Goal: Task Accomplishment & Management: Manage account settings

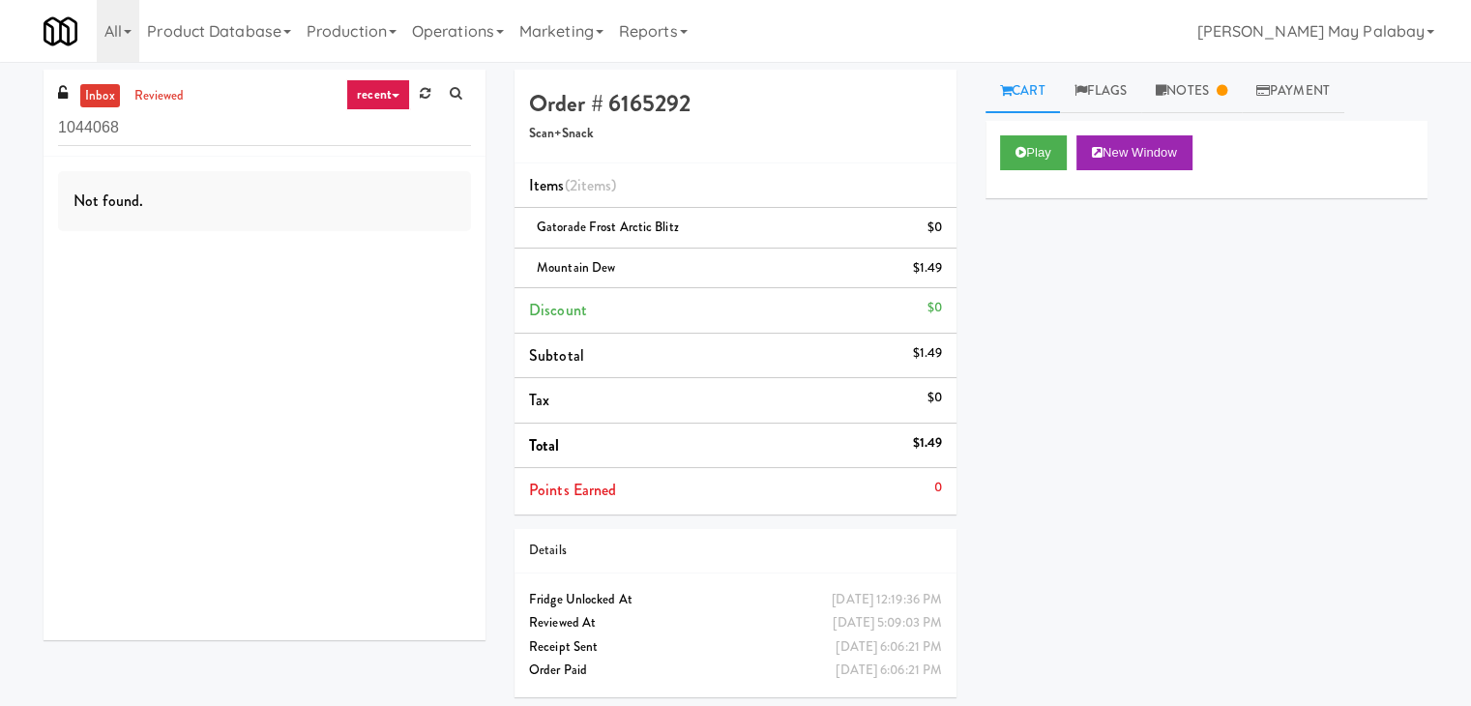
drag, startPoint x: 177, startPoint y: 134, endPoint x: 0, endPoint y: 134, distance: 177.0
click at [0, 134] on div "inbox reviewed recent all unclear take inventory issue suspicious failed recent…" at bounding box center [735, 391] width 1471 height 642
click at [383, 96] on link "recent" at bounding box center [378, 94] width 64 height 31
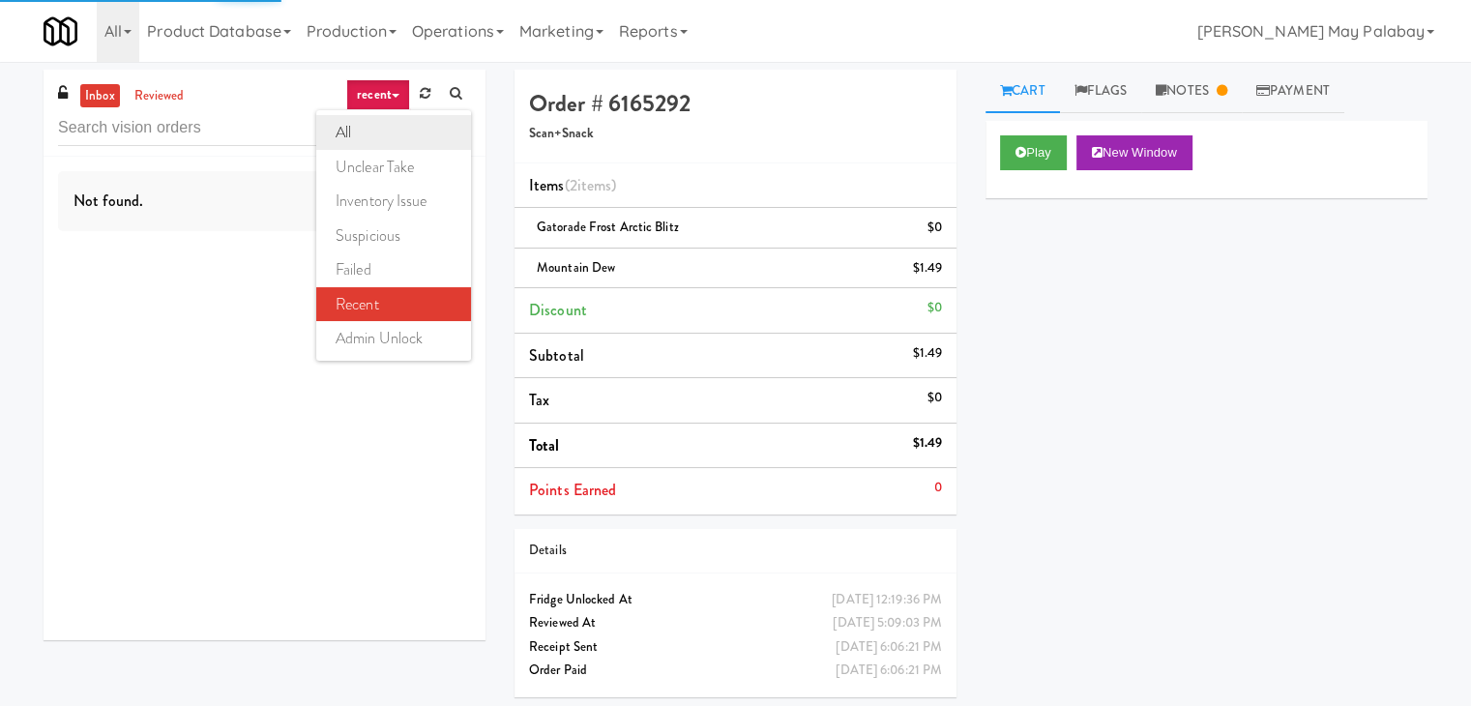
click at [392, 128] on link "all" at bounding box center [393, 132] width 155 height 35
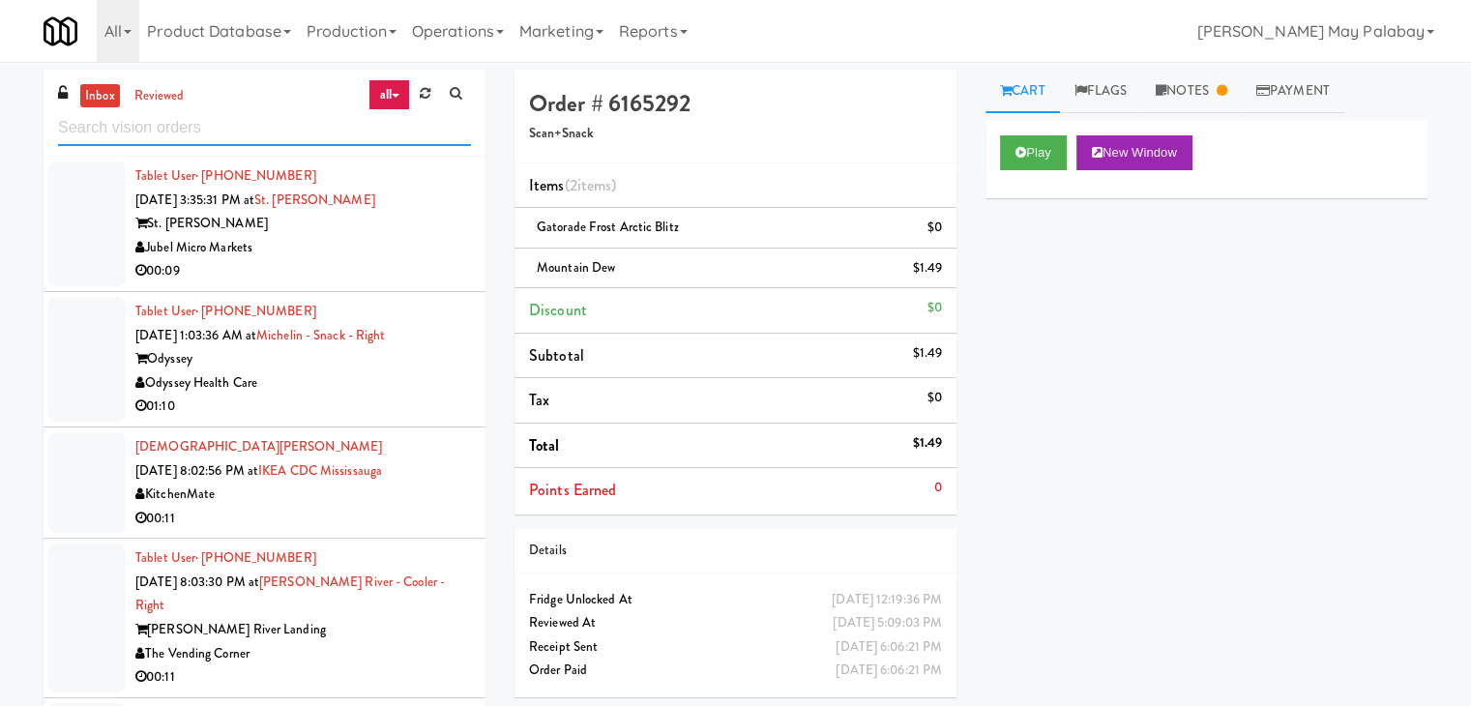
click at [181, 122] on input "text" at bounding box center [264, 128] width 413 height 36
paste input "Michelin - Snack - Right"
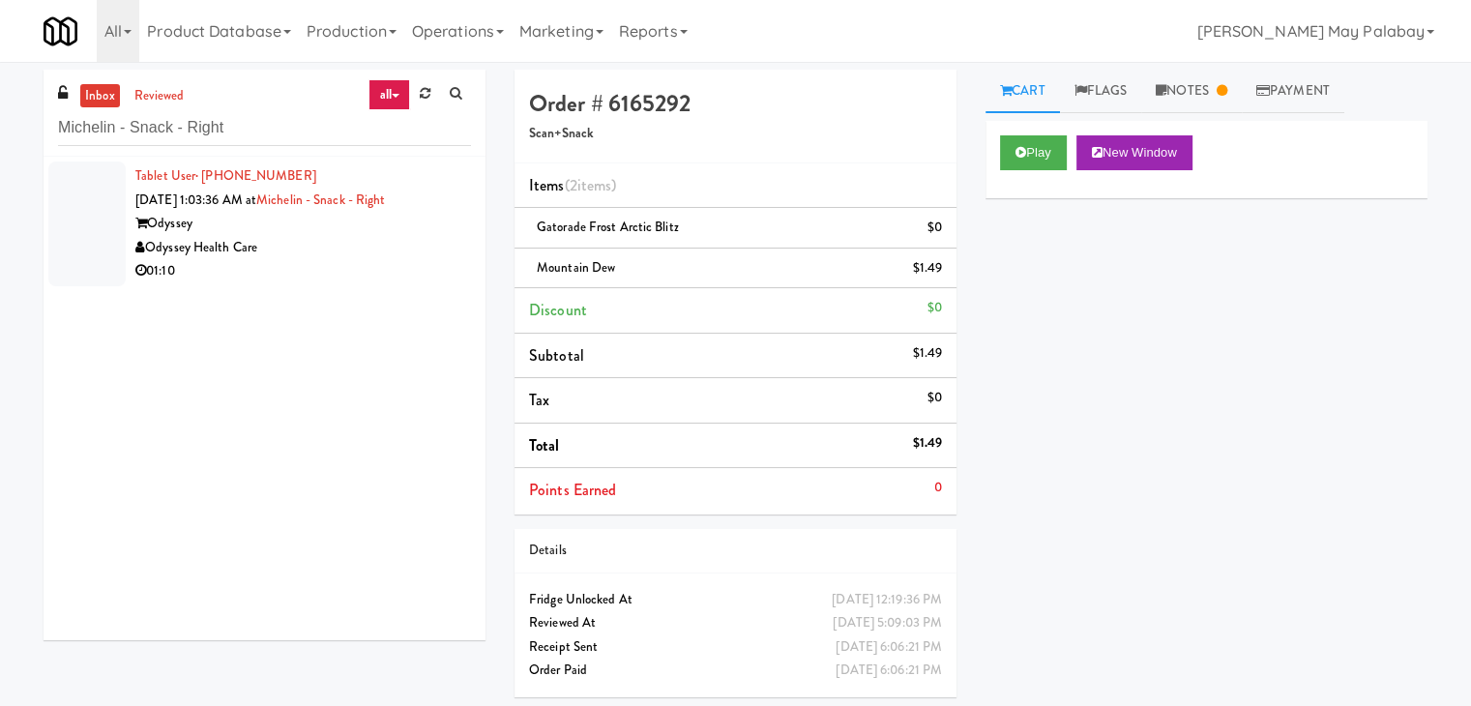
click at [234, 249] on div "Odyssey Health Care" at bounding box center [303, 248] width 336 height 24
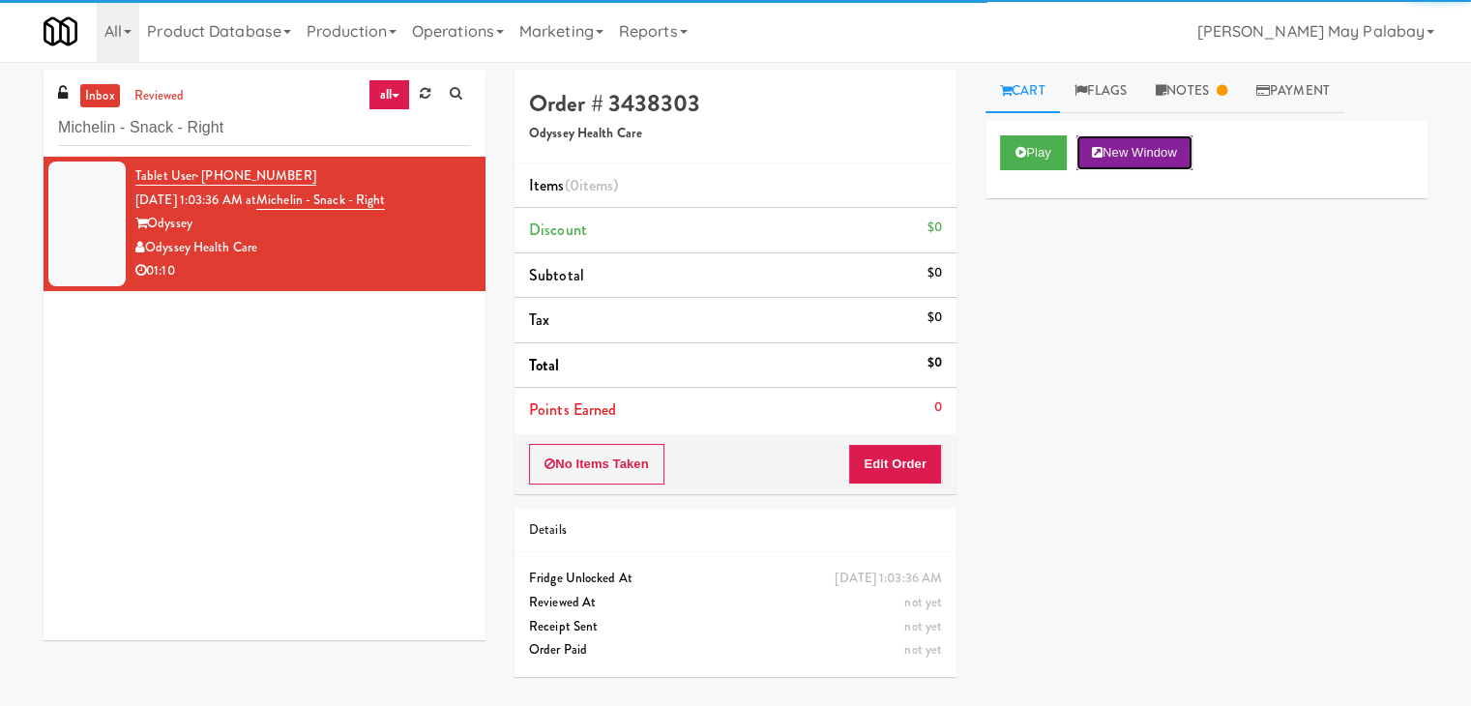
click at [1143, 160] on button "New Window" at bounding box center [1135, 152] width 116 height 35
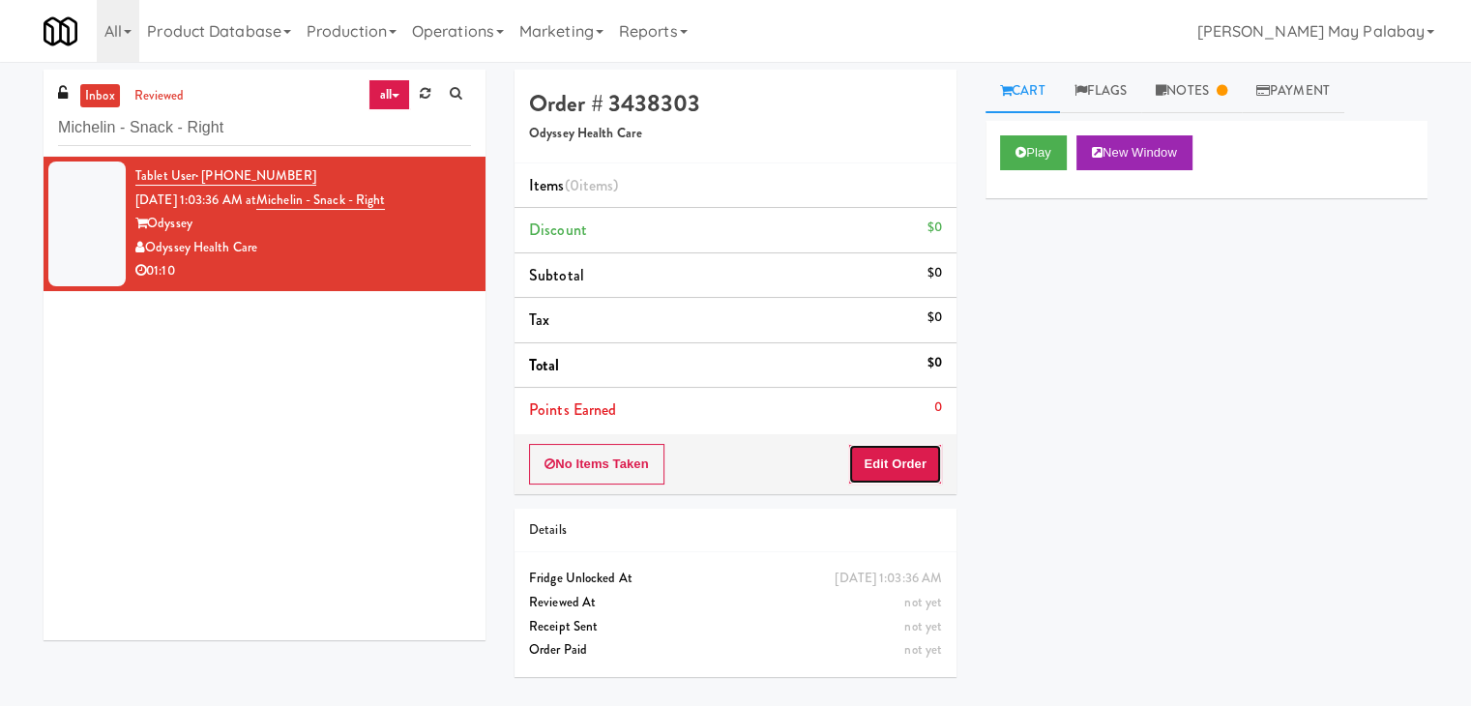
click at [909, 455] on button "Edit Order" at bounding box center [895, 464] width 94 height 41
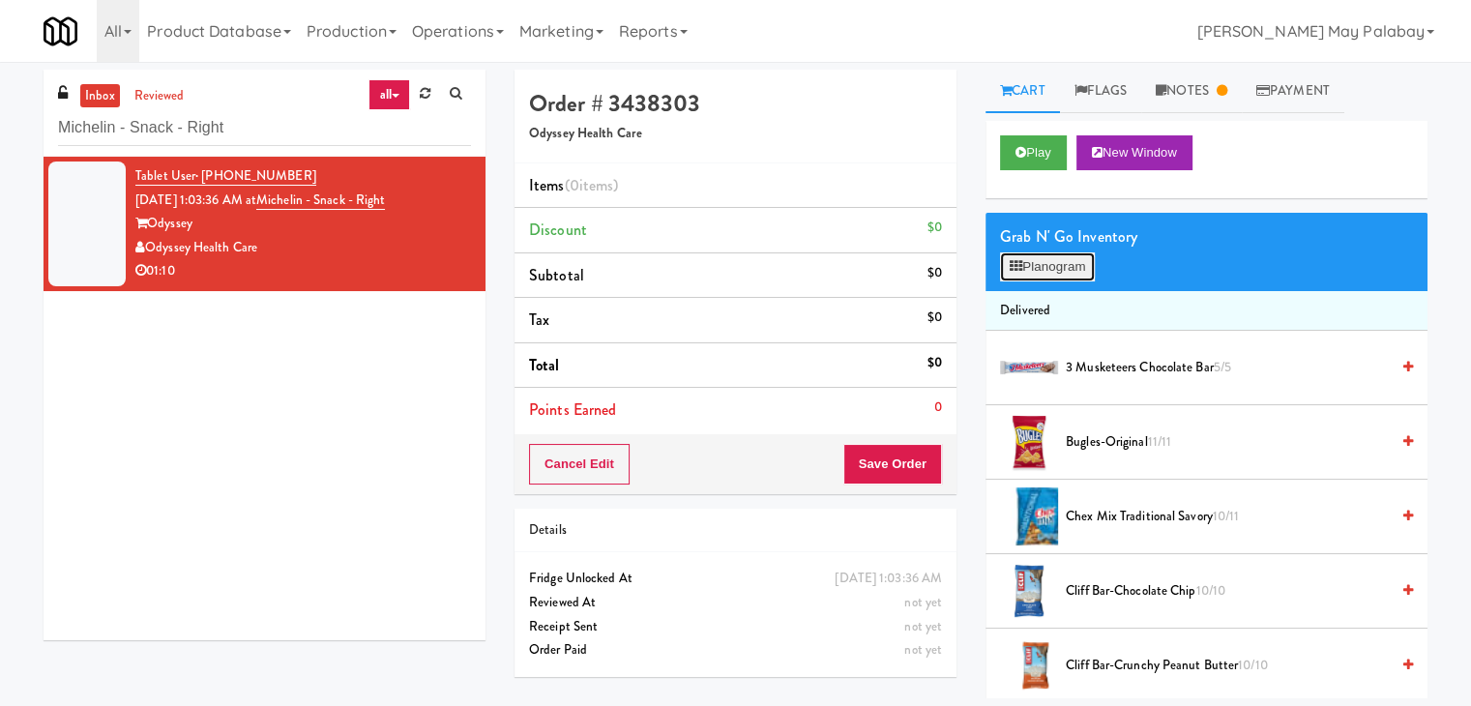
click at [1053, 271] on button "Planogram" at bounding box center [1047, 266] width 95 height 29
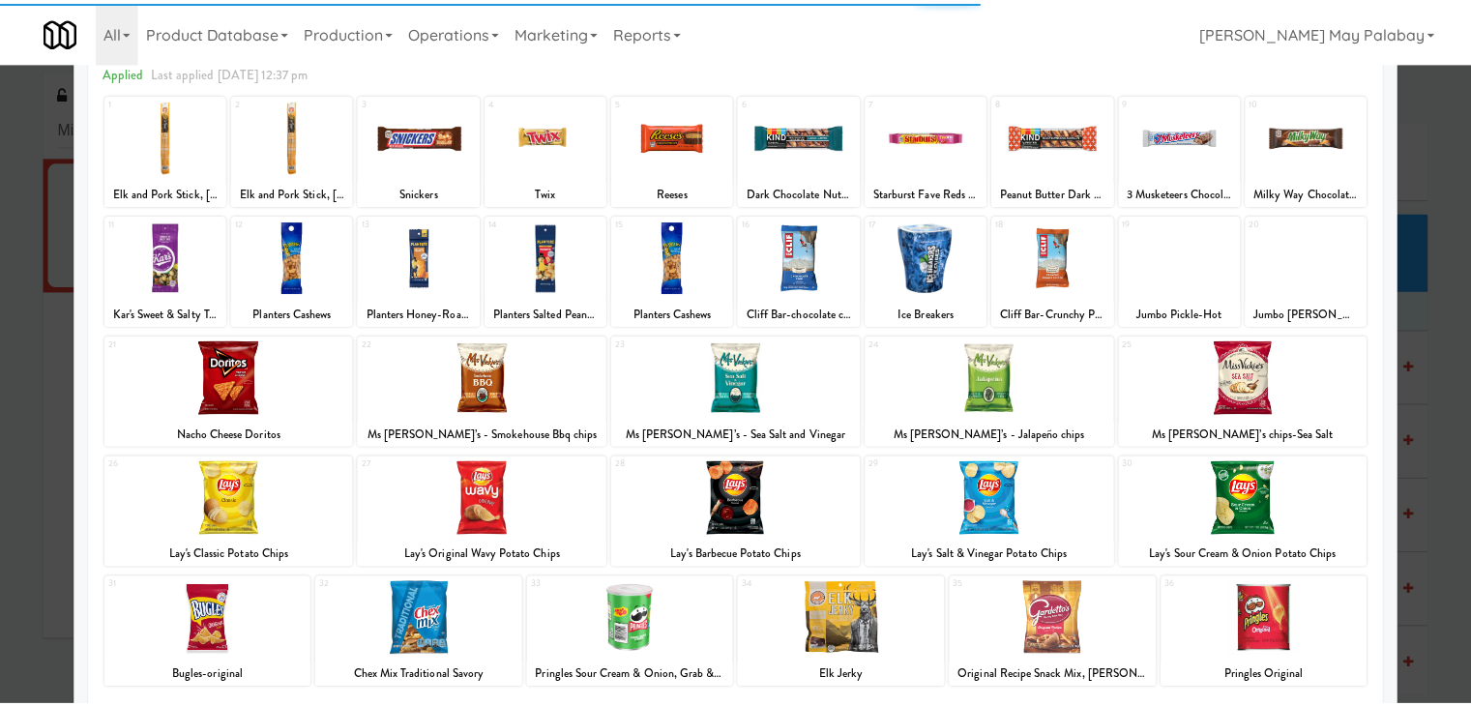
scroll to position [97, 0]
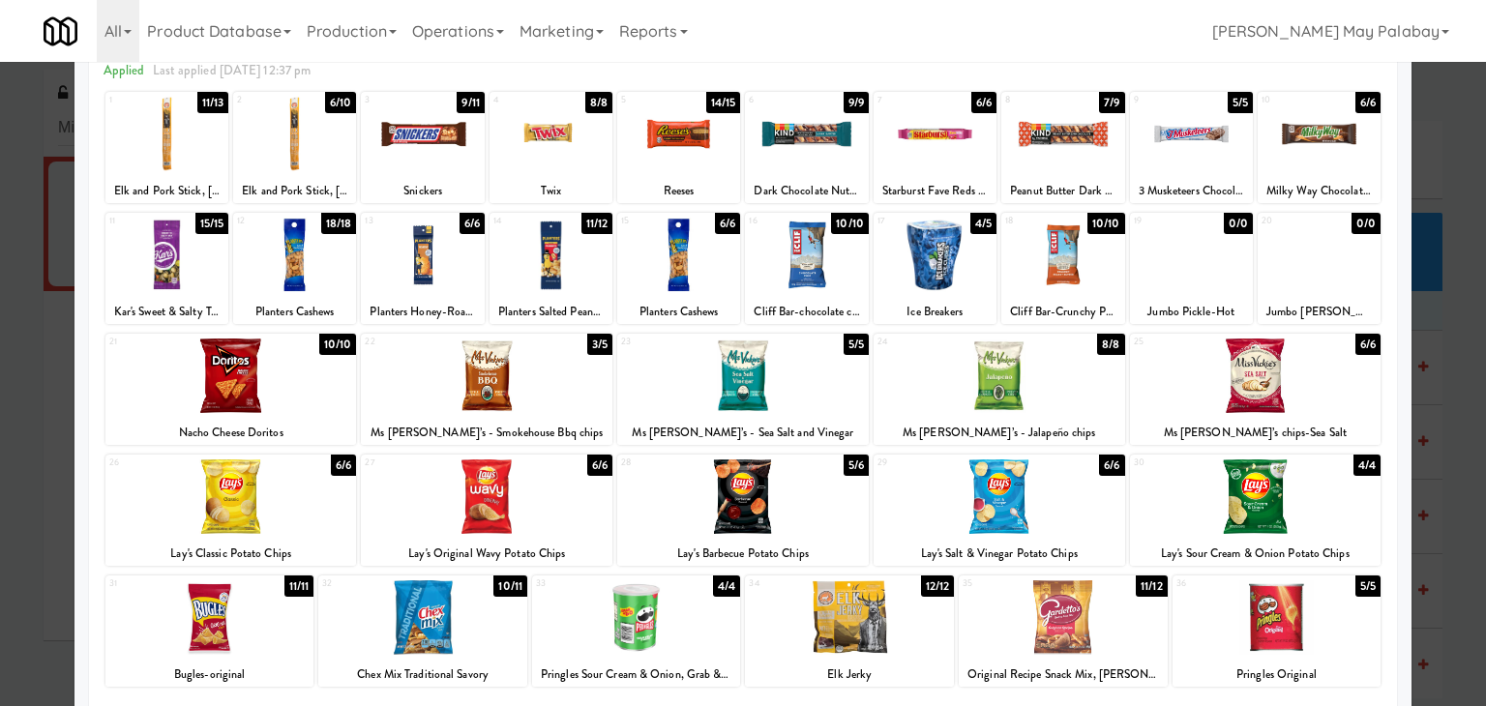
click at [318, 162] on div at bounding box center [294, 134] width 123 height 74
click at [1429, 349] on div at bounding box center [743, 353] width 1486 height 706
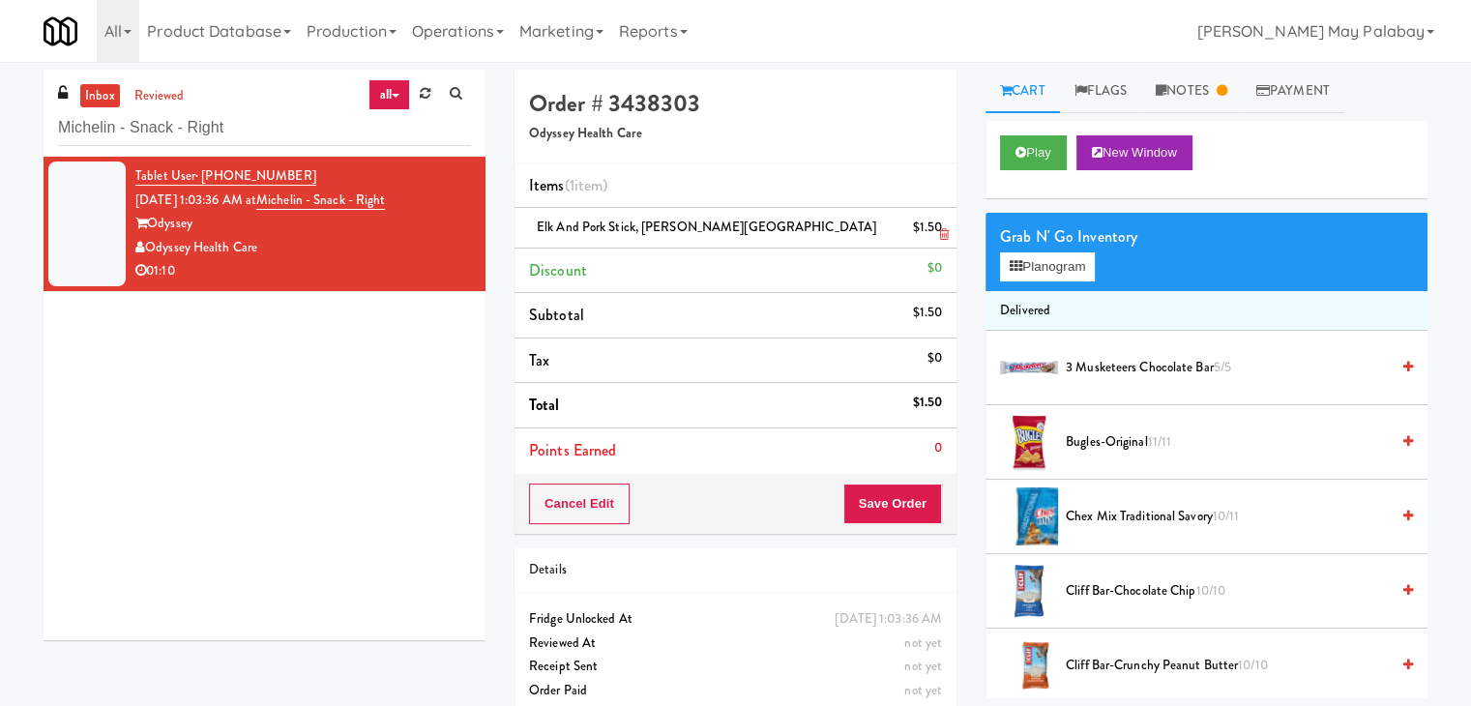
click at [944, 233] on icon at bounding box center [944, 234] width 10 height 13
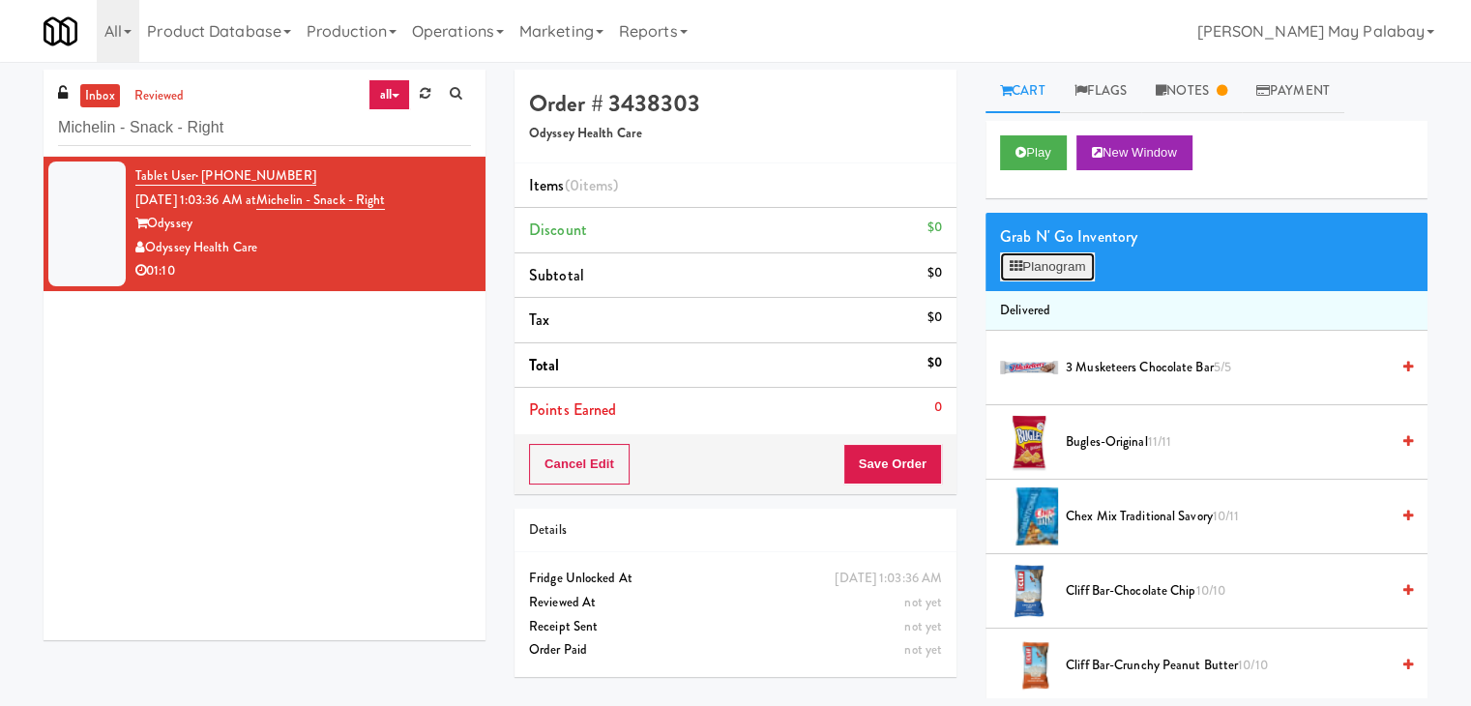
click at [1063, 259] on button "Planogram" at bounding box center [1047, 266] width 95 height 29
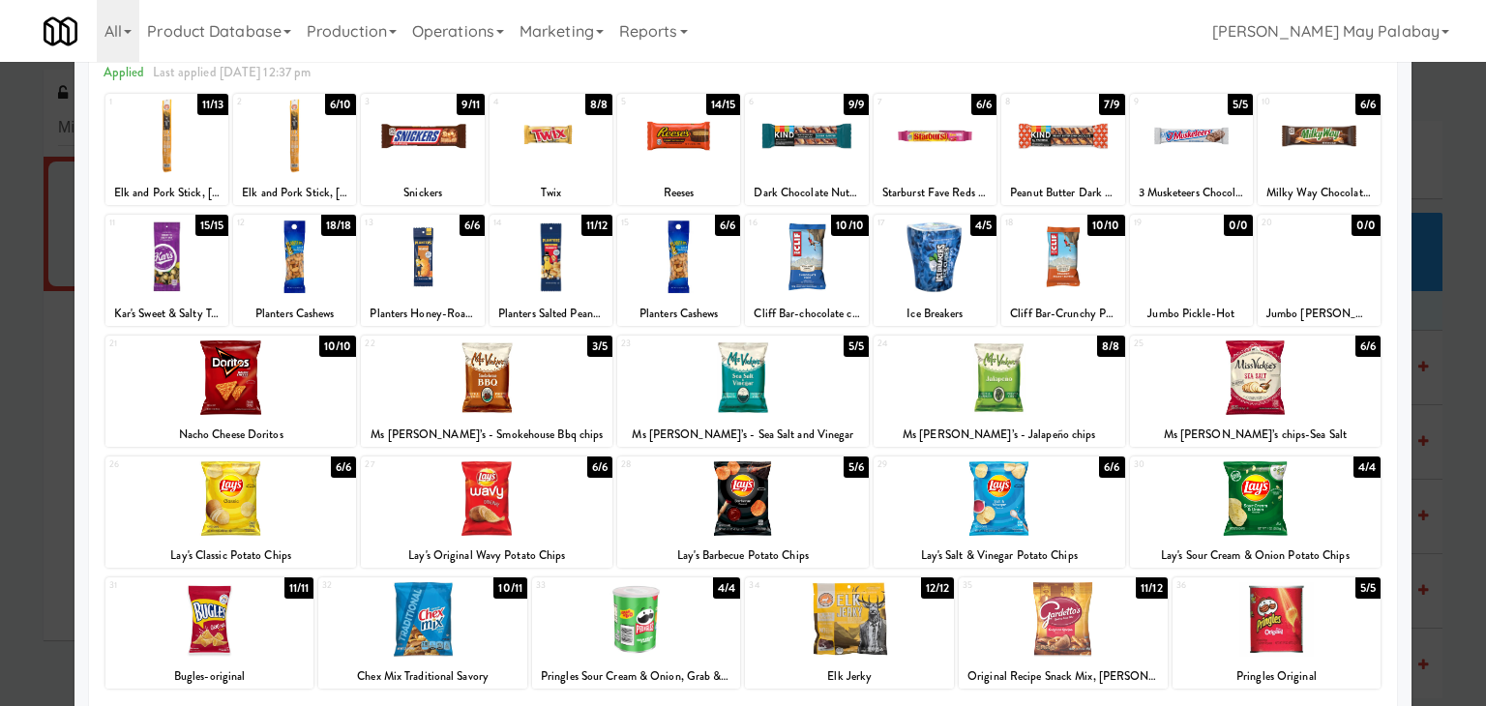
scroll to position [97, 0]
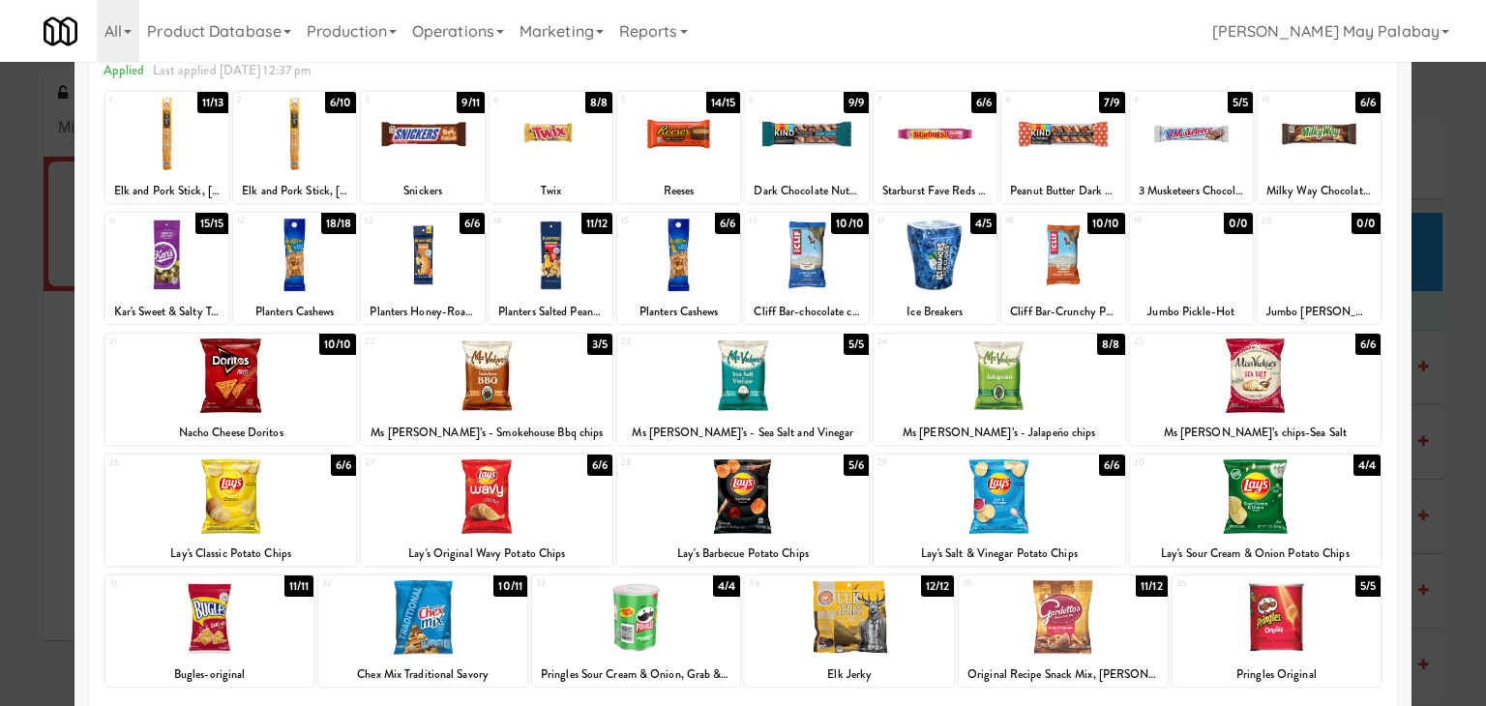
click at [852, 258] on div at bounding box center [806, 255] width 123 height 74
click at [728, 156] on div at bounding box center [678, 134] width 123 height 74
click at [920, 641] on div at bounding box center [849, 617] width 209 height 74
click at [1455, 464] on div at bounding box center [743, 353] width 1486 height 706
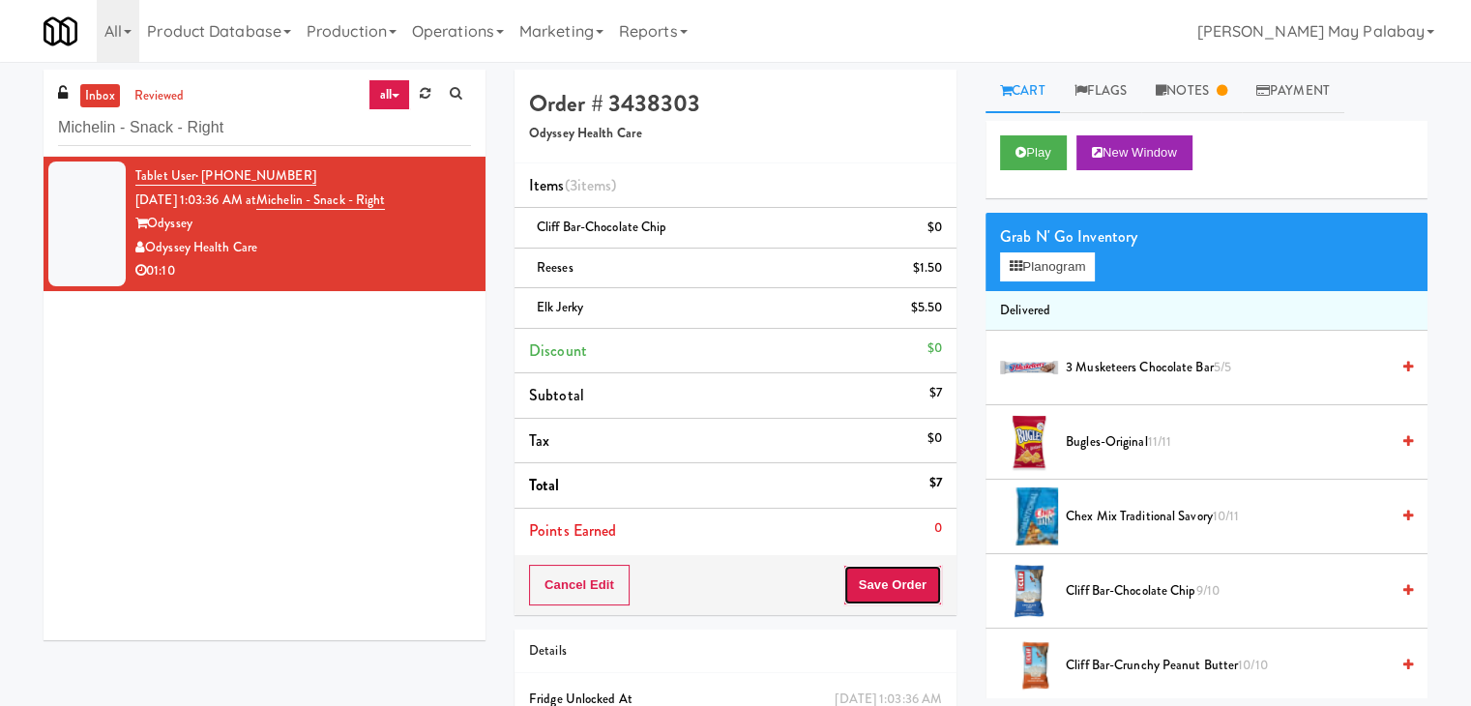
click at [877, 584] on button "Save Order" at bounding box center [893, 585] width 99 height 41
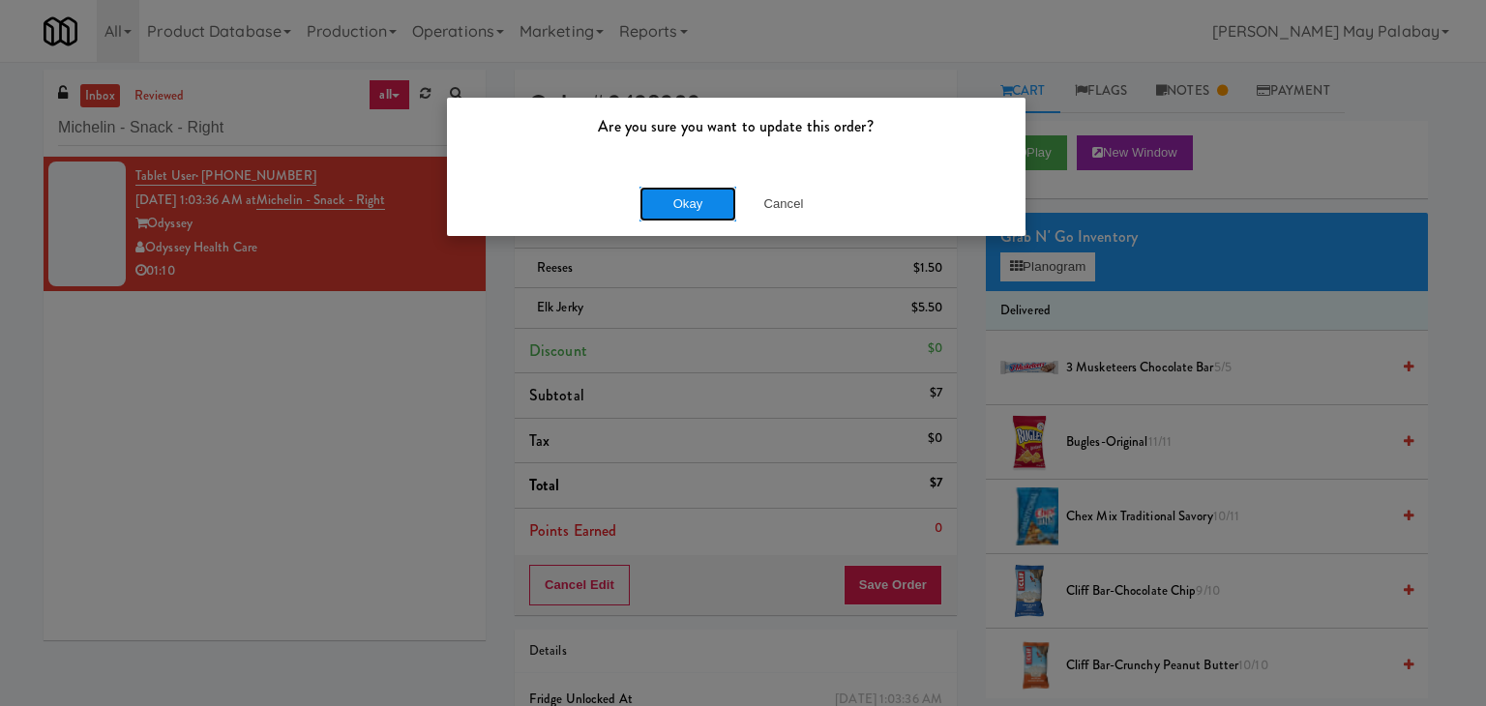
click at [716, 198] on button "Okay" at bounding box center [687, 204] width 97 height 35
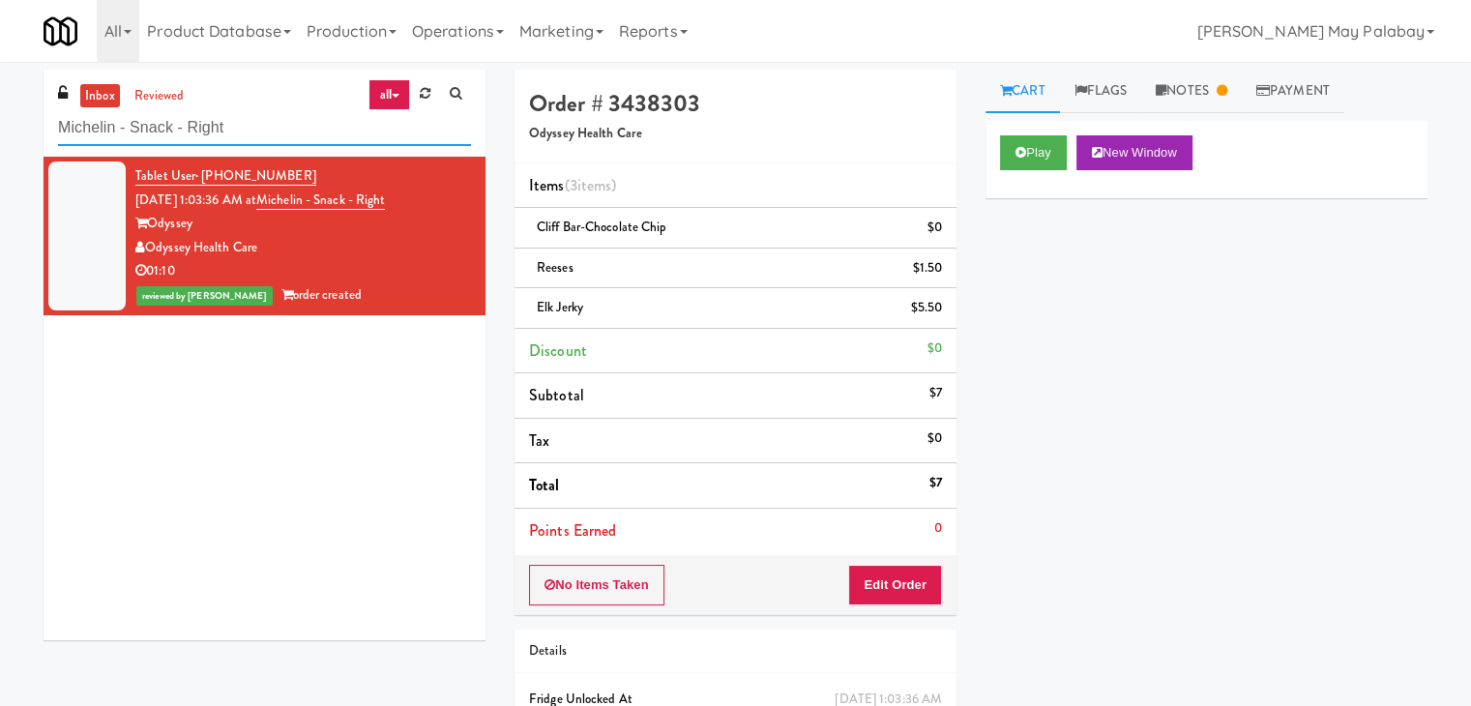
drag, startPoint x: 235, startPoint y: 122, endPoint x: 19, endPoint y: 122, distance: 215.7
click at [19, 122] on div "inbox reviewed all all unclear take inventory issue suspicious failed recent ad…" at bounding box center [735, 441] width 1471 height 743
paste input "1000 S Clark -Right - Ambien"
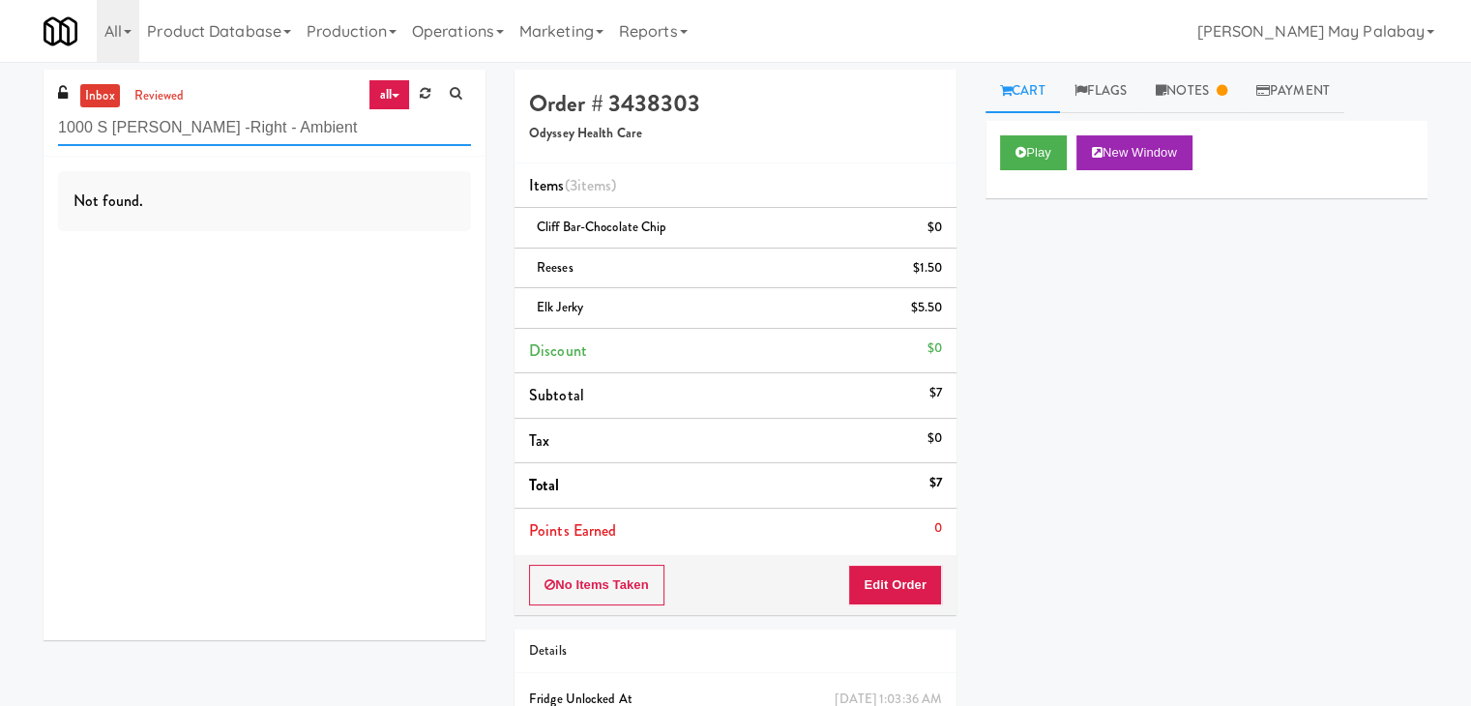
drag, startPoint x: 364, startPoint y: 136, endPoint x: 0, endPoint y: 145, distance: 363.8
click at [0, 145] on div "inbox reviewed all all unclear take inventory issue suspicious failed recent ad…" at bounding box center [735, 441] width 1471 height 743
paste input "Centra - Main Floo"
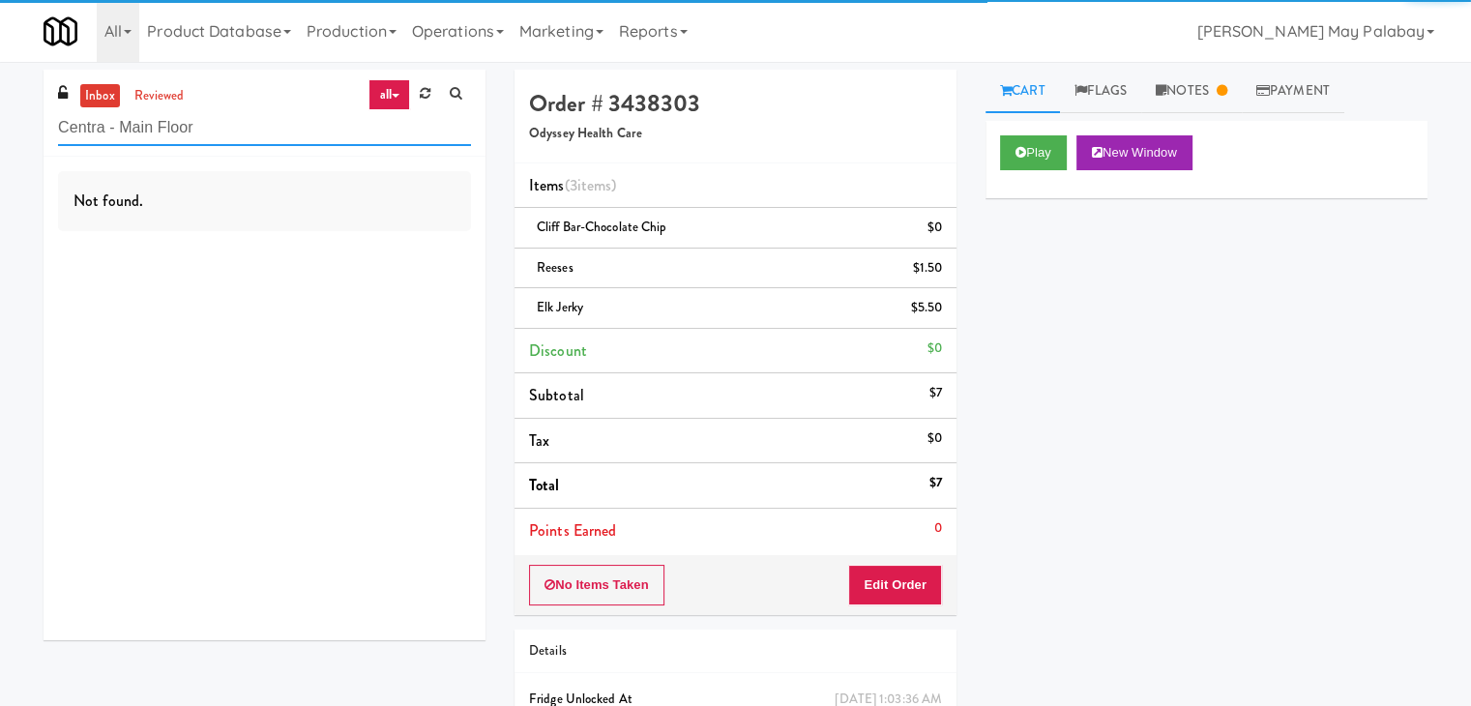
type input "Centra - Main Floor"
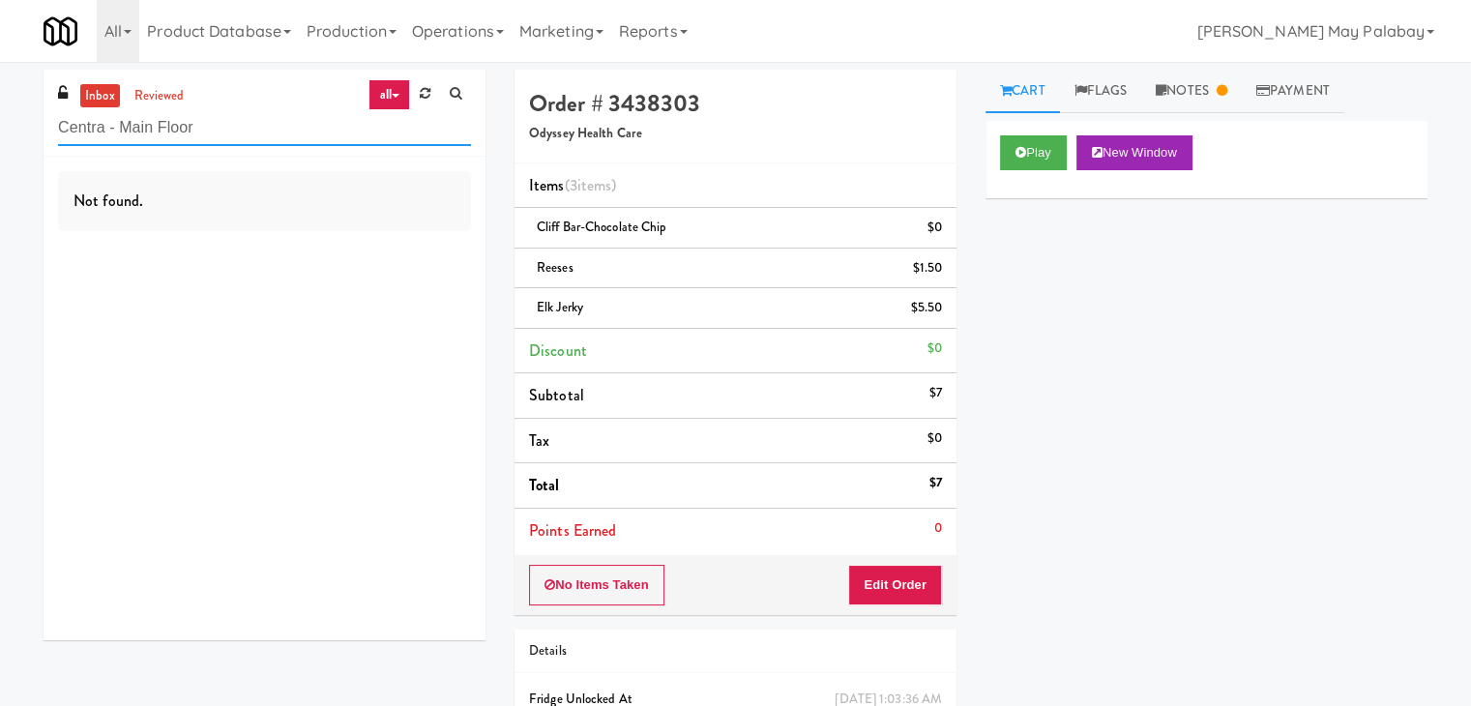
drag, startPoint x: 230, startPoint y: 125, endPoint x: 0, endPoint y: 129, distance: 230.3
click at [0, 129] on div "inbox reviewed all all unclear take inventory issue suspicious failed recent ad…" at bounding box center [735, 441] width 1471 height 743
type input "t"
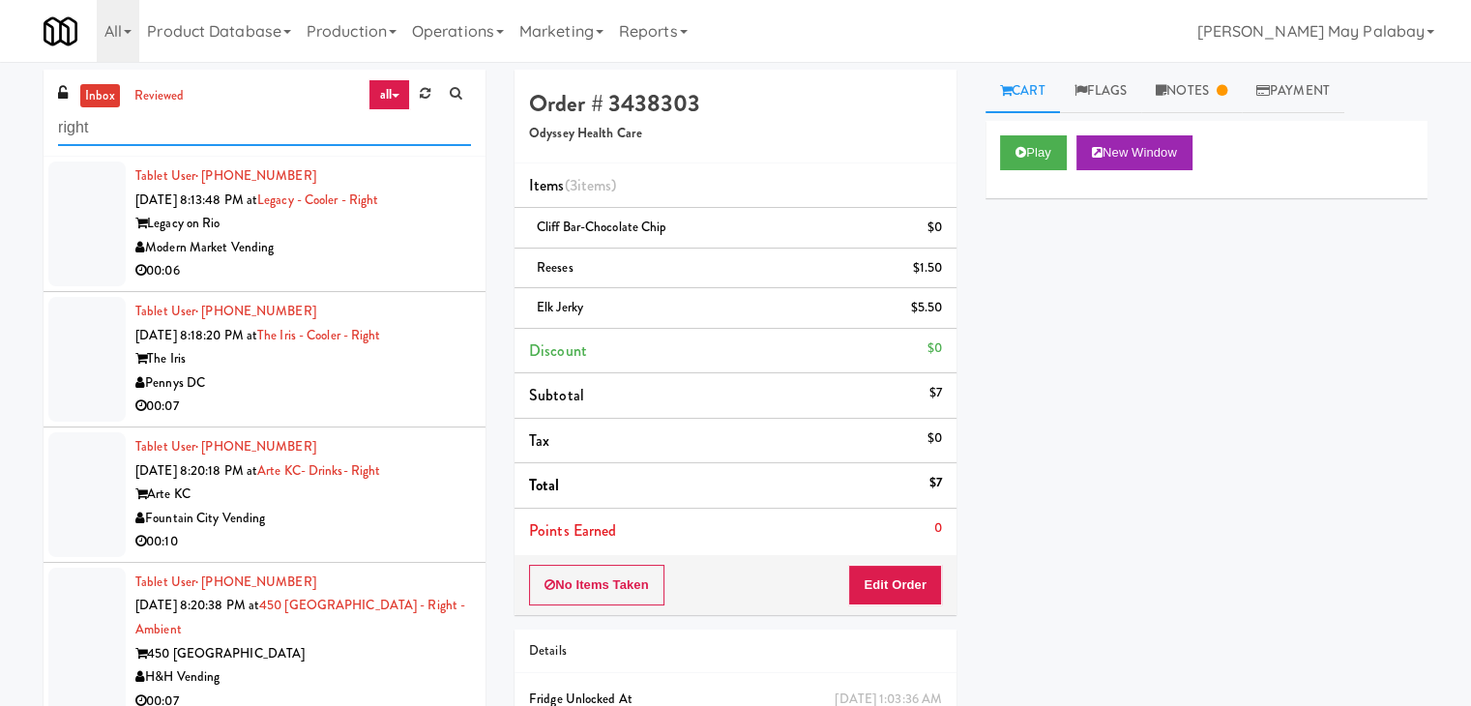
type input "right"
click at [375, 239] on div "Modern Market Vending" at bounding box center [303, 248] width 336 height 24
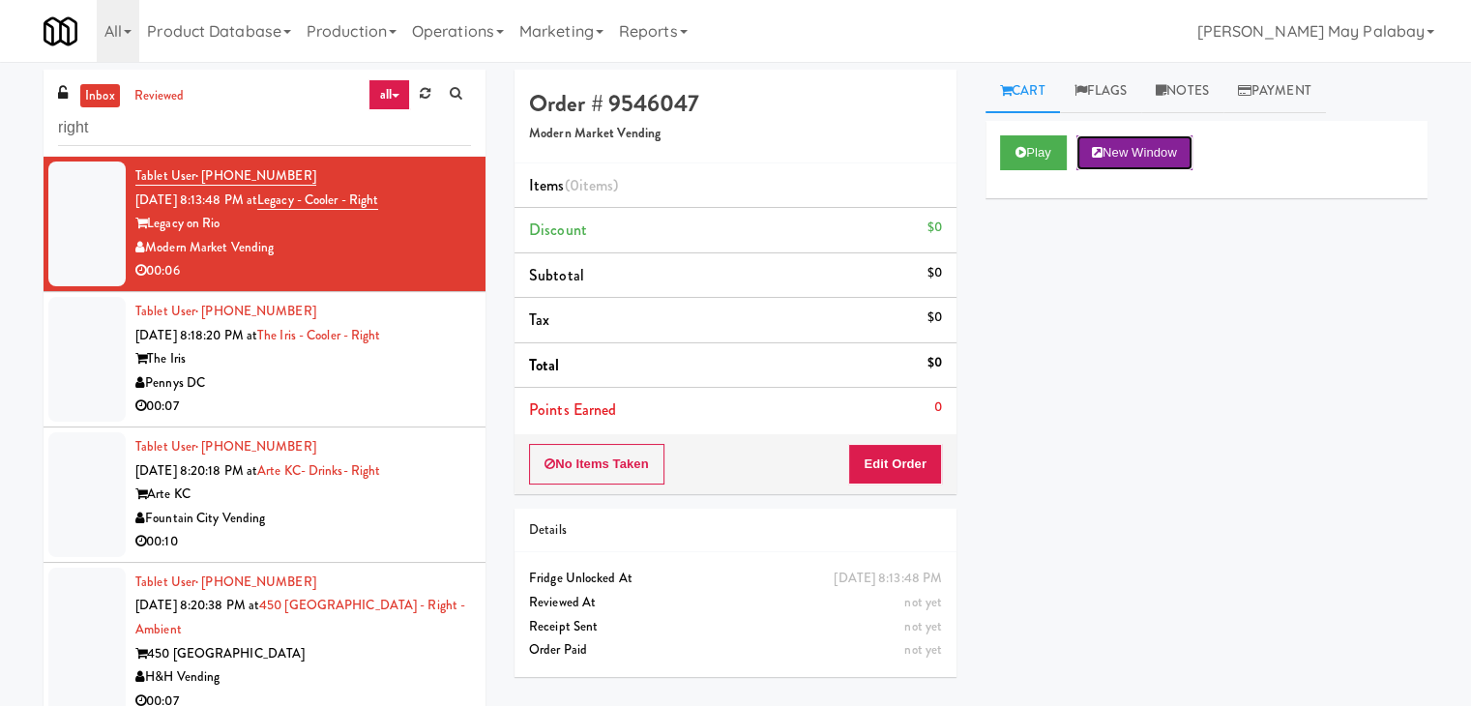
click at [1133, 148] on button "New Window" at bounding box center [1135, 152] width 116 height 35
click at [878, 466] on button "Edit Order" at bounding box center [895, 464] width 94 height 41
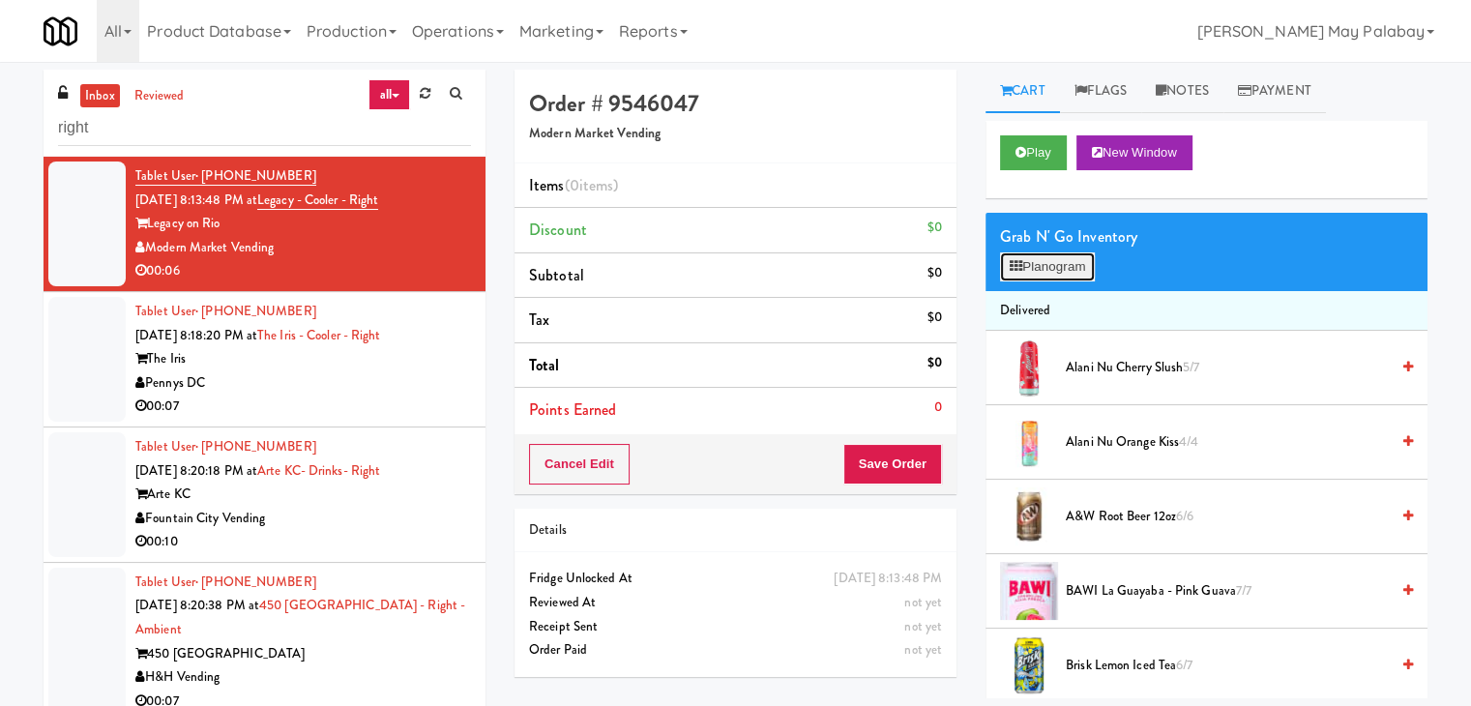
click at [1013, 265] on icon at bounding box center [1016, 266] width 13 height 13
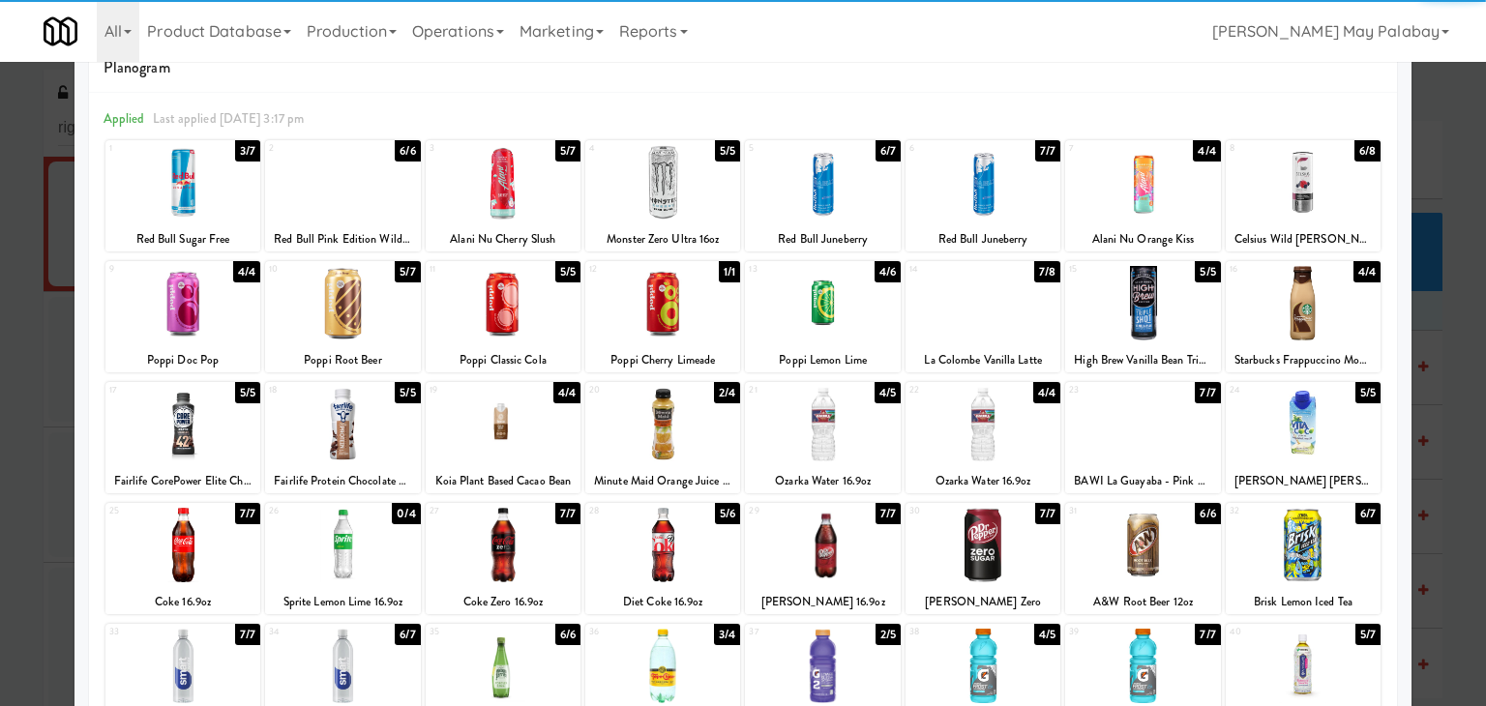
scroll to position [97, 0]
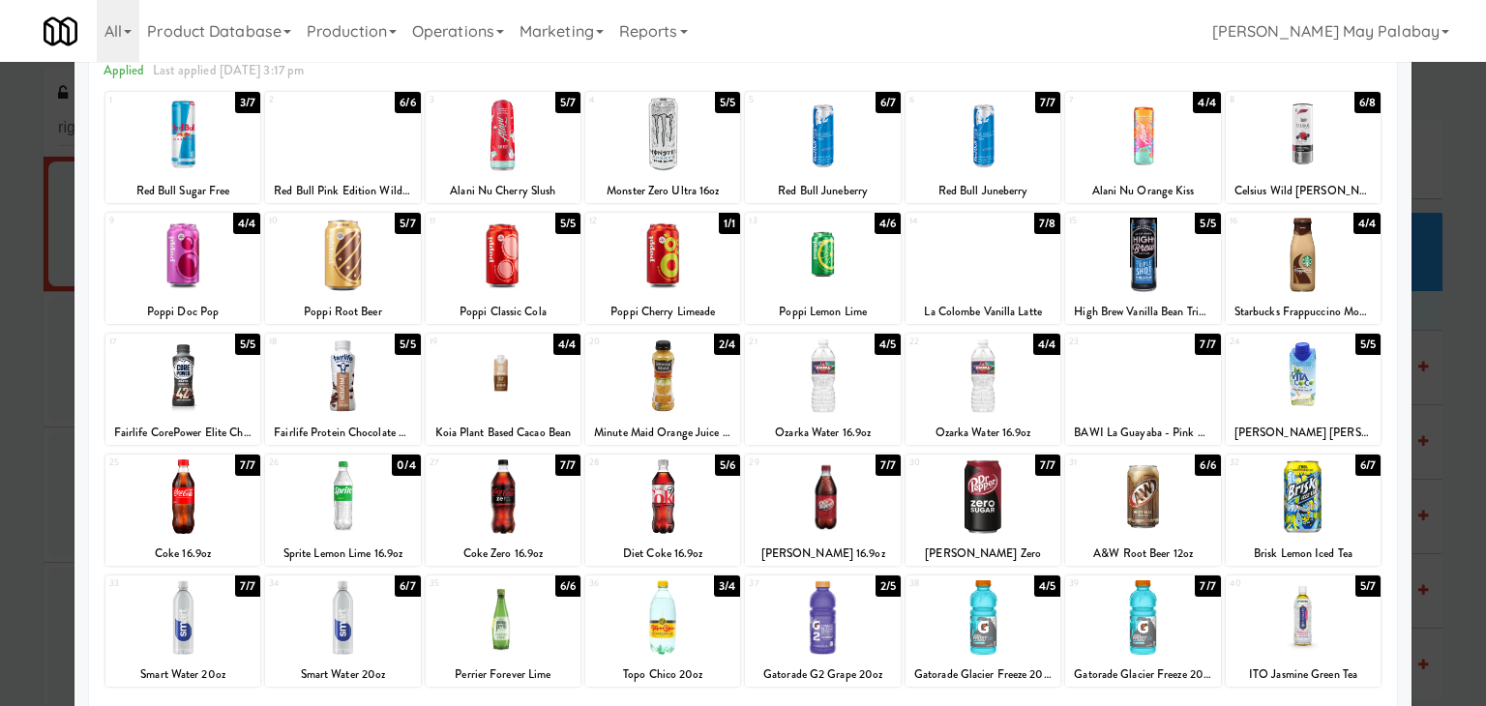
click at [207, 511] on div at bounding box center [182, 497] width 155 height 74
click at [1419, 294] on div at bounding box center [743, 353] width 1486 height 706
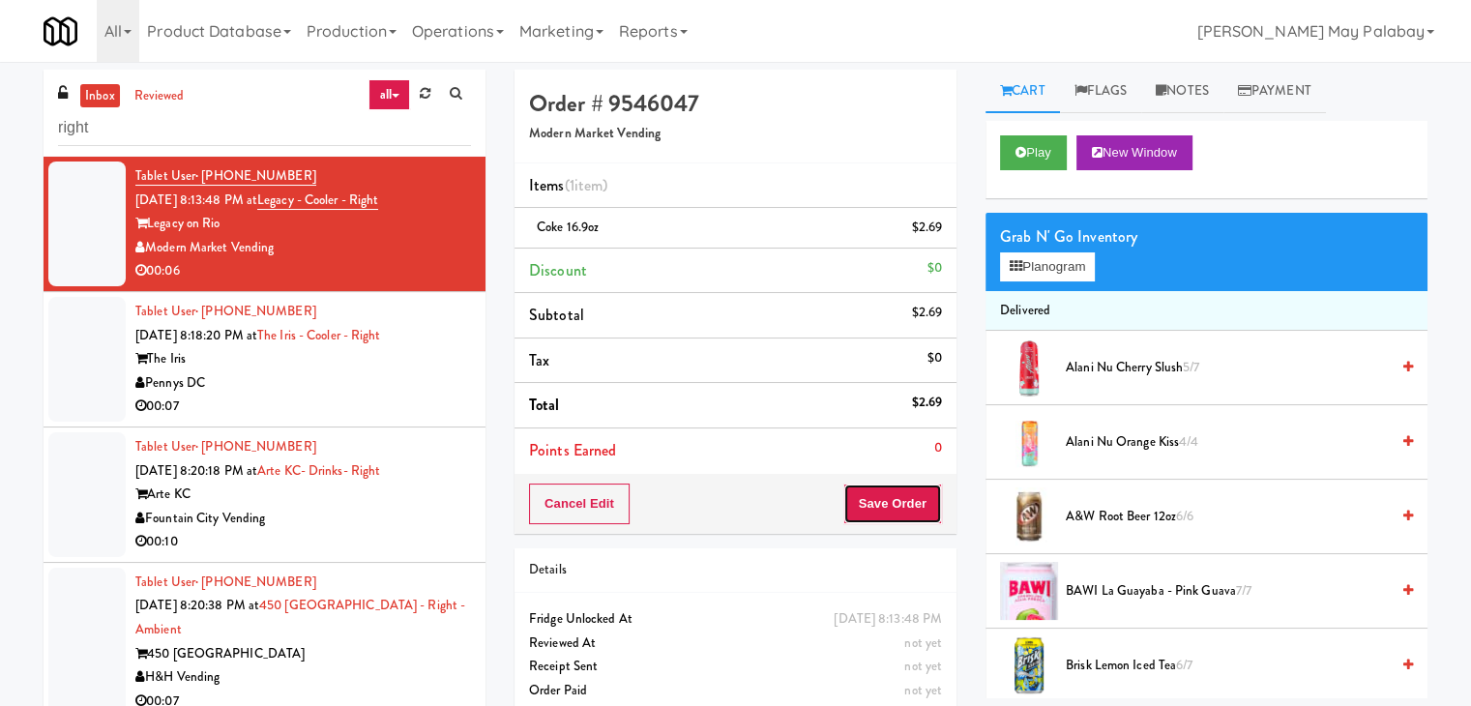
click at [863, 500] on button "Save Order" at bounding box center [893, 504] width 99 height 41
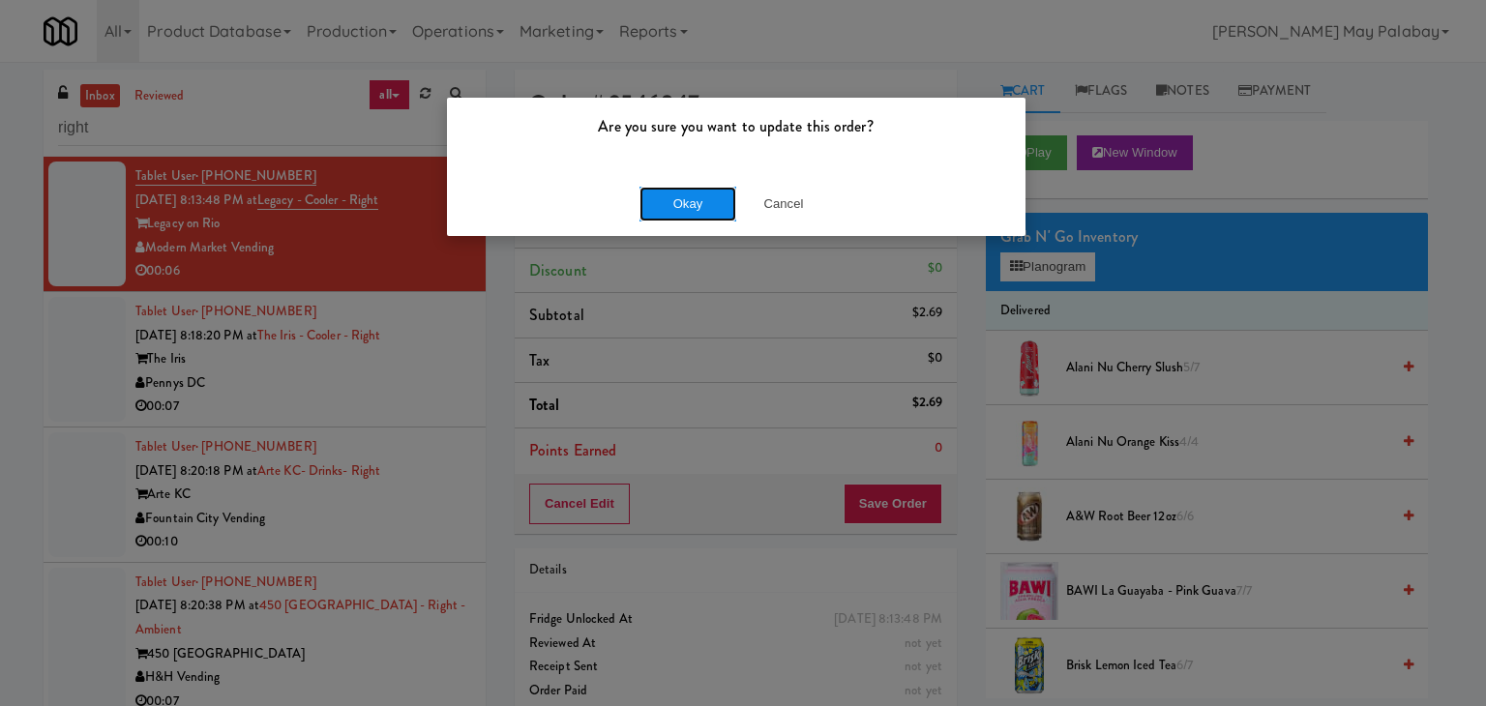
click at [681, 213] on button "Okay" at bounding box center [687, 204] width 97 height 35
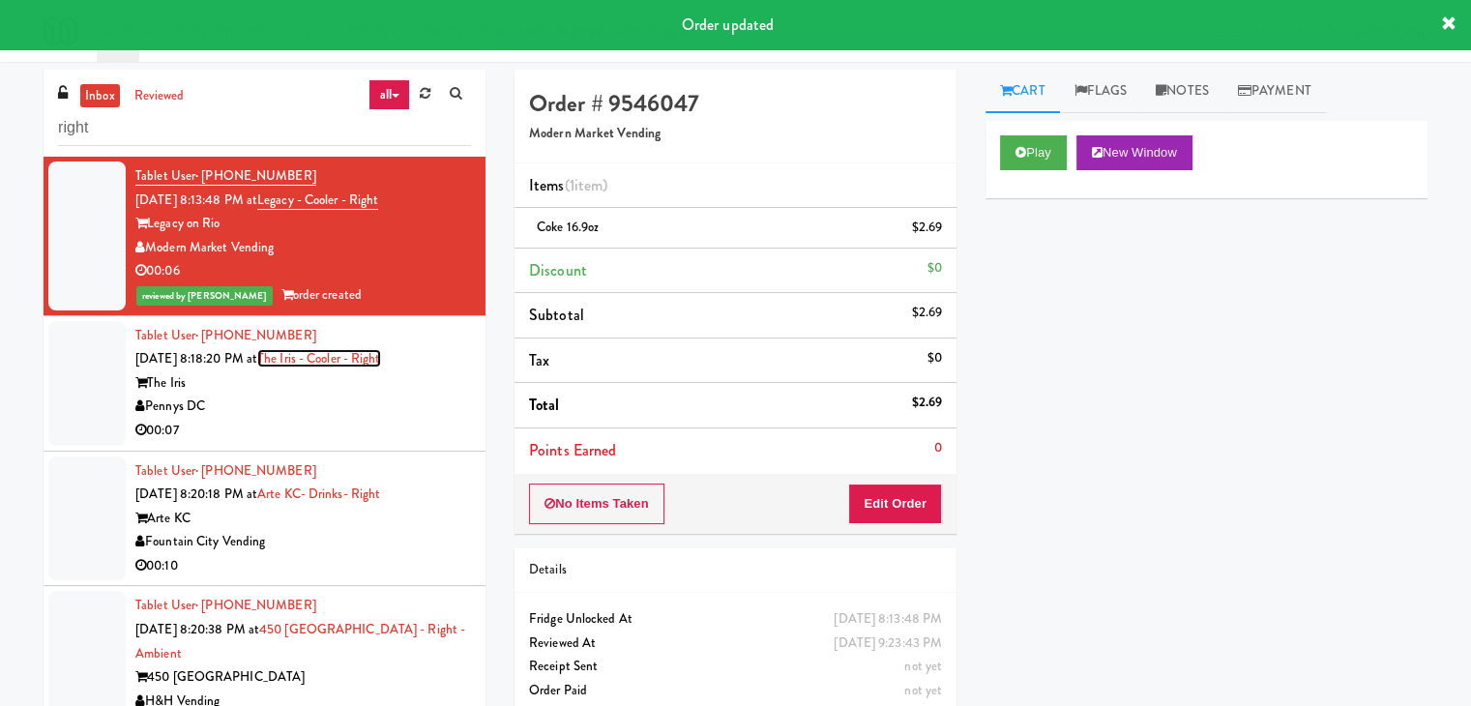
click at [341, 361] on link "The Iris - Cooler - Right" at bounding box center [319, 358] width 124 height 18
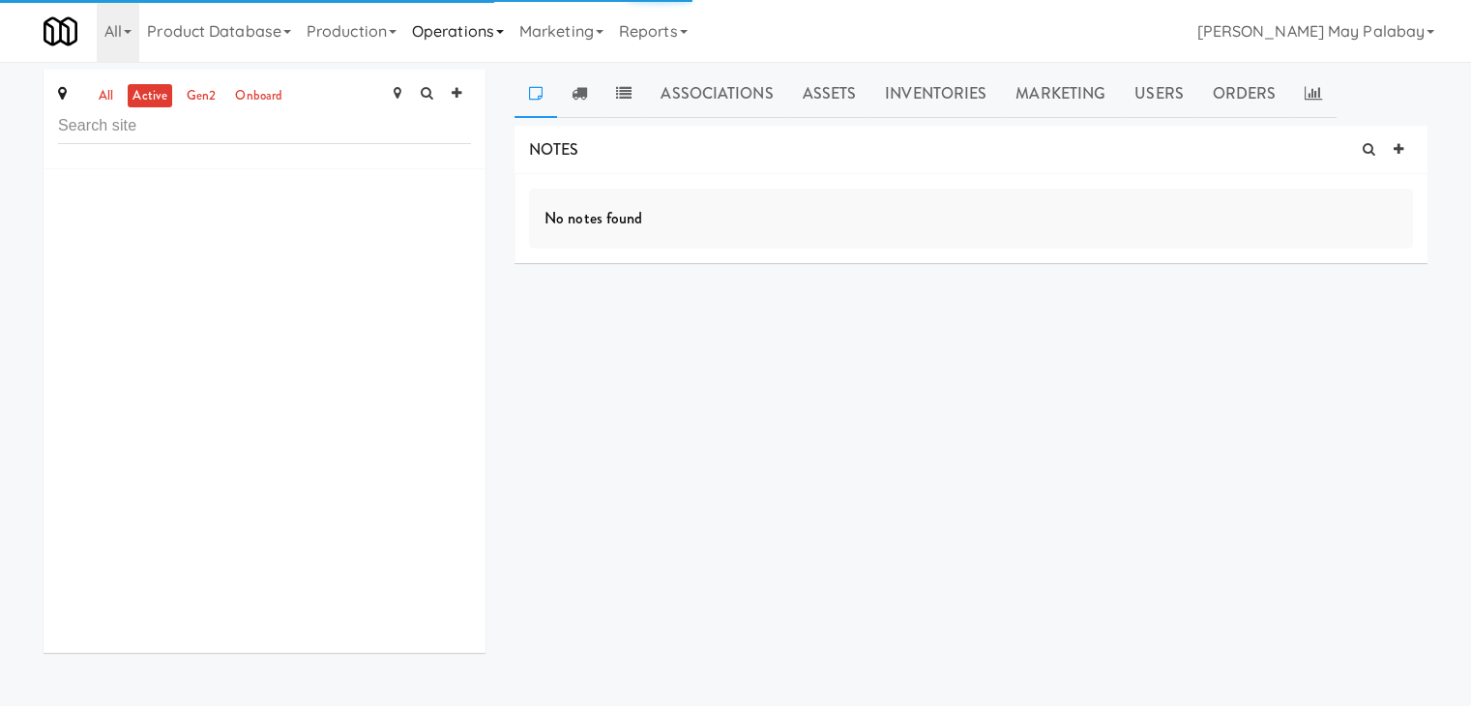
click at [462, 33] on link "Operations" at bounding box center [457, 31] width 107 height 62
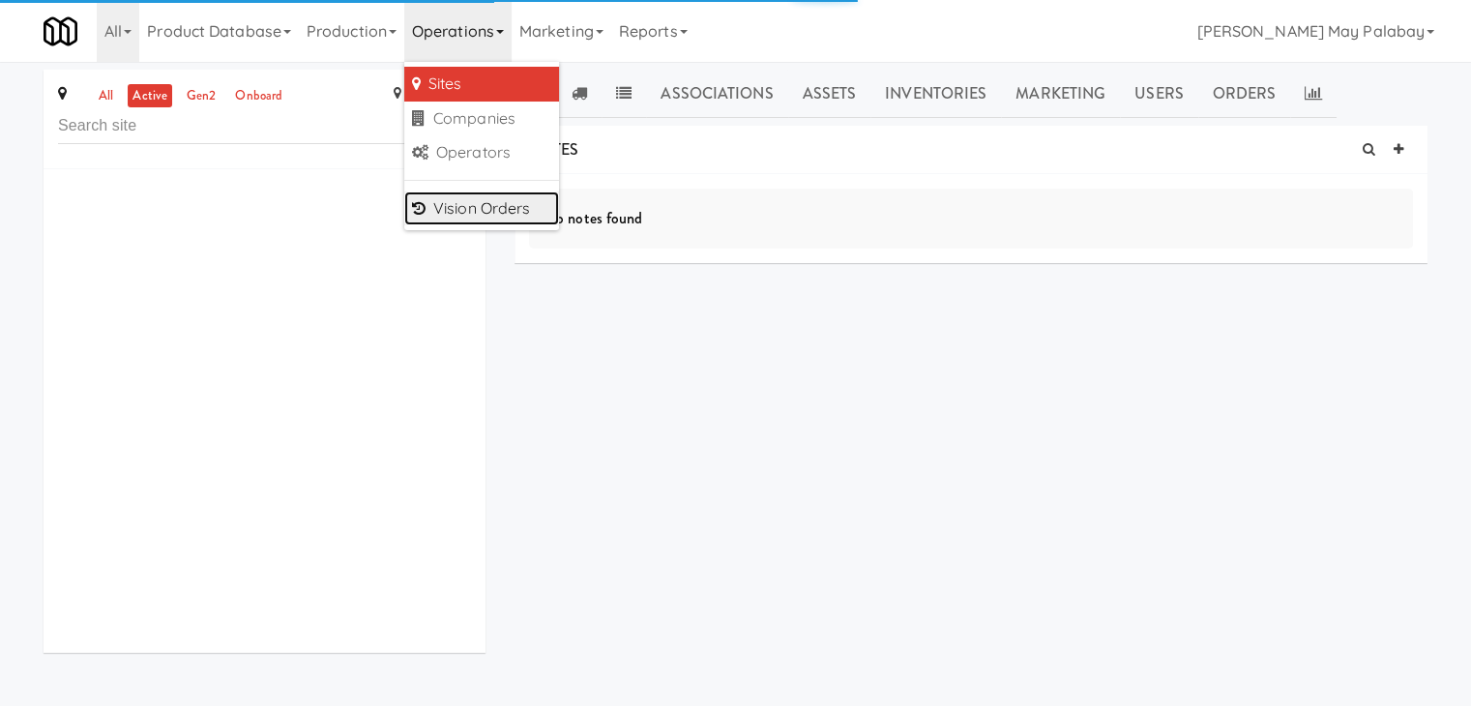
click at [487, 213] on link "Vision Orders" at bounding box center [481, 209] width 155 height 35
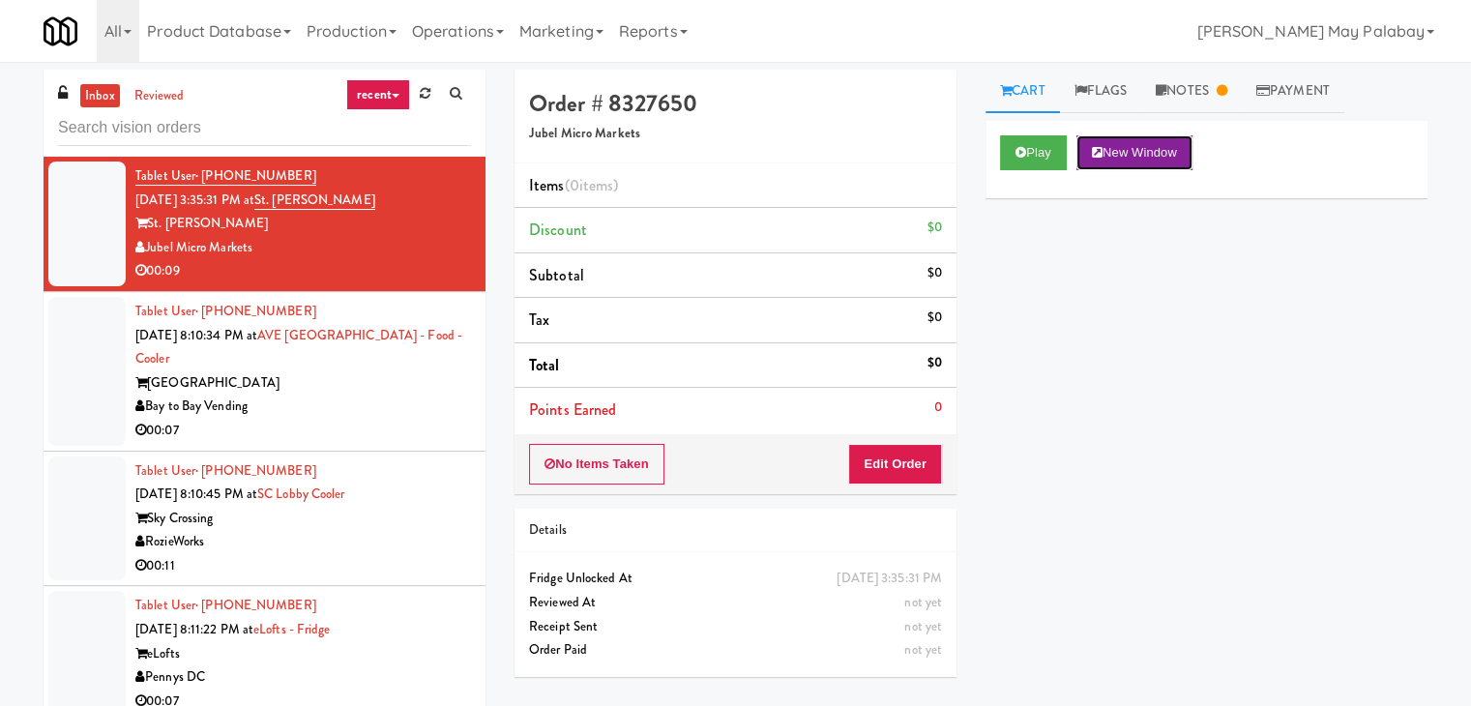
click at [1147, 159] on button "New Window" at bounding box center [1135, 152] width 116 height 35
click at [871, 461] on button "Edit Order" at bounding box center [895, 464] width 94 height 41
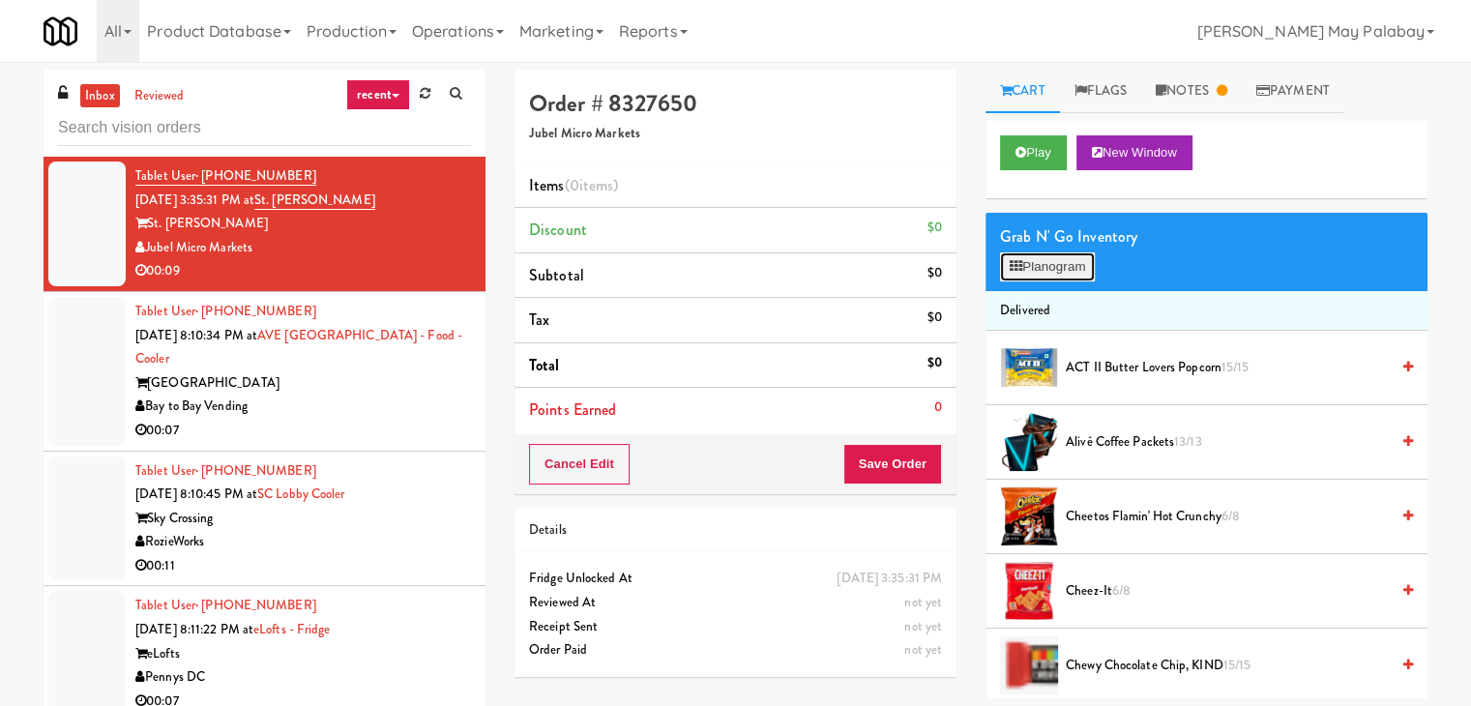
click at [1051, 269] on button "Planogram" at bounding box center [1047, 266] width 95 height 29
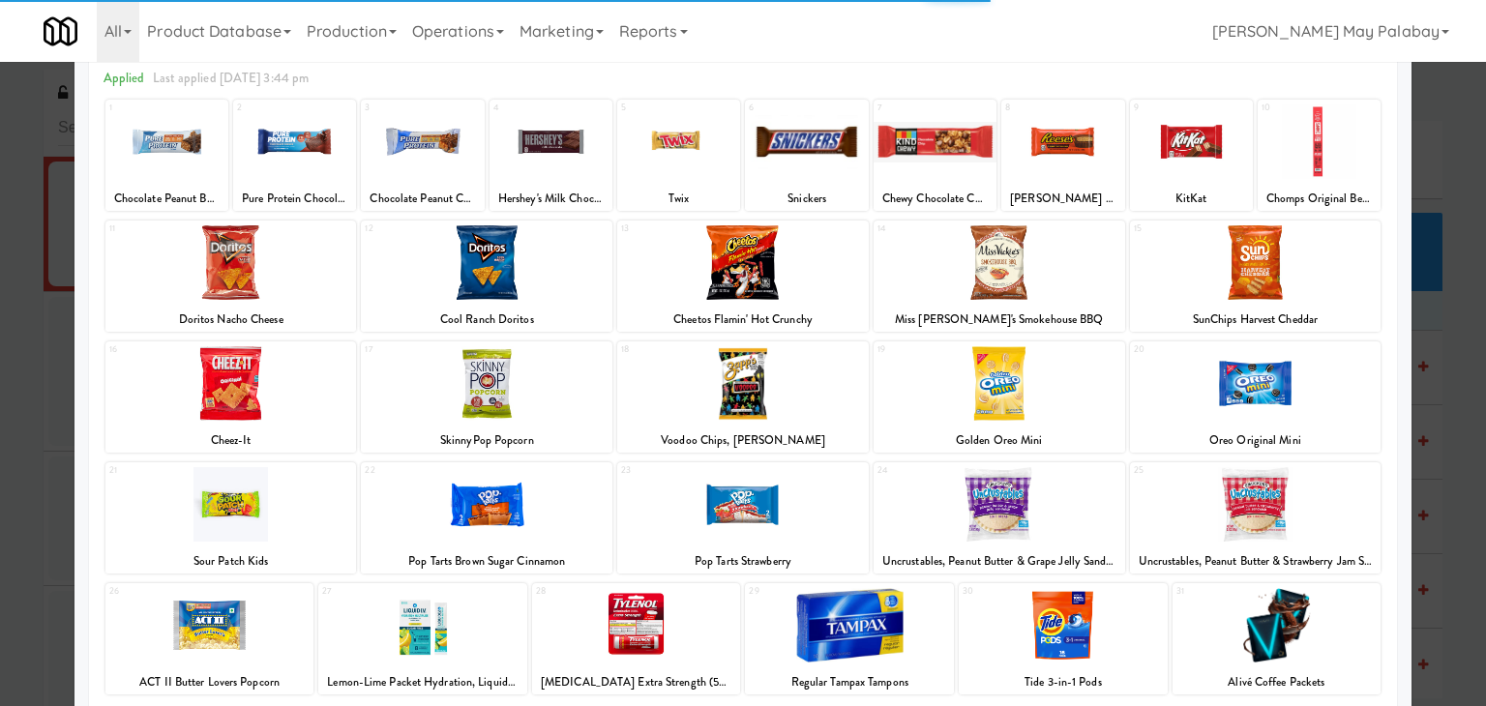
scroll to position [97, 0]
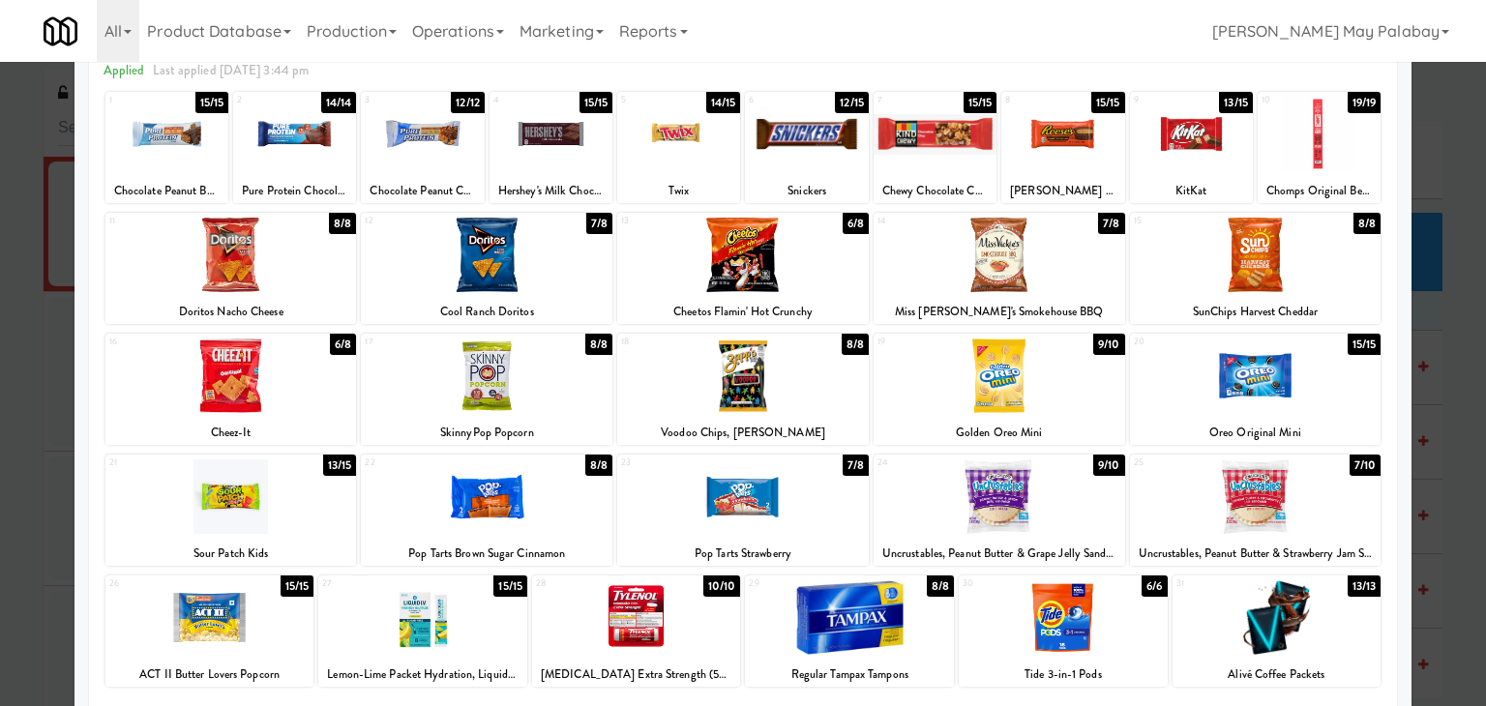
click at [1104, 381] on div at bounding box center [1000, 376] width 252 height 74
click at [1347, 401] on div at bounding box center [1256, 376] width 252 height 74
click at [1452, 440] on div at bounding box center [743, 353] width 1486 height 706
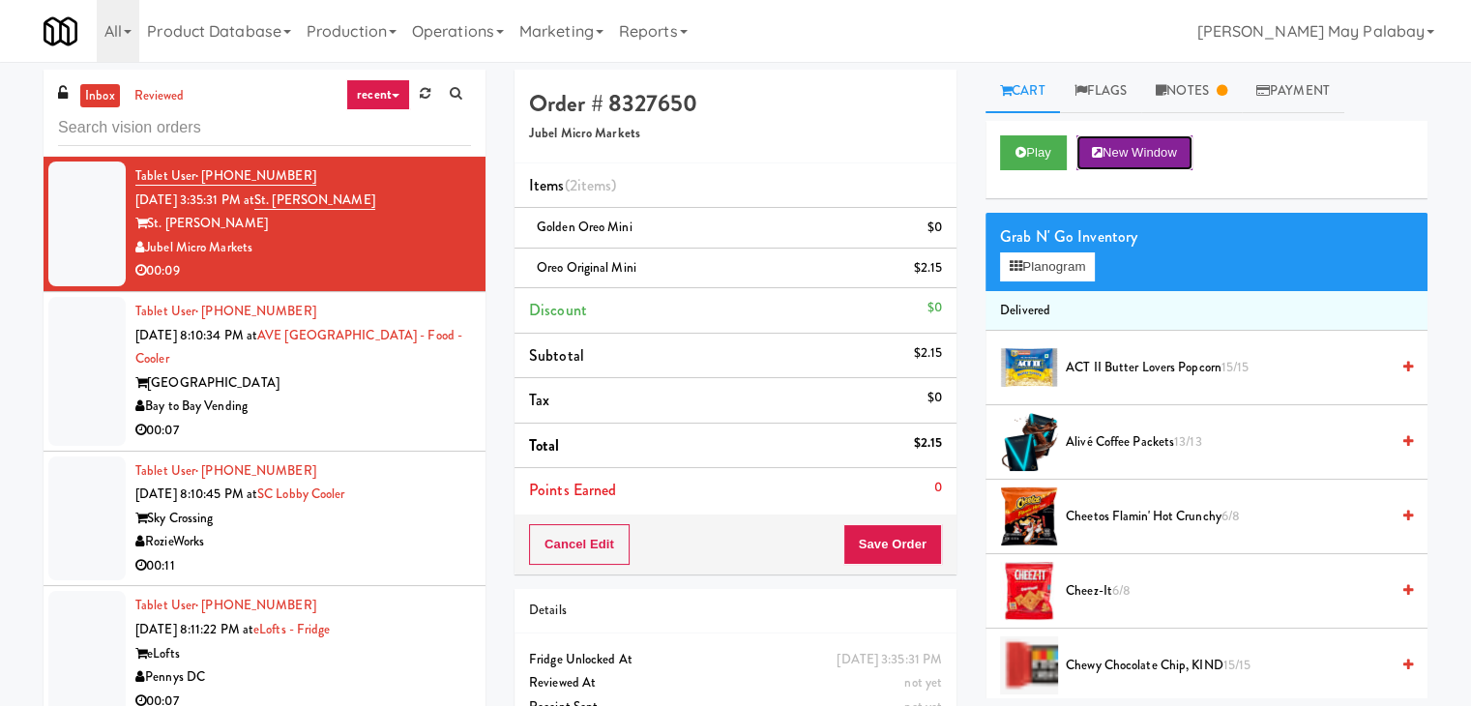
click at [1159, 152] on button "New Window" at bounding box center [1135, 152] width 116 height 35
click at [1152, 154] on button "New Window" at bounding box center [1135, 152] width 116 height 35
click at [1189, 86] on link "Notes" at bounding box center [1192, 92] width 101 height 44
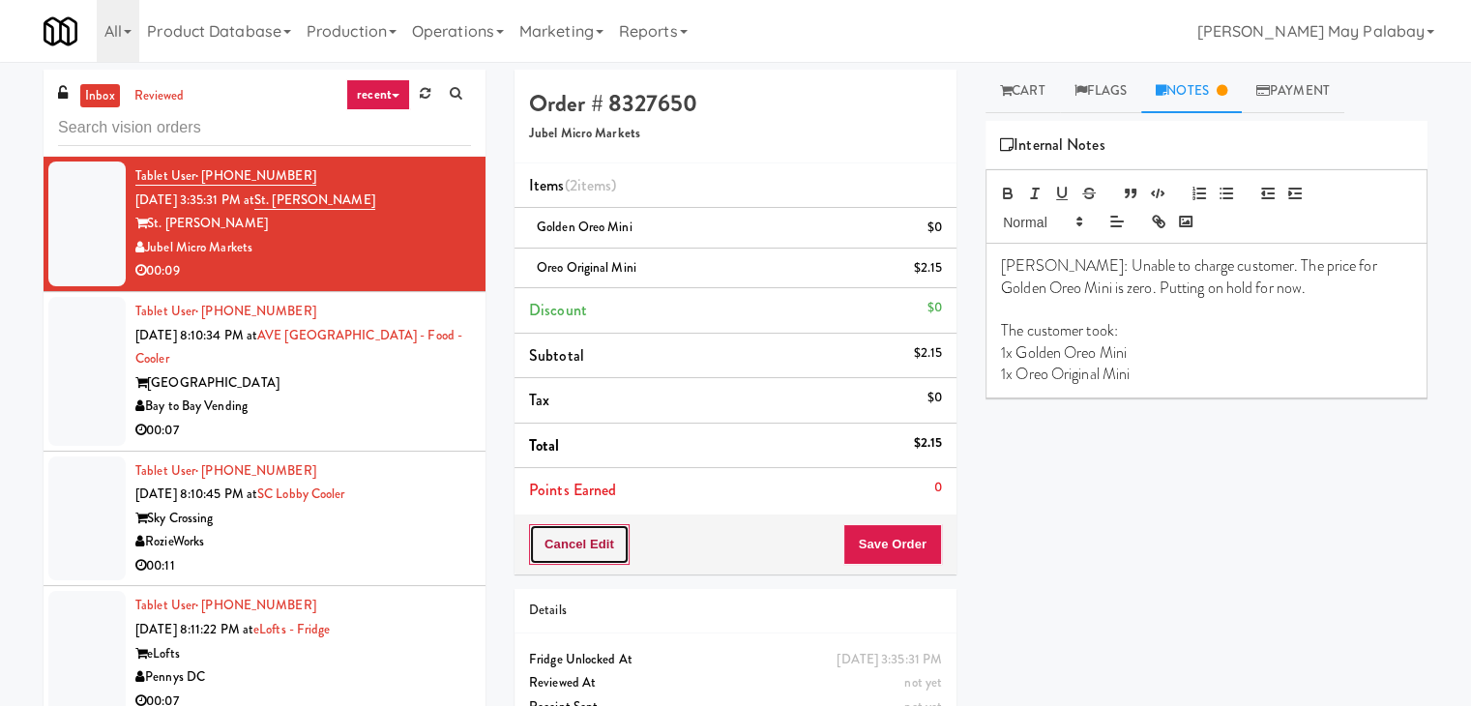
click at [607, 545] on button "Cancel Edit" at bounding box center [579, 544] width 101 height 41
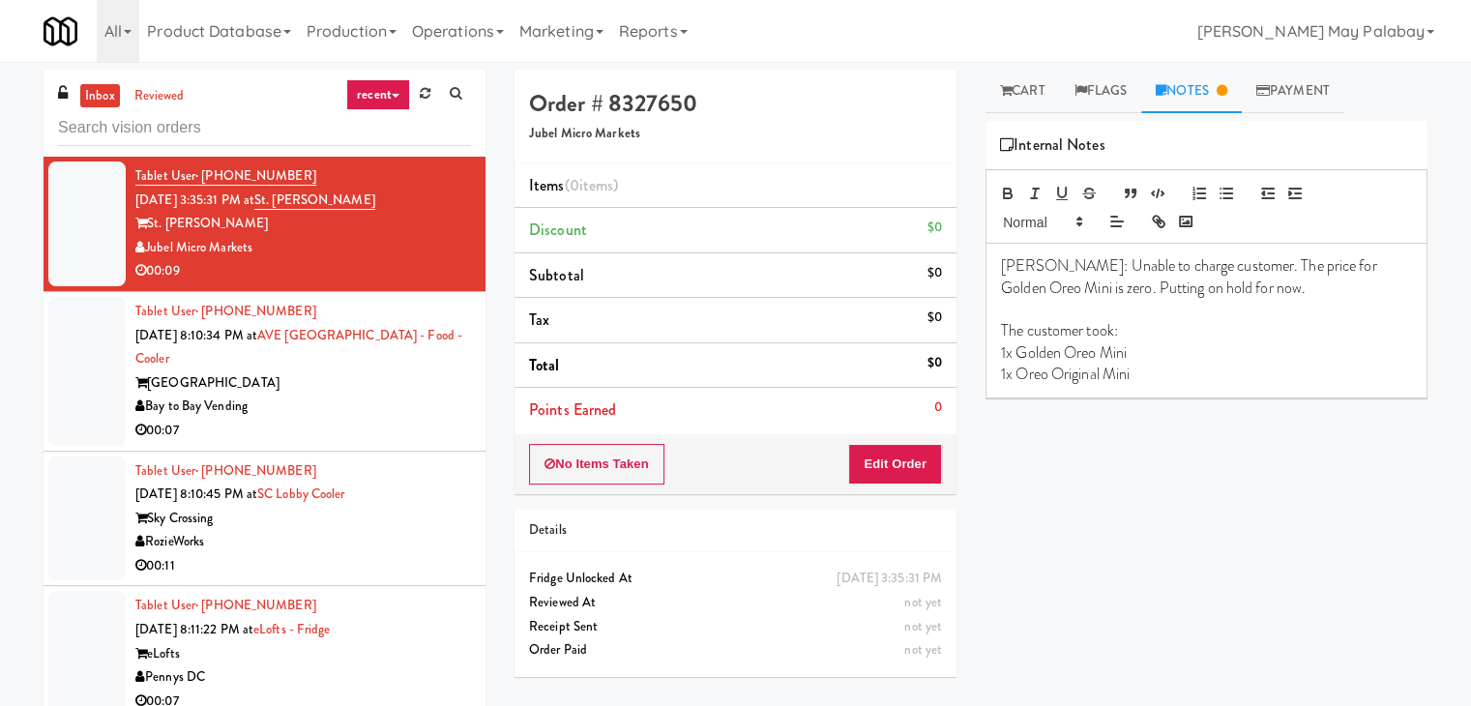
click at [380, 371] on div "AVE Tampa Riverwalk" at bounding box center [303, 383] width 336 height 24
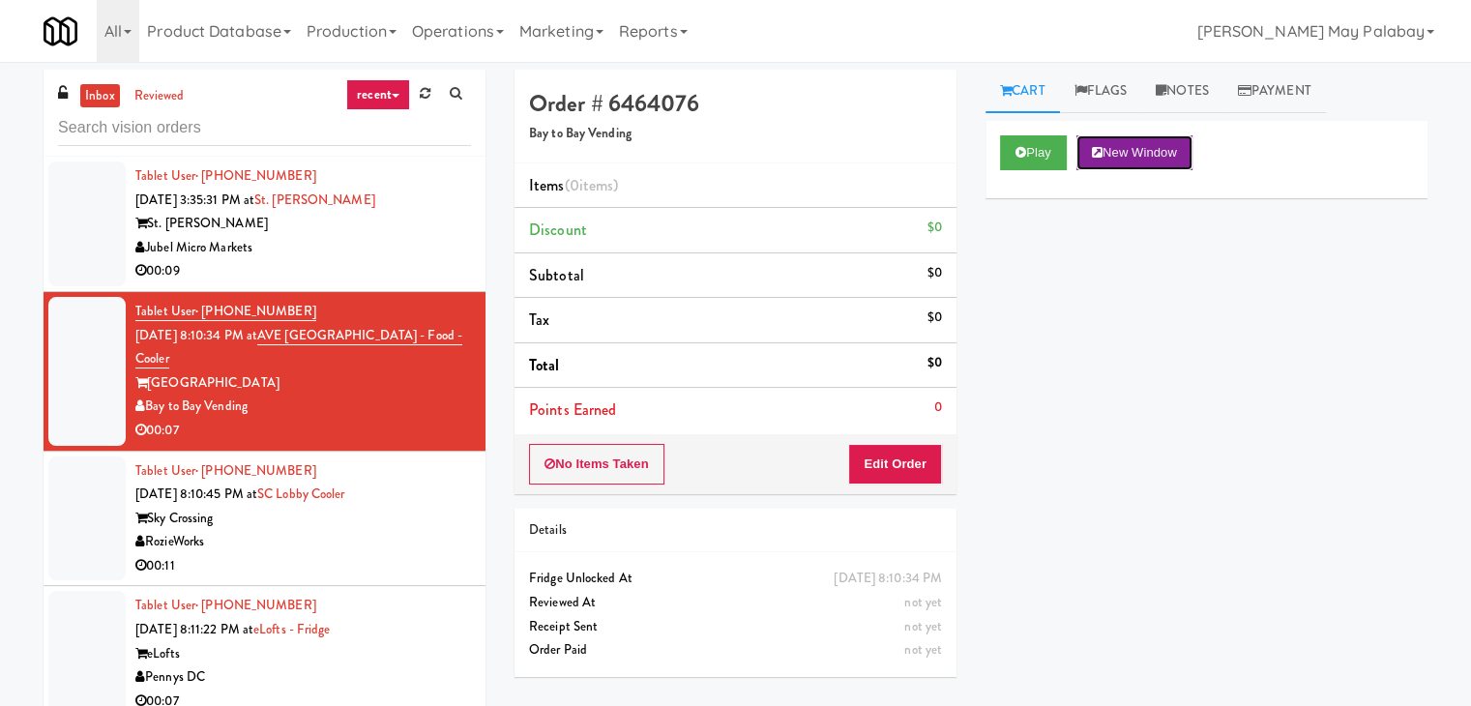
click at [1153, 147] on button "New Window" at bounding box center [1135, 152] width 116 height 35
click at [903, 452] on button "Edit Order" at bounding box center [895, 464] width 94 height 41
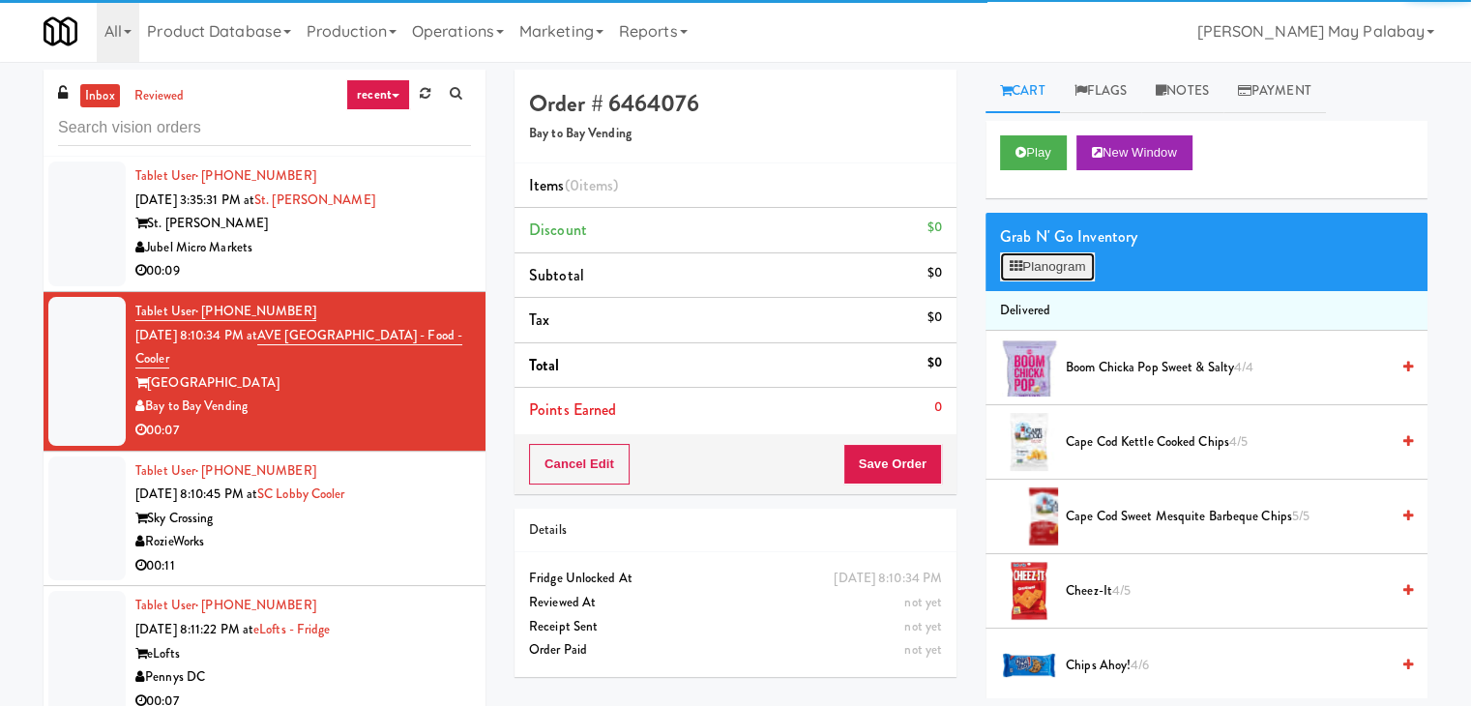
click at [1033, 270] on button "Planogram" at bounding box center [1047, 266] width 95 height 29
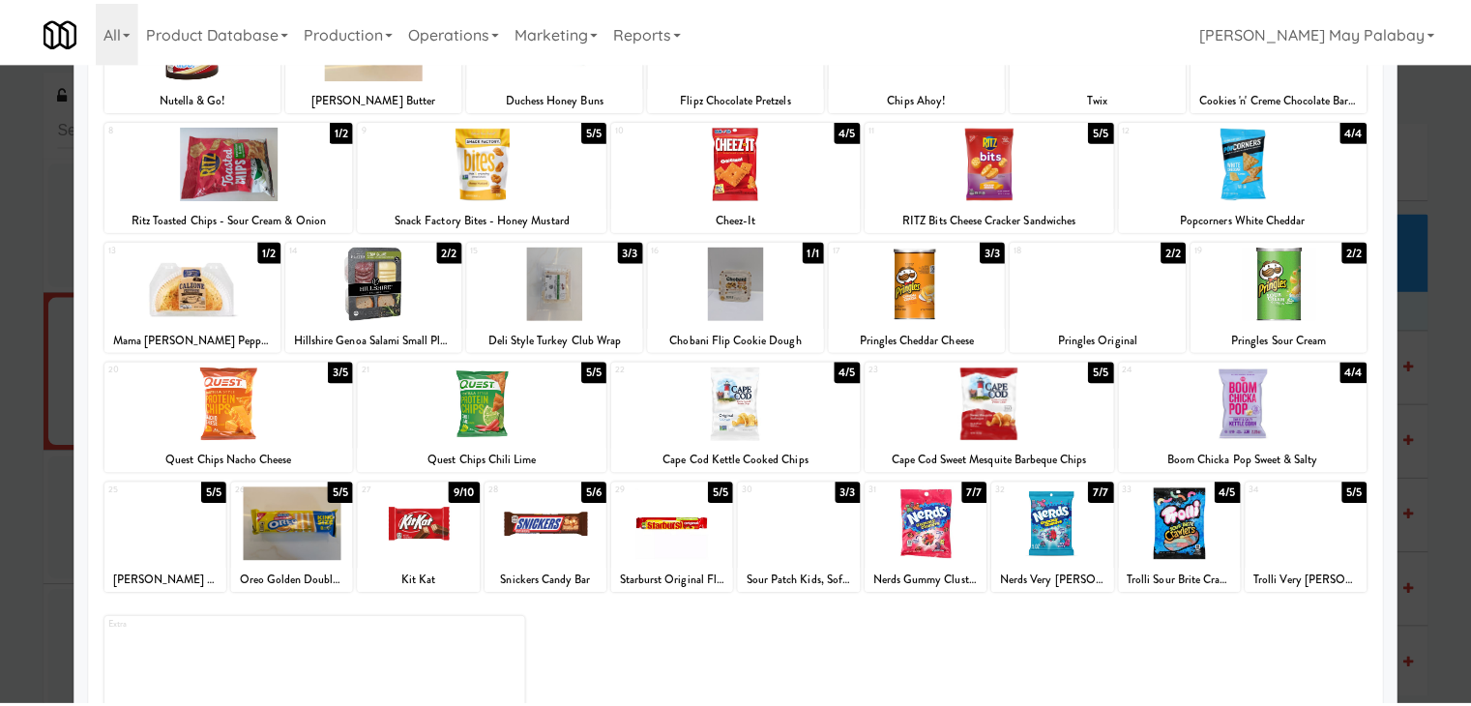
scroll to position [193, 0]
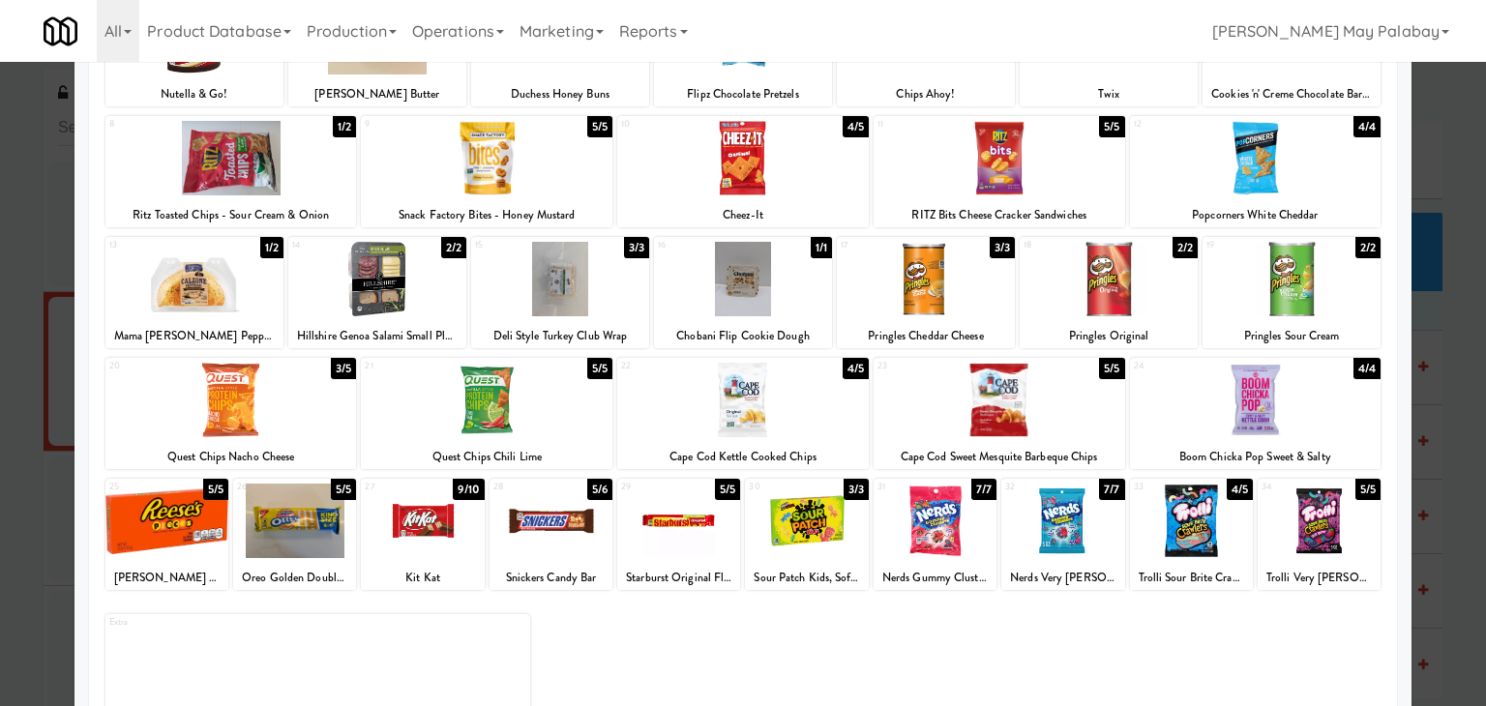
click at [342, 577] on div "Oreo Golden Double Stuf" at bounding box center [294, 578] width 117 height 24
click at [1420, 390] on div at bounding box center [743, 353] width 1486 height 706
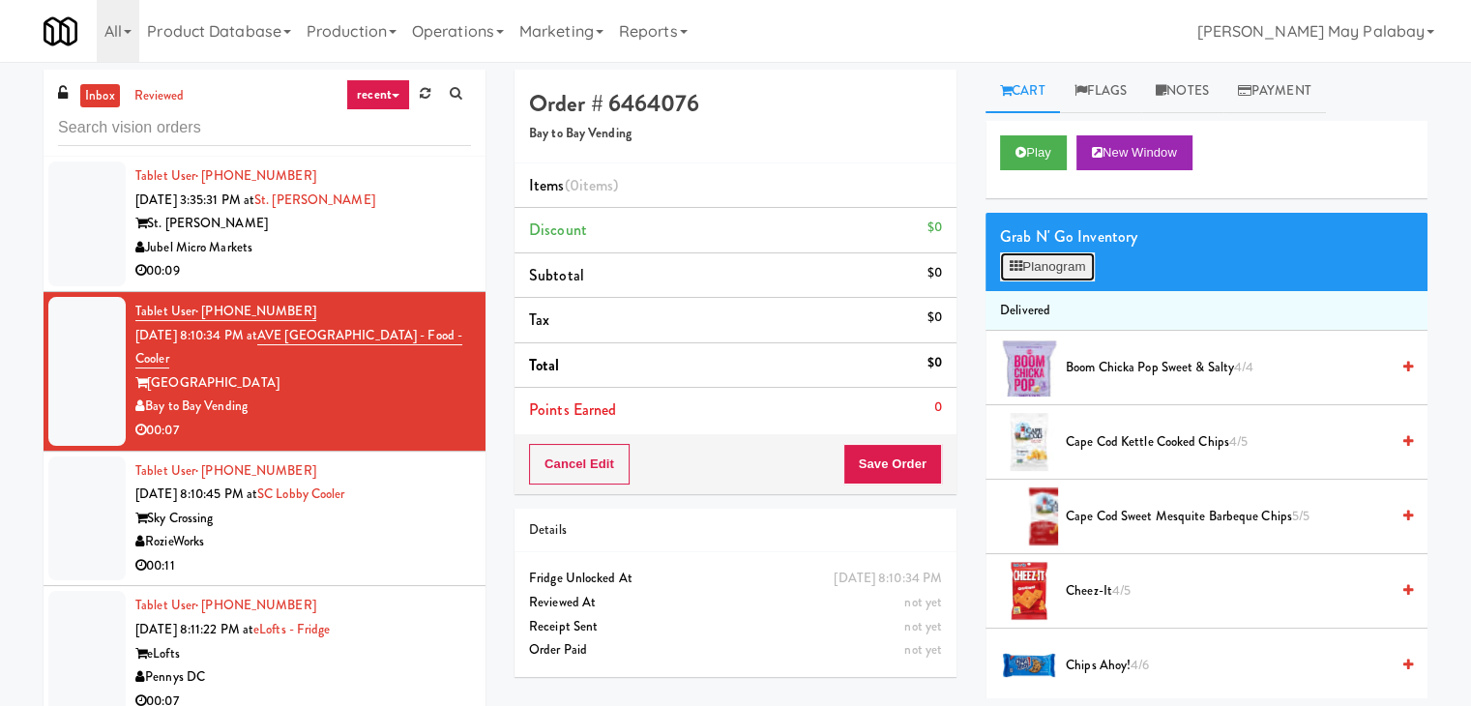
click at [1029, 262] on button "Planogram" at bounding box center [1047, 266] width 95 height 29
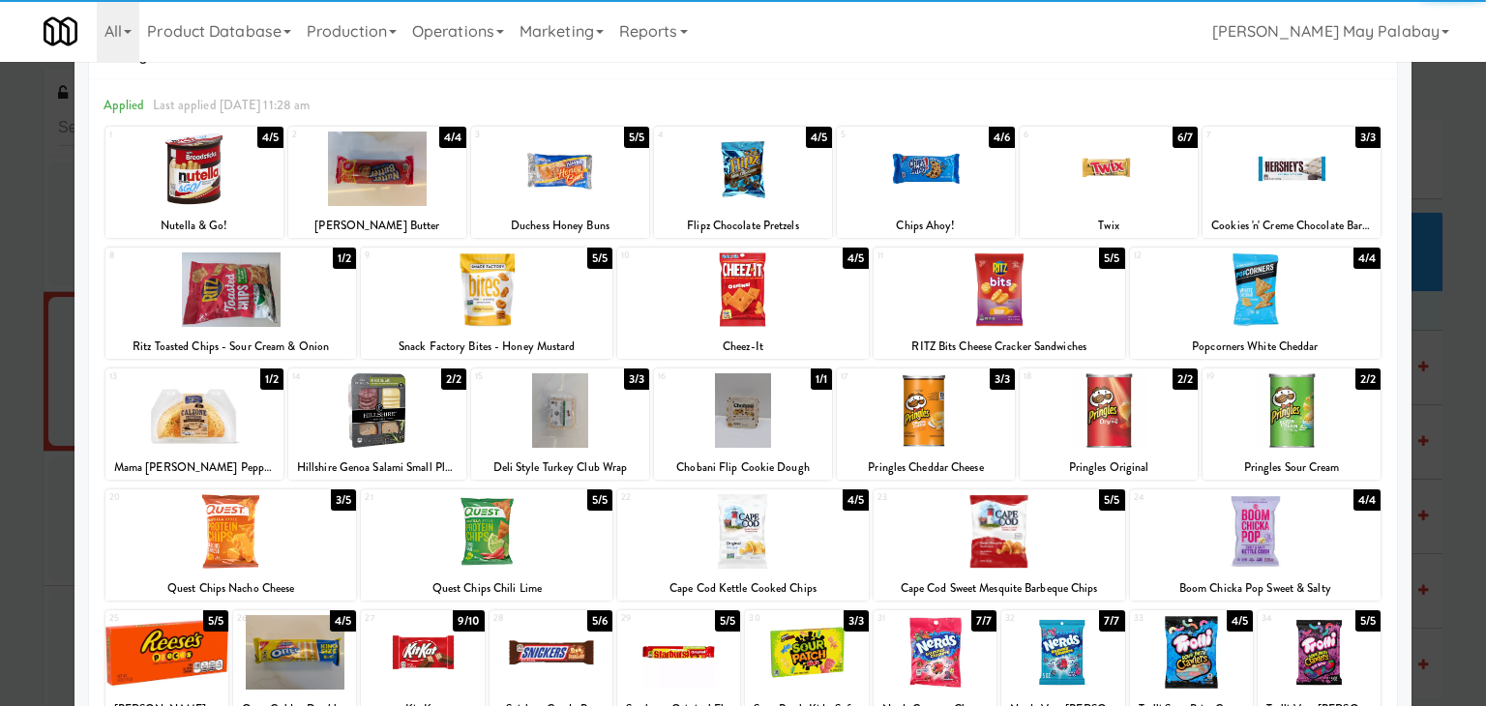
scroll to position [244, 0]
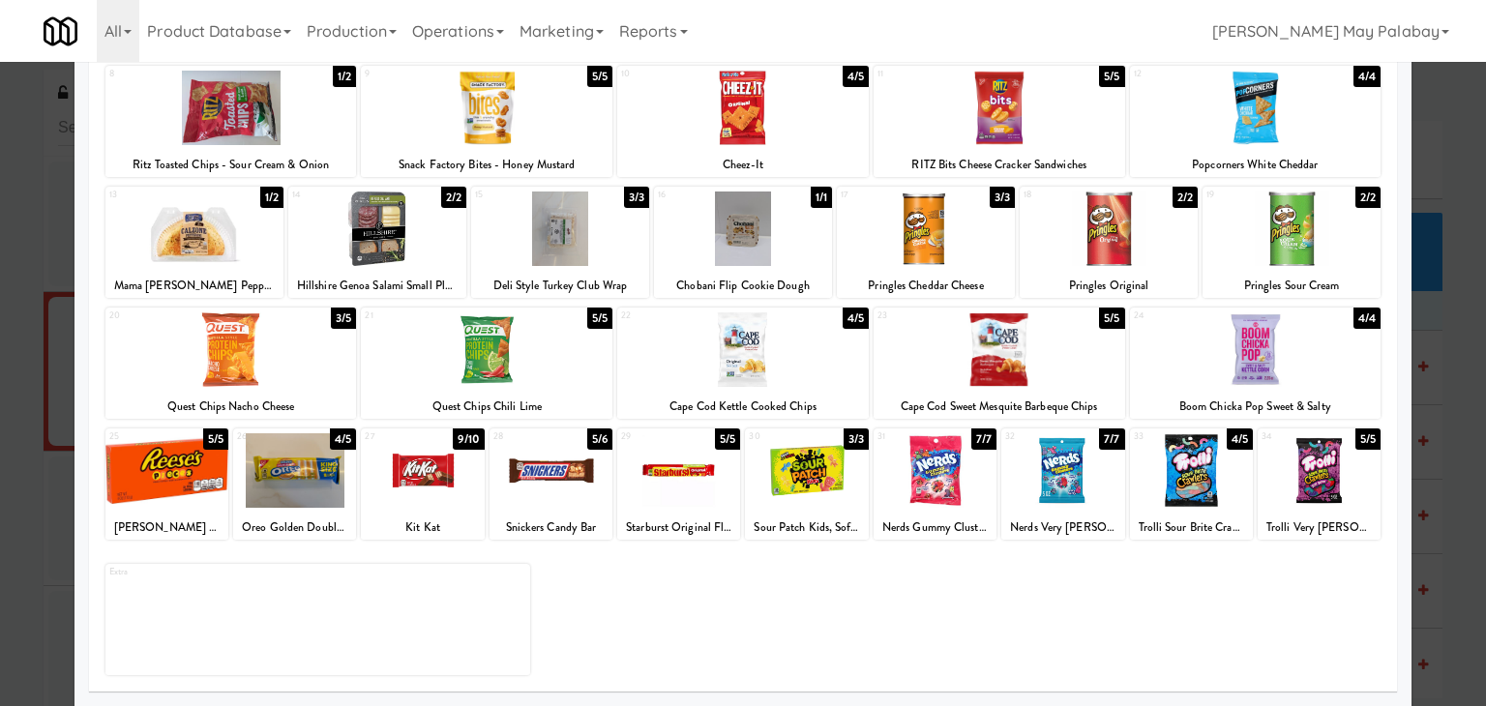
click at [317, 485] on div at bounding box center [294, 470] width 123 height 74
click at [1451, 382] on div at bounding box center [743, 353] width 1486 height 706
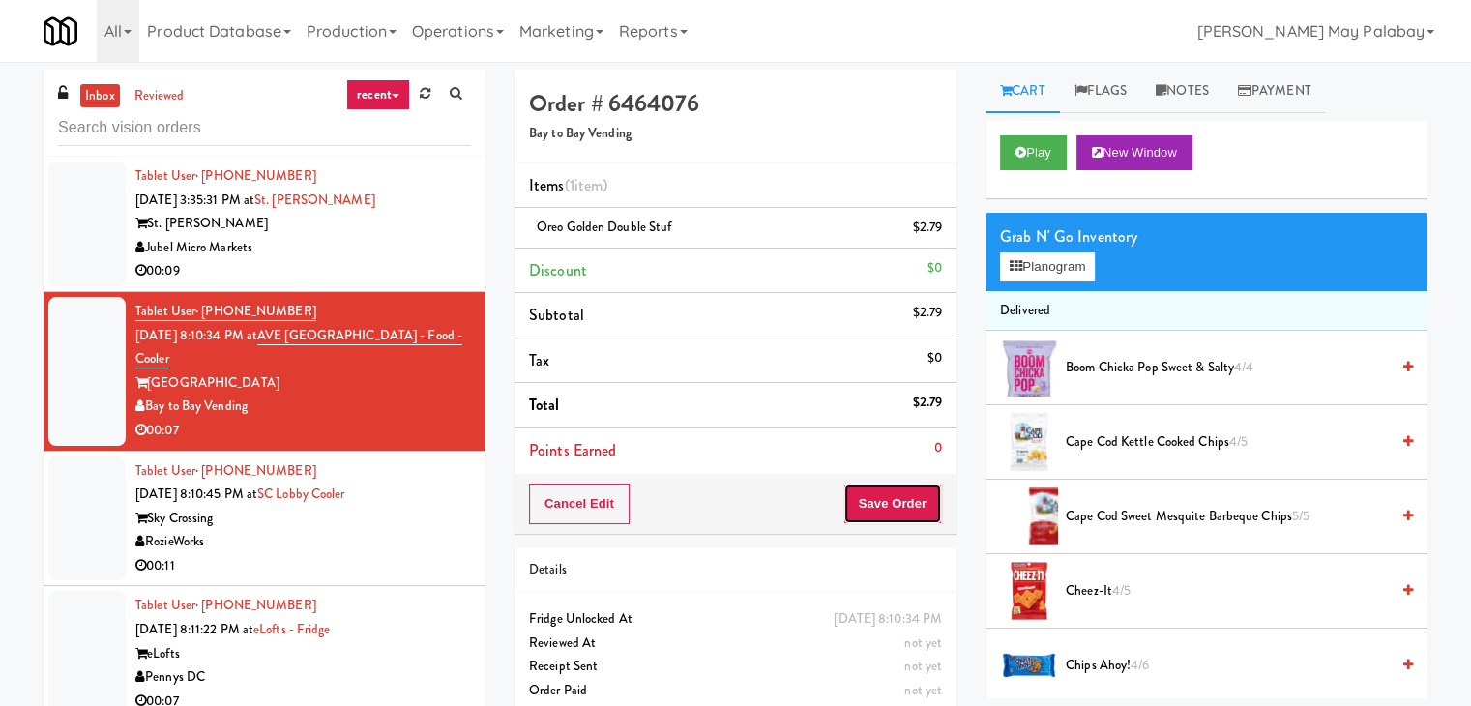
click at [921, 504] on button "Save Order" at bounding box center [893, 504] width 99 height 41
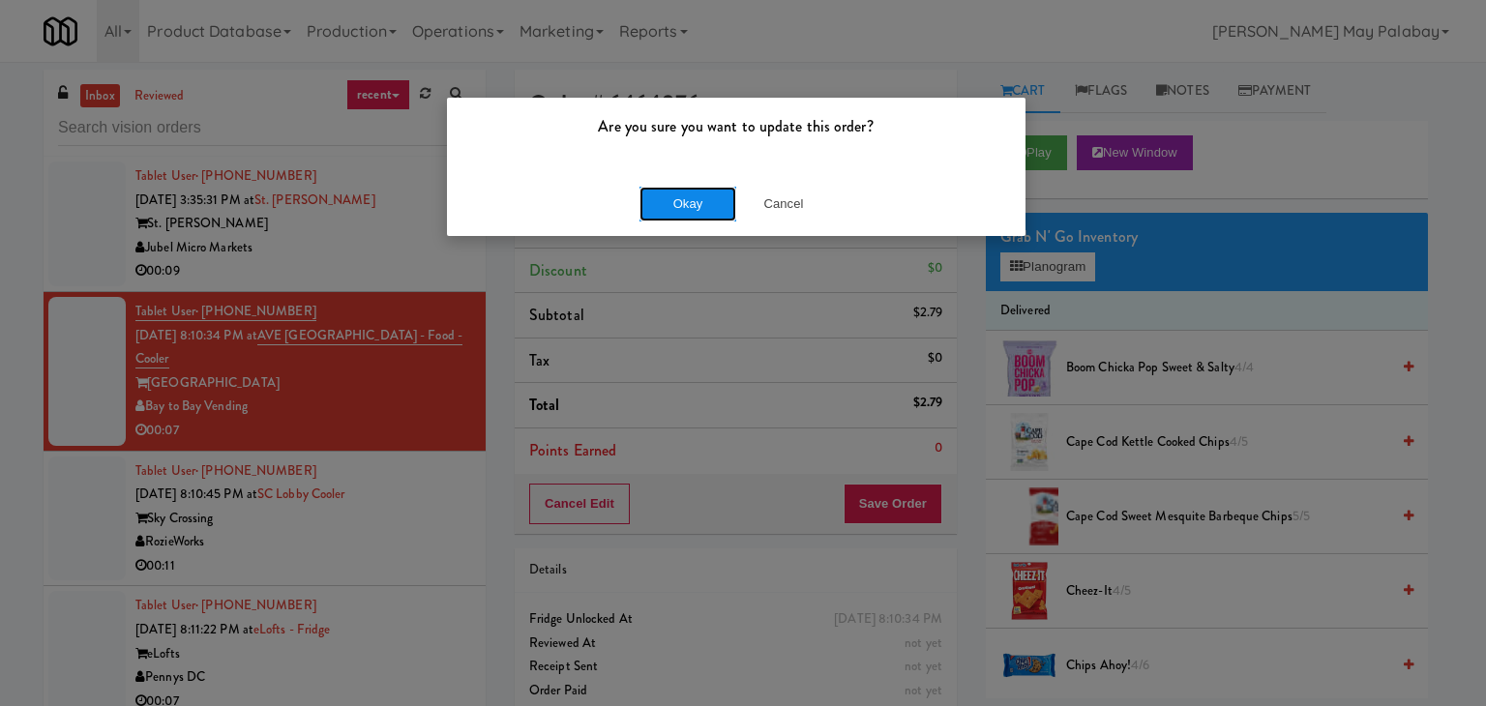
click at [715, 196] on button "Okay" at bounding box center [687, 204] width 97 height 35
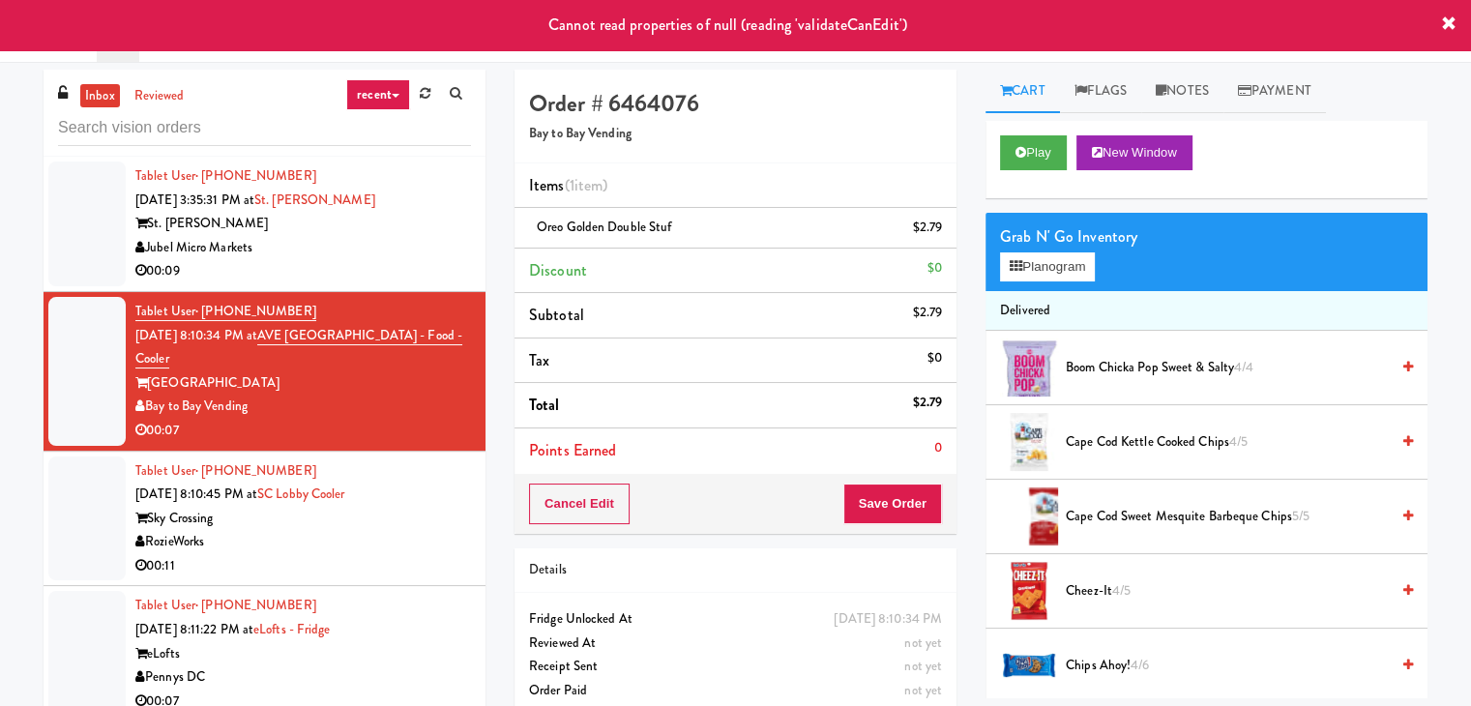
click at [426, 555] on div "00:11" at bounding box center [303, 566] width 336 height 24
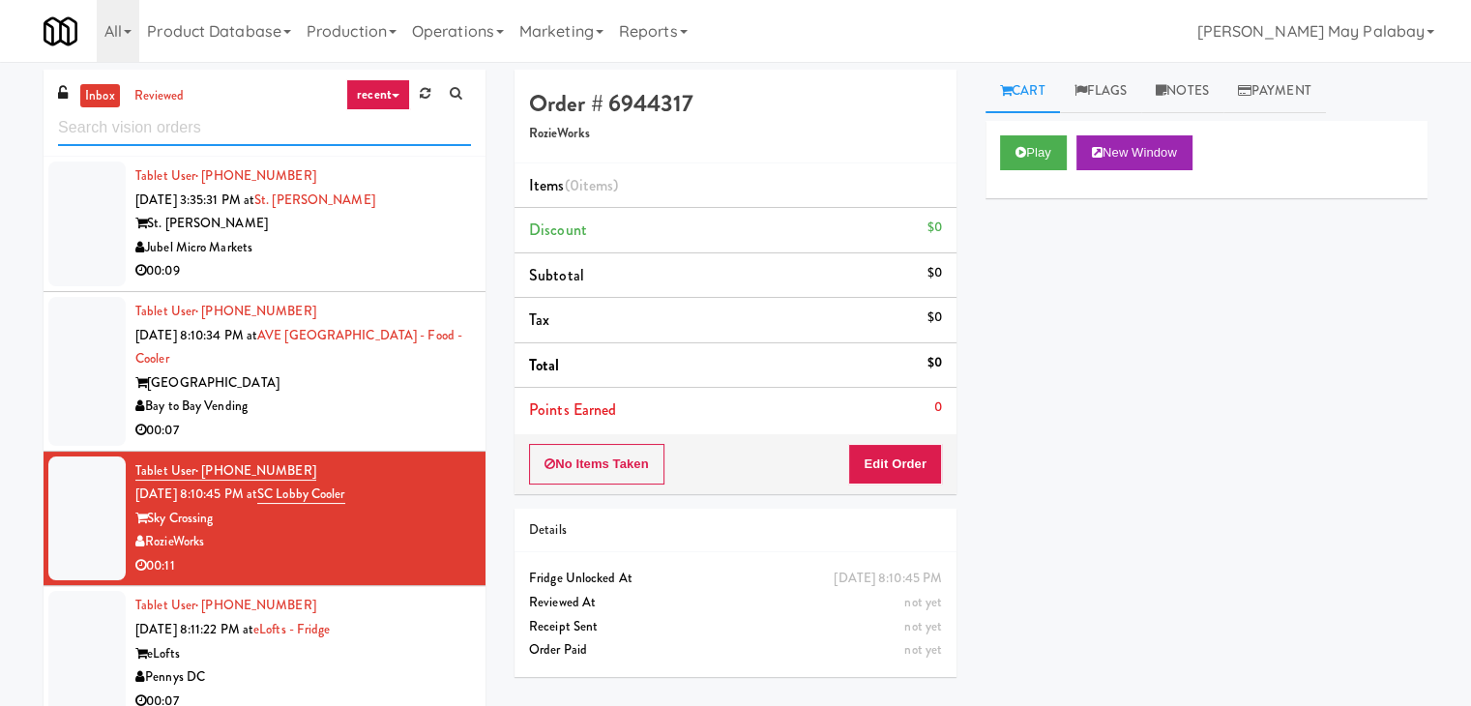
drag, startPoint x: 234, startPoint y: 128, endPoint x: 22, endPoint y: 133, distance: 211.9
click at [22, 133] on div "inbox reviewed recent all unclear take inventory issue suspicious failed recent…" at bounding box center [735, 411] width 1471 height 682
paste input "Argent"
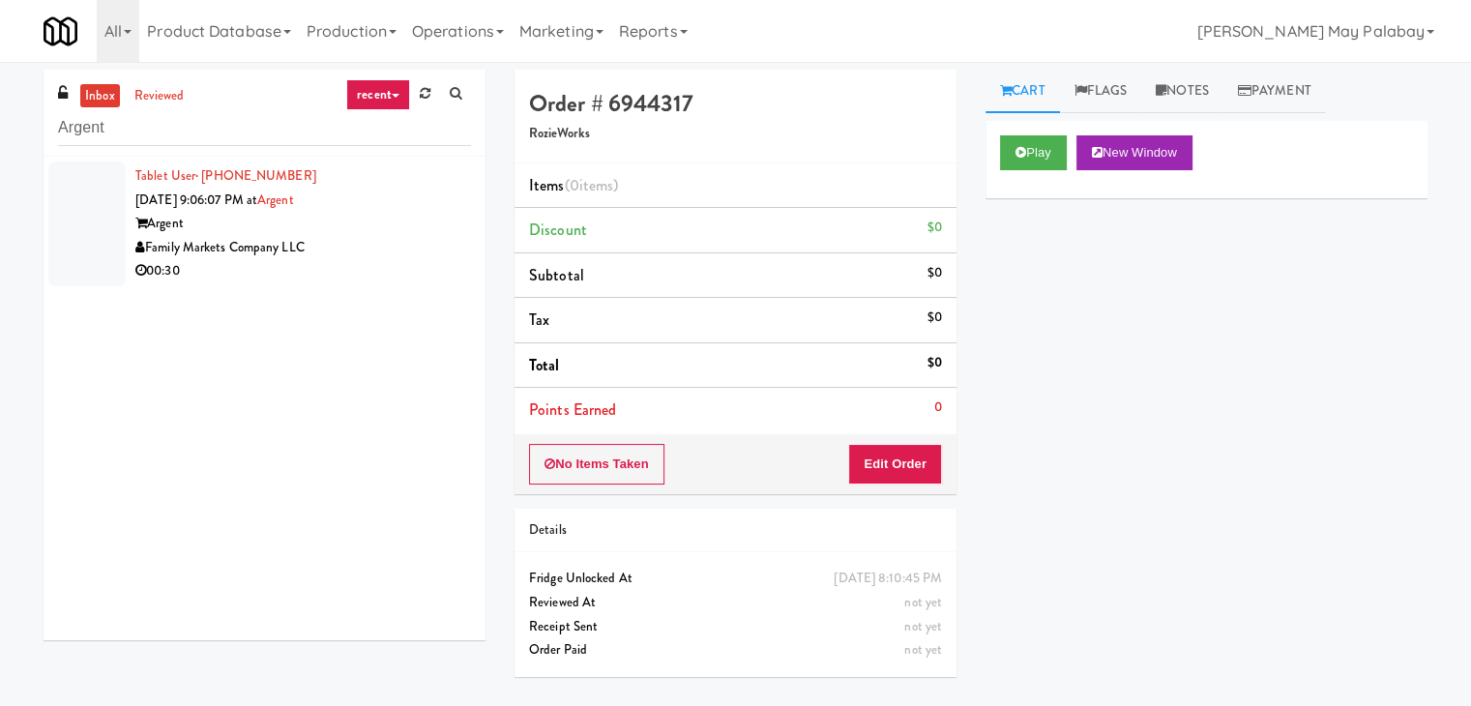
click at [291, 240] on div "Family Markets Company LLC" at bounding box center [303, 248] width 336 height 24
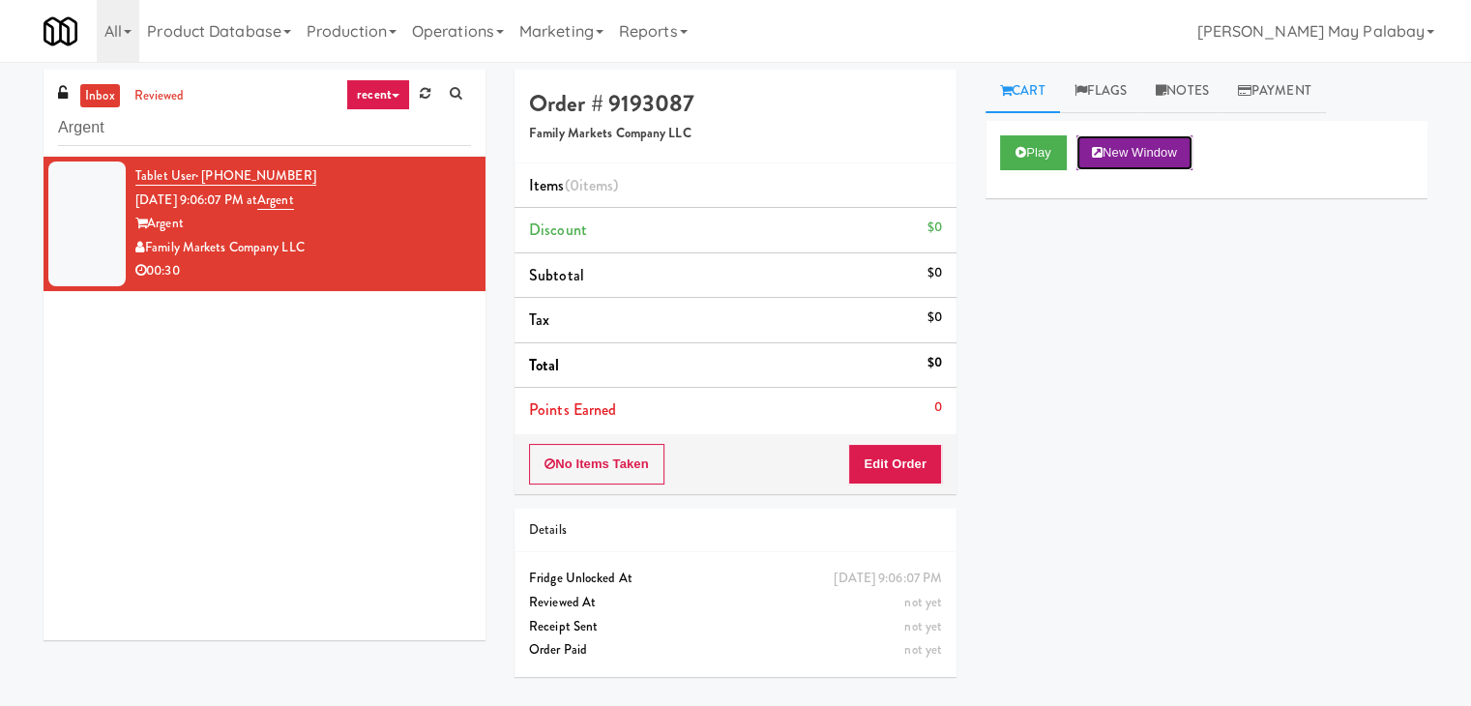
click at [1142, 152] on button "New Window" at bounding box center [1135, 152] width 116 height 35
click at [906, 470] on button "Edit Order" at bounding box center [895, 464] width 94 height 41
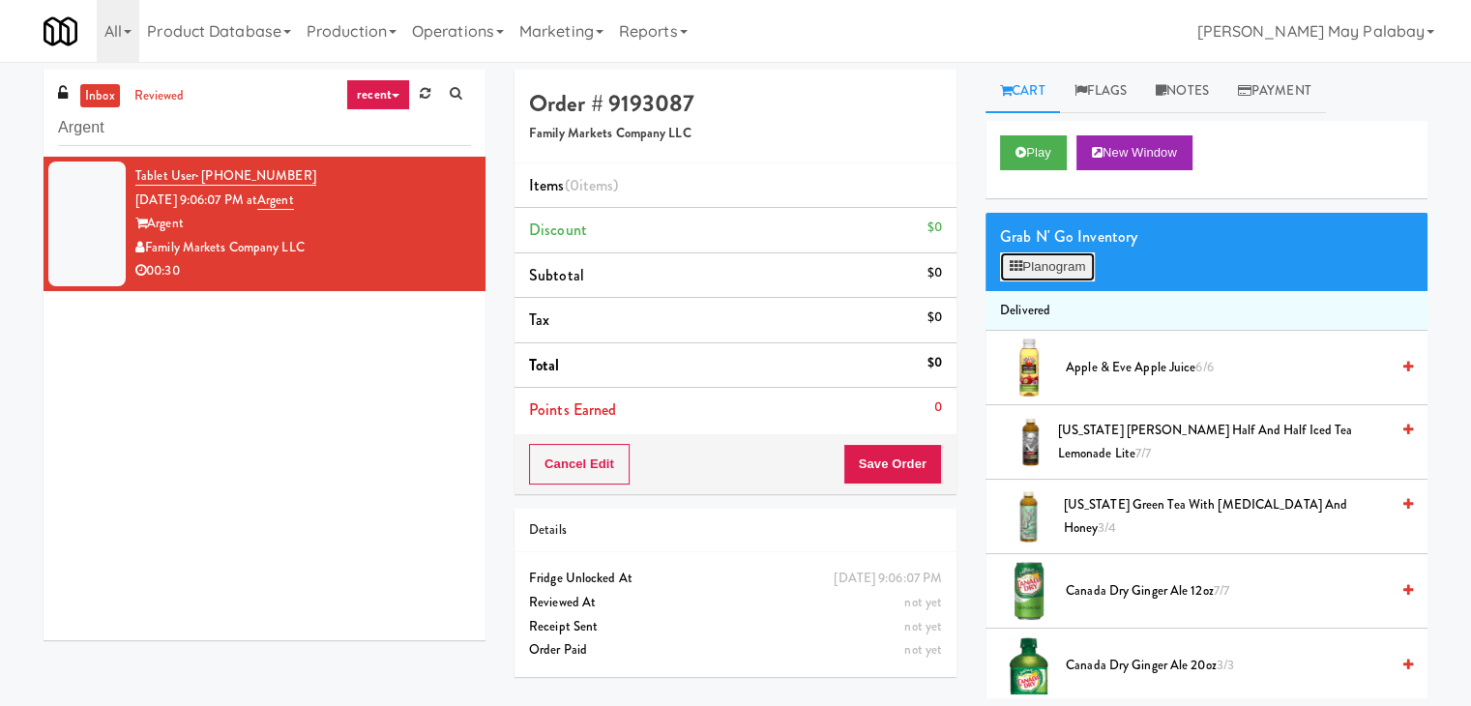
click at [1049, 257] on button "Planogram" at bounding box center [1047, 266] width 95 height 29
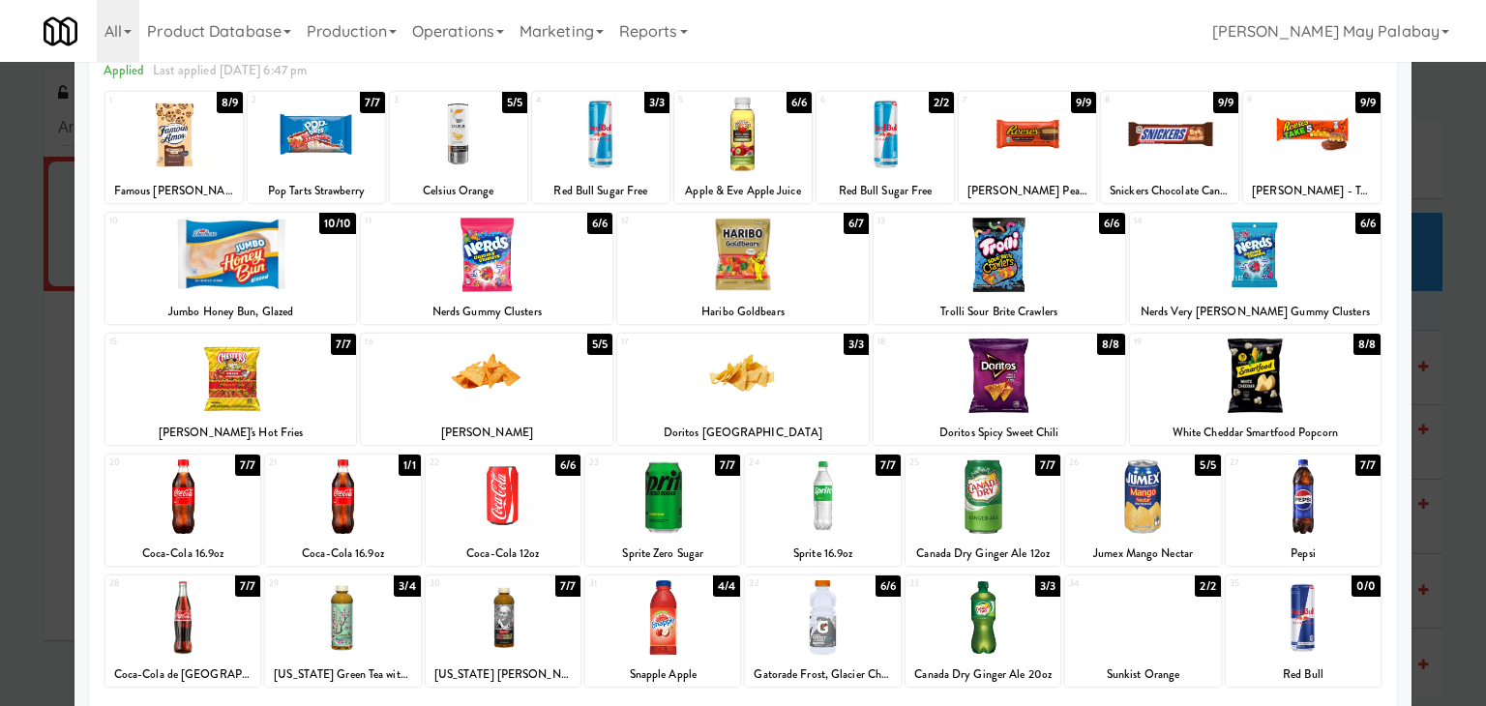
scroll to position [97, 0]
click at [1347, 510] on div at bounding box center [1303, 497] width 155 height 74
click at [1164, 626] on div at bounding box center [1142, 617] width 155 height 74
click at [558, 521] on div at bounding box center [503, 497] width 155 height 74
click at [1450, 418] on div at bounding box center [743, 353] width 1486 height 706
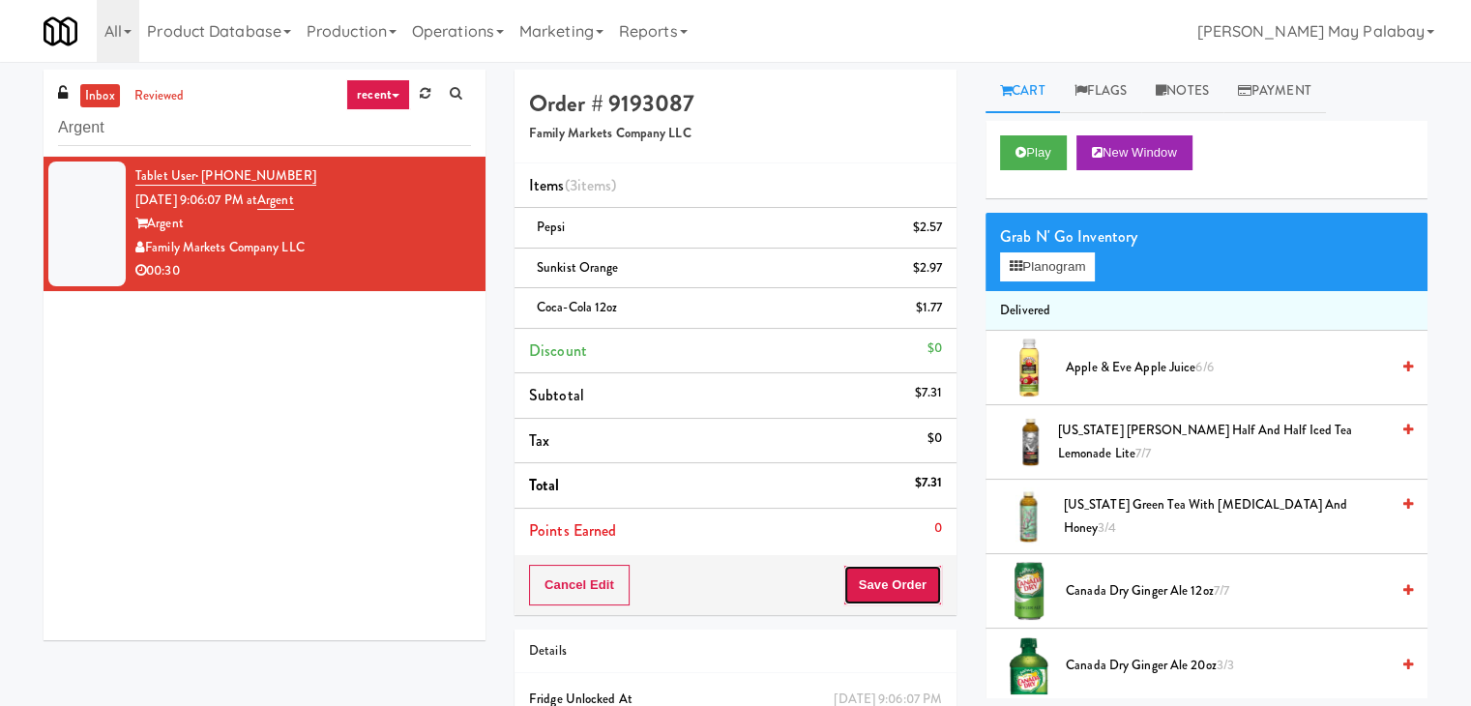
click at [887, 589] on button "Save Order" at bounding box center [893, 585] width 99 height 41
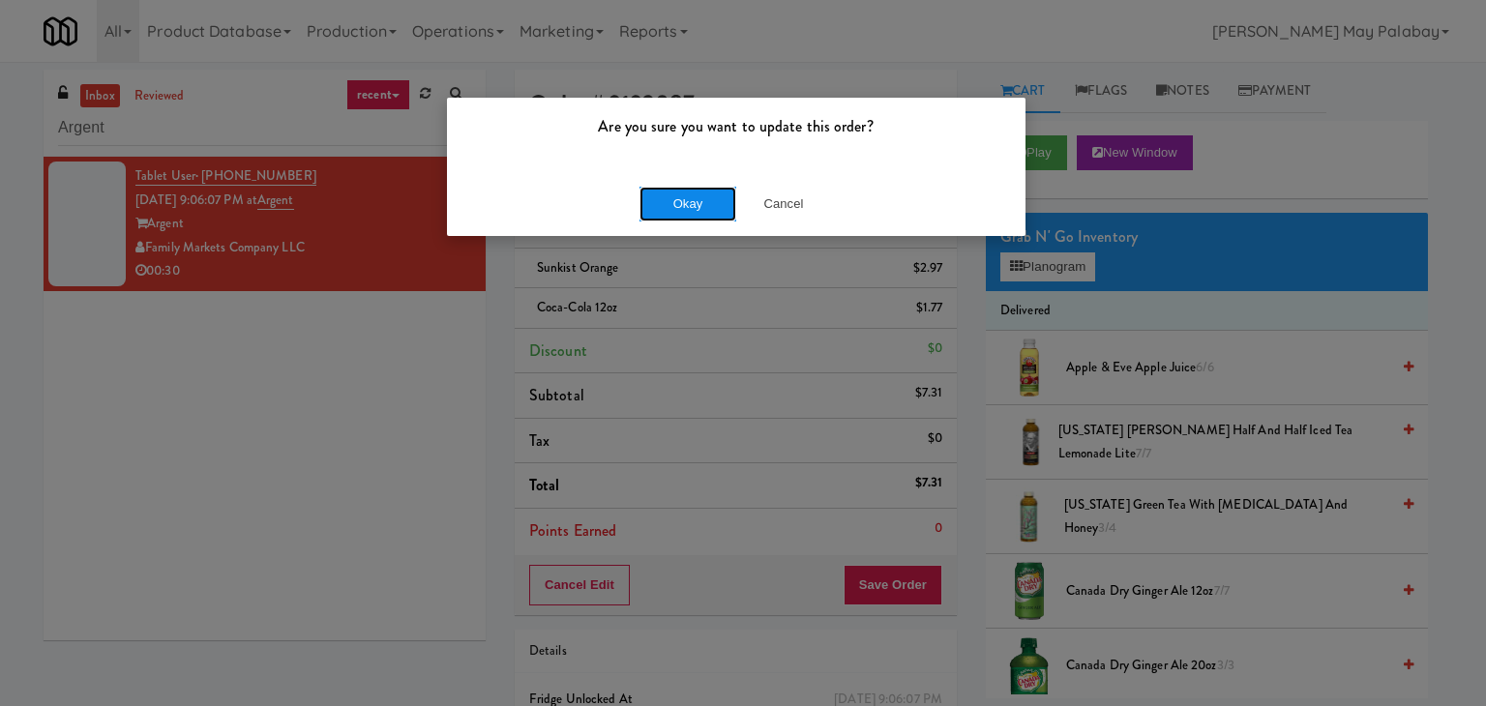
click at [705, 214] on button "Okay" at bounding box center [687, 204] width 97 height 35
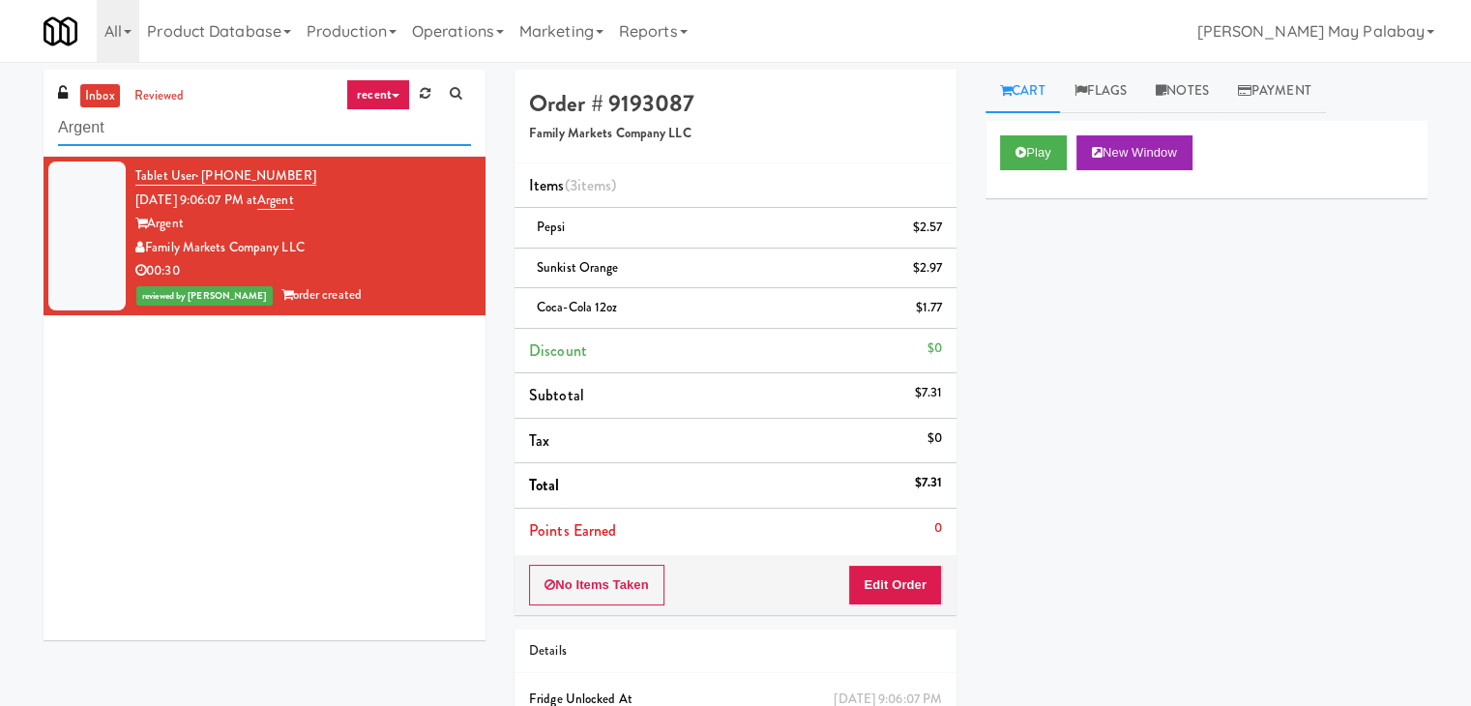
click at [145, 124] on input "Argent" at bounding box center [264, 128] width 413 height 36
type input "A"
paste input "Ellicott House - Fridge"
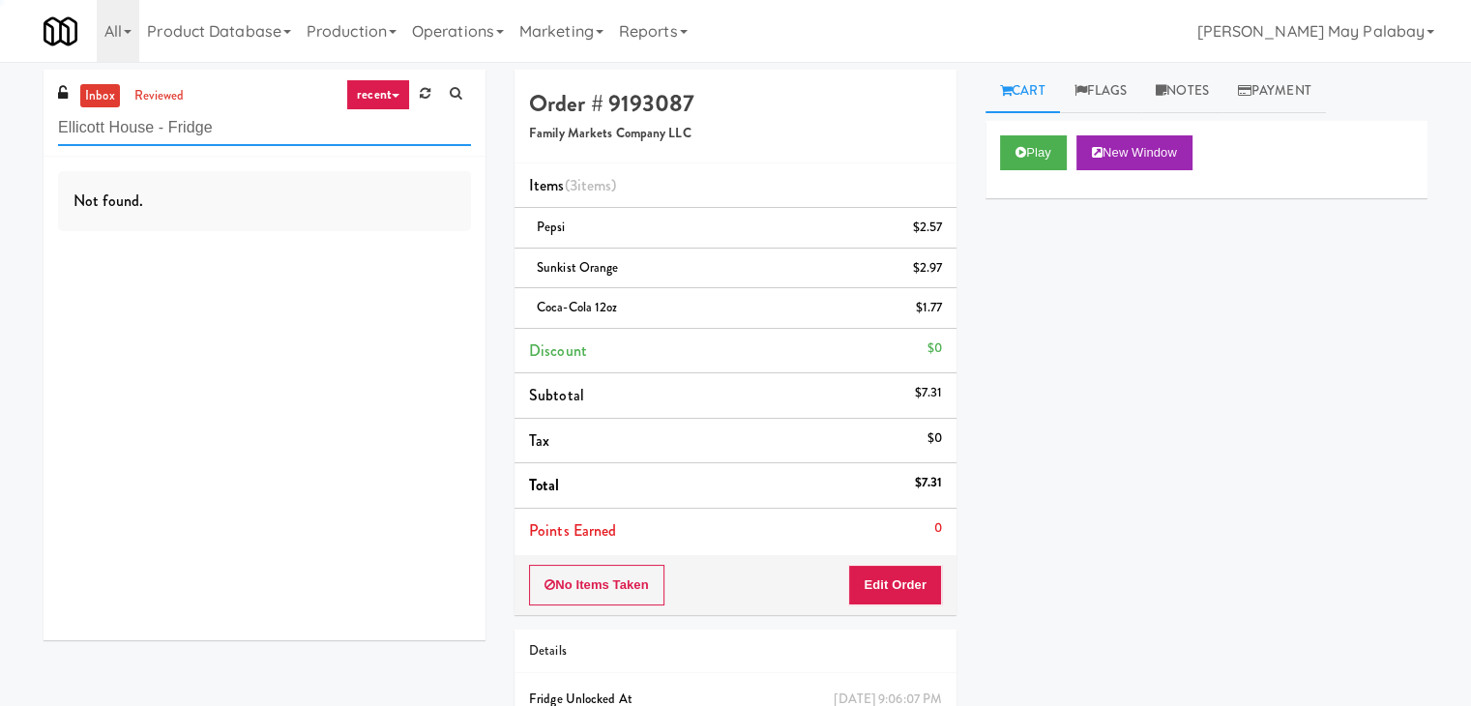
type input "Ellicott House - Fridge"
click at [341, 130] on input "Ellicott House - Fridge" at bounding box center [264, 128] width 413 height 36
drag, startPoint x: 301, startPoint y: 132, endPoint x: 34, endPoint y: 138, distance: 267.1
click at [34, 138] on div "inbox reviewed recent all unclear take inventory issue suspicious failed recent…" at bounding box center [264, 362] width 471 height 585
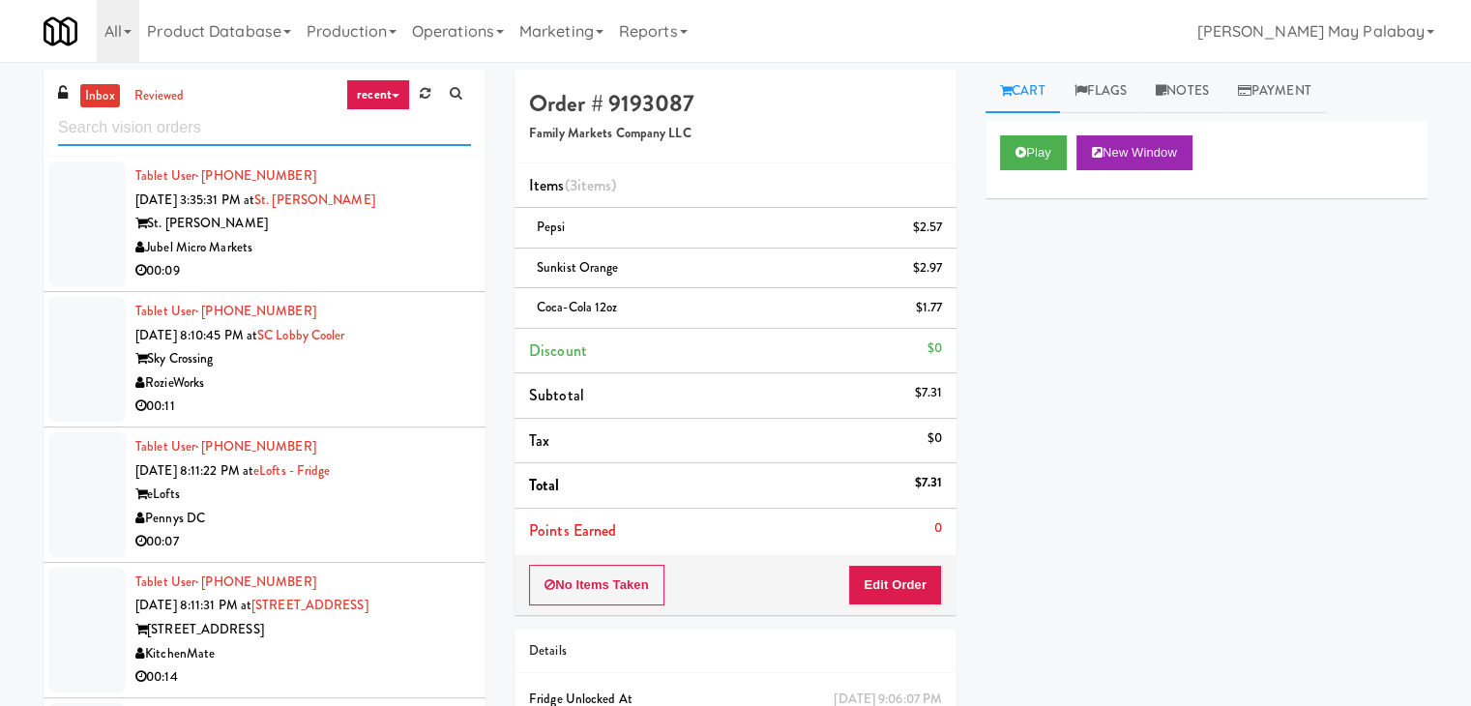
paste input "MUSE - Main Floor"
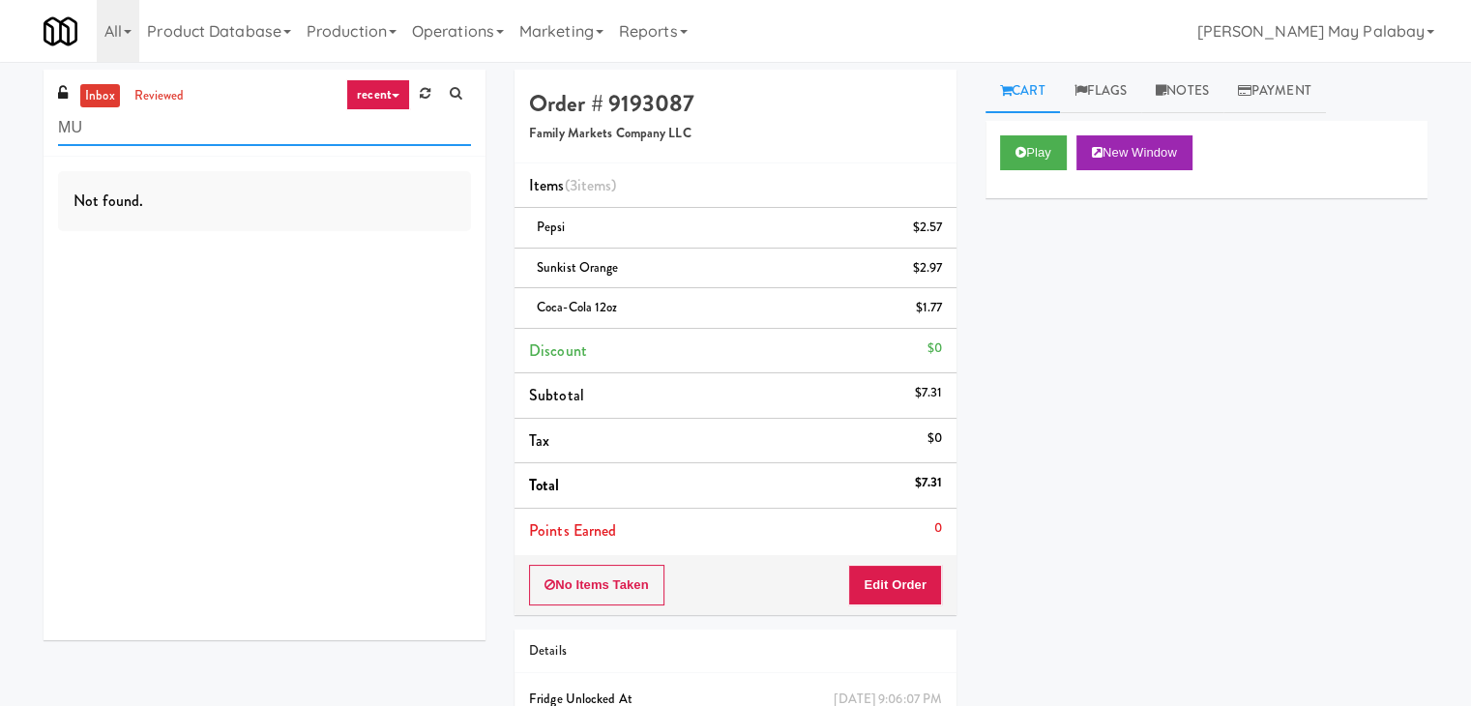
type input "M"
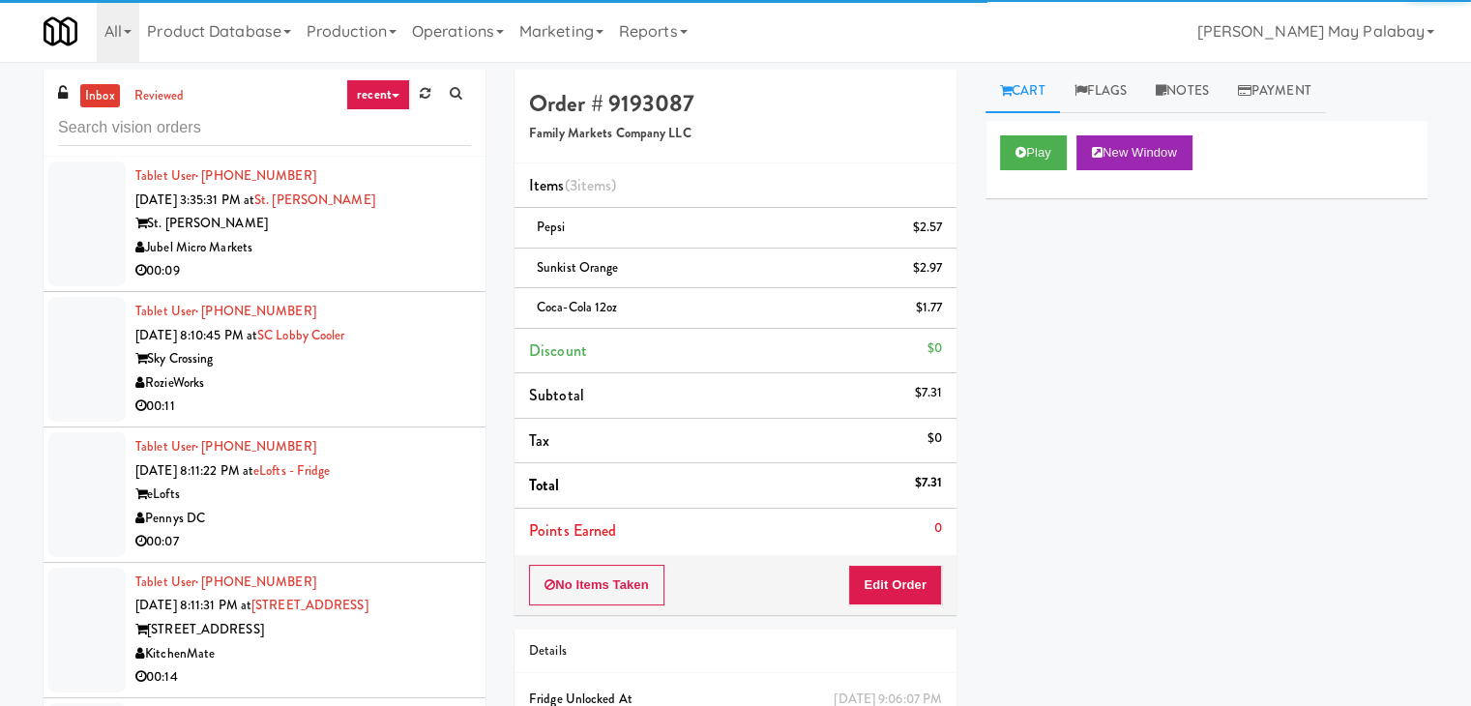
click at [391, 93] on link "recent" at bounding box center [378, 94] width 64 height 31
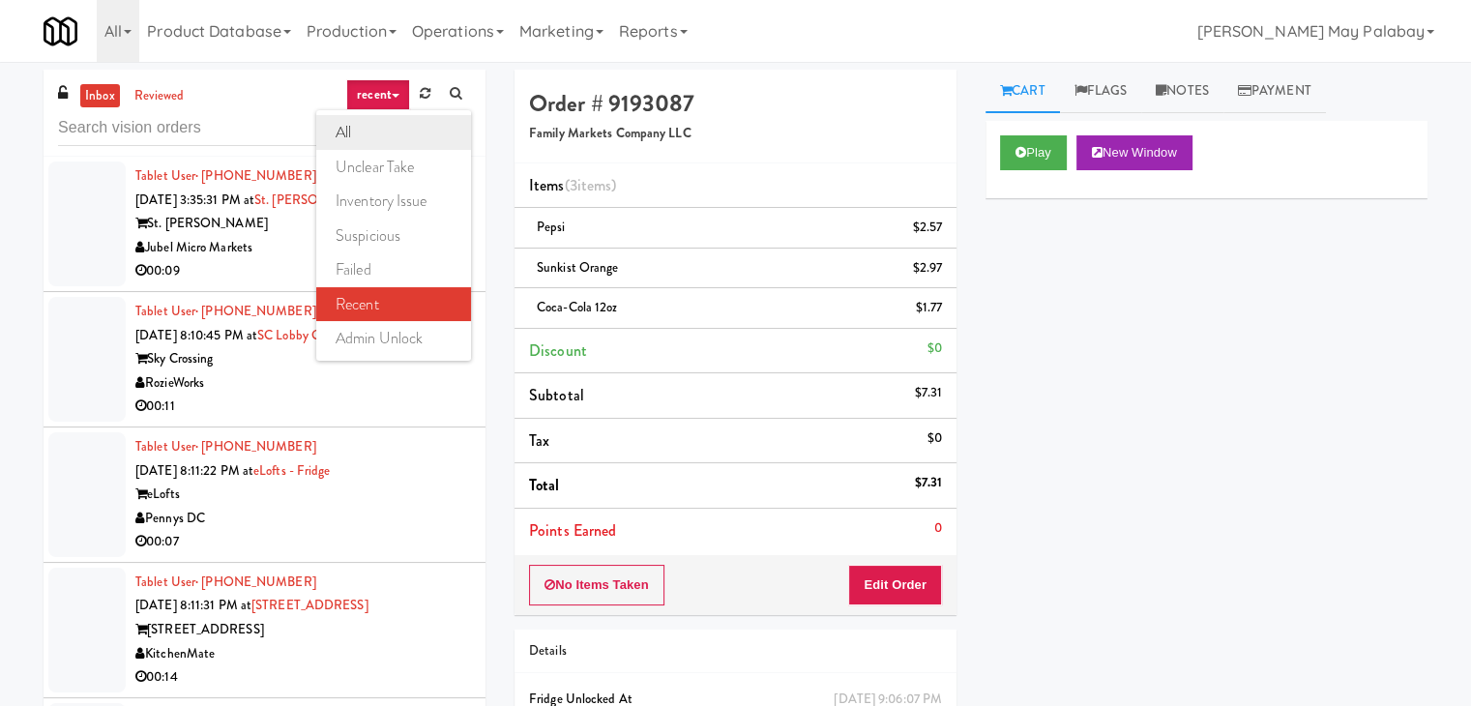
click at [371, 137] on link "all" at bounding box center [393, 132] width 155 height 35
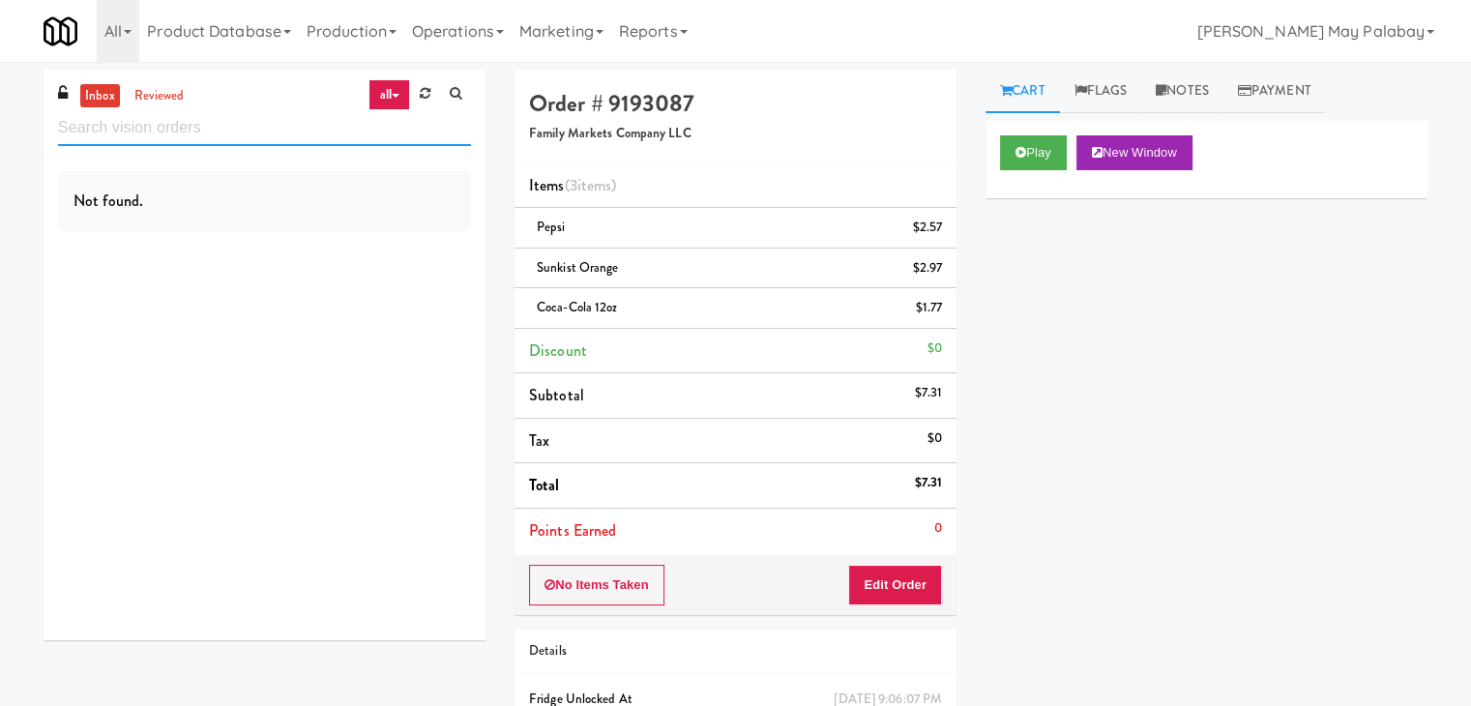
click at [210, 135] on input "text" at bounding box center [264, 128] width 413 height 36
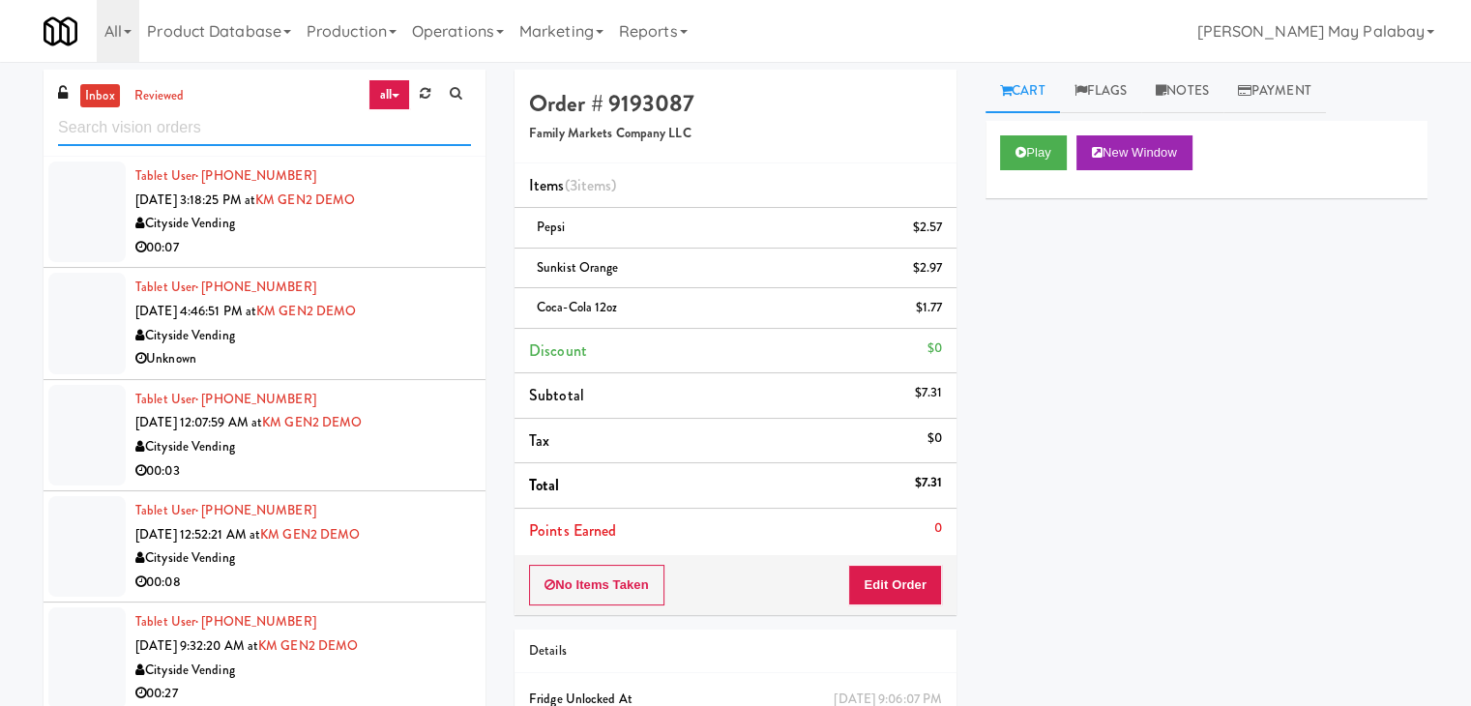
paste input "MUSE - Main Floor"
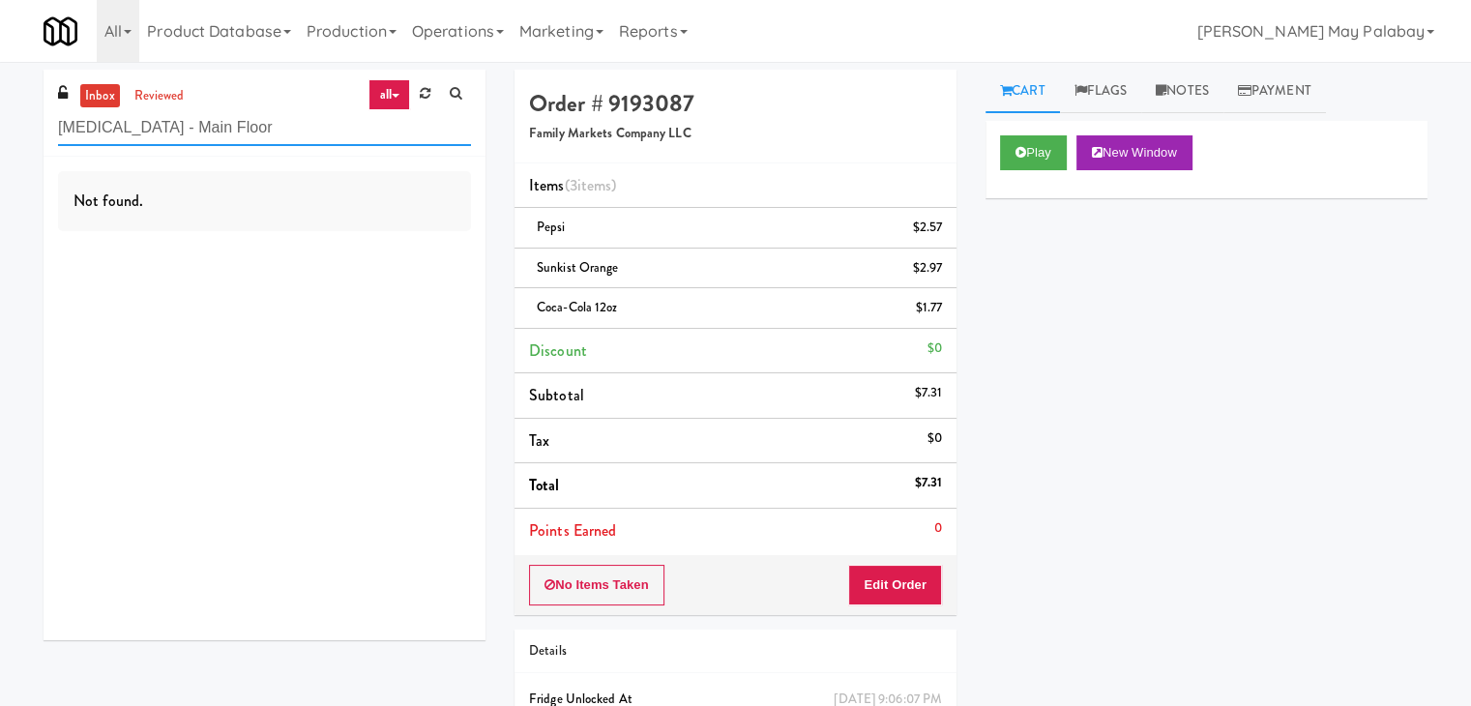
type input "MUSE - Main Floor"
drag, startPoint x: 218, startPoint y: 131, endPoint x: 48, endPoint y: 124, distance: 169.4
click at [48, 124] on div "inbox reviewed all all unclear take inventory issue suspicious failed recent ad…" at bounding box center [265, 113] width 442 height 87
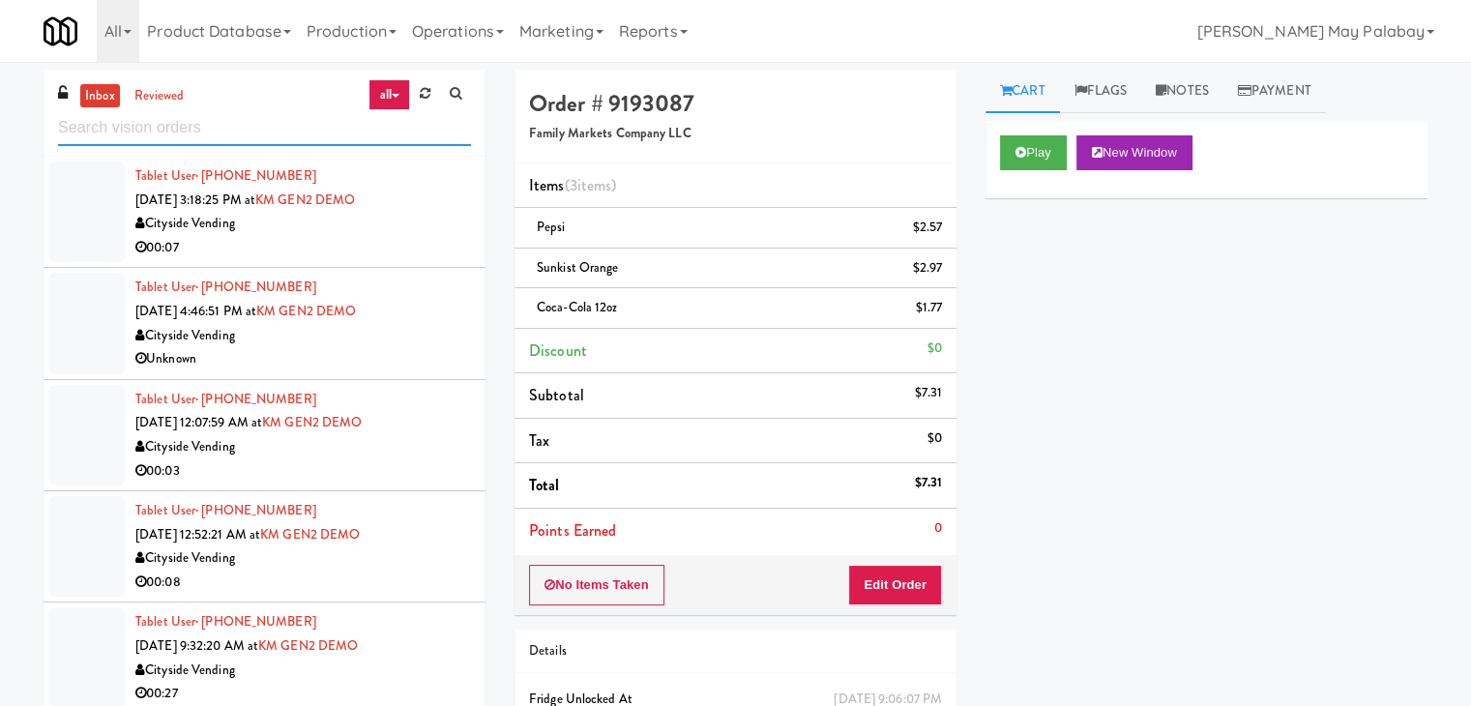
click at [133, 129] on input "text" at bounding box center [264, 128] width 413 height 36
paste input "SC Lobby Cooler"
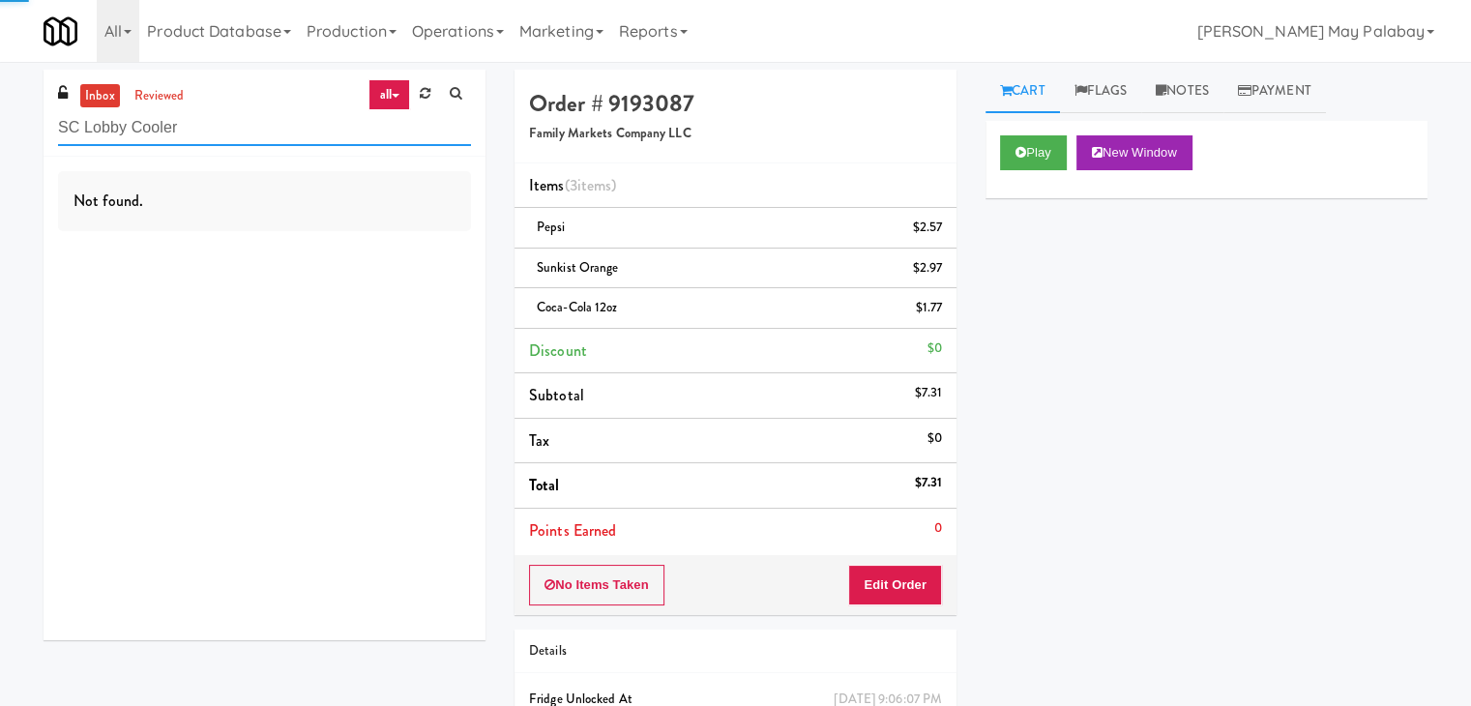
type input "SC Lobby Cooler"
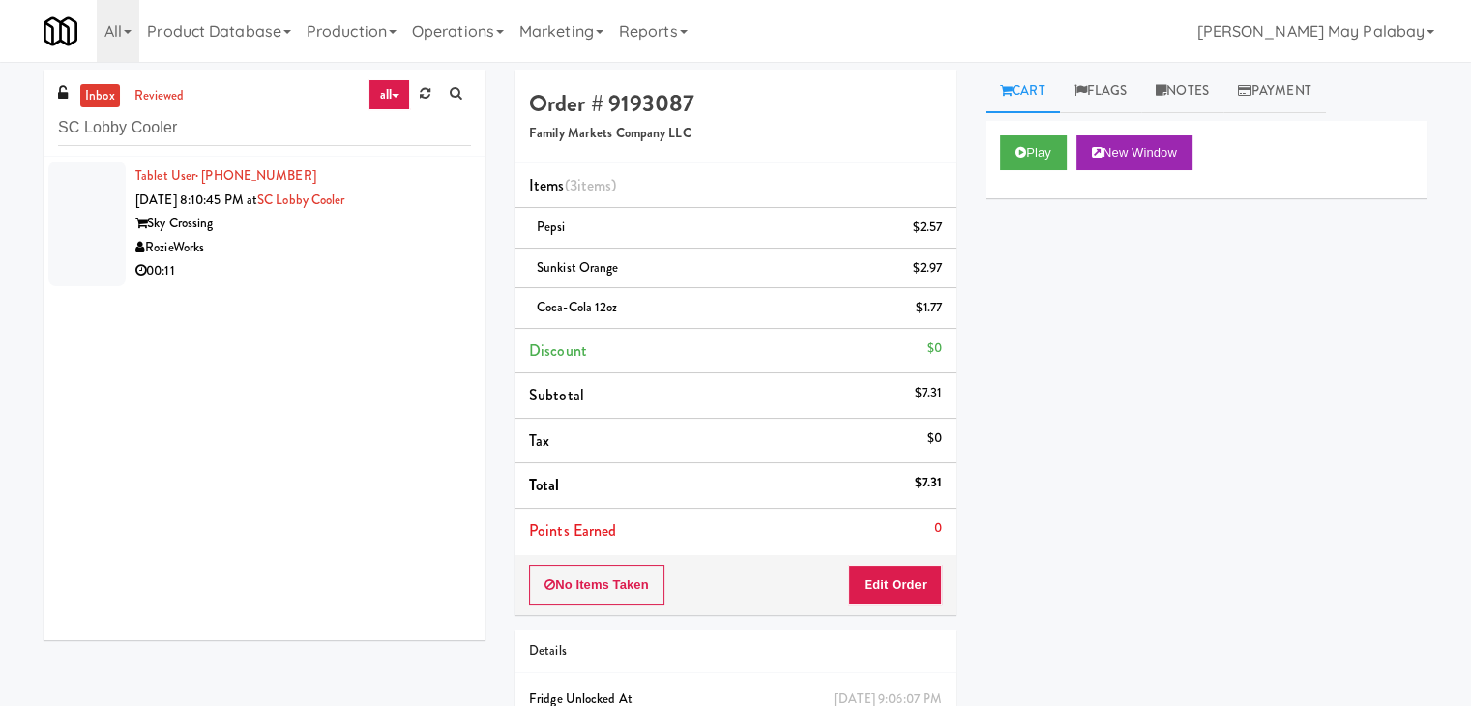
drag, startPoint x: 246, startPoint y: 229, endPoint x: 269, endPoint y: 215, distance: 27.4
click at [246, 229] on div "Sky Crossing" at bounding box center [303, 224] width 336 height 24
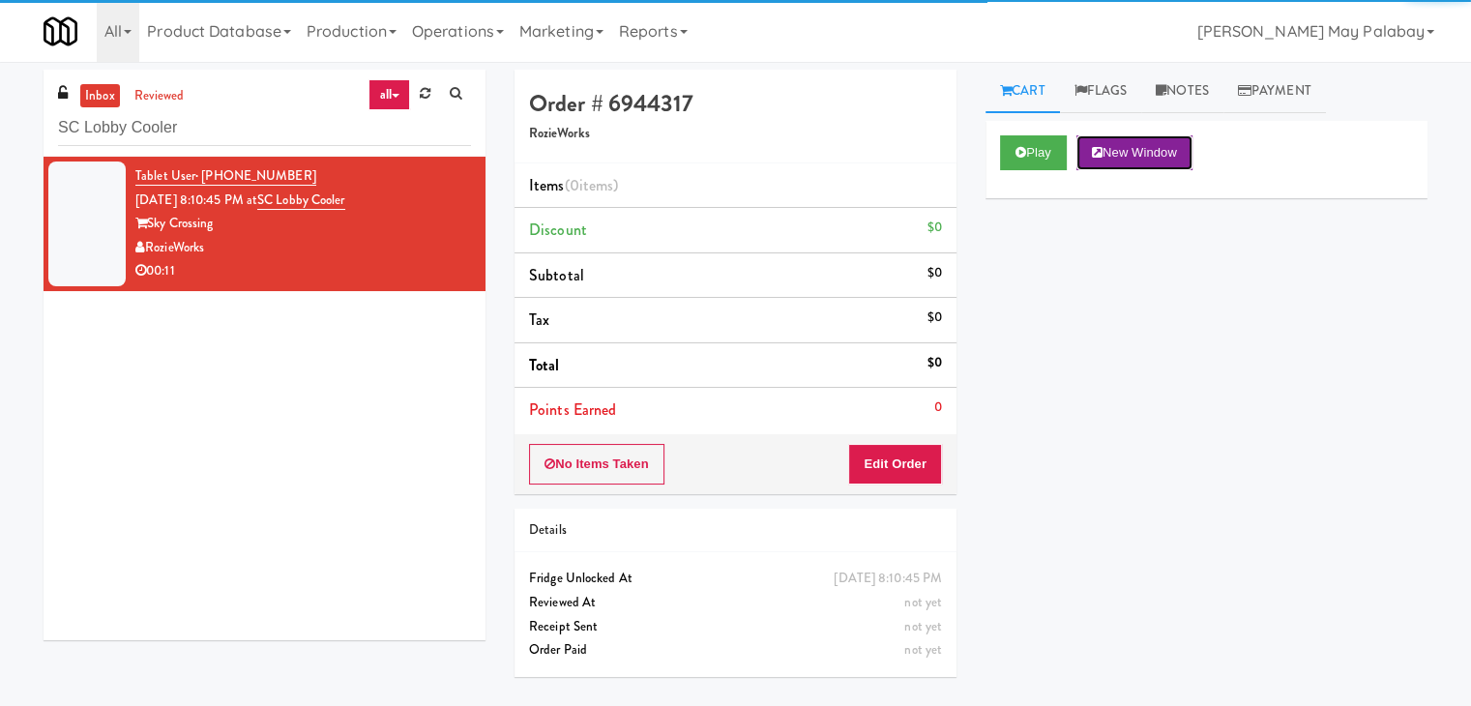
click at [1133, 148] on button "New Window" at bounding box center [1135, 152] width 116 height 35
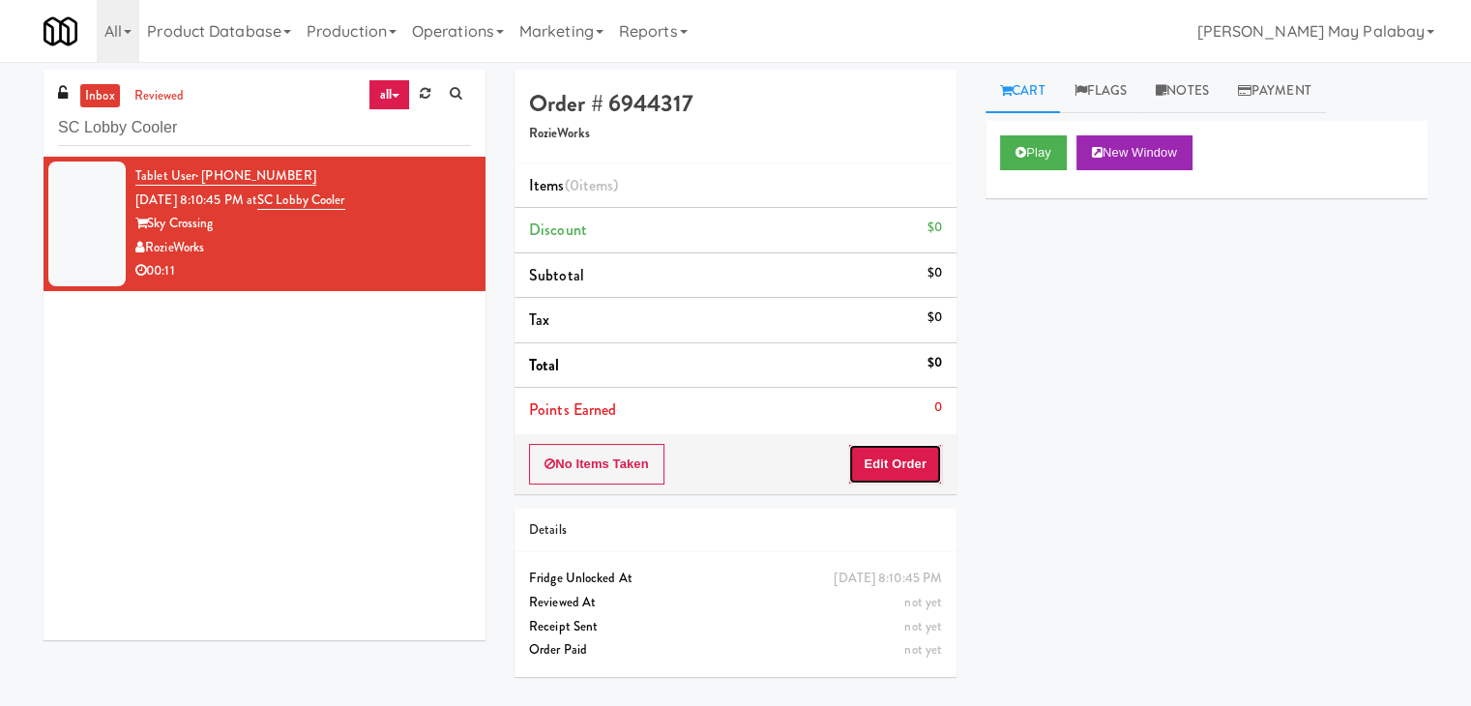
click at [909, 457] on button "Edit Order" at bounding box center [895, 464] width 94 height 41
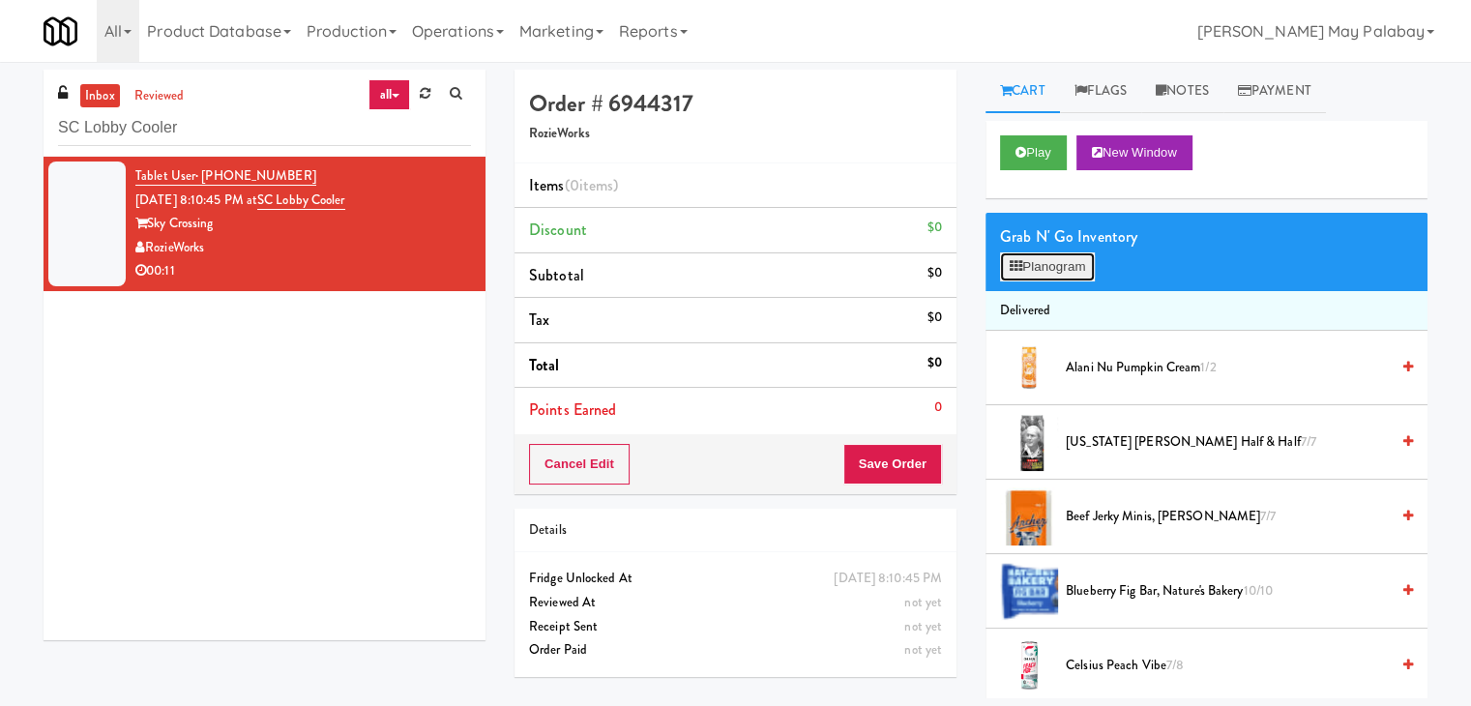
click at [1067, 264] on button "Planogram" at bounding box center [1047, 266] width 95 height 29
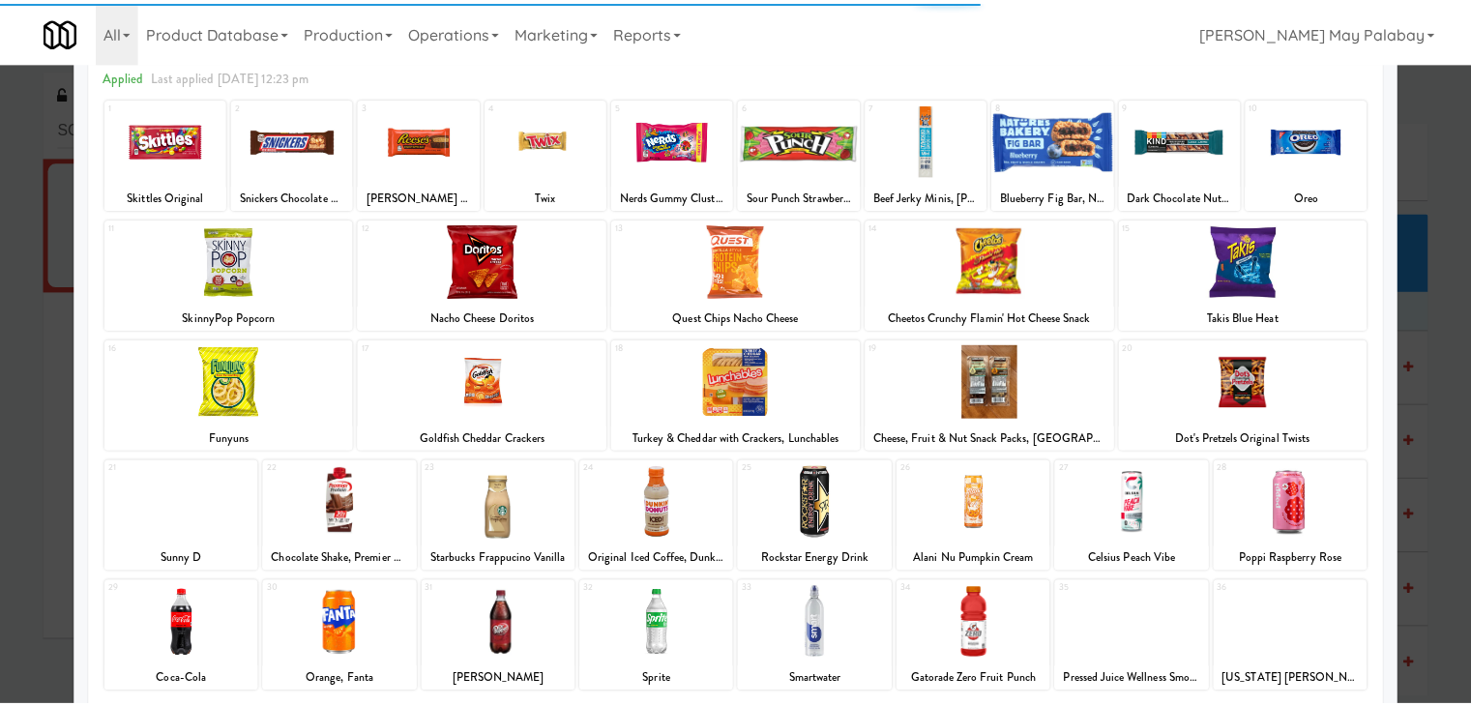
scroll to position [97, 0]
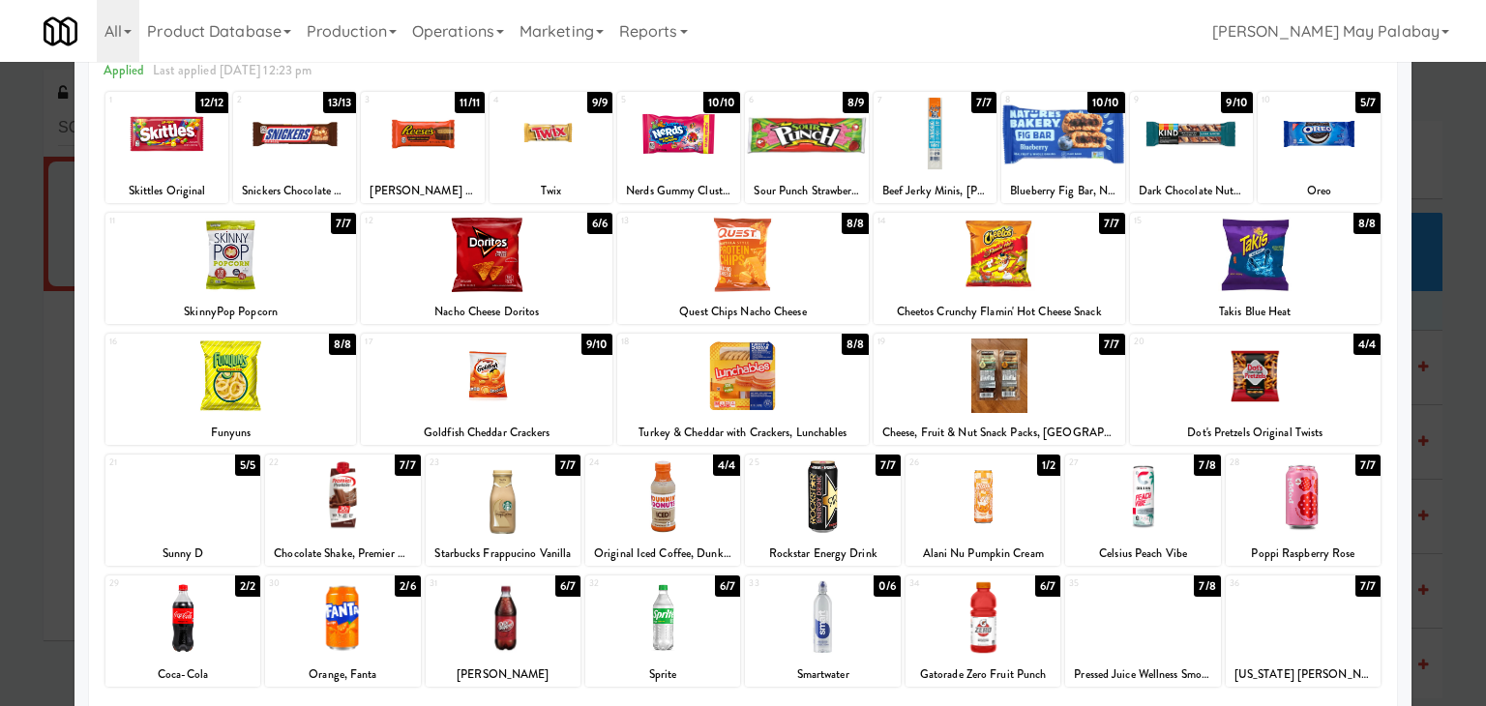
click at [705, 624] on div at bounding box center [662, 617] width 155 height 74
click at [837, 170] on div at bounding box center [806, 134] width 123 height 74
click at [341, 407] on div at bounding box center [231, 376] width 252 height 74
click at [1454, 392] on div at bounding box center [743, 353] width 1486 height 706
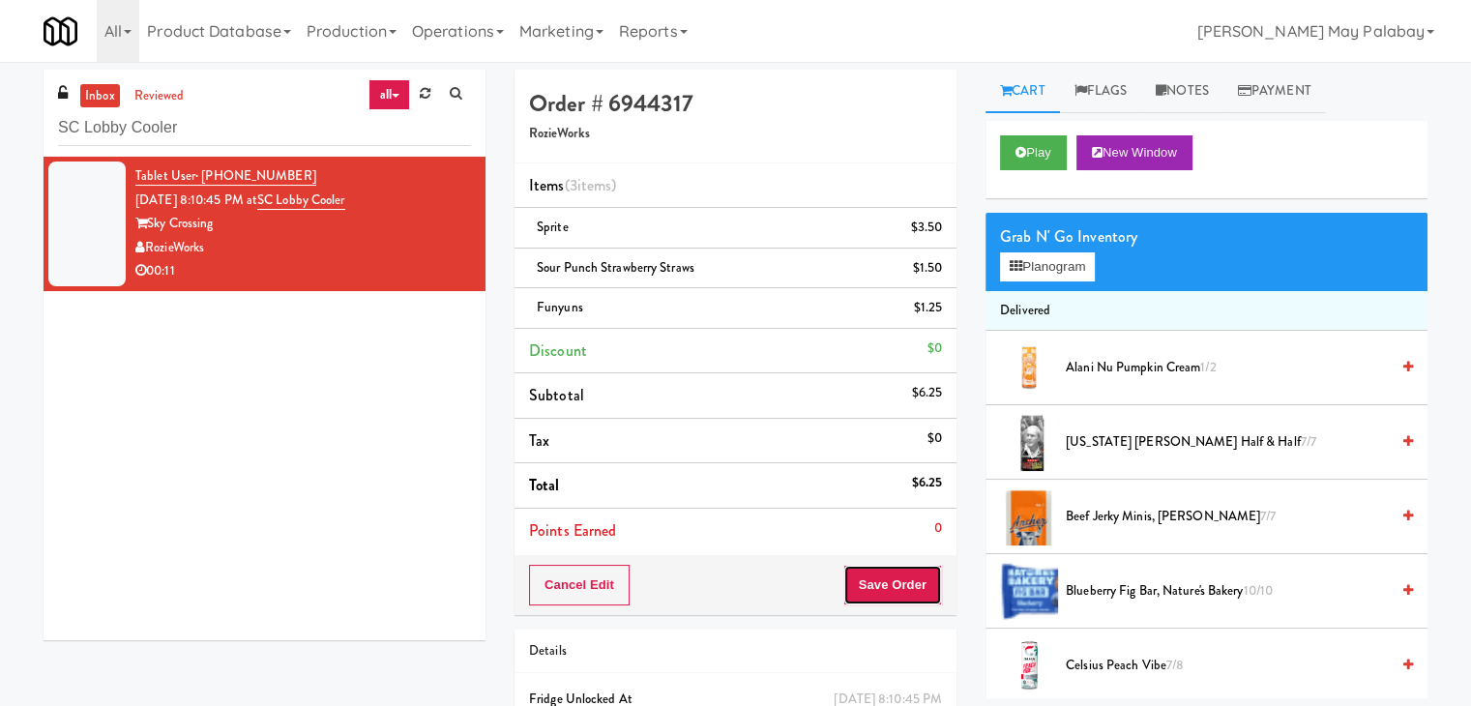
click at [884, 581] on button "Save Order" at bounding box center [893, 585] width 99 height 41
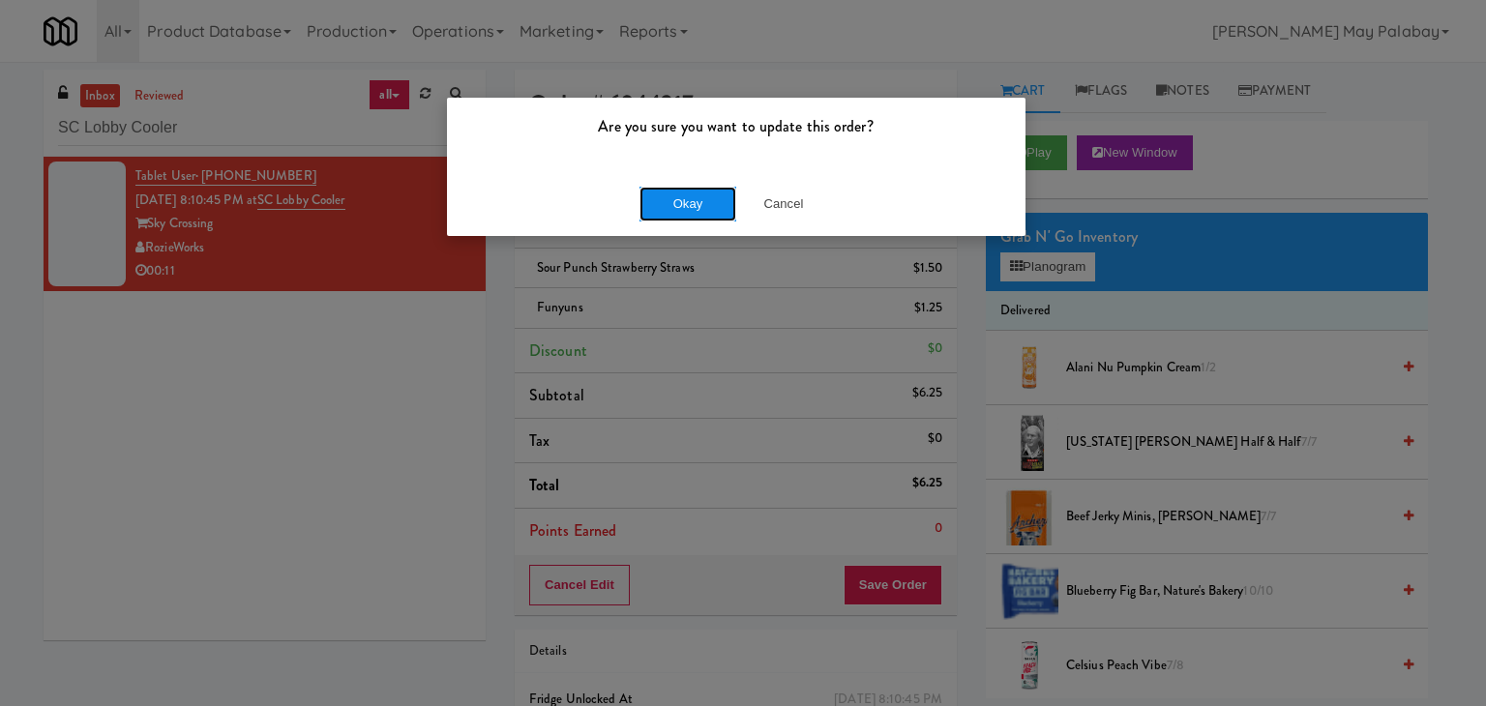
click at [693, 193] on button "Okay" at bounding box center [687, 204] width 97 height 35
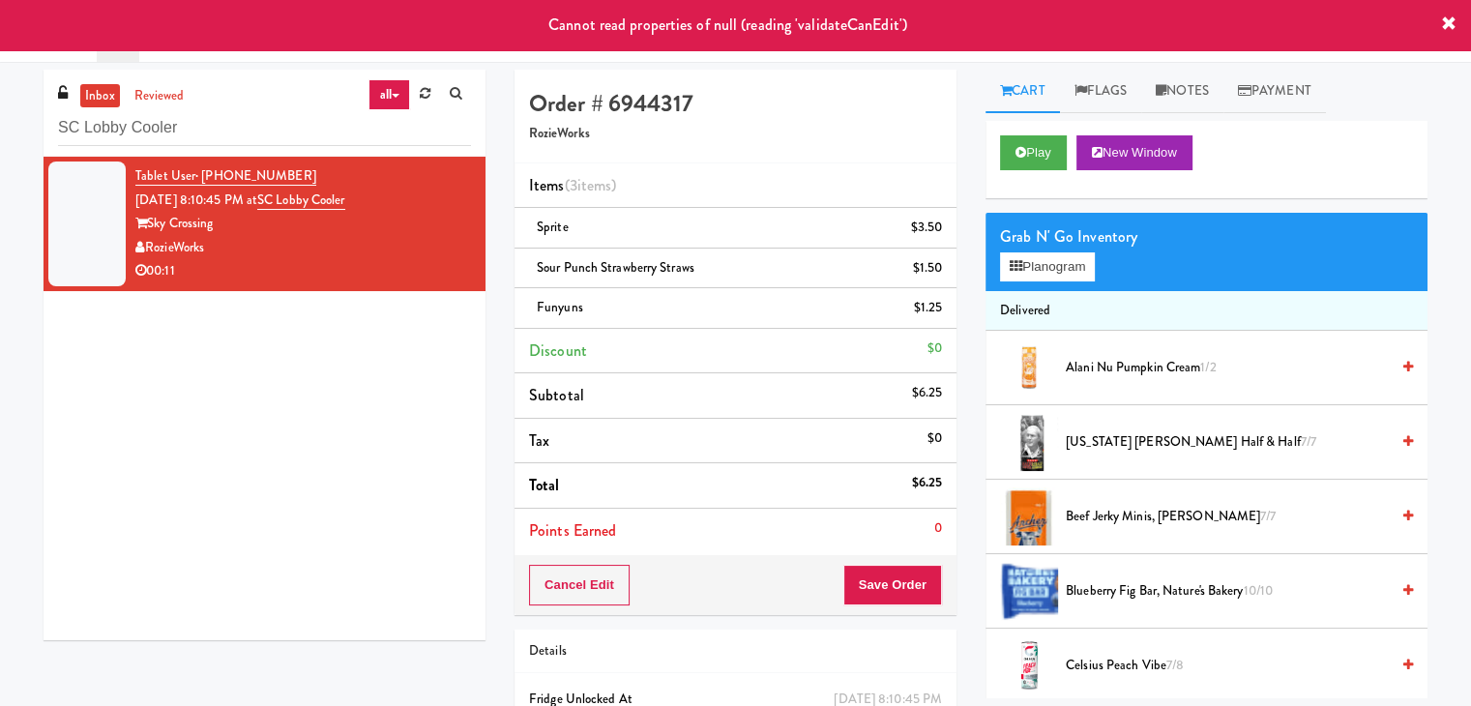
click at [268, 446] on div "Tablet User · (317) 908-3994 Sep 20, 2025 8:10:45 PM at SC Lobby Cooler Sky Cro…" at bounding box center [265, 399] width 442 height 484
click at [392, 341] on div "Tablet User · (317) 908-3994 Sep 20, 2025 8:10:45 PM at SC Lobby Cooler Sky Cro…" at bounding box center [265, 399] width 442 height 484
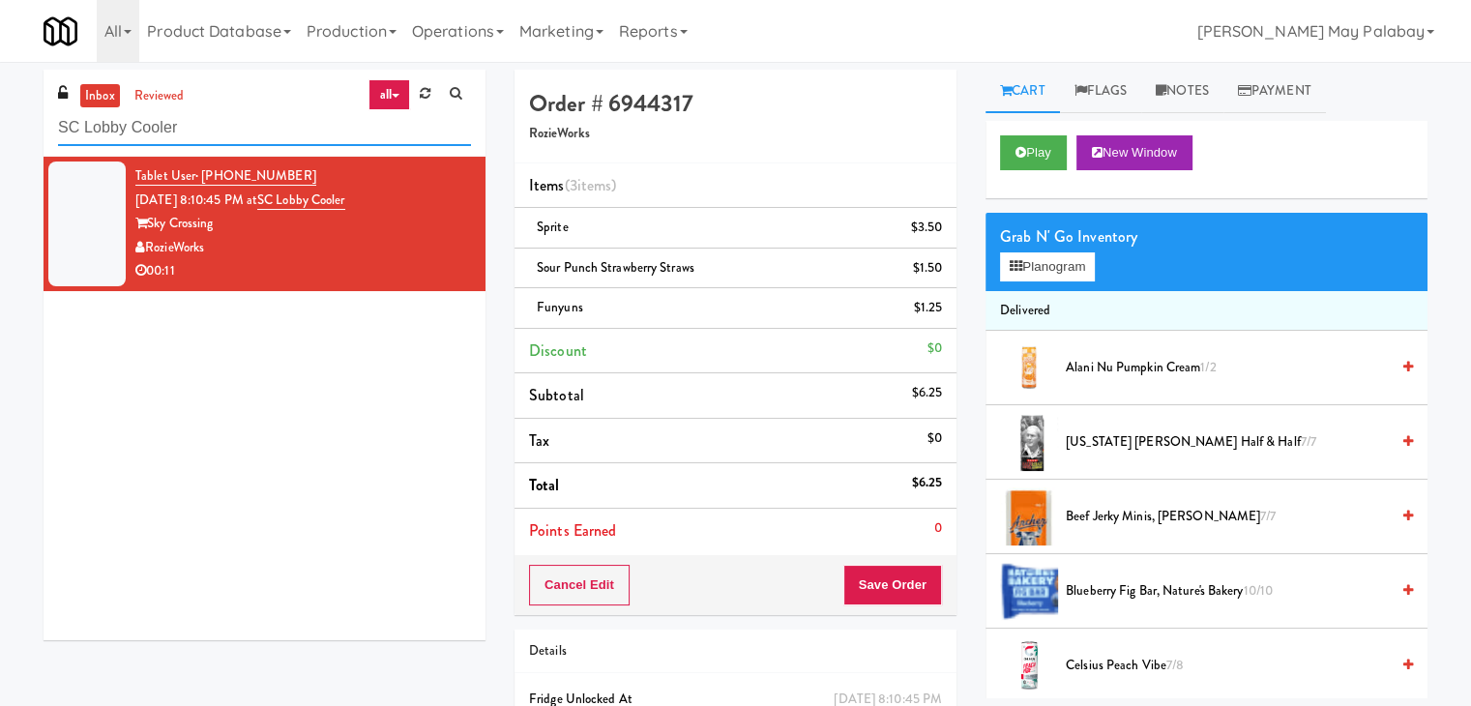
click at [312, 131] on input "SC Lobby Cooler" at bounding box center [264, 128] width 413 height 36
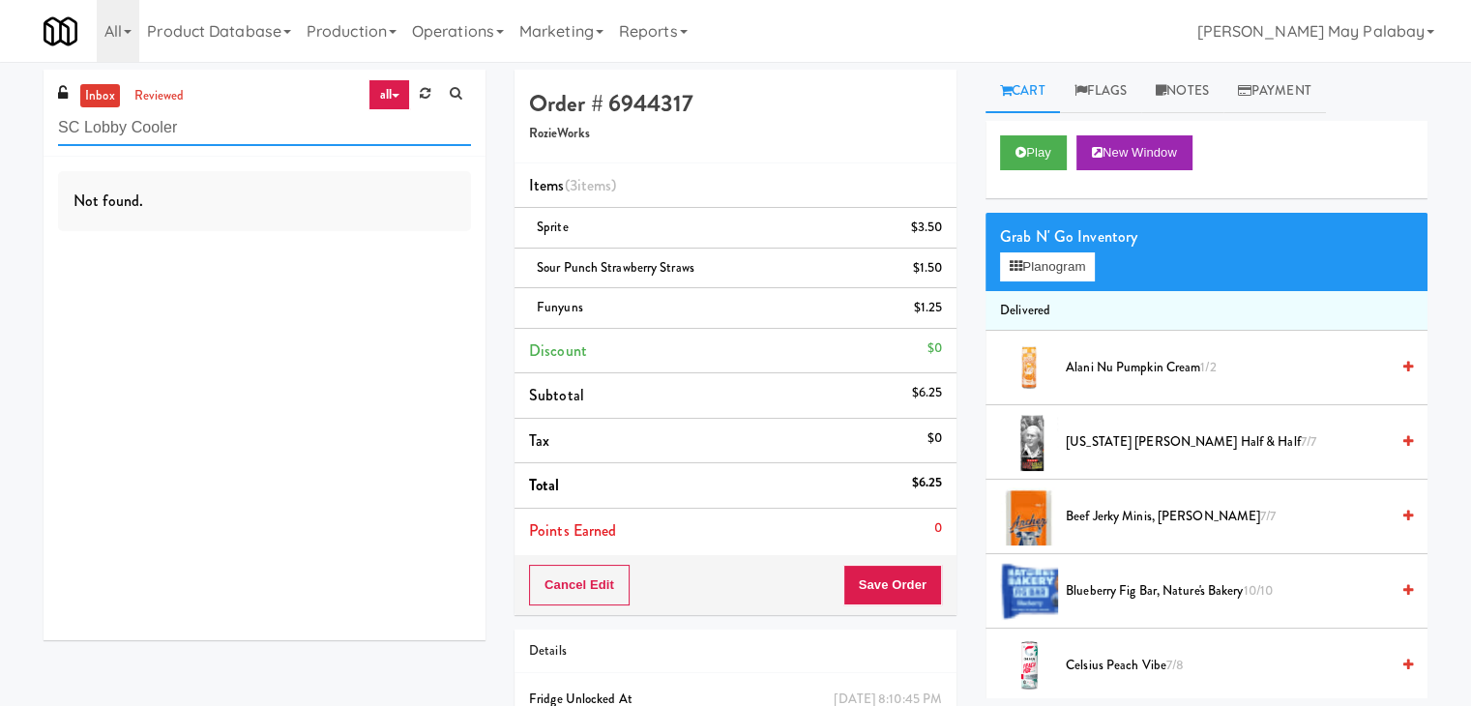
drag, startPoint x: 182, startPoint y: 132, endPoint x: 0, endPoint y: 126, distance: 182.0
click at [0, 126] on div "inbox reviewed all all unclear take inventory issue suspicious failed recent ad…" at bounding box center [735, 441] width 1471 height 743
click at [167, 121] on input "text" at bounding box center [264, 128] width 413 height 36
type input "H&H Vending"
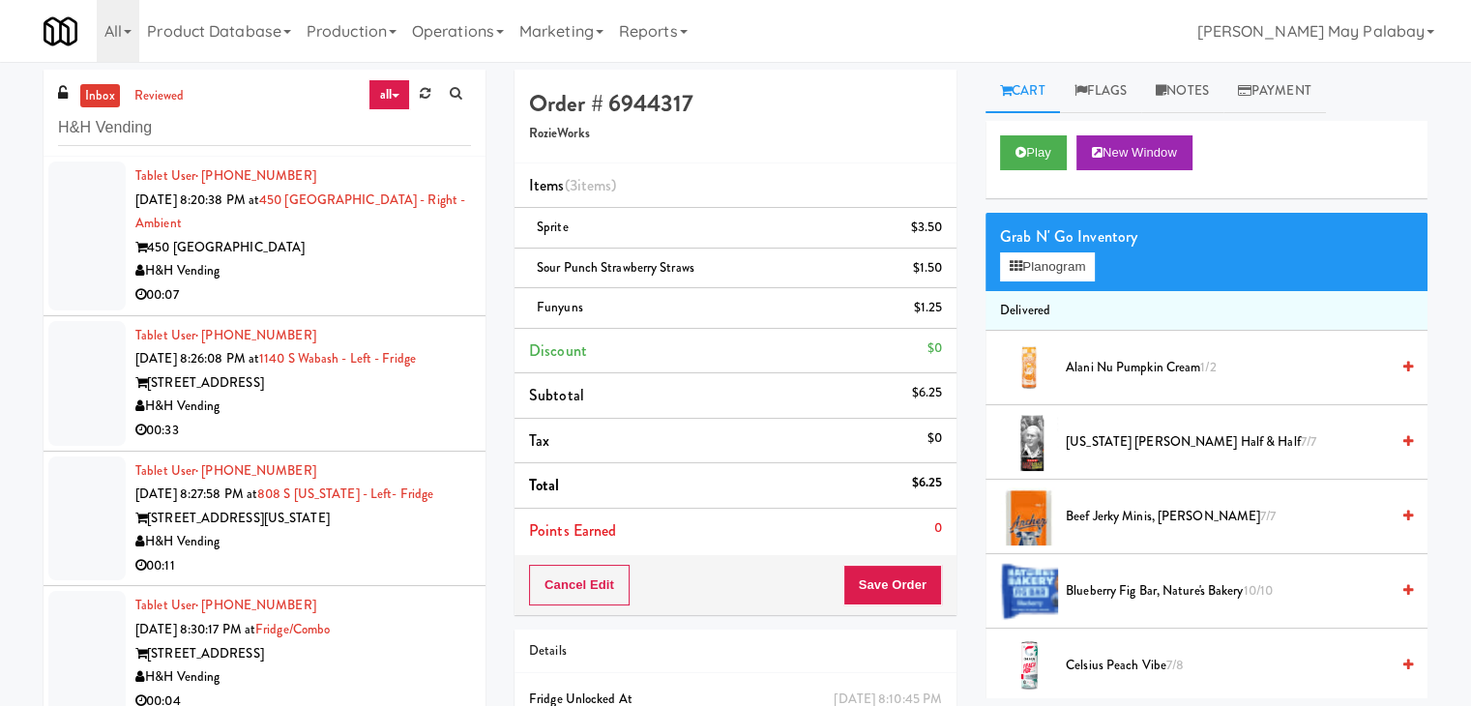
click at [323, 254] on div "450 Warrenville" at bounding box center [303, 248] width 336 height 24
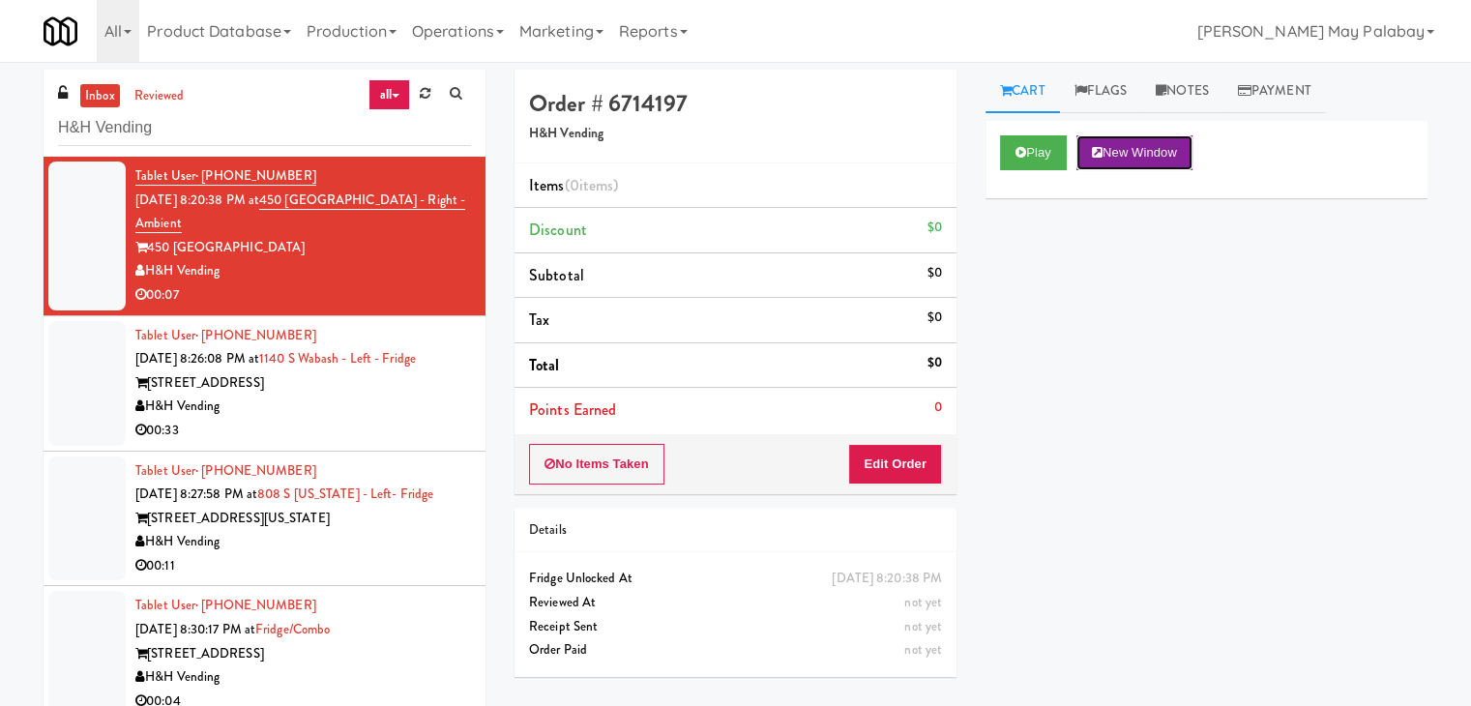
click at [1184, 156] on button "New Window" at bounding box center [1135, 152] width 116 height 35
click at [917, 470] on button "Edit Order" at bounding box center [895, 464] width 94 height 41
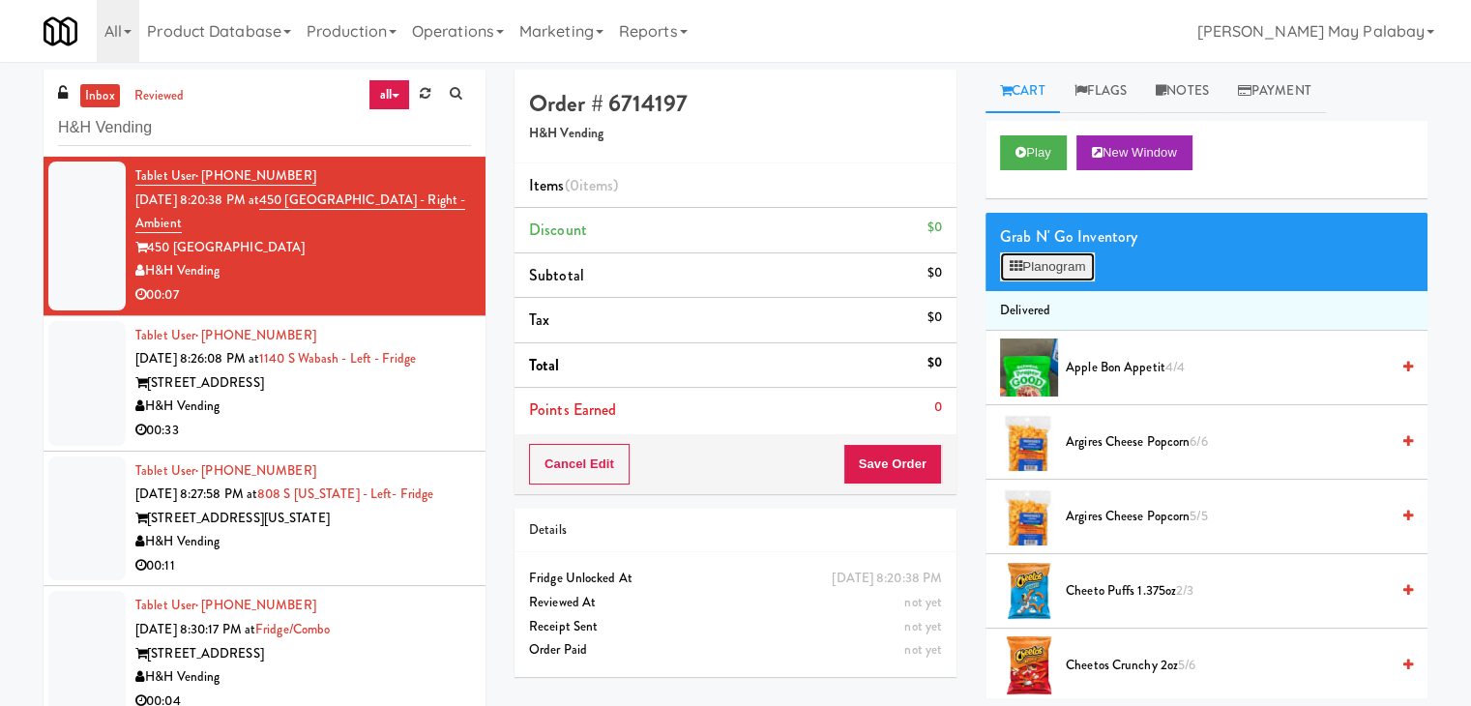
click at [1045, 269] on button "Planogram" at bounding box center [1047, 266] width 95 height 29
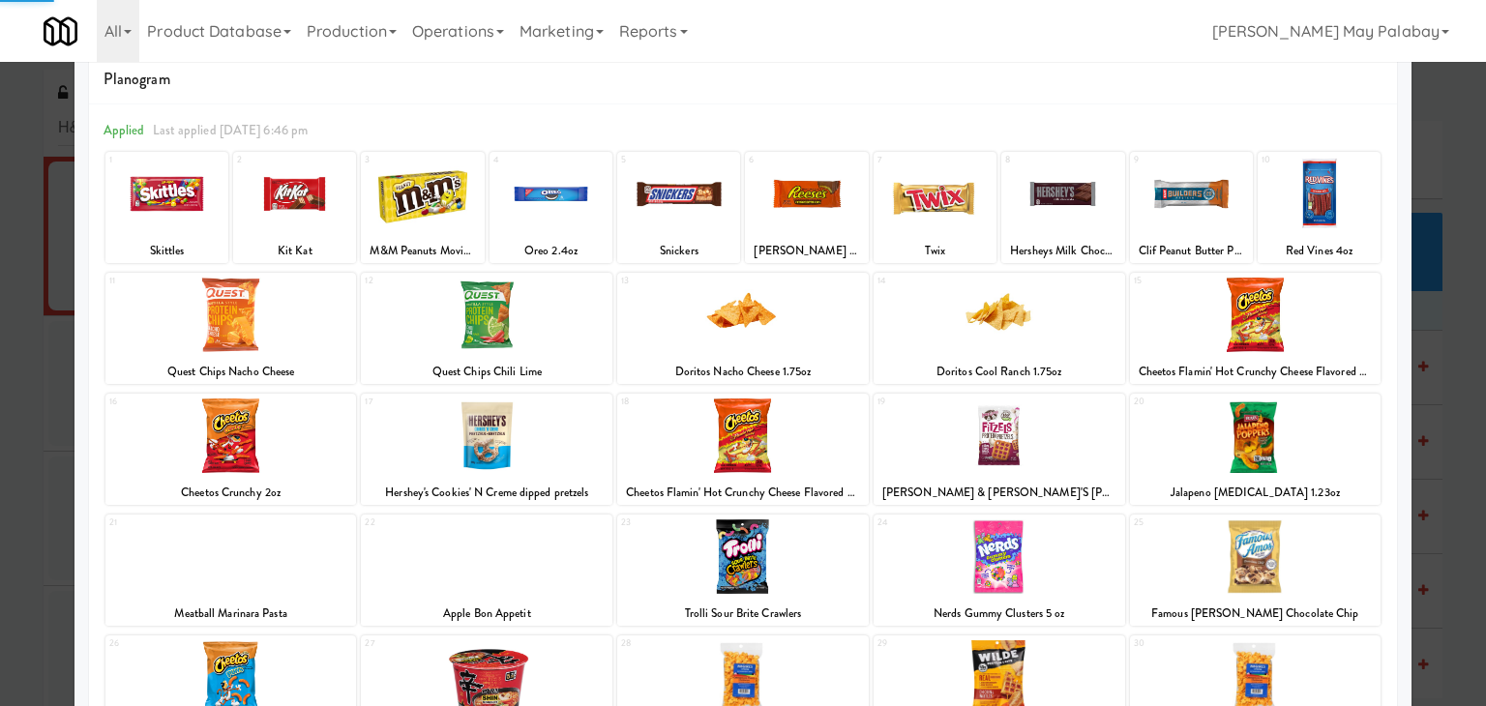
scroll to position [97, 0]
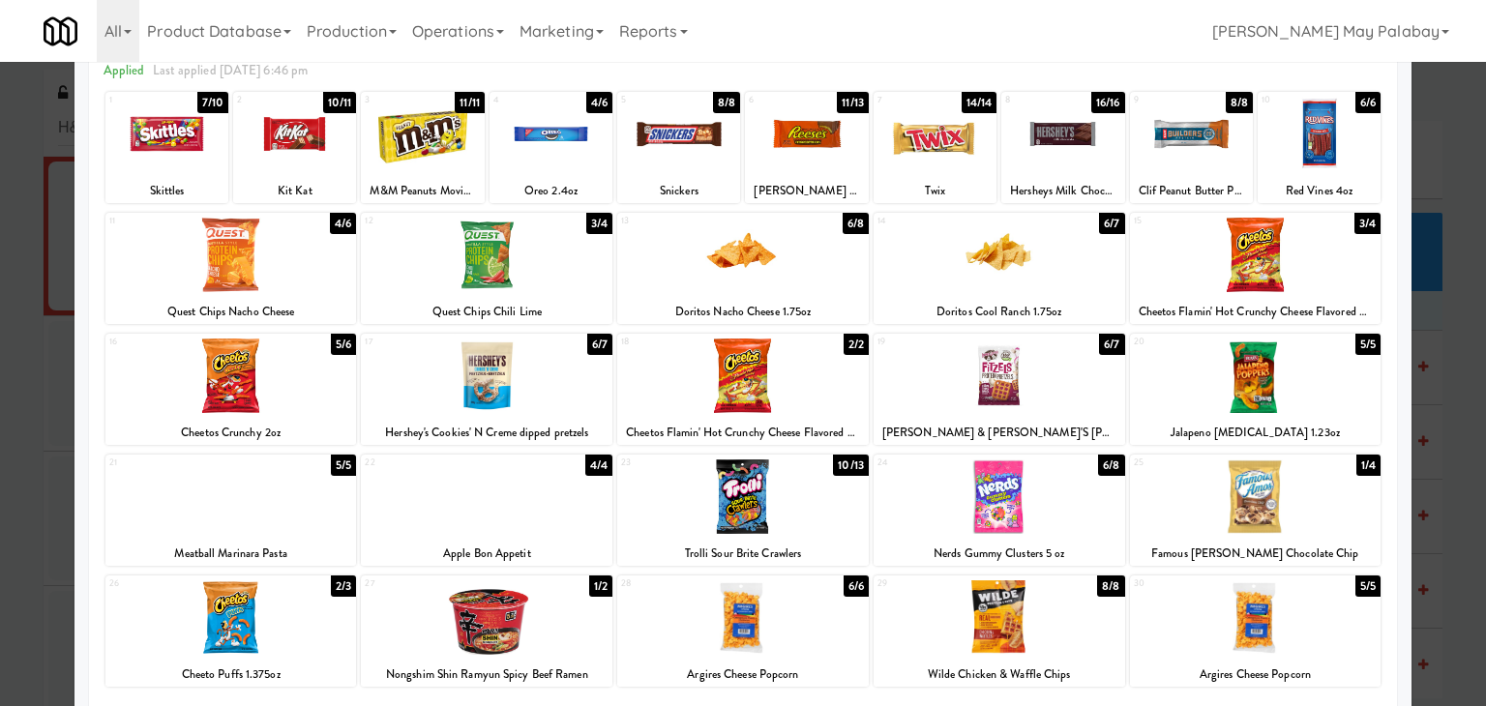
click at [837, 499] on div at bounding box center [743, 497] width 252 height 74
click at [850, 156] on div at bounding box center [806, 134] width 123 height 74
click at [1465, 361] on div at bounding box center [743, 353] width 1486 height 706
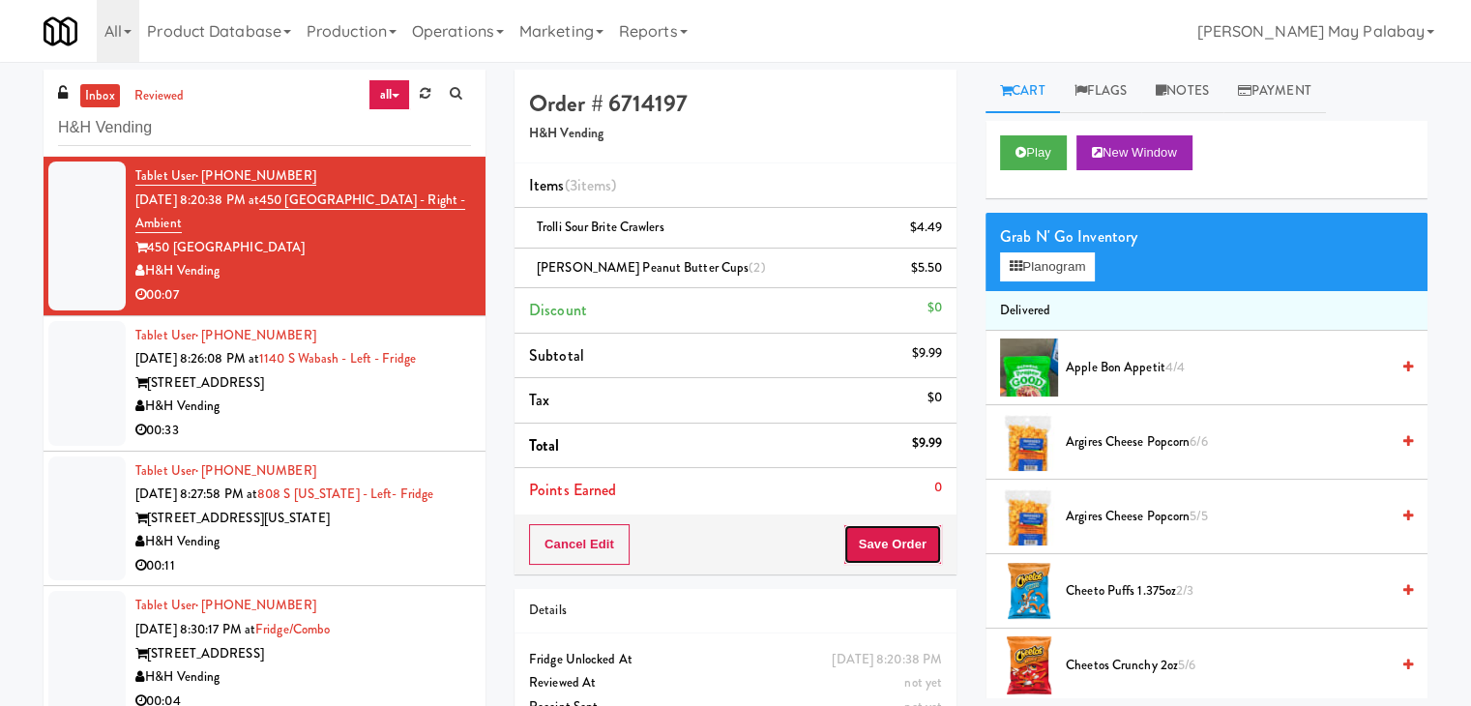
click at [890, 550] on button "Save Order" at bounding box center [893, 544] width 99 height 41
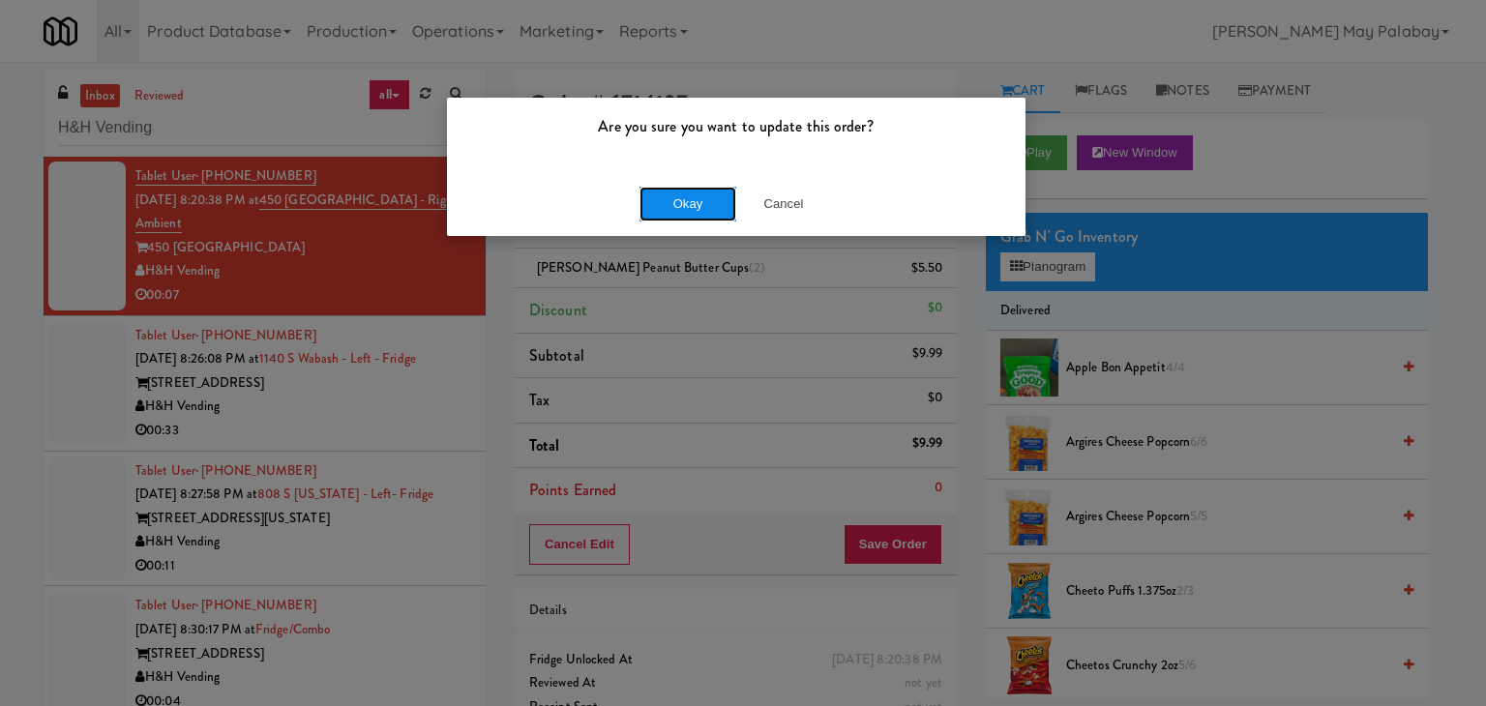
click at [702, 205] on button "Okay" at bounding box center [687, 204] width 97 height 35
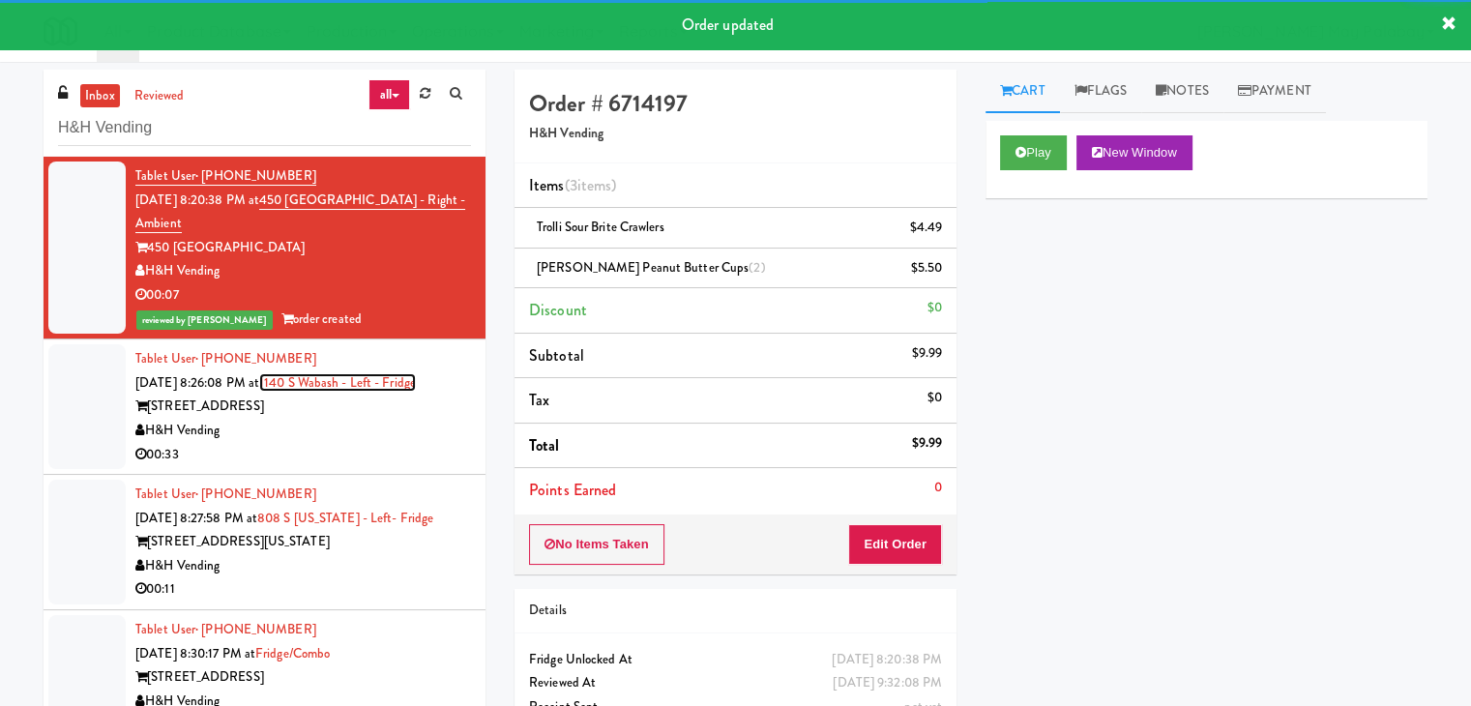
click at [416, 387] on link "1140 S Wabash - Left - Fridge" at bounding box center [337, 382] width 157 height 18
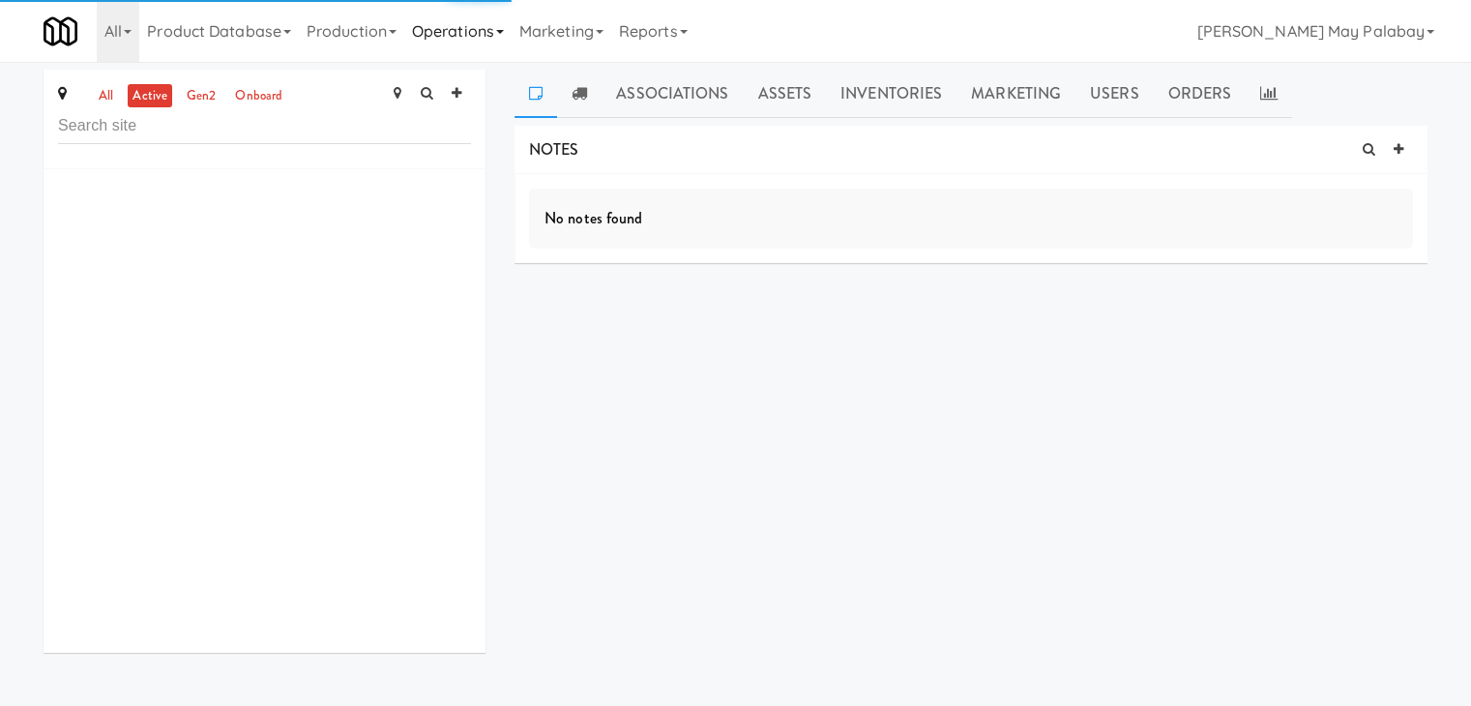
click at [512, 37] on link "Operations" at bounding box center [457, 31] width 107 height 62
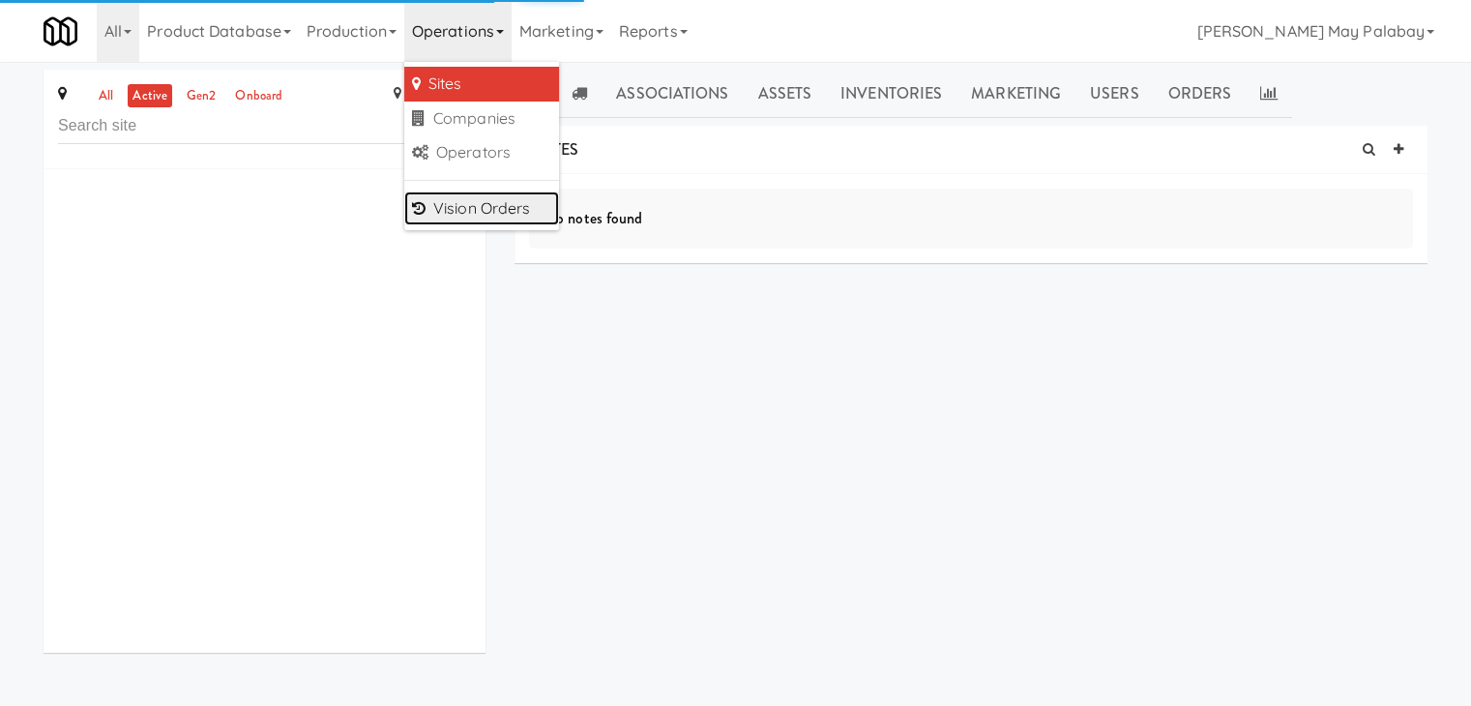
click at [491, 202] on link "Vision Orders" at bounding box center [481, 209] width 155 height 35
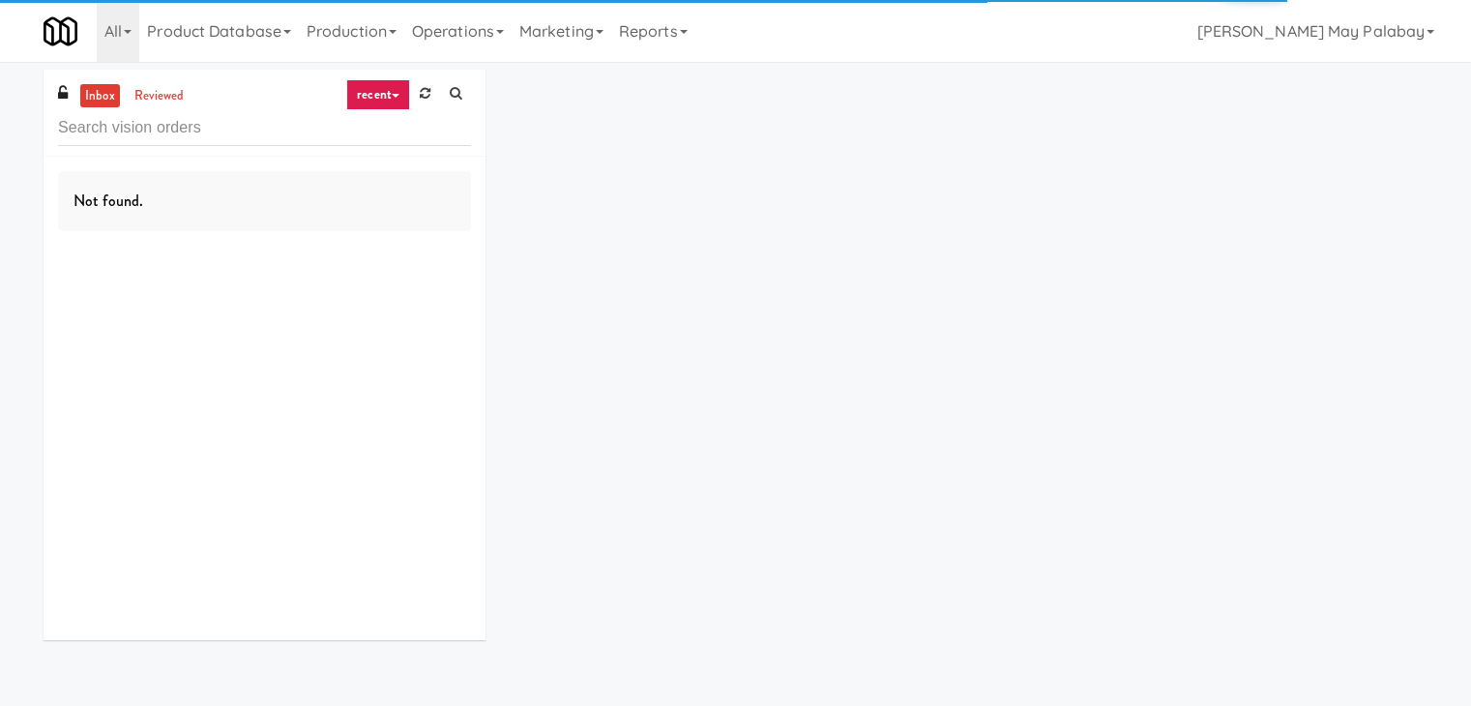
click at [174, 130] on input "text" at bounding box center [264, 128] width 413 height 36
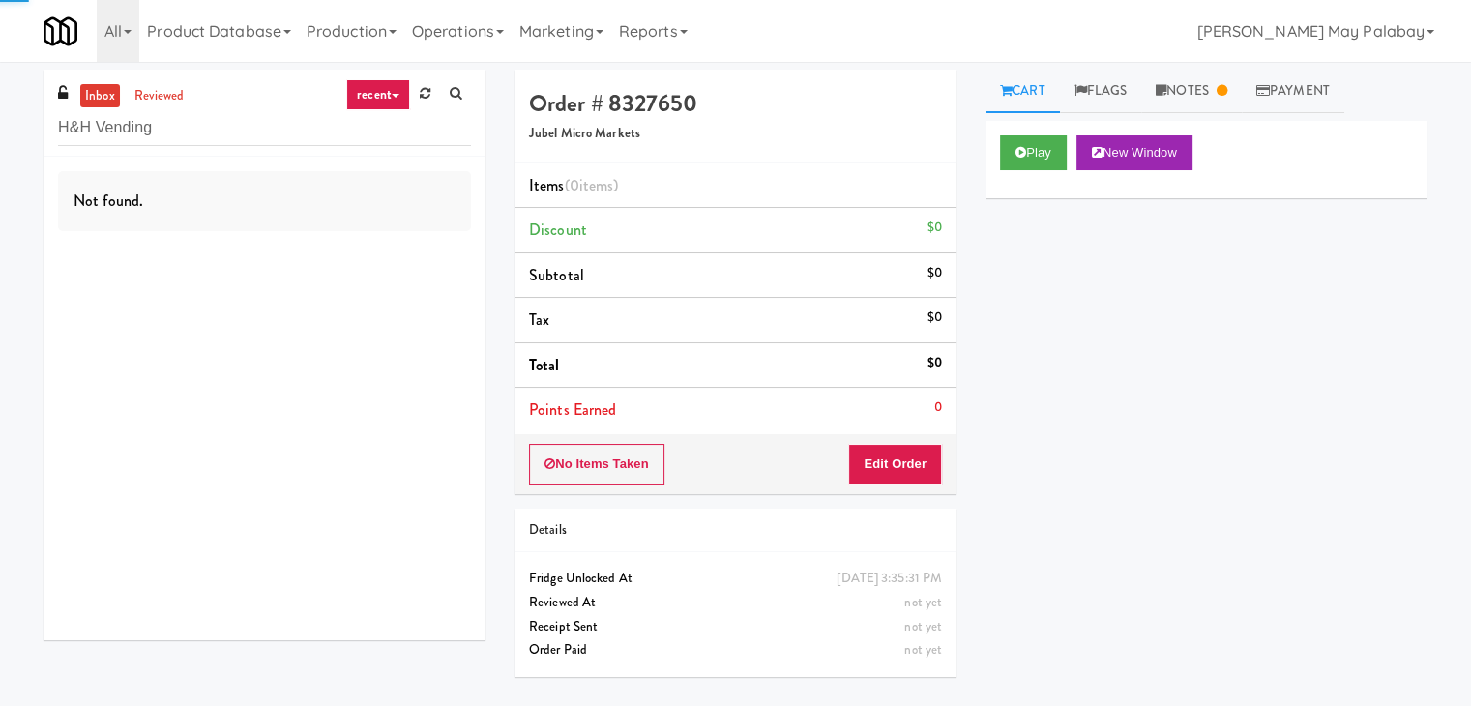
type input "H&H Vending"
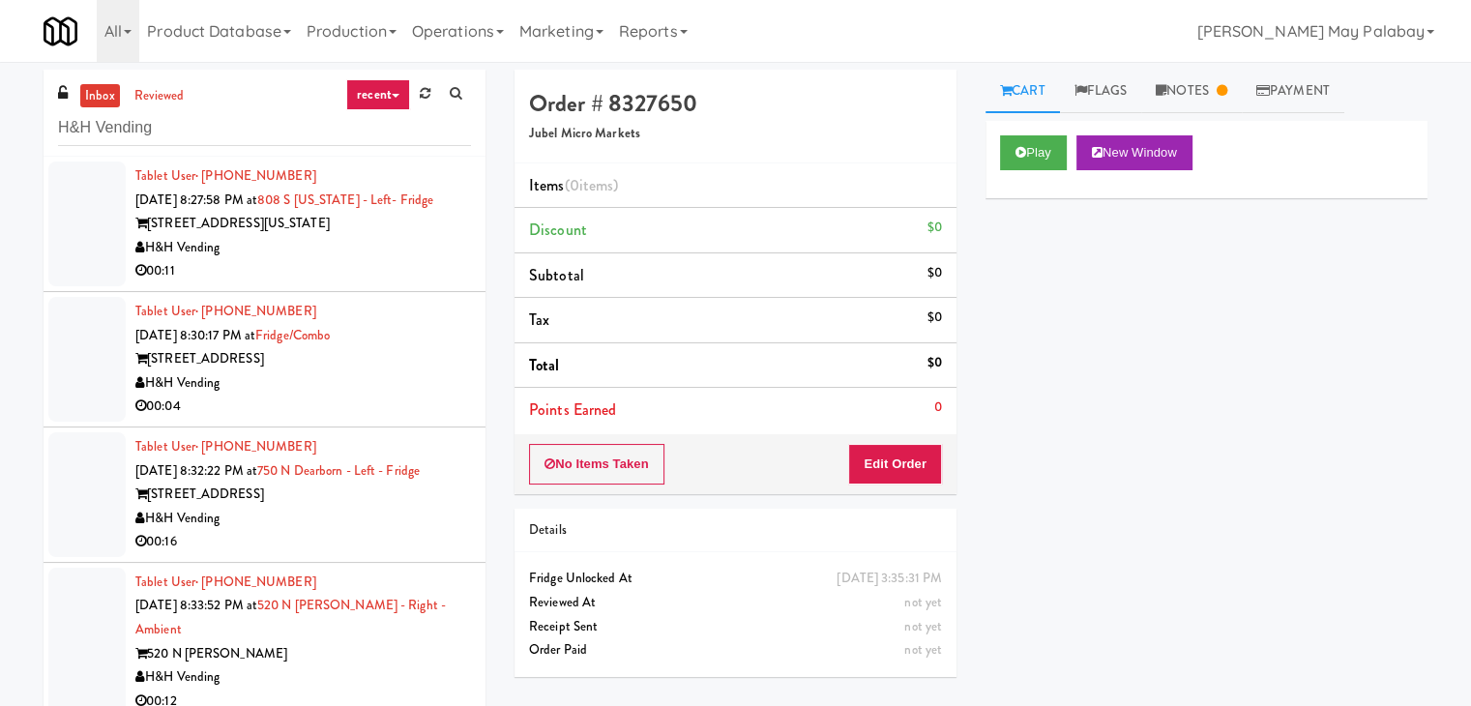
click at [321, 259] on div "00:11" at bounding box center [303, 271] width 336 height 24
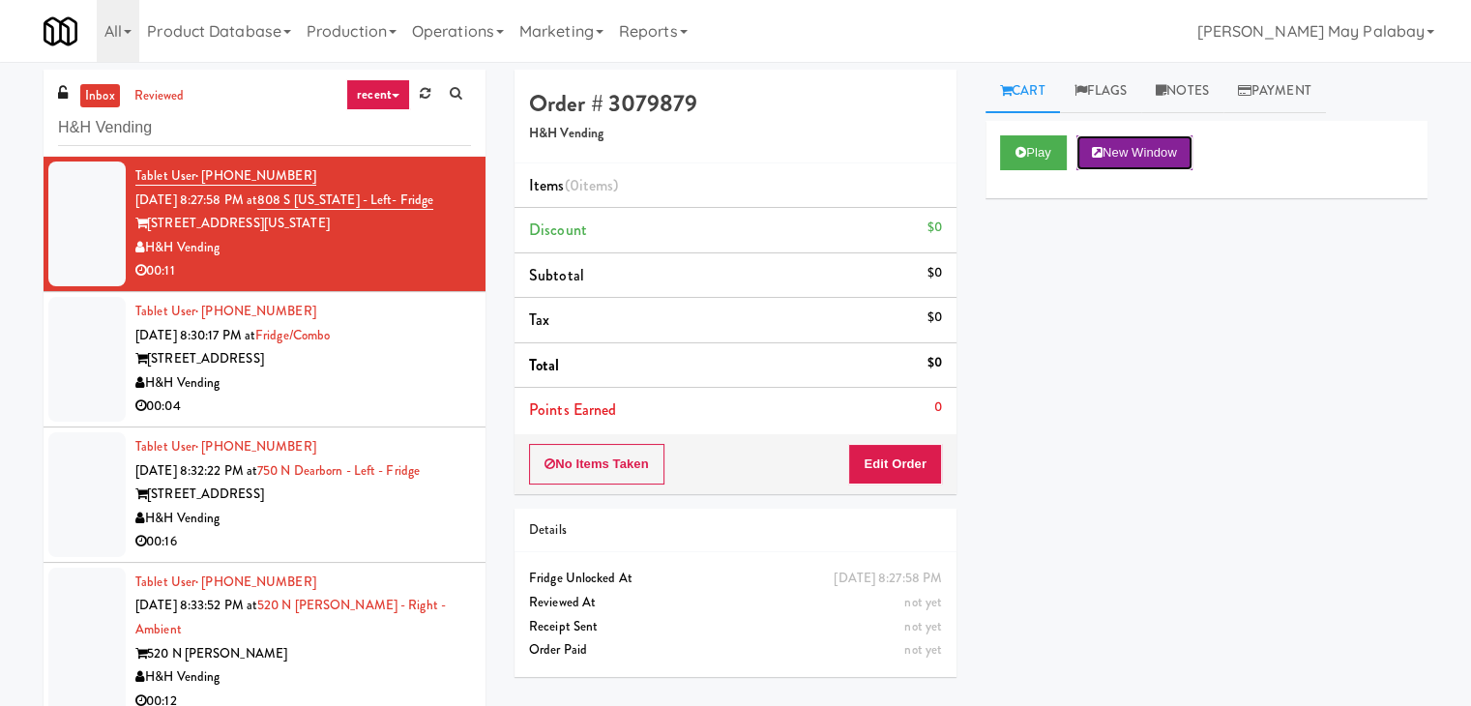
click at [1158, 140] on button "New Window" at bounding box center [1135, 152] width 116 height 35
click at [919, 471] on button "Edit Order" at bounding box center [895, 464] width 94 height 41
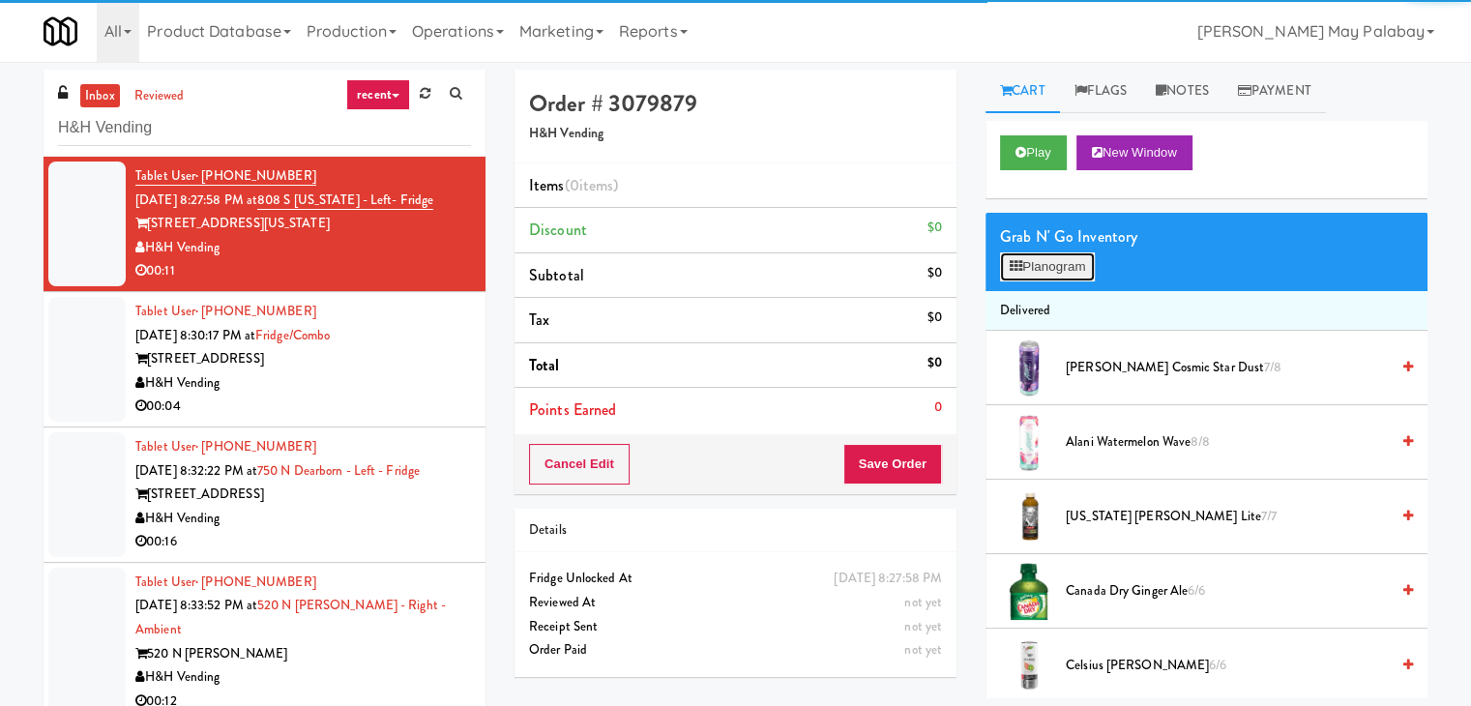
click at [1054, 268] on button "Planogram" at bounding box center [1047, 266] width 95 height 29
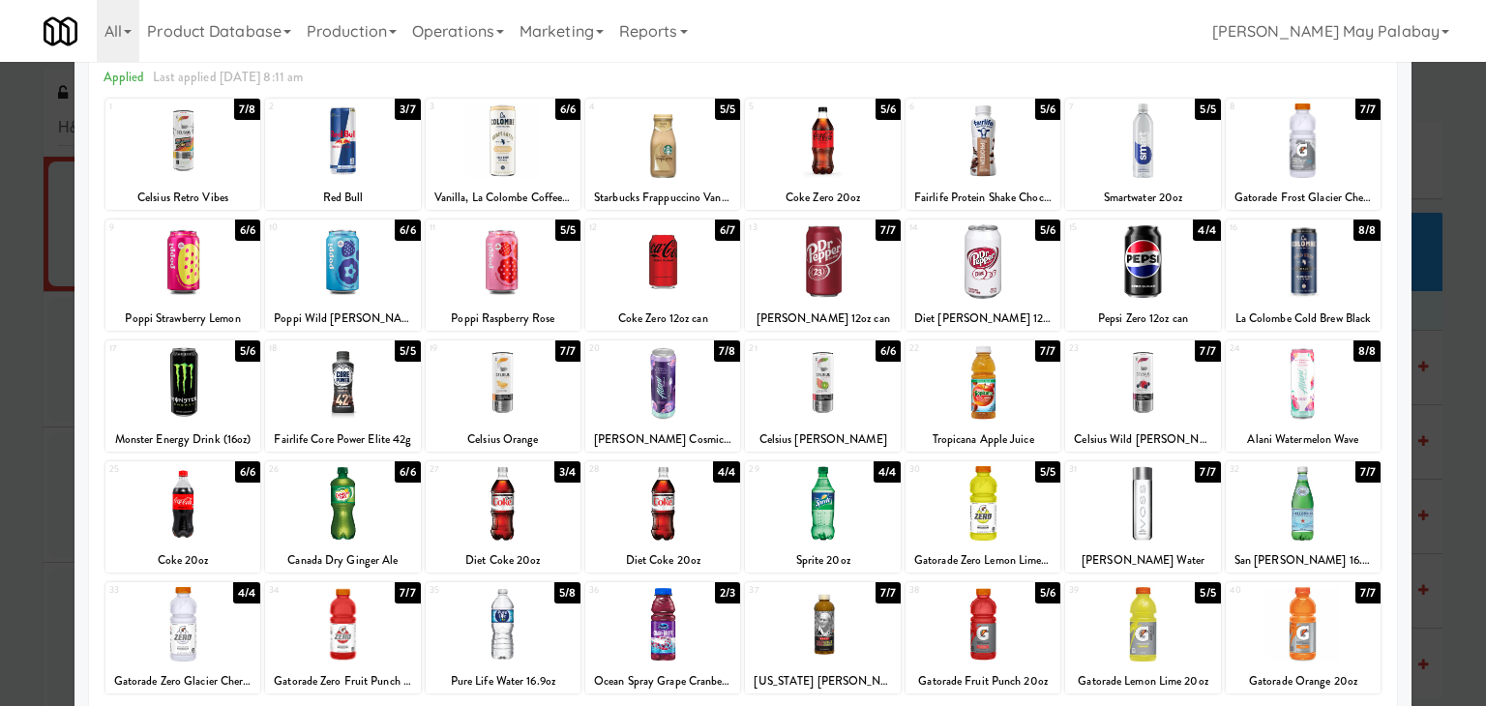
scroll to position [97, 0]
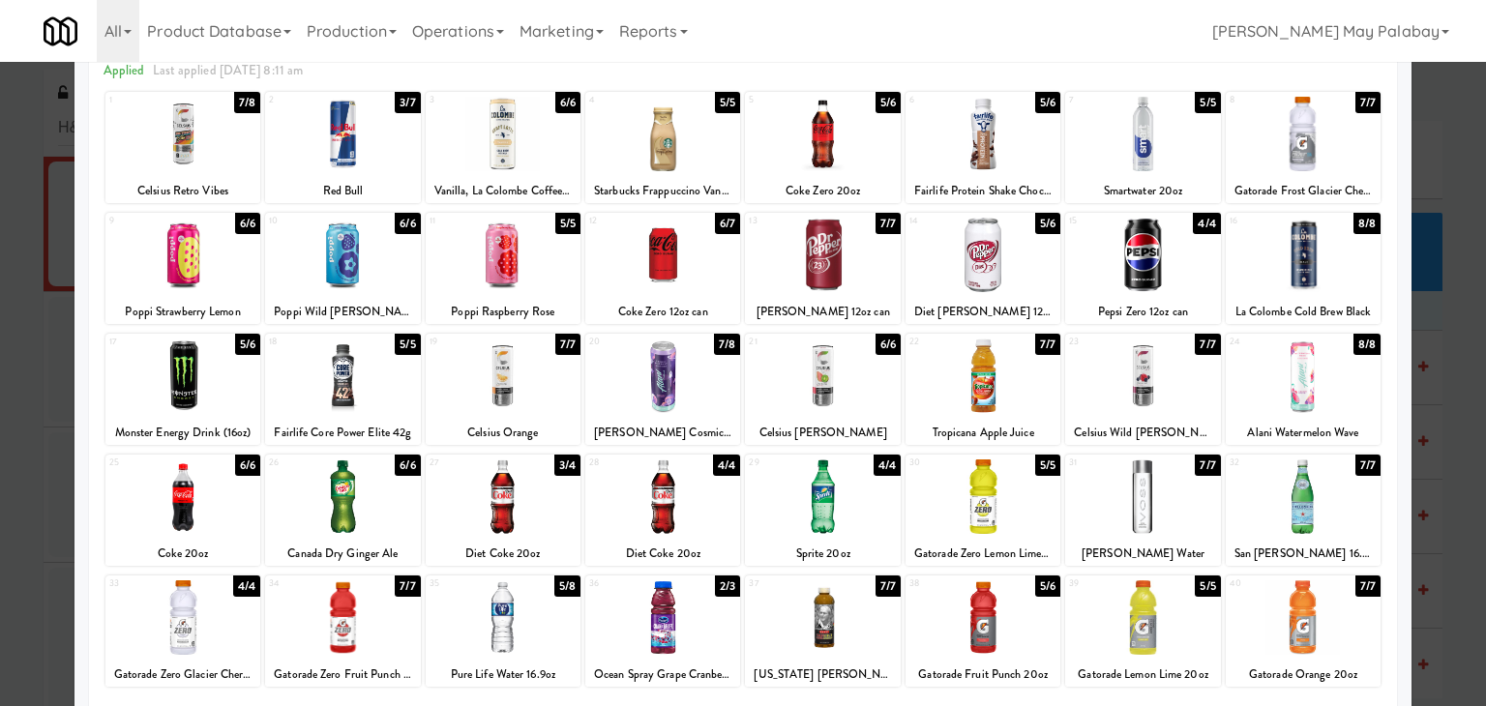
click at [1049, 288] on div at bounding box center [982, 255] width 155 height 74
click at [1195, 280] on div at bounding box center [1142, 255] width 155 height 74
click at [1432, 312] on div at bounding box center [743, 353] width 1486 height 706
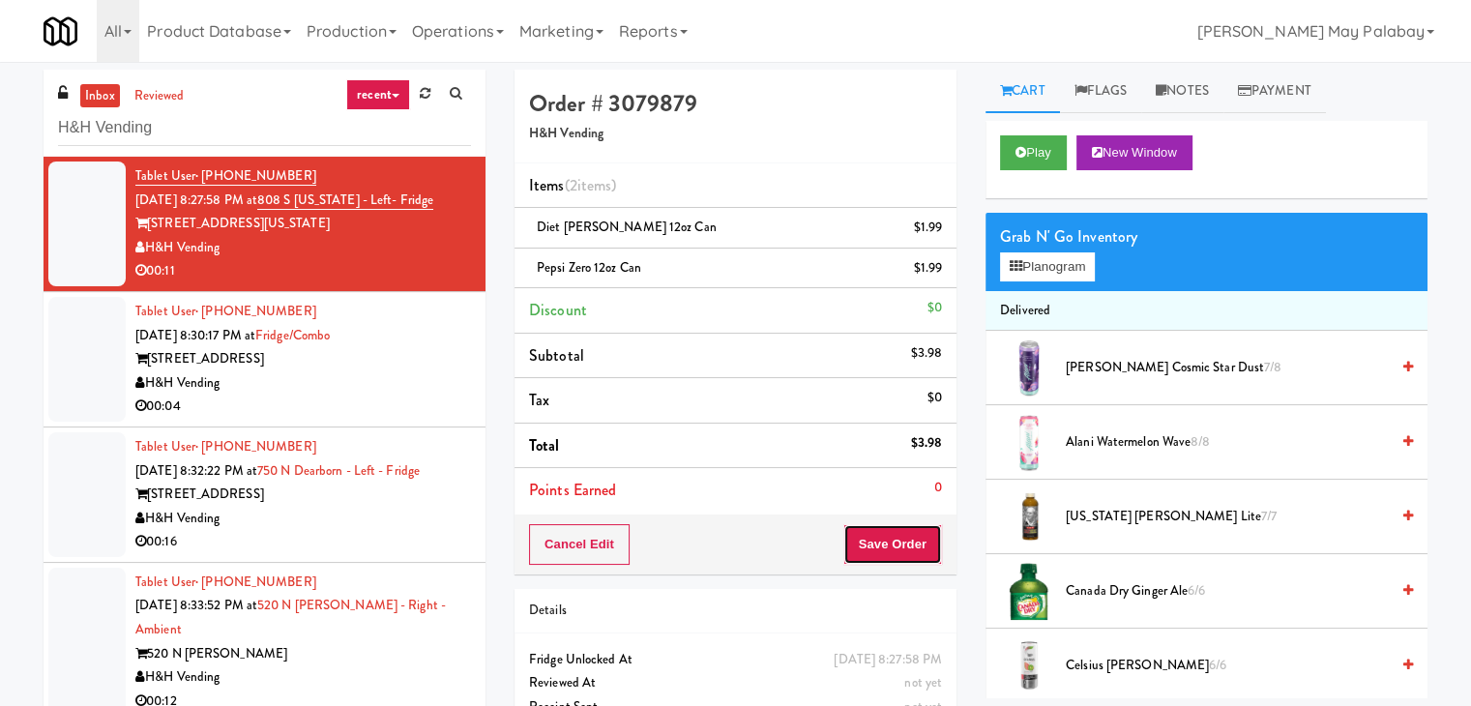
click at [882, 544] on button "Save Order" at bounding box center [893, 544] width 99 height 41
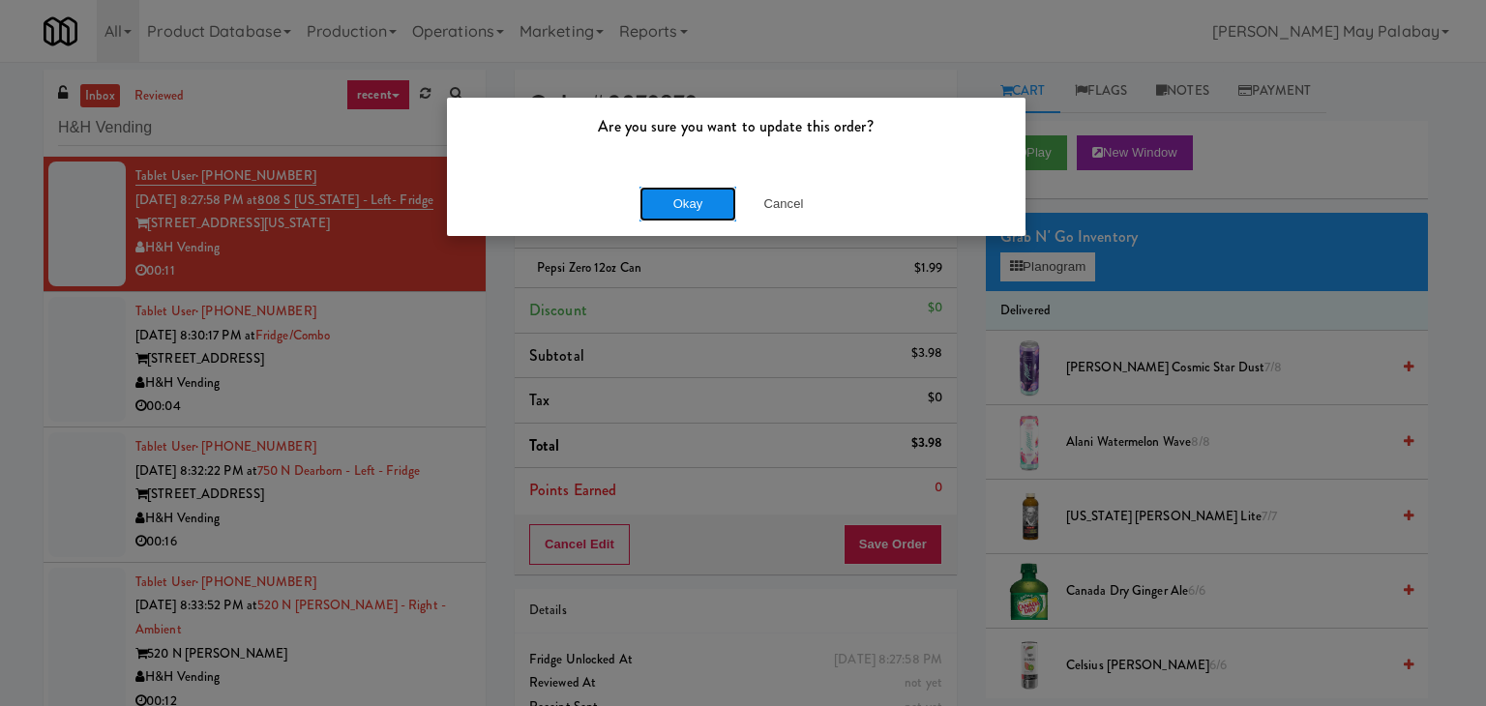
click at [655, 213] on button "Okay" at bounding box center [687, 204] width 97 height 35
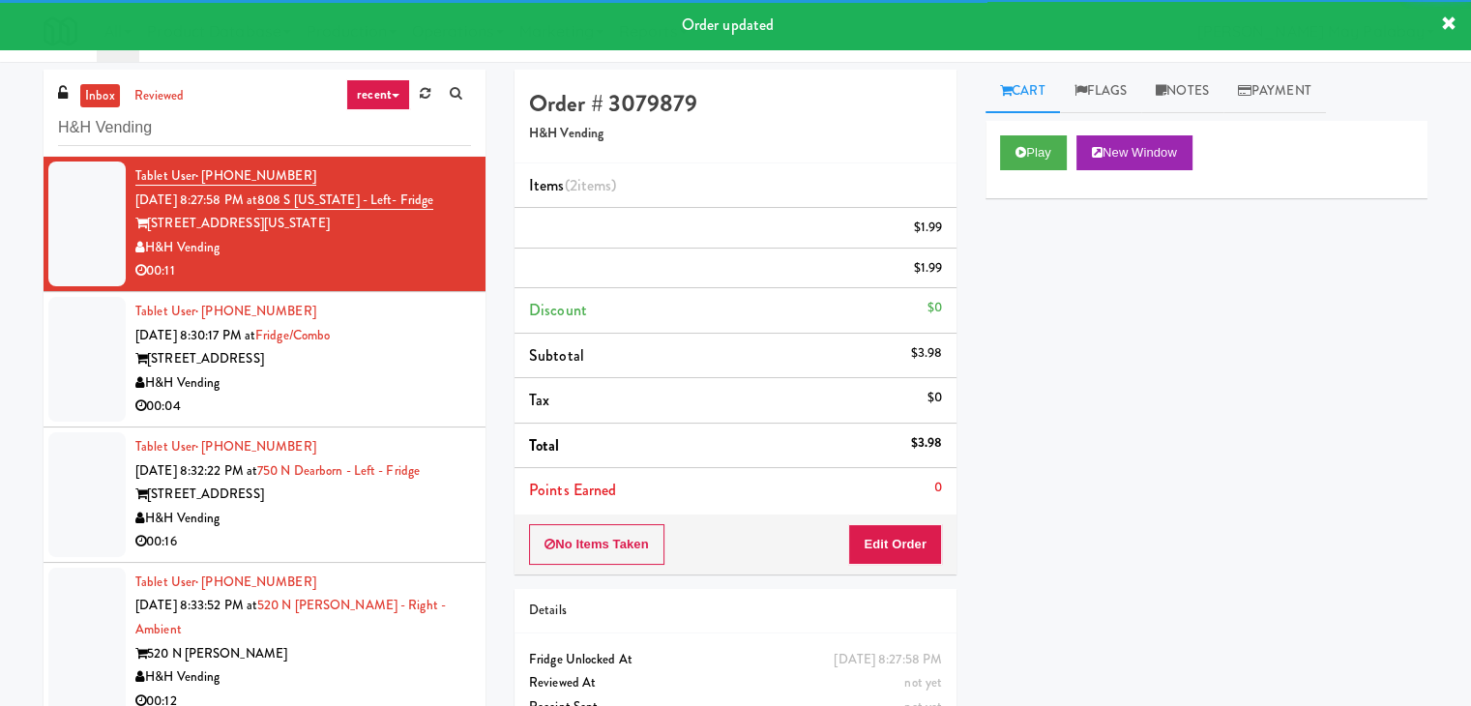
click at [402, 358] on div "Tablet User · (319) 594-2440 Sep 20, 2025 8:30:17 PM at Fridge/Combo 730 N Milw…" at bounding box center [303, 359] width 336 height 119
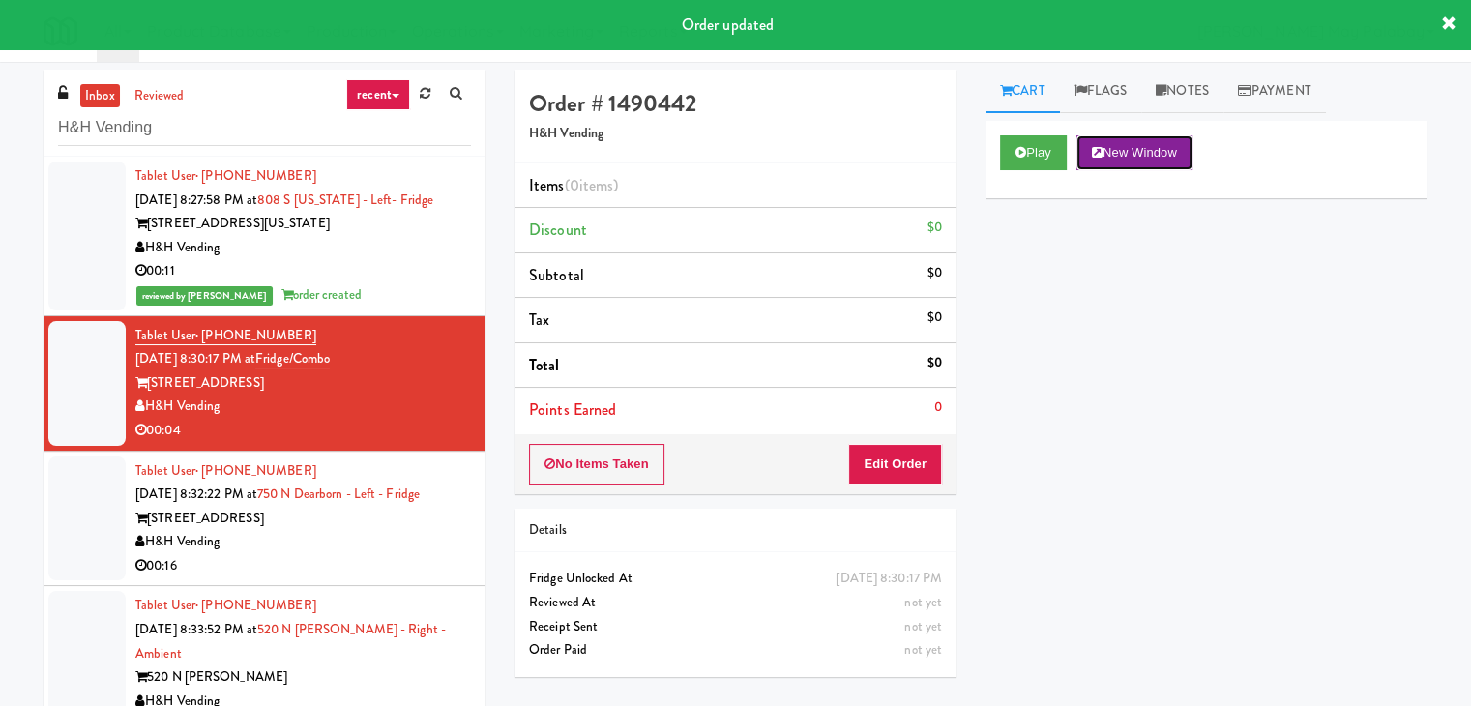
click at [1139, 150] on button "New Window" at bounding box center [1135, 152] width 116 height 35
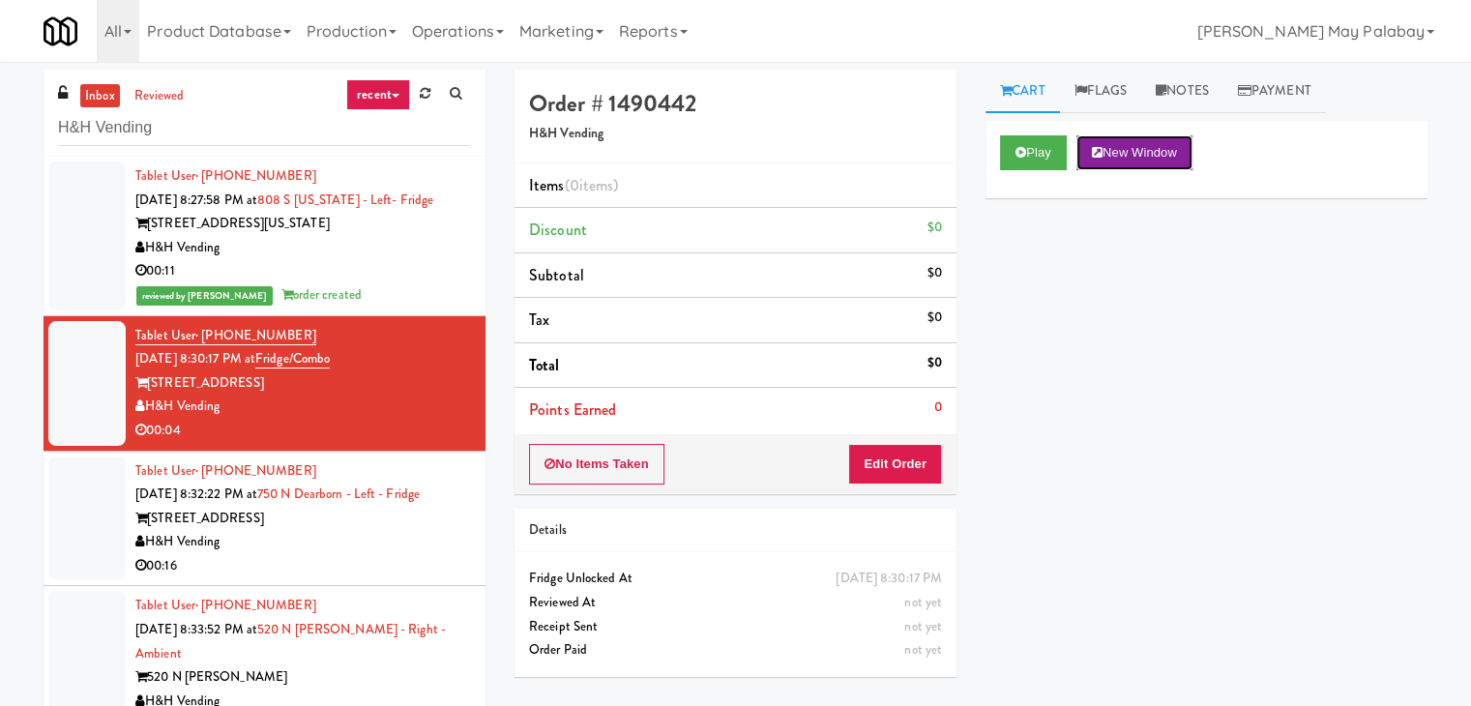
click at [1177, 143] on button "New Window" at bounding box center [1135, 152] width 116 height 35
click at [890, 460] on button "Edit Order" at bounding box center [895, 464] width 94 height 41
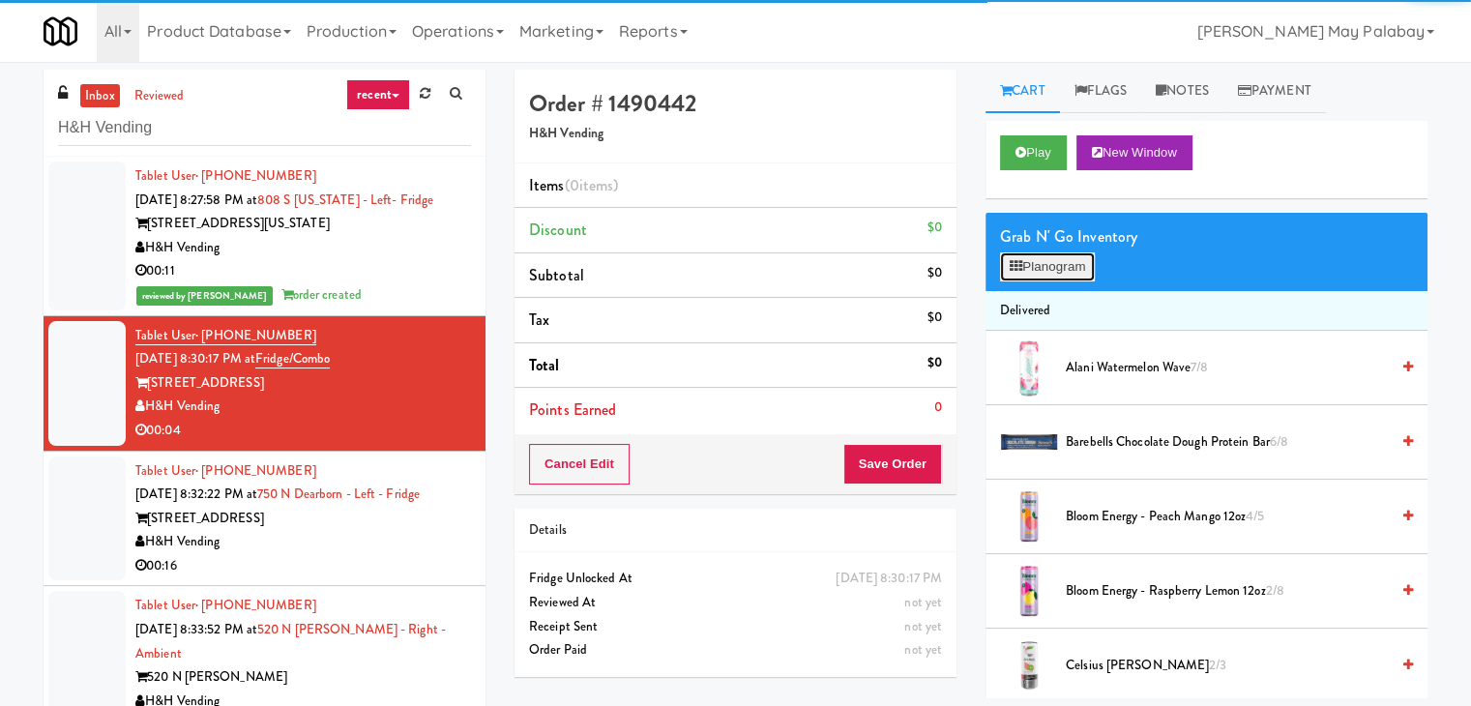
click at [1045, 257] on button "Planogram" at bounding box center [1047, 266] width 95 height 29
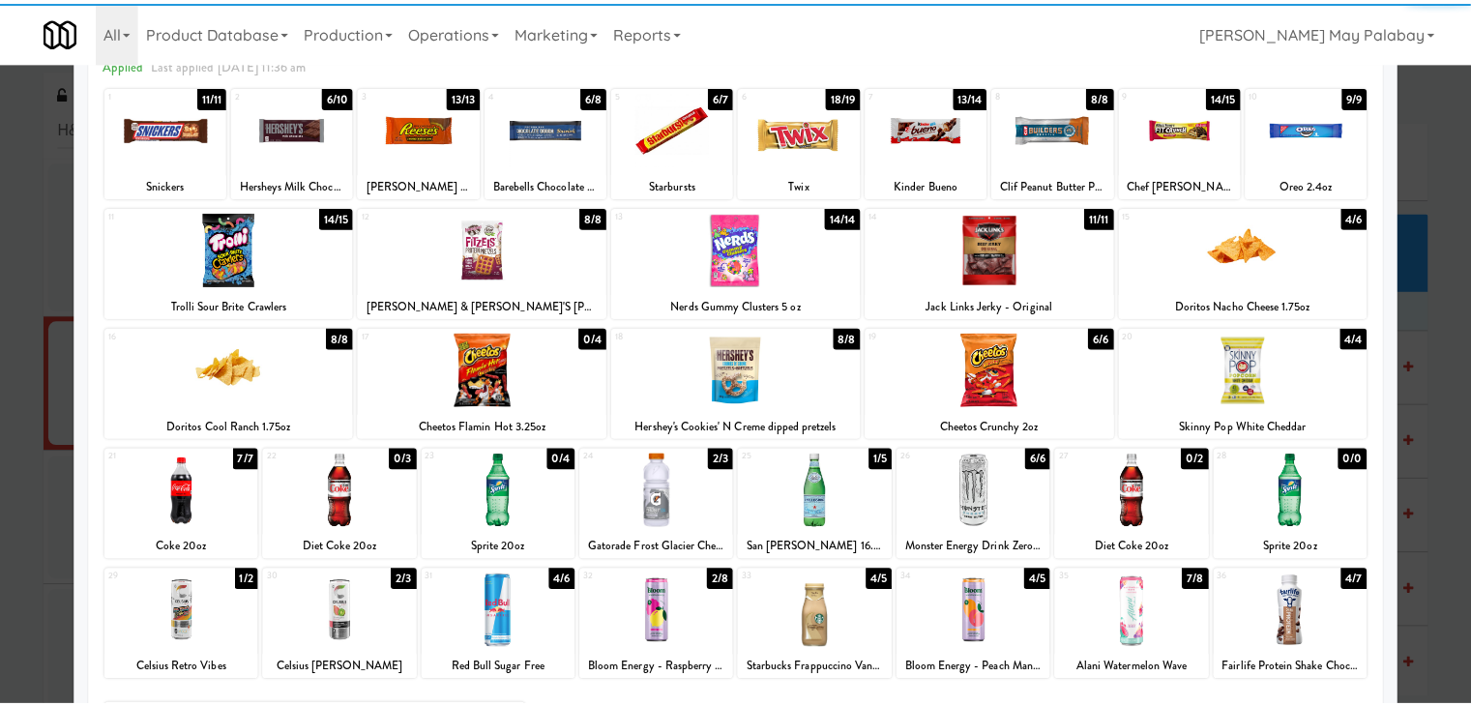
scroll to position [97, 0]
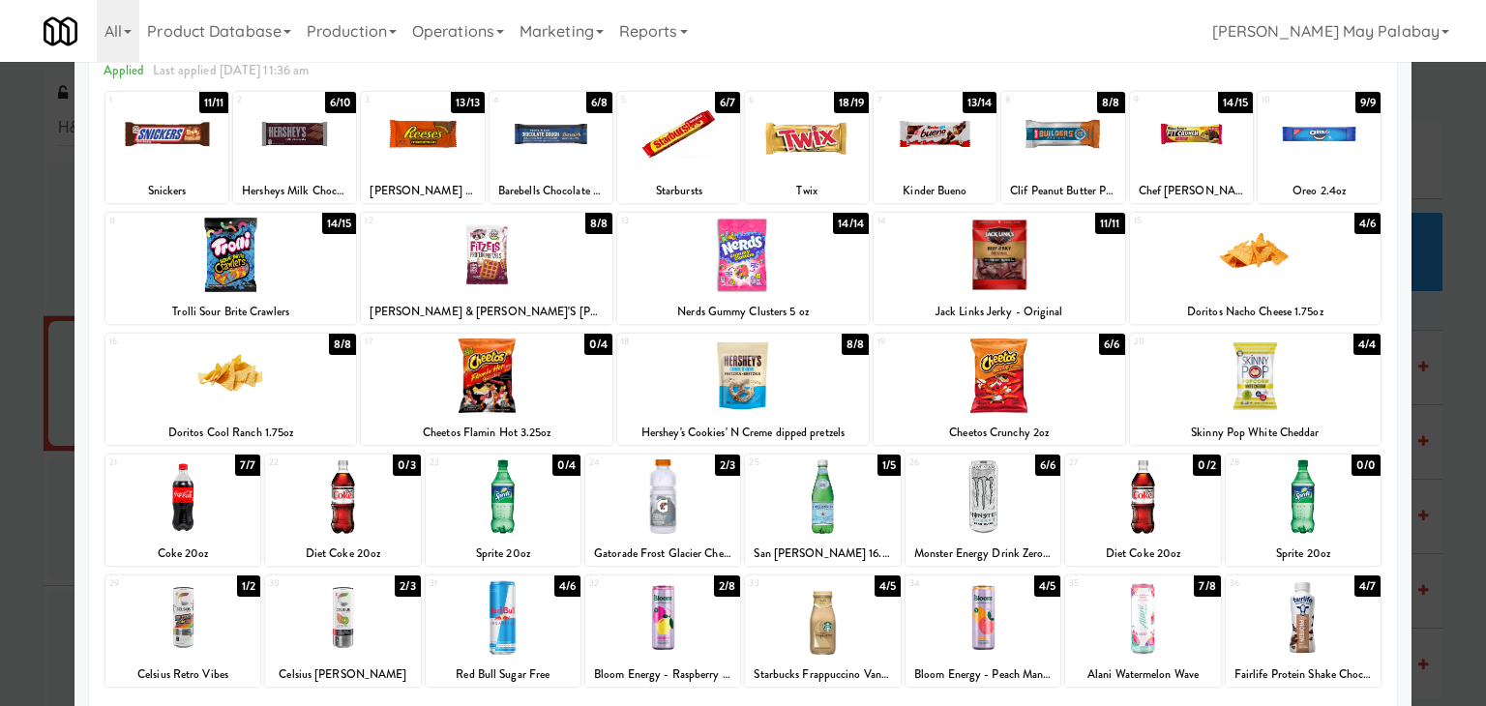
click at [236, 540] on div "21 7/7 Coke 20oz" at bounding box center [182, 510] width 155 height 111
click at [1445, 349] on div at bounding box center [743, 353] width 1486 height 706
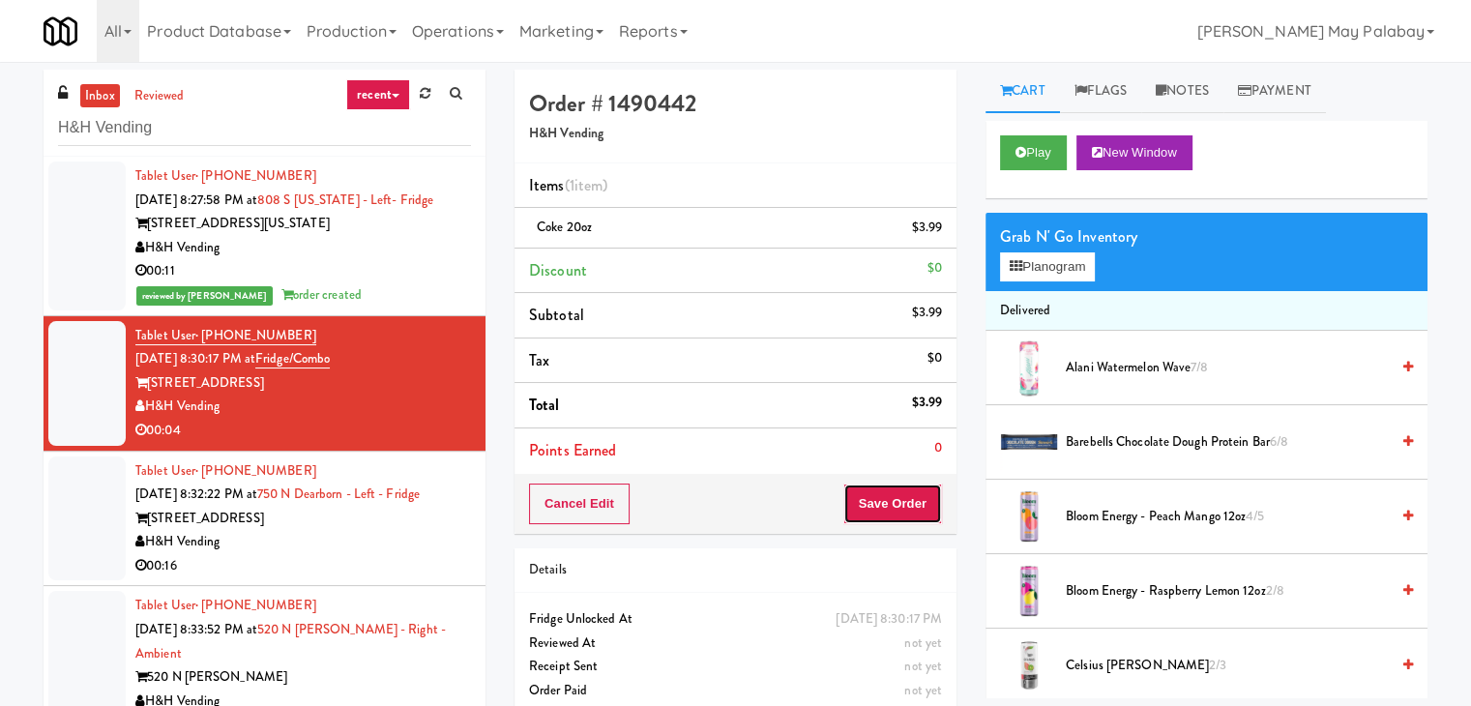
click at [889, 507] on button "Save Order" at bounding box center [893, 504] width 99 height 41
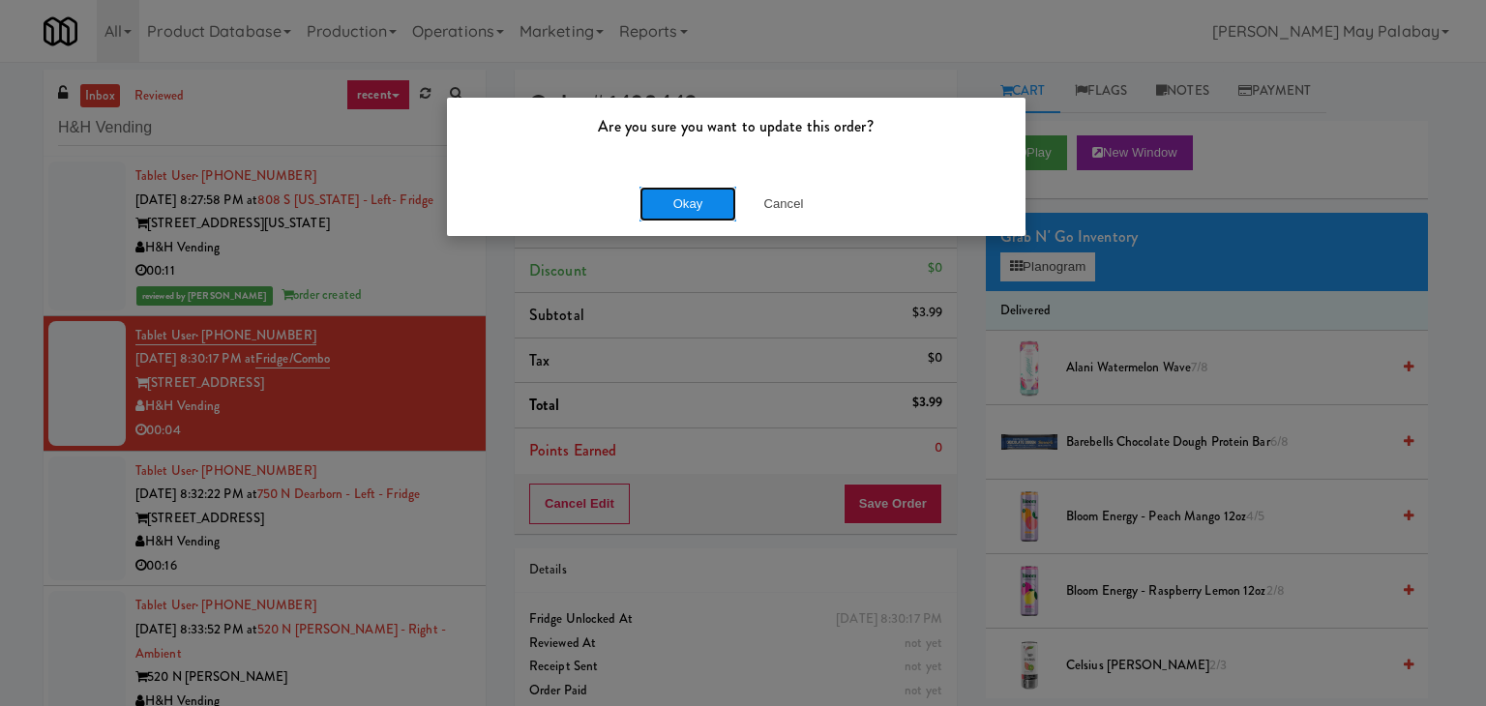
click at [699, 204] on button "Okay" at bounding box center [687, 204] width 97 height 35
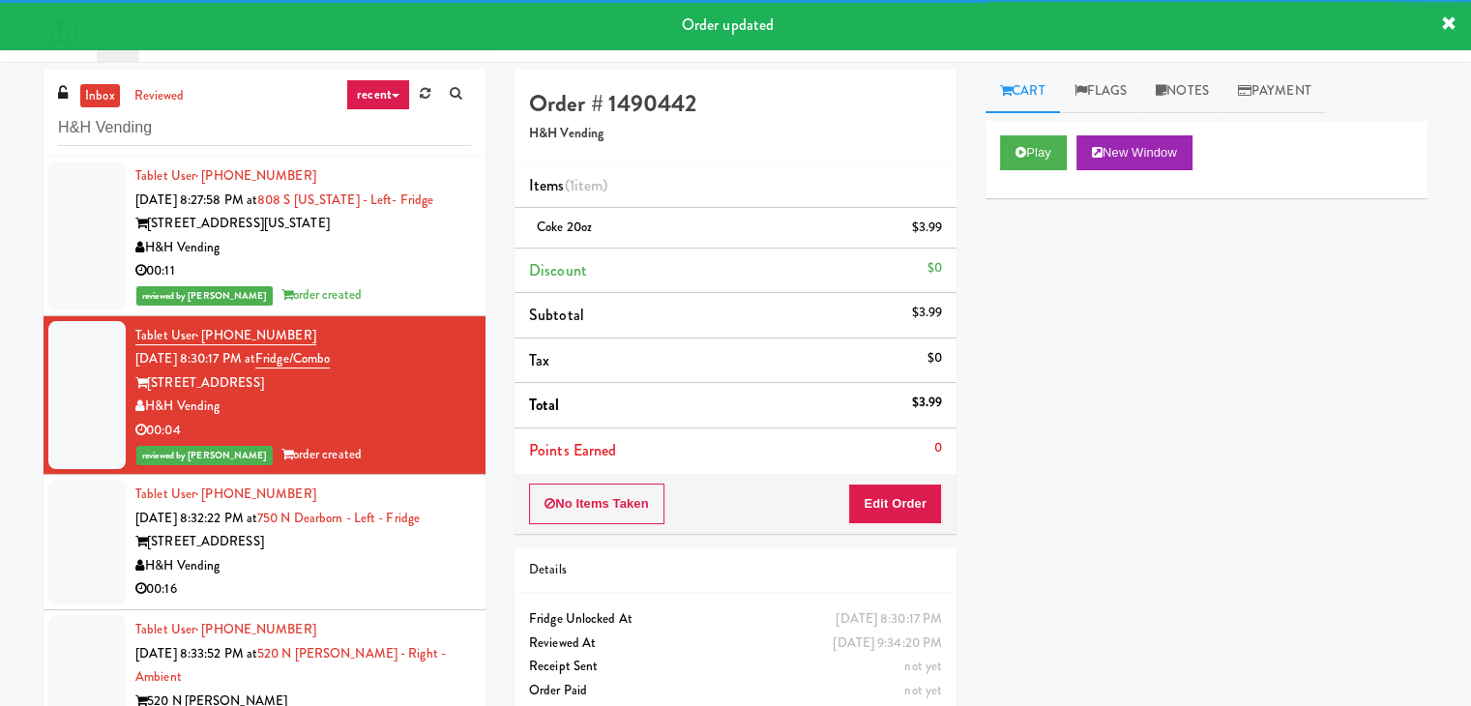
click at [371, 537] on div "750 N Dearborn St" at bounding box center [303, 542] width 336 height 24
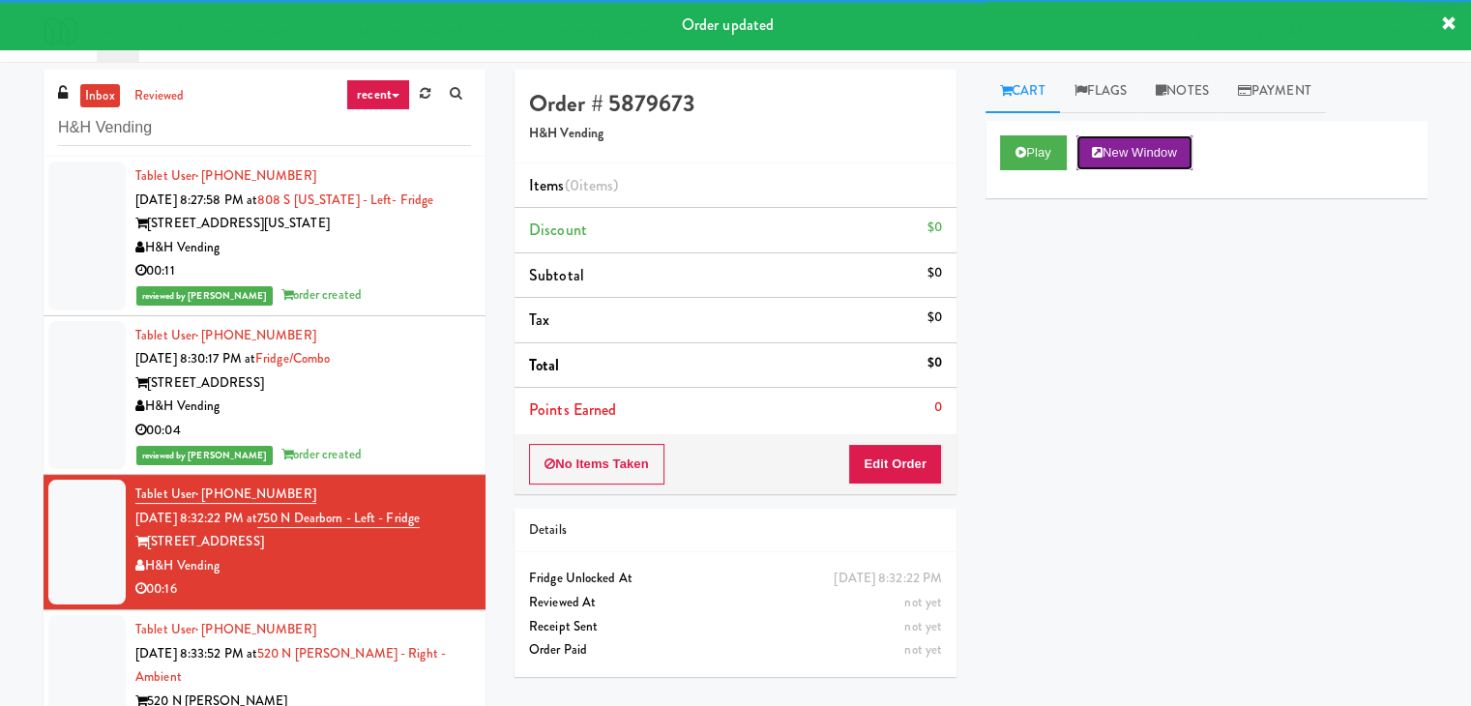
click at [1148, 154] on button "New Window" at bounding box center [1135, 152] width 116 height 35
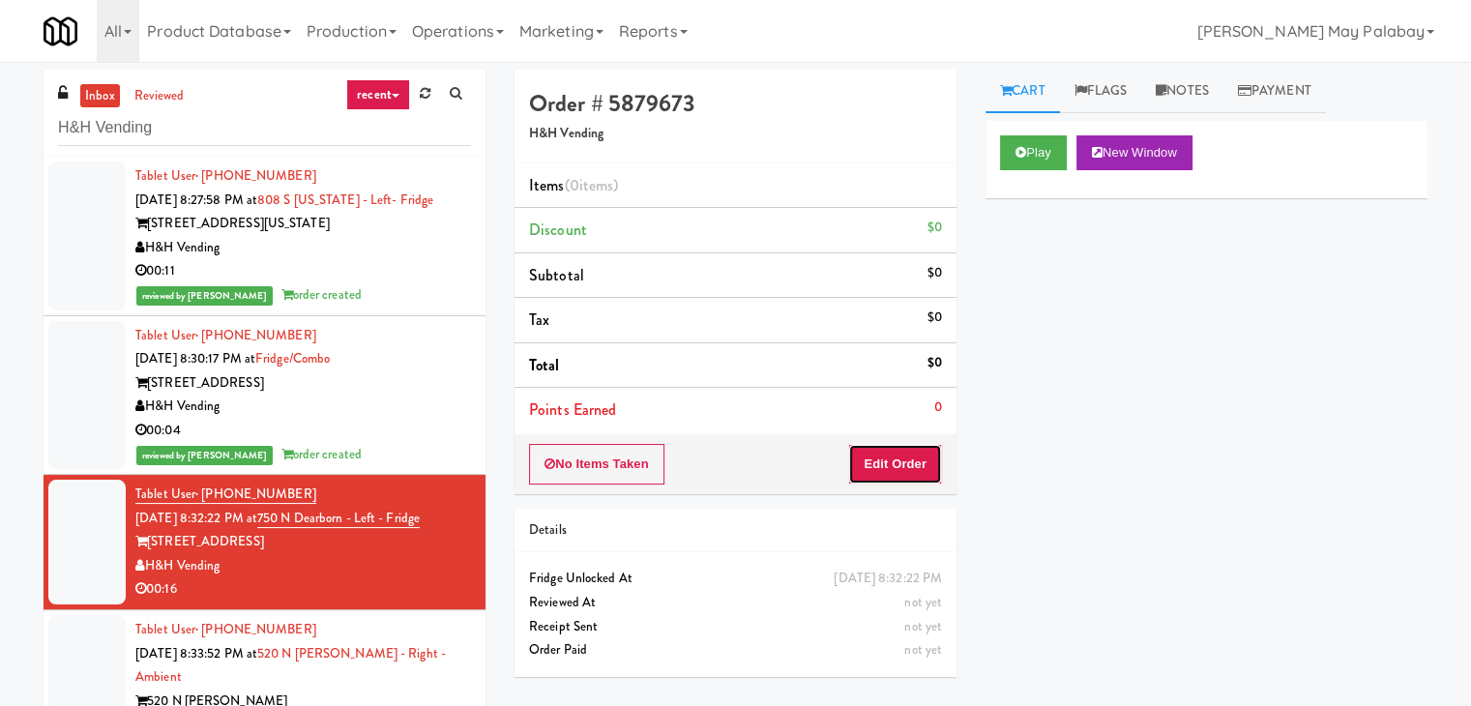
click at [914, 453] on button "Edit Order" at bounding box center [895, 464] width 94 height 41
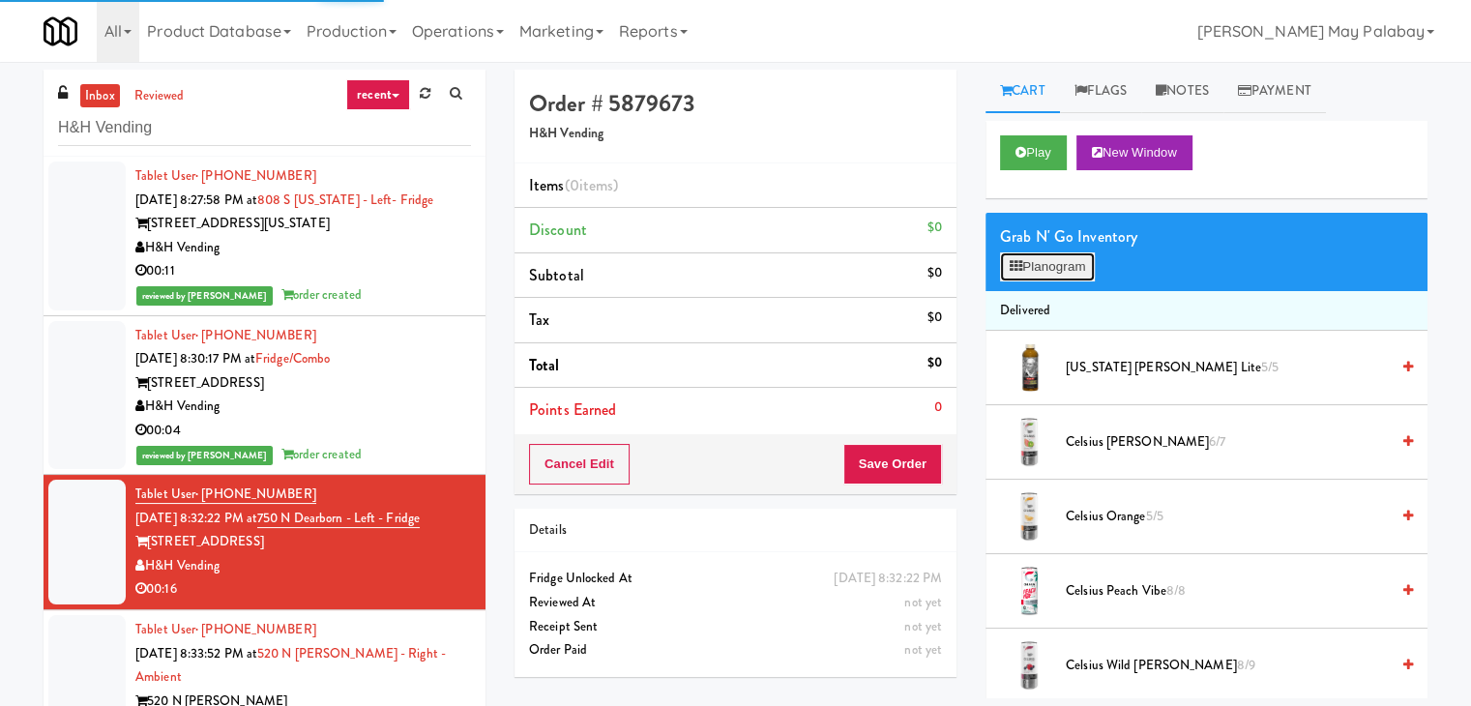
click at [1047, 266] on button "Planogram" at bounding box center [1047, 266] width 95 height 29
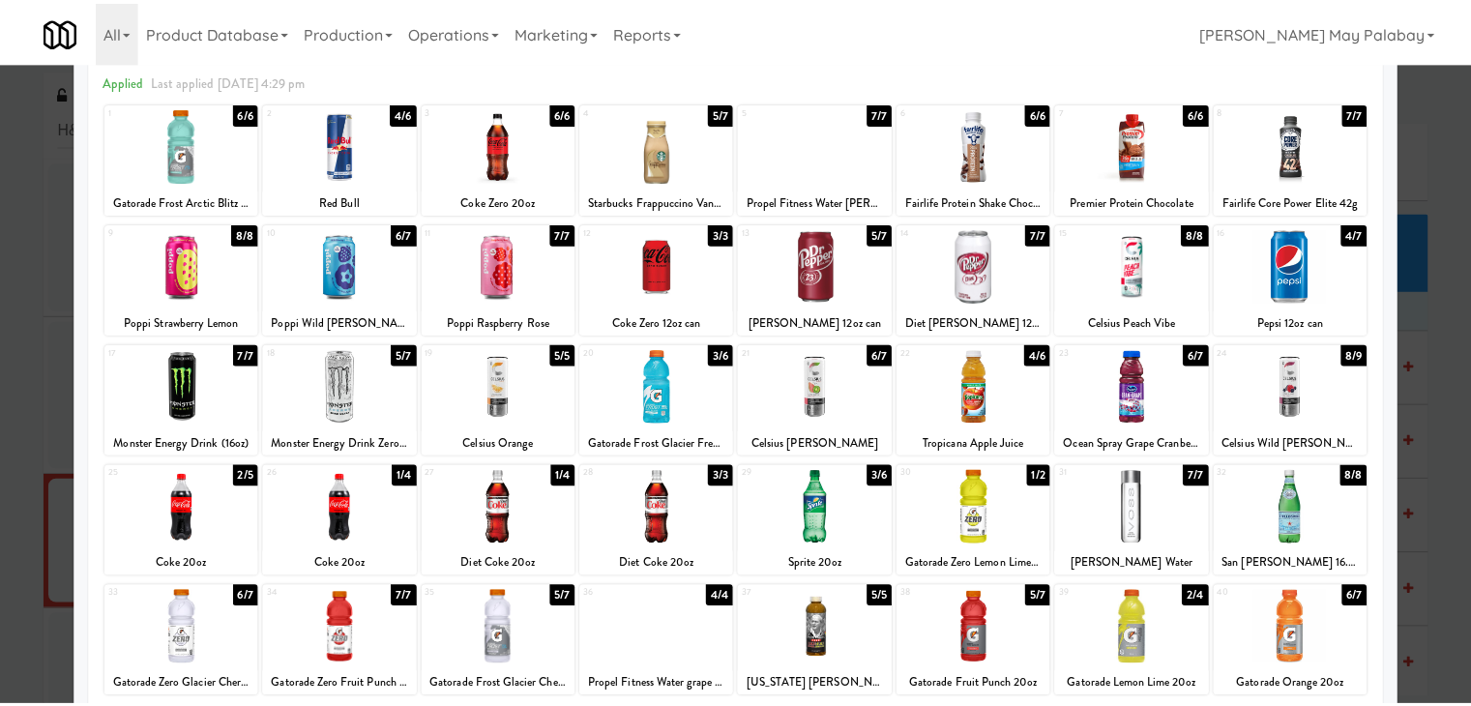
scroll to position [97, 0]
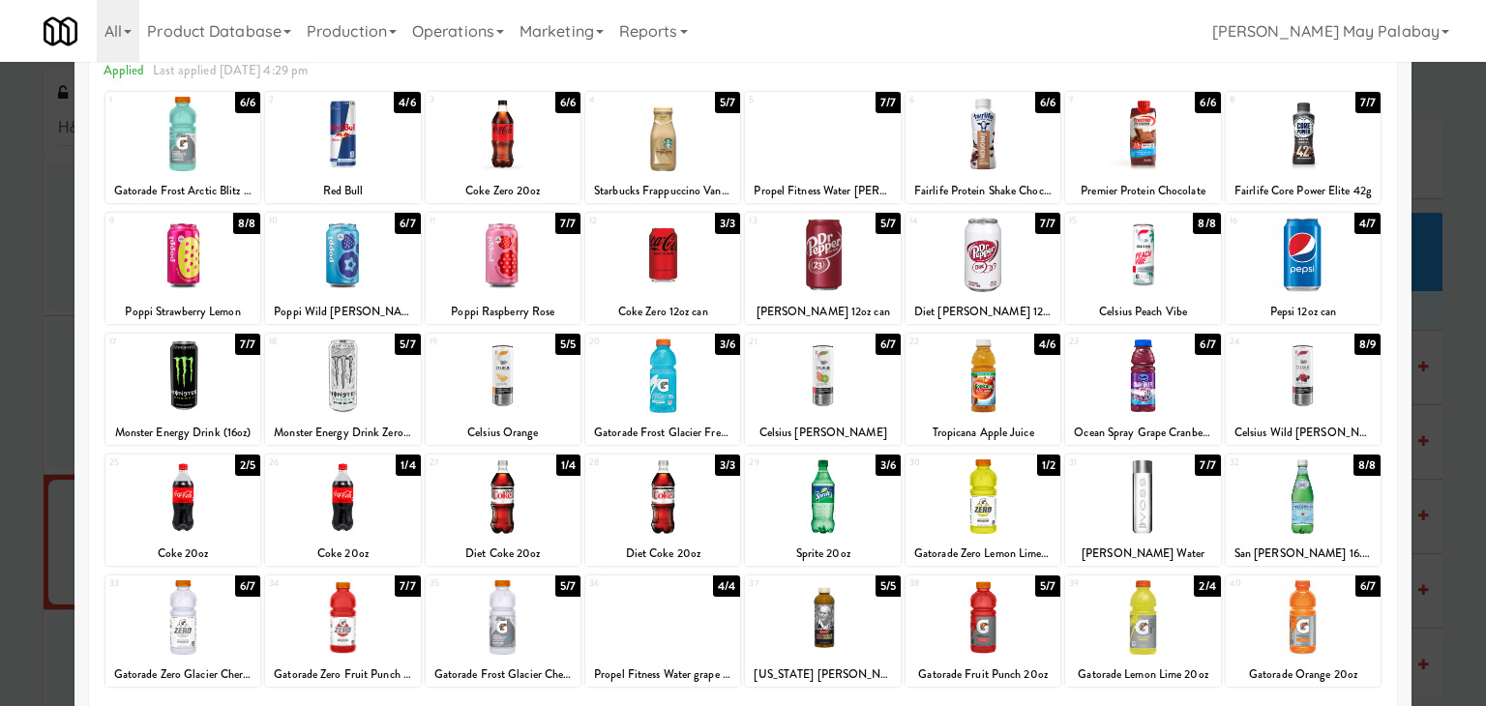
click at [875, 522] on div at bounding box center [822, 497] width 155 height 74
click at [1176, 626] on div at bounding box center [1142, 617] width 155 height 74
click at [727, 400] on div at bounding box center [662, 376] width 155 height 74
click at [1432, 331] on div at bounding box center [743, 353] width 1486 height 706
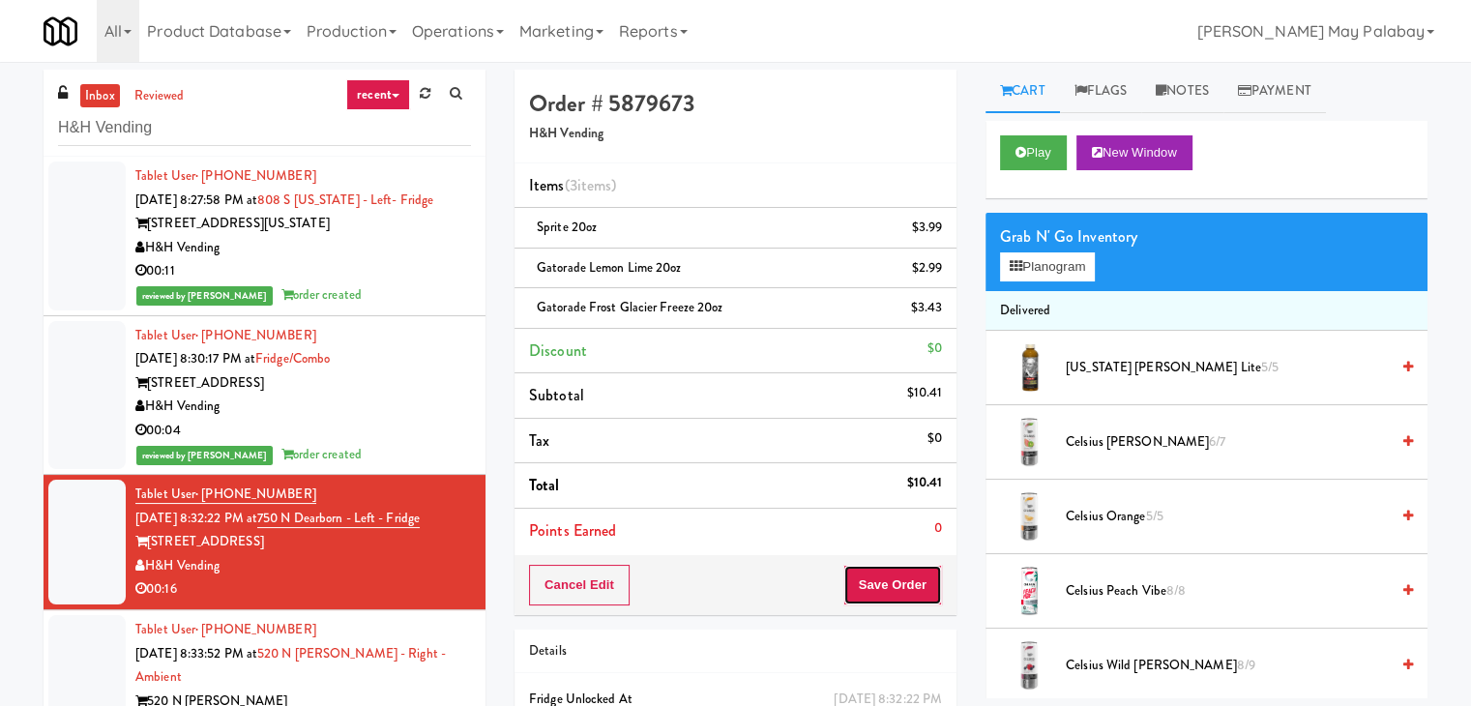
click at [933, 582] on button "Save Order" at bounding box center [893, 585] width 99 height 41
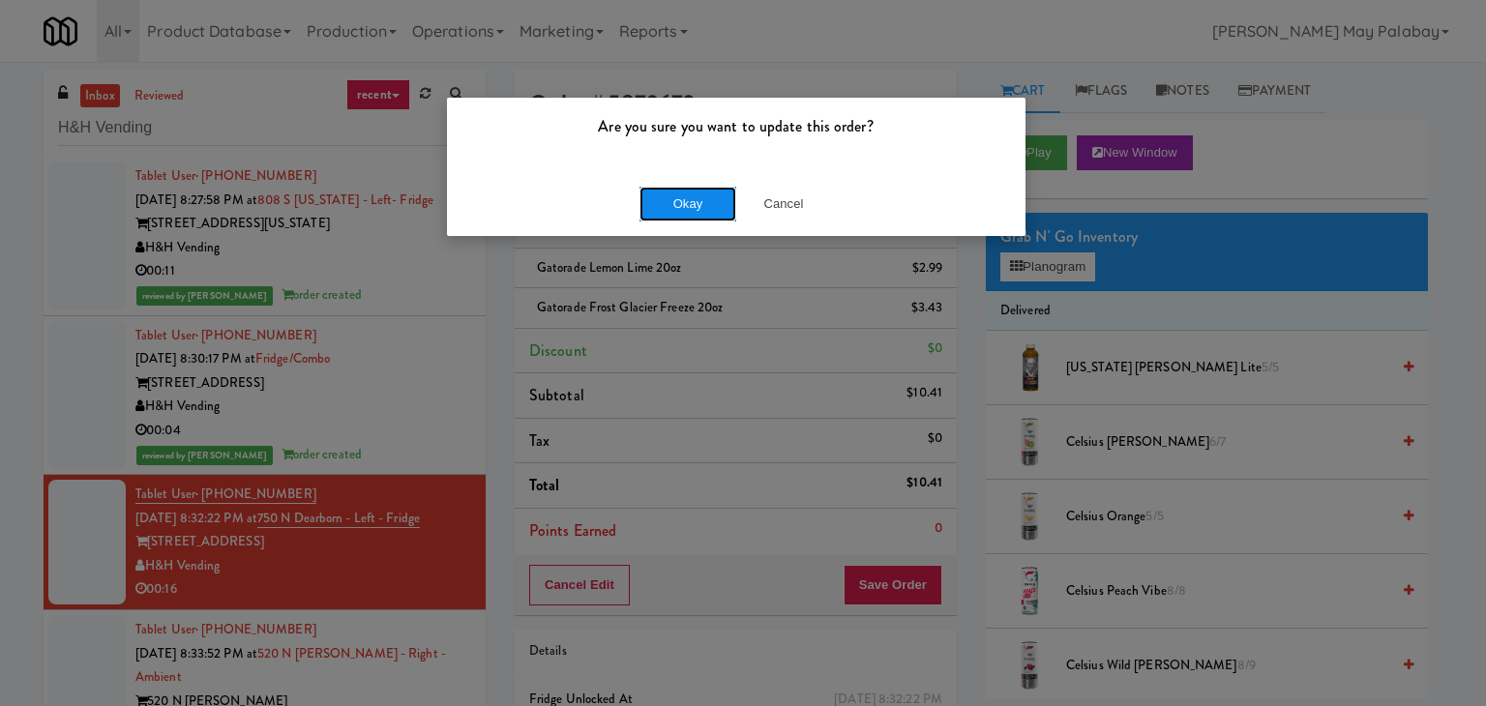
click at [710, 202] on button "Okay" at bounding box center [687, 204] width 97 height 35
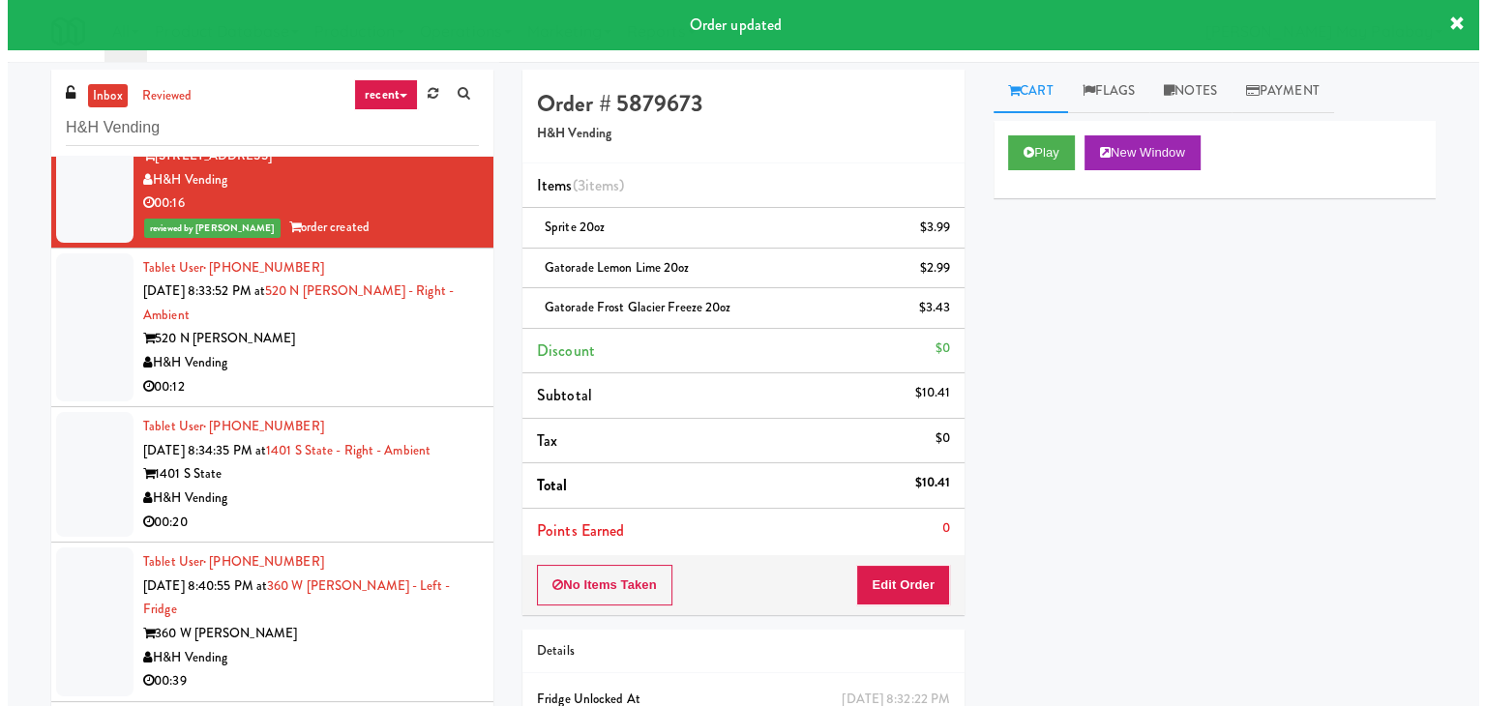
scroll to position [387, 0]
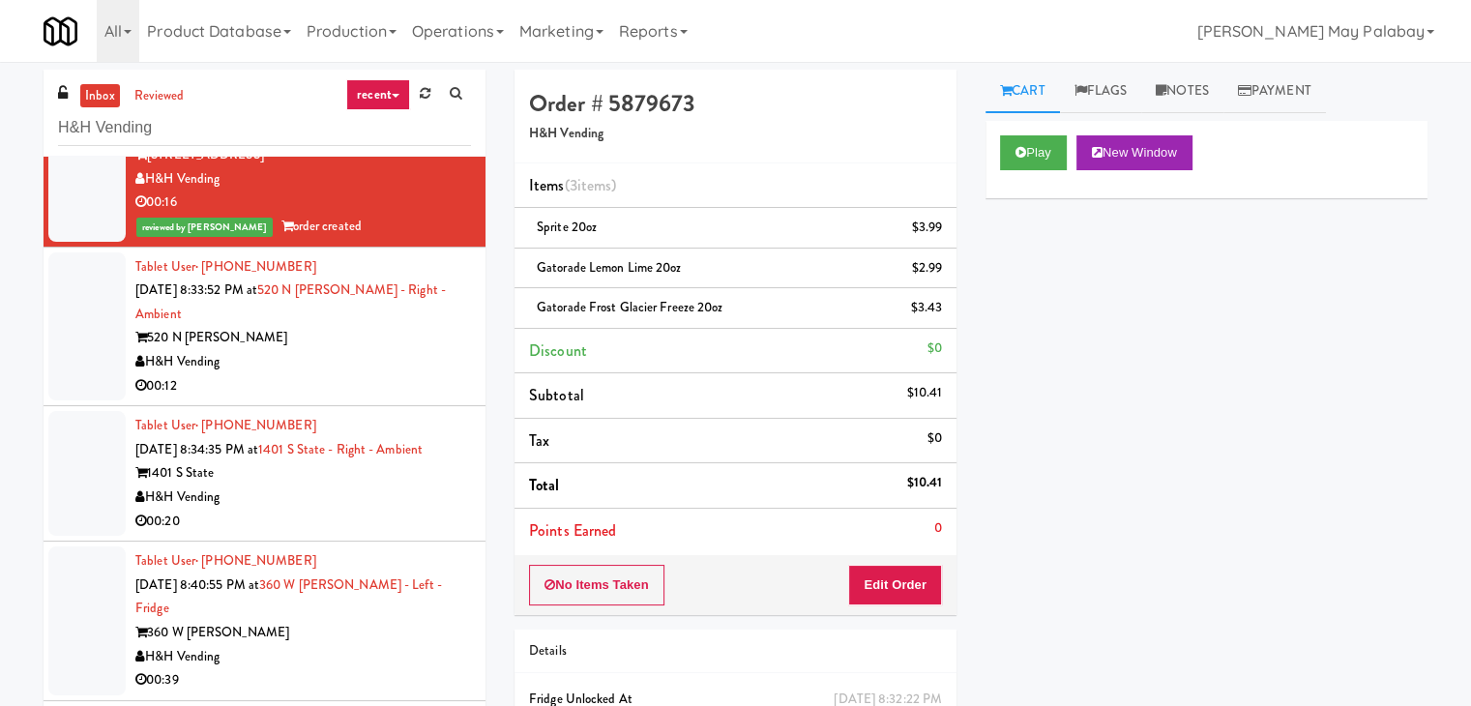
click at [346, 350] on div "H&H Vending" at bounding box center [303, 362] width 336 height 24
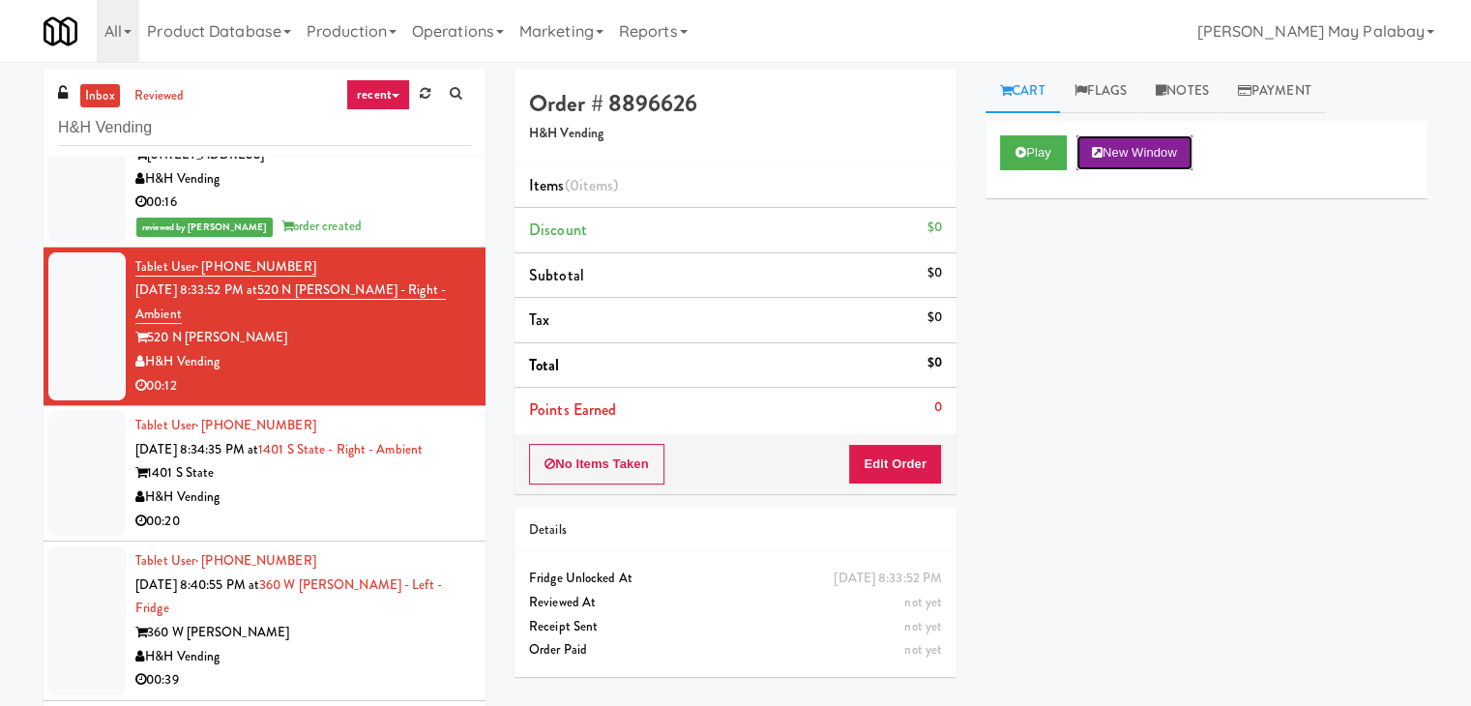
click at [1143, 142] on button "New Window" at bounding box center [1135, 152] width 116 height 35
click at [871, 464] on button "Edit Order" at bounding box center [895, 464] width 94 height 41
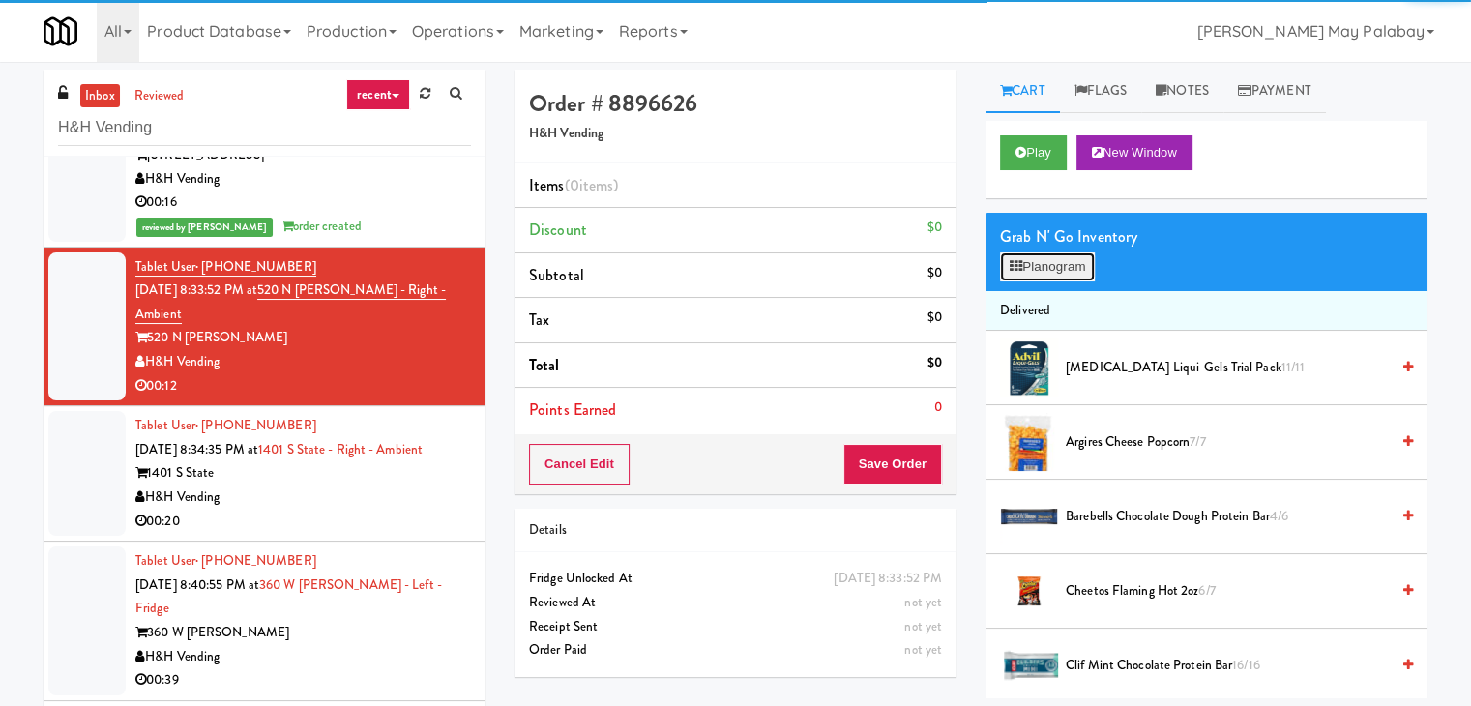
click at [1082, 264] on button "Planogram" at bounding box center [1047, 266] width 95 height 29
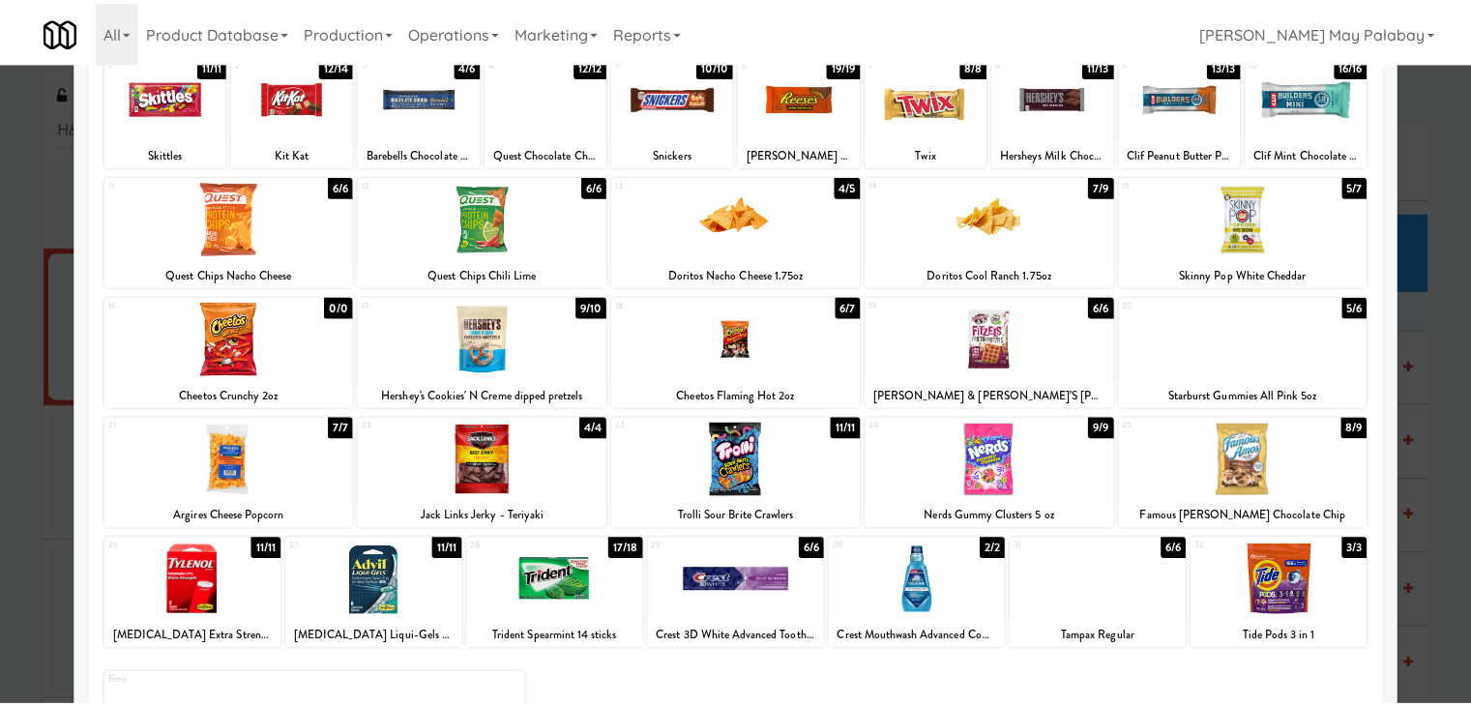
scroll to position [193, 0]
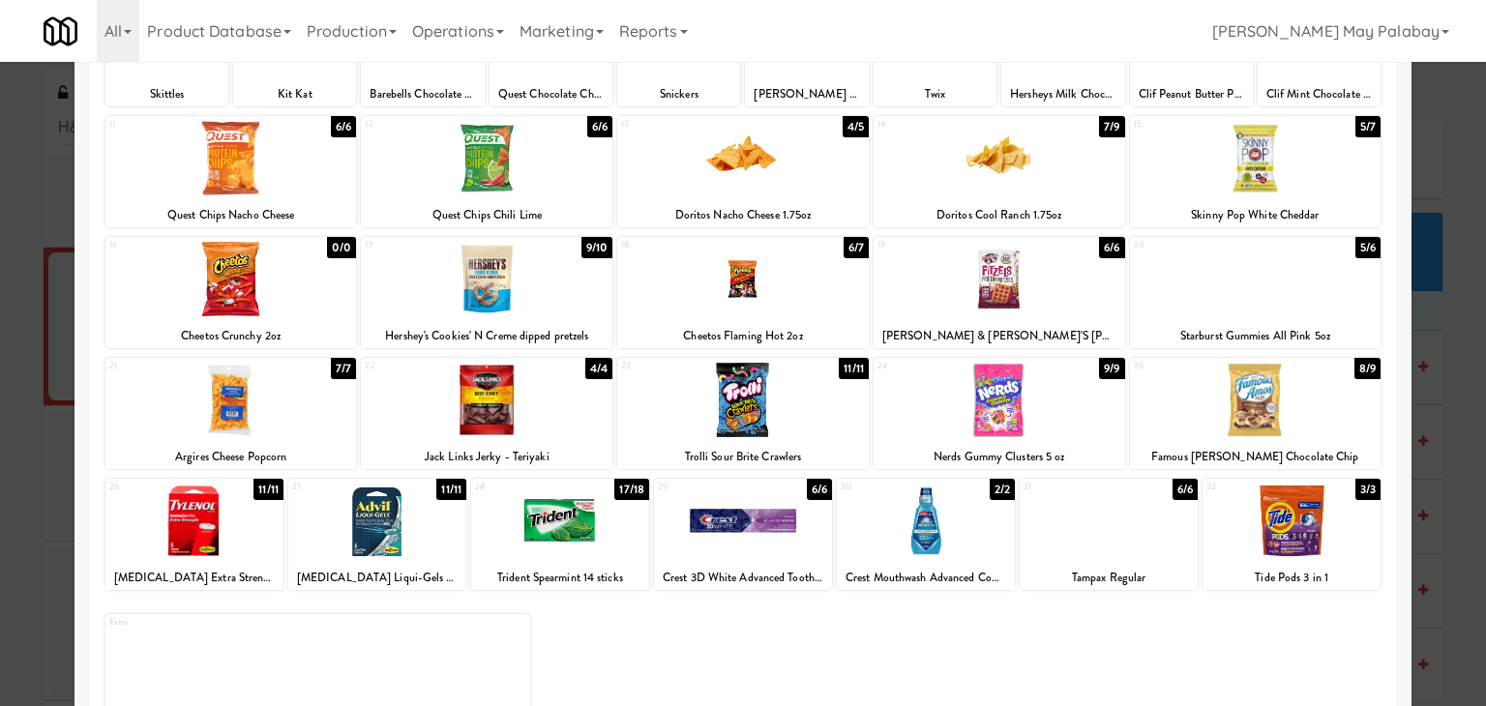
click at [829, 416] on div at bounding box center [743, 400] width 252 height 74
click at [1350, 411] on div at bounding box center [1256, 400] width 252 height 74
click at [1428, 475] on div at bounding box center [743, 353] width 1486 height 706
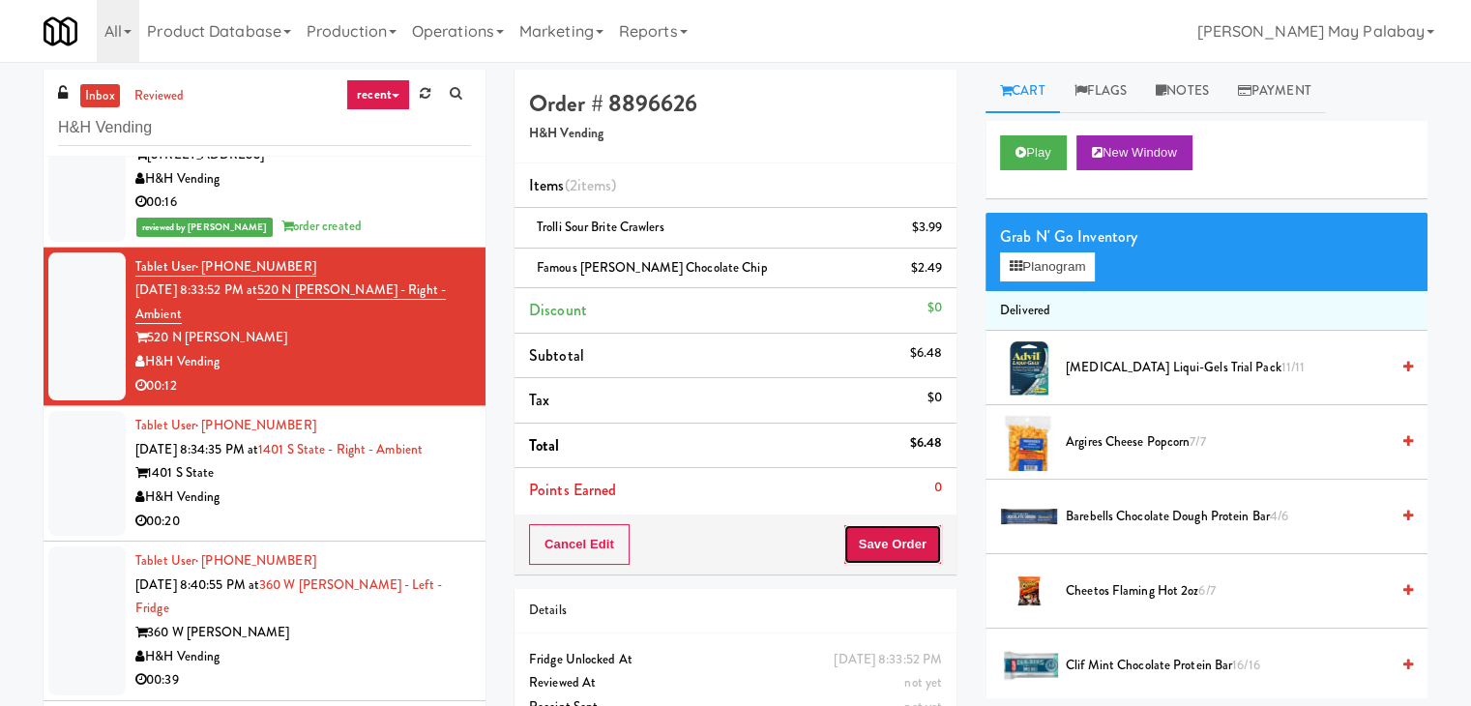
click at [863, 551] on button "Save Order" at bounding box center [893, 544] width 99 height 41
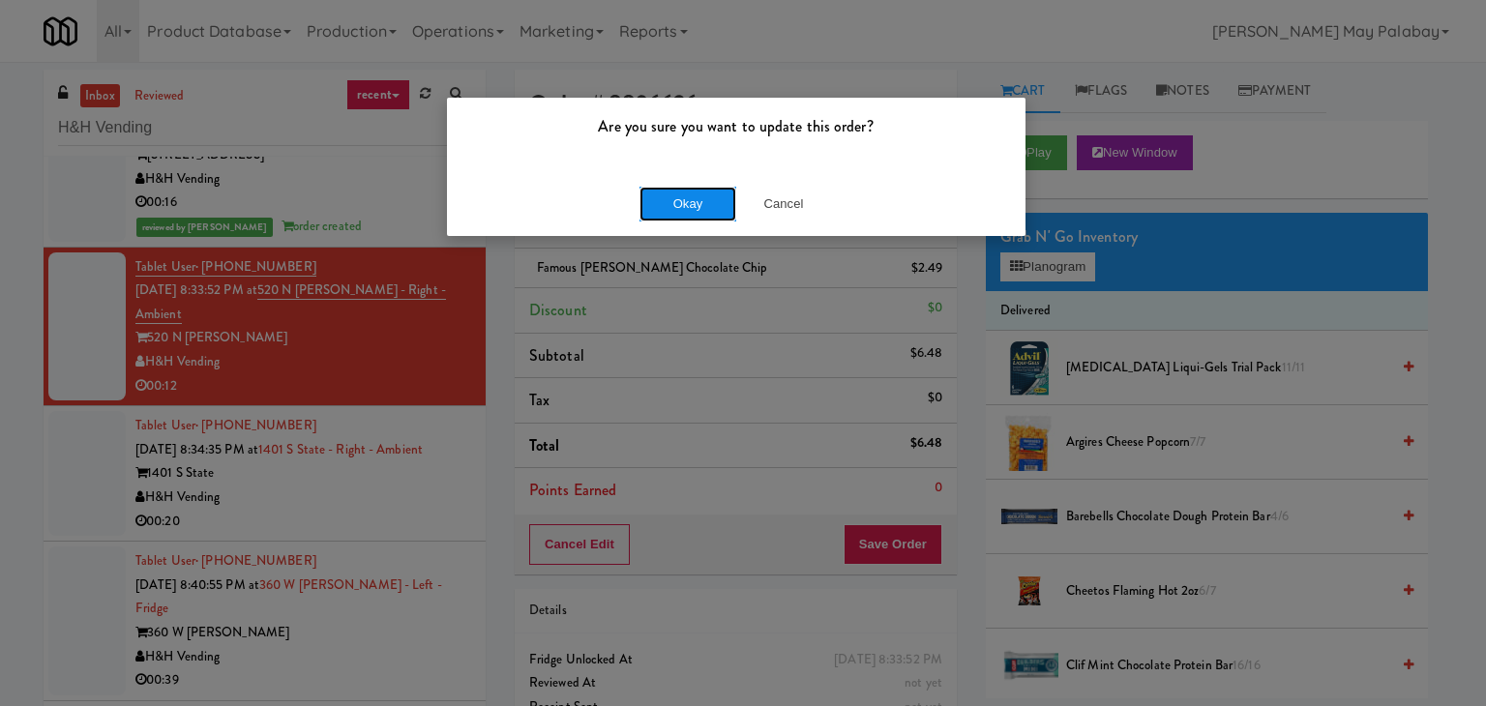
click at [717, 206] on button "Okay" at bounding box center [687, 204] width 97 height 35
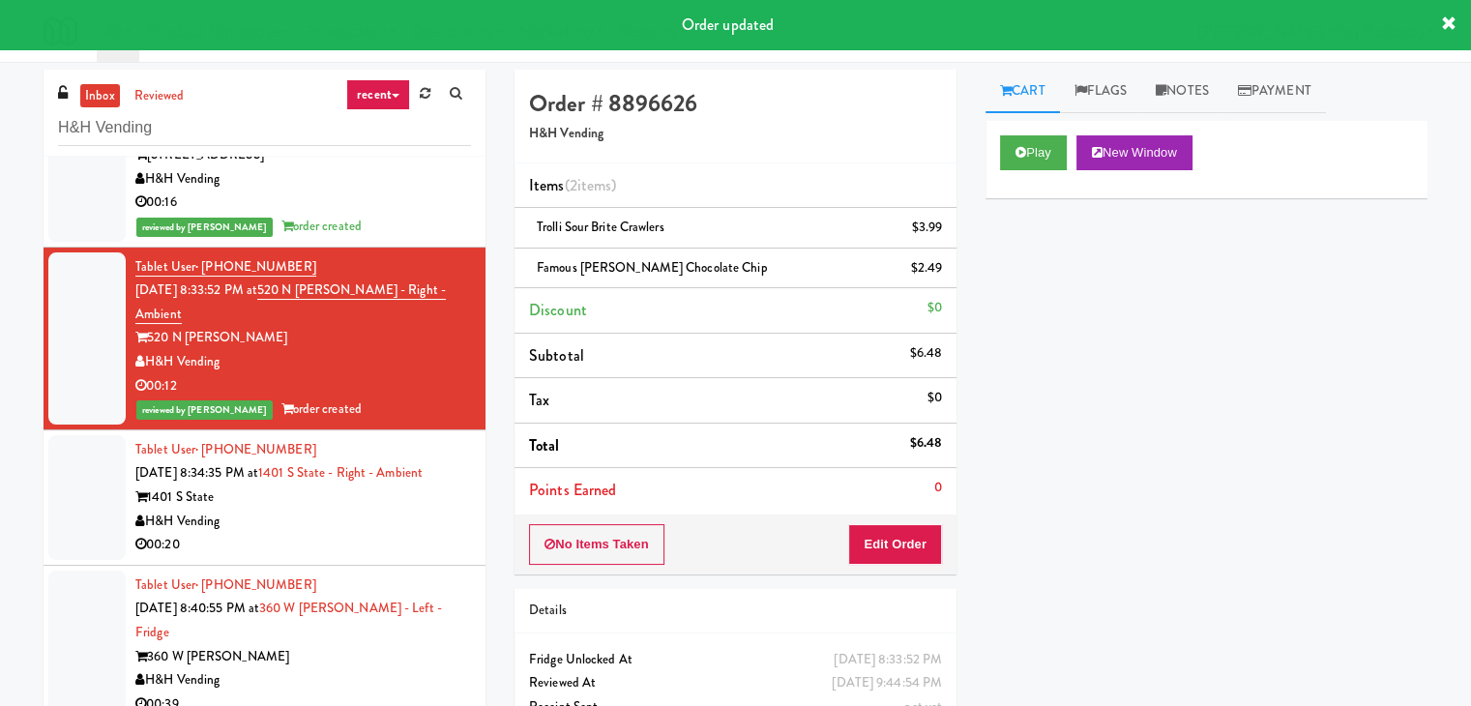
click at [319, 512] on div "H&H Vending" at bounding box center [303, 522] width 336 height 24
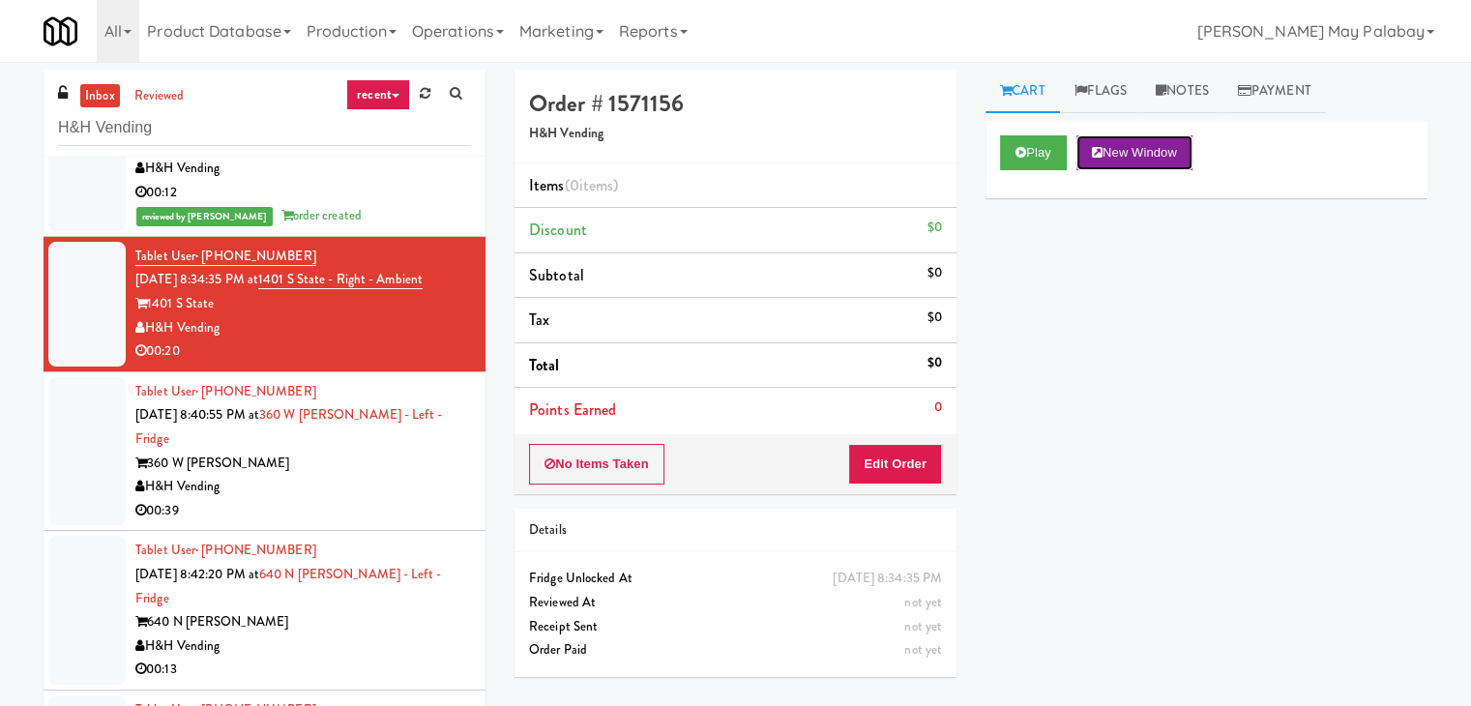
click at [1148, 153] on button "New Window" at bounding box center [1135, 152] width 116 height 35
click at [921, 466] on button "Edit Order" at bounding box center [895, 464] width 94 height 41
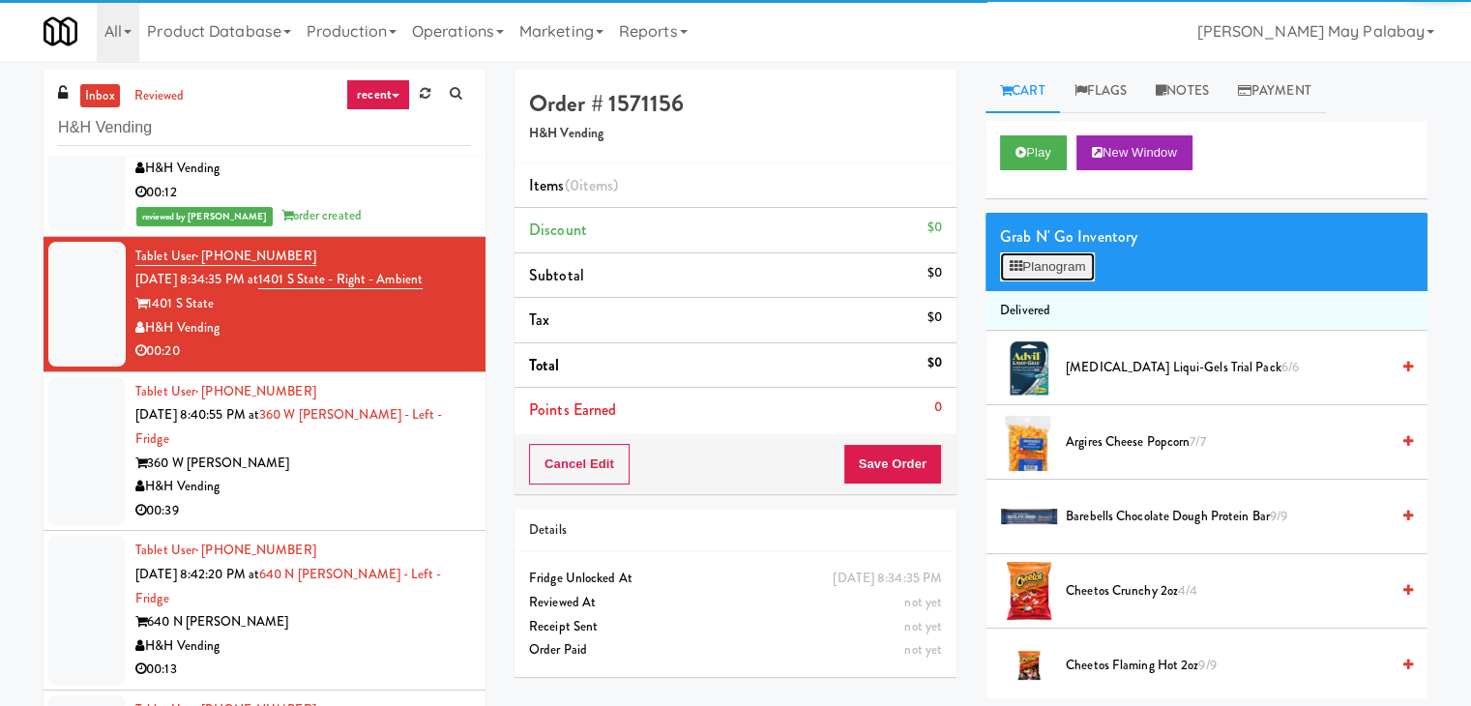
click at [1061, 276] on button "Planogram" at bounding box center [1047, 266] width 95 height 29
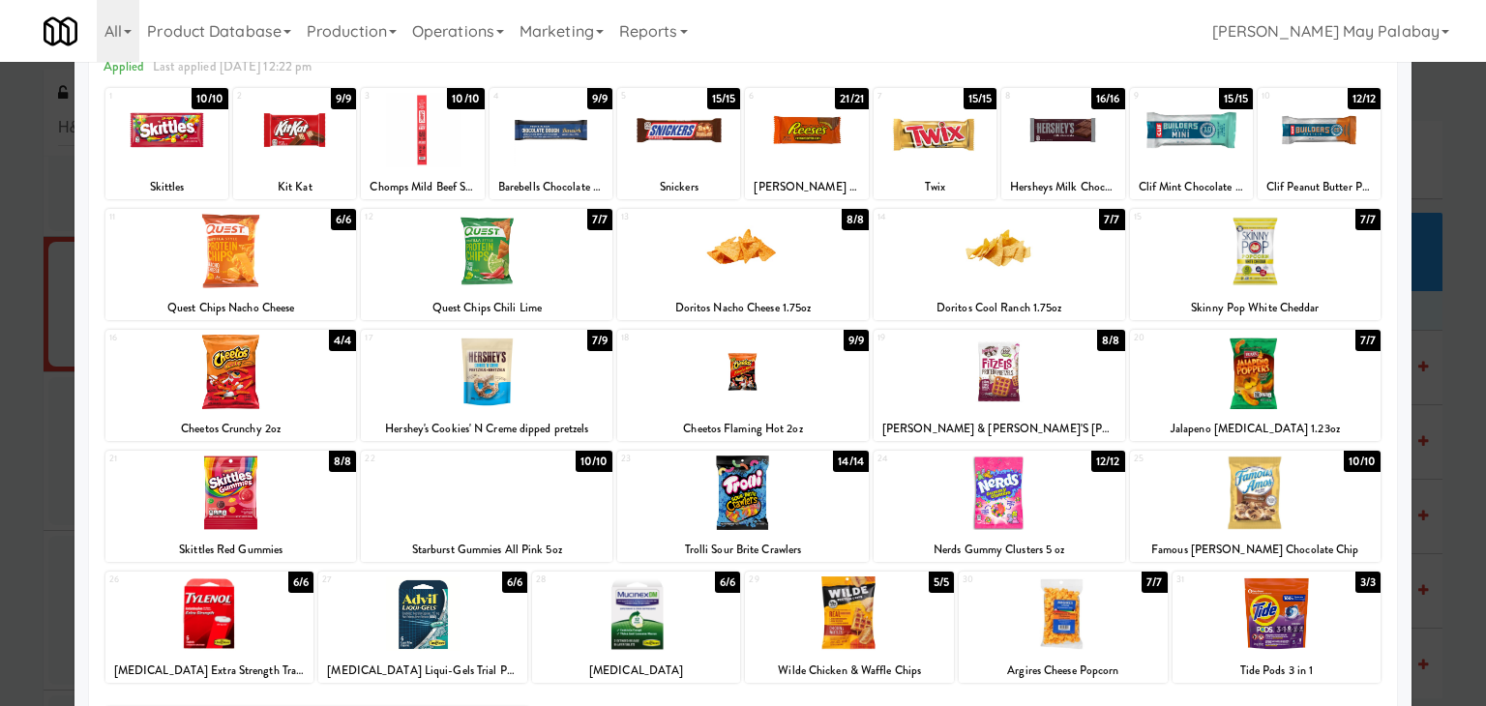
scroll to position [97, 0]
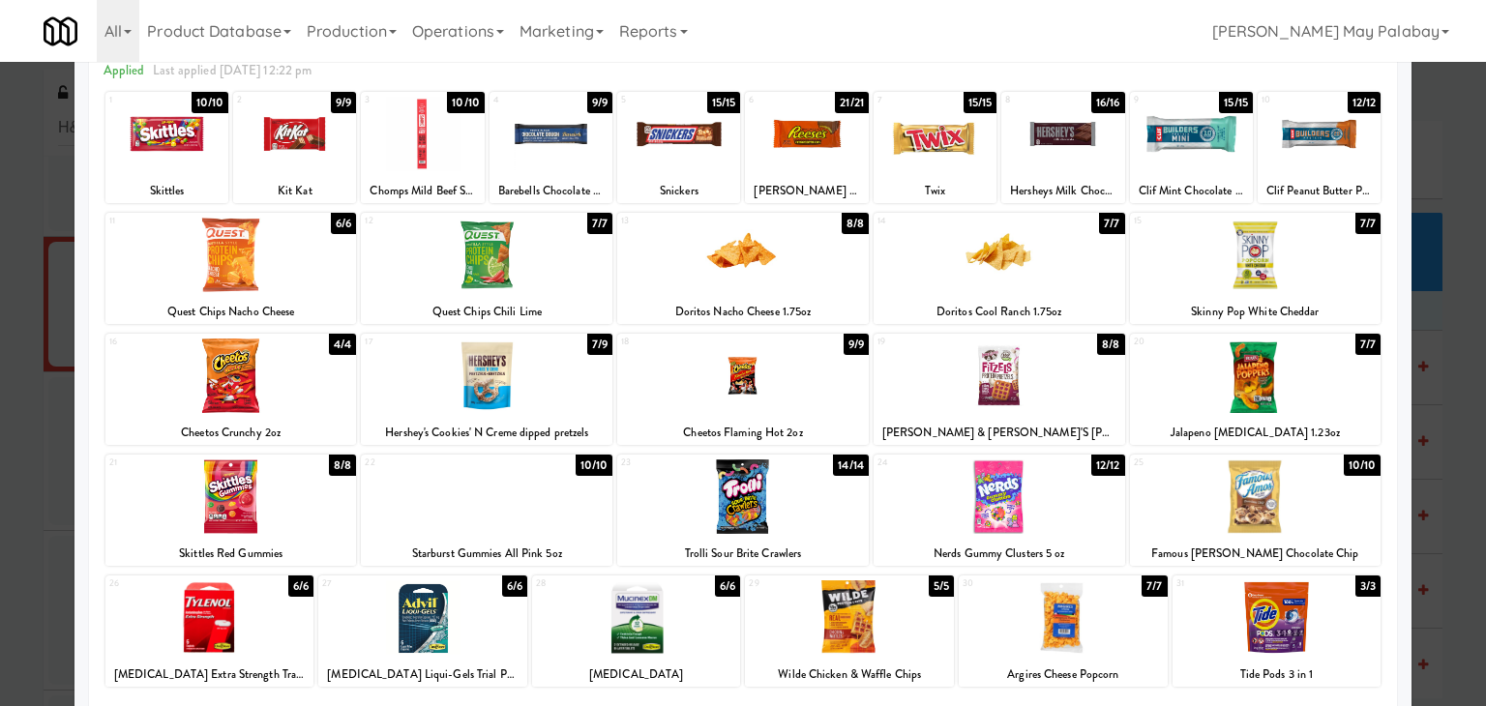
click at [590, 399] on div at bounding box center [487, 376] width 252 height 74
click at [1439, 369] on div at bounding box center [743, 353] width 1486 height 706
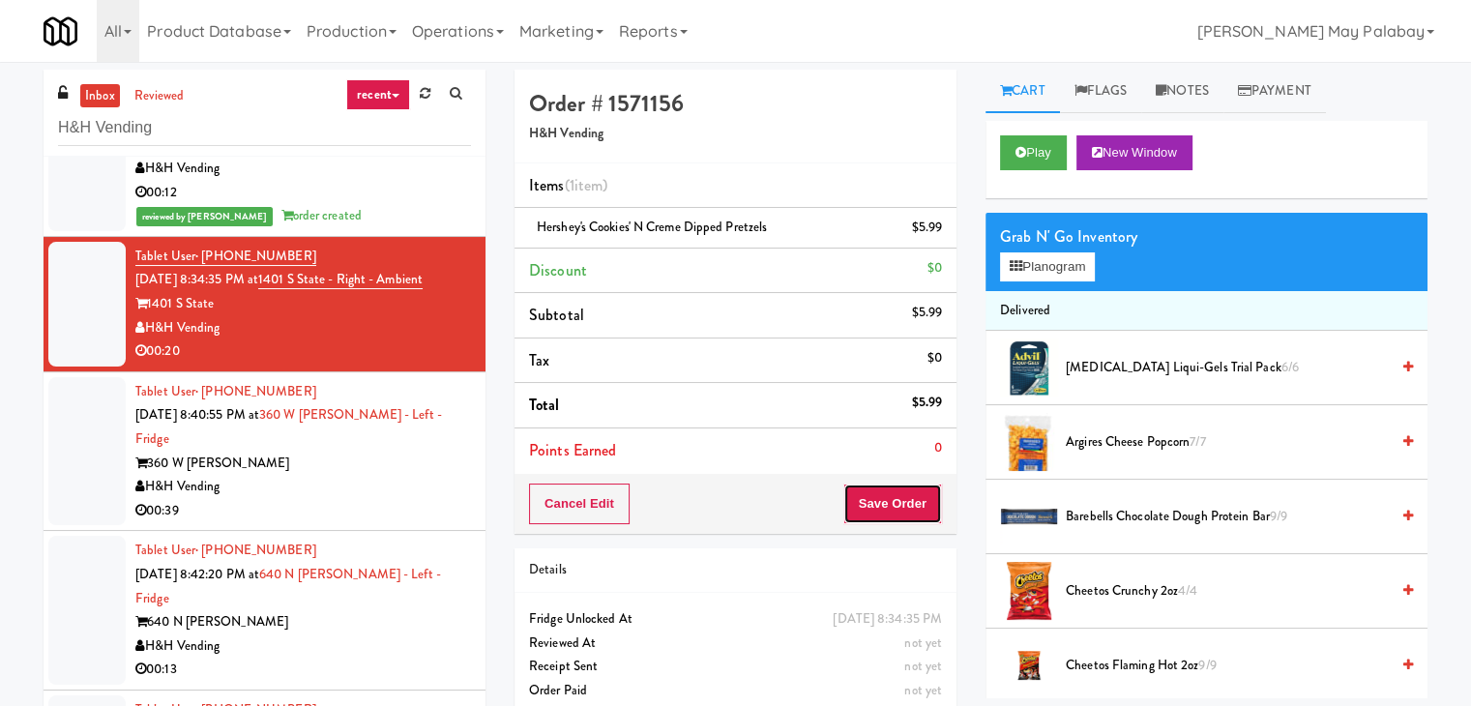
click at [898, 501] on button "Save Order" at bounding box center [893, 504] width 99 height 41
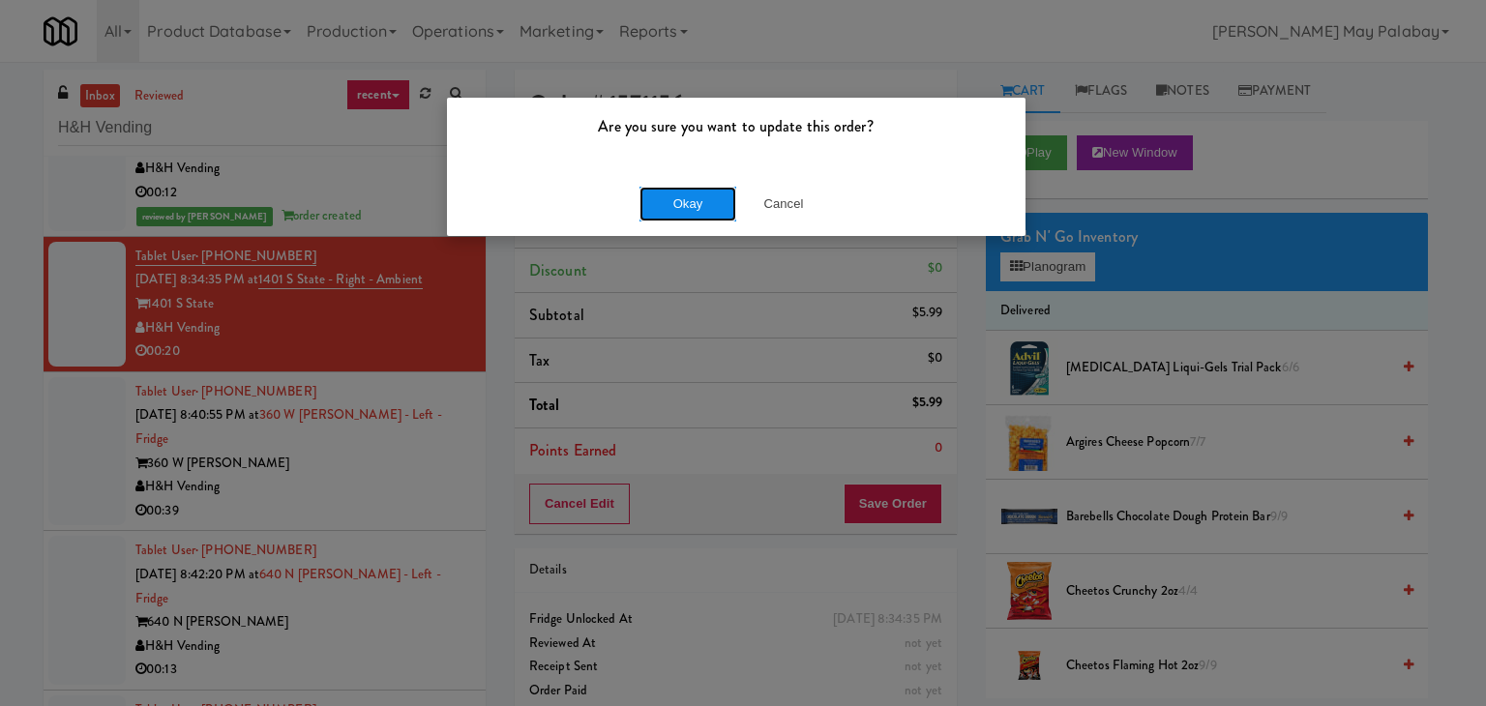
click at [707, 207] on button "Okay" at bounding box center [687, 204] width 97 height 35
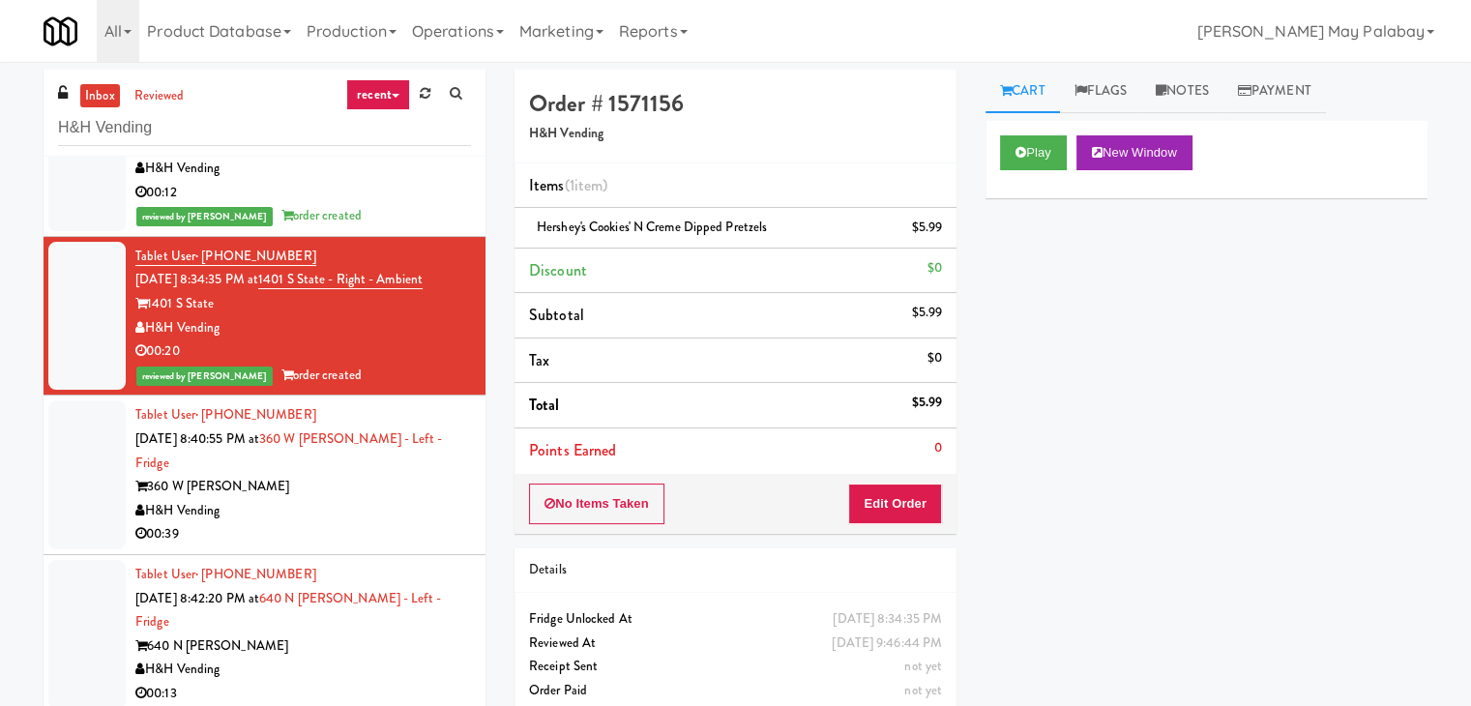
click at [359, 475] on div "360 W Hubbard" at bounding box center [303, 487] width 336 height 24
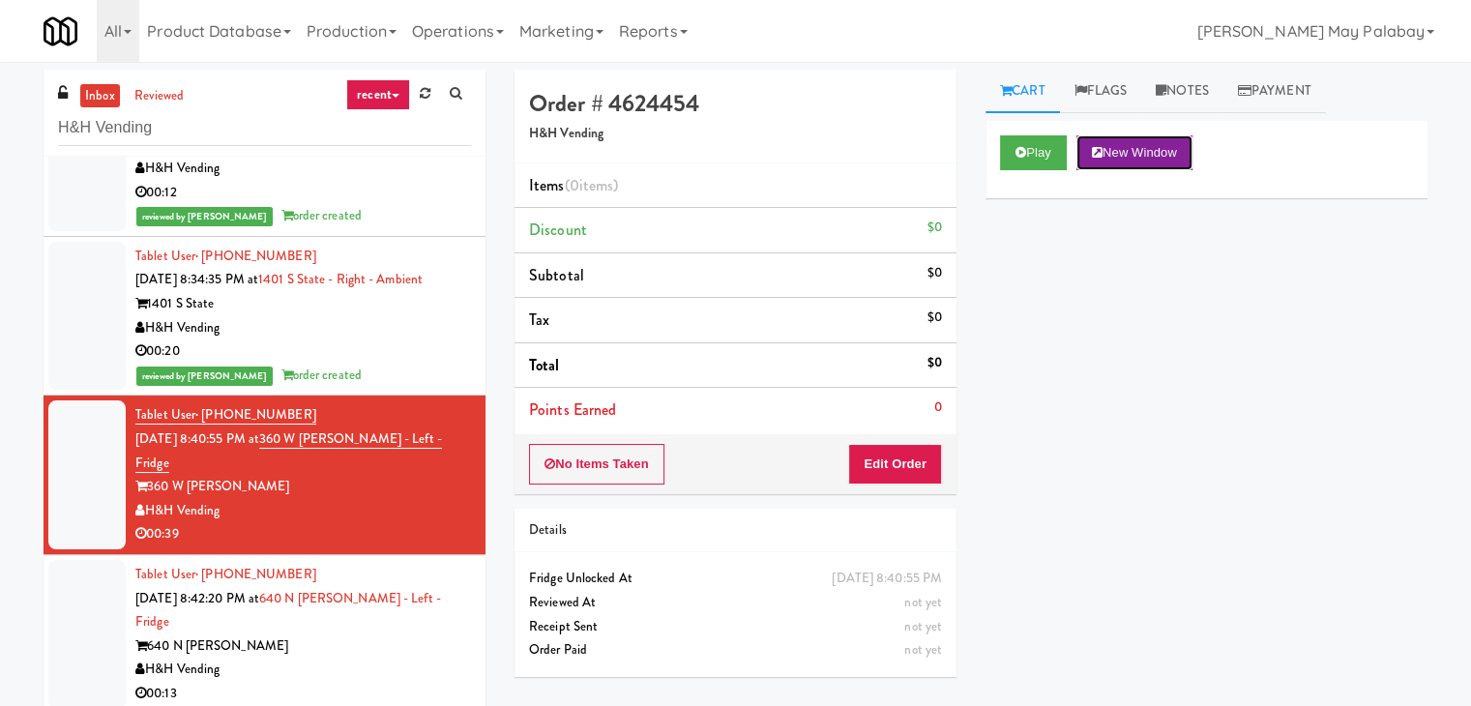
click at [1161, 145] on button "New Window" at bounding box center [1135, 152] width 116 height 35
click at [898, 459] on button "Edit Order" at bounding box center [895, 464] width 94 height 41
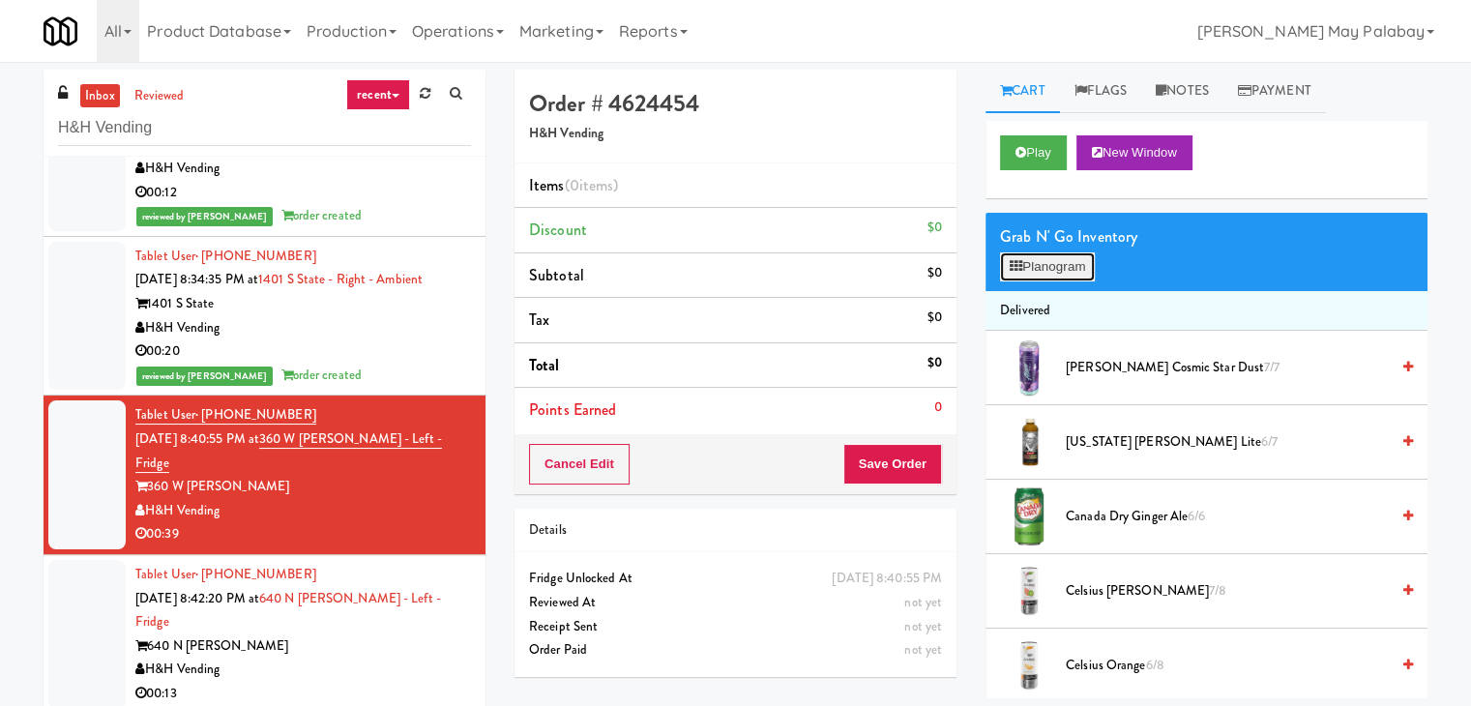
click at [1047, 258] on button "Planogram" at bounding box center [1047, 266] width 95 height 29
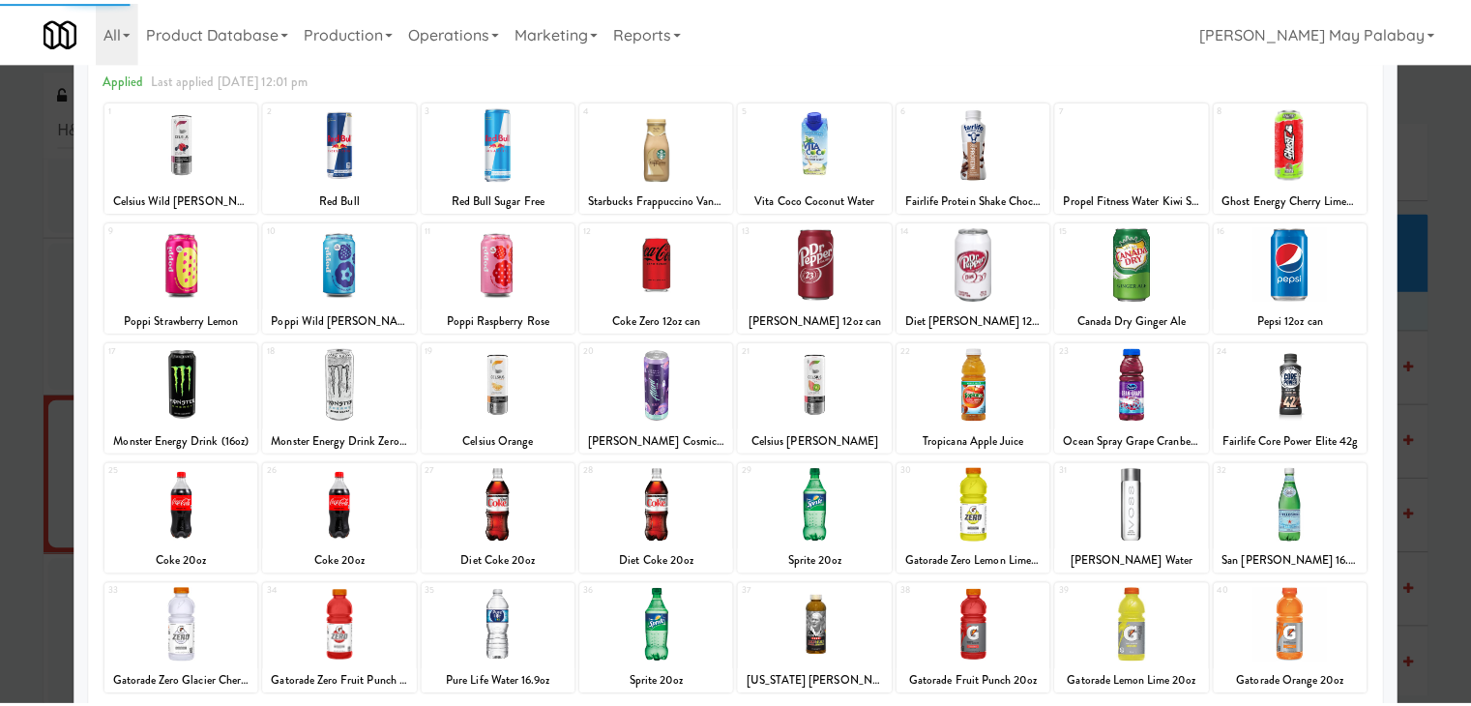
scroll to position [97, 0]
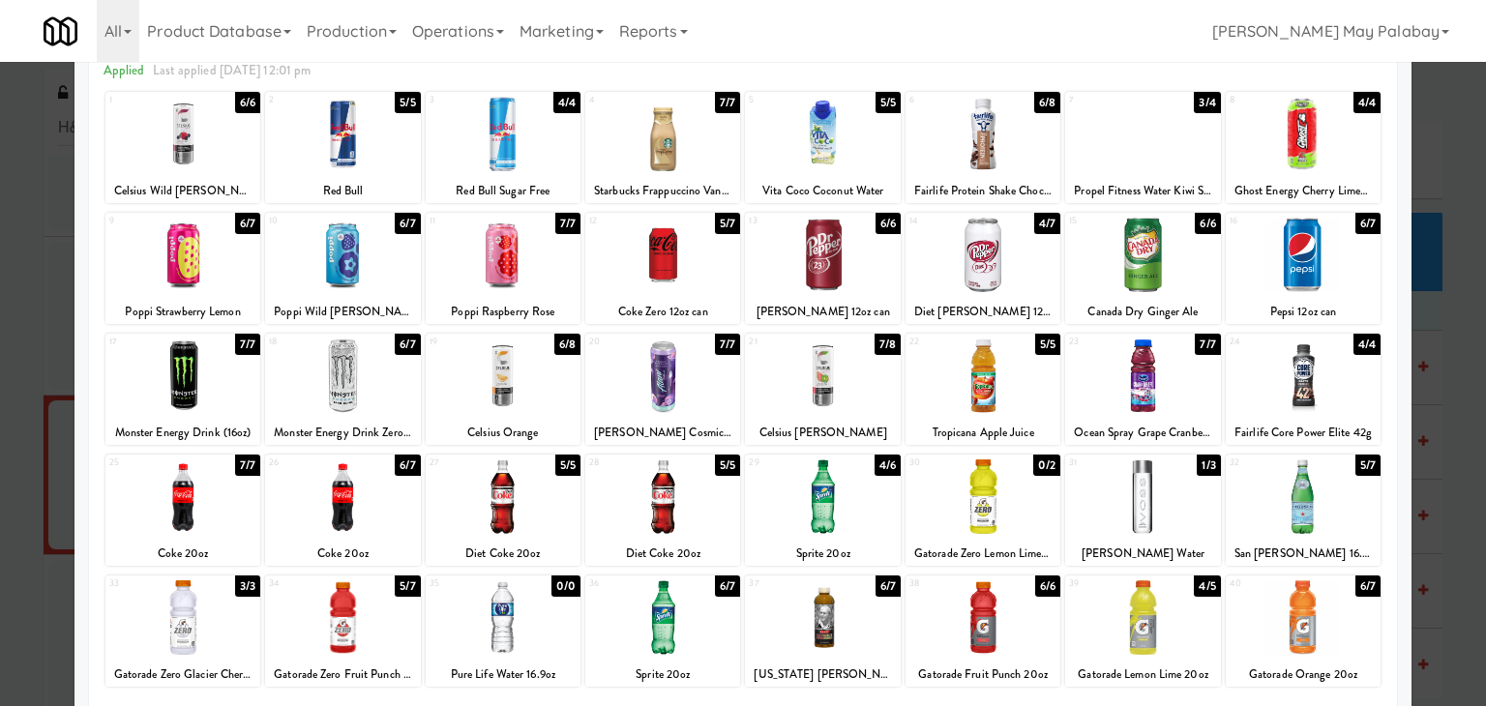
click at [557, 153] on div at bounding box center [503, 134] width 155 height 74
click at [555, 143] on div at bounding box center [503, 134] width 155 height 74
click at [227, 161] on div at bounding box center [182, 134] width 155 height 74
click at [1441, 338] on div at bounding box center [743, 353] width 1486 height 706
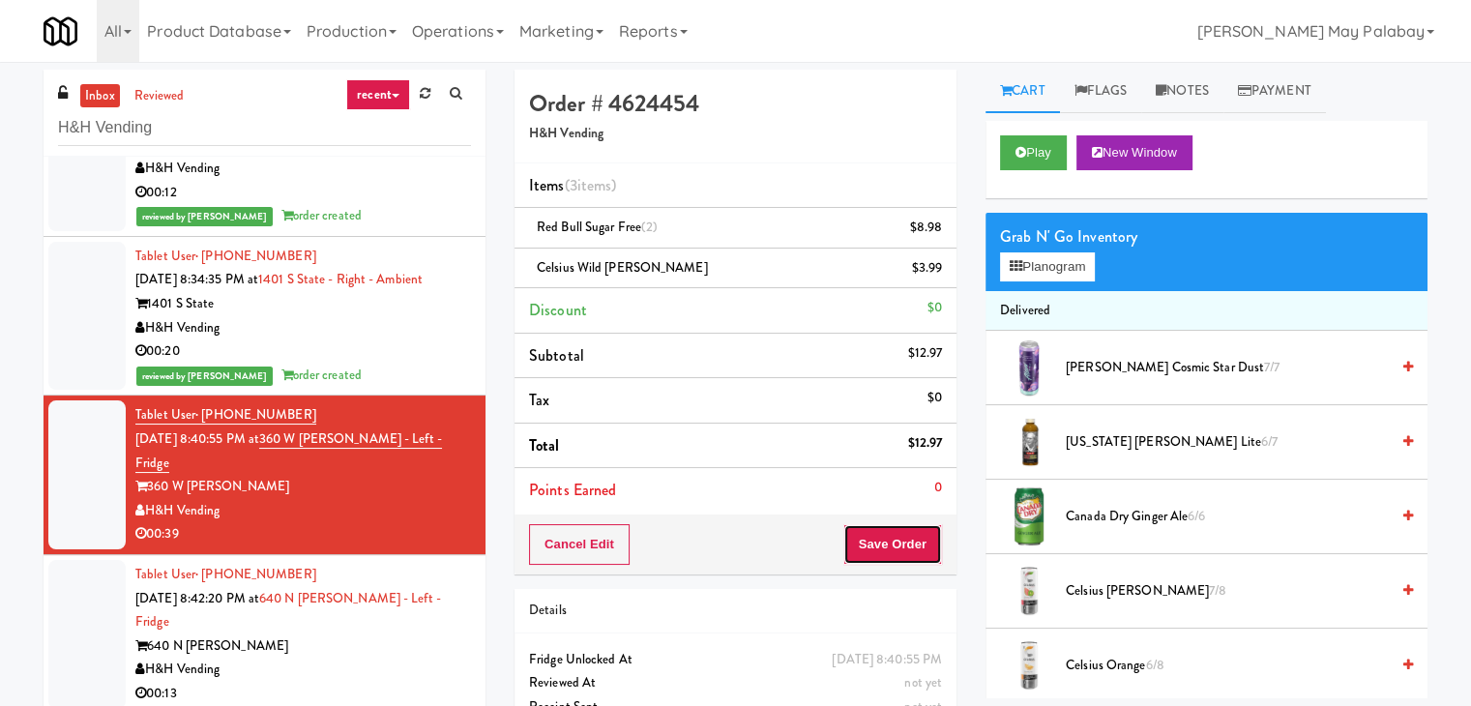
click at [869, 551] on button "Save Order" at bounding box center [893, 544] width 99 height 41
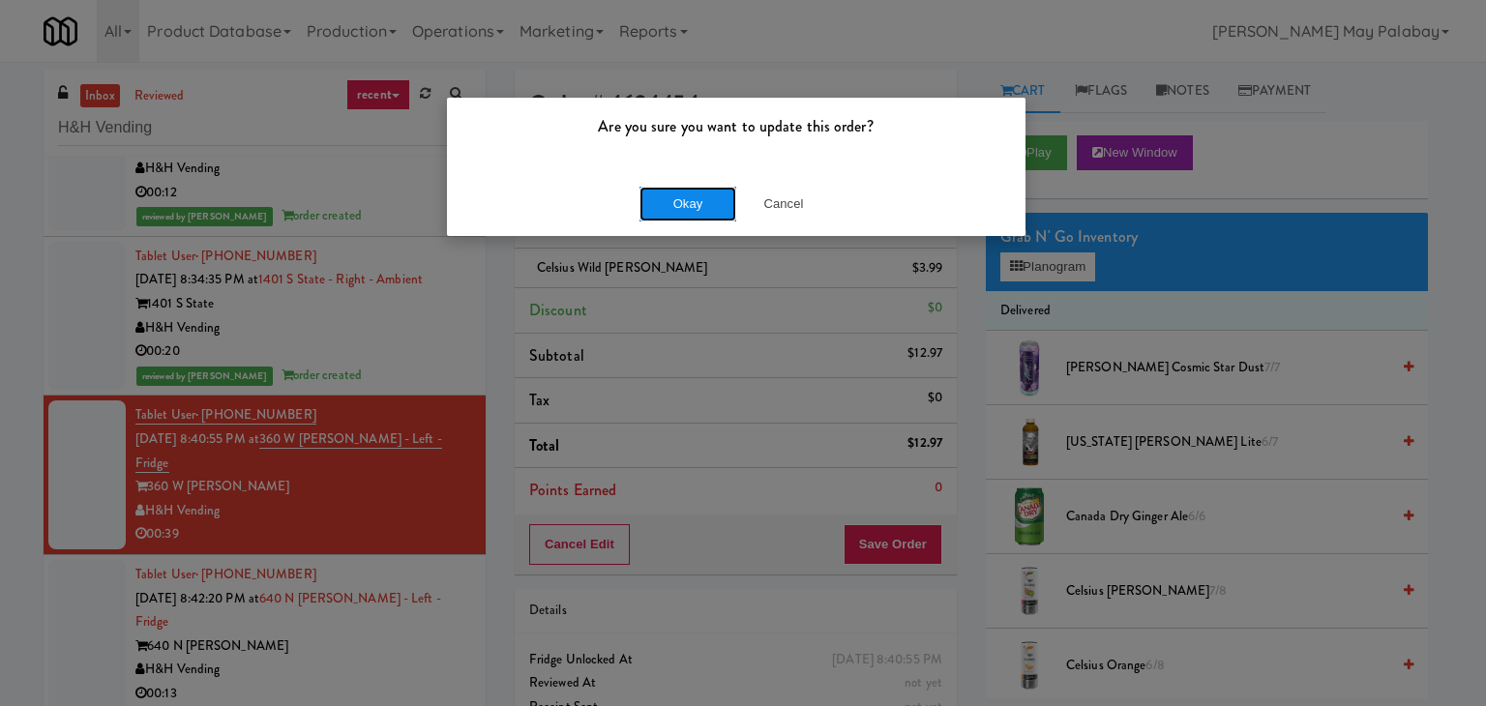
click at [686, 194] on button "Okay" at bounding box center [687, 204] width 97 height 35
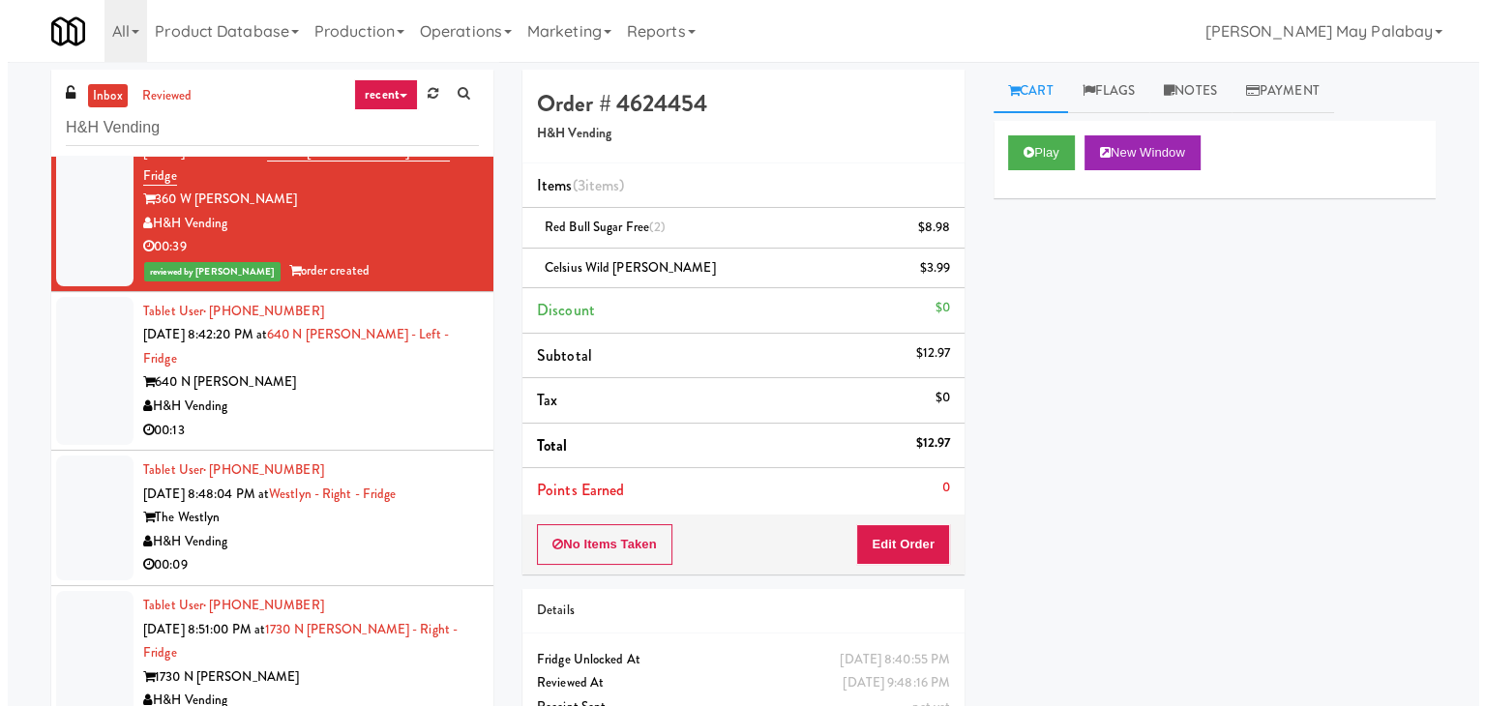
scroll to position [871, 0]
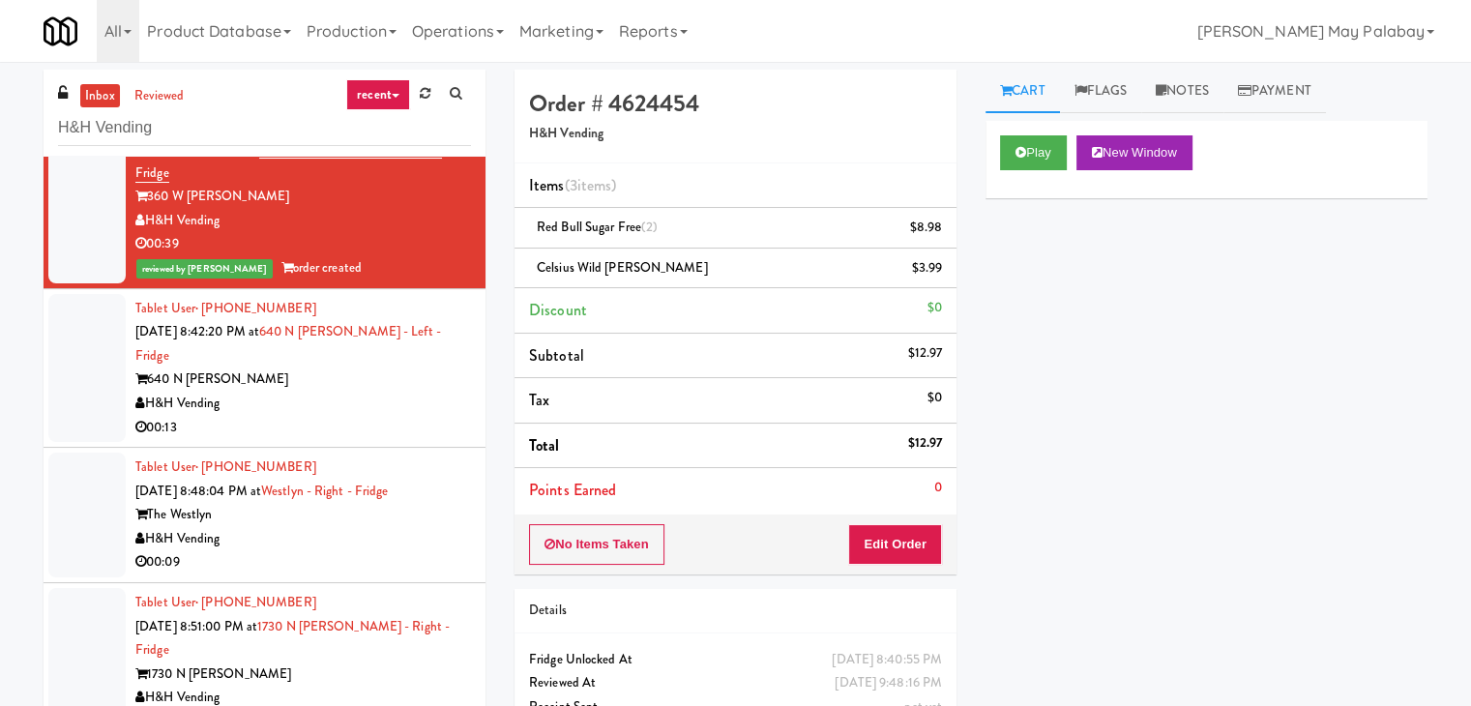
click at [354, 416] on div "00:13" at bounding box center [303, 428] width 336 height 24
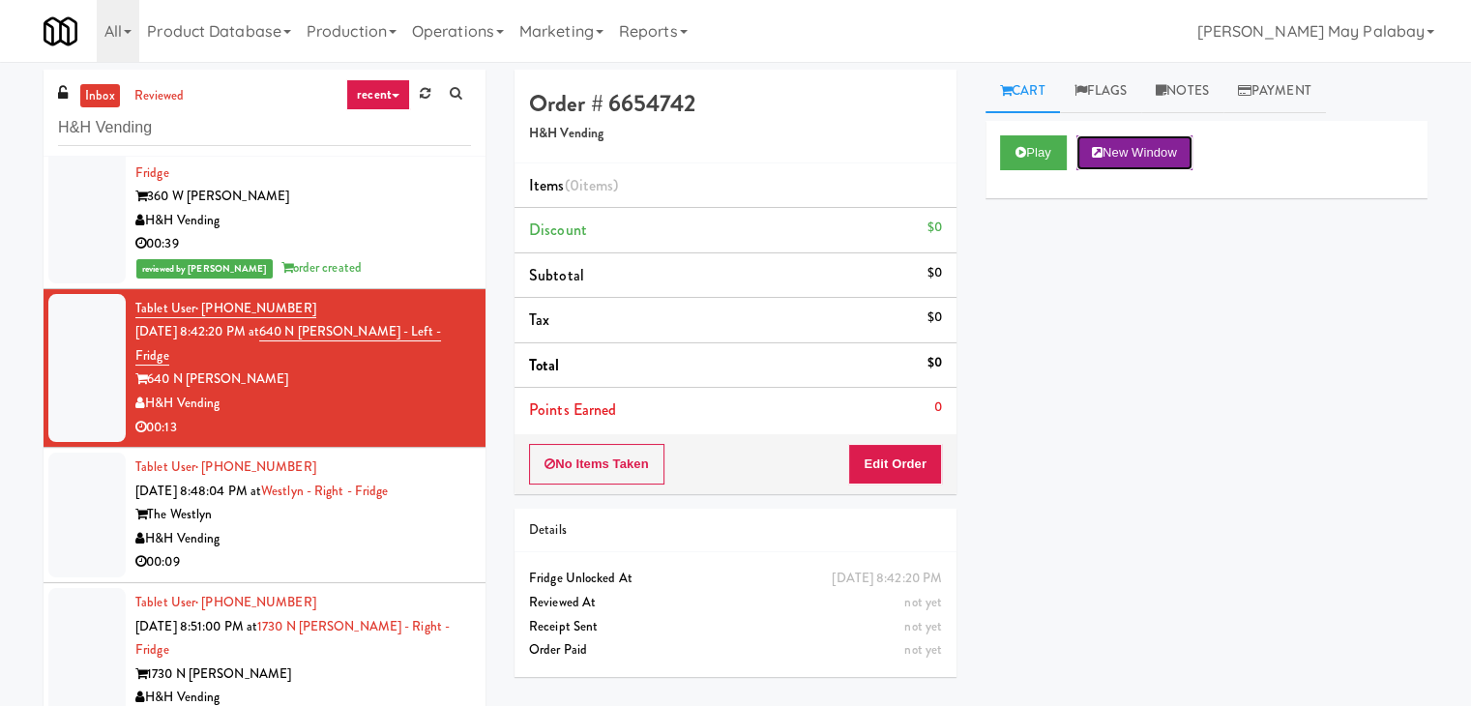
click at [1134, 151] on button "New Window" at bounding box center [1135, 152] width 116 height 35
click at [904, 450] on button "Edit Order" at bounding box center [895, 464] width 94 height 41
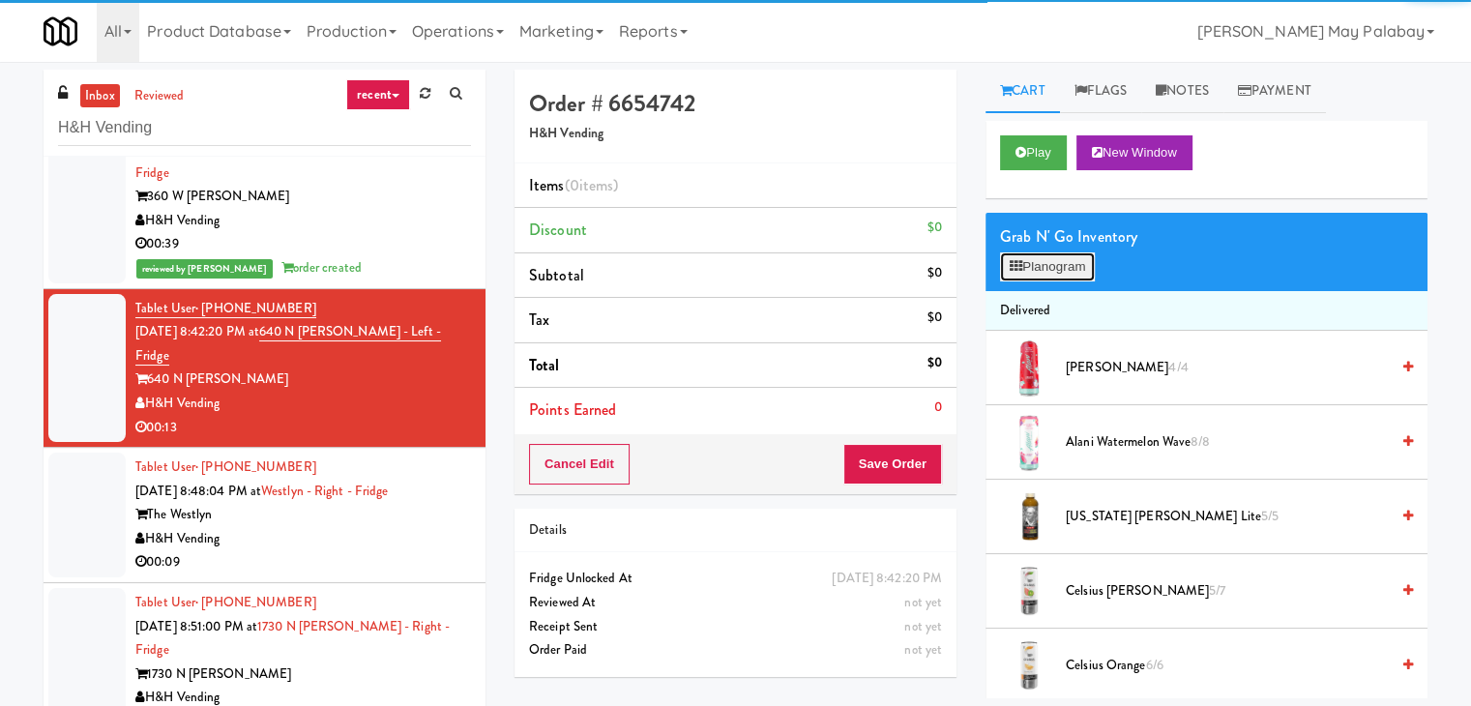
click at [1057, 262] on button "Planogram" at bounding box center [1047, 266] width 95 height 29
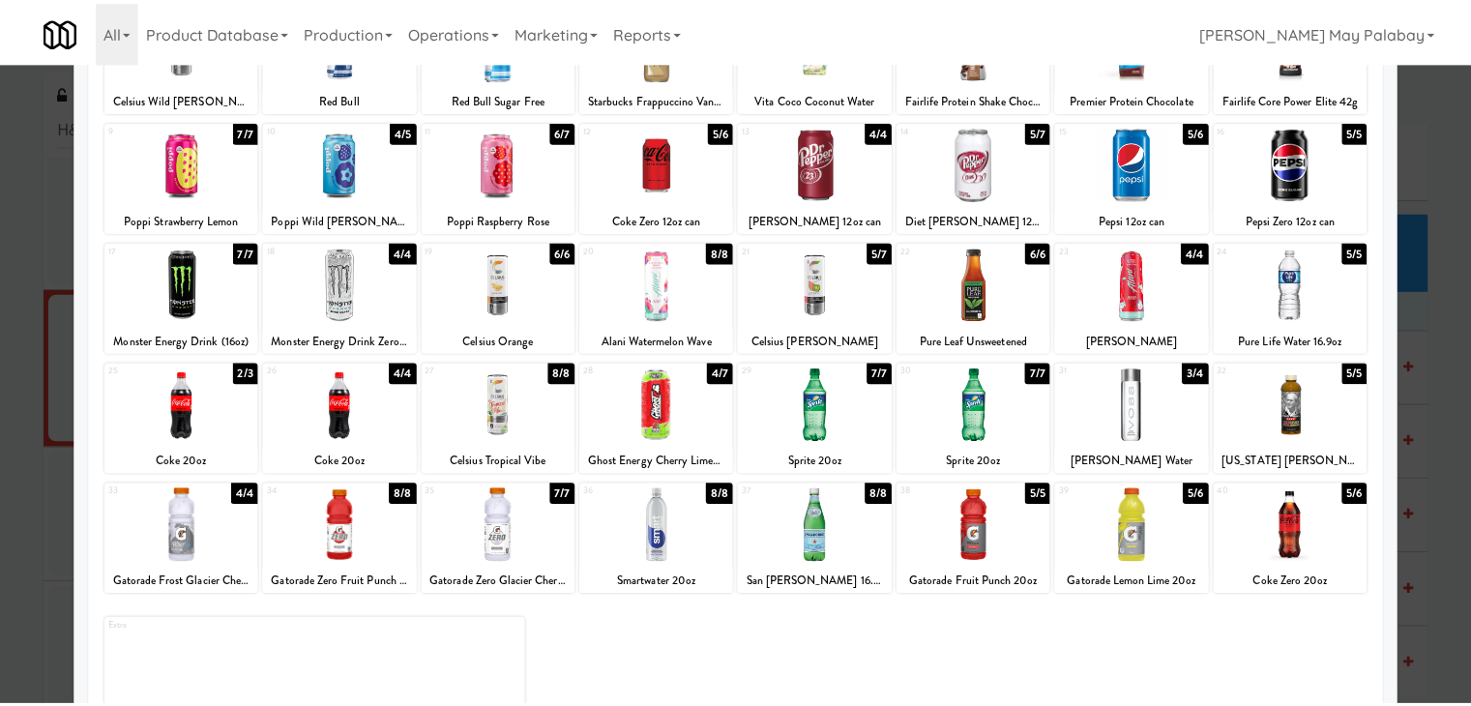
scroll to position [193, 0]
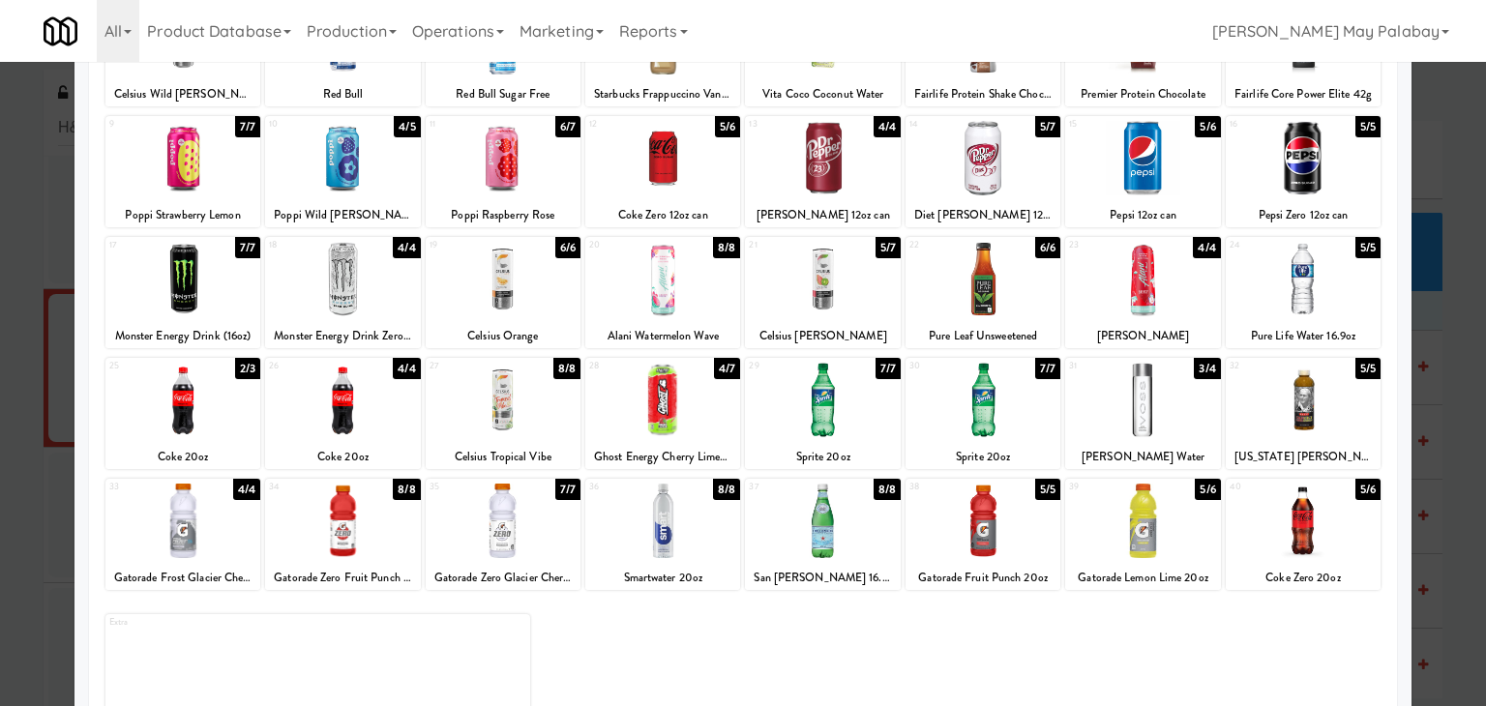
click at [855, 552] on div at bounding box center [822, 521] width 155 height 74
click at [1196, 547] on div at bounding box center [1142, 521] width 155 height 74
click at [1434, 386] on div at bounding box center [743, 353] width 1486 height 706
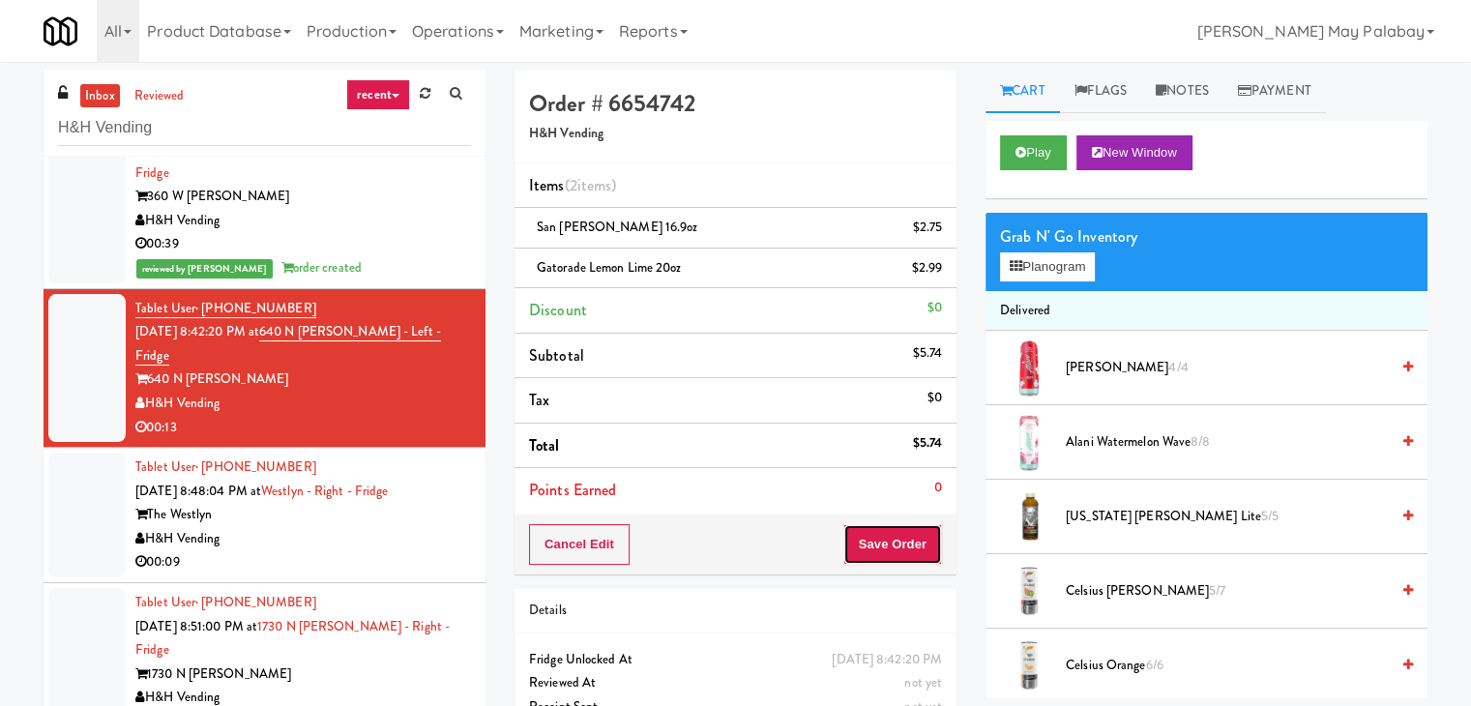
click at [912, 538] on button "Save Order" at bounding box center [893, 544] width 99 height 41
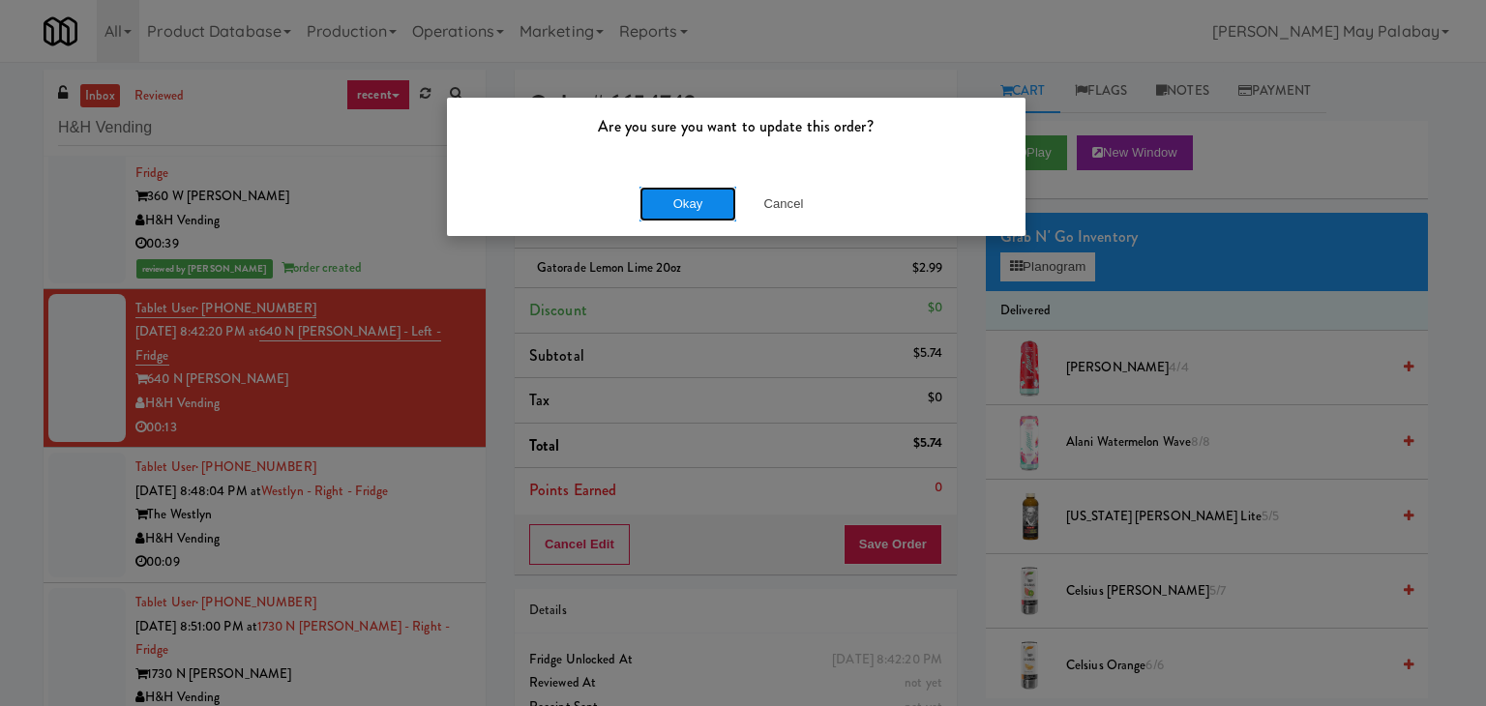
click at [678, 202] on button "Okay" at bounding box center [687, 204] width 97 height 35
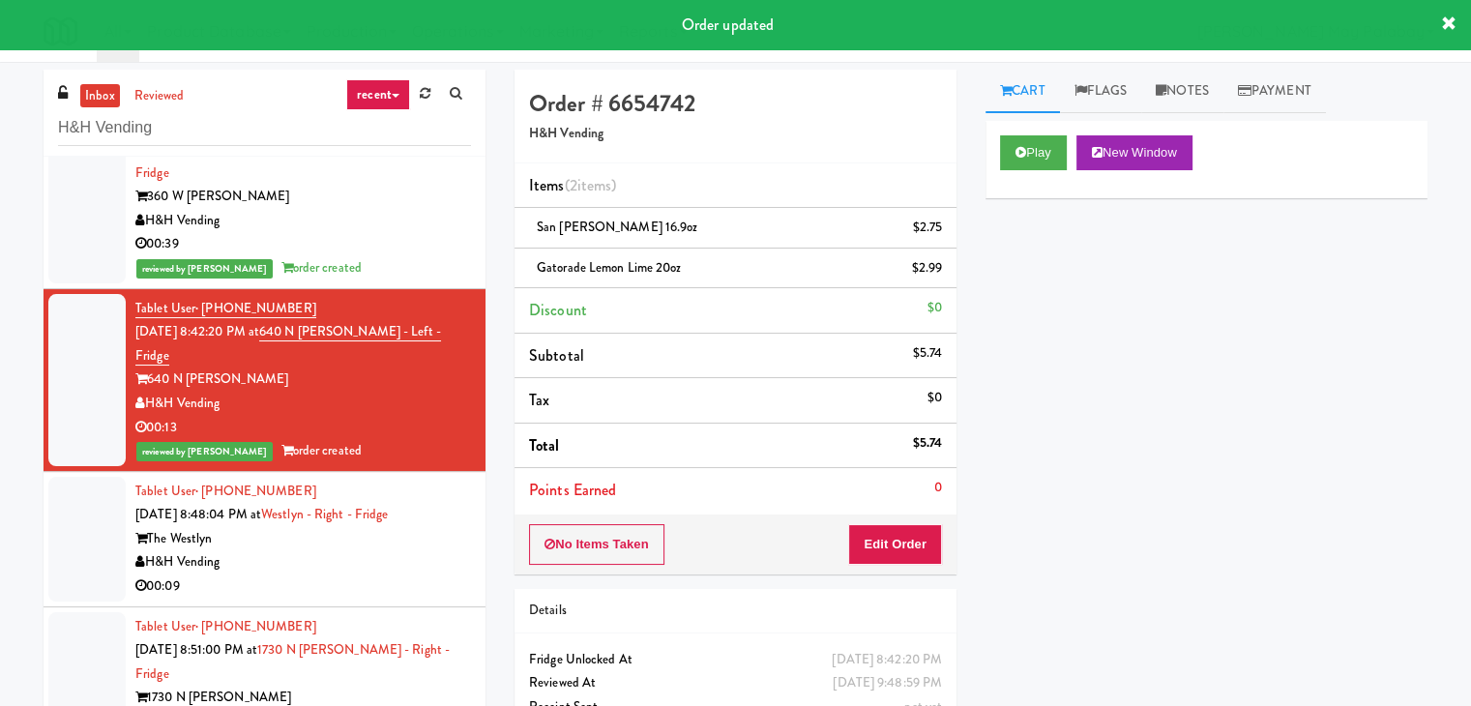
click at [320, 527] on div "The Westlyn" at bounding box center [303, 539] width 336 height 24
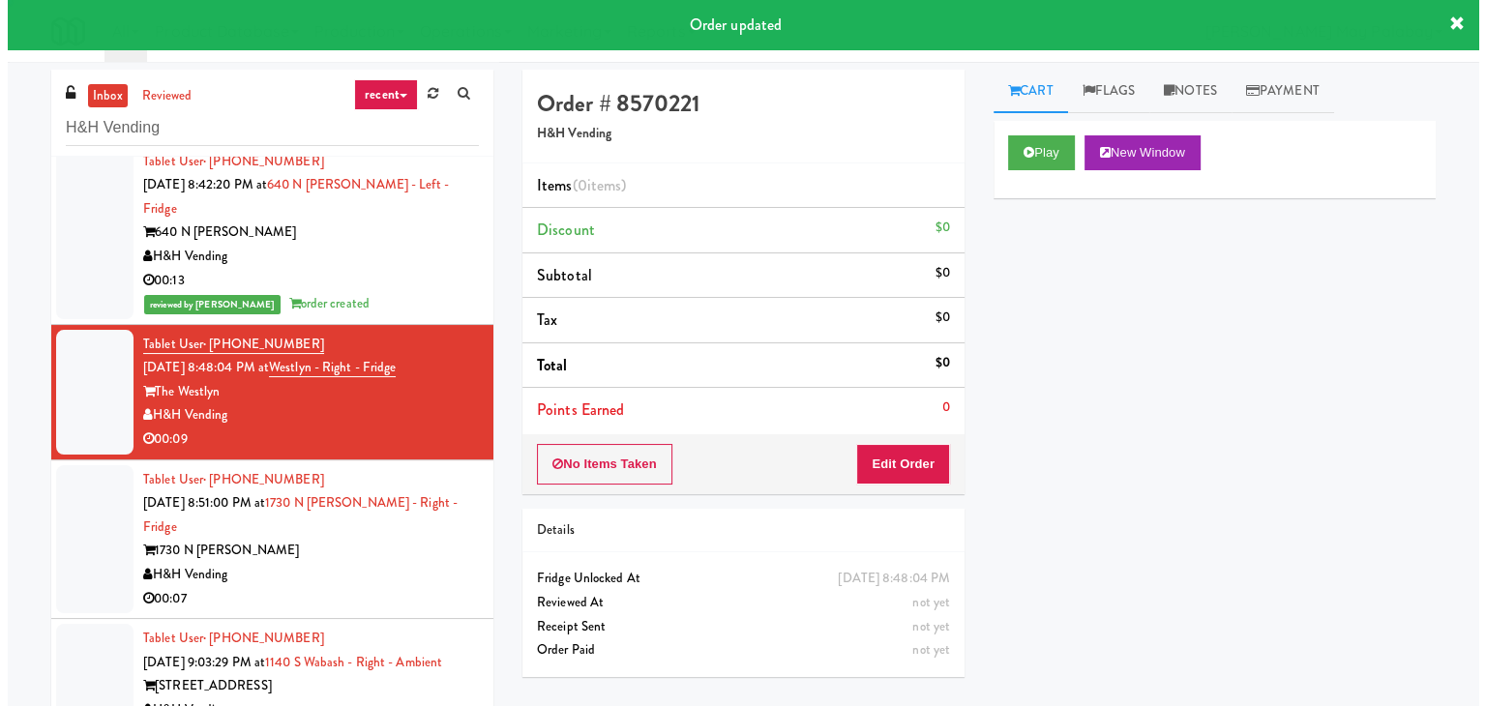
scroll to position [1064, 0]
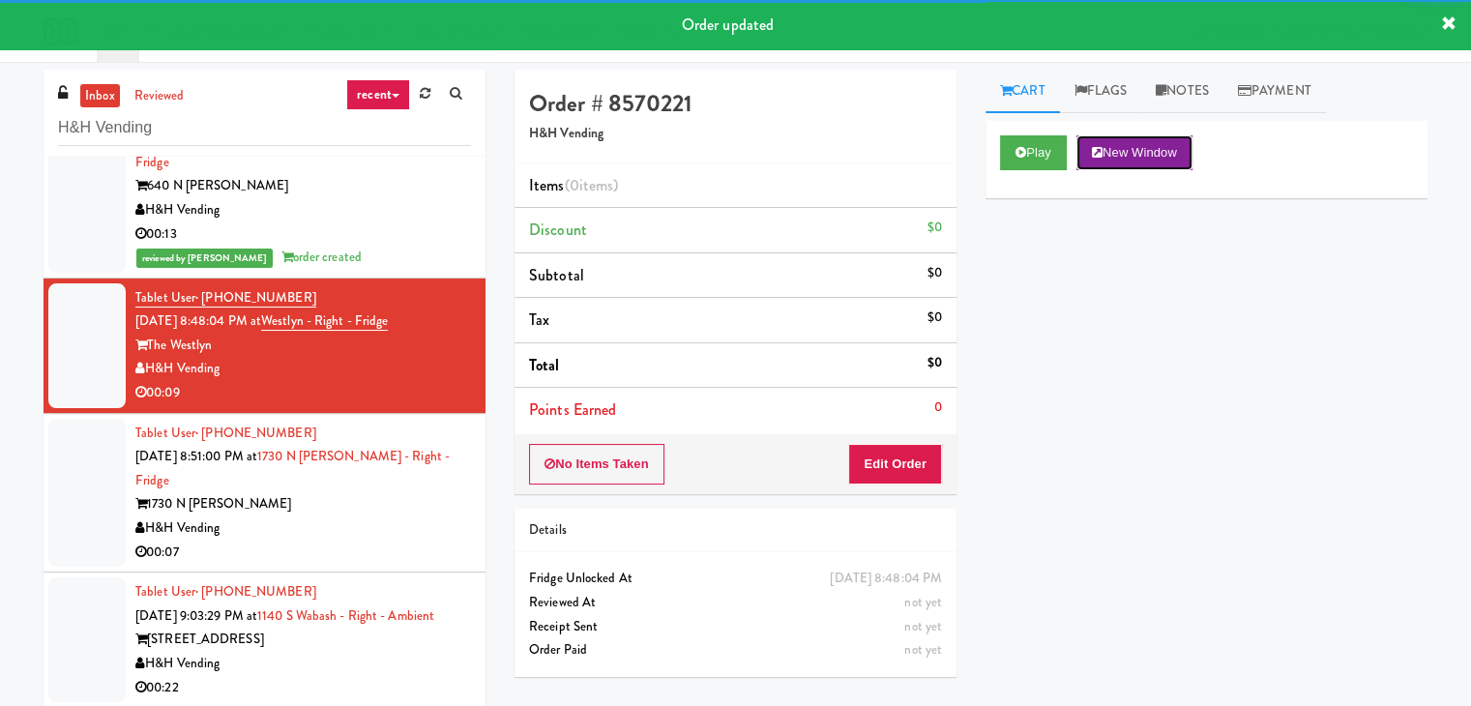
click at [1157, 159] on button "New Window" at bounding box center [1135, 152] width 116 height 35
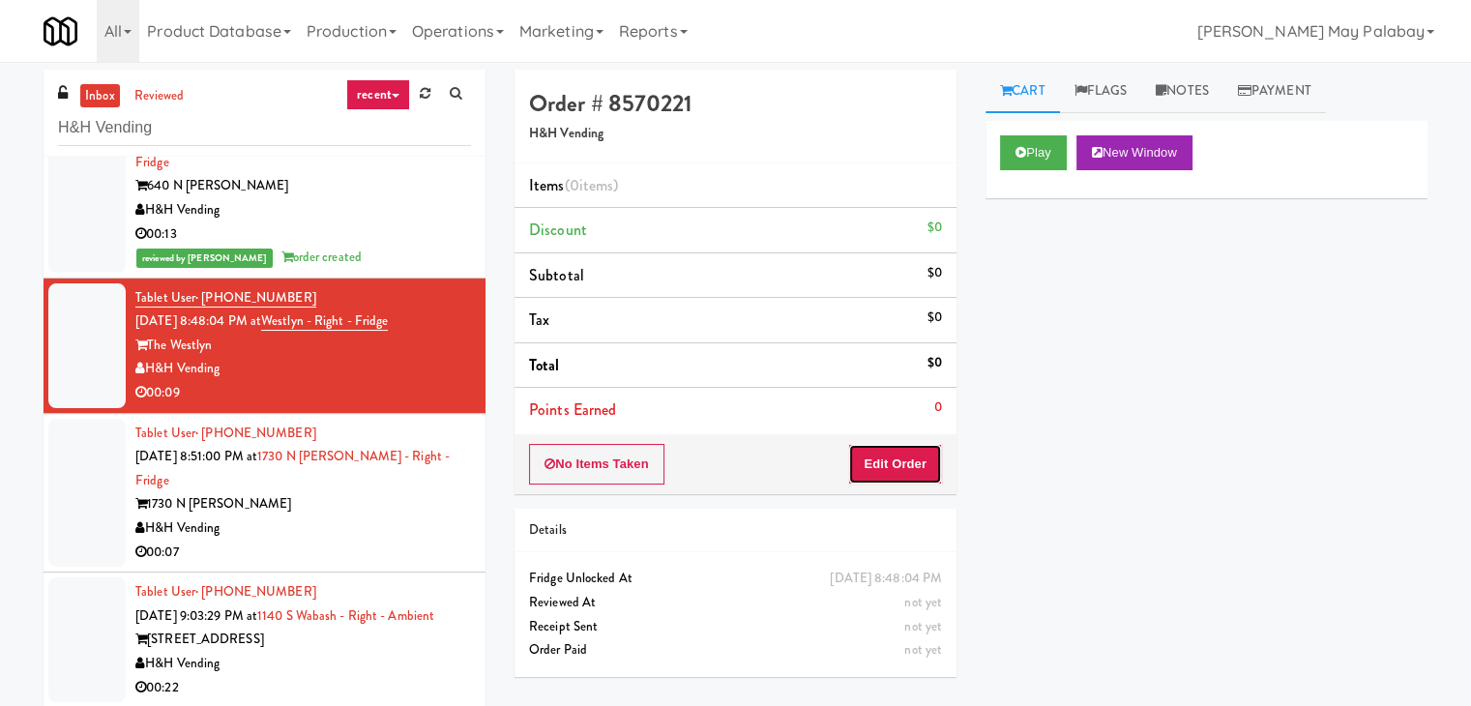
click at [903, 457] on button "Edit Order" at bounding box center [895, 464] width 94 height 41
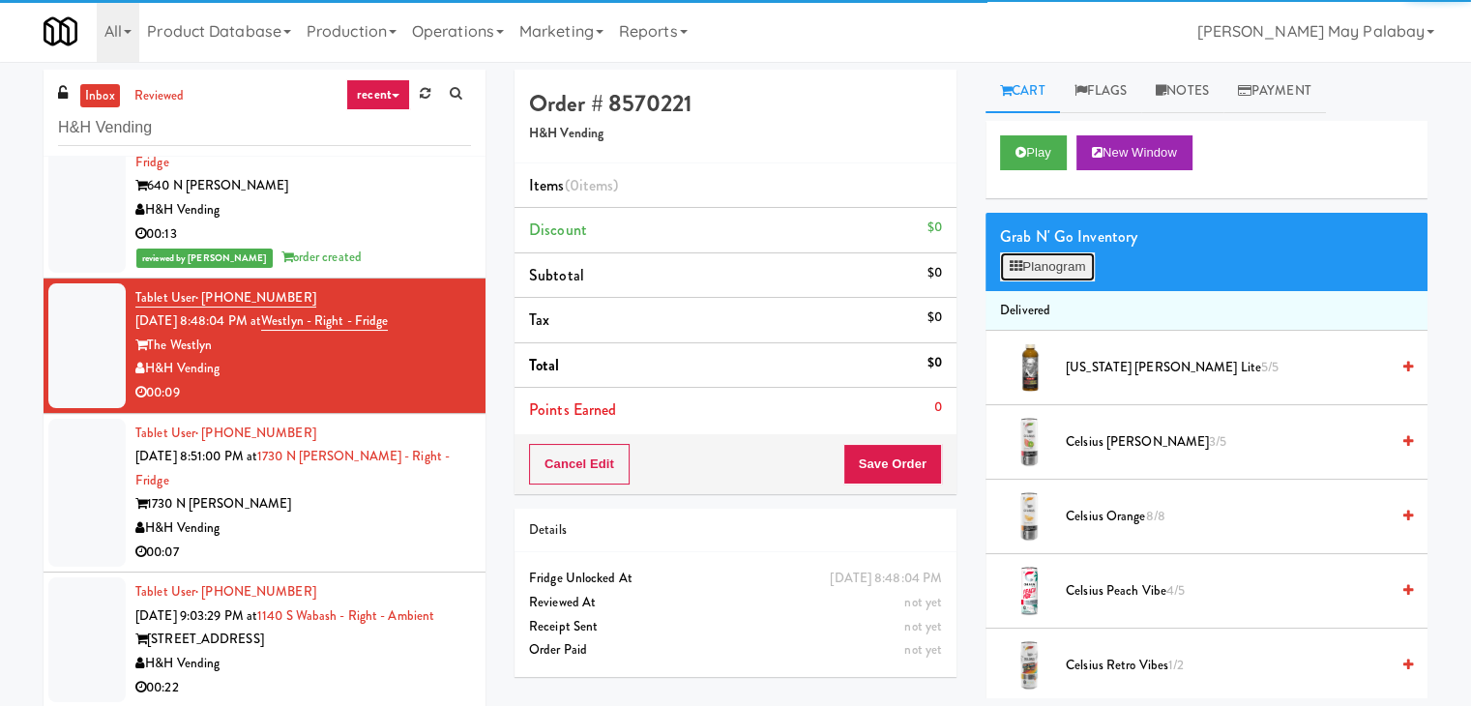
click at [1029, 264] on button "Planogram" at bounding box center [1047, 266] width 95 height 29
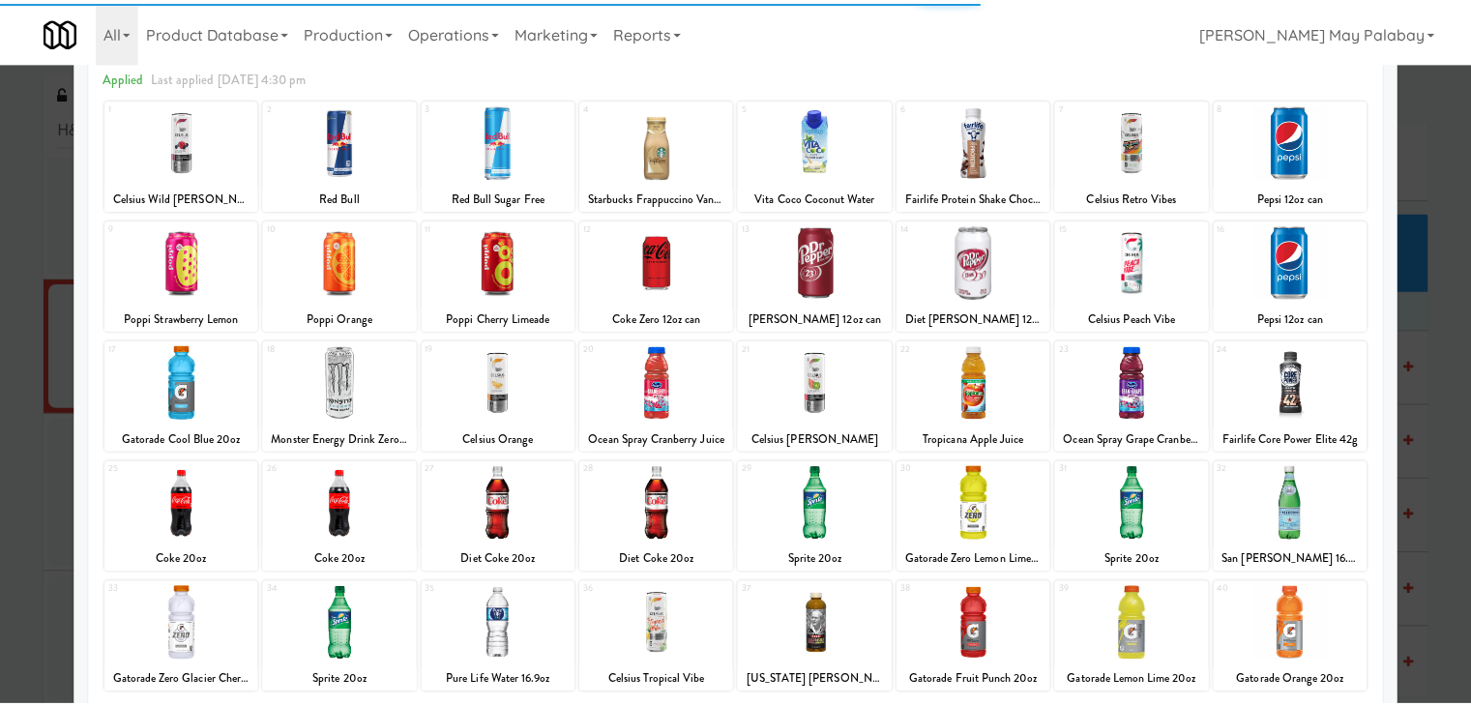
scroll to position [97, 0]
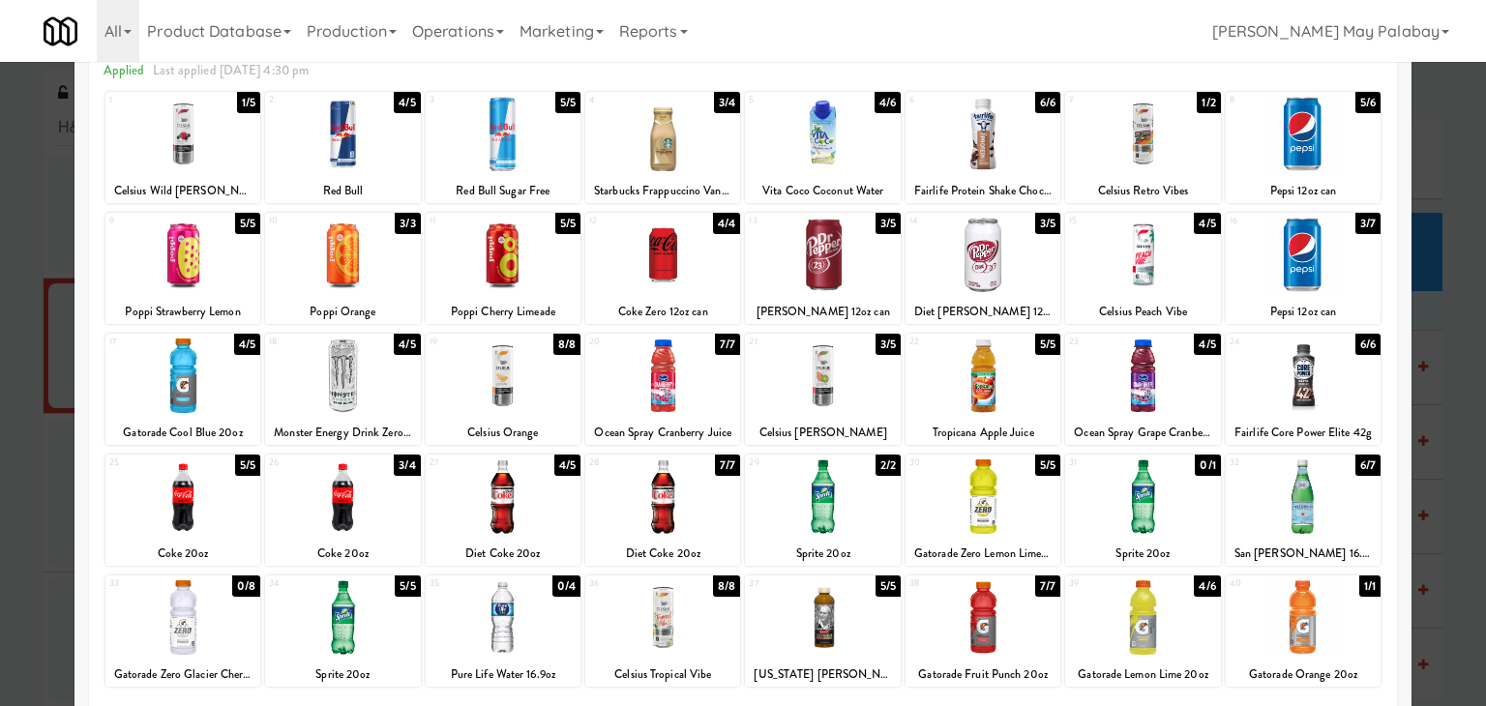
click at [723, 268] on div at bounding box center [662, 255] width 155 height 74
click at [1441, 364] on div at bounding box center [743, 353] width 1486 height 706
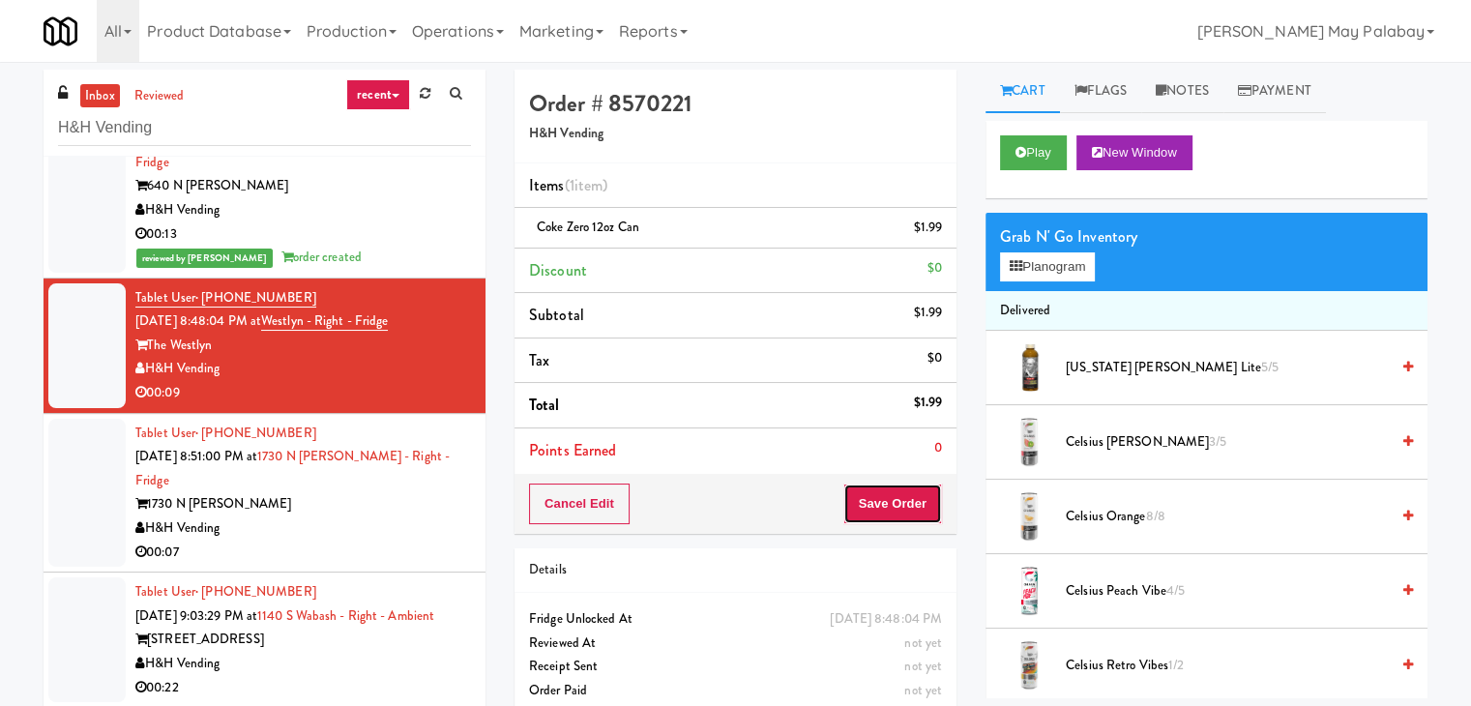
click at [890, 495] on button "Save Order" at bounding box center [893, 504] width 99 height 41
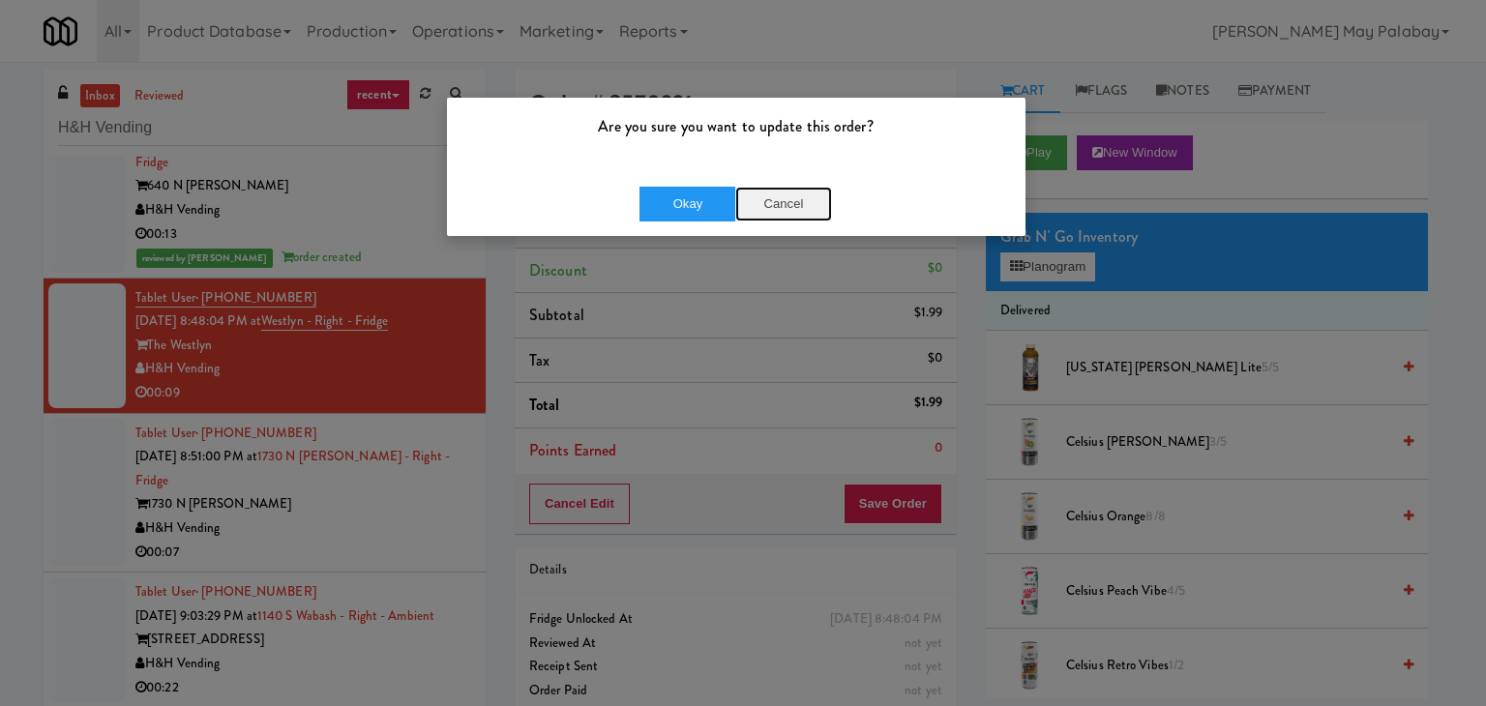
click at [782, 196] on button "Cancel" at bounding box center [783, 204] width 97 height 35
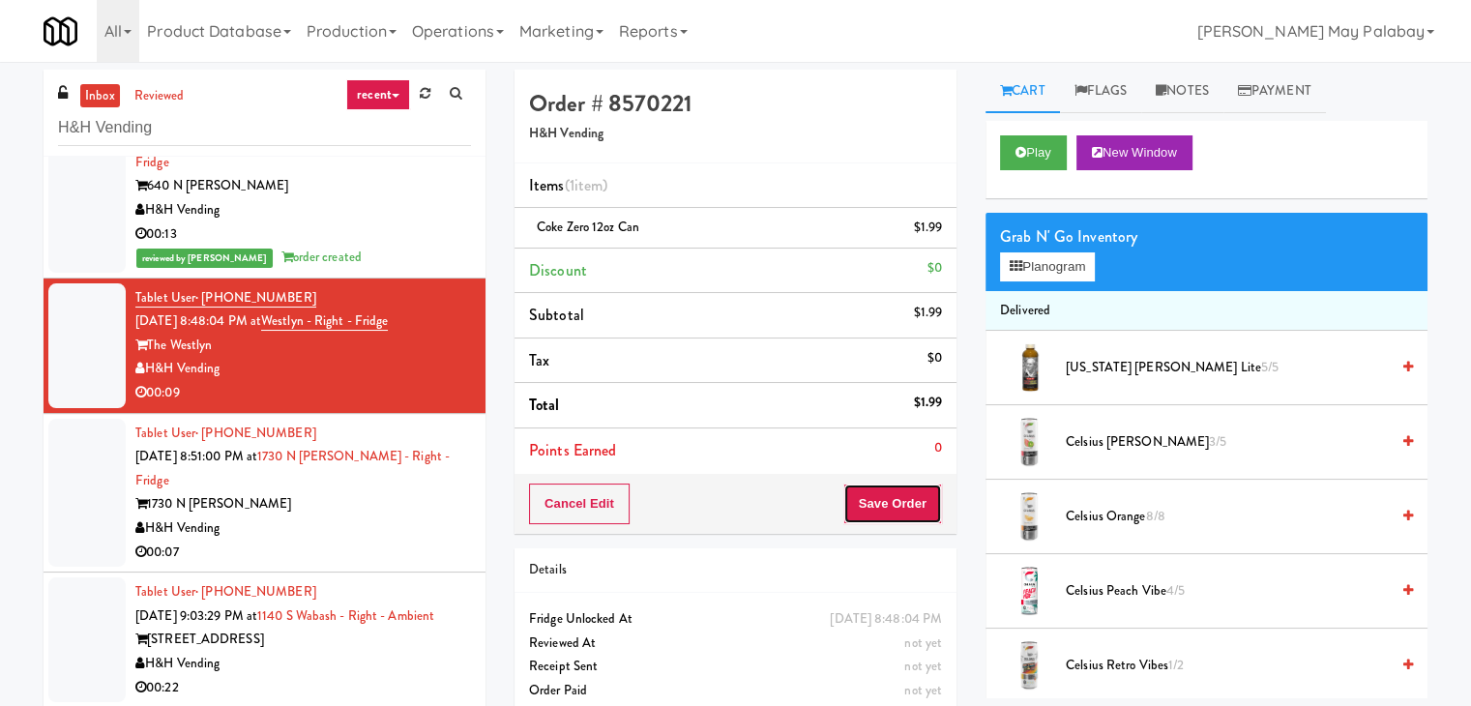
click at [885, 506] on button "Save Order" at bounding box center [893, 504] width 99 height 41
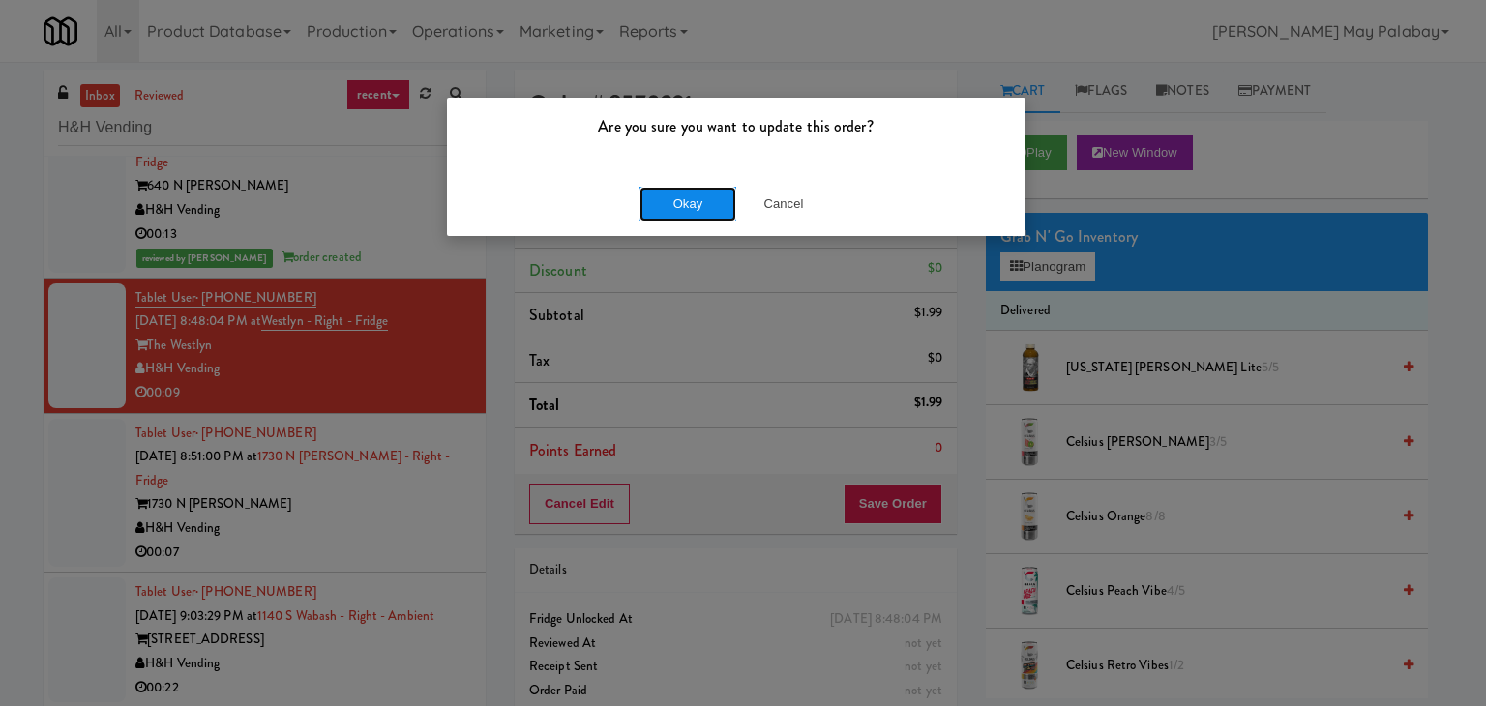
click at [671, 210] on button "Okay" at bounding box center [687, 204] width 97 height 35
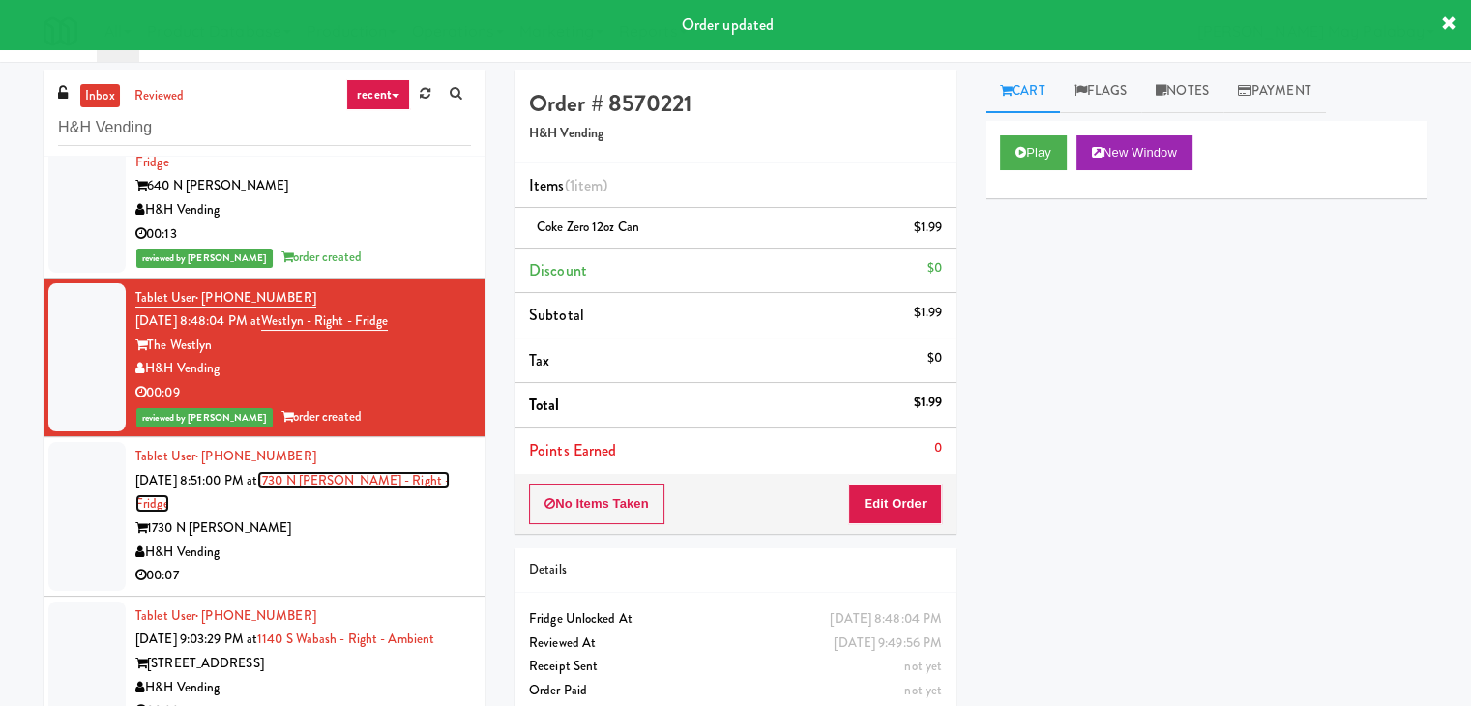
click at [378, 471] on link "1730 N Clark - Right - Fridge" at bounding box center [292, 492] width 314 height 43
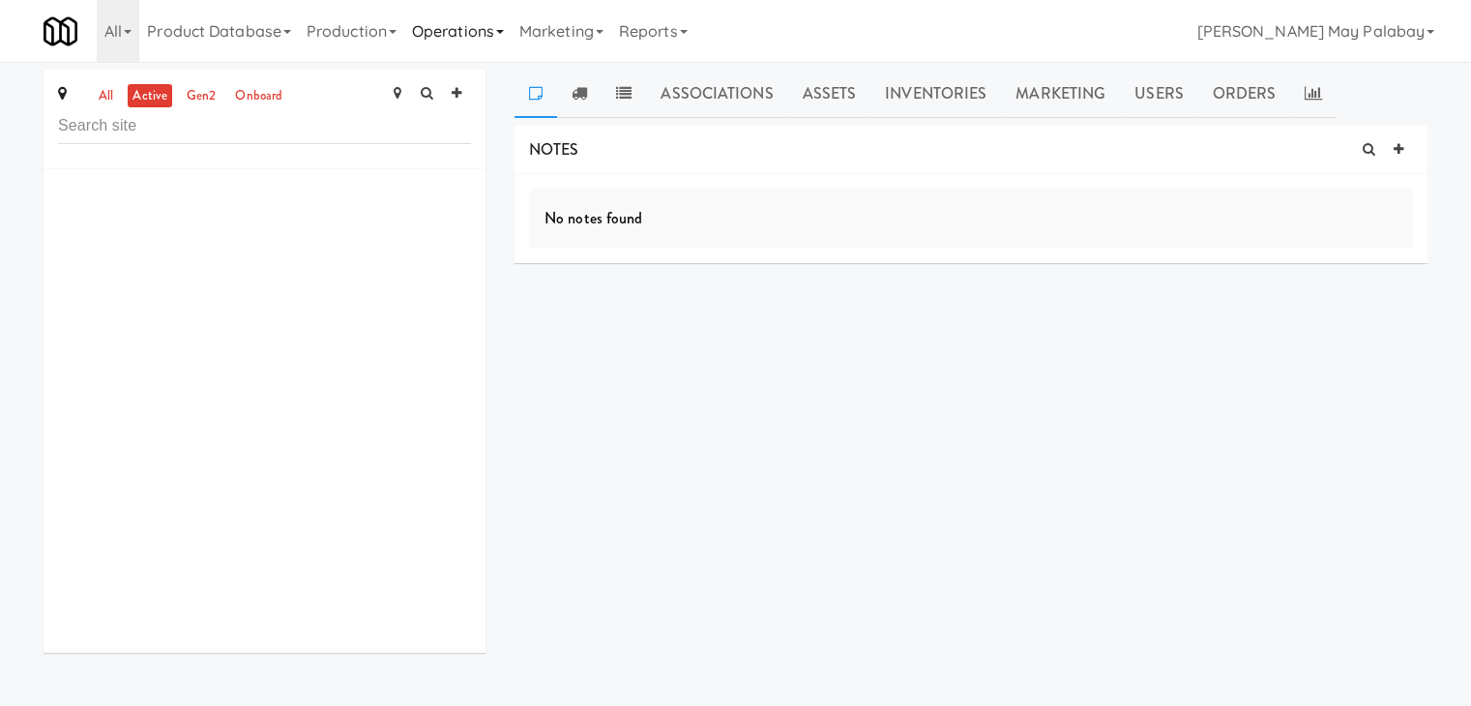
click at [512, 34] on link "Operations" at bounding box center [457, 31] width 107 height 62
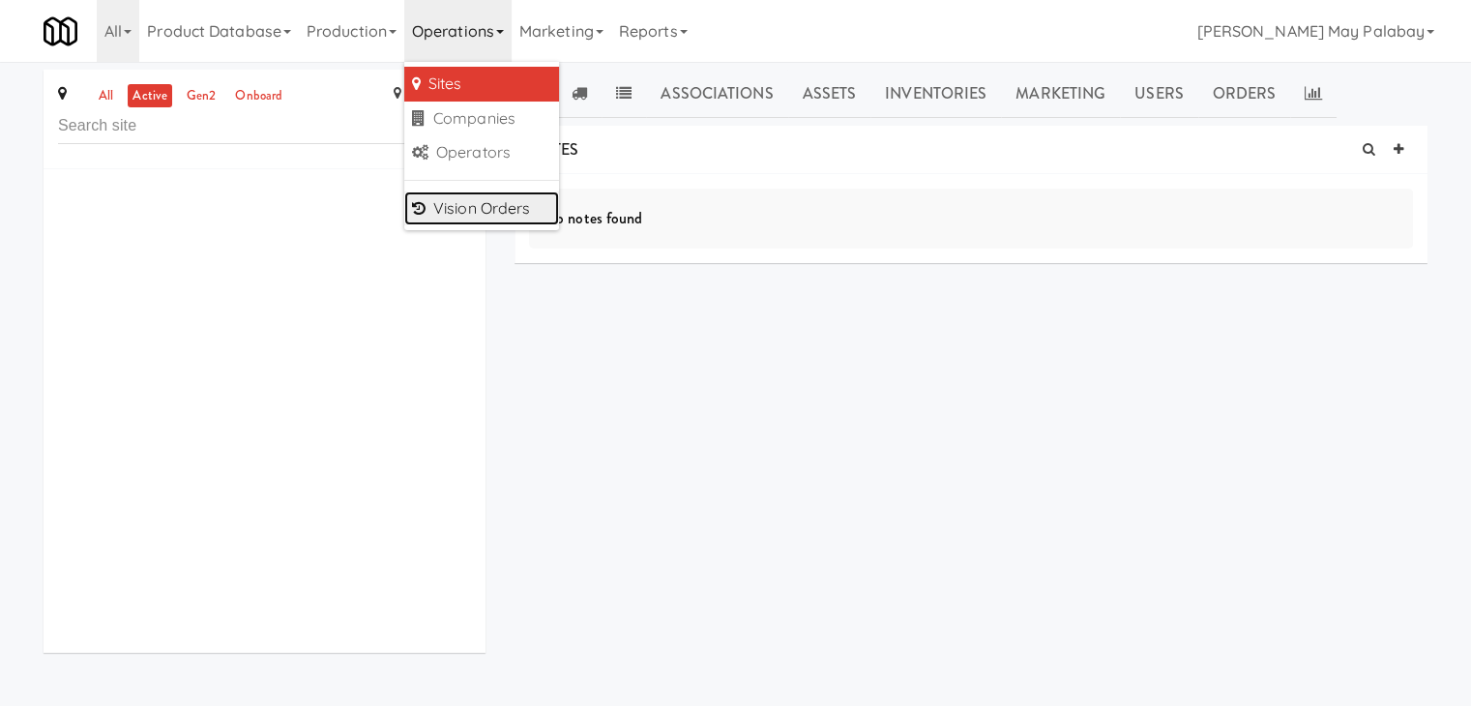
click at [498, 214] on link "Vision Orders" at bounding box center [481, 209] width 155 height 35
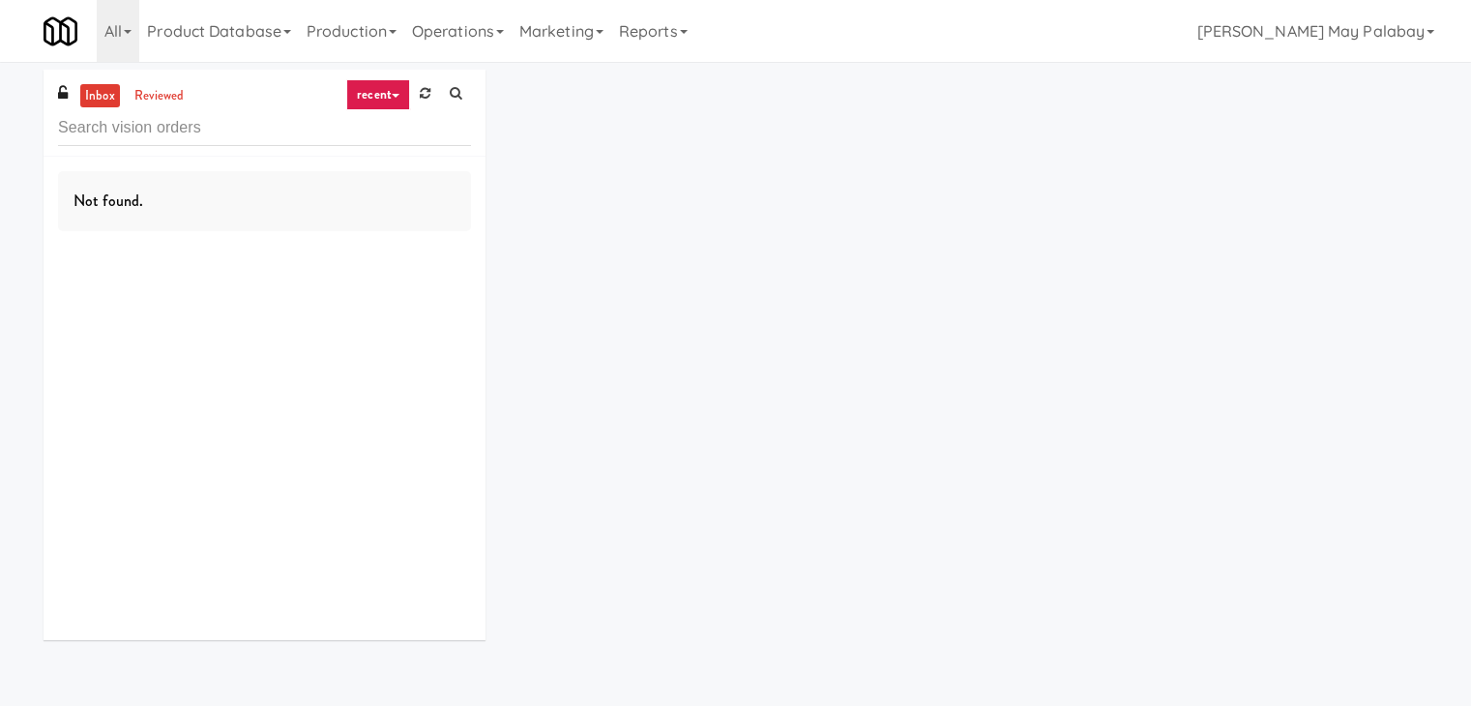
click at [209, 127] on input "text" at bounding box center [264, 128] width 413 height 36
type input "SC Lobby Cooler"
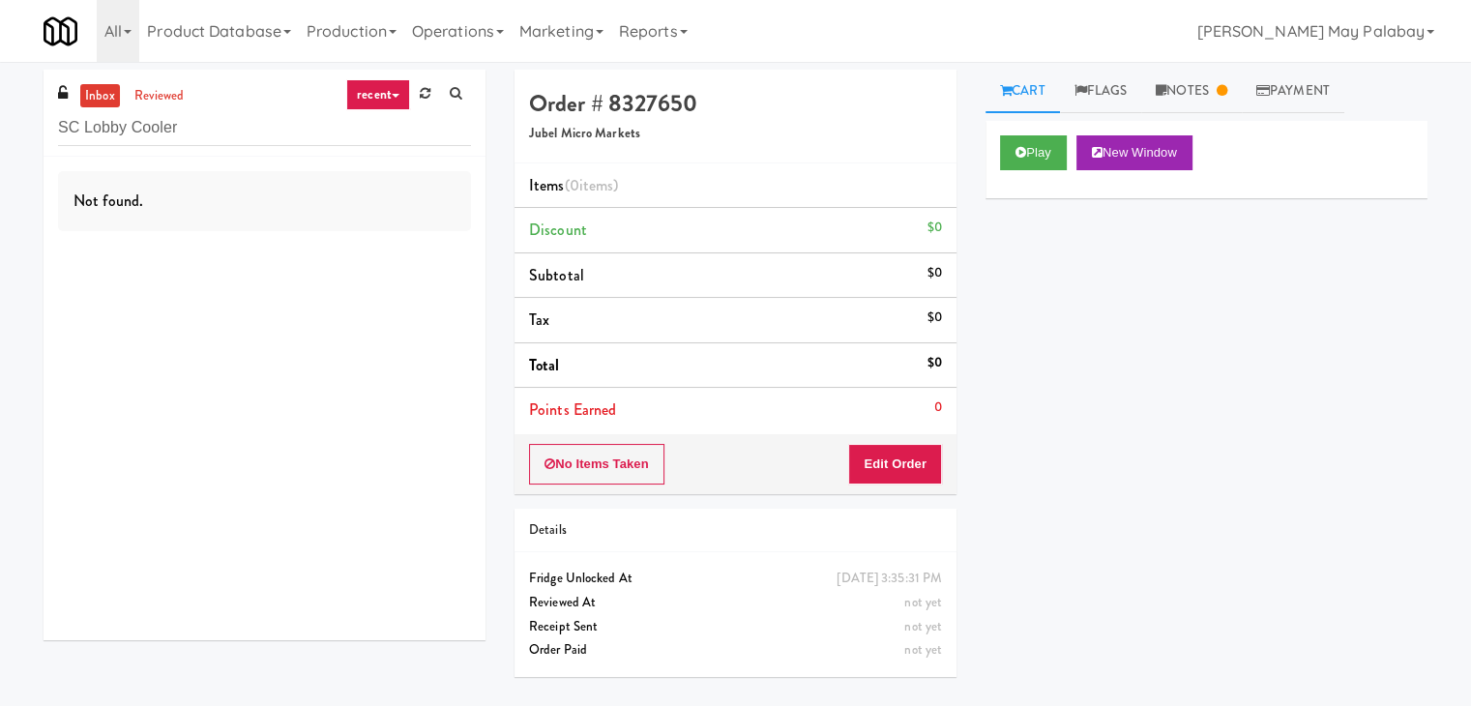
drag, startPoint x: 209, startPoint y: 127, endPoint x: 0, endPoint y: 127, distance: 209.0
click at [0, 127] on div "inbox reviewed recent all unclear take inventory issue suspicious failed recent…" at bounding box center [735, 384] width 1471 height 629
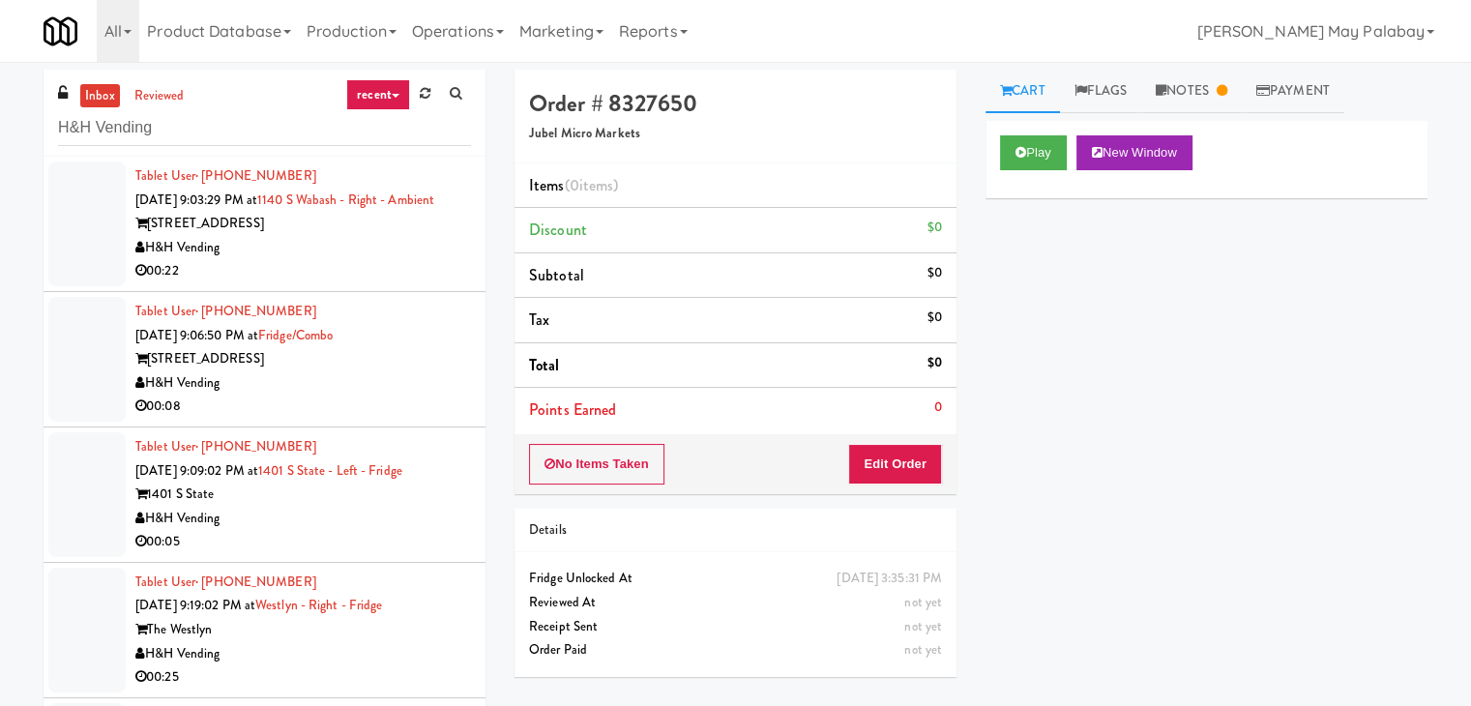
type input "H&H Vending"
click at [370, 283] on div "00:22" at bounding box center [303, 271] width 336 height 24
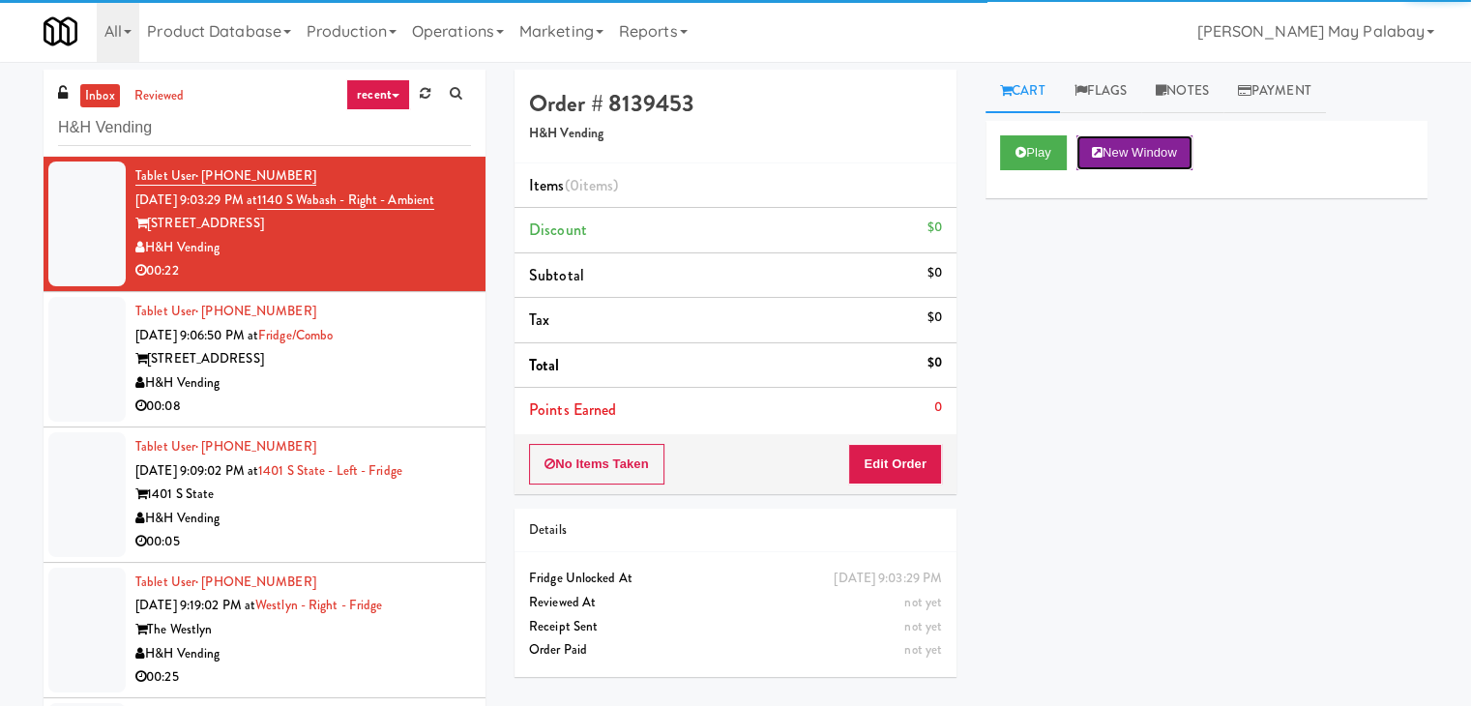
click at [1170, 151] on button "New Window" at bounding box center [1135, 152] width 116 height 35
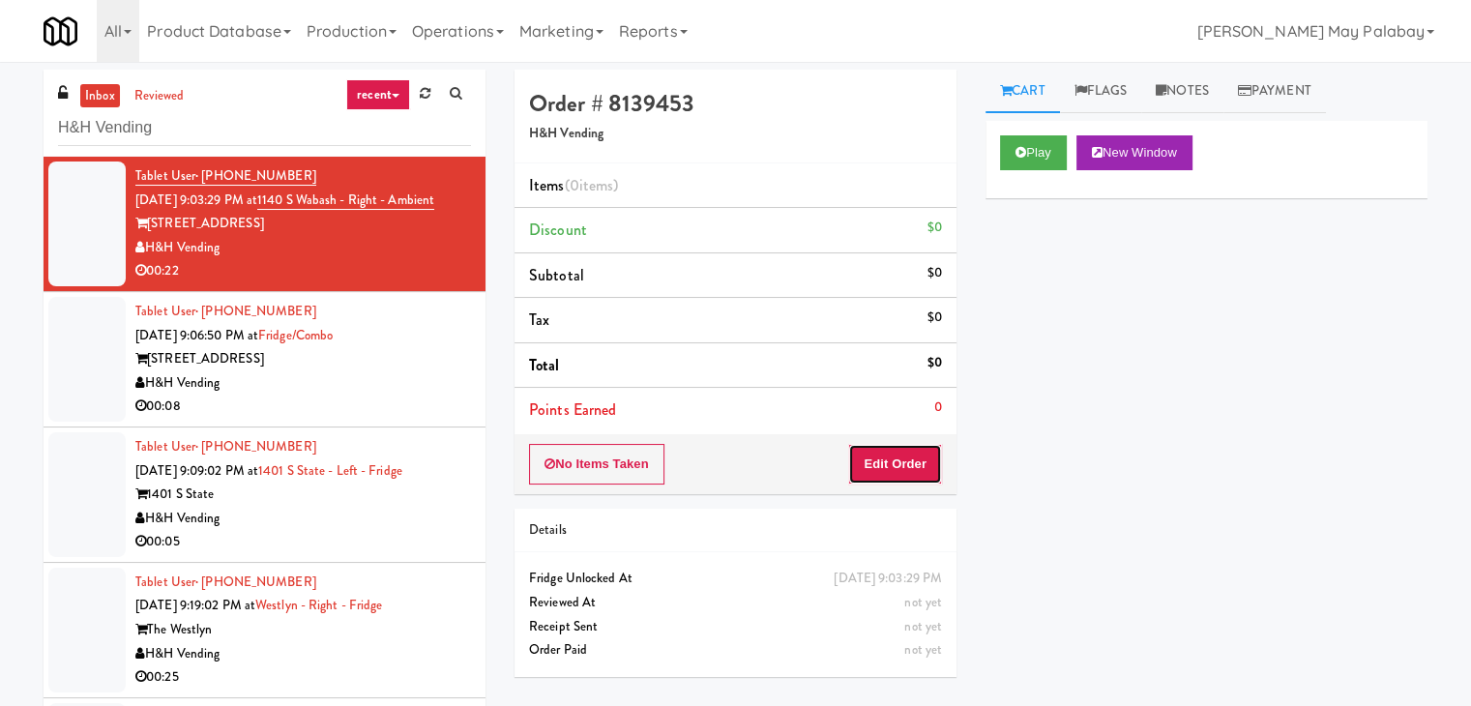
drag, startPoint x: 901, startPoint y: 455, endPoint x: 931, endPoint y: 424, distance: 43.1
click at [901, 454] on button "Edit Order" at bounding box center [895, 464] width 94 height 41
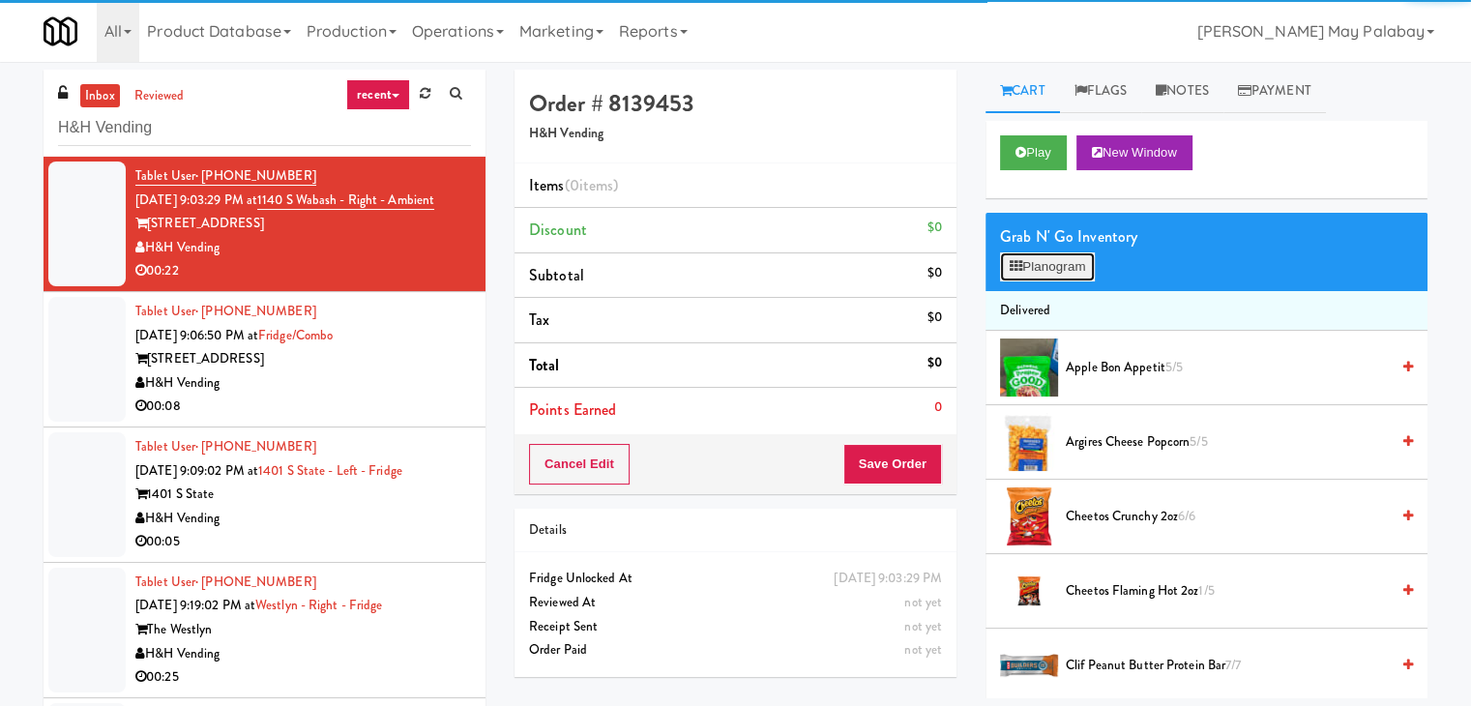
click at [1056, 264] on button "Planogram" at bounding box center [1047, 266] width 95 height 29
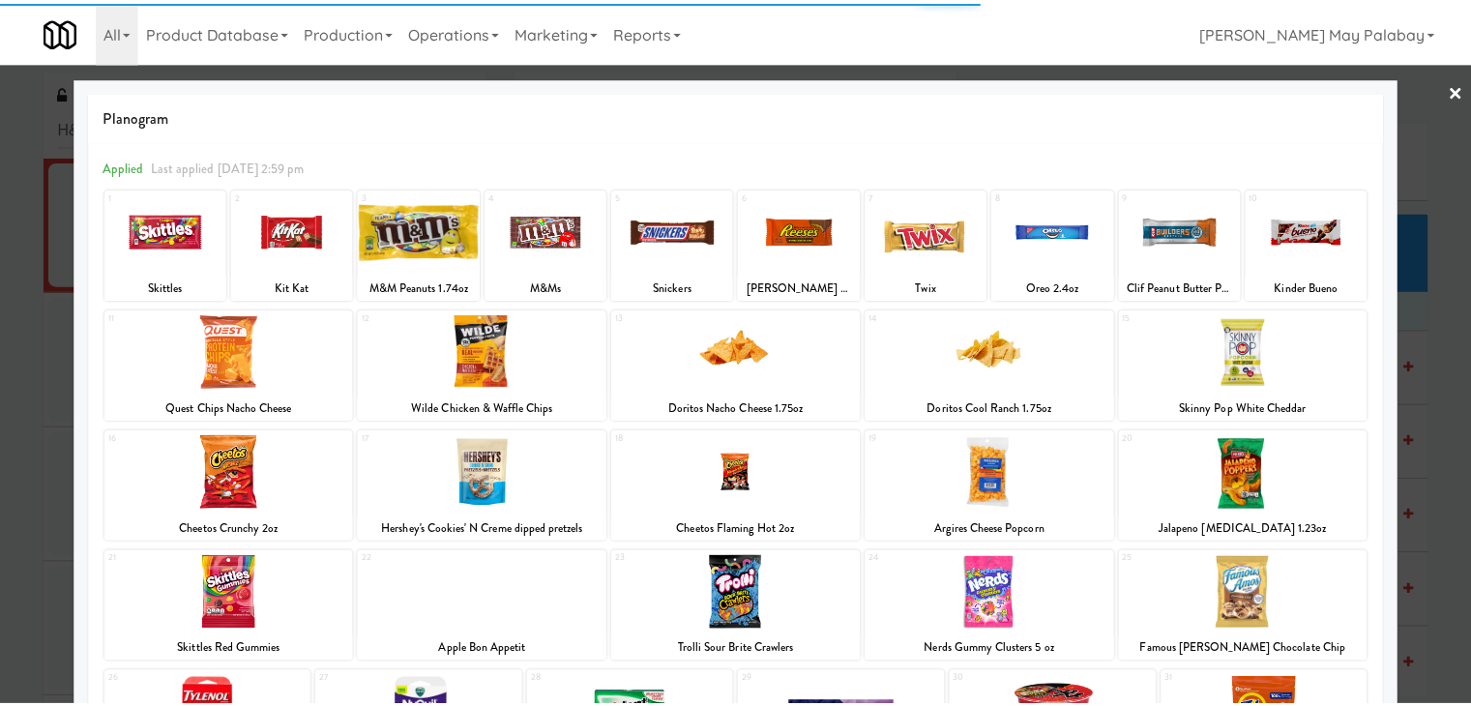
scroll to position [97, 0]
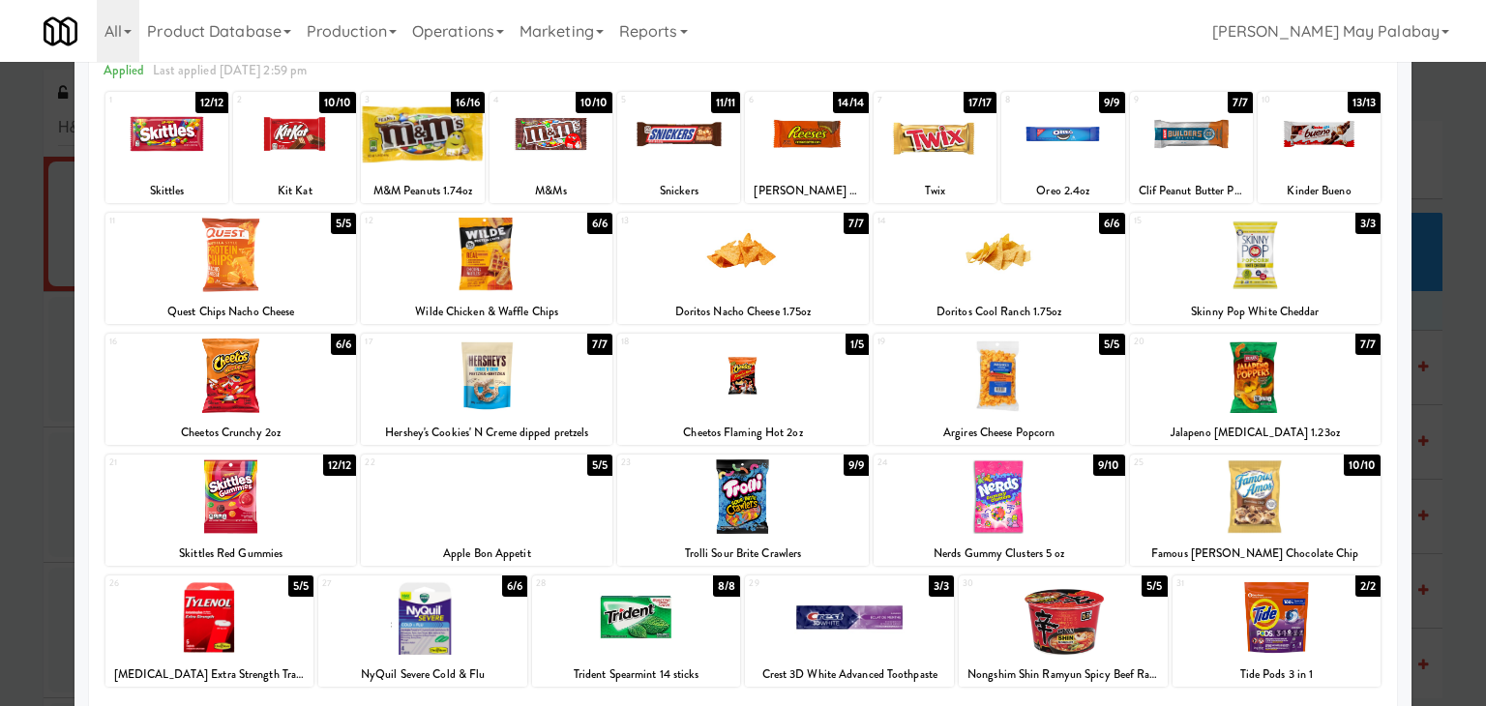
click at [1443, 383] on div at bounding box center [743, 353] width 1486 height 706
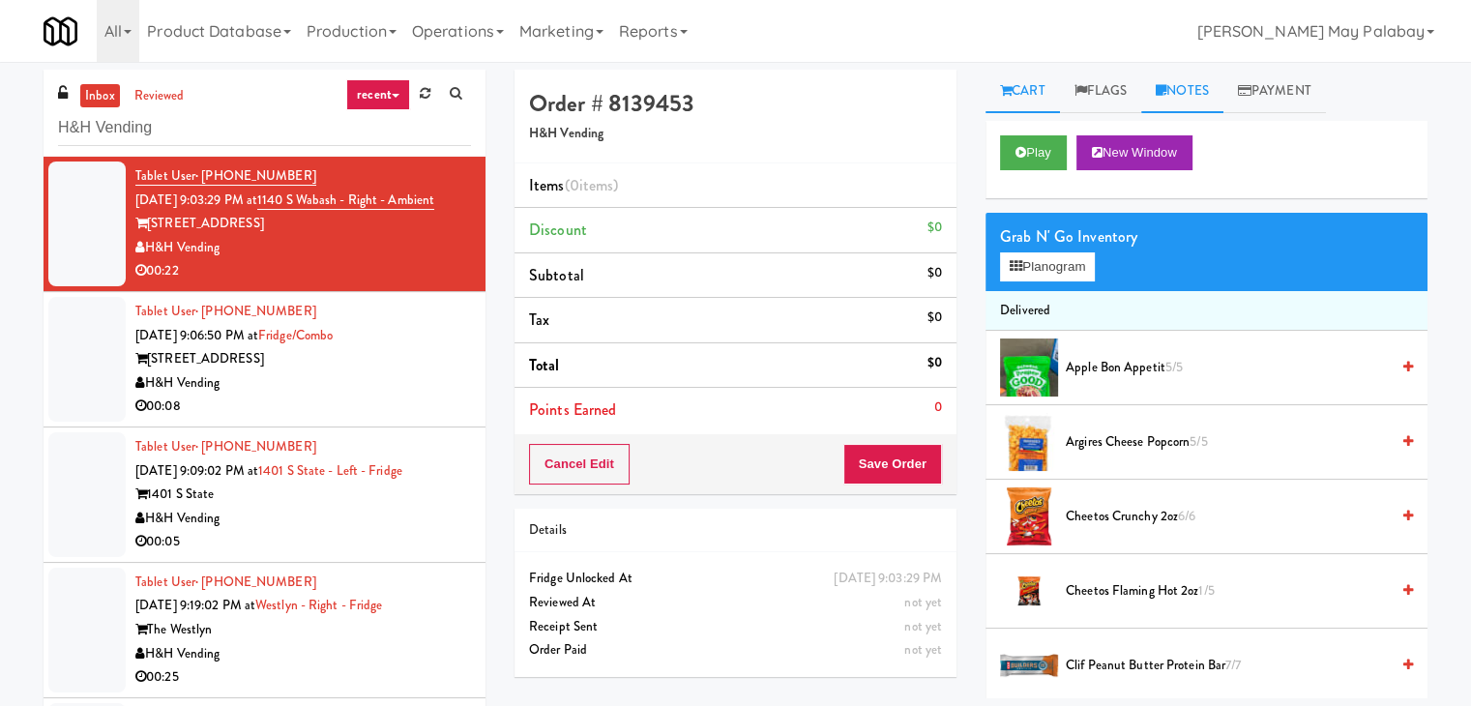
click at [1197, 78] on link "Notes" at bounding box center [1183, 92] width 82 height 44
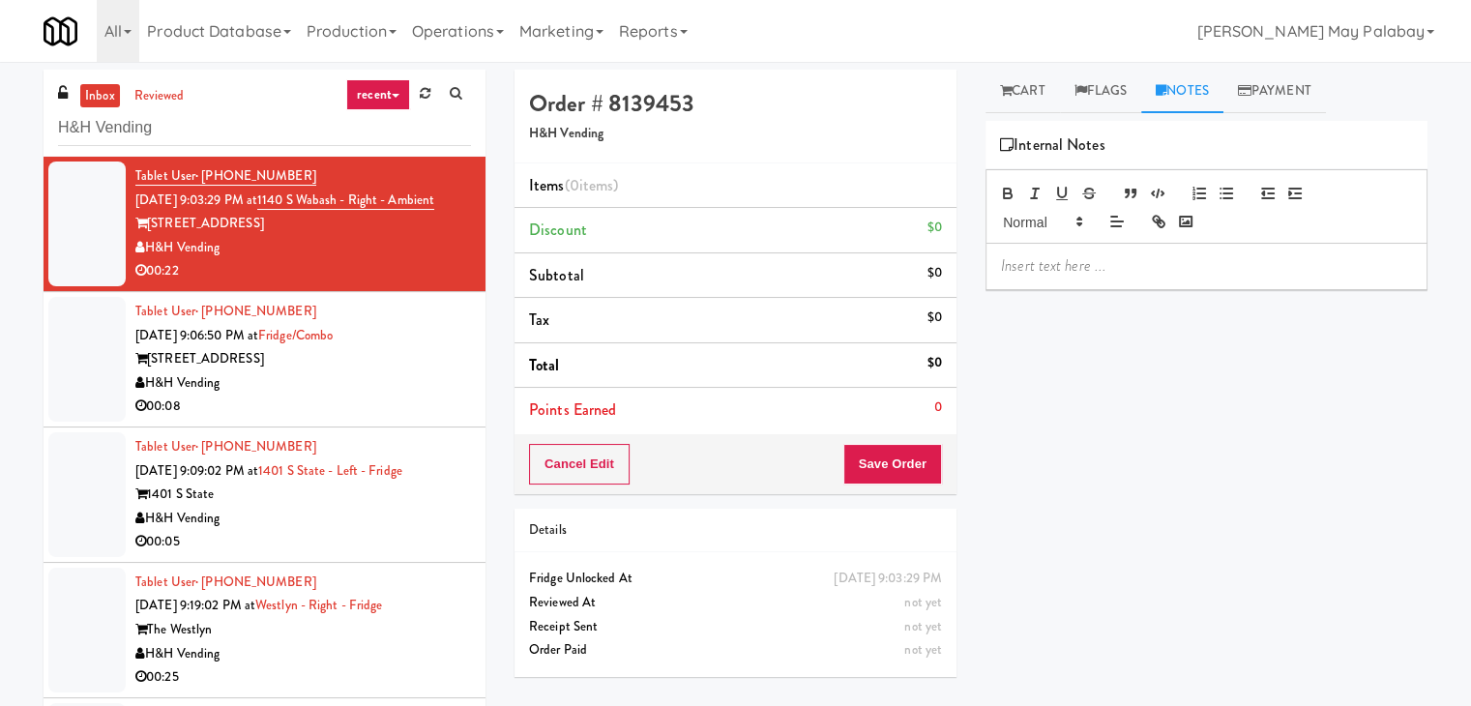
click at [1130, 274] on p at bounding box center [1206, 265] width 411 height 21
click at [1203, 268] on span "Rizza: #DisabledCamera#BottomLeft" at bounding box center [1161, 265] width 320 height 22
click at [1032, 89] on link "Cart" at bounding box center [1023, 92] width 74 height 44
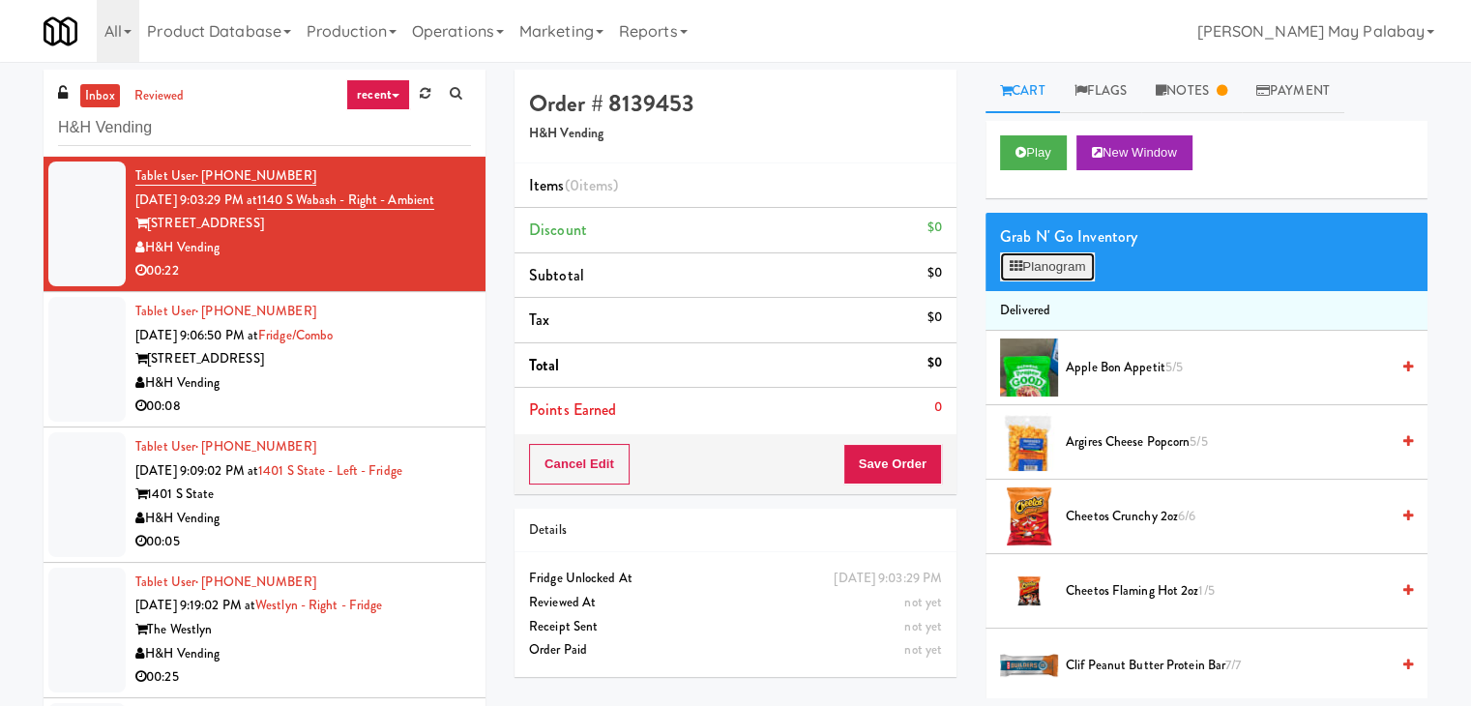
click at [1076, 254] on button "Planogram" at bounding box center [1047, 266] width 95 height 29
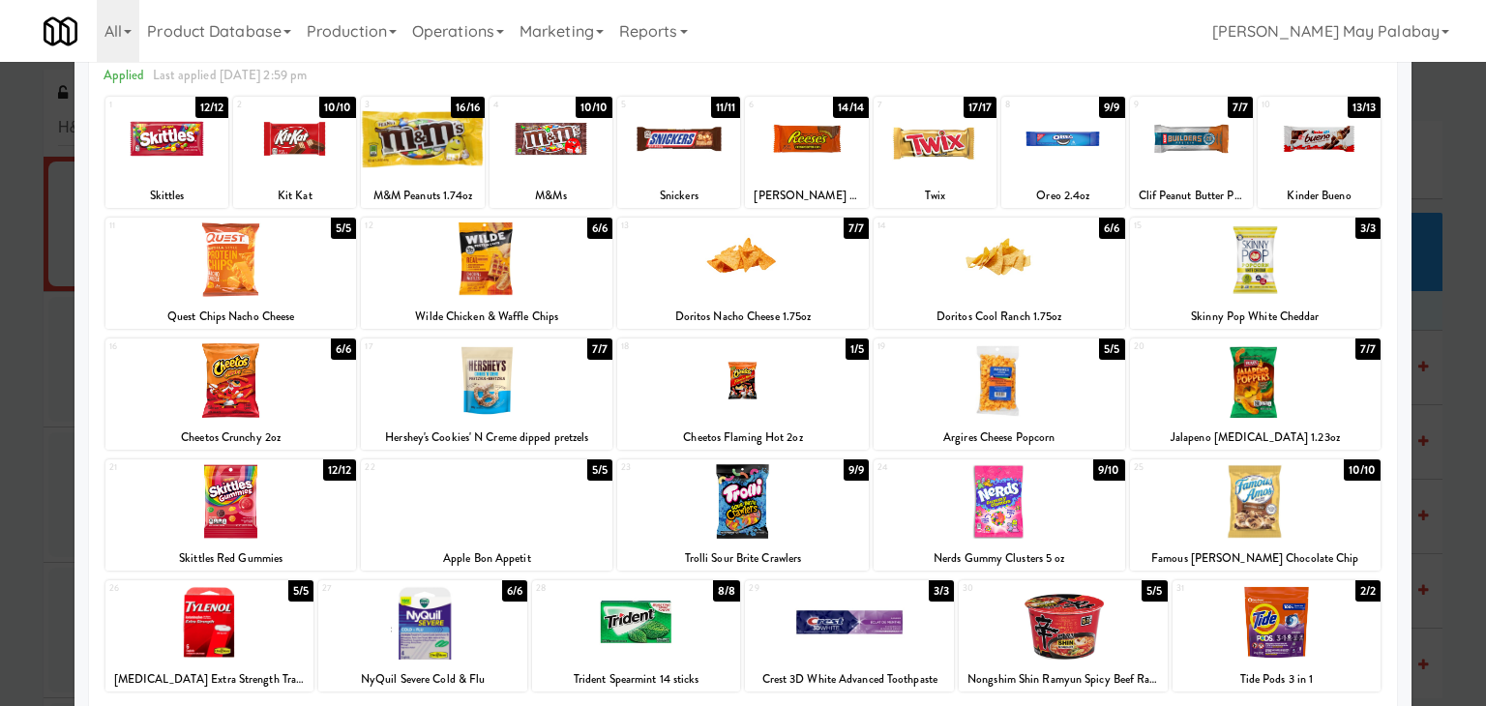
scroll to position [97, 0]
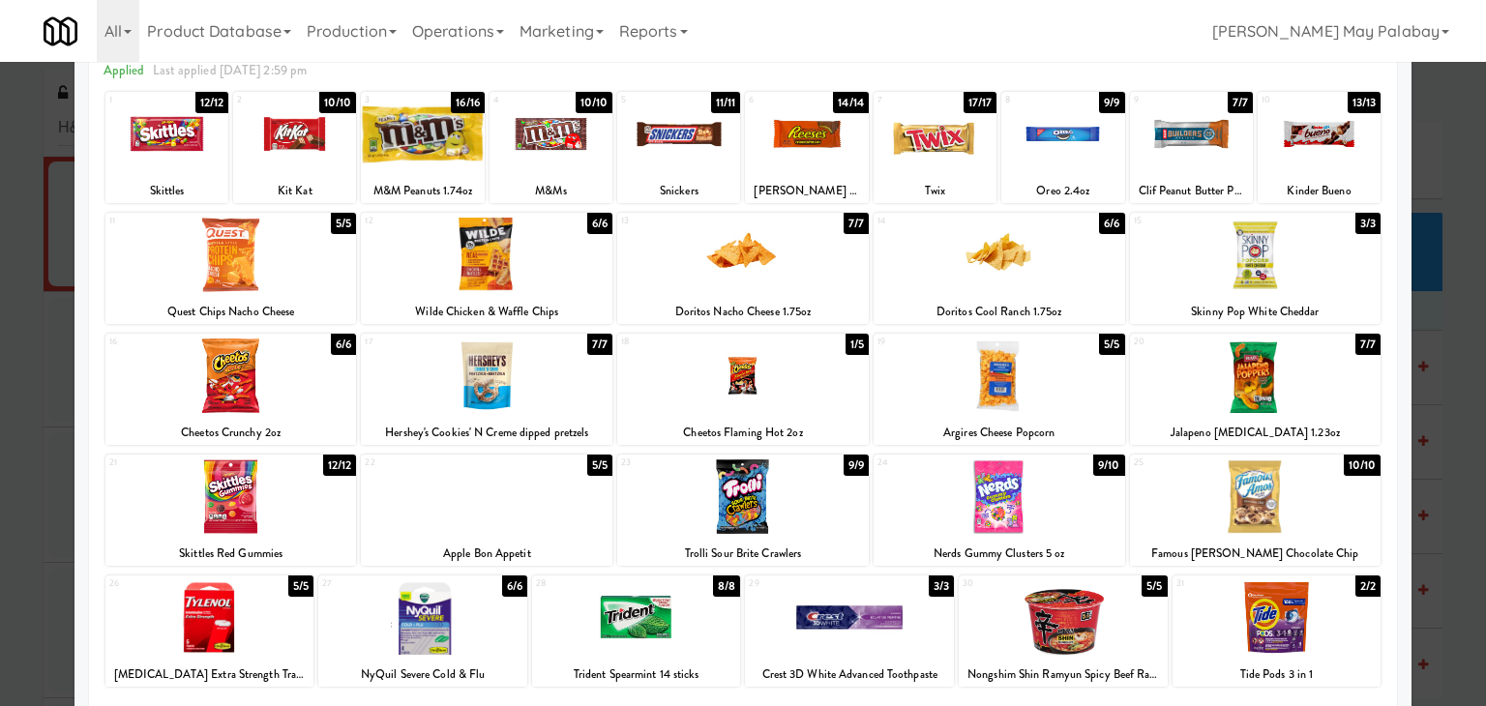
click at [778, 381] on div at bounding box center [743, 376] width 252 height 74
click at [850, 291] on div "13 7/7 Doritos Nacho Cheese 1.75oz" at bounding box center [743, 268] width 252 height 111
click at [1421, 406] on div at bounding box center [743, 353] width 1486 height 706
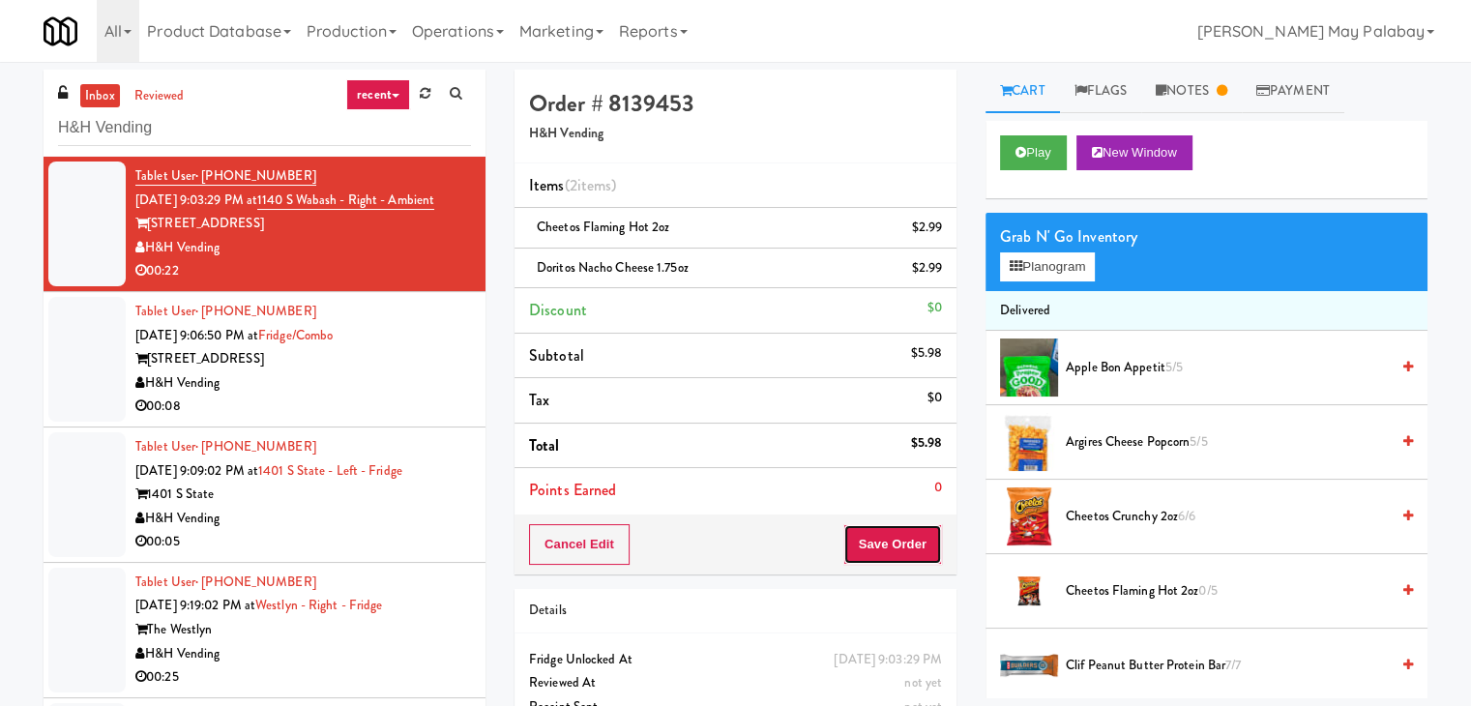
click at [876, 540] on button "Save Order" at bounding box center [893, 544] width 99 height 41
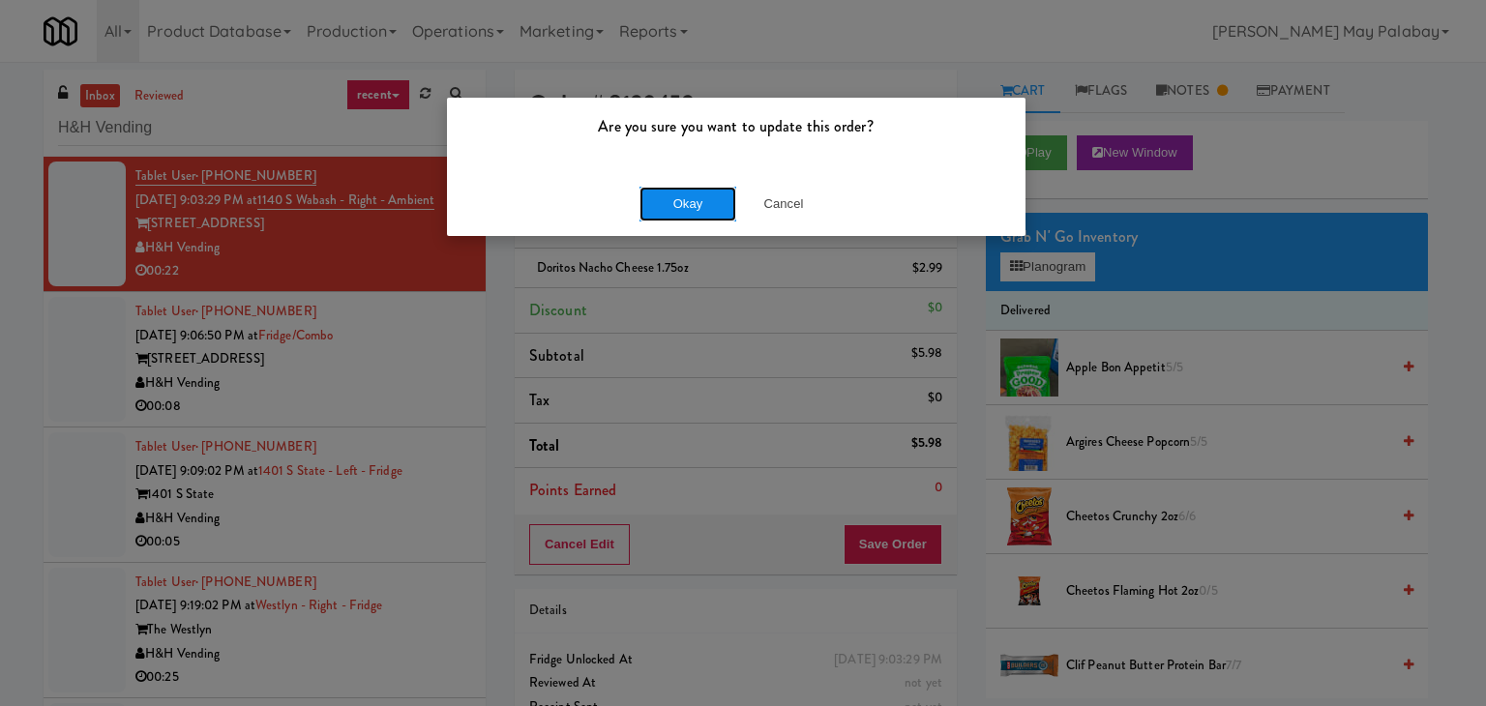
click at [713, 214] on button "Okay" at bounding box center [687, 204] width 97 height 35
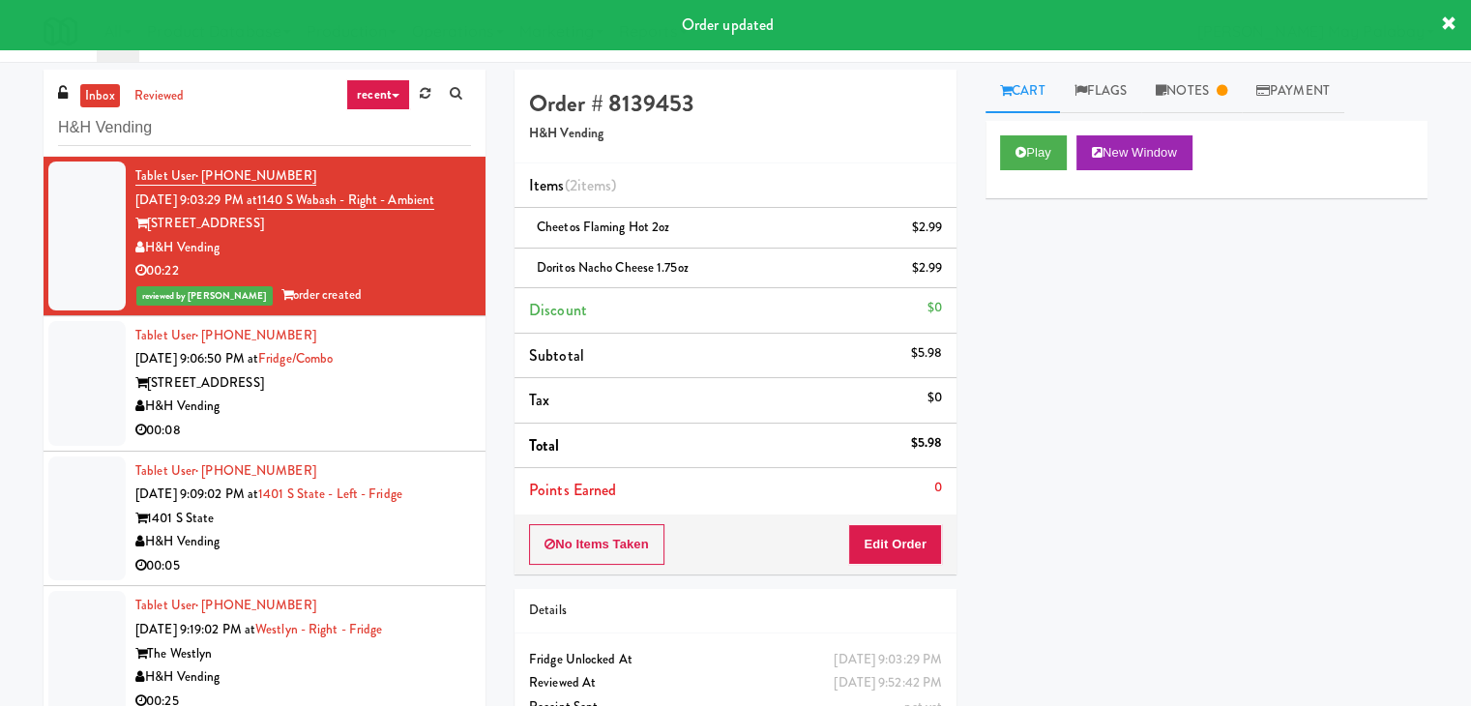
click at [348, 443] on div "00:08" at bounding box center [303, 431] width 336 height 24
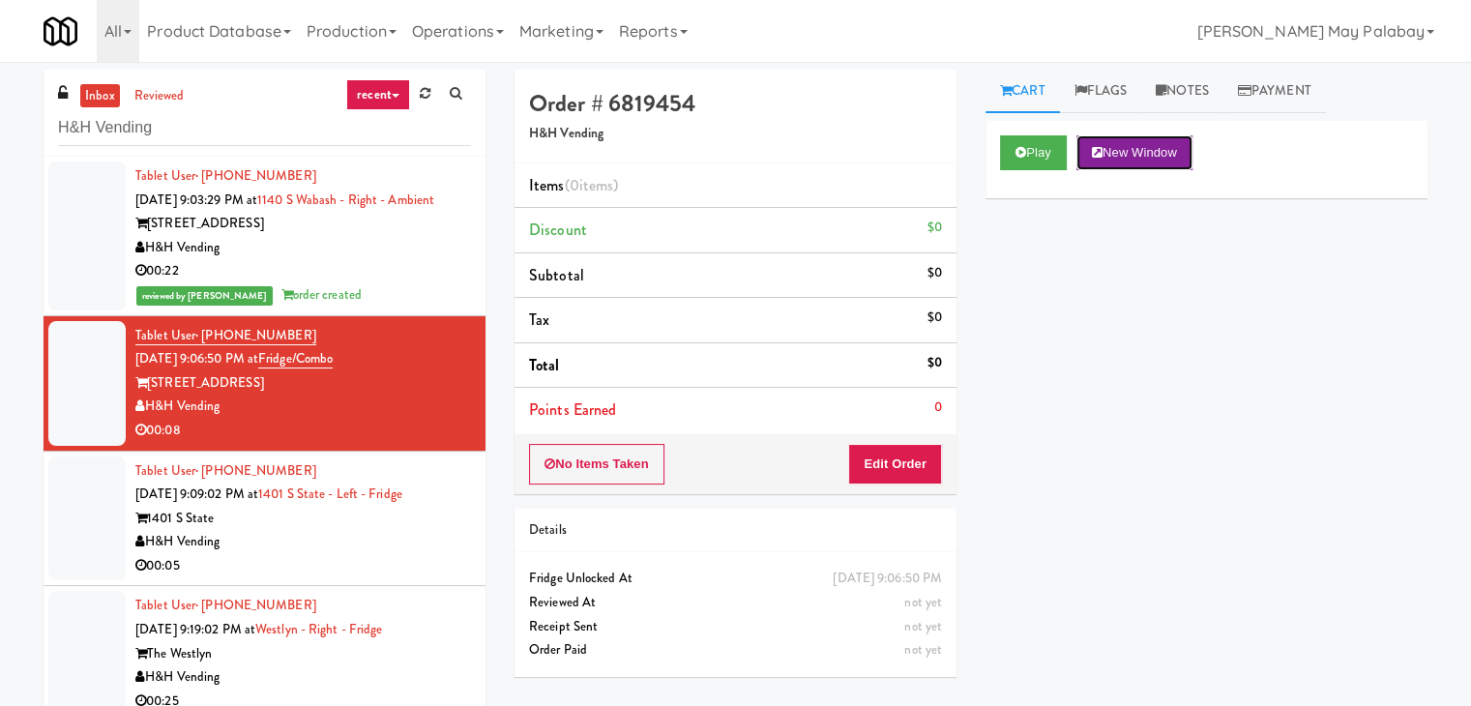
click at [1132, 150] on button "New Window" at bounding box center [1135, 152] width 116 height 35
click at [903, 466] on button "Edit Order" at bounding box center [895, 464] width 94 height 41
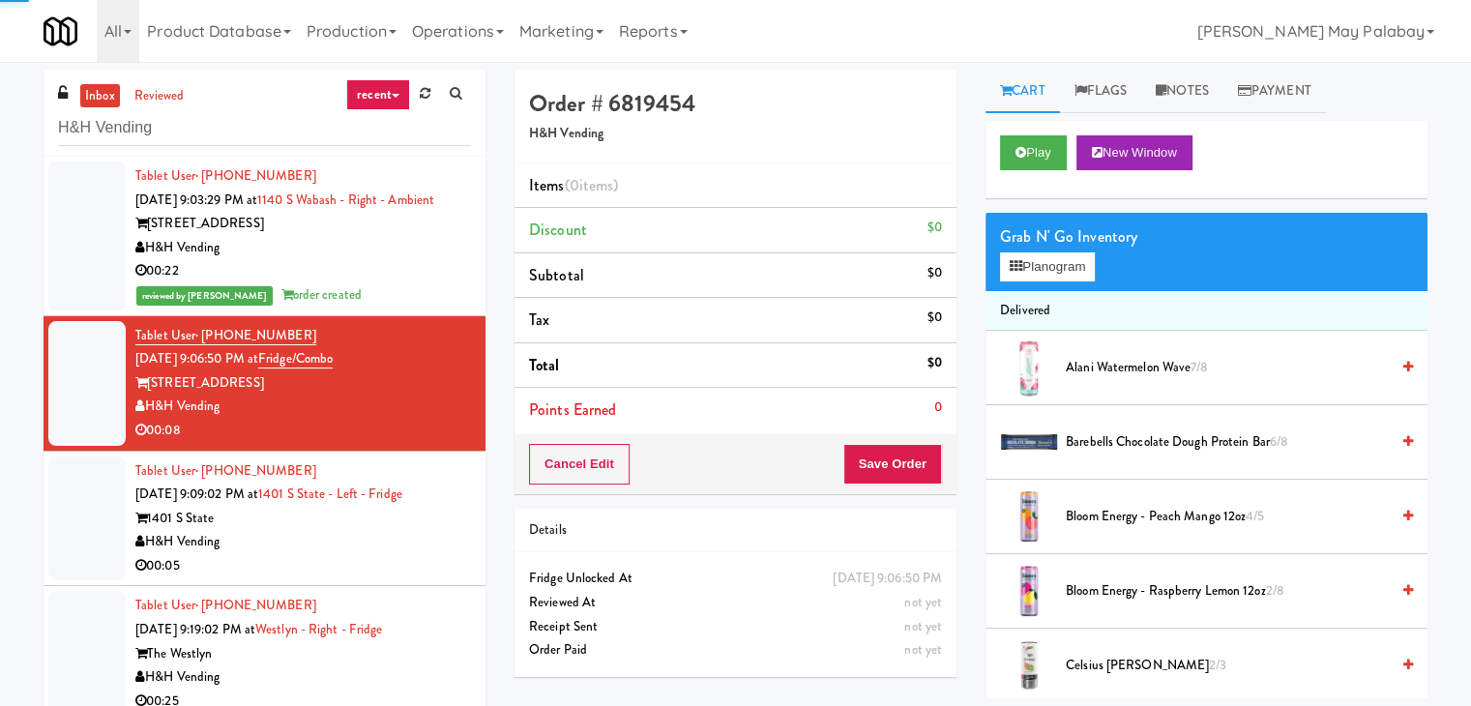
click at [1056, 241] on div "Grab N' Go Inventory" at bounding box center [1206, 237] width 413 height 29
click at [1060, 256] on button "Planogram" at bounding box center [1047, 266] width 95 height 29
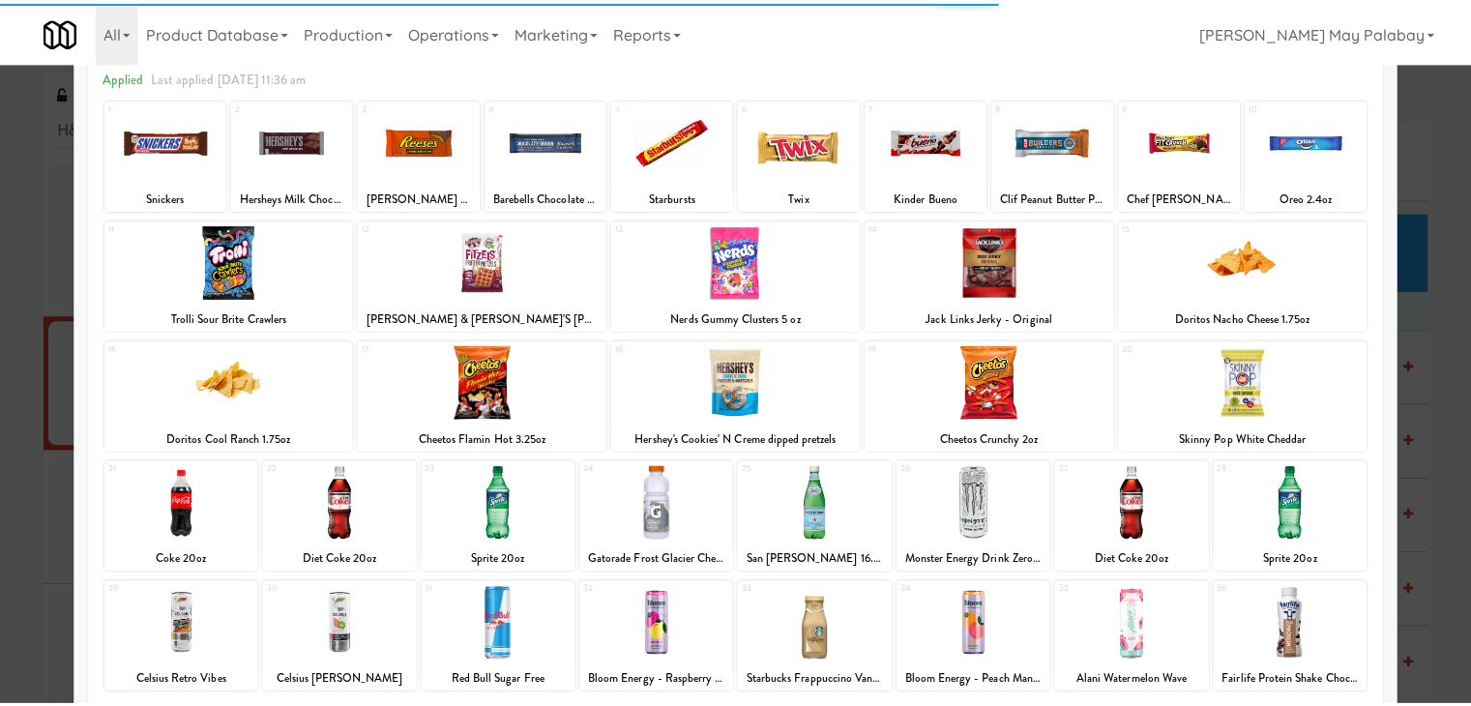
scroll to position [97, 0]
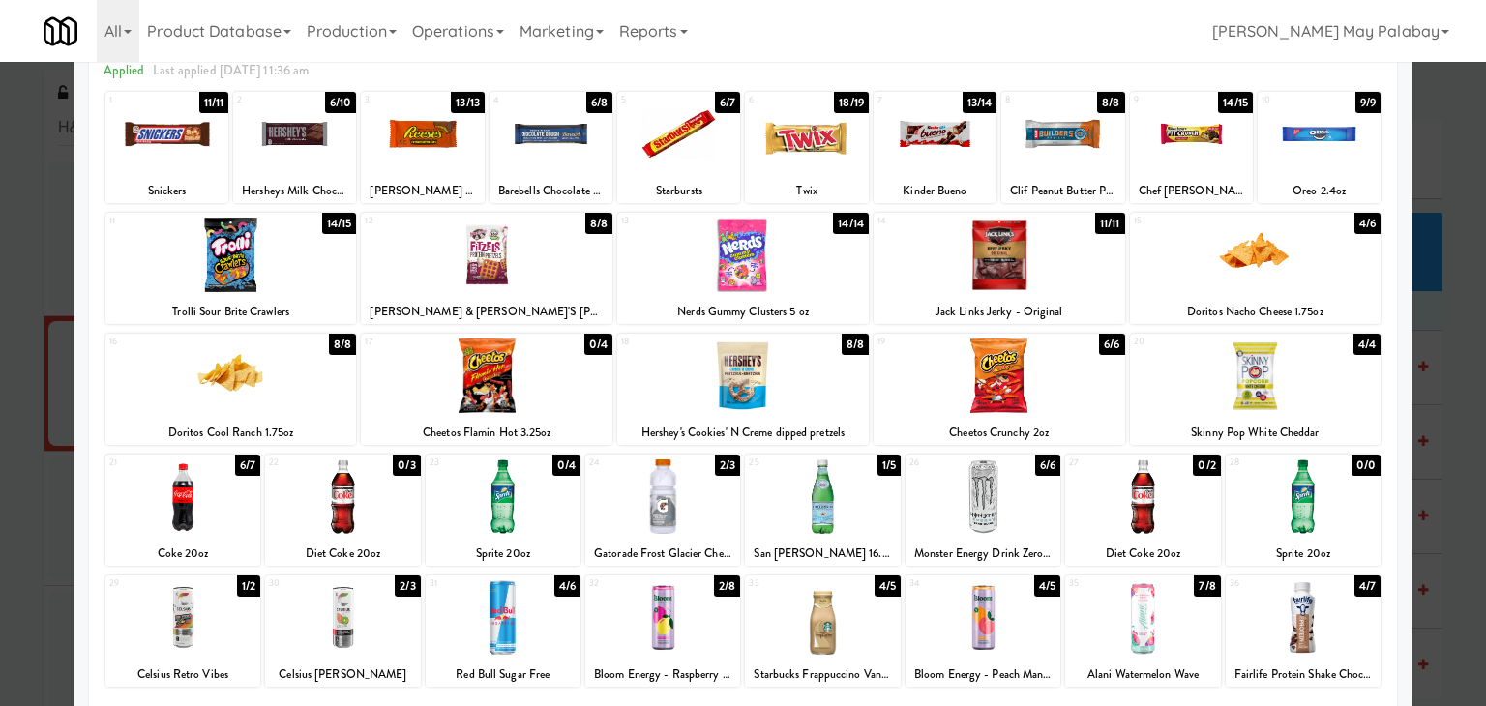
click at [230, 515] on div at bounding box center [182, 497] width 155 height 74
click at [712, 165] on div at bounding box center [678, 134] width 123 height 74
click at [1439, 418] on div at bounding box center [743, 353] width 1486 height 706
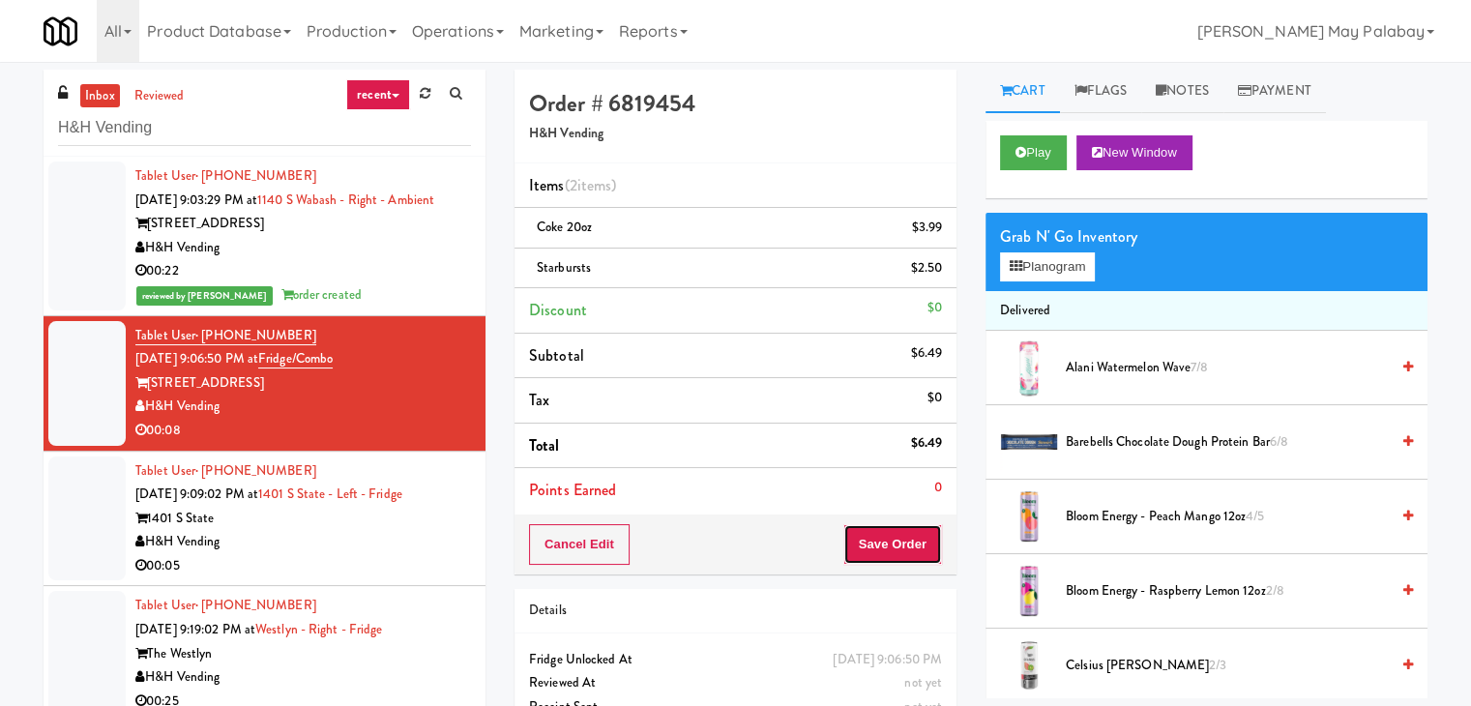
click at [887, 538] on button "Save Order" at bounding box center [893, 544] width 99 height 41
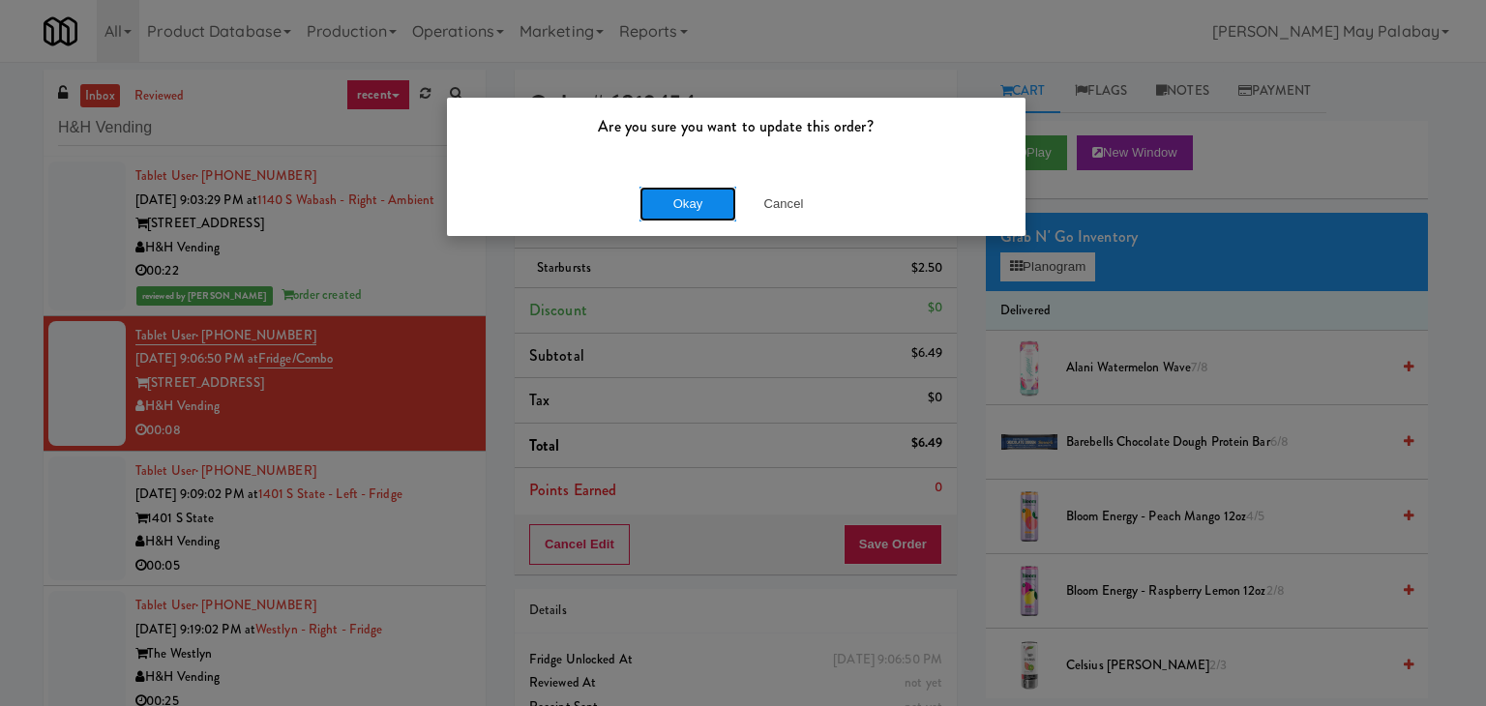
click at [717, 199] on button "Okay" at bounding box center [687, 204] width 97 height 35
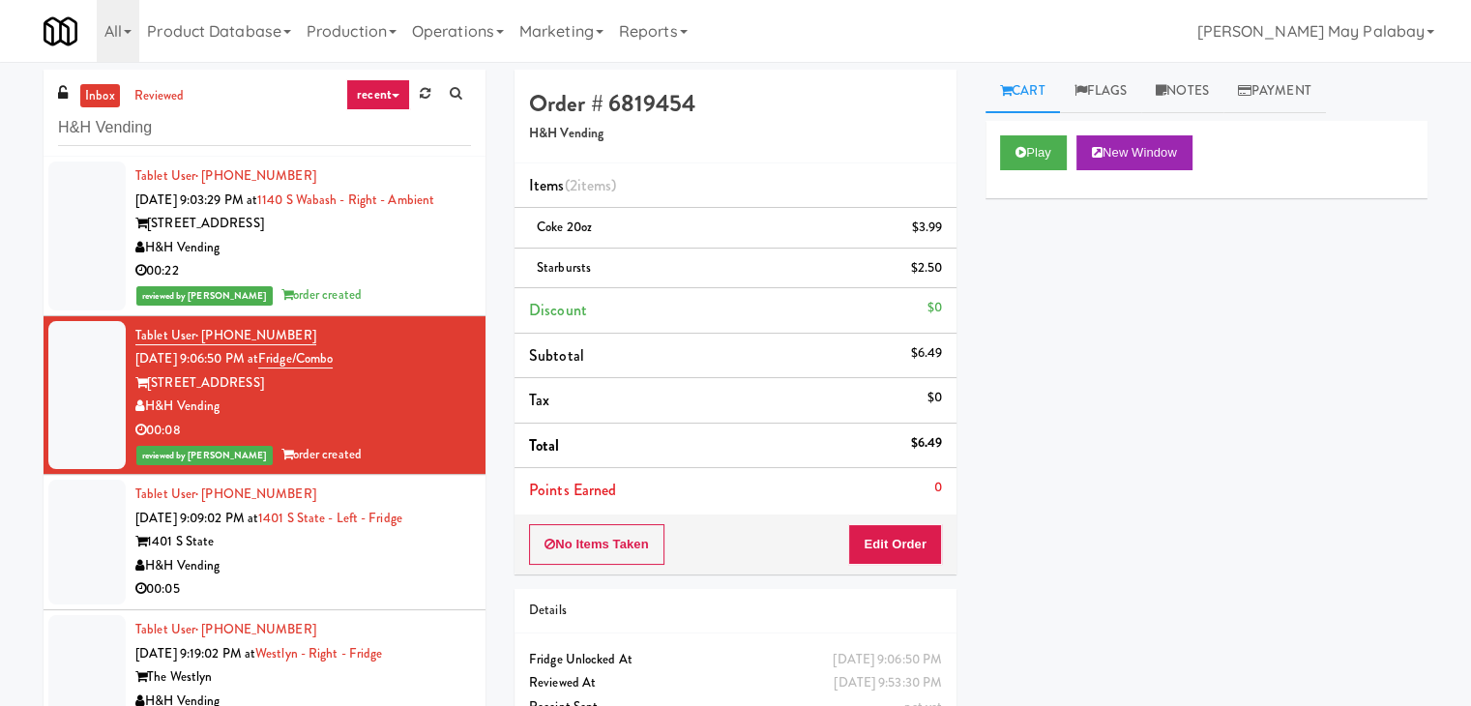
click at [410, 554] on div "1401 S State" at bounding box center [303, 542] width 336 height 24
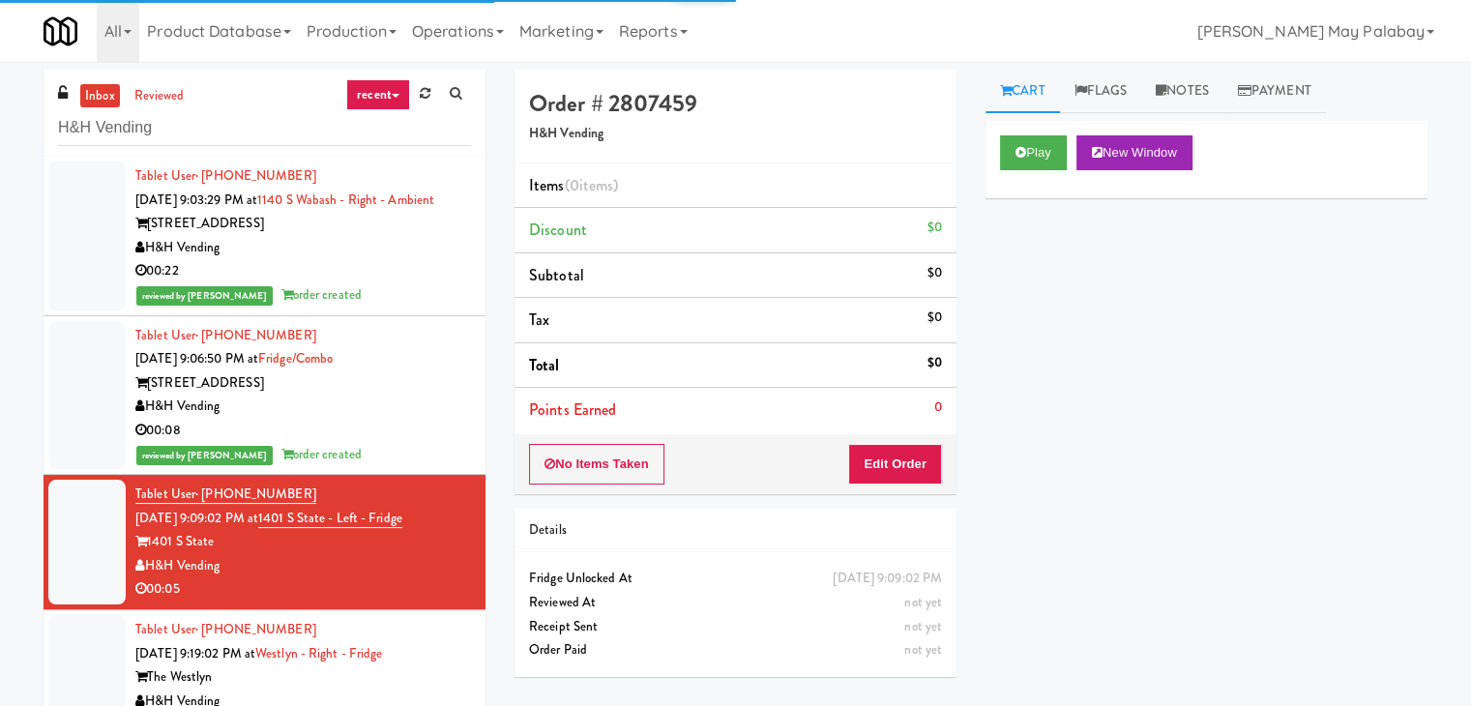
click at [440, 443] on div "00:08" at bounding box center [303, 431] width 336 height 24
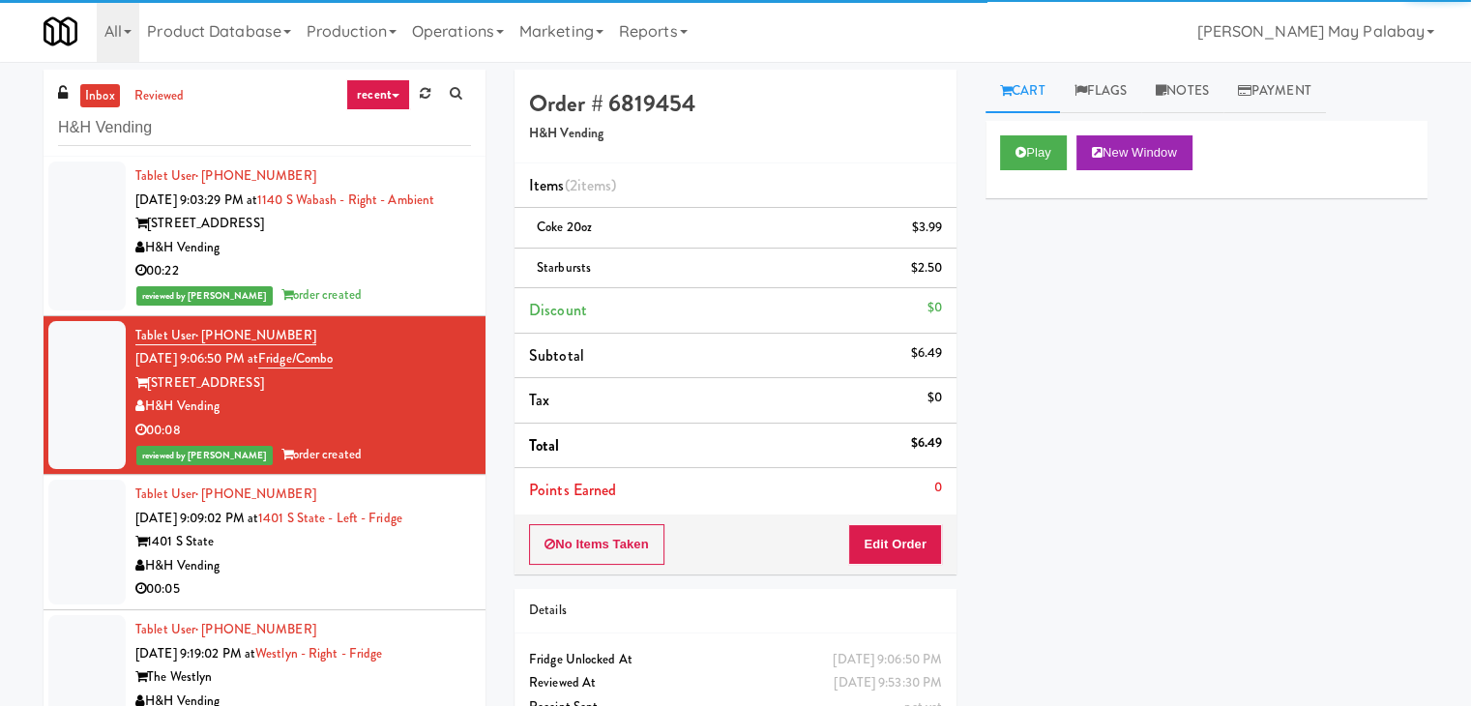
click at [413, 579] on div "H&H Vending" at bounding box center [303, 566] width 336 height 24
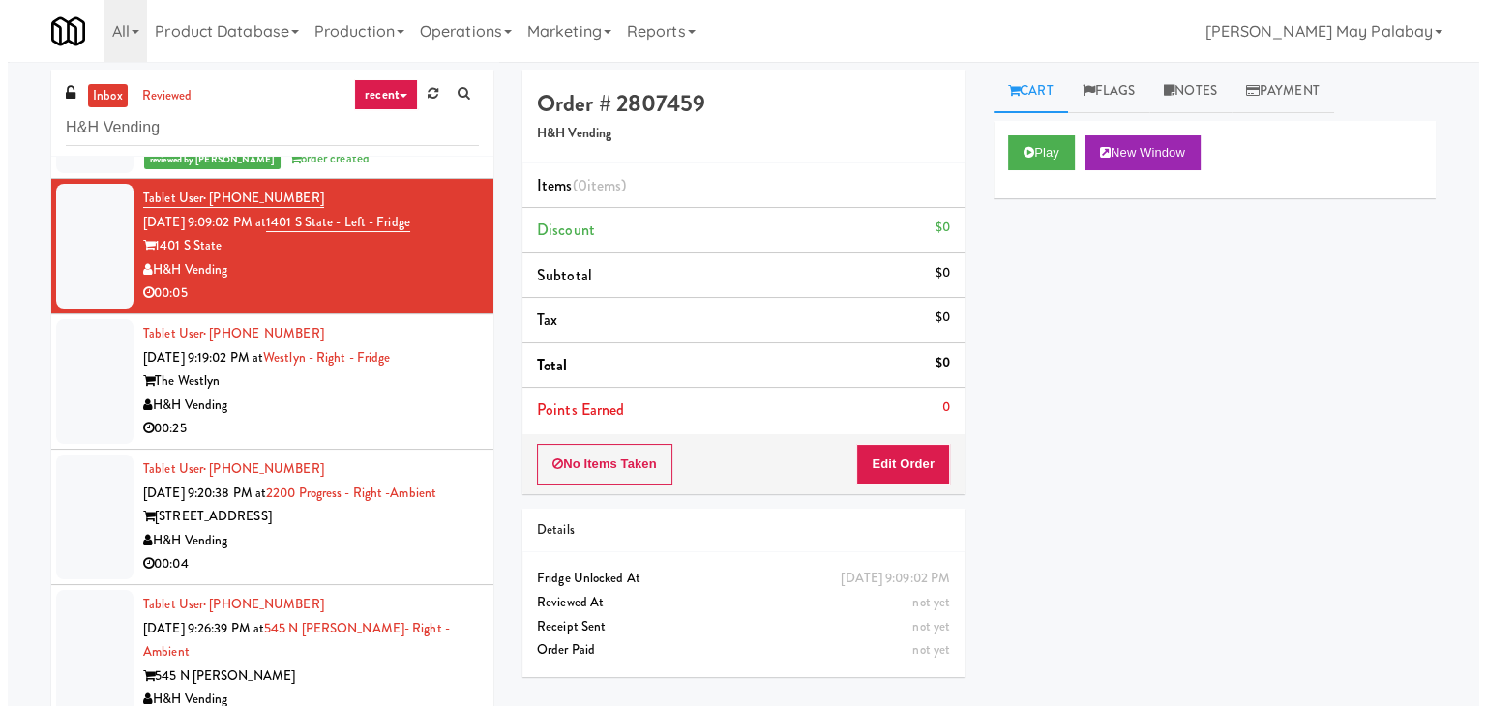
scroll to position [290, 0]
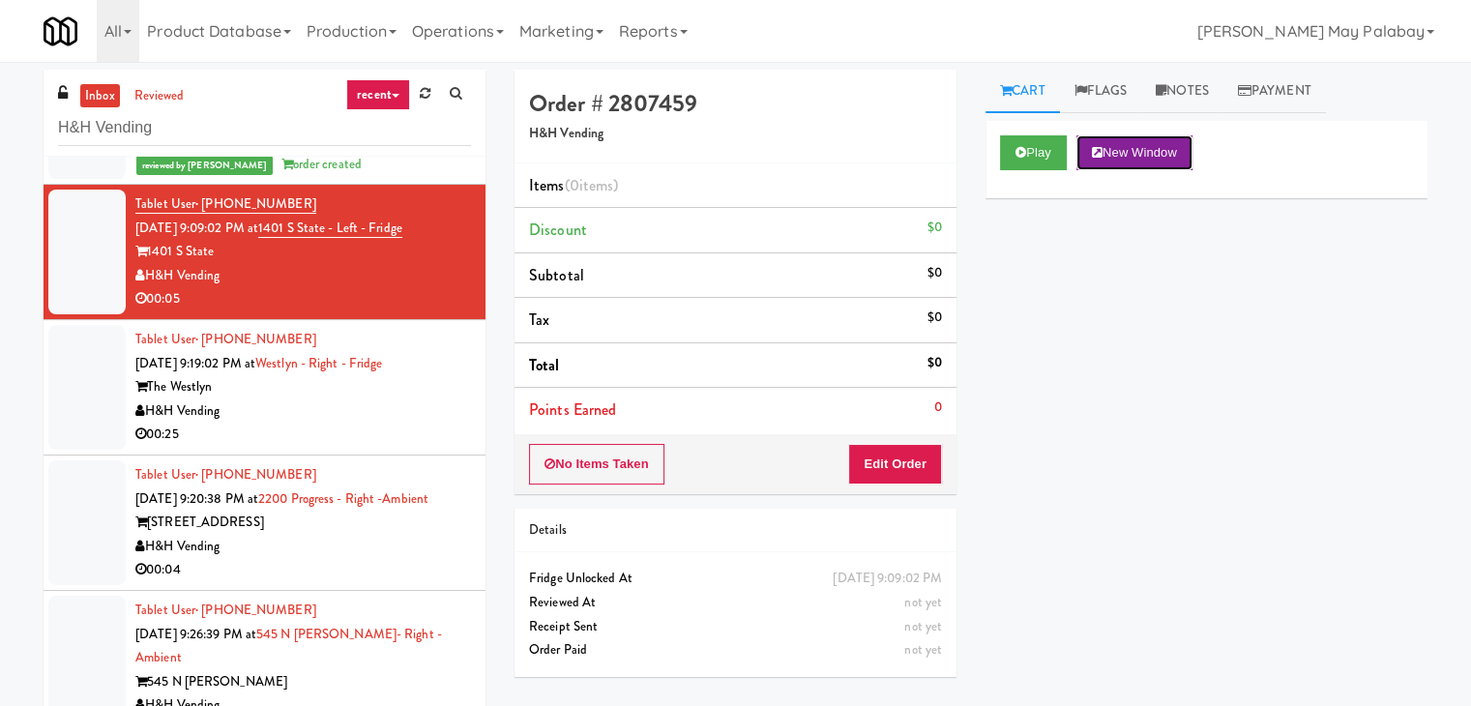
click at [1146, 159] on button "New Window" at bounding box center [1135, 152] width 116 height 35
click at [1167, 148] on button "New Window" at bounding box center [1135, 152] width 116 height 35
click at [894, 465] on button "Edit Order" at bounding box center [895, 464] width 94 height 41
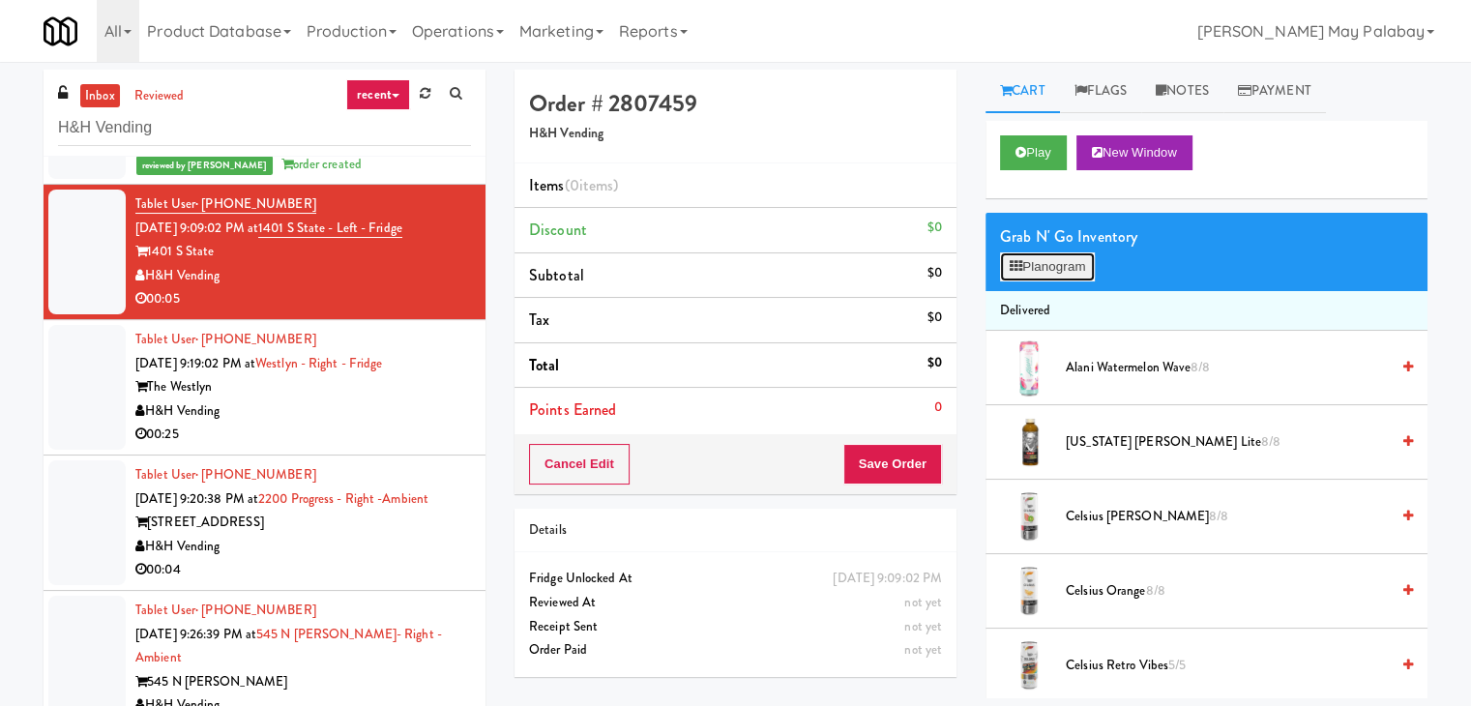
click at [1050, 257] on button "Planogram" at bounding box center [1047, 266] width 95 height 29
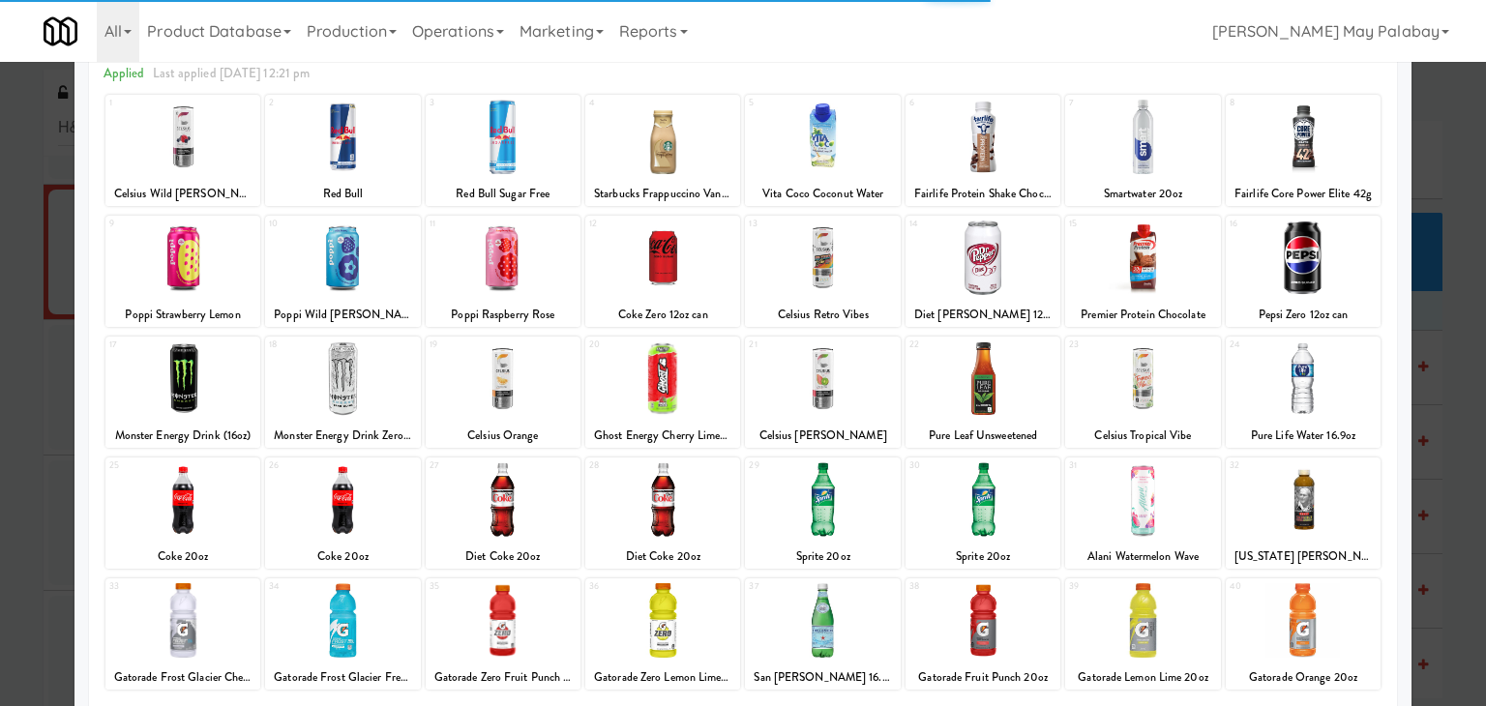
scroll to position [97, 0]
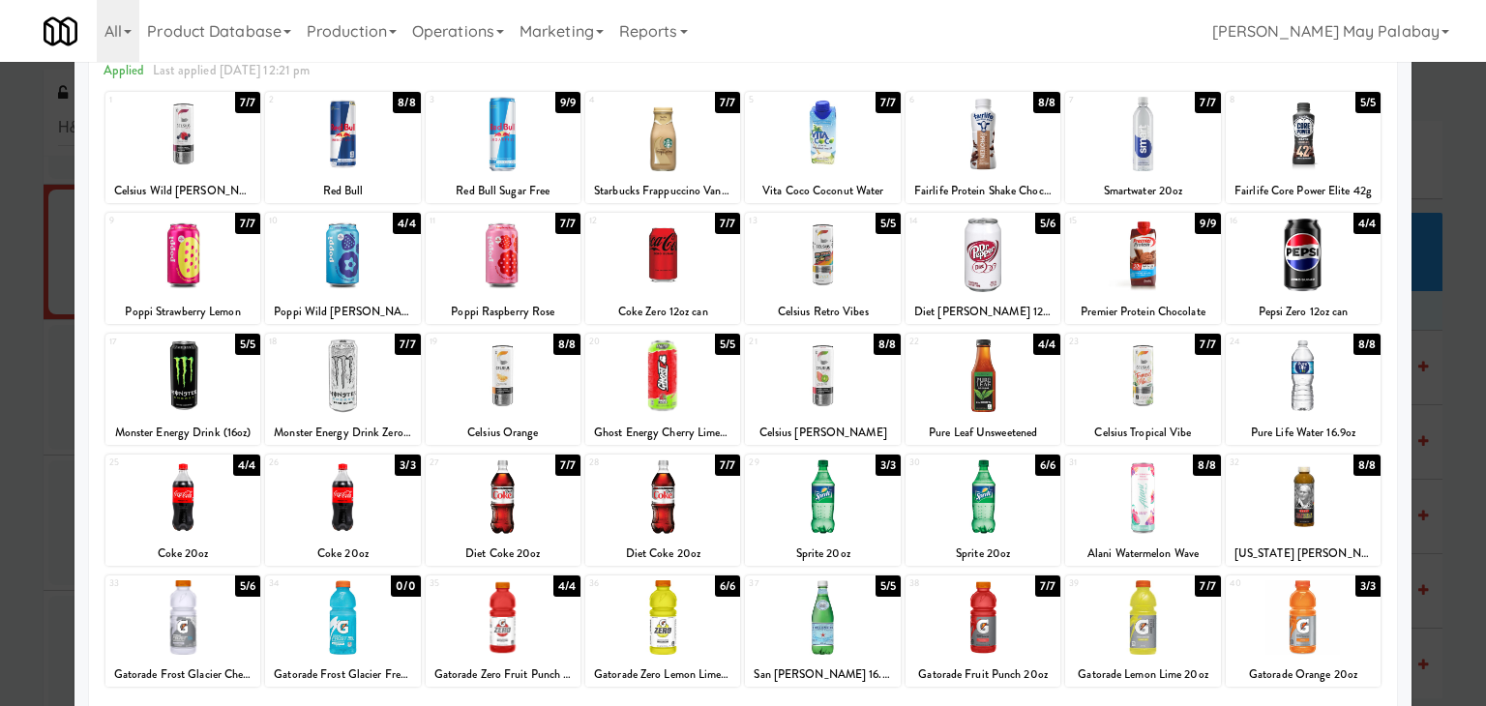
click at [1100, 398] on div at bounding box center [1142, 376] width 155 height 74
click at [1419, 333] on div at bounding box center [743, 353] width 1486 height 706
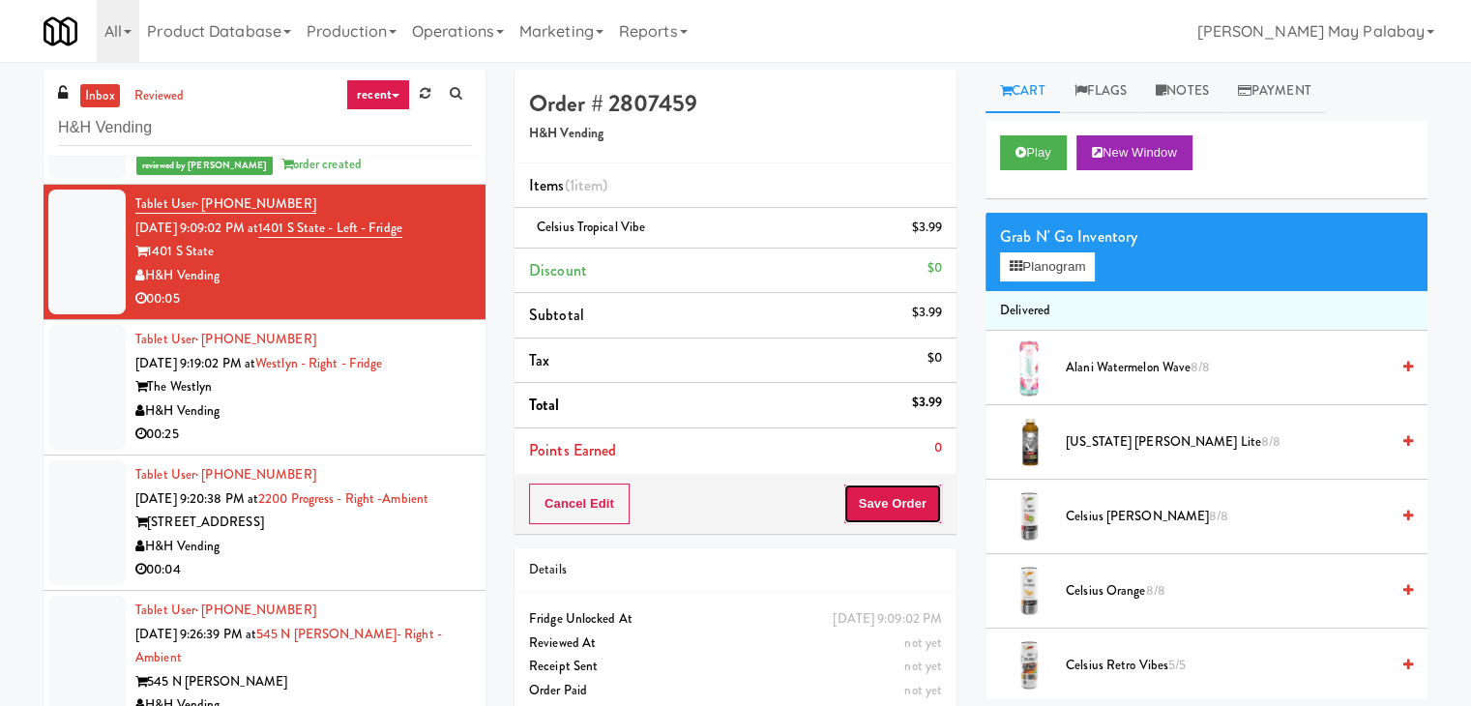
click at [886, 501] on button "Save Order" at bounding box center [893, 504] width 99 height 41
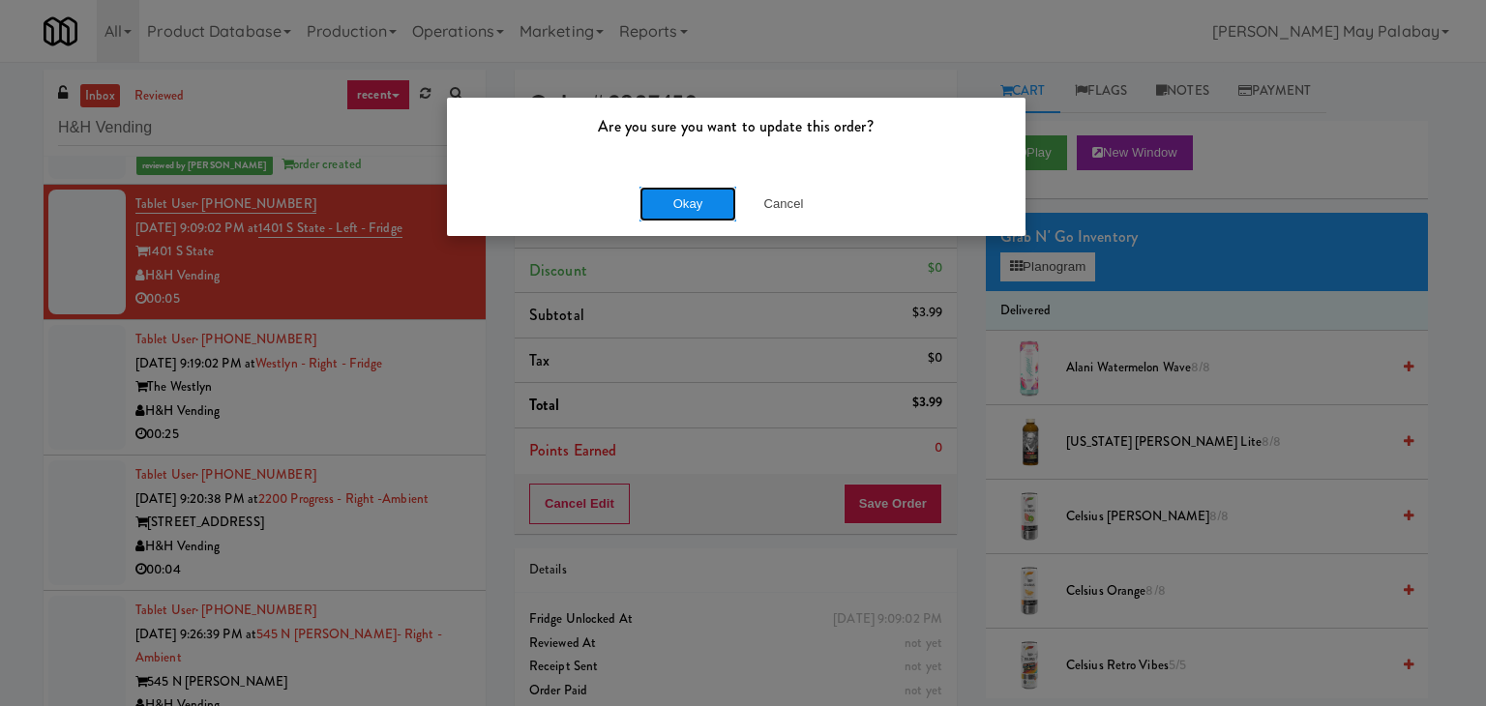
click at [703, 206] on button "Okay" at bounding box center [687, 204] width 97 height 35
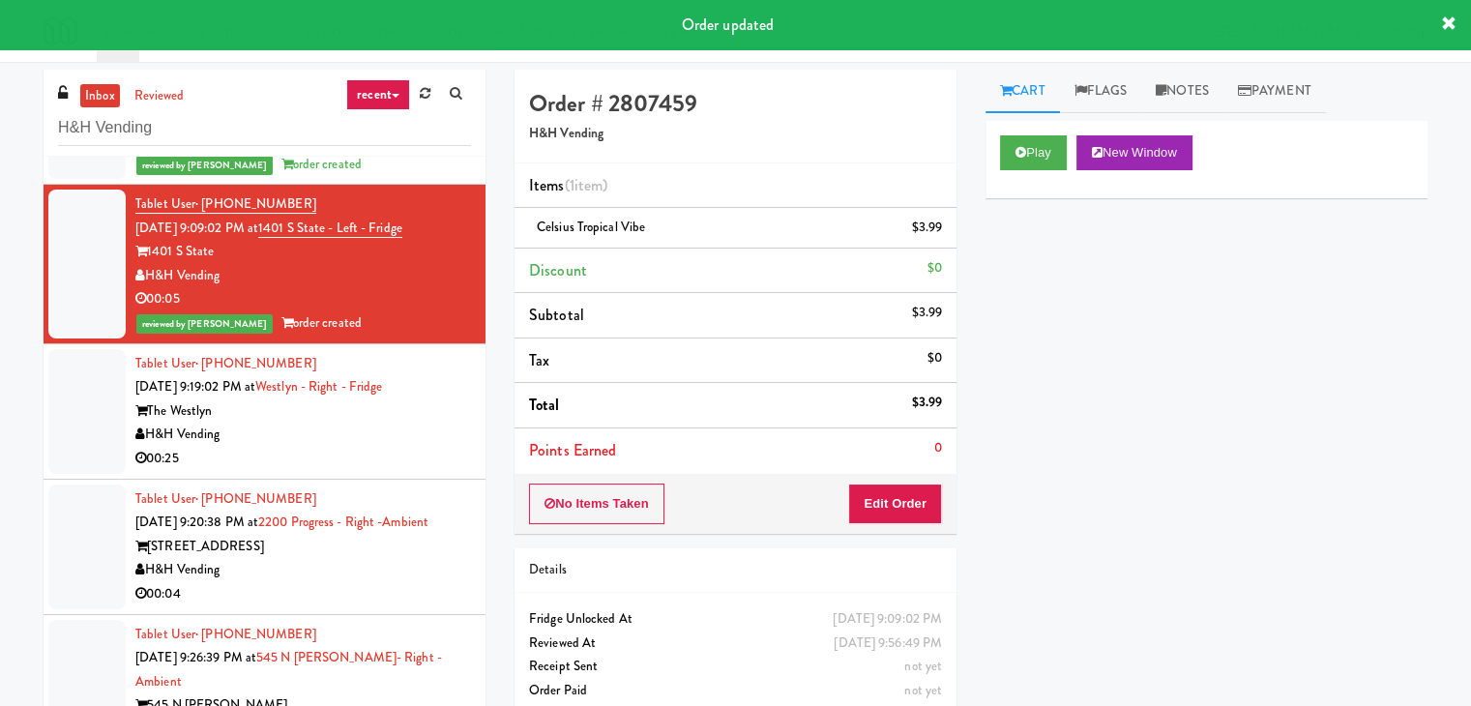
click at [345, 447] on div "H&H Vending" at bounding box center [303, 435] width 336 height 24
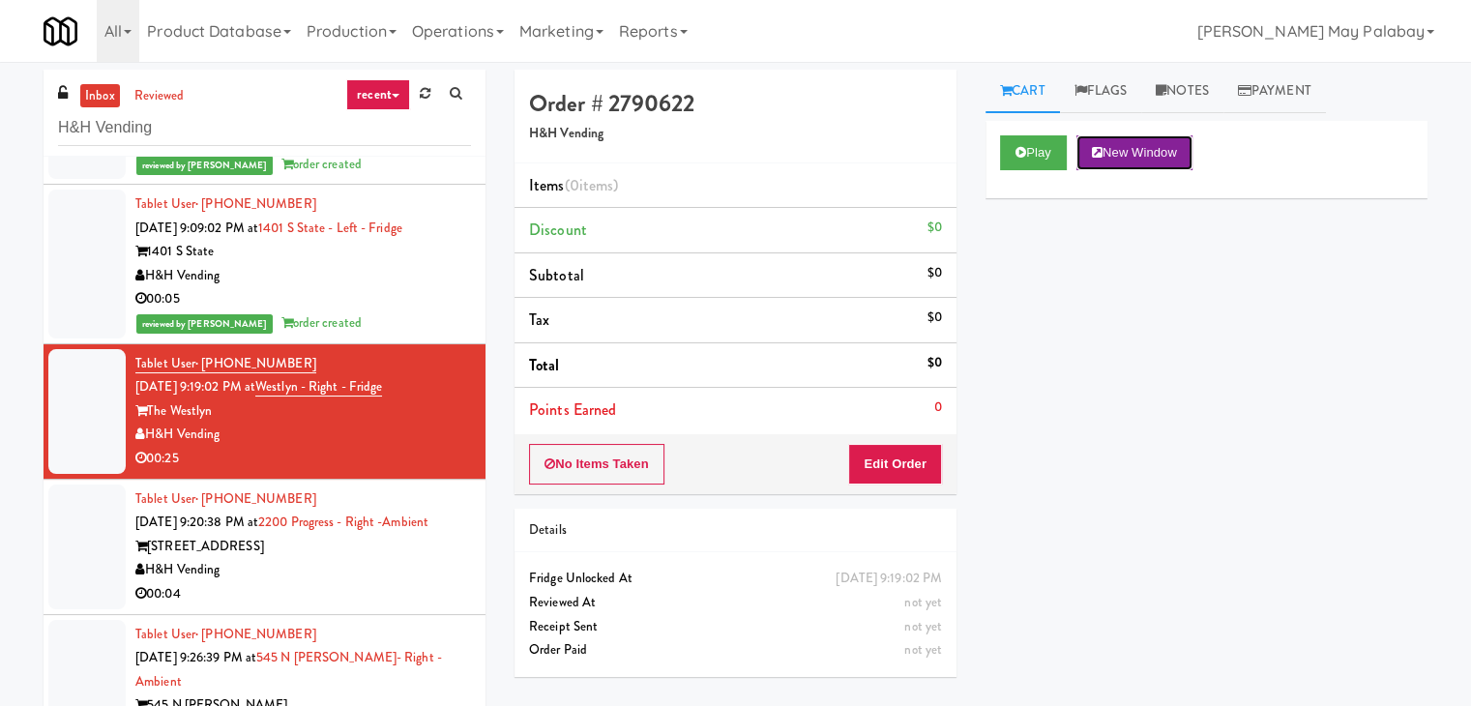
click at [1176, 160] on button "New Window" at bounding box center [1135, 152] width 116 height 35
click at [886, 461] on button "Edit Order" at bounding box center [895, 464] width 94 height 41
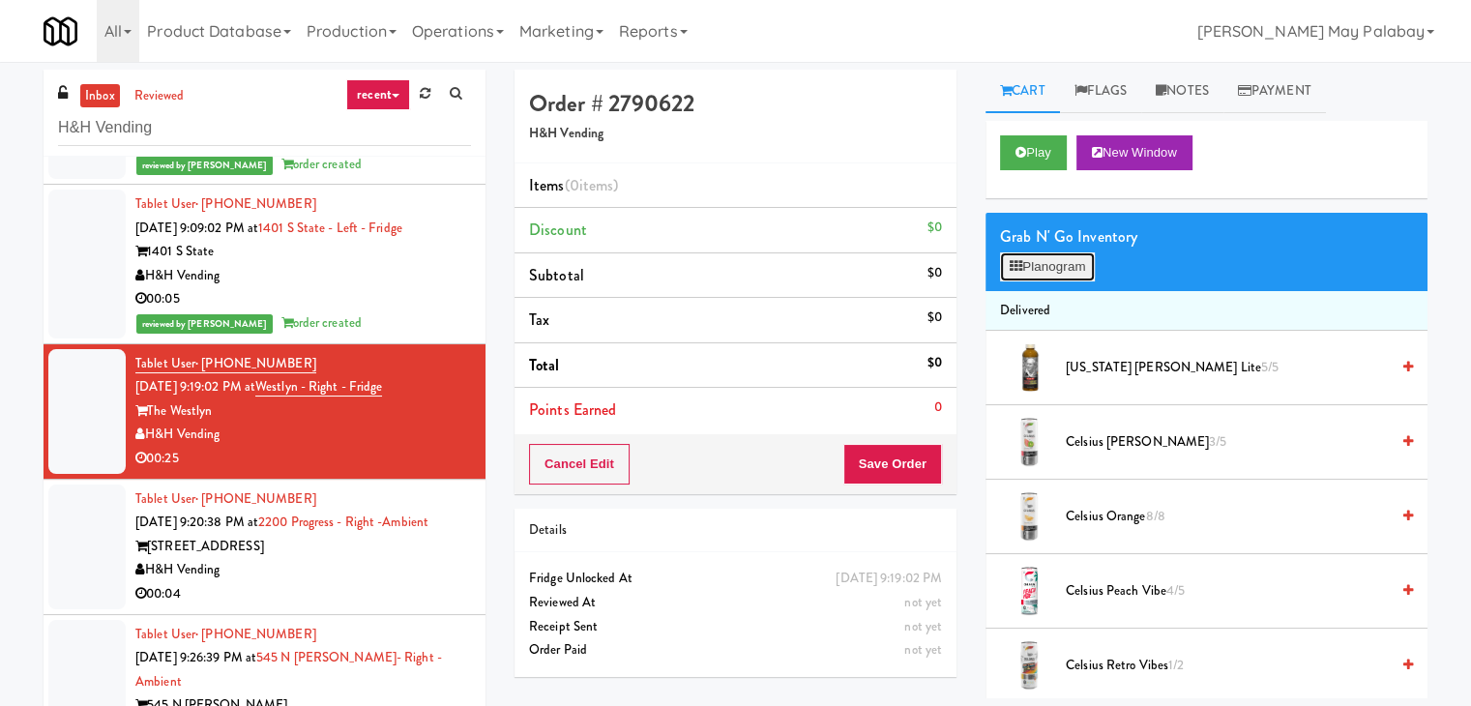
click at [1055, 268] on button "Planogram" at bounding box center [1047, 266] width 95 height 29
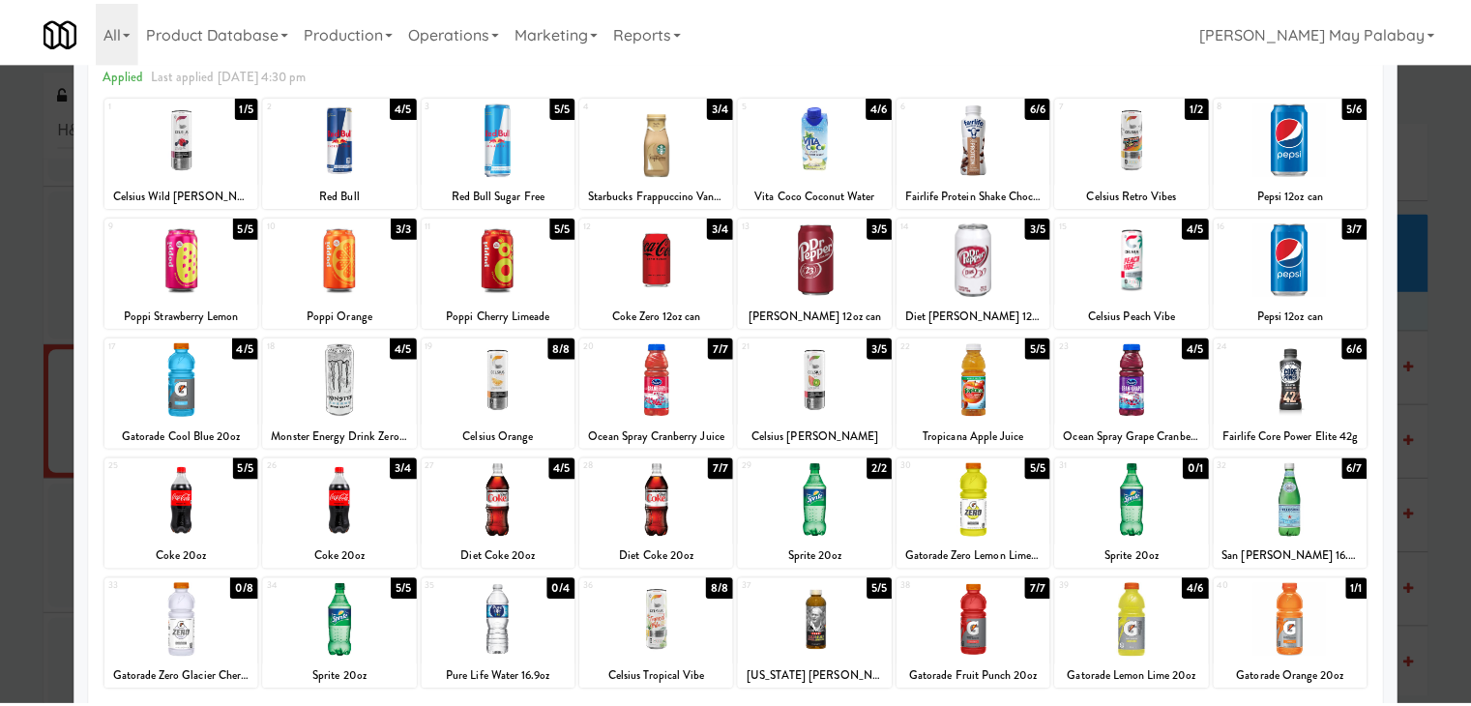
scroll to position [97, 0]
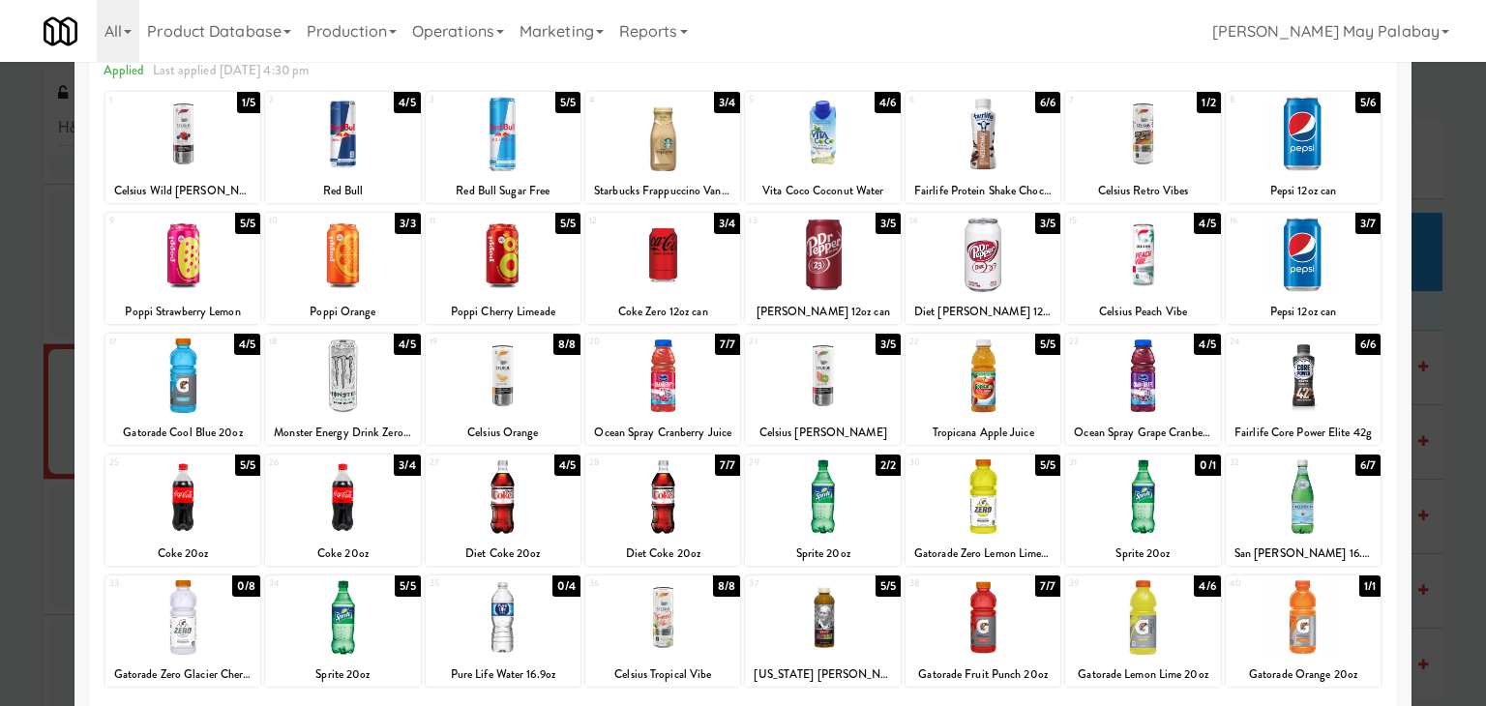
click at [374, 615] on div at bounding box center [342, 617] width 155 height 74
click at [1074, 630] on div at bounding box center [1142, 617] width 155 height 74
click at [1434, 295] on div at bounding box center [743, 353] width 1486 height 706
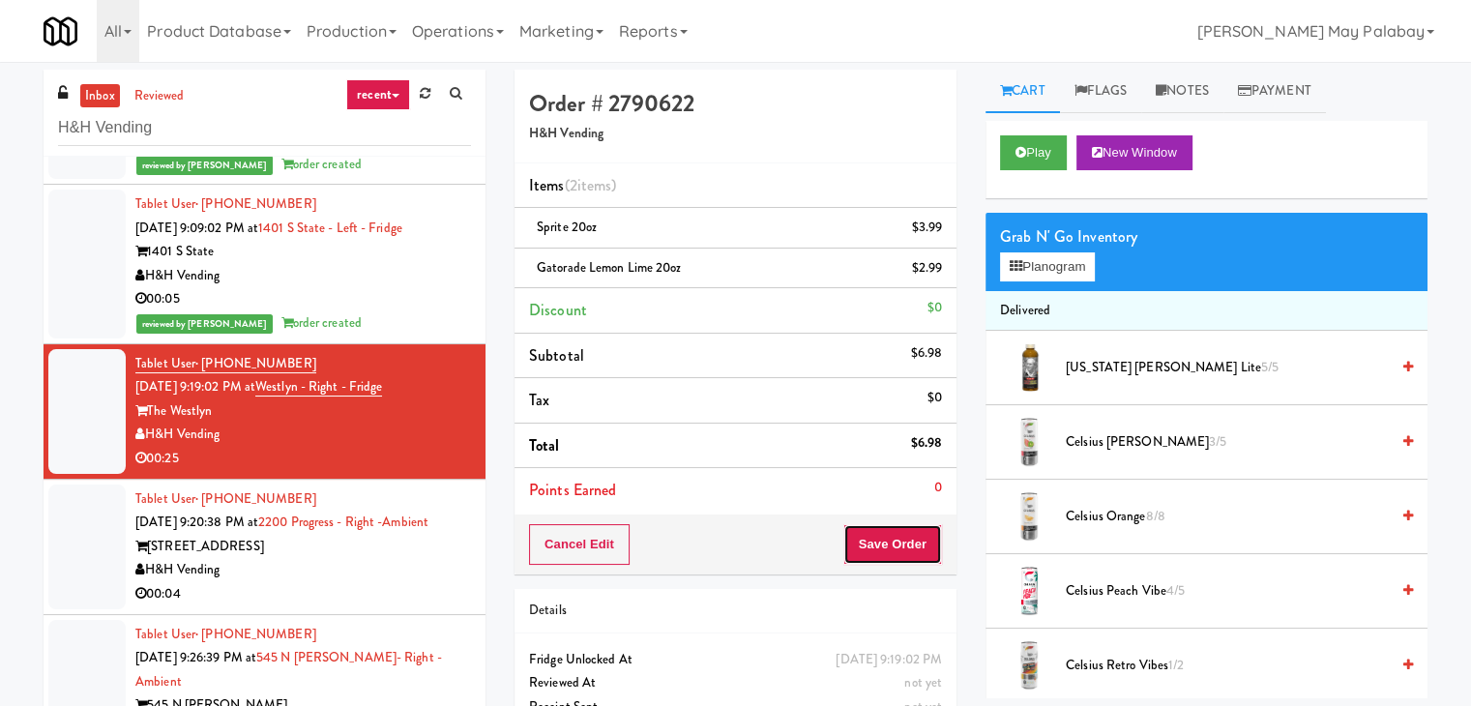
click at [890, 548] on button "Save Order" at bounding box center [893, 544] width 99 height 41
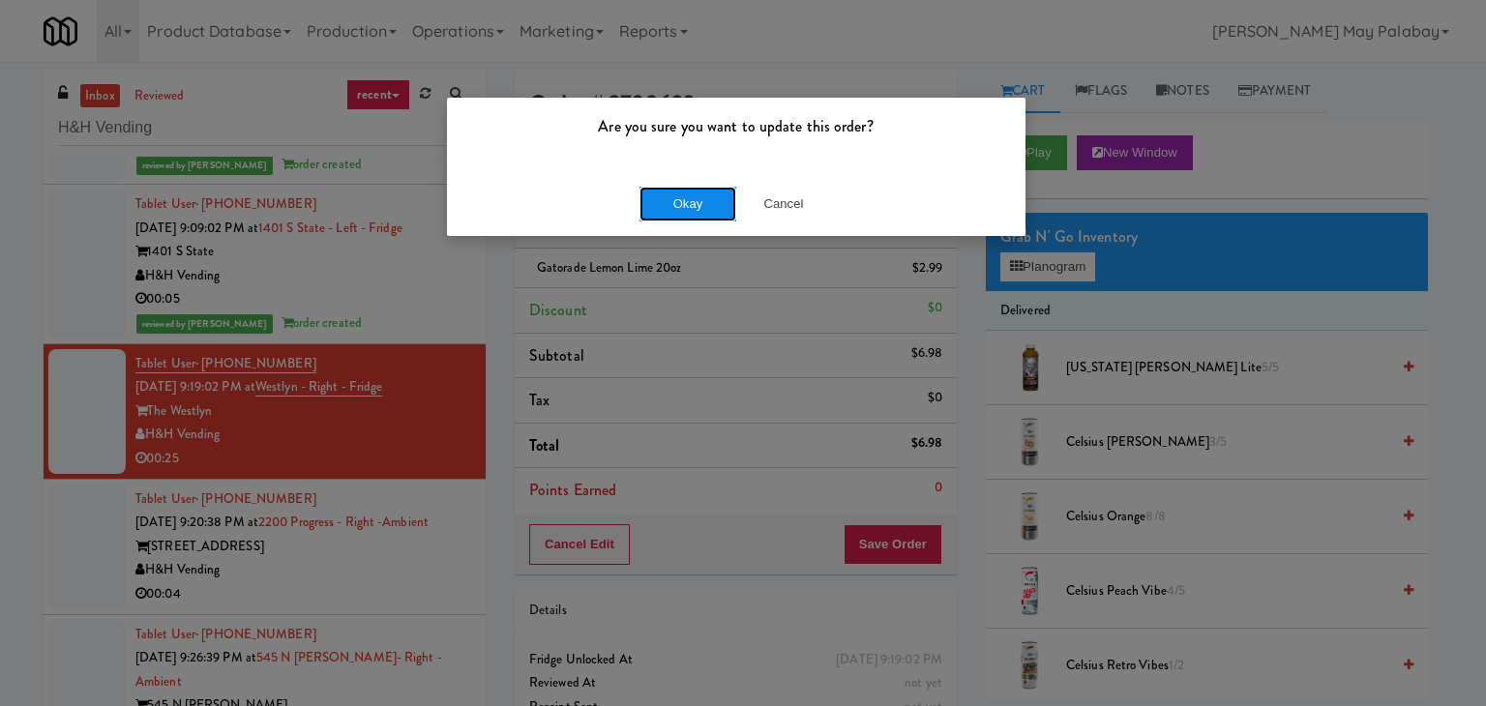
click at [692, 196] on button "Okay" at bounding box center [687, 204] width 97 height 35
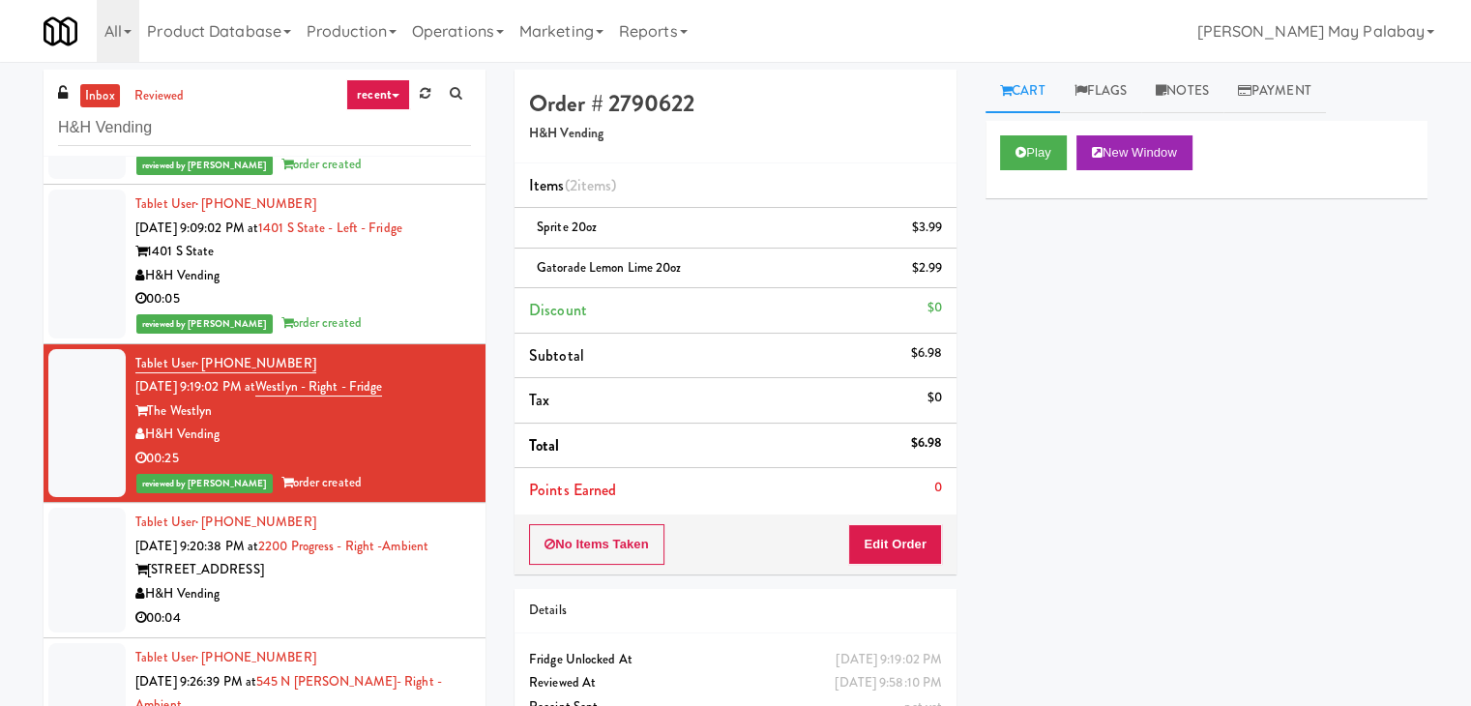
click at [329, 607] on div "H&H Vending" at bounding box center [303, 594] width 336 height 24
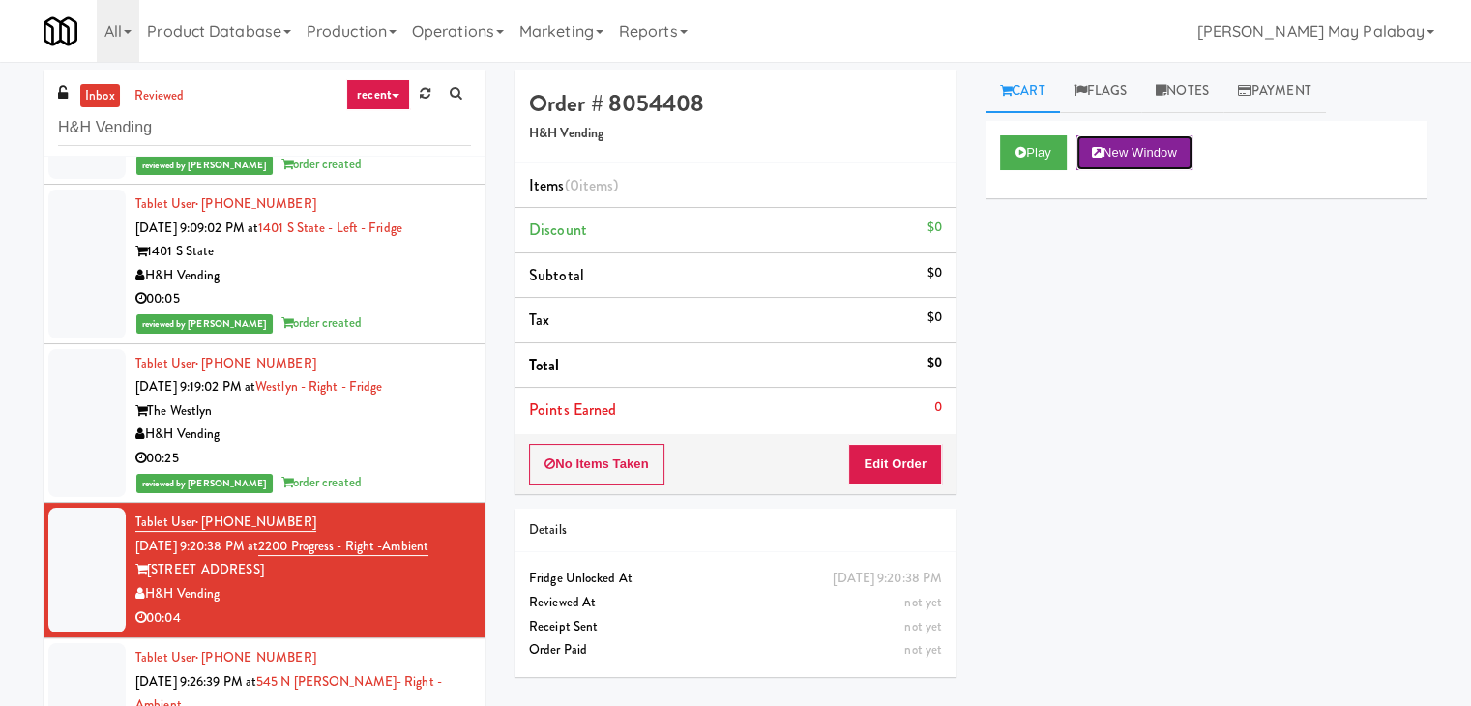
click at [1150, 143] on button "New Window" at bounding box center [1135, 152] width 116 height 35
click at [1201, 90] on link "Notes" at bounding box center [1183, 92] width 82 height 44
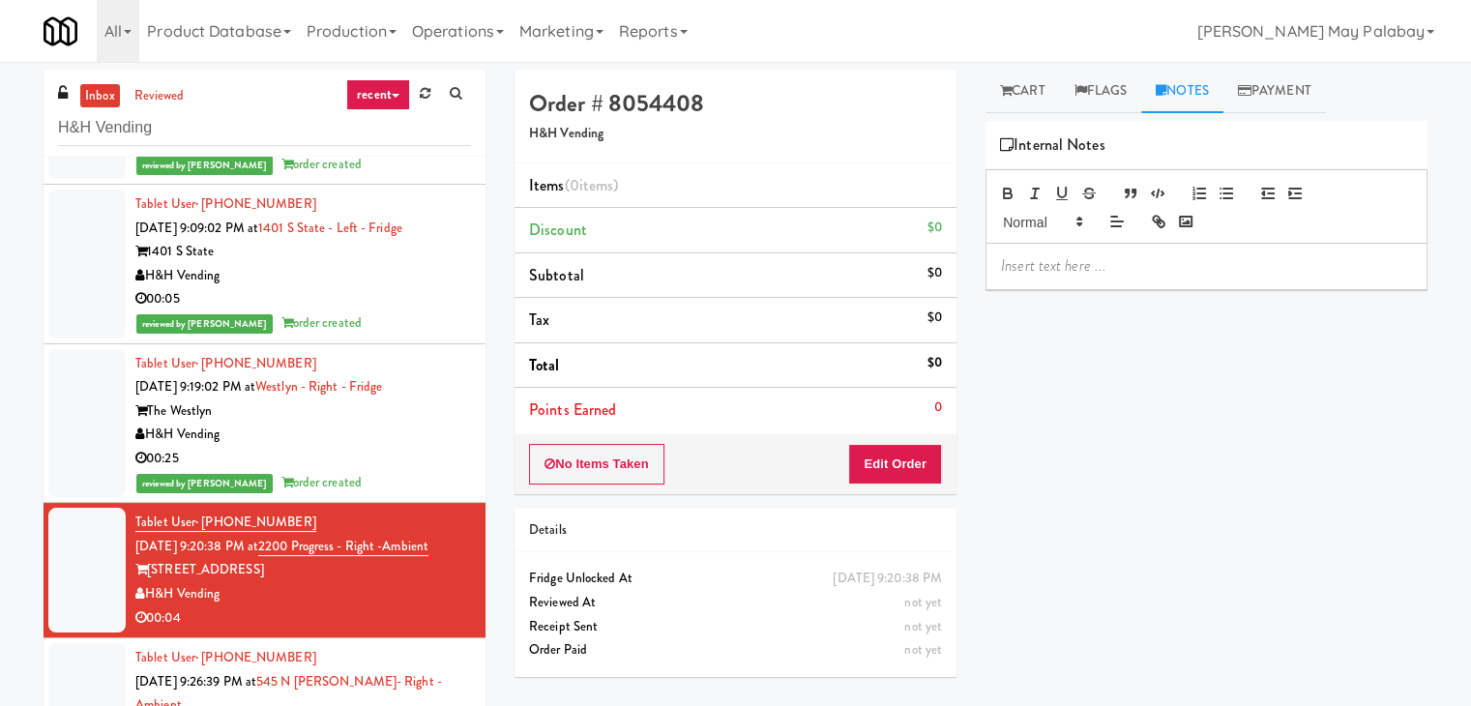
click at [1165, 258] on p at bounding box center [1206, 265] width 411 height 21
paste div
click at [1207, 260] on span "Rizza: #DisabledCamera#BottomLeft" at bounding box center [1161, 265] width 320 height 22
click at [1181, 267] on span "Rizza: #DisabledCamera#Topright" at bounding box center [1150, 265] width 299 height 22
click at [1042, 90] on link "Cart" at bounding box center [1023, 92] width 74 height 44
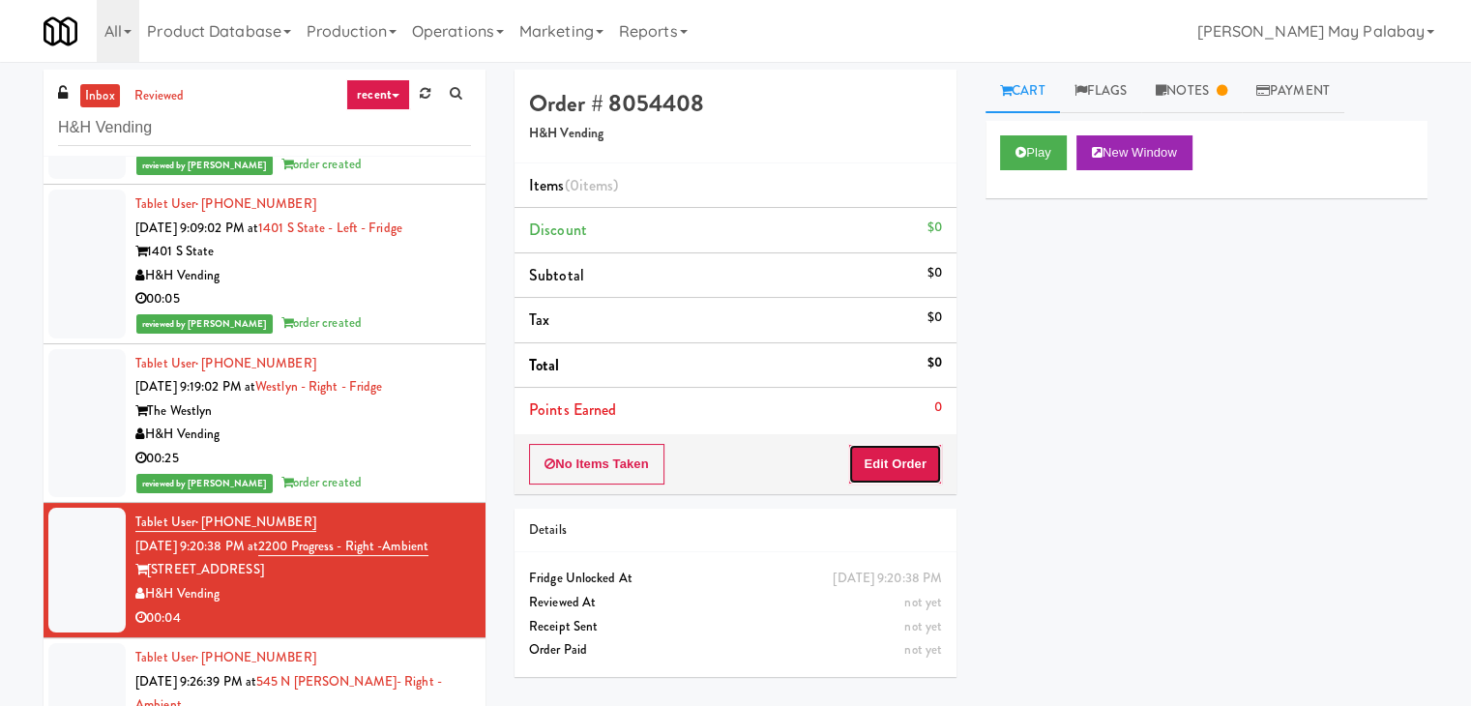
click at [913, 461] on button "Edit Order" at bounding box center [895, 464] width 94 height 41
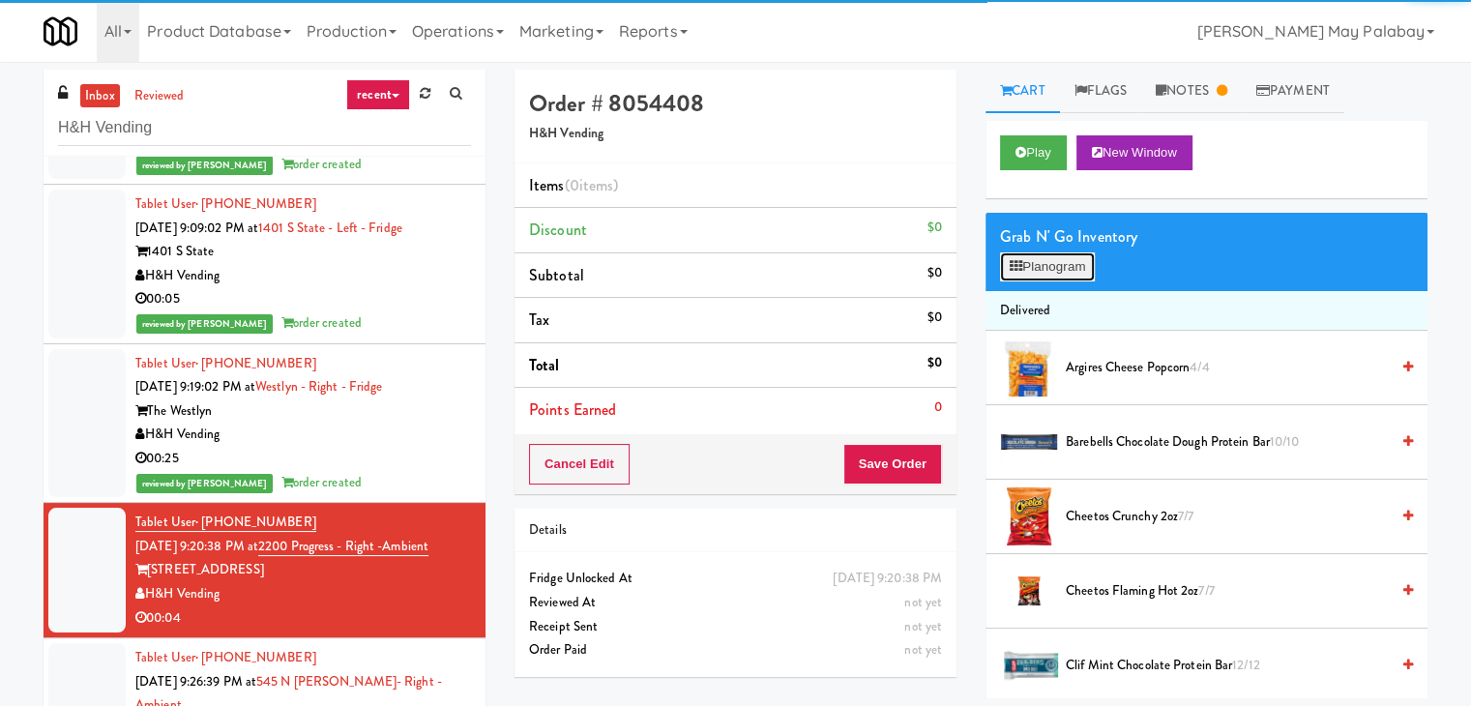
click at [1060, 263] on button "Planogram" at bounding box center [1047, 266] width 95 height 29
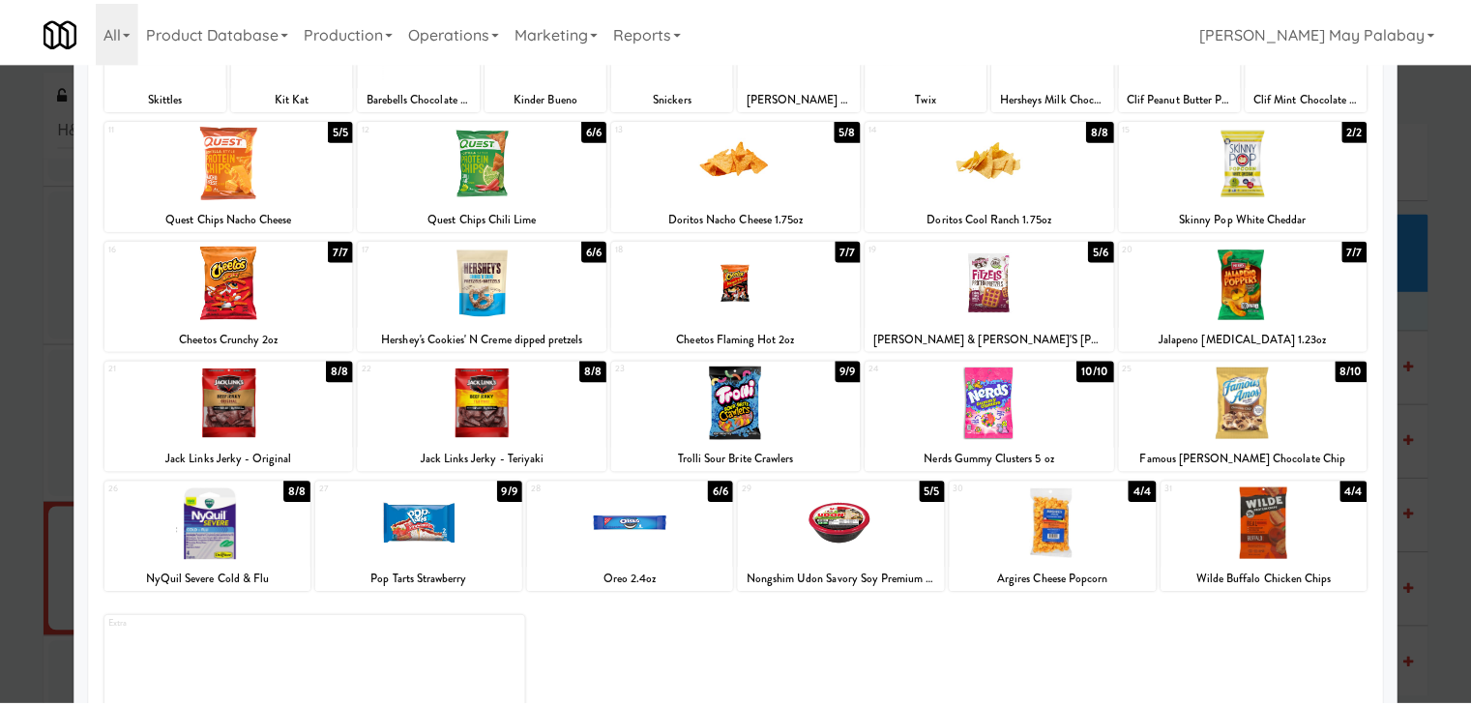
scroll to position [193, 0]
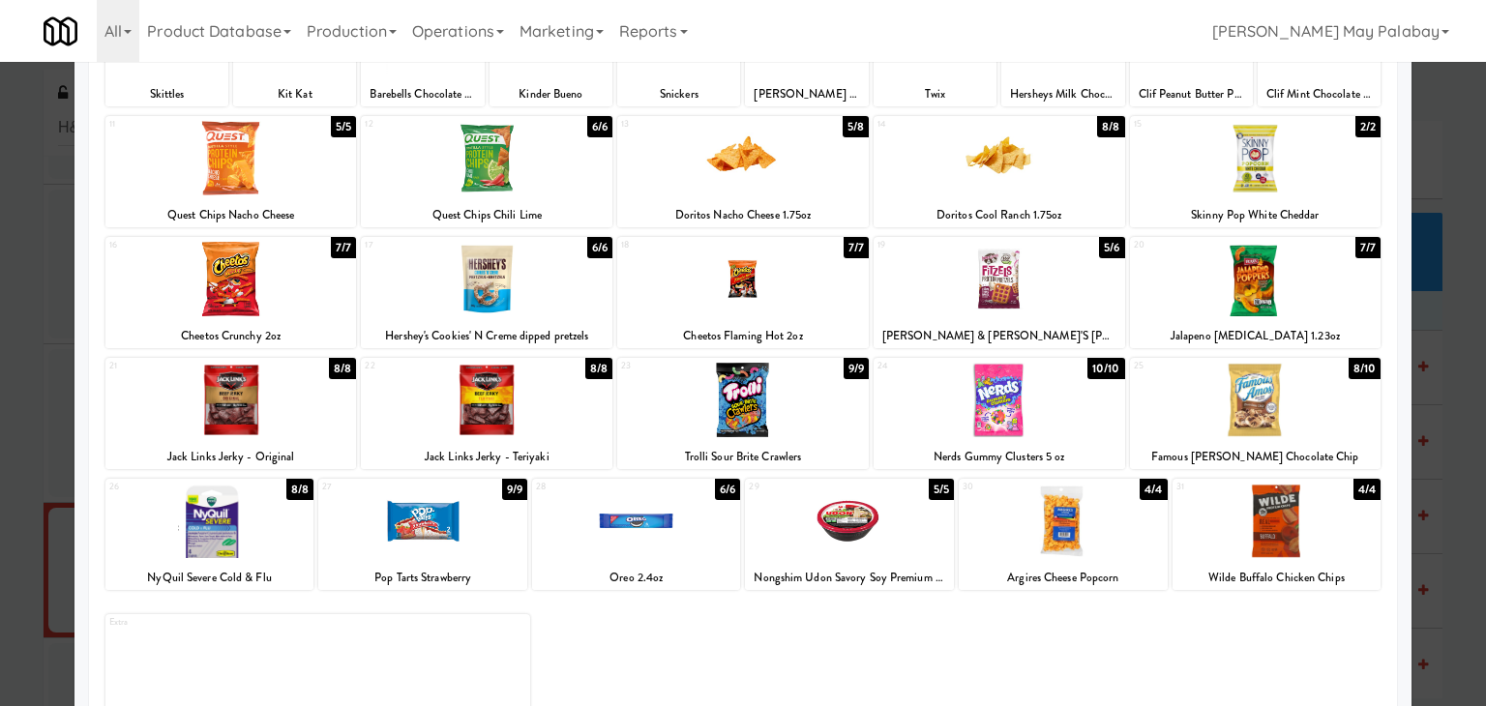
click at [1111, 546] on div at bounding box center [1063, 521] width 209 height 74
click at [1429, 414] on div at bounding box center [743, 353] width 1486 height 706
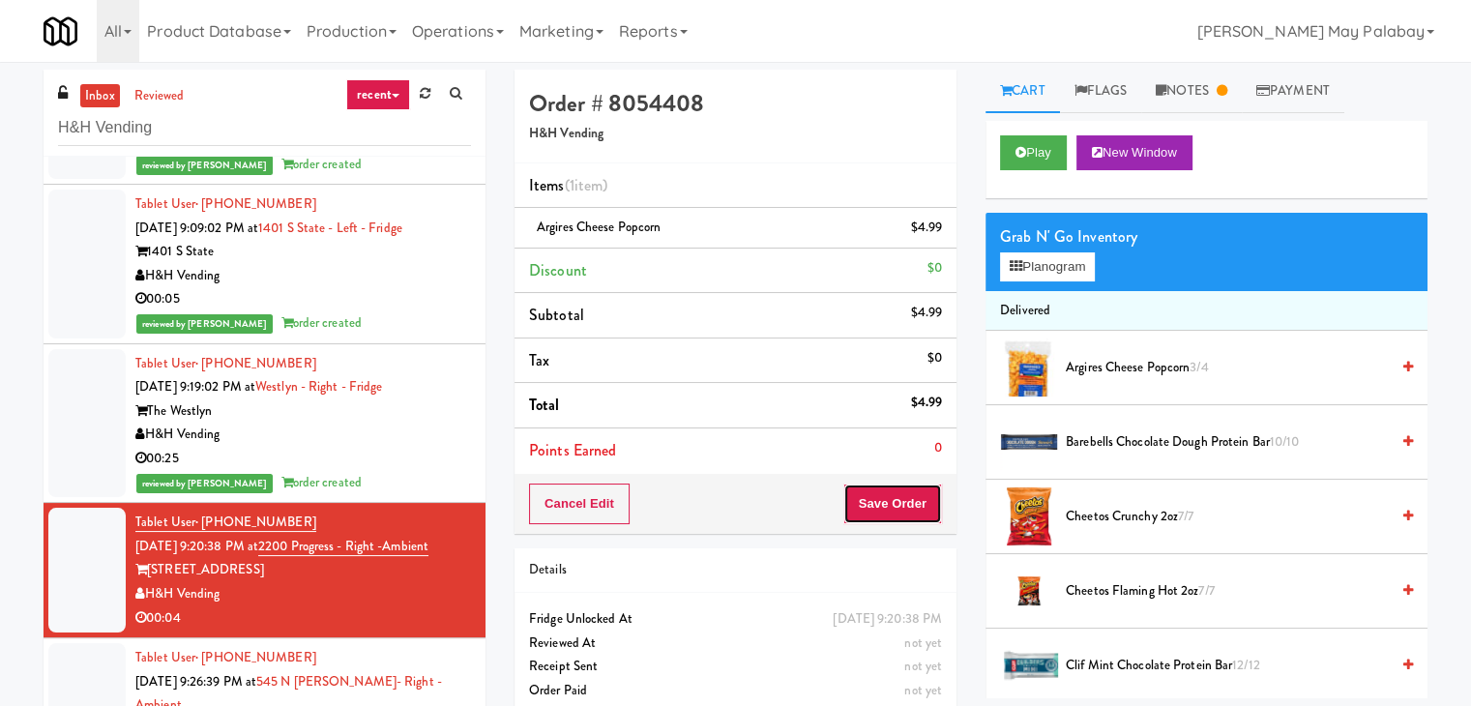
click at [916, 508] on button "Save Order" at bounding box center [893, 504] width 99 height 41
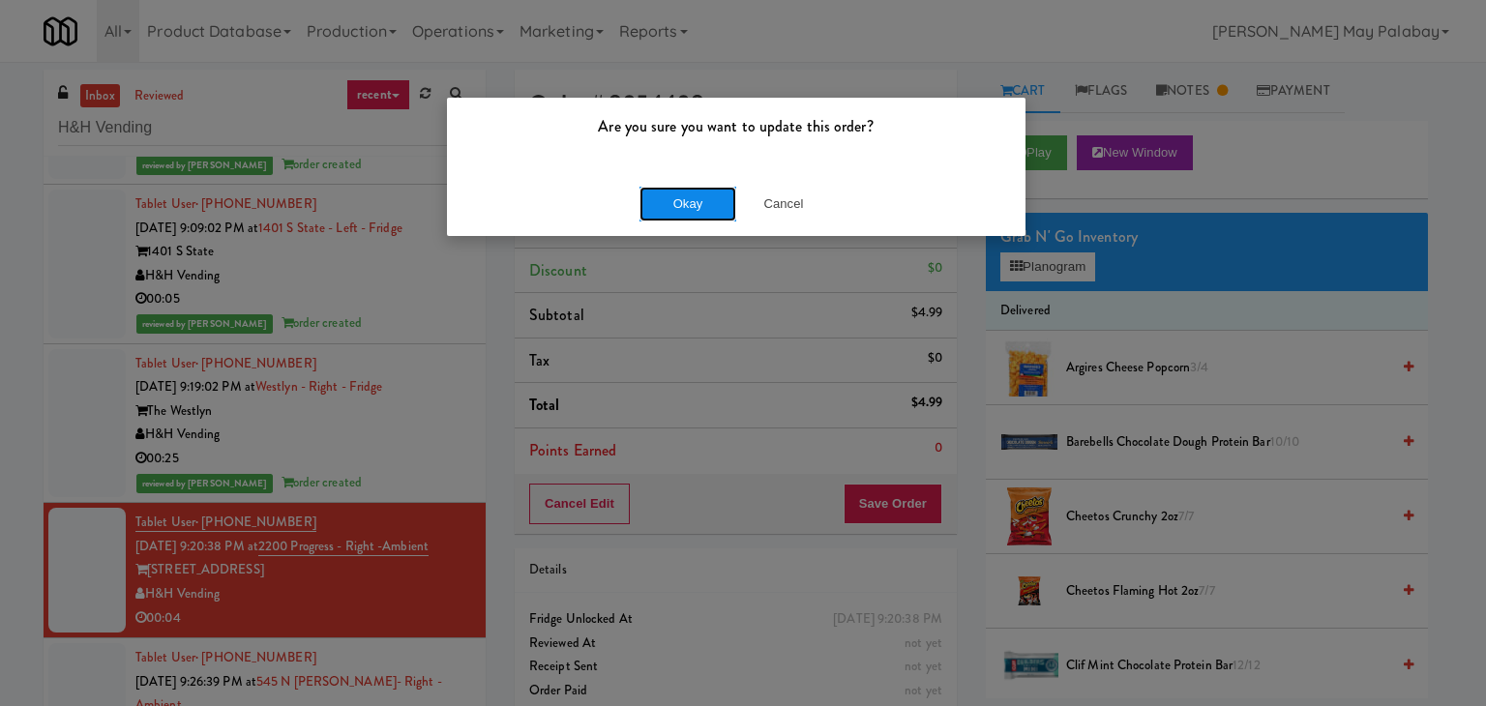
click at [700, 206] on button "Okay" at bounding box center [687, 204] width 97 height 35
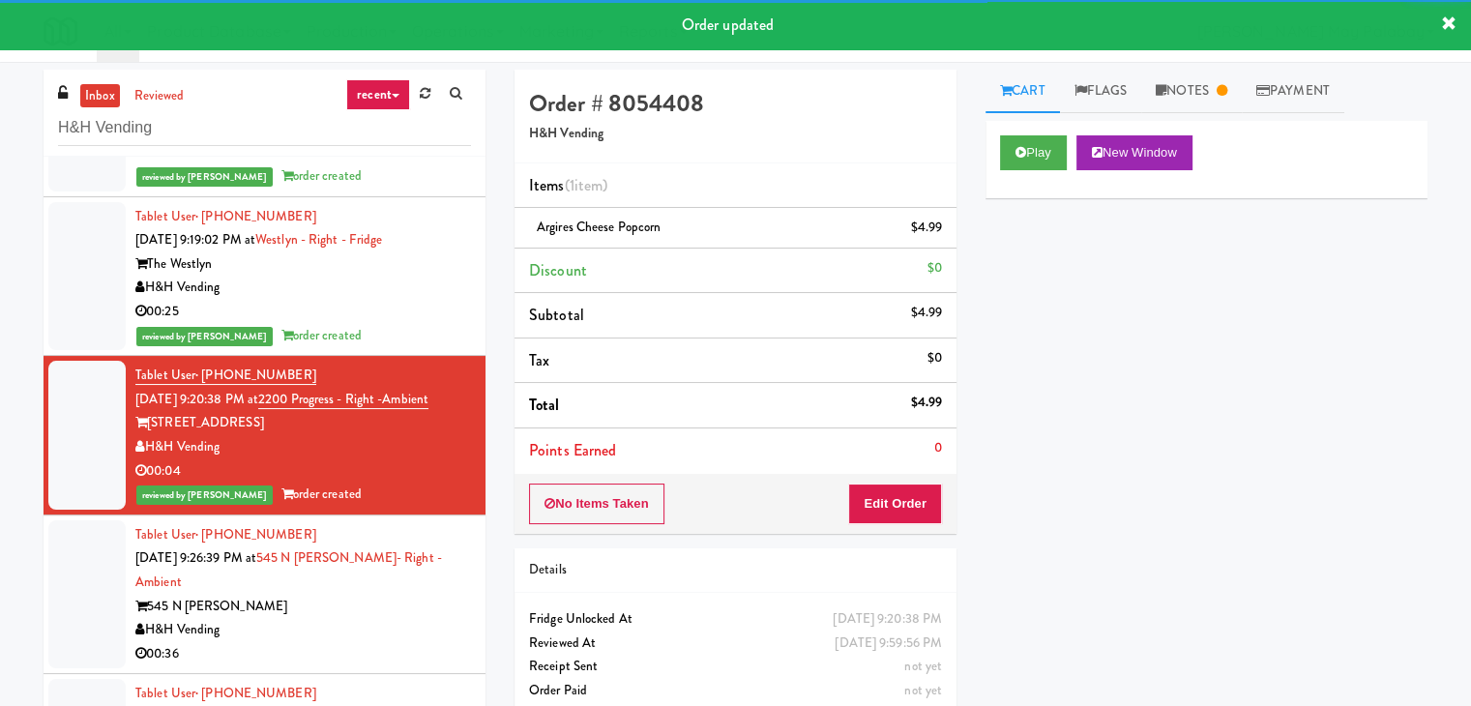
scroll to position [484, 0]
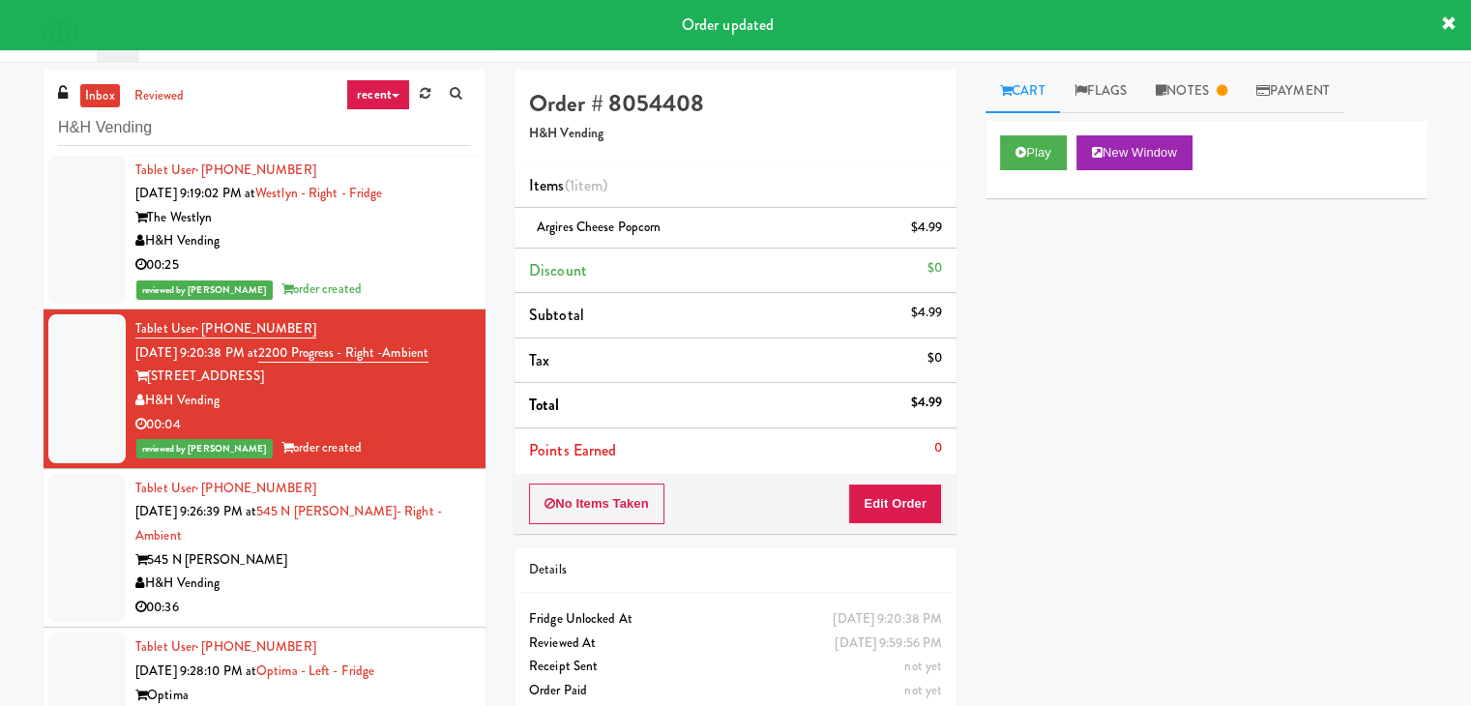
click at [370, 582] on div "Tablet User · (847) 903-0000 Sep 20, 2025 9:26:39 PM at 545 N McClurg- Right - …" at bounding box center [303, 548] width 336 height 143
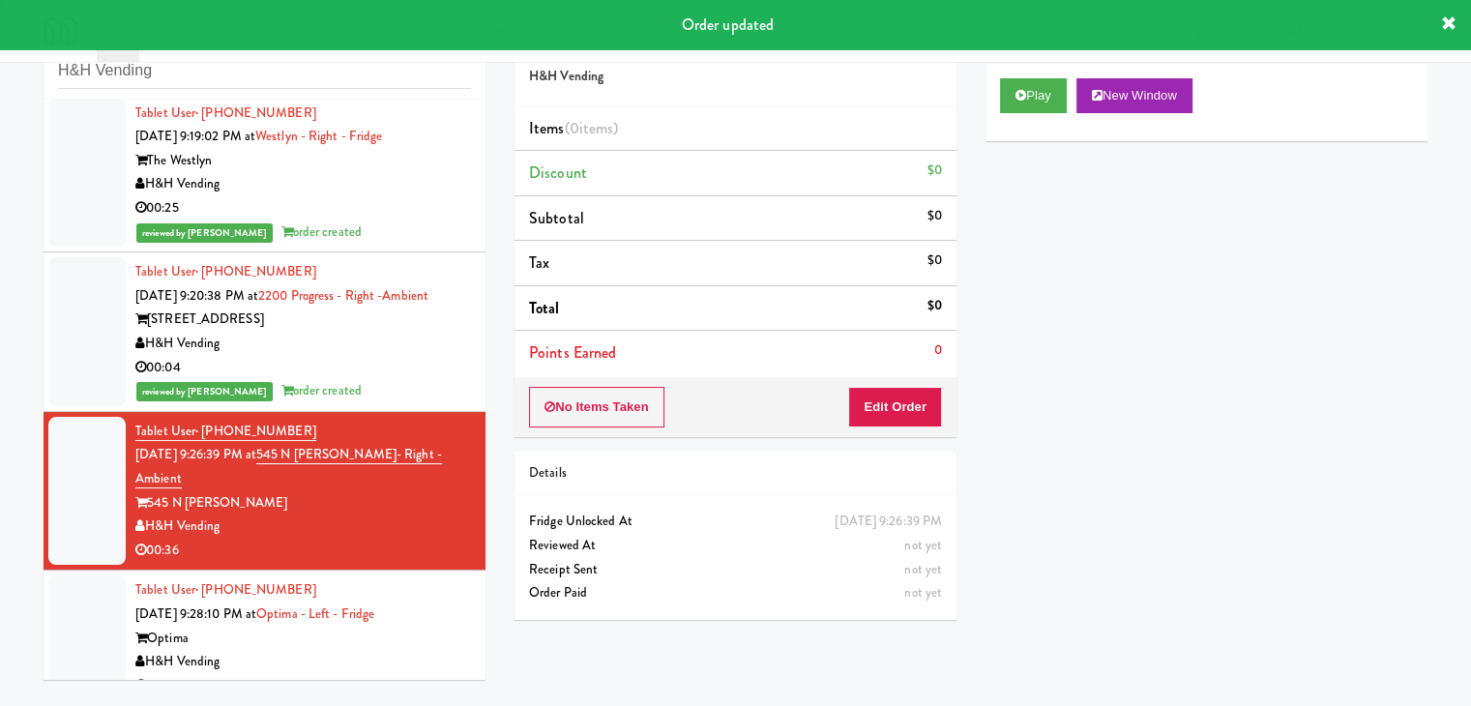
scroll to position [62, 0]
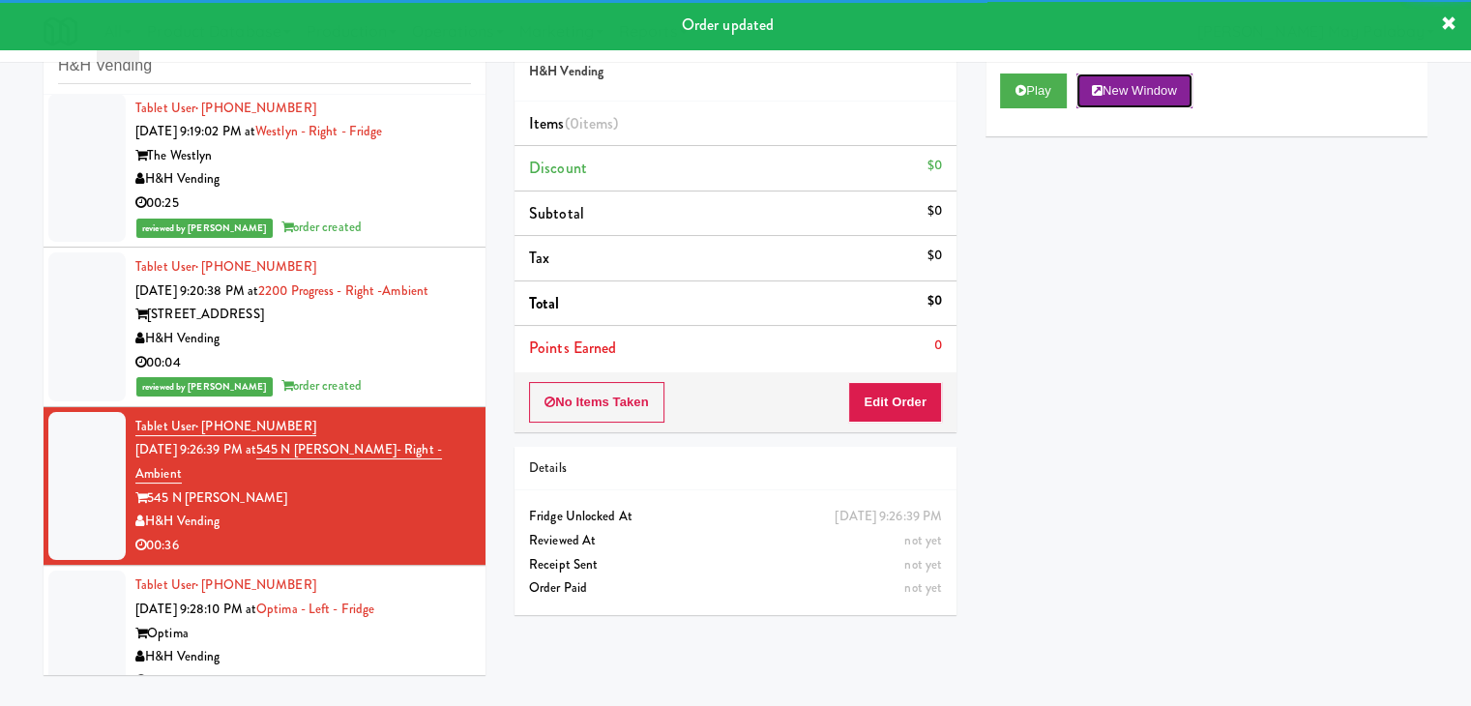
click at [1156, 85] on button "New Window" at bounding box center [1135, 91] width 116 height 35
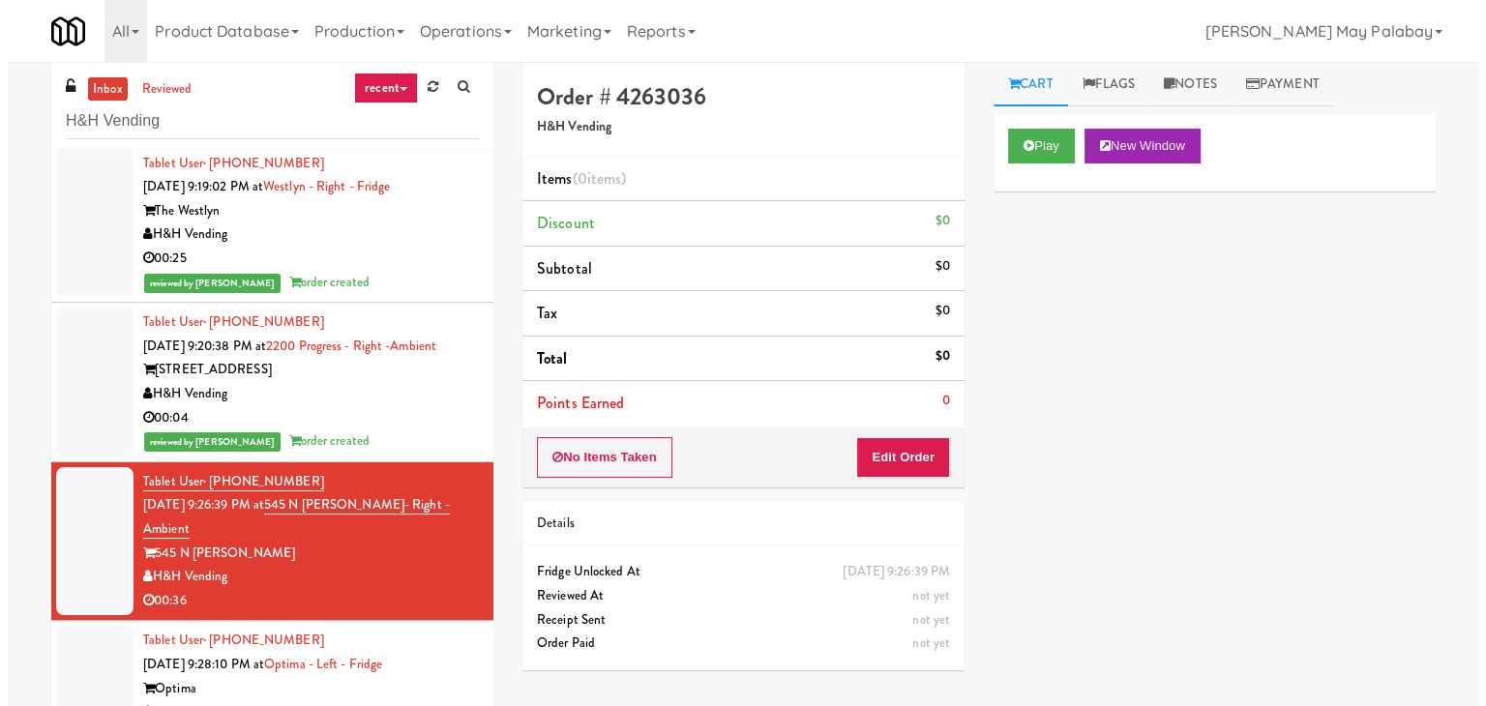
scroll to position [0, 0]
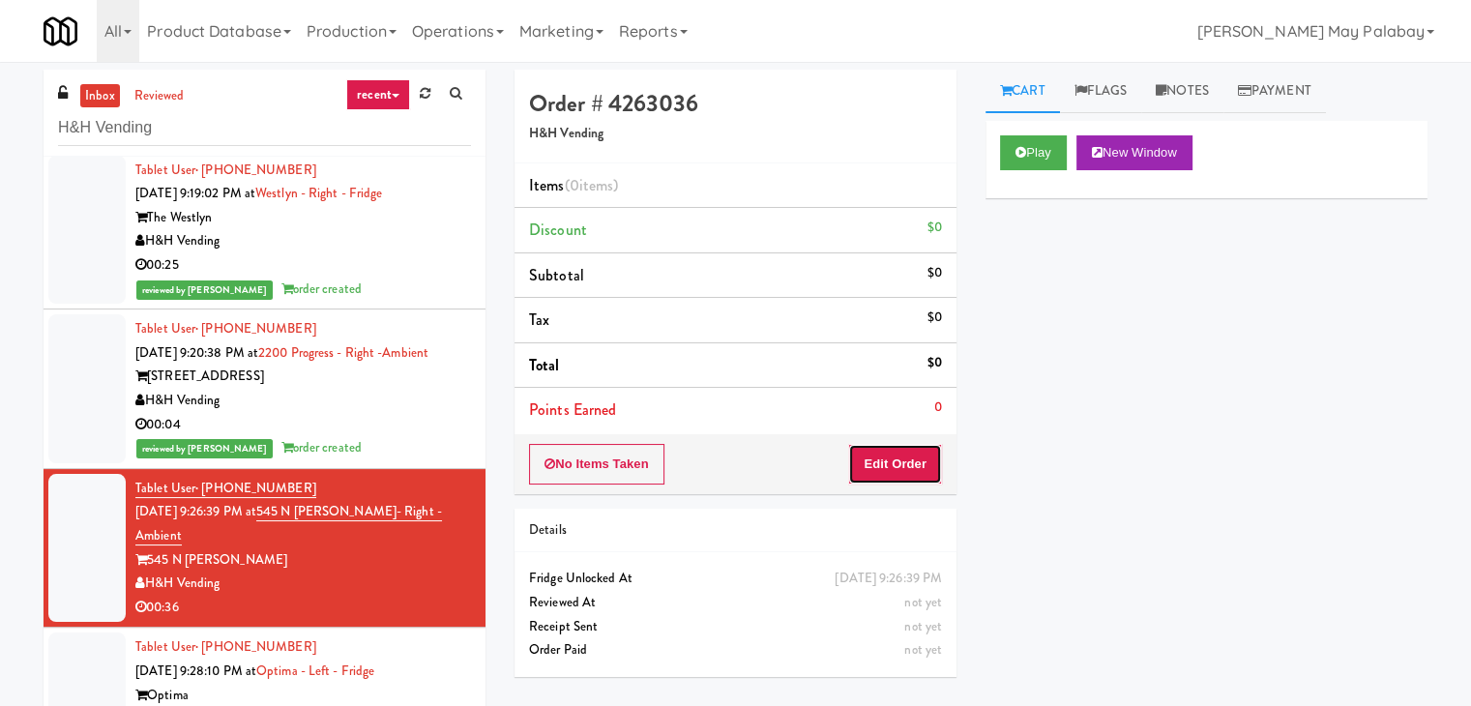
click at [909, 470] on button "Edit Order" at bounding box center [895, 464] width 94 height 41
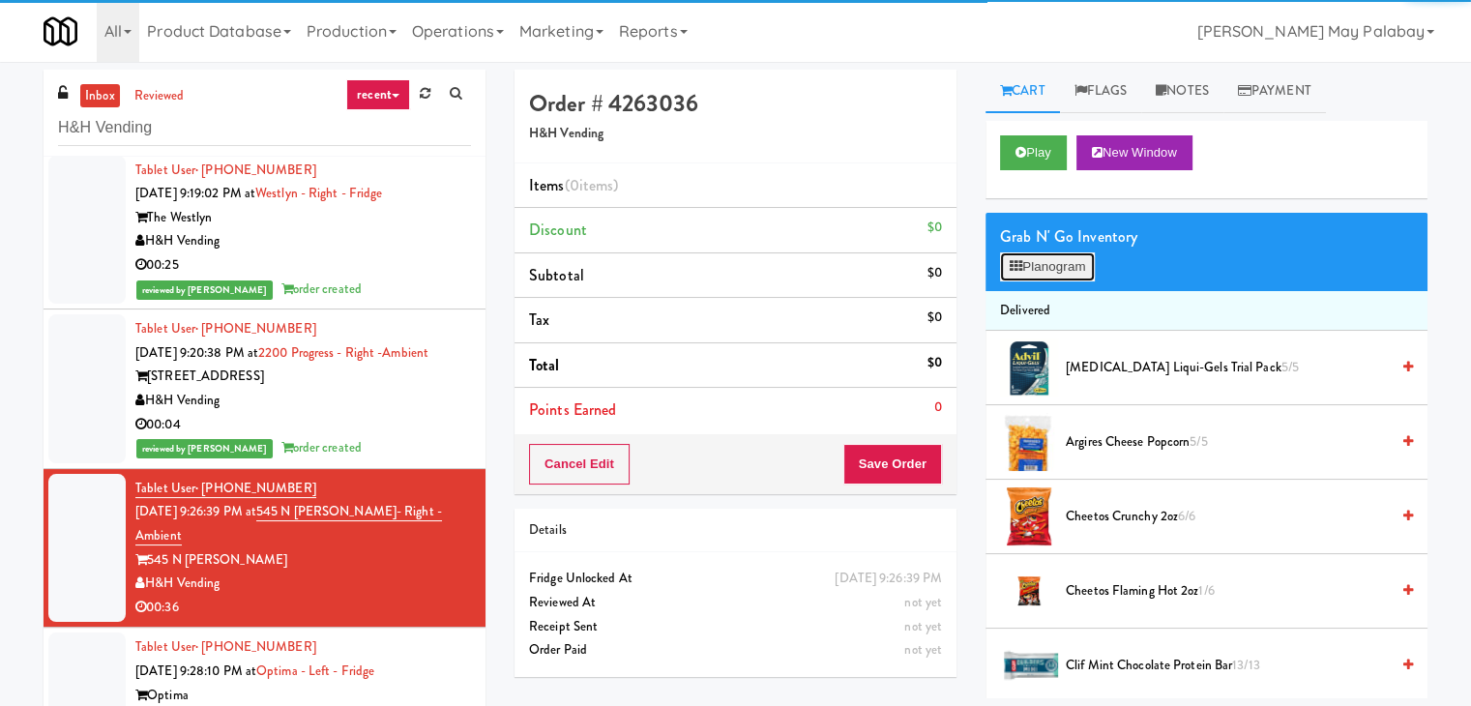
click at [1047, 279] on button "Planogram" at bounding box center [1047, 266] width 95 height 29
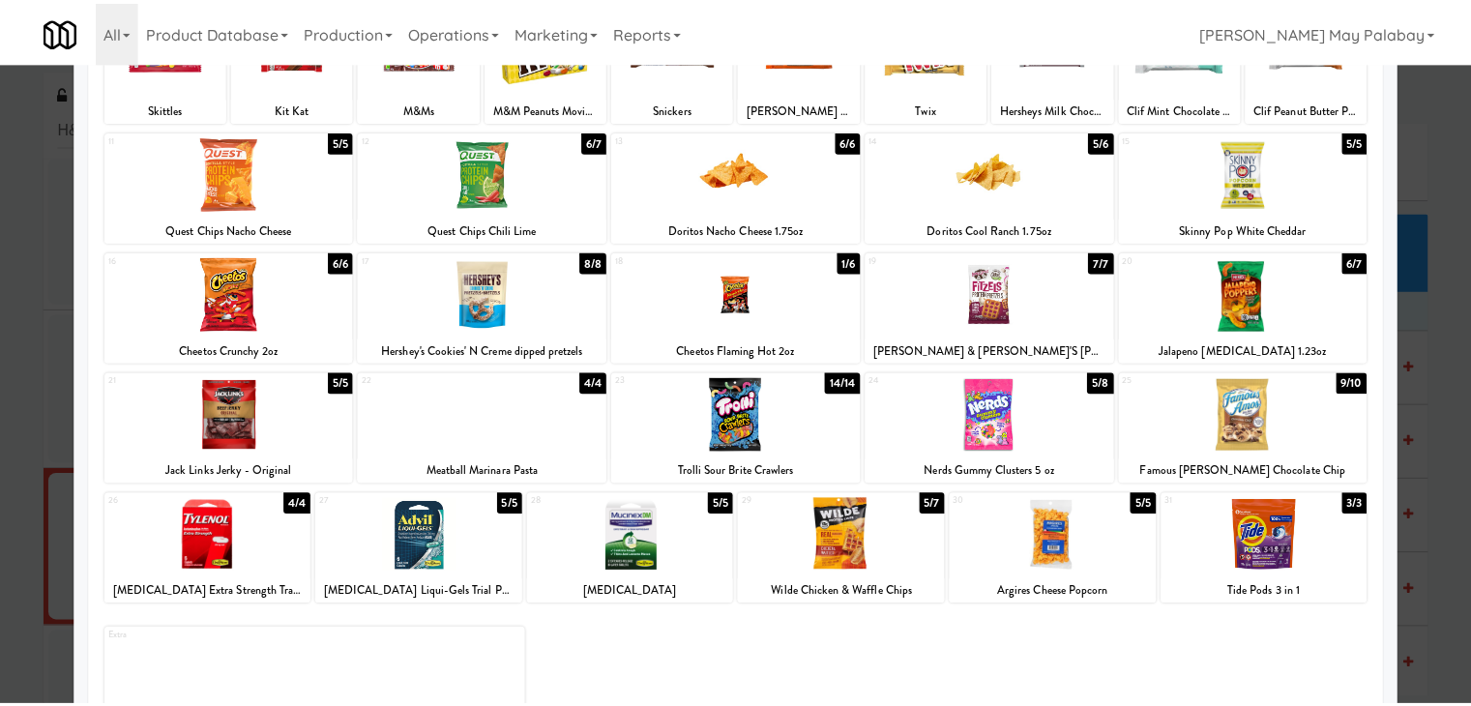
scroll to position [193, 0]
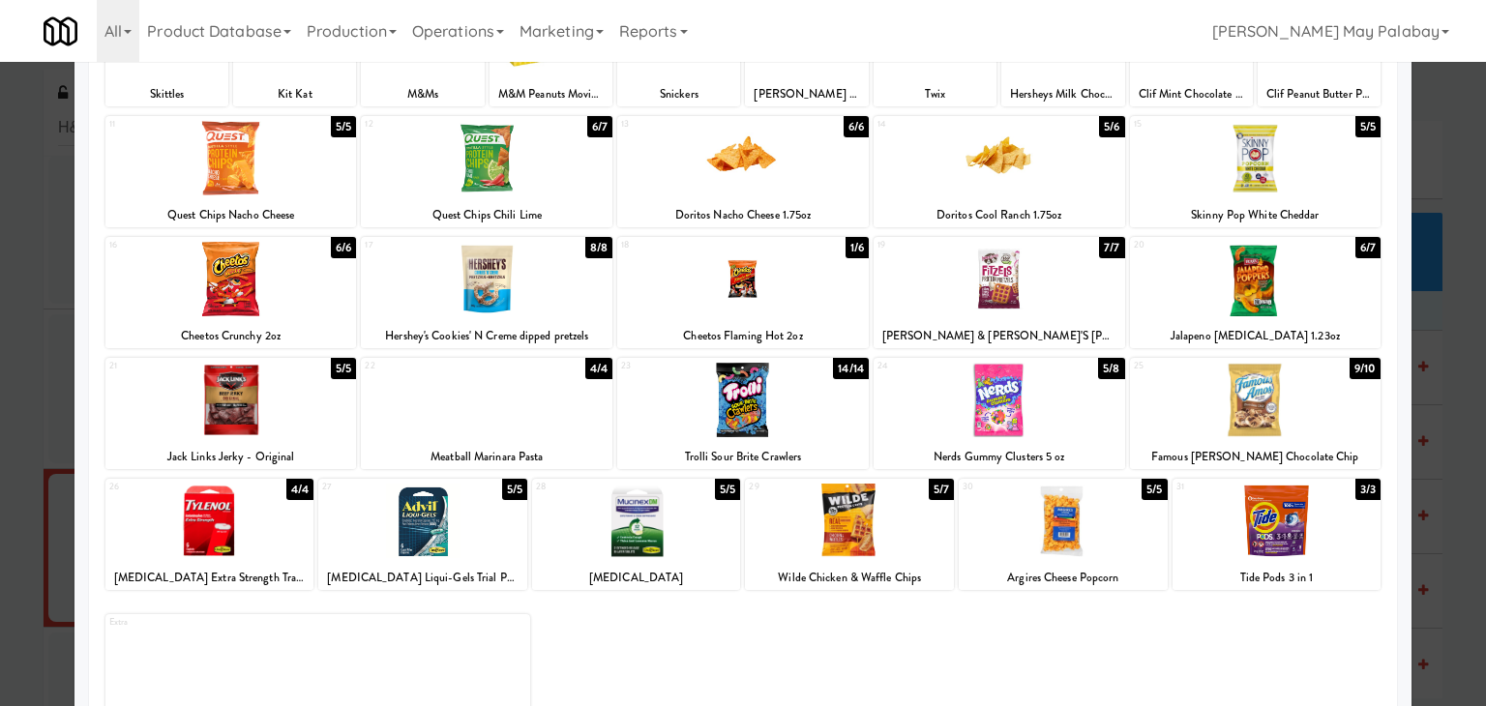
click at [847, 304] on div at bounding box center [743, 279] width 252 height 74
click at [1420, 372] on div at bounding box center [743, 353] width 1486 height 706
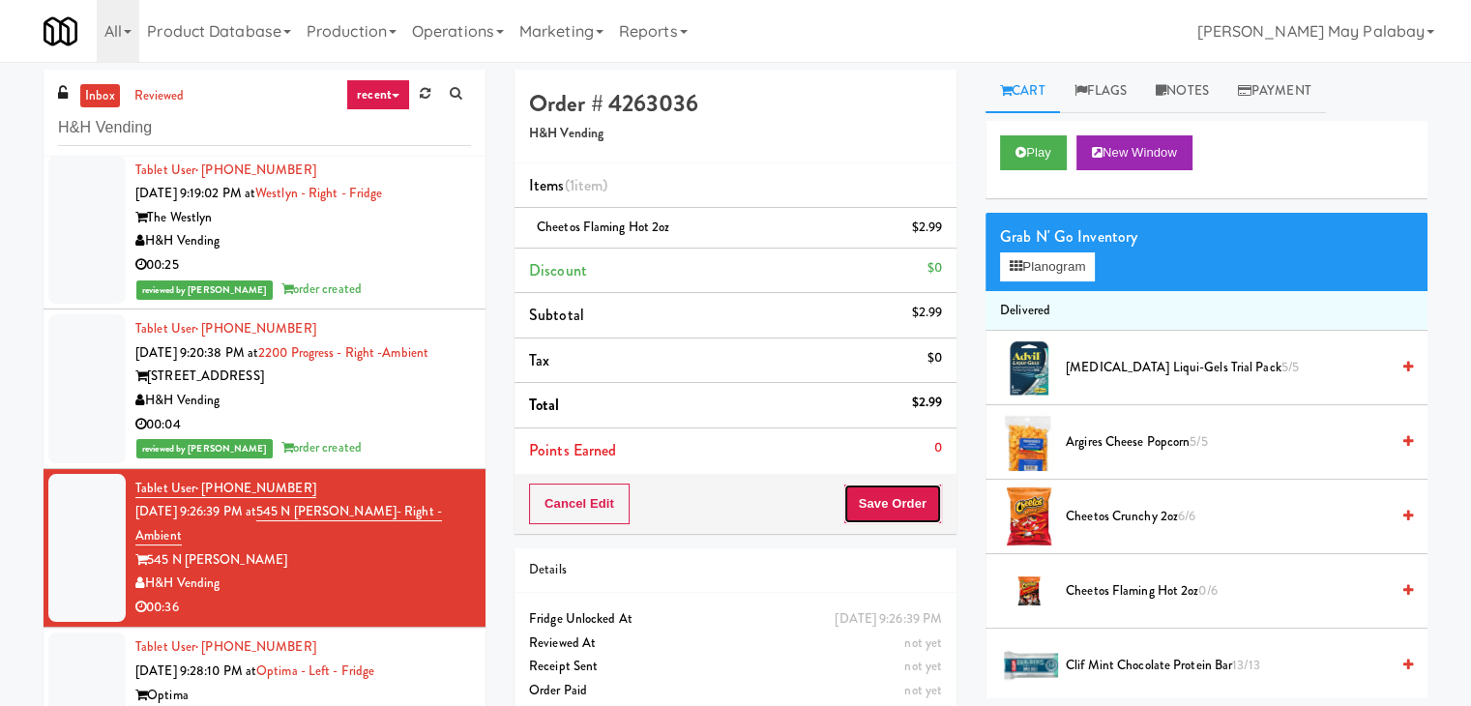
click at [899, 489] on button "Save Order" at bounding box center [893, 504] width 99 height 41
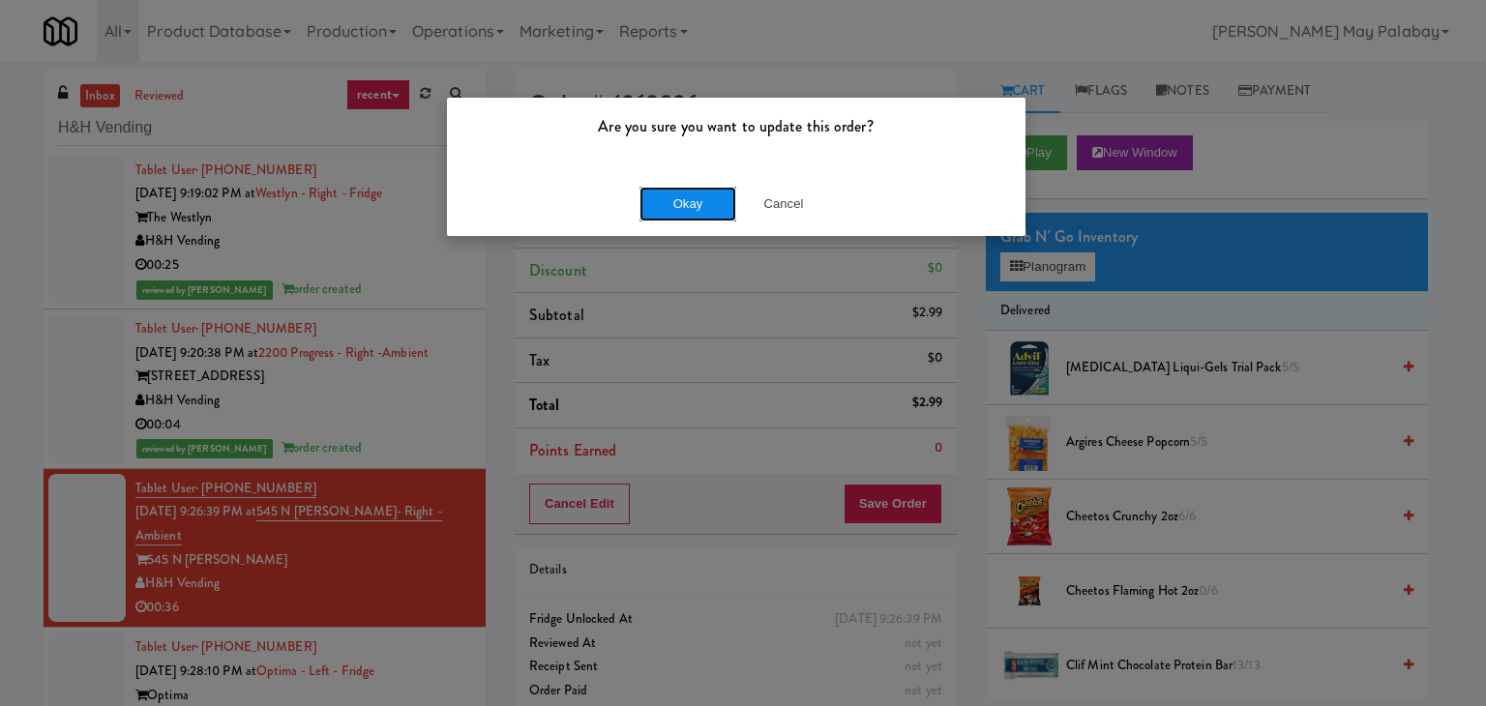
click at [677, 206] on button "Okay" at bounding box center [687, 204] width 97 height 35
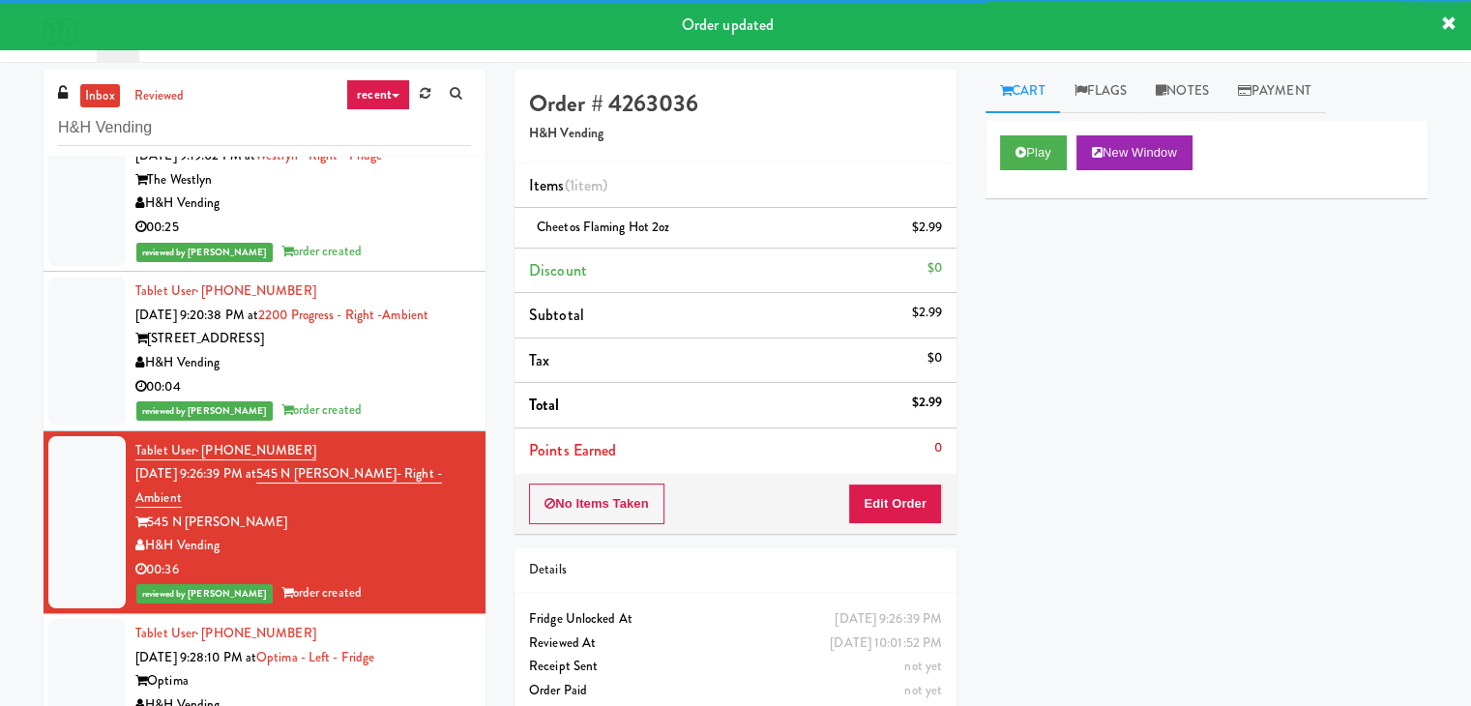
scroll to position [677, 0]
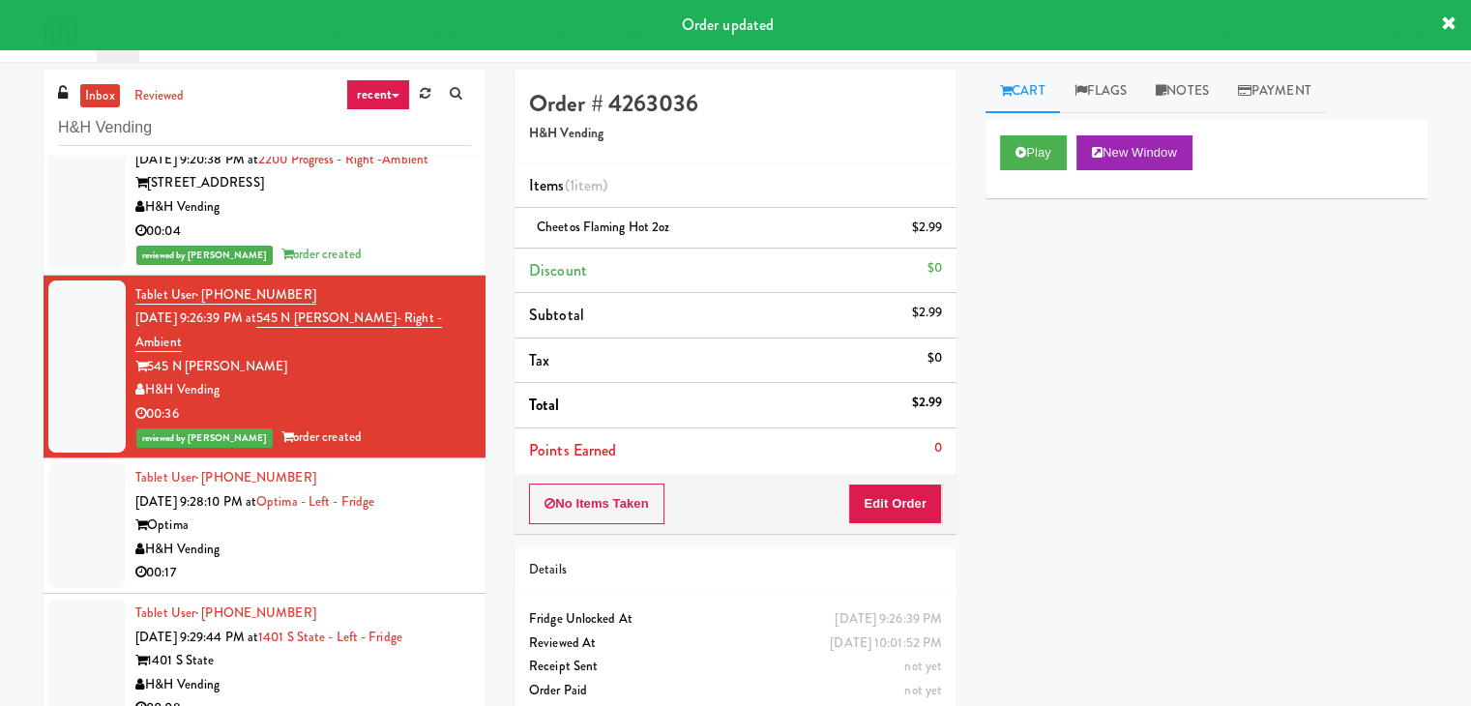
click at [393, 562] on div "H&H Vending" at bounding box center [303, 550] width 336 height 24
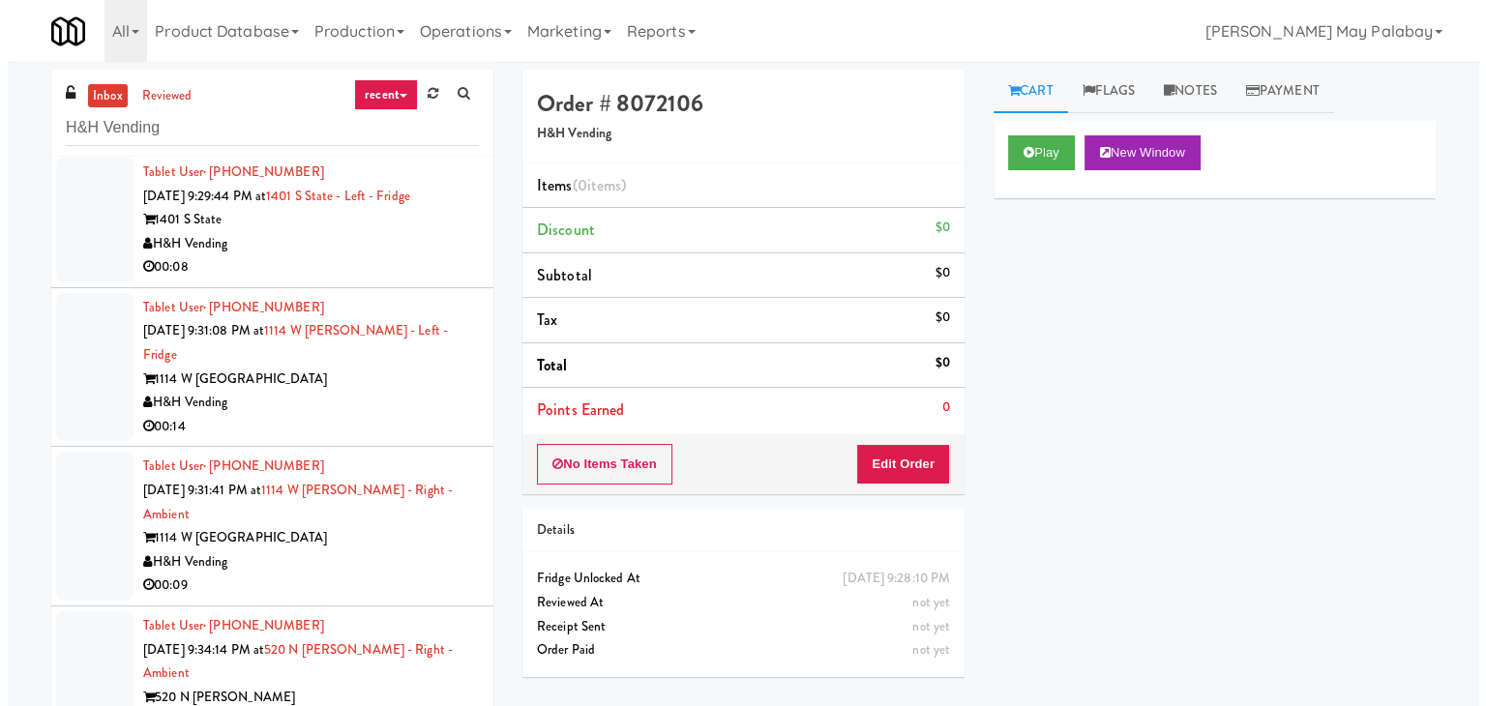
scroll to position [654, 0]
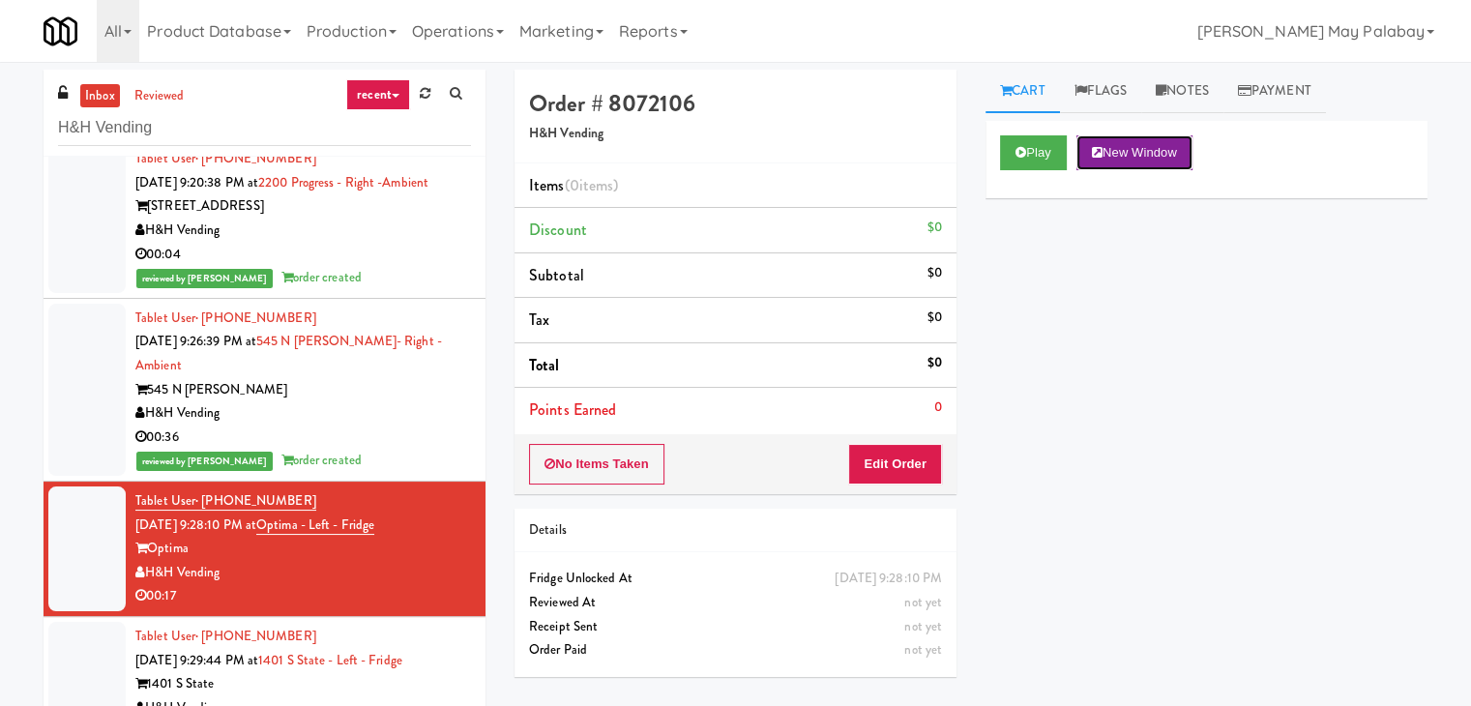
click at [1161, 164] on button "New Window" at bounding box center [1135, 152] width 116 height 35
click at [910, 466] on button "Edit Order" at bounding box center [895, 464] width 94 height 41
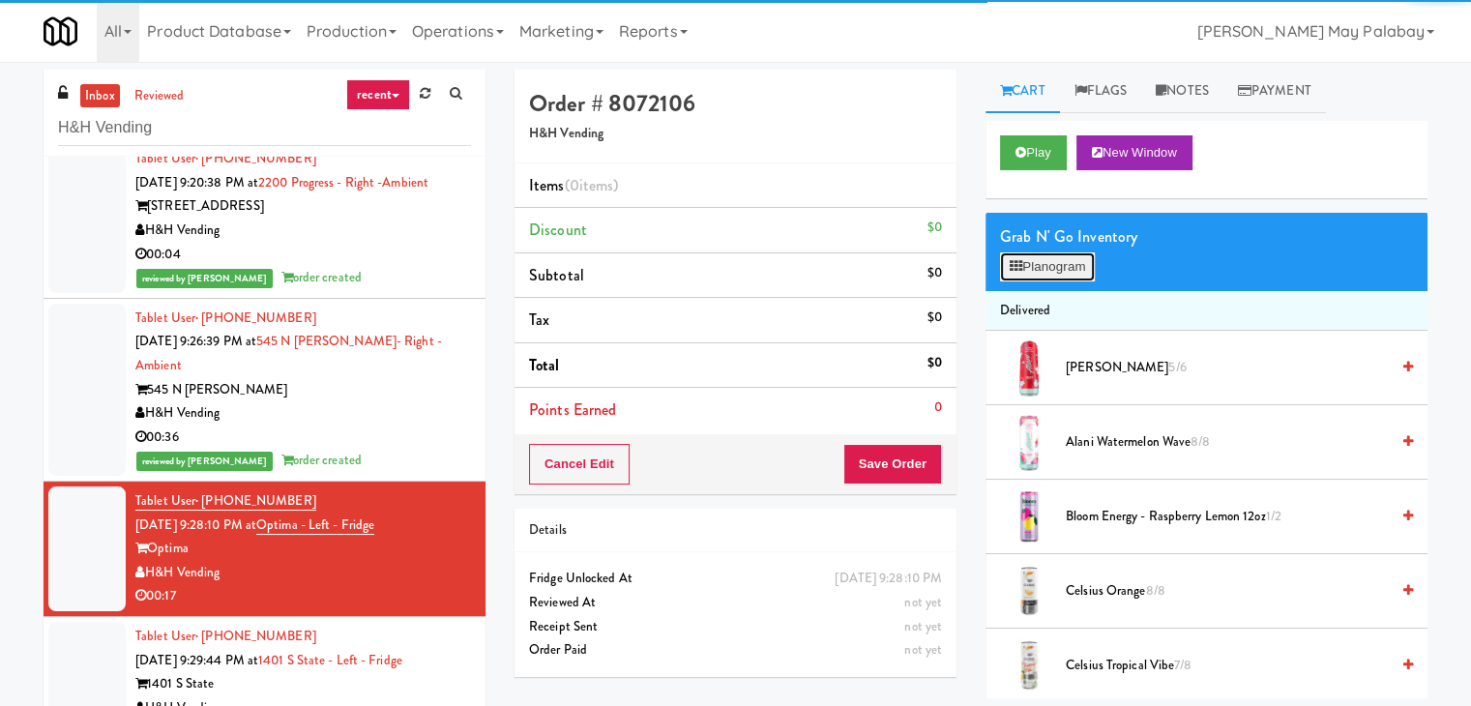
click at [1064, 263] on button "Planogram" at bounding box center [1047, 266] width 95 height 29
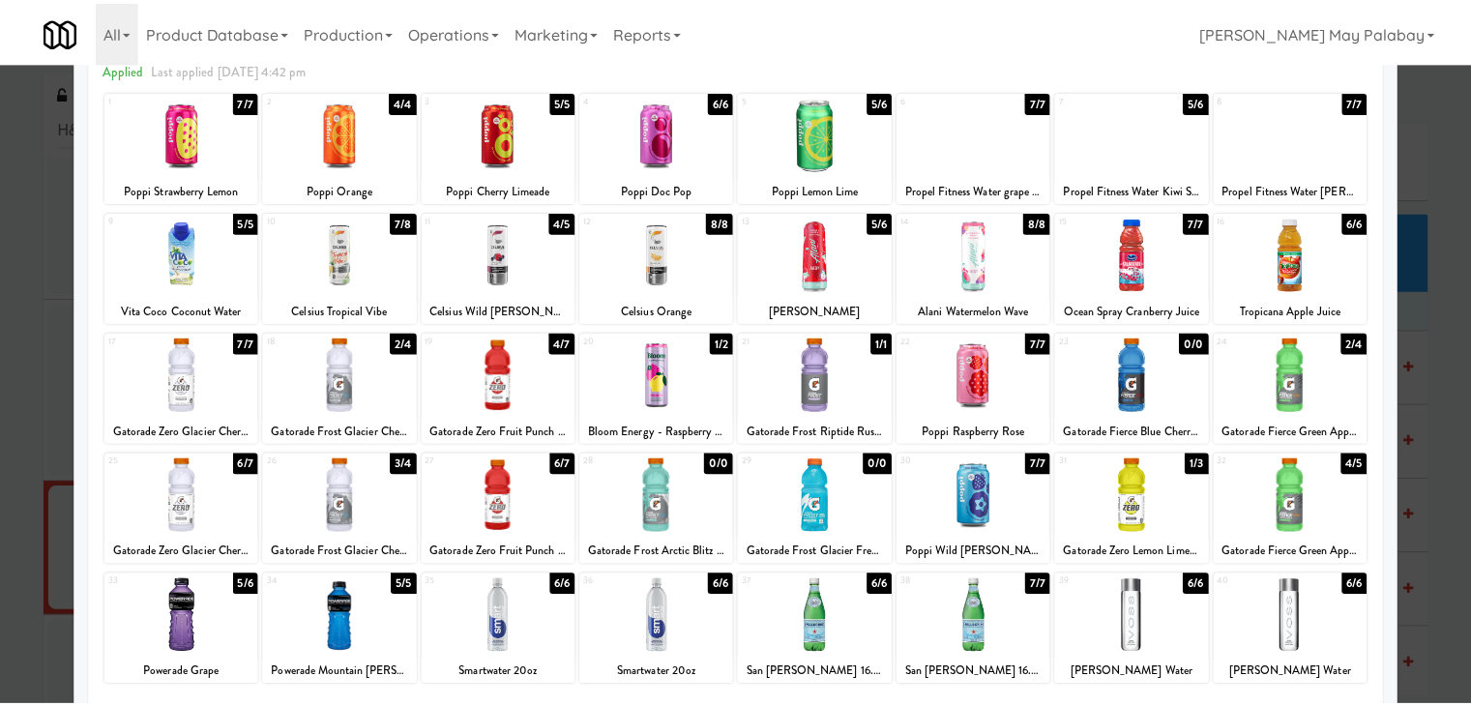
scroll to position [97, 0]
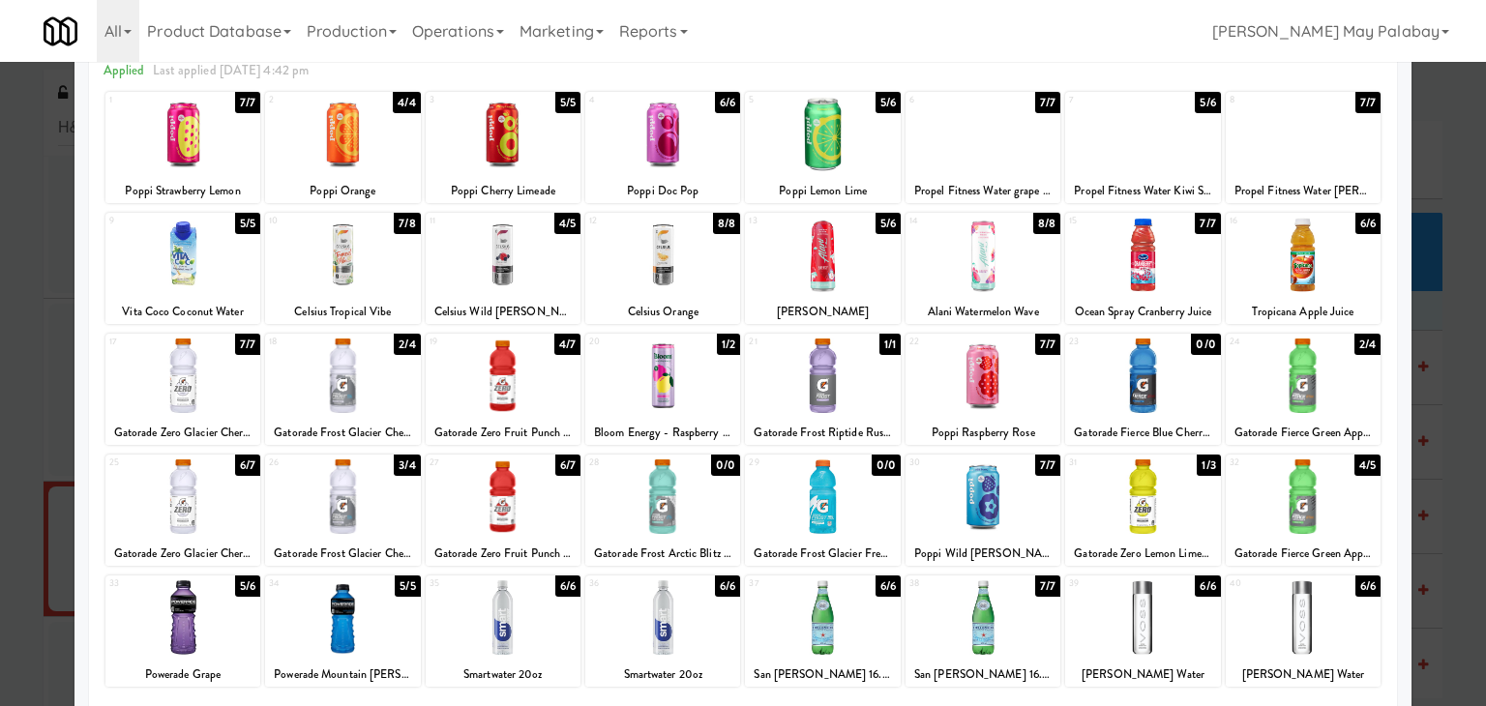
click at [851, 624] on div at bounding box center [822, 617] width 155 height 74
click at [562, 519] on div at bounding box center [503, 497] width 155 height 74
click at [999, 150] on div at bounding box center [982, 134] width 155 height 74
click at [1452, 287] on div at bounding box center [743, 353] width 1486 height 706
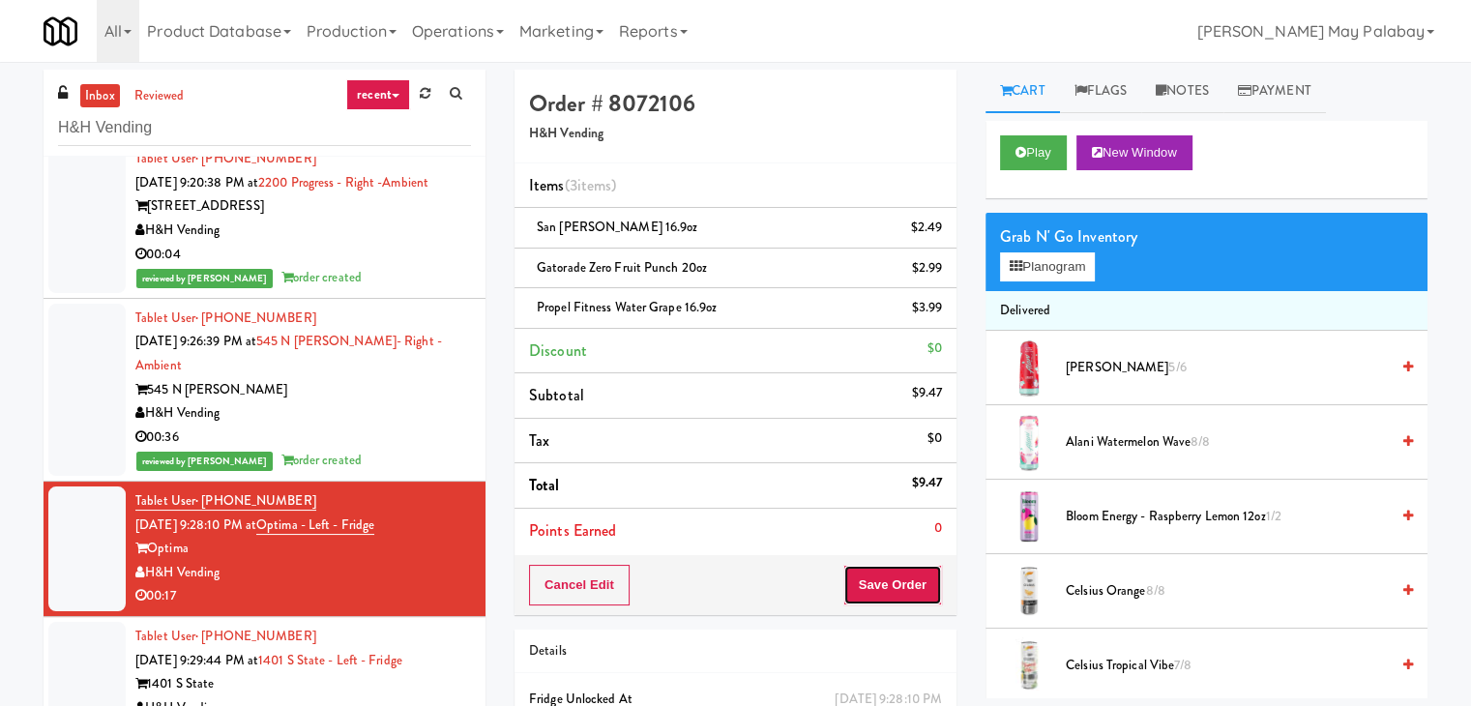
click at [895, 580] on button "Save Order" at bounding box center [893, 585] width 99 height 41
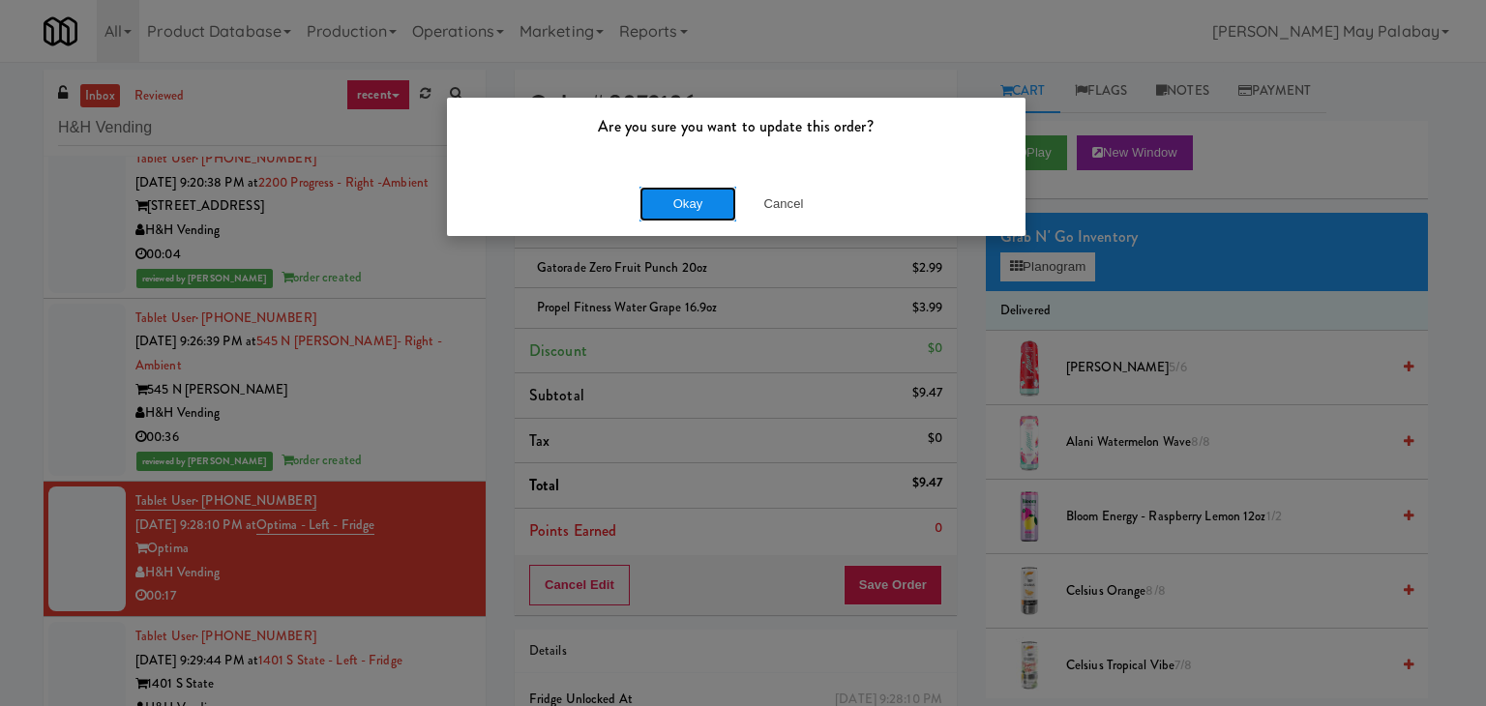
click at [692, 214] on button "Okay" at bounding box center [687, 204] width 97 height 35
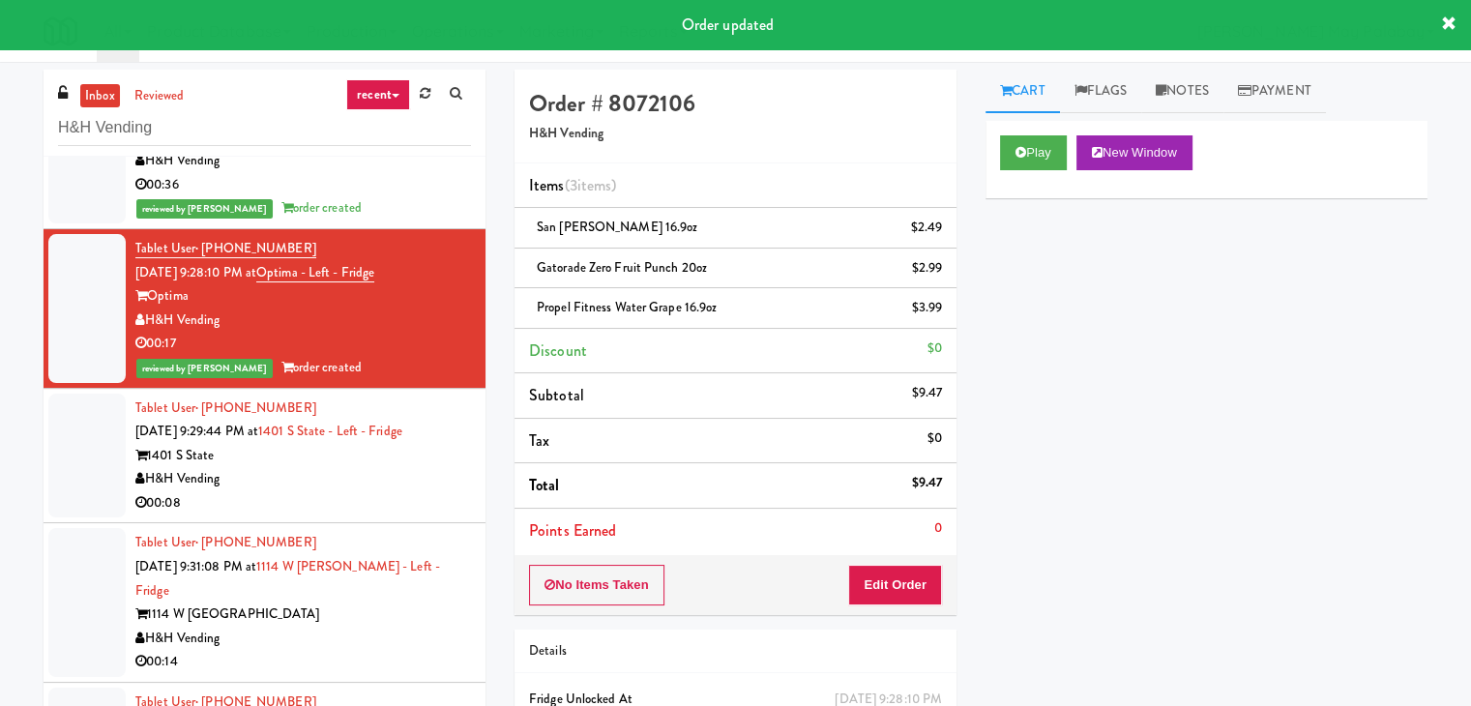
scroll to position [944, 0]
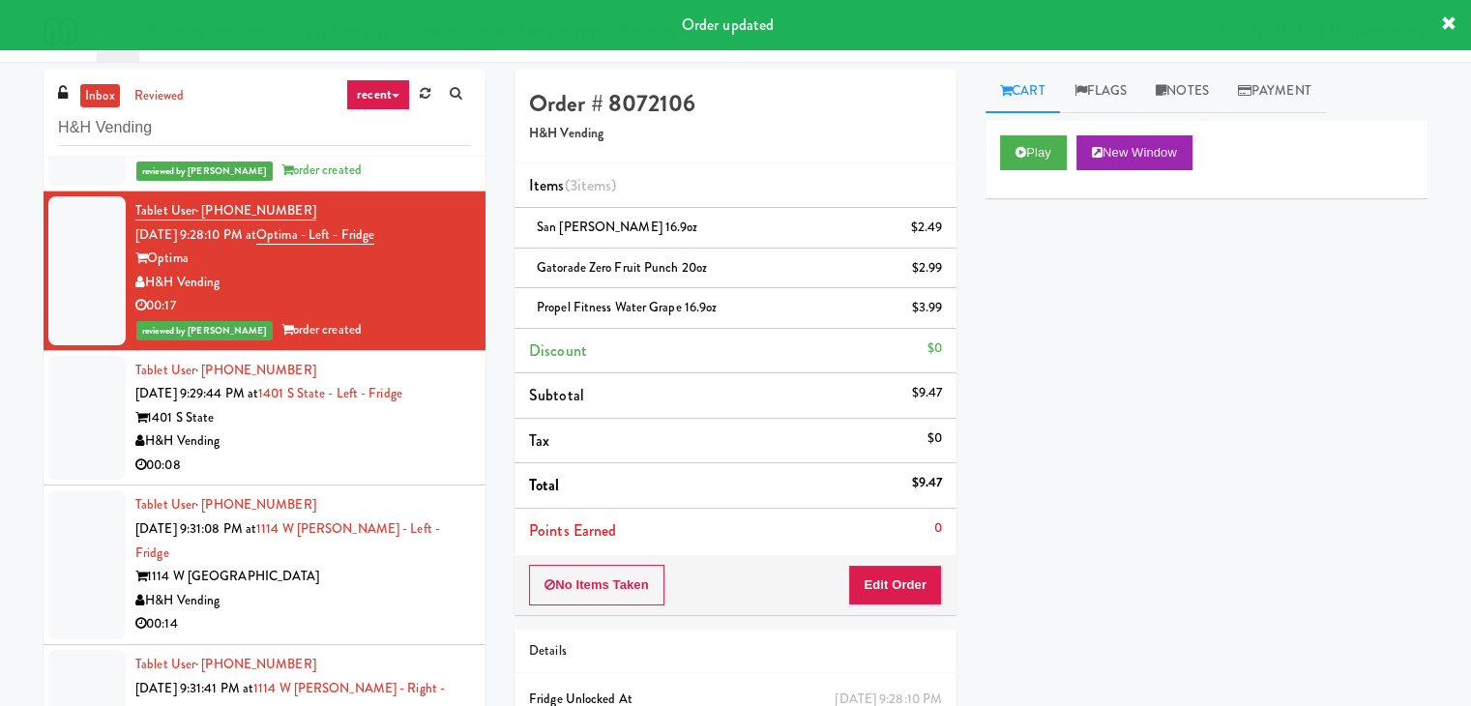
click at [380, 454] on div "H&H Vending" at bounding box center [303, 442] width 336 height 24
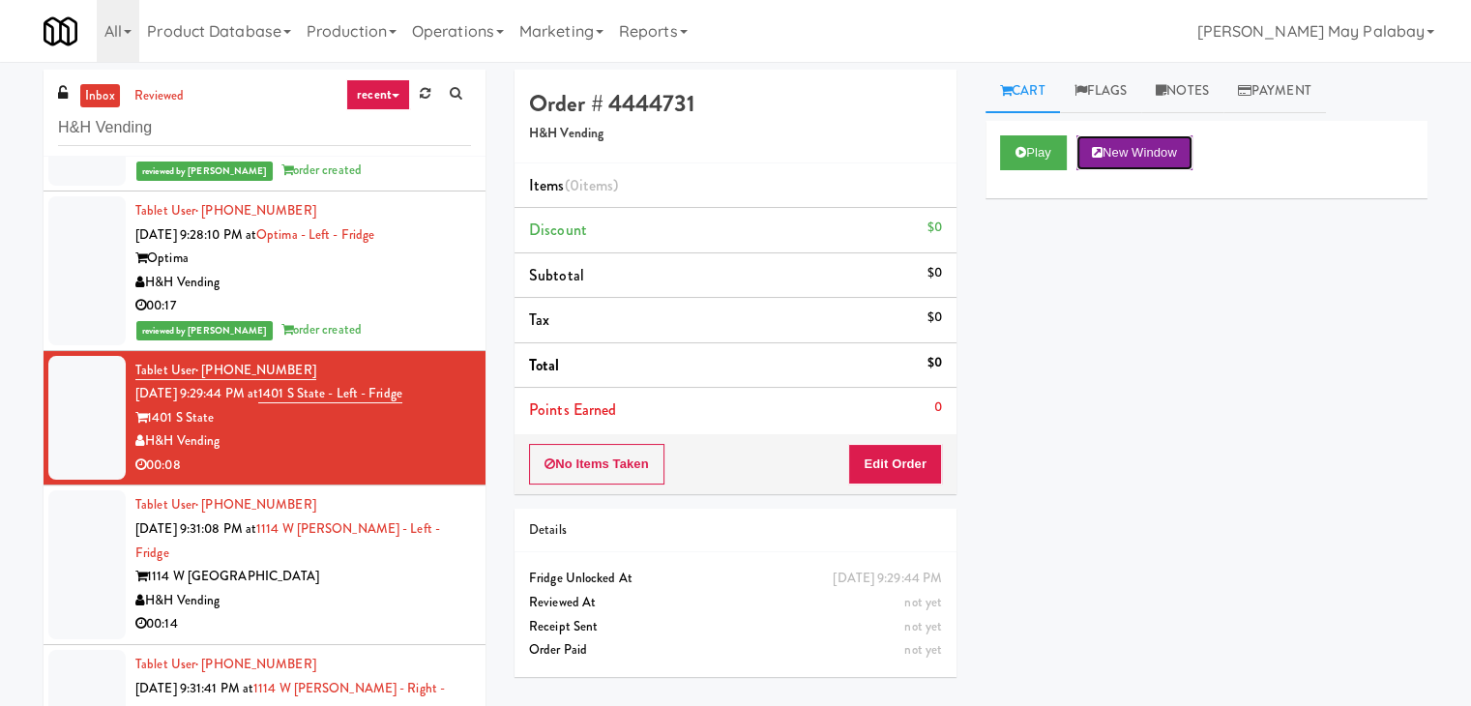
click at [1170, 158] on button "New Window" at bounding box center [1135, 152] width 116 height 35
click at [884, 465] on button "Edit Order" at bounding box center [895, 464] width 94 height 41
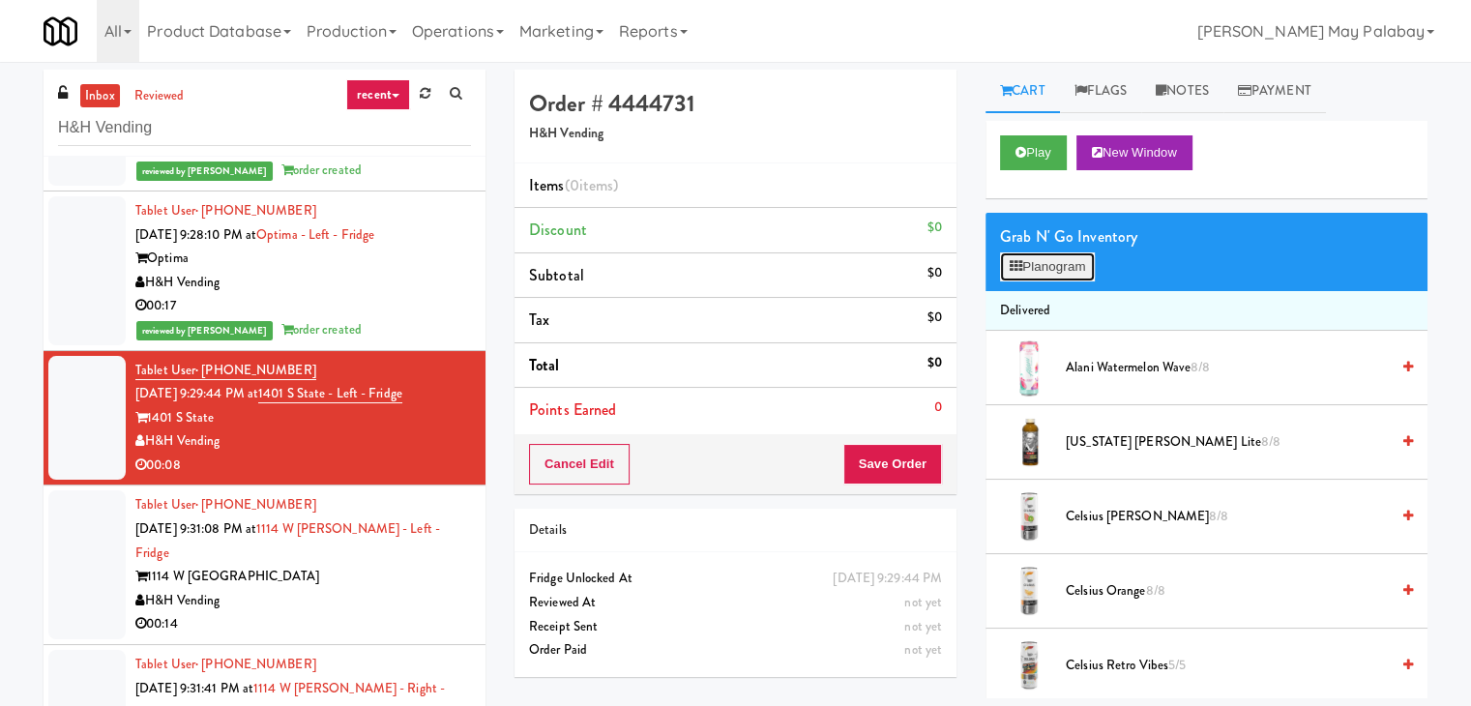
click at [1052, 264] on button "Planogram" at bounding box center [1047, 266] width 95 height 29
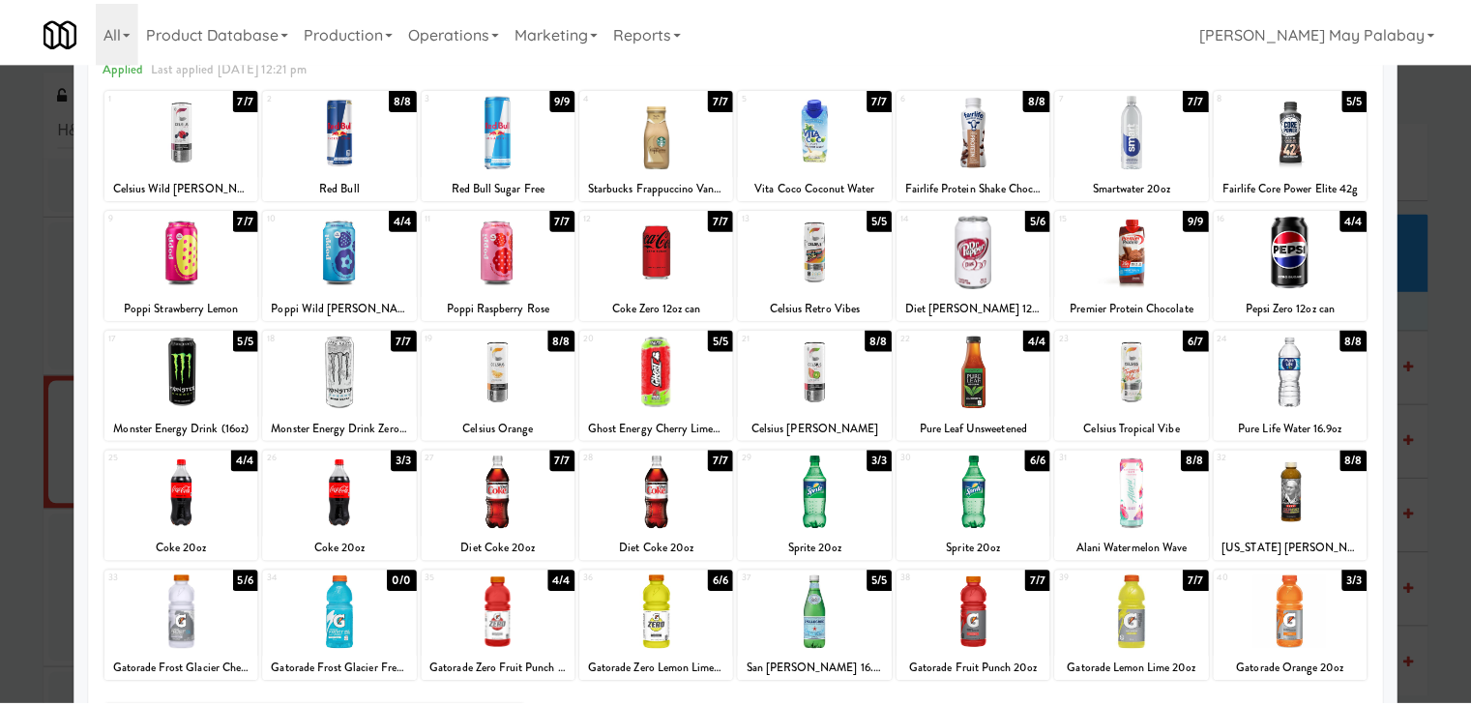
scroll to position [97, 0]
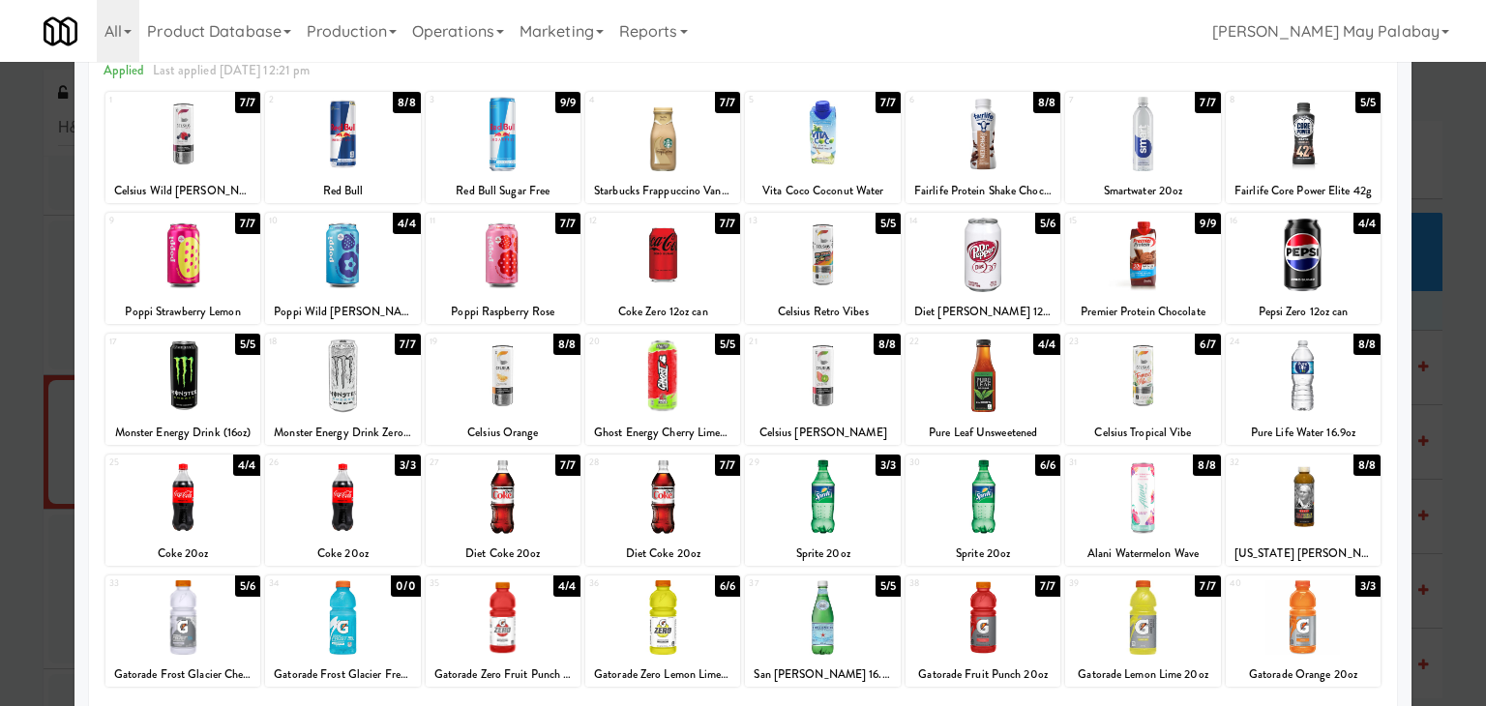
drag, startPoint x: 228, startPoint y: 616, endPoint x: 252, endPoint y: 618, distance: 23.3
click at [228, 616] on div at bounding box center [182, 617] width 155 height 74
click at [228, 628] on div at bounding box center [182, 617] width 155 height 74
click at [1447, 382] on div at bounding box center [743, 353] width 1486 height 706
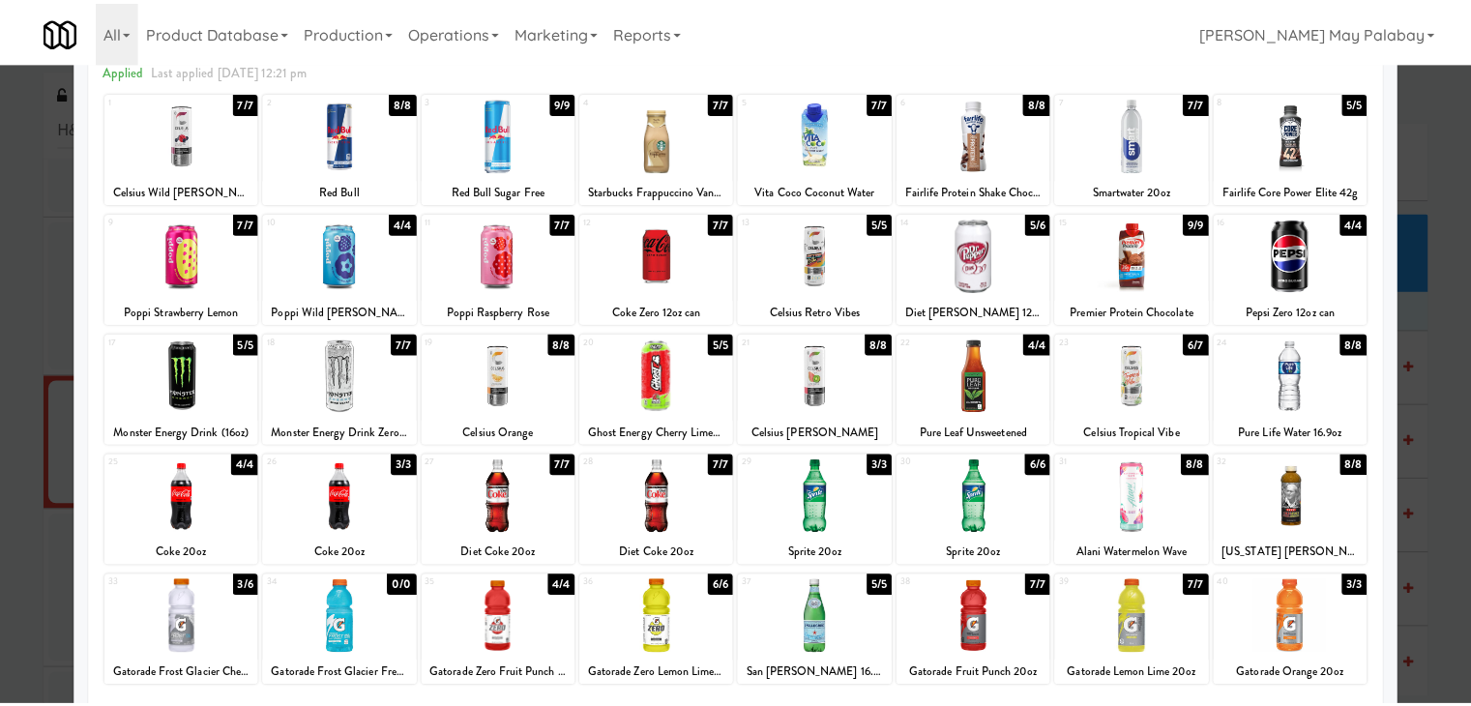
scroll to position [944, 0]
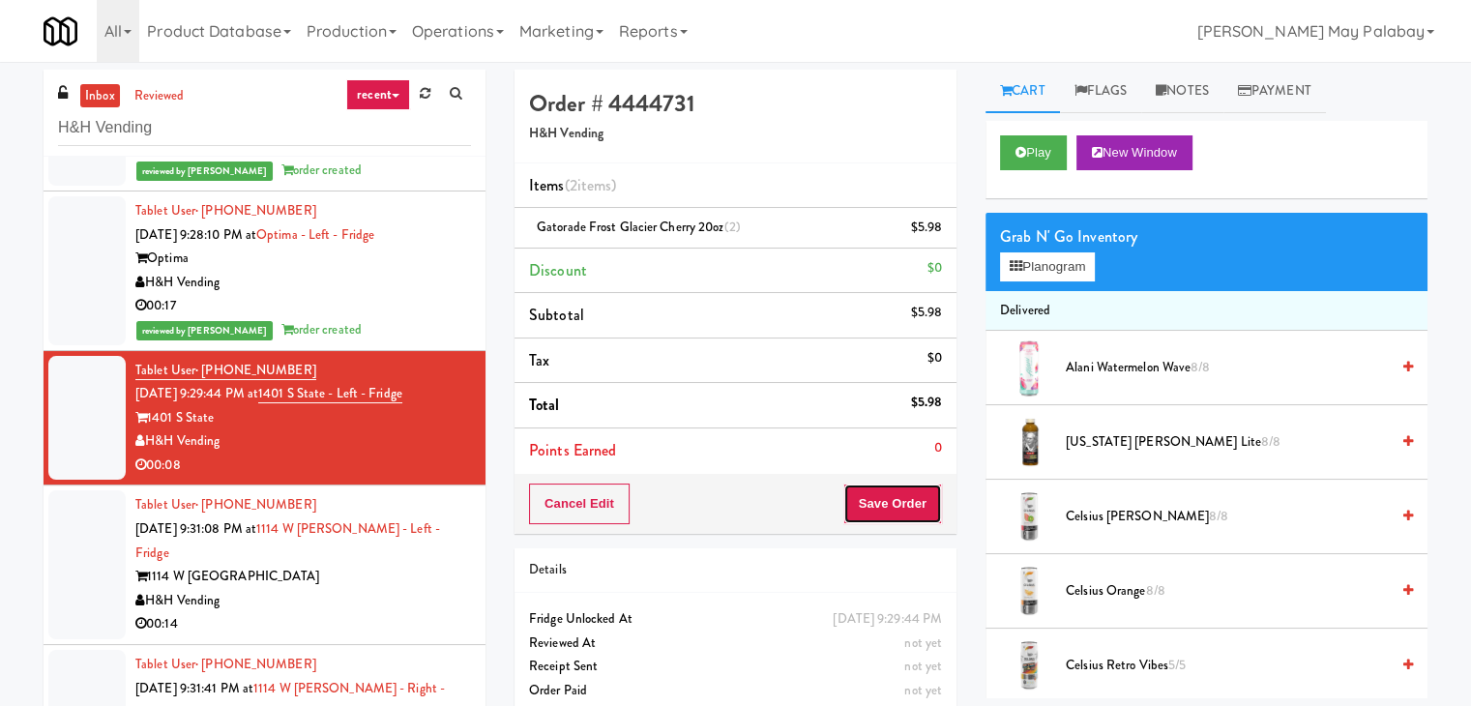
click at [904, 494] on button "Save Order" at bounding box center [893, 504] width 99 height 41
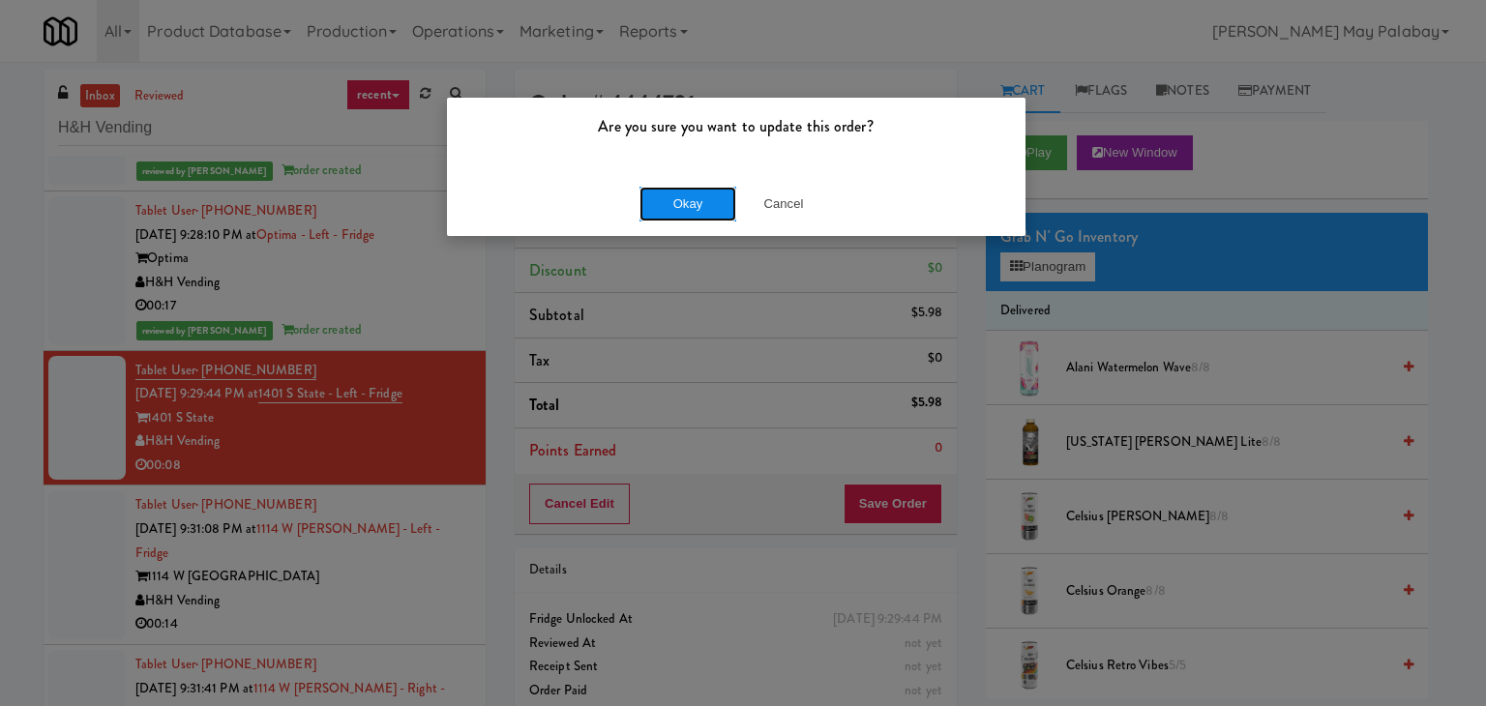
click at [698, 198] on button "Okay" at bounding box center [687, 204] width 97 height 35
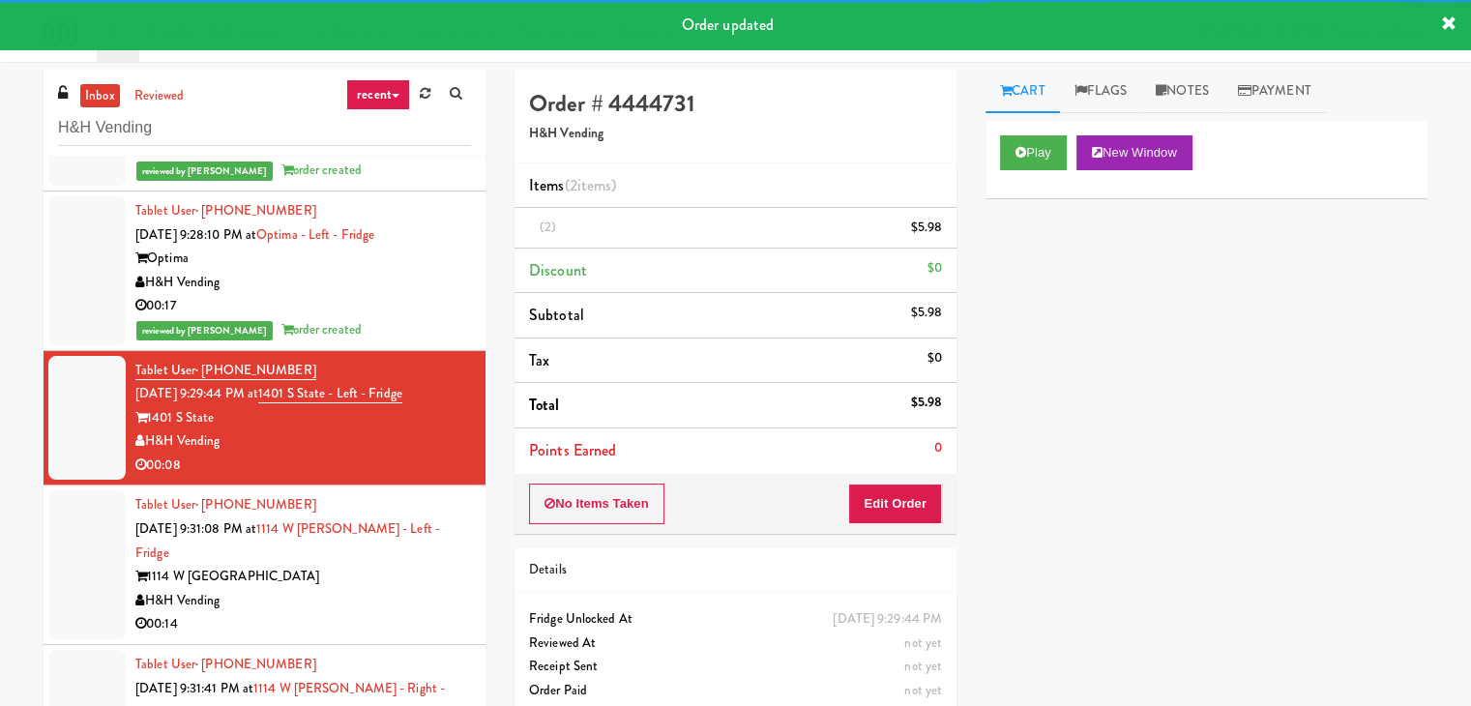
click at [433, 608] on div "Tablet User · (630) 636-8531 Sep 20, 2025 9:31:08 PM at 1114 W Carroll - Left -…" at bounding box center [303, 564] width 336 height 143
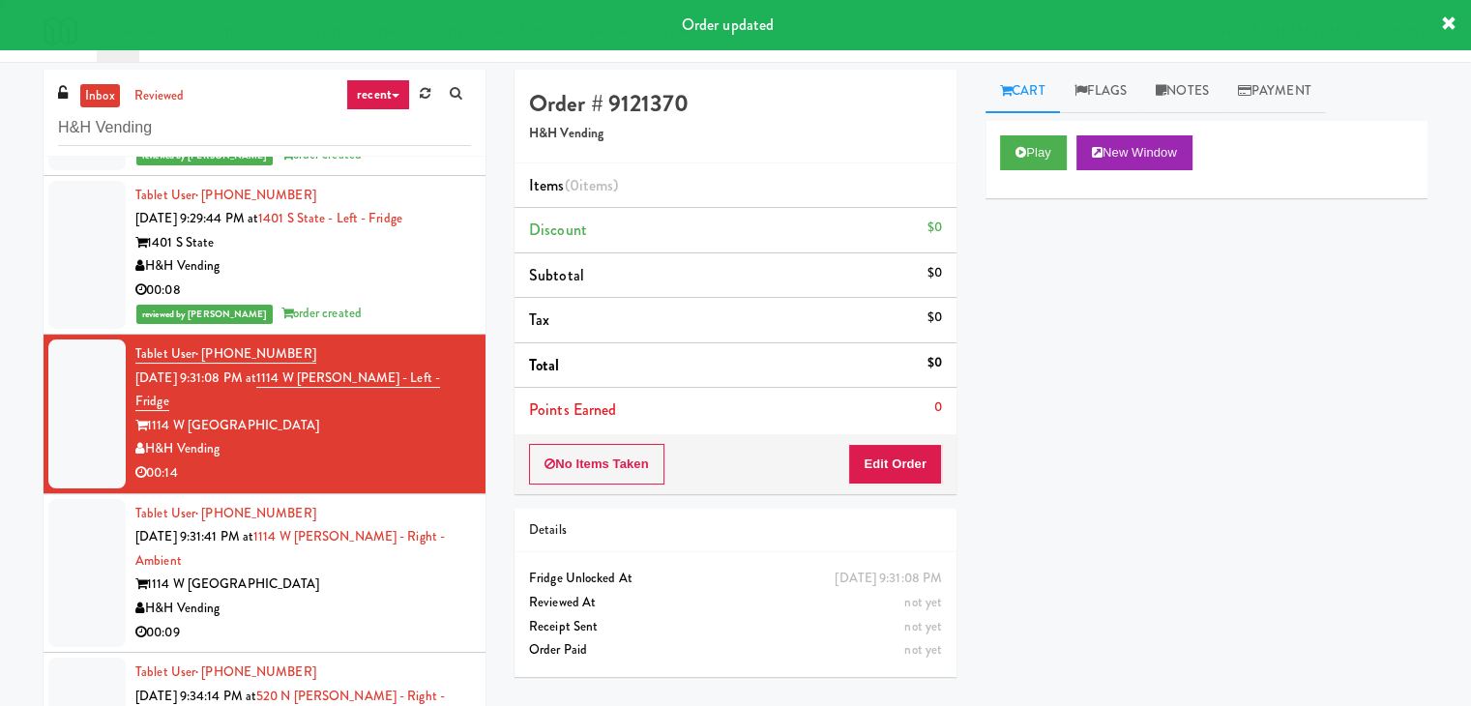
scroll to position [1234, 0]
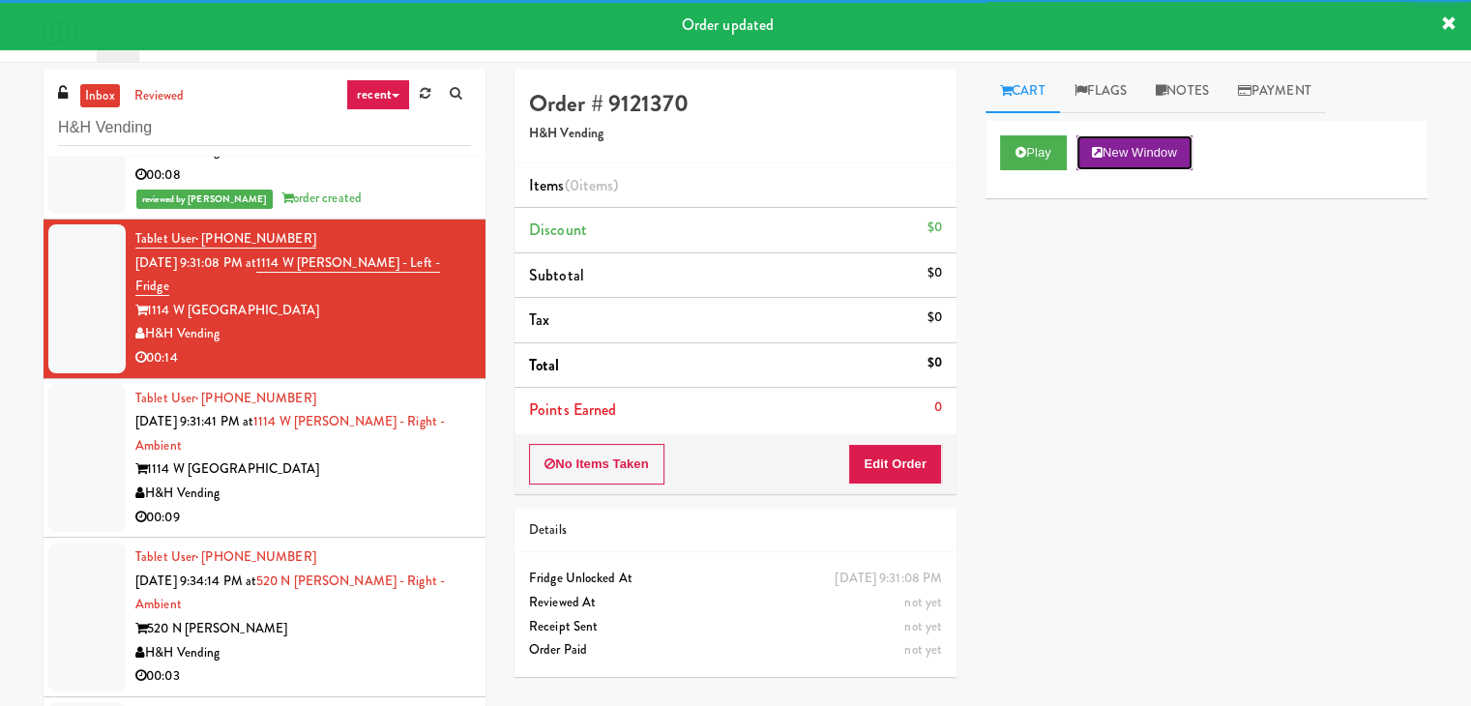
click at [1136, 150] on button "New Window" at bounding box center [1135, 152] width 116 height 35
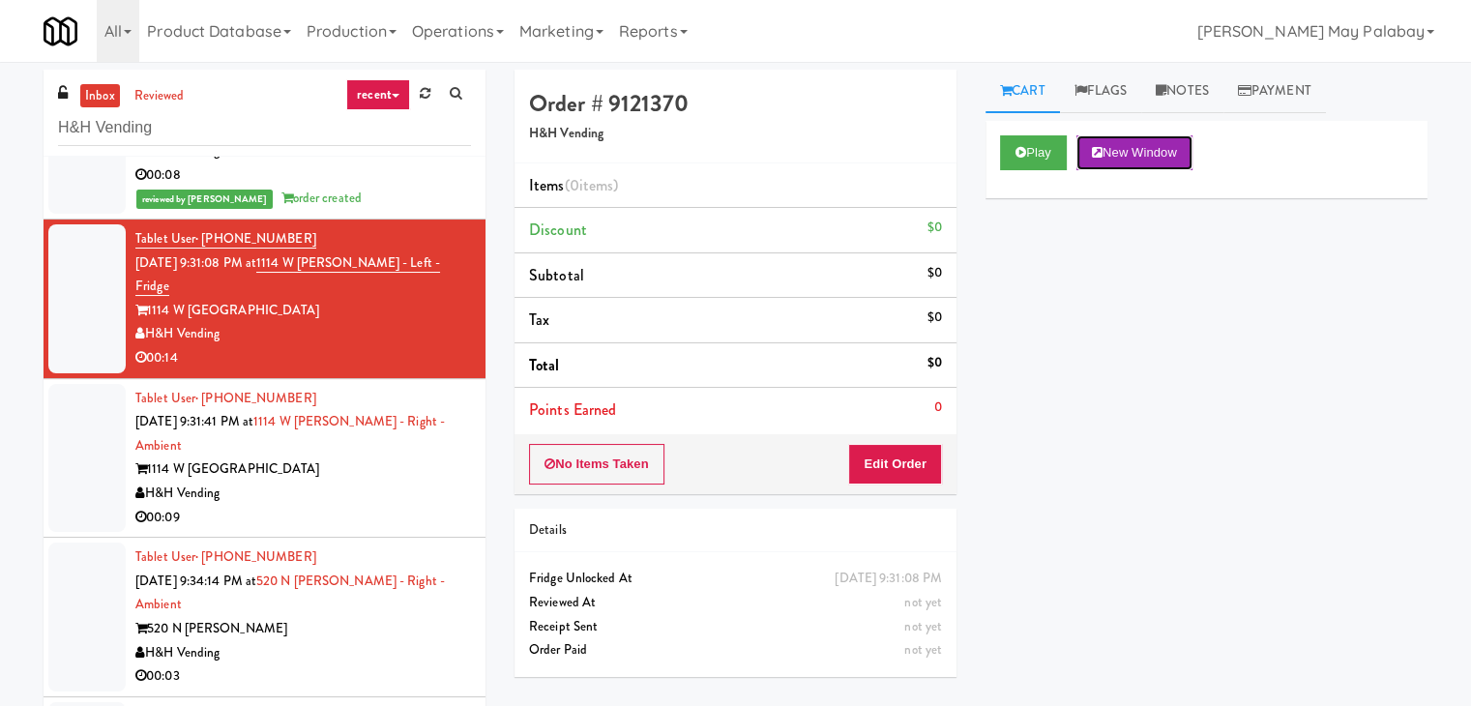
drag, startPoint x: 1147, startPoint y: 152, endPoint x: 1095, endPoint y: 117, distance: 62.8
click at [1146, 152] on button "New Window" at bounding box center [1135, 152] width 116 height 35
click at [905, 465] on button "Edit Order" at bounding box center [895, 464] width 94 height 41
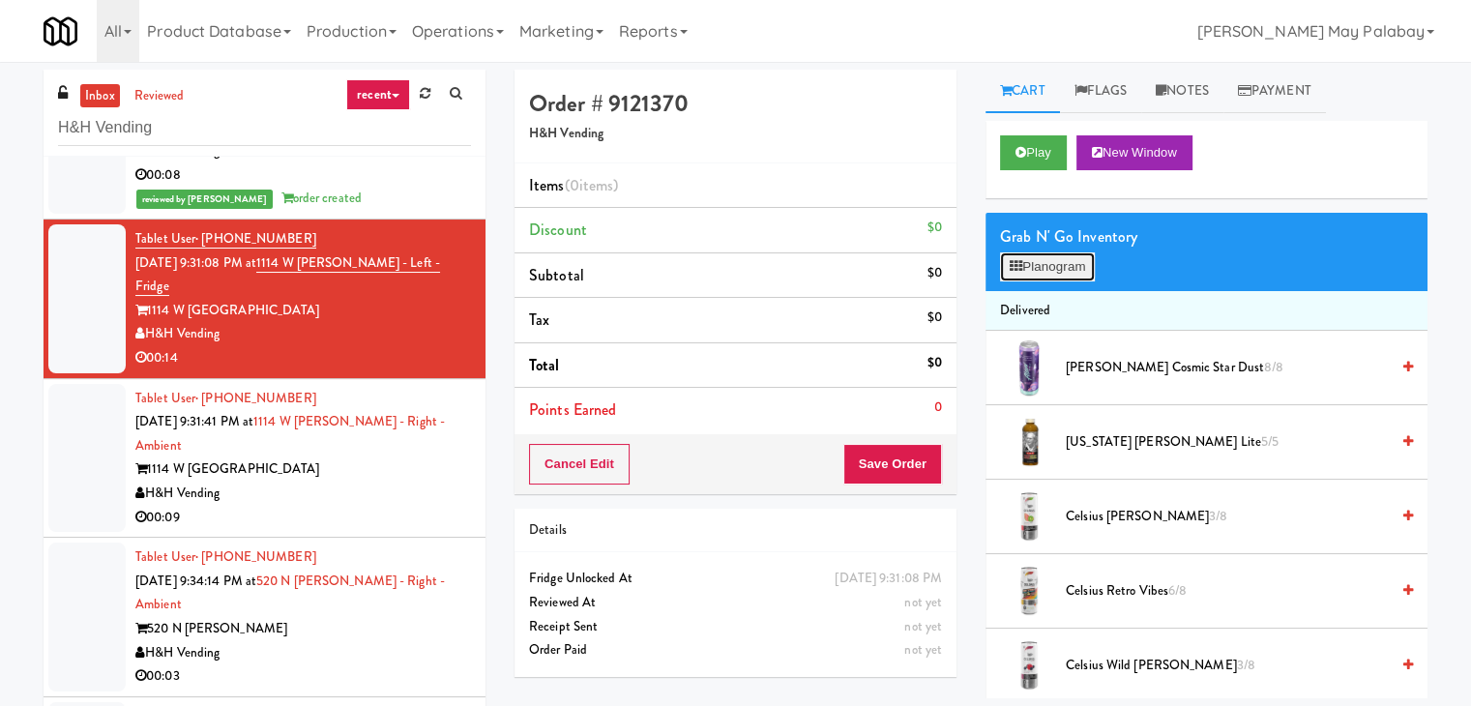
click at [1036, 271] on button "Planogram" at bounding box center [1047, 266] width 95 height 29
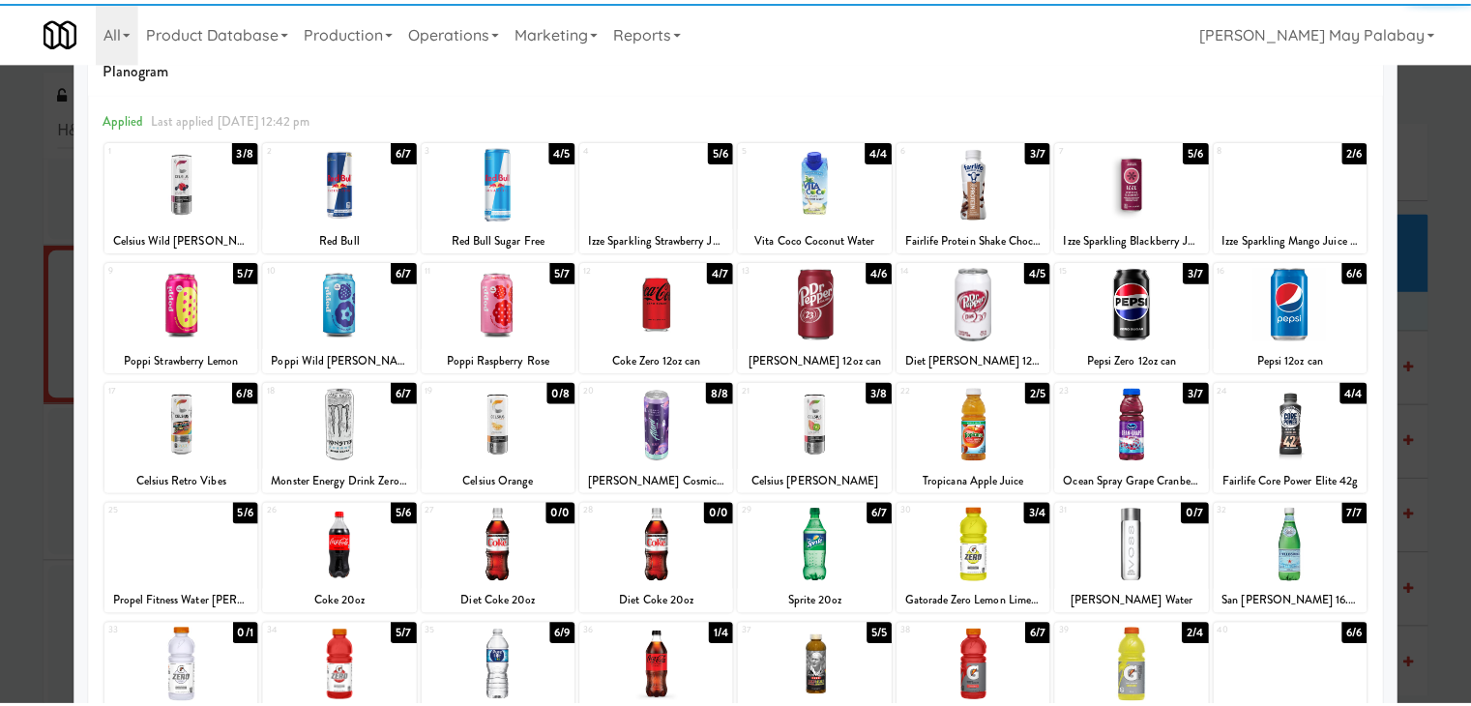
scroll to position [97, 0]
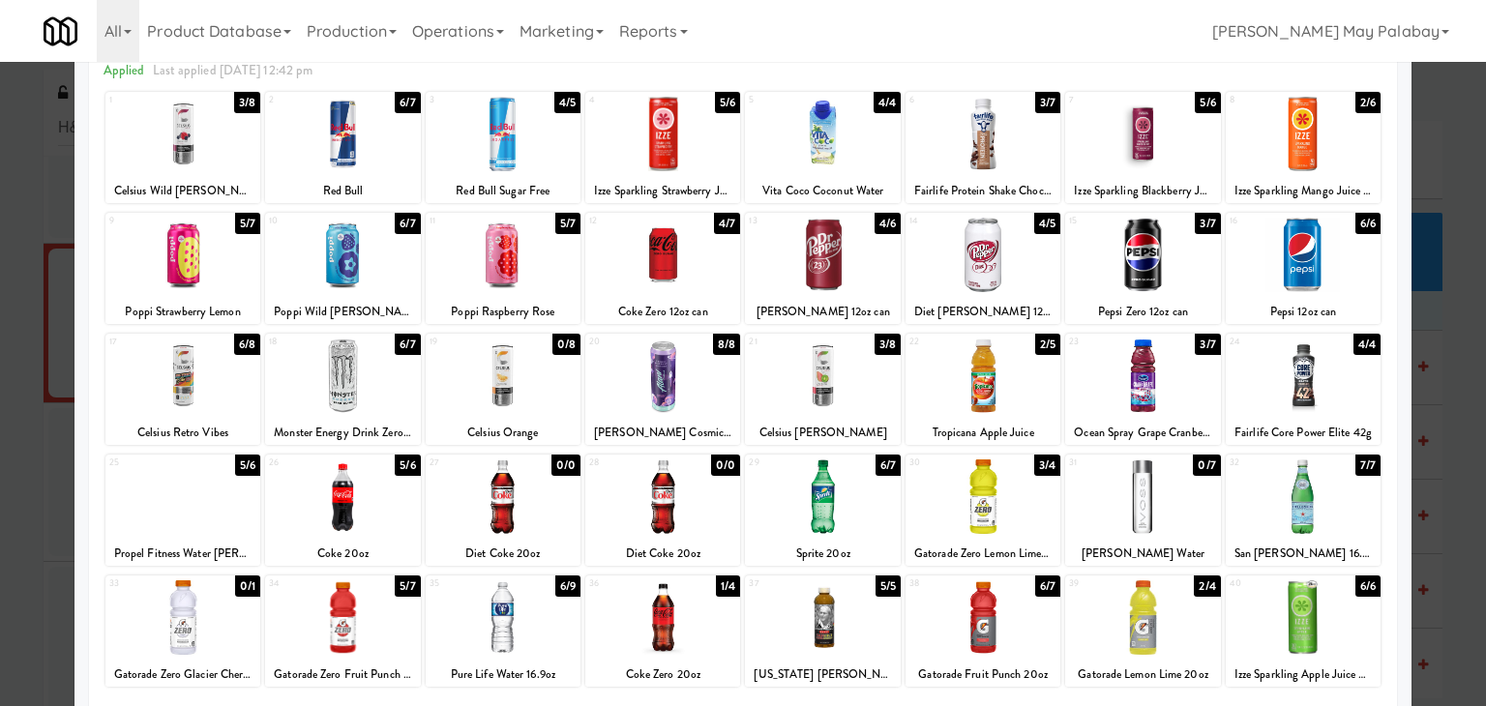
click at [1029, 512] on div at bounding box center [982, 497] width 155 height 74
click at [1450, 379] on div at bounding box center [743, 353] width 1486 height 706
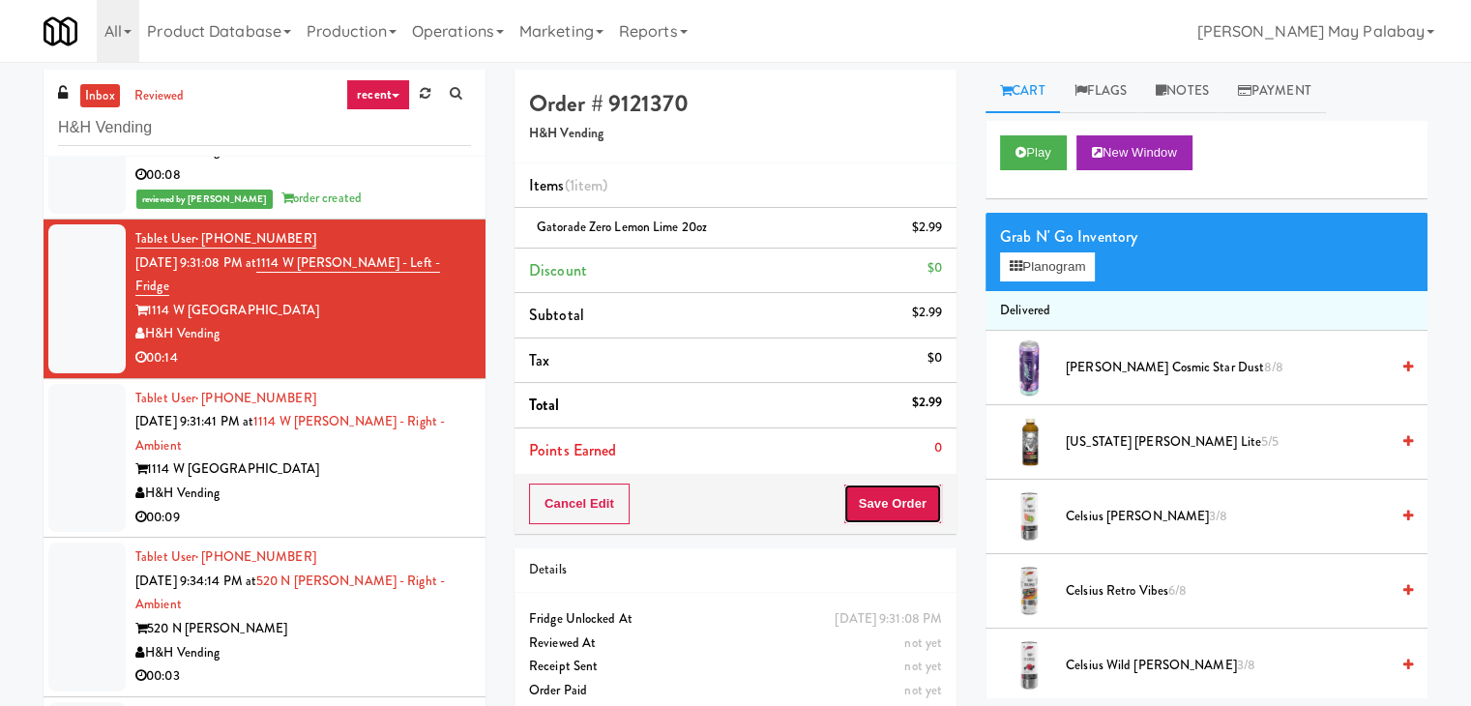
click at [875, 514] on button "Save Order" at bounding box center [893, 504] width 99 height 41
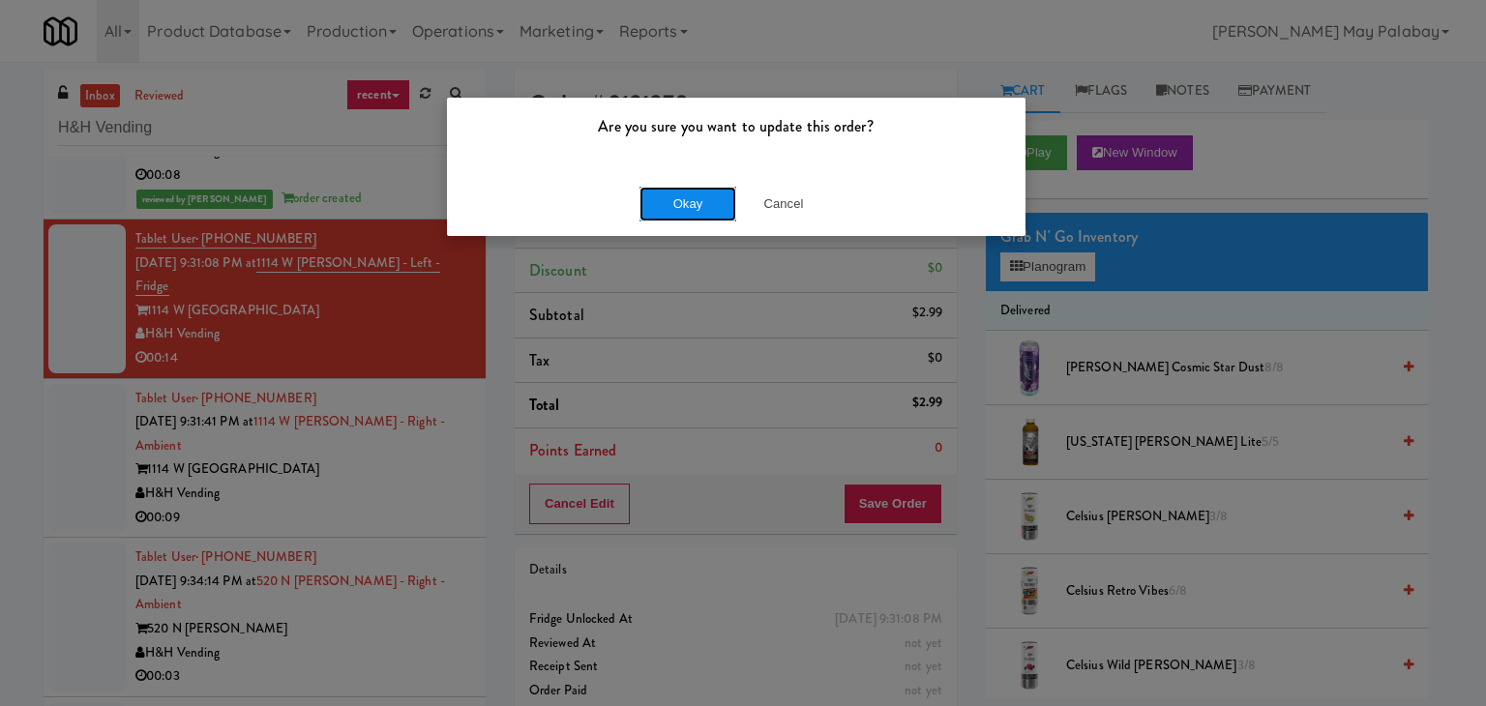
click at [704, 208] on button "Okay" at bounding box center [687, 204] width 97 height 35
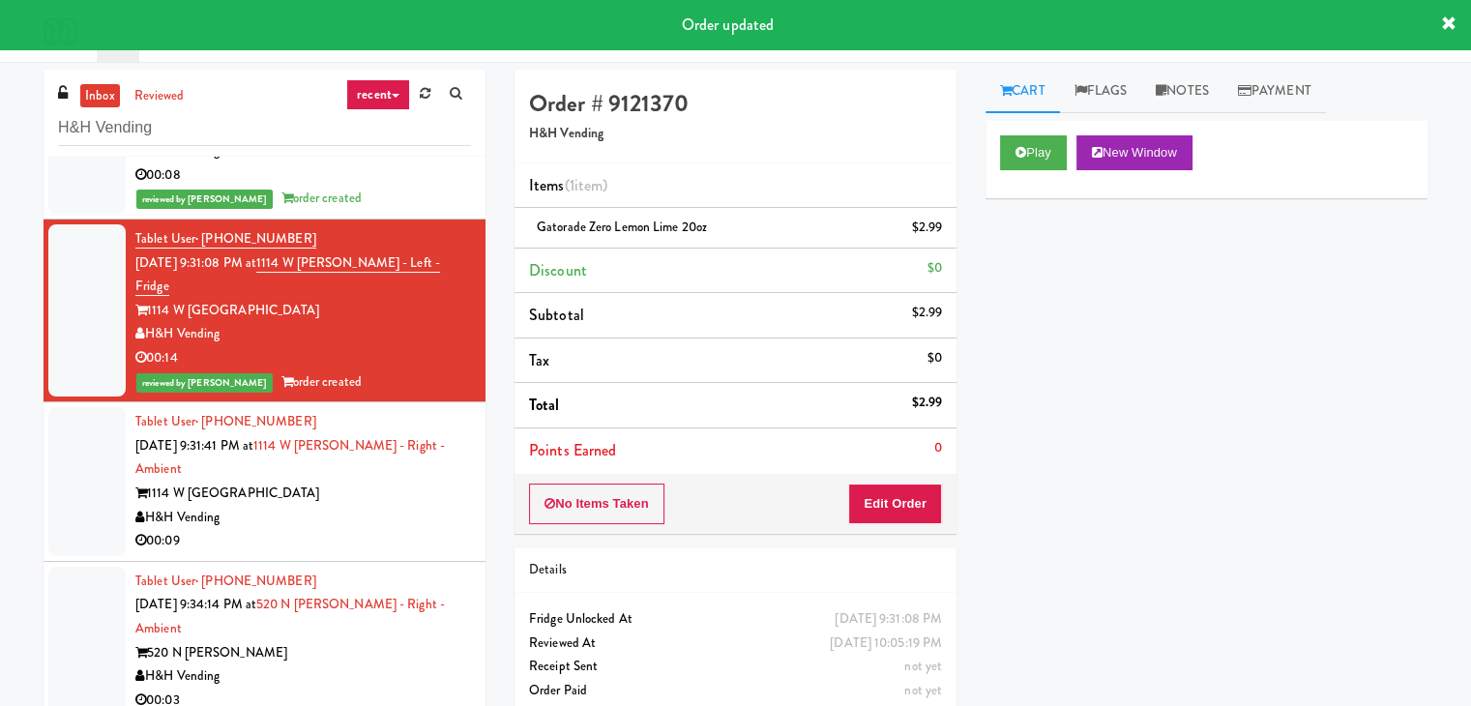
click at [399, 511] on div "H&H Vending" at bounding box center [303, 518] width 336 height 24
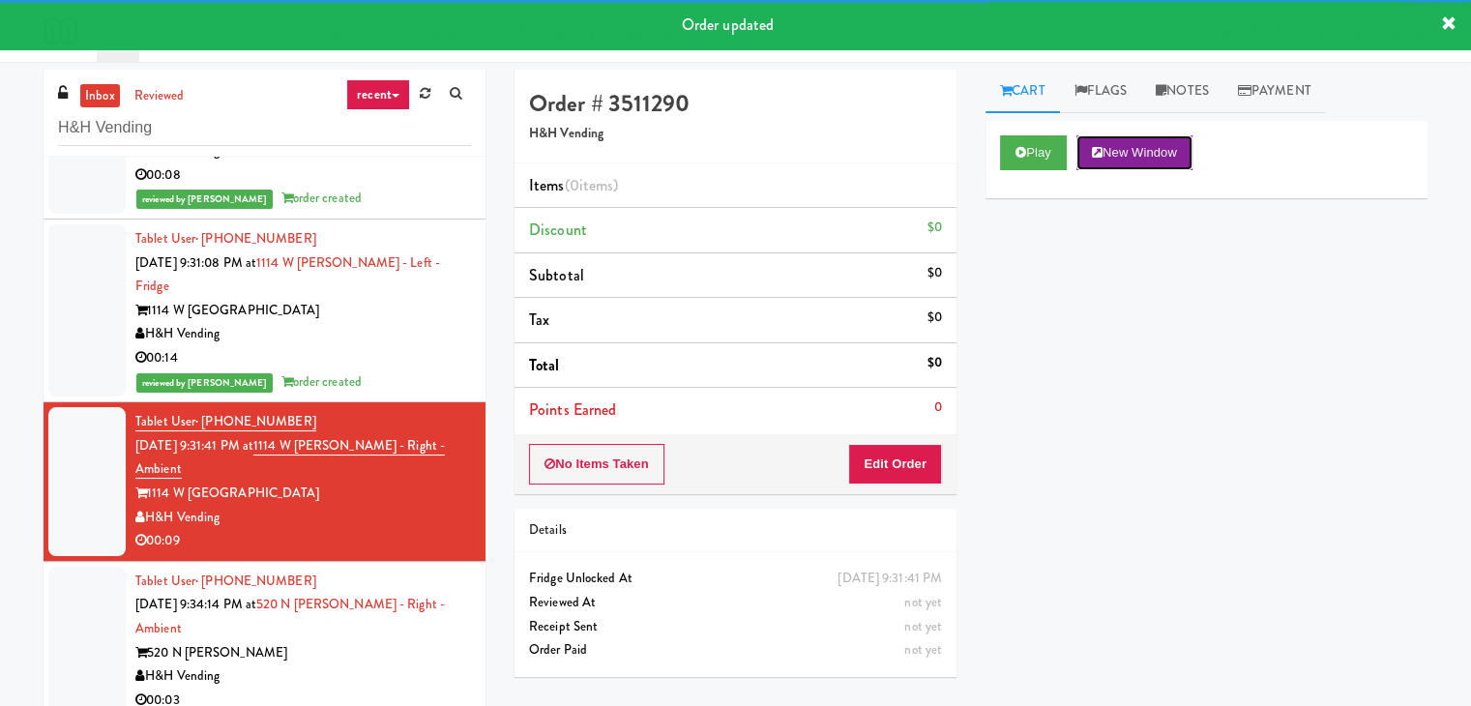
click at [1144, 152] on button "New Window" at bounding box center [1135, 152] width 116 height 35
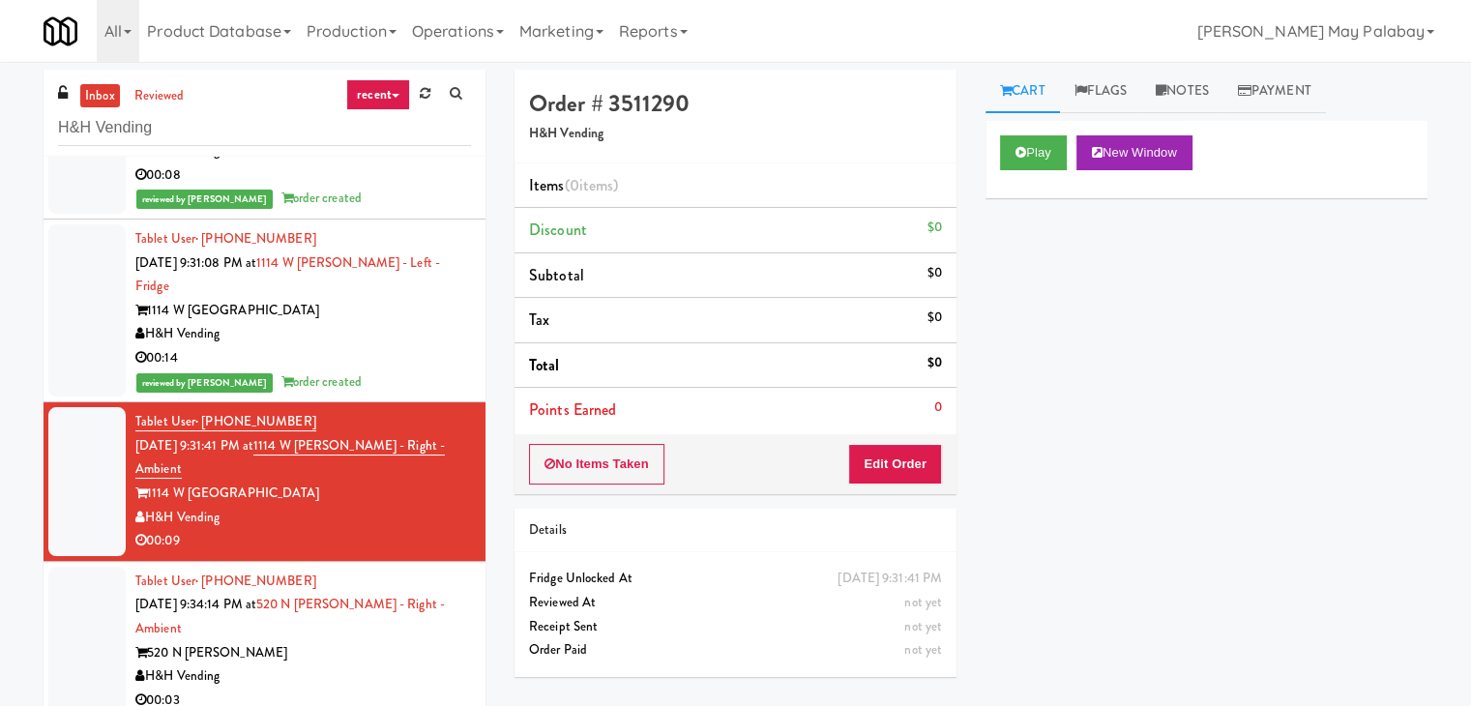
click at [345, 392] on div "Tablet User · (630) 636-8531 Sep 20, 2025 9:31:08 PM at 1114 W Carroll - Left -…" at bounding box center [303, 310] width 336 height 166
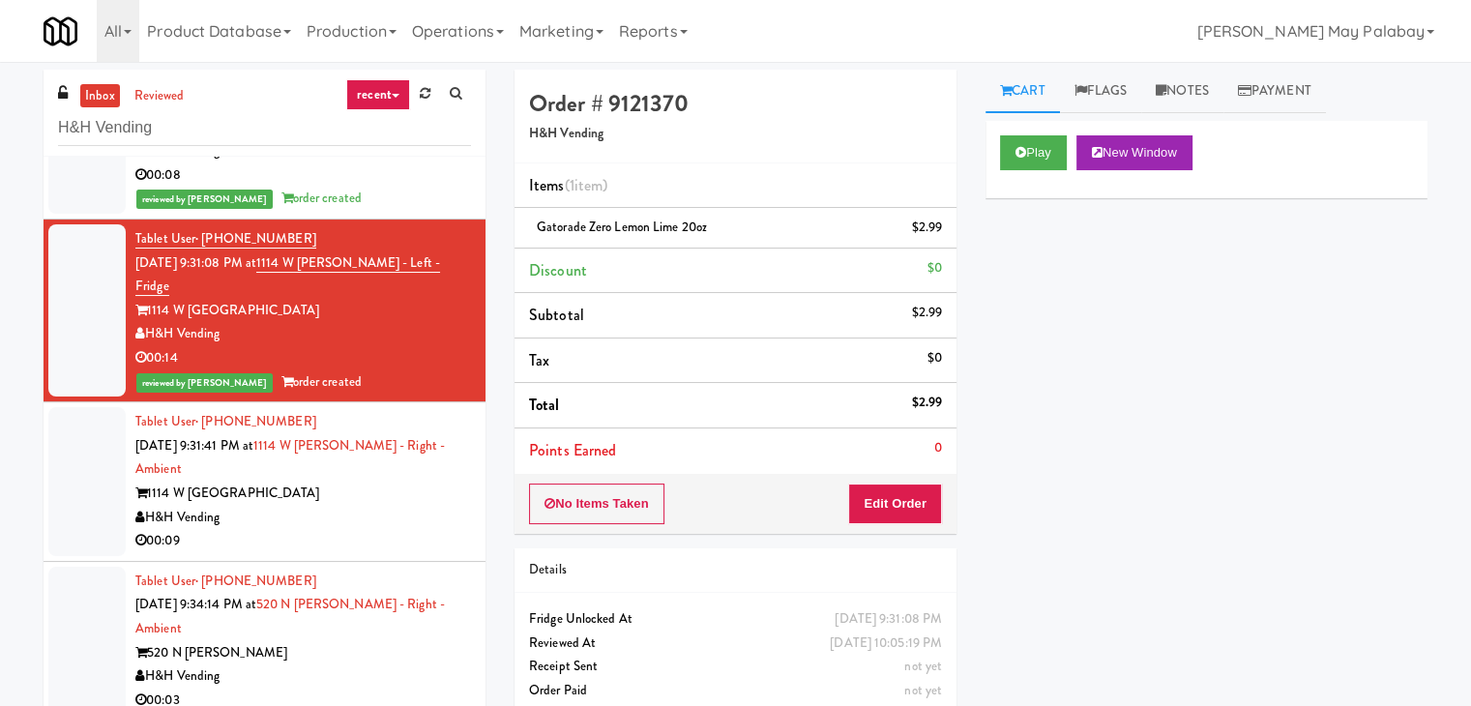
click at [317, 537] on div "00:09" at bounding box center [303, 541] width 336 height 24
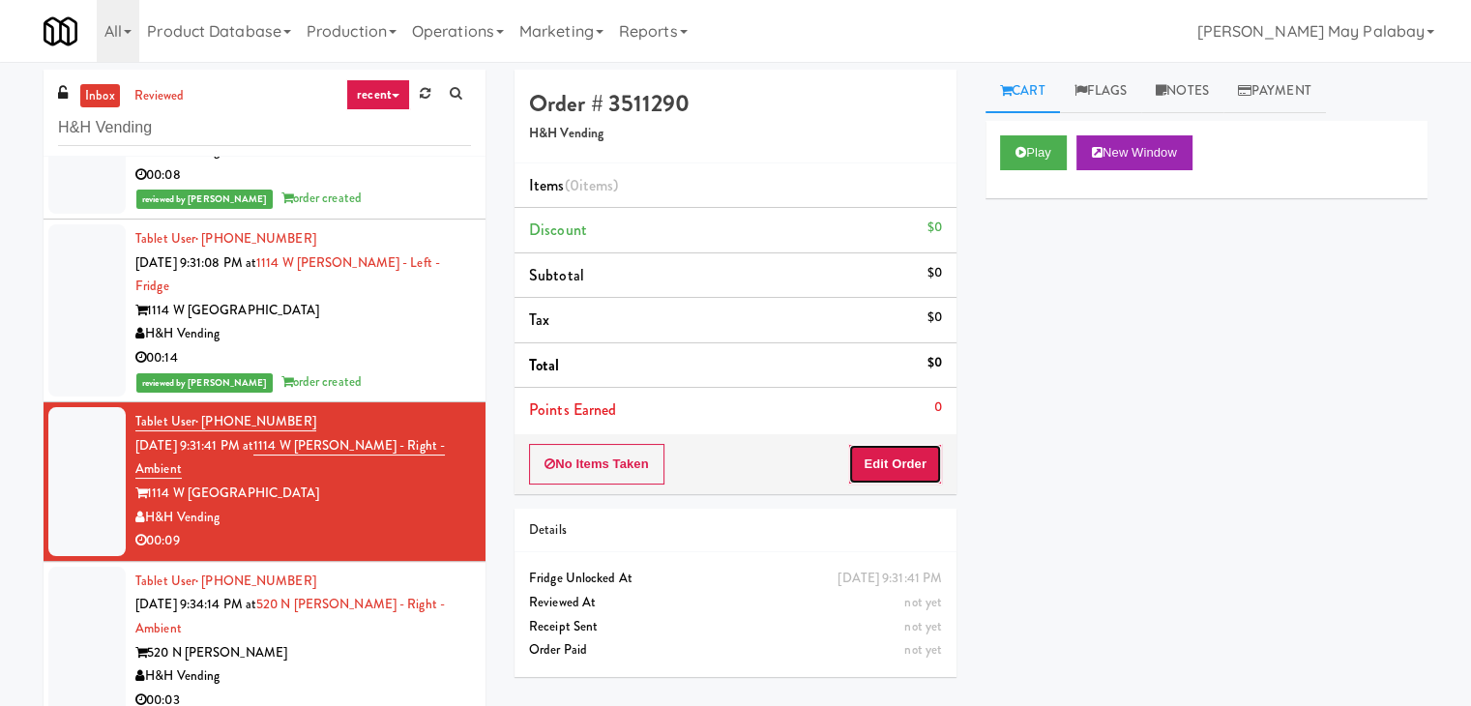
click at [902, 465] on button "Edit Order" at bounding box center [895, 464] width 94 height 41
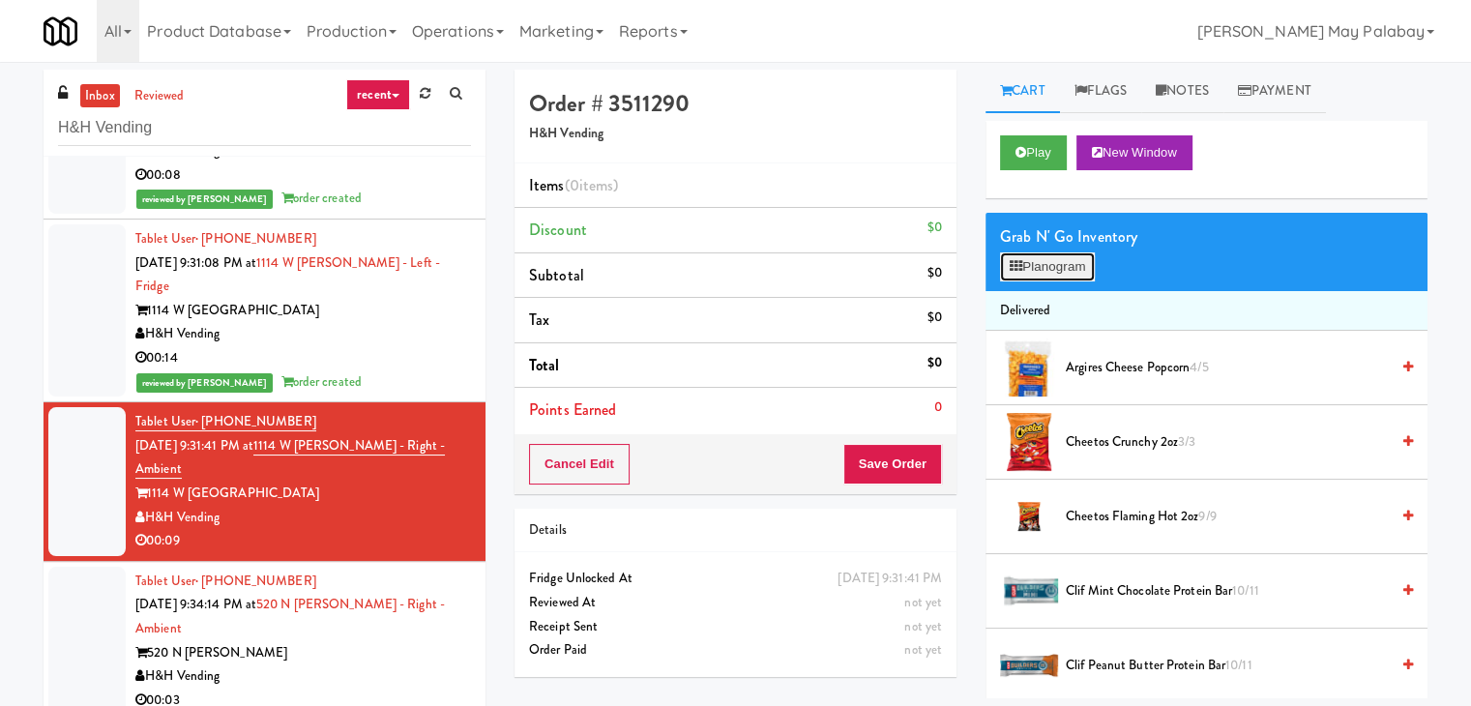
click at [1076, 267] on button "Planogram" at bounding box center [1047, 266] width 95 height 29
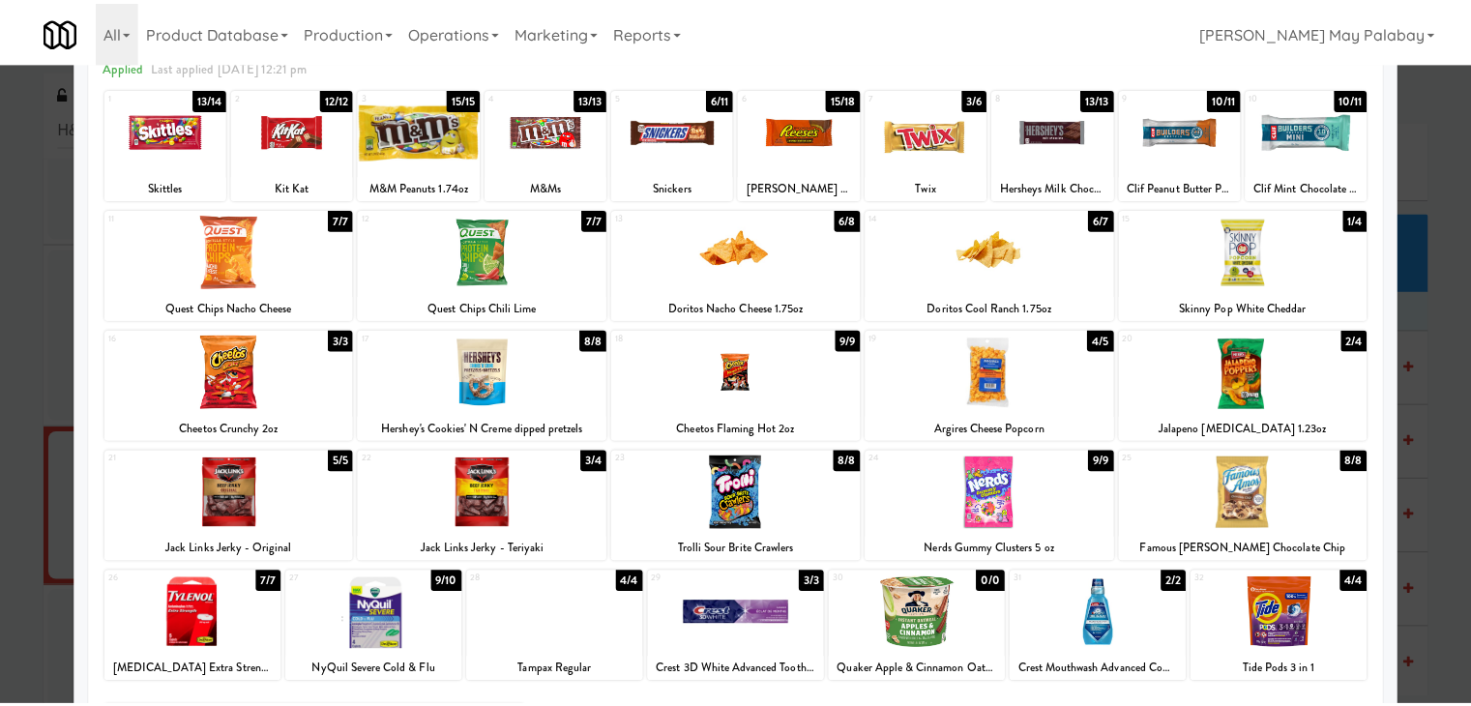
scroll to position [97, 0]
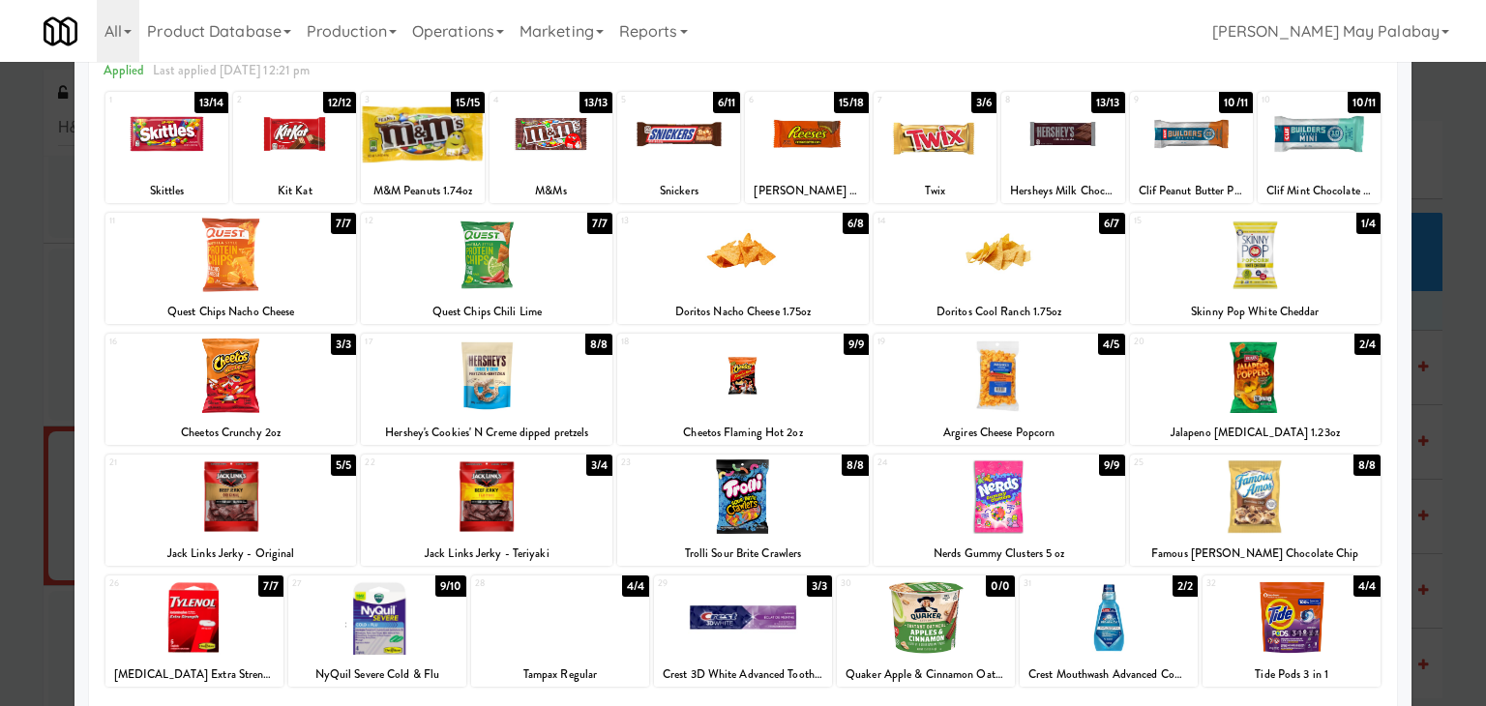
click at [813, 512] on div at bounding box center [743, 497] width 252 height 74
click at [1101, 509] on div at bounding box center [1000, 497] width 252 height 74
click at [1462, 354] on div at bounding box center [743, 353] width 1486 height 706
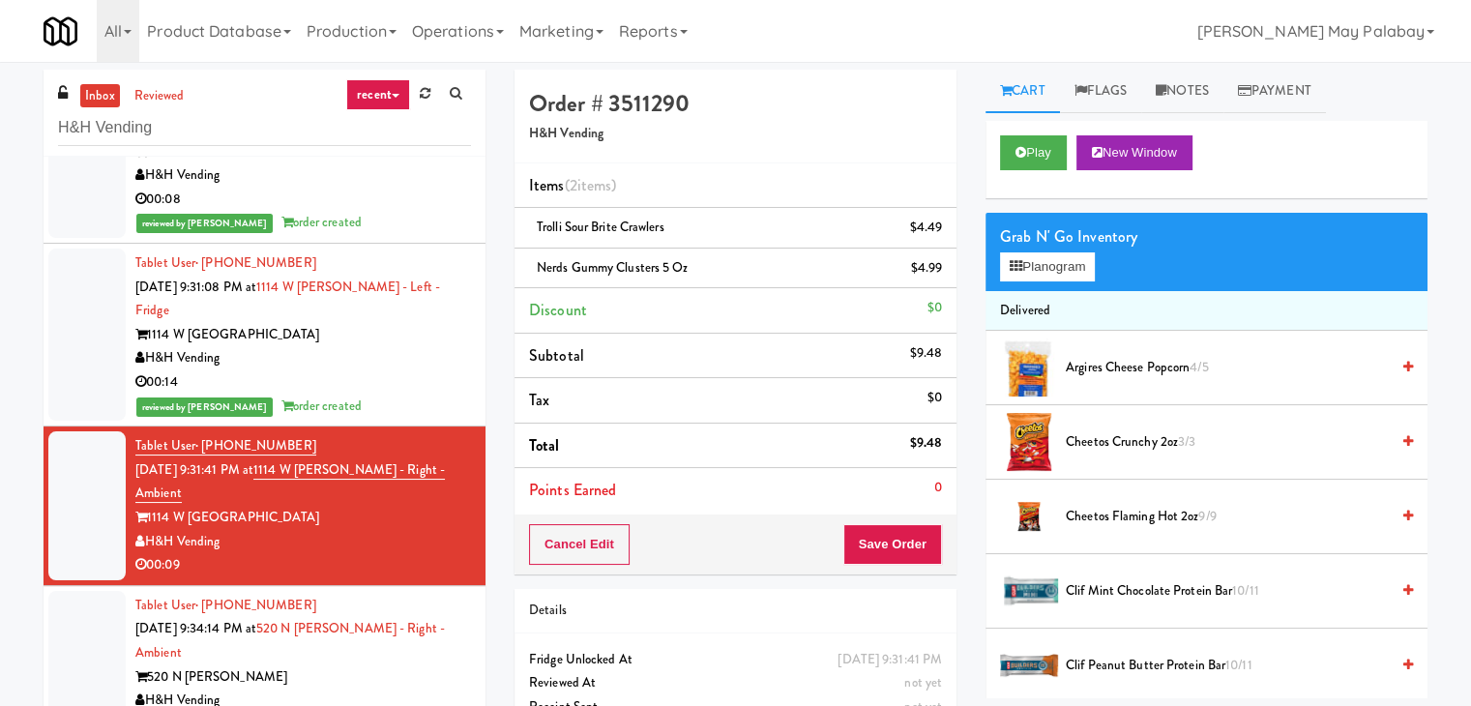
scroll to position [1234, 0]
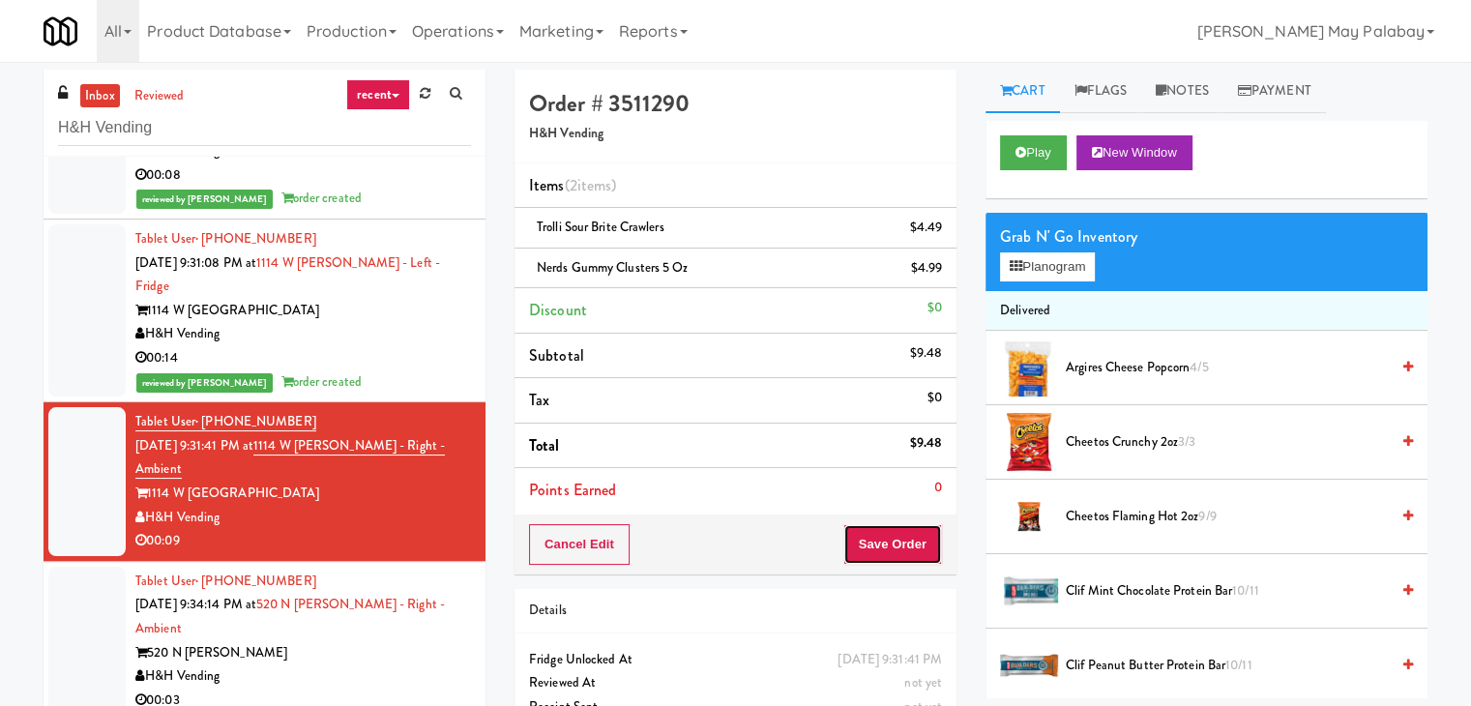
click at [913, 532] on button "Save Order" at bounding box center [893, 544] width 99 height 41
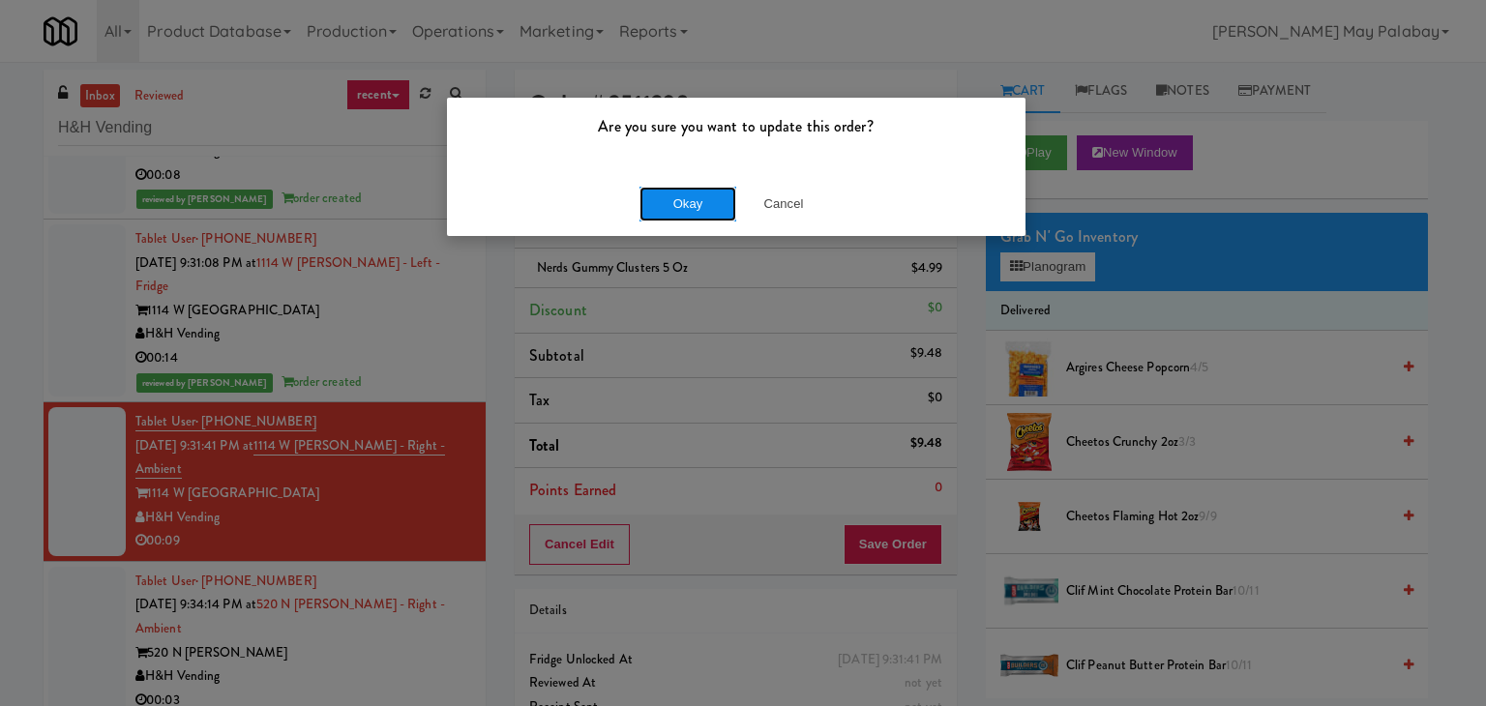
click at [711, 198] on button "Okay" at bounding box center [687, 204] width 97 height 35
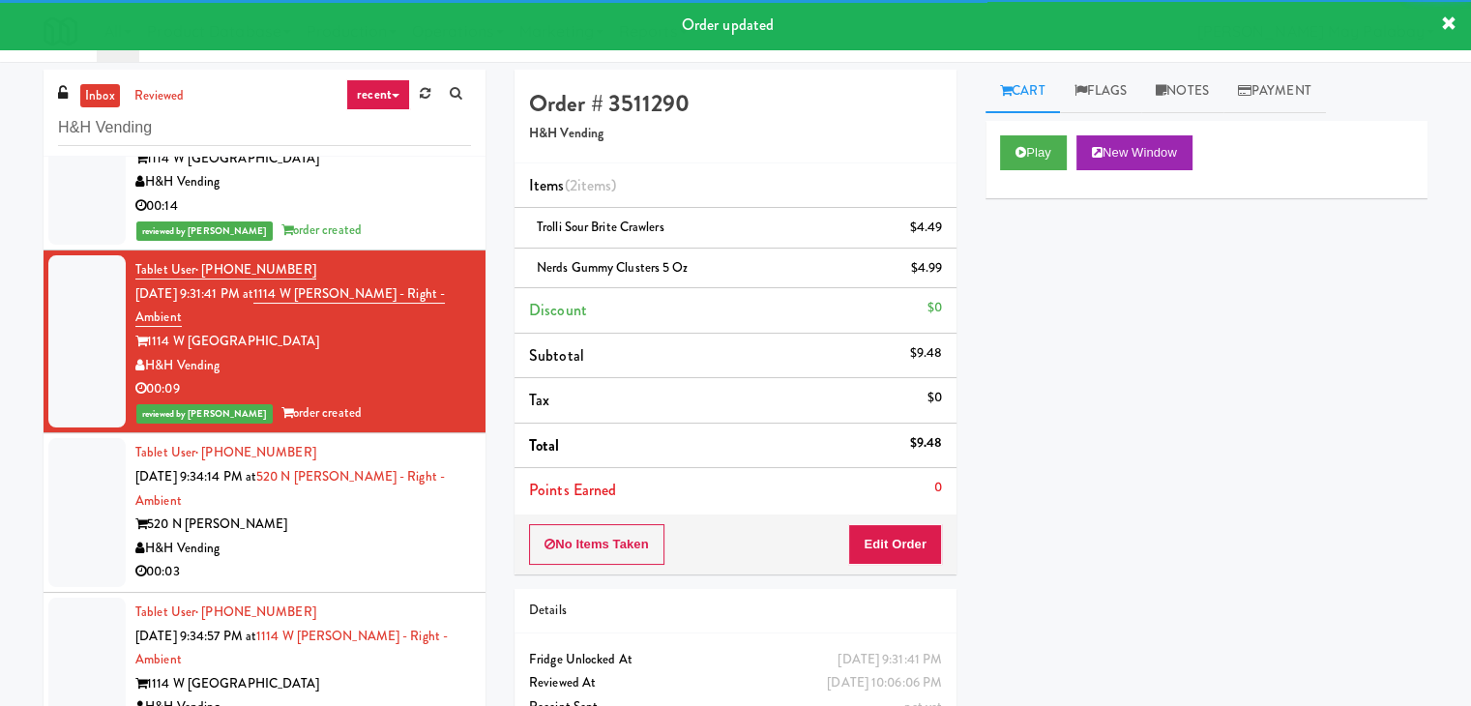
scroll to position [1428, 0]
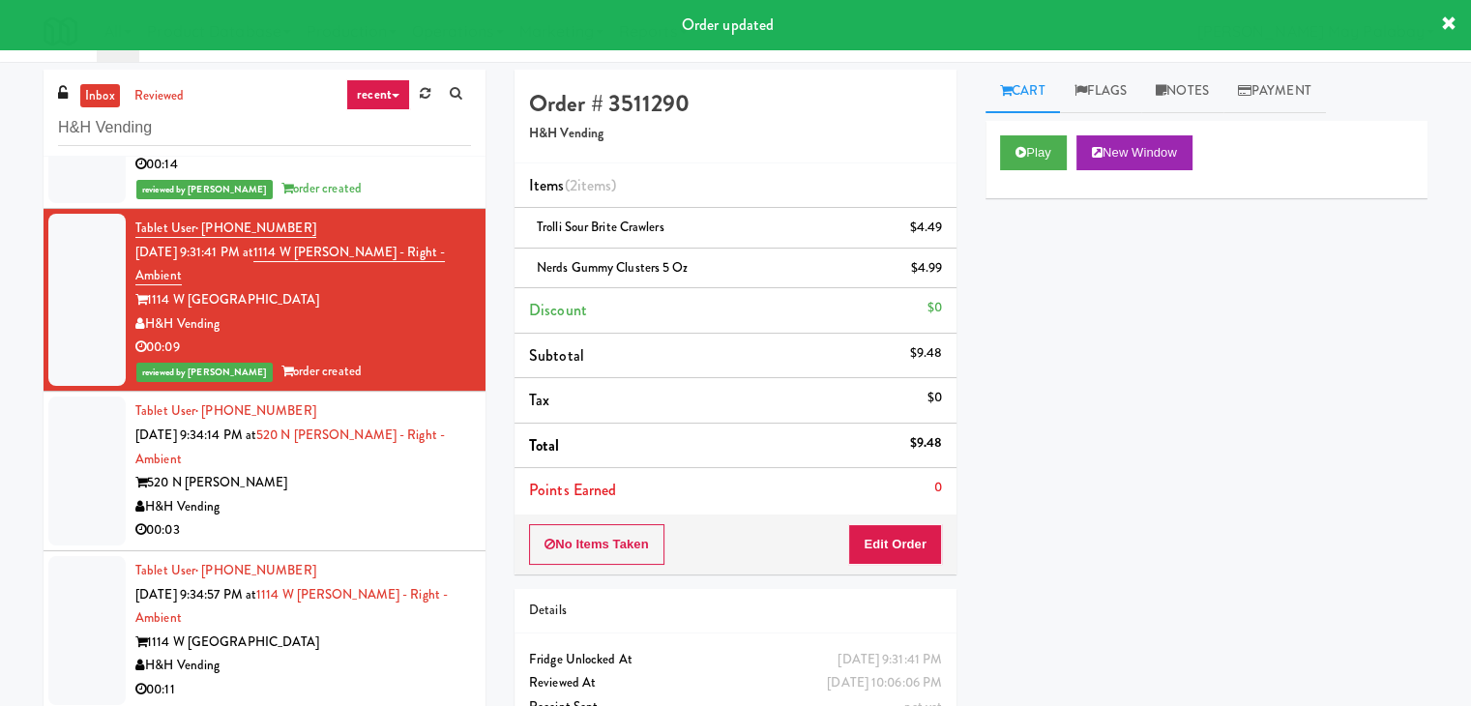
click at [360, 461] on div "Tablet User · (586) 215-5595 Sep 20, 2025 9:34:14 PM at 520 N Kingsbury - Right…" at bounding box center [303, 471] width 336 height 143
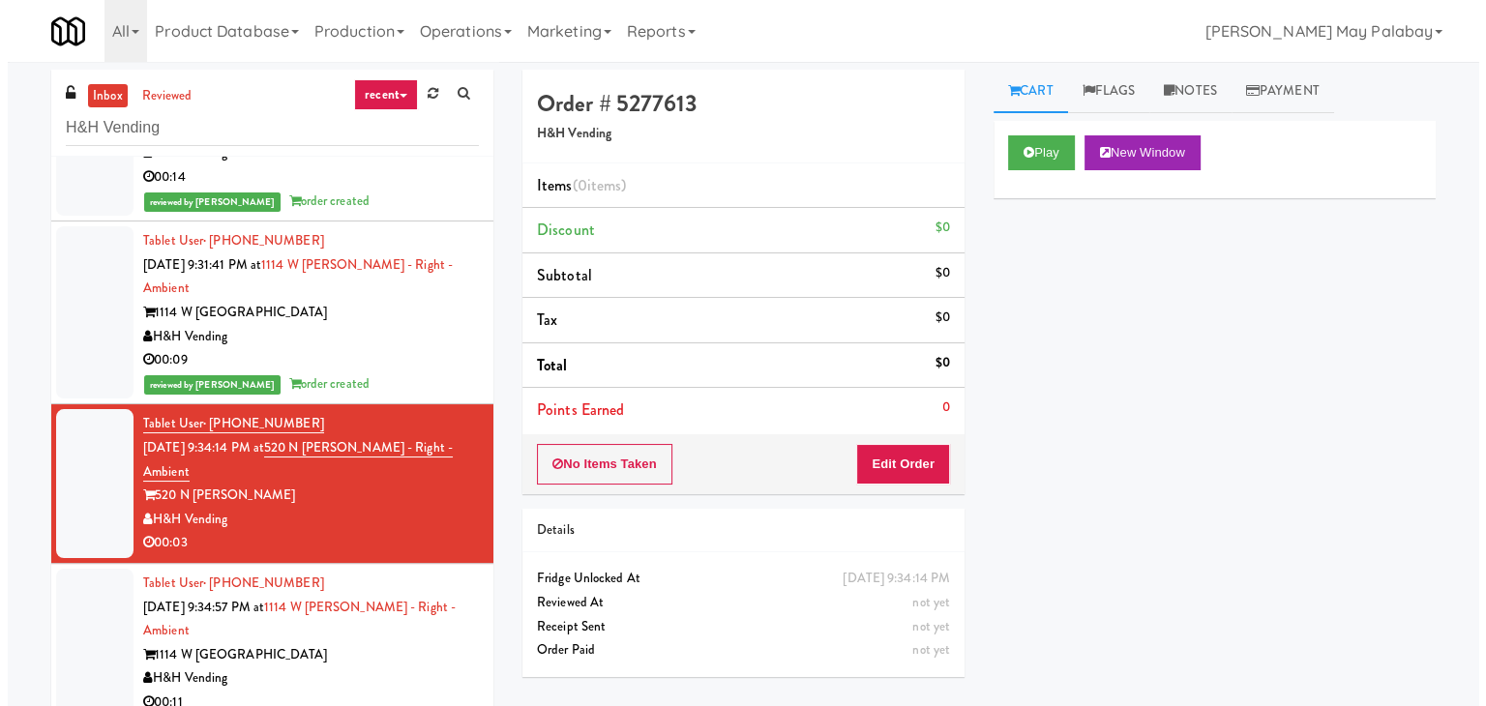
scroll to position [1427, 0]
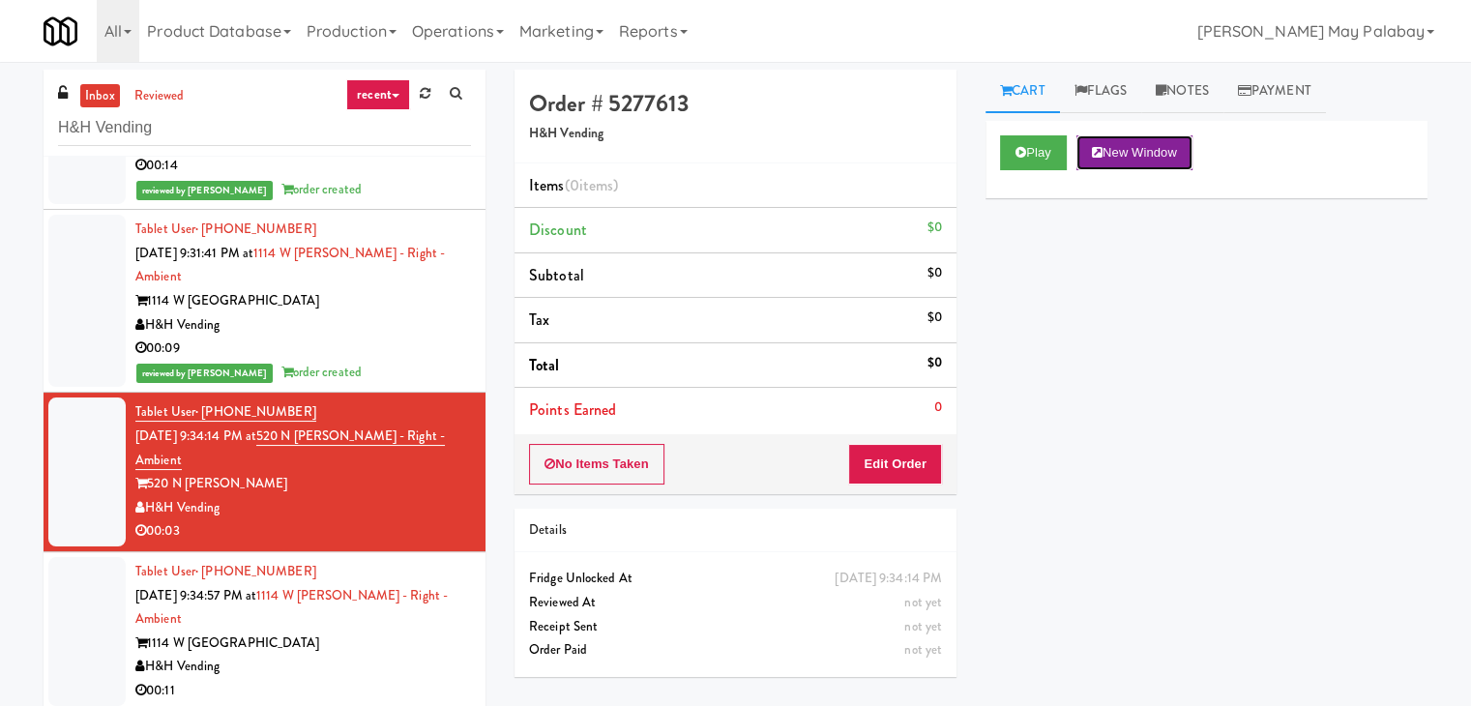
click at [1180, 146] on button "New Window" at bounding box center [1135, 152] width 116 height 35
click at [917, 452] on button "Edit Order" at bounding box center [895, 464] width 94 height 41
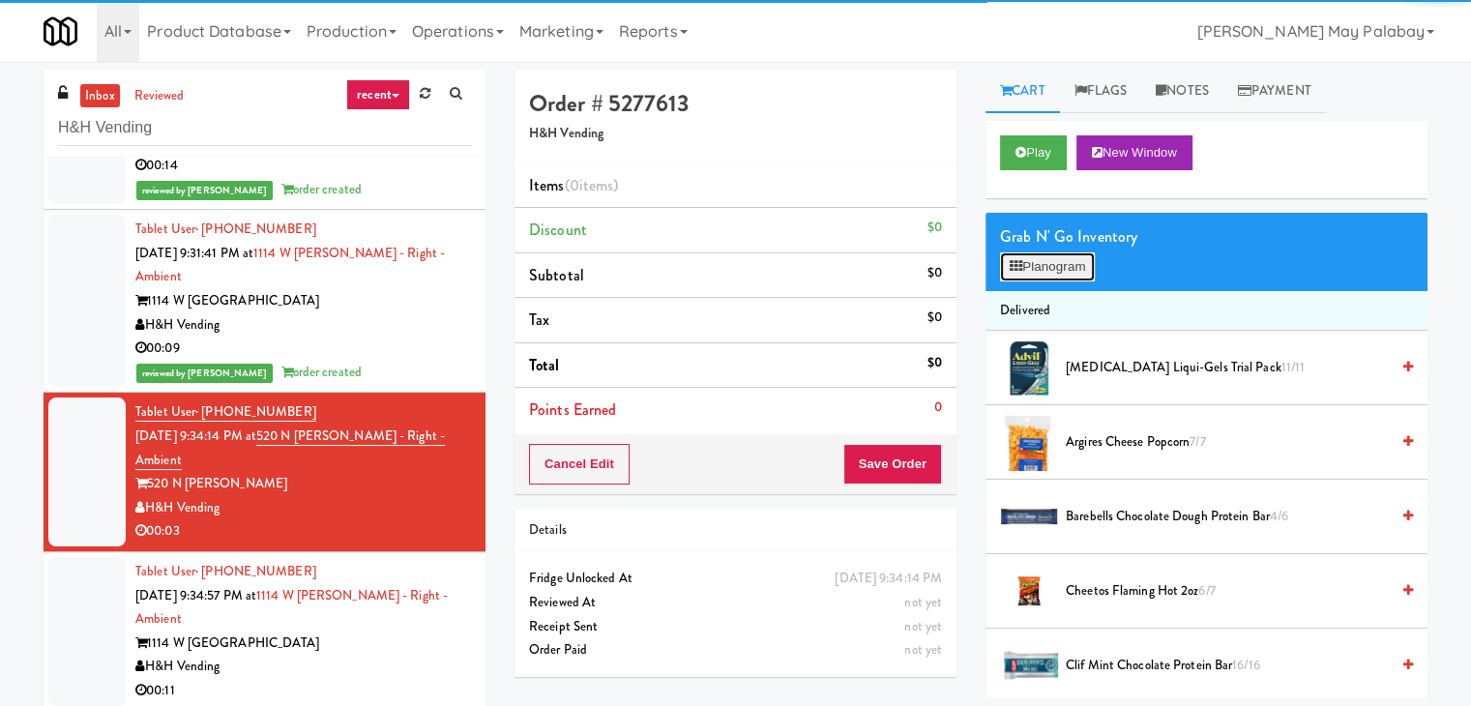
click at [1037, 269] on button "Planogram" at bounding box center [1047, 266] width 95 height 29
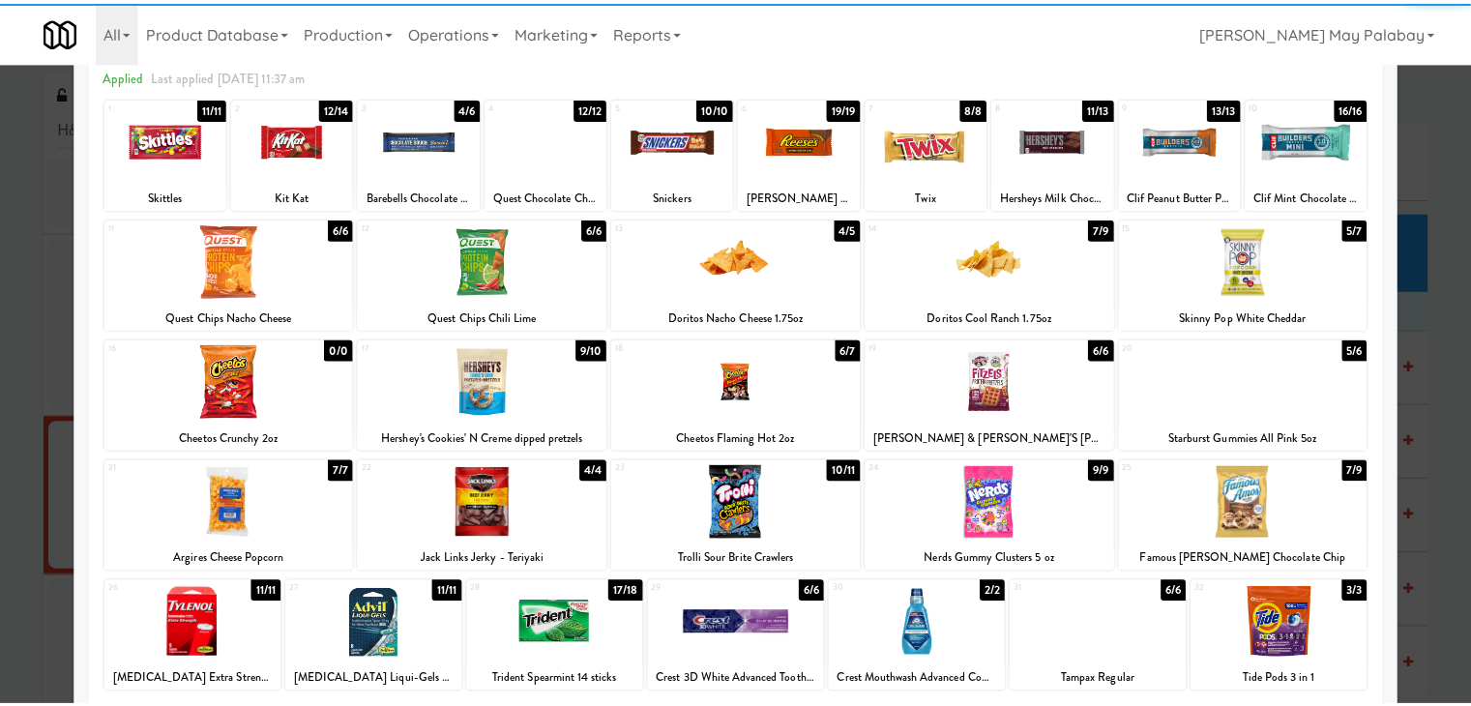
scroll to position [97, 0]
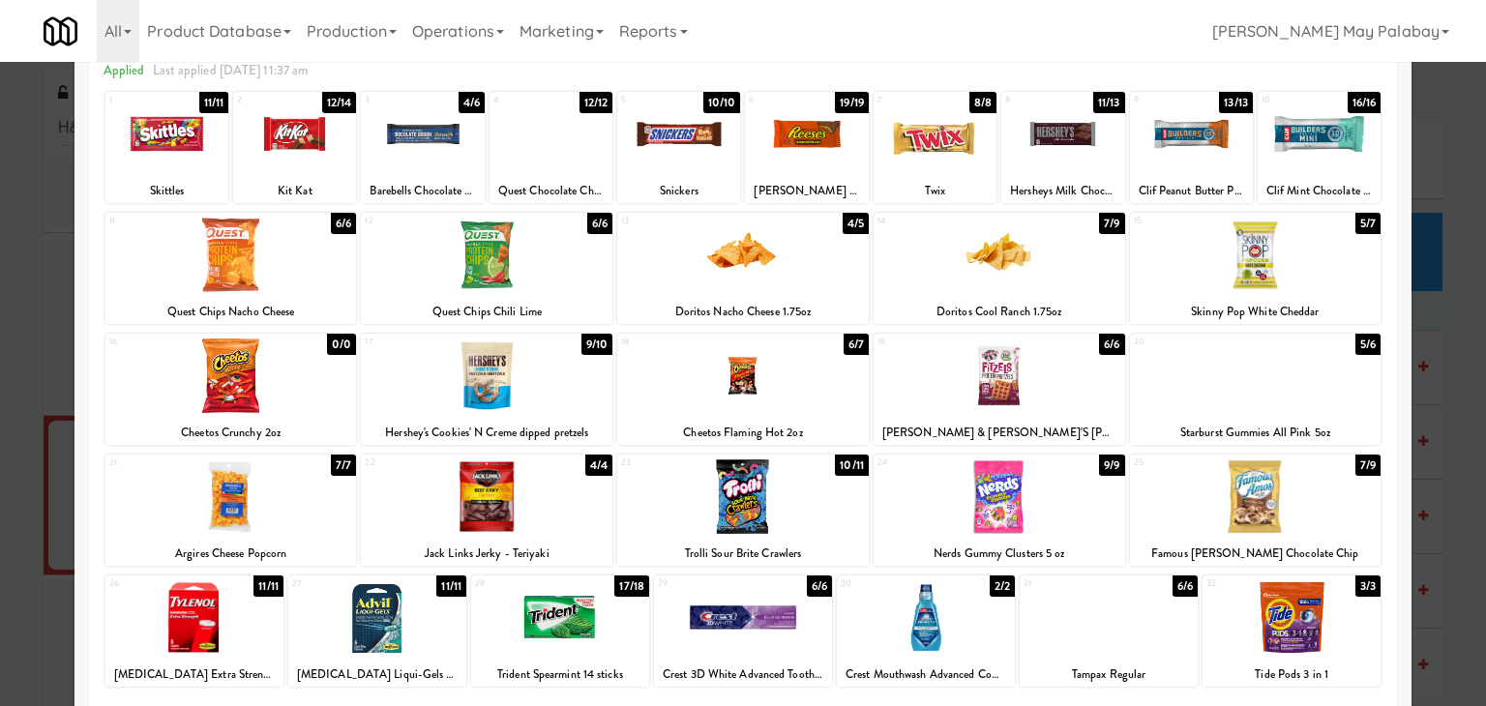
click at [1078, 397] on div at bounding box center [1000, 376] width 252 height 74
click at [557, 396] on div at bounding box center [487, 376] width 252 height 74
click at [1436, 328] on div at bounding box center [743, 353] width 1486 height 706
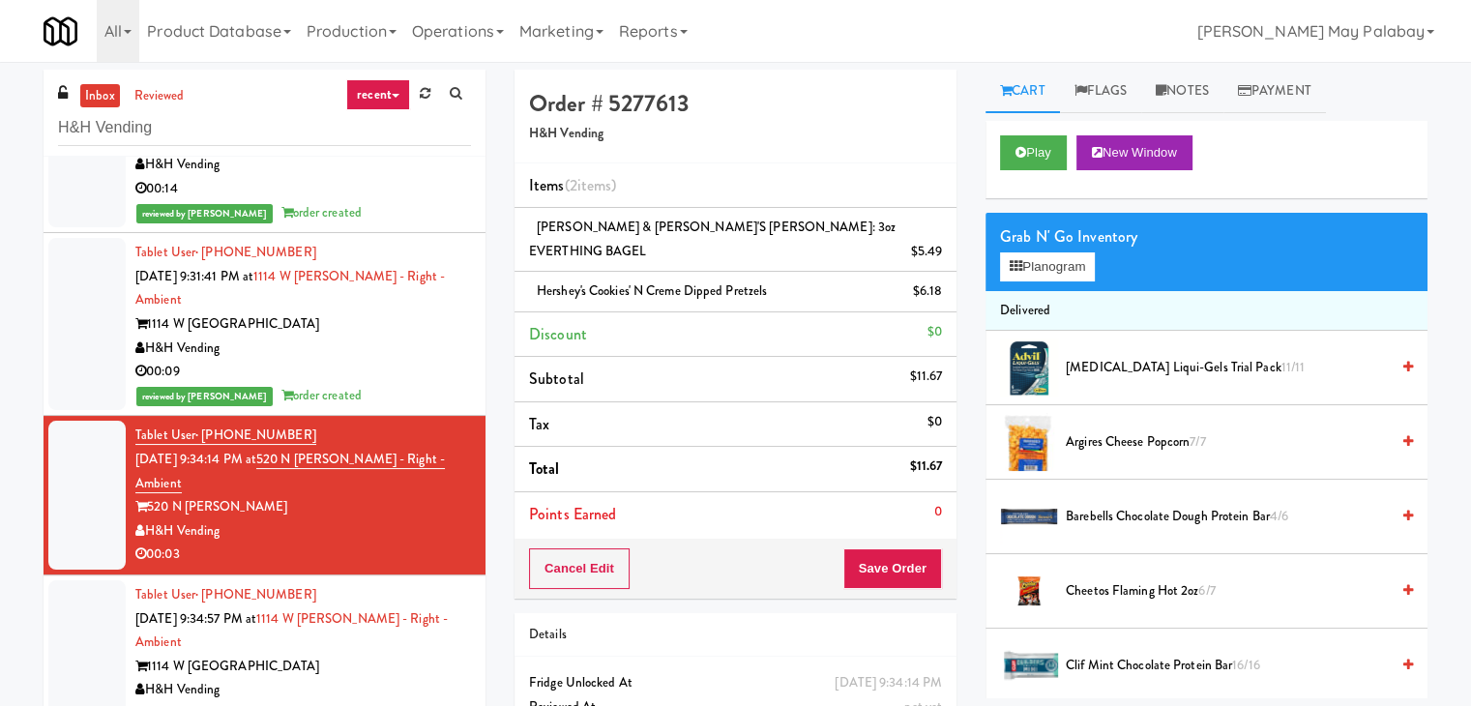
scroll to position [1427, 0]
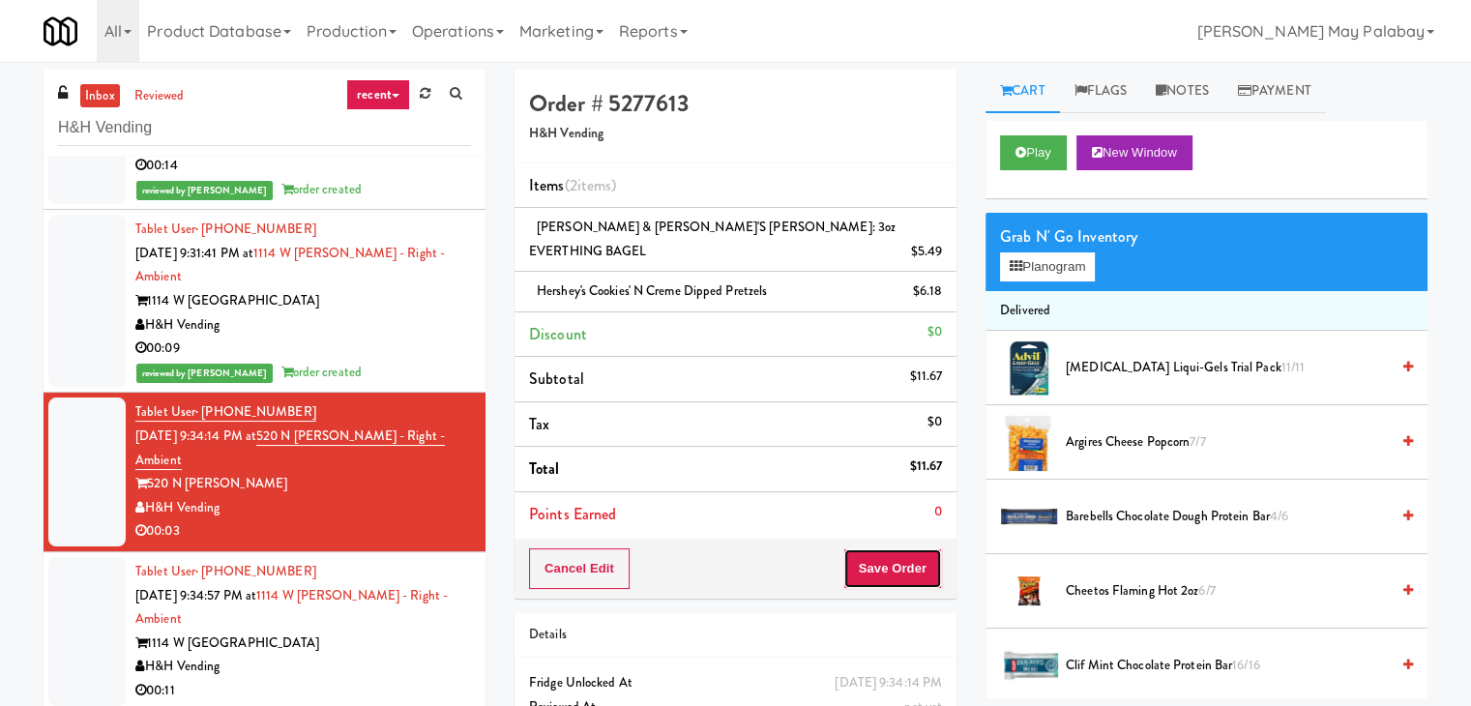
click at [906, 549] on button "Save Order" at bounding box center [893, 569] width 99 height 41
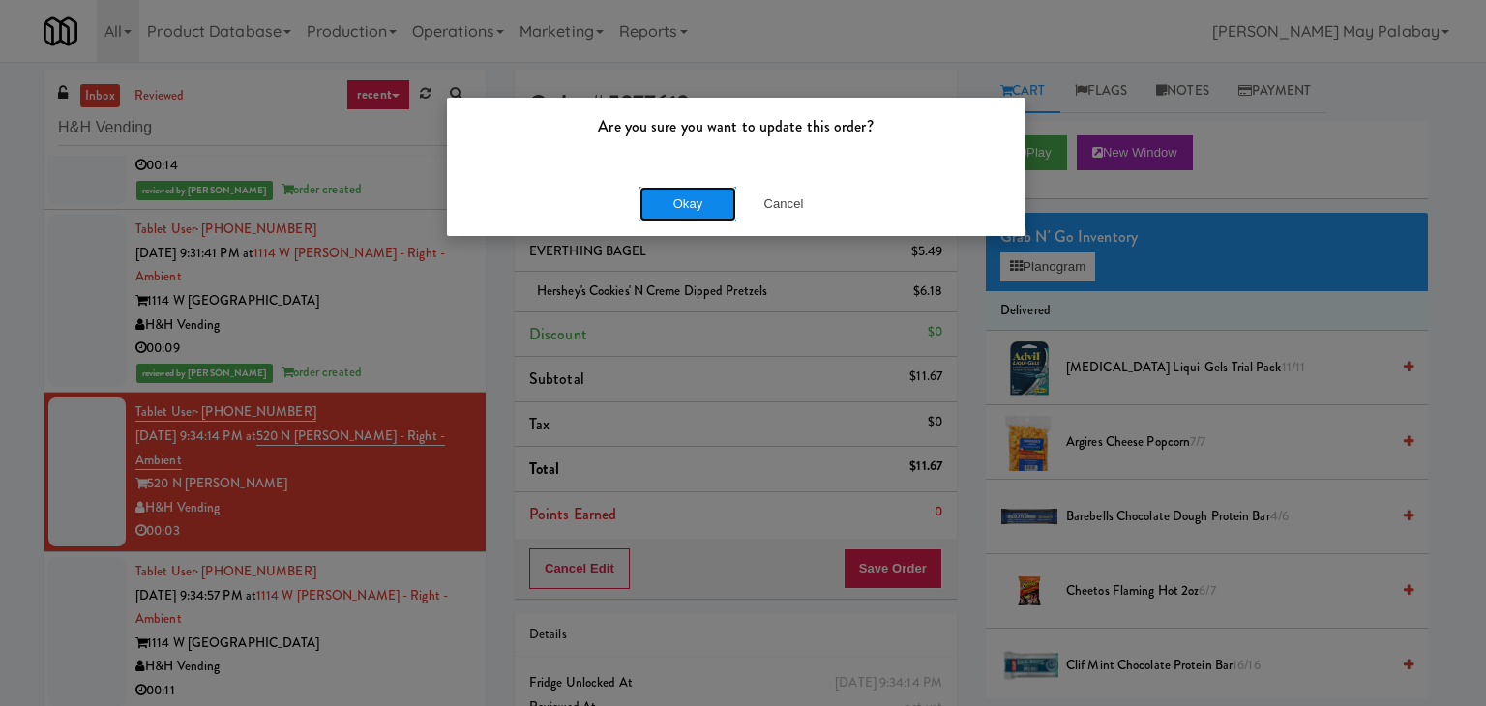
click at [693, 205] on button "Okay" at bounding box center [687, 204] width 97 height 35
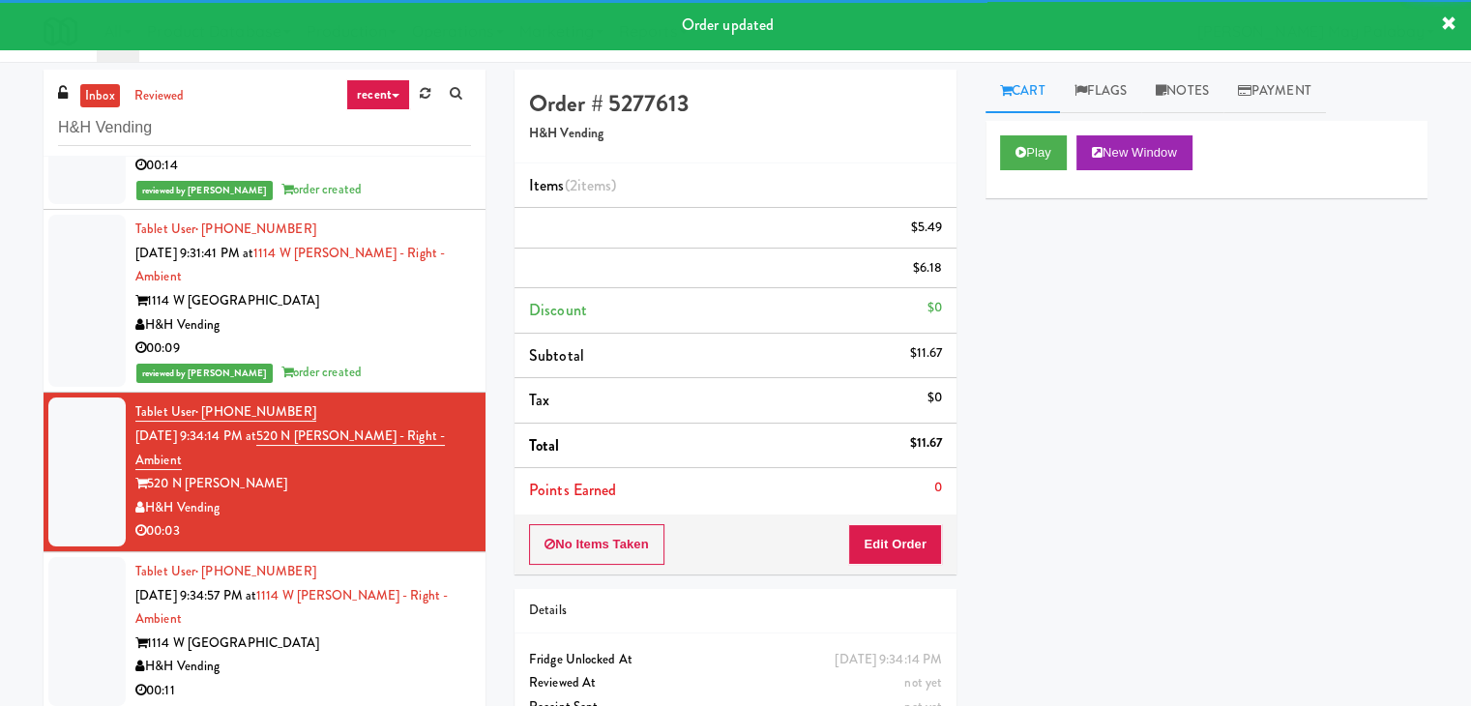
click at [395, 637] on div "1114 W Carroll" at bounding box center [303, 644] width 336 height 24
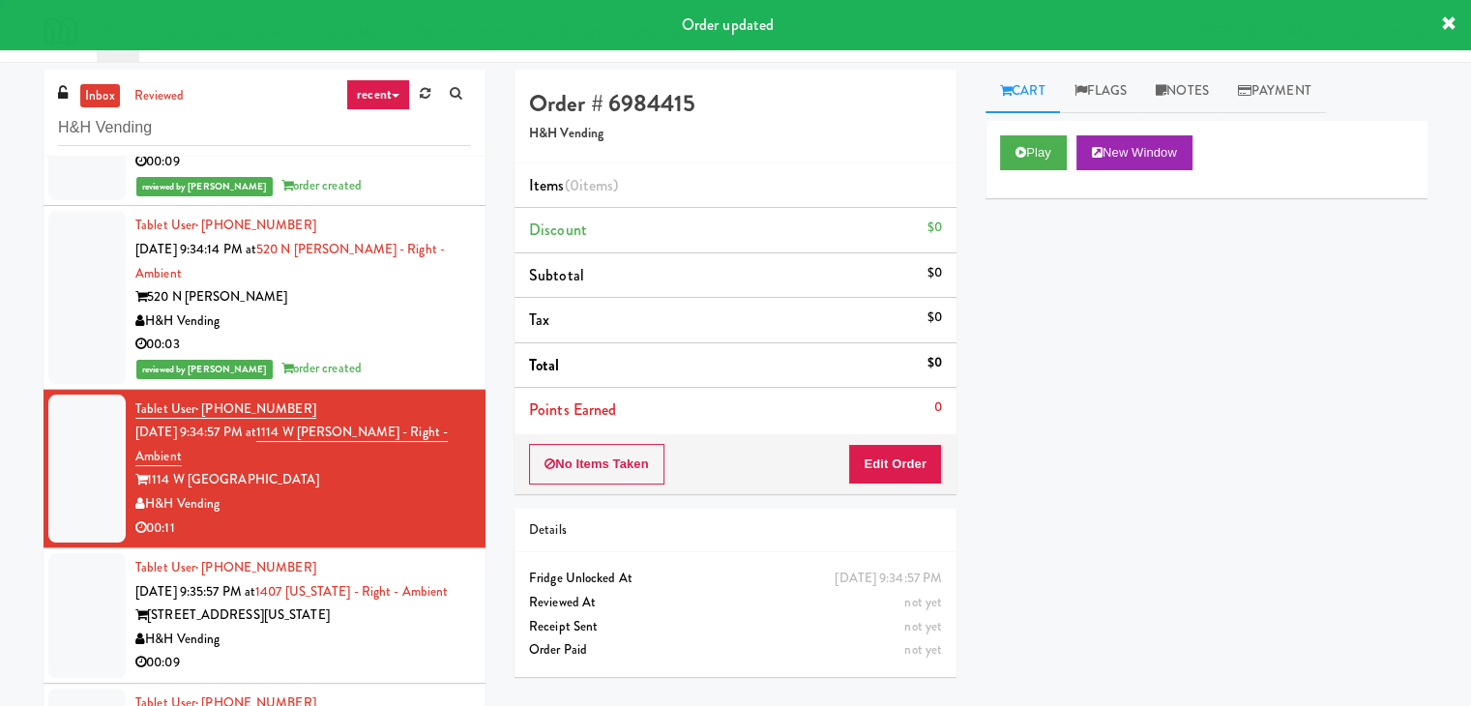
scroll to position [1620, 0]
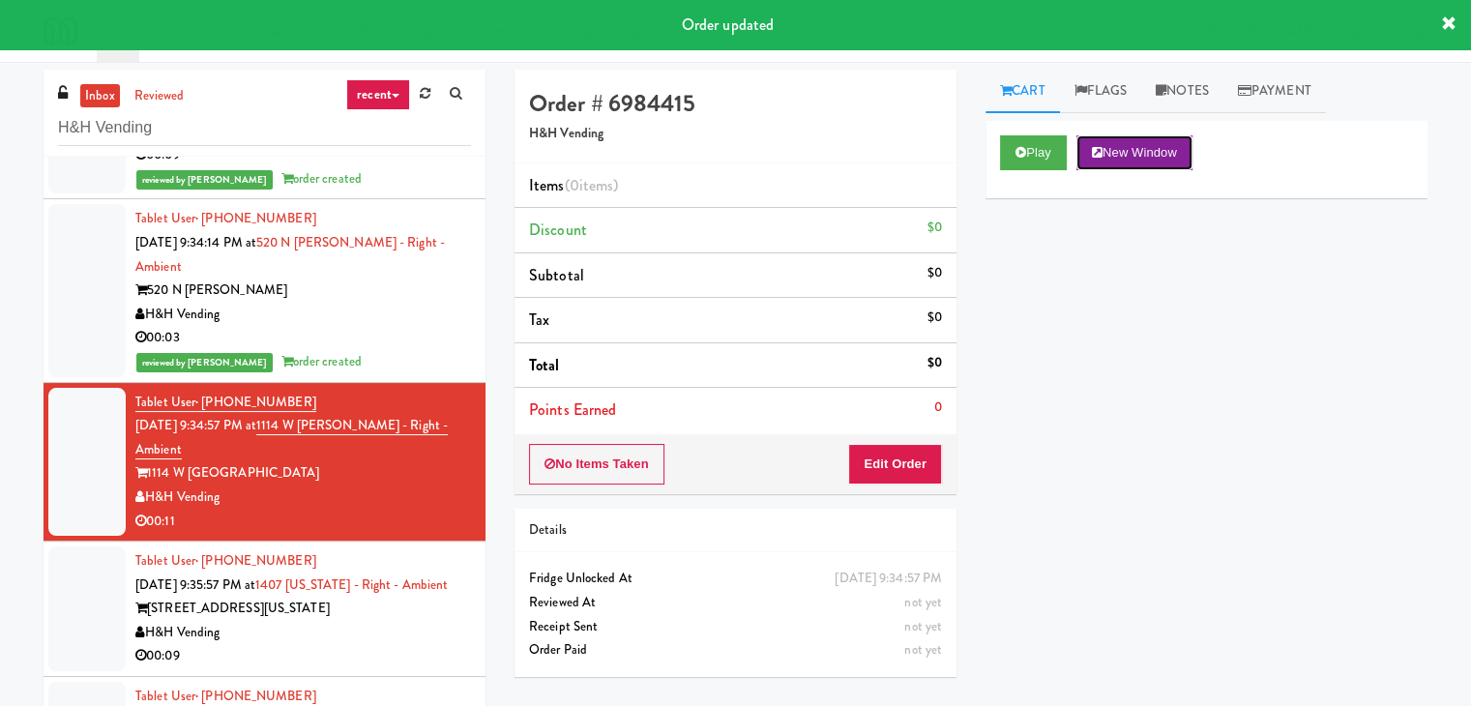
click at [1174, 147] on button "New Window" at bounding box center [1135, 152] width 116 height 35
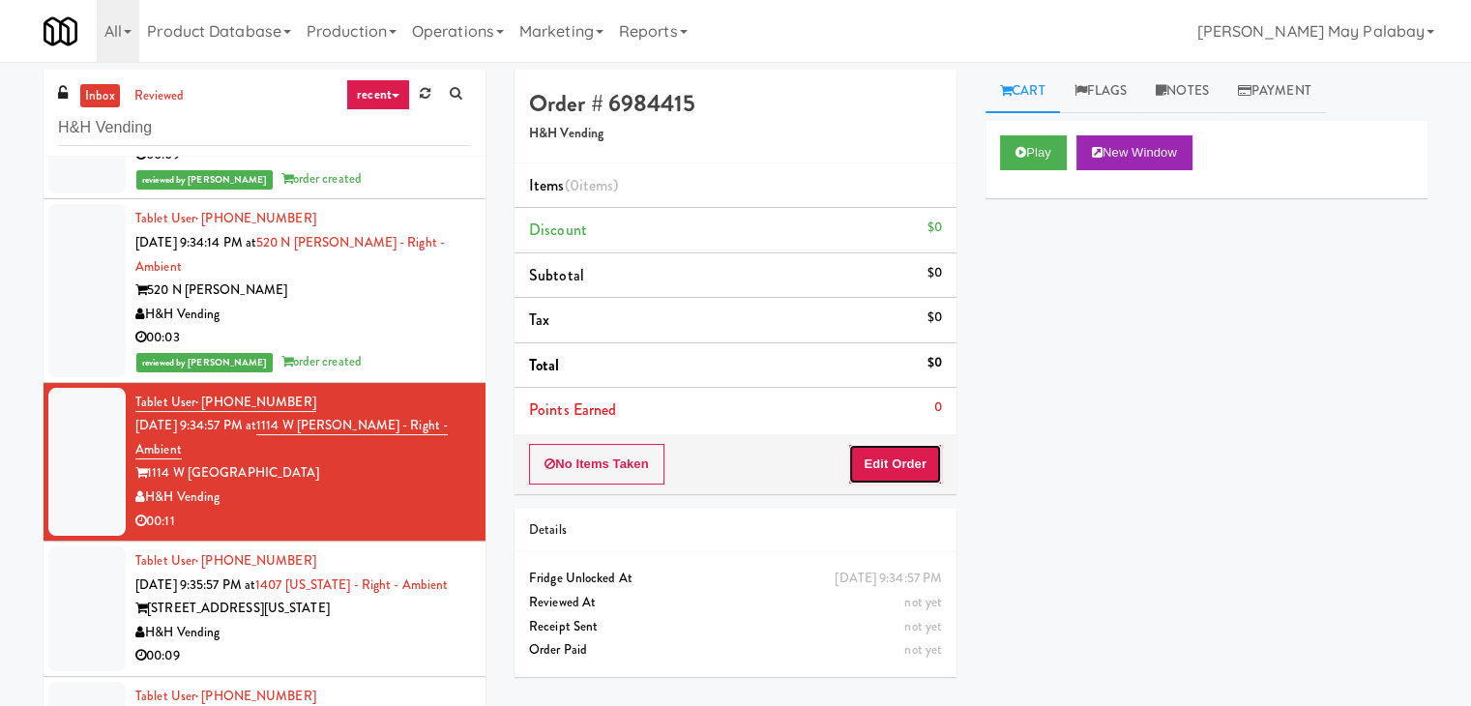
click at [887, 471] on button "Edit Order" at bounding box center [895, 464] width 94 height 41
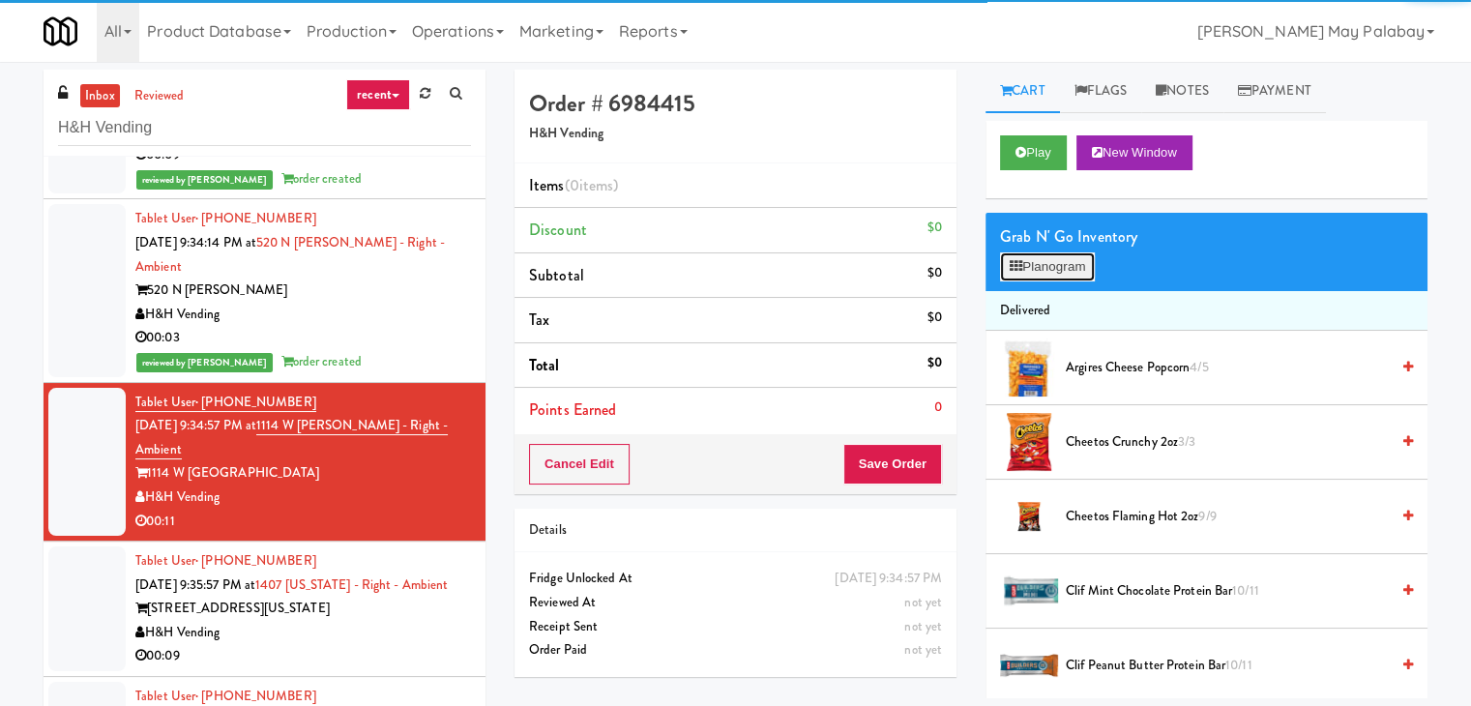
click at [1057, 276] on button "Planogram" at bounding box center [1047, 266] width 95 height 29
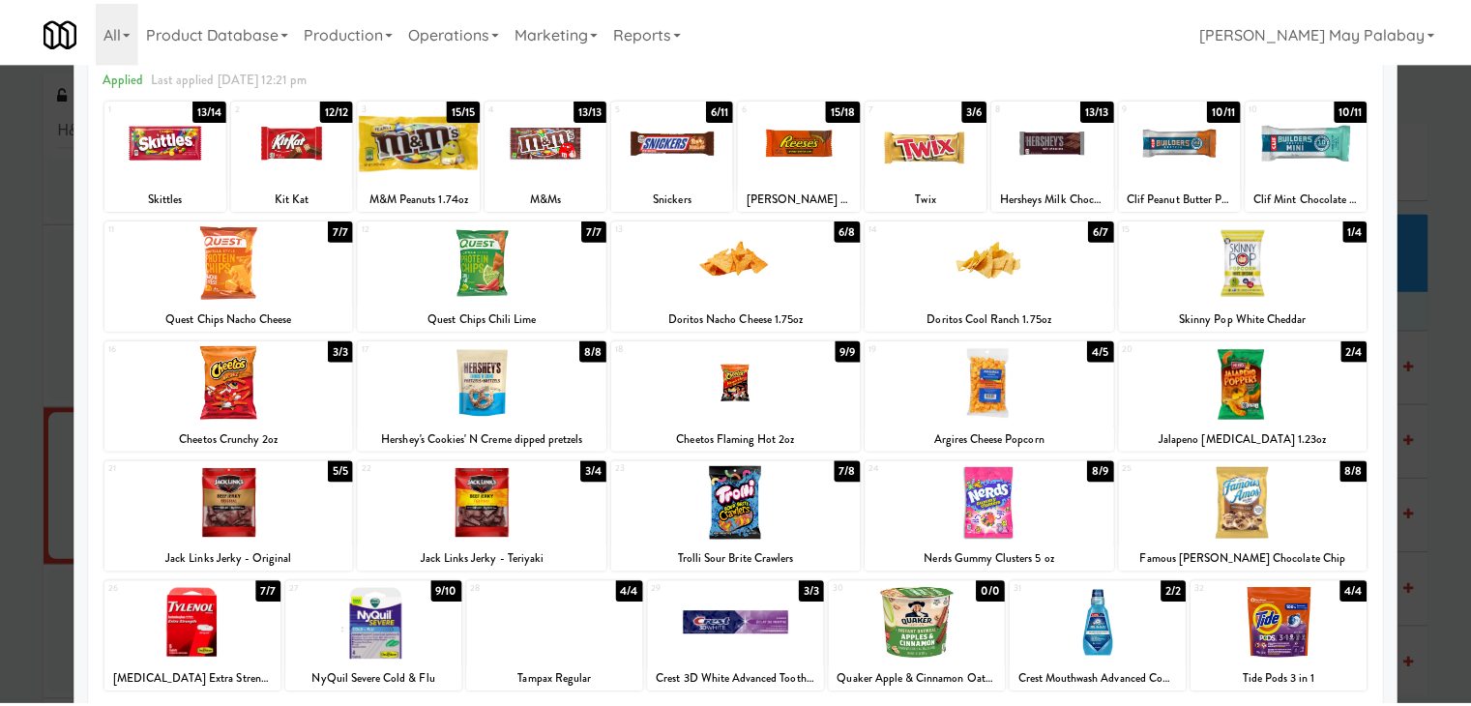
scroll to position [97, 0]
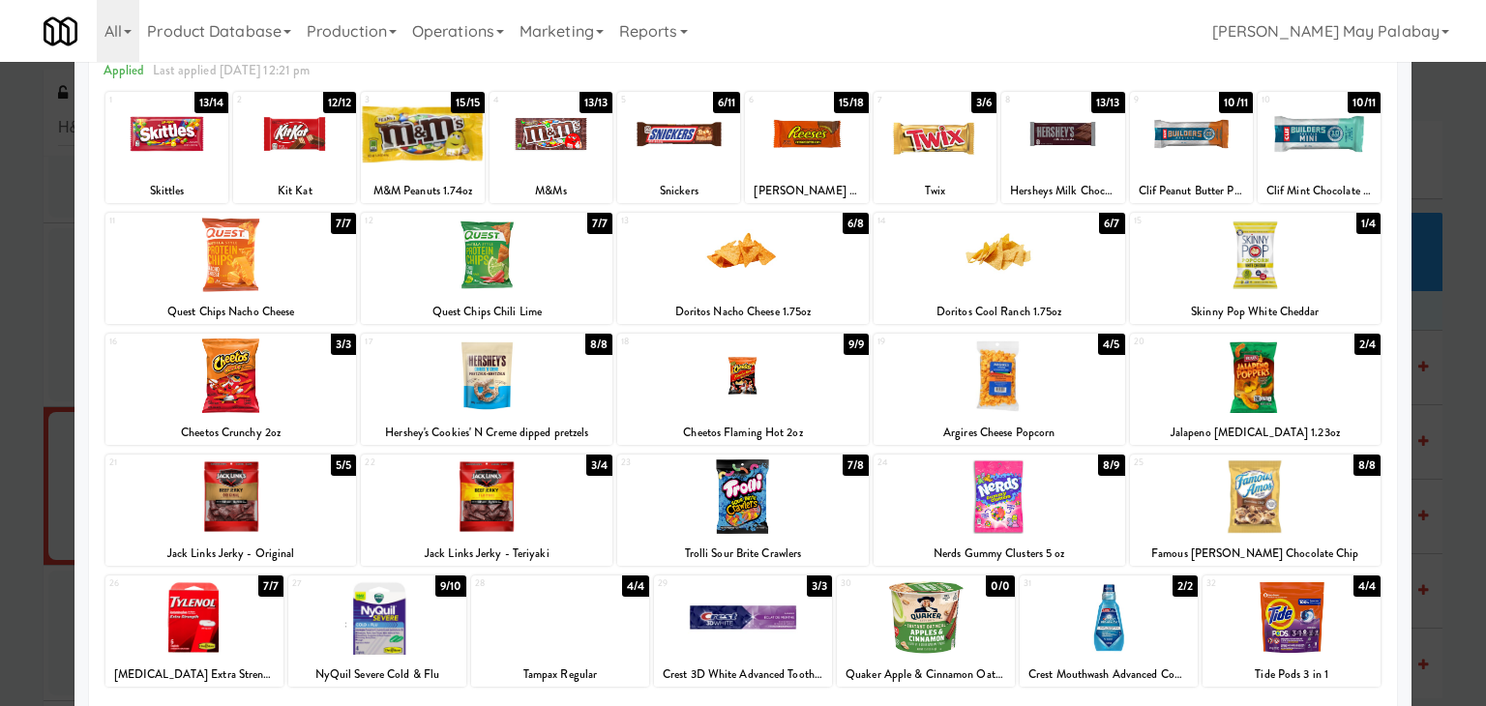
click at [821, 506] on div at bounding box center [743, 497] width 252 height 74
click at [1081, 487] on div at bounding box center [1000, 497] width 252 height 74
click at [1463, 357] on div at bounding box center [743, 353] width 1486 height 706
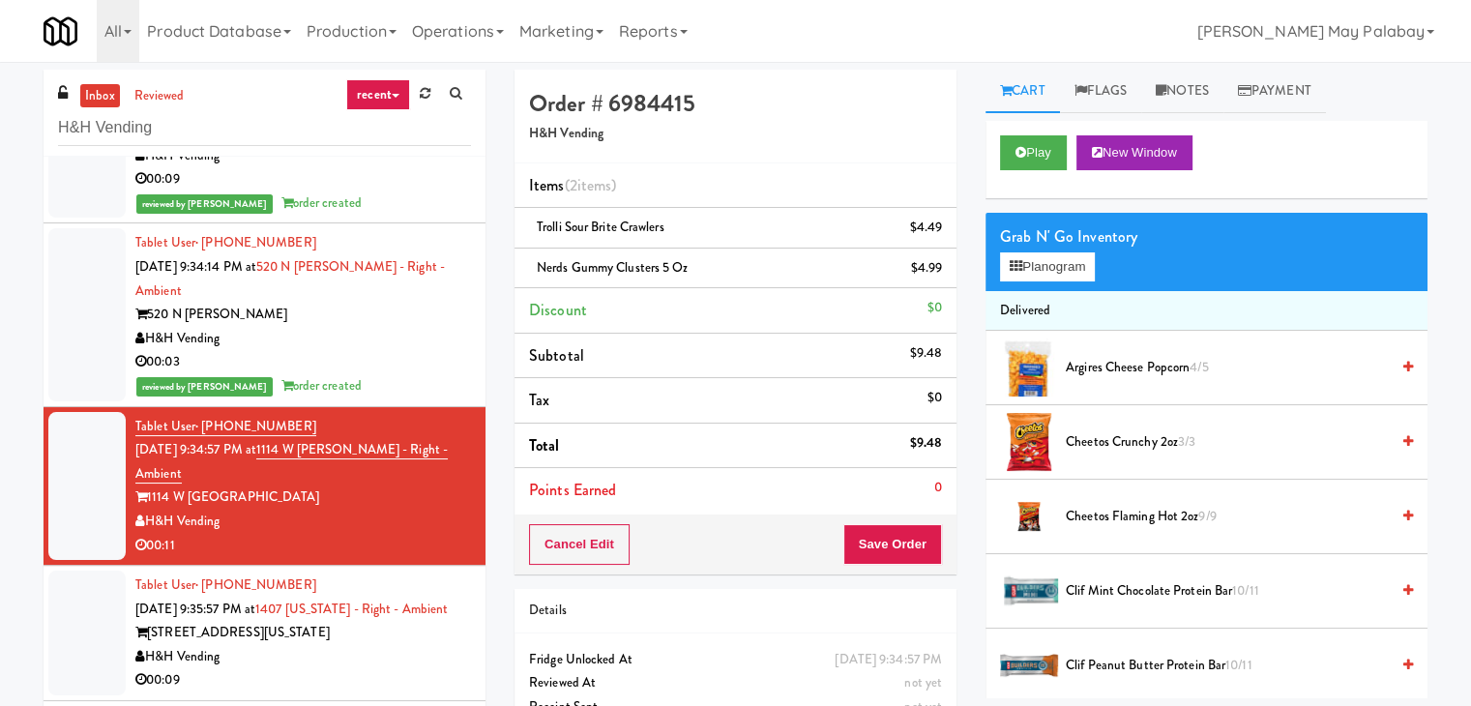
scroll to position [1620, 0]
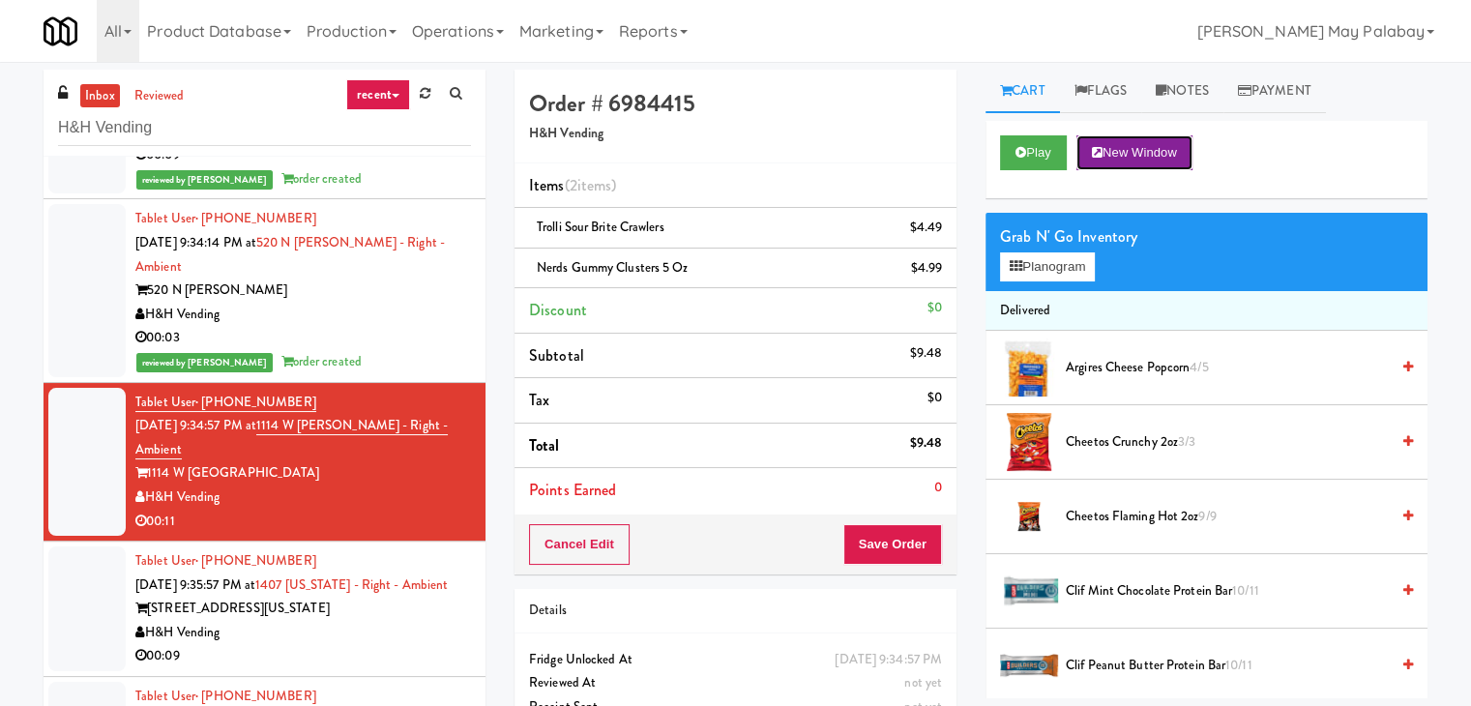
click at [1168, 152] on button "New Window" at bounding box center [1135, 152] width 116 height 35
click at [890, 530] on button "Save Order" at bounding box center [893, 544] width 99 height 41
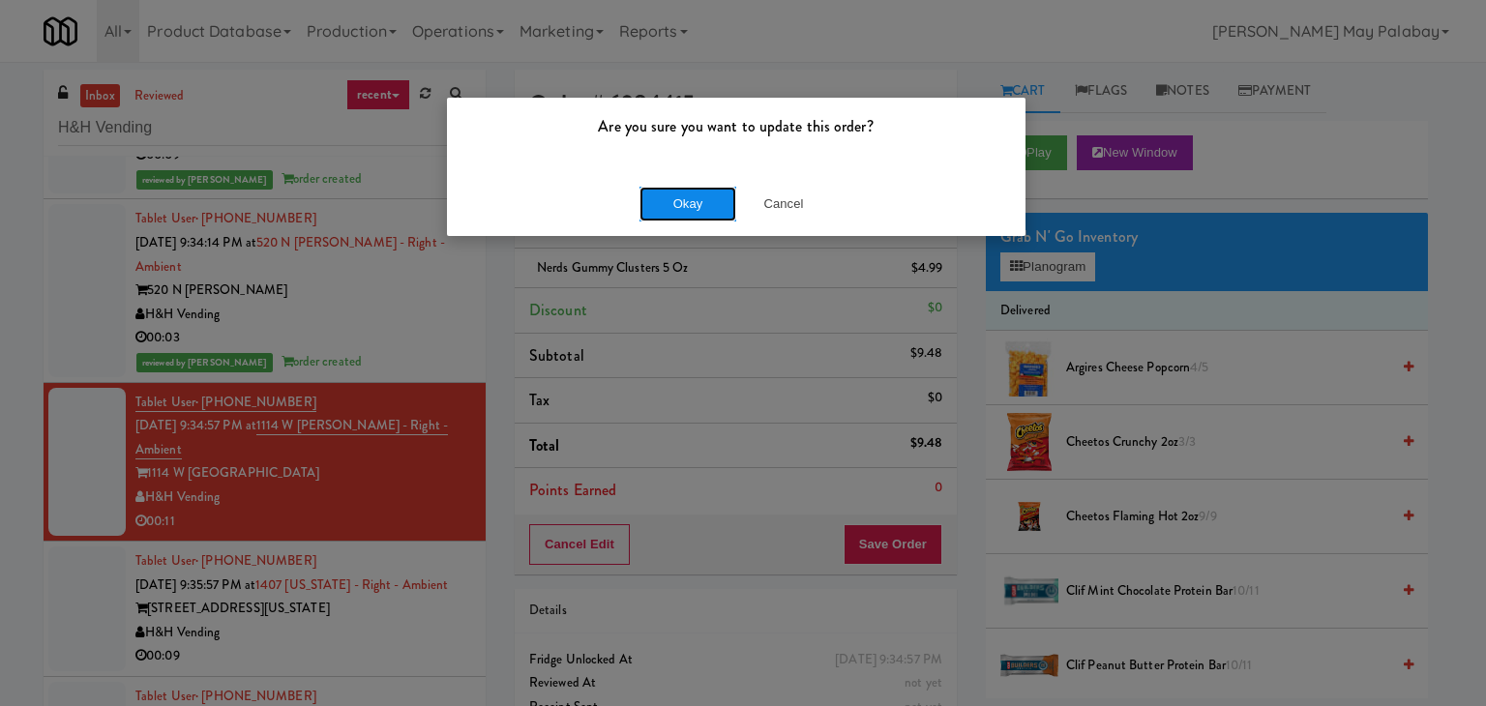
click at [672, 202] on button "Okay" at bounding box center [687, 204] width 97 height 35
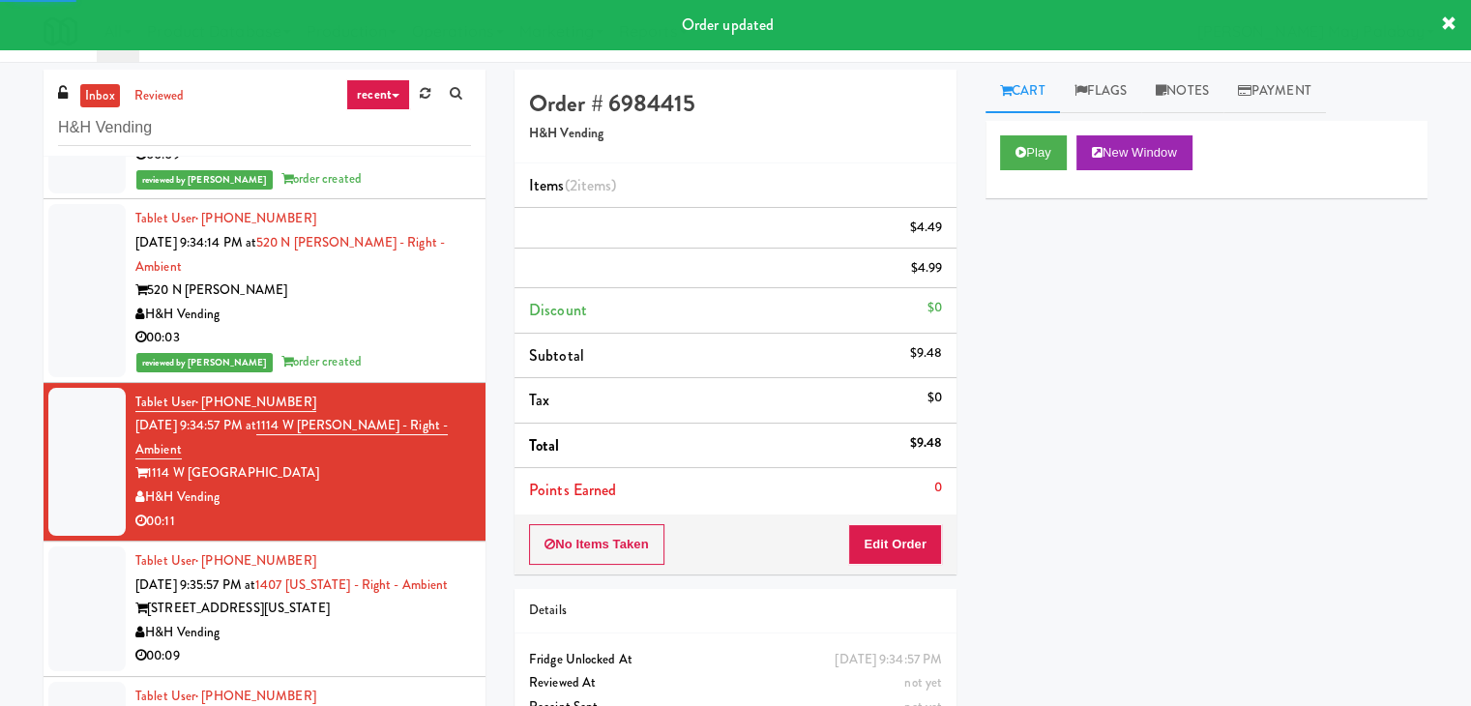
click at [358, 621] on div "1407 S Michigan Ave" at bounding box center [303, 609] width 336 height 24
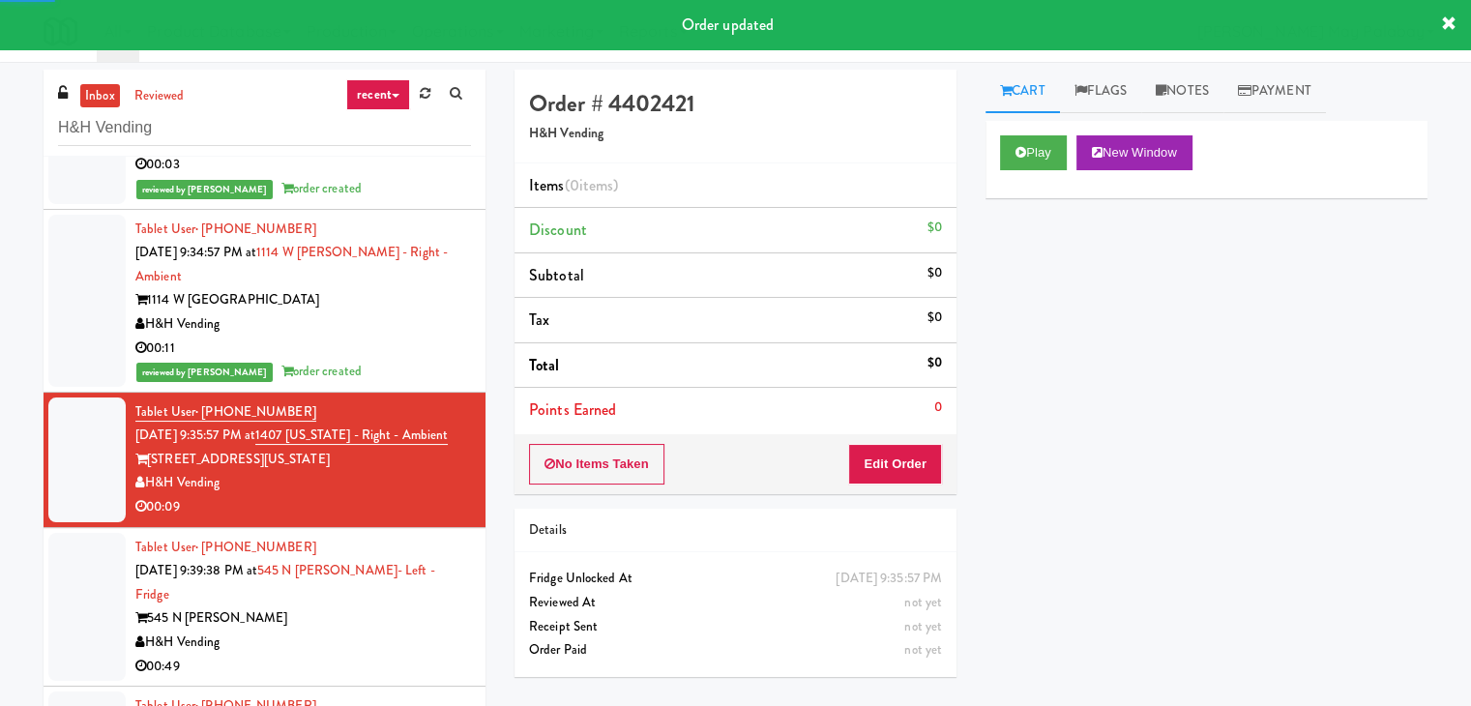
scroll to position [1814, 0]
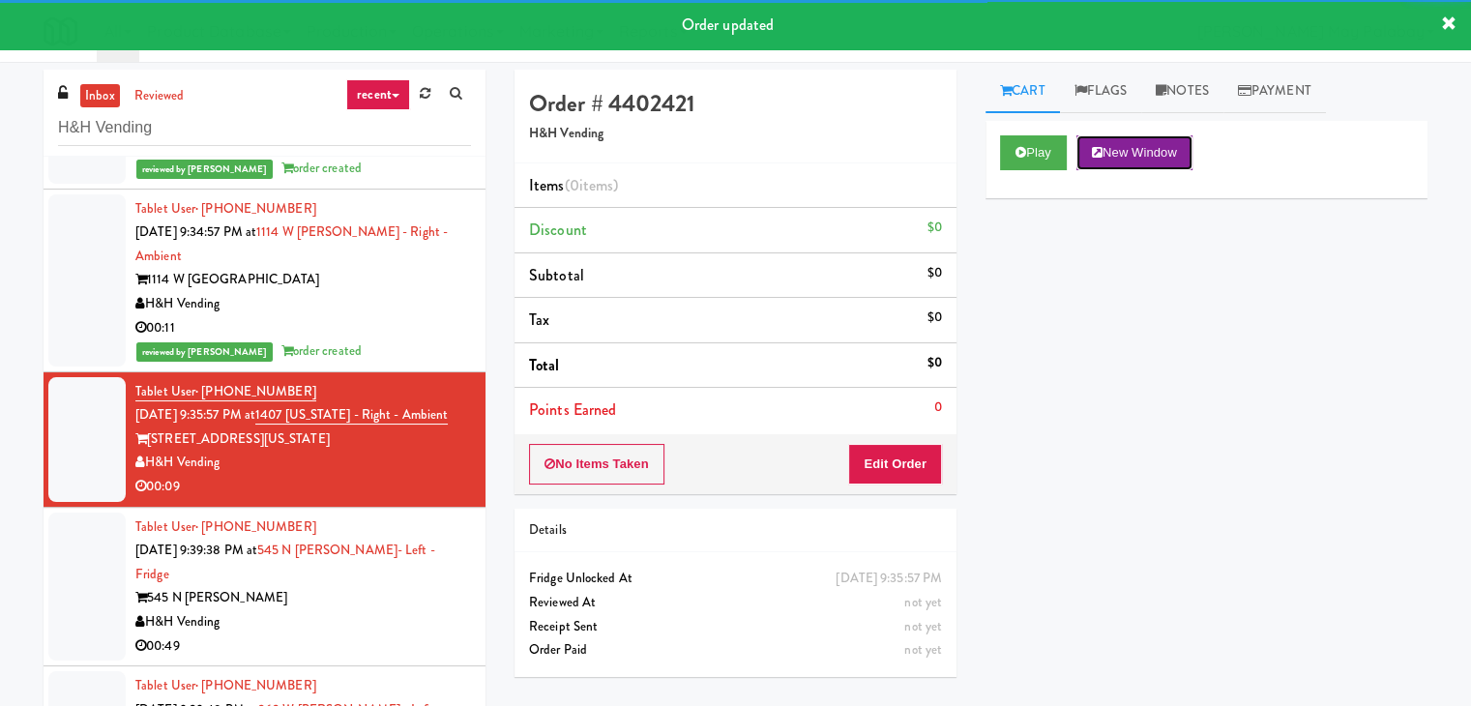
click at [1171, 147] on button "New Window" at bounding box center [1135, 152] width 116 height 35
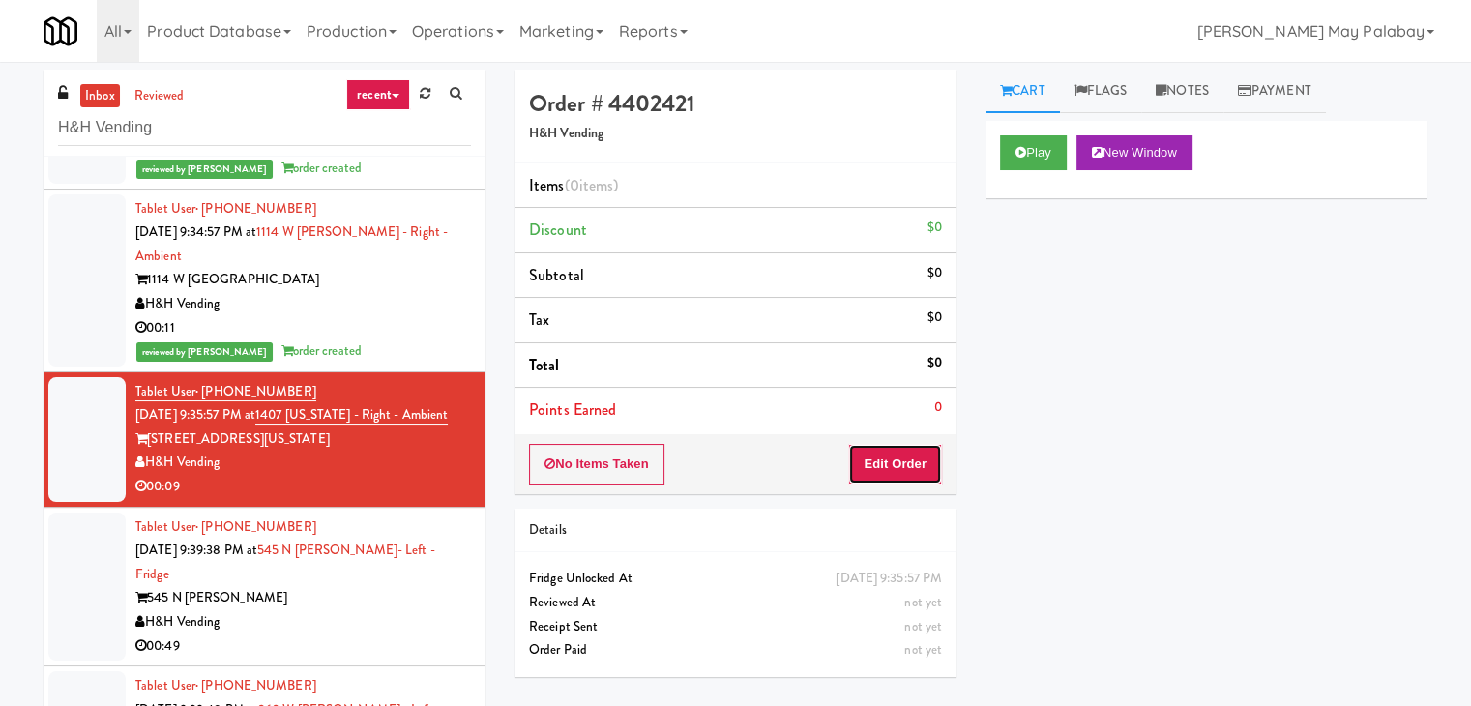
click at [909, 460] on button "Edit Order" at bounding box center [895, 464] width 94 height 41
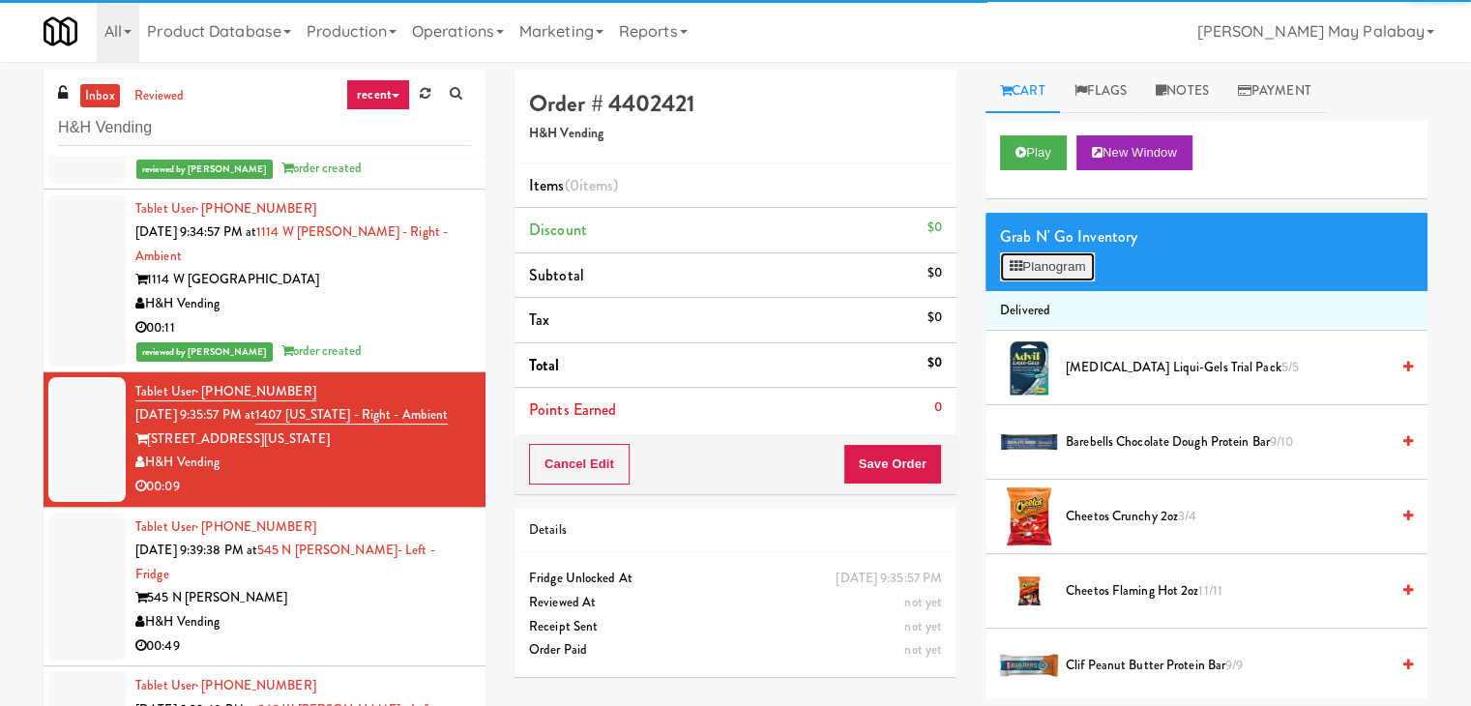
click at [1029, 264] on button "Planogram" at bounding box center [1047, 266] width 95 height 29
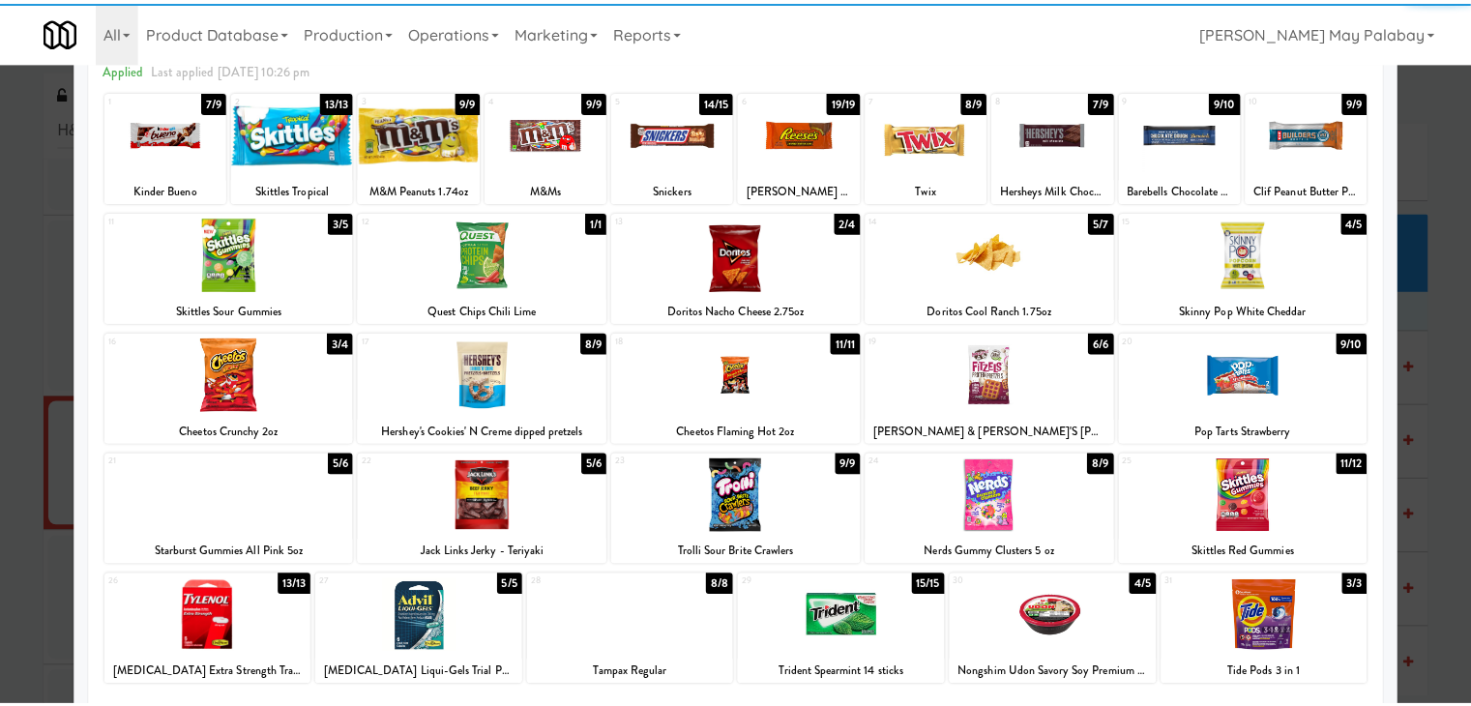
scroll to position [97, 0]
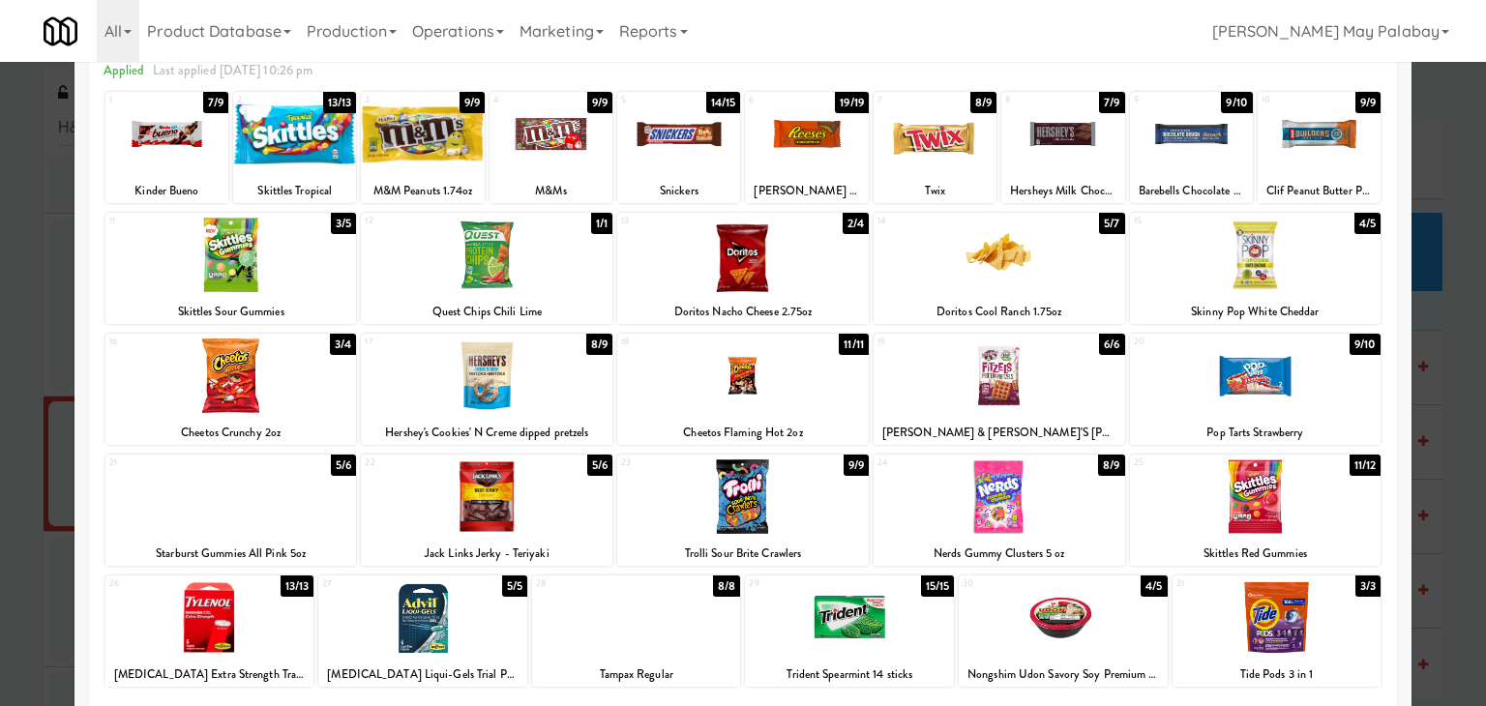
click at [813, 163] on div at bounding box center [806, 134] width 123 height 74
click at [920, 162] on div at bounding box center [935, 134] width 123 height 74
click at [720, 166] on div at bounding box center [678, 134] width 123 height 74
click at [1435, 320] on div at bounding box center [743, 353] width 1486 height 706
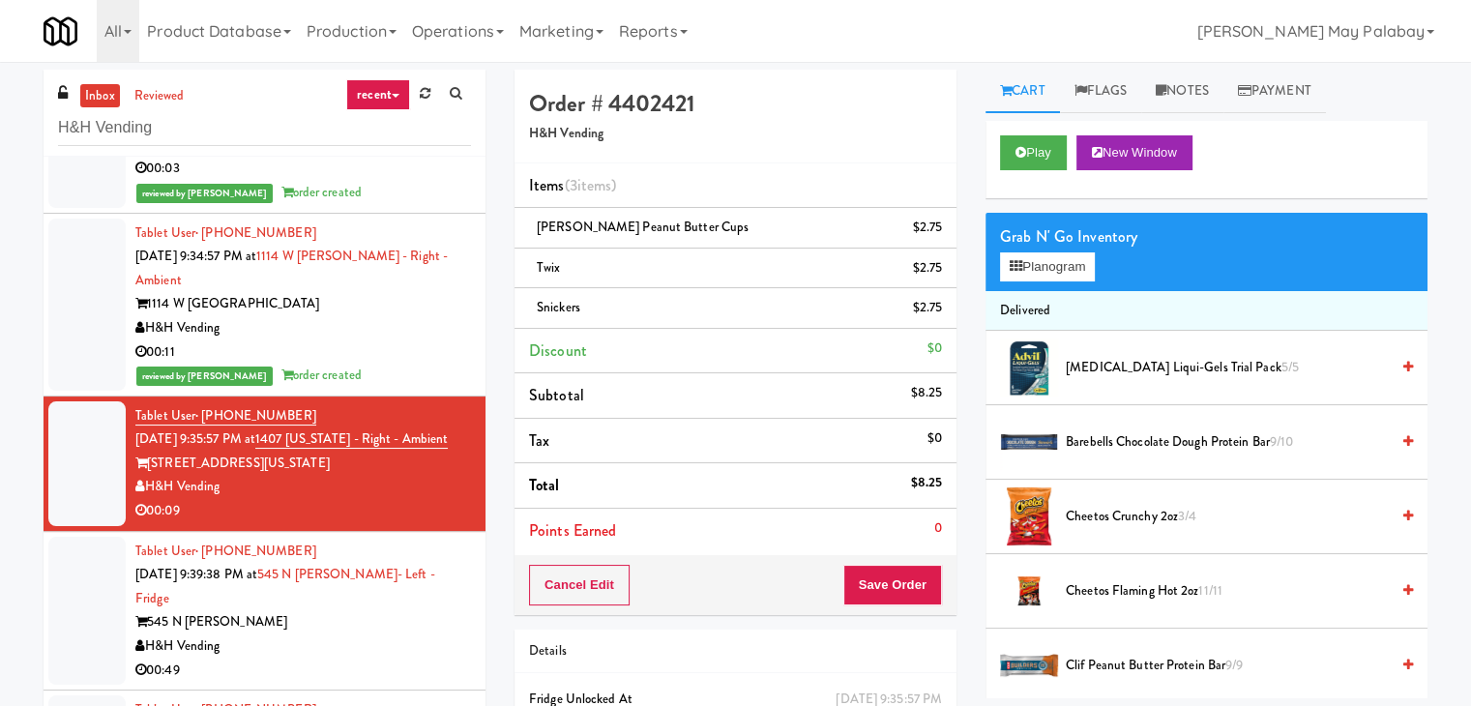
scroll to position [1814, 0]
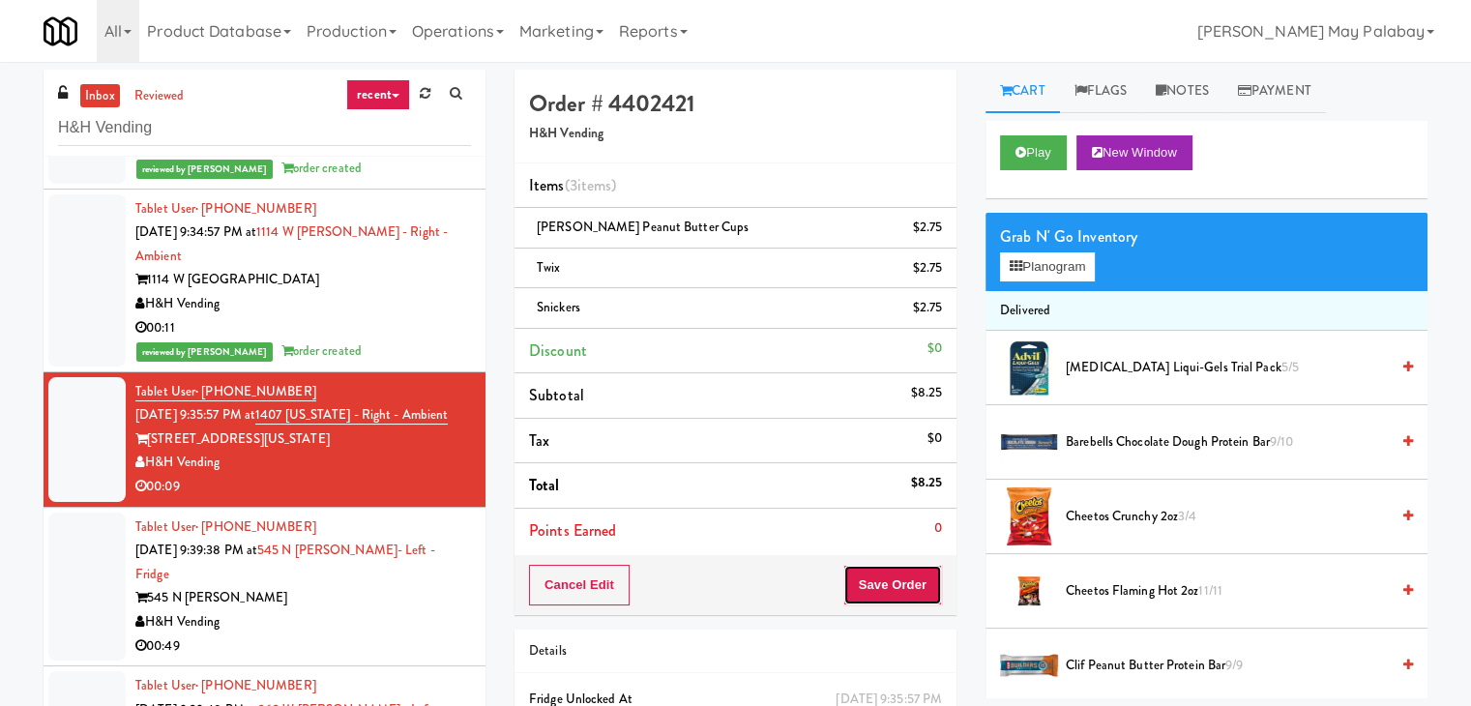
click at [895, 586] on button "Save Order" at bounding box center [893, 585] width 99 height 41
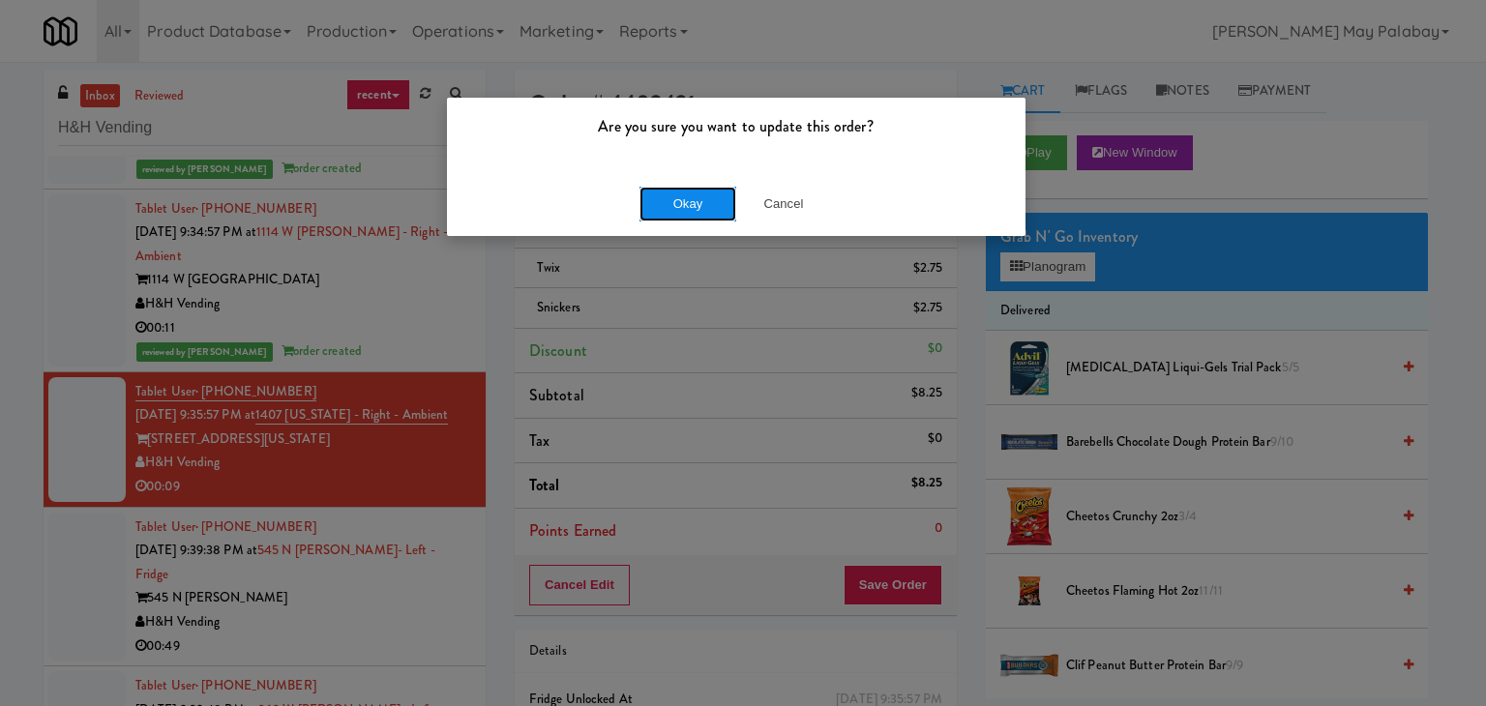
click at [694, 208] on button "Okay" at bounding box center [687, 204] width 97 height 35
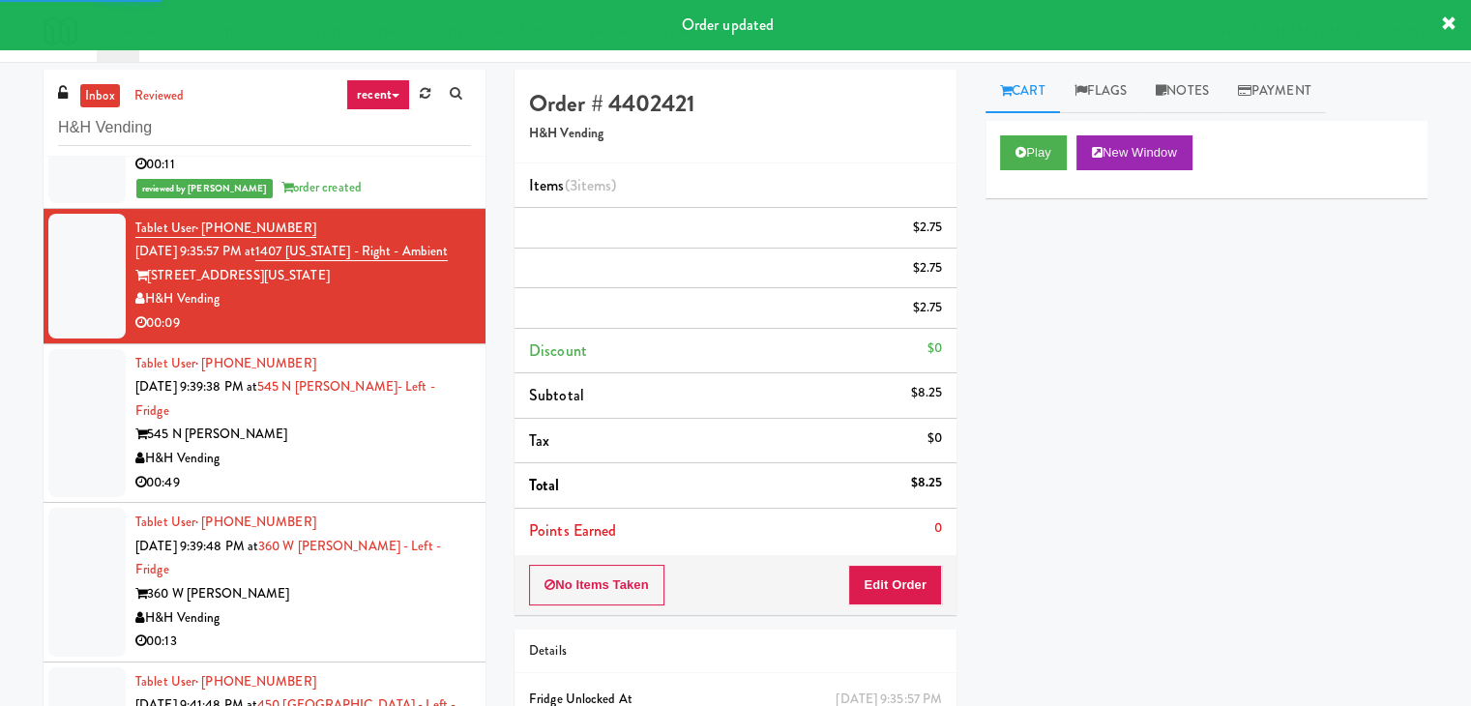
scroll to position [2104, 0]
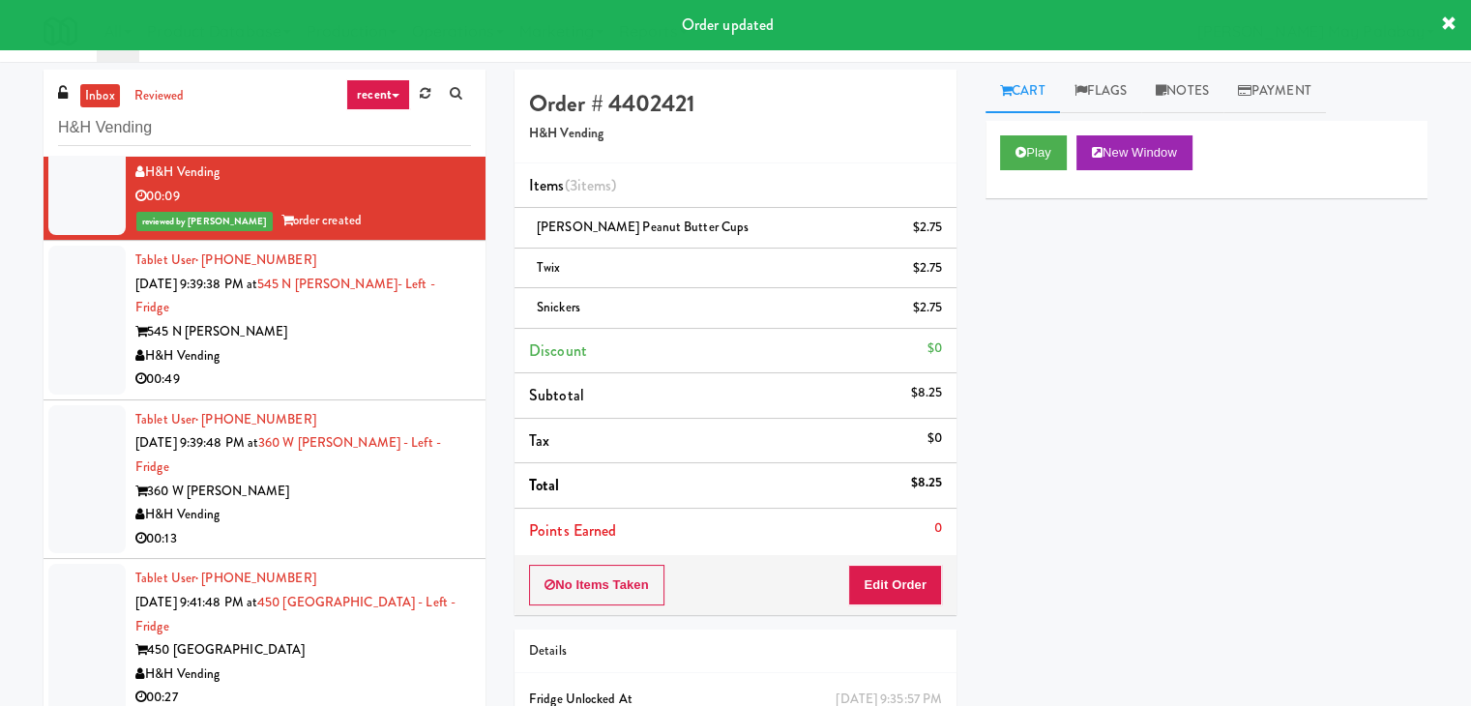
click at [371, 336] on div "545 N McClurg" at bounding box center [303, 332] width 336 height 24
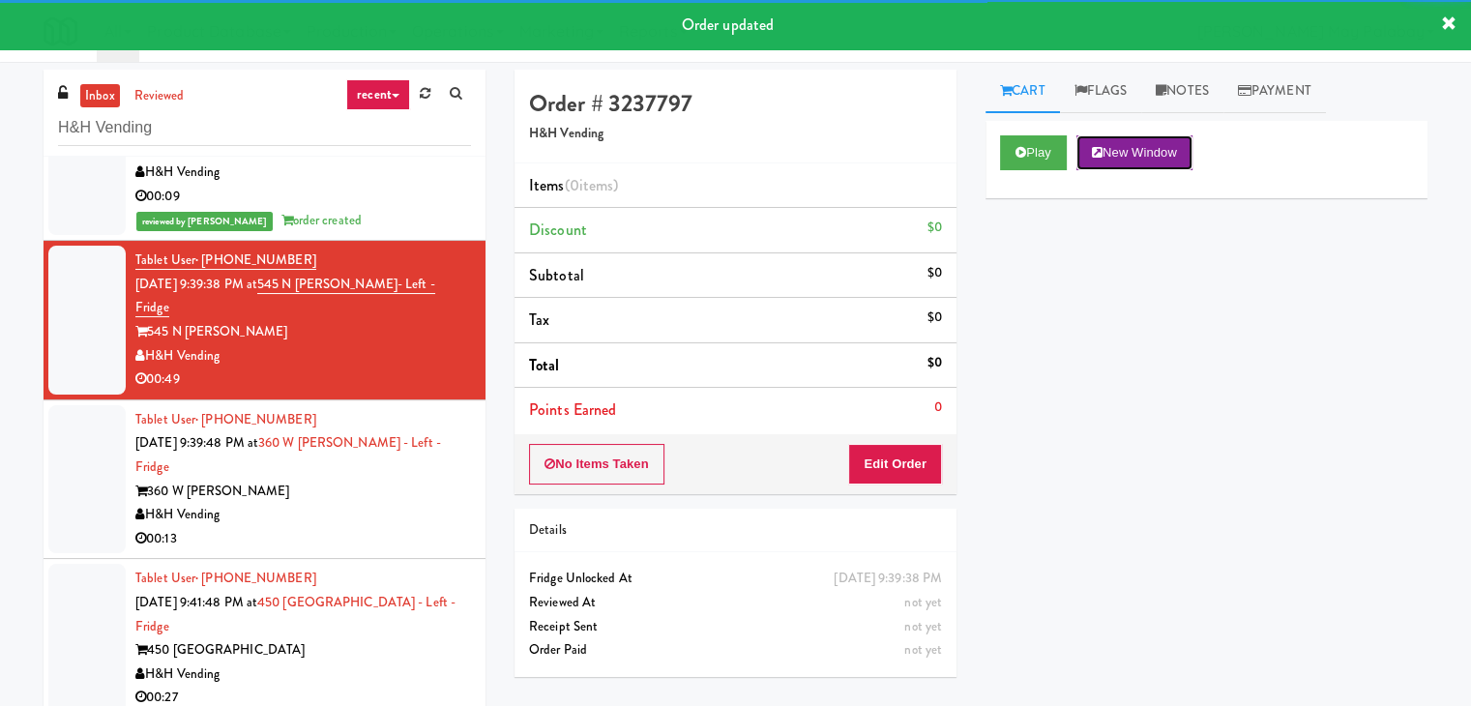
click at [1169, 152] on button "New Window" at bounding box center [1135, 152] width 116 height 35
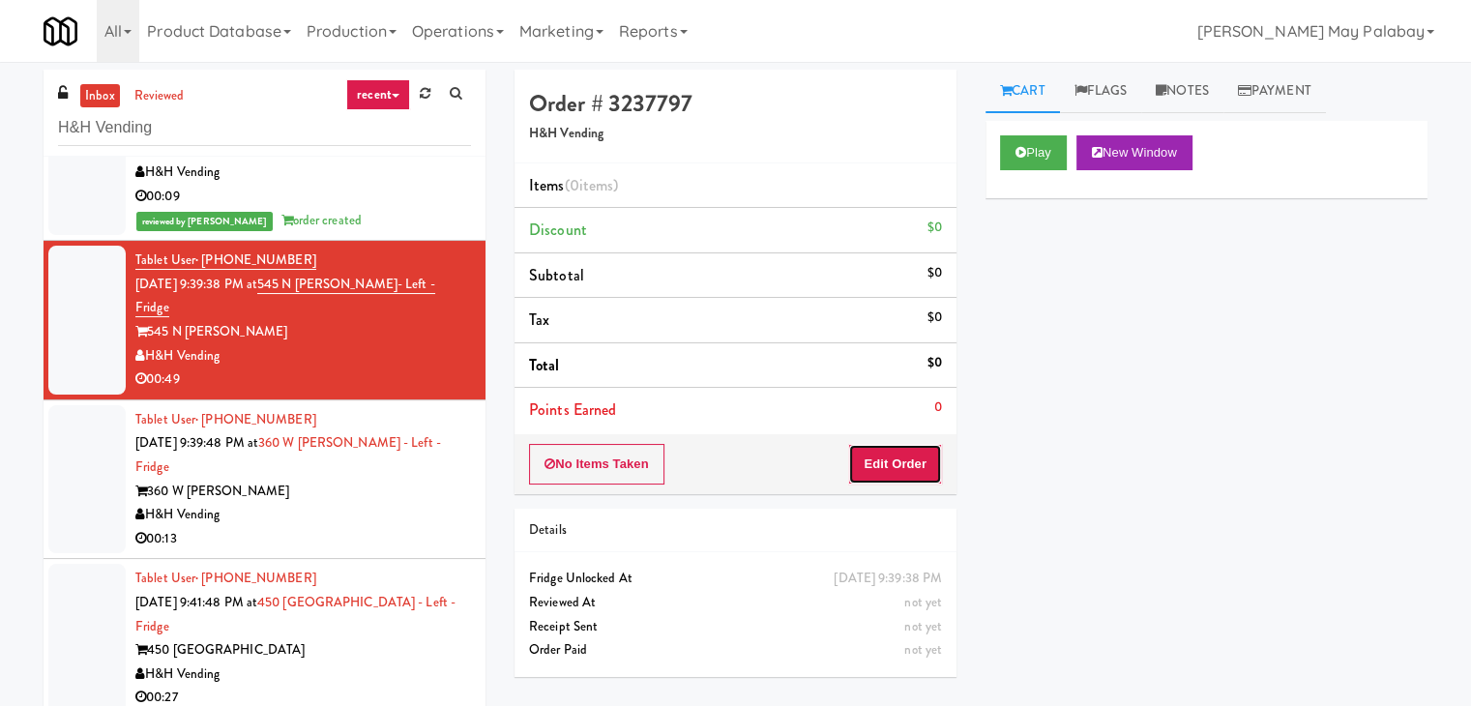
click at [911, 458] on button "Edit Order" at bounding box center [895, 464] width 94 height 41
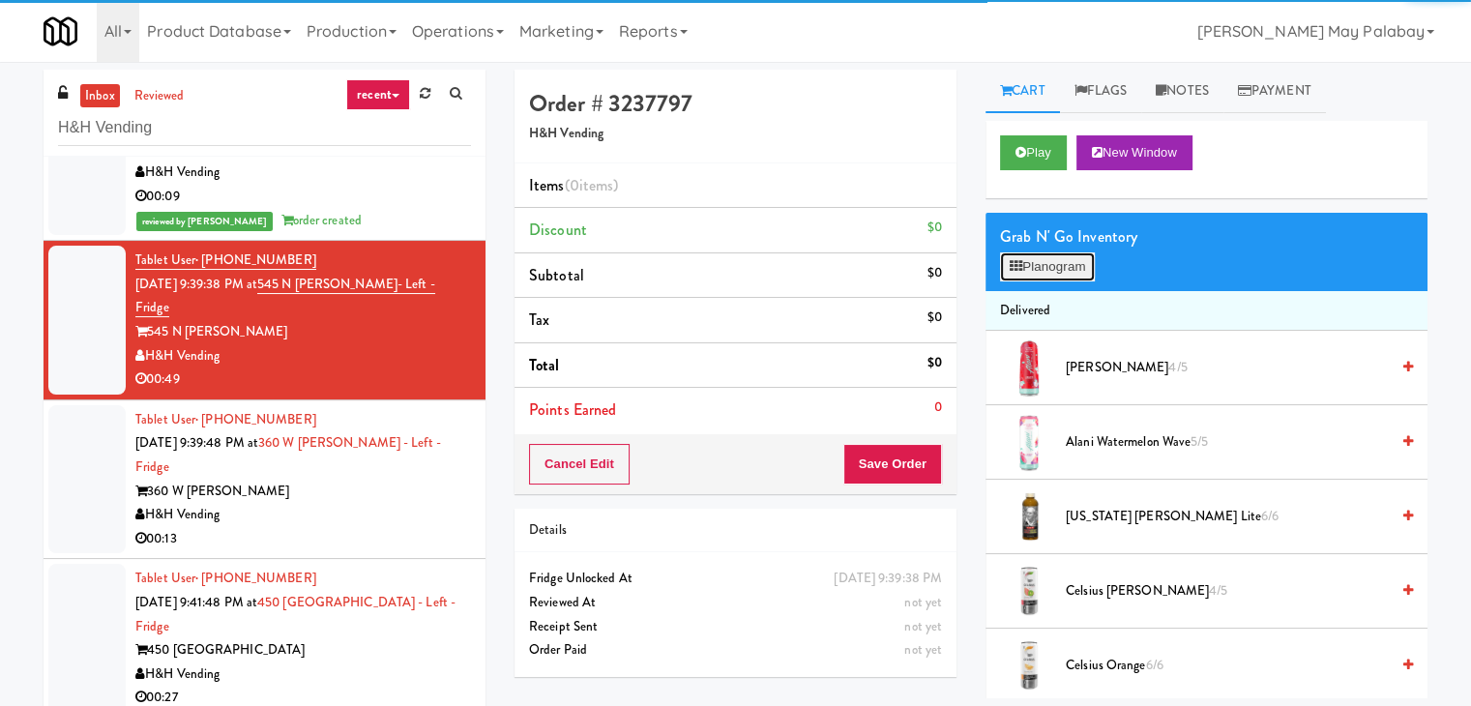
click at [1022, 254] on button "Planogram" at bounding box center [1047, 266] width 95 height 29
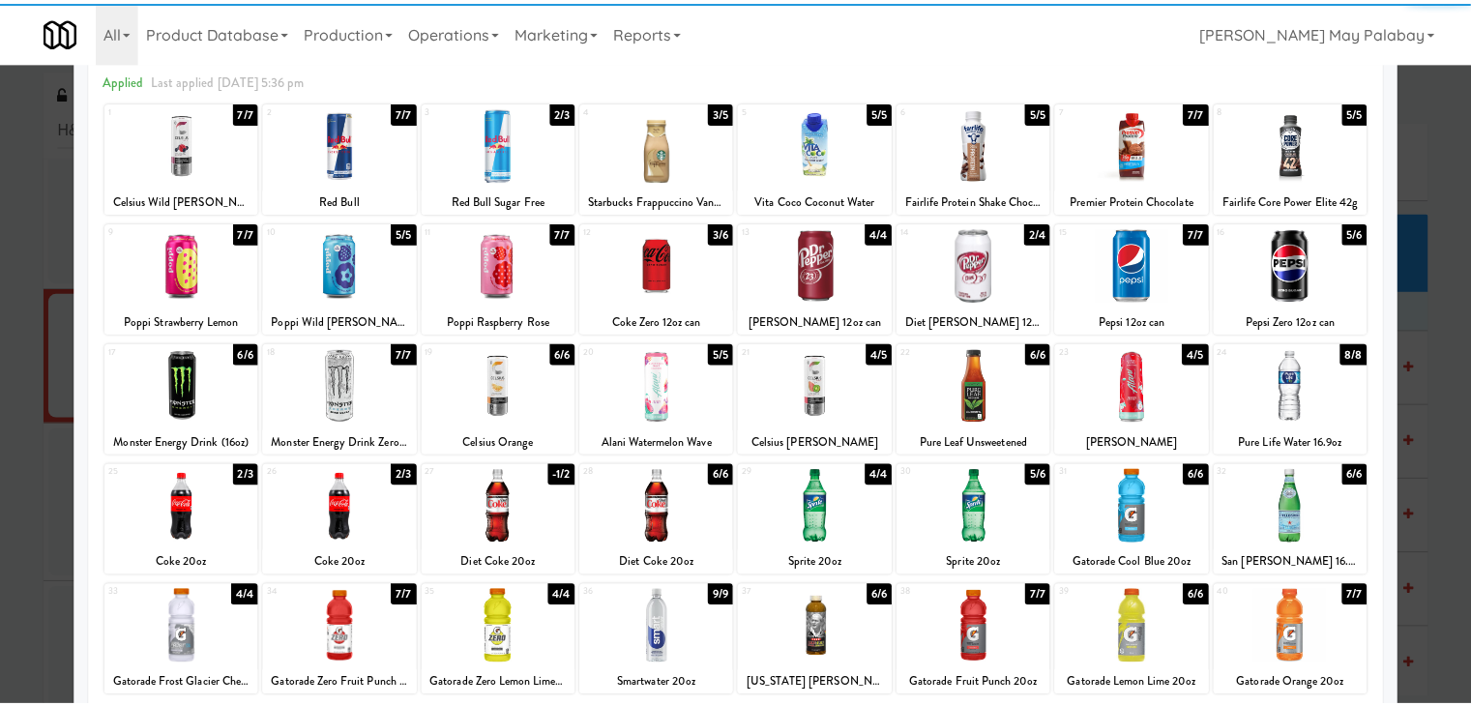
scroll to position [97, 0]
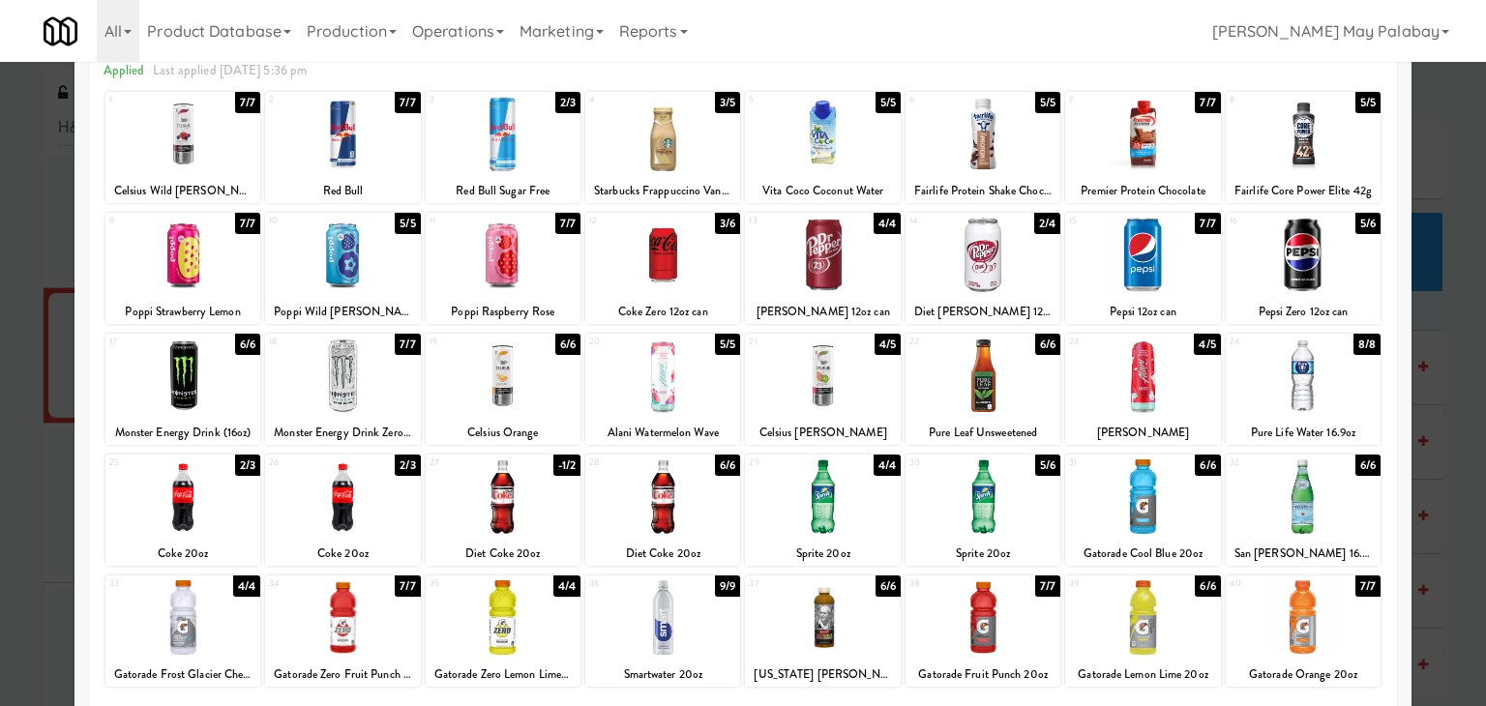
click at [1203, 519] on div at bounding box center [1142, 497] width 155 height 74
click at [1455, 430] on div at bounding box center [743, 353] width 1486 height 706
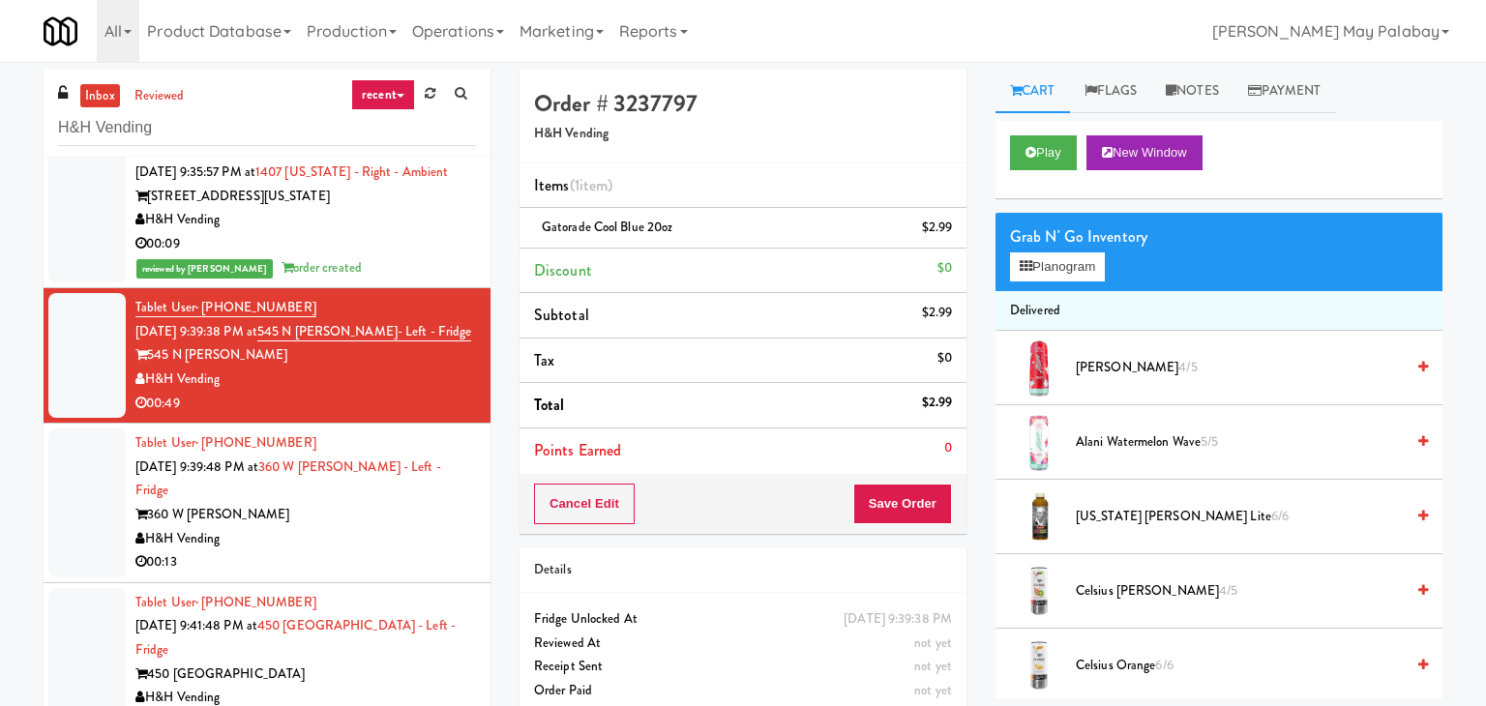
scroll to position [2104, 0]
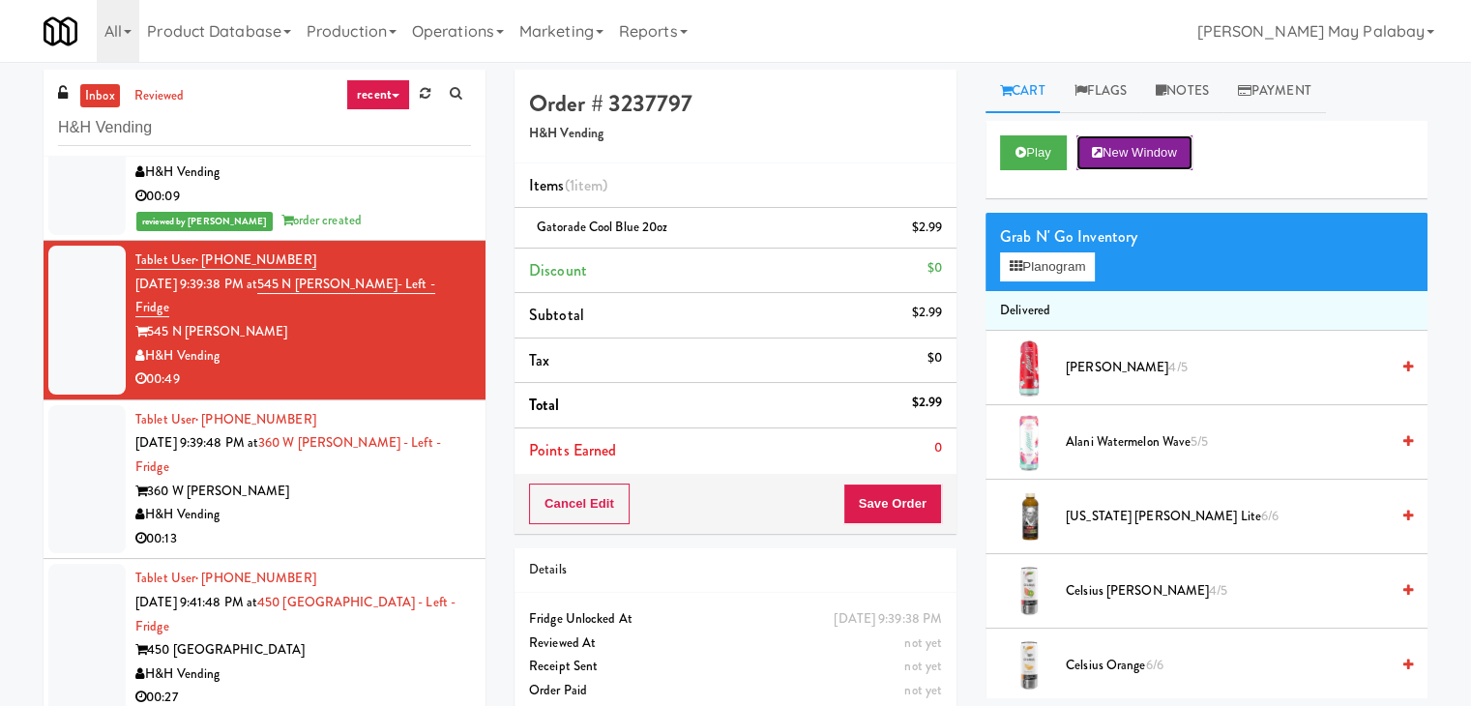
click at [1141, 162] on button "New Window" at bounding box center [1135, 152] width 116 height 35
click at [906, 499] on button "Save Order" at bounding box center [893, 504] width 99 height 41
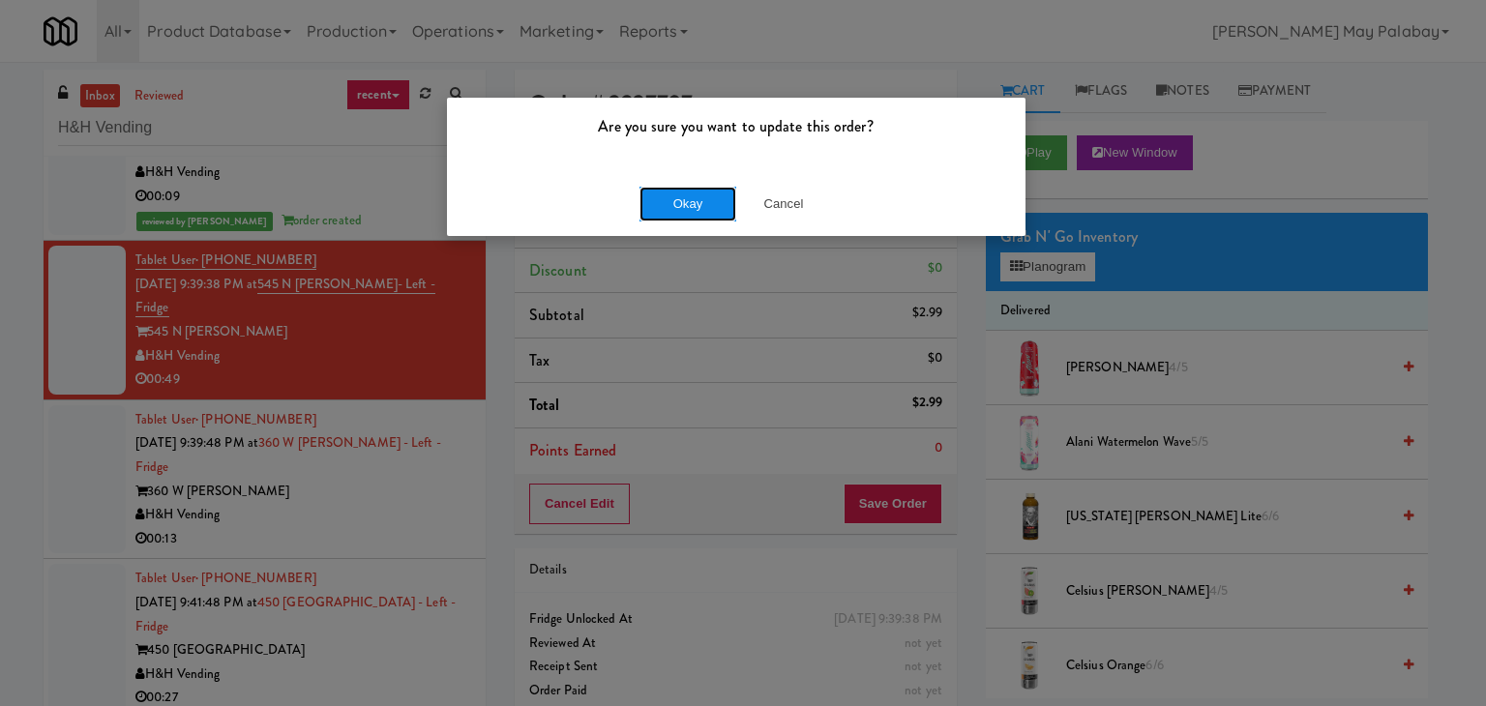
click at [698, 193] on button "Okay" at bounding box center [687, 204] width 97 height 35
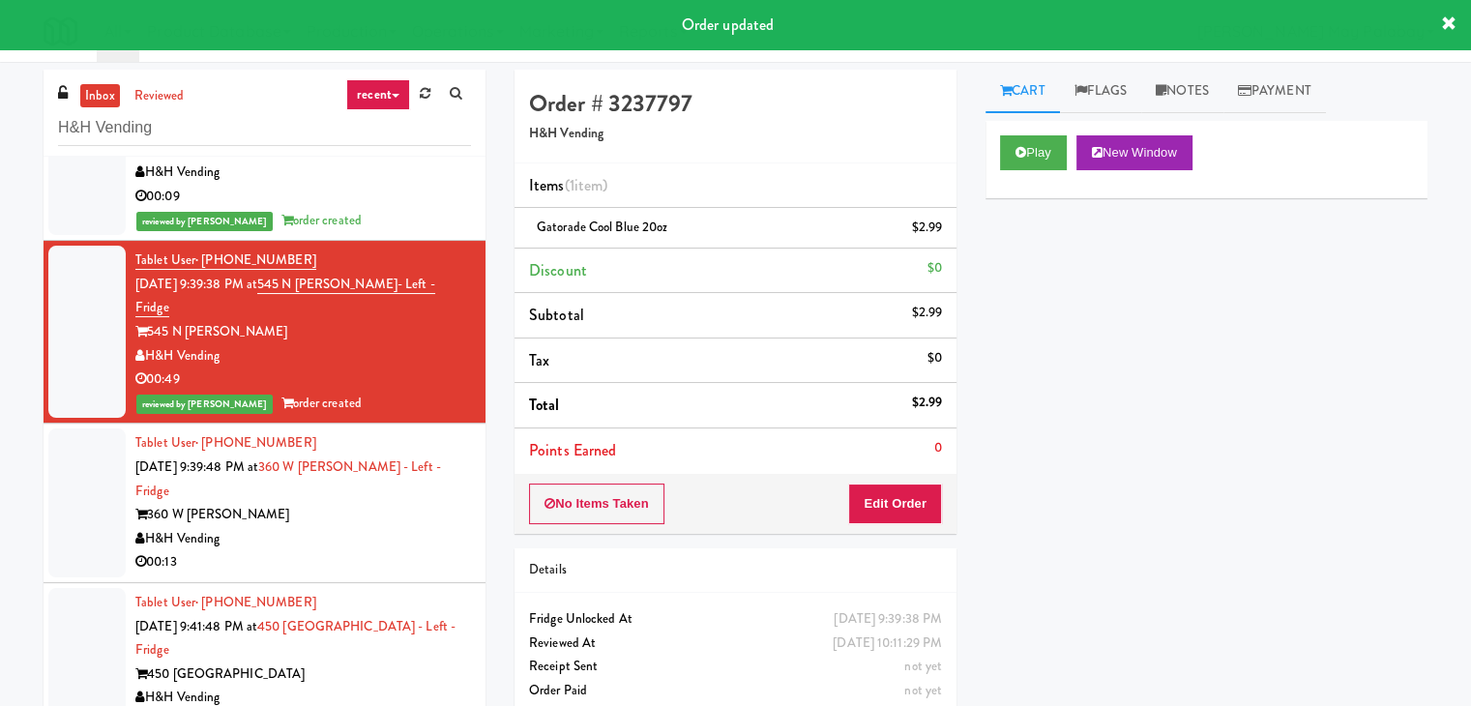
click at [341, 503] on div "360 W Hubbard" at bounding box center [303, 515] width 336 height 24
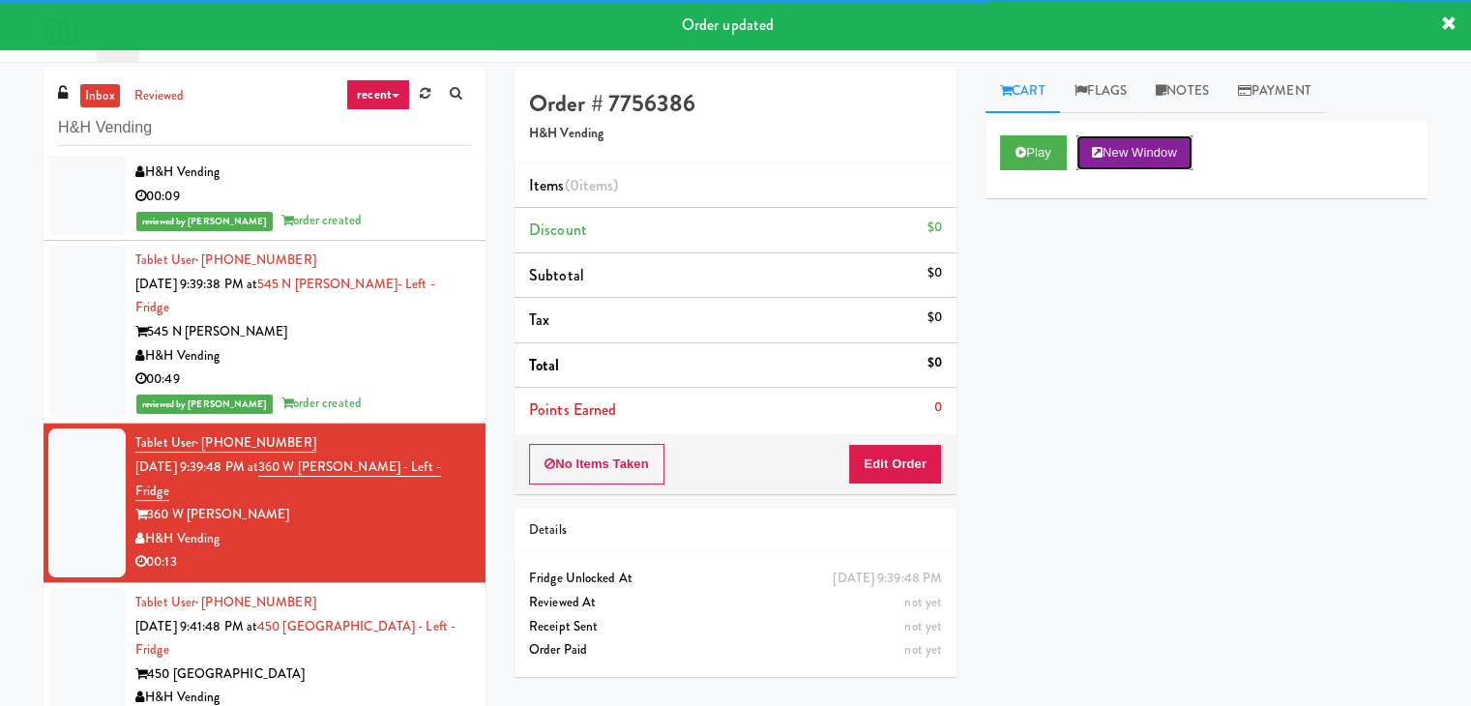
click at [1173, 152] on button "New Window" at bounding box center [1135, 152] width 116 height 35
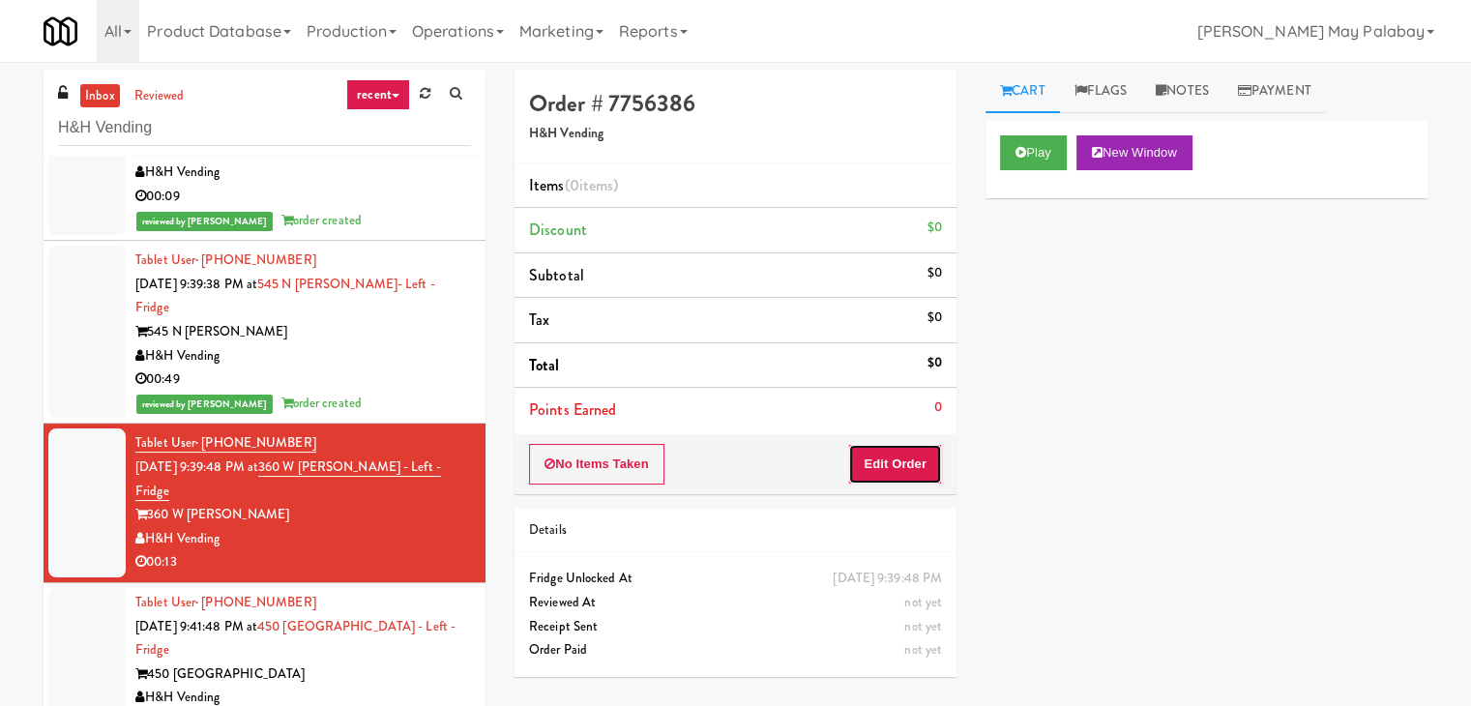
click at [896, 455] on button "Edit Order" at bounding box center [895, 464] width 94 height 41
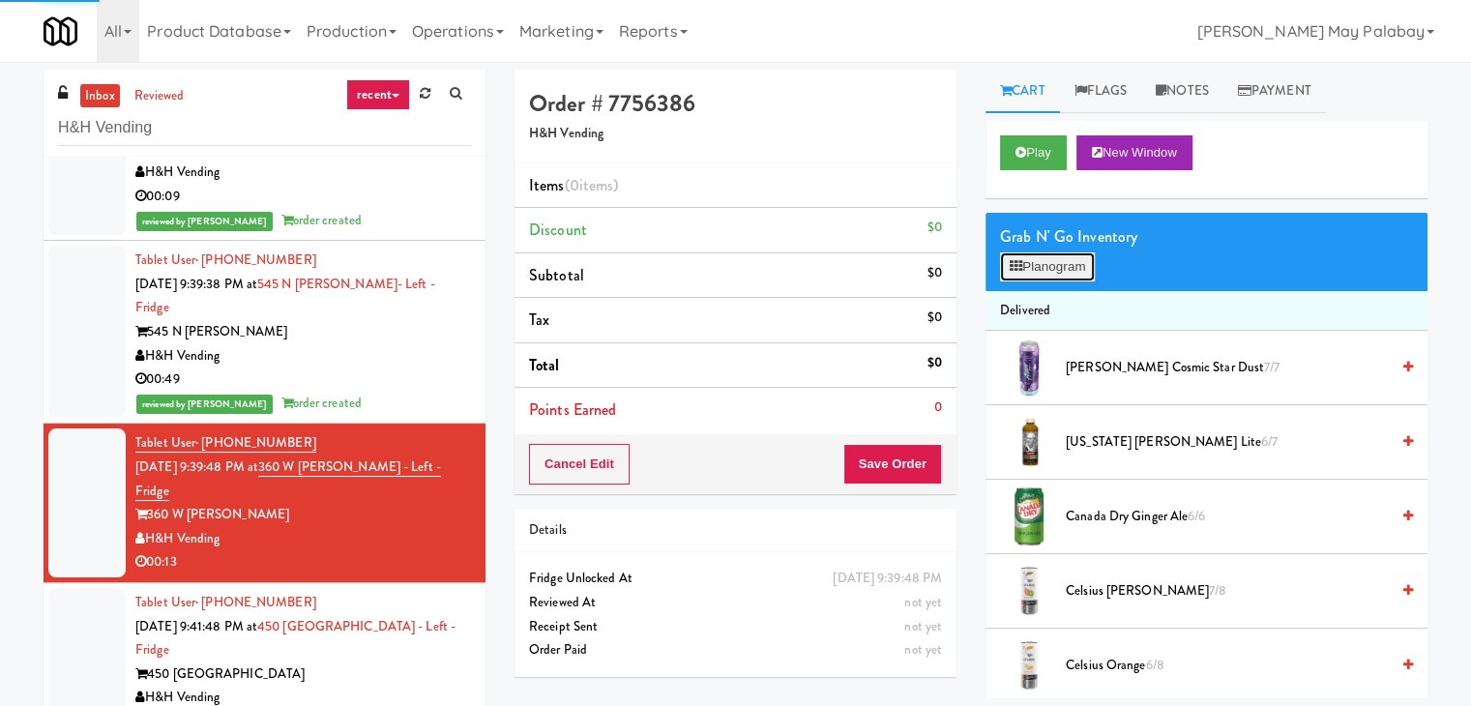
click at [1025, 261] on button "Planogram" at bounding box center [1047, 266] width 95 height 29
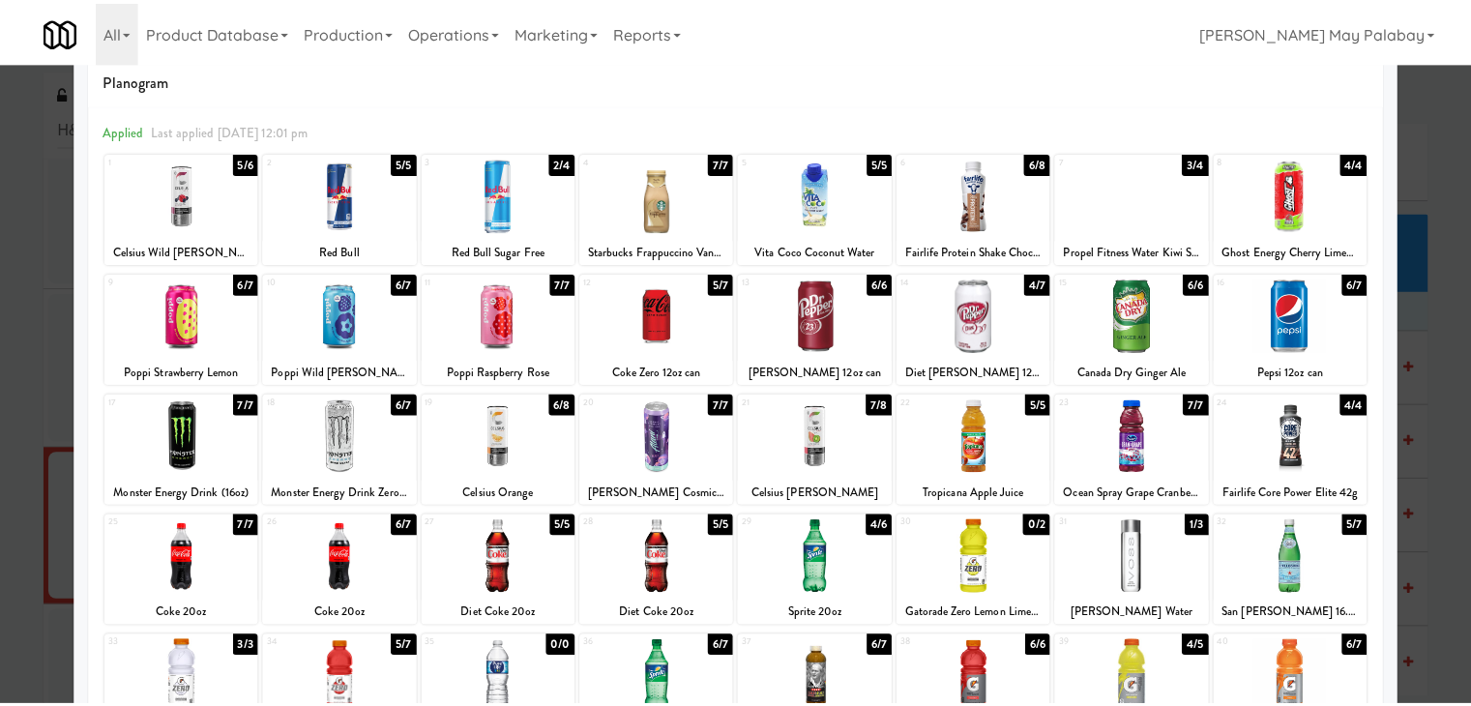
scroll to position [97, 0]
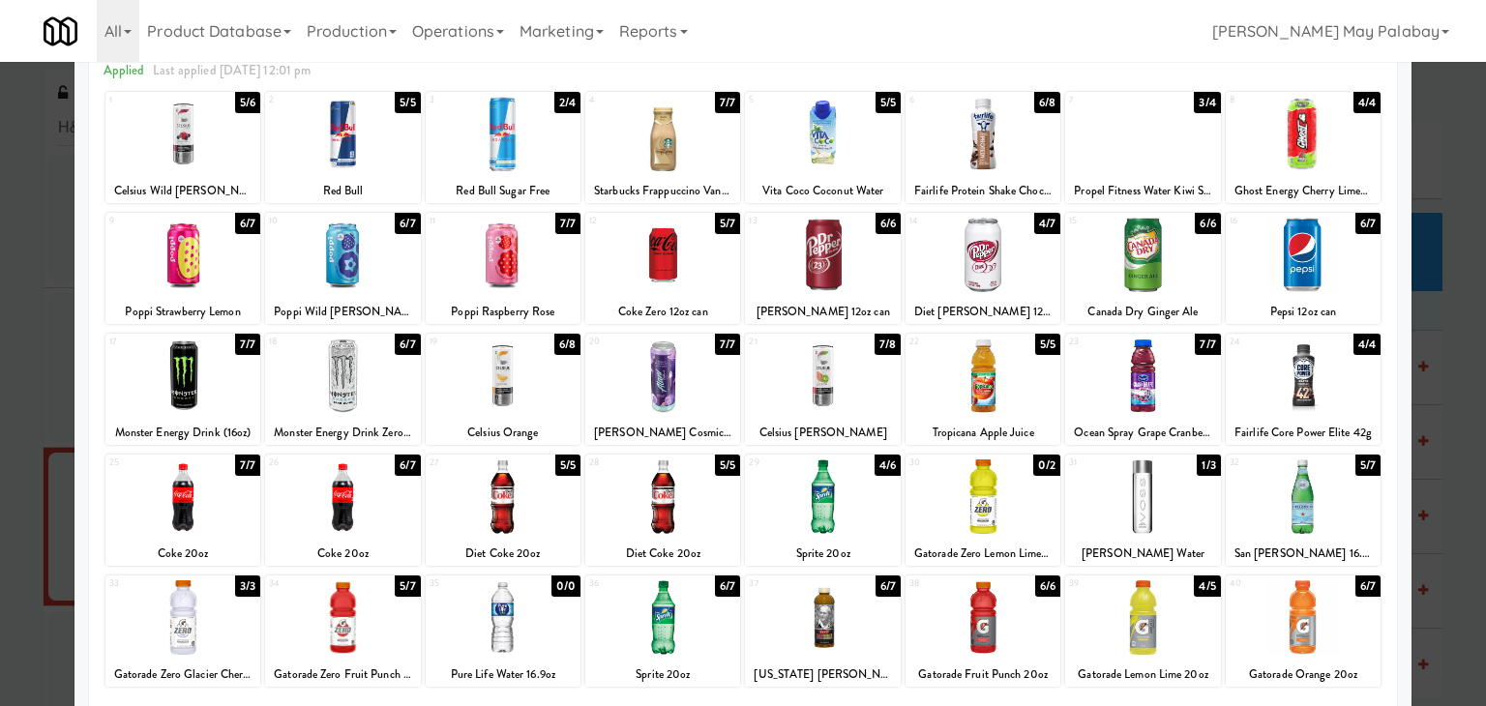
click at [1331, 390] on div at bounding box center [1303, 376] width 155 height 74
click at [704, 280] on div at bounding box center [662, 255] width 155 height 74
click at [557, 534] on div "27 5/5 Diet Coke 20oz" at bounding box center [503, 510] width 155 height 111
click at [1432, 330] on div at bounding box center [743, 353] width 1486 height 706
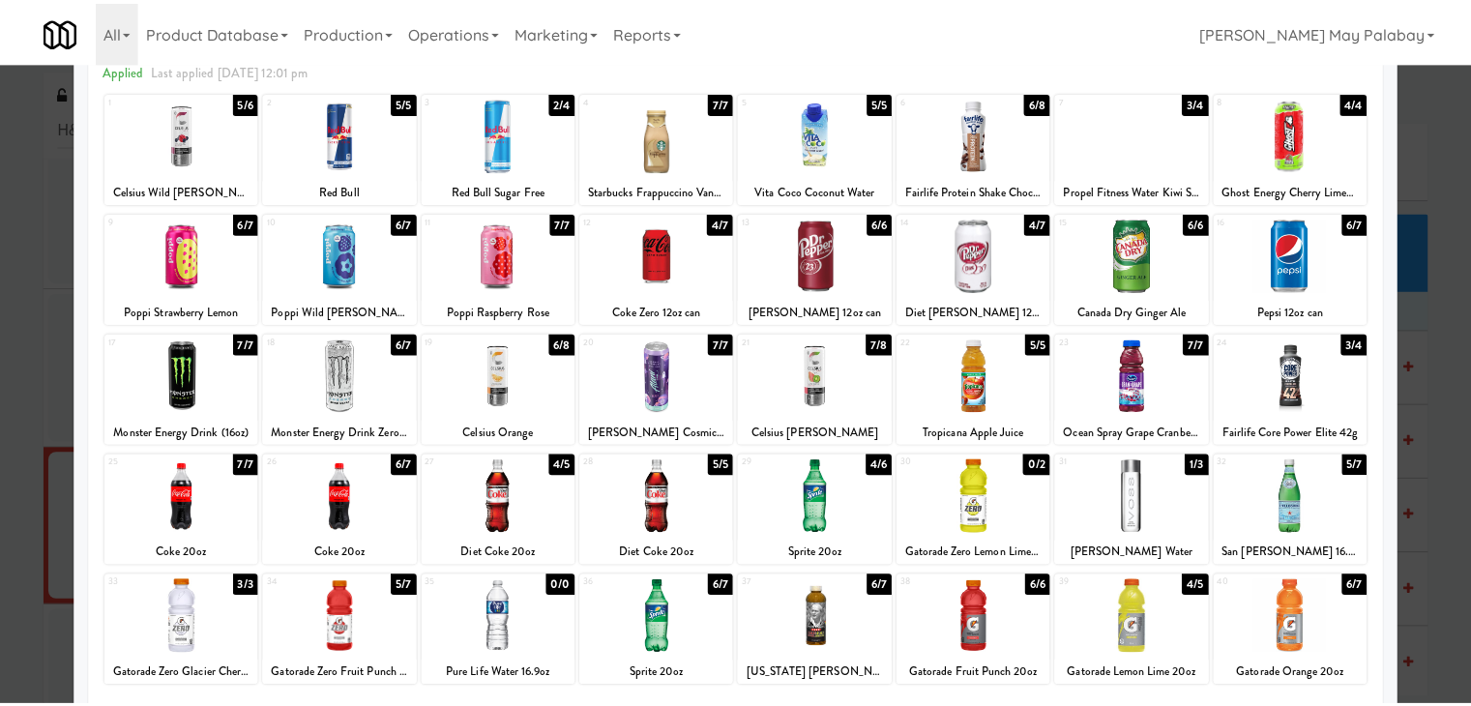
scroll to position [2104, 0]
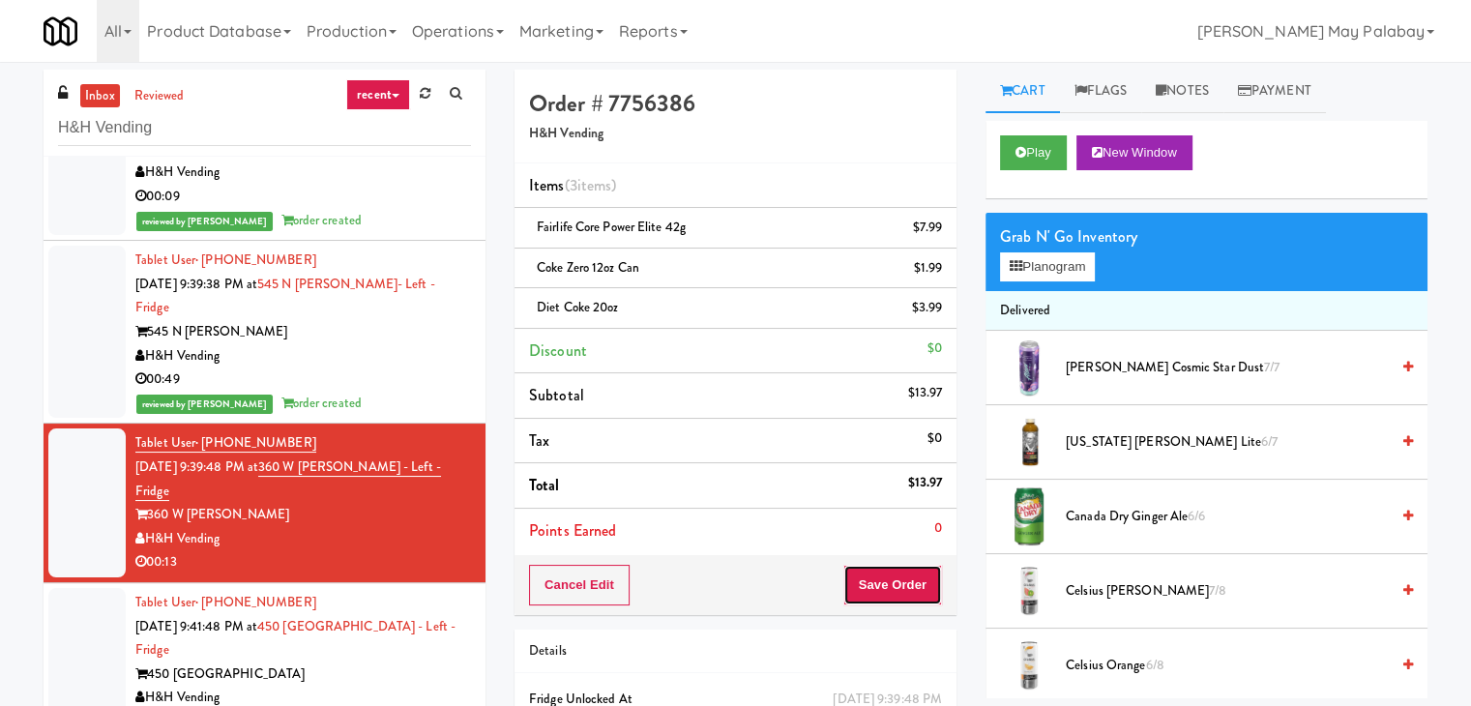
click at [924, 586] on button "Save Order" at bounding box center [893, 585] width 99 height 41
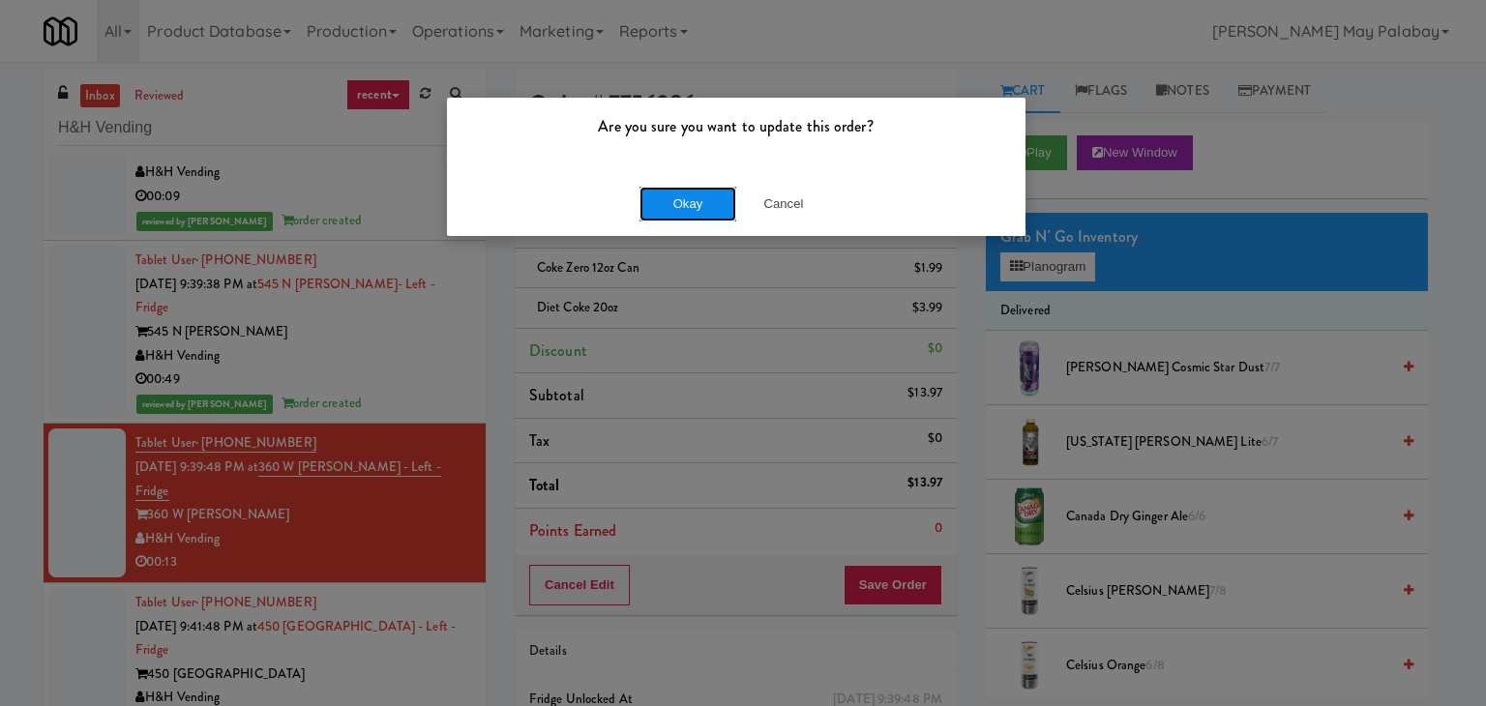
click at [677, 196] on button "Okay" at bounding box center [687, 204] width 97 height 35
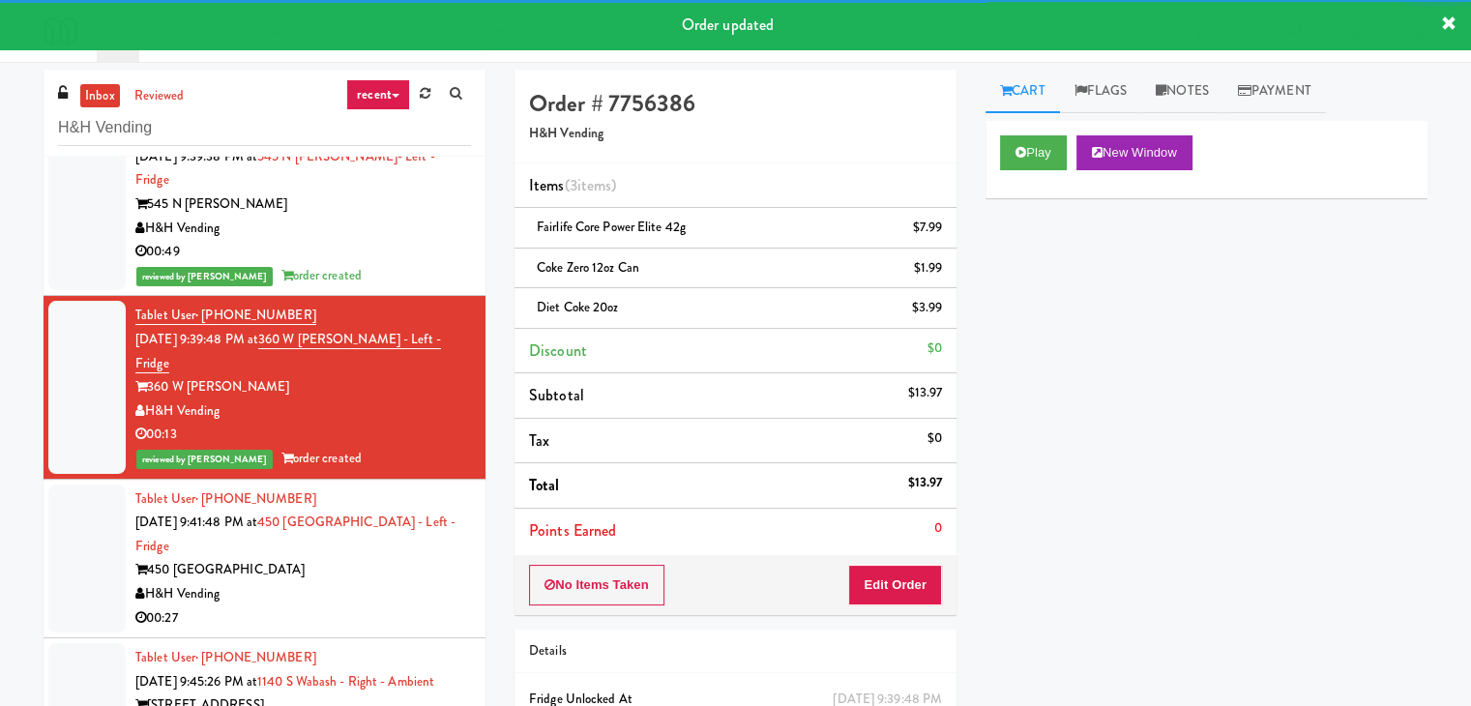
scroll to position [2298, 0]
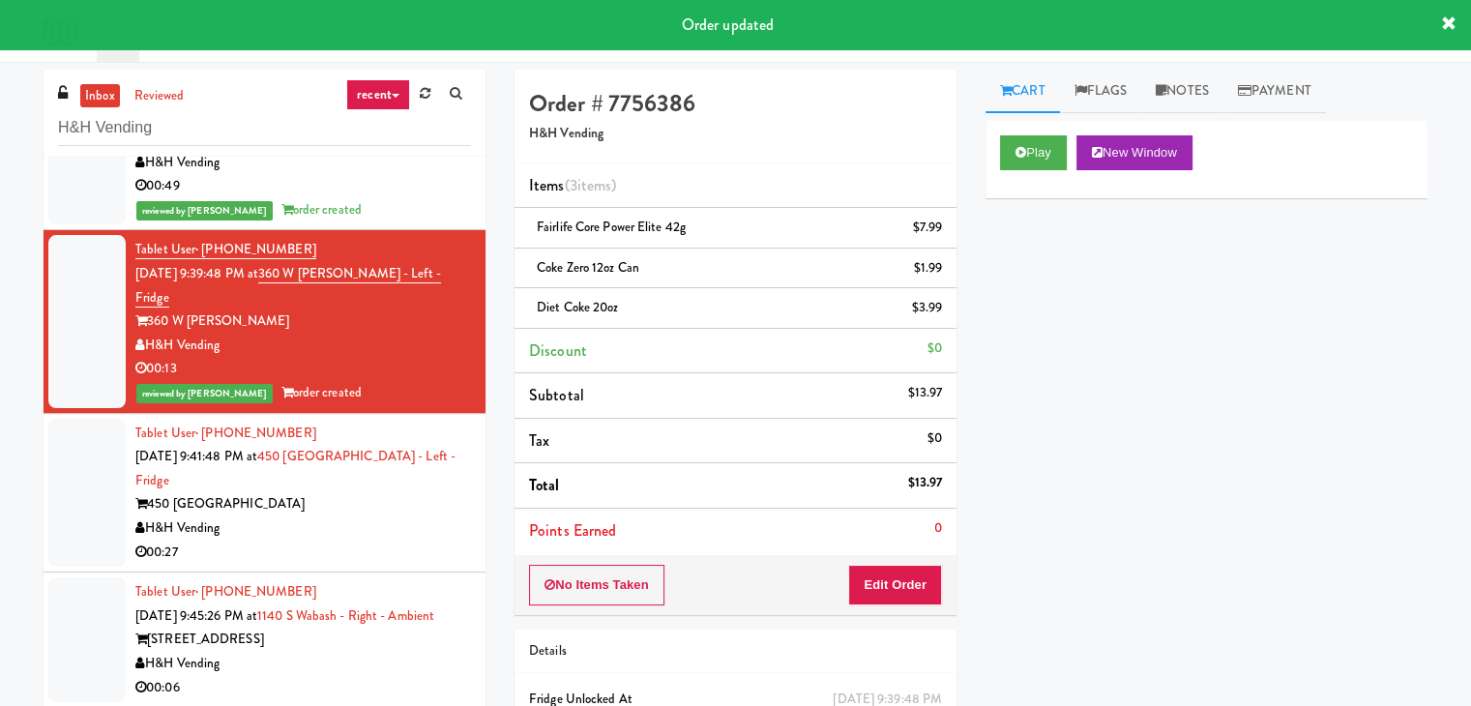
click at [338, 517] on div "H&H Vending" at bounding box center [303, 529] width 336 height 24
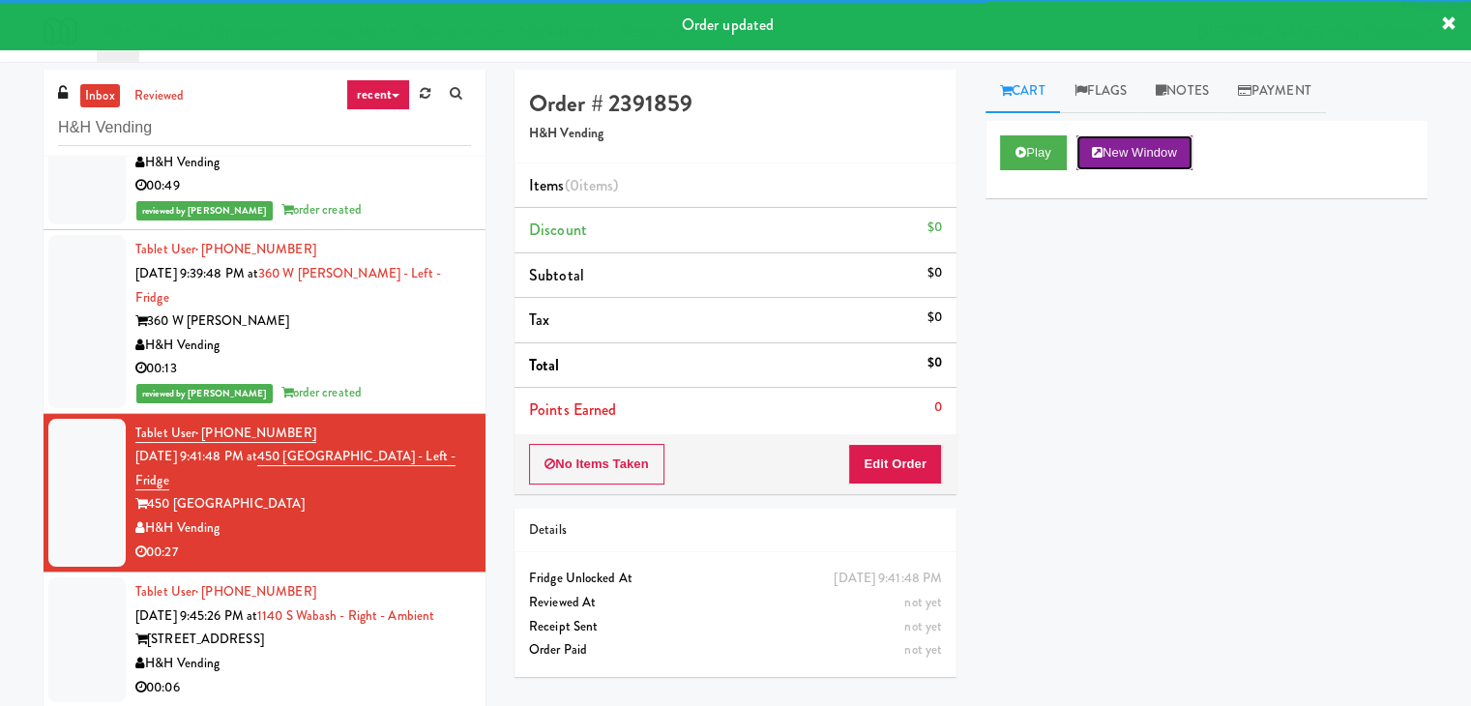
click at [1141, 158] on button "New Window" at bounding box center [1135, 152] width 116 height 35
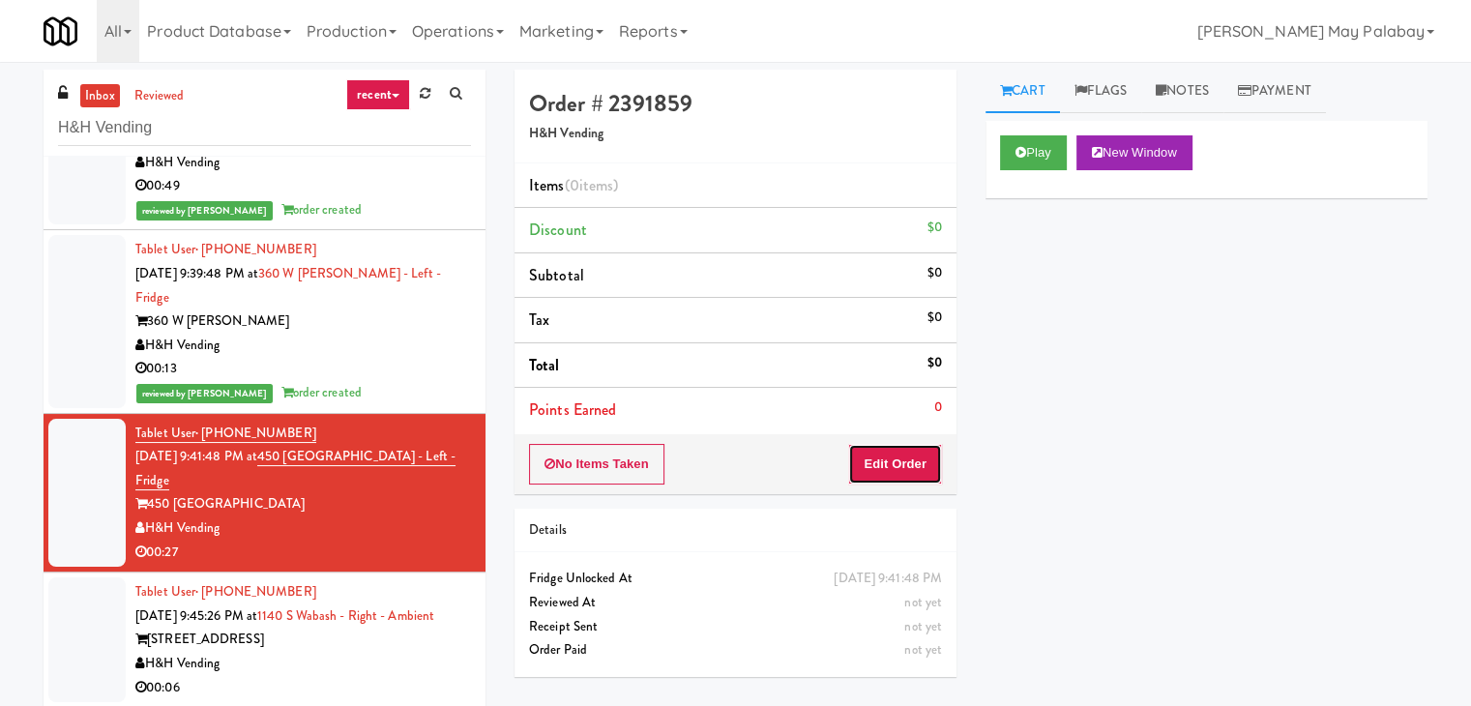
click at [903, 458] on button "Edit Order" at bounding box center [895, 464] width 94 height 41
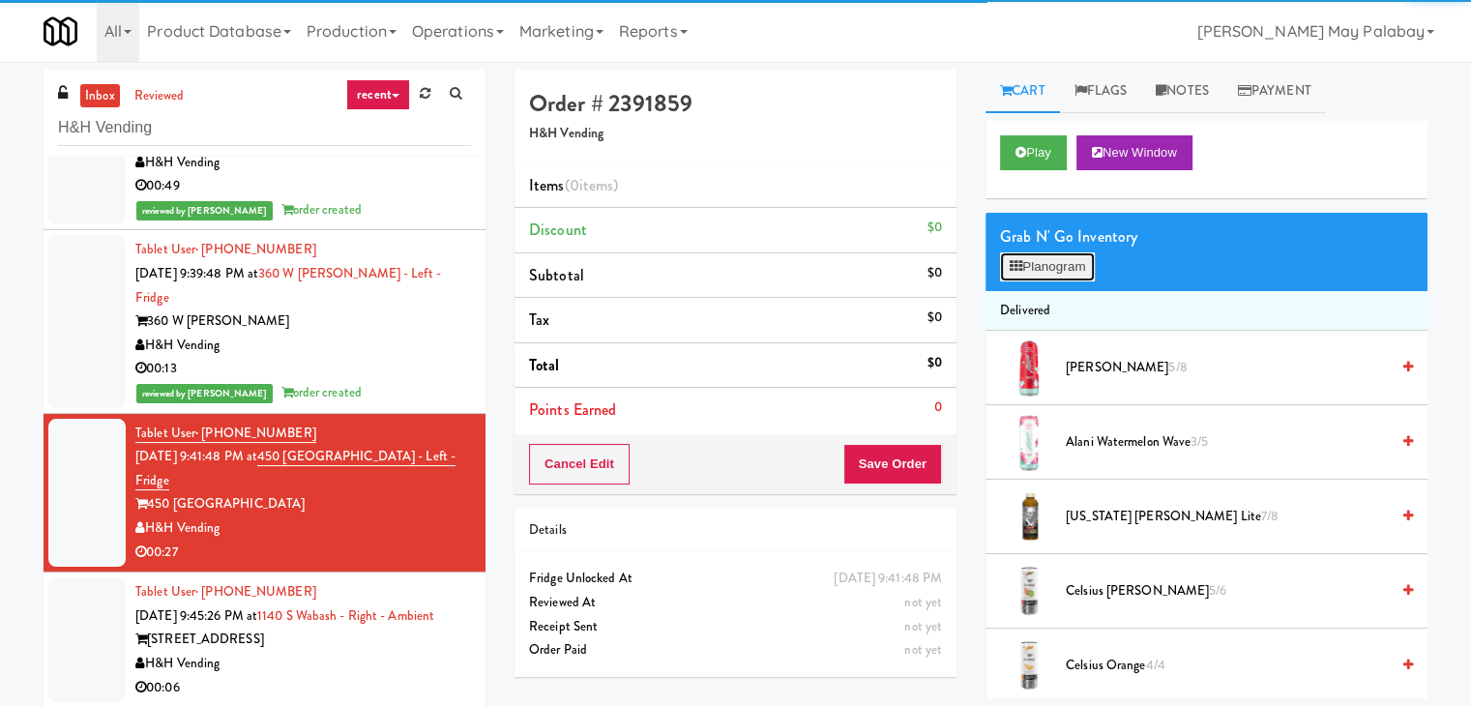
click at [1015, 272] on icon at bounding box center [1016, 266] width 13 height 13
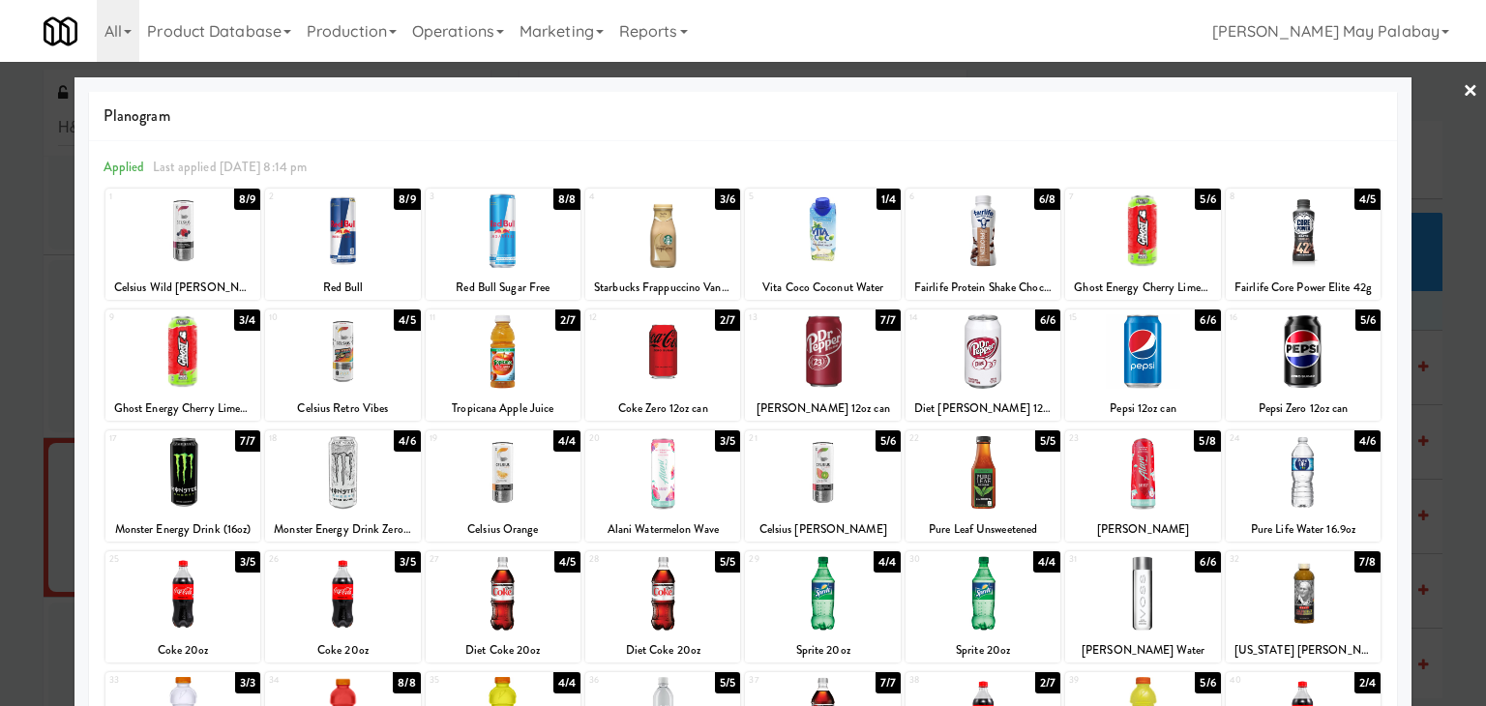
click at [1037, 245] on div at bounding box center [982, 230] width 155 height 74
click at [1342, 253] on div at bounding box center [1303, 230] width 155 height 74
click at [1449, 371] on div at bounding box center [743, 353] width 1486 height 706
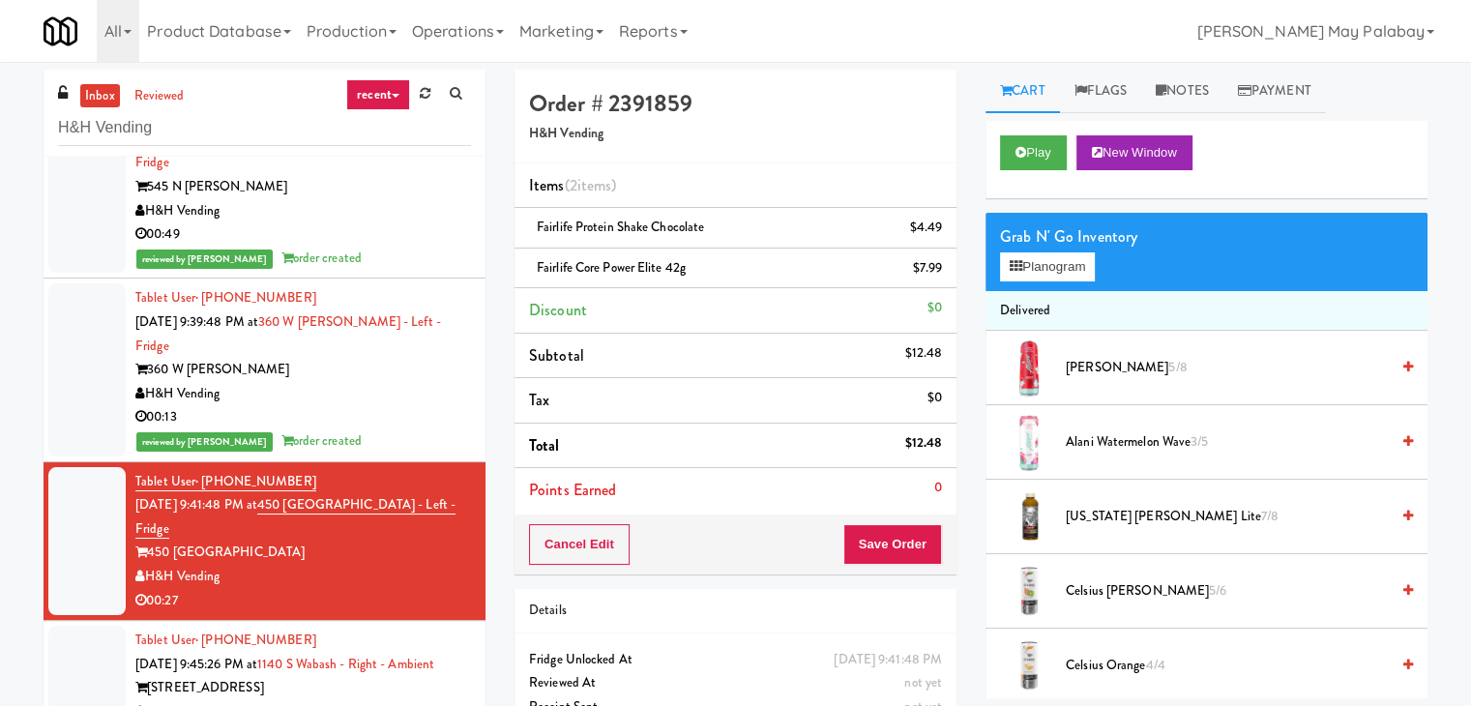
scroll to position [2298, 0]
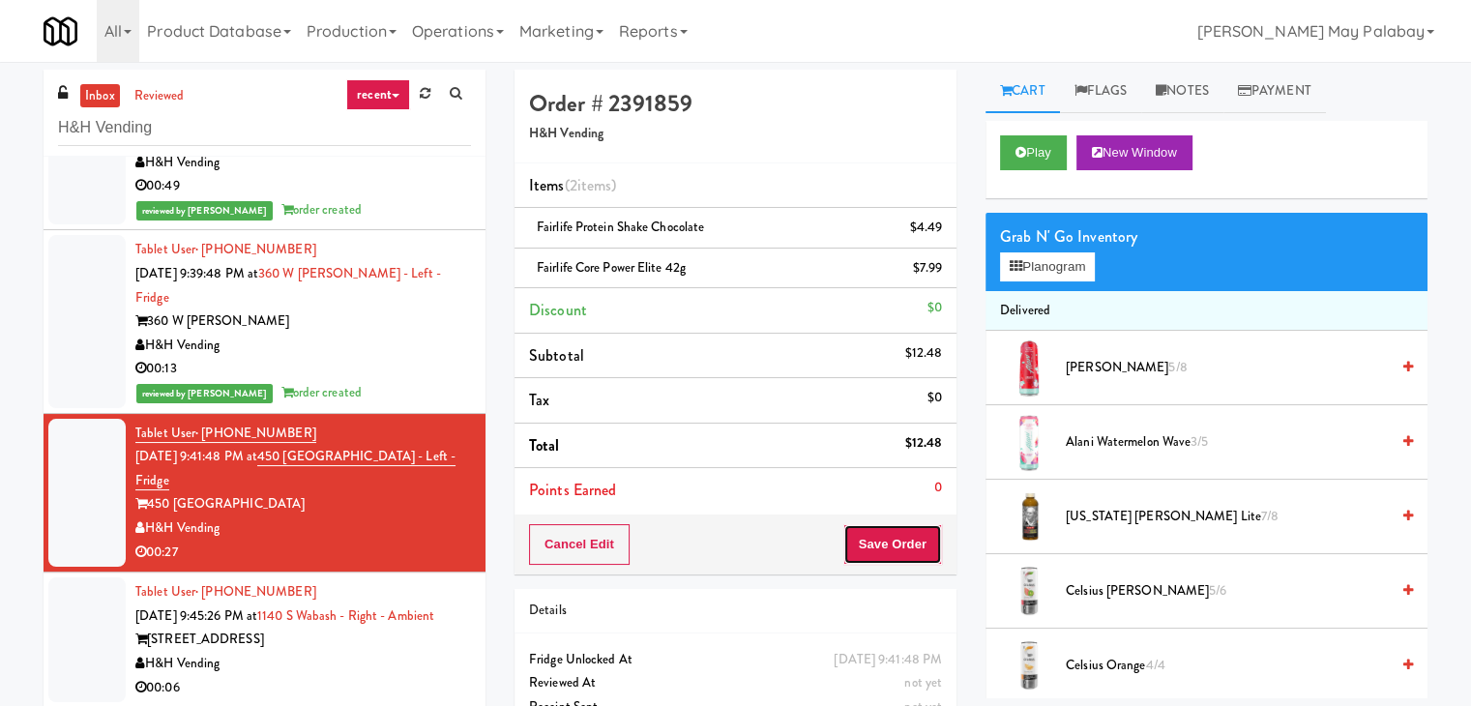
click at [854, 540] on button "Save Order" at bounding box center [893, 544] width 99 height 41
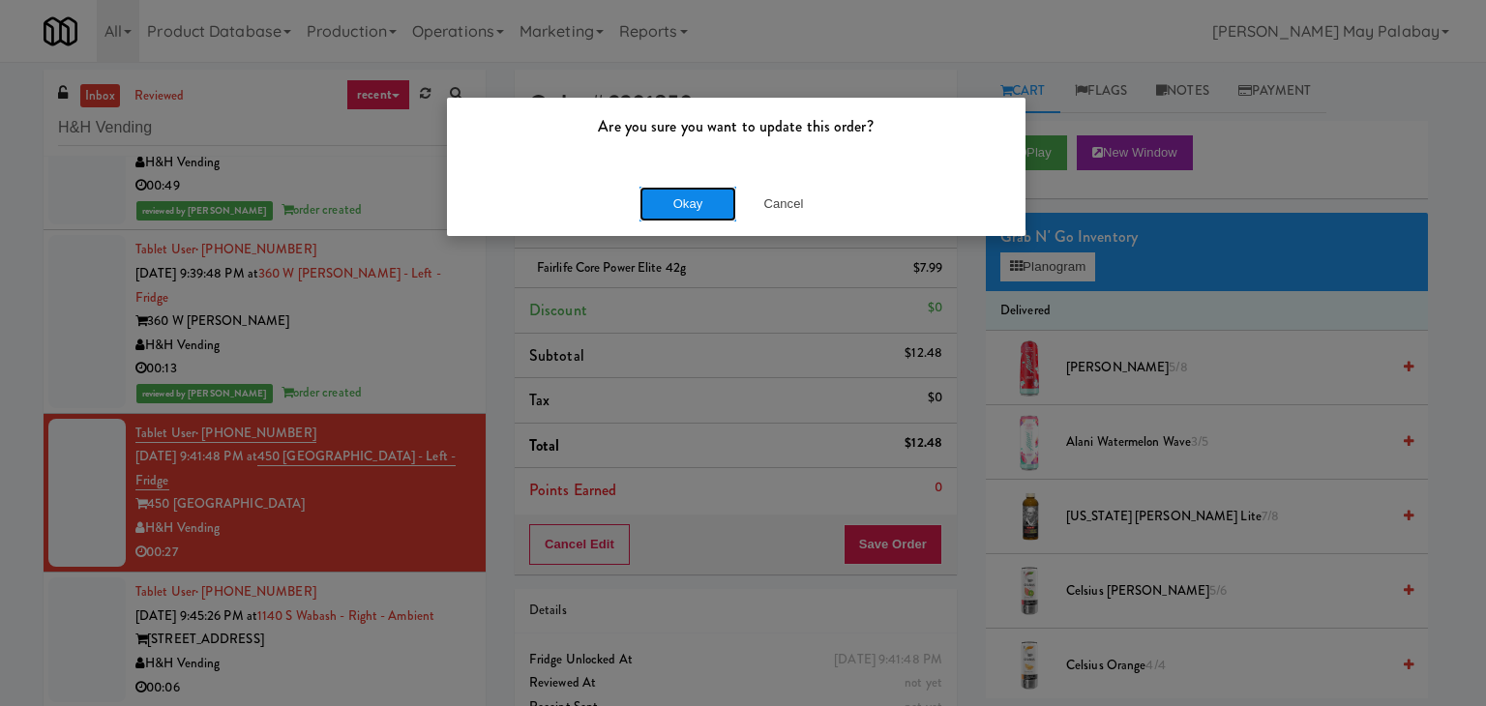
click at [695, 203] on button "Okay" at bounding box center [687, 204] width 97 height 35
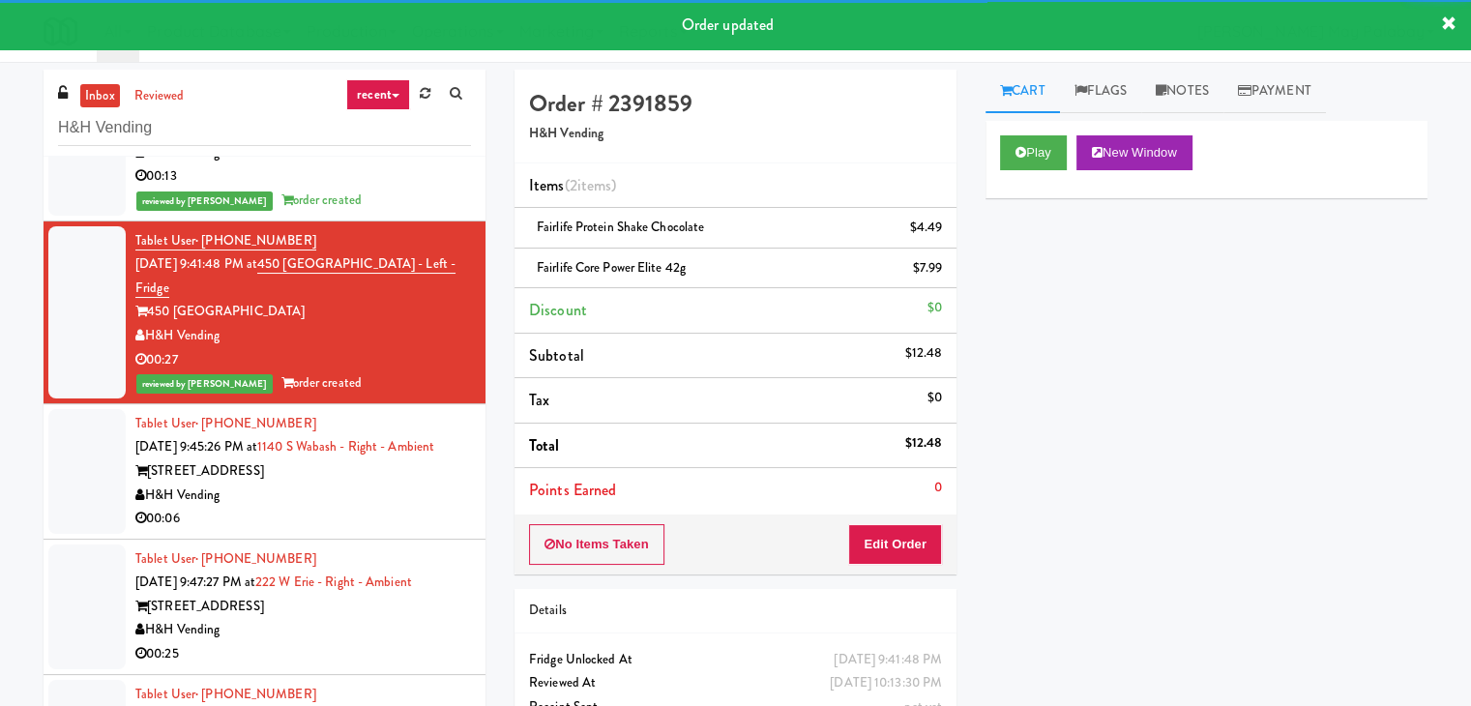
scroll to position [2491, 0]
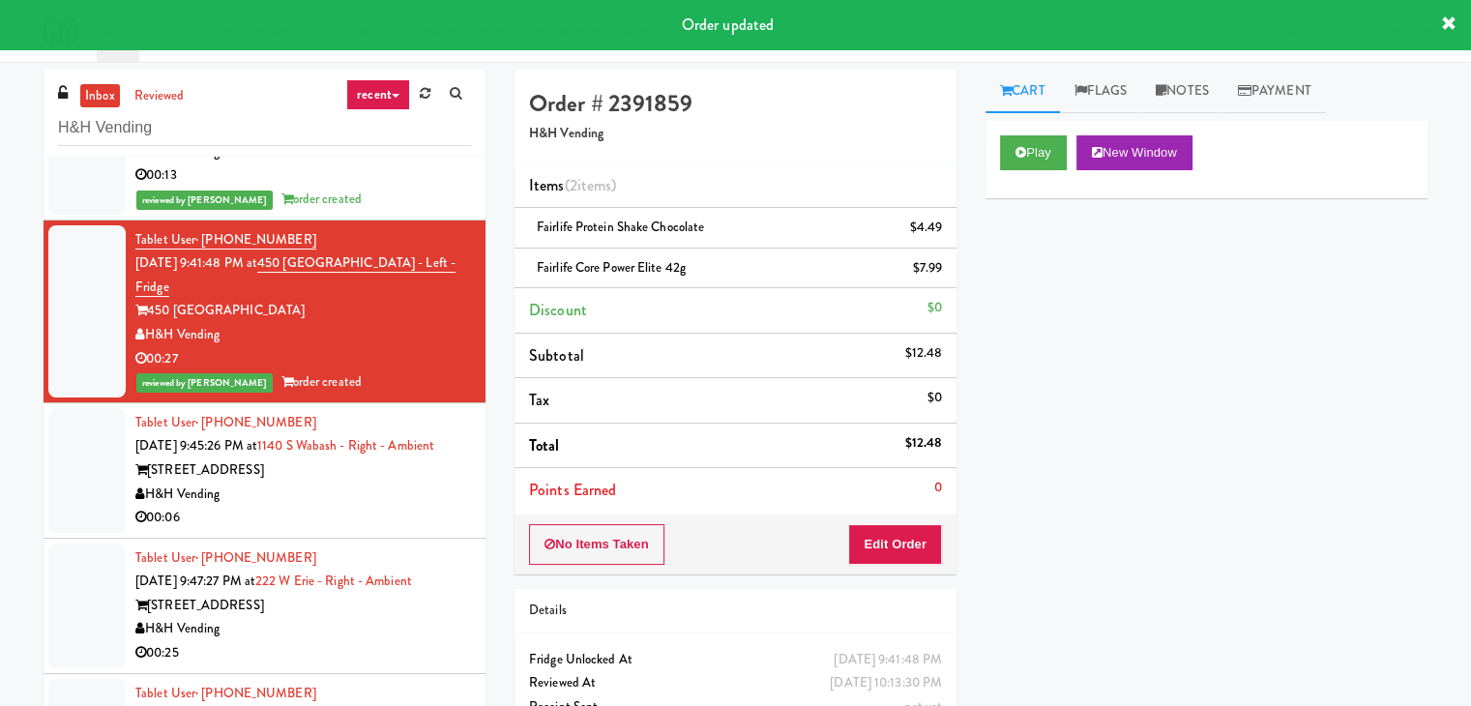
click at [401, 459] on div "1140 S Wabash" at bounding box center [303, 471] width 336 height 24
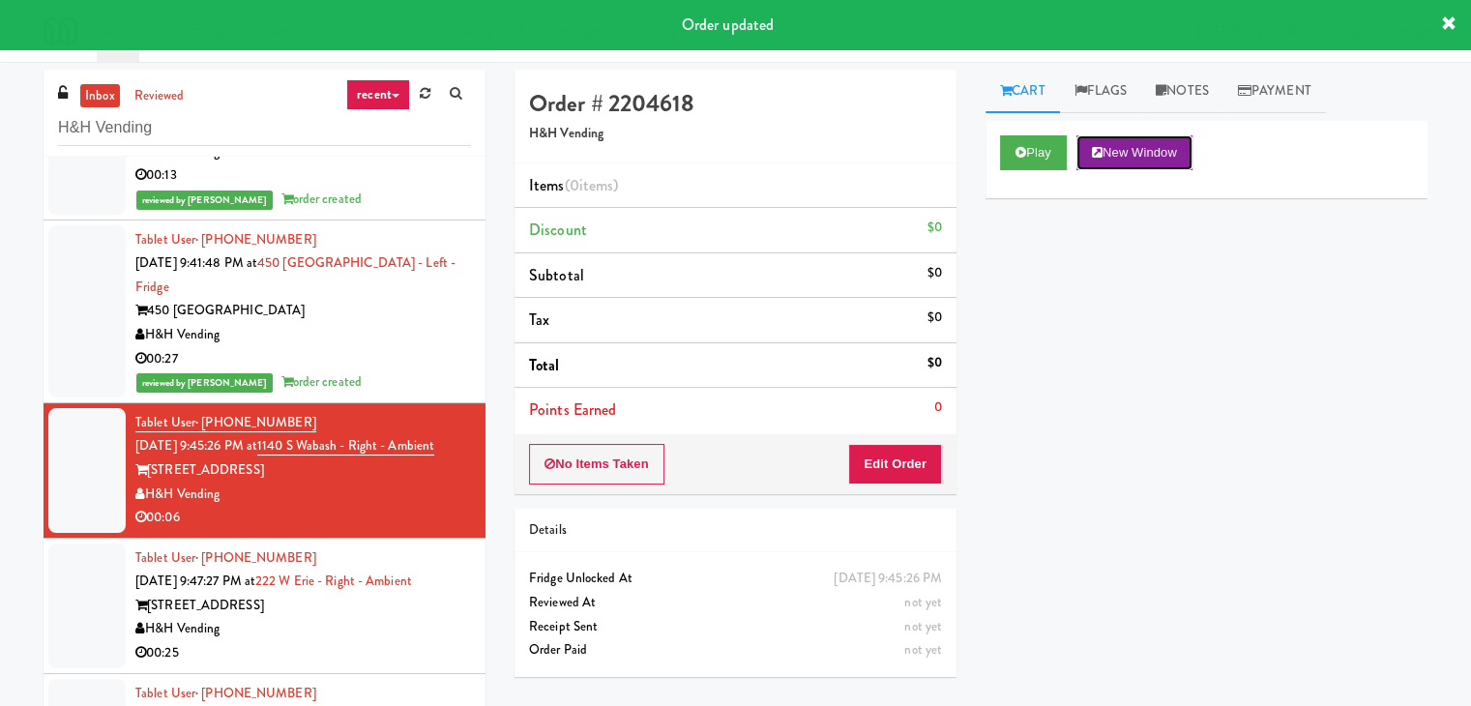
click at [1141, 144] on button "New Window" at bounding box center [1135, 152] width 116 height 35
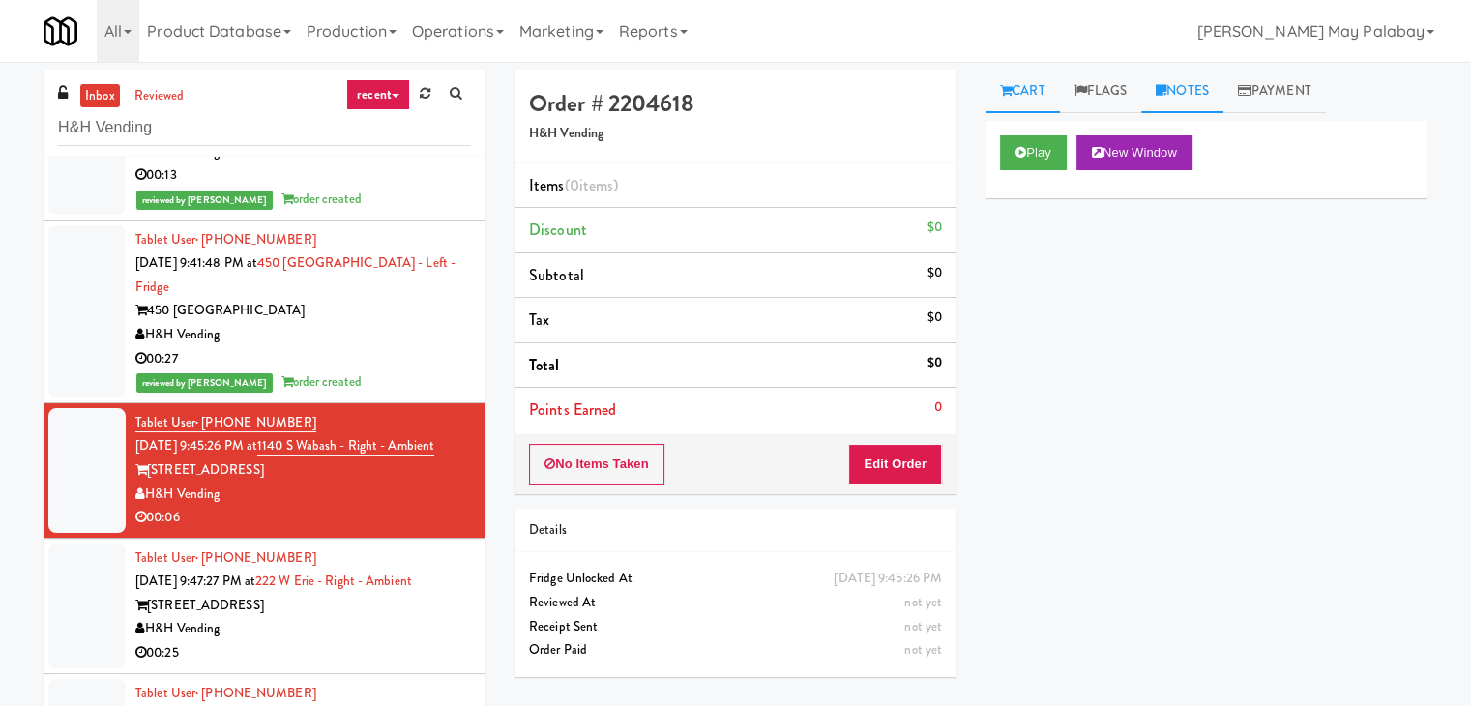
click at [1202, 85] on link "Notes" at bounding box center [1183, 92] width 82 height 44
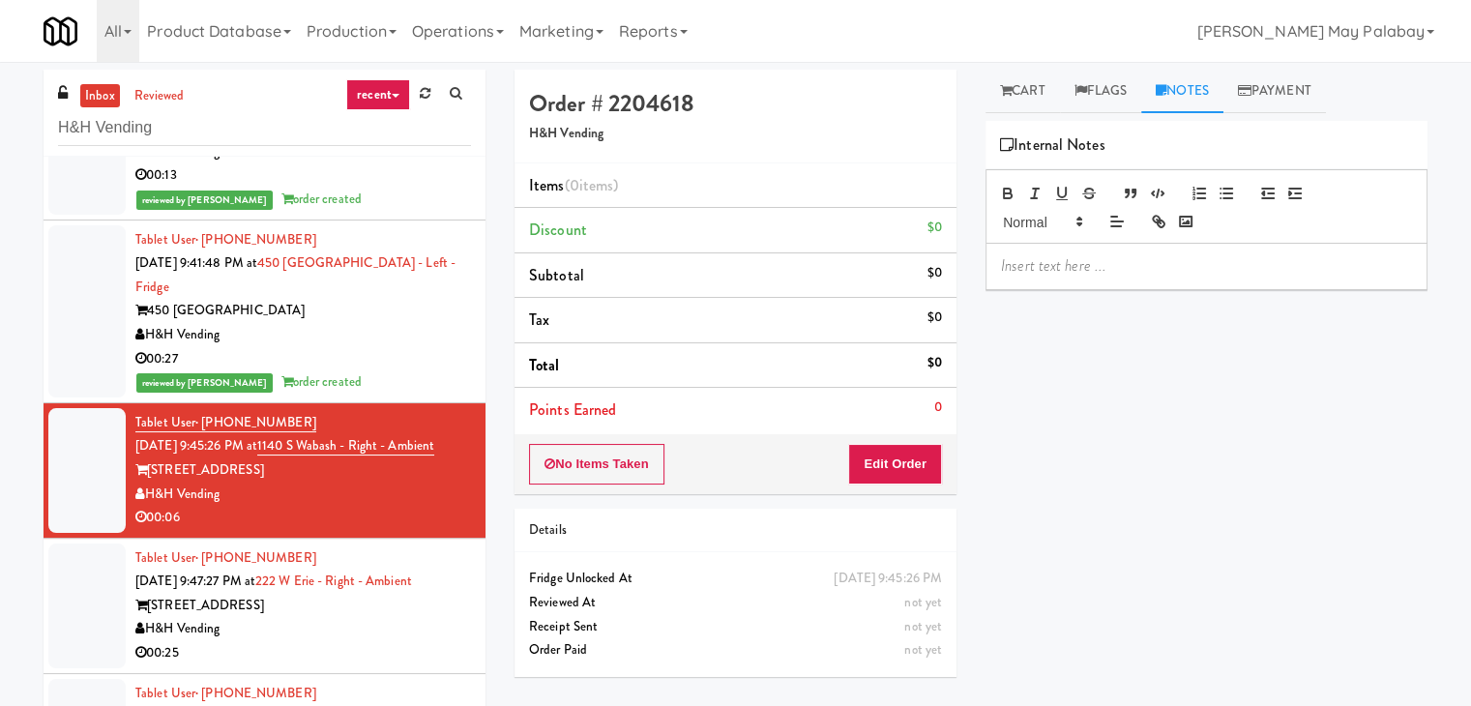
click at [1122, 261] on p at bounding box center [1206, 265] width 411 height 21
click at [1211, 264] on span "Rizza: #DisabledCamera#BottomLeft" at bounding box center [1161, 265] width 320 height 22
click at [1203, 262] on span "Rizza: #DisabledCamera#BottomLeft" at bounding box center [1161, 265] width 320 height 22
click at [1023, 82] on link "Cart" at bounding box center [1023, 92] width 74 height 44
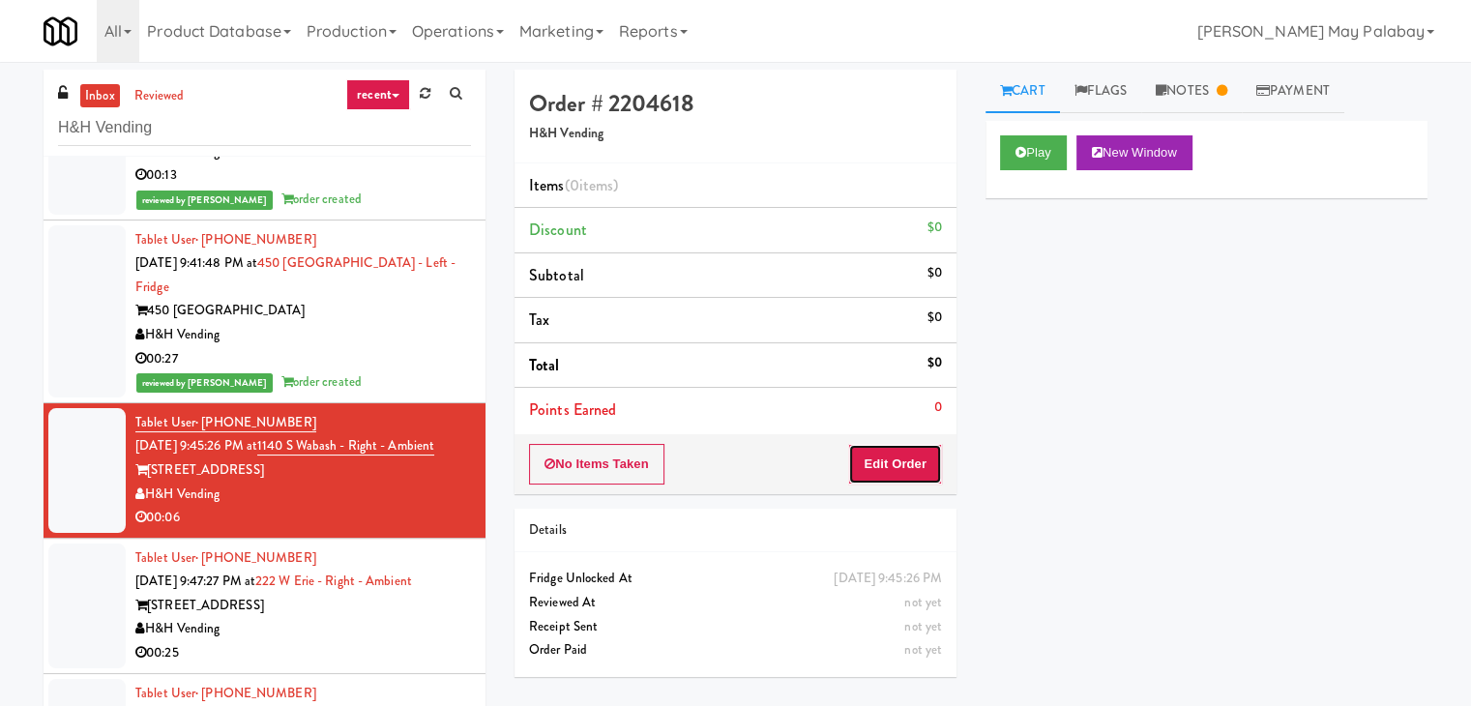
click at [904, 464] on button "Edit Order" at bounding box center [895, 464] width 94 height 41
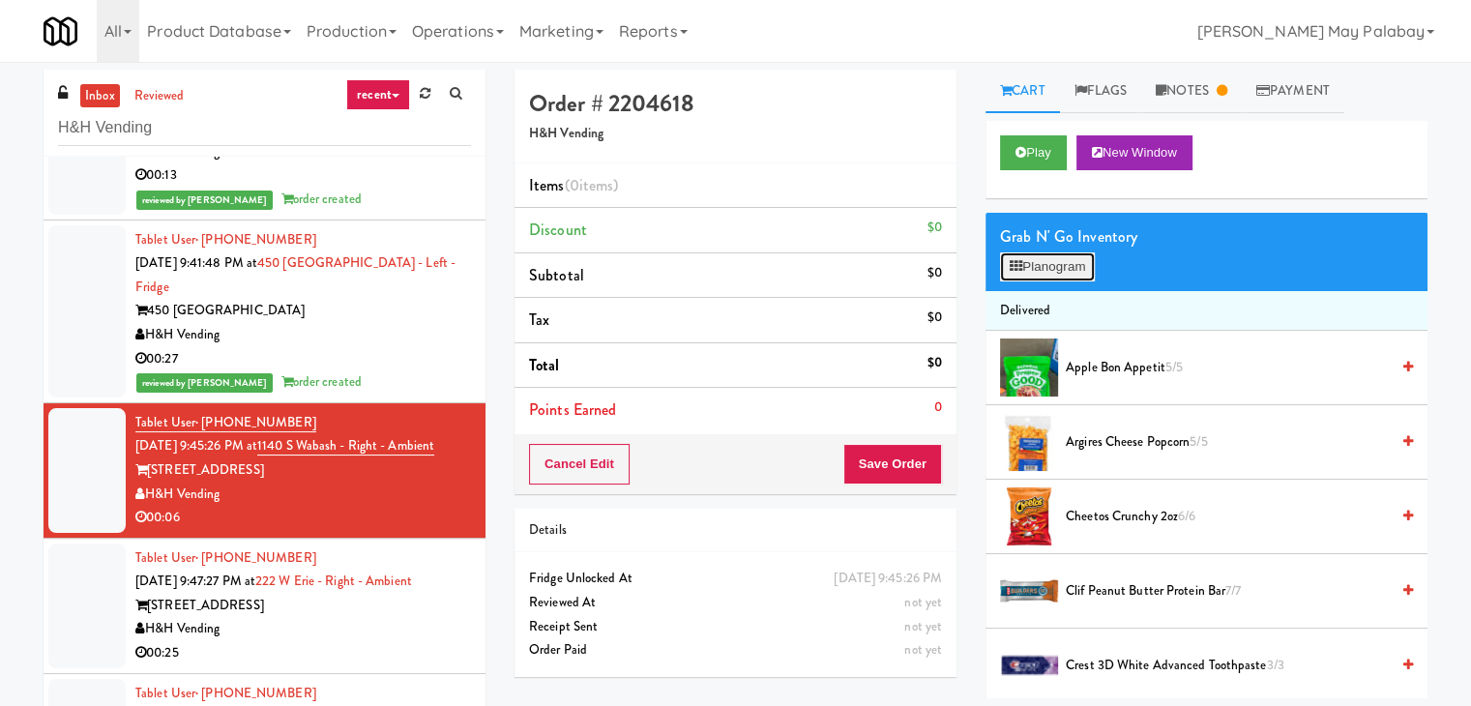
click at [1060, 252] on button "Planogram" at bounding box center [1047, 266] width 95 height 29
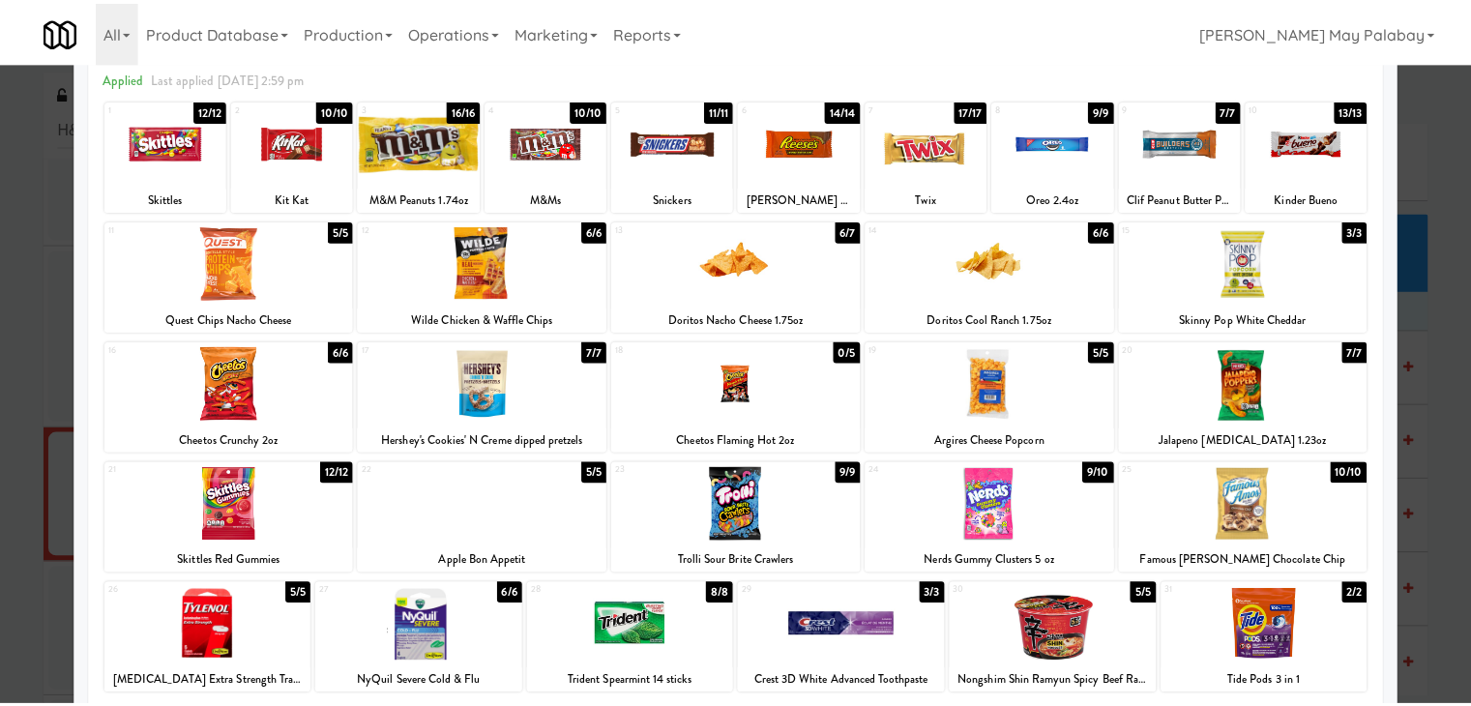
scroll to position [97, 0]
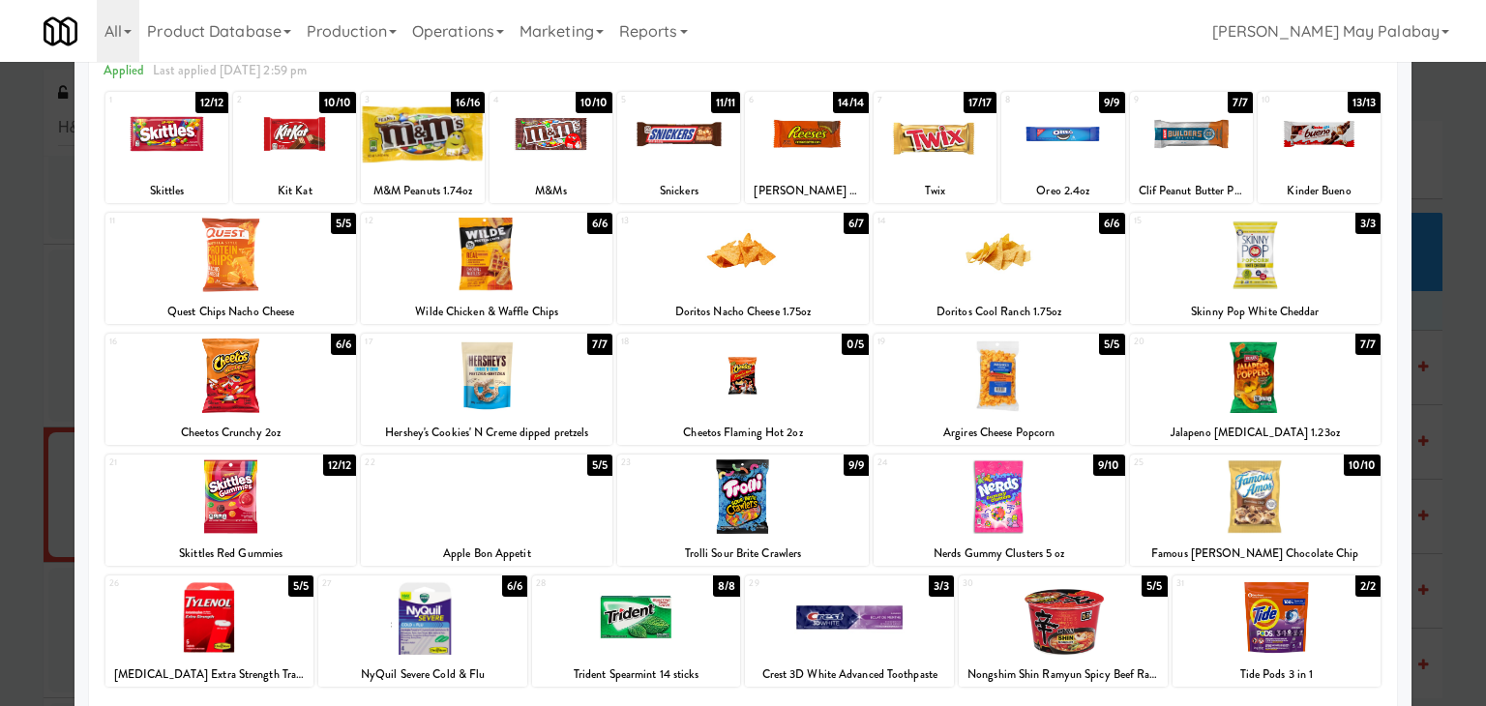
click at [789, 521] on div at bounding box center [743, 497] width 252 height 74
click at [1430, 352] on div at bounding box center [743, 353] width 1486 height 706
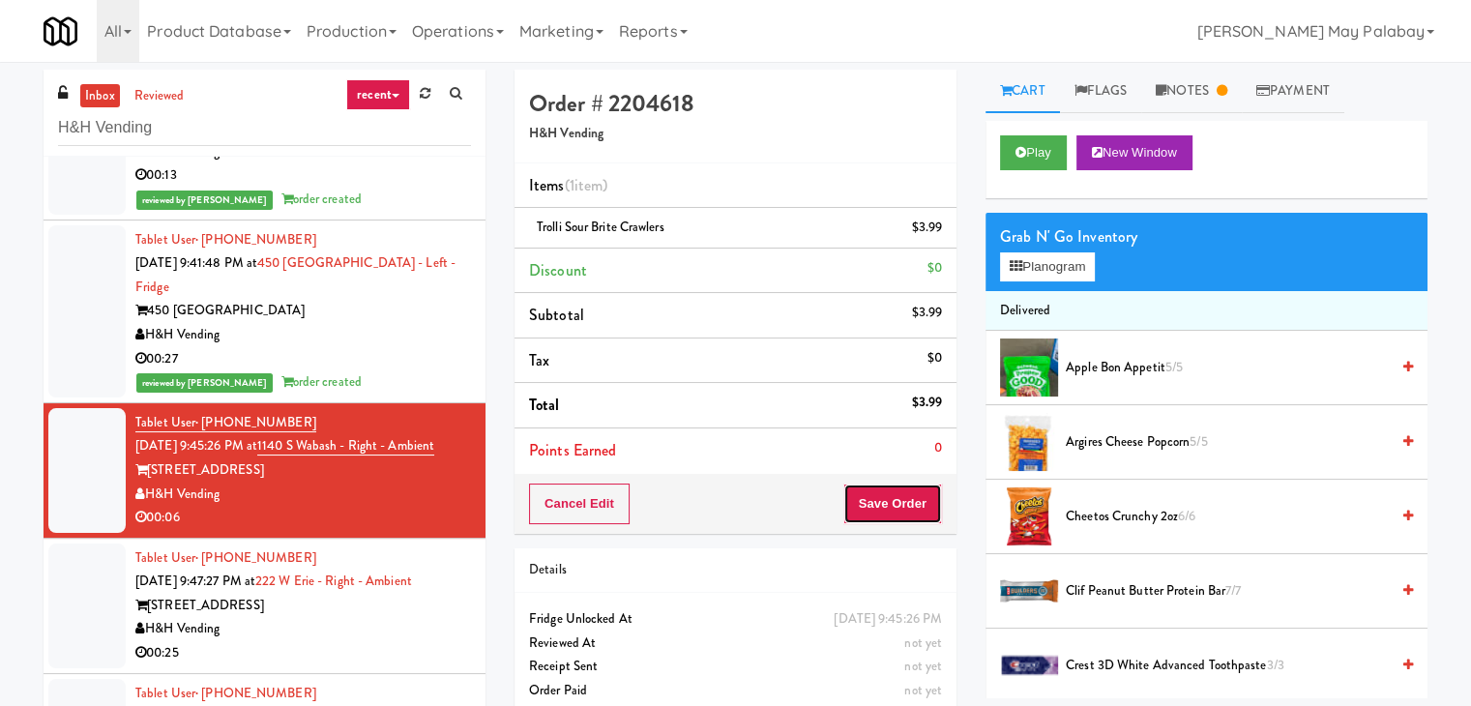
click at [902, 505] on button "Save Order" at bounding box center [893, 504] width 99 height 41
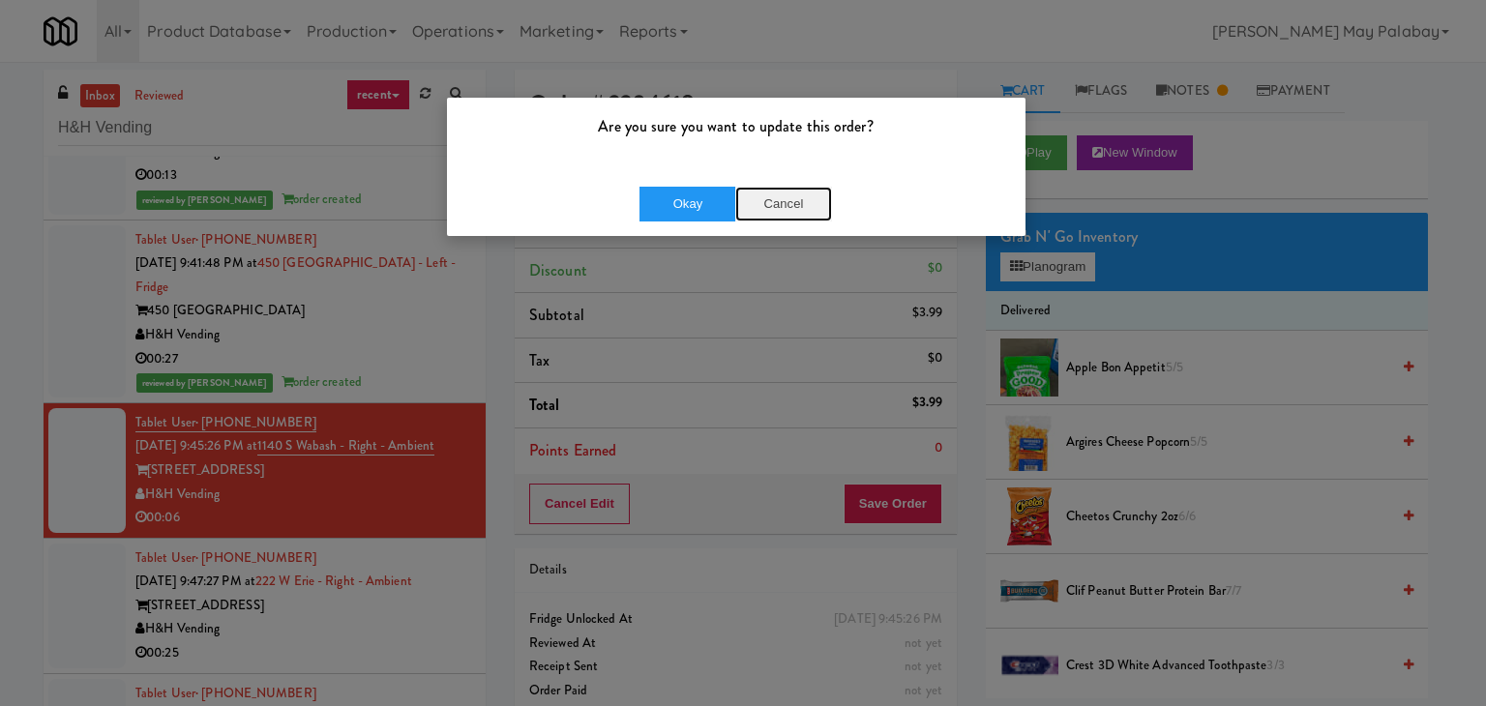
click at [792, 205] on button "Cancel" at bounding box center [783, 204] width 97 height 35
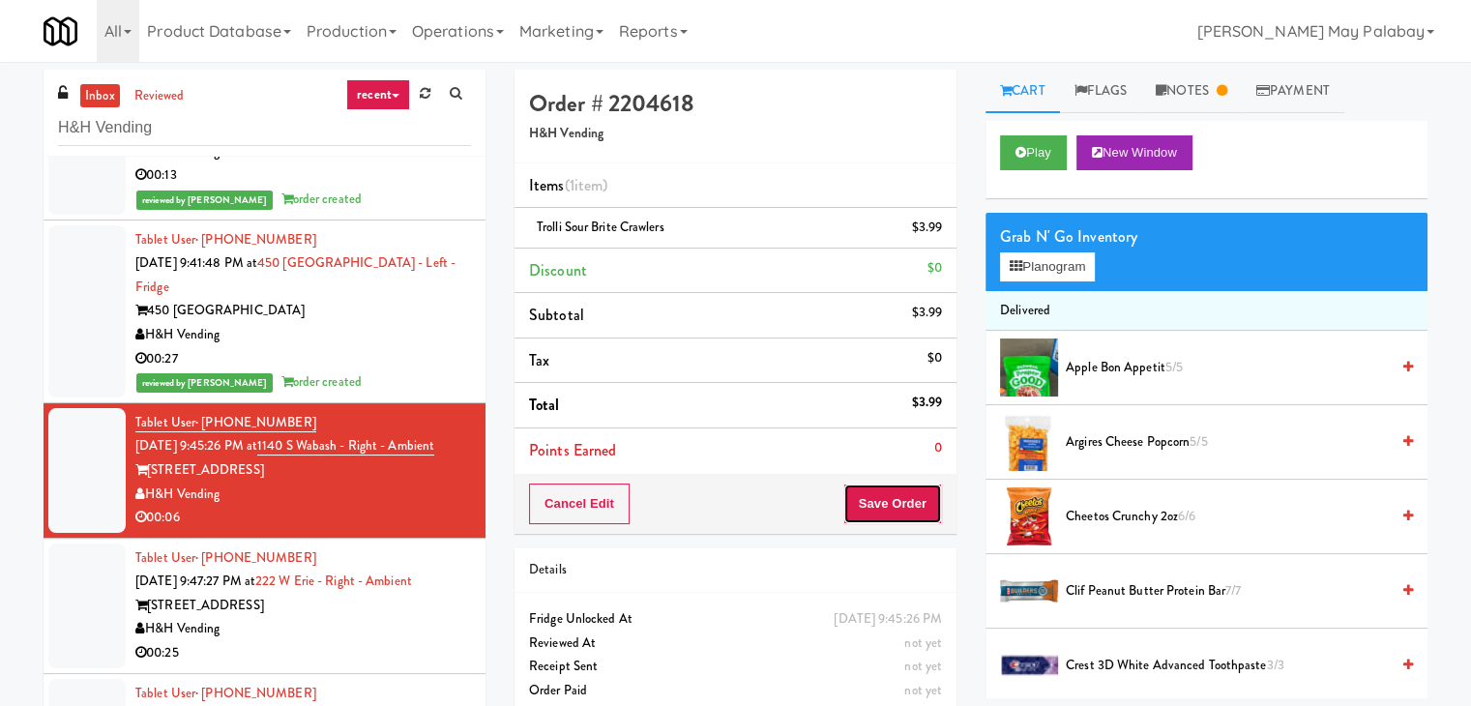
click at [899, 495] on button "Save Order" at bounding box center [893, 504] width 99 height 41
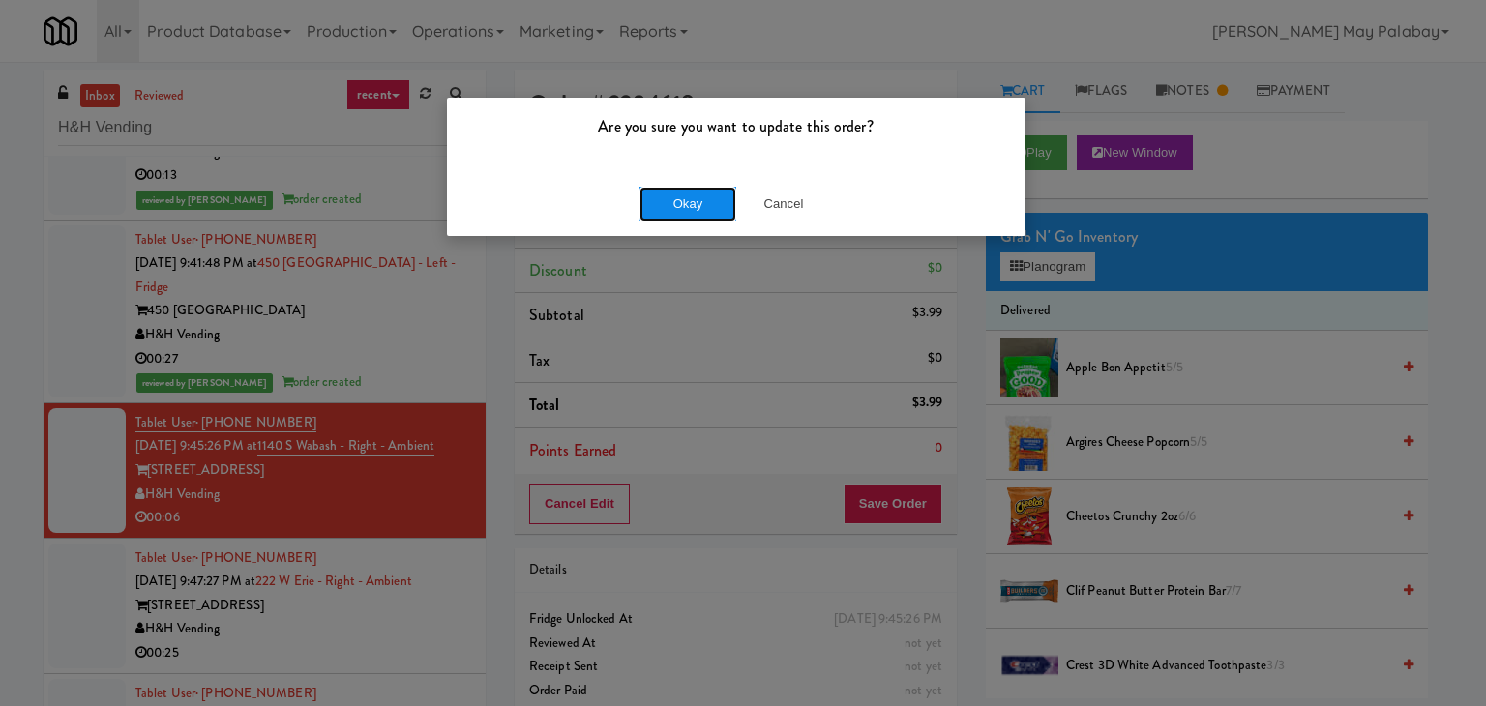
click at [669, 209] on button "Okay" at bounding box center [687, 204] width 97 height 35
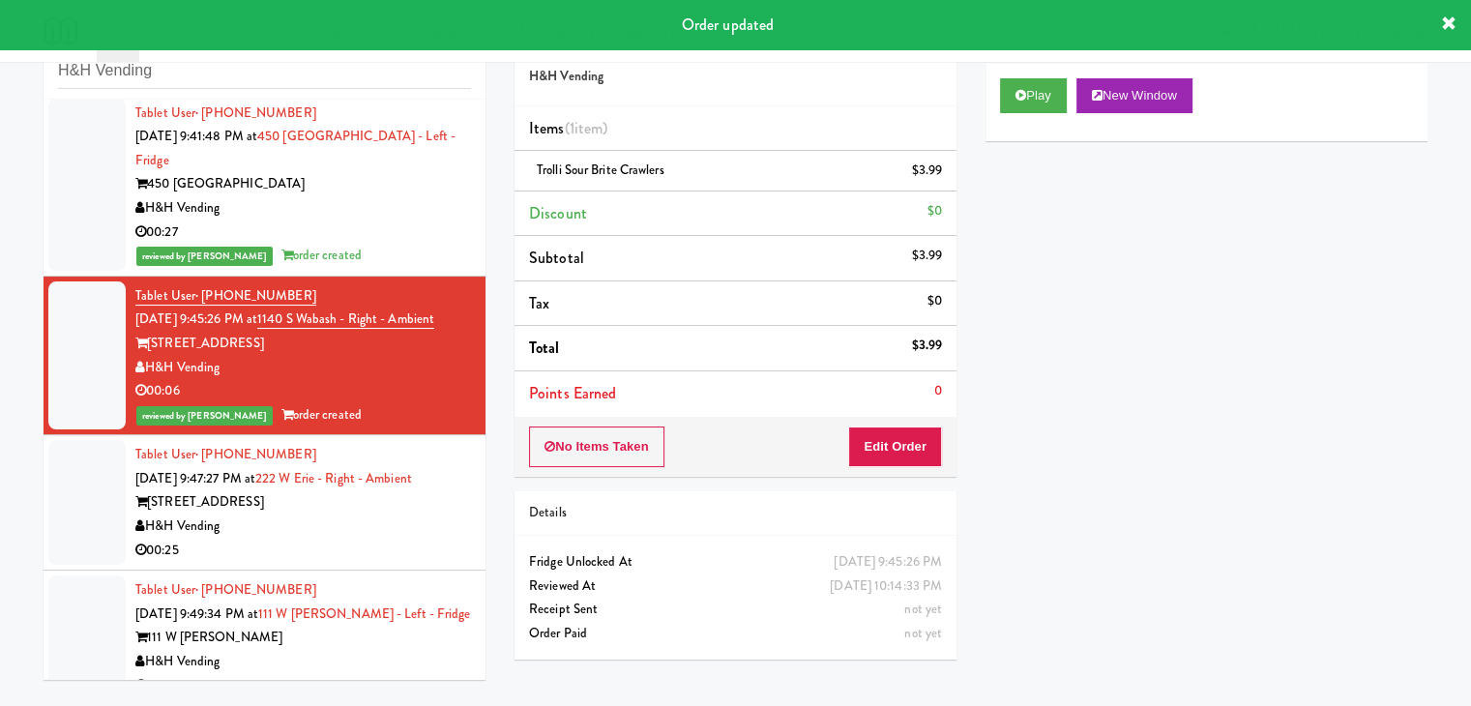
scroll to position [62, 0]
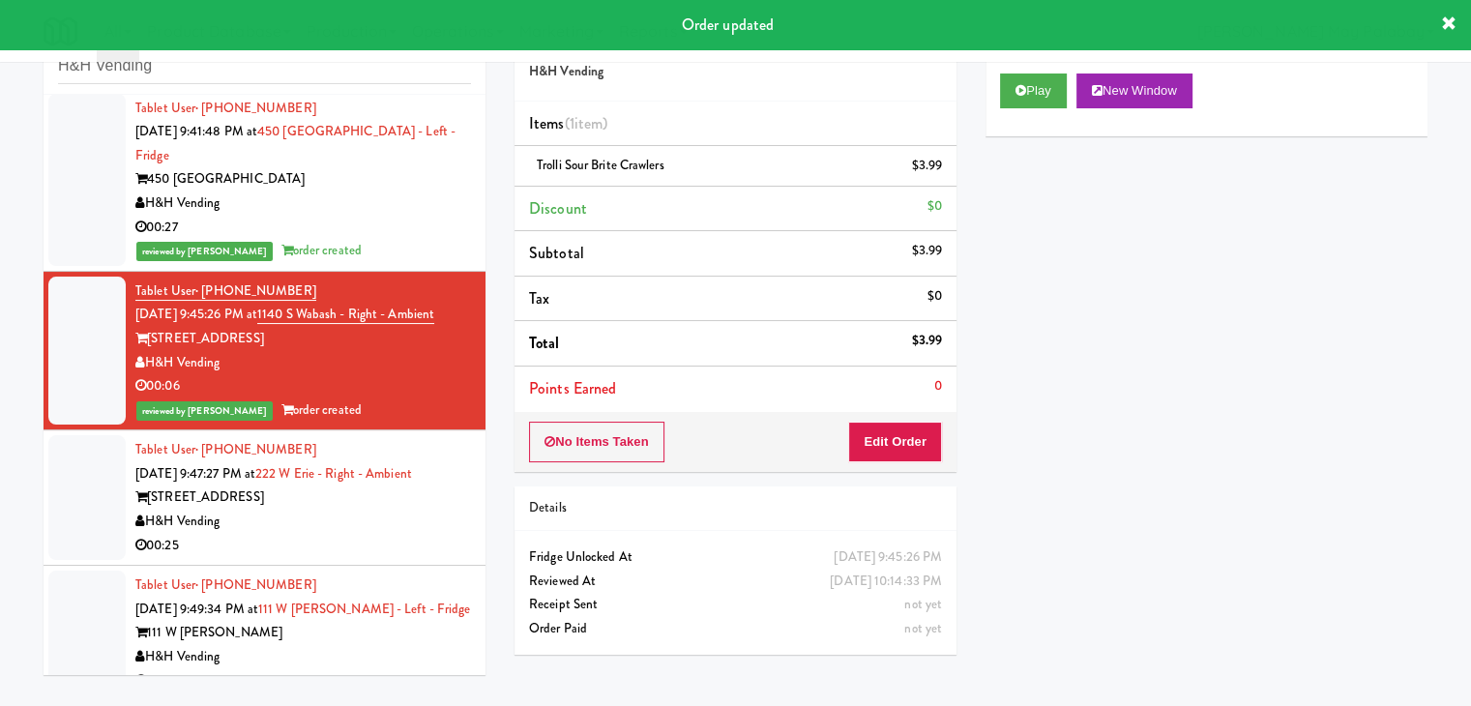
click at [416, 486] on div "222 W Erie St" at bounding box center [303, 498] width 336 height 24
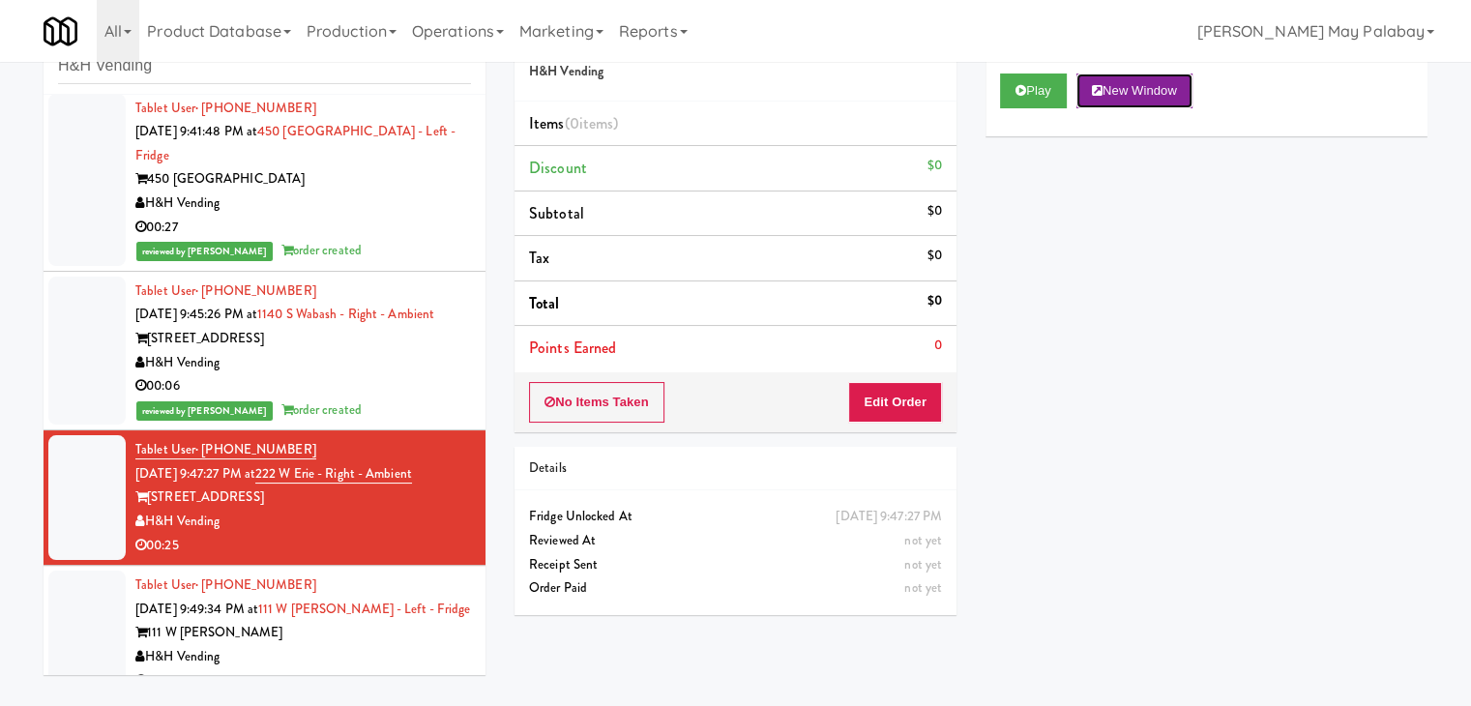
click at [1132, 78] on button "New Window" at bounding box center [1135, 91] width 116 height 35
click at [925, 401] on button "Edit Order" at bounding box center [895, 402] width 94 height 41
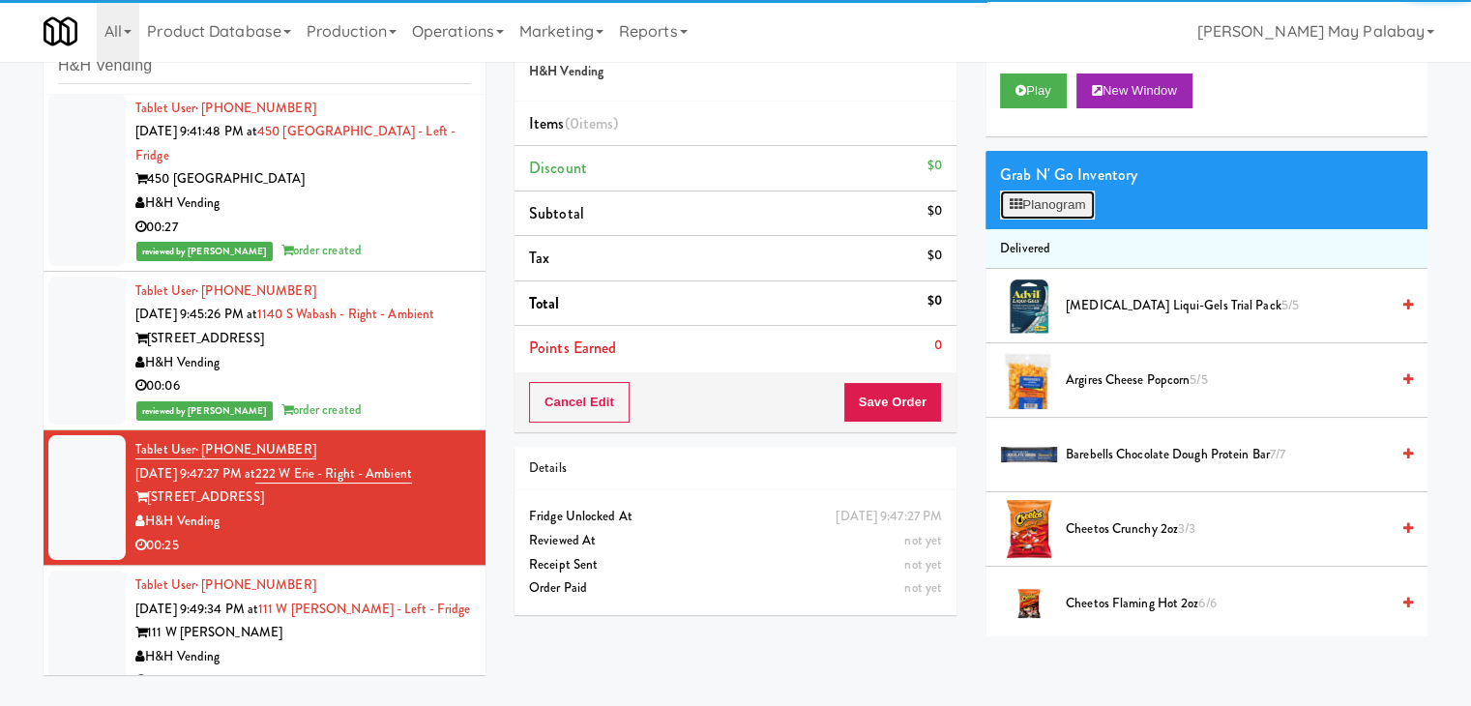
click at [1054, 201] on button "Planogram" at bounding box center [1047, 205] width 95 height 29
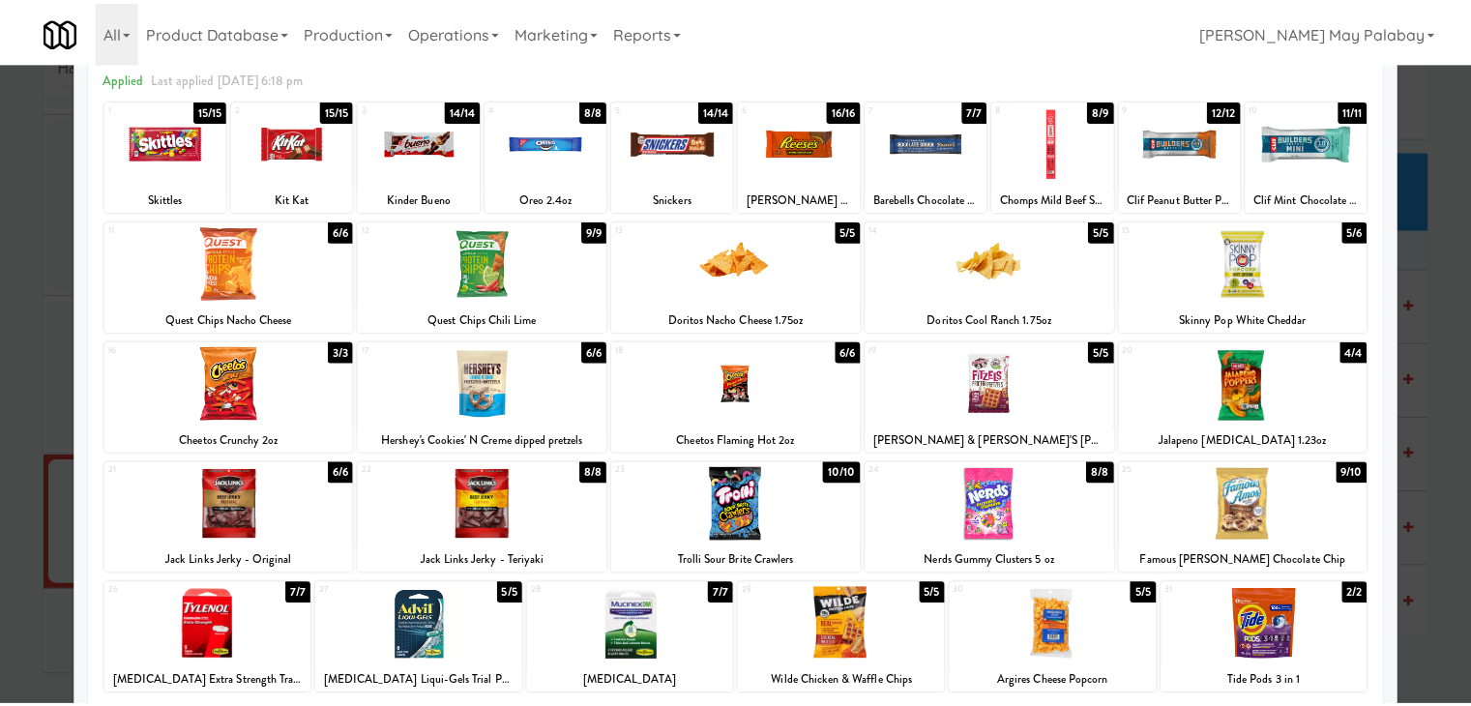
scroll to position [97, 0]
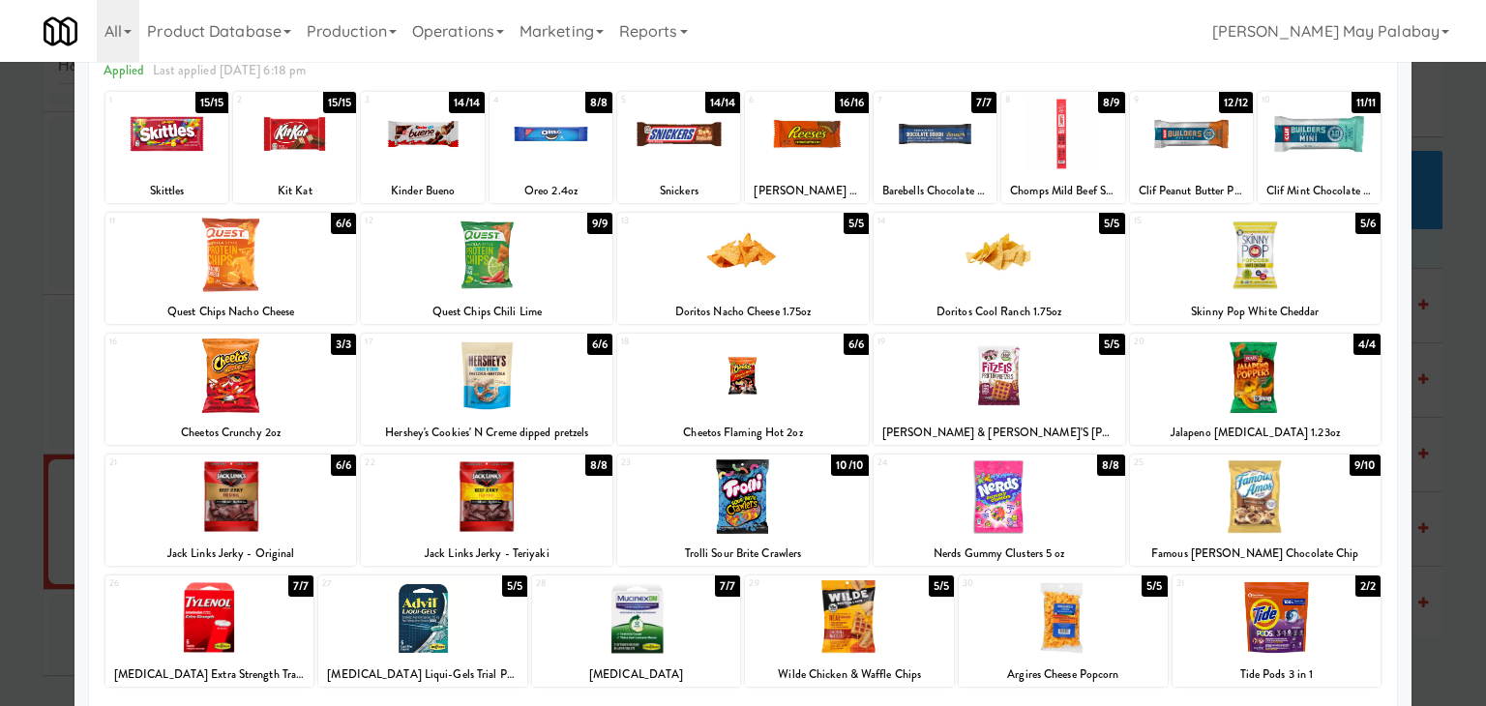
click at [845, 280] on div at bounding box center [743, 255] width 252 height 74
click at [1060, 288] on div at bounding box center [1000, 255] width 252 height 74
click at [1358, 283] on div at bounding box center [1256, 255] width 252 height 74
click at [1449, 303] on div at bounding box center [743, 353] width 1486 height 706
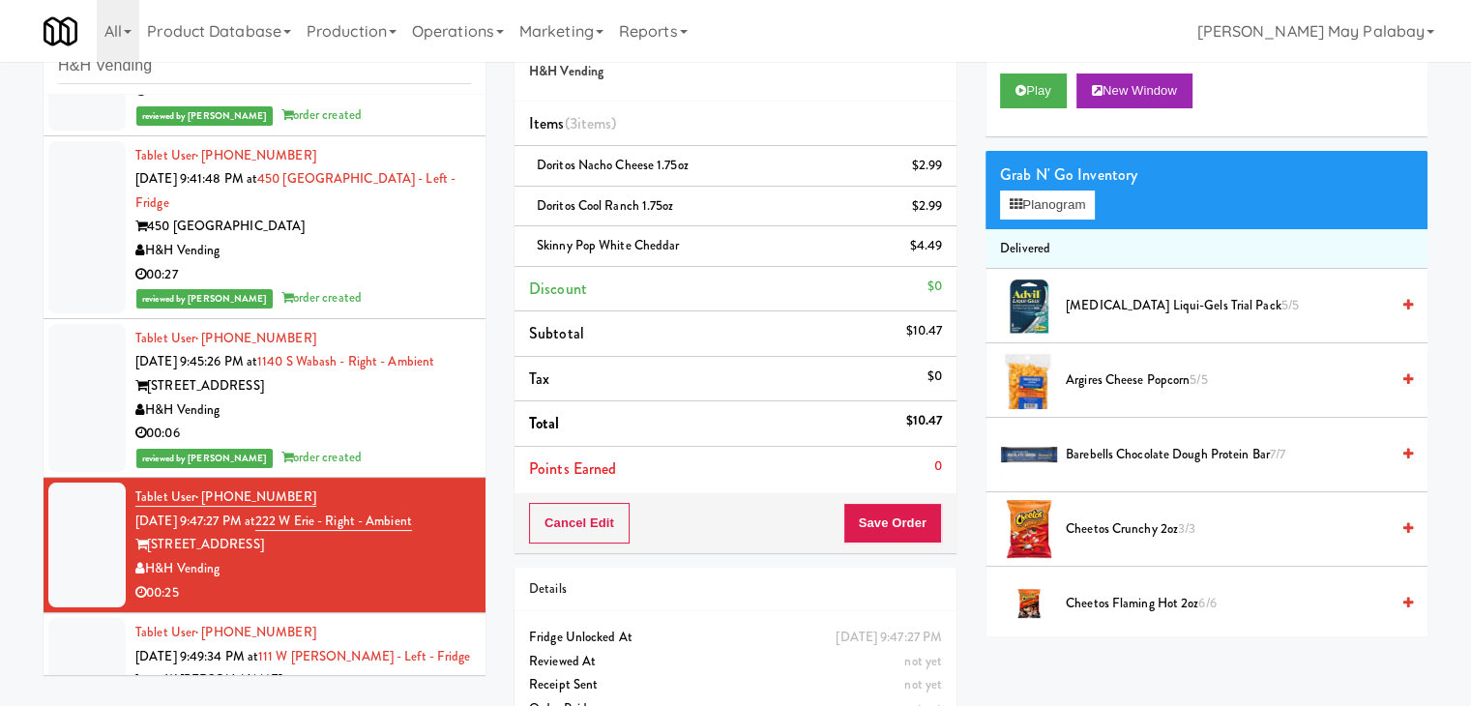
scroll to position [2561, 0]
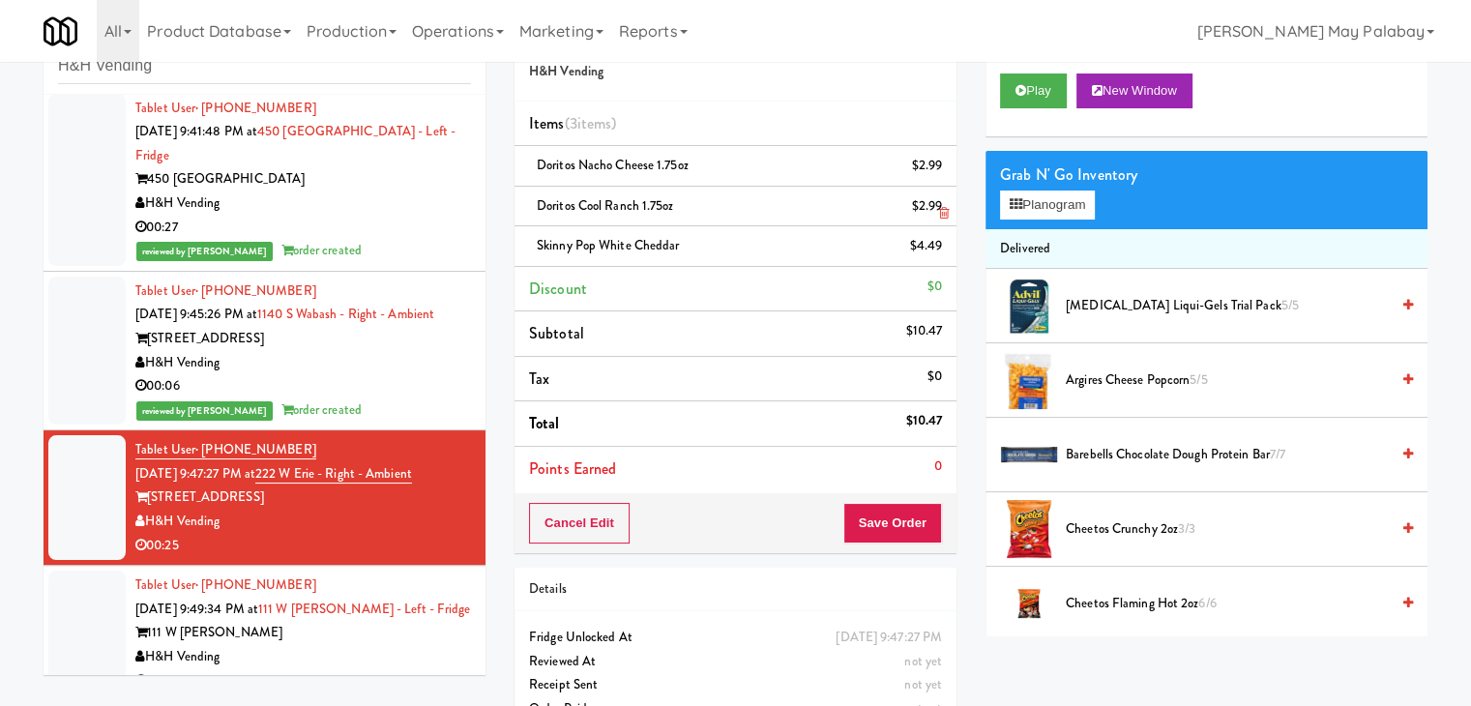
click at [944, 213] on icon at bounding box center [944, 213] width 10 height 13
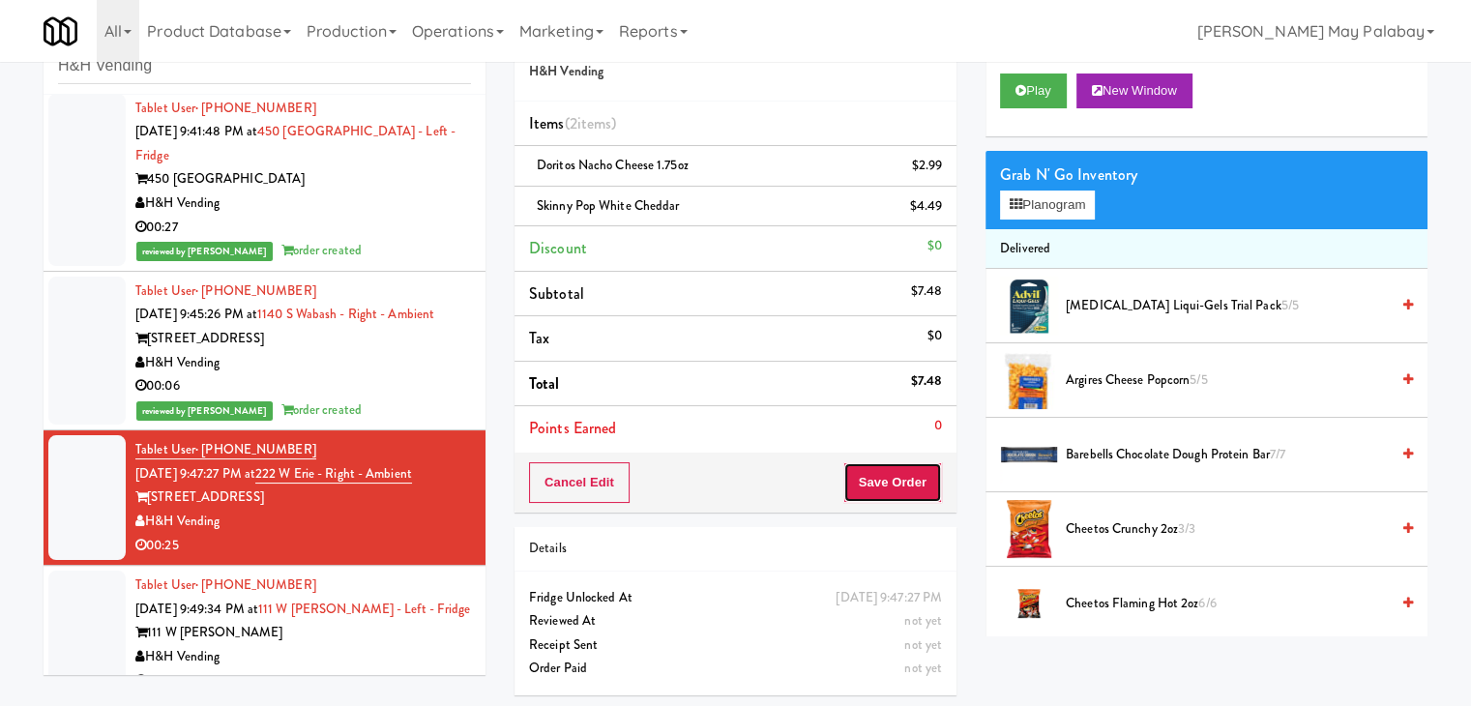
click at [895, 471] on button "Save Order" at bounding box center [893, 482] width 99 height 41
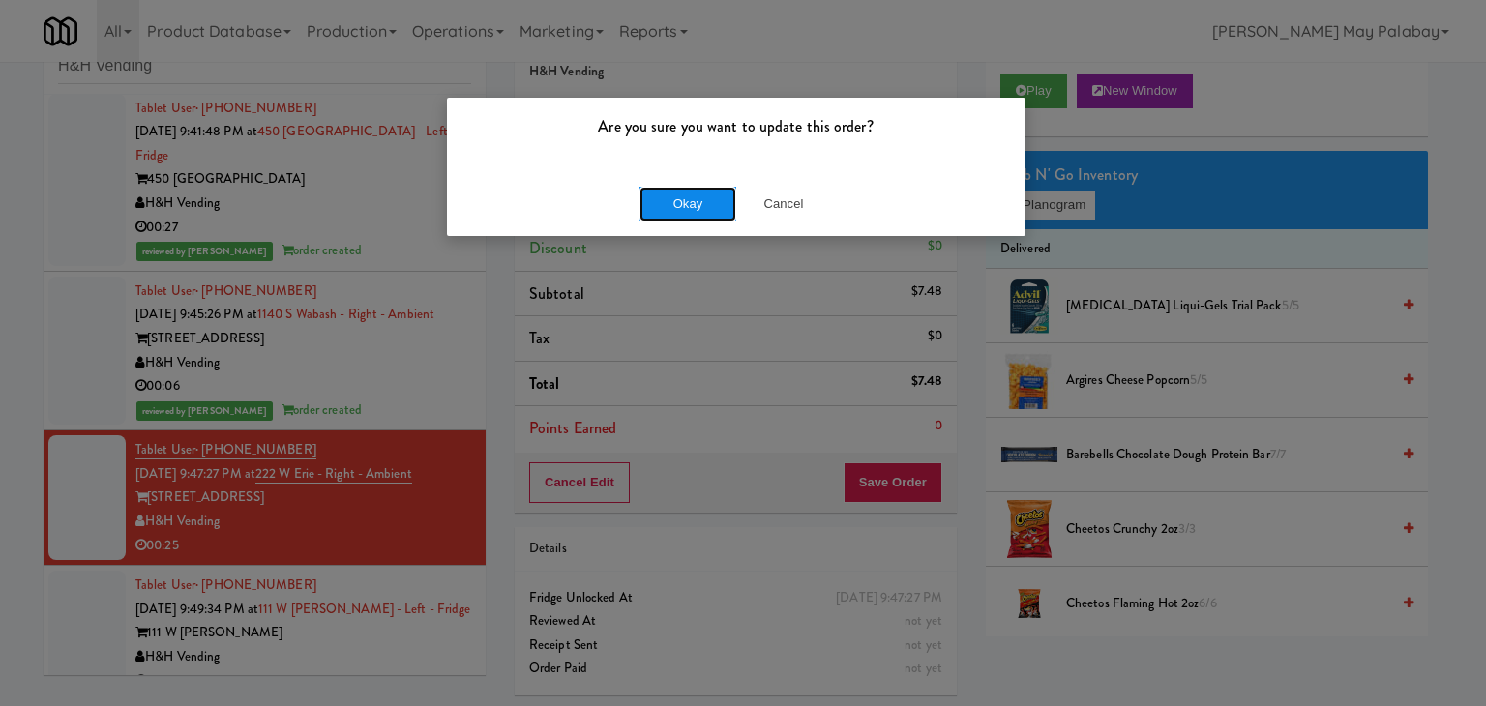
click at [708, 210] on button "Okay" at bounding box center [687, 204] width 97 height 35
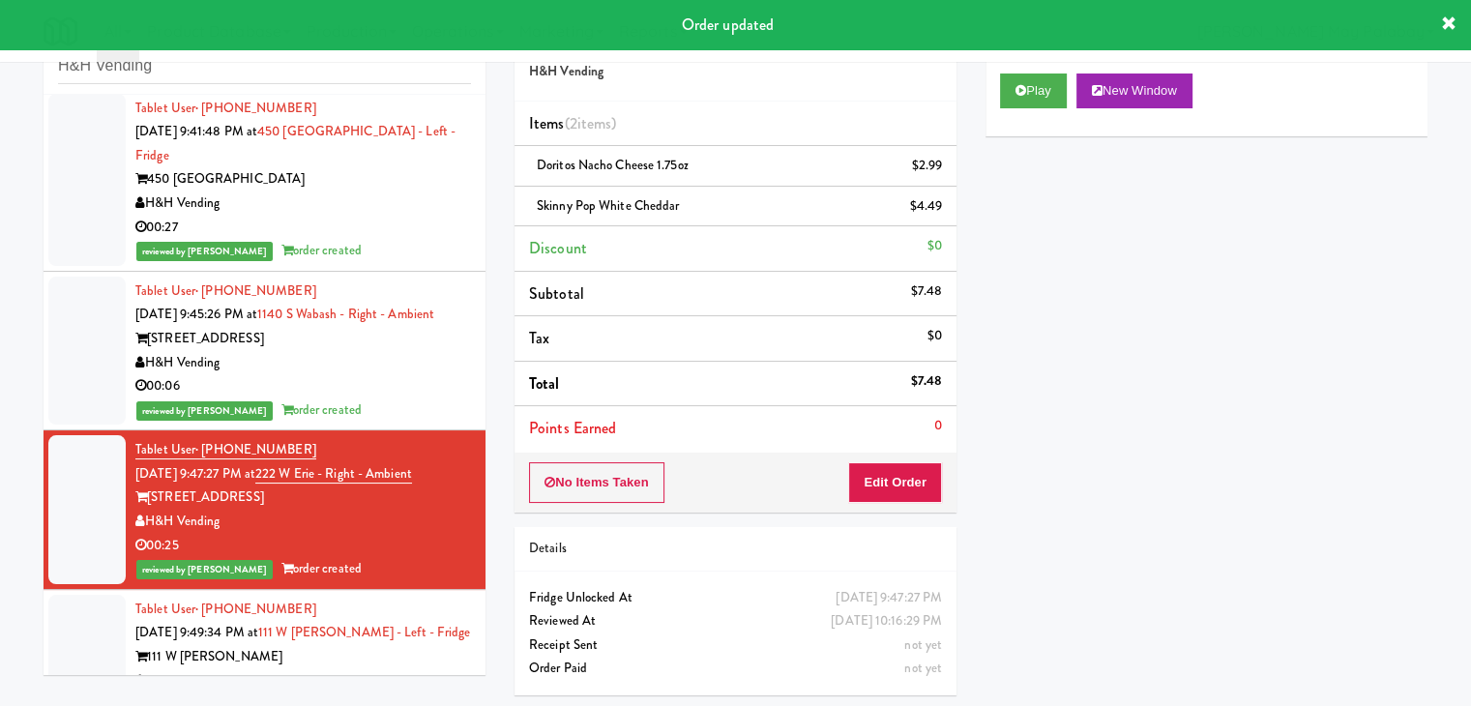
click at [258, 623] on span "Sep 20, 2025 9:49:34 PM at" at bounding box center [196, 632] width 123 height 18
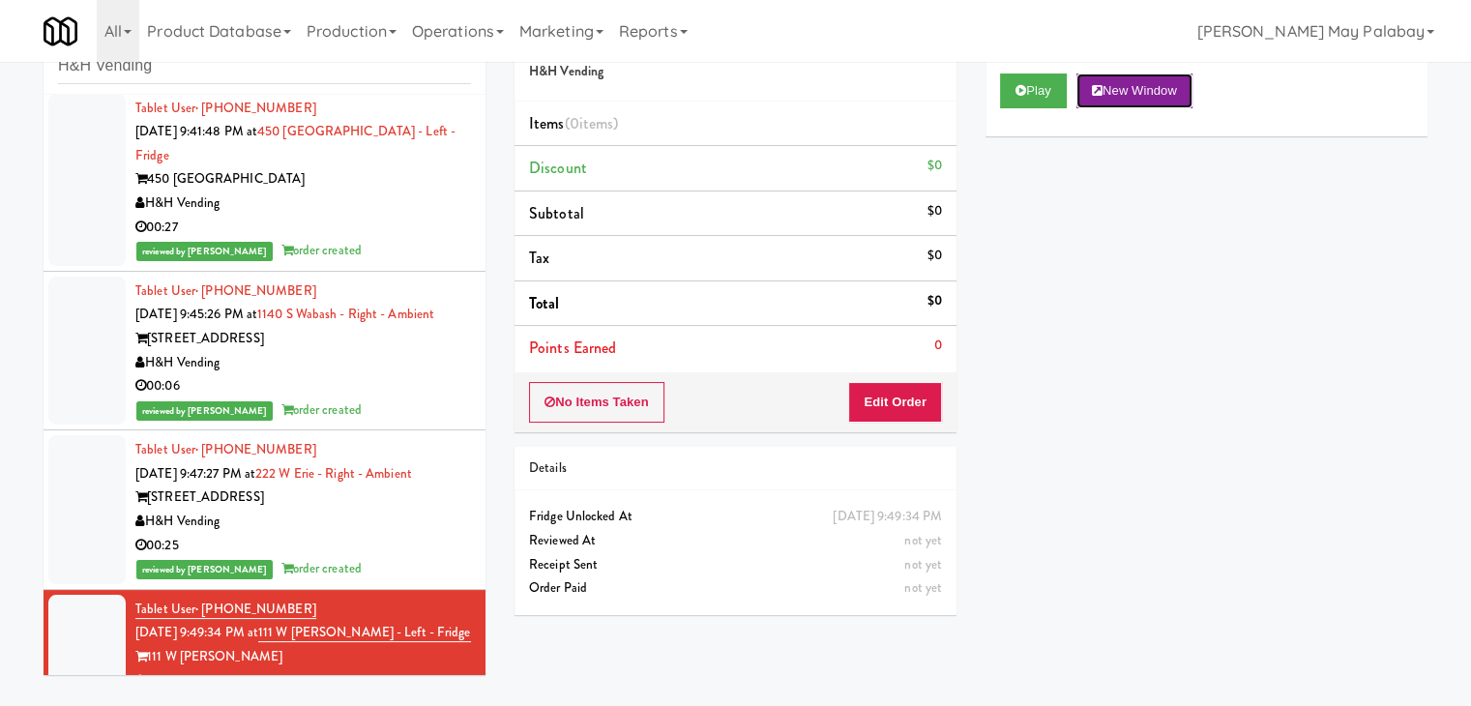
click at [1135, 75] on button "New Window" at bounding box center [1135, 91] width 116 height 35
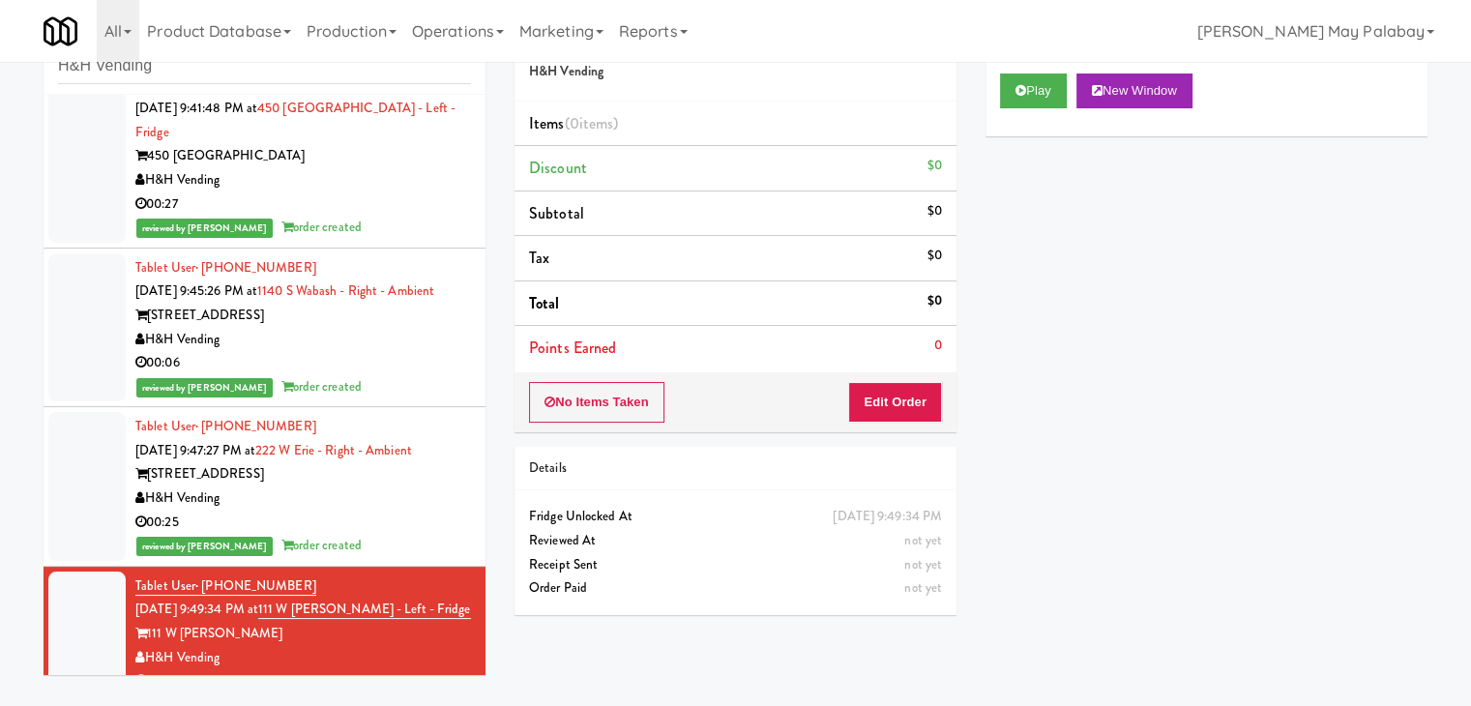
scroll to position [2585, 0]
click at [1107, 86] on button "New Window" at bounding box center [1135, 91] width 116 height 35
click at [899, 404] on button "Edit Order" at bounding box center [895, 402] width 94 height 41
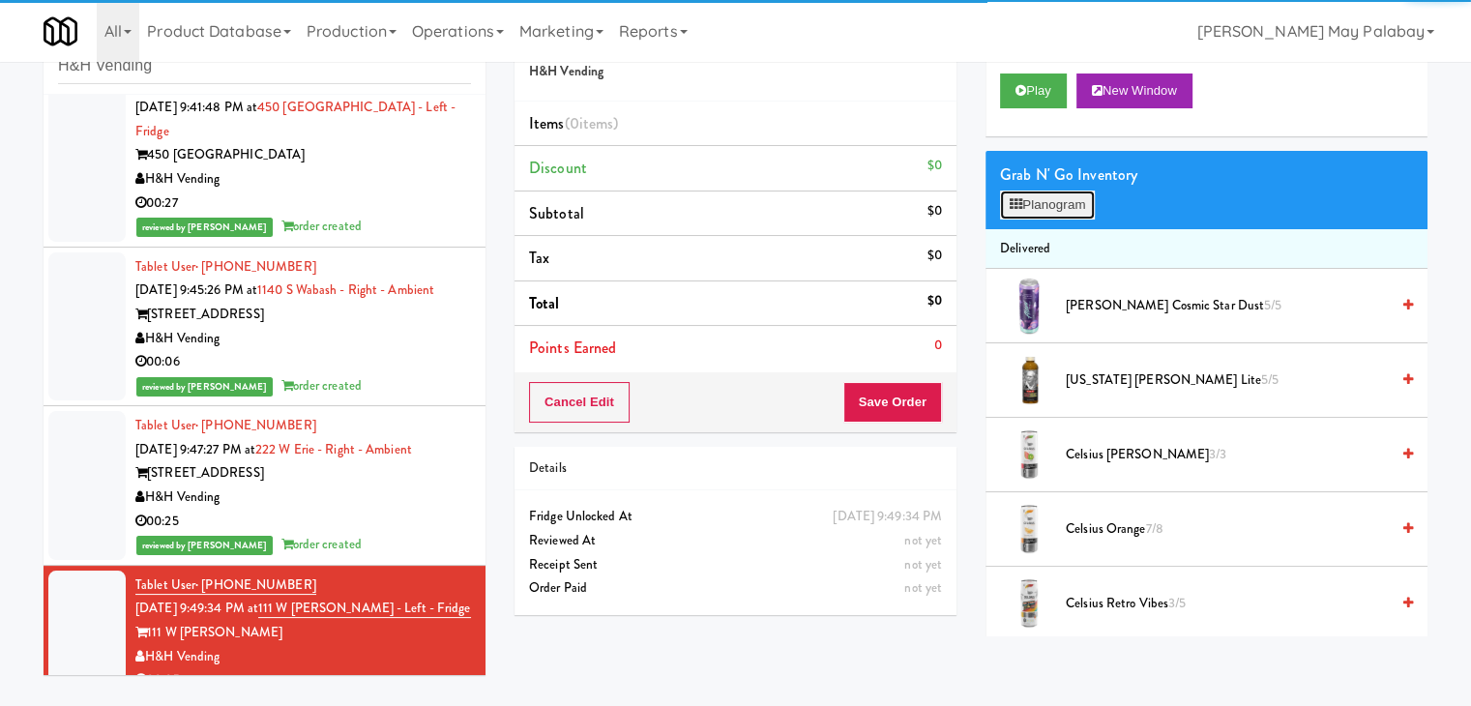
click at [1053, 202] on button "Planogram" at bounding box center [1047, 205] width 95 height 29
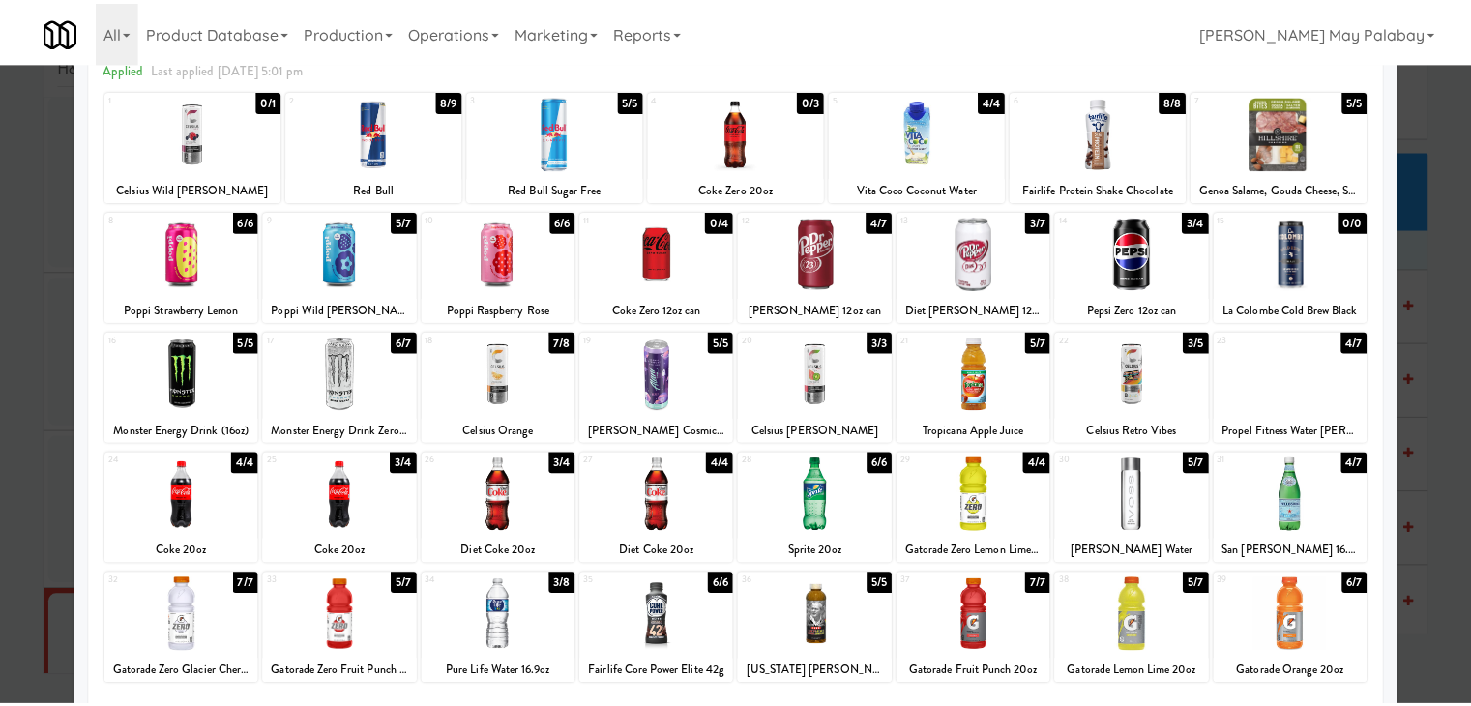
scroll to position [97, 0]
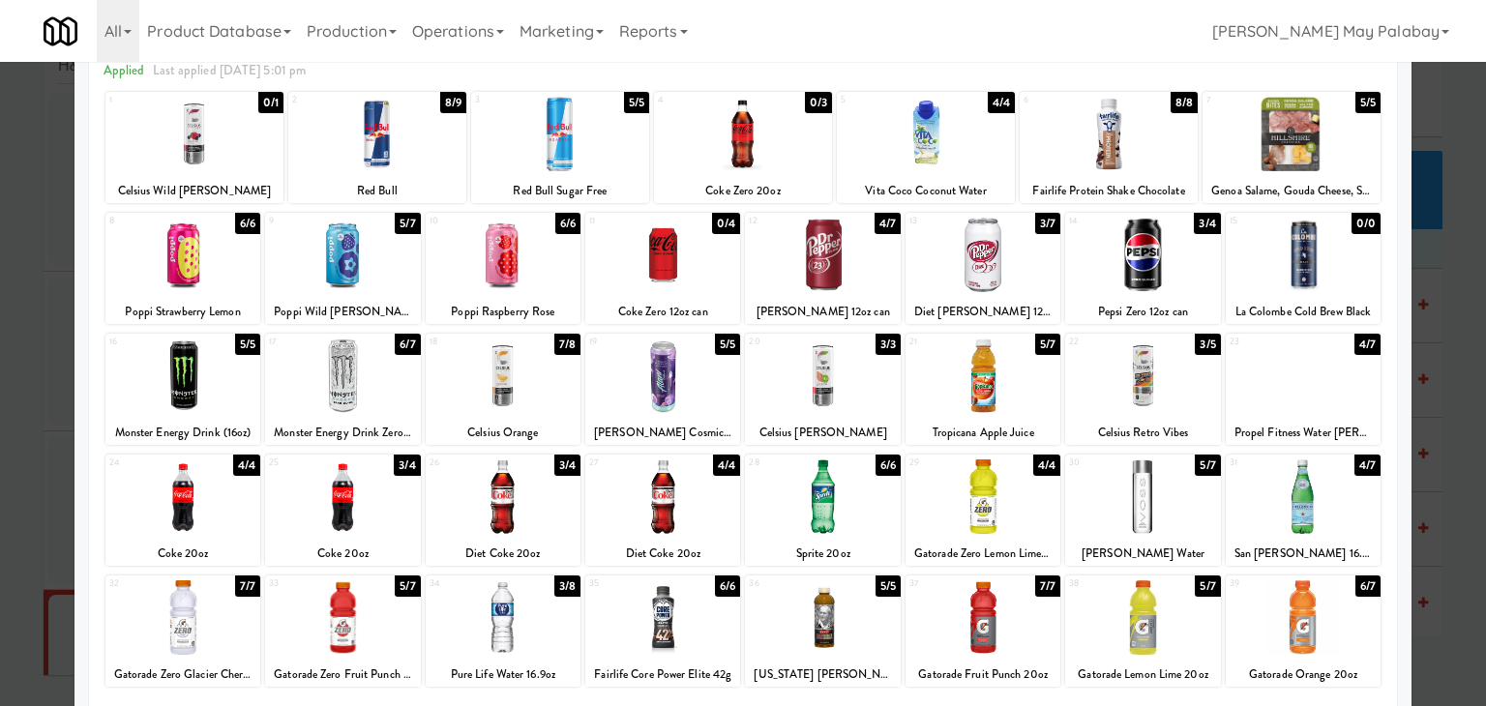
click at [240, 517] on div at bounding box center [182, 497] width 155 height 74
click at [1432, 399] on div at bounding box center [743, 353] width 1486 height 706
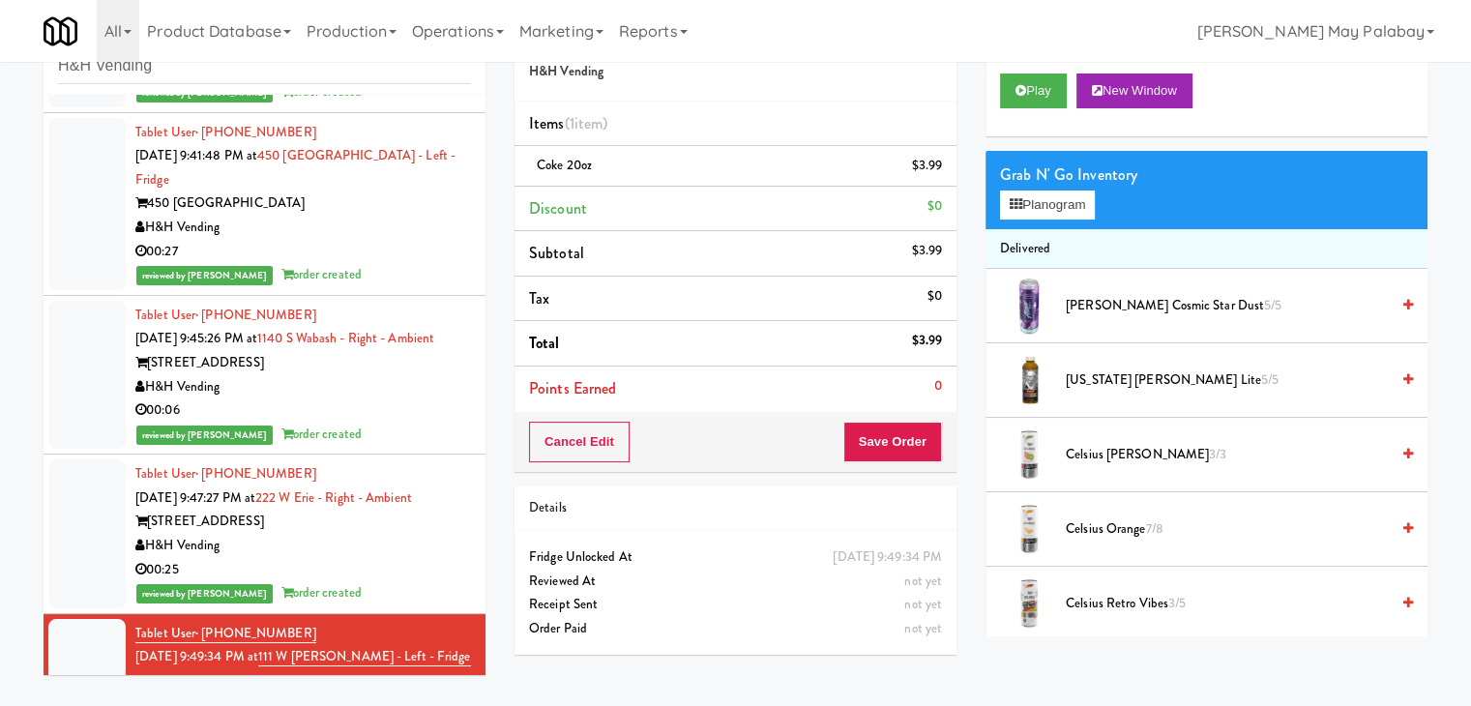
scroll to position [2585, 0]
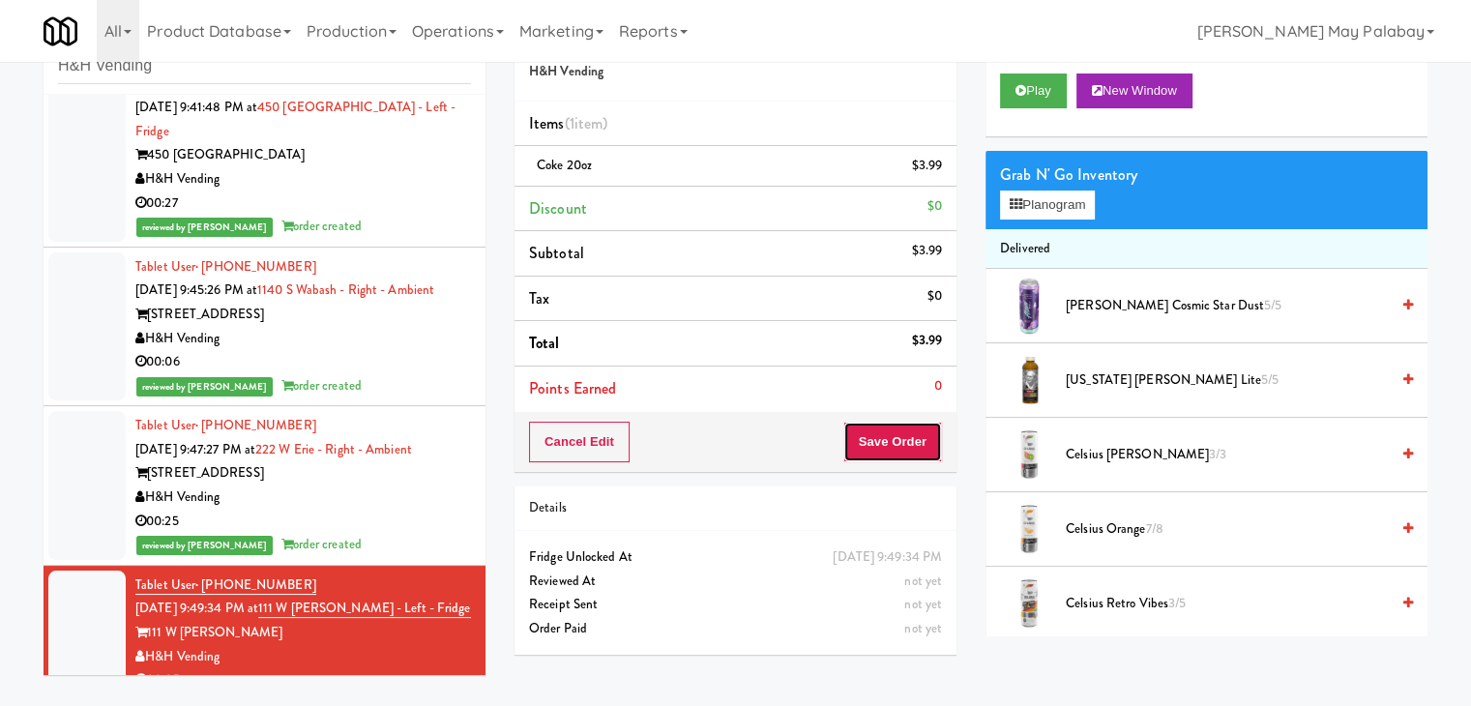
click at [886, 438] on button "Save Order" at bounding box center [893, 442] width 99 height 41
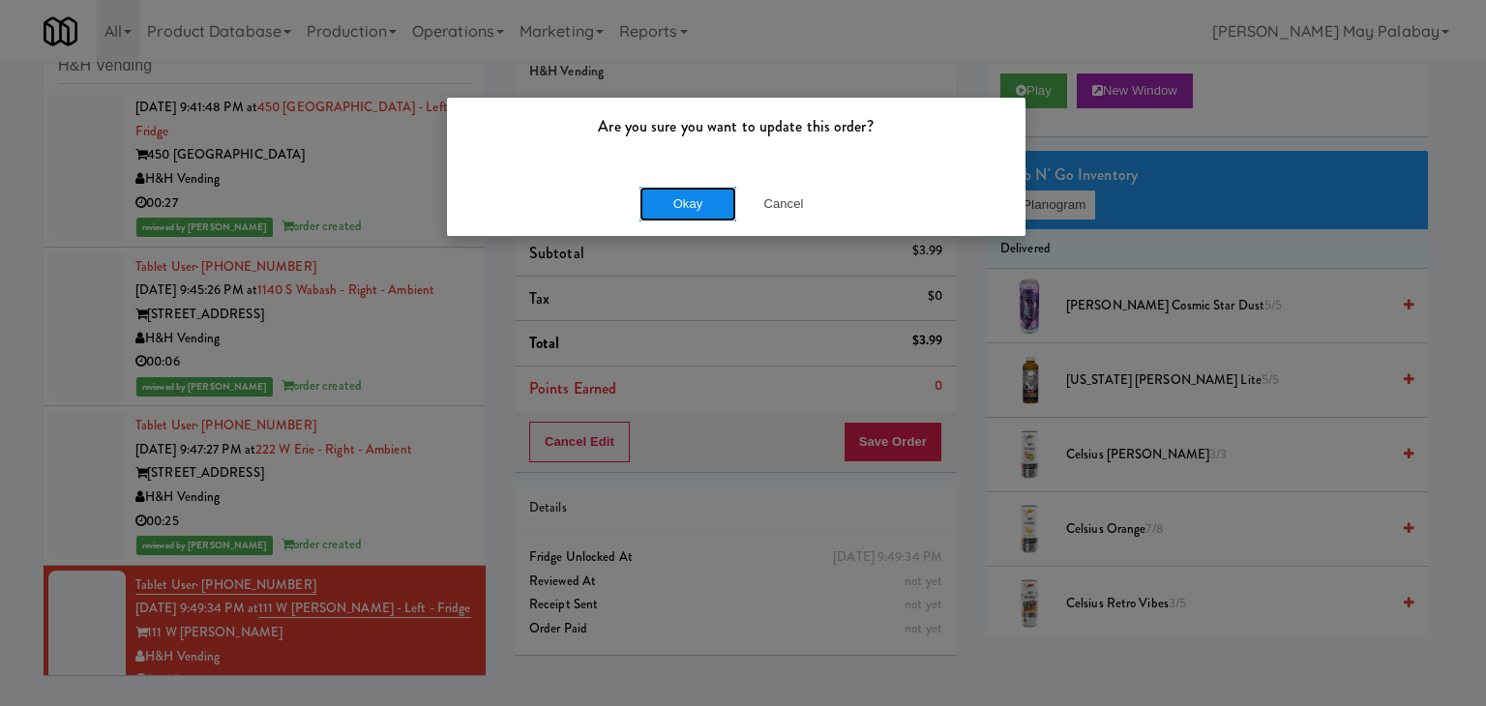
click at [685, 208] on button "Okay" at bounding box center [687, 204] width 97 height 35
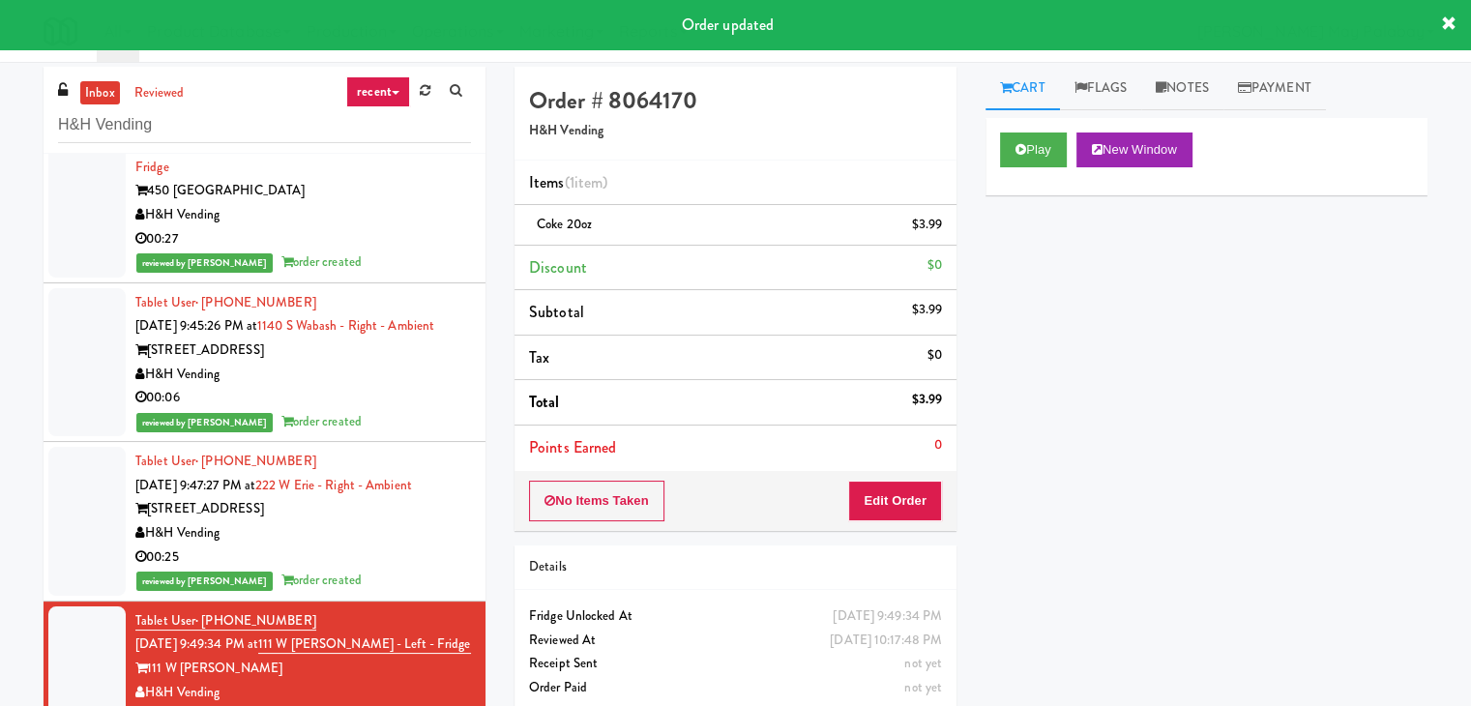
scroll to position [0, 0]
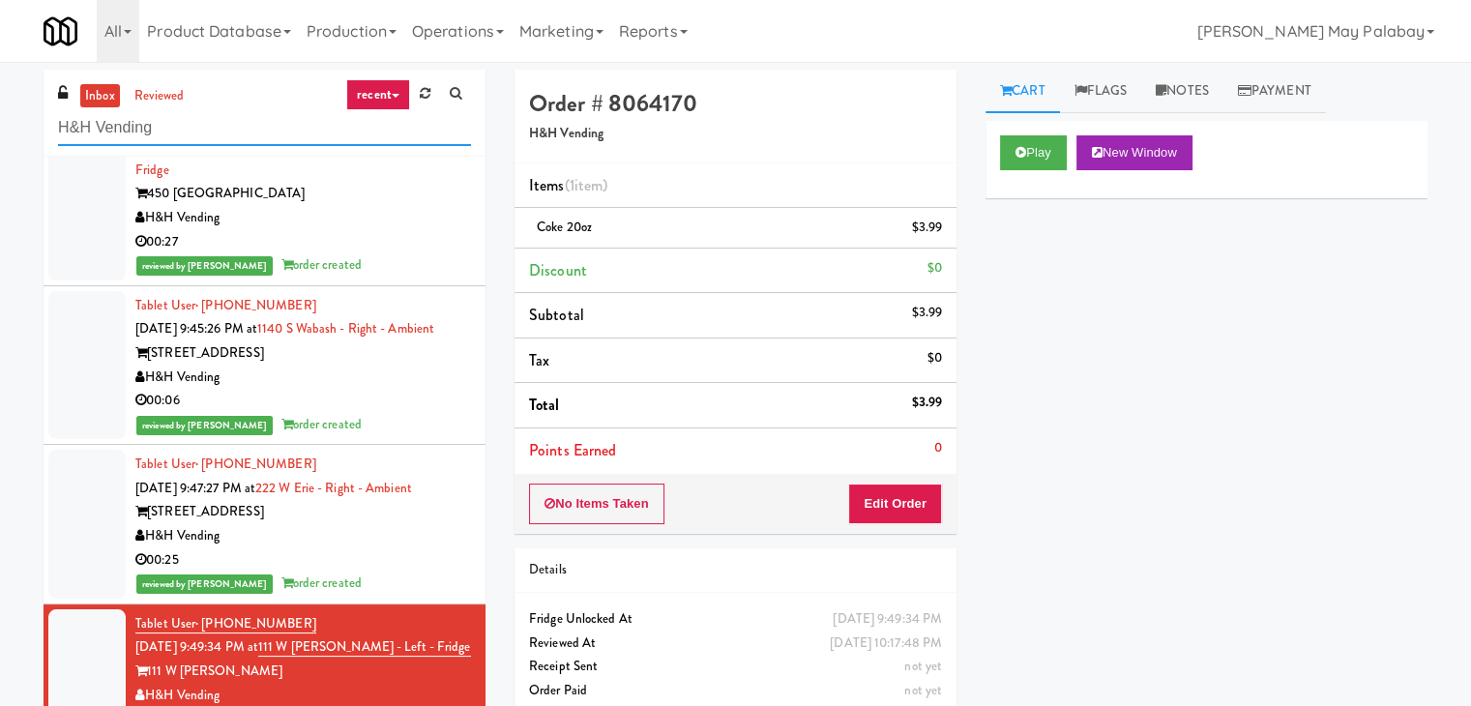
click at [214, 125] on input "H&H Vending" at bounding box center [264, 128] width 413 height 36
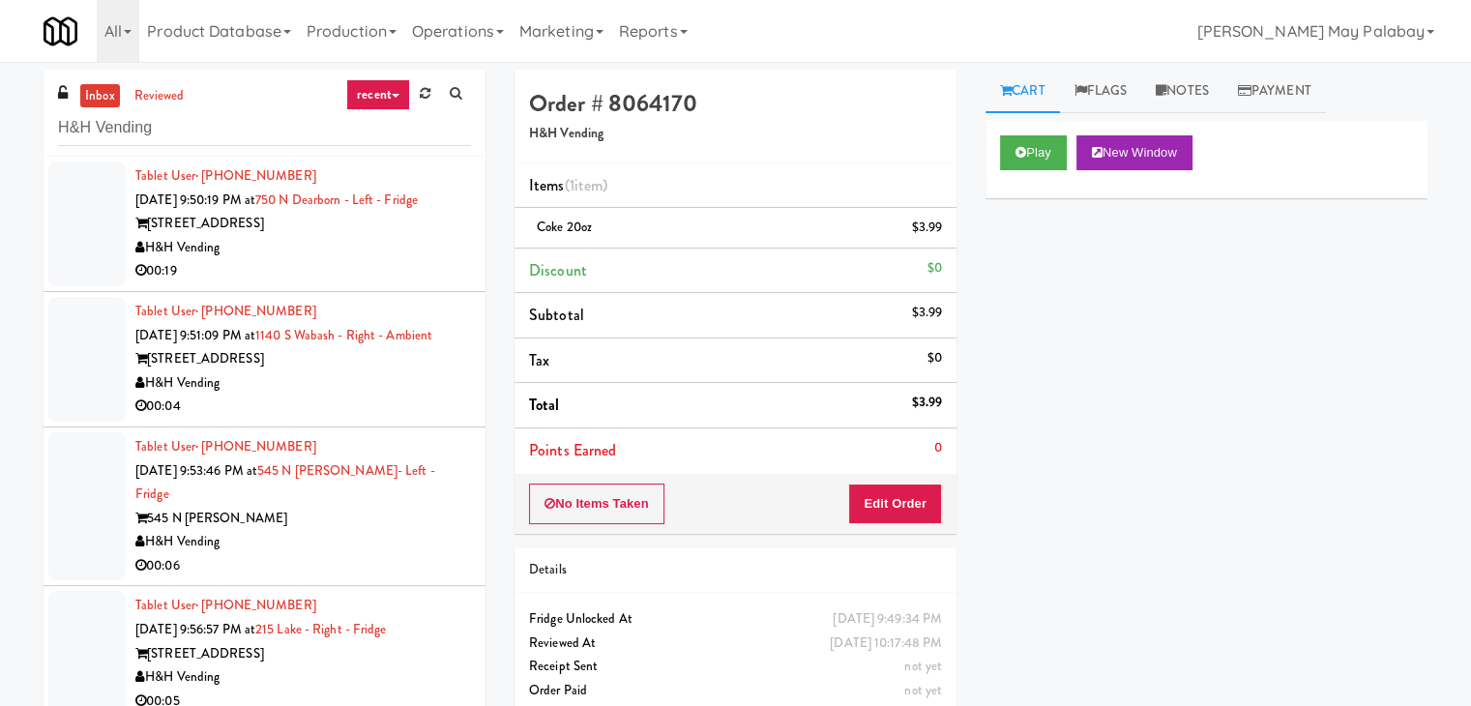
click at [329, 252] on div "H&H Vending" at bounding box center [303, 248] width 336 height 24
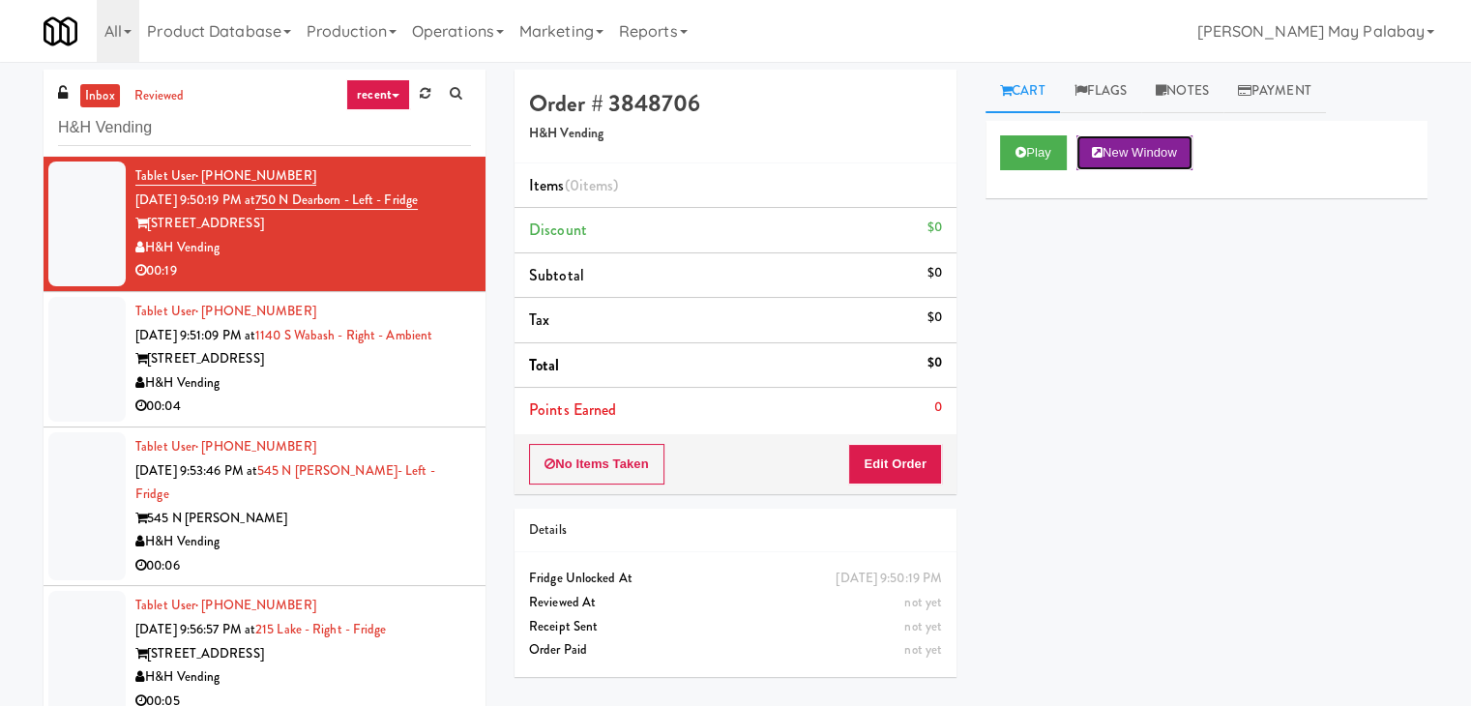
click at [1174, 144] on button "New Window" at bounding box center [1135, 152] width 116 height 35
click at [918, 455] on button "Edit Order" at bounding box center [895, 464] width 94 height 41
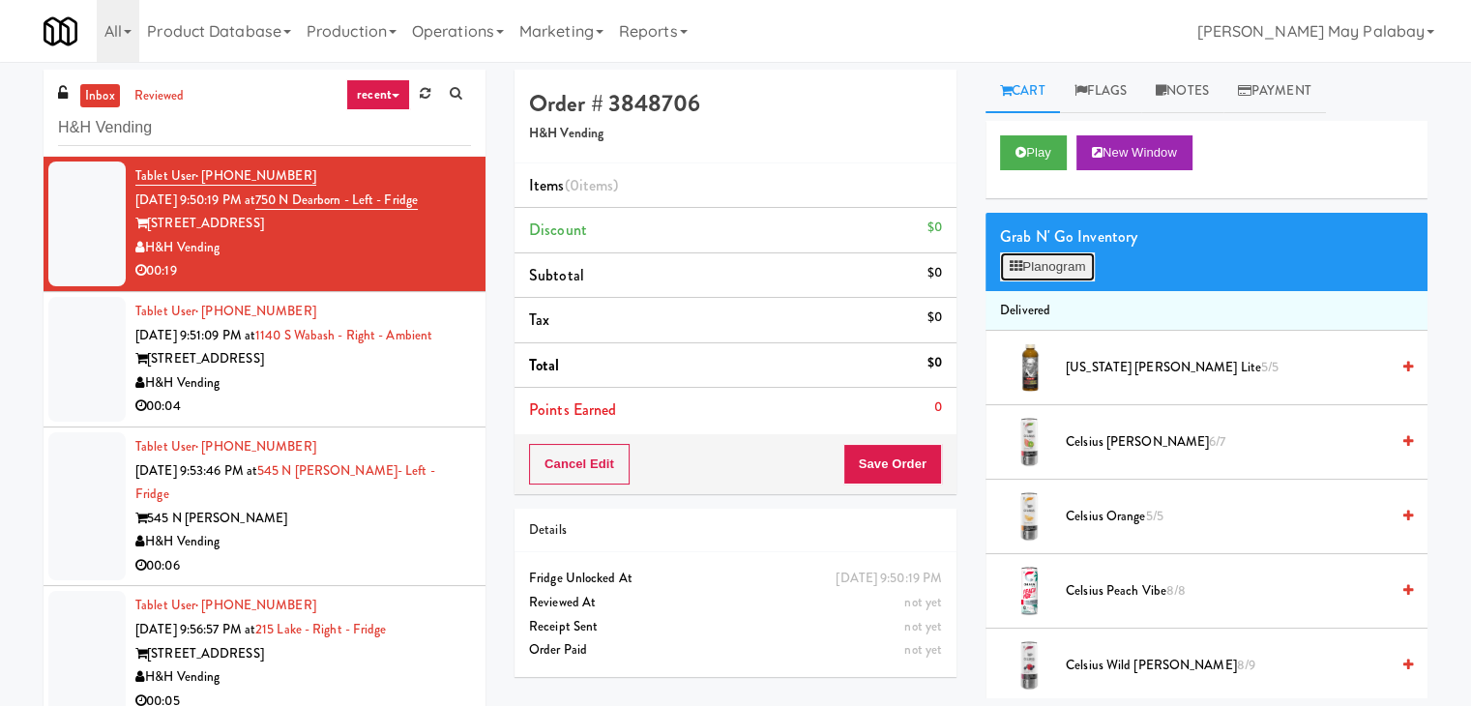
click at [1048, 266] on button "Planogram" at bounding box center [1047, 266] width 95 height 29
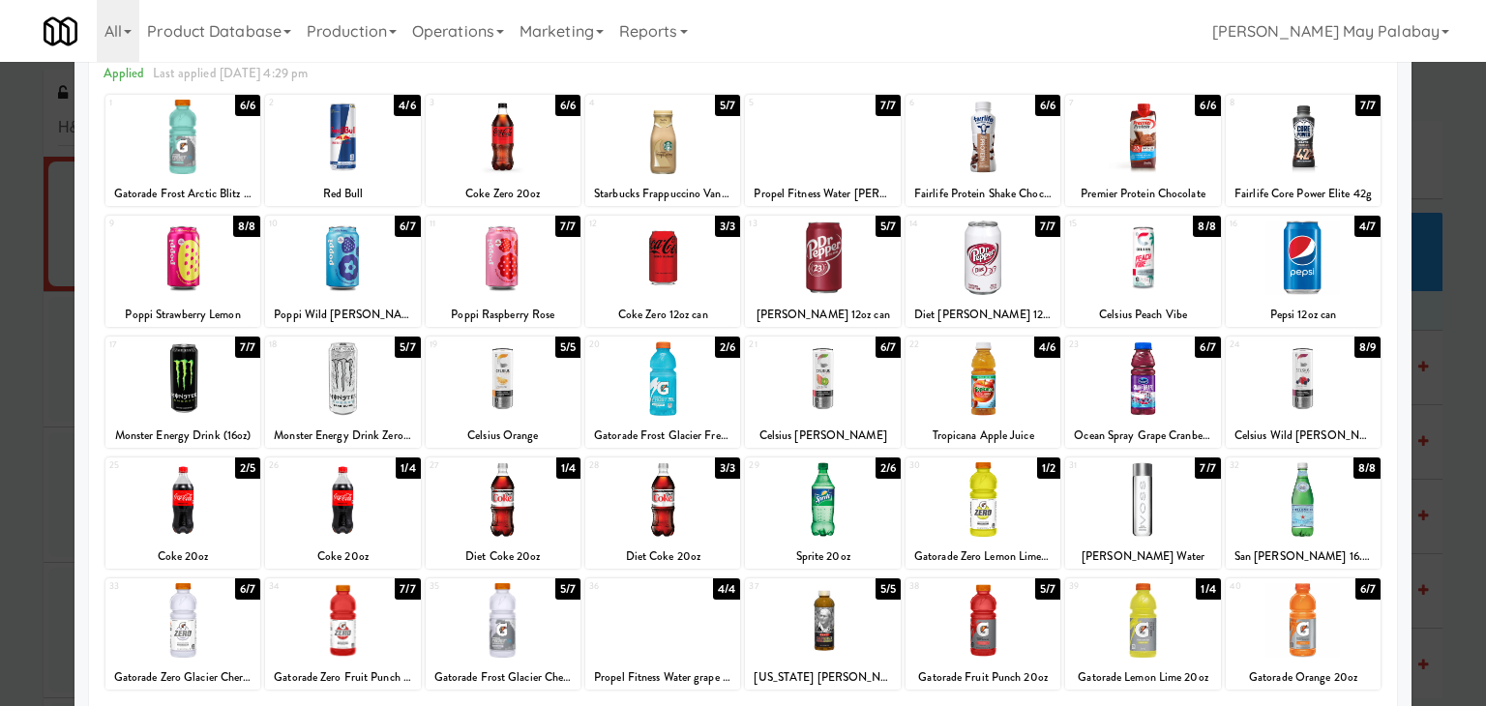
scroll to position [97, 0]
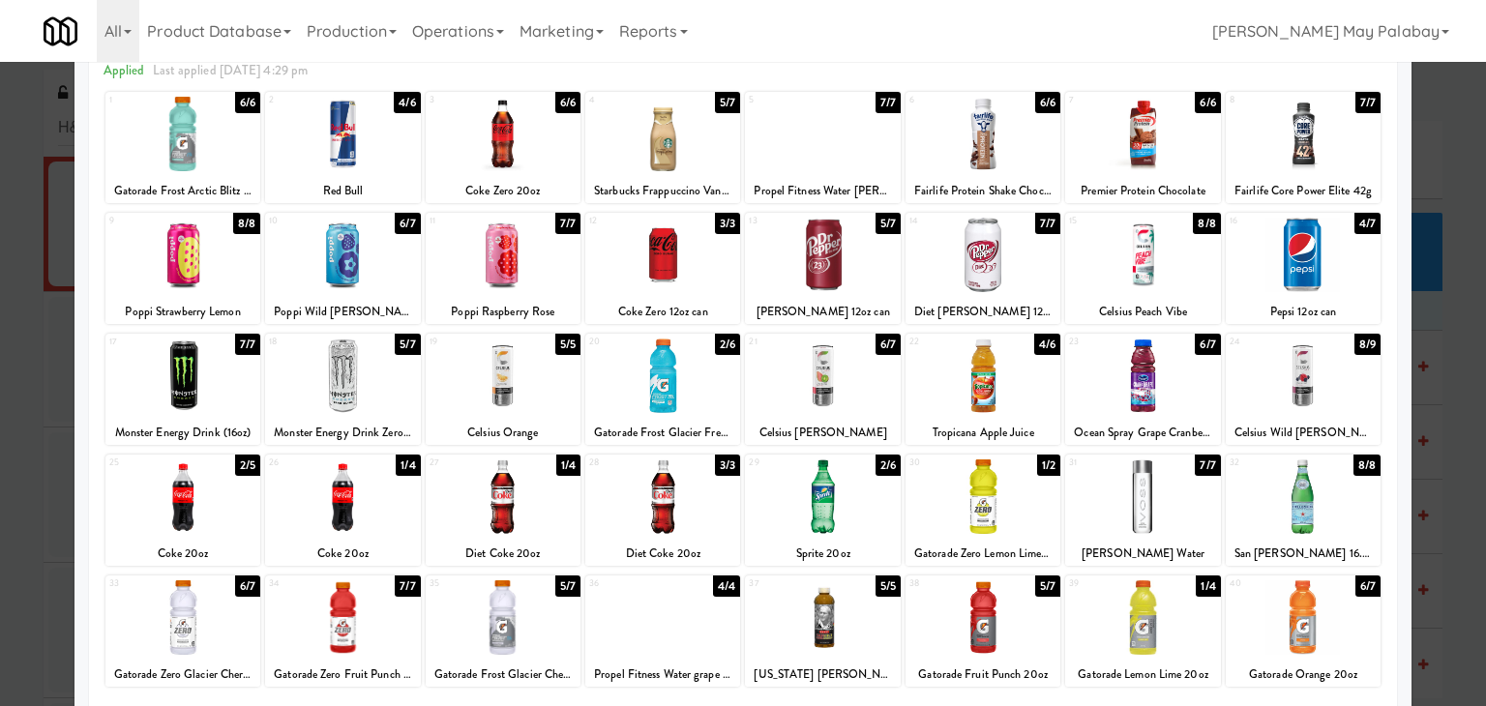
click at [704, 637] on div at bounding box center [662, 617] width 155 height 74
click at [724, 521] on div at bounding box center [662, 497] width 155 height 74
click at [1442, 490] on div at bounding box center [743, 353] width 1486 height 706
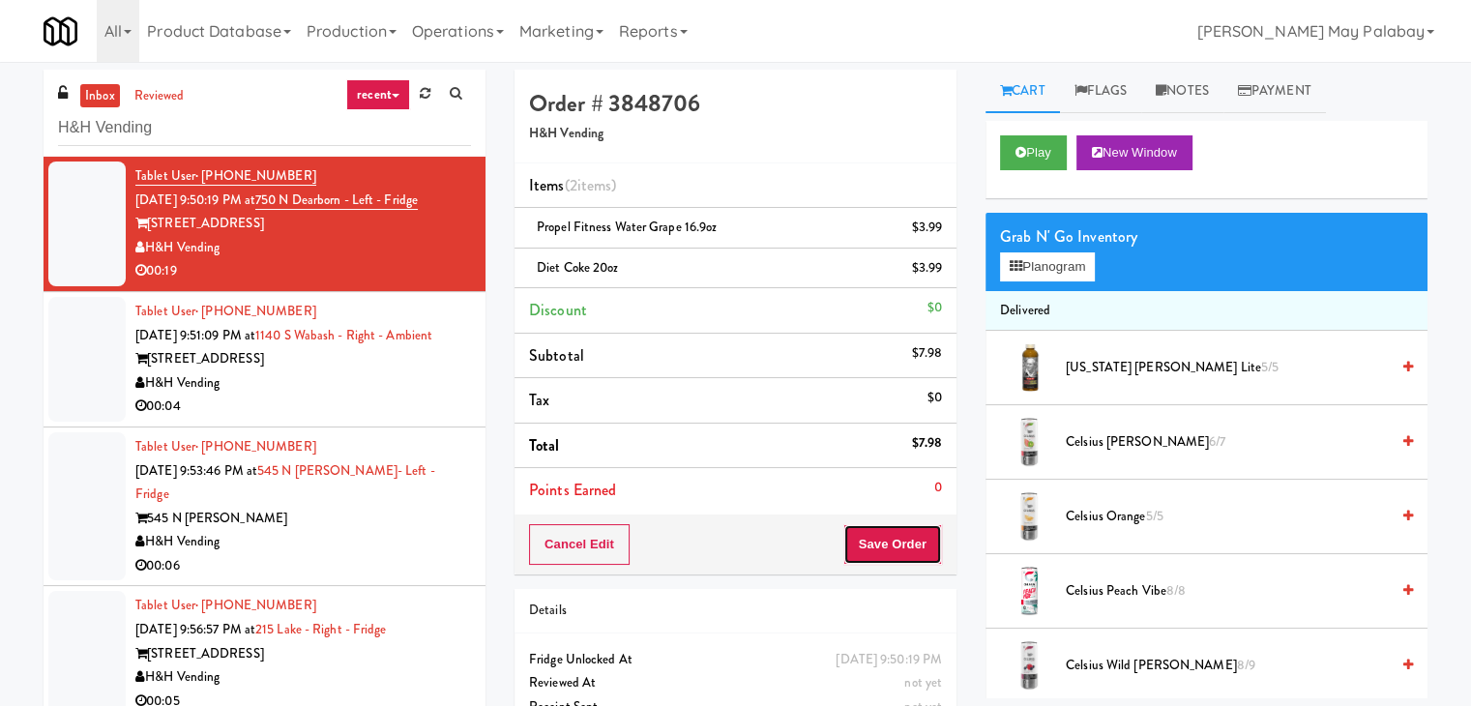
click at [911, 538] on button "Save Order" at bounding box center [893, 544] width 99 height 41
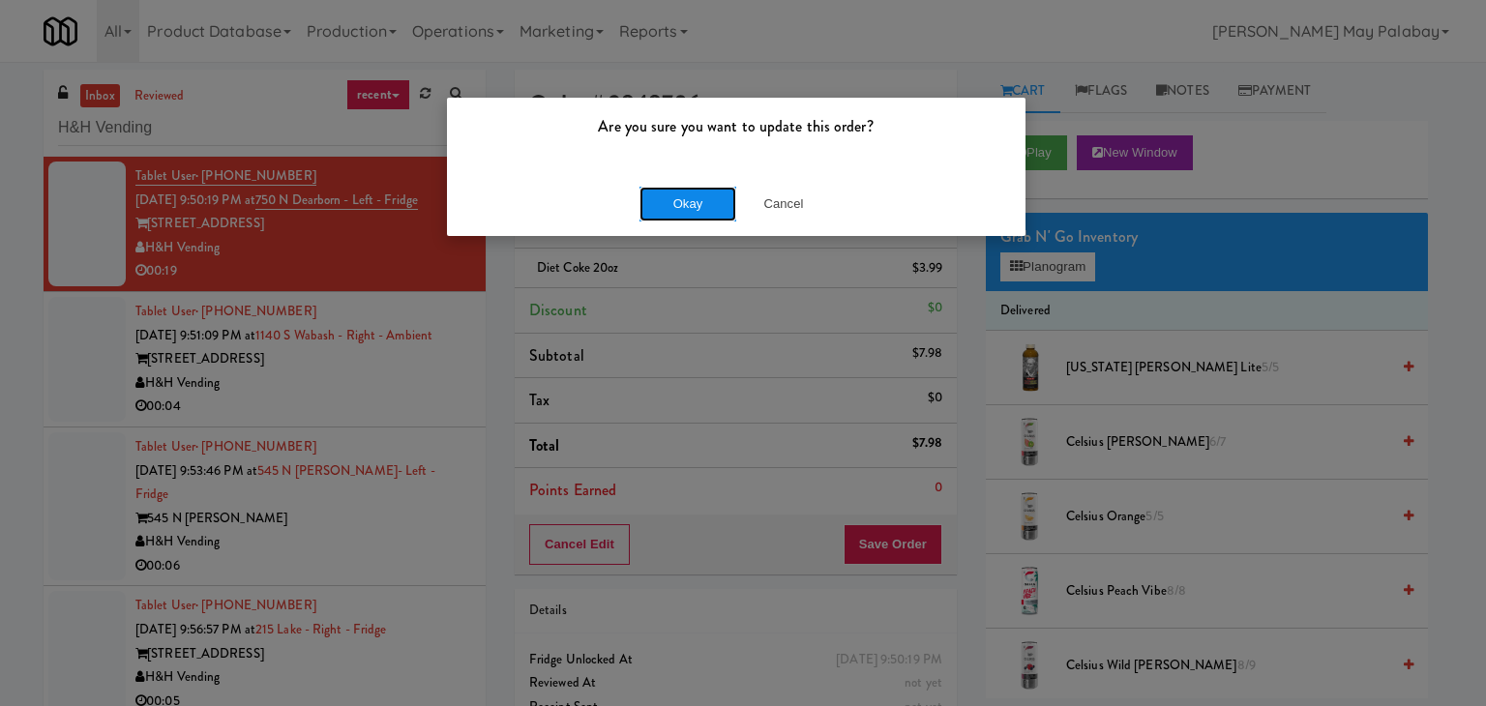
click at [693, 200] on button "Okay" at bounding box center [687, 204] width 97 height 35
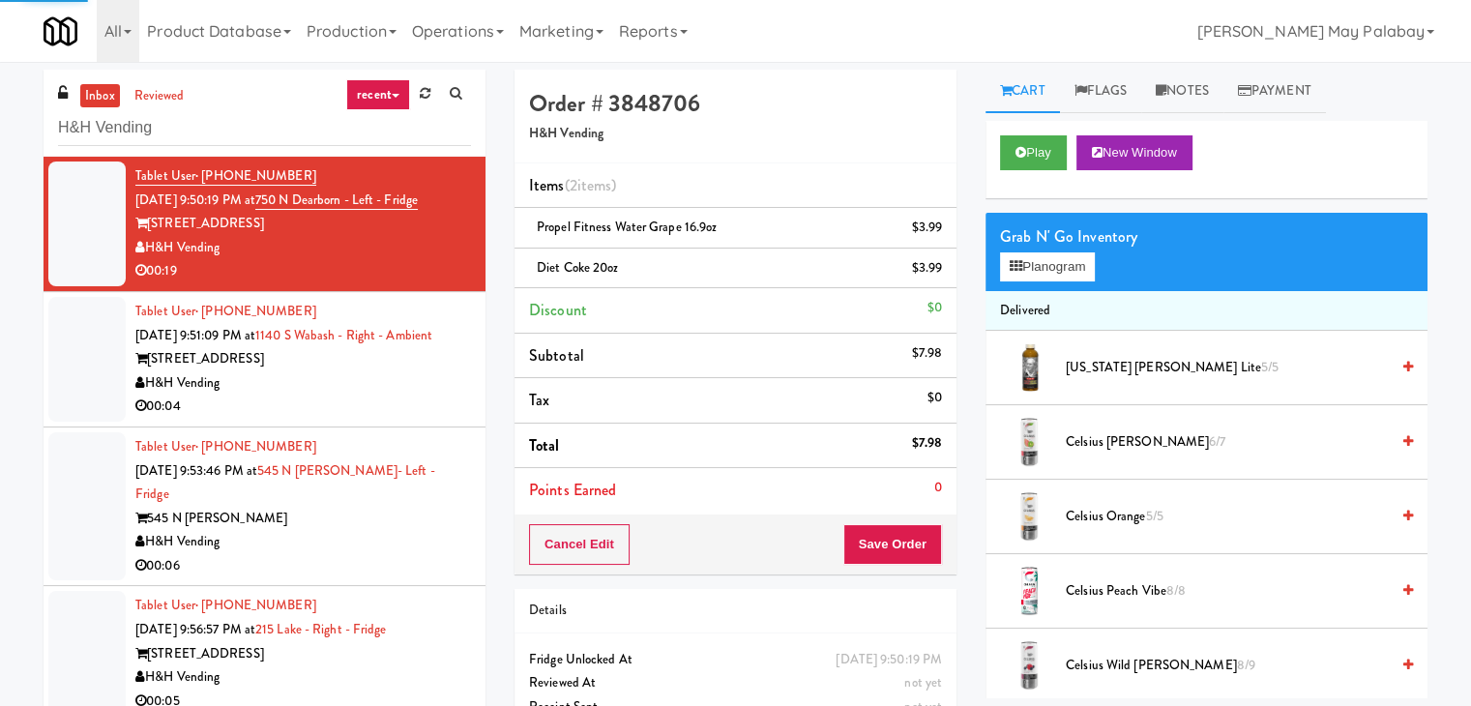
click at [369, 418] on div "00:04" at bounding box center [303, 407] width 336 height 24
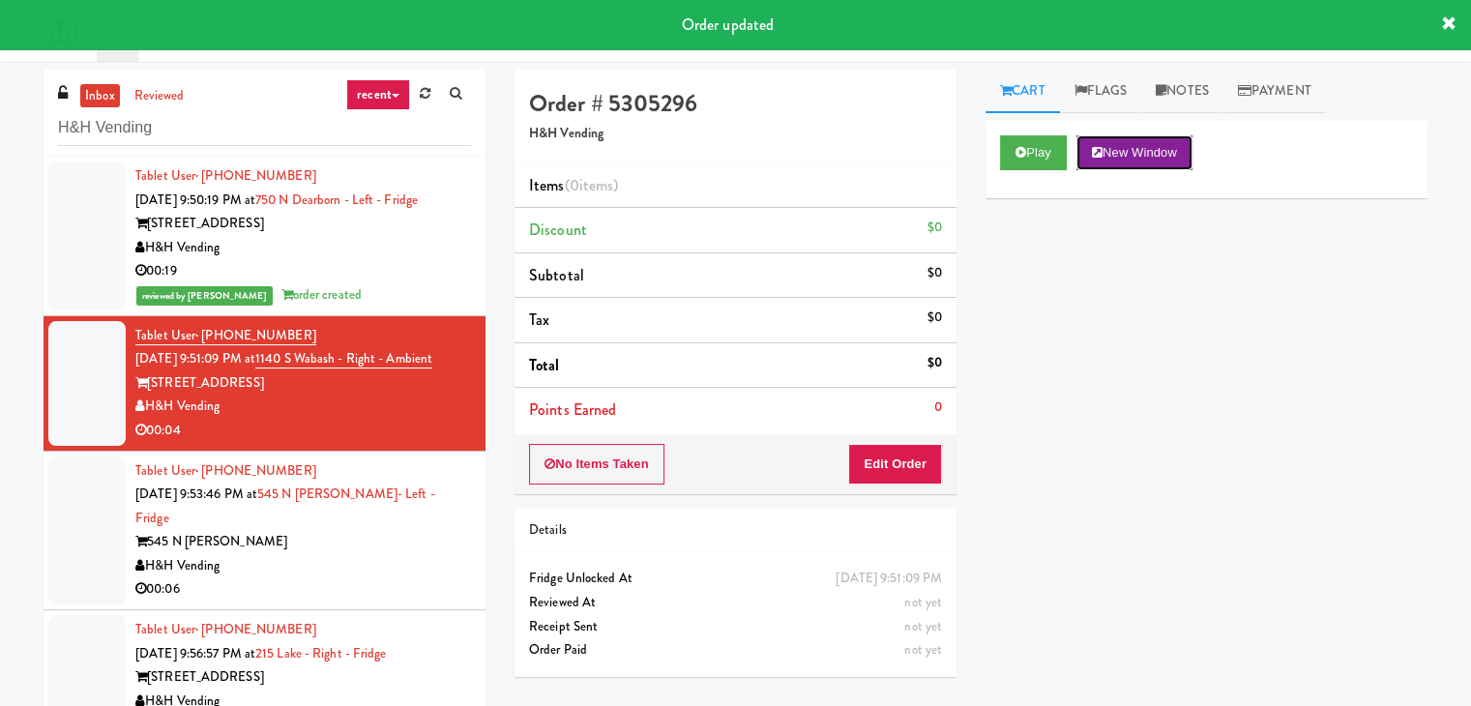
click at [1136, 151] on button "New Window" at bounding box center [1135, 152] width 116 height 35
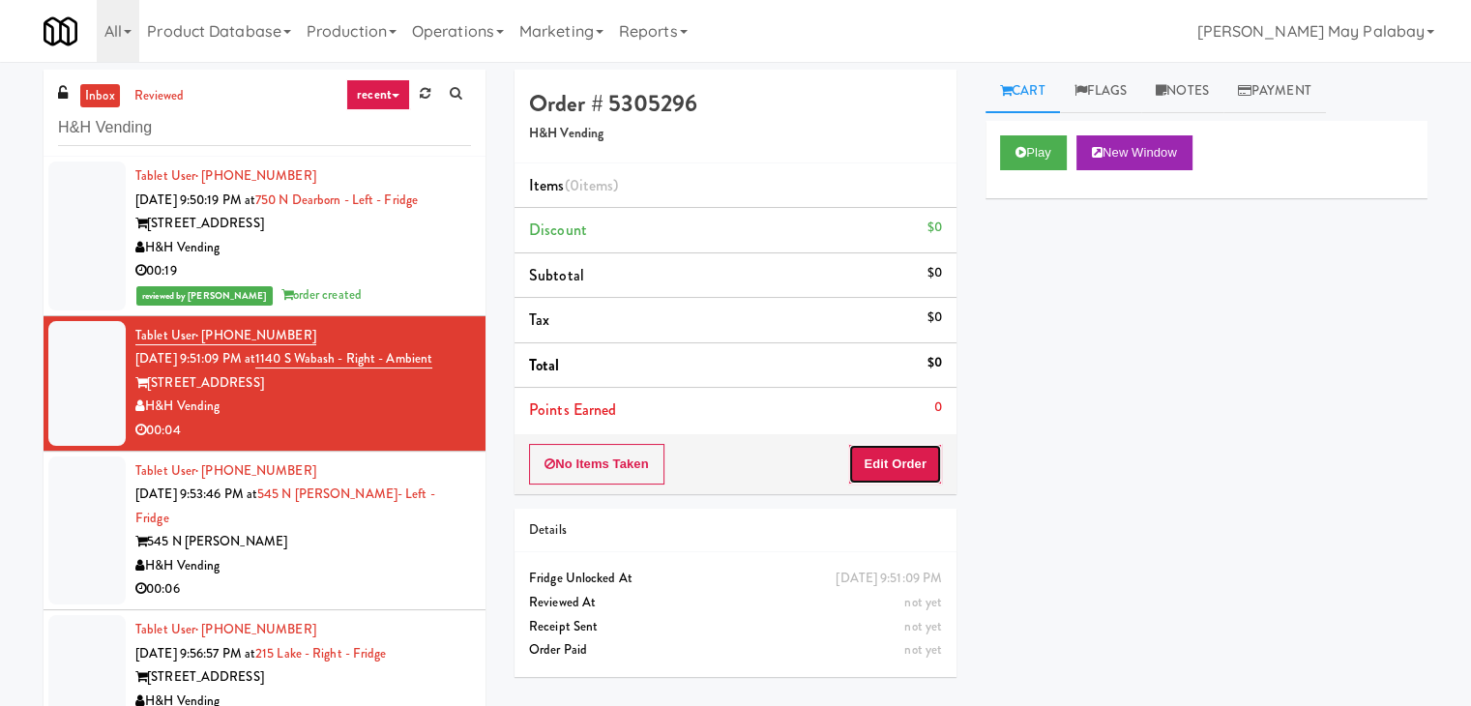
click at [887, 468] on button "Edit Order" at bounding box center [895, 464] width 94 height 41
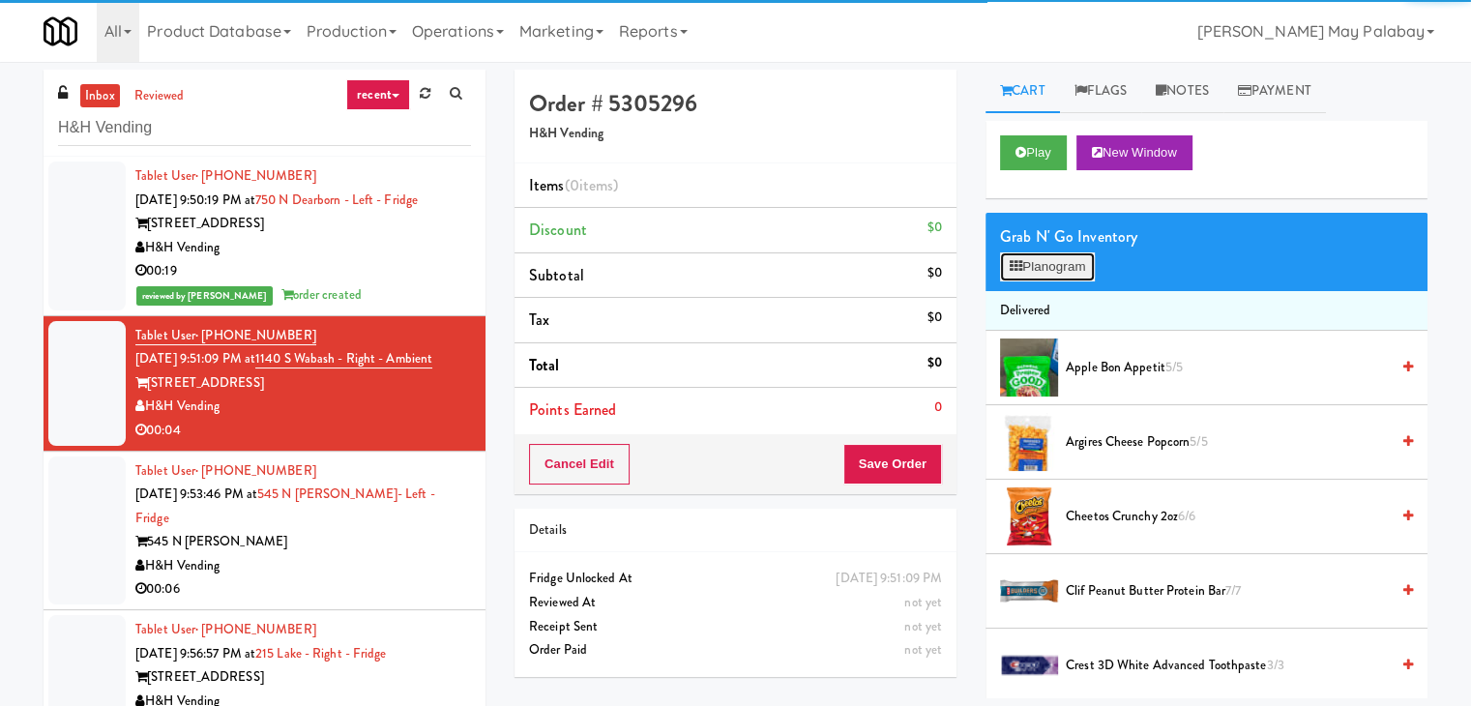
click at [1048, 263] on button "Planogram" at bounding box center [1047, 266] width 95 height 29
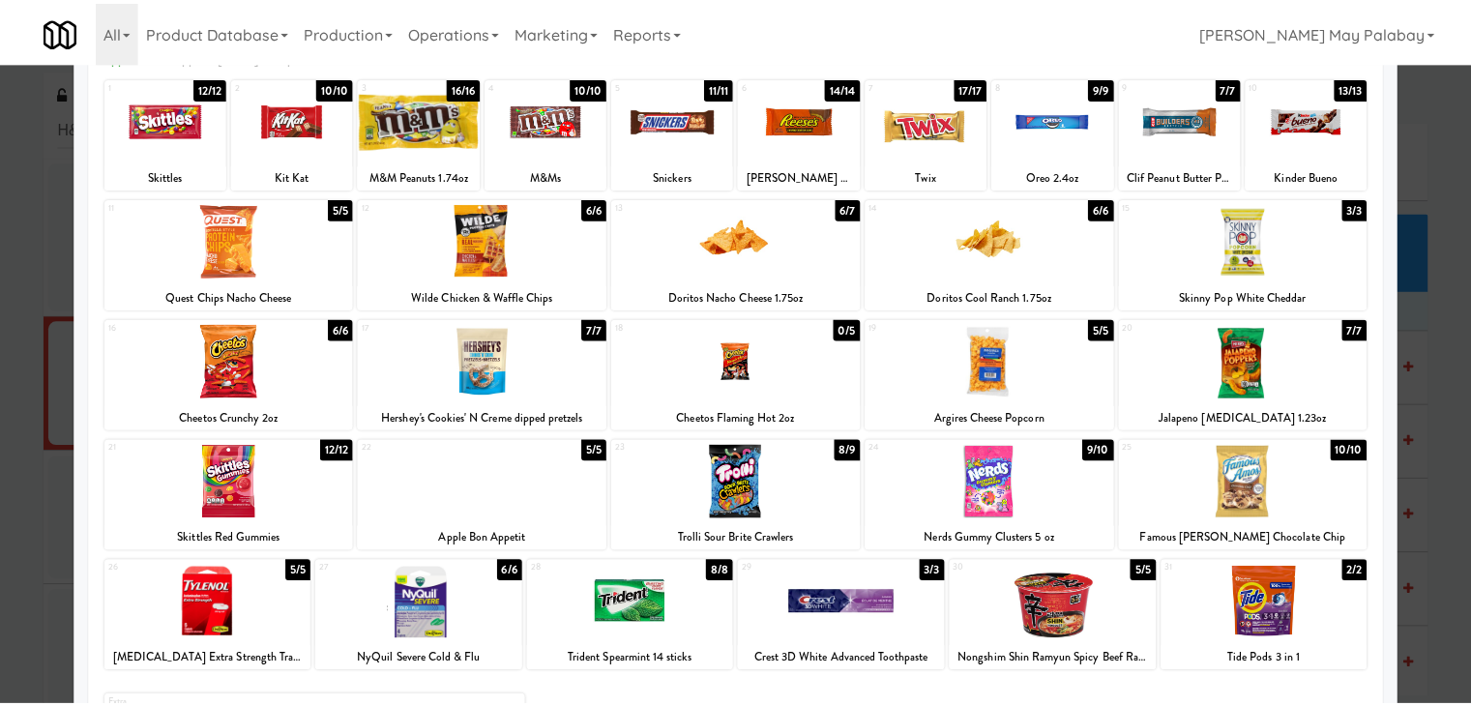
scroll to position [50, 0]
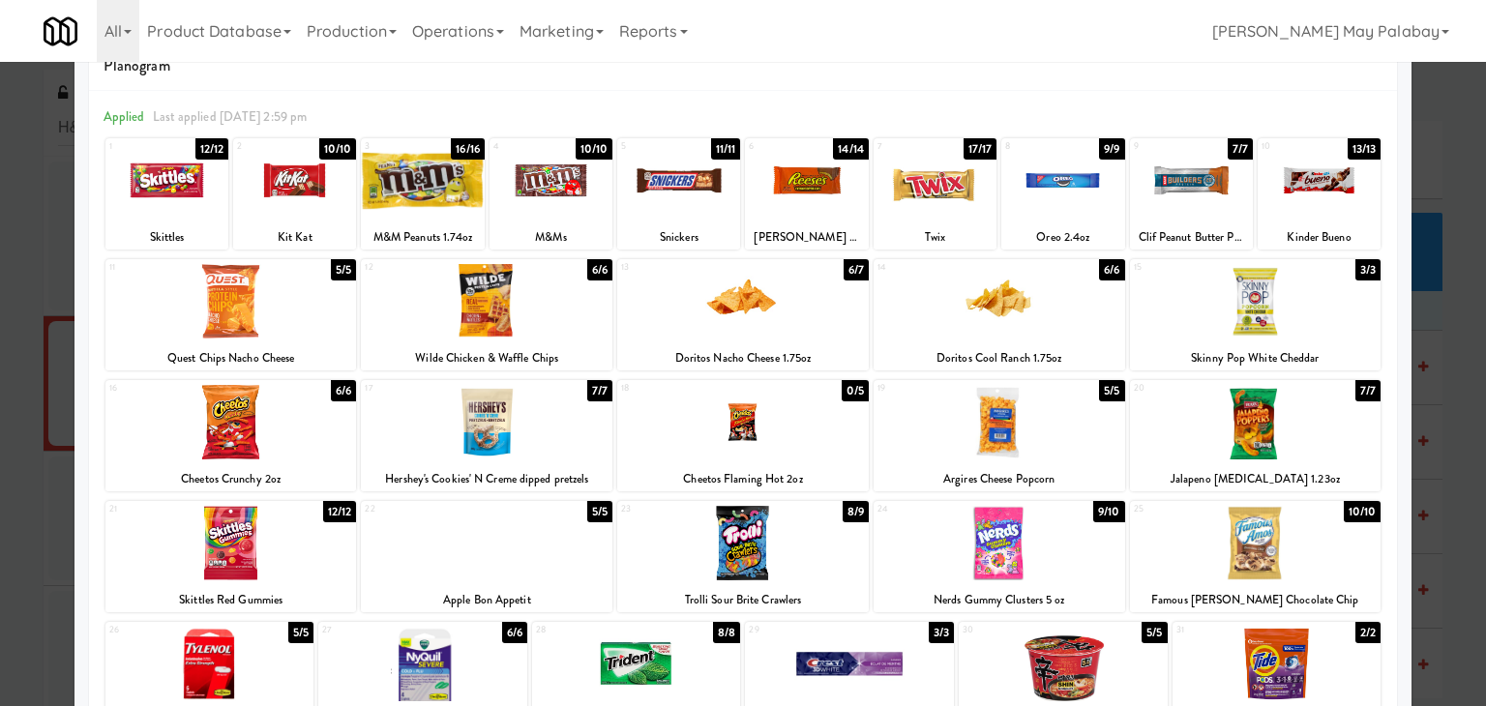
click at [302, 218] on div "2 10/10 Kit Kat" at bounding box center [294, 193] width 123 height 111
click at [1436, 270] on div at bounding box center [743, 353] width 1486 height 706
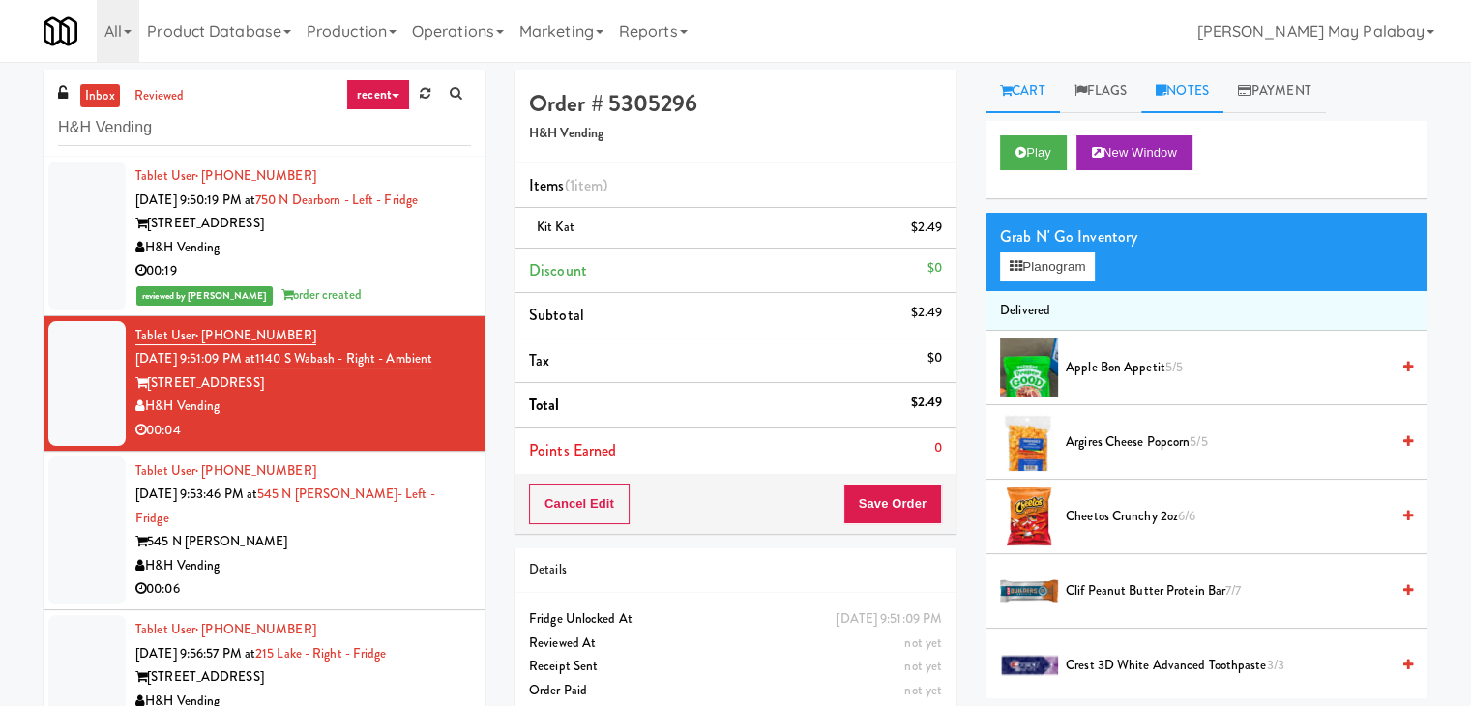
click at [1196, 96] on link "Notes" at bounding box center [1183, 92] width 82 height 44
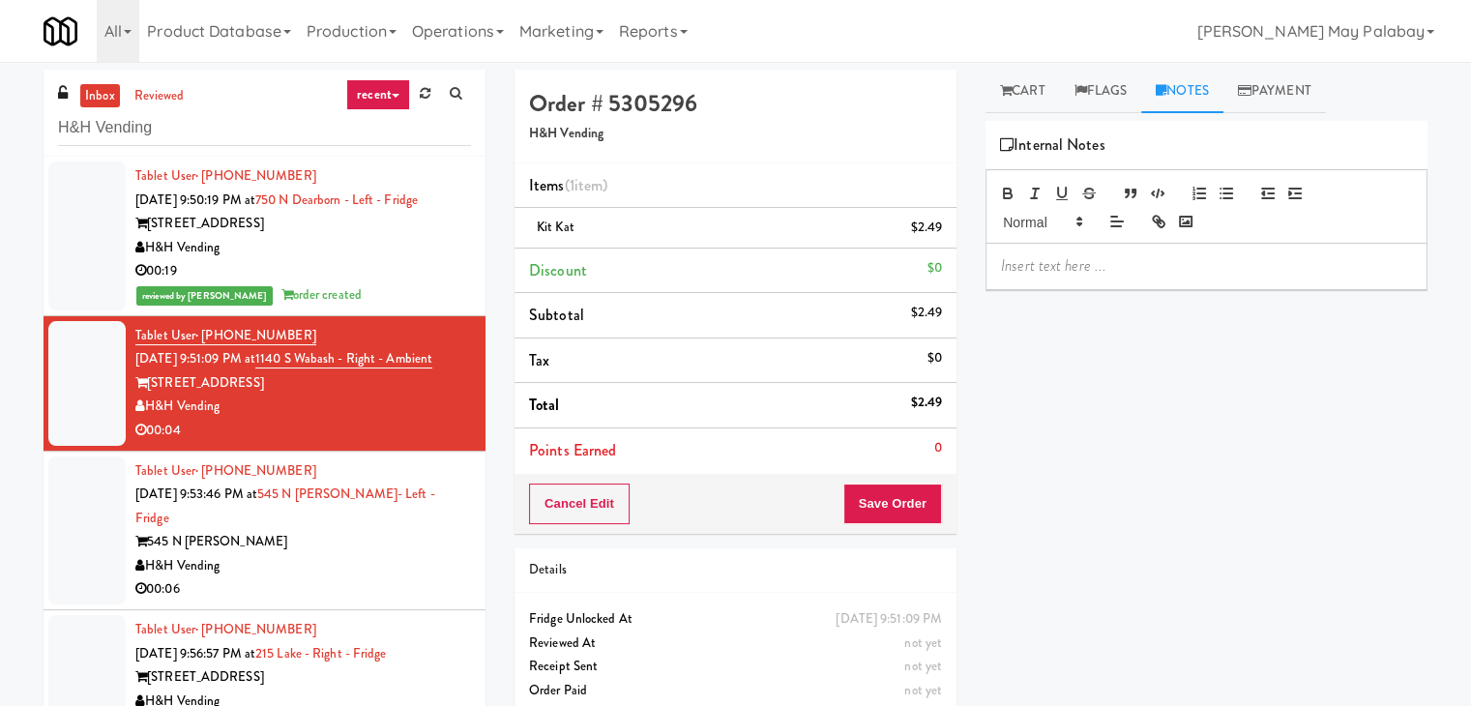
click at [1137, 264] on p at bounding box center [1206, 265] width 411 height 21
click at [1209, 264] on span "Rizza: #DisabledCamera#BottomLeft" at bounding box center [1161, 265] width 320 height 22
click at [884, 504] on button "Save Order" at bounding box center [893, 504] width 99 height 41
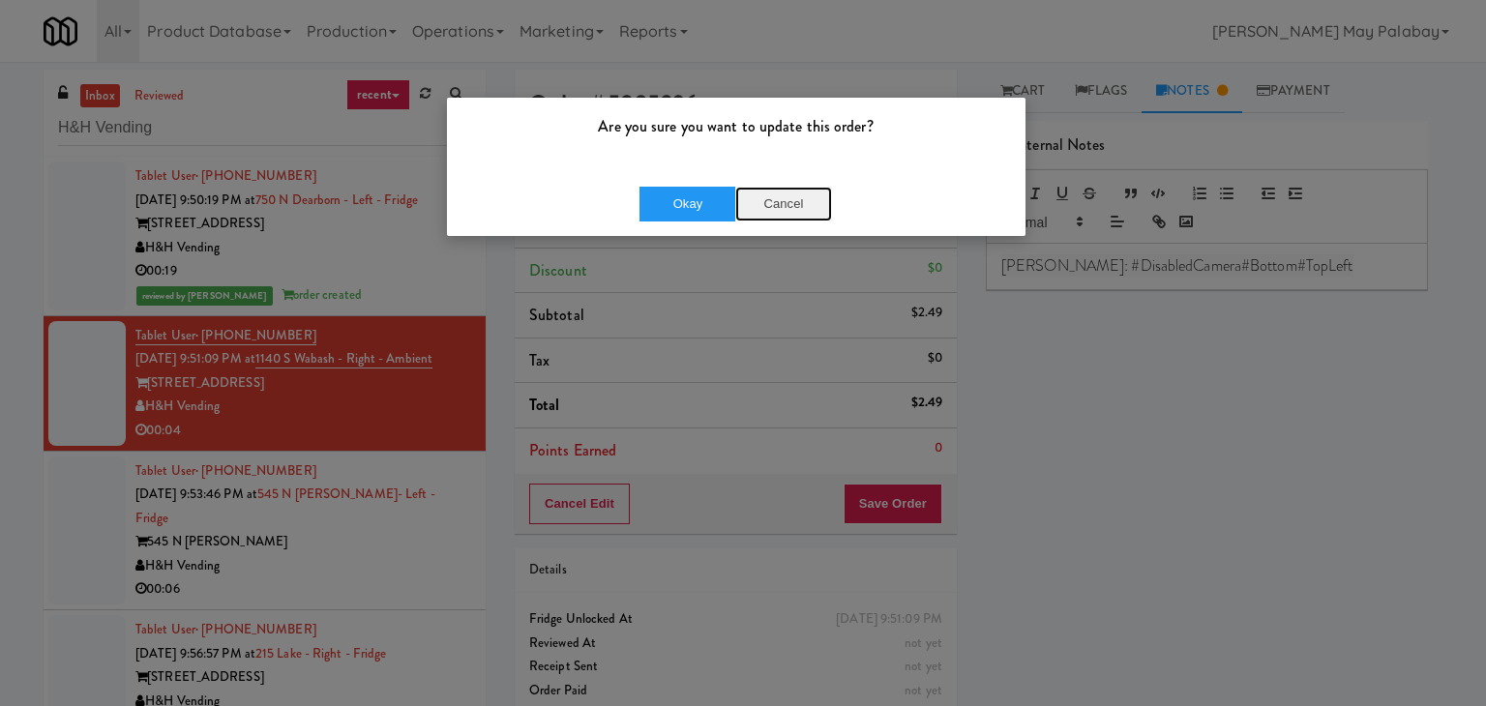
click at [816, 205] on button "Cancel" at bounding box center [783, 204] width 97 height 35
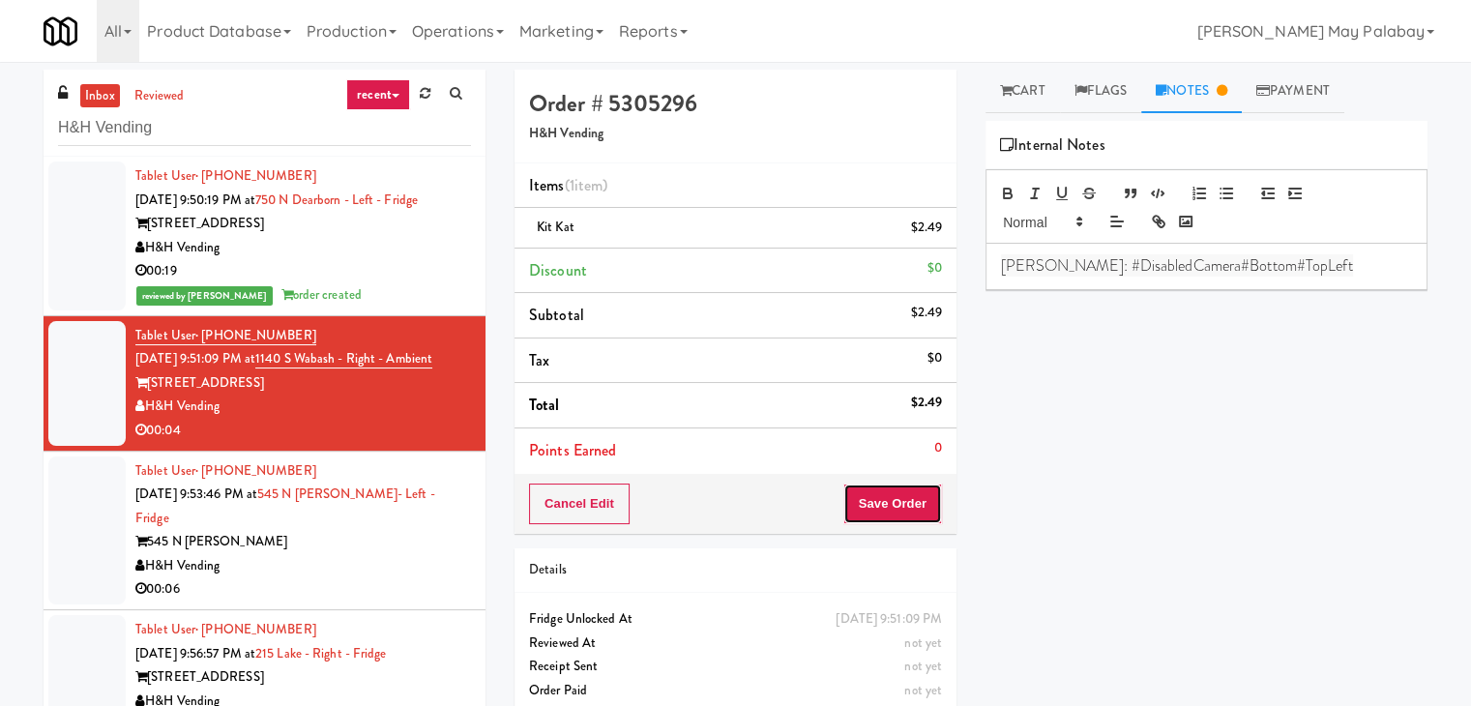
click at [908, 490] on button "Save Order" at bounding box center [893, 504] width 99 height 41
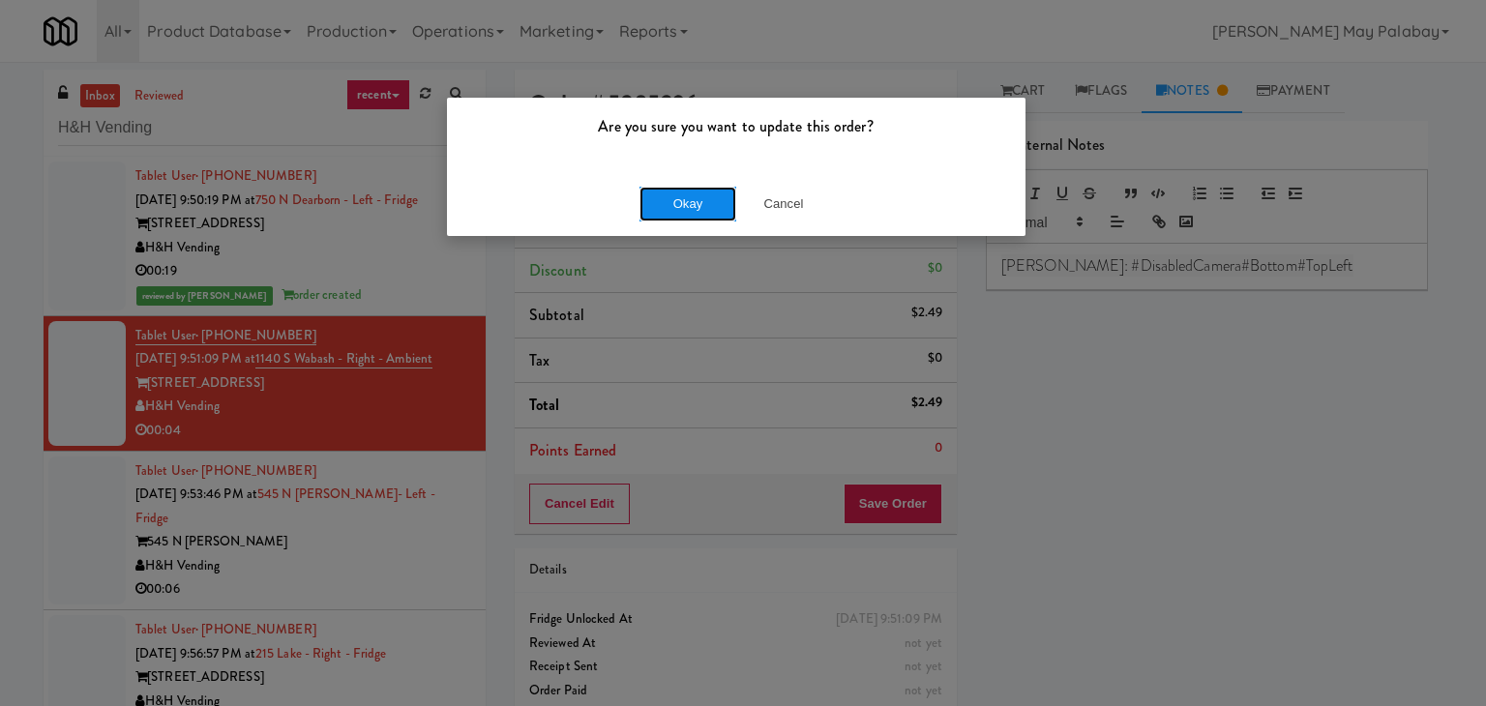
click at [679, 208] on button "Okay" at bounding box center [687, 204] width 97 height 35
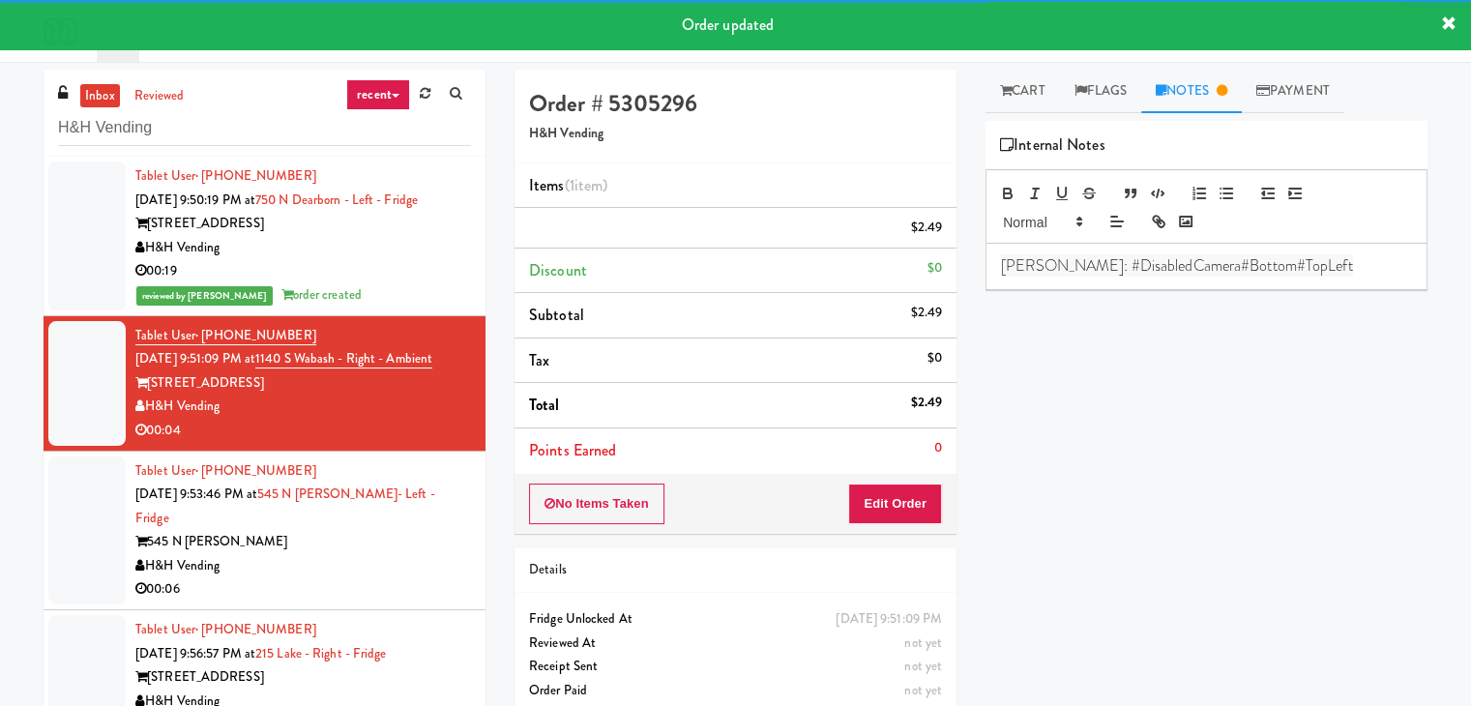
click at [385, 566] on div "H&H Vending" at bounding box center [303, 566] width 336 height 24
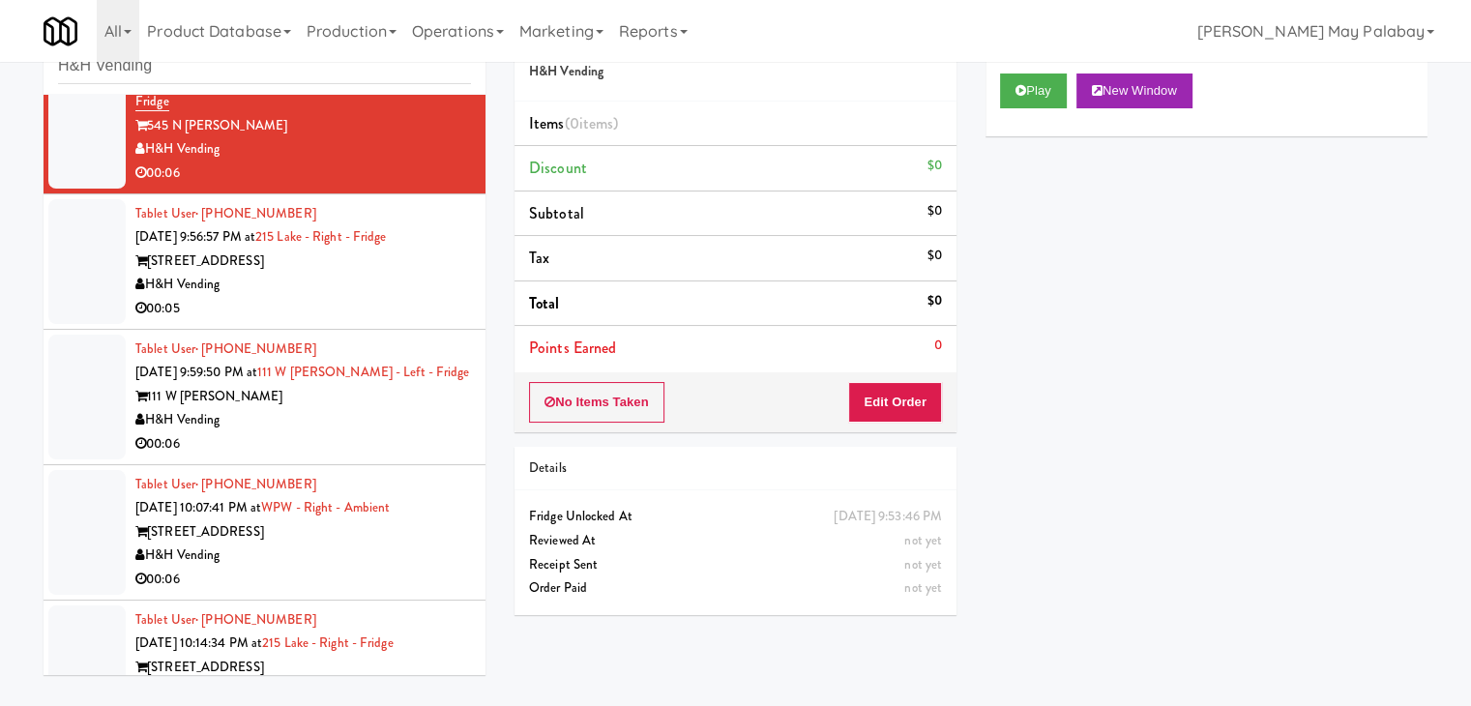
scroll to position [387, 0]
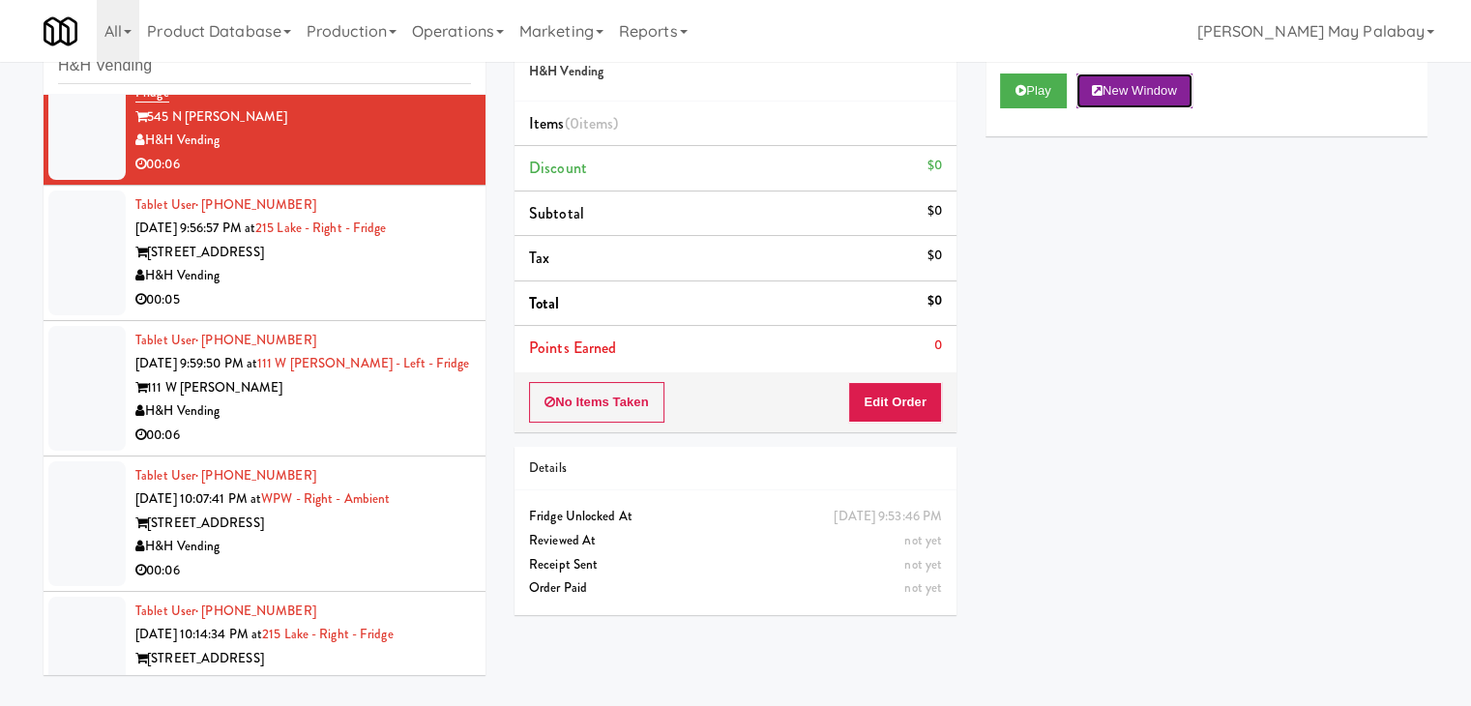
click at [1158, 97] on button "New Window" at bounding box center [1135, 91] width 116 height 35
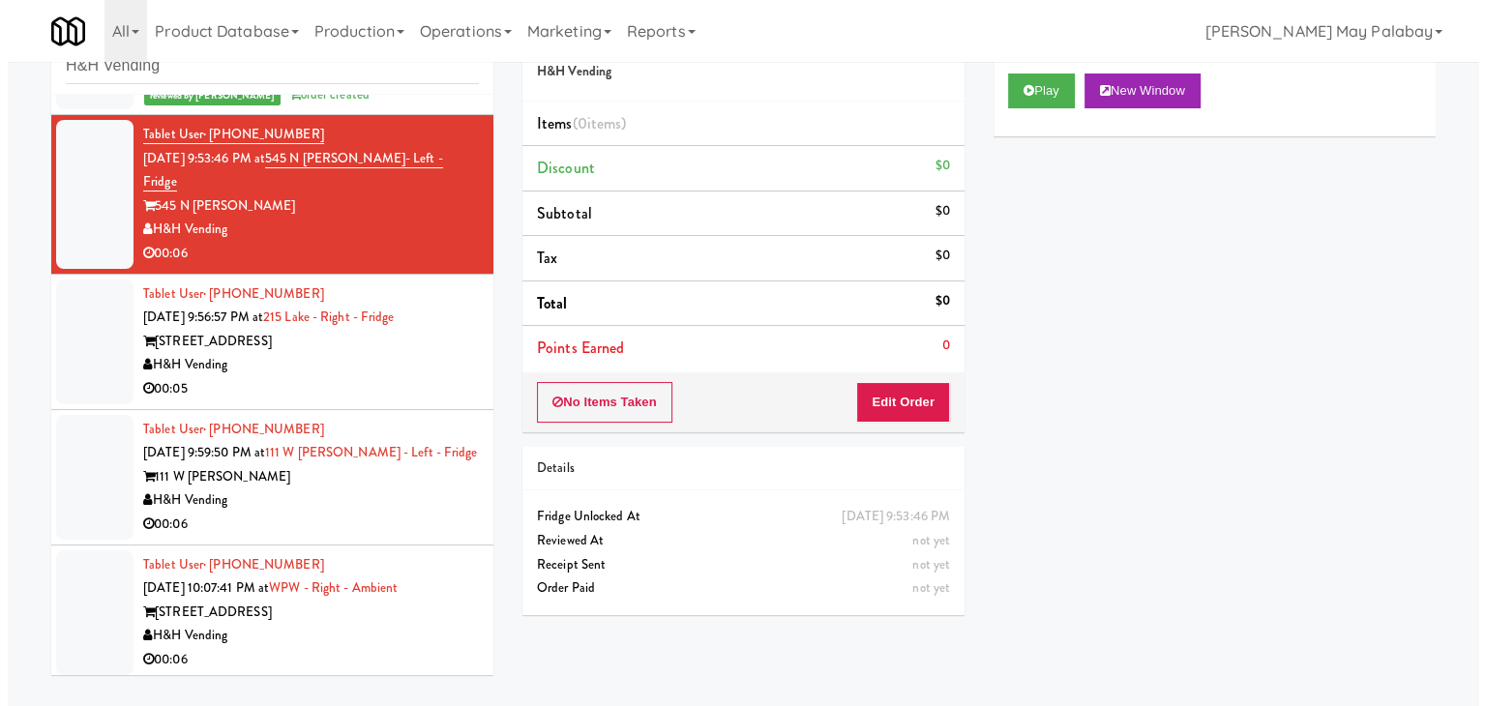
scroll to position [290, 0]
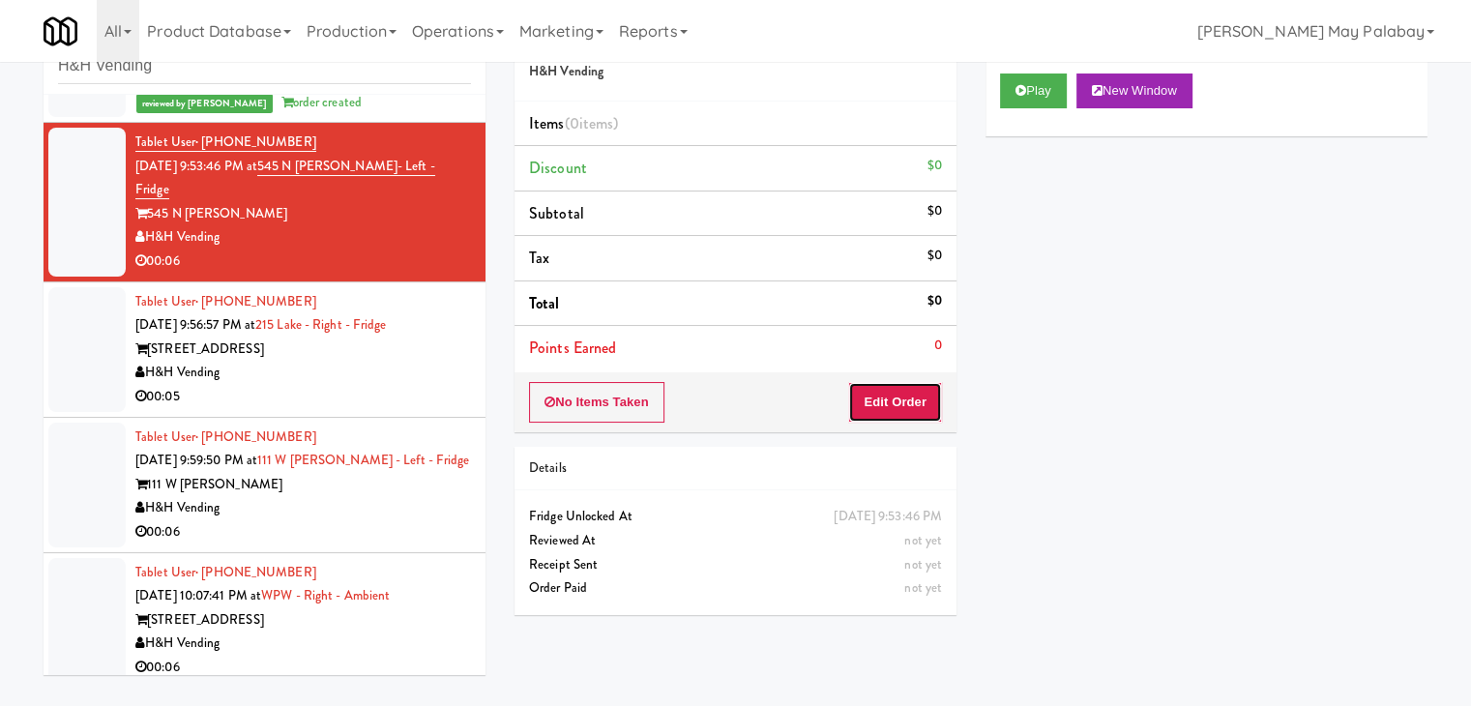
click at [875, 396] on button "Edit Order" at bounding box center [895, 402] width 94 height 41
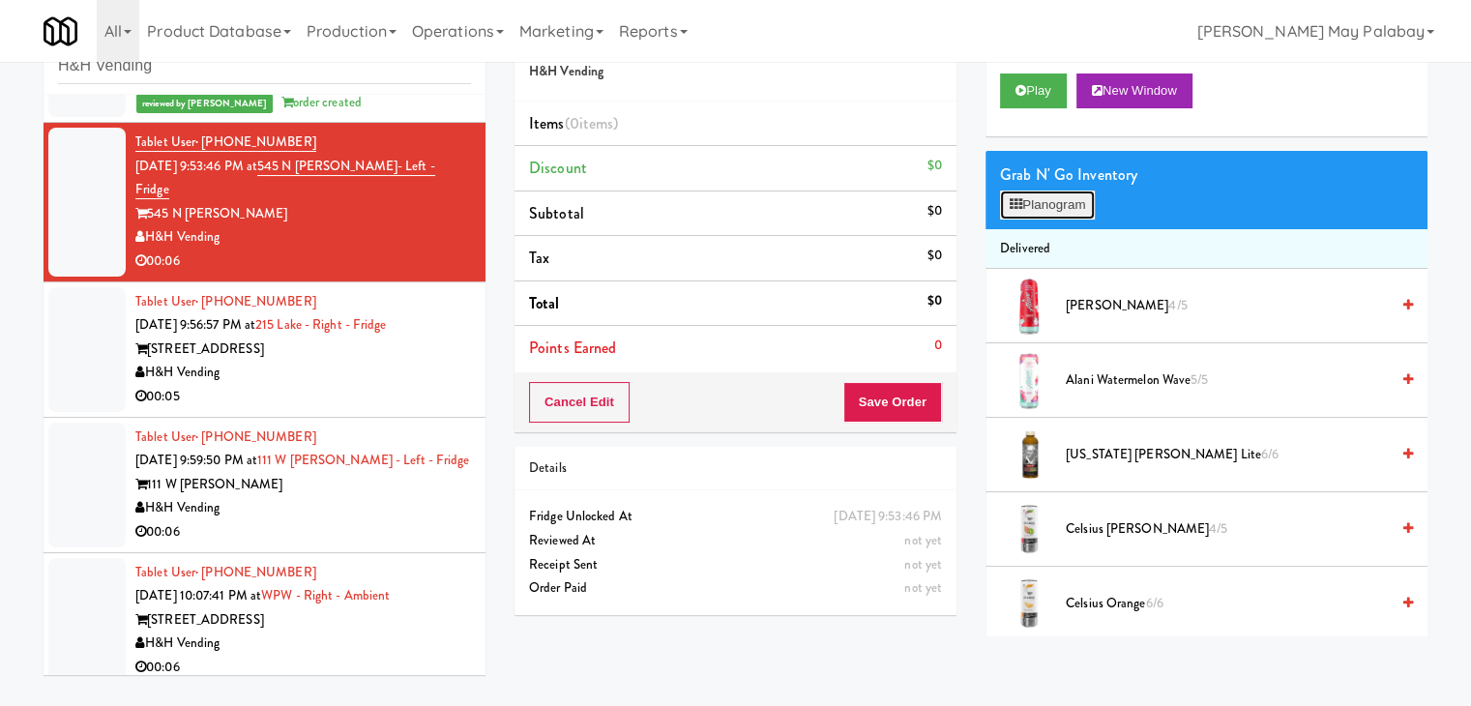
click at [1060, 204] on button "Planogram" at bounding box center [1047, 205] width 95 height 29
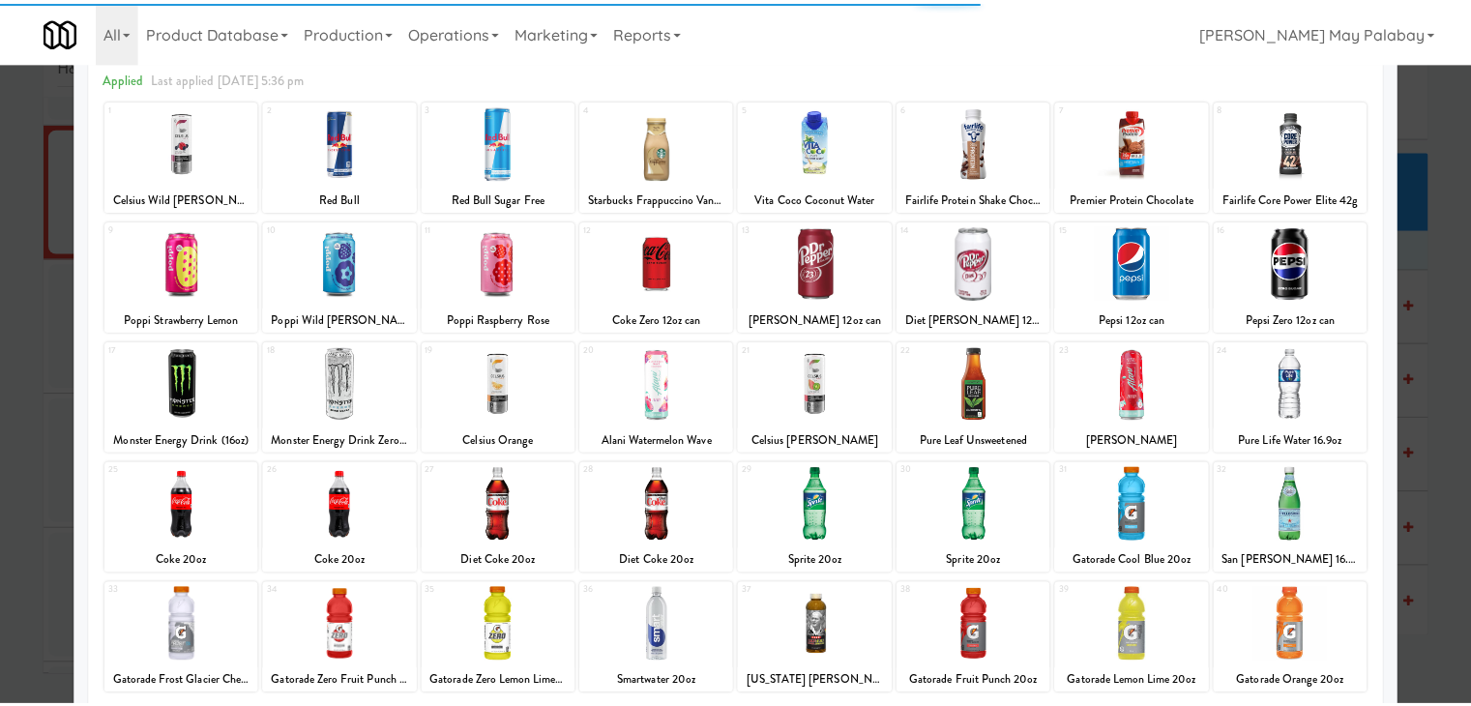
scroll to position [97, 0]
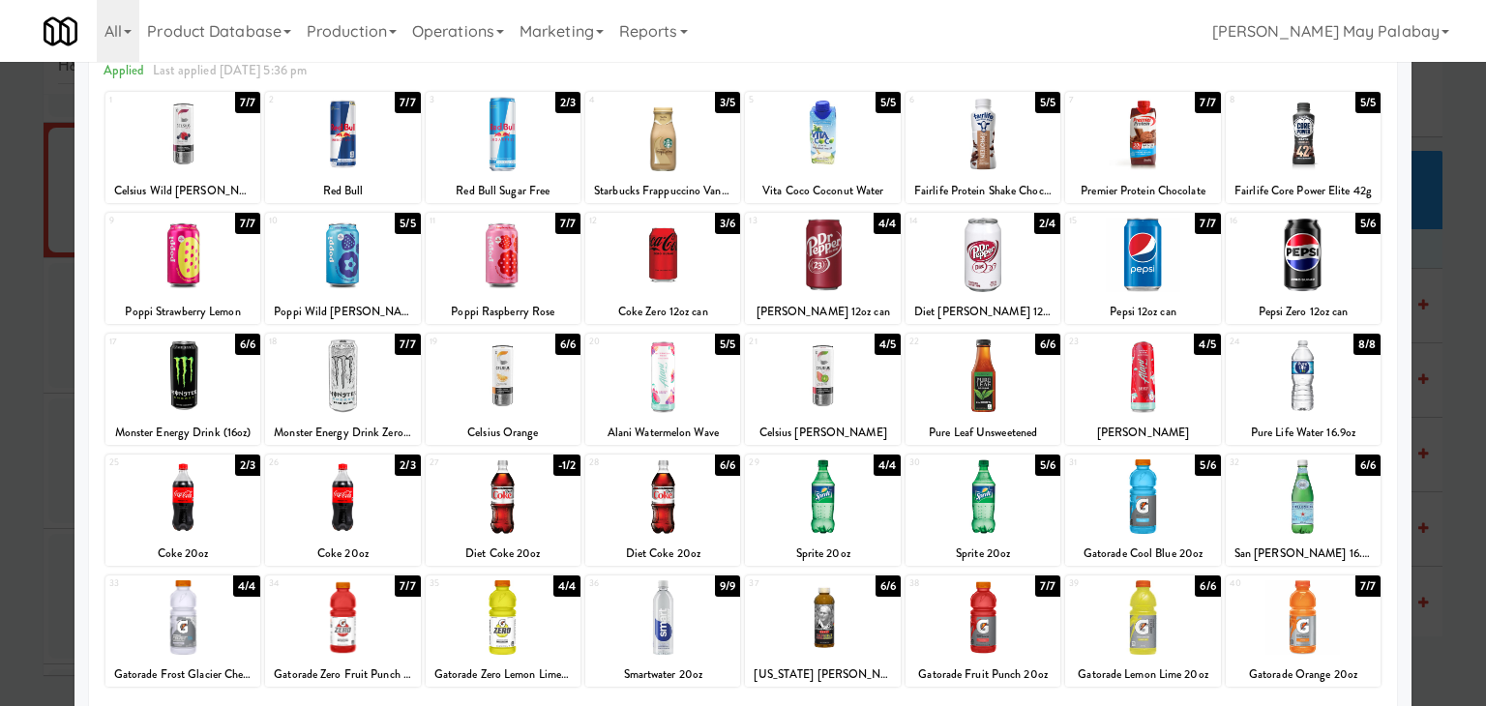
click at [844, 270] on div at bounding box center [822, 255] width 155 height 74
click at [1418, 328] on div at bounding box center [743, 353] width 1486 height 706
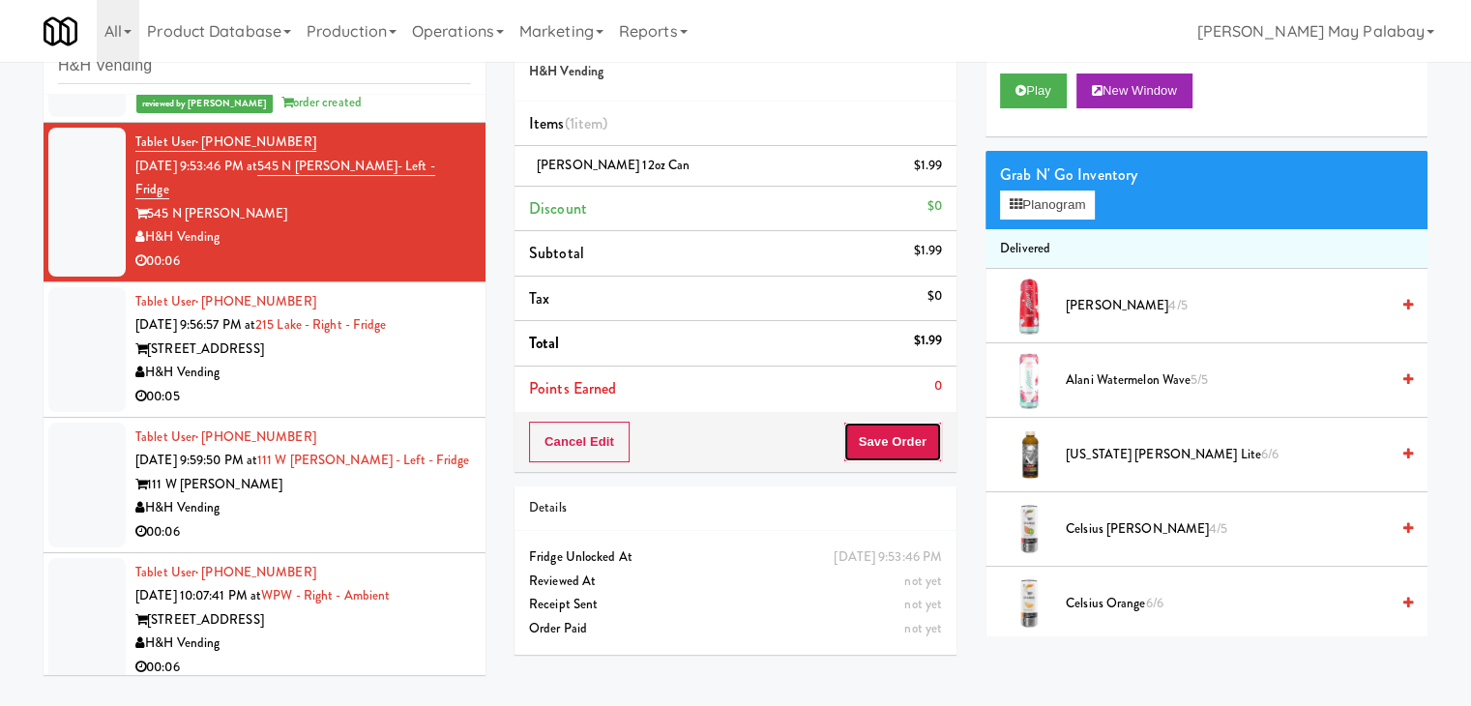
click at [878, 438] on button "Save Order" at bounding box center [893, 442] width 99 height 41
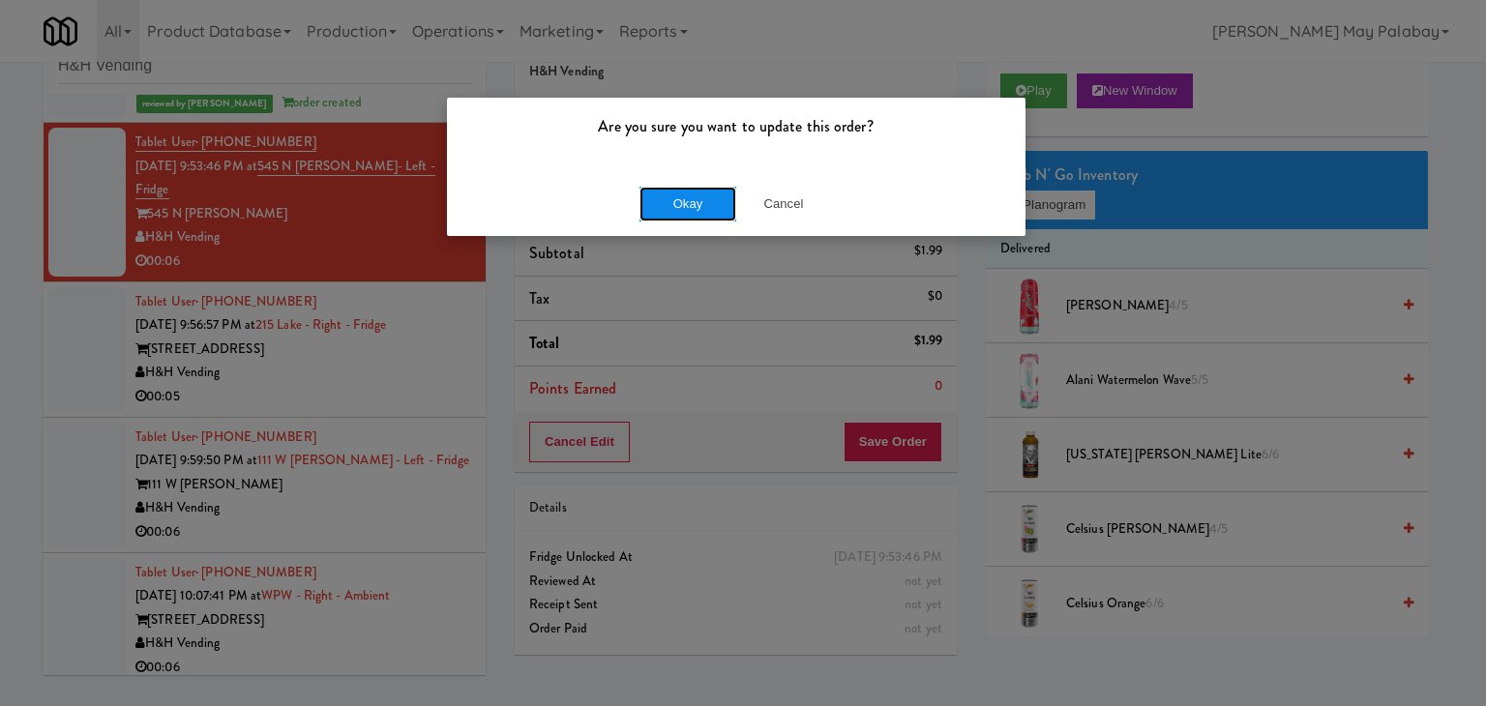
click at [703, 207] on button "Okay" at bounding box center [687, 204] width 97 height 35
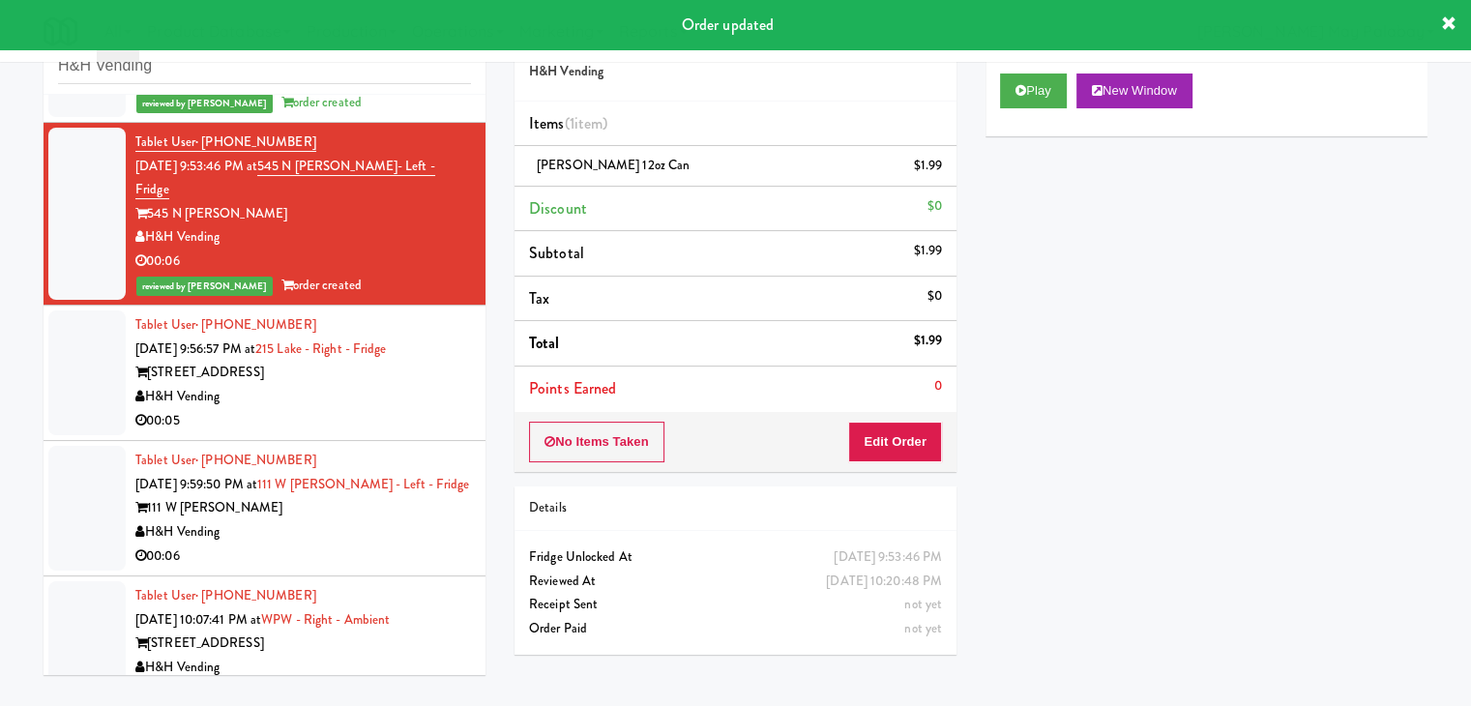
click at [412, 361] on div "215 W Lake St" at bounding box center [303, 373] width 336 height 24
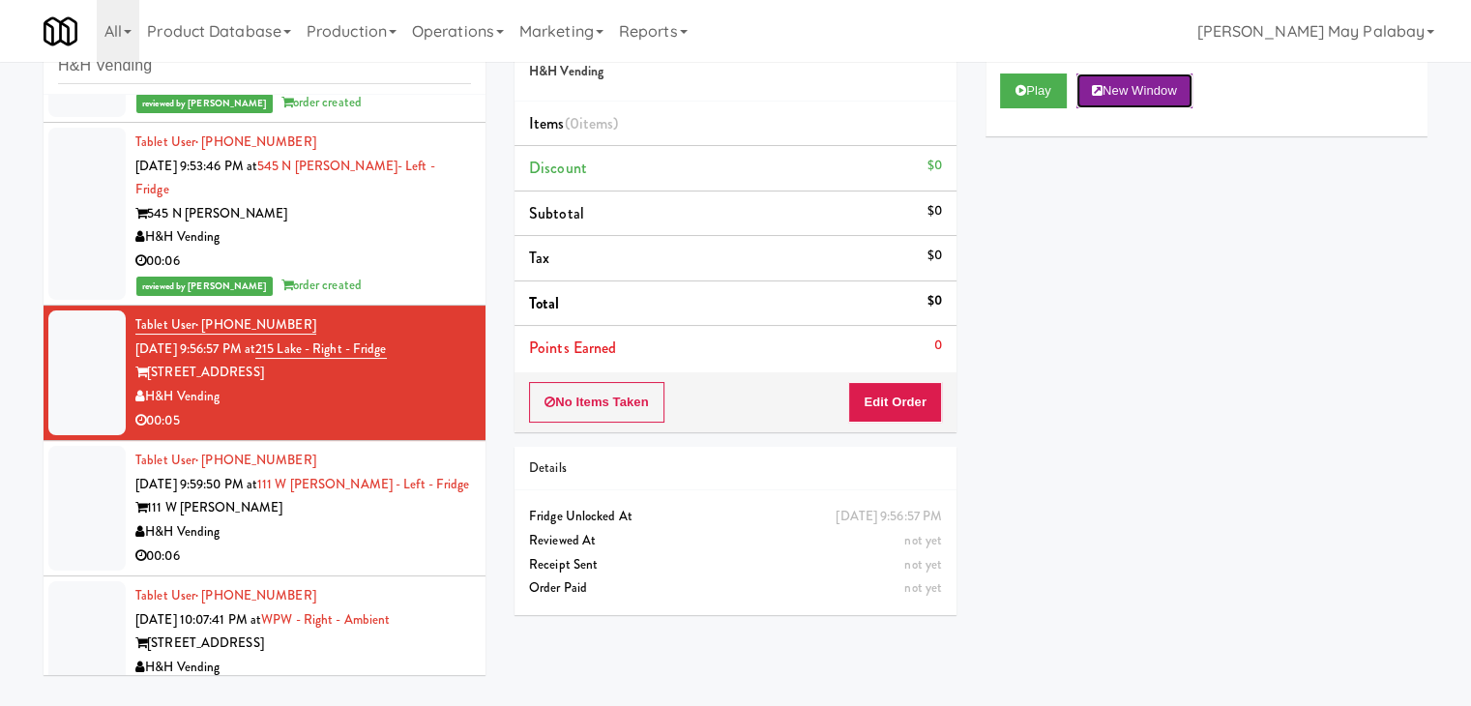
click at [1139, 82] on button "New Window" at bounding box center [1135, 91] width 116 height 35
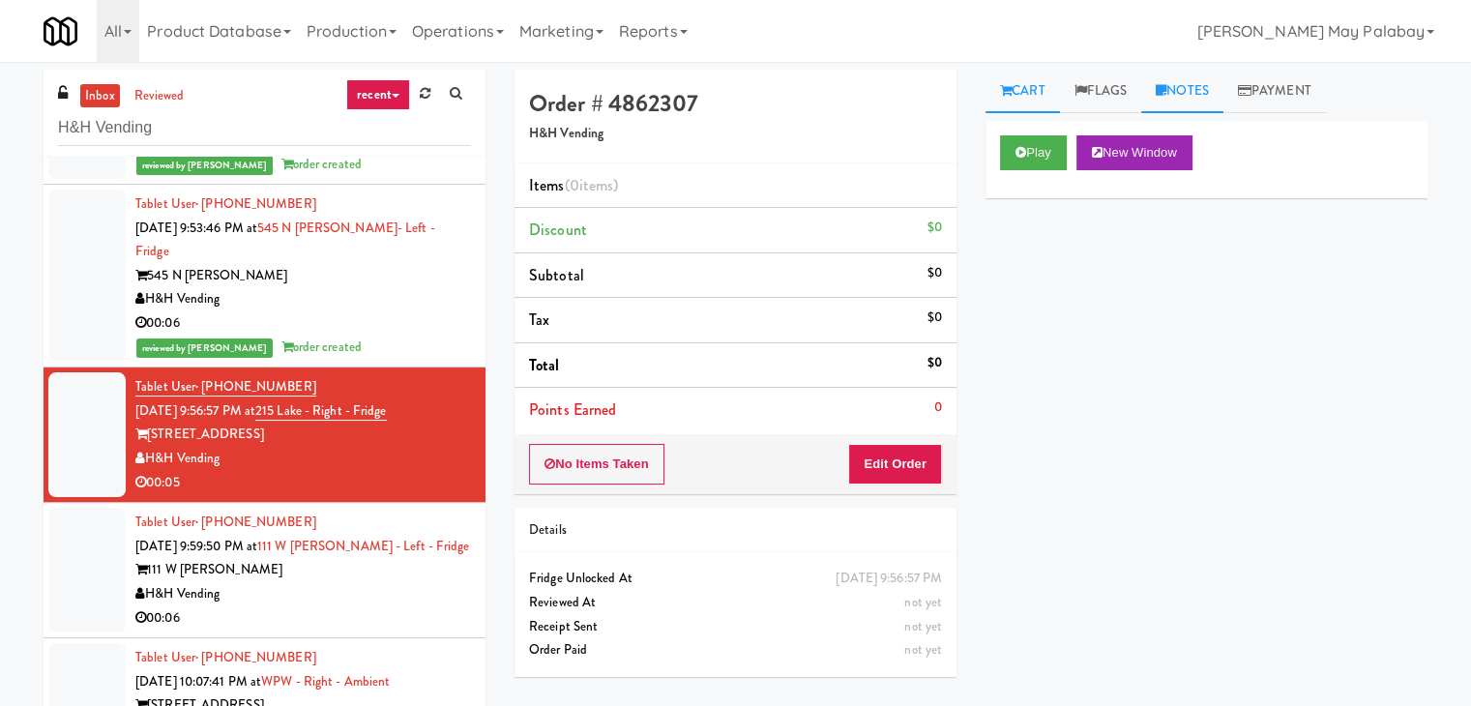
click at [1192, 93] on link "Notes" at bounding box center [1183, 92] width 82 height 44
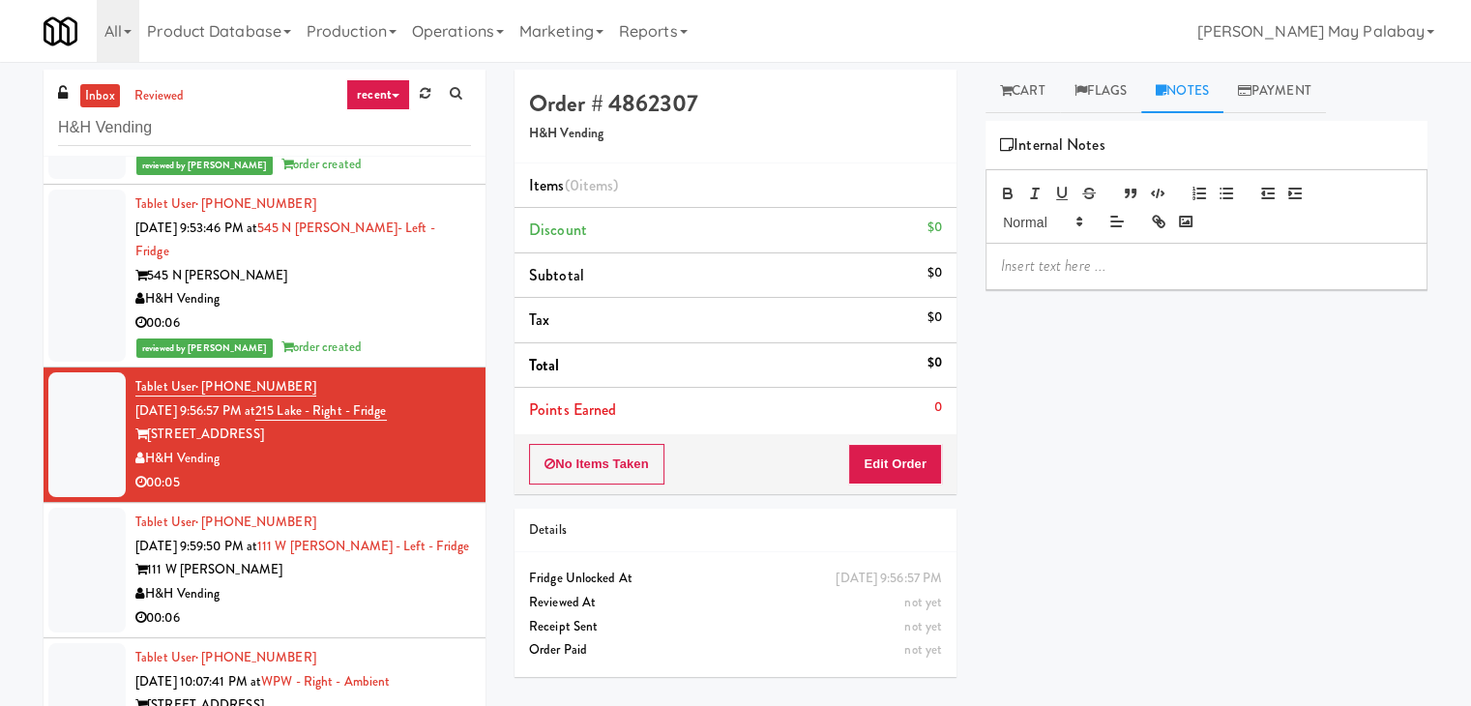
click at [1137, 272] on p at bounding box center [1206, 265] width 411 height 21
click at [1211, 264] on span "Rizza: #DisabledCamera#BottomLeft" at bounding box center [1161, 265] width 320 height 22
click at [1242, 266] on p "Rizza: #DisabledCamera#BottomLeft" at bounding box center [1206, 265] width 411 height 21
click at [899, 469] on button "Edit Order" at bounding box center [895, 464] width 94 height 41
click at [1023, 94] on link "Cart" at bounding box center [1023, 92] width 74 height 44
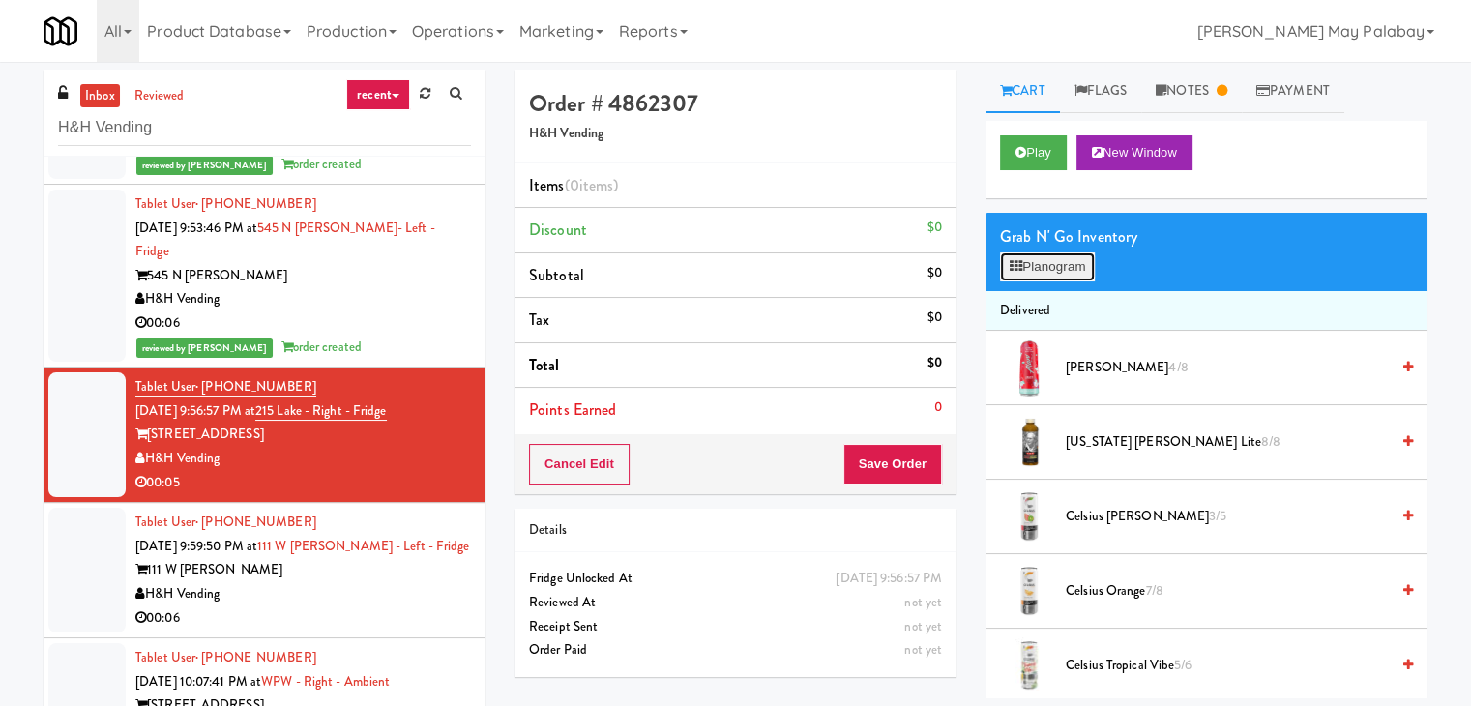
click at [1057, 252] on button "Planogram" at bounding box center [1047, 266] width 95 height 29
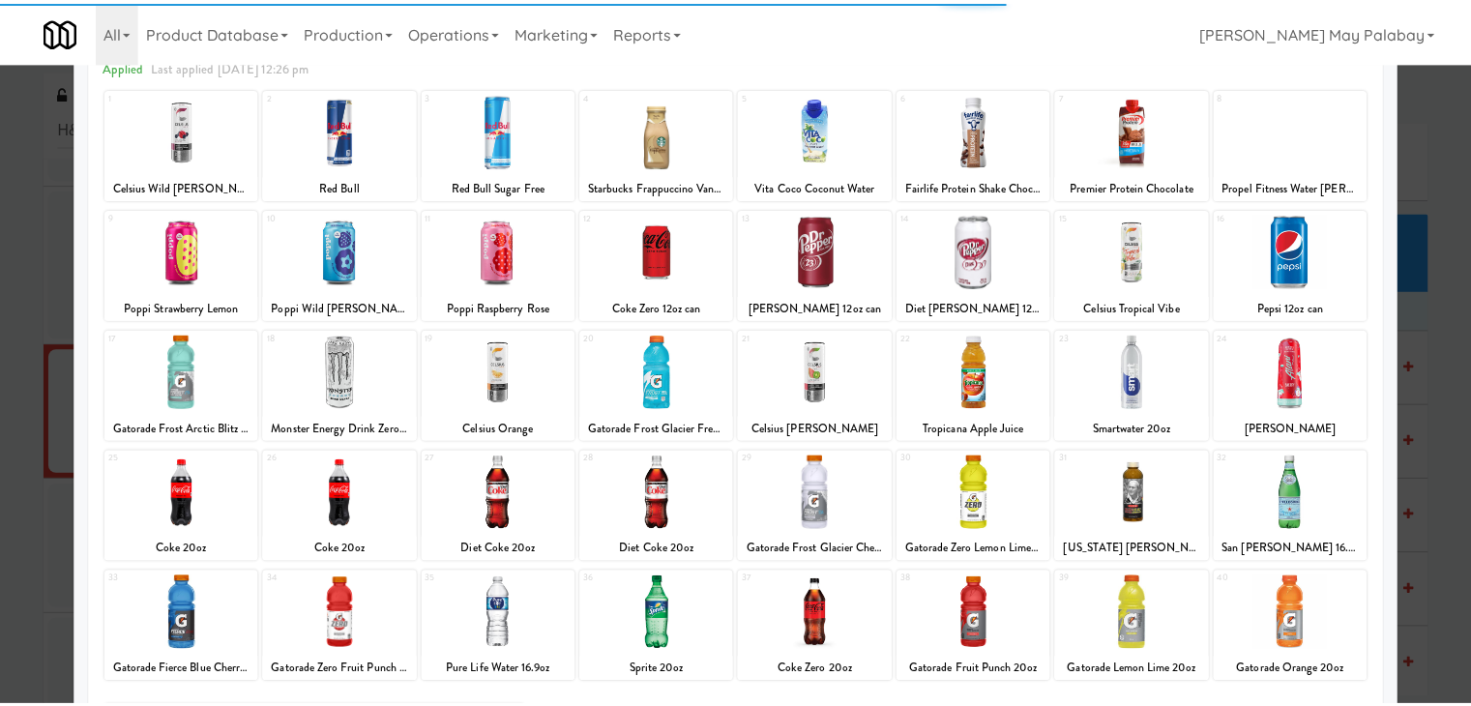
scroll to position [97, 0]
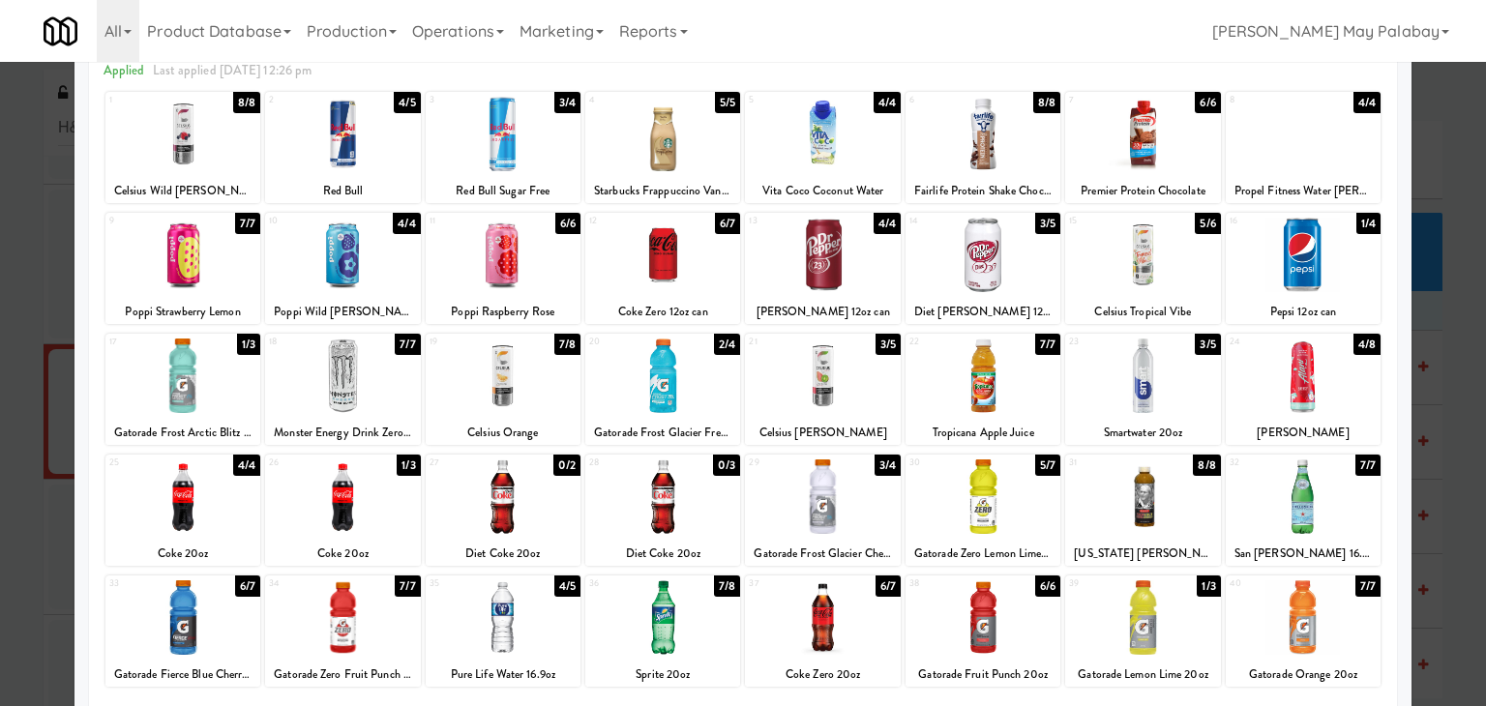
click at [862, 278] on div at bounding box center [822, 255] width 155 height 74
click at [1453, 342] on div at bounding box center [743, 353] width 1486 height 706
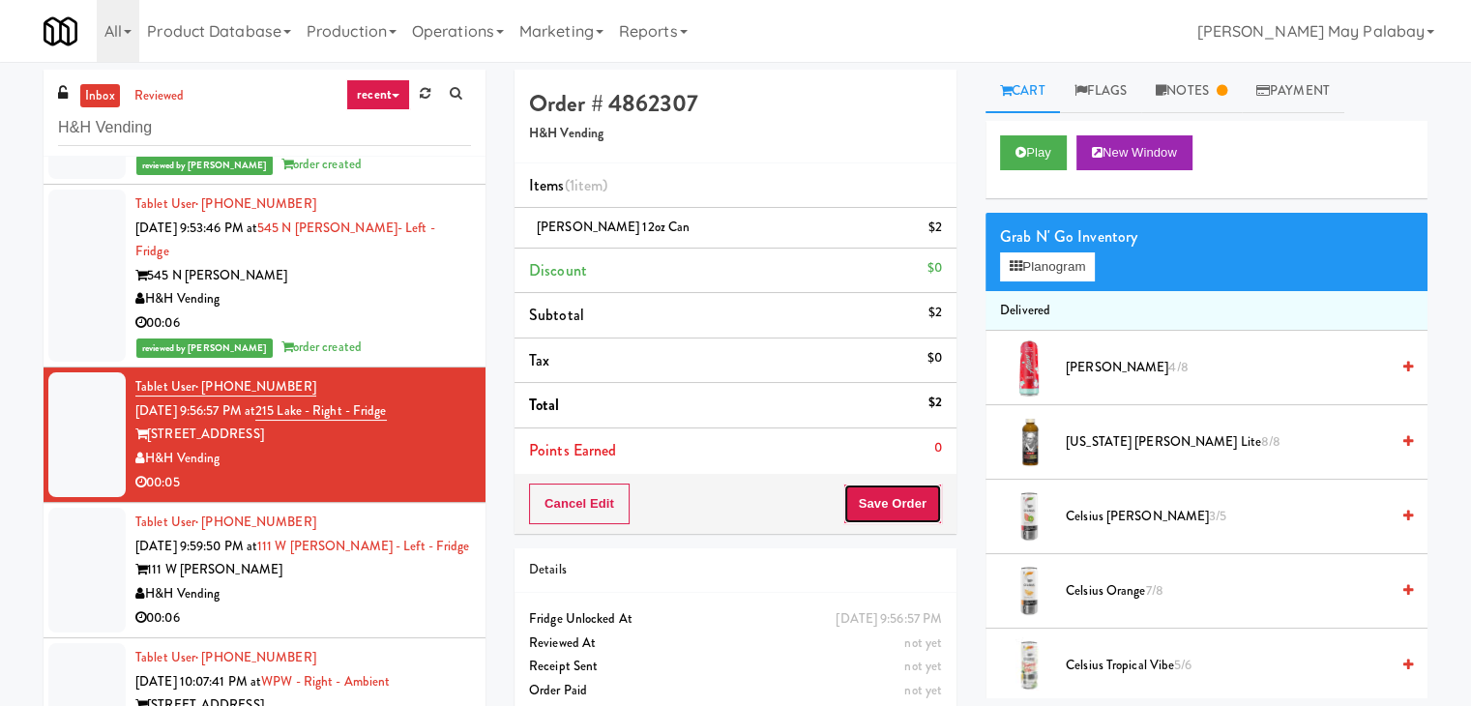
click at [886, 503] on button "Save Order" at bounding box center [893, 504] width 99 height 41
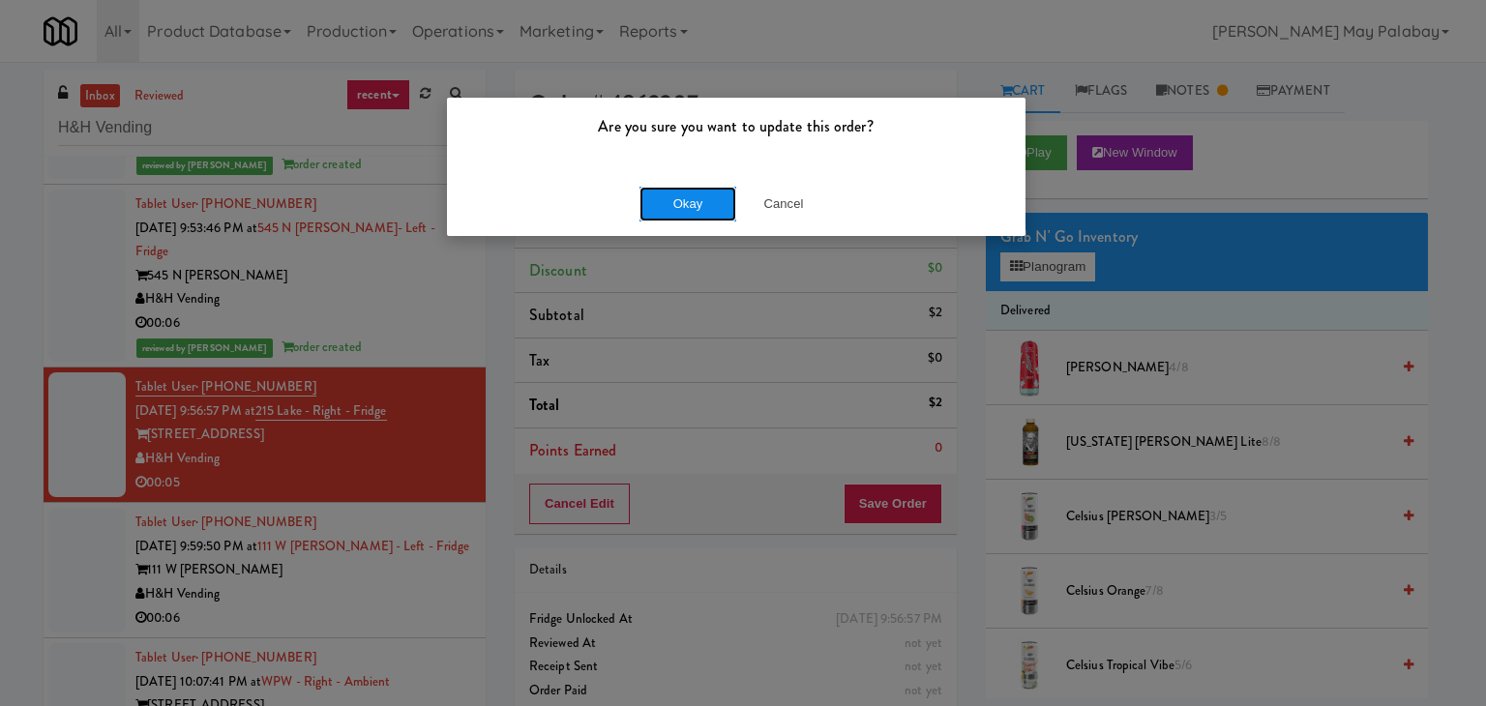
click at [697, 200] on button "Okay" at bounding box center [687, 204] width 97 height 35
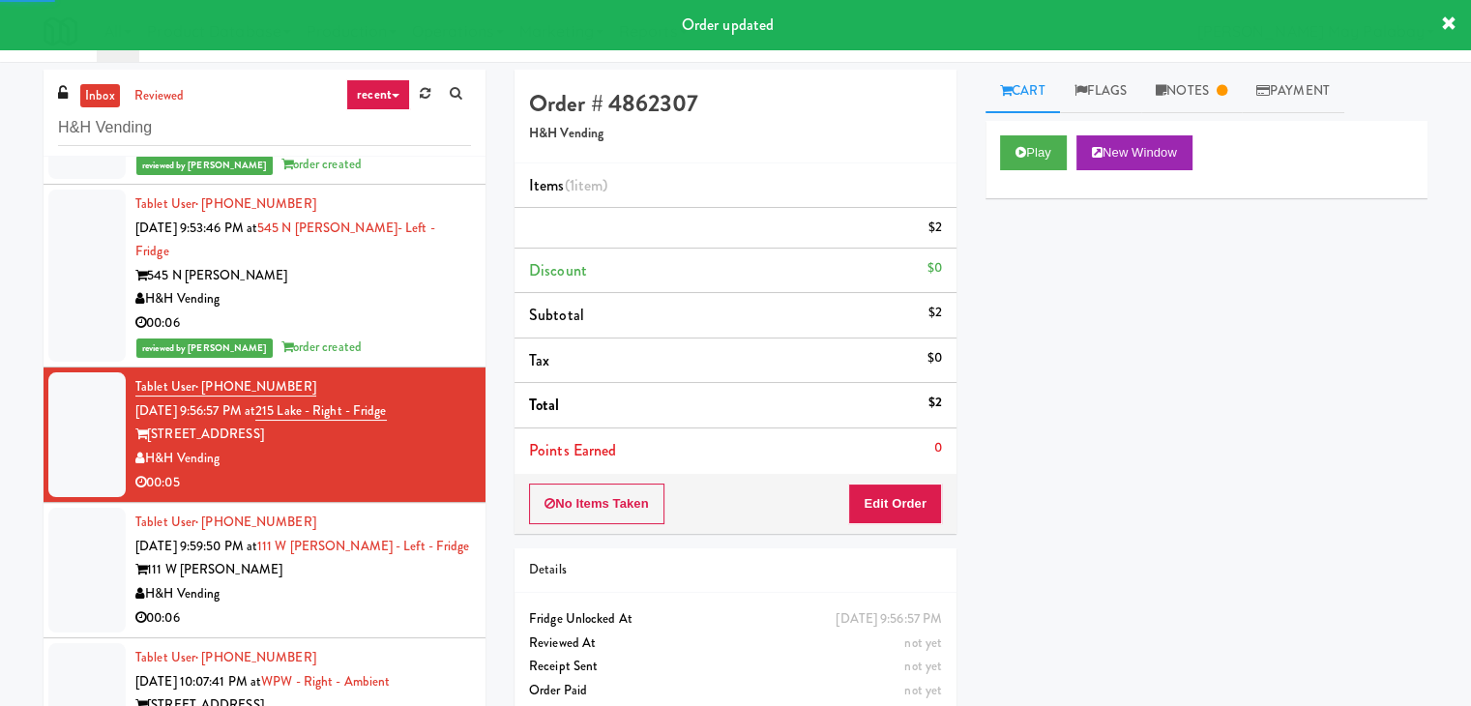
click at [337, 584] on div "H&H Vending" at bounding box center [303, 594] width 336 height 24
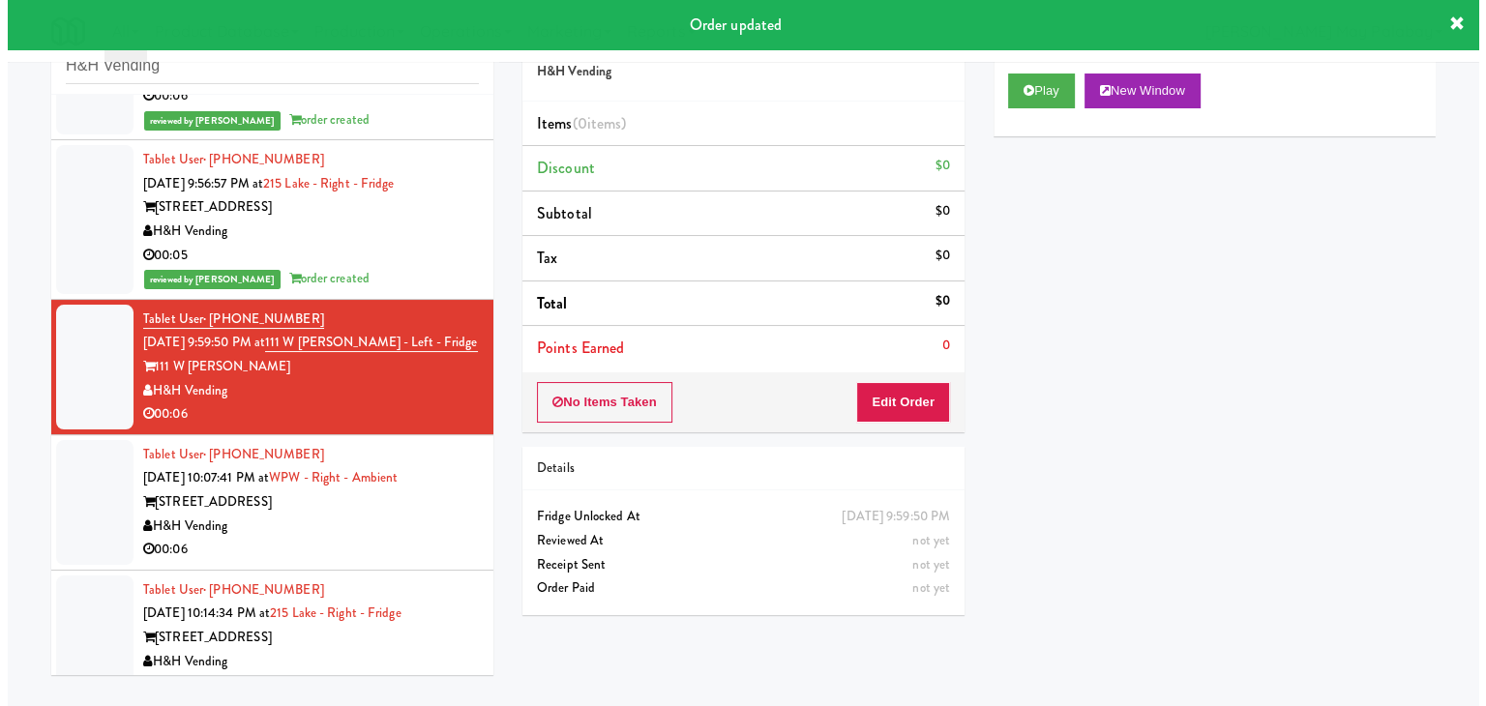
scroll to position [484, 0]
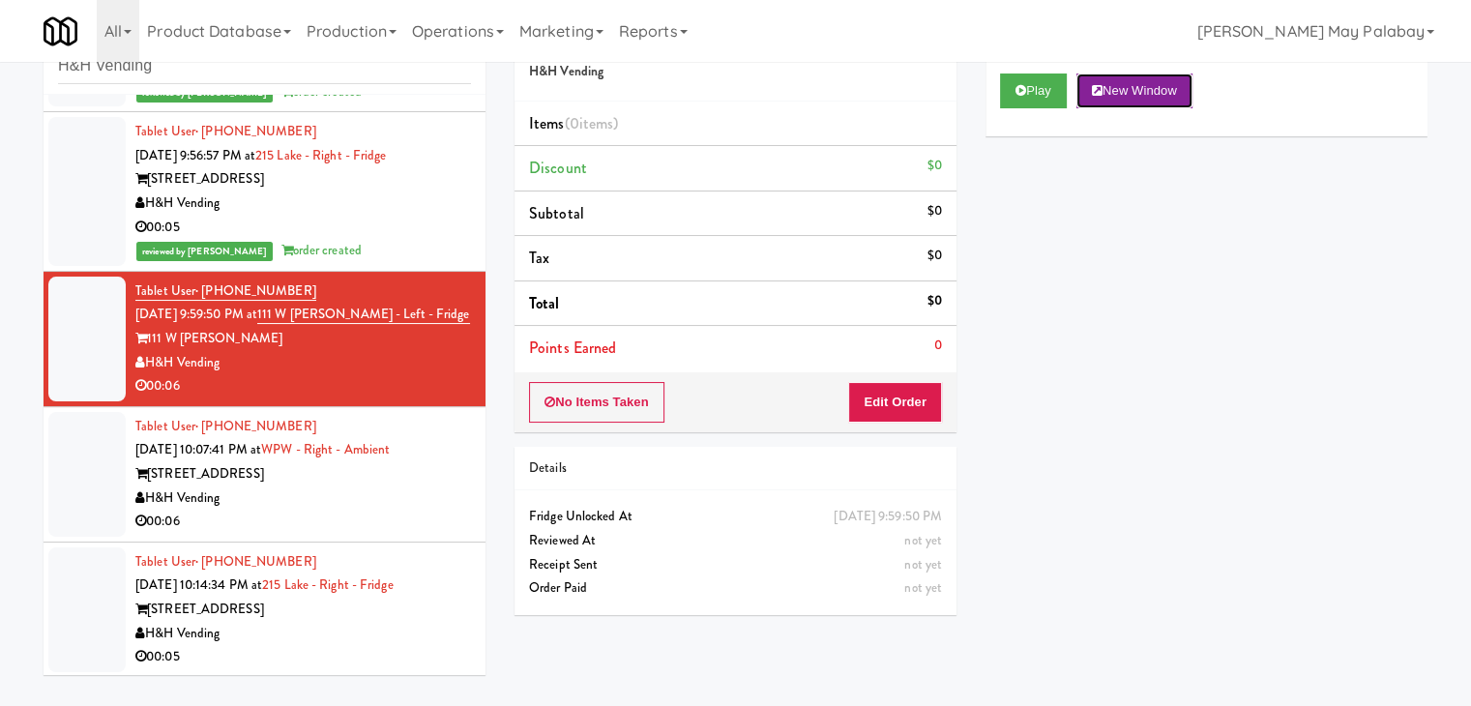
click at [1147, 101] on button "New Window" at bounding box center [1135, 91] width 116 height 35
drag, startPoint x: 867, startPoint y: 393, endPoint x: 895, endPoint y: 347, distance: 53.4
click at [867, 393] on button "Edit Order" at bounding box center [895, 402] width 94 height 41
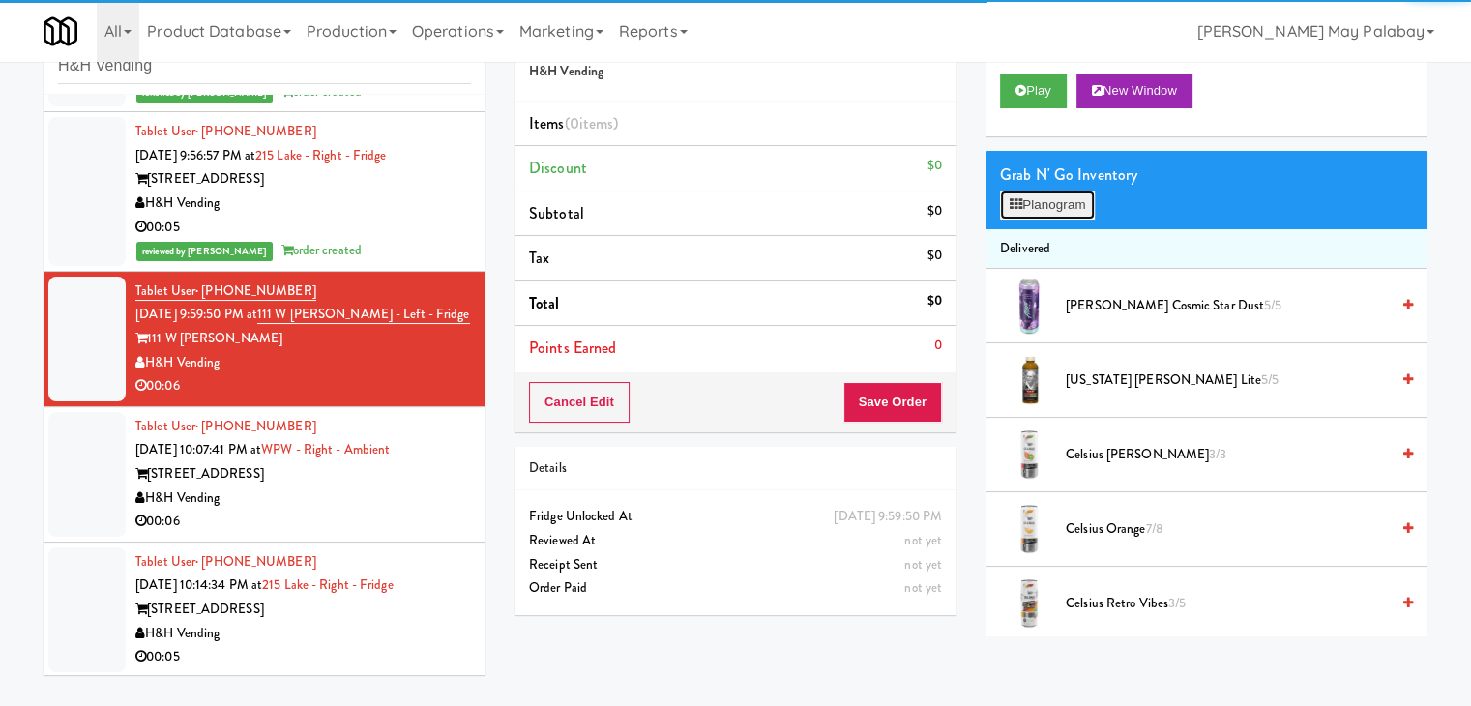
click at [1038, 202] on button "Planogram" at bounding box center [1047, 205] width 95 height 29
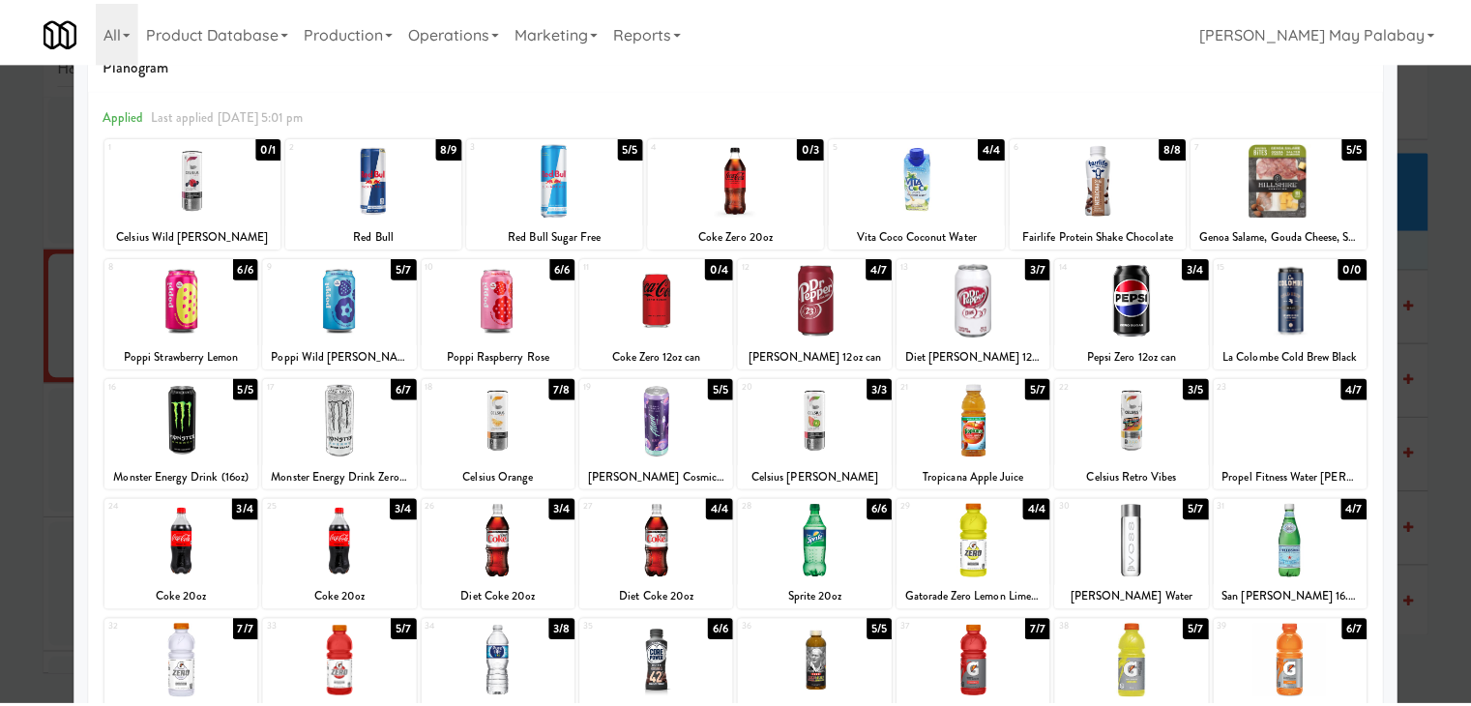
scroll to position [50, 0]
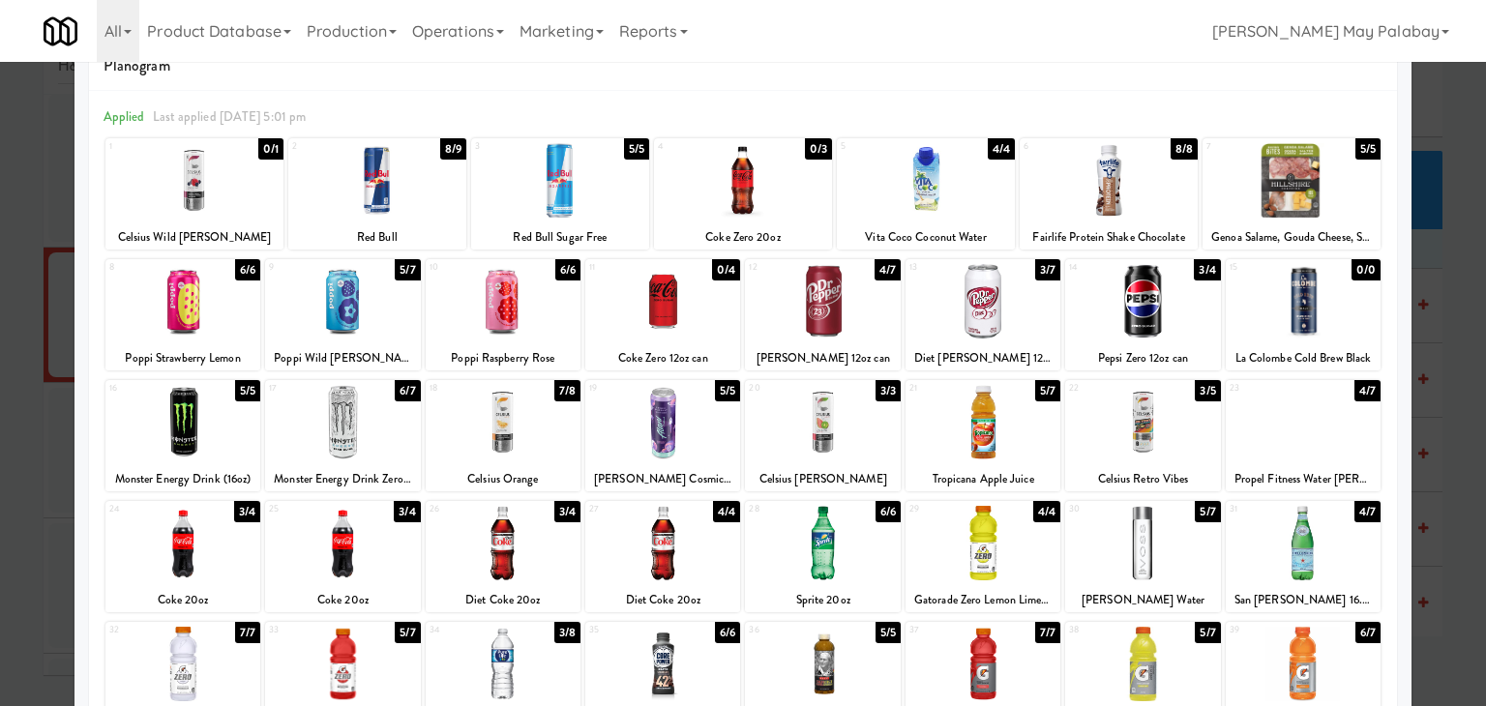
click at [542, 448] on div at bounding box center [503, 422] width 155 height 74
click at [1408, 309] on div at bounding box center [743, 353] width 1486 height 706
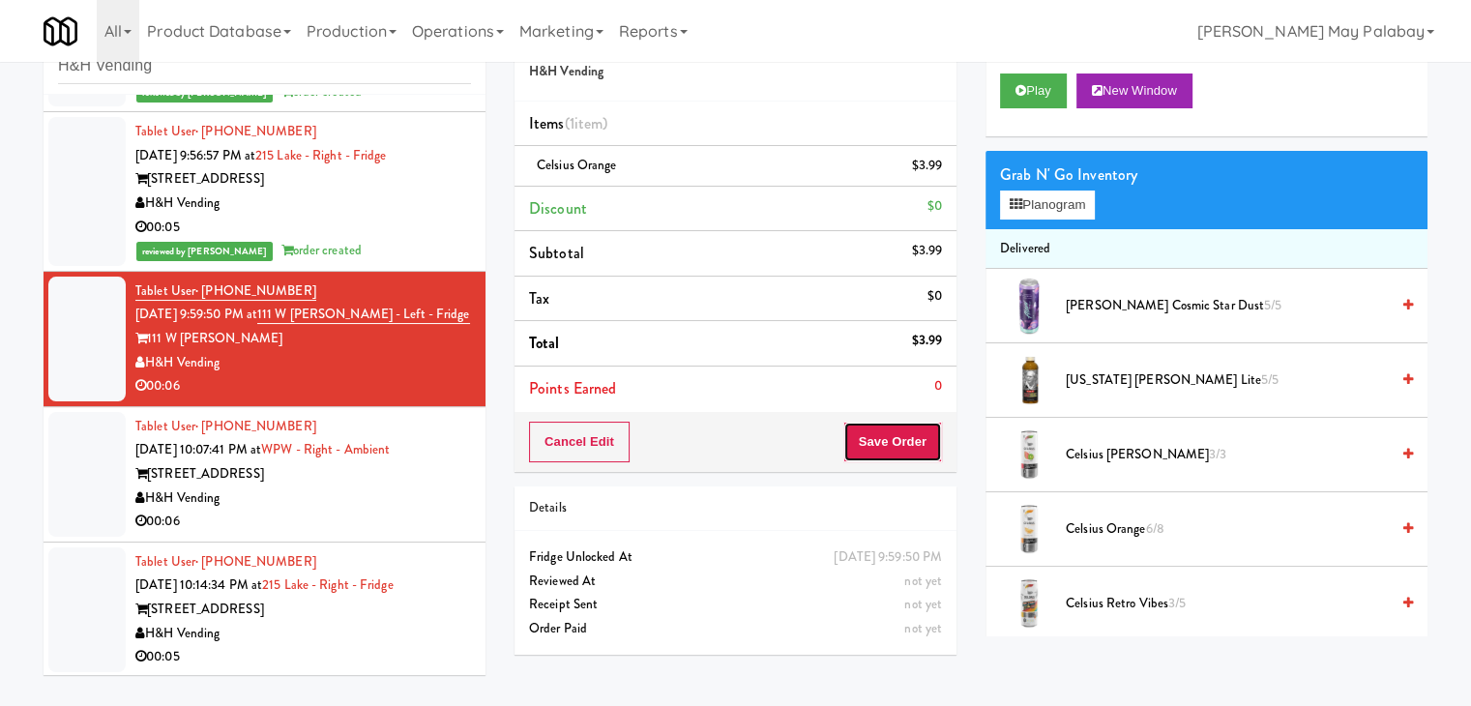
click at [887, 437] on button "Save Order" at bounding box center [893, 442] width 99 height 41
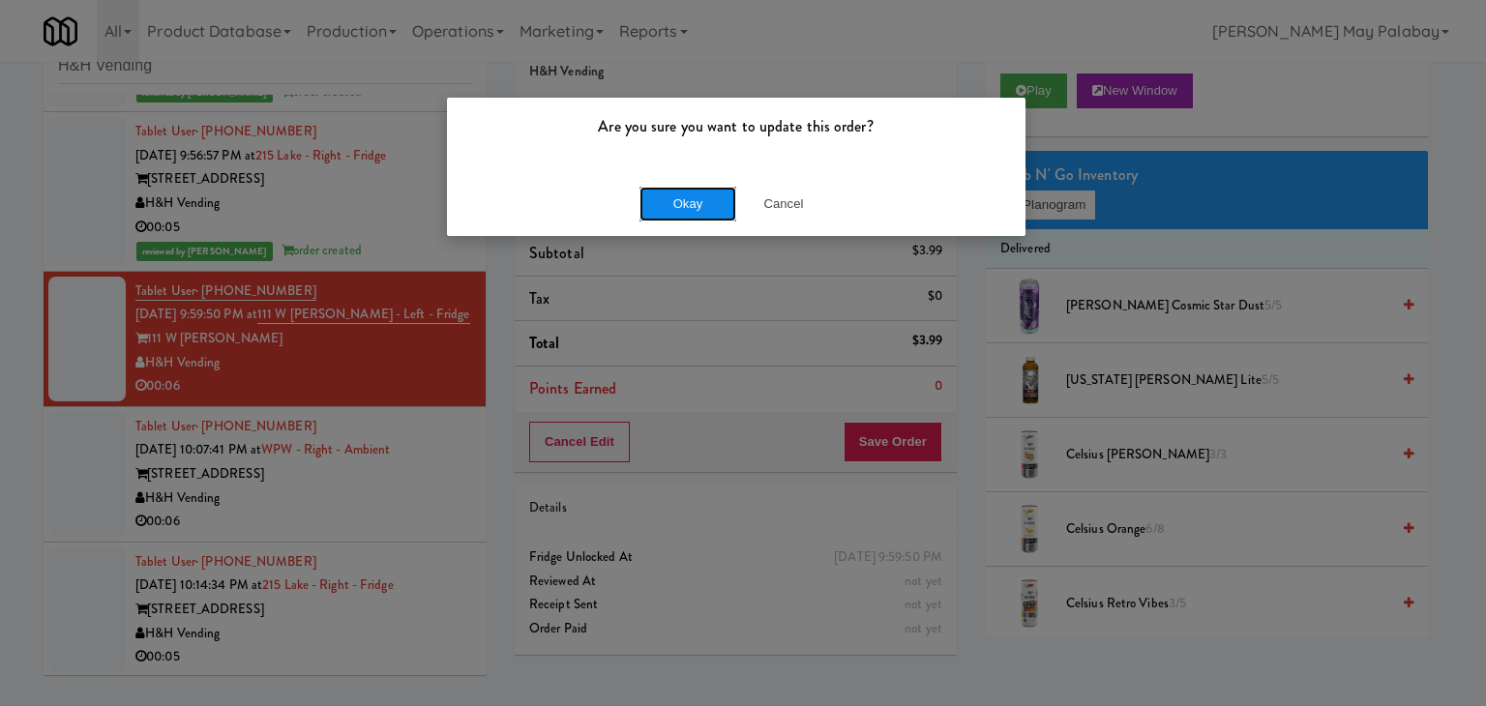
click at [729, 198] on button "Okay" at bounding box center [687, 204] width 97 height 35
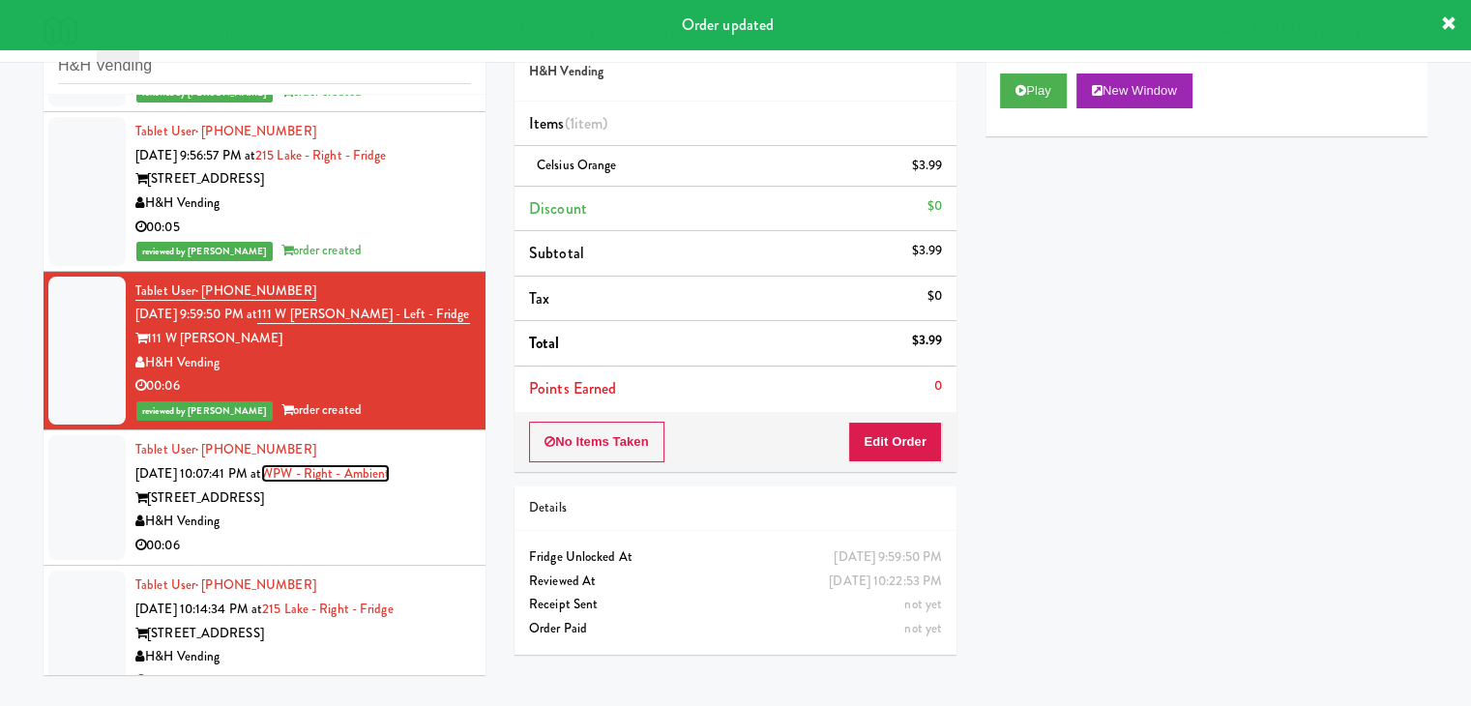
click at [341, 479] on link "WPW - Right - Ambient" at bounding box center [325, 473] width 129 height 18
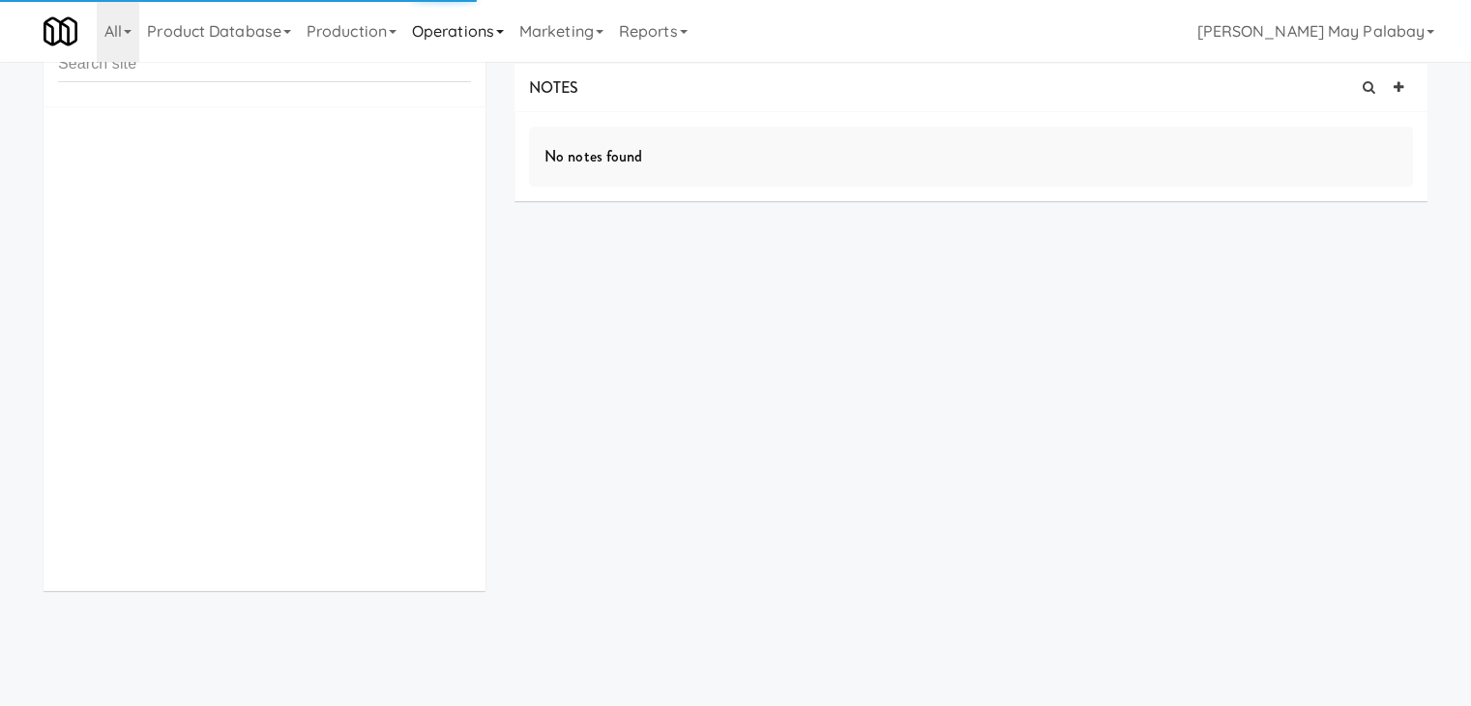
click at [508, 28] on link "Operations" at bounding box center [457, 31] width 107 height 62
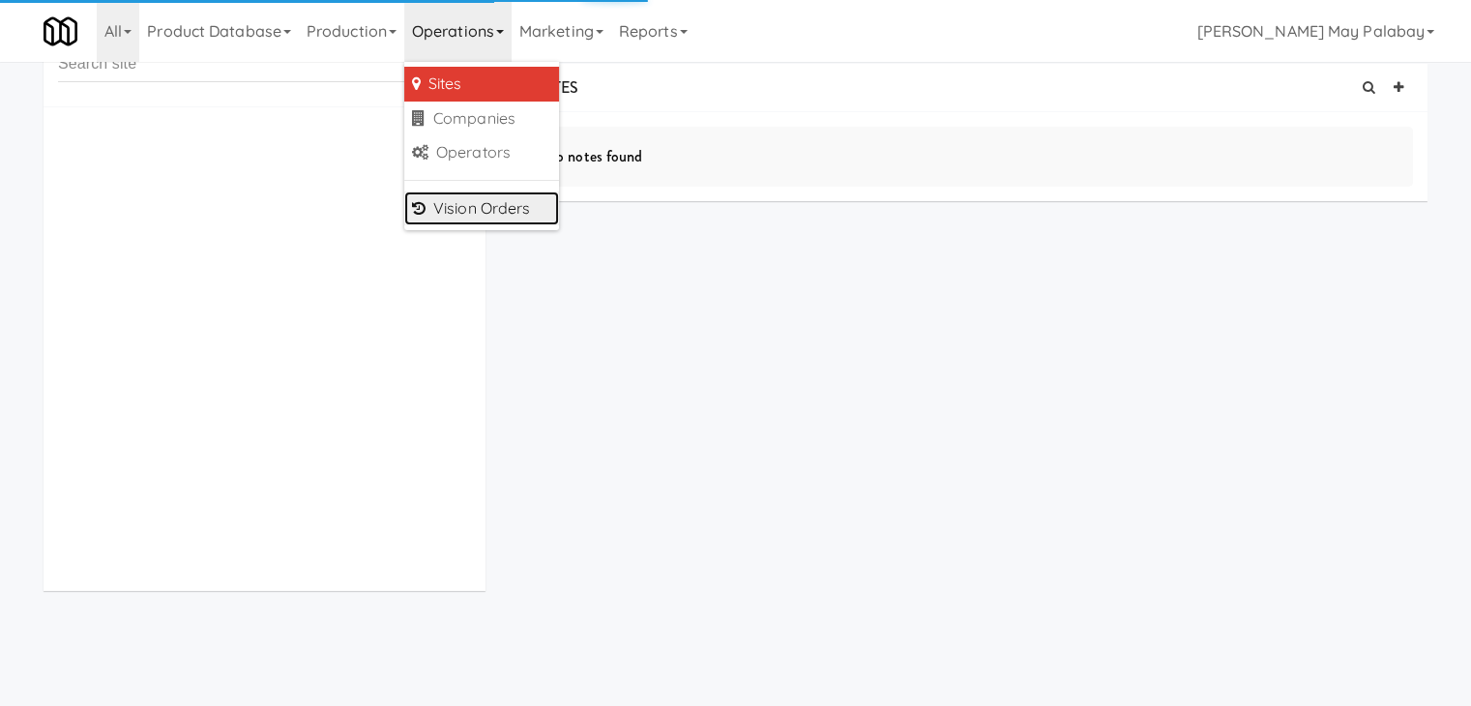
click at [453, 205] on link "Vision Orders" at bounding box center [481, 209] width 155 height 35
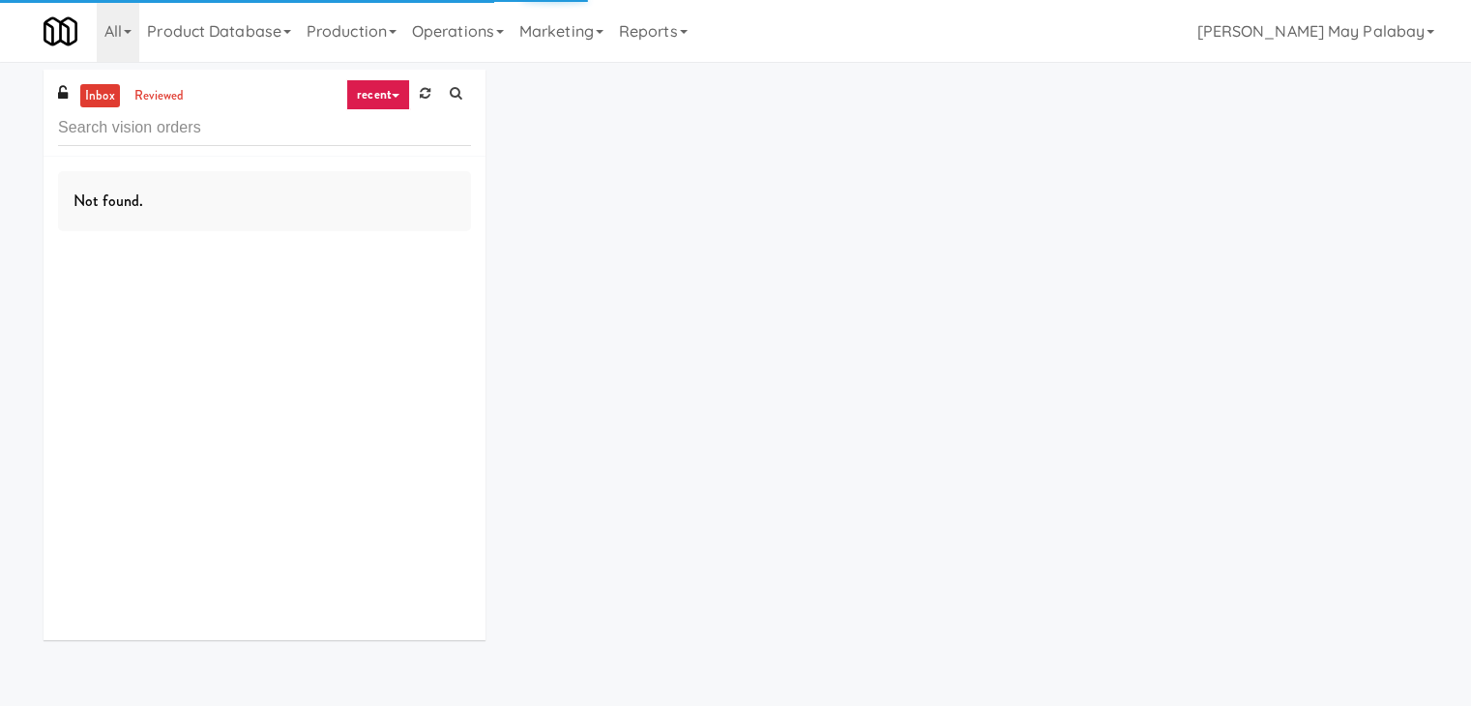
click at [312, 129] on input "text" at bounding box center [264, 128] width 413 height 36
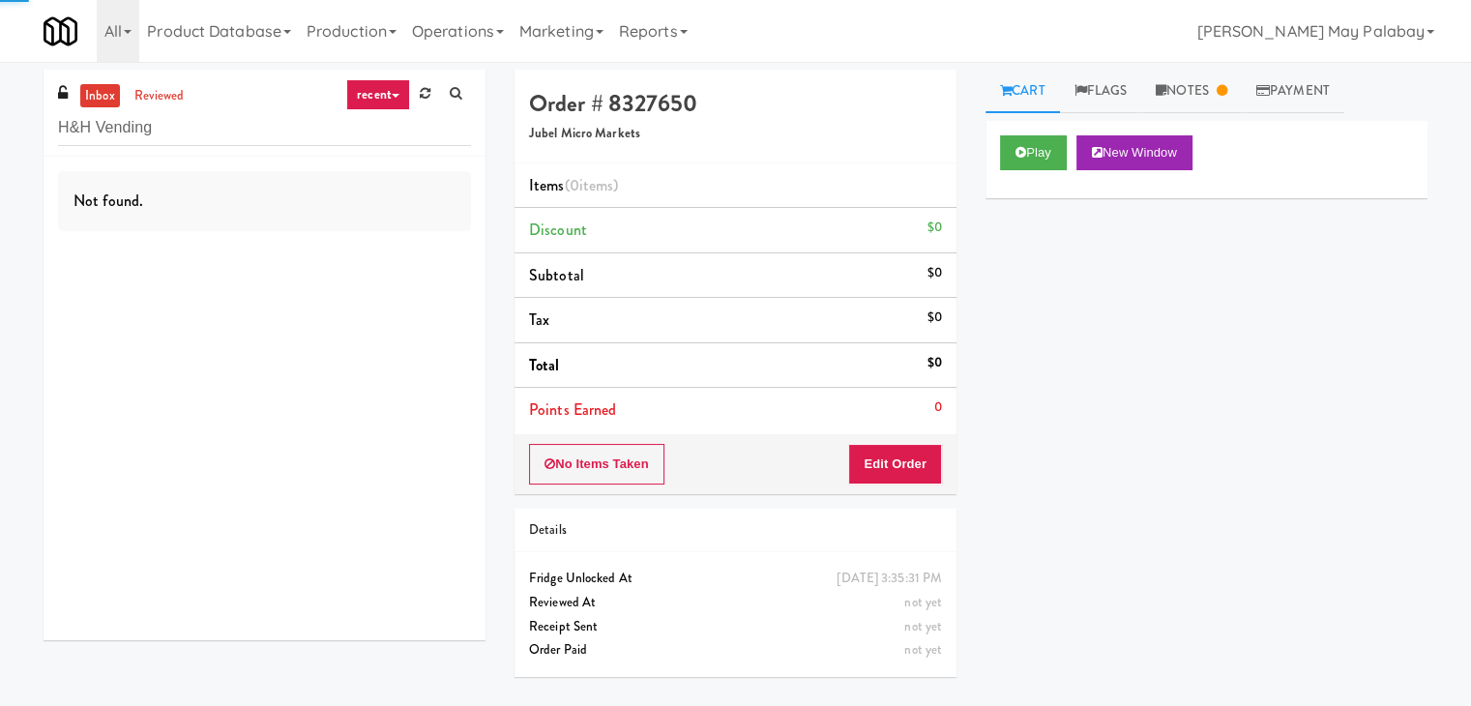
type input "H&H Vending"
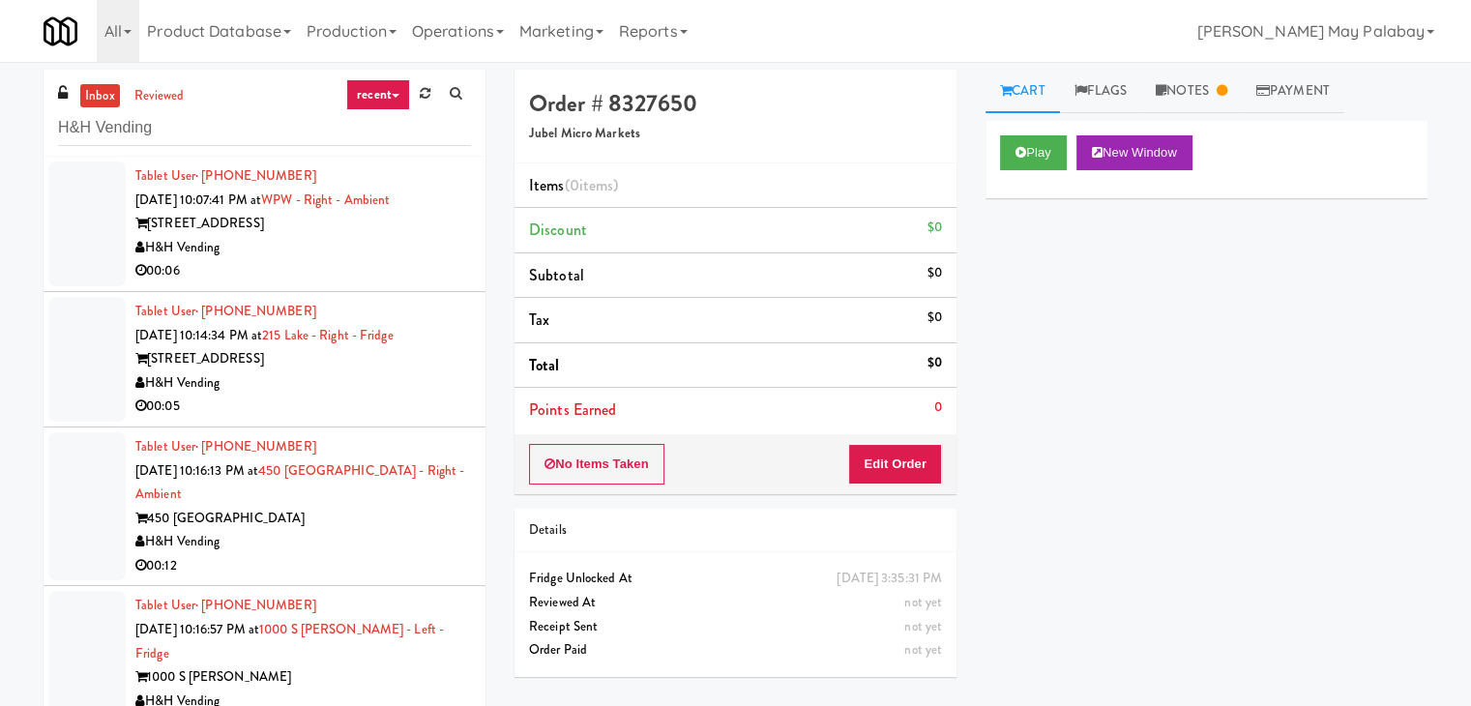
click at [325, 223] on div "343 W Wolf Point Plaza" at bounding box center [303, 224] width 336 height 24
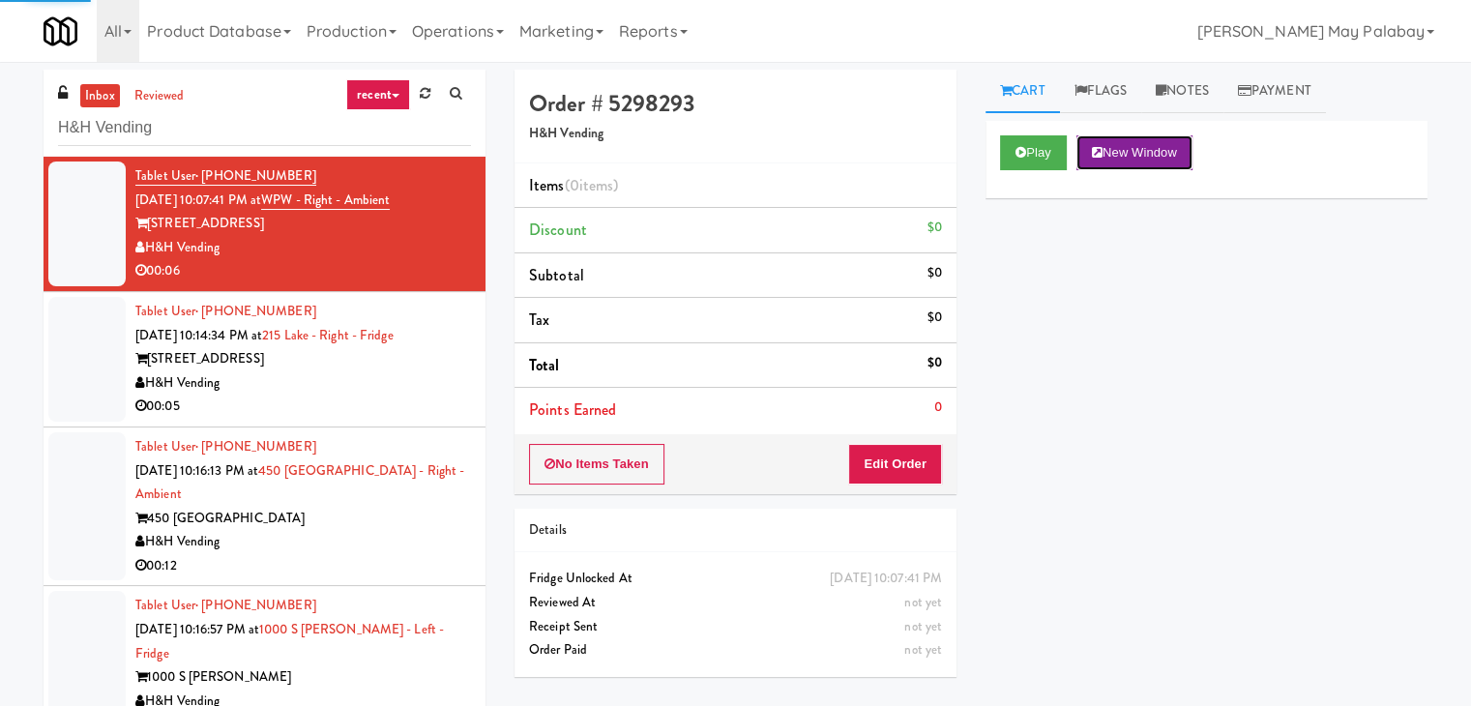
click at [1129, 153] on button "New Window" at bounding box center [1135, 152] width 116 height 35
click at [865, 467] on button "Edit Order" at bounding box center [895, 464] width 94 height 41
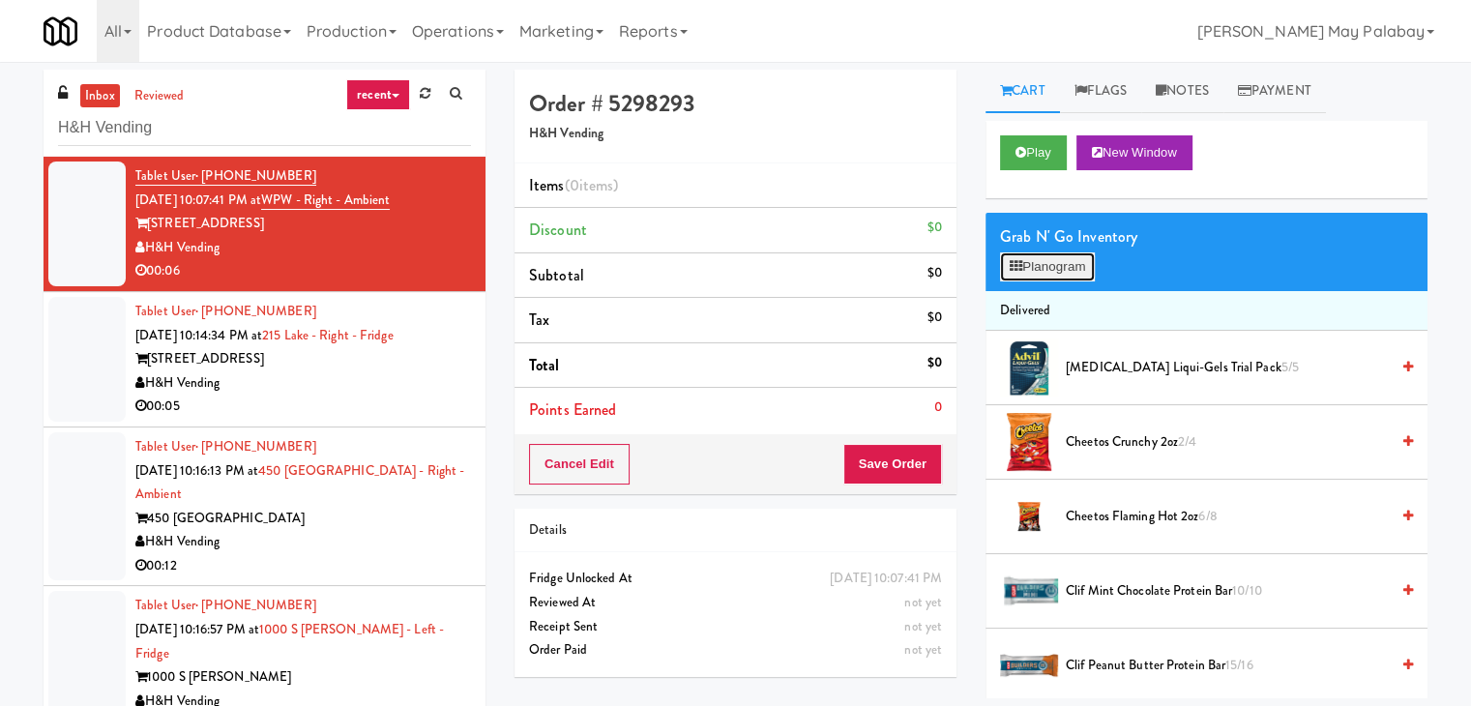
click at [1055, 268] on button "Planogram" at bounding box center [1047, 266] width 95 height 29
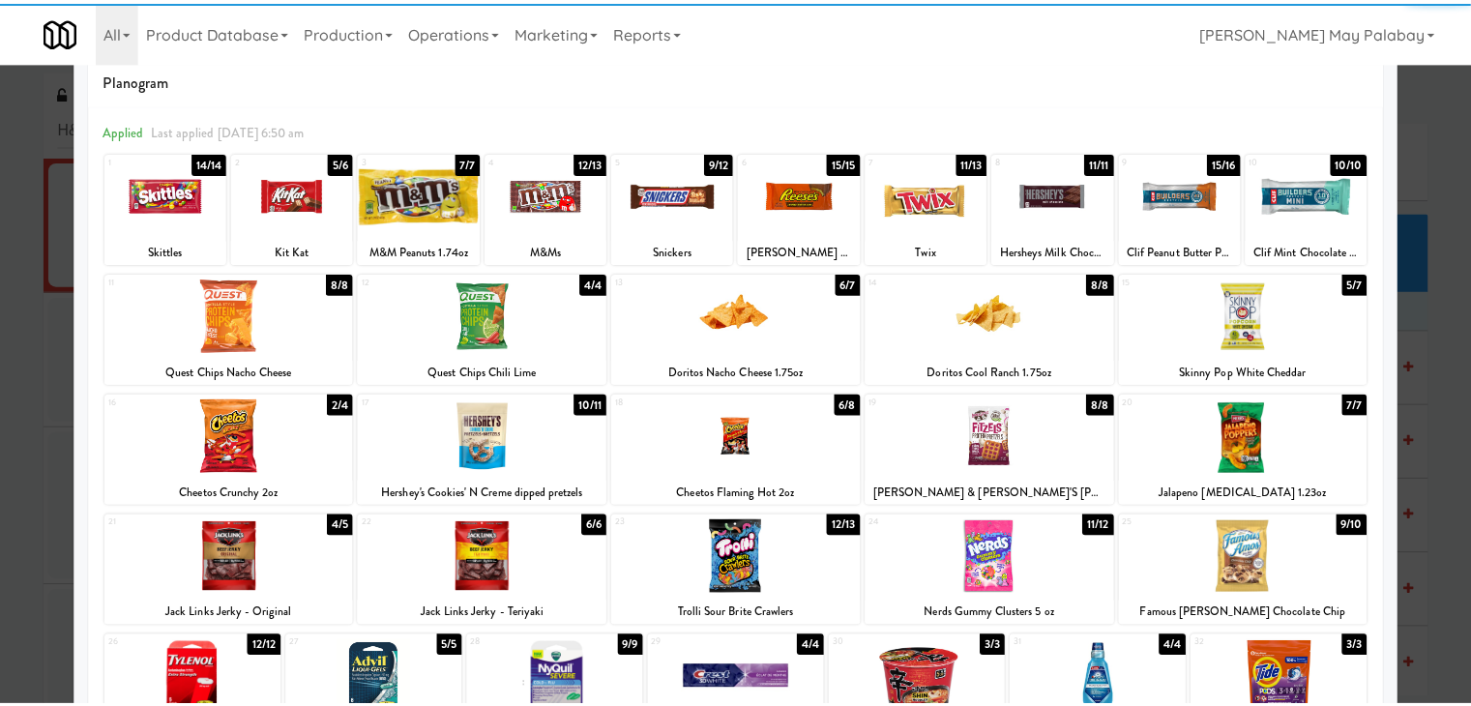
scroll to position [97, 0]
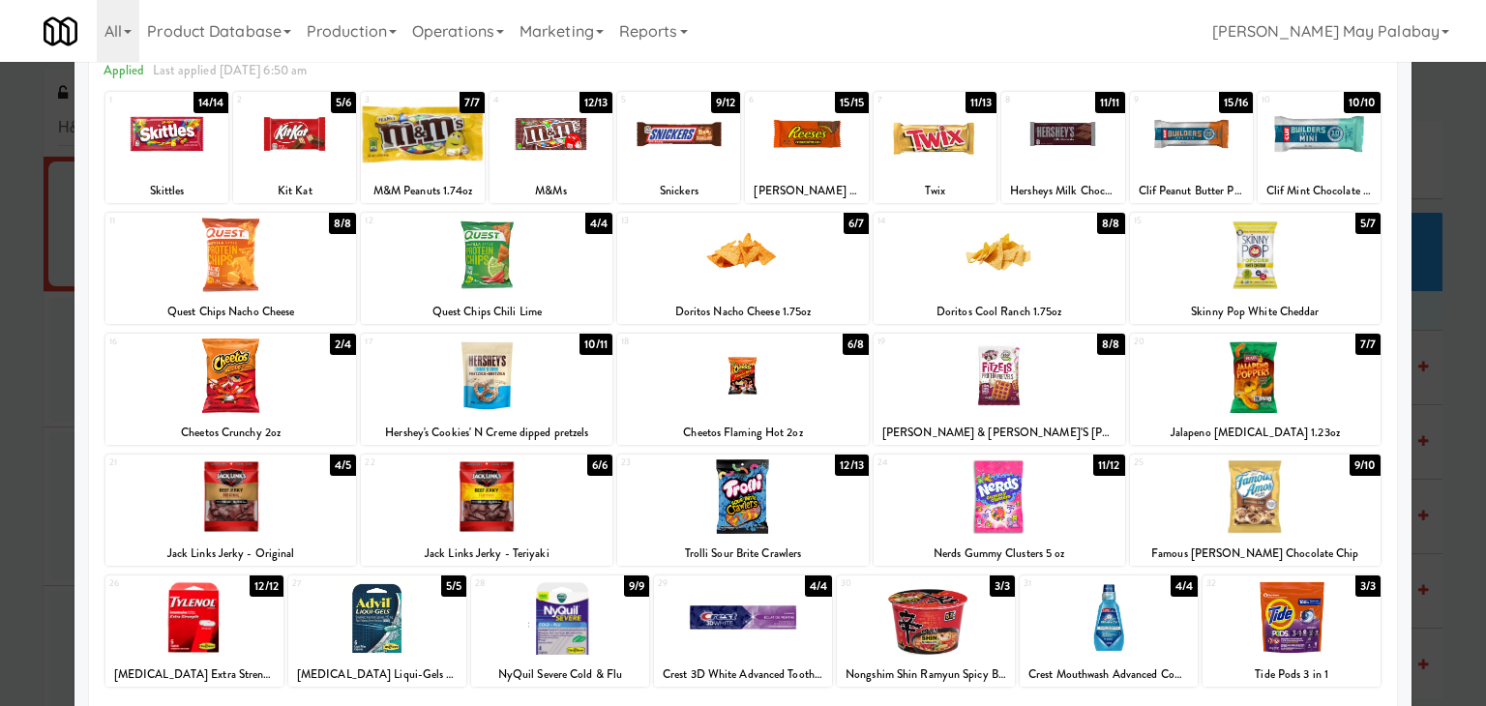
click at [838, 376] on div at bounding box center [743, 376] width 252 height 74
click at [1435, 357] on div at bounding box center [743, 353] width 1486 height 706
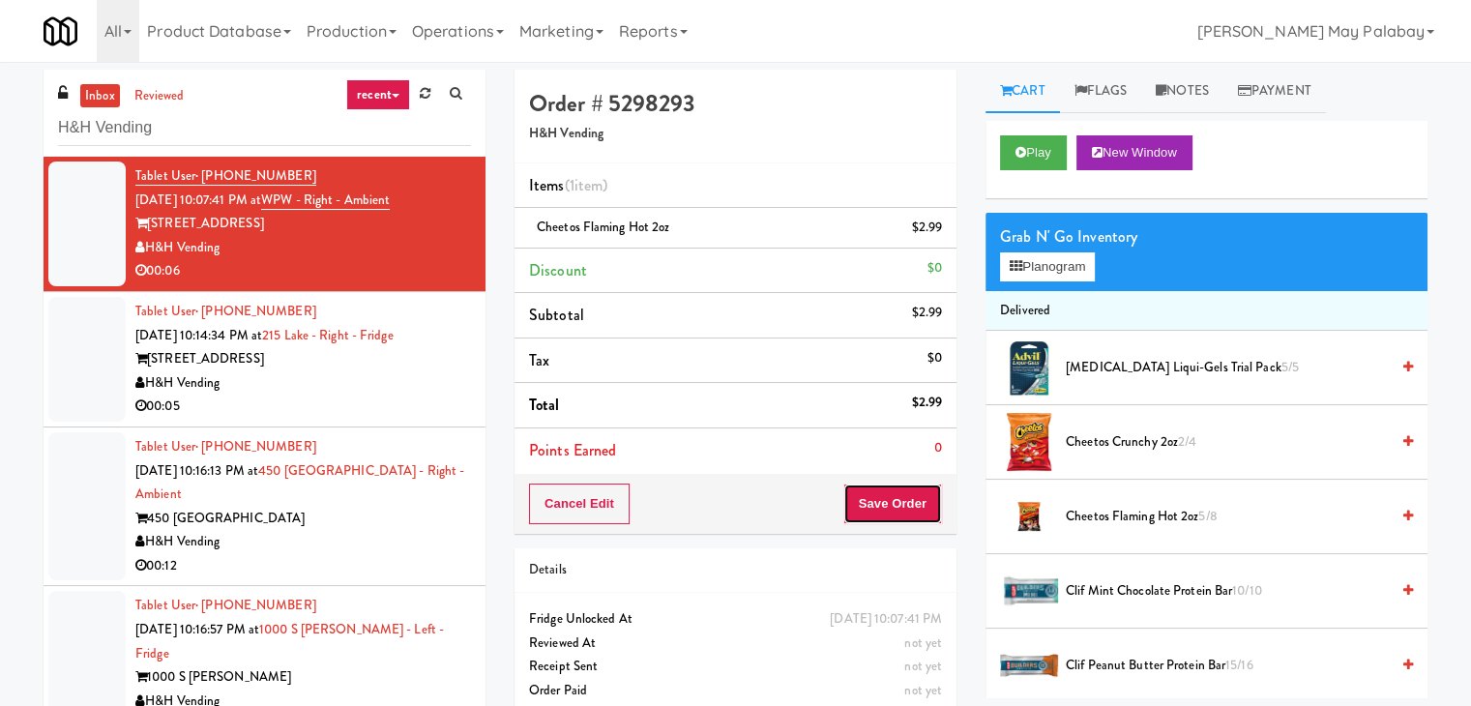
click at [904, 497] on button "Save Order" at bounding box center [893, 504] width 99 height 41
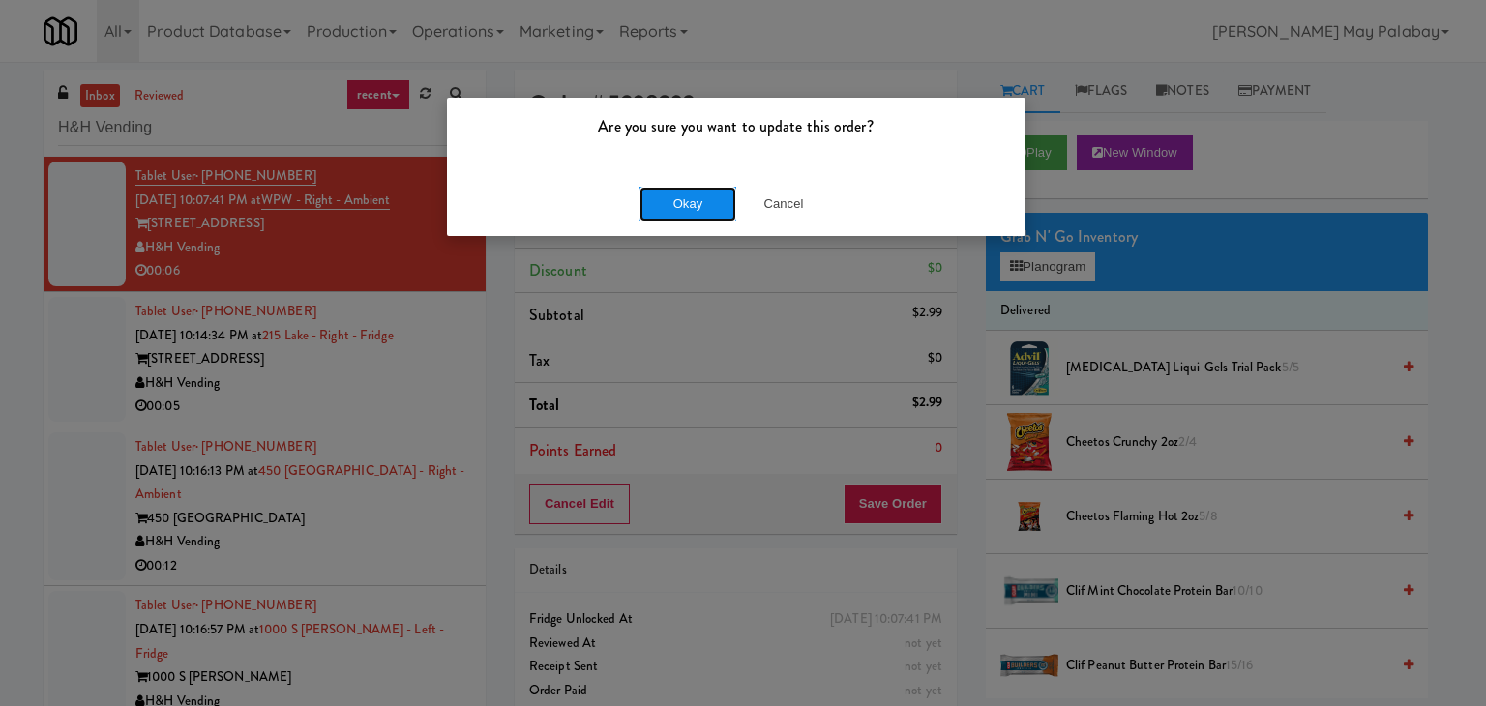
click at [648, 206] on button "Okay" at bounding box center [687, 204] width 97 height 35
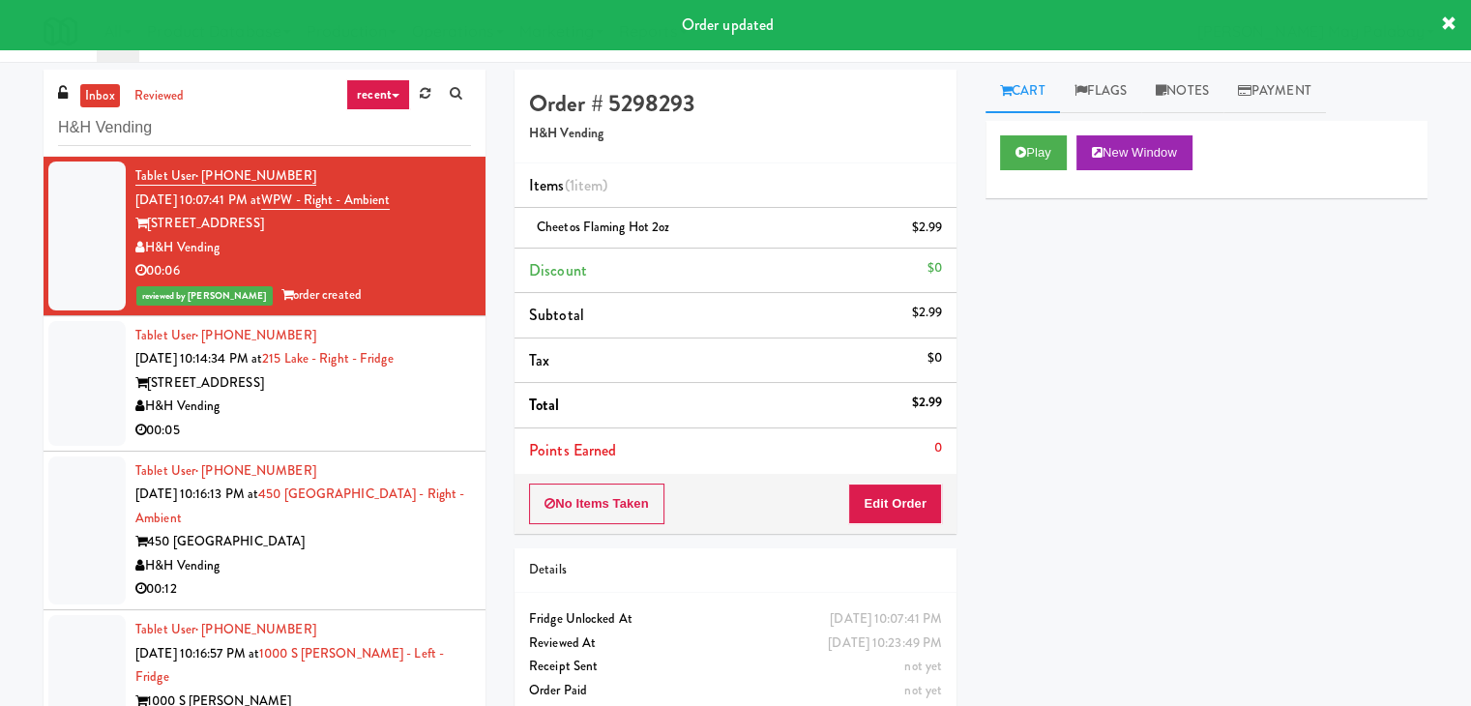
click at [317, 377] on div "215 W Lake St" at bounding box center [303, 383] width 336 height 24
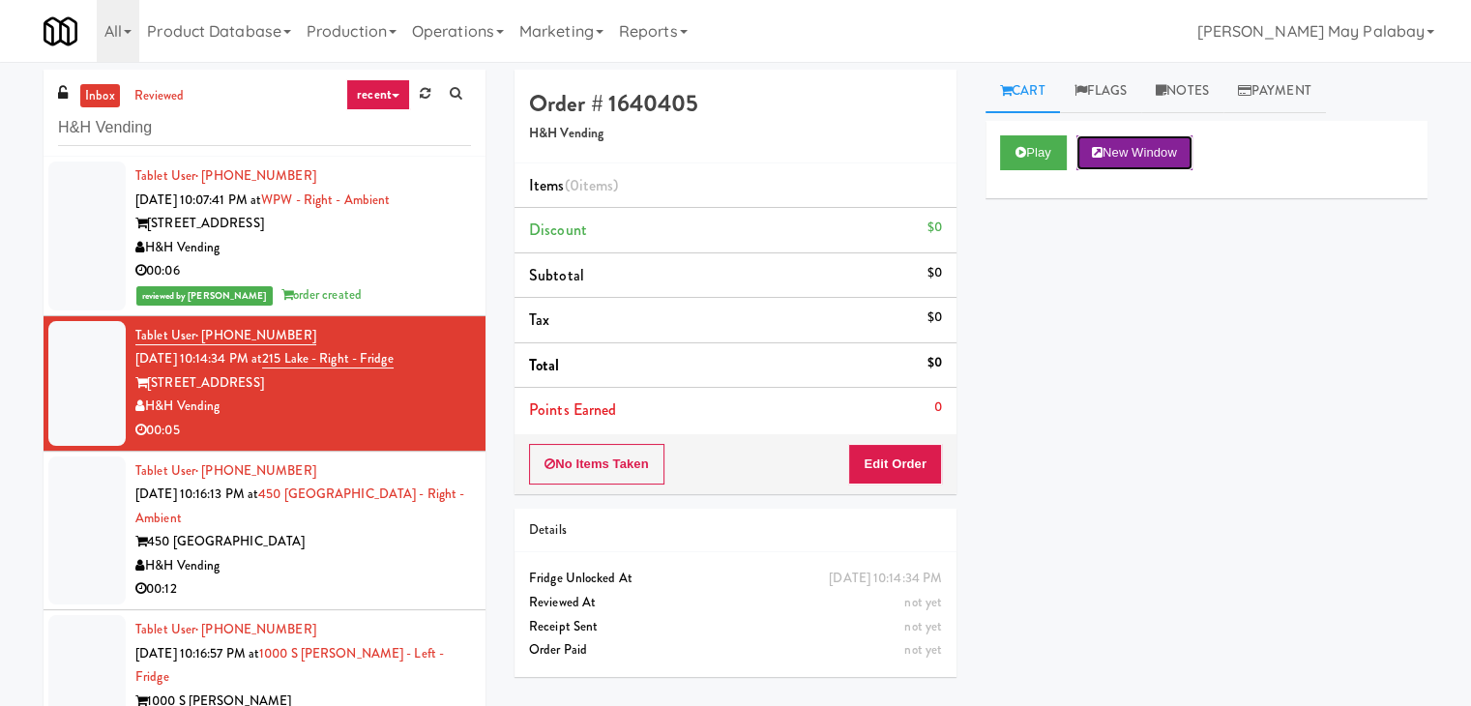
click at [1154, 152] on button "New Window" at bounding box center [1135, 152] width 116 height 35
click at [1195, 90] on link "Notes" at bounding box center [1183, 92] width 82 height 44
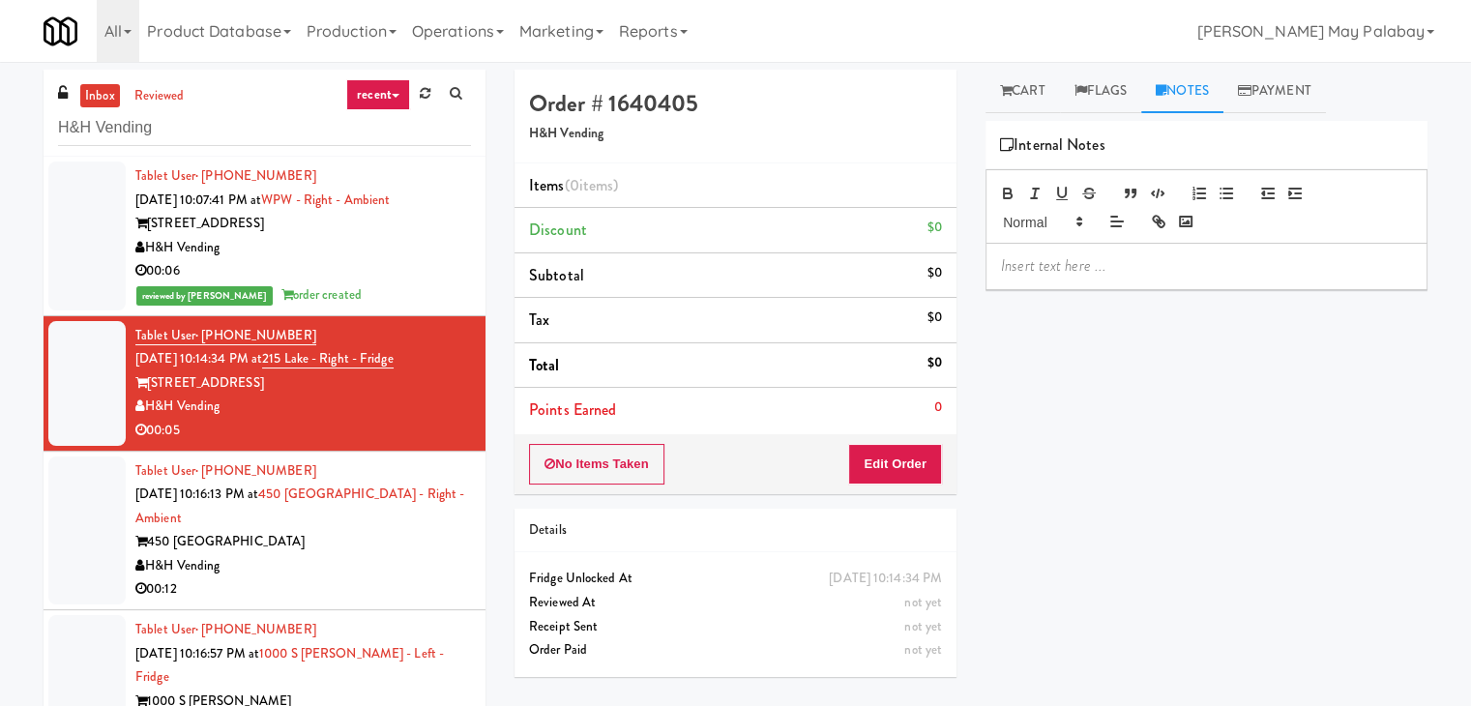
click at [1128, 279] on div at bounding box center [1207, 266] width 440 height 45
paste div
drag, startPoint x: 1240, startPoint y: 263, endPoint x: 1163, endPoint y: 264, distance: 77.4
click at [1163, 264] on p "Rizza: #DisabledCamera#BottomLeft" at bounding box center [1206, 265] width 411 height 21
click at [902, 446] on button "Edit Order" at bounding box center [895, 464] width 94 height 41
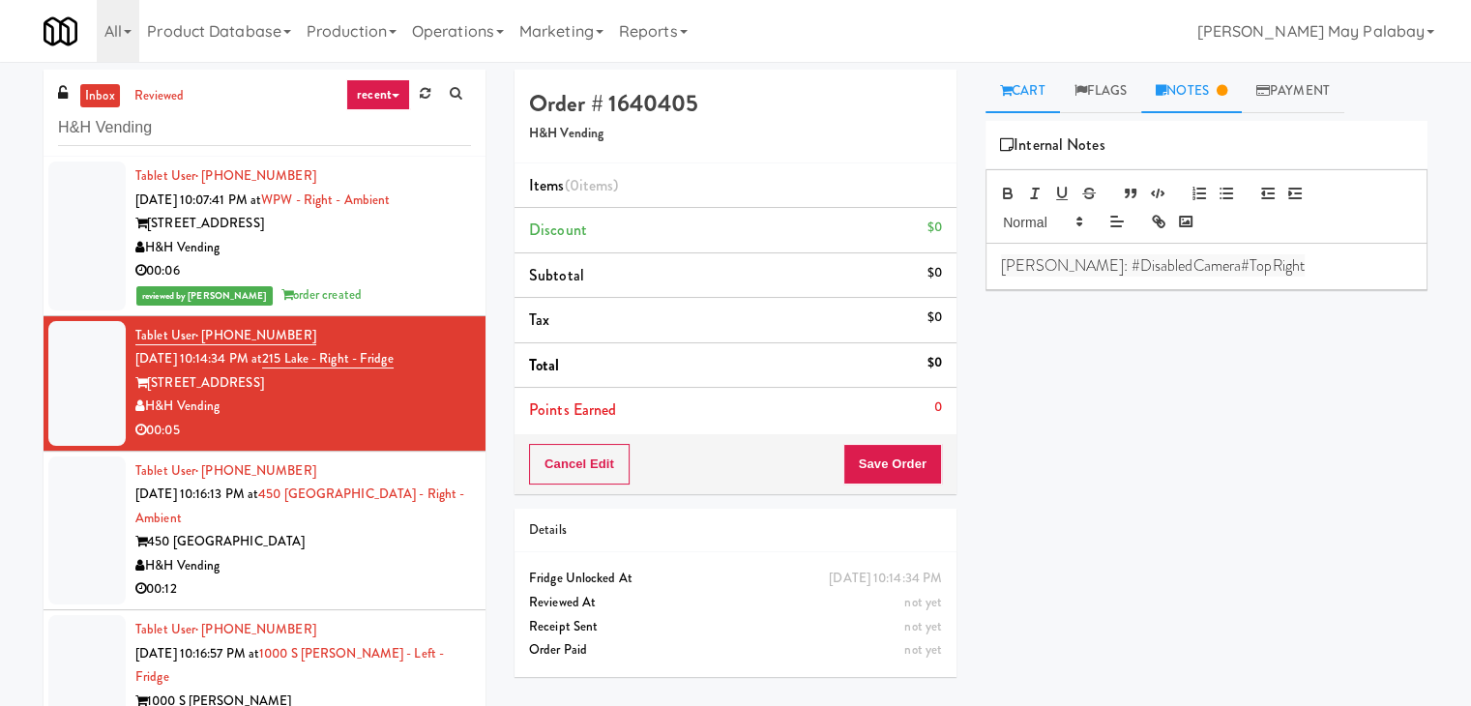
click at [1012, 82] on link "Cart" at bounding box center [1023, 92] width 74 height 44
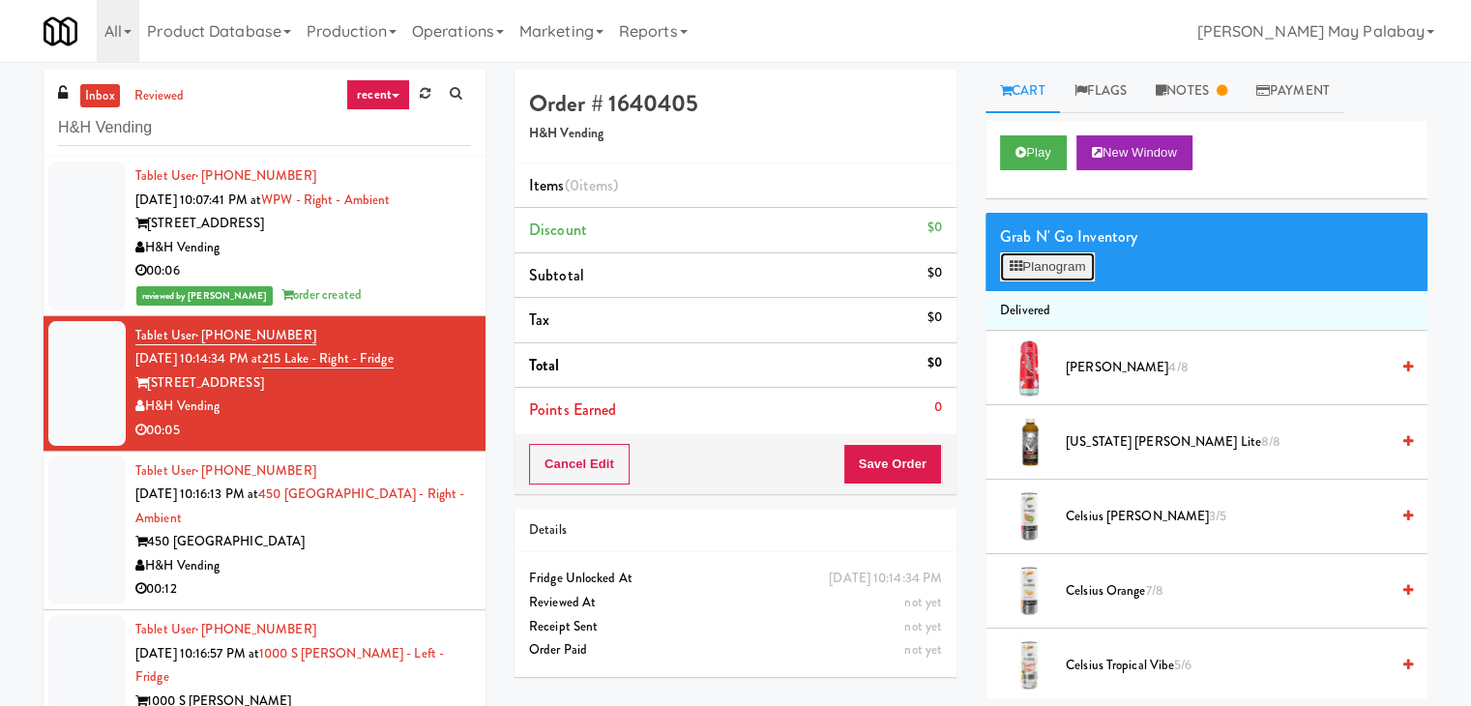
click at [1066, 268] on button "Planogram" at bounding box center [1047, 266] width 95 height 29
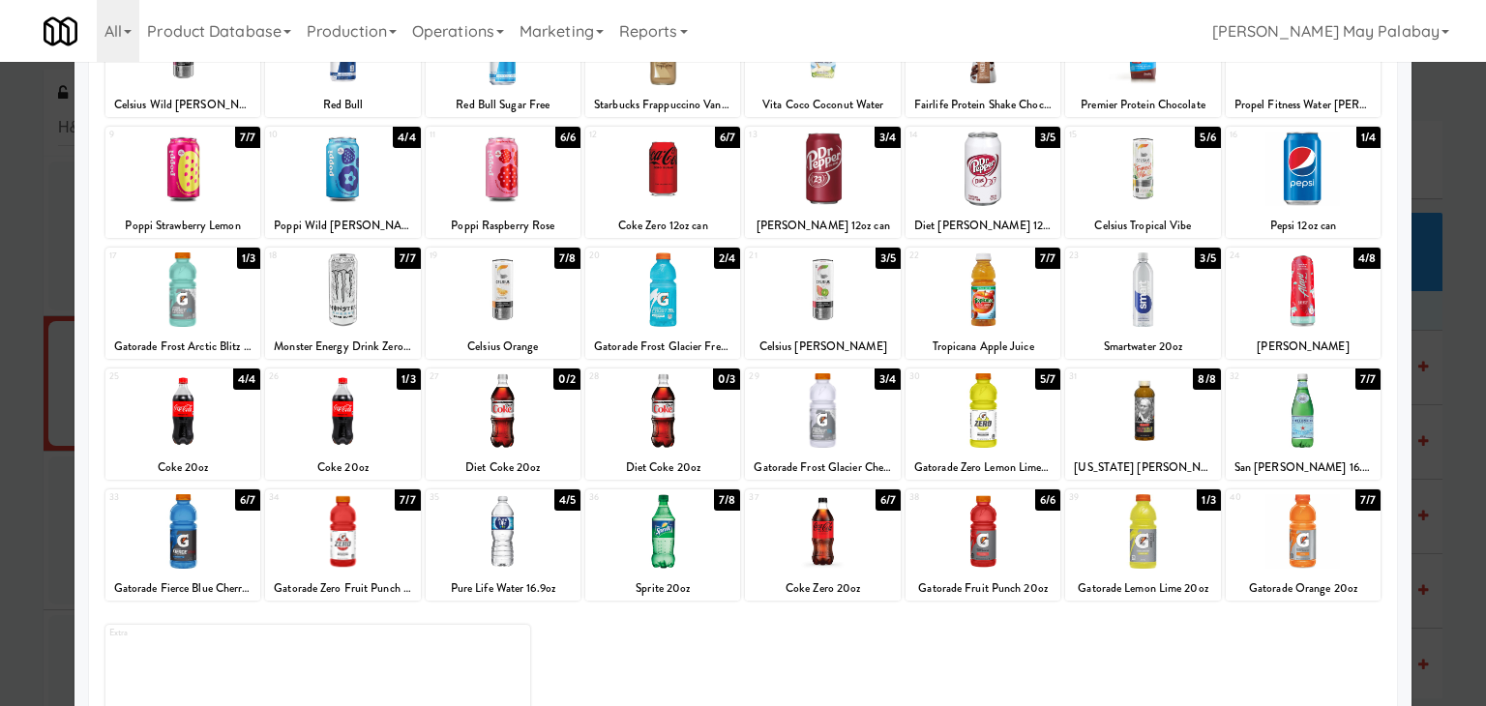
scroll to position [193, 0]
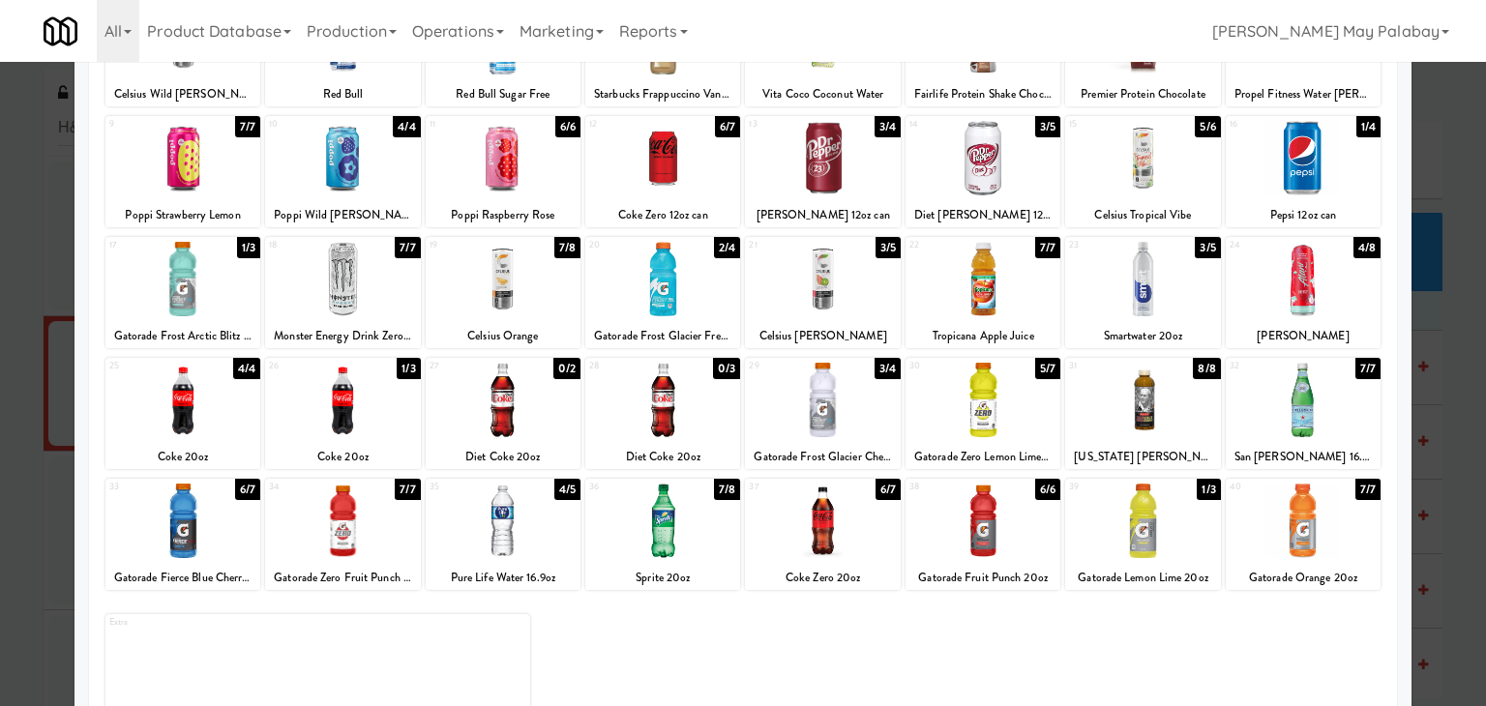
click at [858, 513] on div at bounding box center [822, 521] width 155 height 74
click at [1419, 341] on div at bounding box center [743, 353] width 1486 height 706
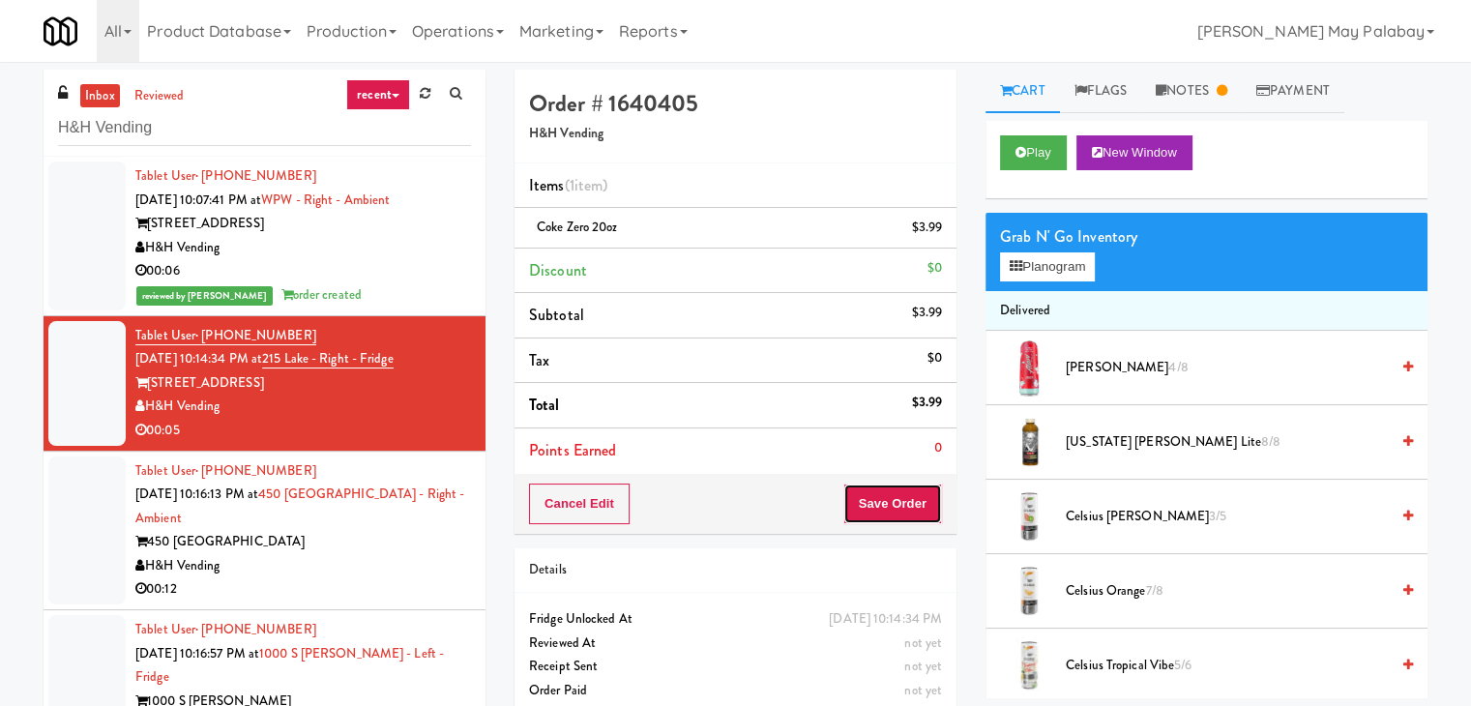
click at [889, 504] on button "Save Order" at bounding box center [893, 504] width 99 height 41
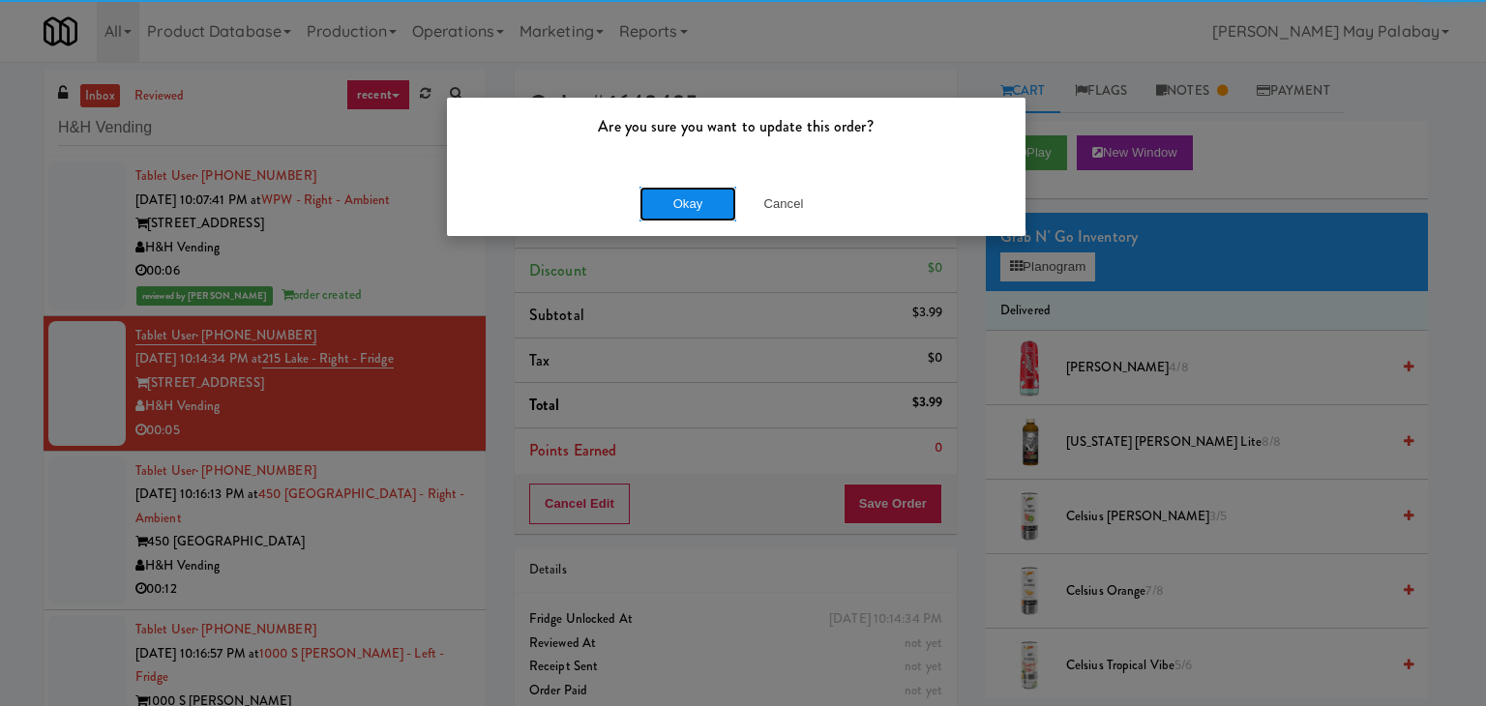
click at [654, 198] on button "Okay" at bounding box center [687, 204] width 97 height 35
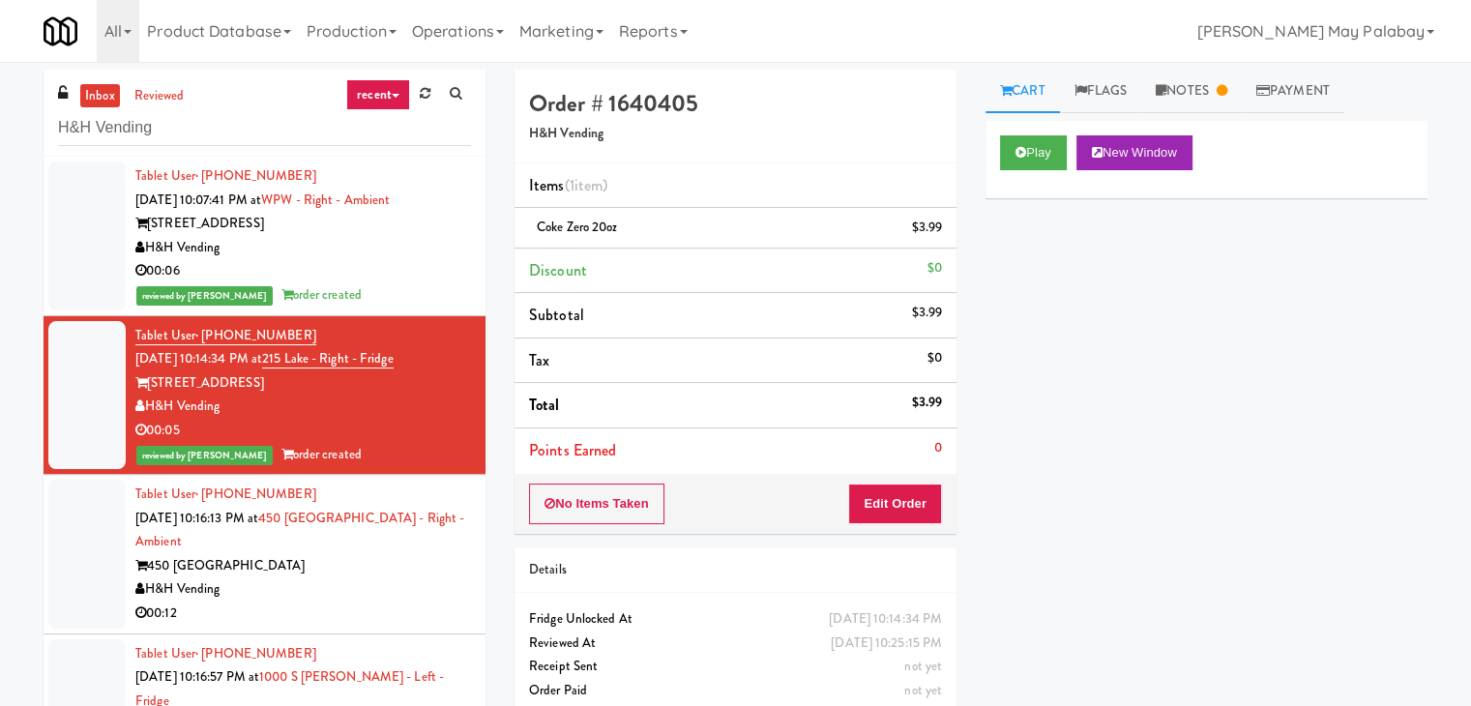
click at [290, 579] on div "H&H Vending" at bounding box center [303, 590] width 336 height 24
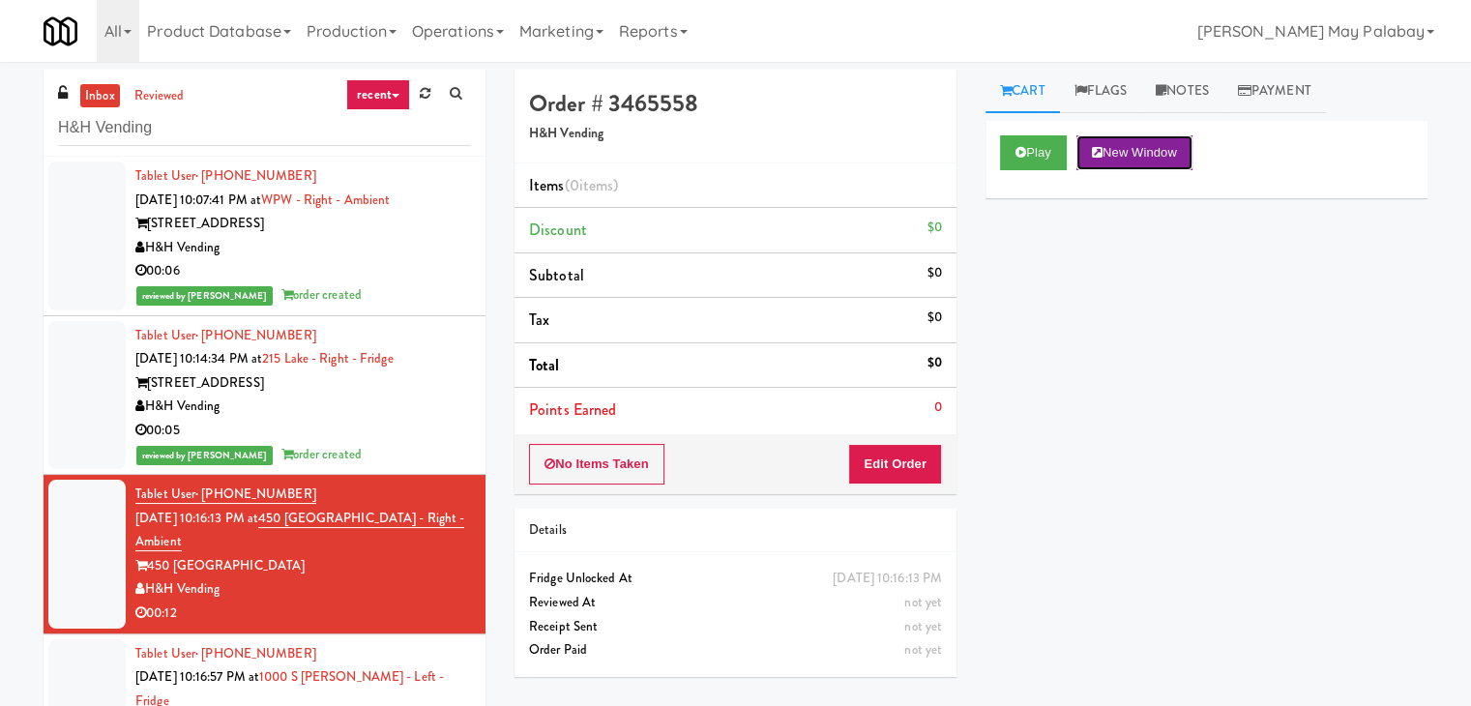
click at [1134, 153] on button "New Window" at bounding box center [1135, 152] width 116 height 35
click at [911, 470] on button "Edit Order" at bounding box center [895, 464] width 94 height 41
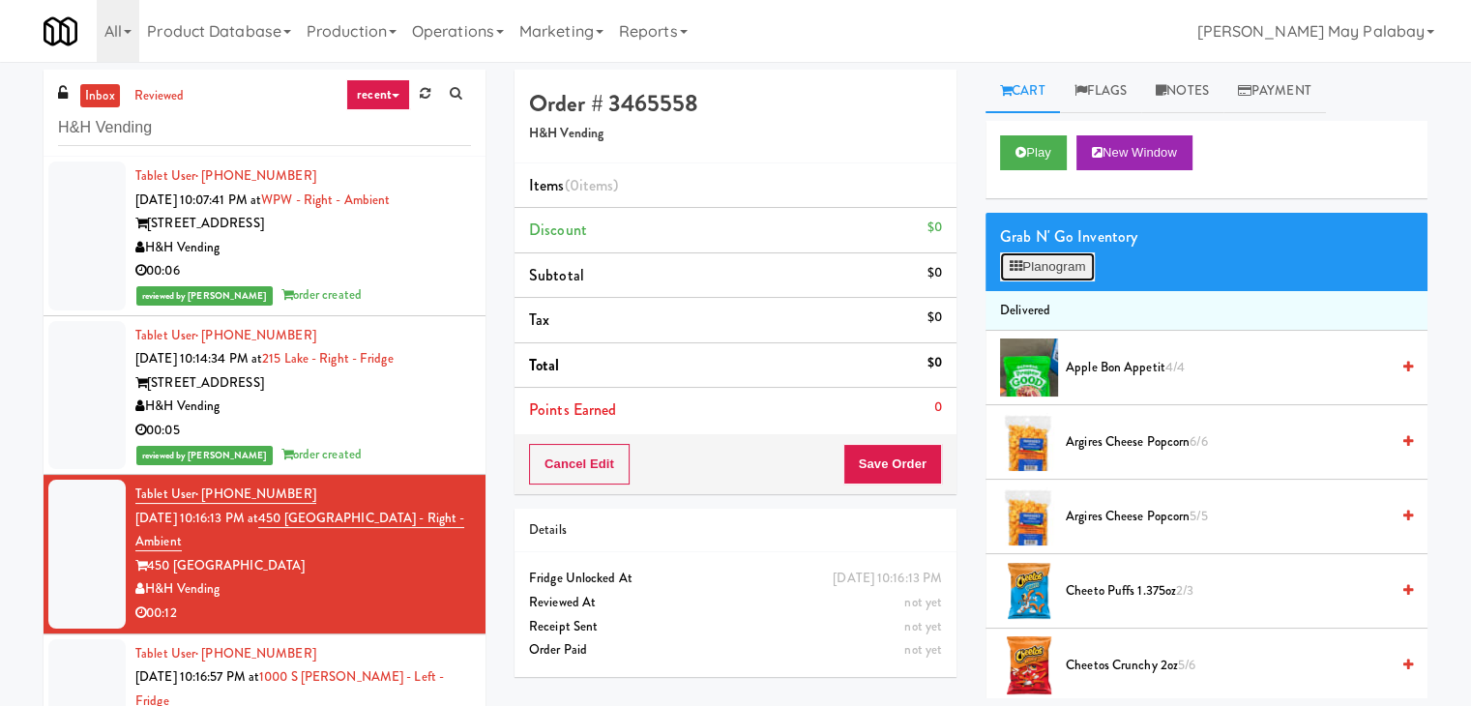
click at [1062, 268] on button "Planogram" at bounding box center [1047, 266] width 95 height 29
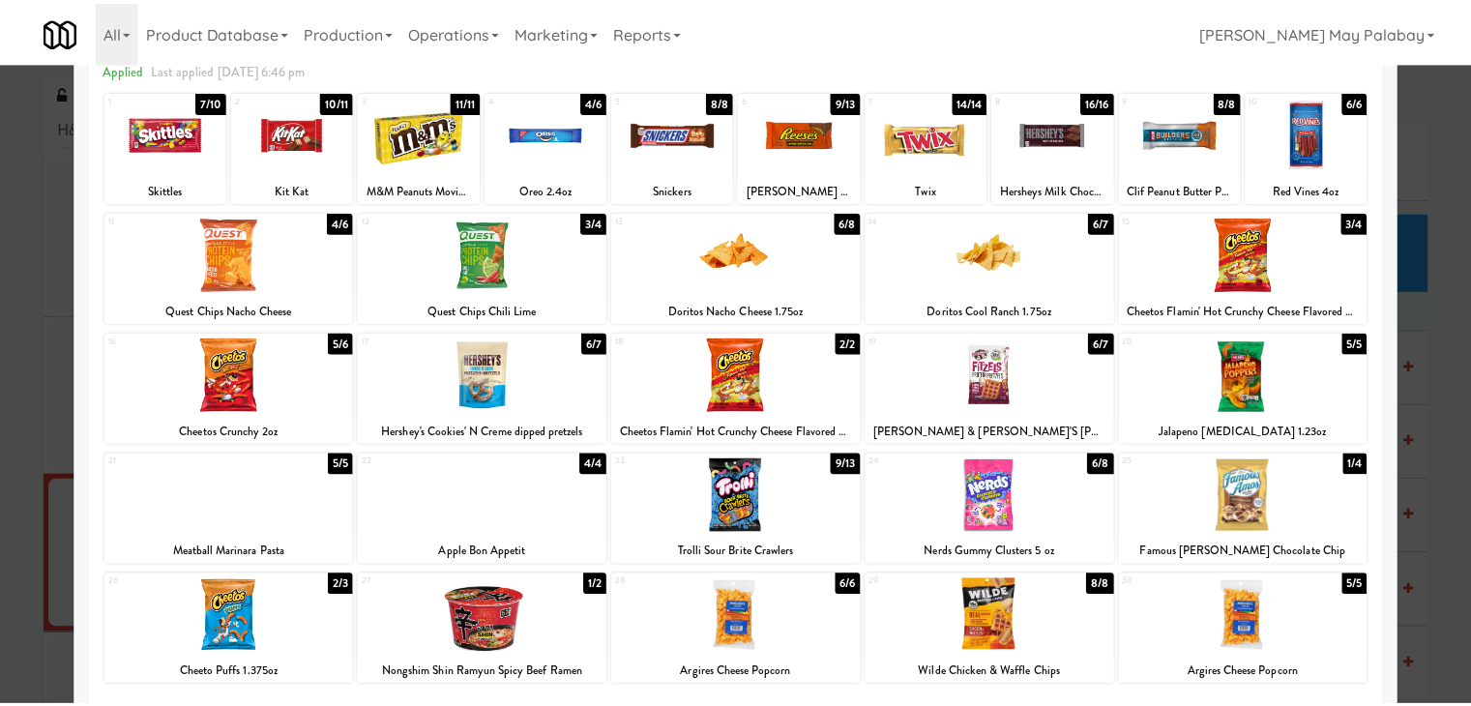
scroll to position [97, 0]
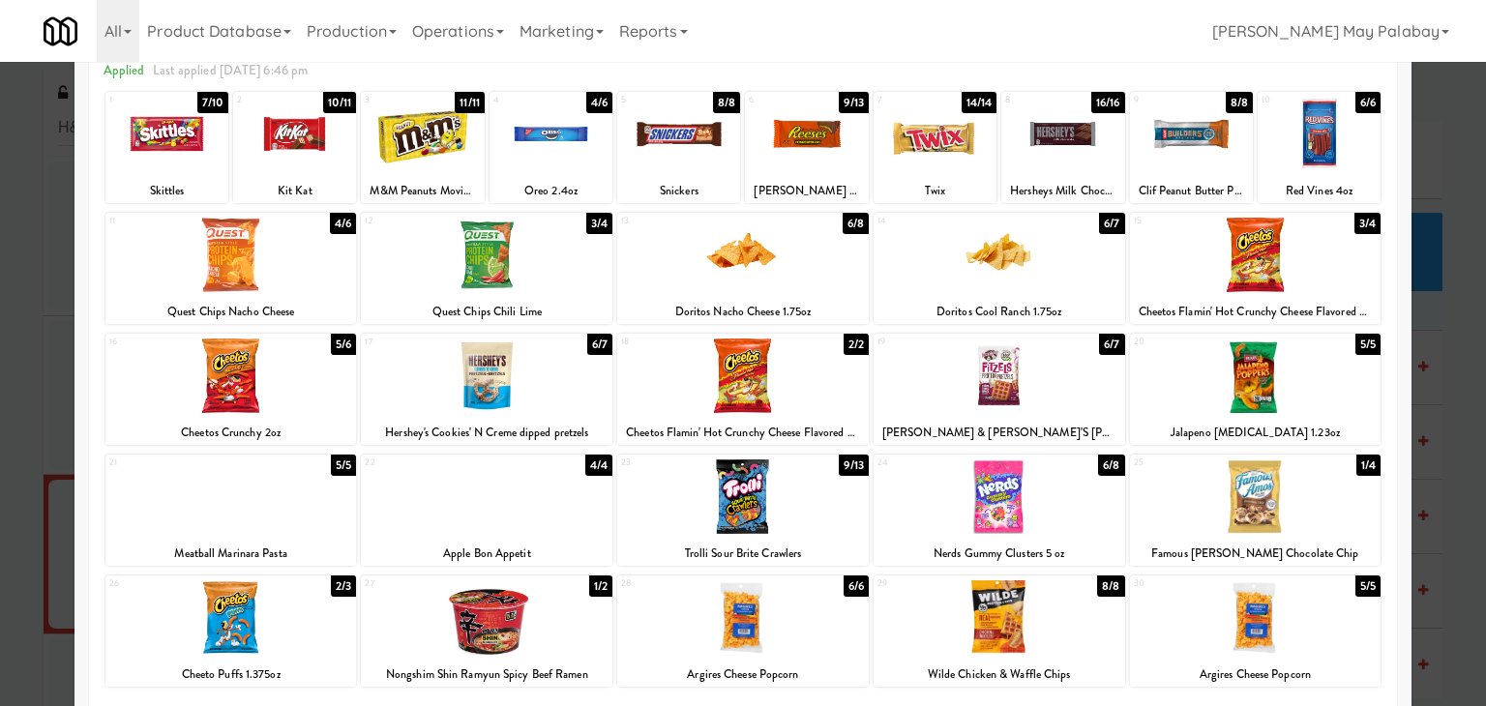
click at [1332, 537] on div "25 1/4 Famous Amos Chocolate Chip" at bounding box center [1256, 510] width 252 height 111
click at [617, 172] on div "5 8/8 Snickers" at bounding box center [678, 147] width 123 height 111
click at [584, 173] on div "4 4/6 Oreo 2.4oz" at bounding box center [551, 147] width 123 height 111
click at [1448, 365] on div at bounding box center [743, 353] width 1486 height 706
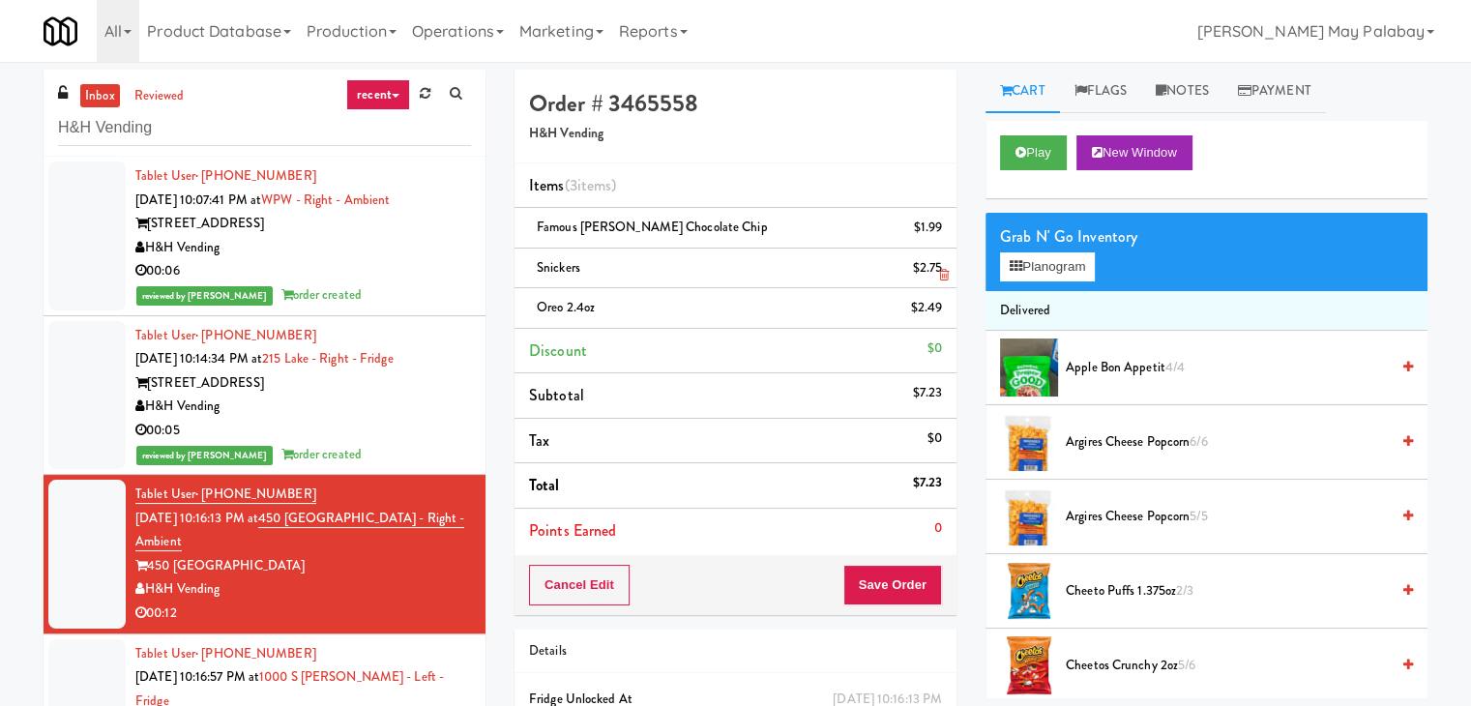
click at [941, 276] on icon at bounding box center [944, 275] width 10 height 13
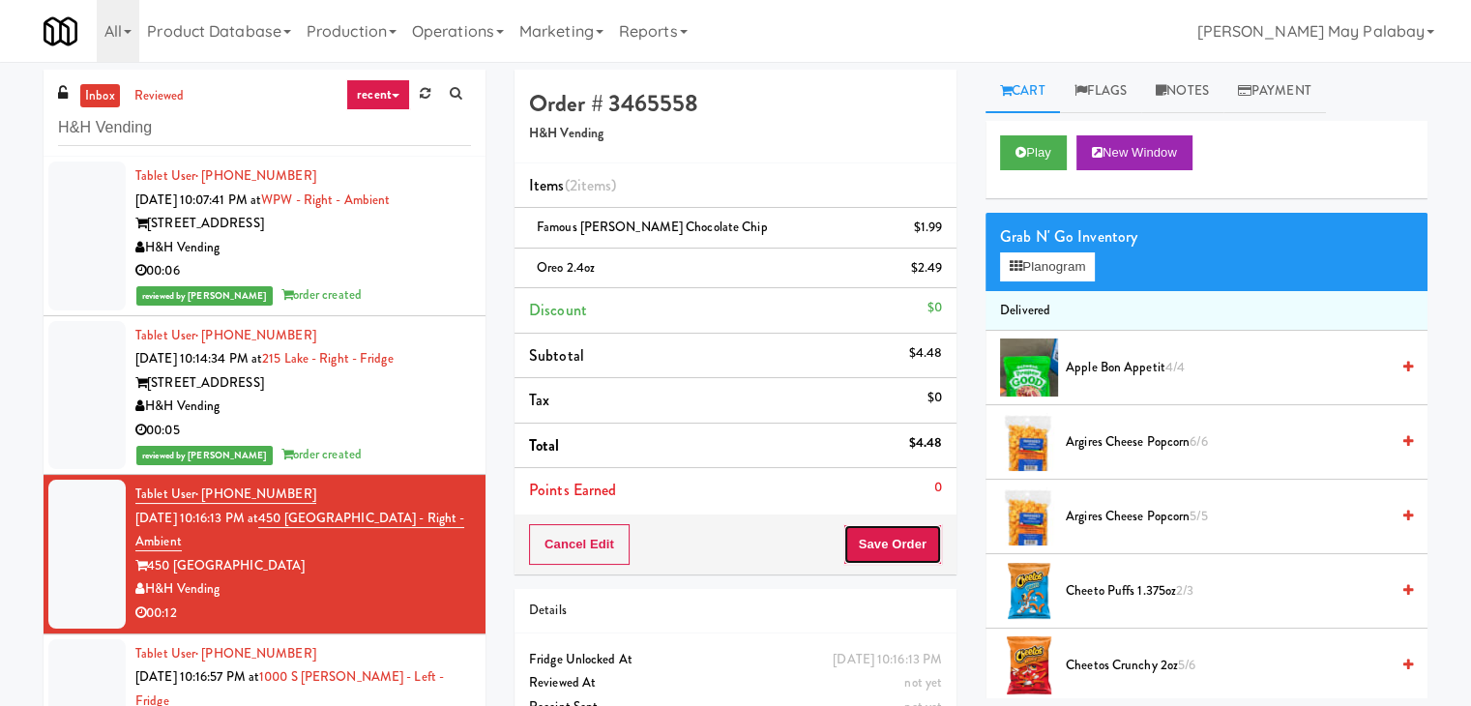
click at [910, 537] on button "Save Order" at bounding box center [893, 544] width 99 height 41
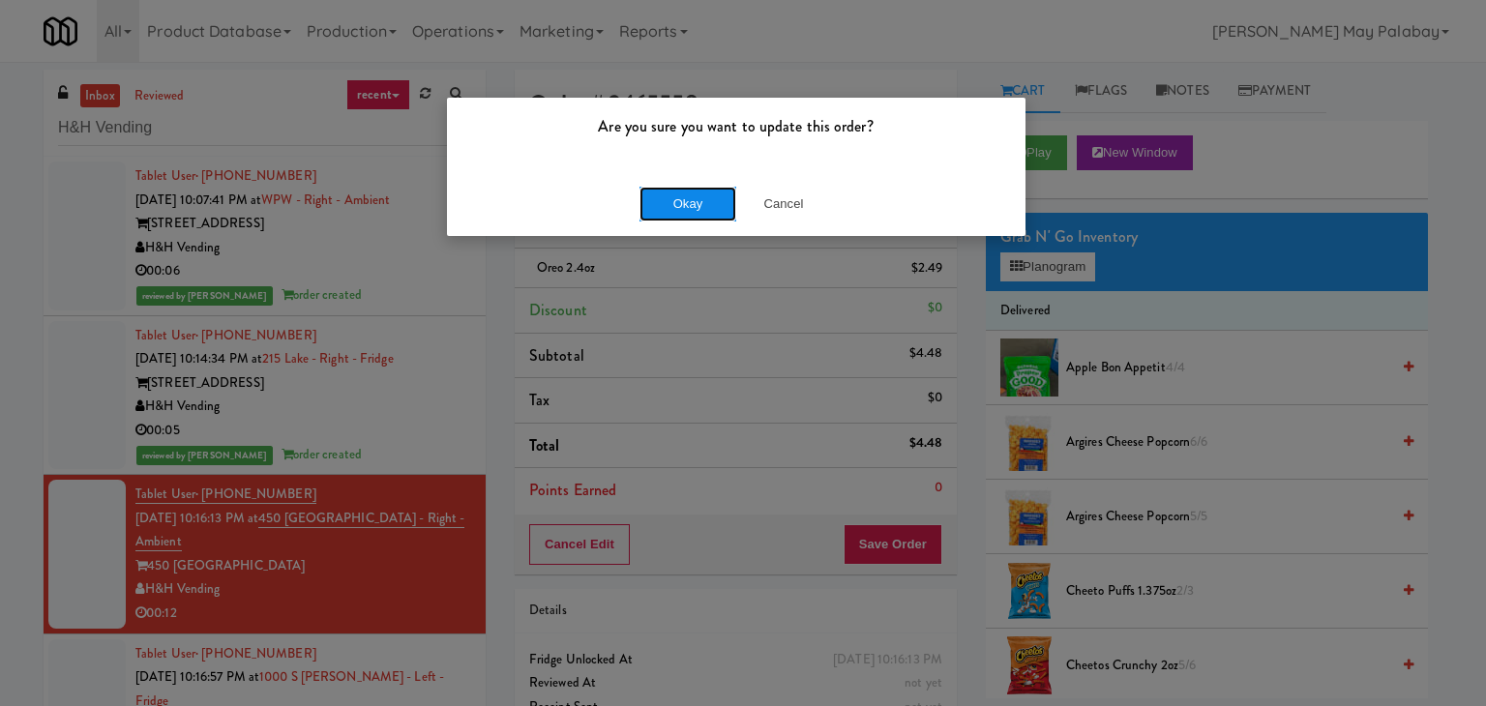
click at [702, 210] on button "Okay" at bounding box center [687, 204] width 97 height 35
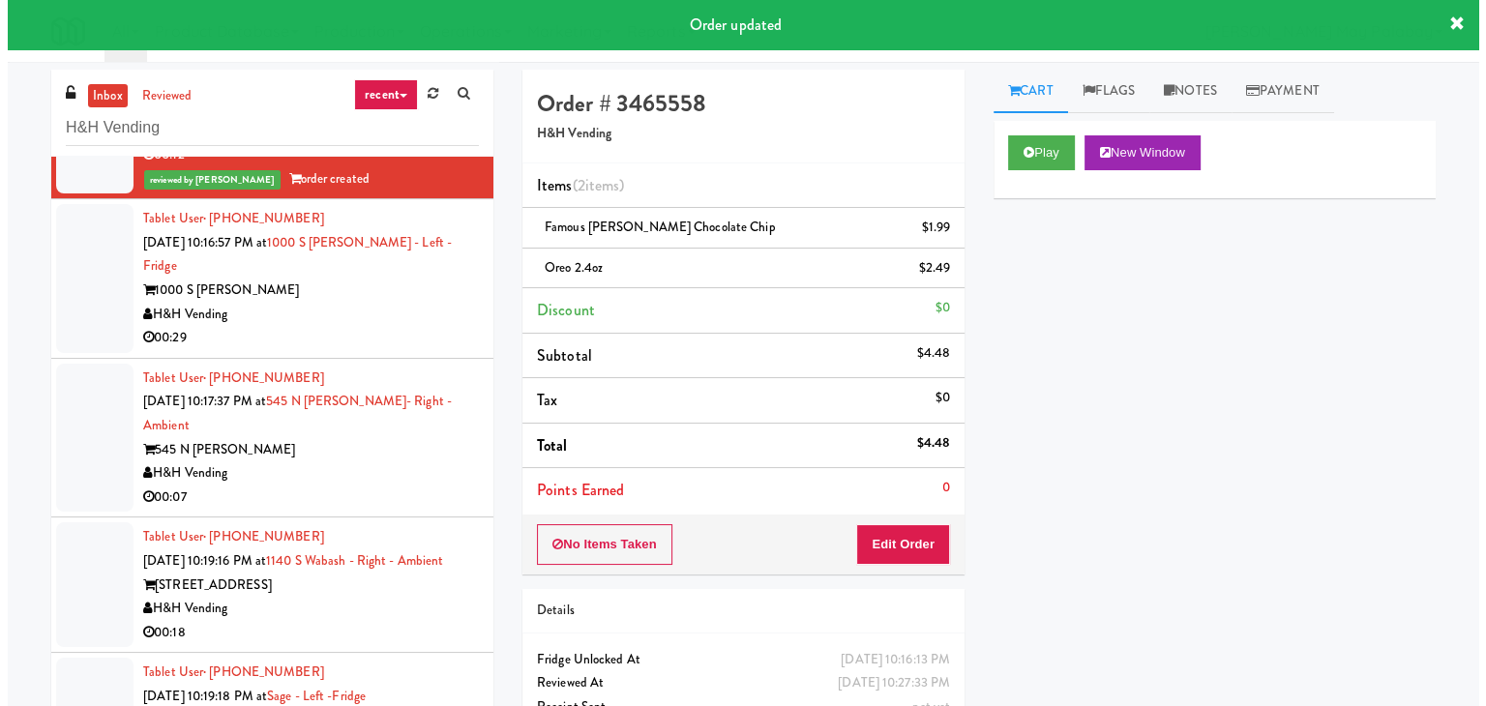
scroll to position [484, 0]
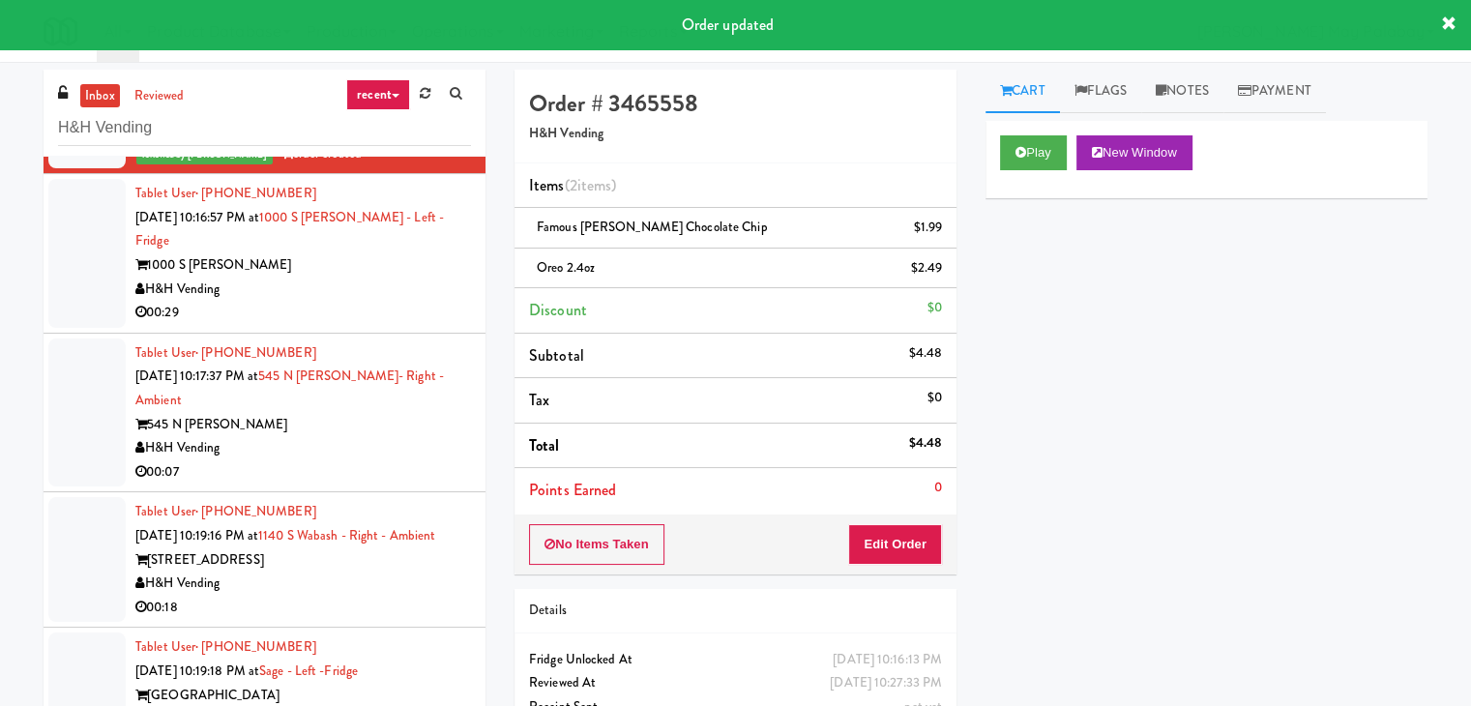
click at [366, 278] on div "H&H Vending" at bounding box center [303, 290] width 336 height 24
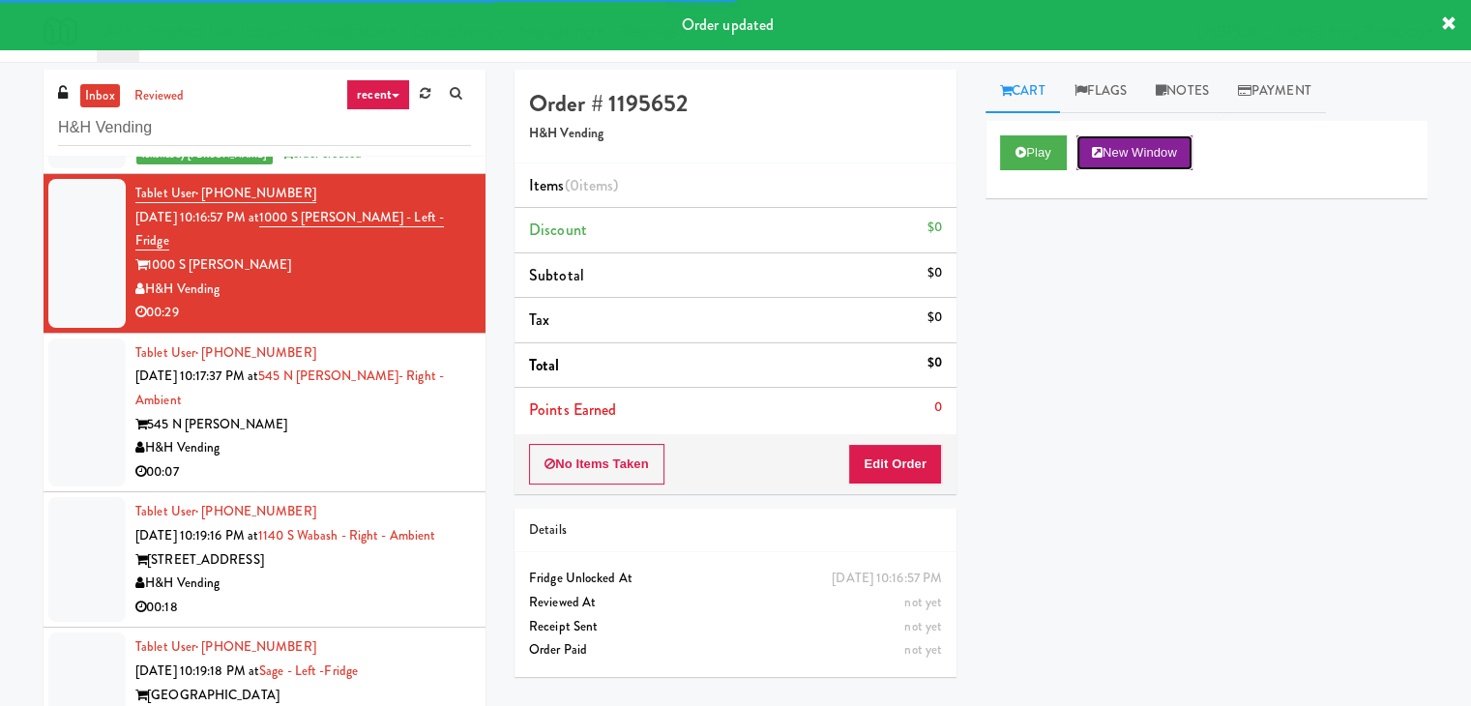
click at [1121, 160] on button "New Window" at bounding box center [1135, 152] width 116 height 35
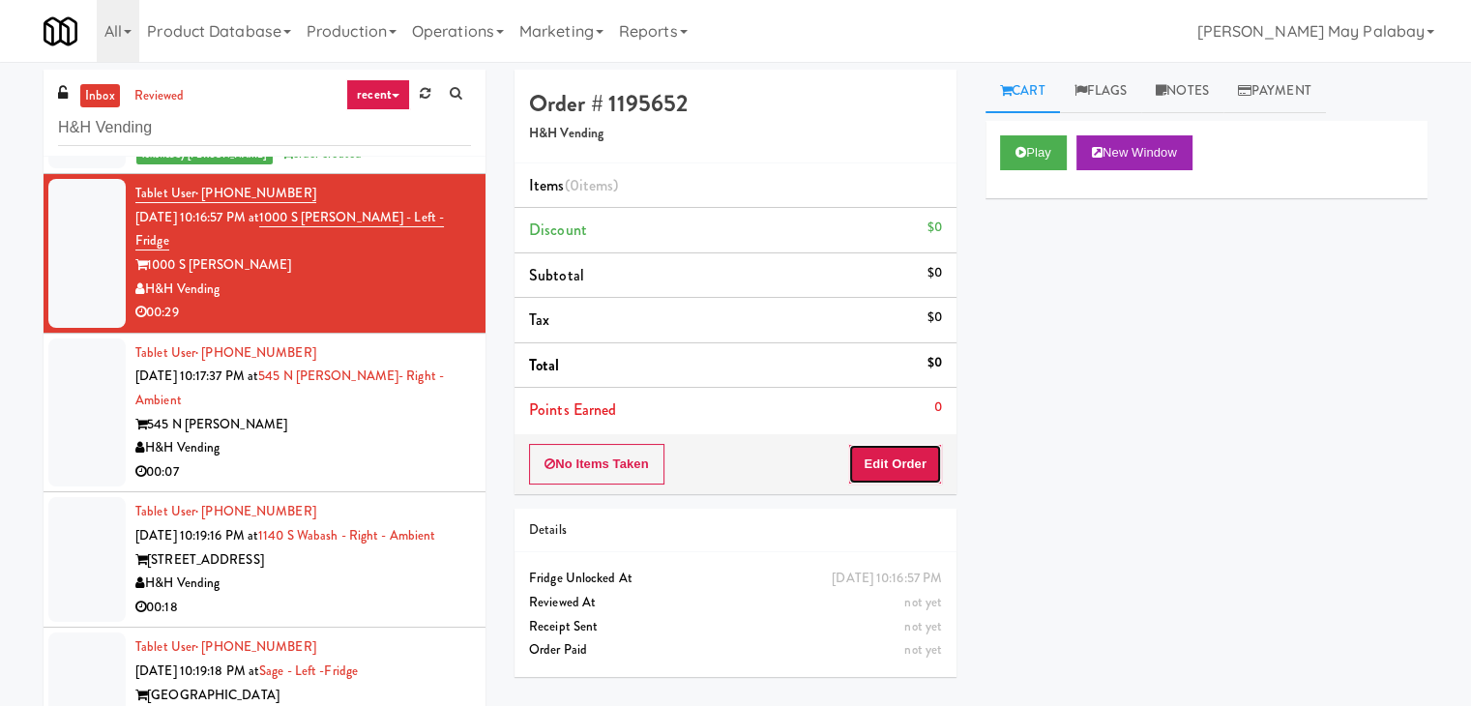
click at [893, 459] on button "Edit Order" at bounding box center [895, 464] width 94 height 41
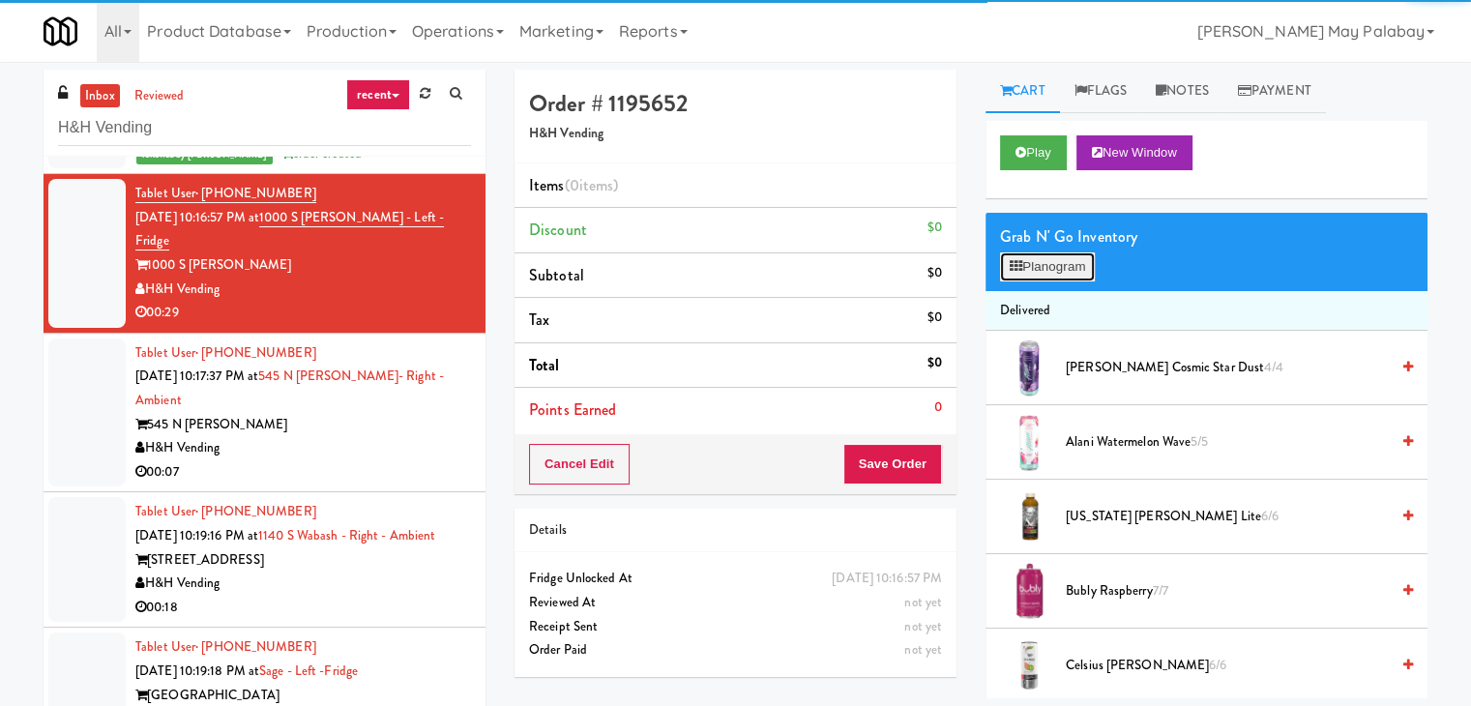
click at [1084, 268] on button "Planogram" at bounding box center [1047, 266] width 95 height 29
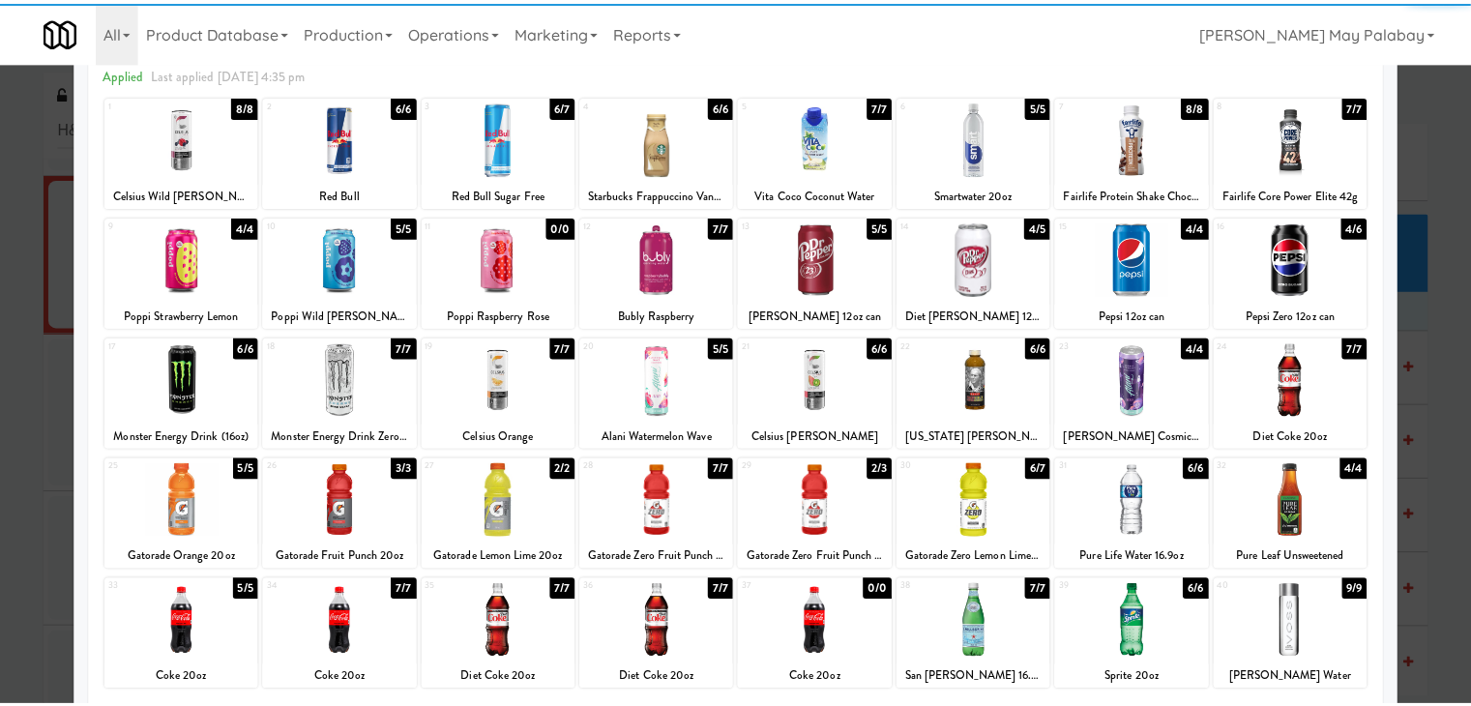
scroll to position [97, 0]
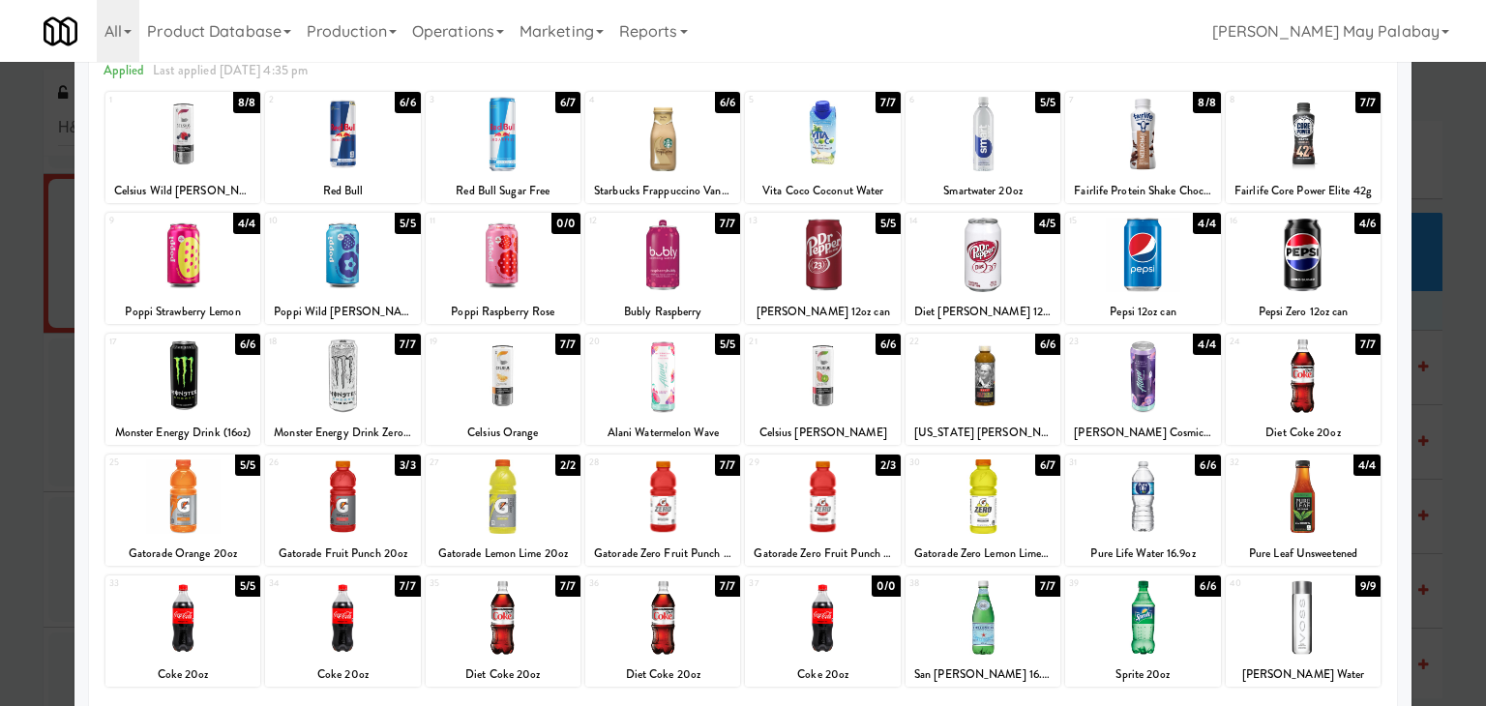
click at [1457, 460] on div at bounding box center [743, 353] width 1486 height 706
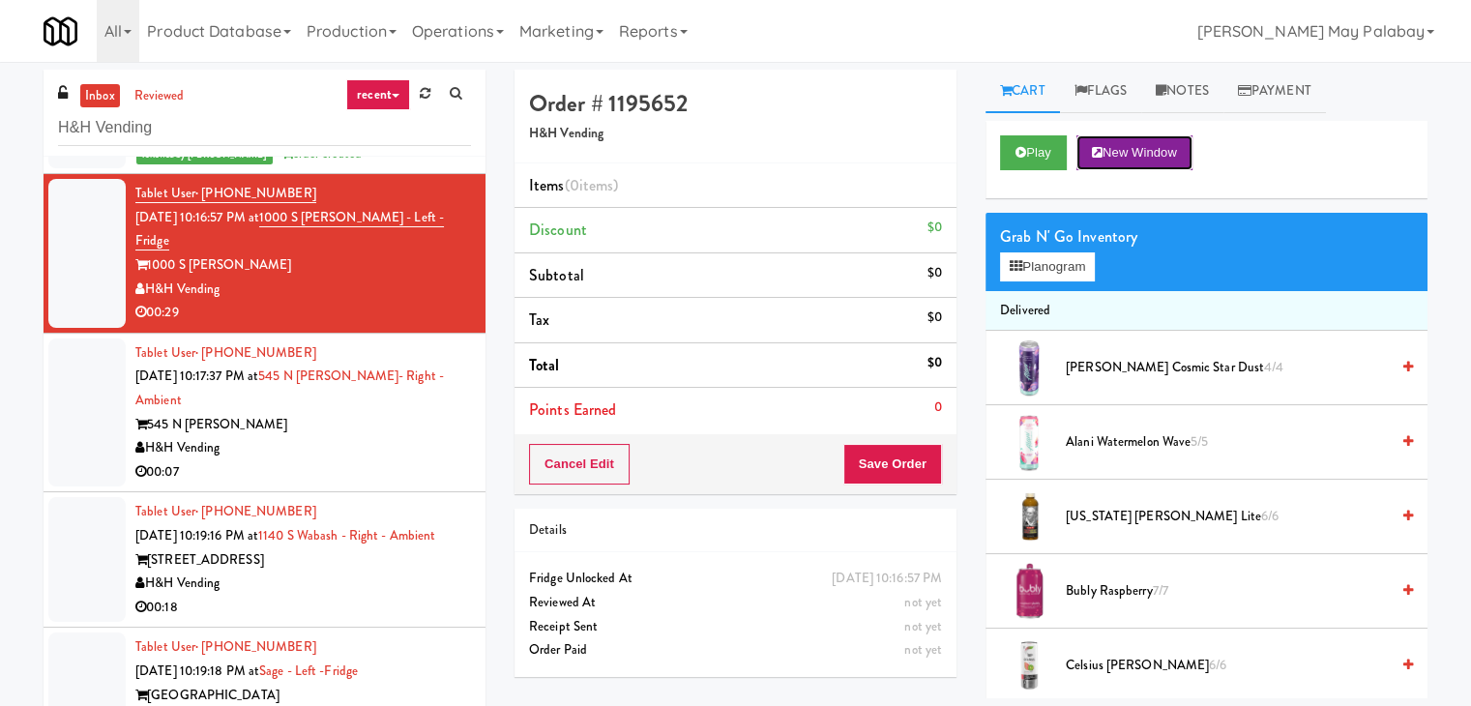
click at [1145, 145] on button "New Window" at bounding box center [1135, 152] width 116 height 35
click at [1047, 260] on button "Planogram" at bounding box center [1047, 266] width 95 height 29
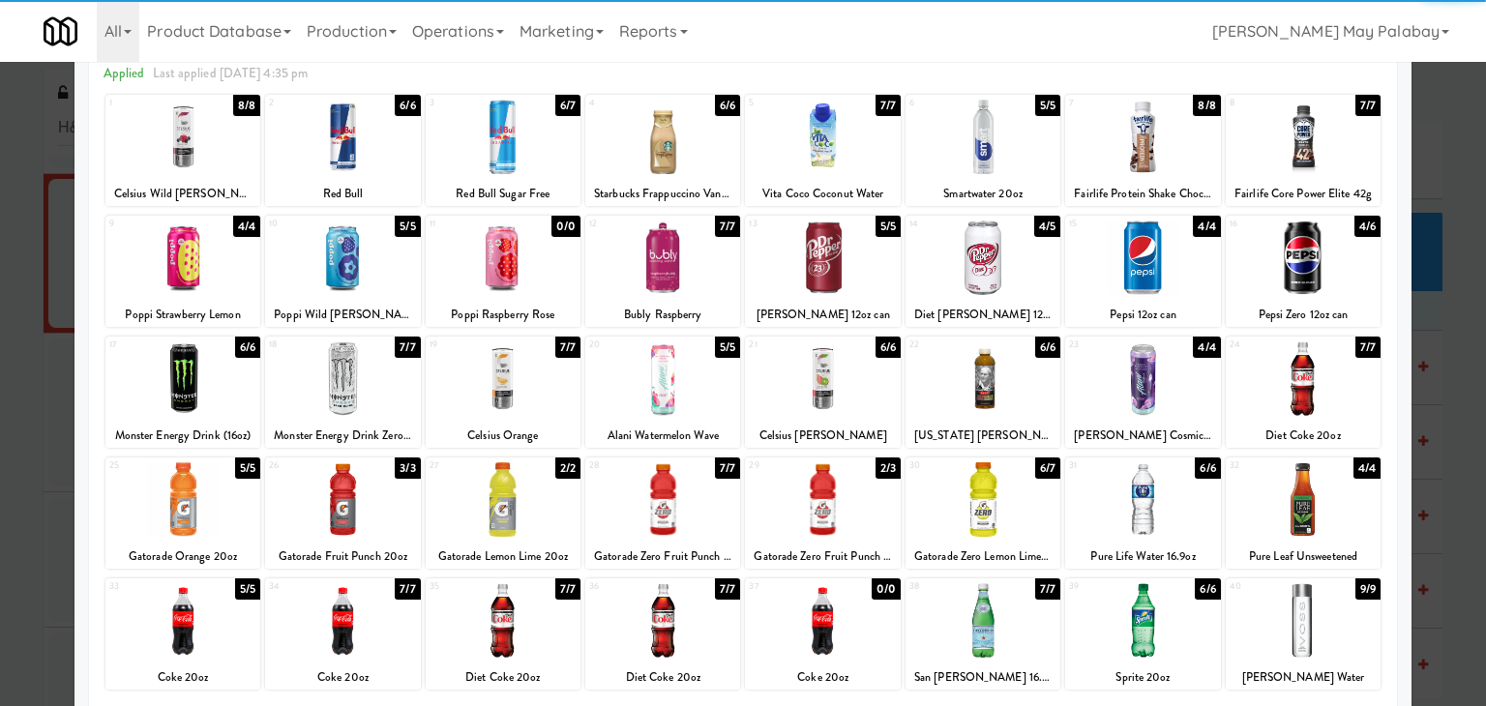
scroll to position [97, 0]
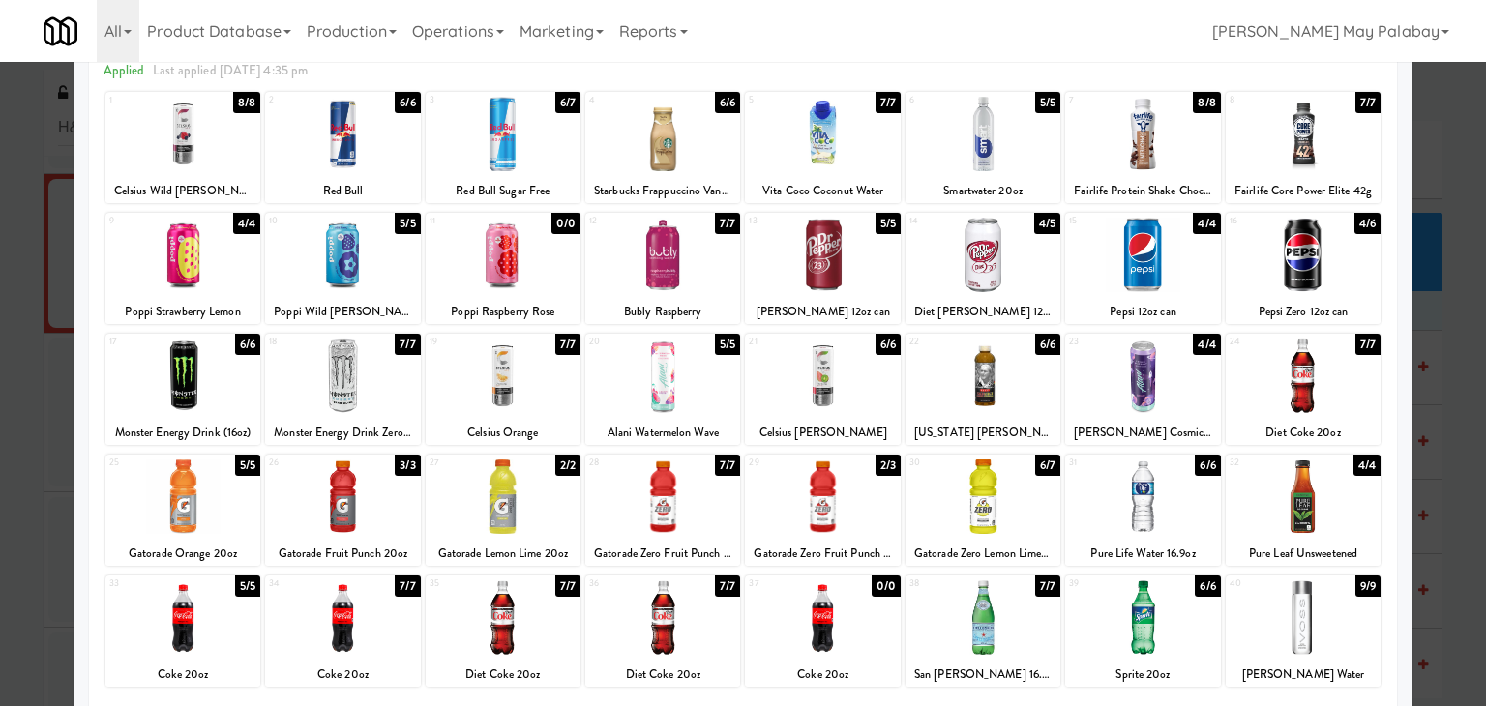
click at [723, 527] on div at bounding box center [662, 497] width 155 height 74
click at [855, 533] on div at bounding box center [822, 497] width 155 height 74
click at [706, 519] on div at bounding box center [662, 497] width 155 height 74
click at [1441, 519] on div at bounding box center [743, 353] width 1486 height 706
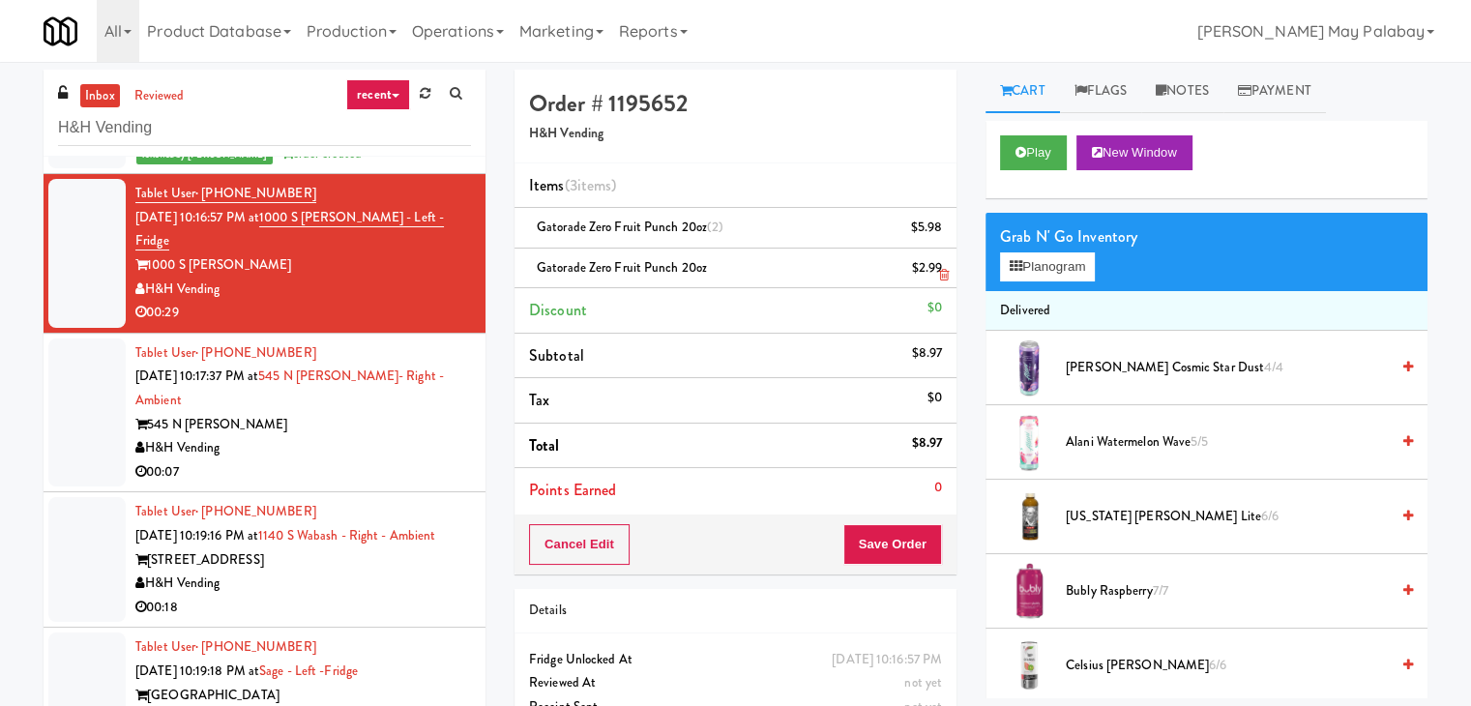
click at [942, 273] on icon at bounding box center [944, 275] width 10 height 13
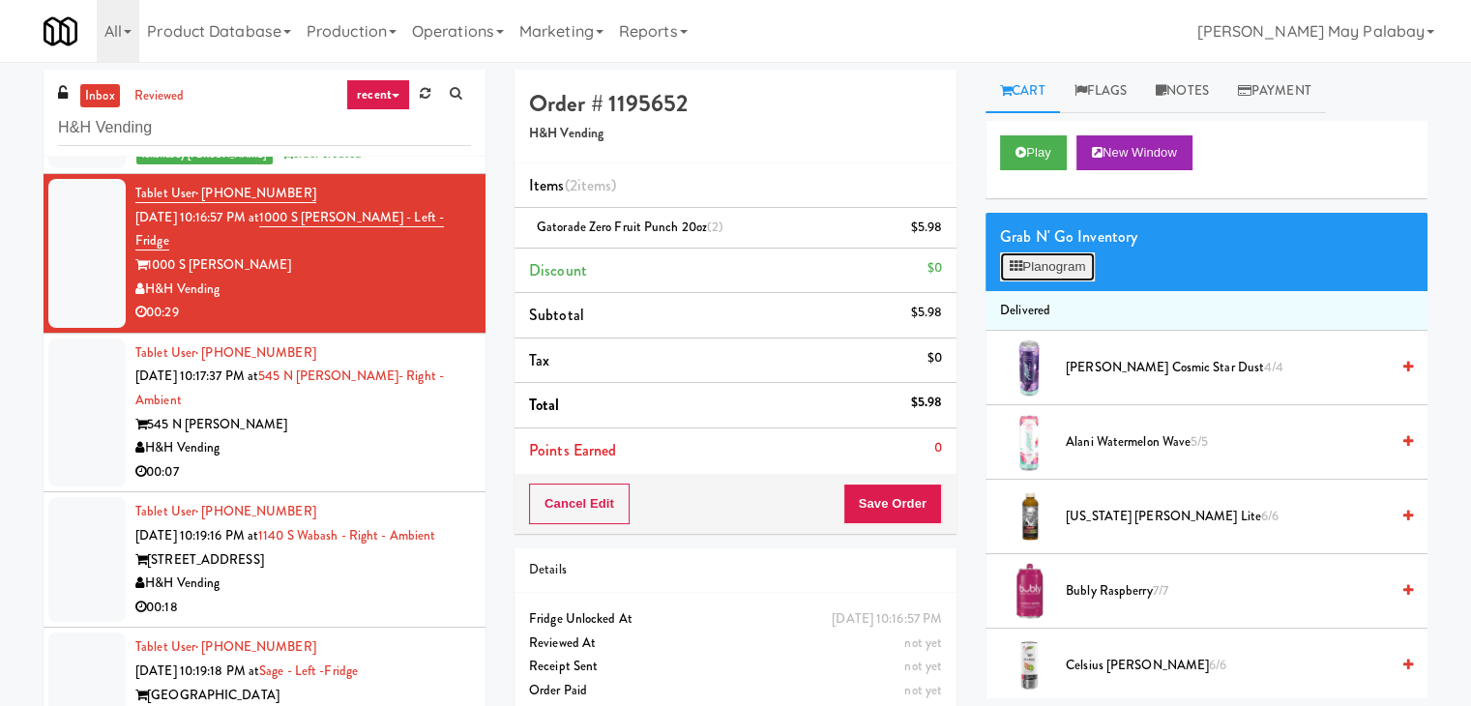
click at [1069, 271] on button "Planogram" at bounding box center [1047, 266] width 95 height 29
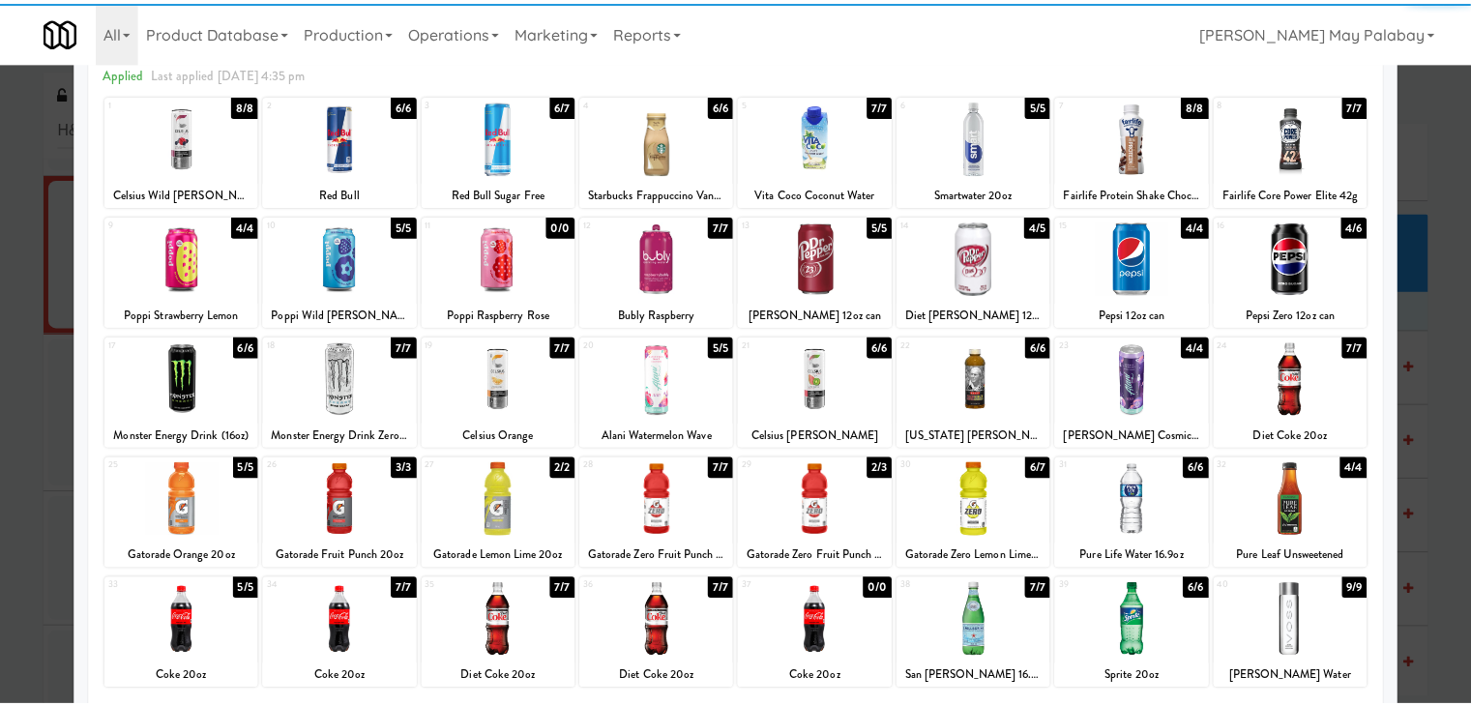
scroll to position [97, 0]
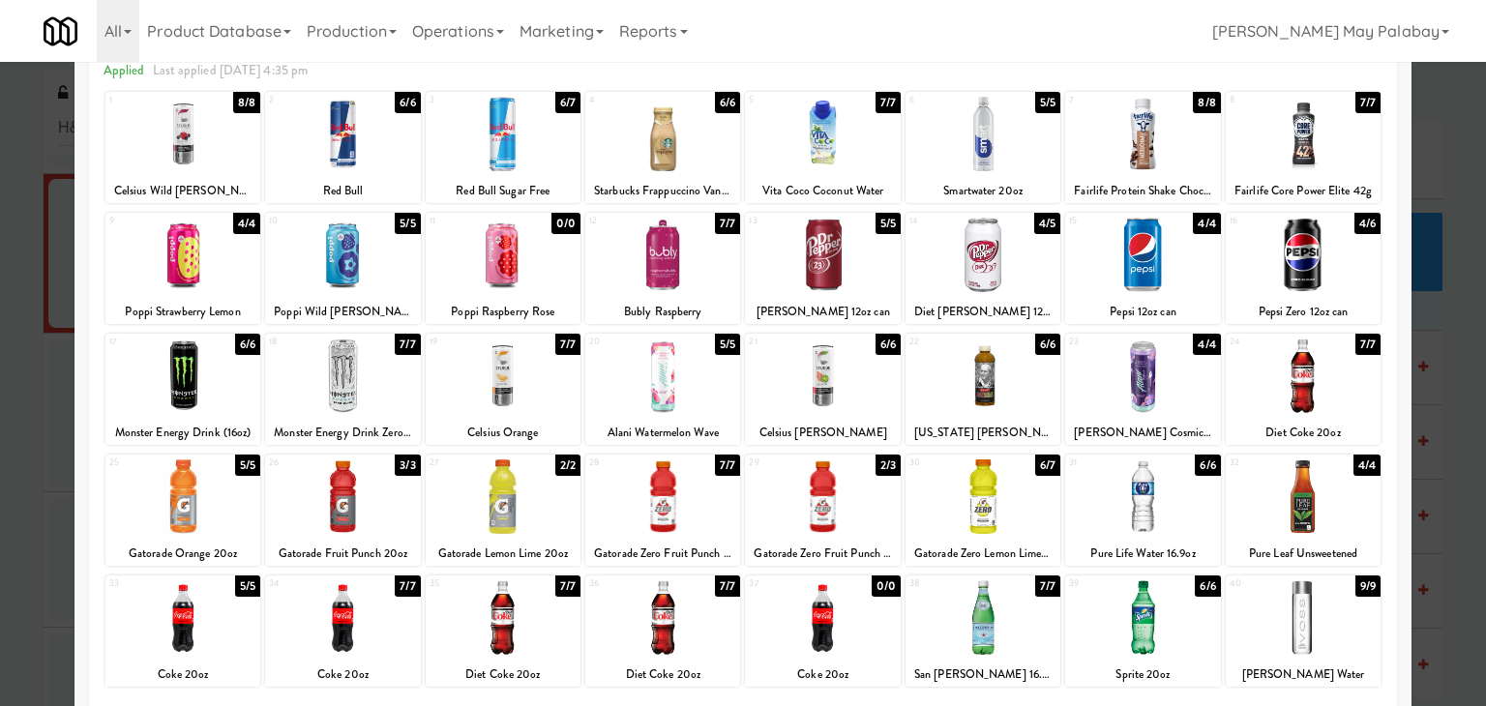
click at [1441, 329] on div at bounding box center [743, 353] width 1486 height 706
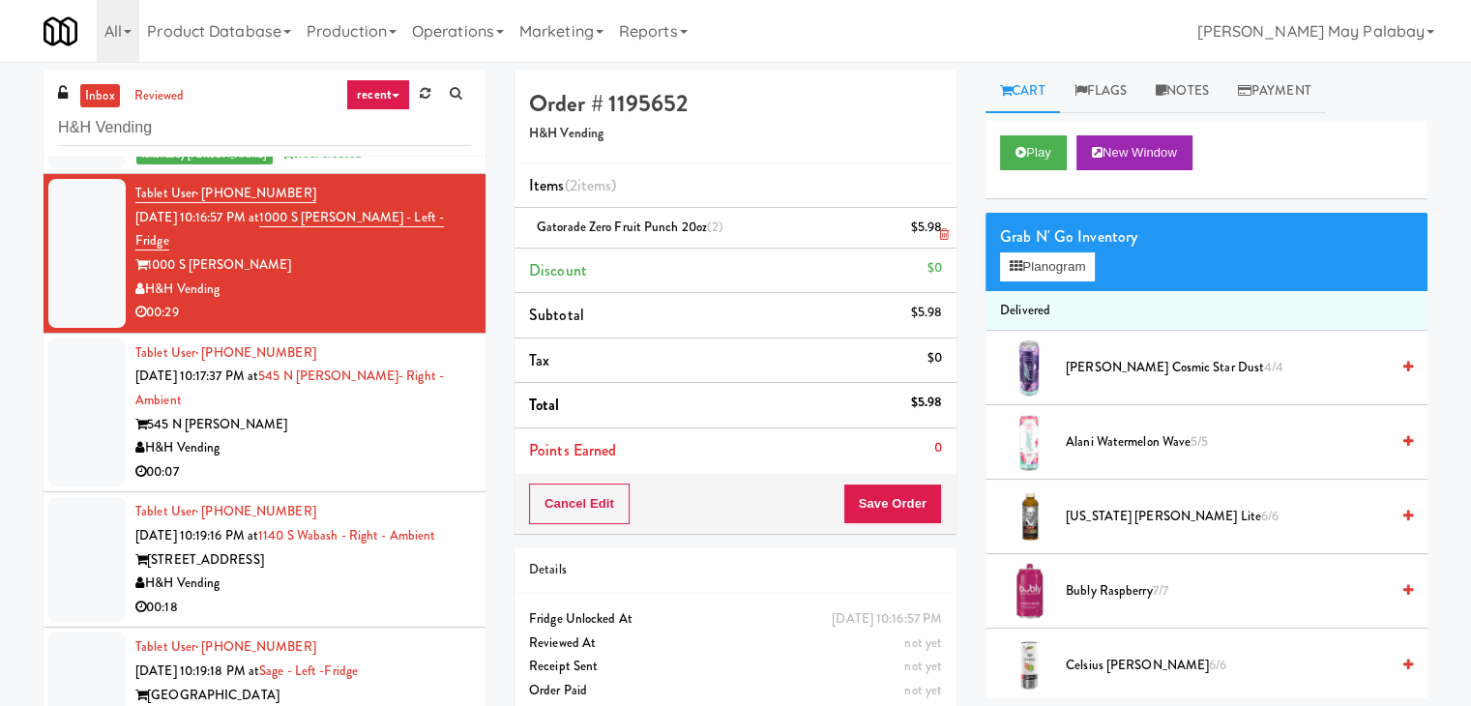
click at [939, 234] on icon at bounding box center [944, 234] width 10 height 13
click at [883, 504] on button "Save Order" at bounding box center [893, 504] width 99 height 41
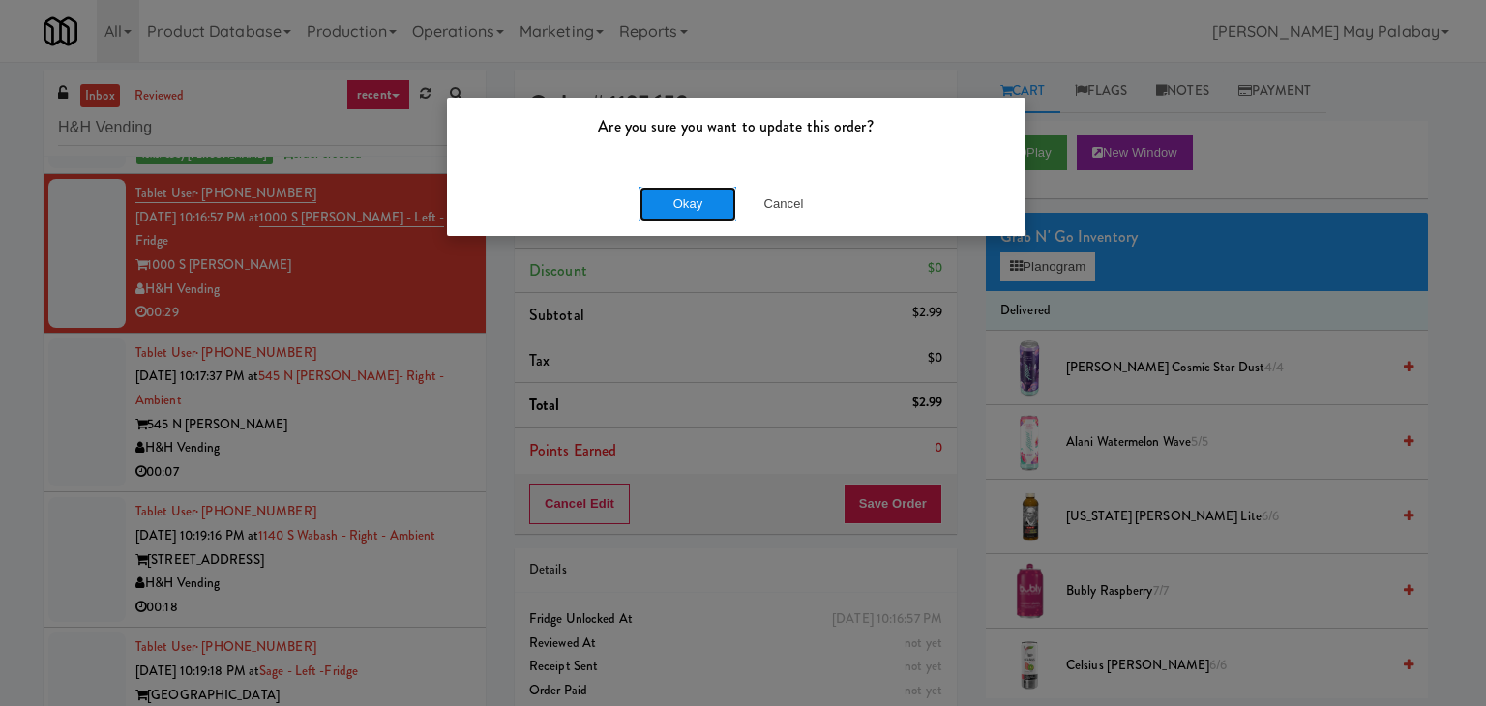
click at [702, 208] on button "Okay" at bounding box center [687, 204] width 97 height 35
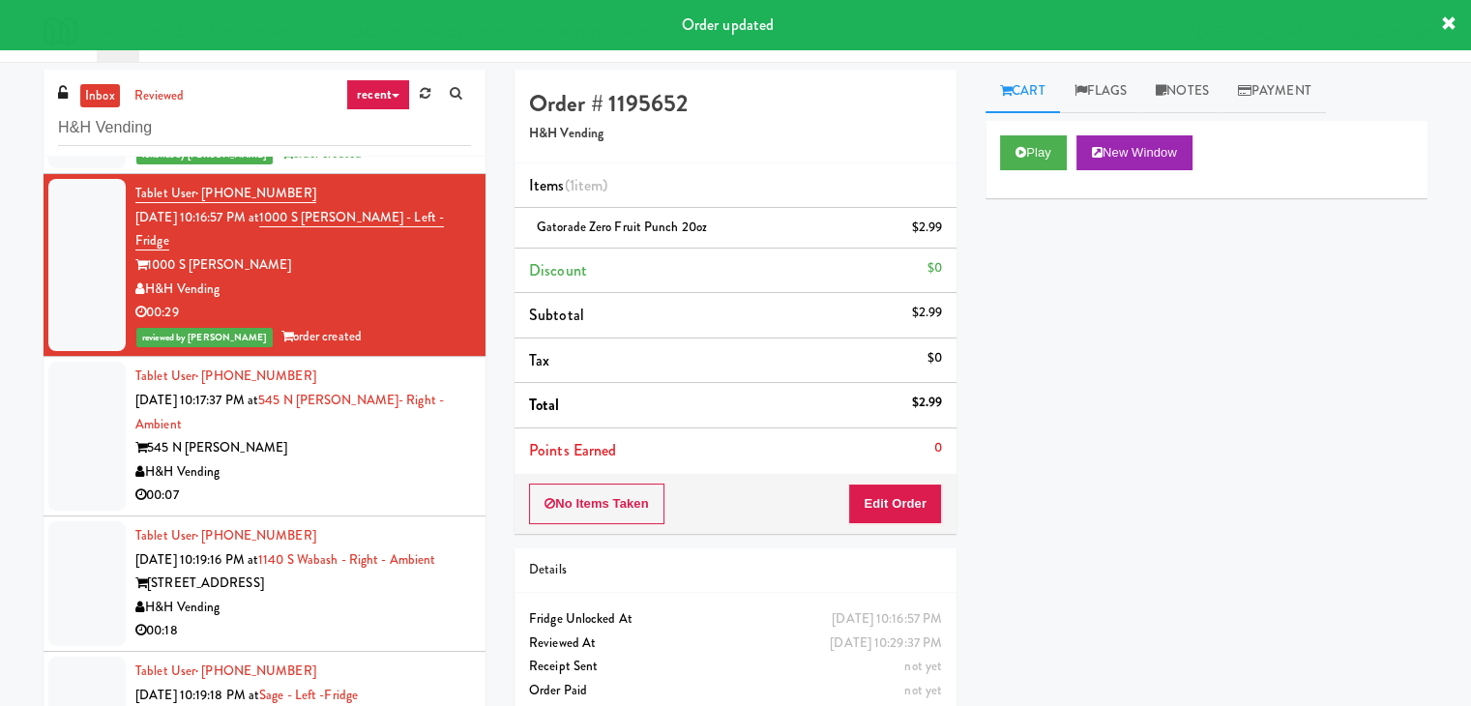
click at [355, 436] on div "545 N McClurg" at bounding box center [303, 448] width 336 height 24
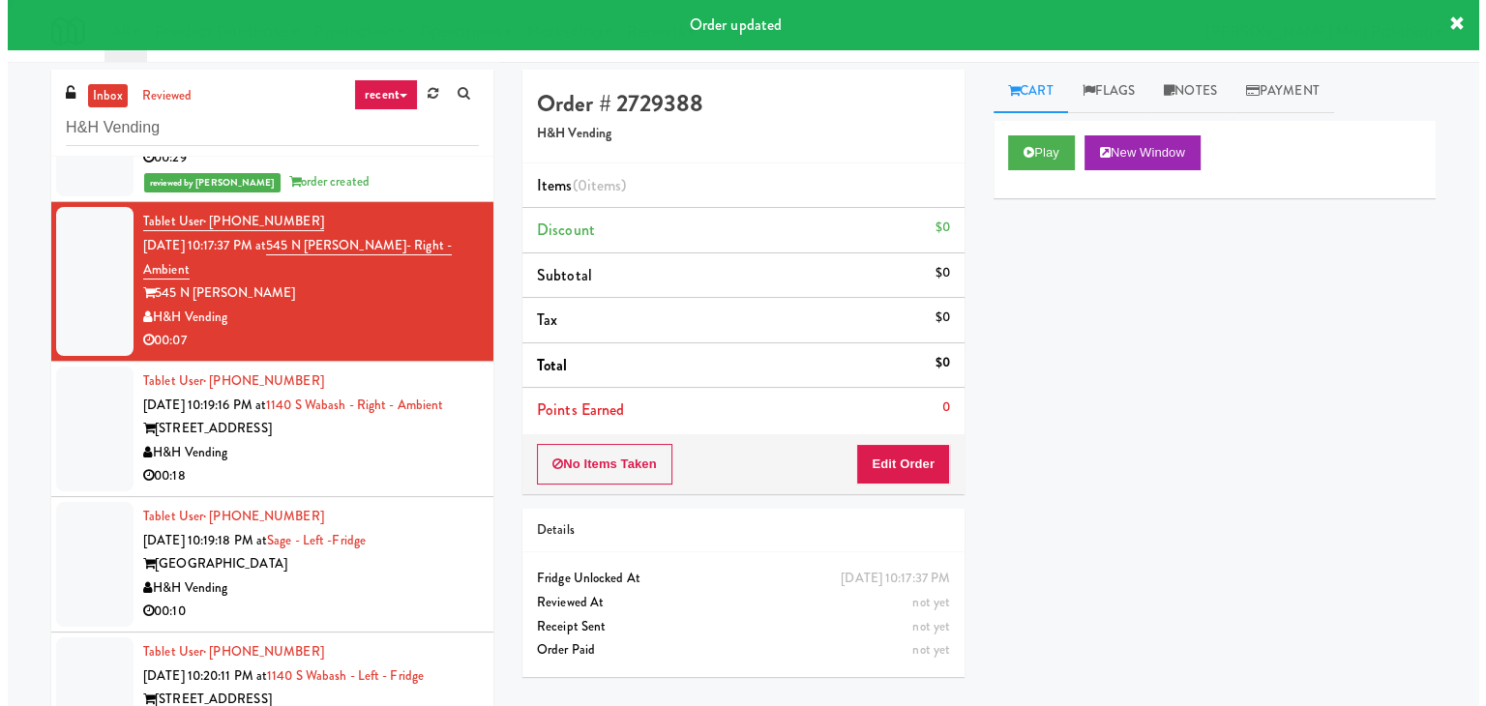
scroll to position [677, 0]
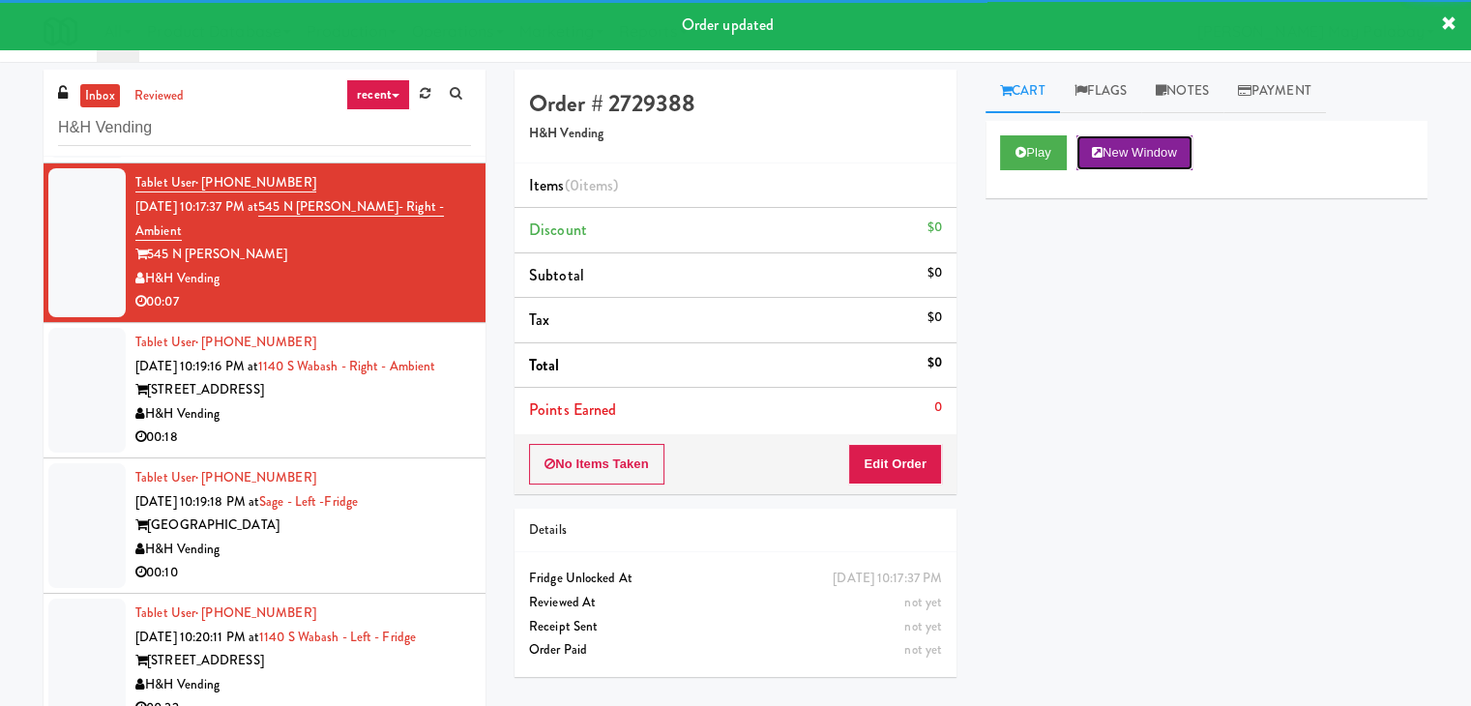
click at [1178, 157] on button "New Window" at bounding box center [1135, 152] width 116 height 35
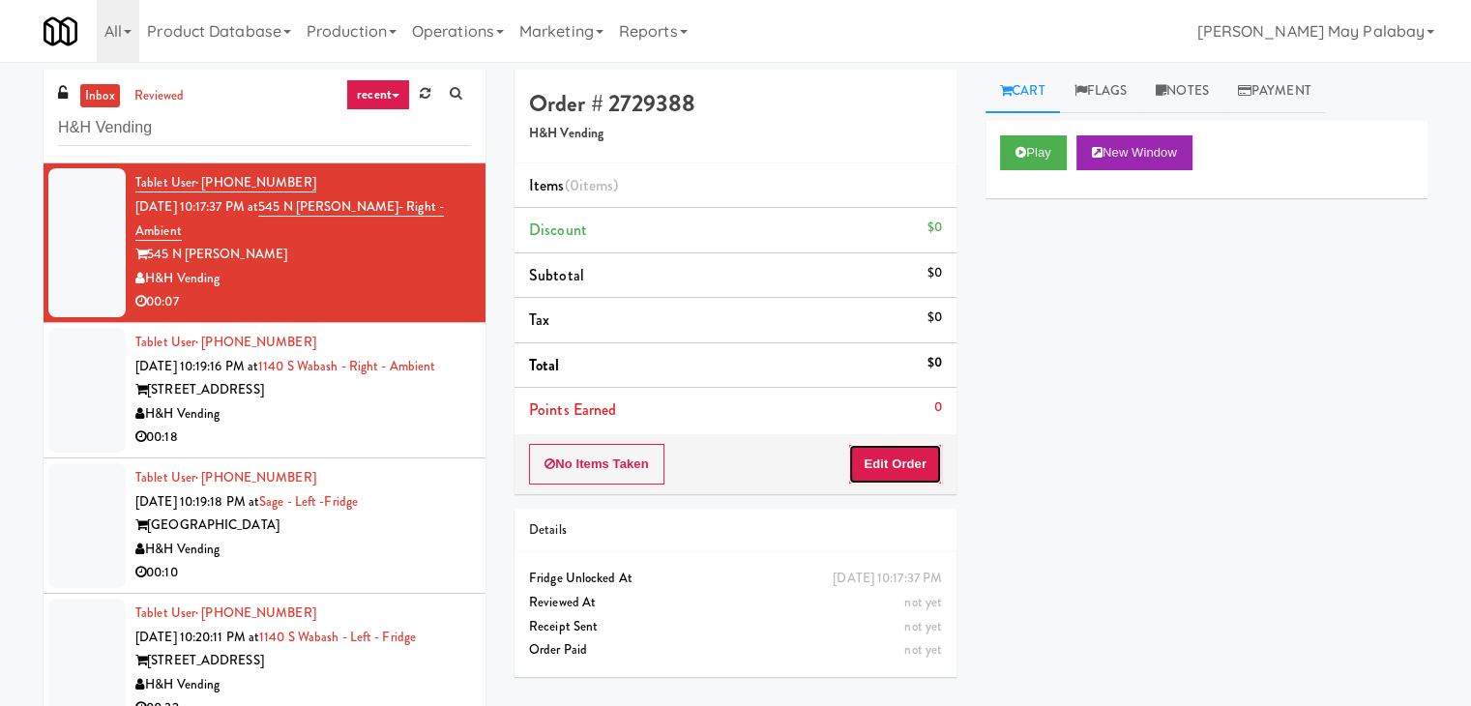
click at [915, 473] on button "Edit Order" at bounding box center [895, 464] width 94 height 41
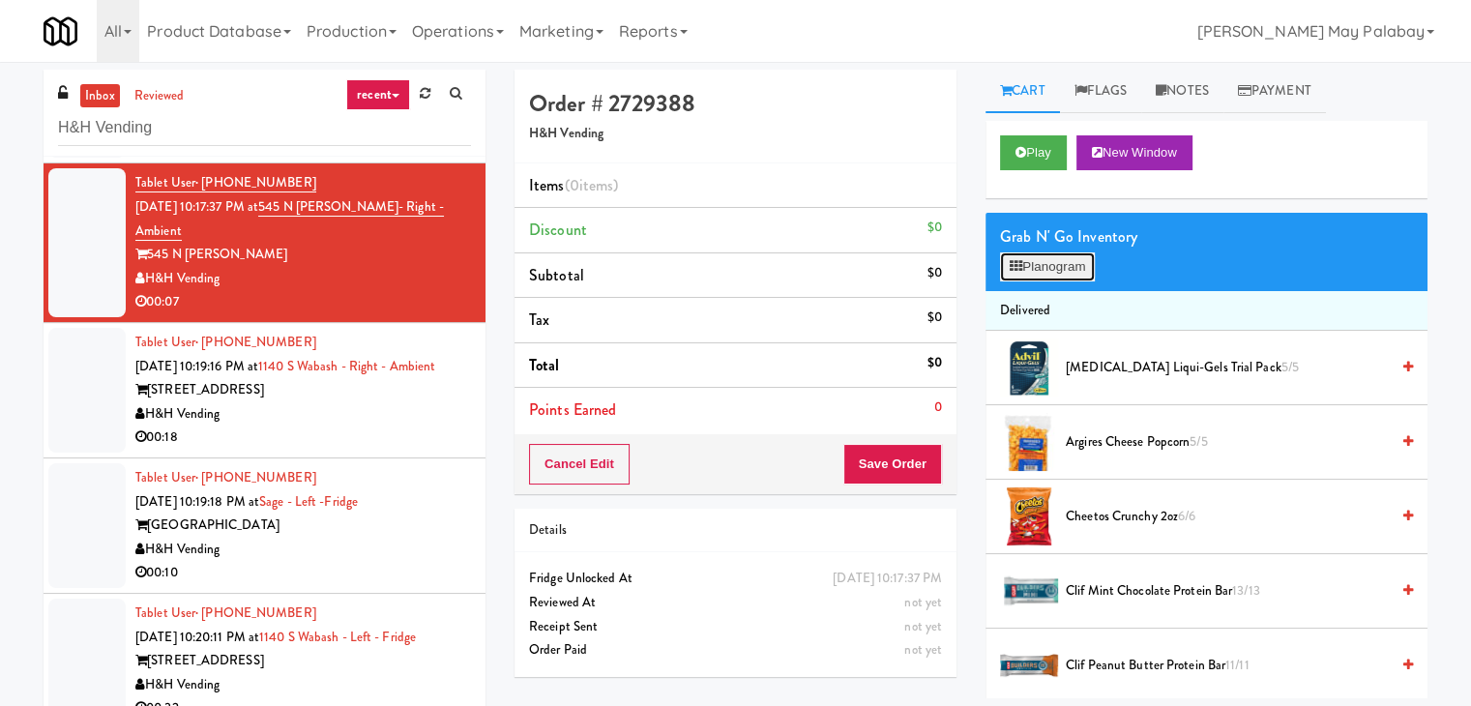
click at [1059, 269] on button "Planogram" at bounding box center [1047, 266] width 95 height 29
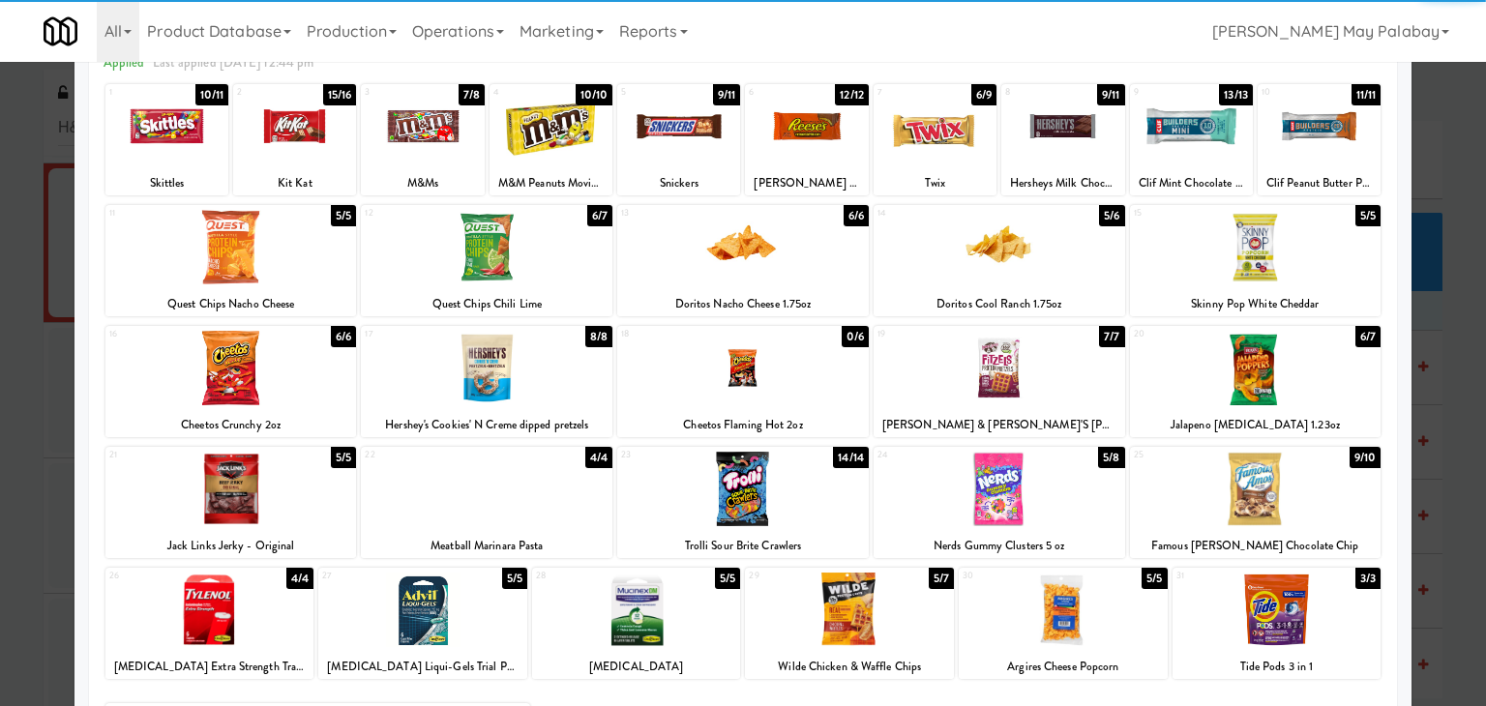
scroll to position [97, 0]
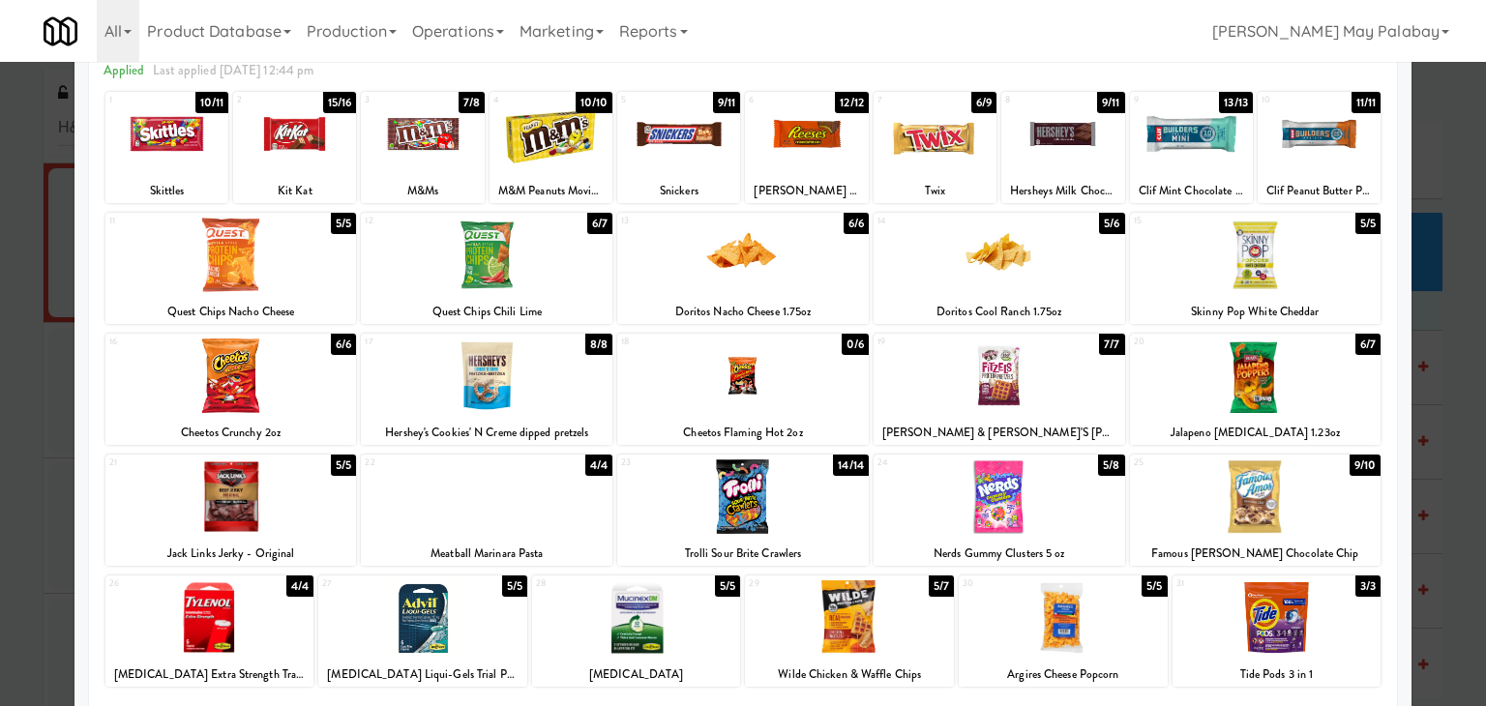
click at [325, 371] on div at bounding box center [231, 376] width 252 height 74
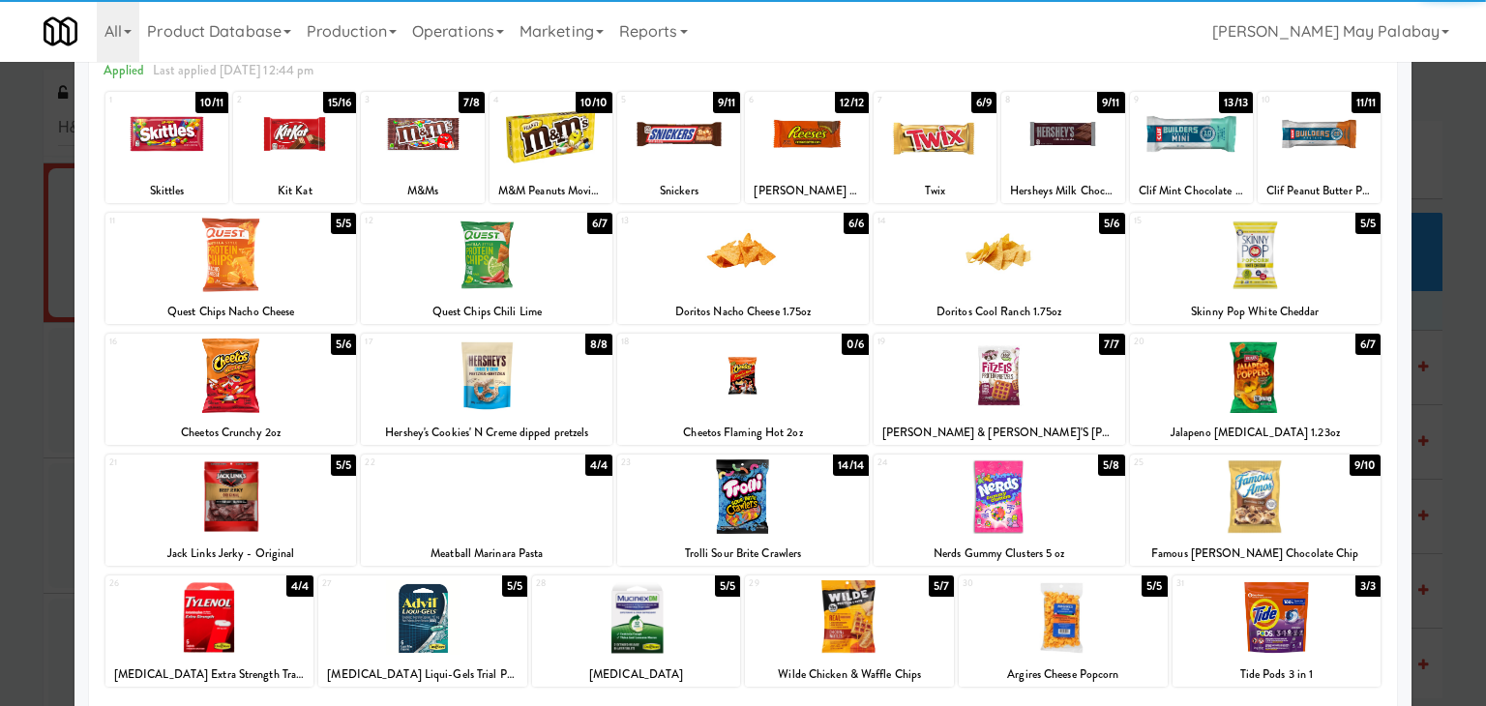
click at [561, 290] on div at bounding box center [487, 255] width 252 height 74
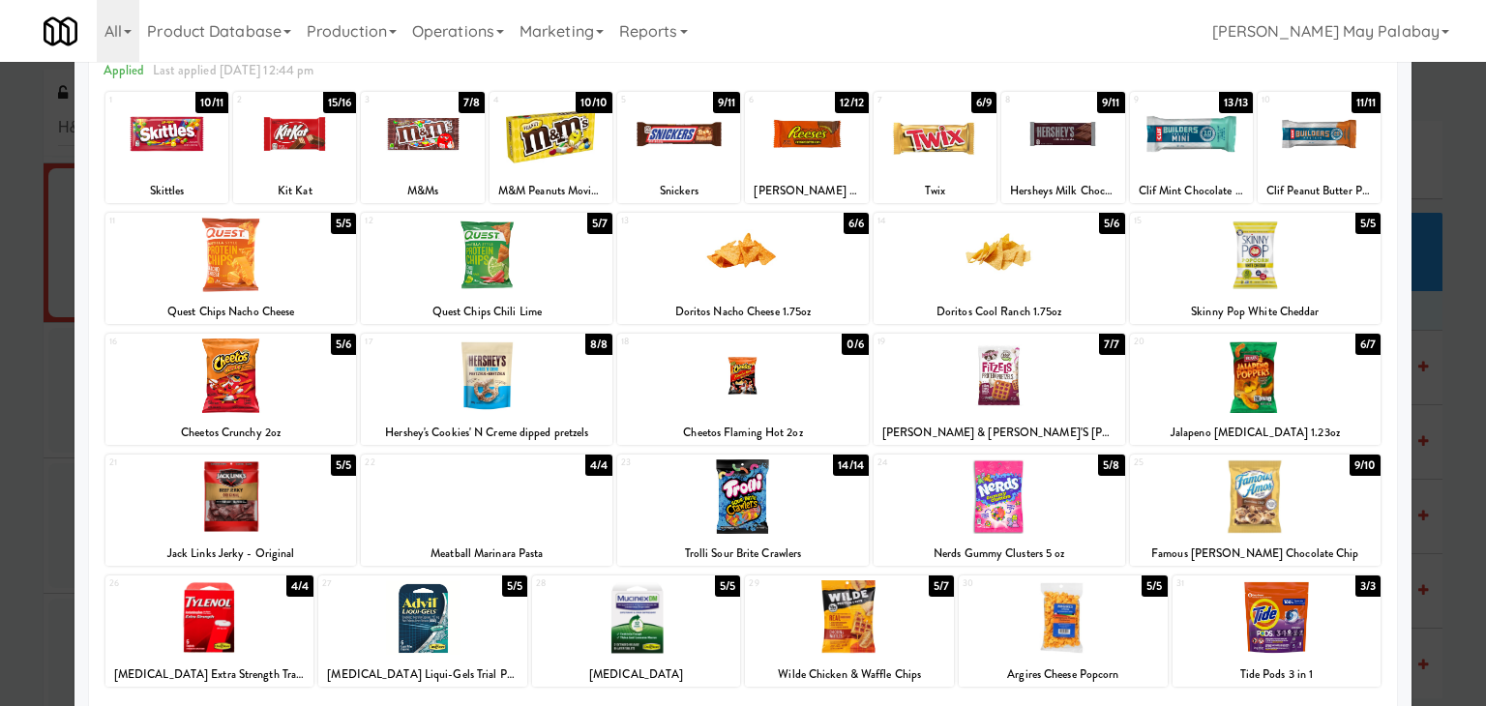
click at [1441, 321] on div at bounding box center [743, 353] width 1486 height 706
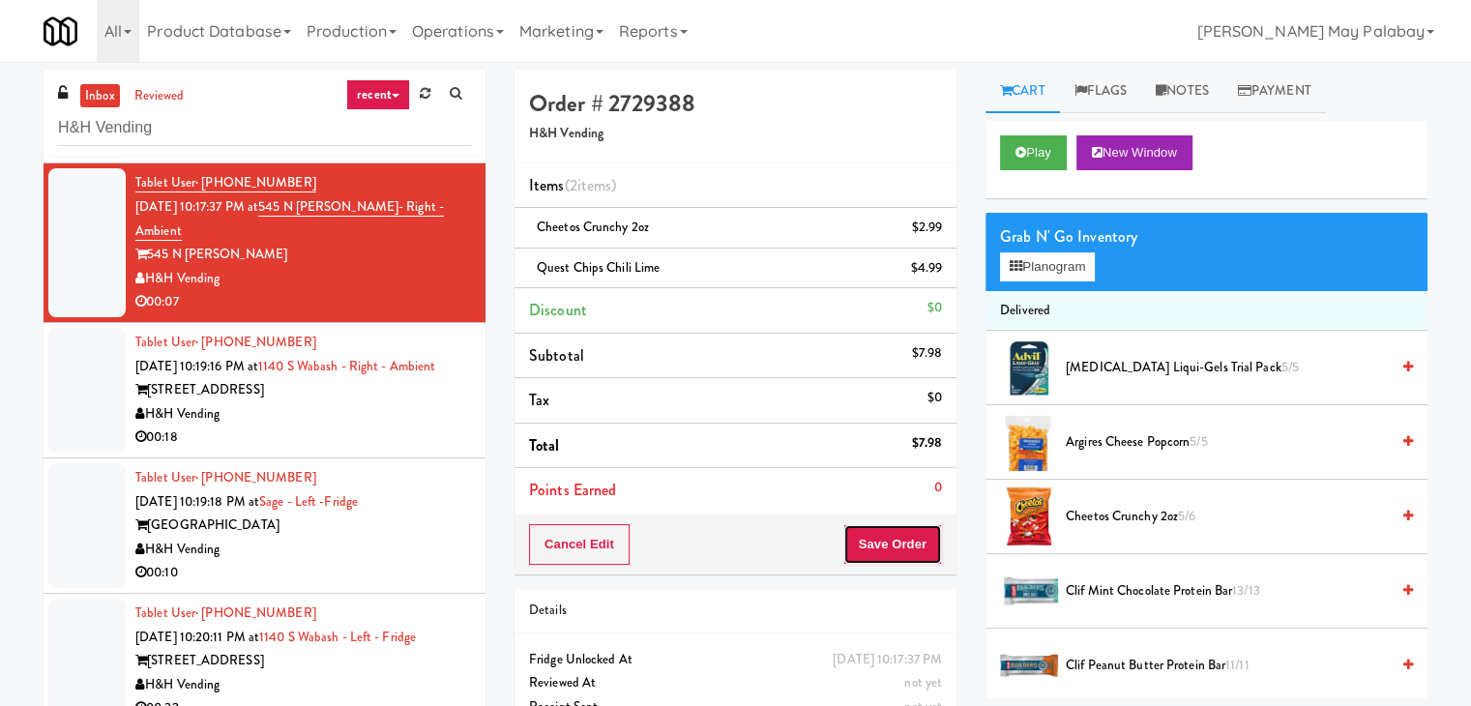
click at [880, 538] on button "Save Order" at bounding box center [893, 544] width 99 height 41
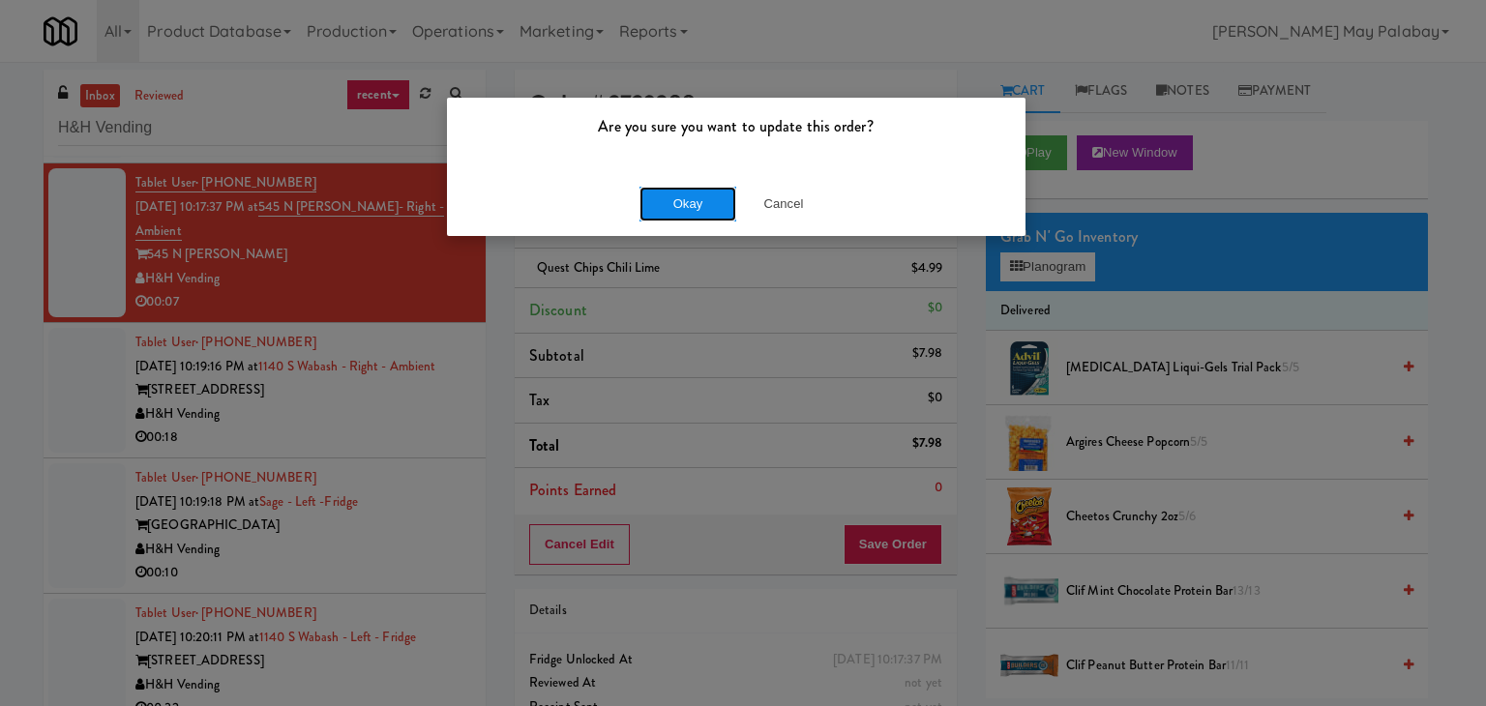
click at [692, 196] on button "Okay" at bounding box center [687, 204] width 97 height 35
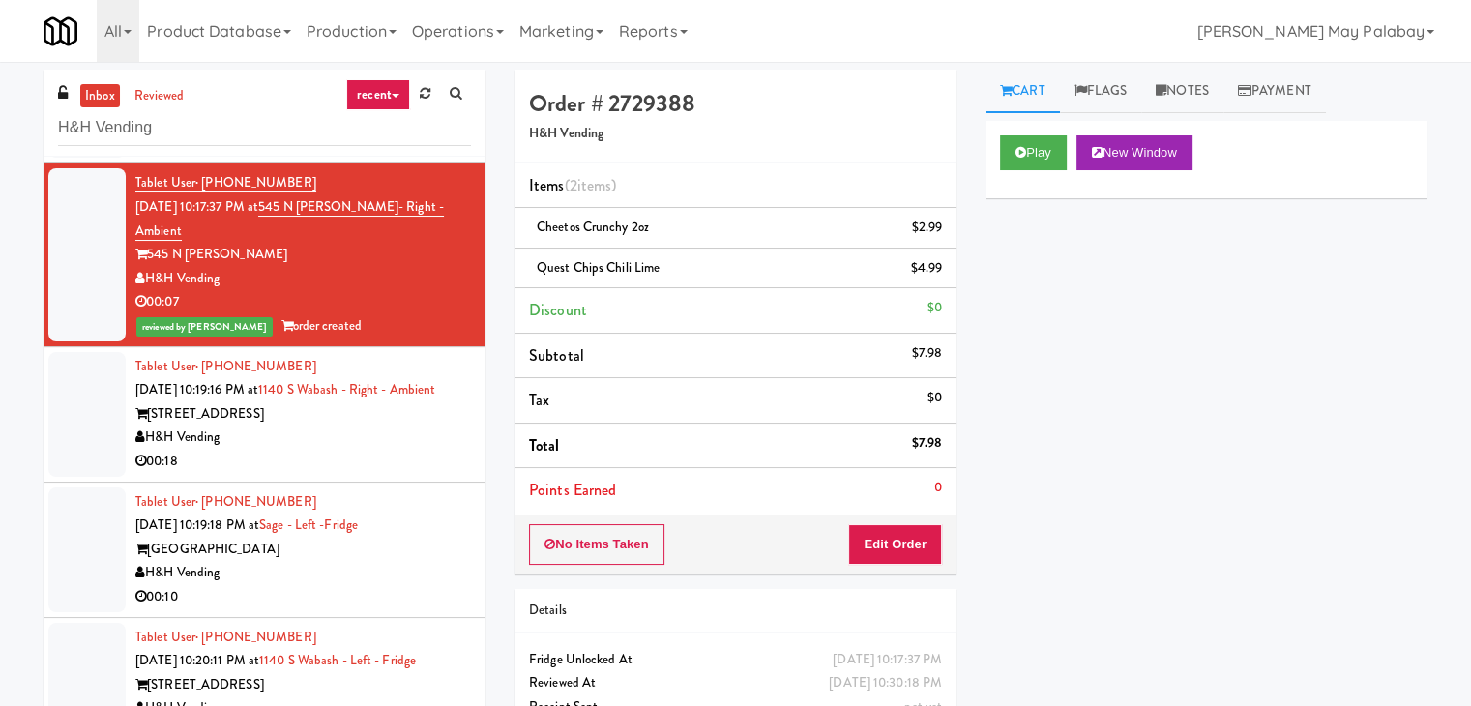
click at [421, 419] on div "1140 S Wabash" at bounding box center [303, 414] width 336 height 24
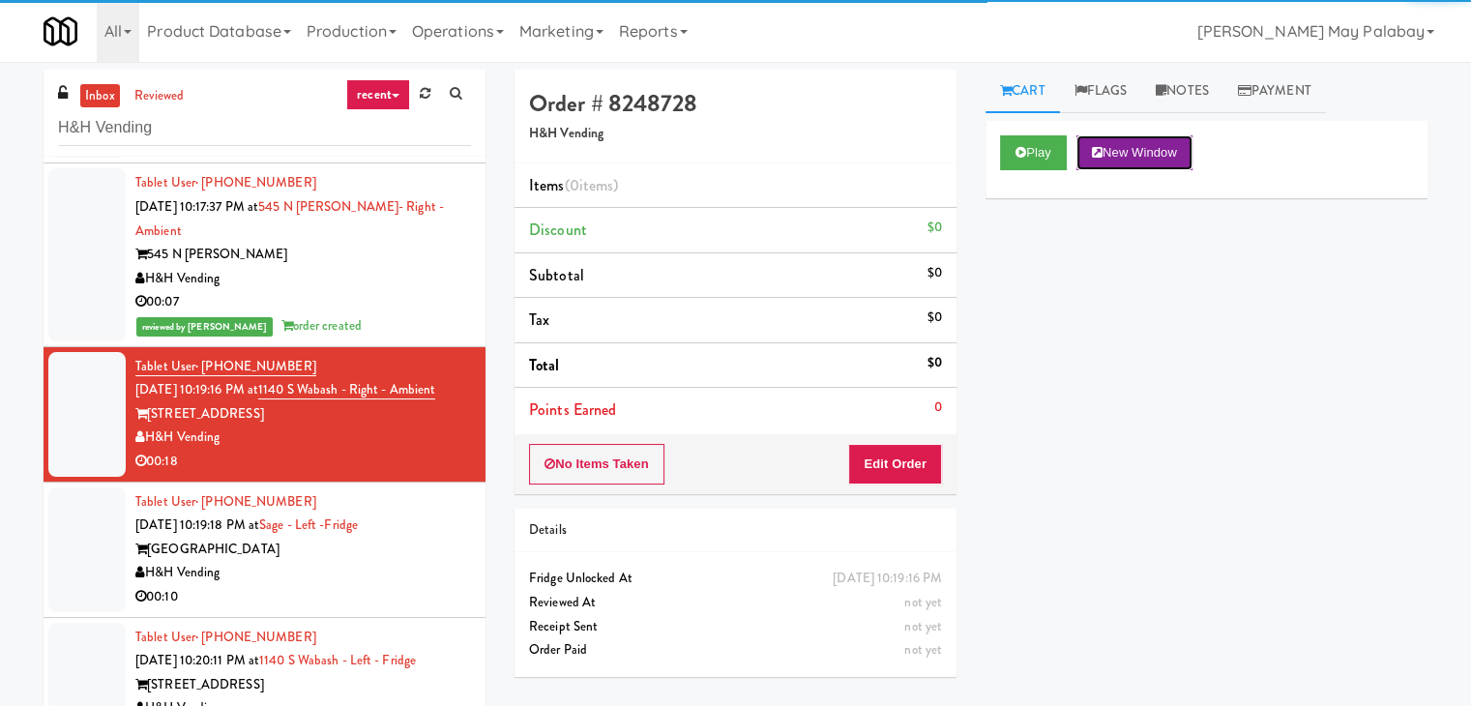
click at [1146, 156] on button "New Window" at bounding box center [1135, 152] width 116 height 35
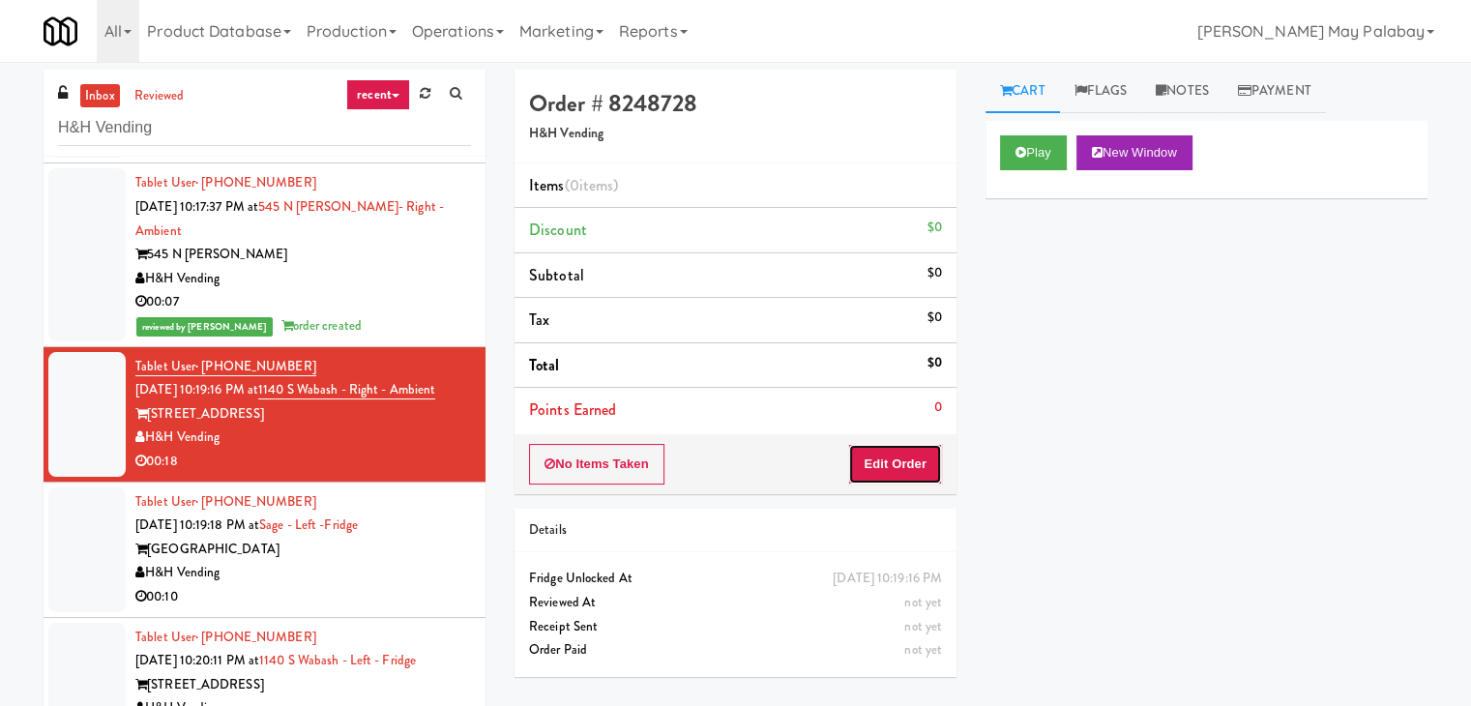
click at [929, 460] on button "Edit Order" at bounding box center [895, 464] width 94 height 41
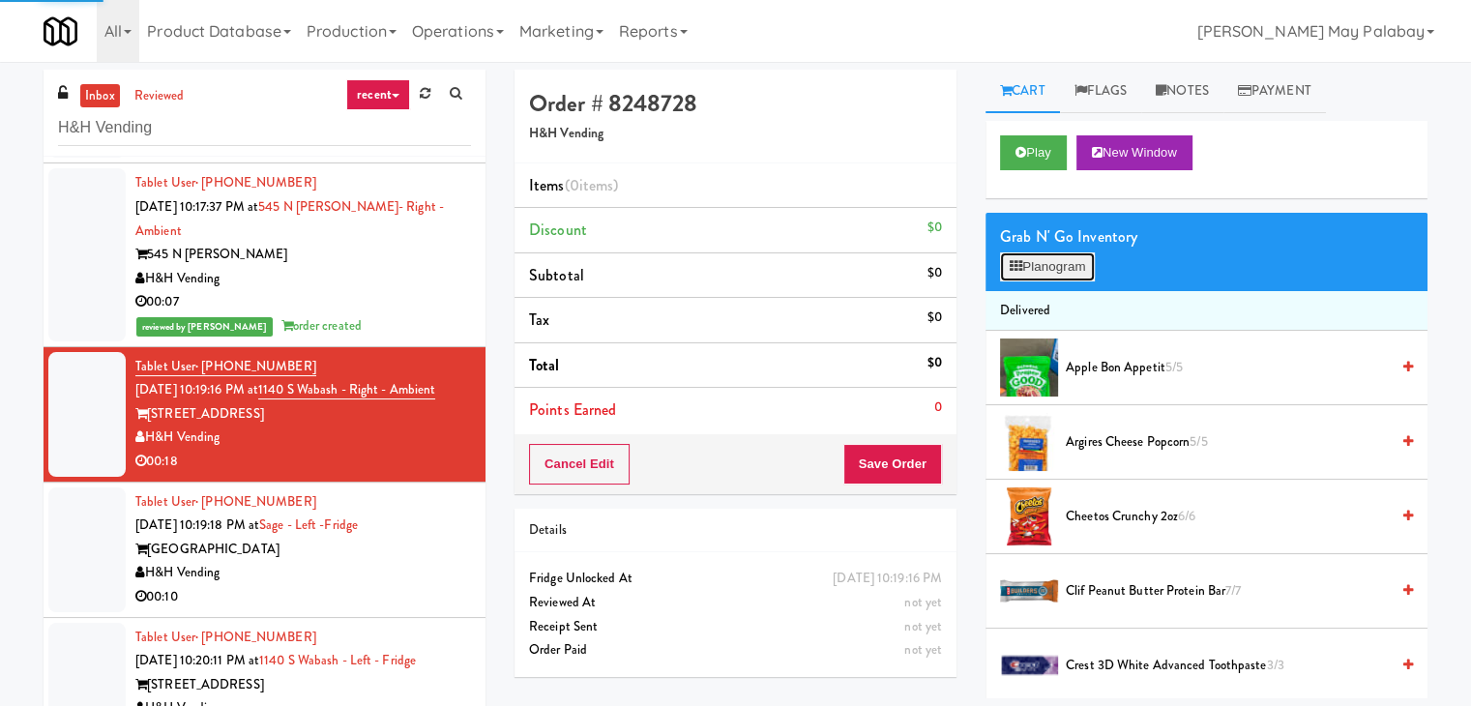
click at [1065, 266] on button "Planogram" at bounding box center [1047, 266] width 95 height 29
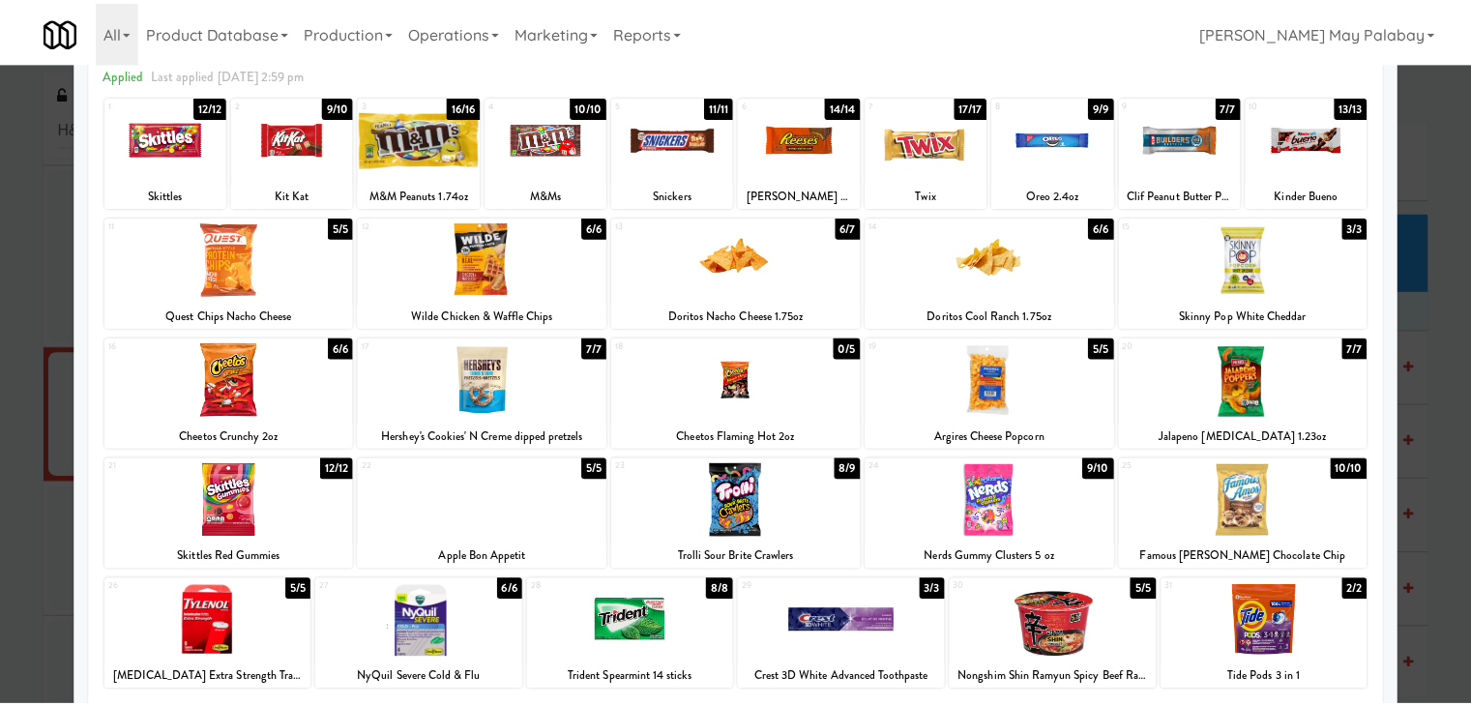
scroll to position [97, 0]
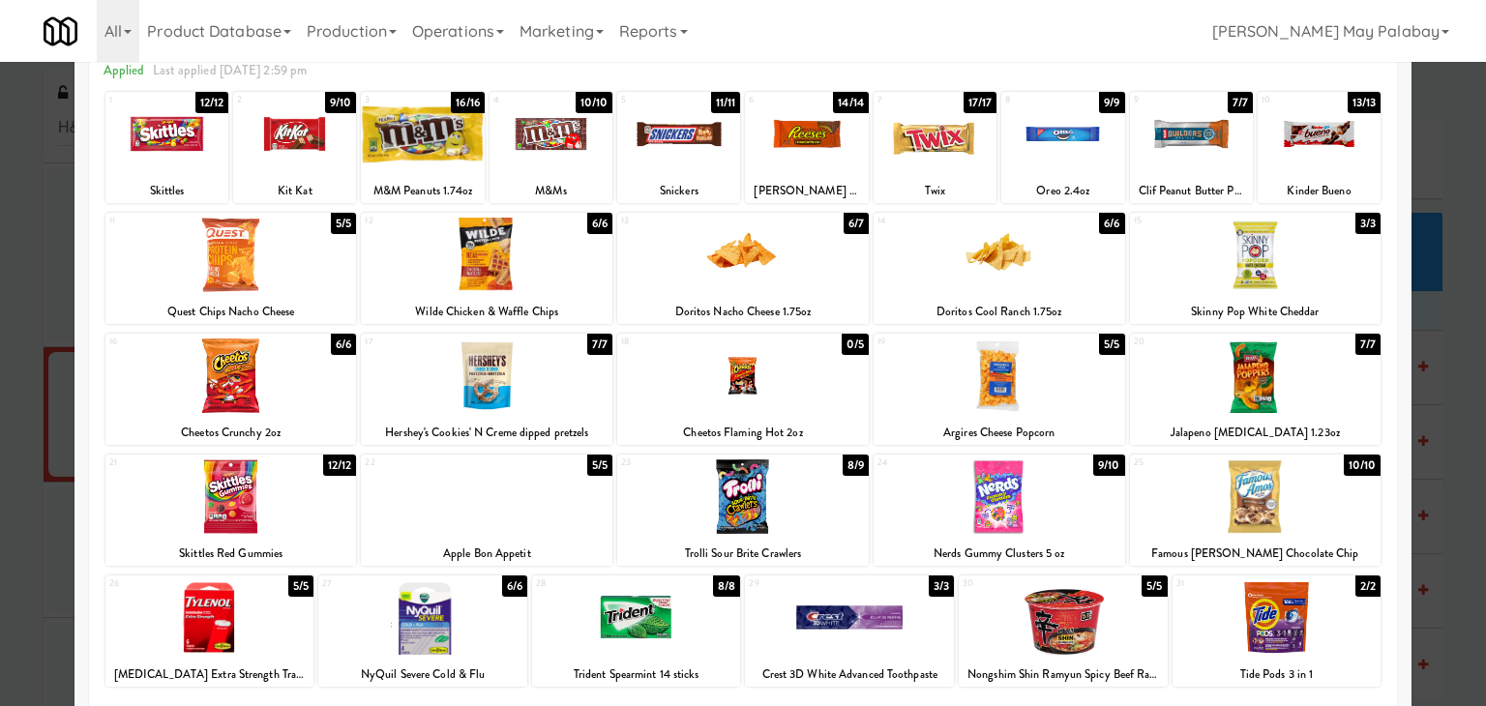
click at [1350, 278] on div at bounding box center [1256, 255] width 252 height 74
click at [1439, 412] on div at bounding box center [743, 353] width 1486 height 706
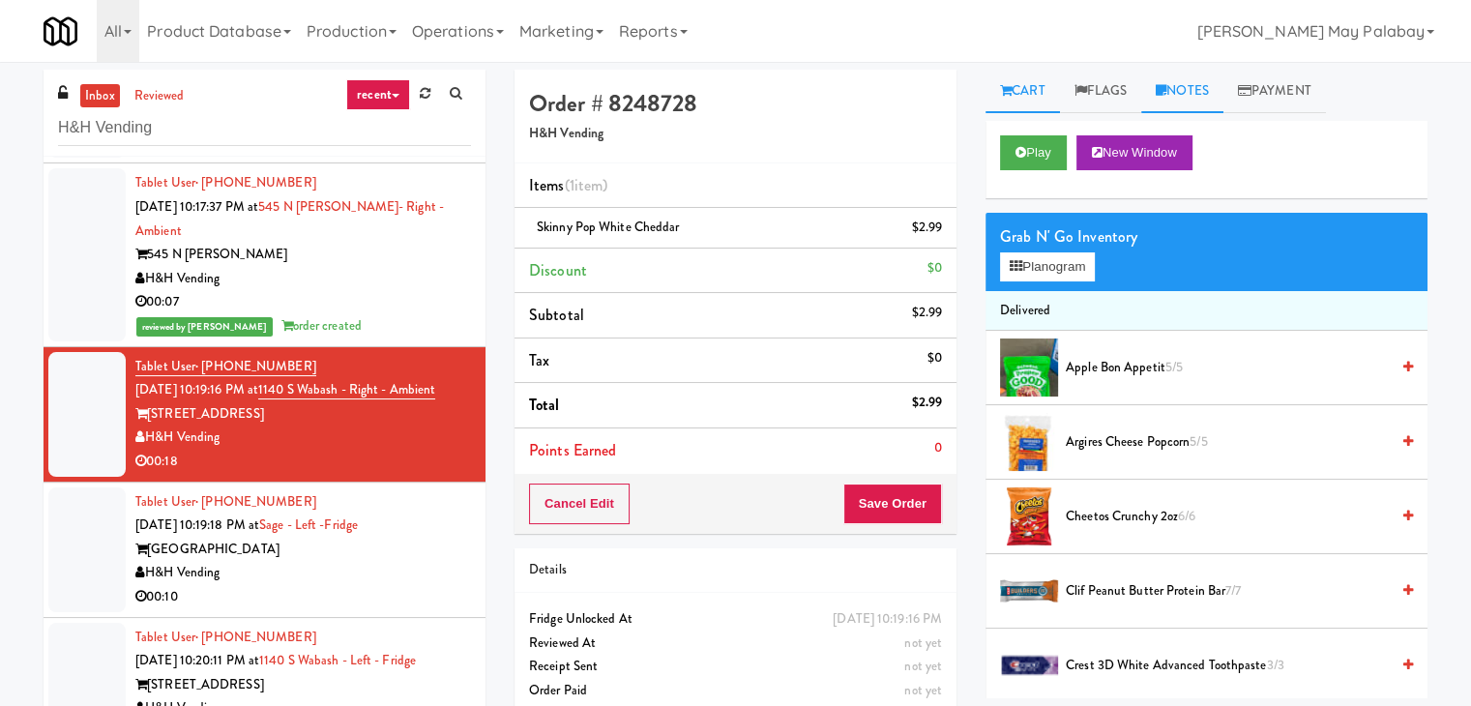
click at [1178, 89] on link "Notes" at bounding box center [1183, 92] width 82 height 44
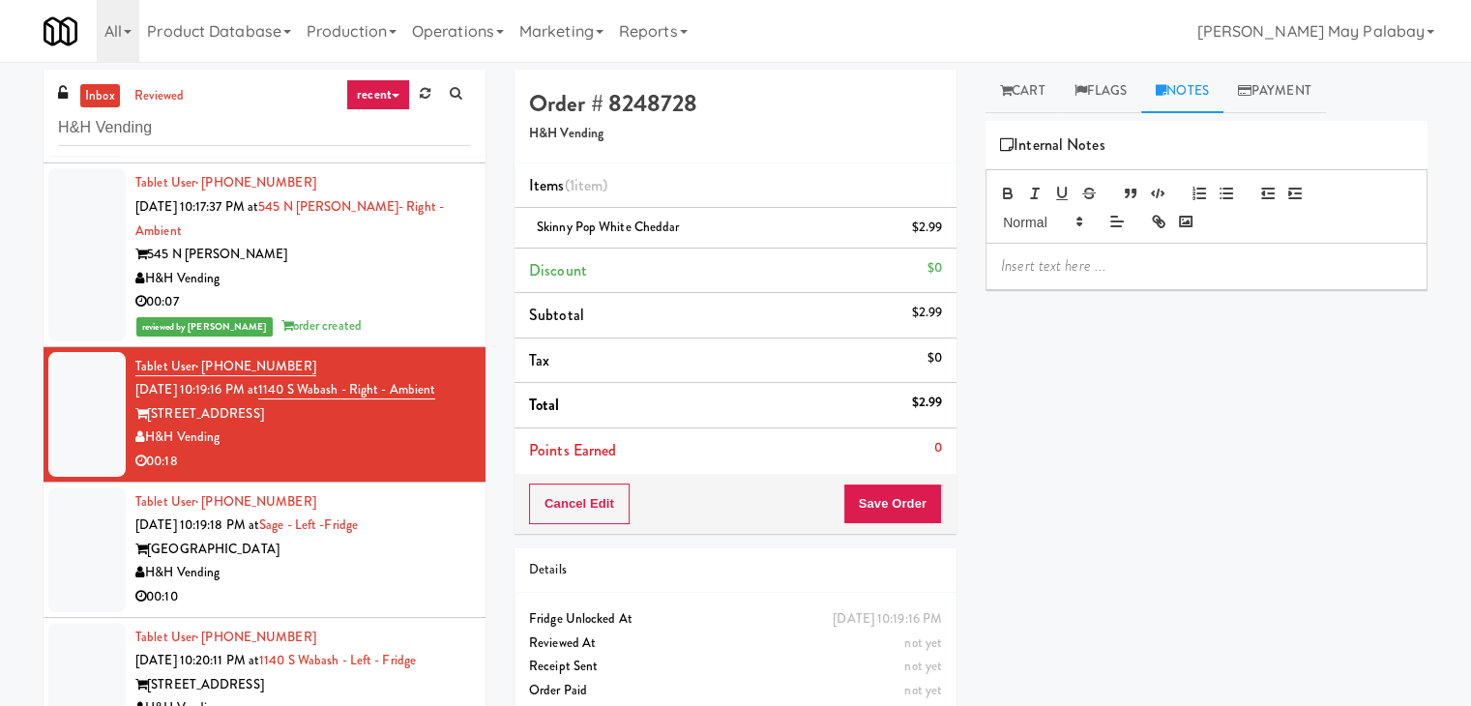
click at [1154, 262] on p at bounding box center [1206, 265] width 411 height 21
click at [1208, 266] on span "Rizza: #DisabledCamera#BottomLeft" at bounding box center [1161, 265] width 320 height 22
click at [920, 504] on button "Save Order" at bounding box center [893, 504] width 99 height 41
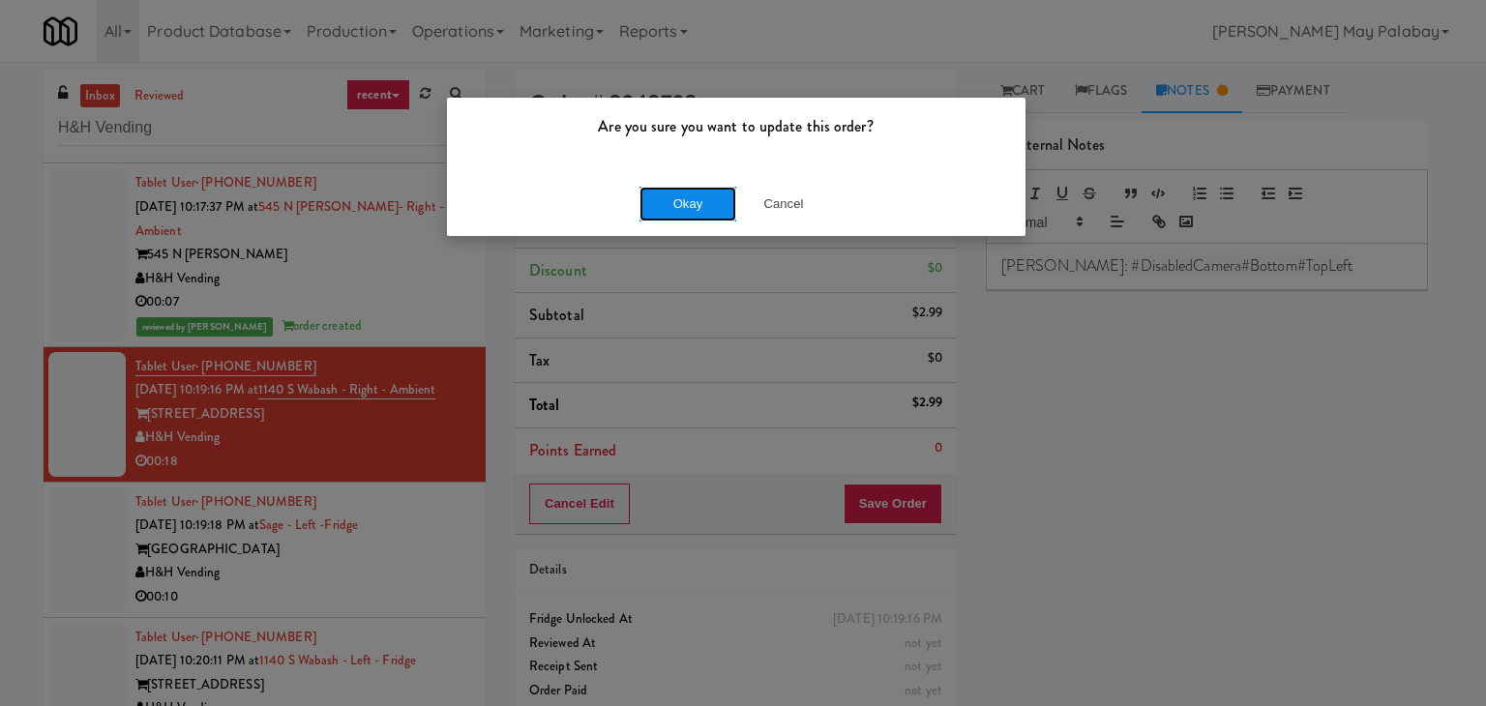
click at [687, 208] on button "Okay" at bounding box center [687, 204] width 97 height 35
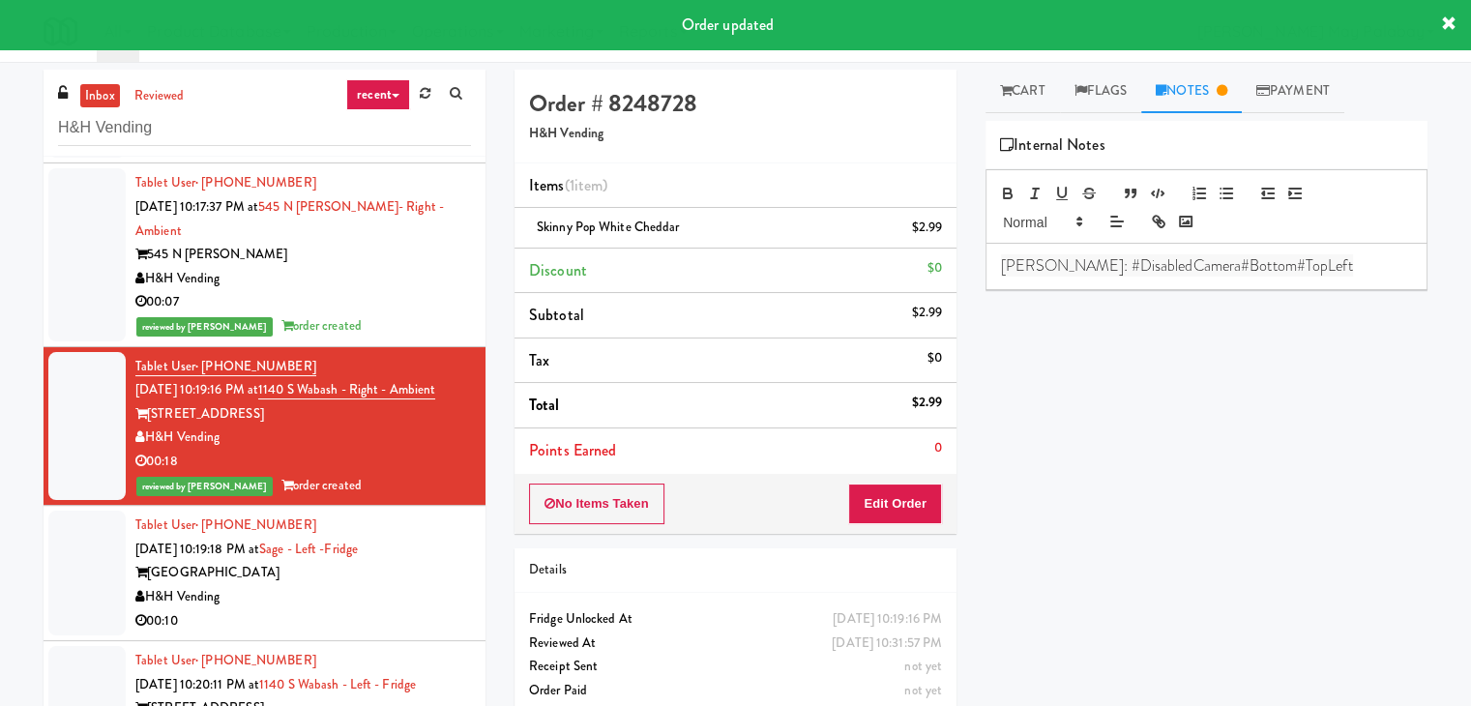
click at [305, 562] on div "Sage West Loop" at bounding box center [303, 573] width 336 height 24
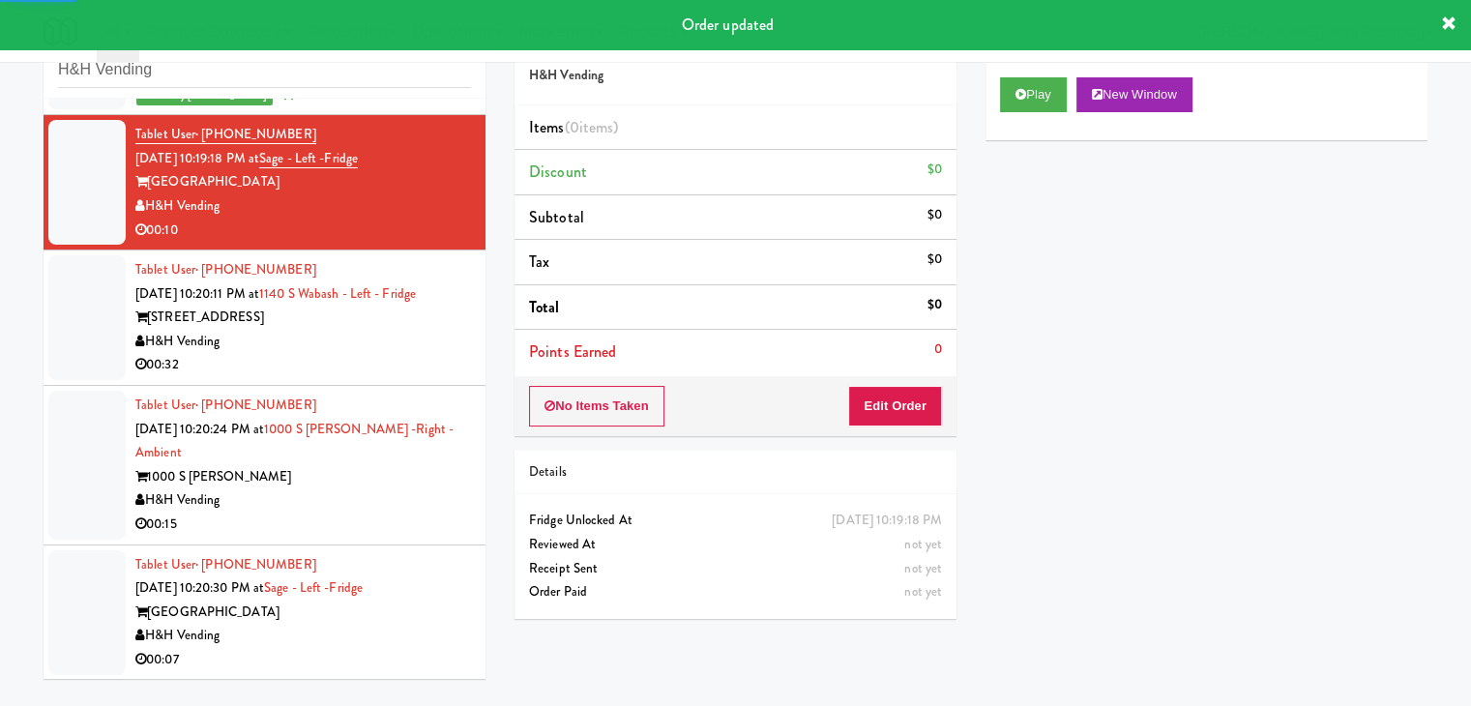
scroll to position [62, 0]
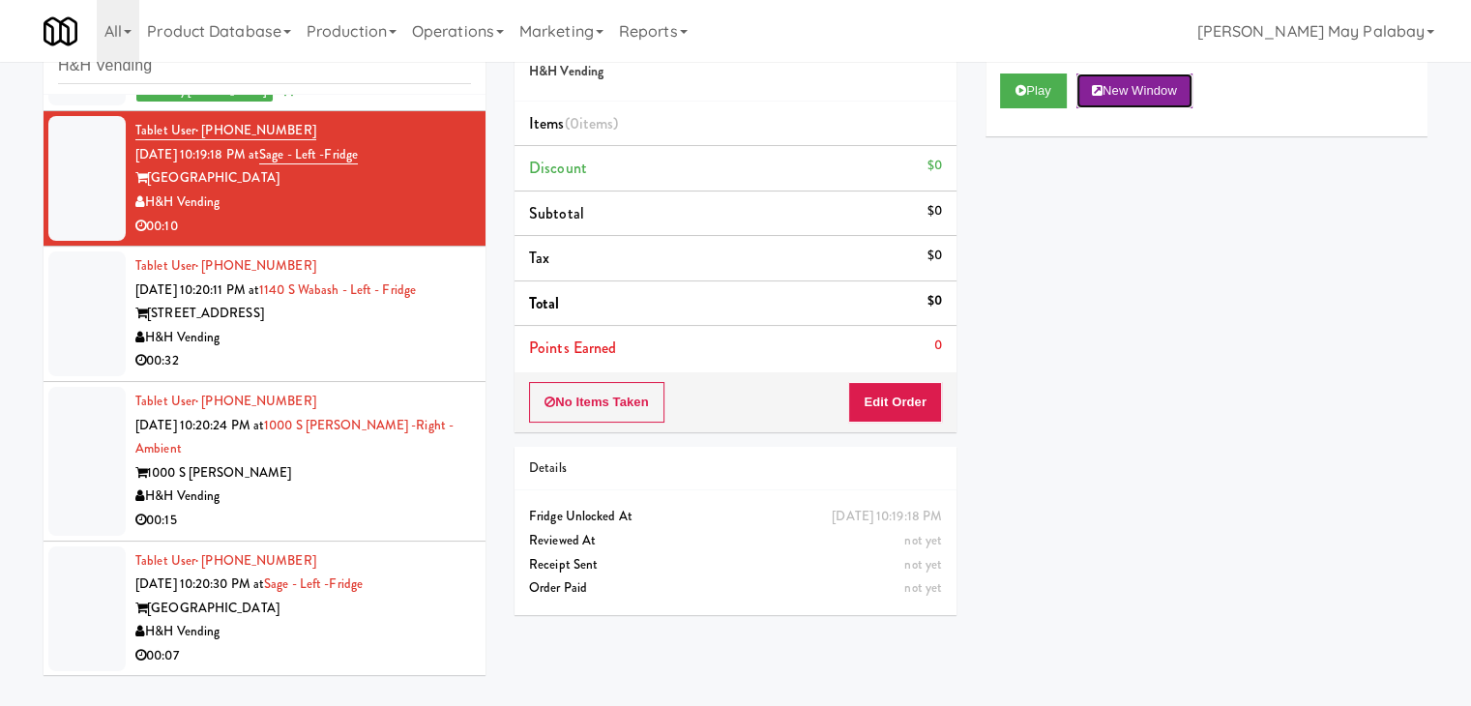
click at [1169, 96] on button "New Window" at bounding box center [1135, 91] width 116 height 35
click at [878, 390] on button "Edit Order" at bounding box center [895, 402] width 94 height 41
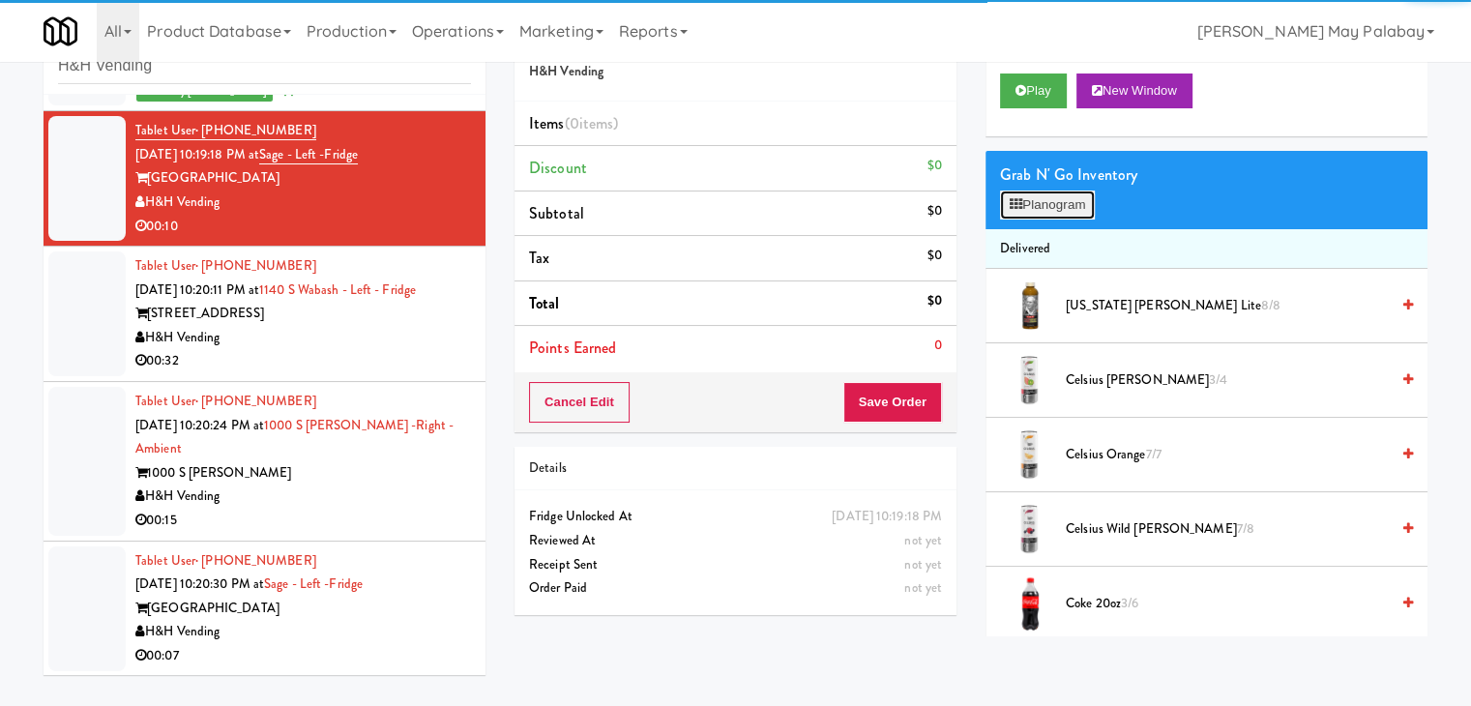
click at [1064, 206] on button "Planogram" at bounding box center [1047, 205] width 95 height 29
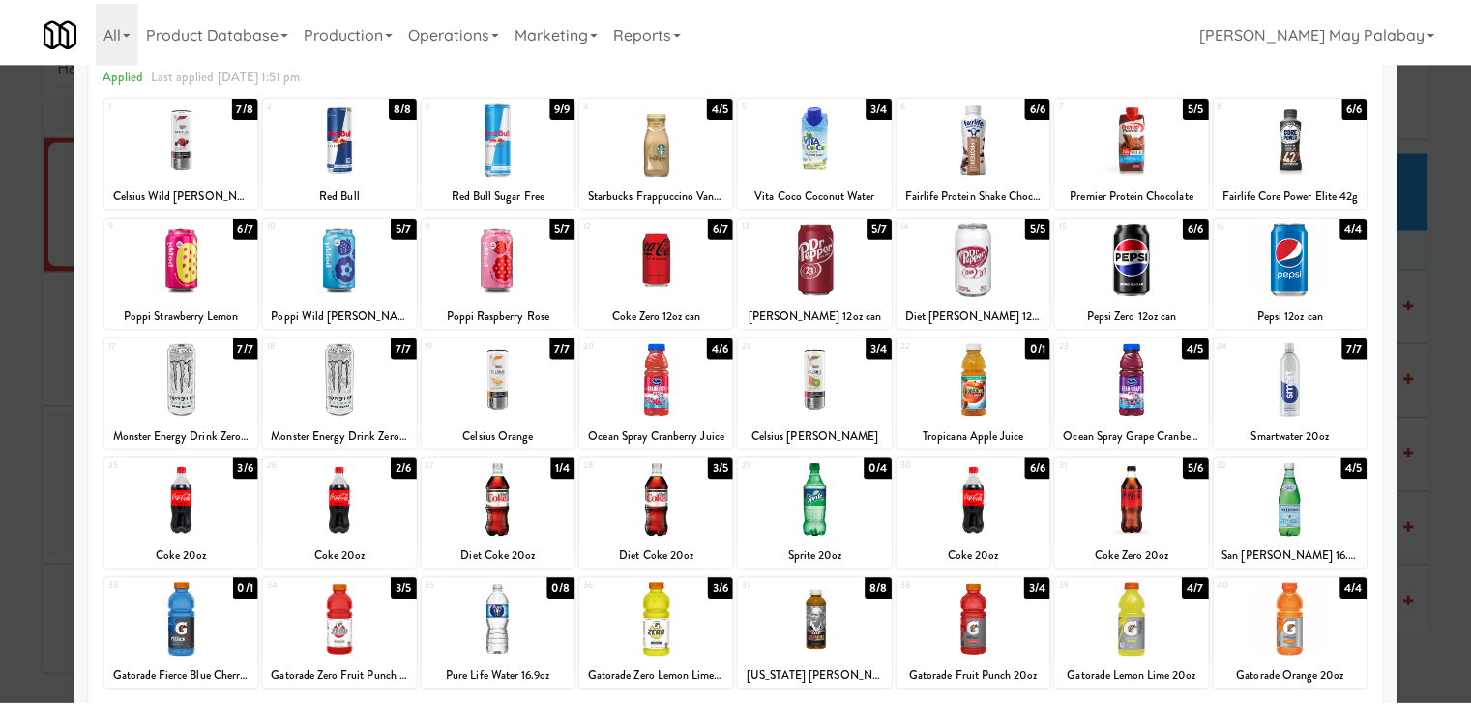
scroll to position [97, 0]
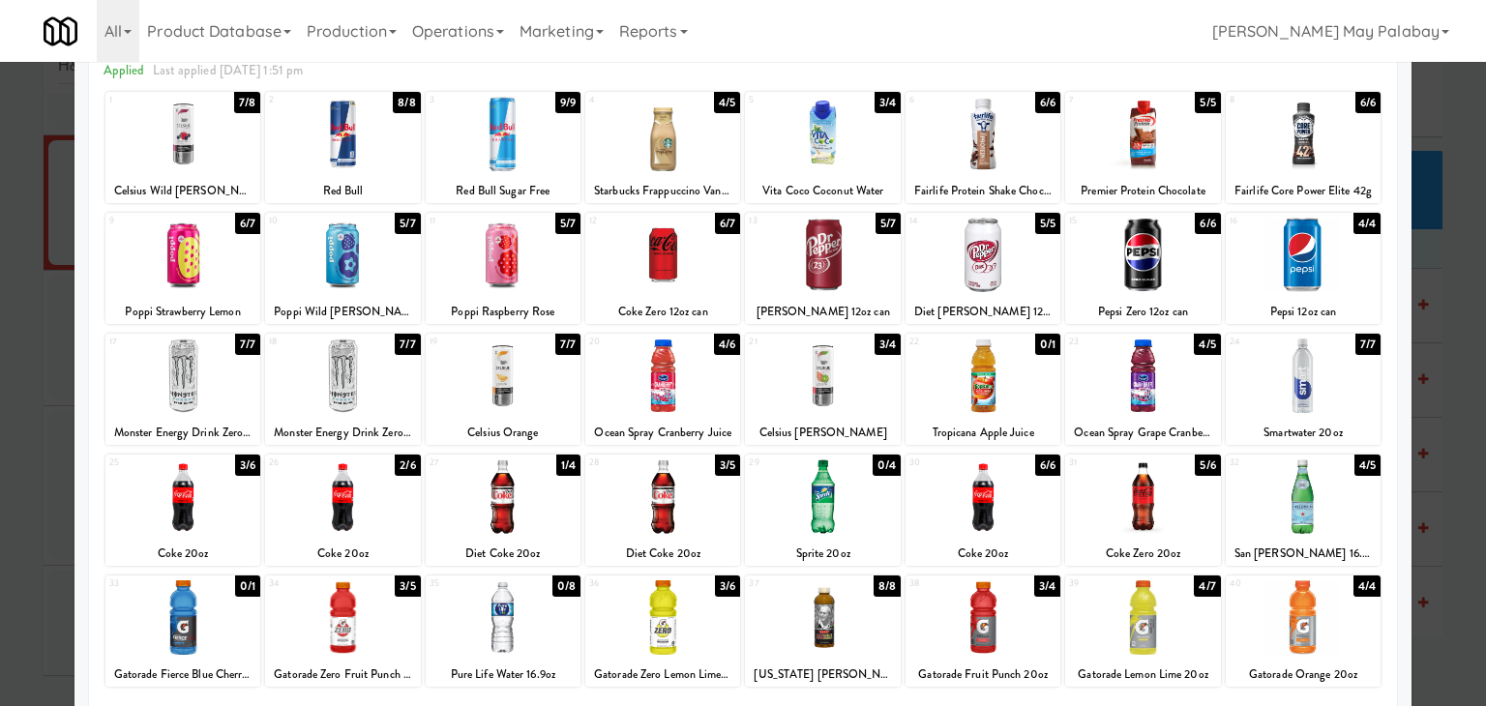
click at [395, 252] on div at bounding box center [342, 255] width 155 height 74
click at [1439, 289] on div at bounding box center [743, 353] width 1486 height 706
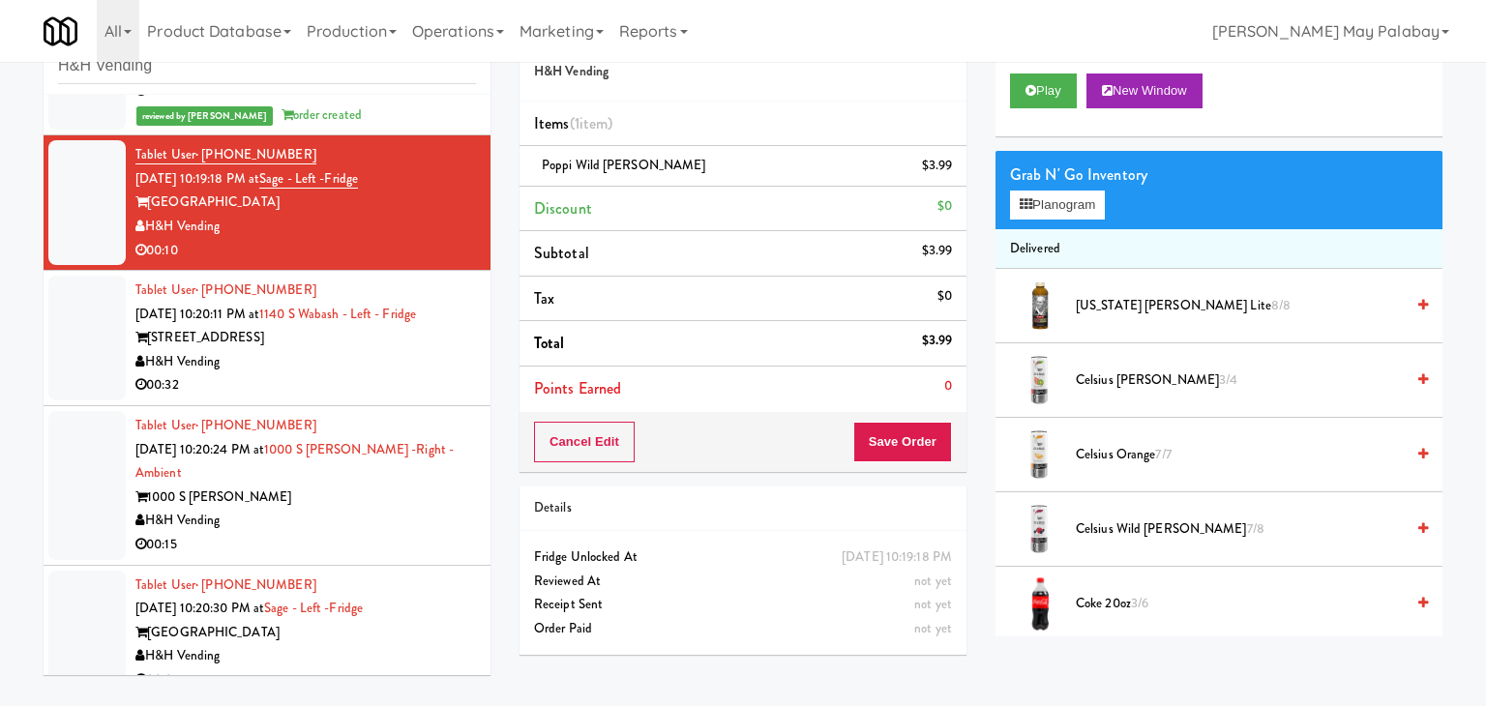
scroll to position [1010, 0]
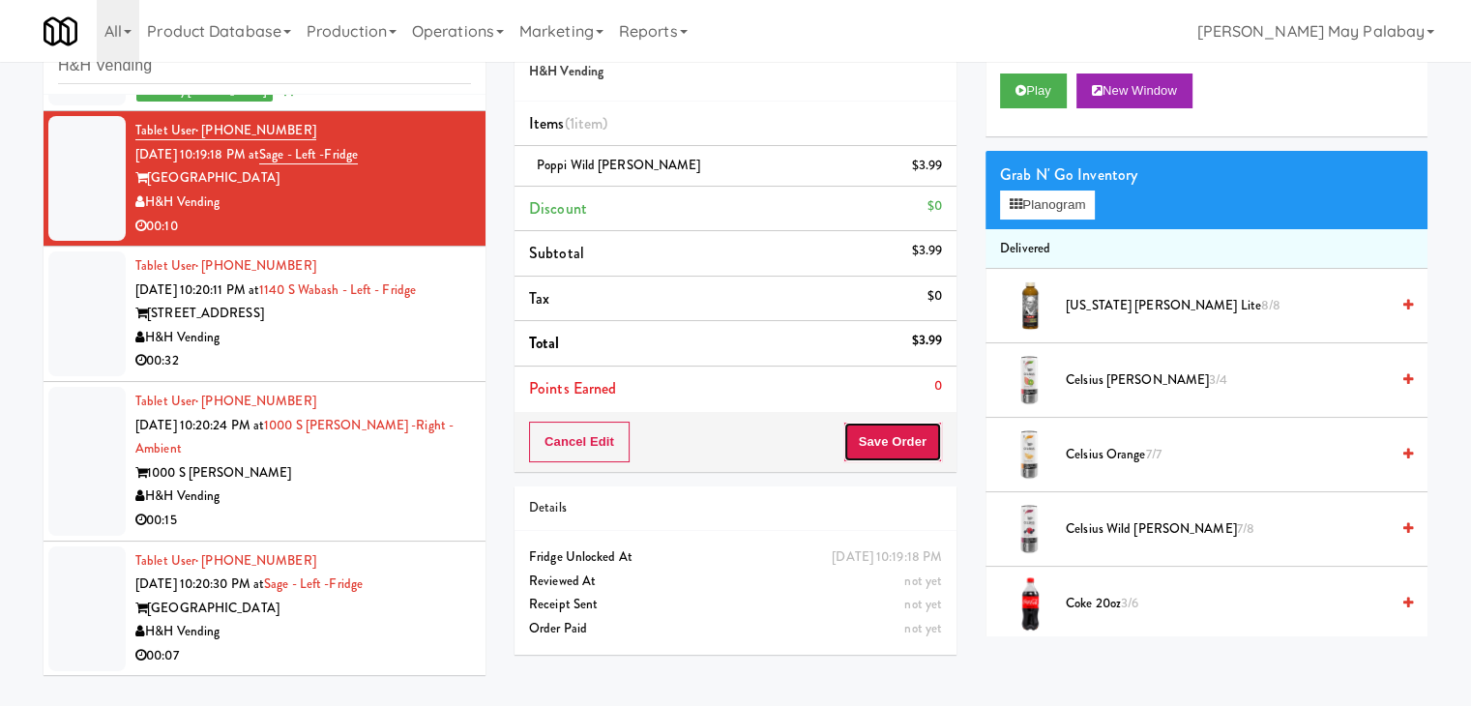
click at [933, 438] on button "Save Order" at bounding box center [893, 442] width 99 height 41
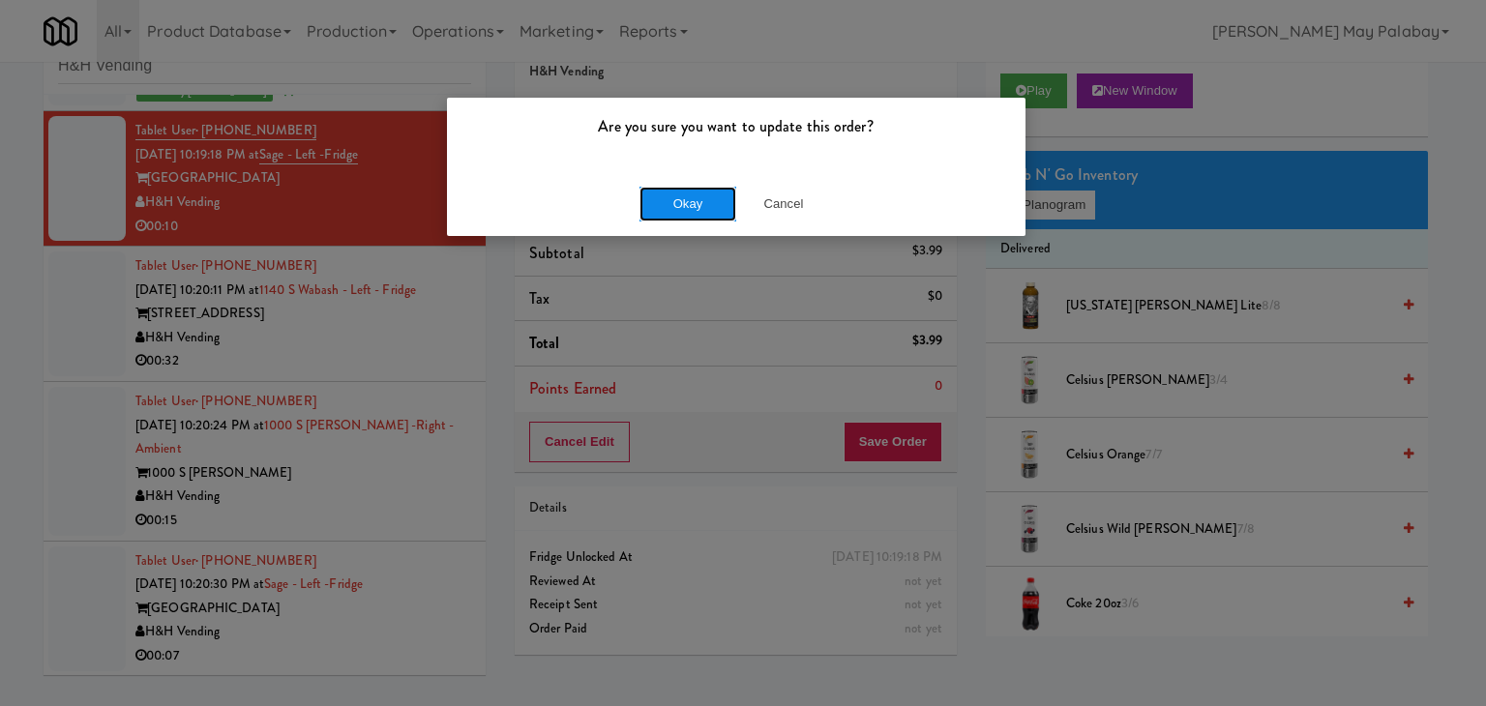
click at [697, 208] on button "Okay" at bounding box center [687, 204] width 97 height 35
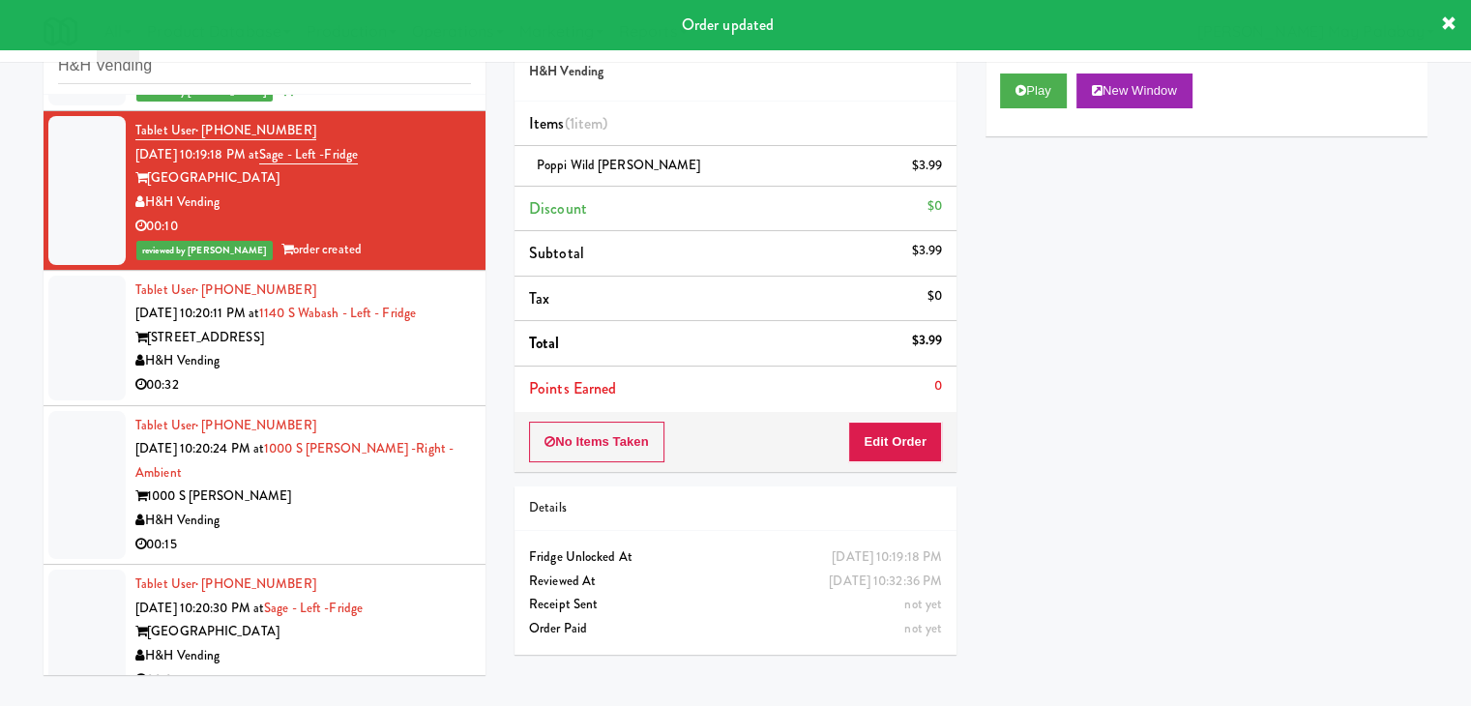
click at [336, 332] on div "1140 S Wabash" at bounding box center [303, 338] width 336 height 24
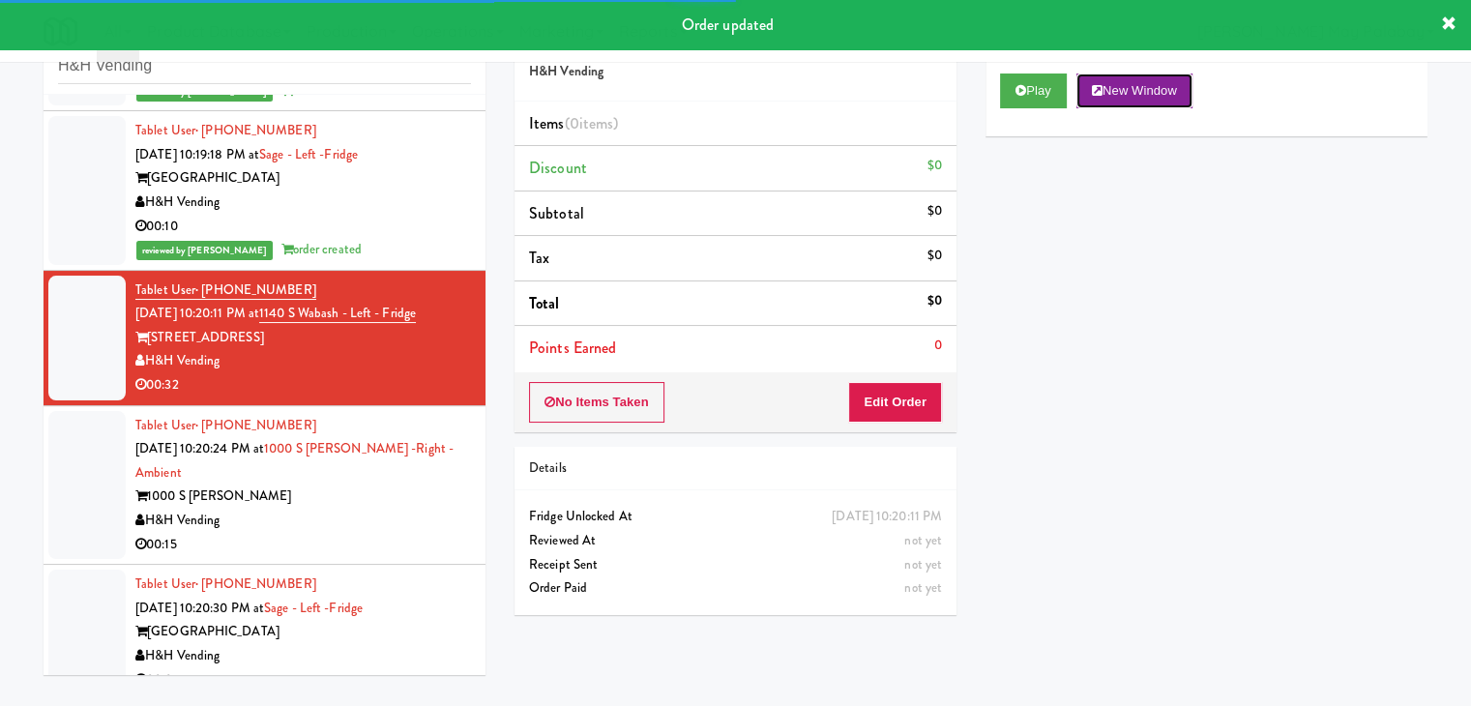
click at [1148, 91] on button "New Window" at bounding box center [1135, 91] width 116 height 35
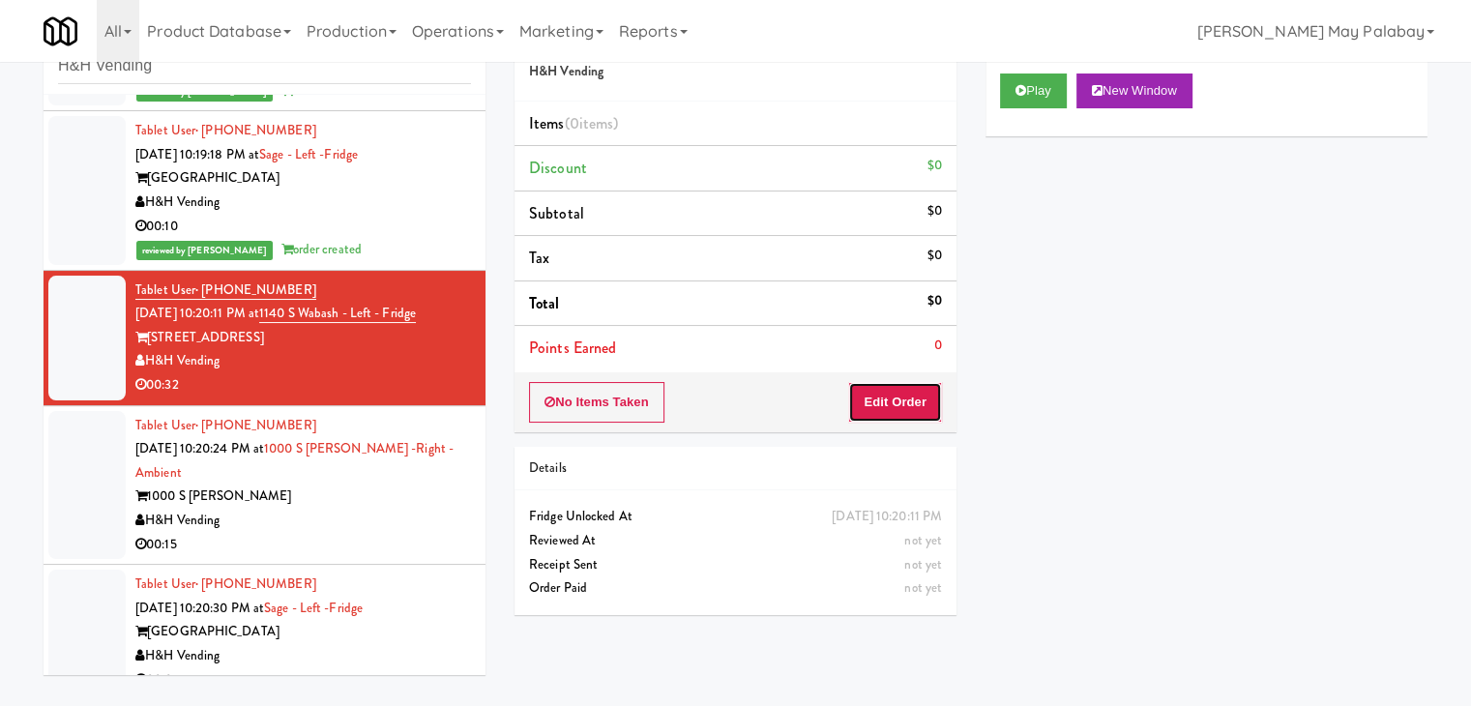
click at [917, 395] on button "Edit Order" at bounding box center [895, 402] width 94 height 41
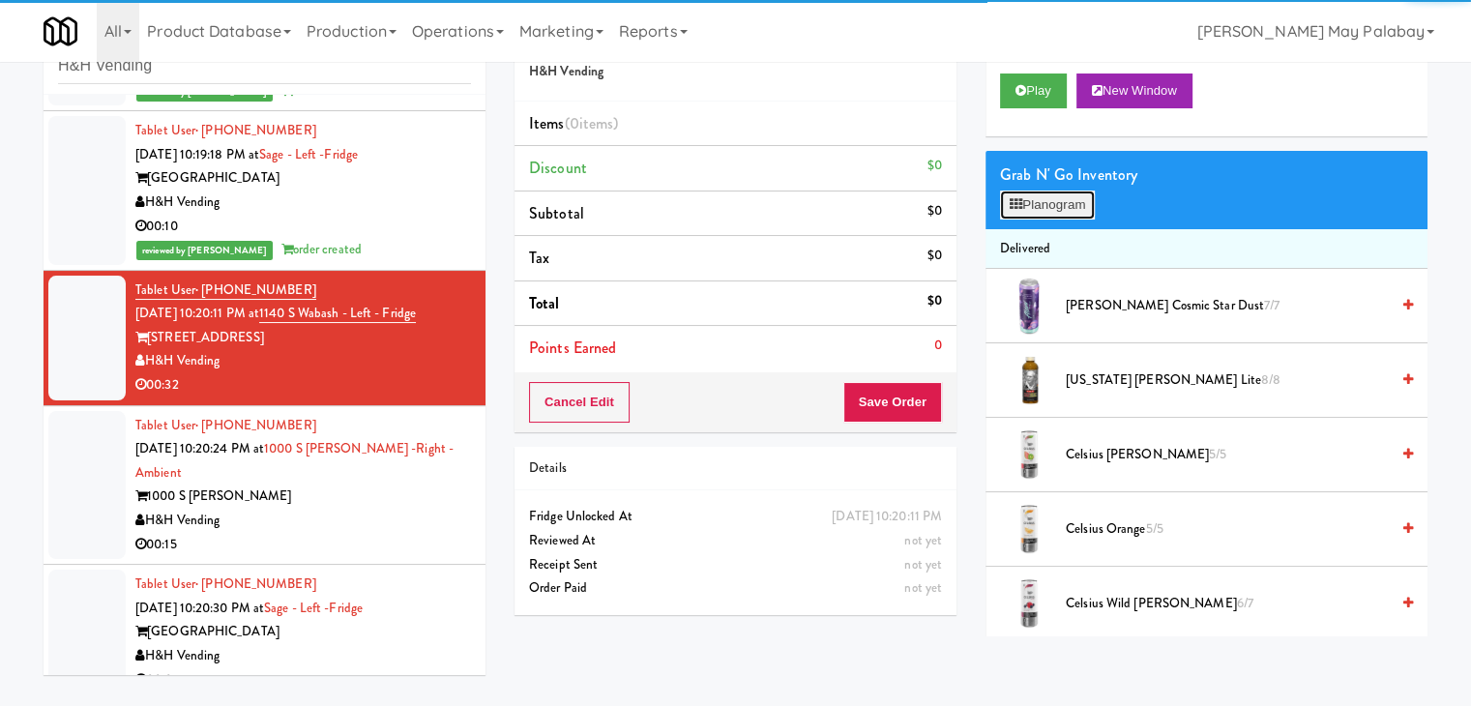
click at [1056, 202] on button "Planogram" at bounding box center [1047, 205] width 95 height 29
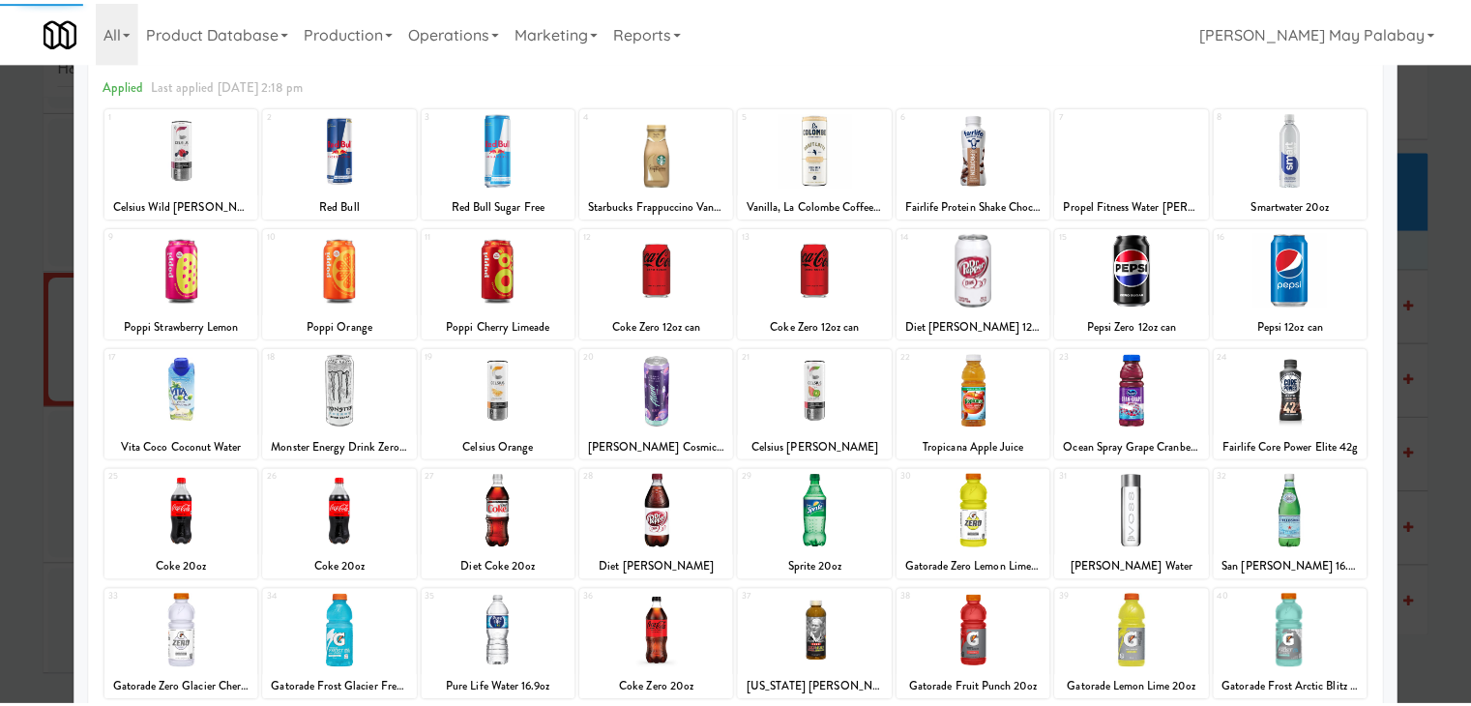
scroll to position [97, 0]
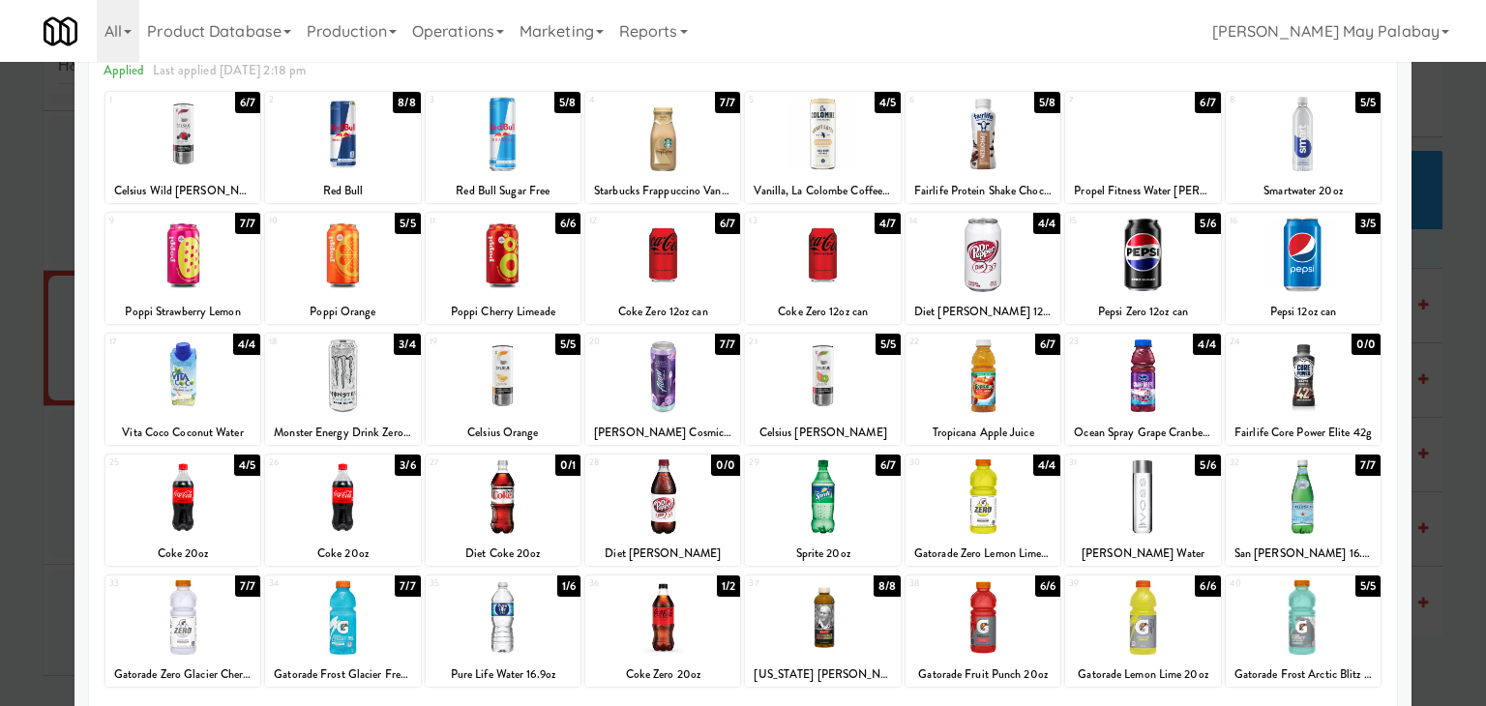
click at [1312, 643] on div at bounding box center [1303, 617] width 155 height 74
click at [1181, 154] on div at bounding box center [1142, 134] width 155 height 74
click at [246, 401] on div at bounding box center [182, 376] width 155 height 74
click at [1455, 486] on div at bounding box center [743, 353] width 1486 height 706
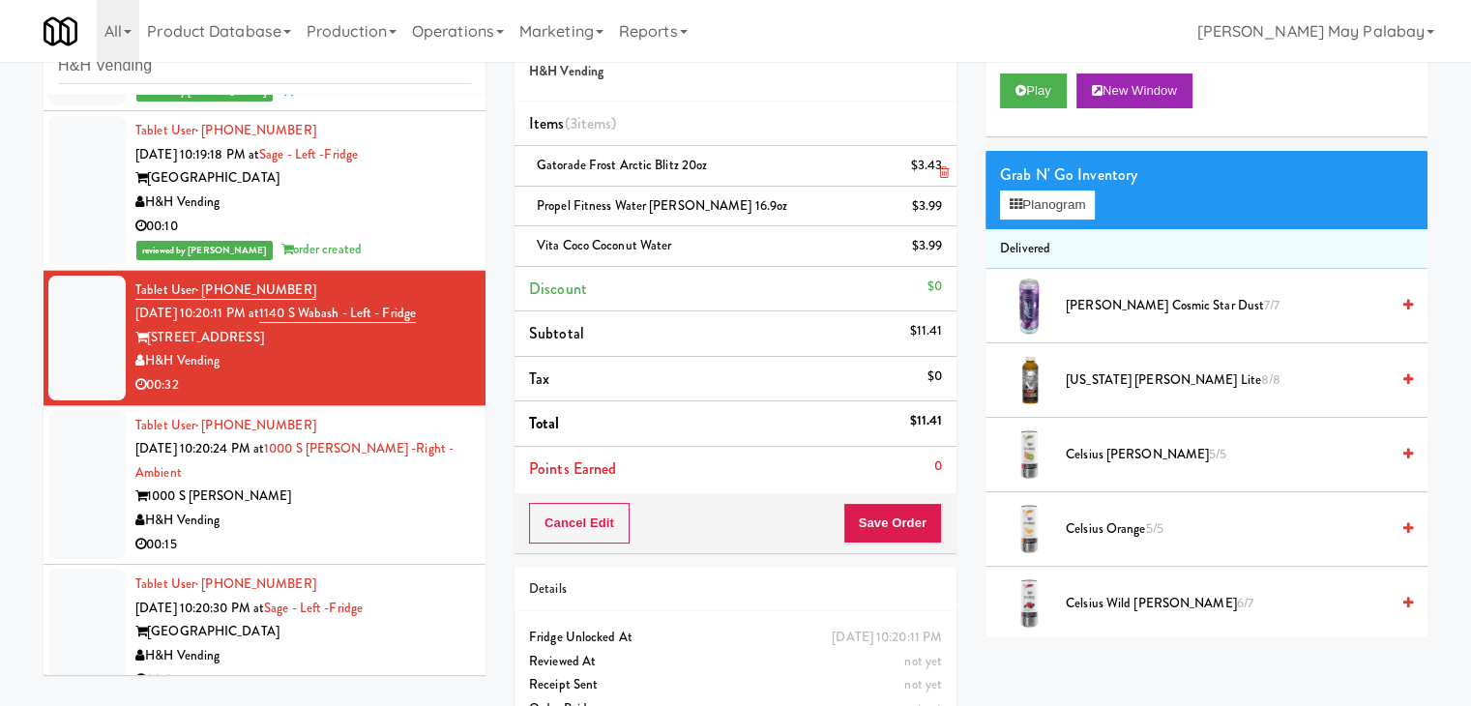
click at [945, 173] on icon at bounding box center [944, 172] width 10 height 13
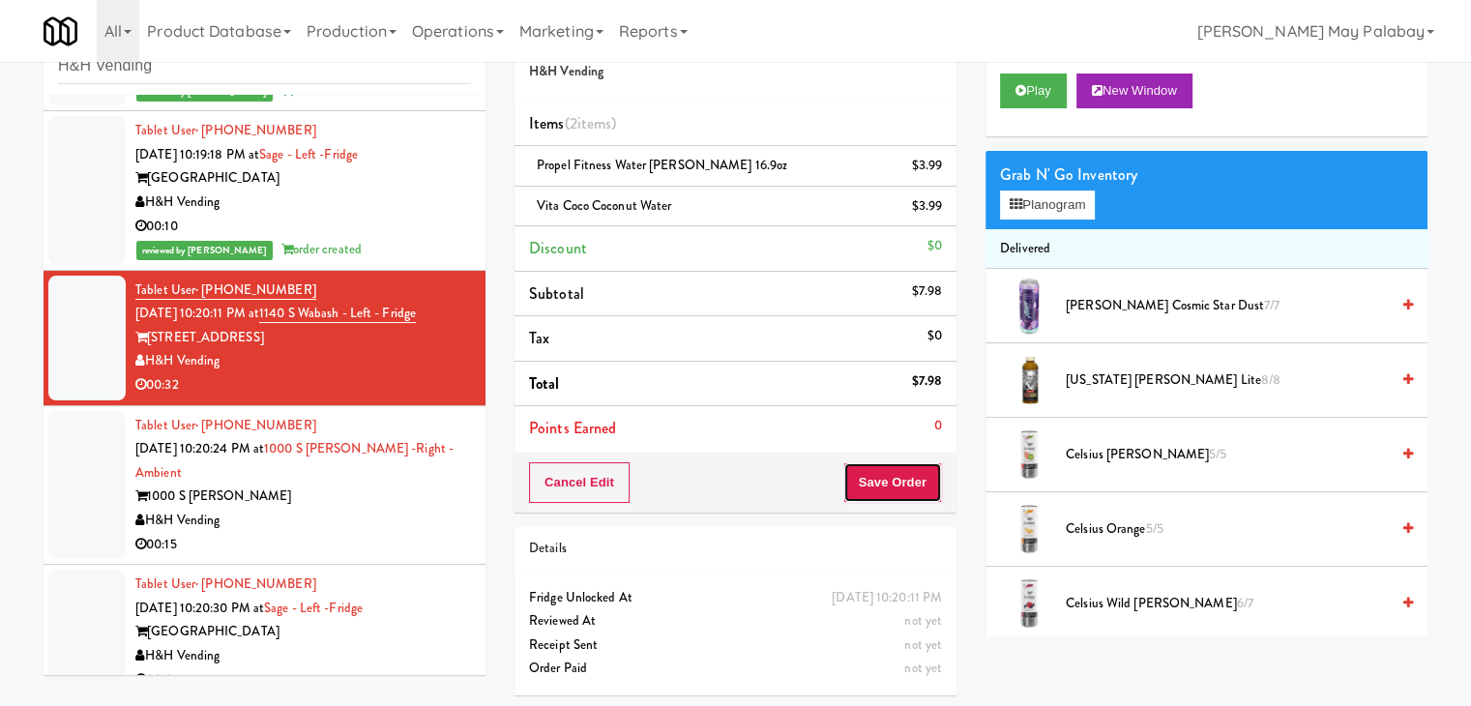
click at [866, 477] on button "Save Order" at bounding box center [893, 482] width 99 height 41
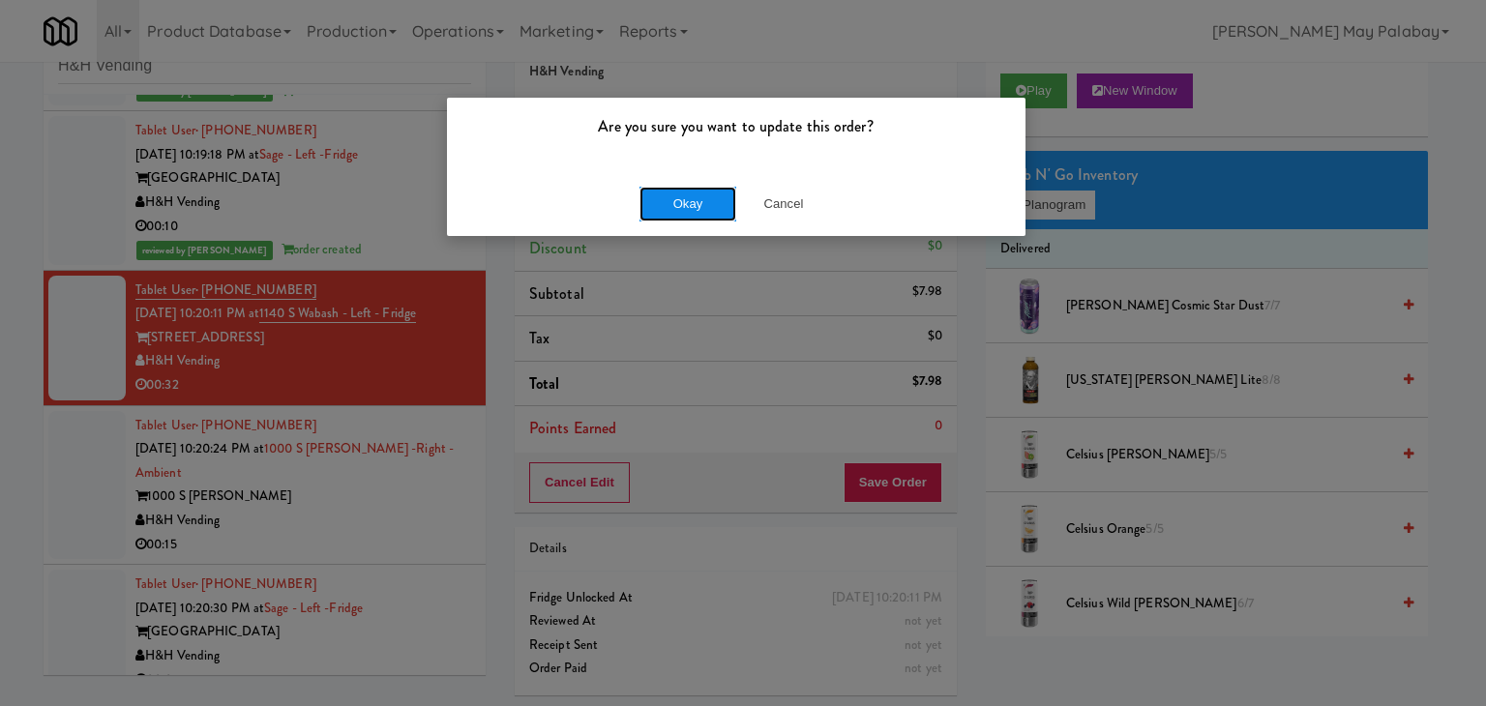
click at [698, 210] on button "Okay" at bounding box center [687, 204] width 97 height 35
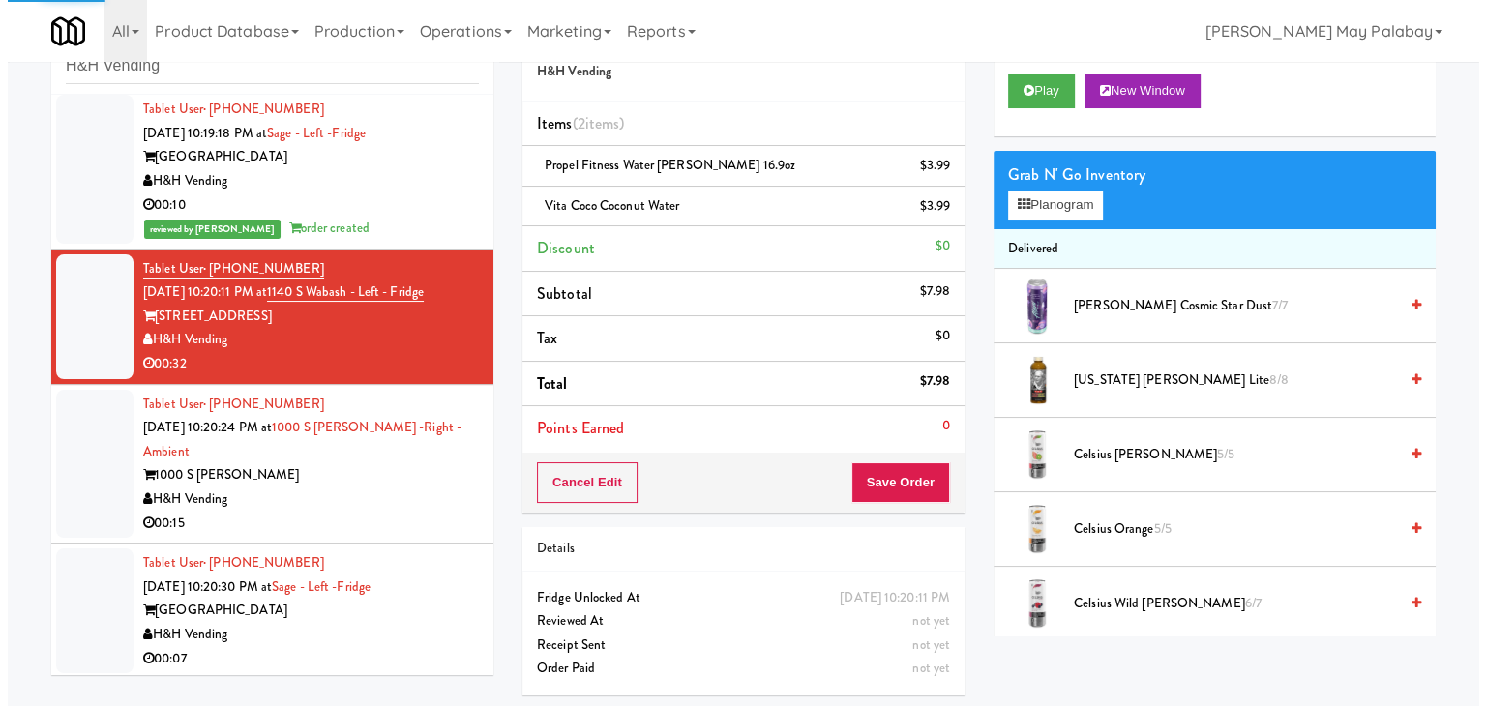
scroll to position [1033, 0]
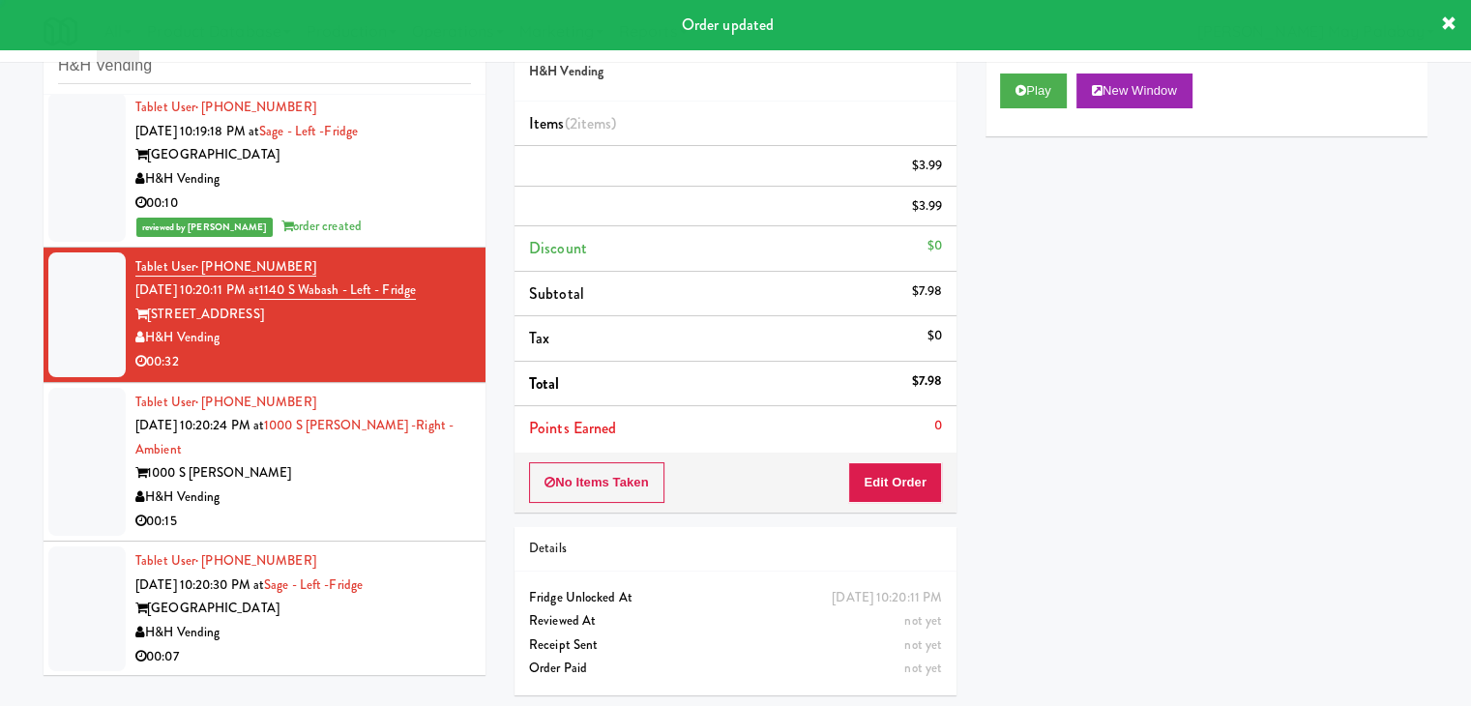
click at [363, 460] on div "Tablet User · (847) 222-3830 Sep 20, 2025 10:20:24 PM at 1000 S Clark -Right - …" at bounding box center [303, 462] width 336 height 143
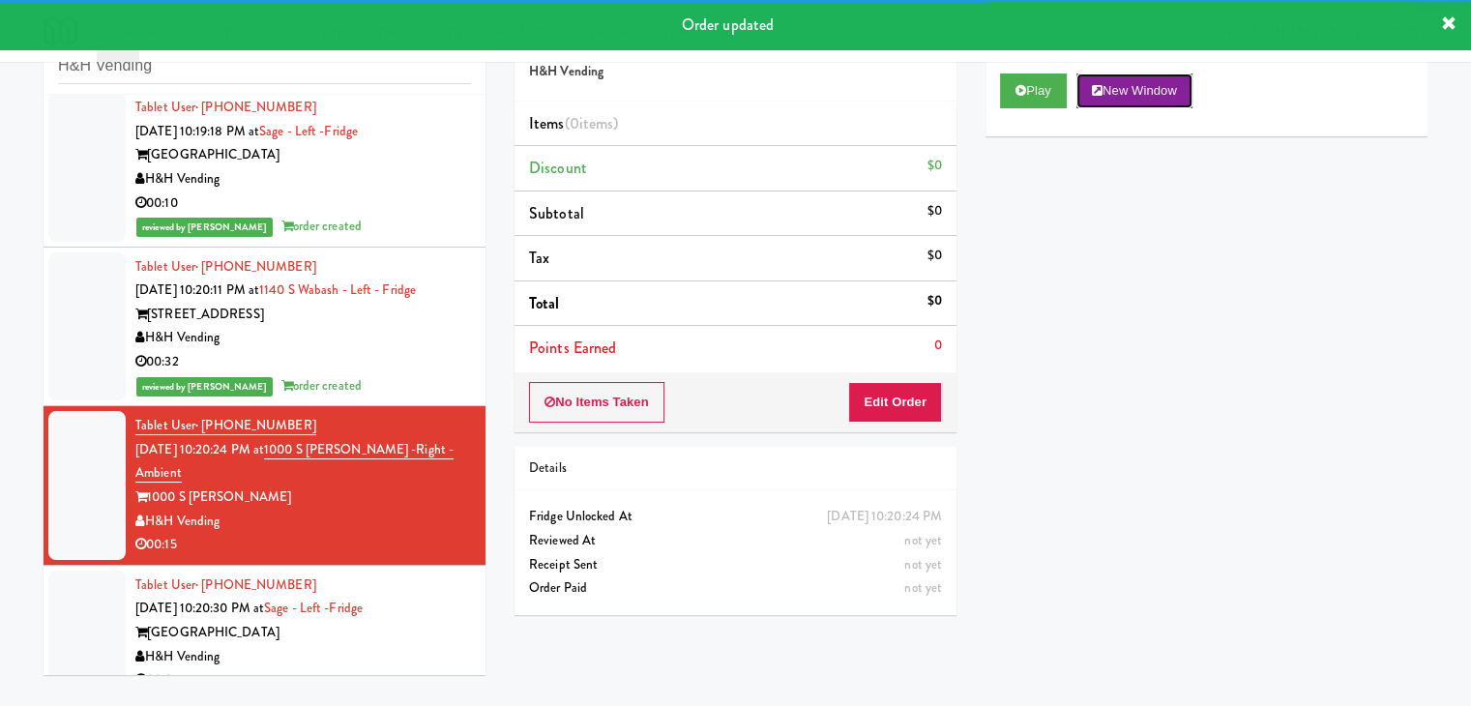
click at [1169, 79] on button "New Window" at bounding box center [1135, 91] width 116 height 35
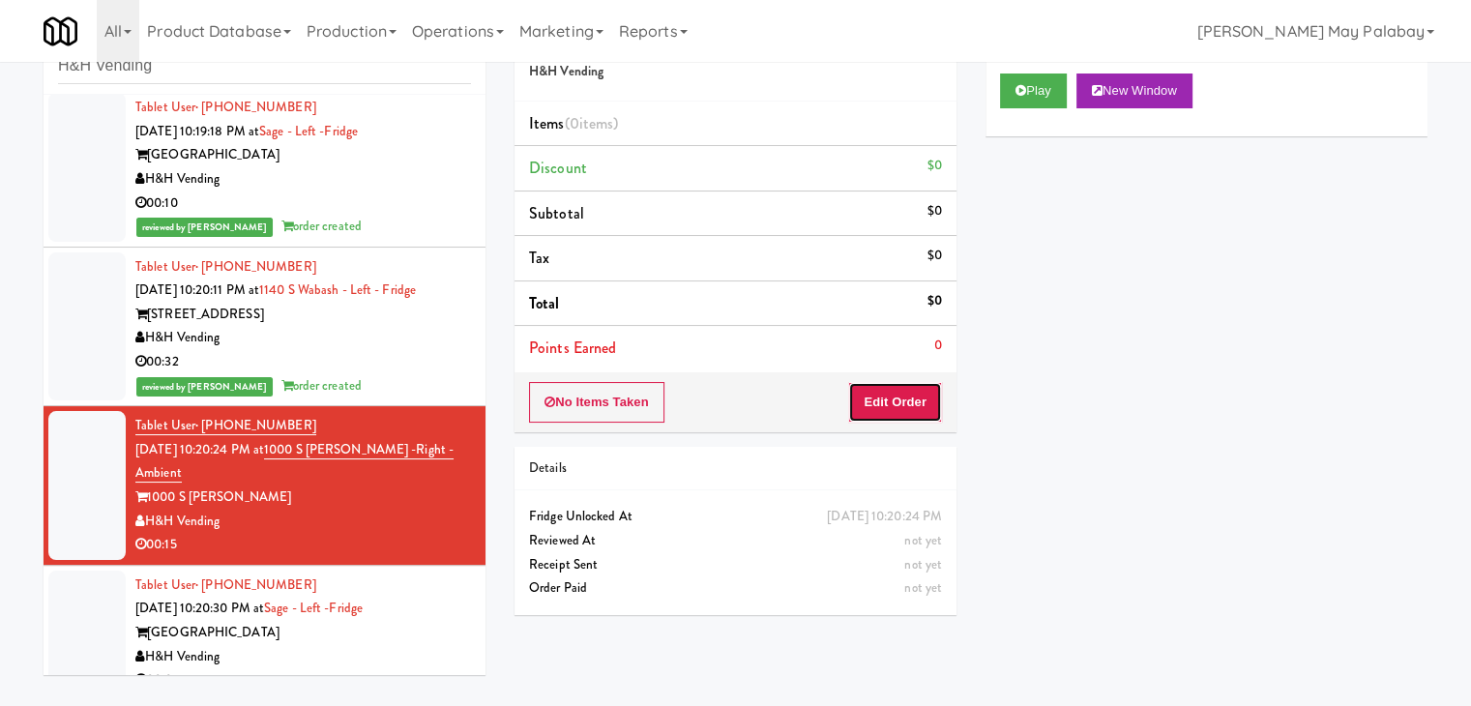
click at [892, 403] on button "Edit Order" at bounding box center [895, 402] width 94 height 41
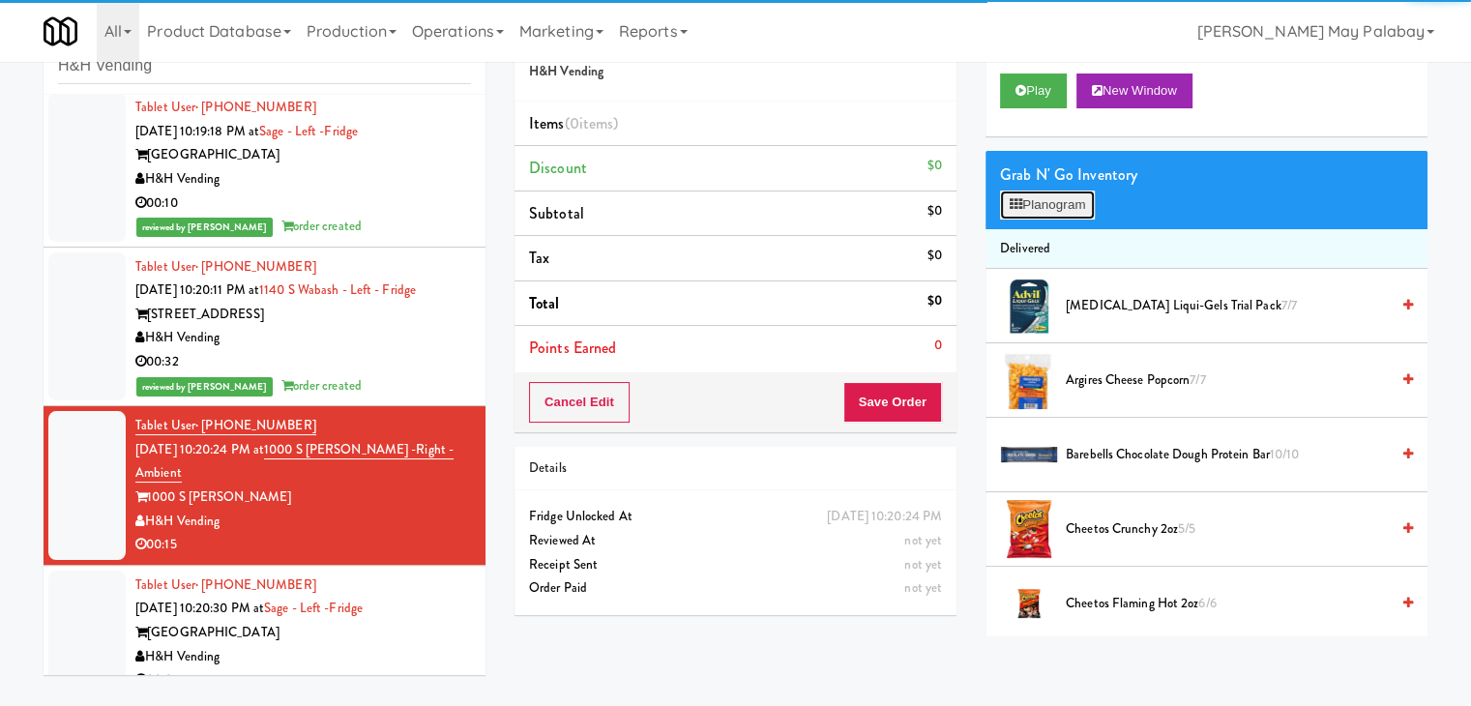
click at [1063, 201] on button "Planogram" at bounding box center [1047, 205] width 95 height 29
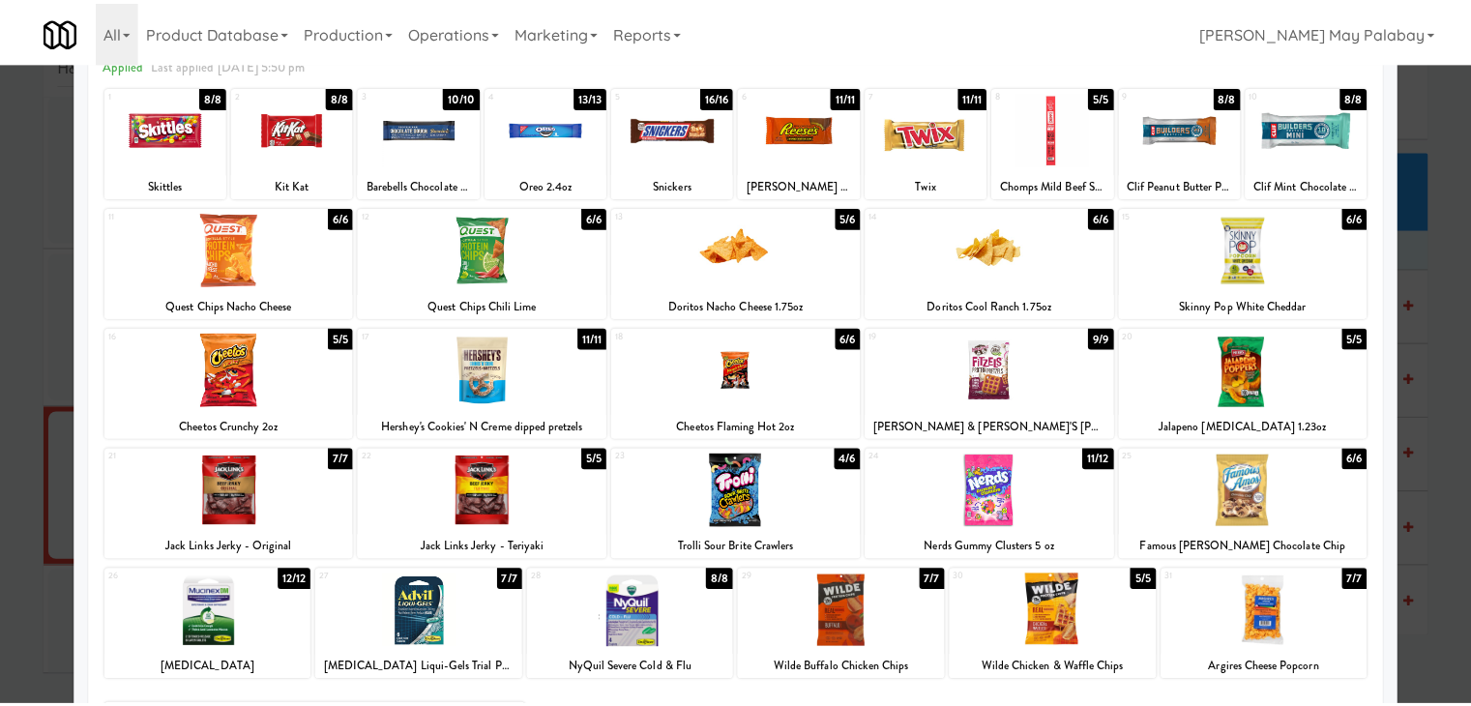
scroll to position [97, 0]
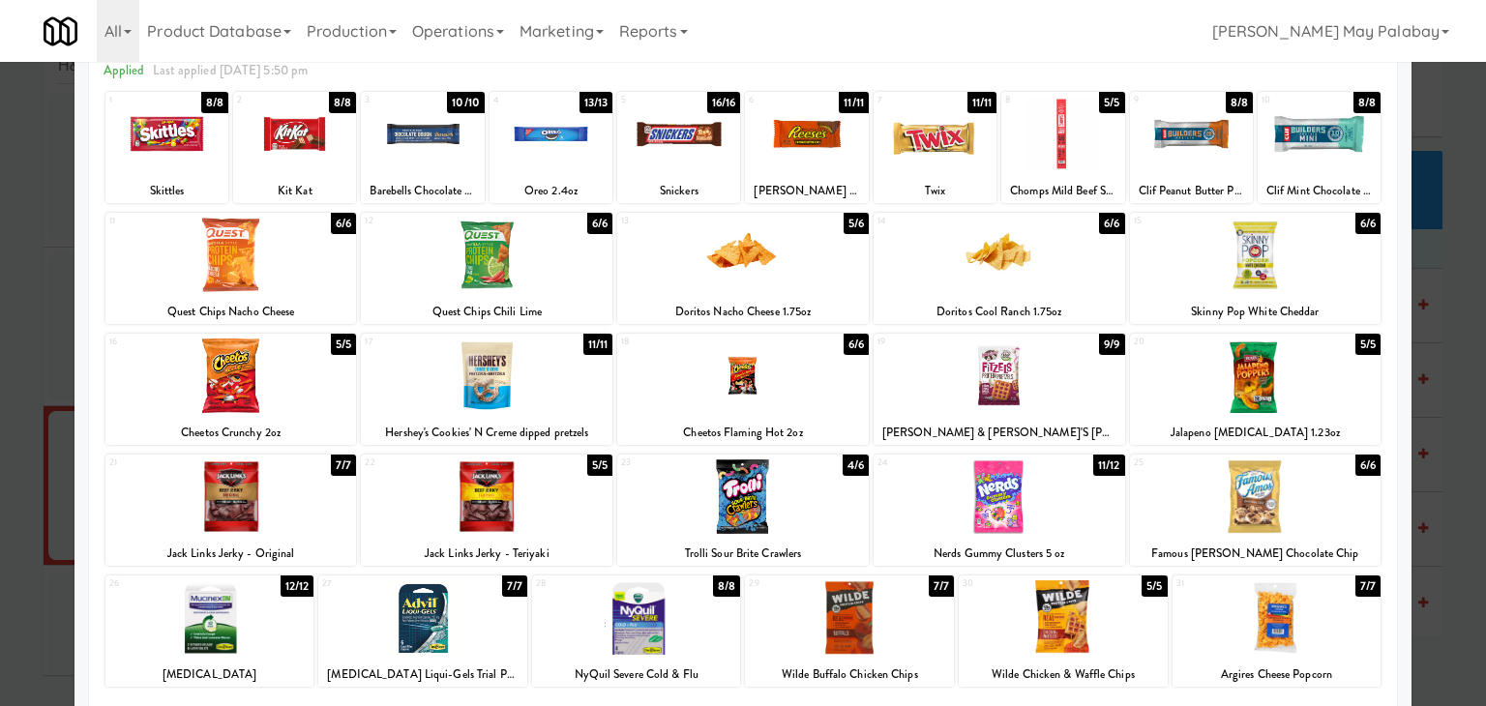
click at [587, 374] on div at bounding box center [487, 376] width 252 height 74
click at [1308, 283] on div at bounding box center [1256, 255] width 252 height 74
click at [1423, 336] on div at bounding box center [743, 353] width 1486 height 706
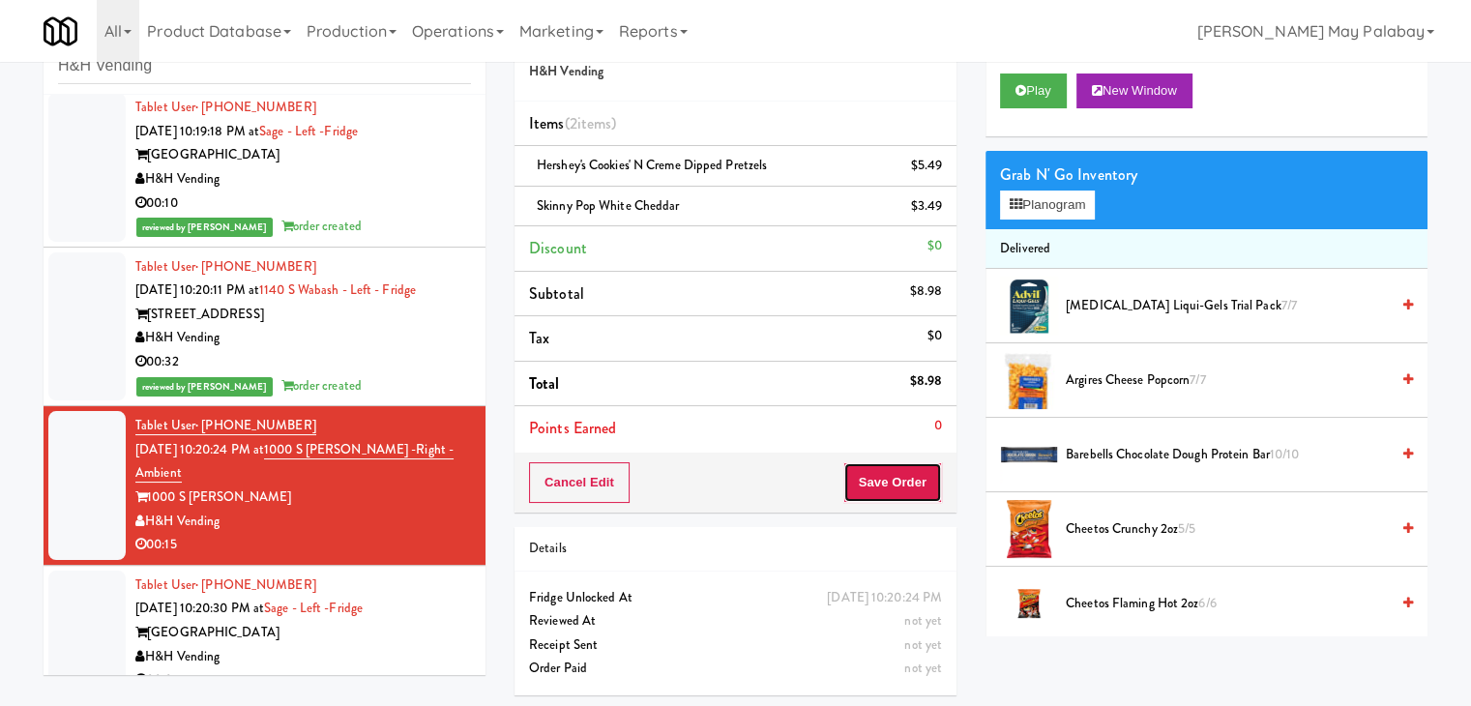
click at [879, 469] on button "Save Order" at bounding box center [893, 482] width 99 height 41
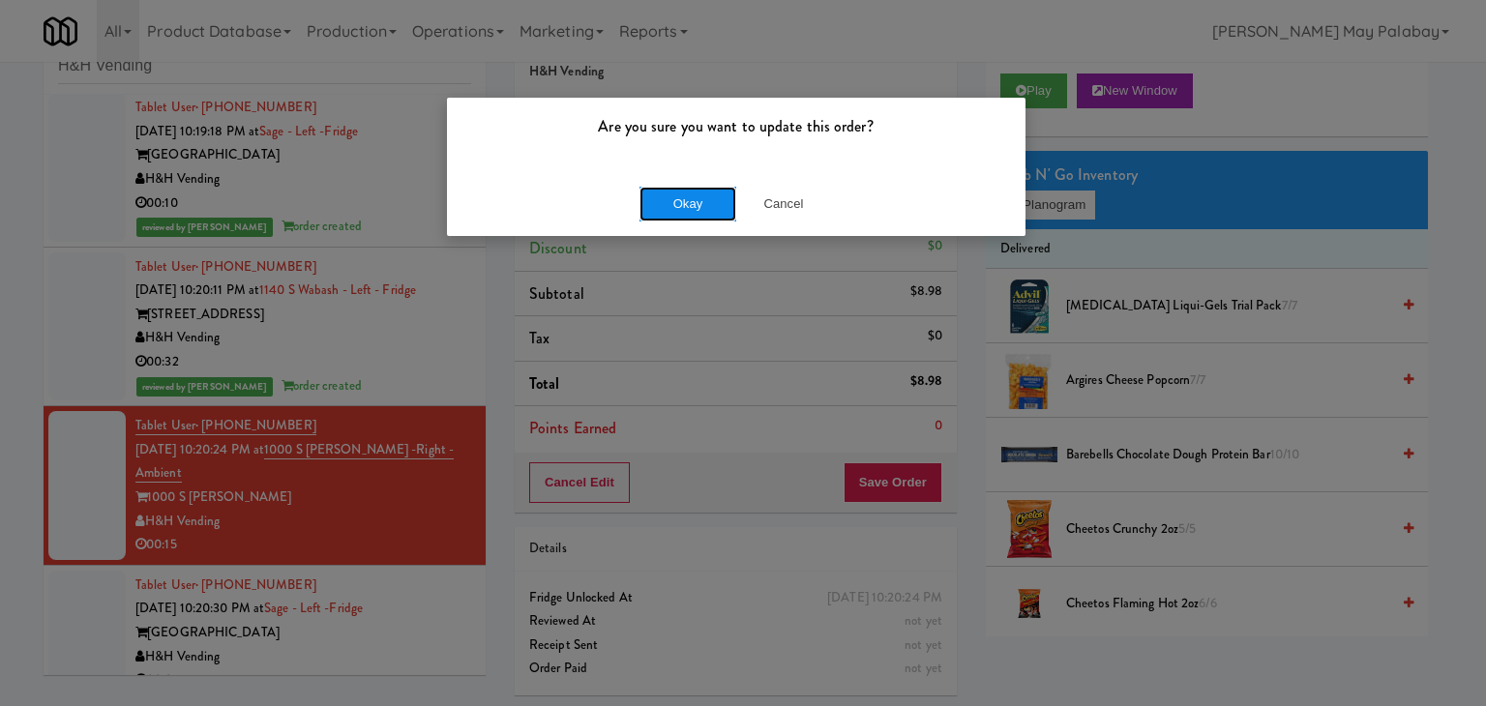
click at [679, 195] on button "Okay" at bounding box center [687, 204] width 97 height 35
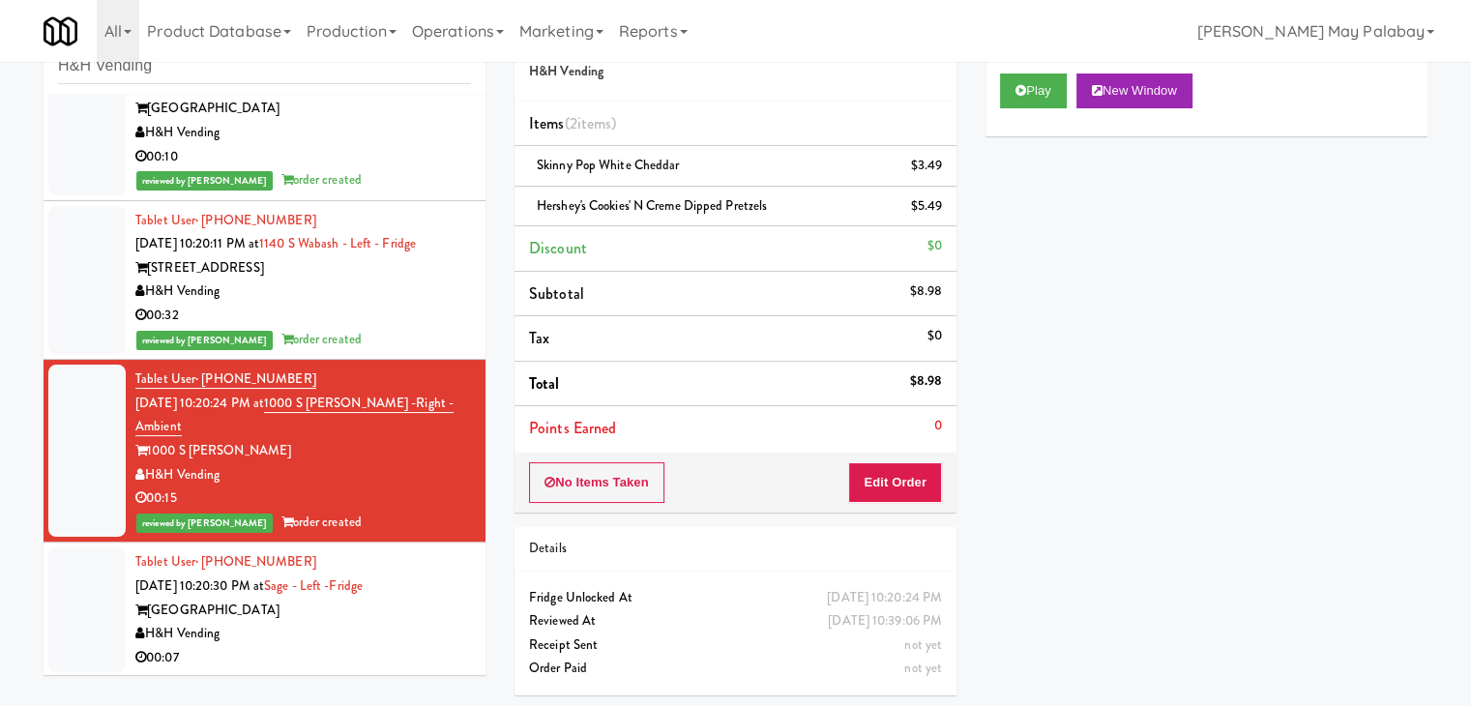
scroll to position [1081, 0]
click at [359, 645] on div "00:07" at bounding box center [303, 657] width 336 height 24
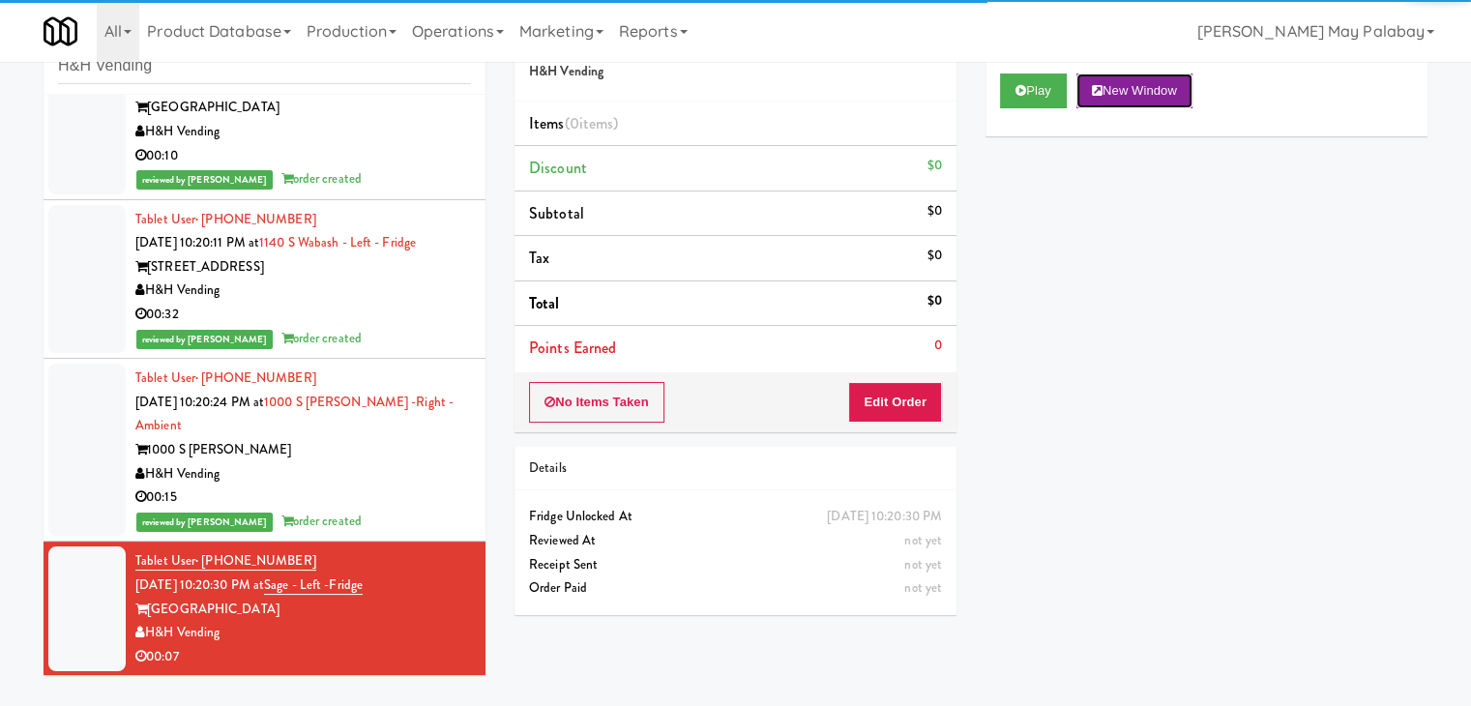
click at [1143, 90] on button "New Window" at bounding box center [1135, 91] width 116 height 35
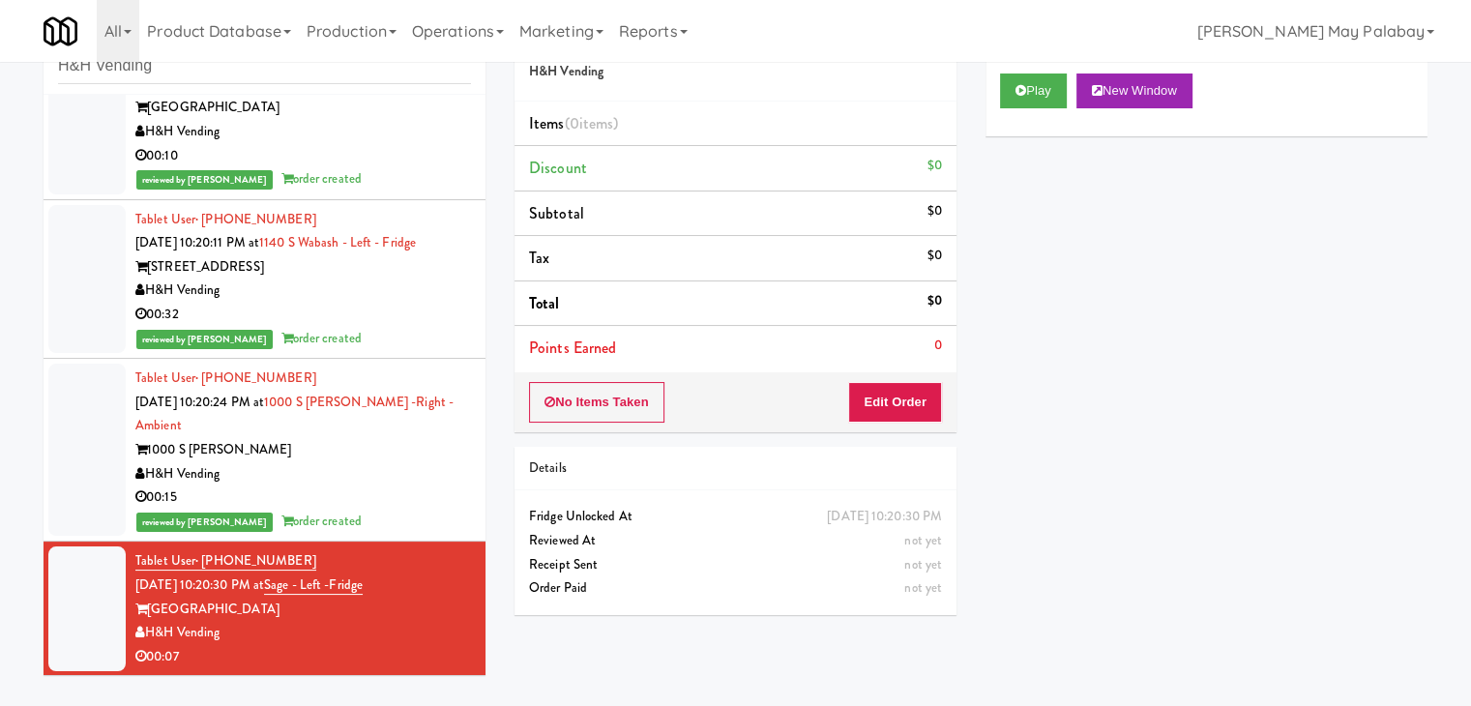
click at [445, 443] on div "1000 S Clark" at bounding box center [303, 450] width 336 height 24
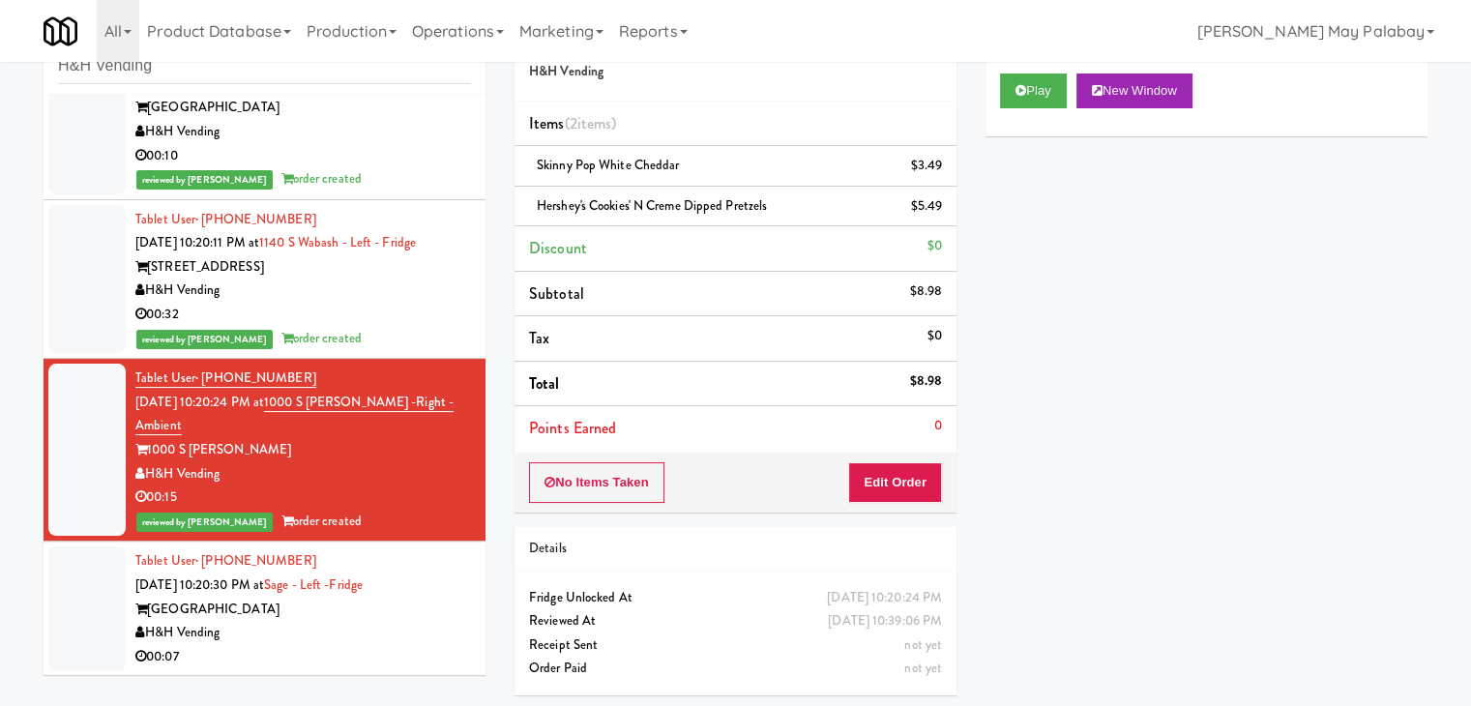
click at [370, 647] on div "00:07" at bounding box center [303, 657] width 336 height 24
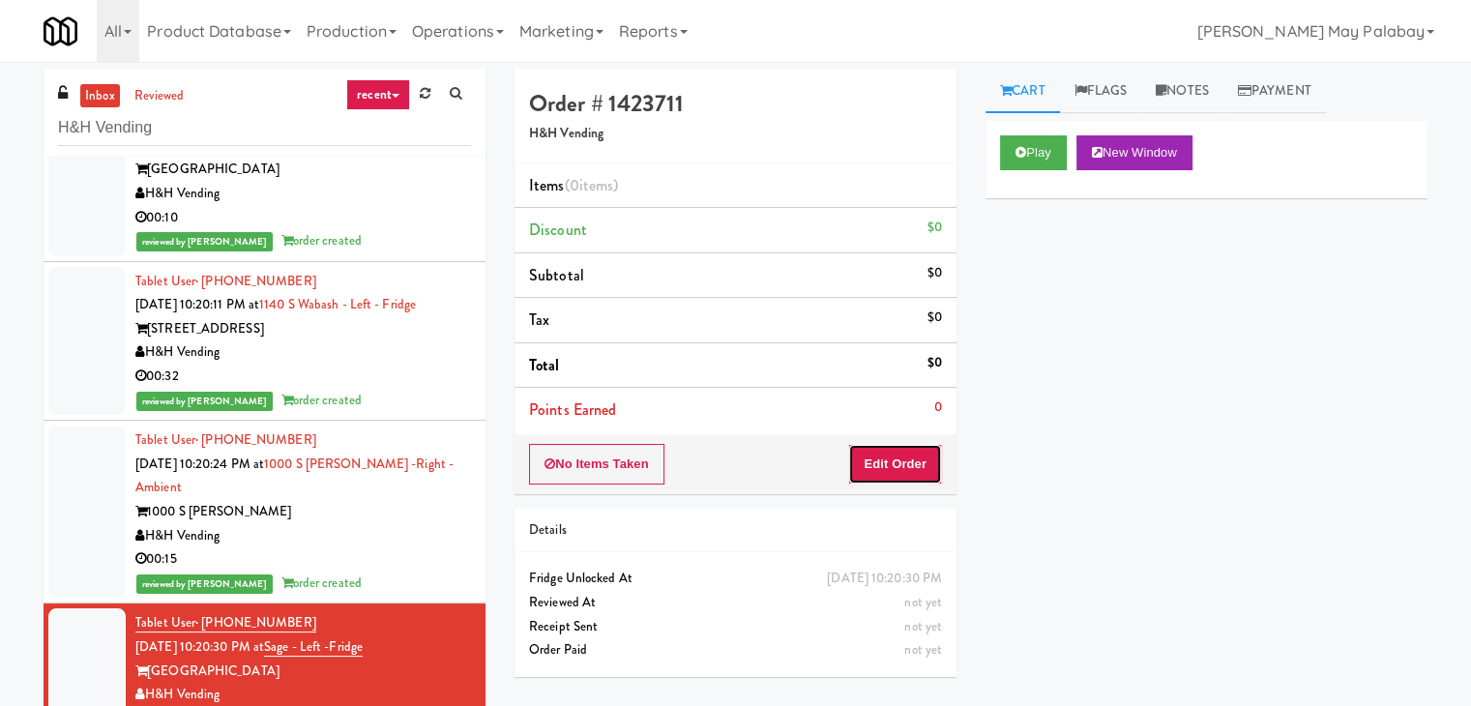
click at [900, 465] on button "Edit Order" at bounding box center [895, 464] width 94 height 41
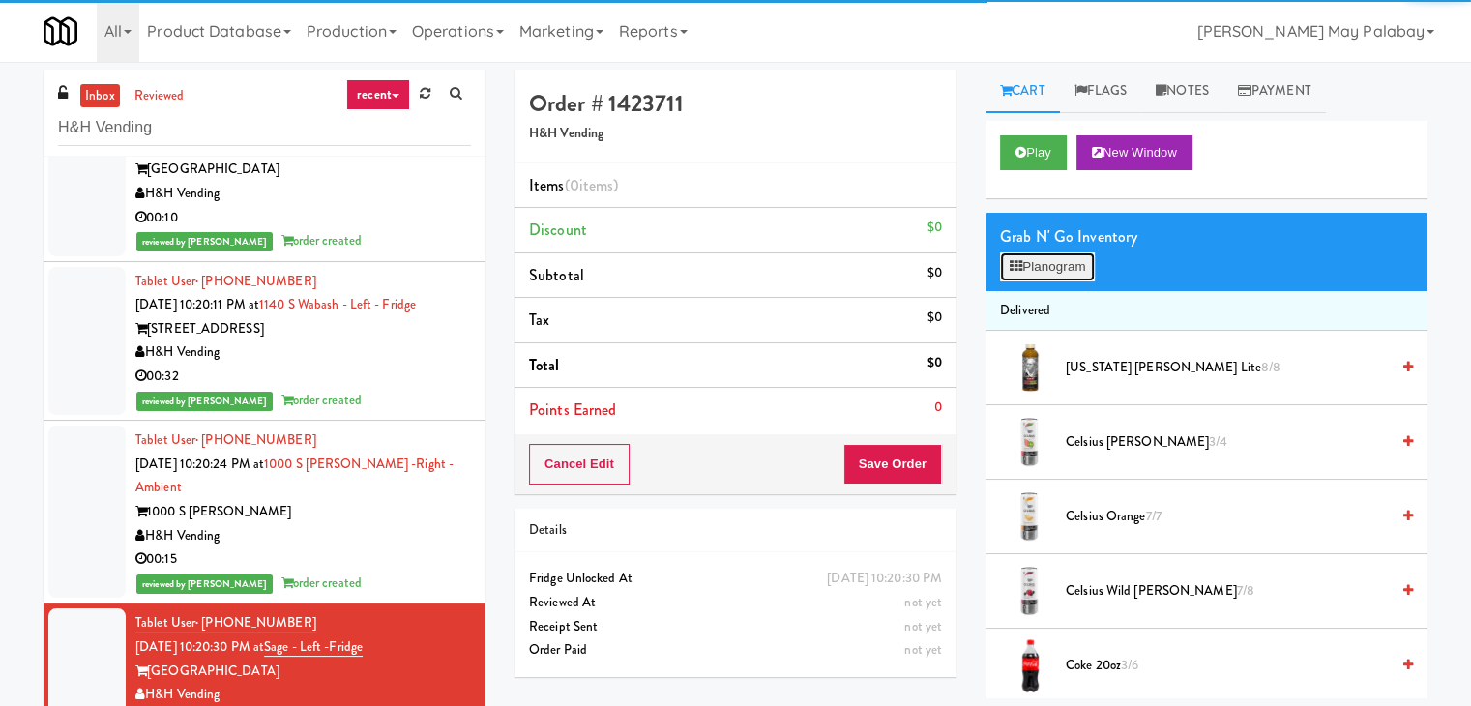
click at [1051, 252] on button "Planogram" at bounding box center [1047, 266] width 95 height 29
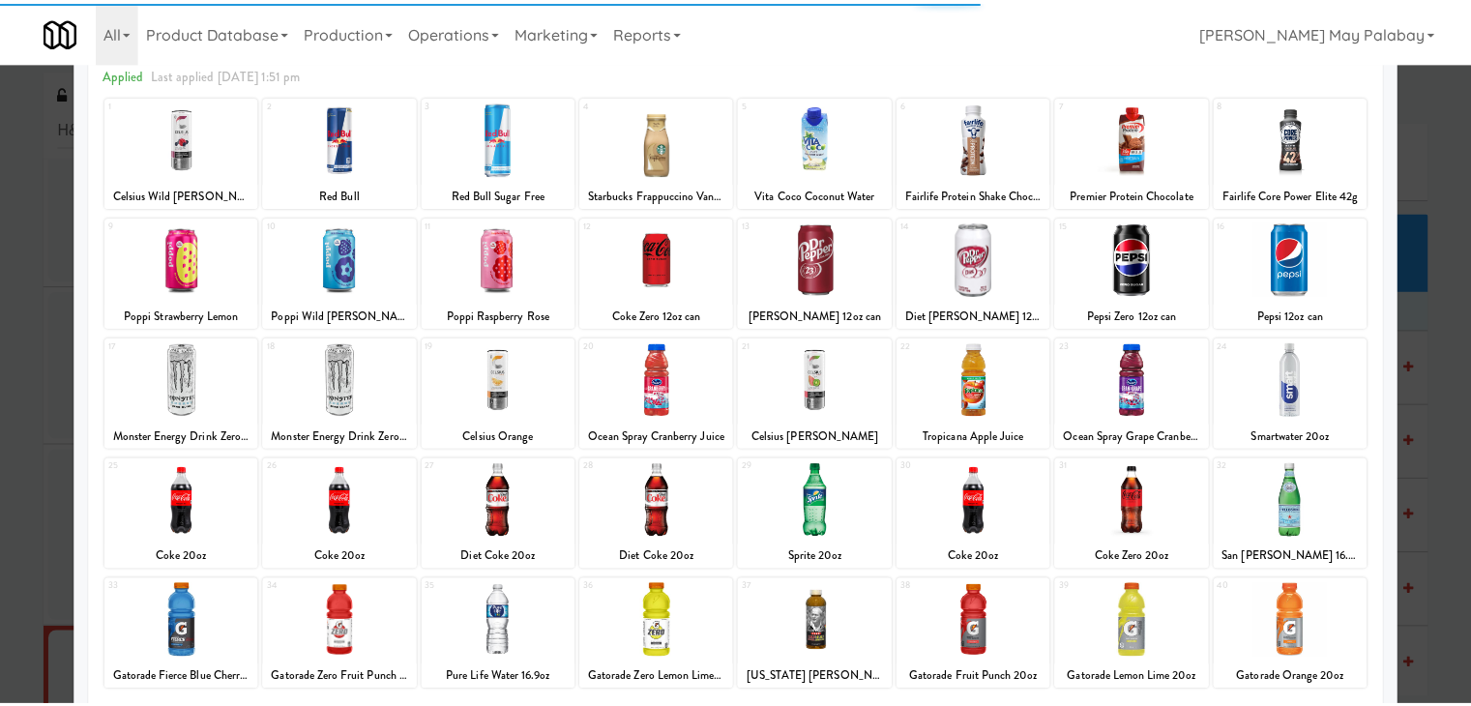
scroll to position [97, 0]
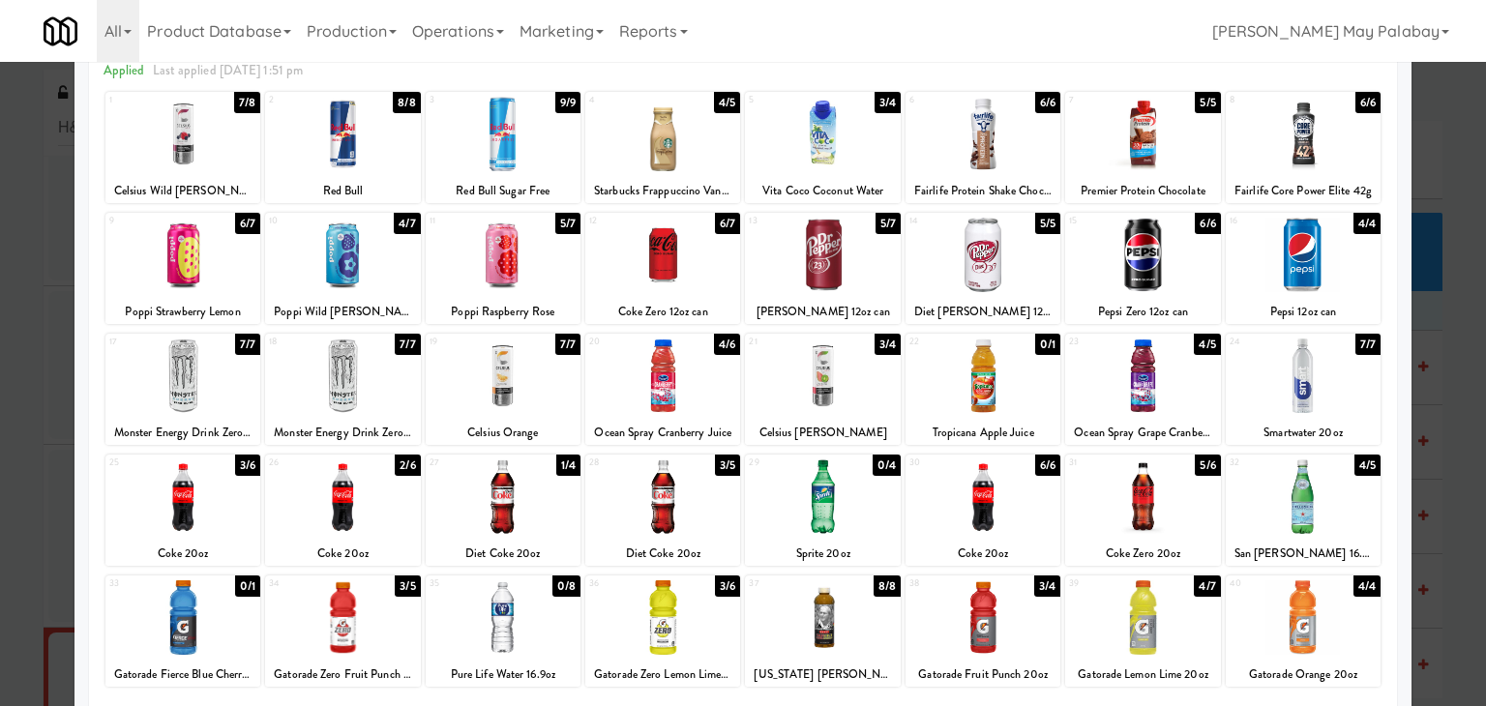
click at [700, 624] on div at bounding box center [662, 617] width 155 height 74
click at [410, 631] on div at bounding box center [342, 617] width 155 height 74
click at [1436, 428] on div at bounding box center [743, 353] width 1486 height 706
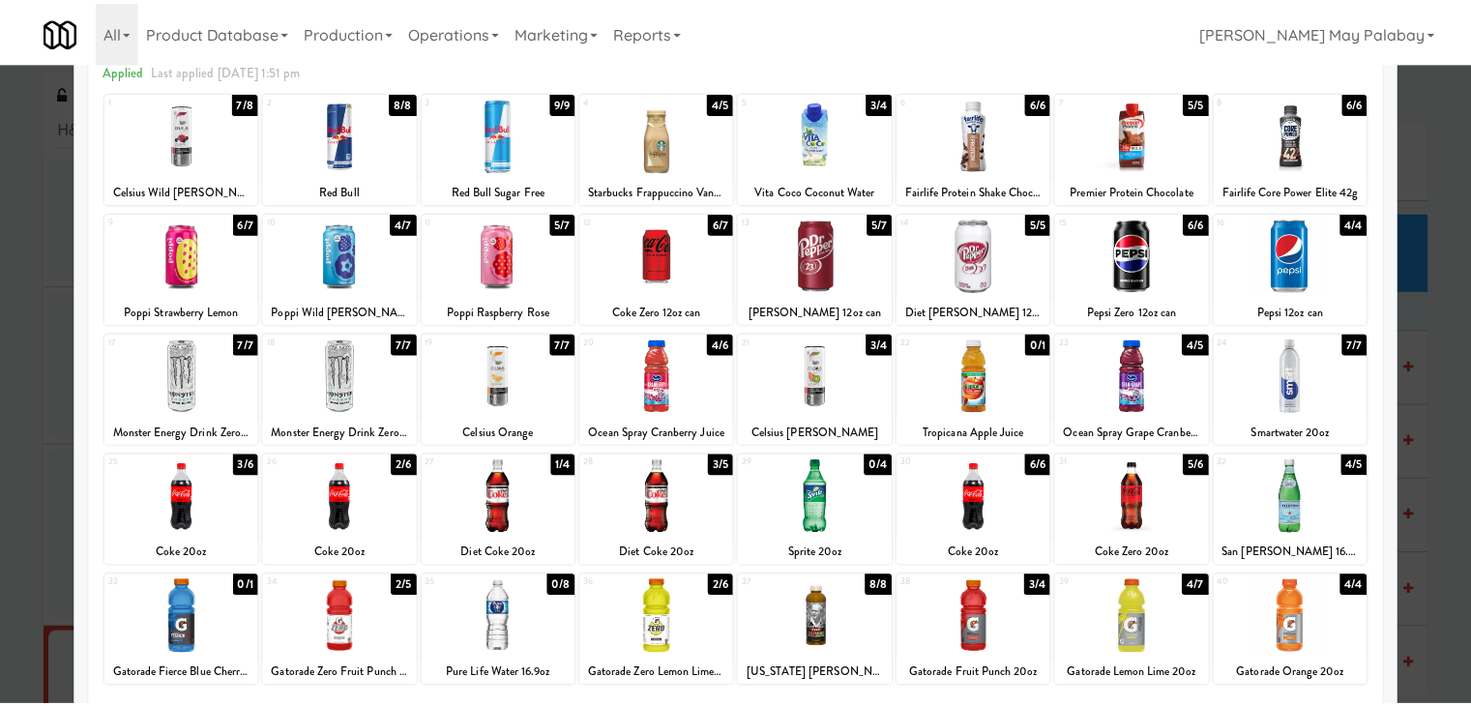
scroll to position [1081, 0]
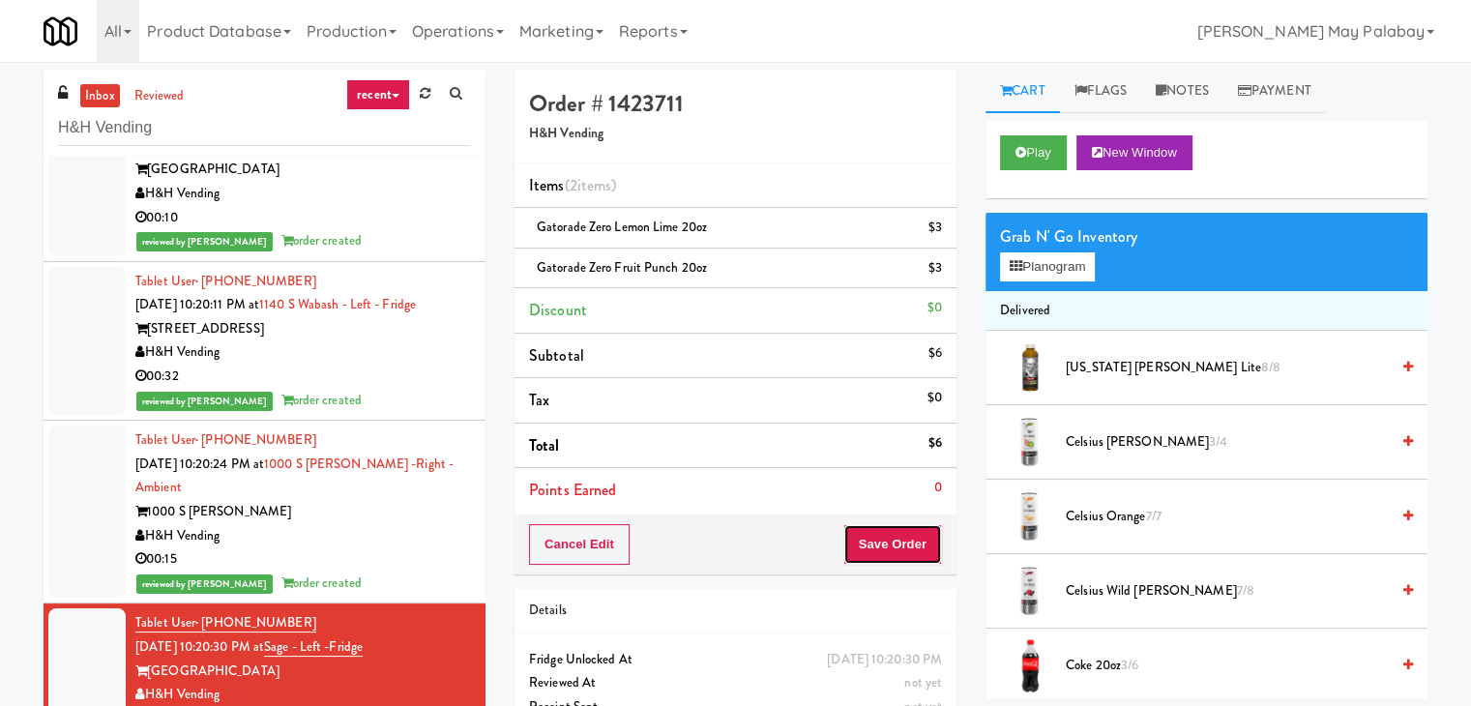
click at [879, 550] on button "Save Order" at bounding box center [893, 544] width 99 height 41
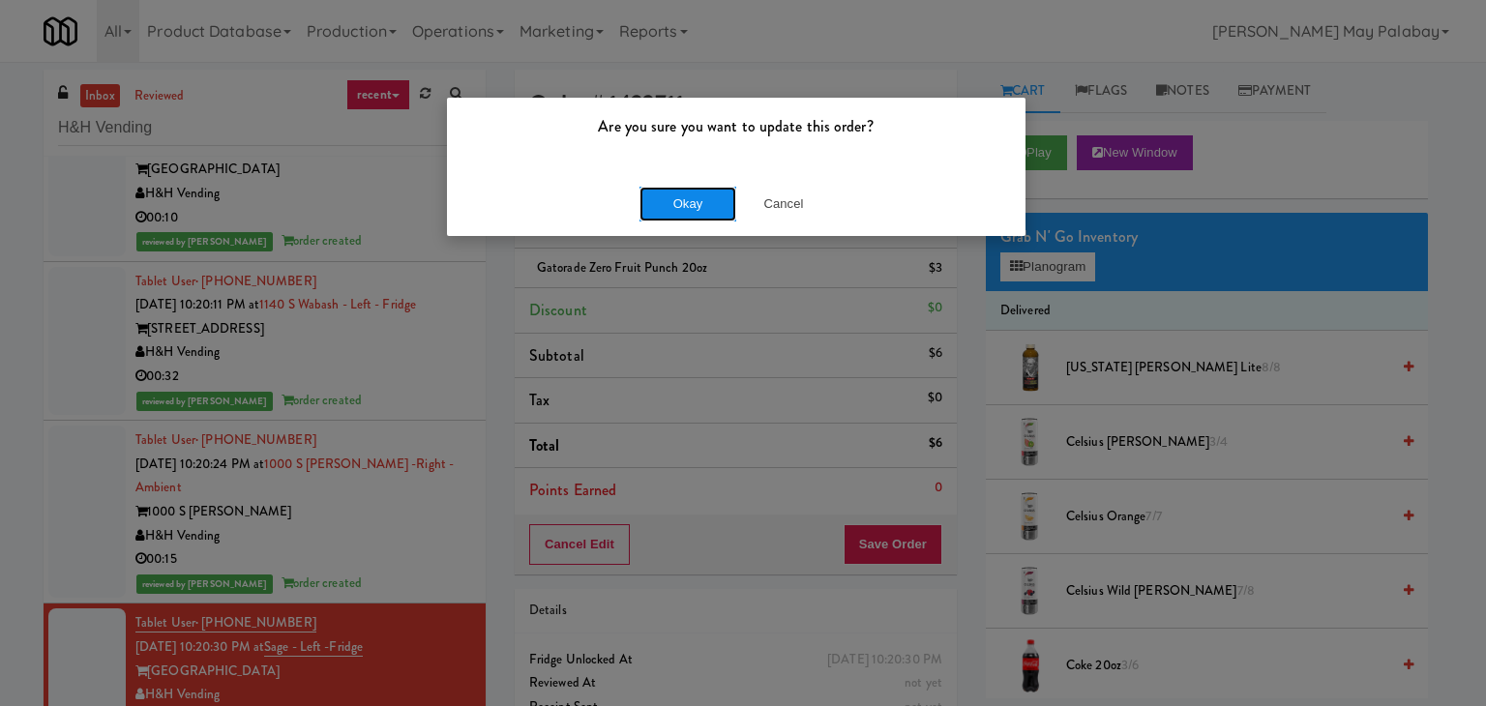
click at [700, 202] on button "Okay" at bounding box center [687, 204] width 97 height 35
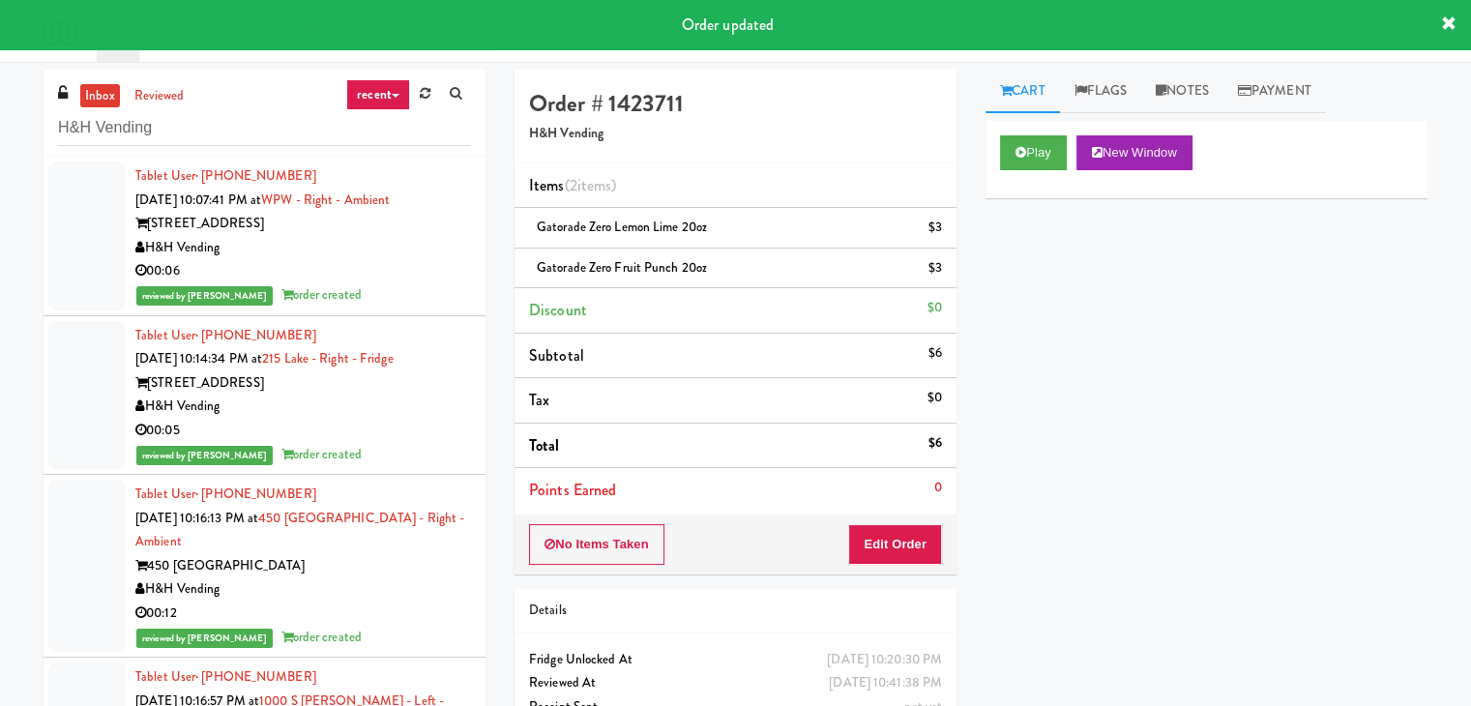
scroll to position [0, 0]
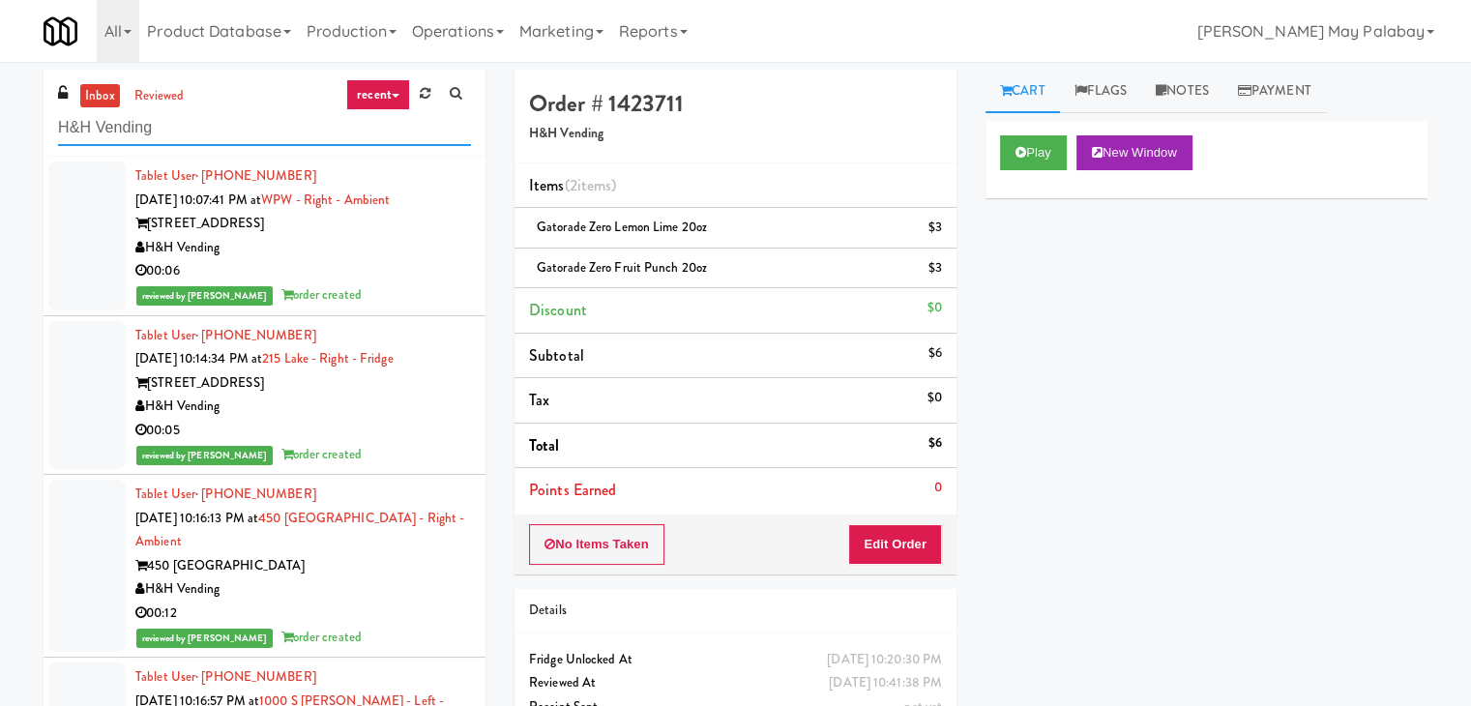
click at [257, 125] on input "H&H Vending" at bounding box center [264, 128] width 413 height 36
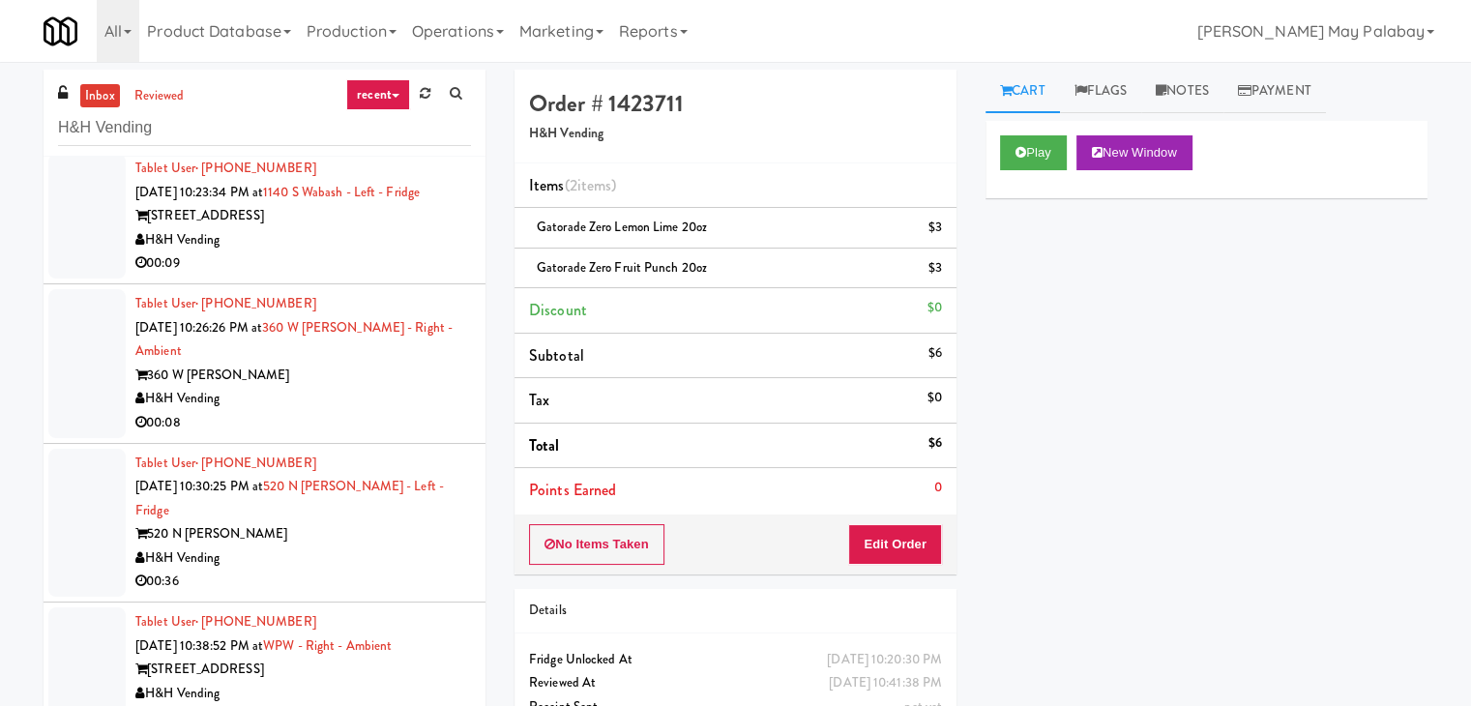
click at [377, 236] on div "H&H Vending" at bounding box center [303, 240] width 336 height 24
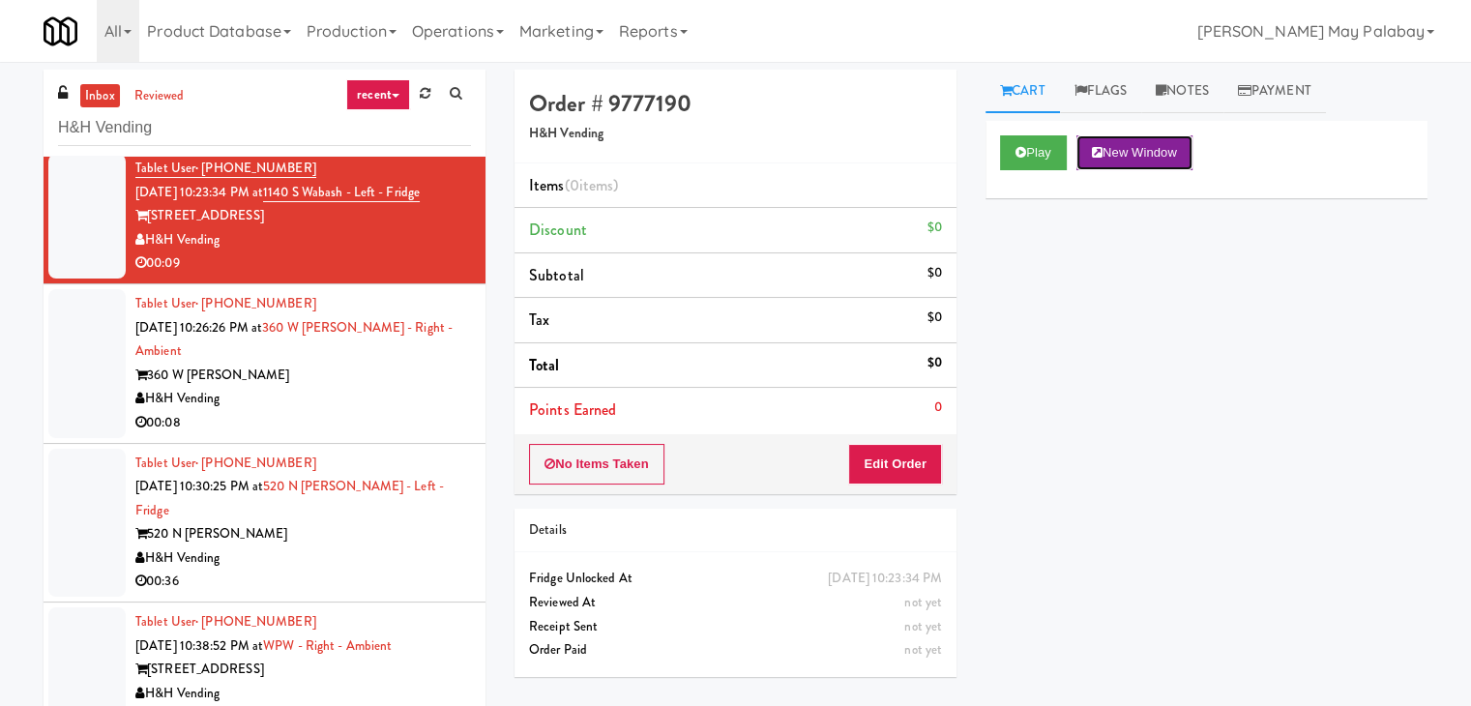
click at [1169, 149] on button "New Window" at bounding box center [1135, 152] width 116 height 35
click at [920, 467] on button "Edit Order" at bounding box center [895, 464] width 94 height 41
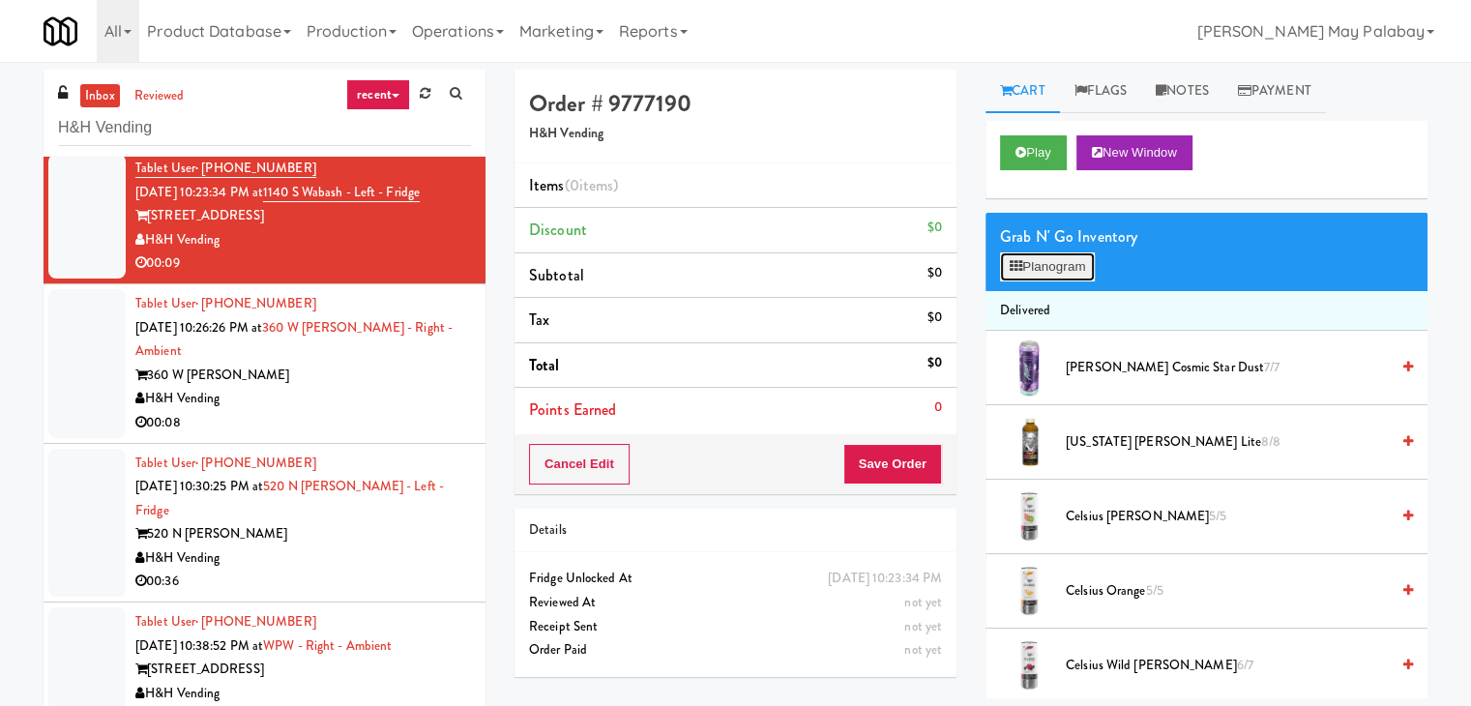
click at [1049, 261] on button "Planogram" at bounding box center [1047, 266] width 95 height 29
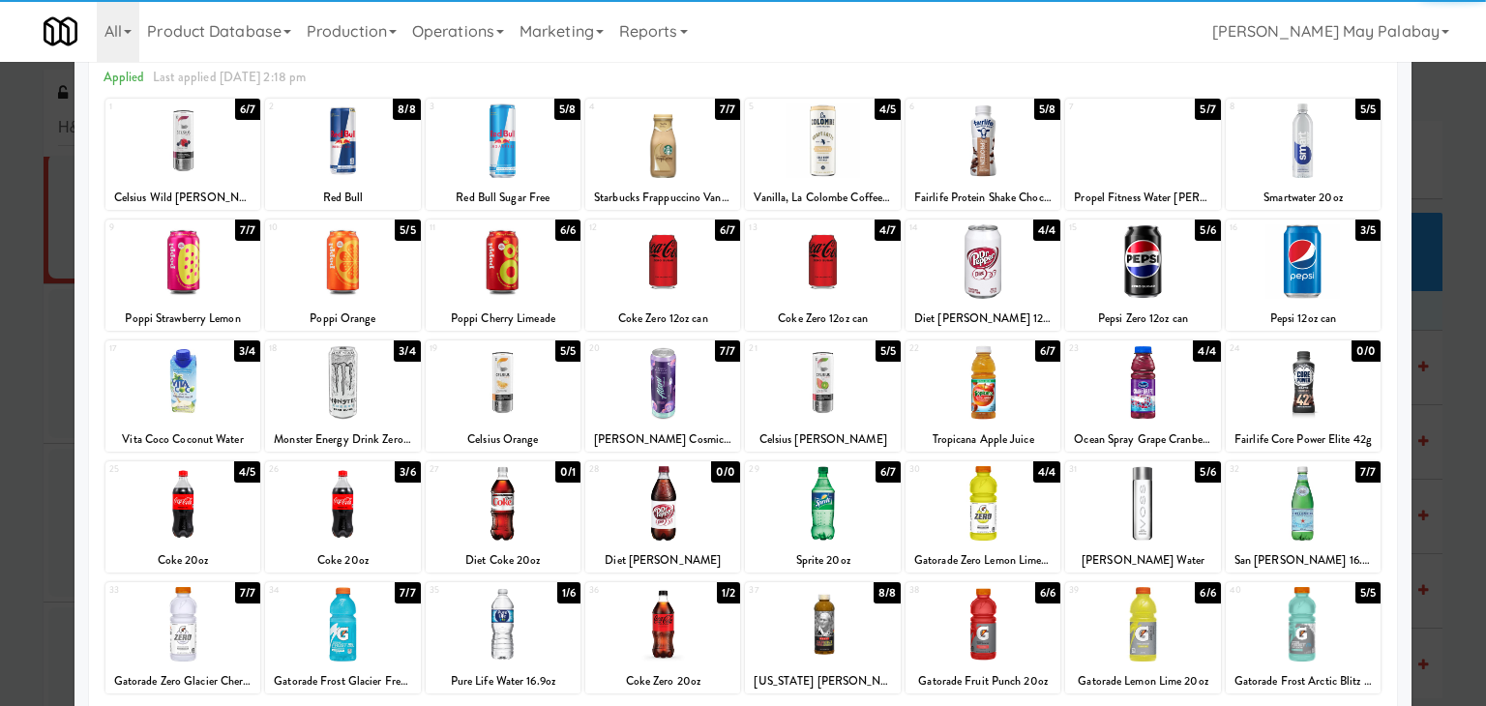
scroll to position [97, 0]
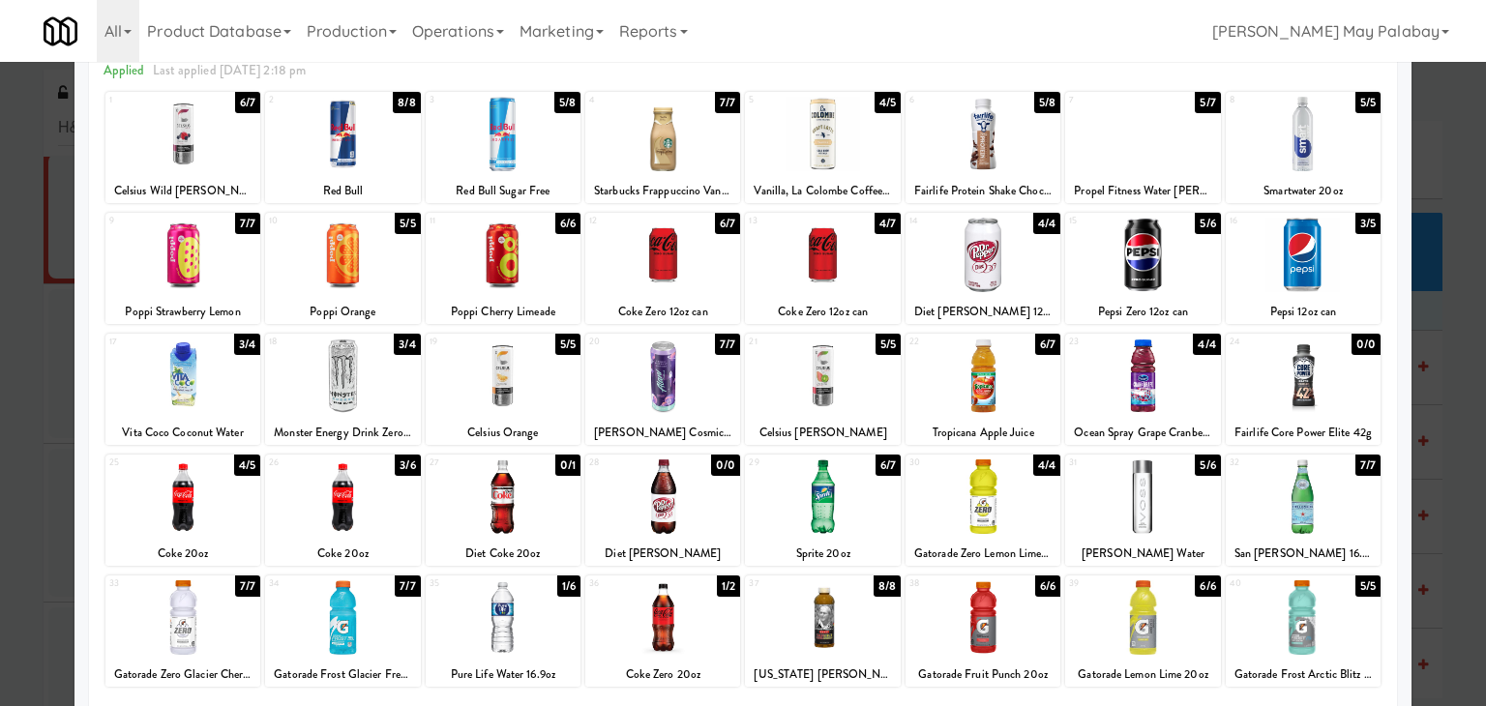
click at [1041, 244] on div at bounding box center [982, 255] width 155 height 74
click at [1440, 438] on div at bounding box center [743, 353] width 1486 height 706
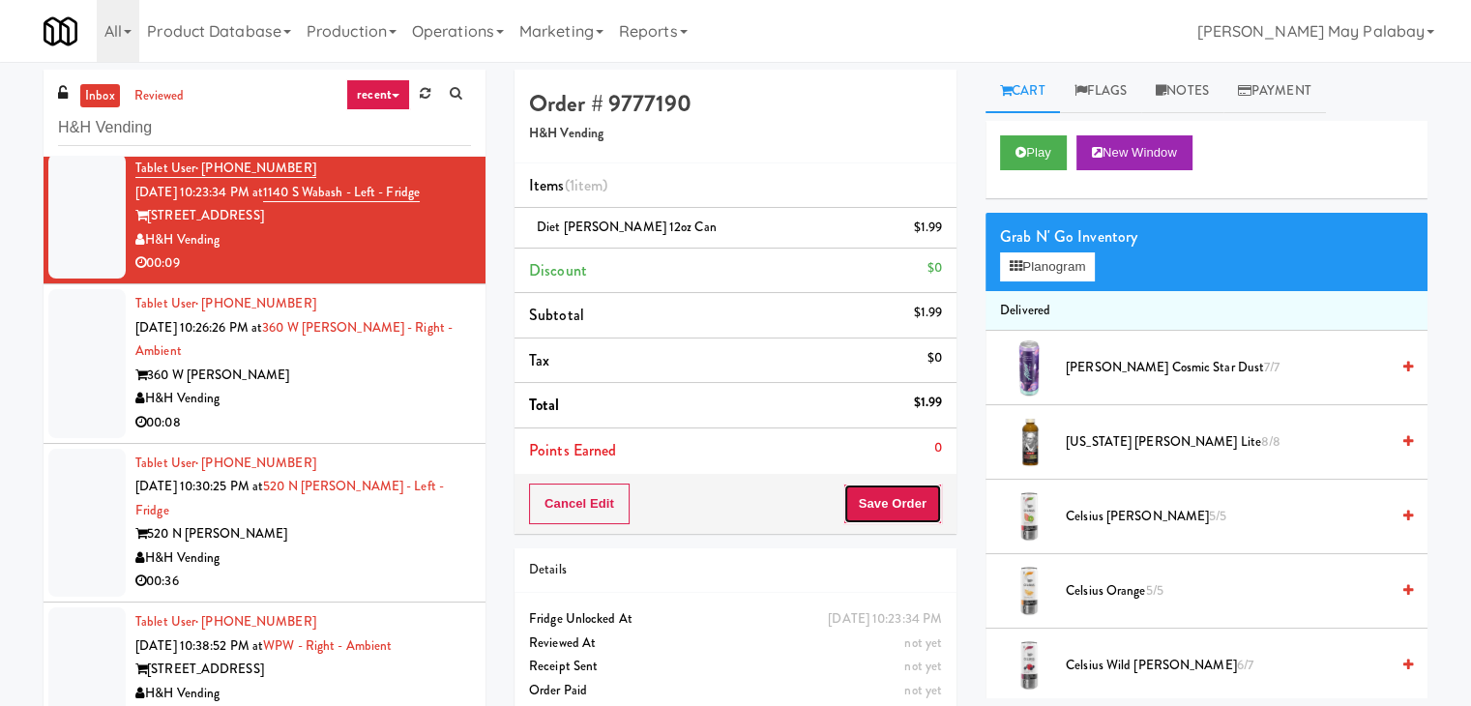
click at [902, 497] on button "Save Order" at bounding box center [893, 504] width 99 height 41
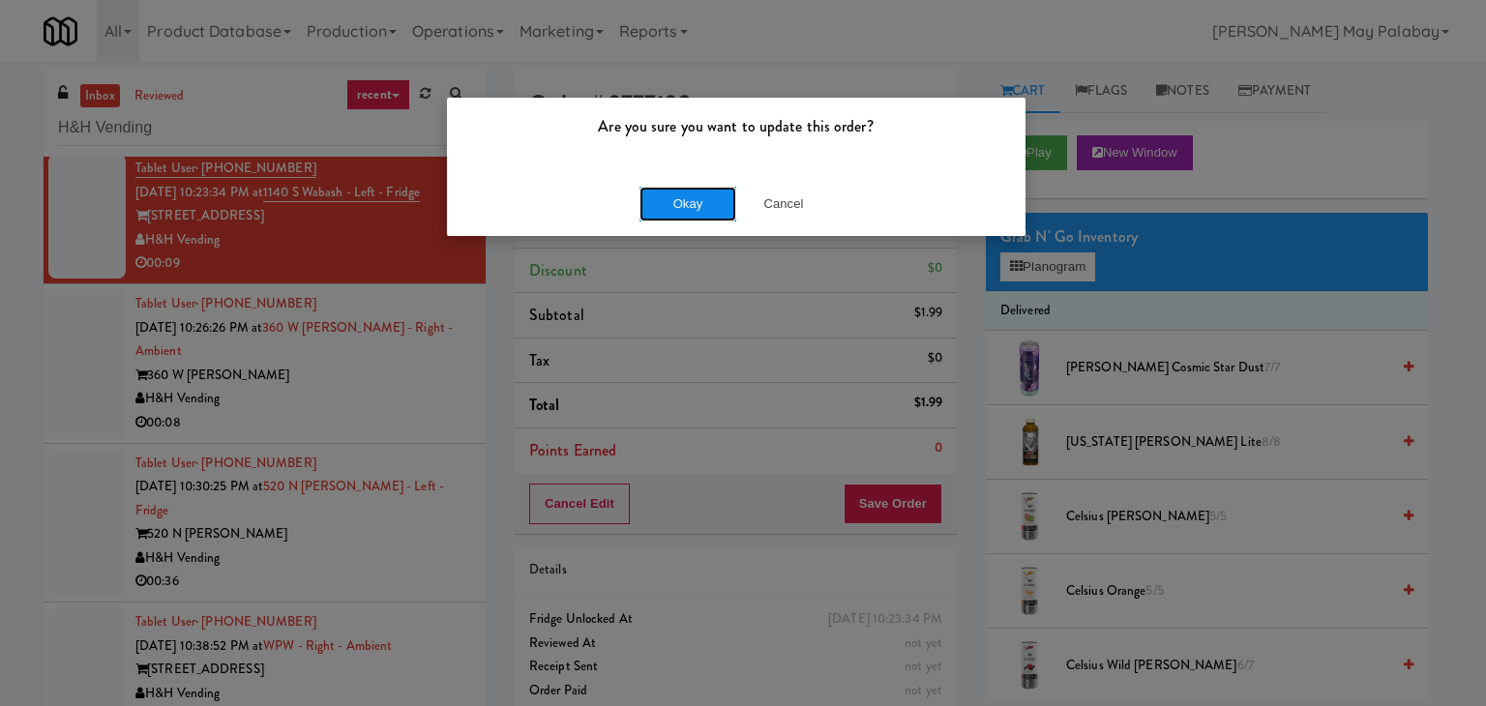
click at [716, 202] on button "Okay" at bounding box center [687, 204] width 97 height 35
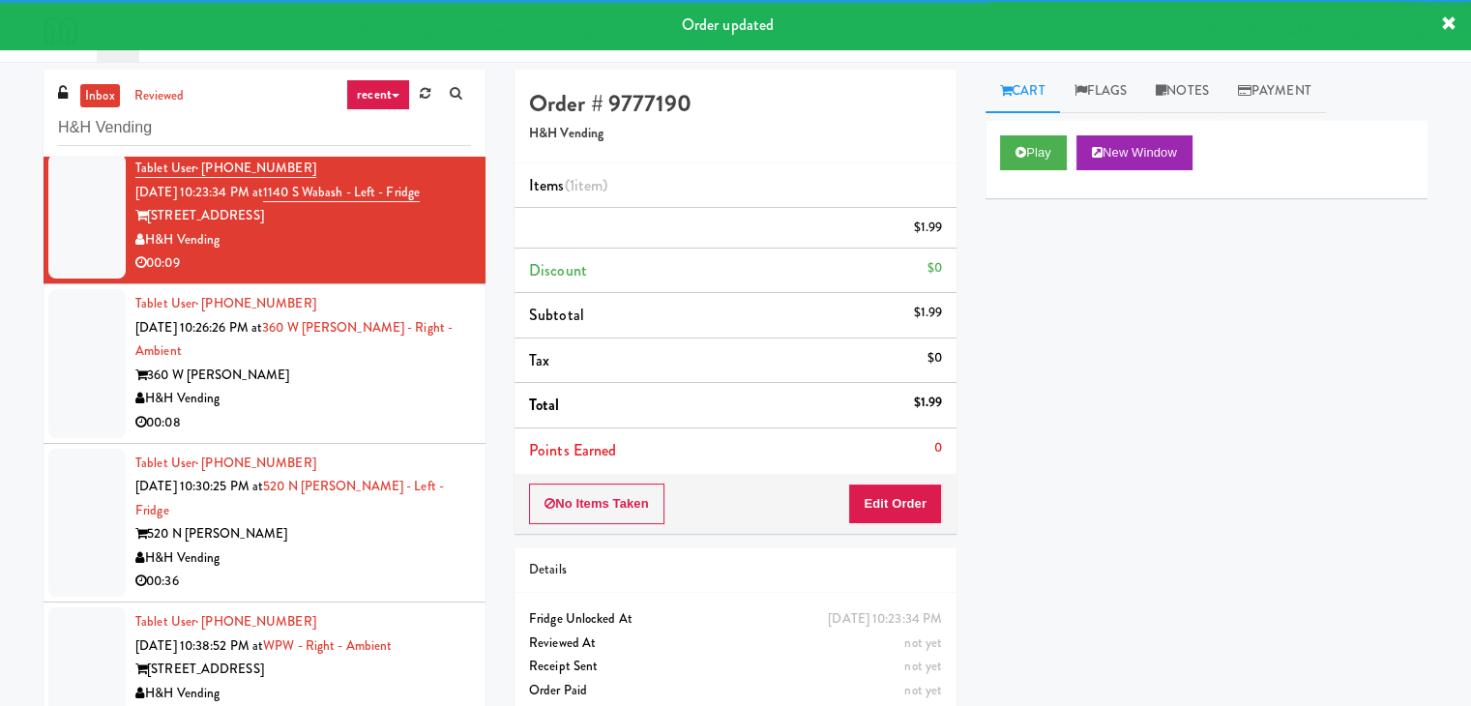
click at [379, 359] on div "Tablet User · (630) 779-9323 Sep 20, 2025 10:26:26 PM at 360 W Hubbard - Right …" at bounding box center [303, 363] width 336 height 143
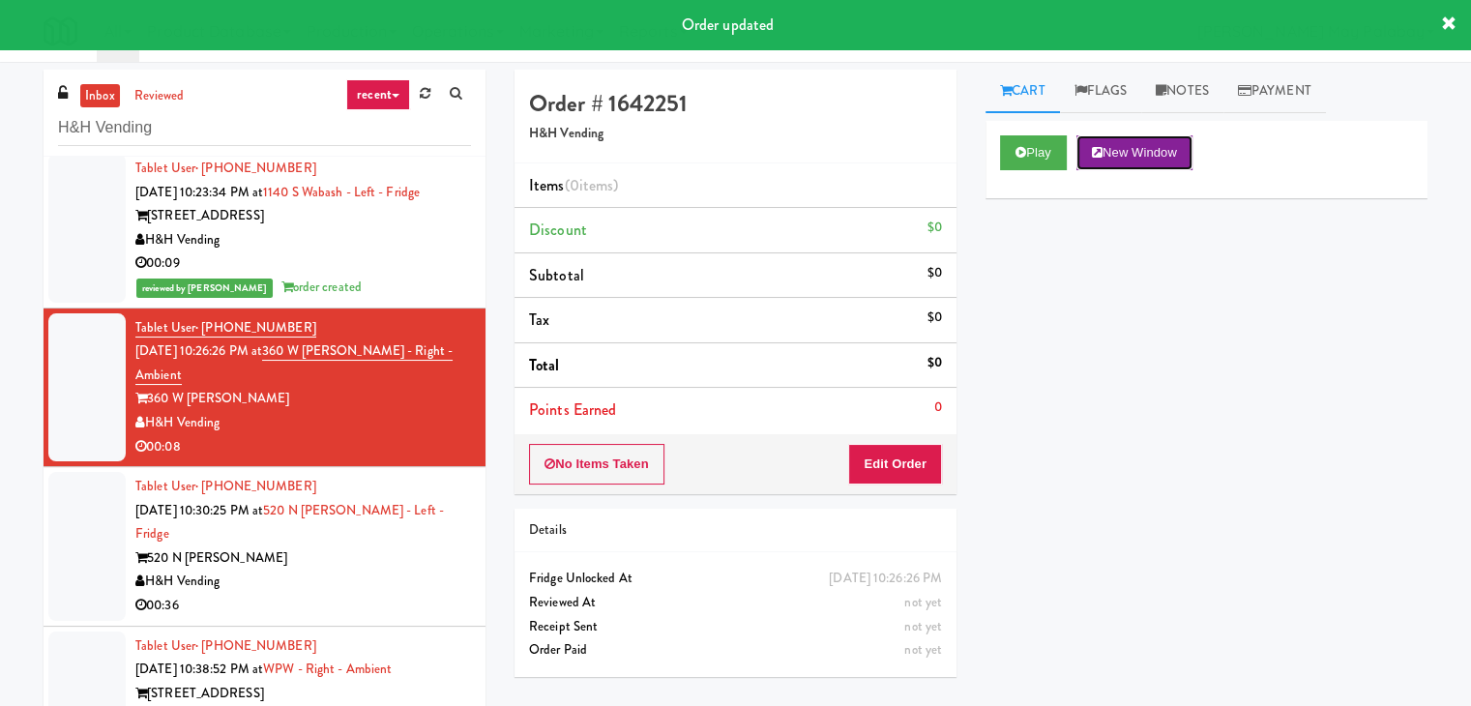
click at [1187, 145] on button "New Window" at bounding box center [1135, 152] width 116 height 35
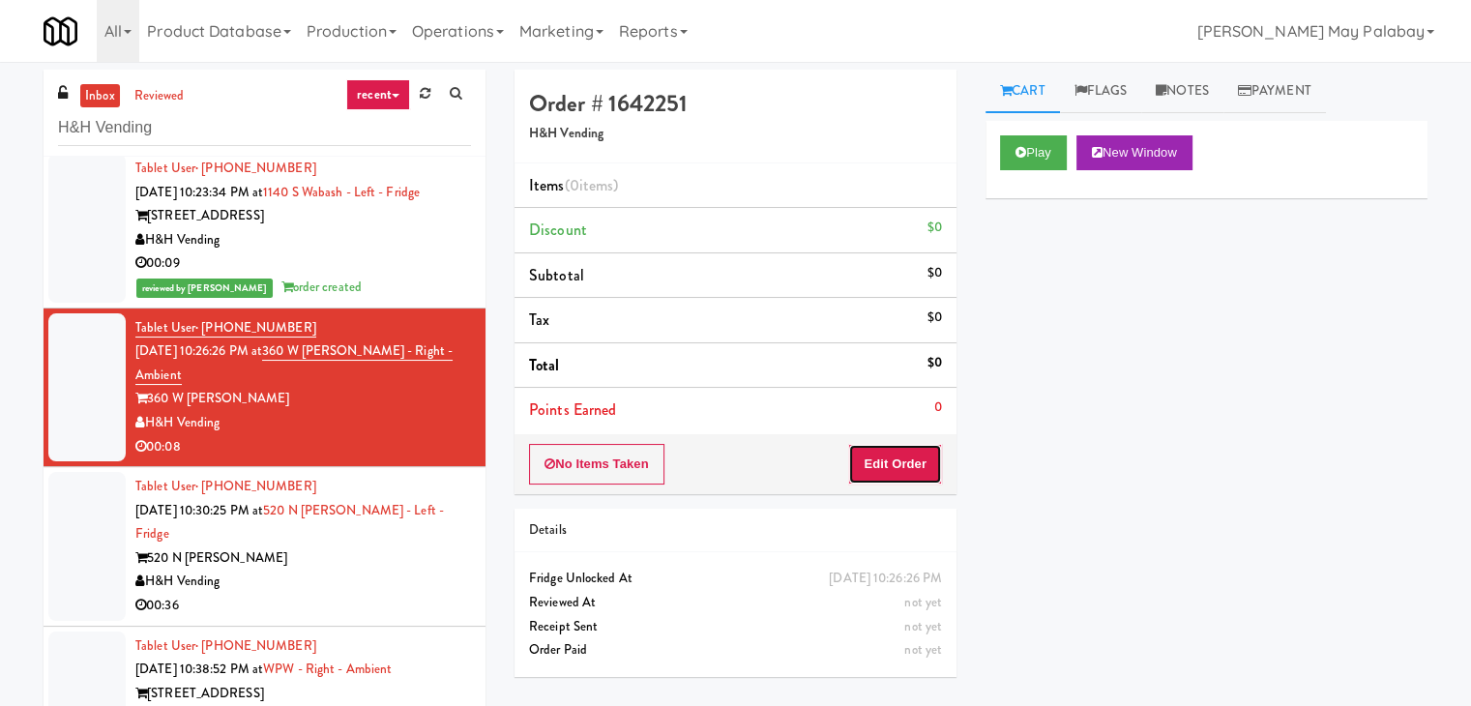
click at [884, 466] on button "Edit Order" at bounding box center [895, 464] width 94 height 41
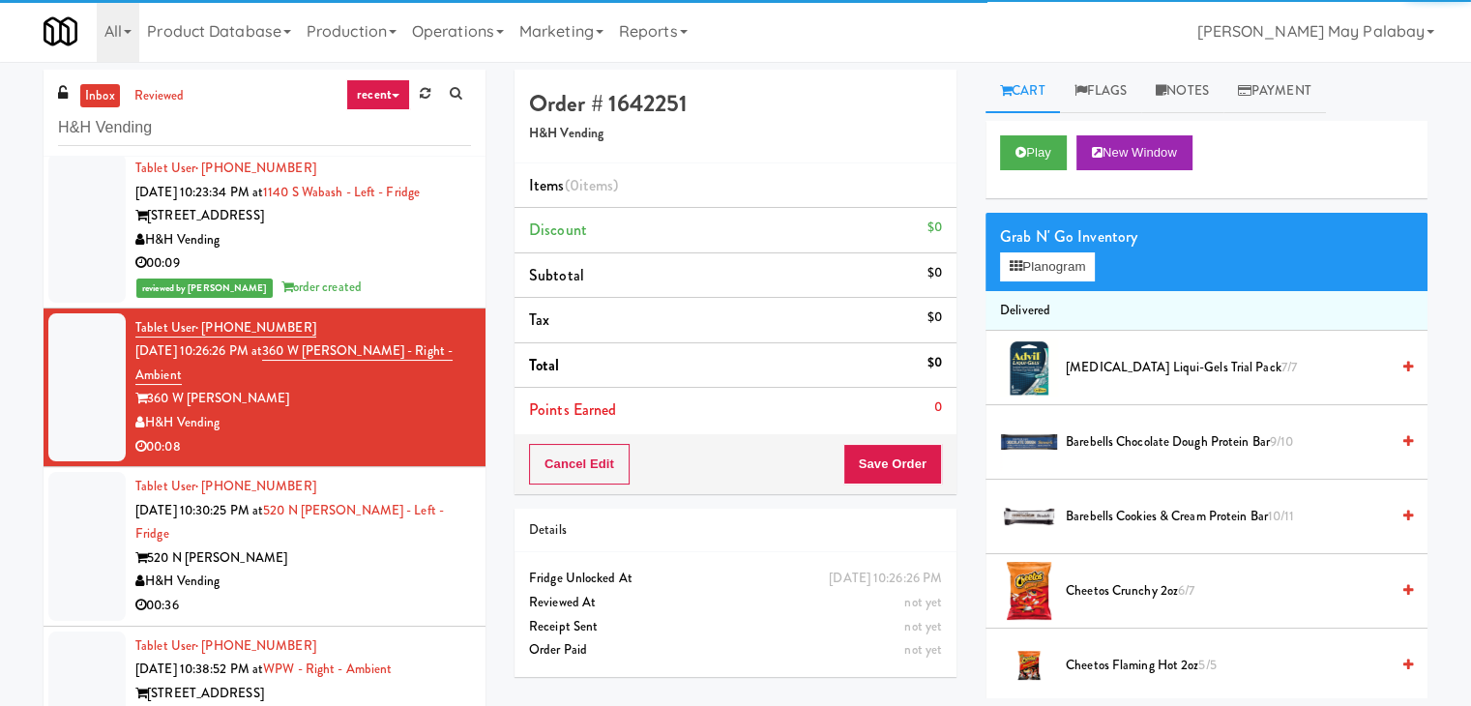
click at [1080, 281] on div "Grab N' Go Inventory Planogram" at bounding box center [1207, 252] width 442 height 78
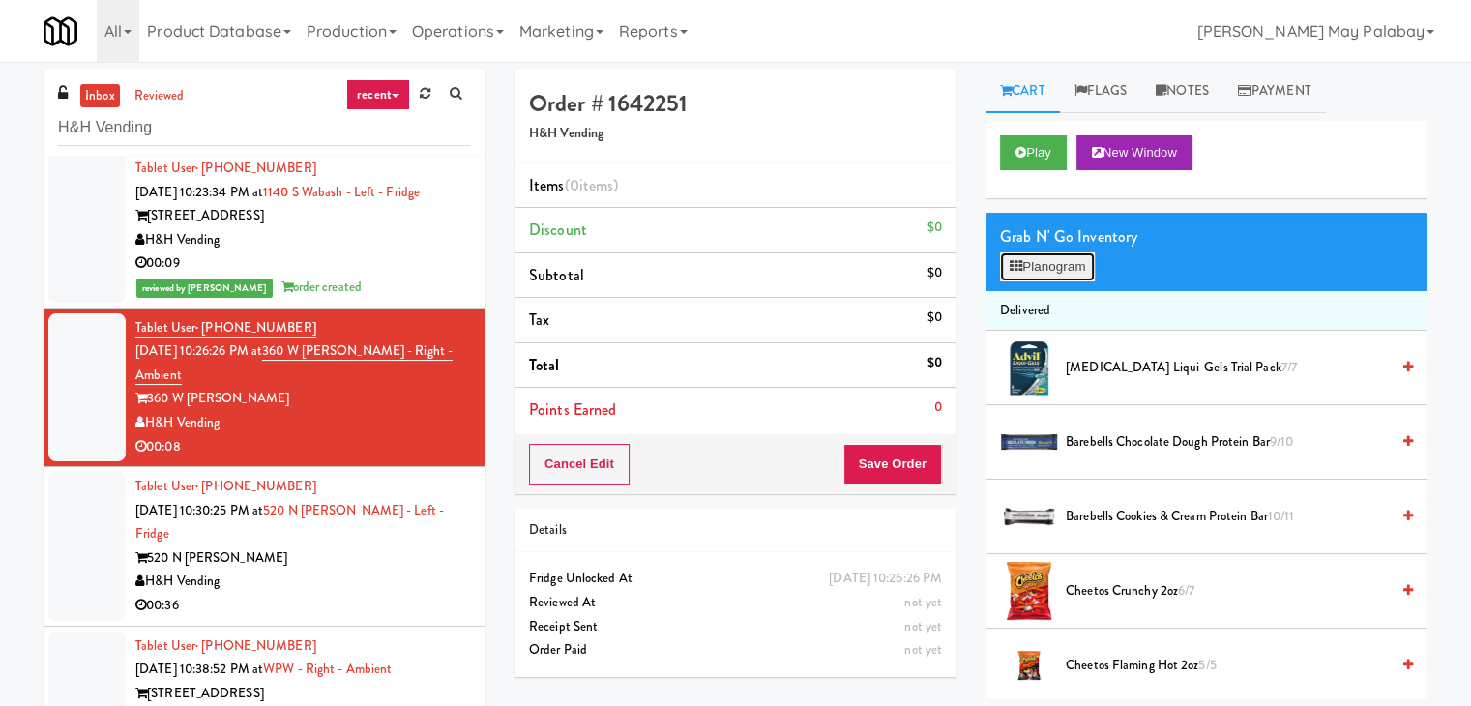
click at [1080, 265] on button "Planogram" at bounding box center [1047, 266] width 95 height 29
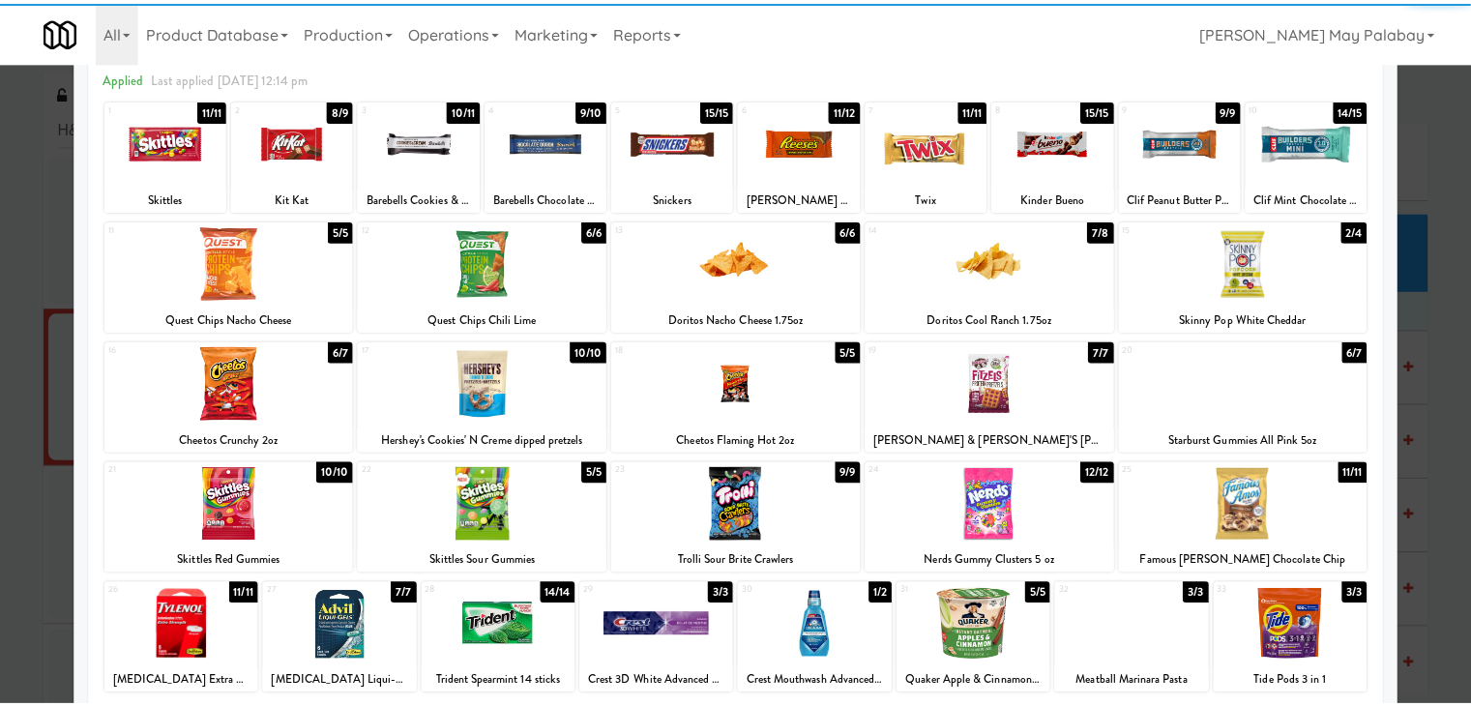
scroll to position [97, 0]
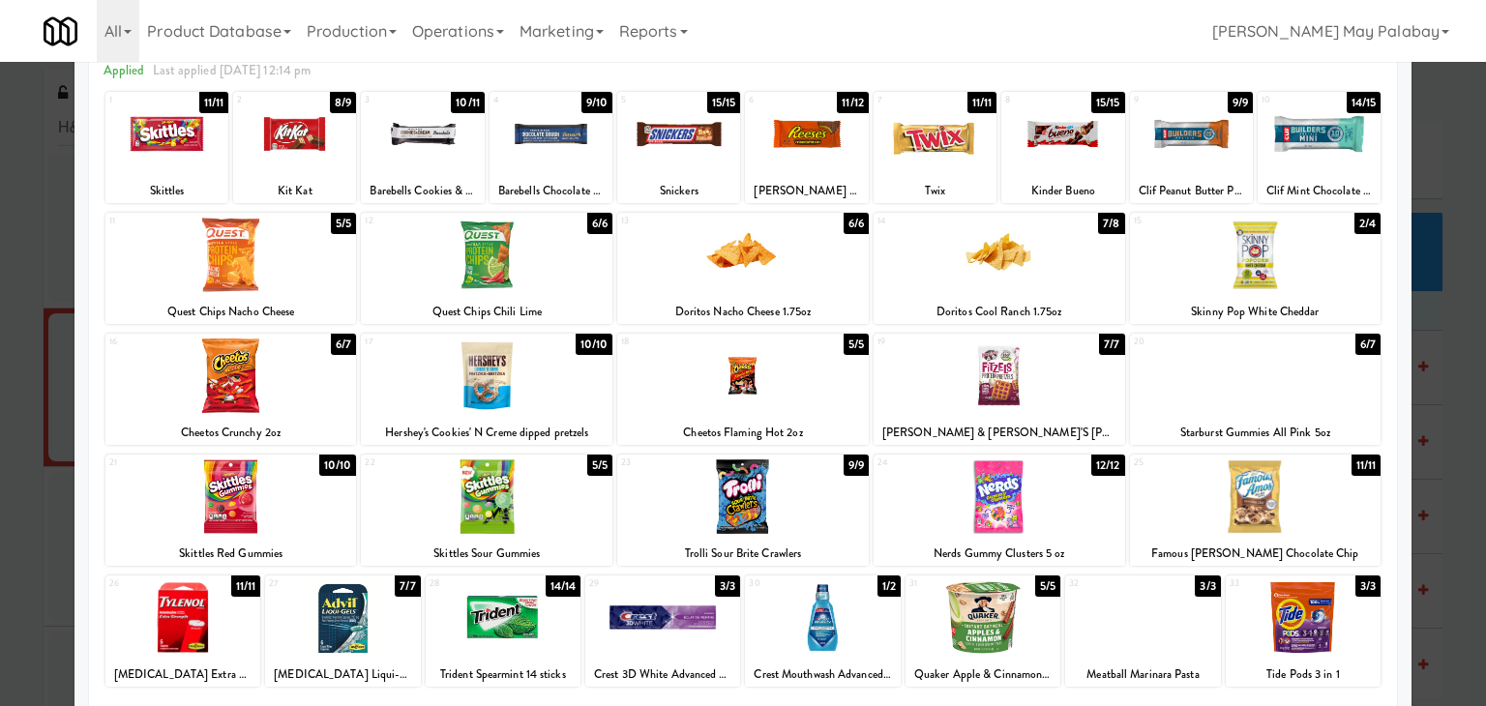
click at [562, 281] on div at bounding box center [487, 255] width 252 height 74
click at [1447, 398] on div at bounding box center [743, 353] width 1486 height 706
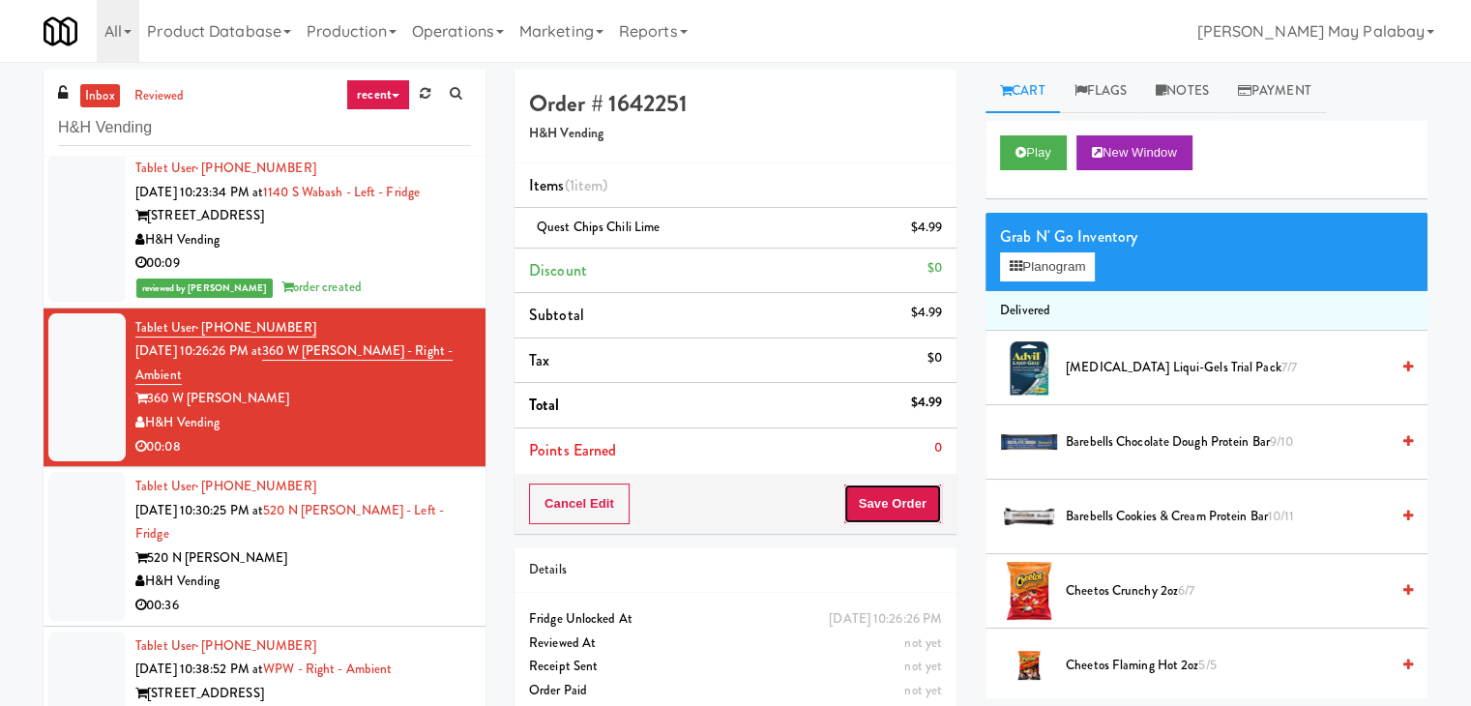
click at [905, 505] on button "Save Order" at bounding box center [893, 504] width 99 height 41
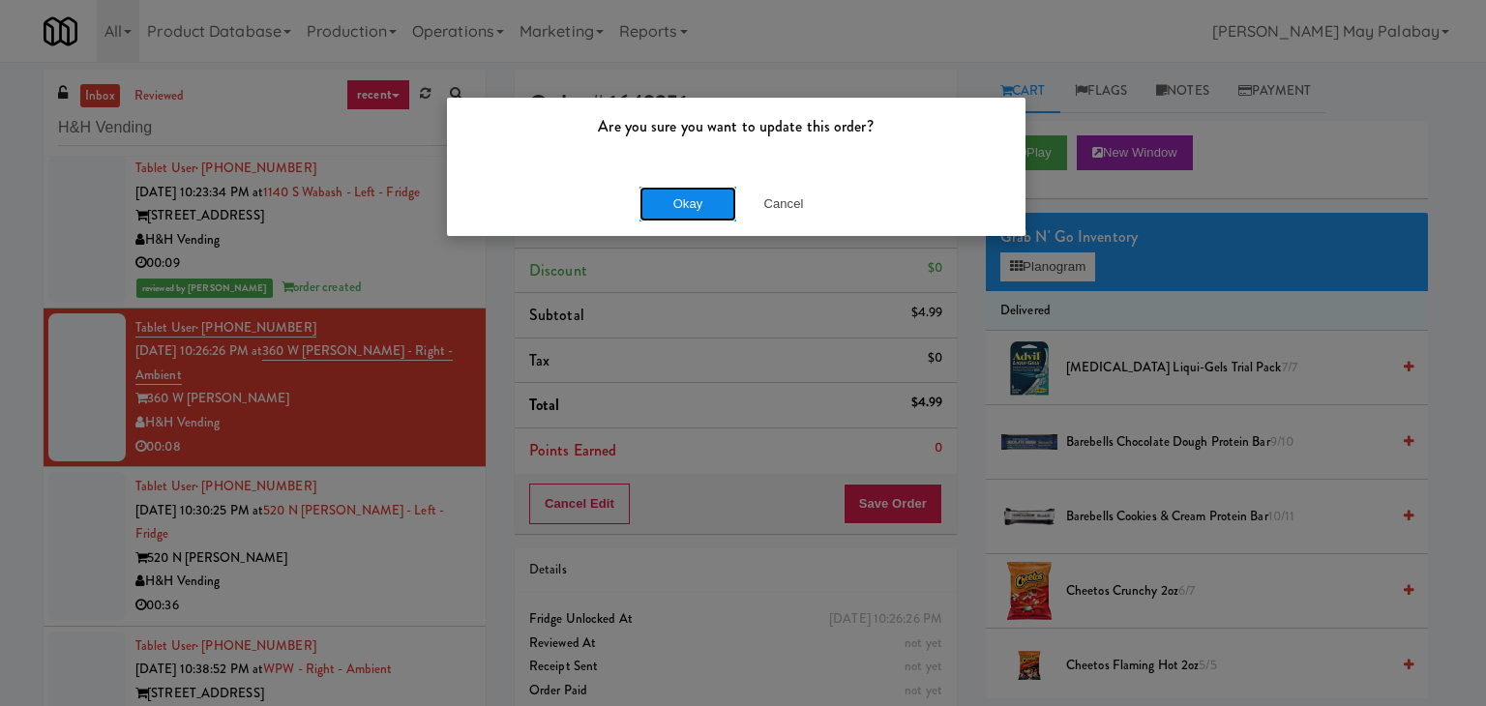
click at [709, 208] on button "Okay" at bounding box center [687, 204] width 97 height 35
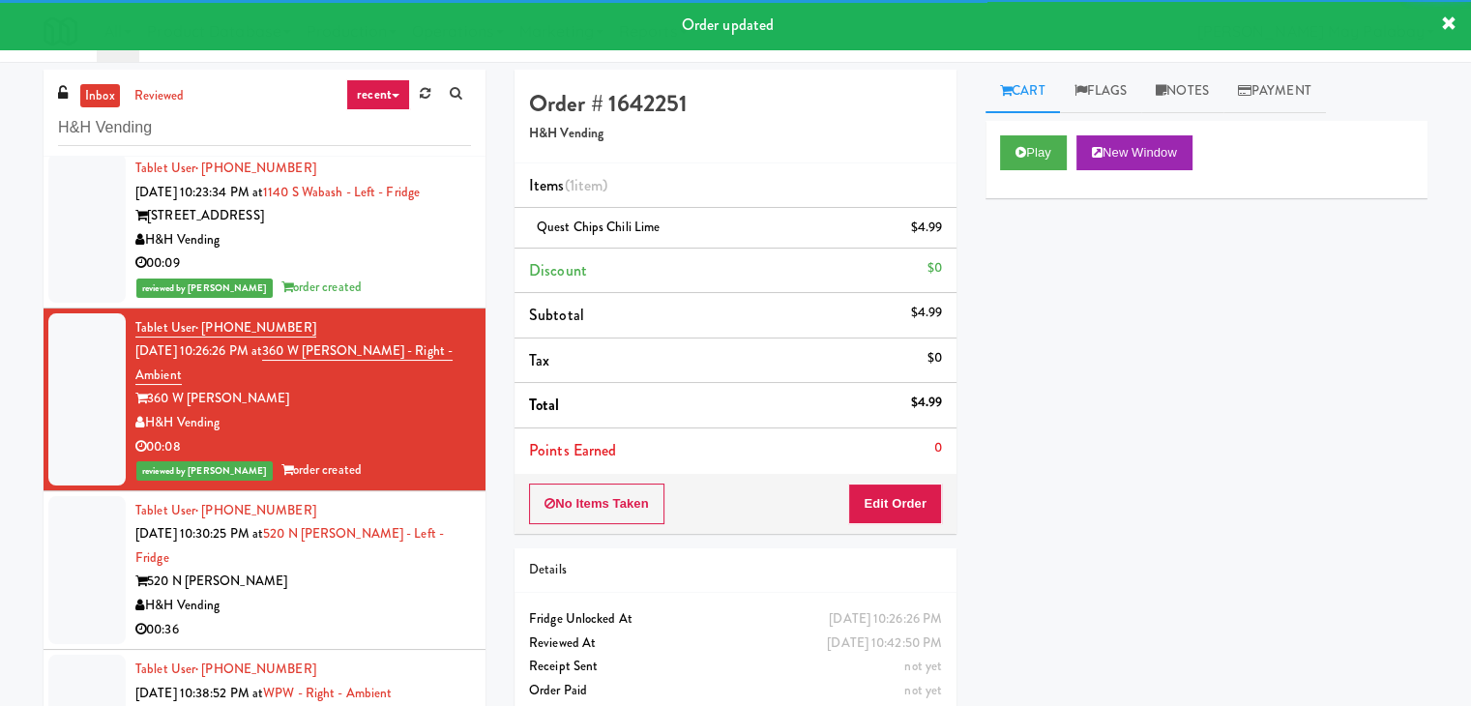
click at [343, 547] on div "Tablet User · (734) 678-0266 Sep 20, 2025 10:30:25 PM at 520 N Kingsbury - Left…" at bounding box center [303, 570] width 336 height 143
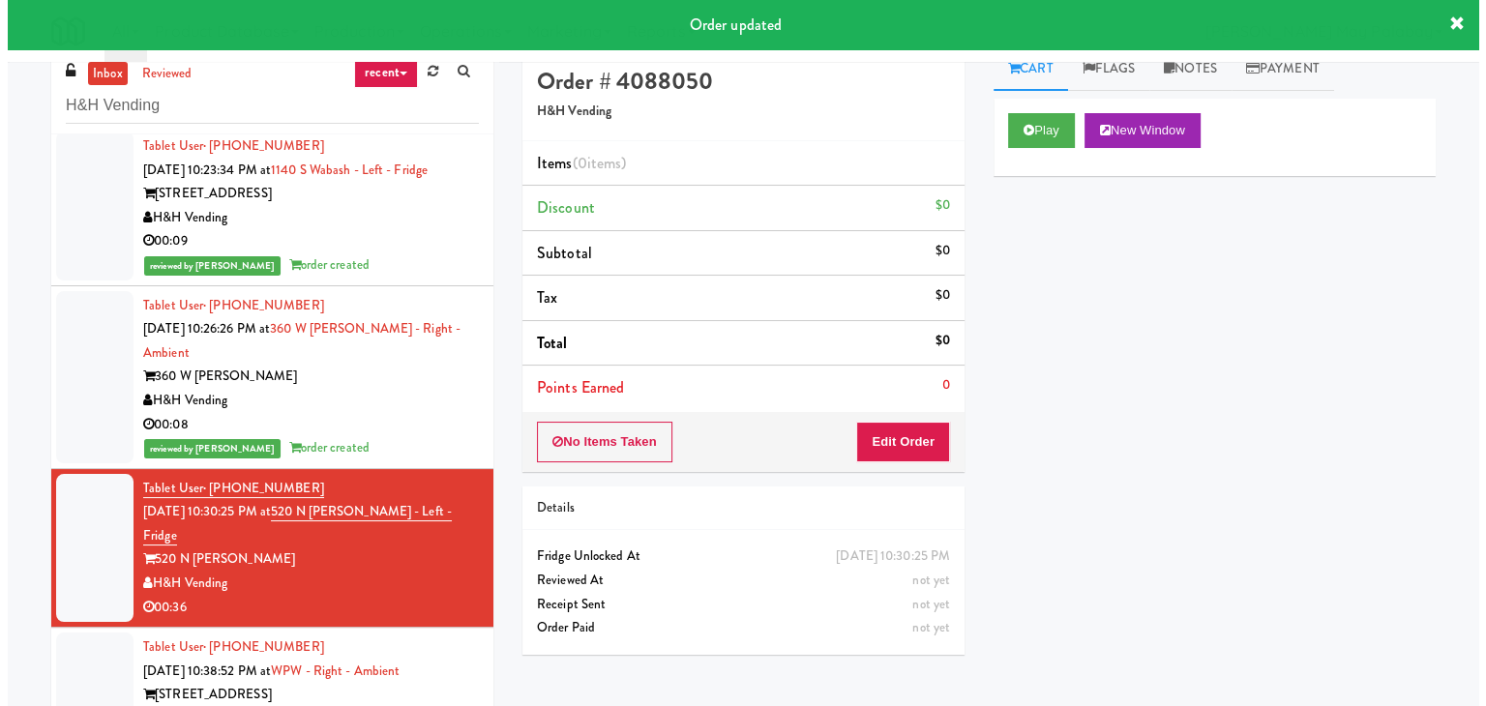
scroll to position [62, 0]
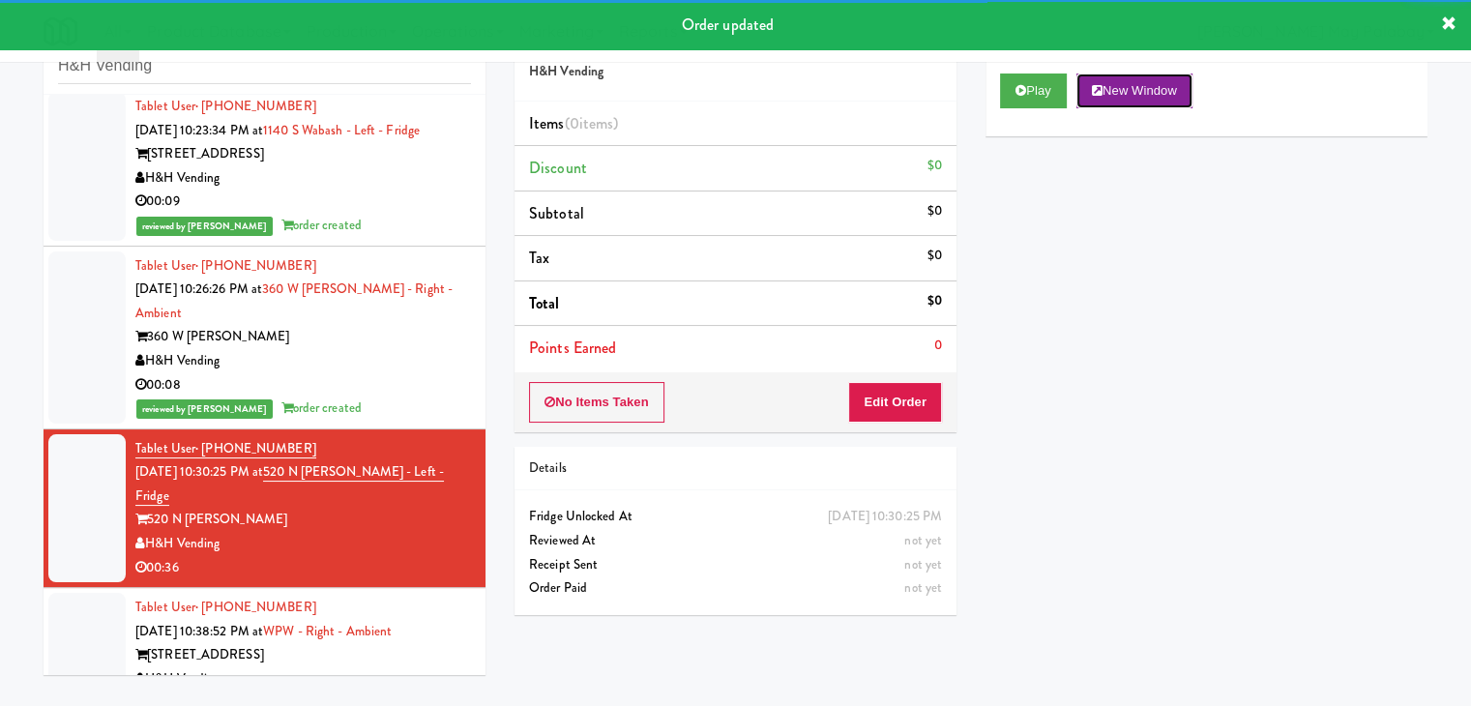
click at [1134, 99] on button "New Window" at bounding box center [1135, 91] width 116 height 35
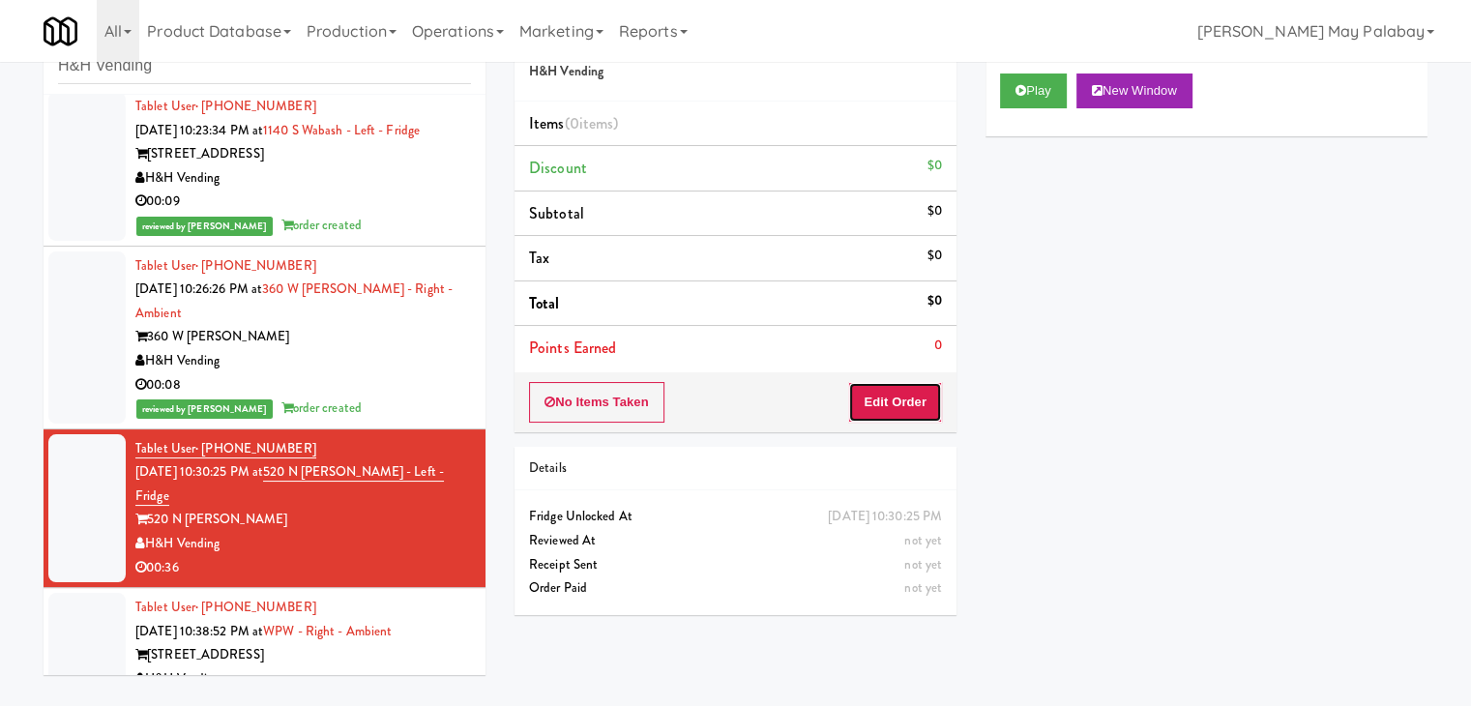
click at [913, 407] on button "Edit Order" at bounding box center [895, 402] width 94 height 41
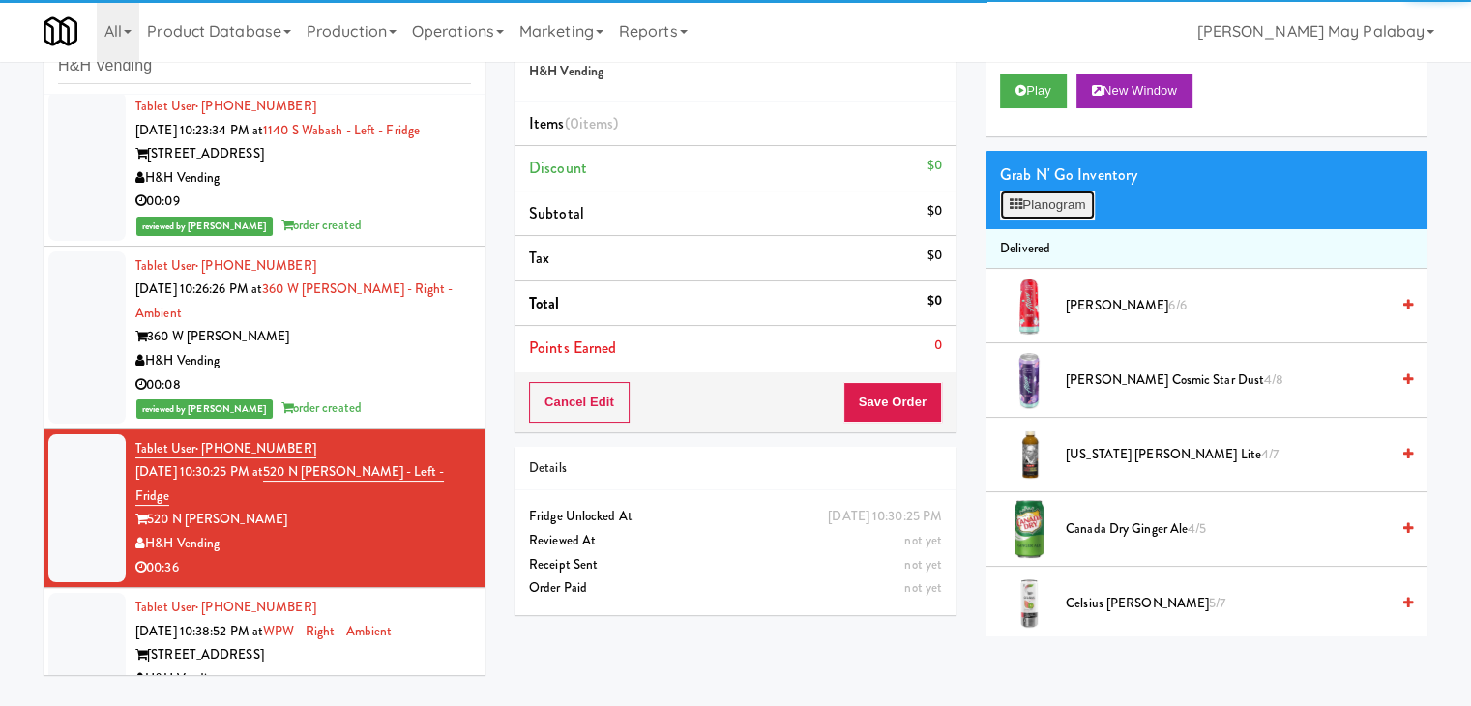
click at [1004, 203] on button "Planogram" at bounding box center [1047, 205] width 95 height 29
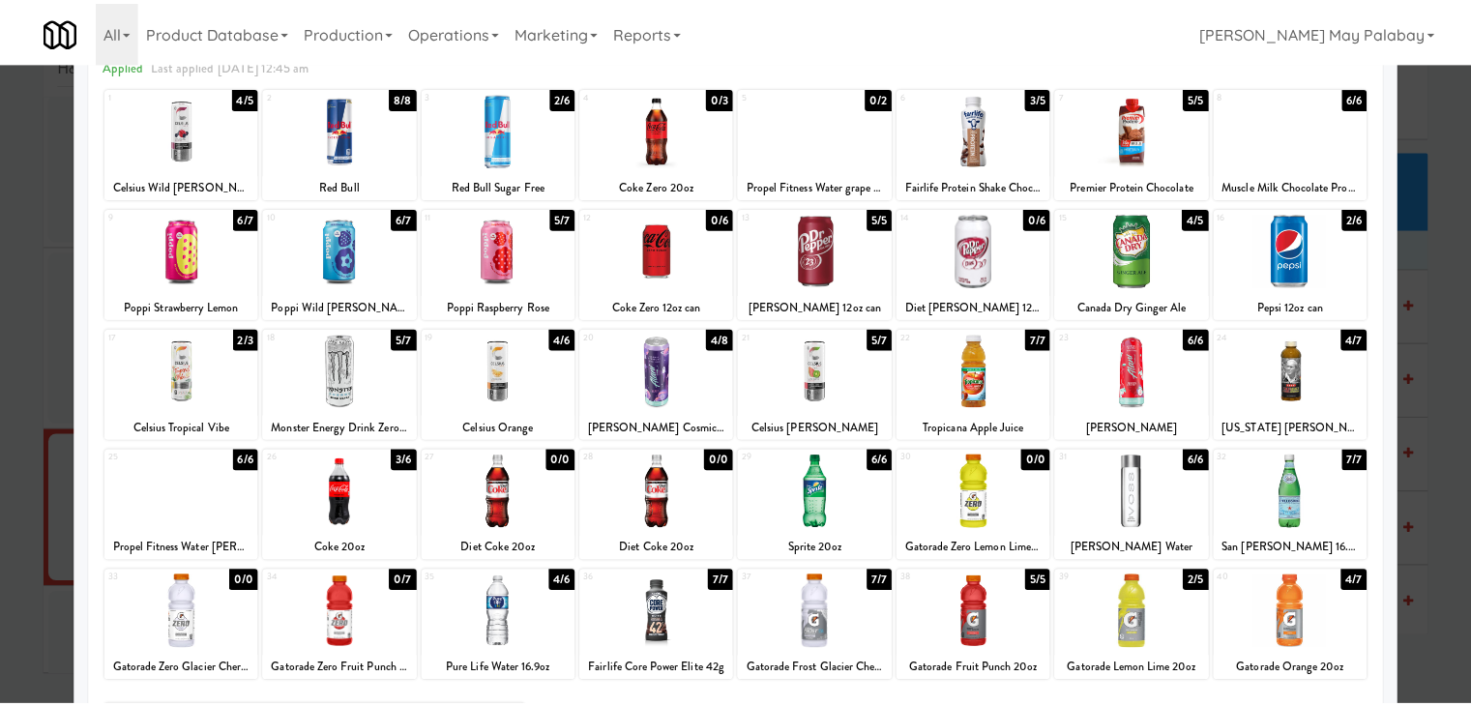
scroll to position [97, 0]
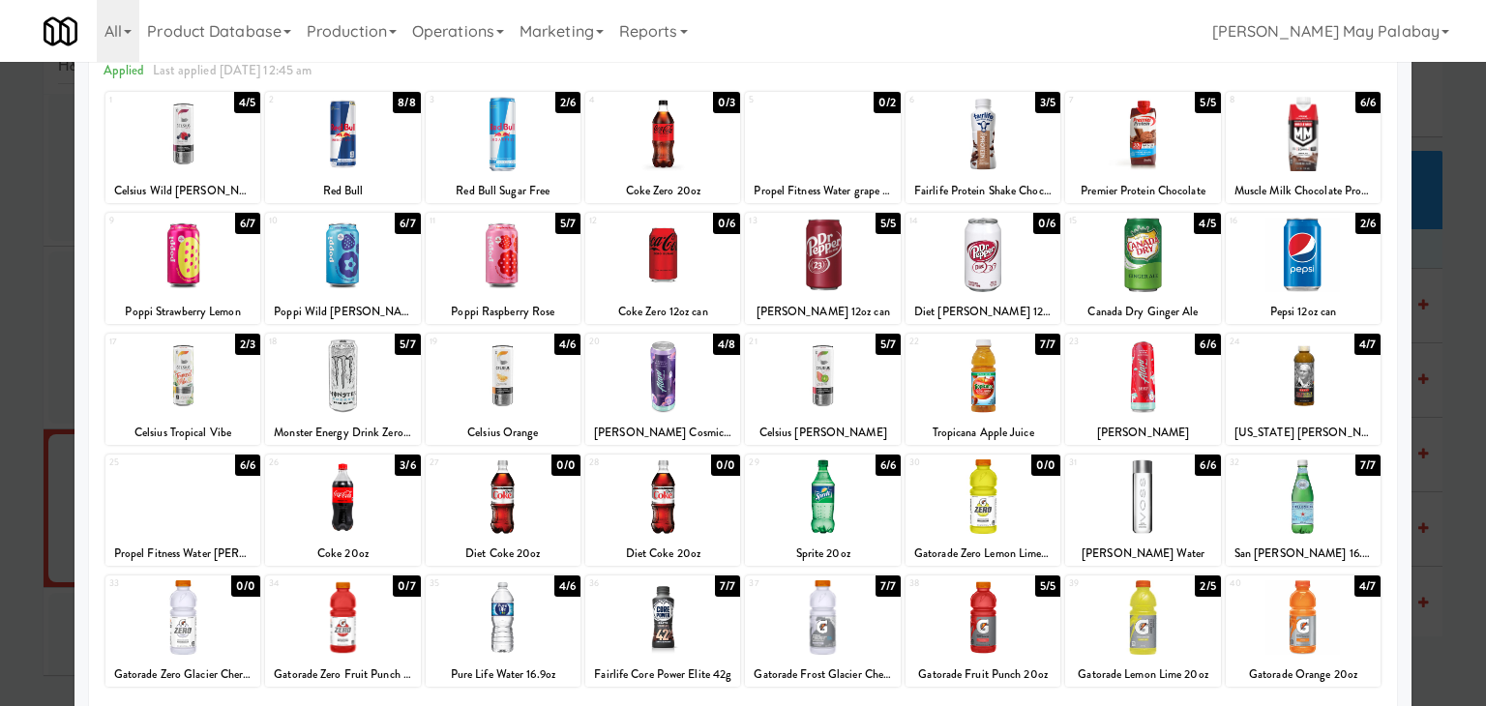
click at [1439, 593] on div at bounding box center [743, 353] width 1486 height 706
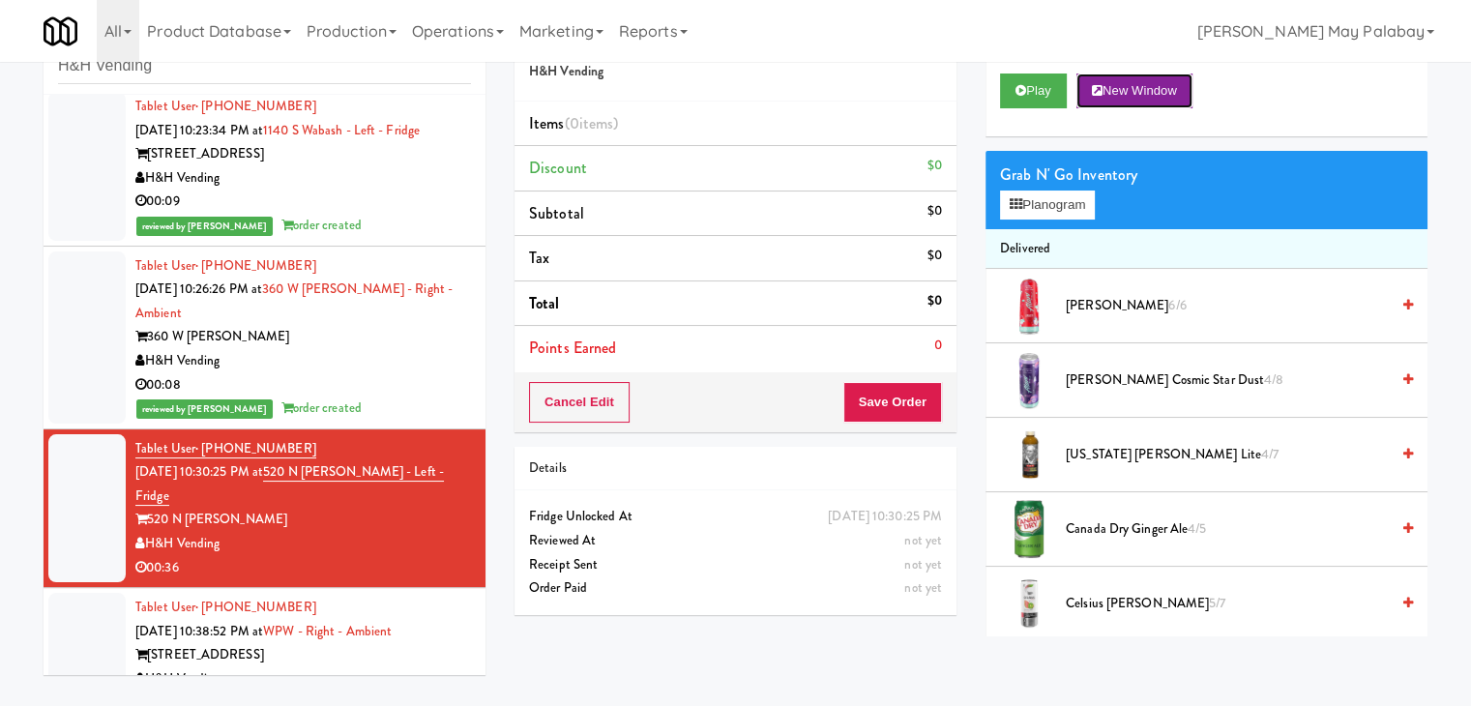
click at [1158, 89] on button "New Window" at bounding box center [1135, 91] width 116 height 35
click at [906, 391] on button "Save Order" at bounding box center [893, 402] width 99 height 41
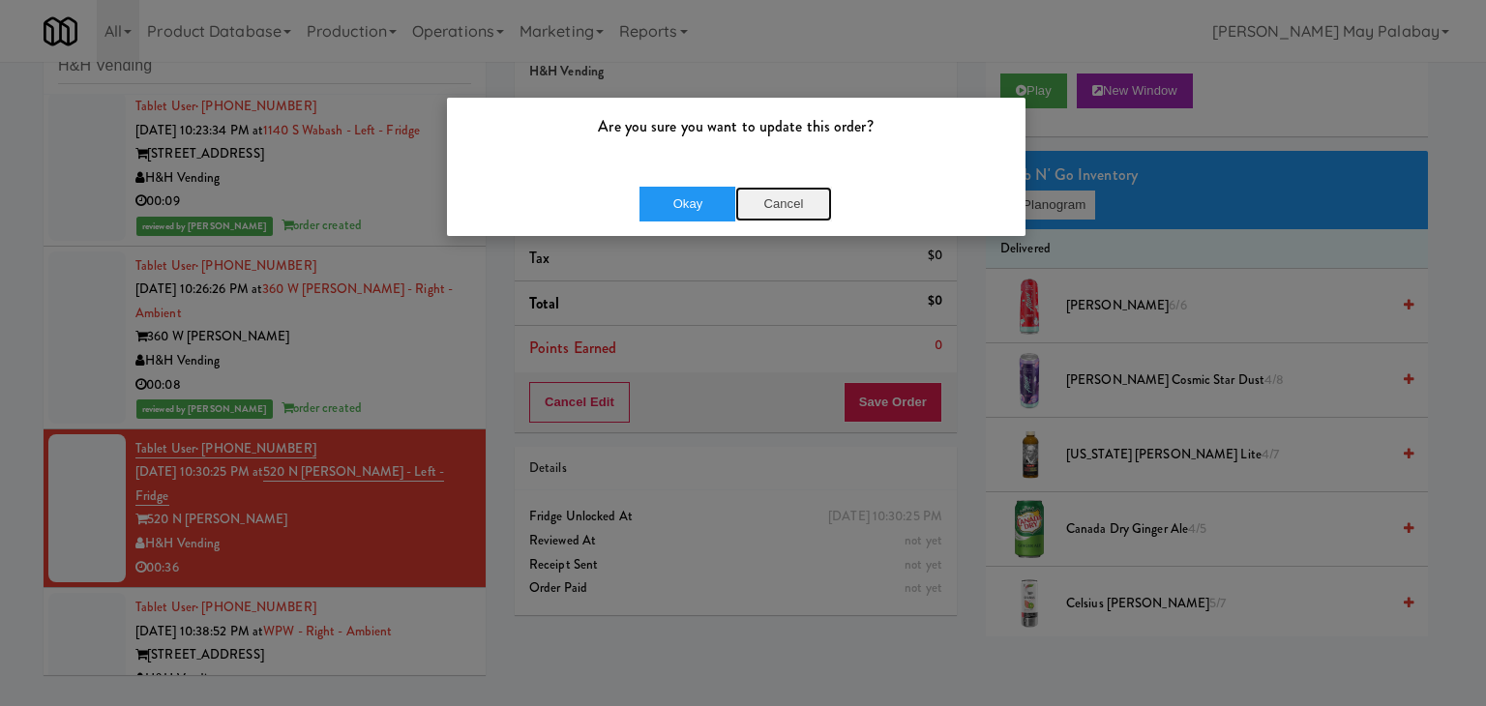
click at [788, 204] on button "Cancel" at bounding box center [783, 204] width 97 height 35
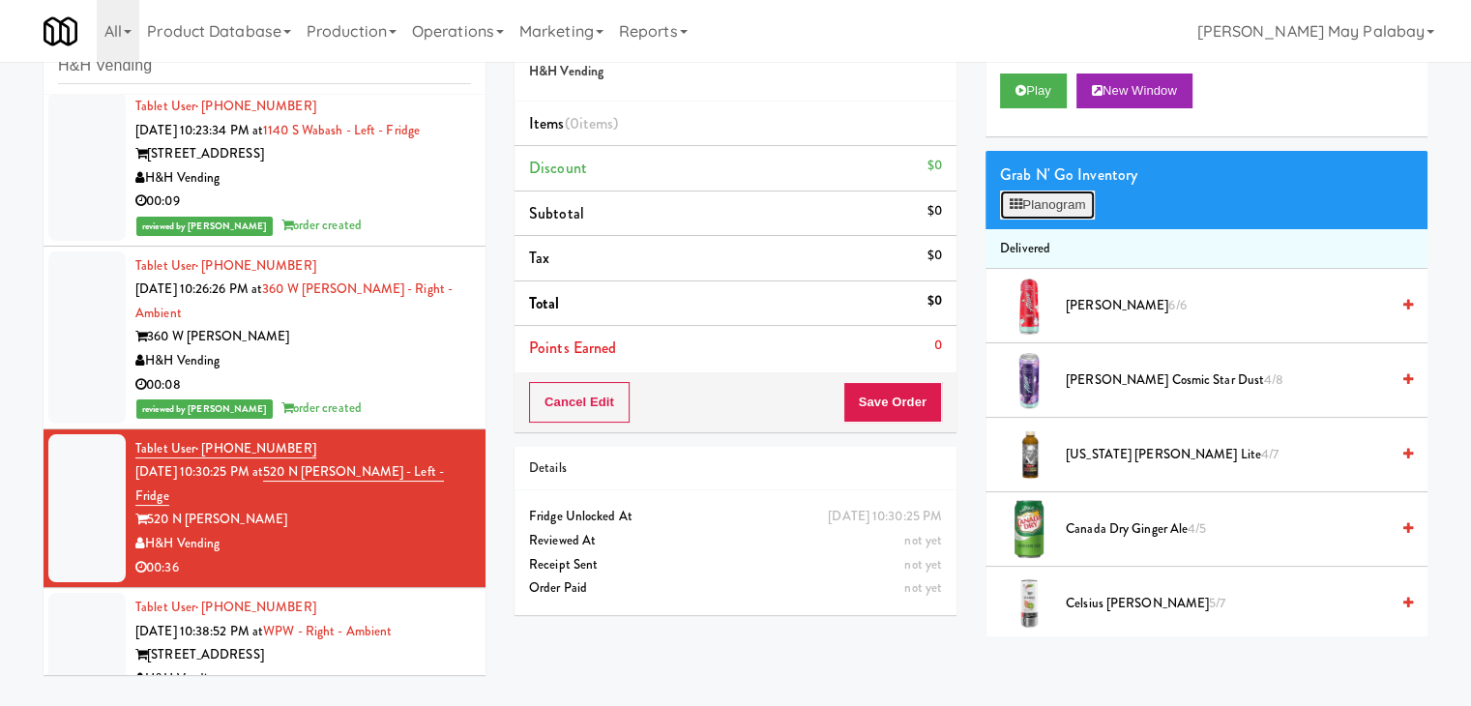
click at [1050, 195] on button "Planogram" at bounding box center [1047, 205] width 95 height 29
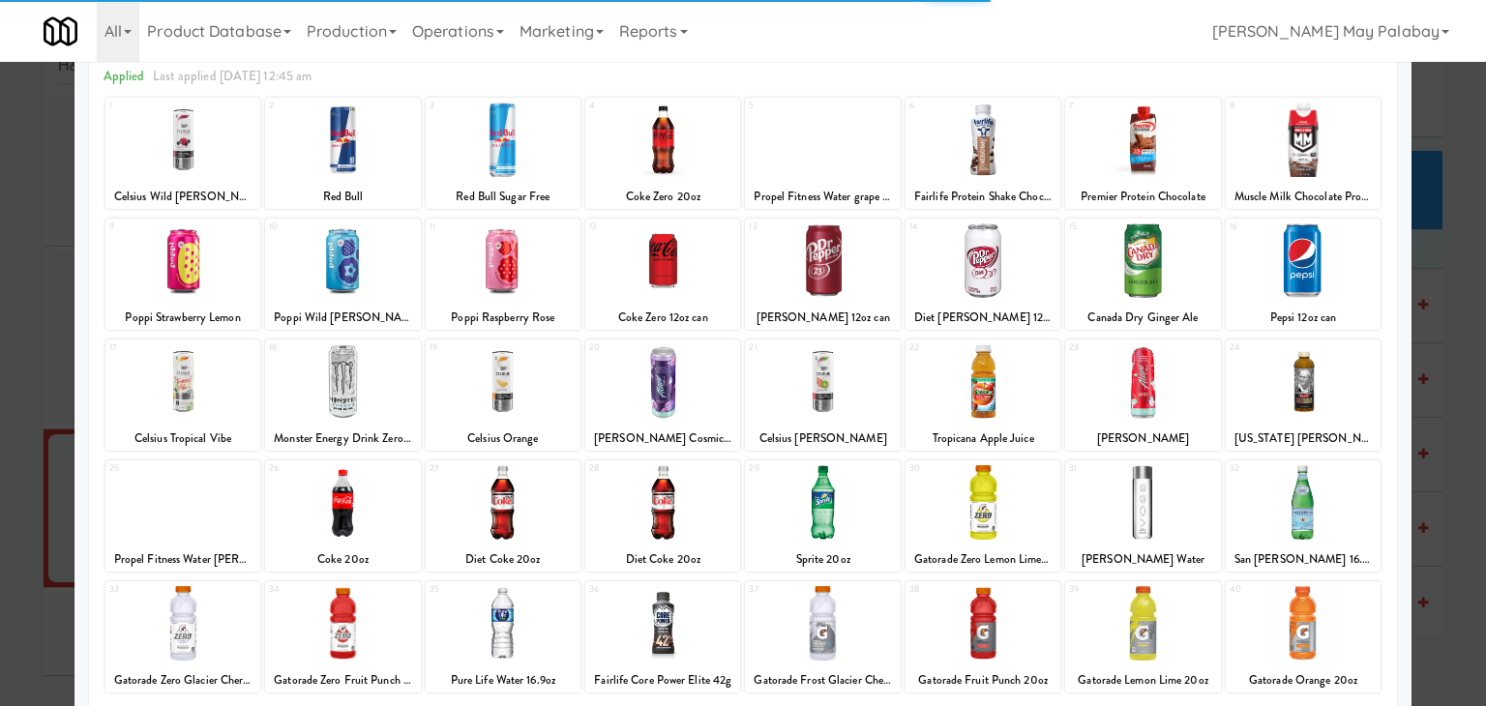
scroll to position [97, 0]
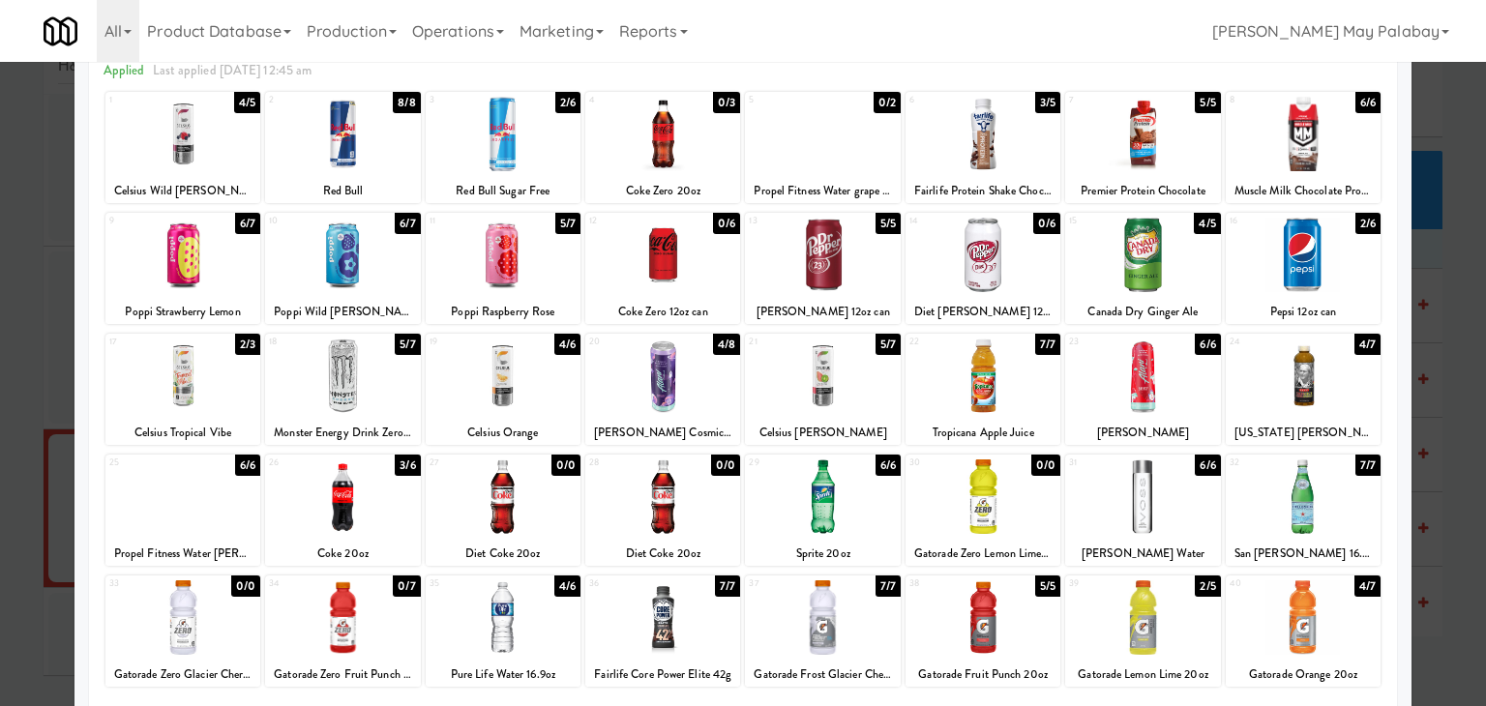
click at [1188, 282] on div at bounding box center [1142, 255] width 155 height 74
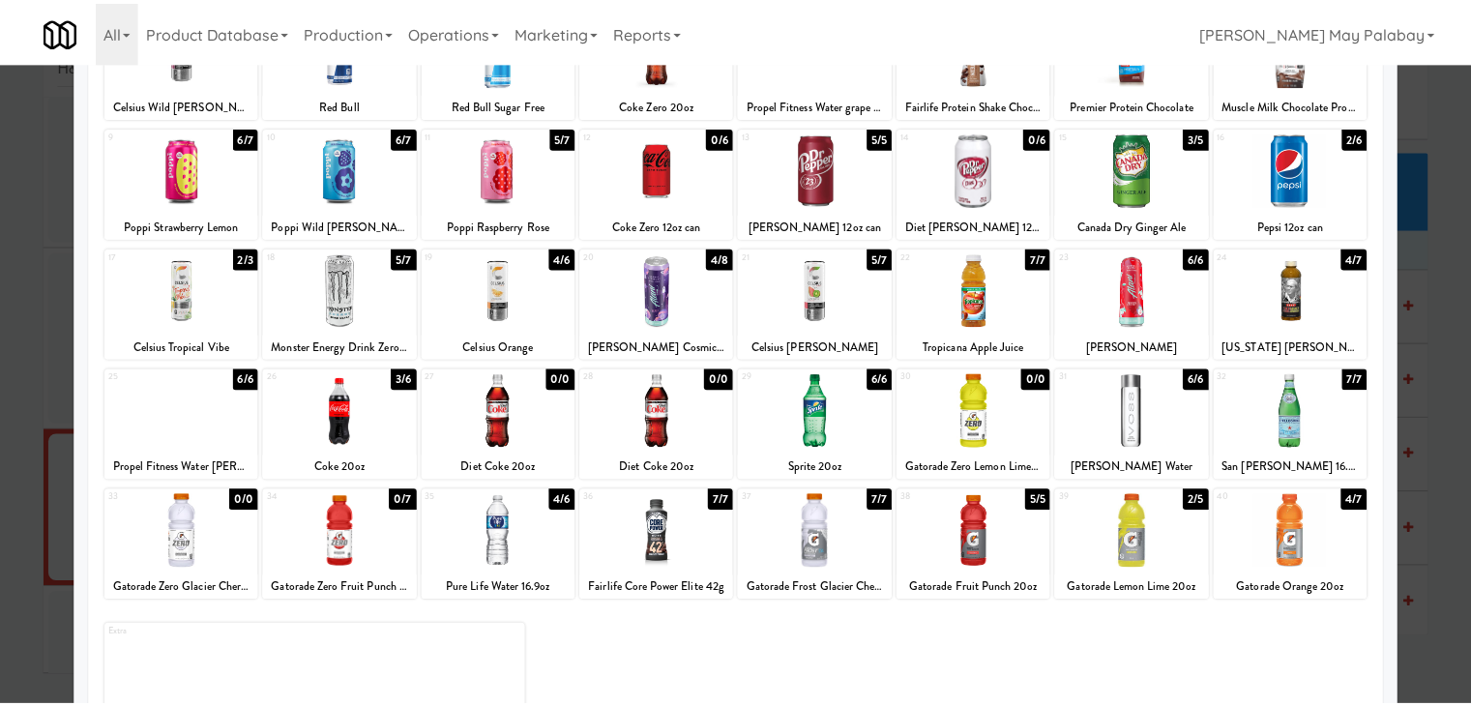
scroll to position [193, 0]
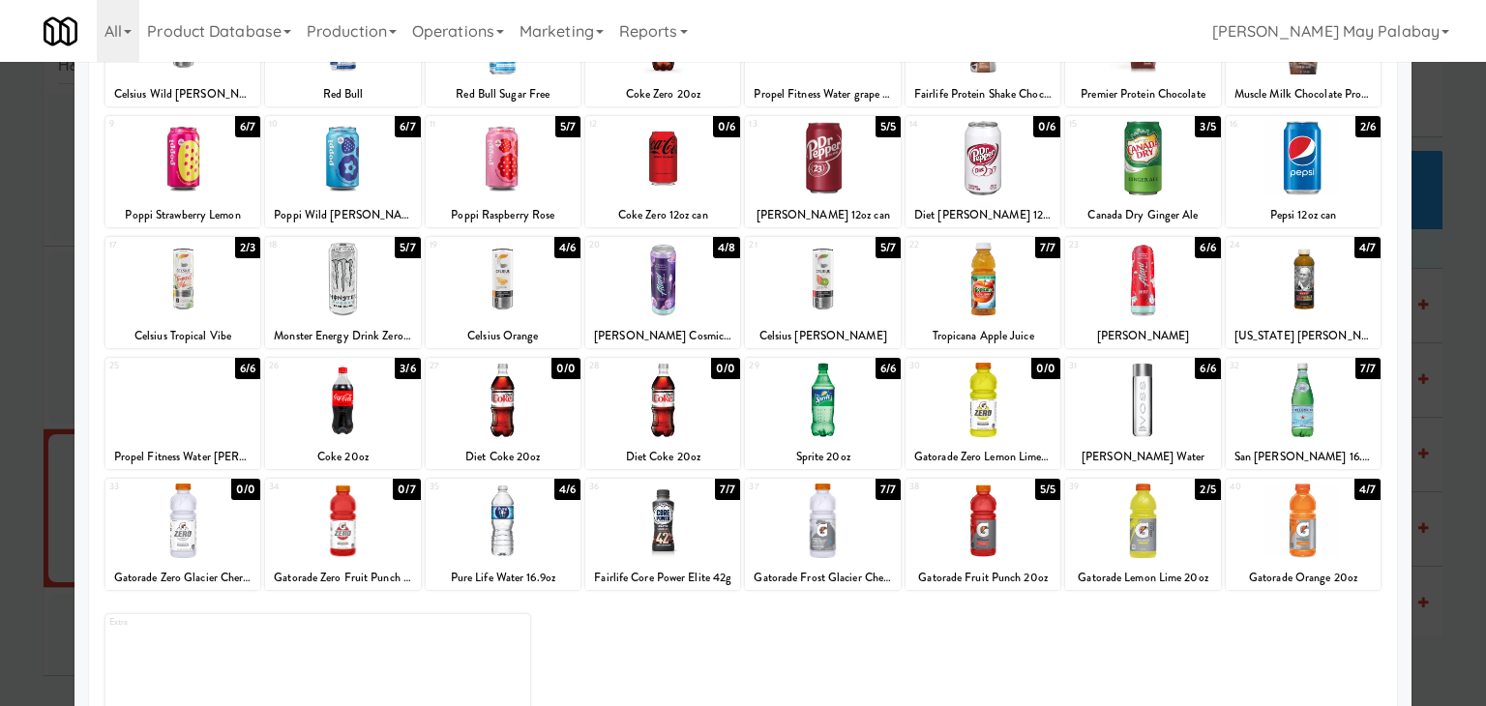
click at [876, 403] on div at bounding box center [822, 400] width 155 height 74
click at [999, 526] on div at bounding box center [982, 521] width 155 height 74
click at [1444, 388] on div at bounding box center [743, 353] width 1486 height 706
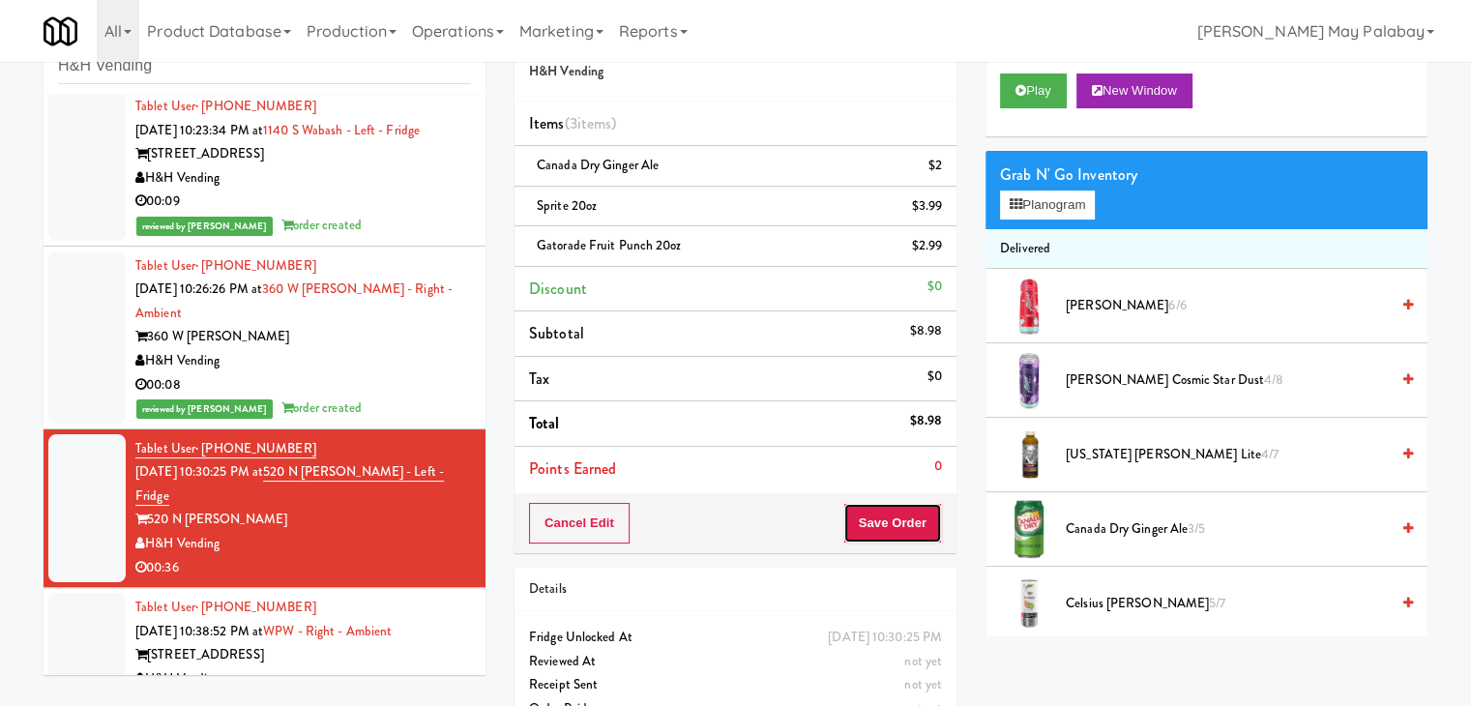
click at [917, 519] on button "Save Order" at bounding box center [893, 523] width 99 height 41
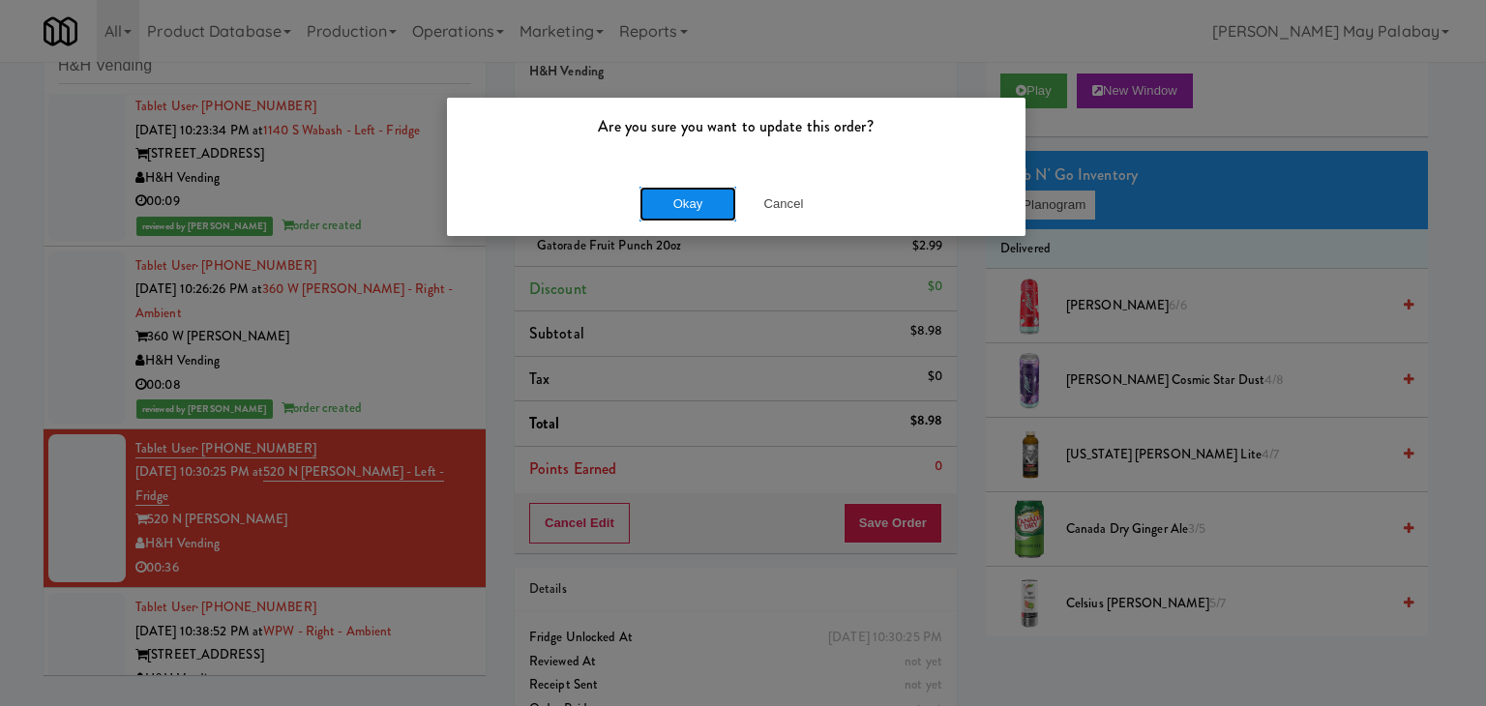
click at [704, 187] on button "Okay" at bounding box center [687, 204] width 97 height 35
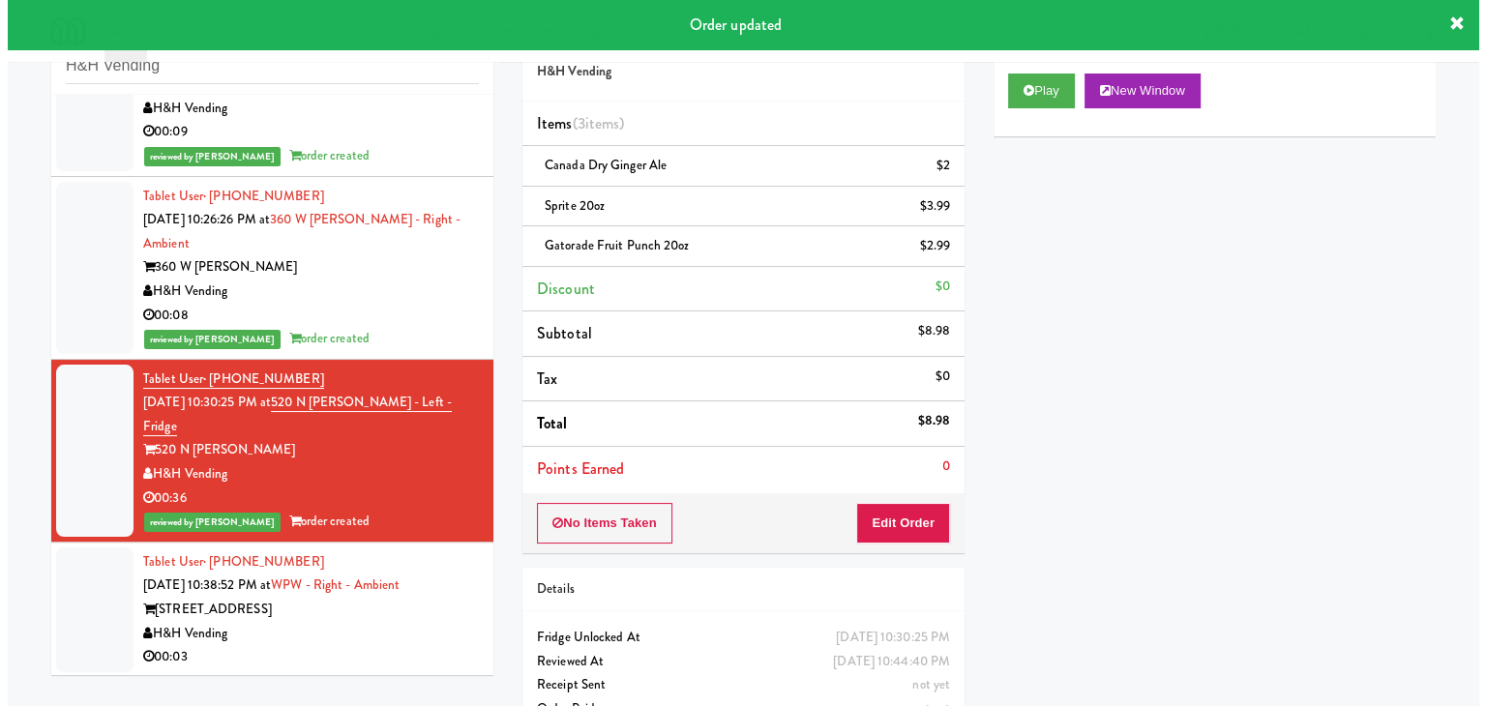
scroll to position [78, 0]
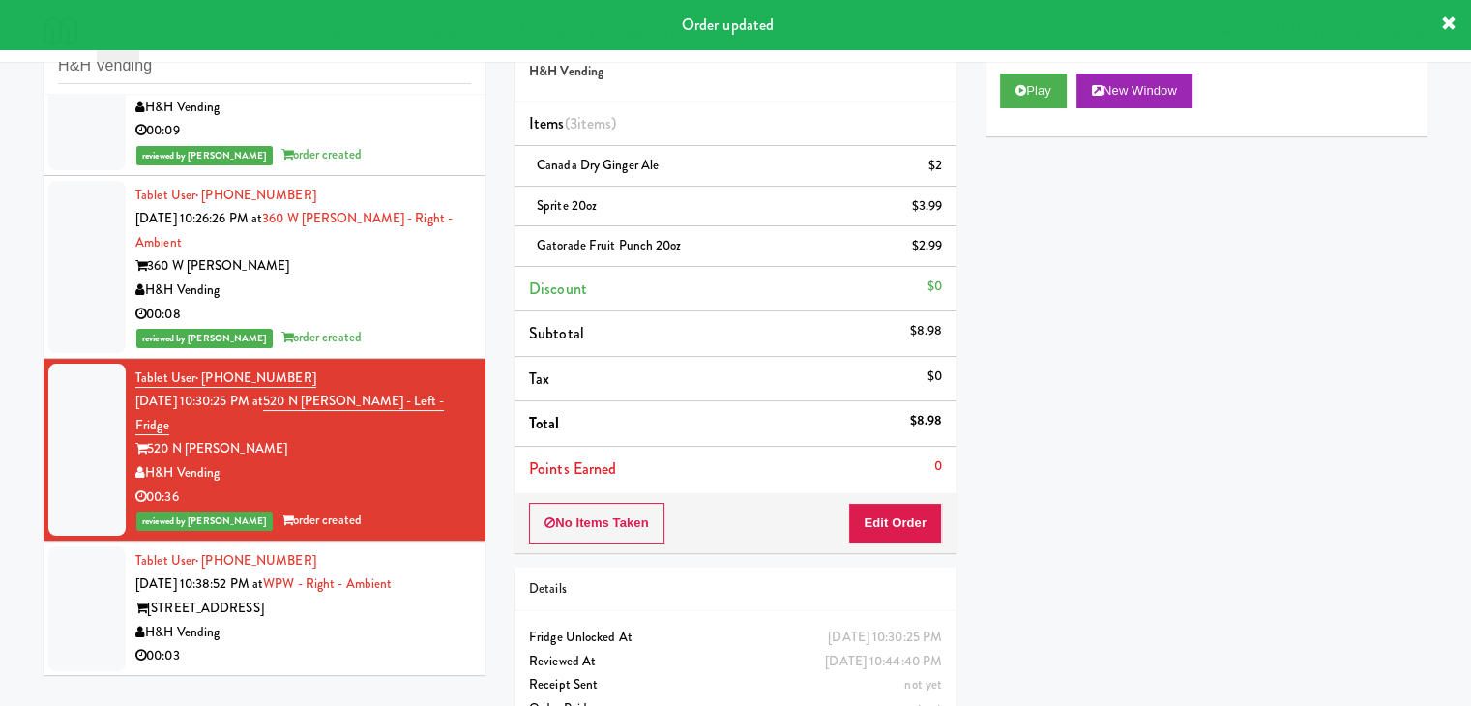
click at [354, 614] on div "343 W Wolf Point Plaza" at bounding box center [303, 609] width 336 height 24
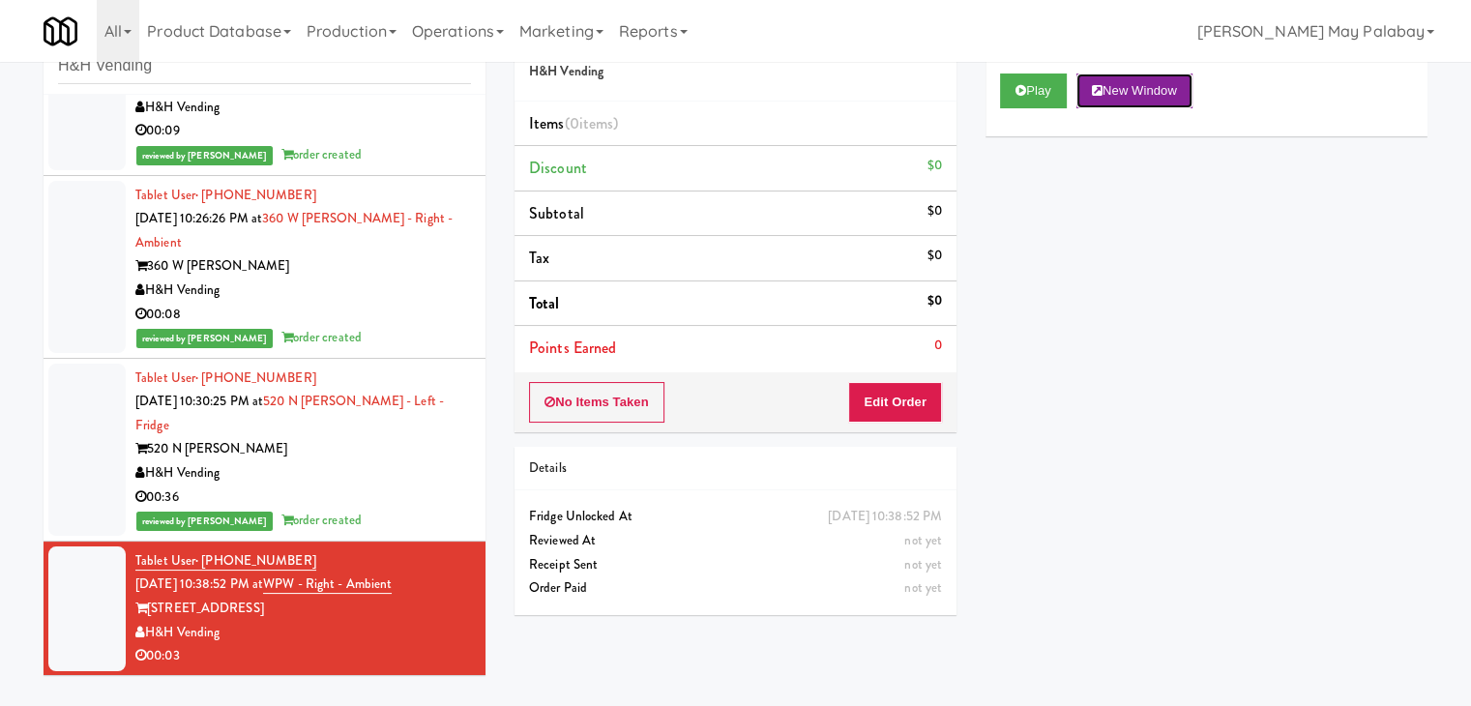
click at [1136, 93] on button "New Window" at bounding box center [1135, 91] width 116 height 35
click at [912, 407] on button "Edit Order" at bounding box center [895, 402] width 94 height 41
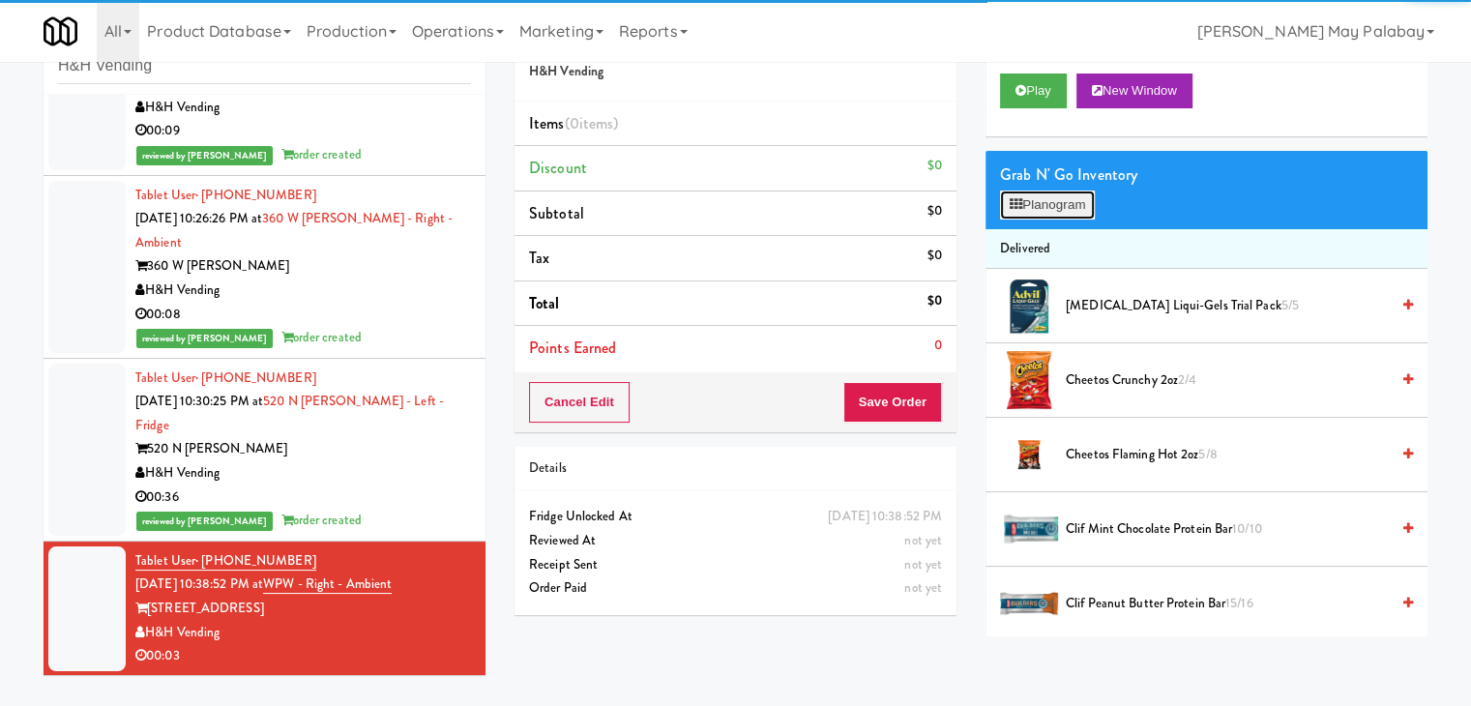
click at [1045, 206] on button "Planogram" at bounding box center [1047, 205] width 95 height 29
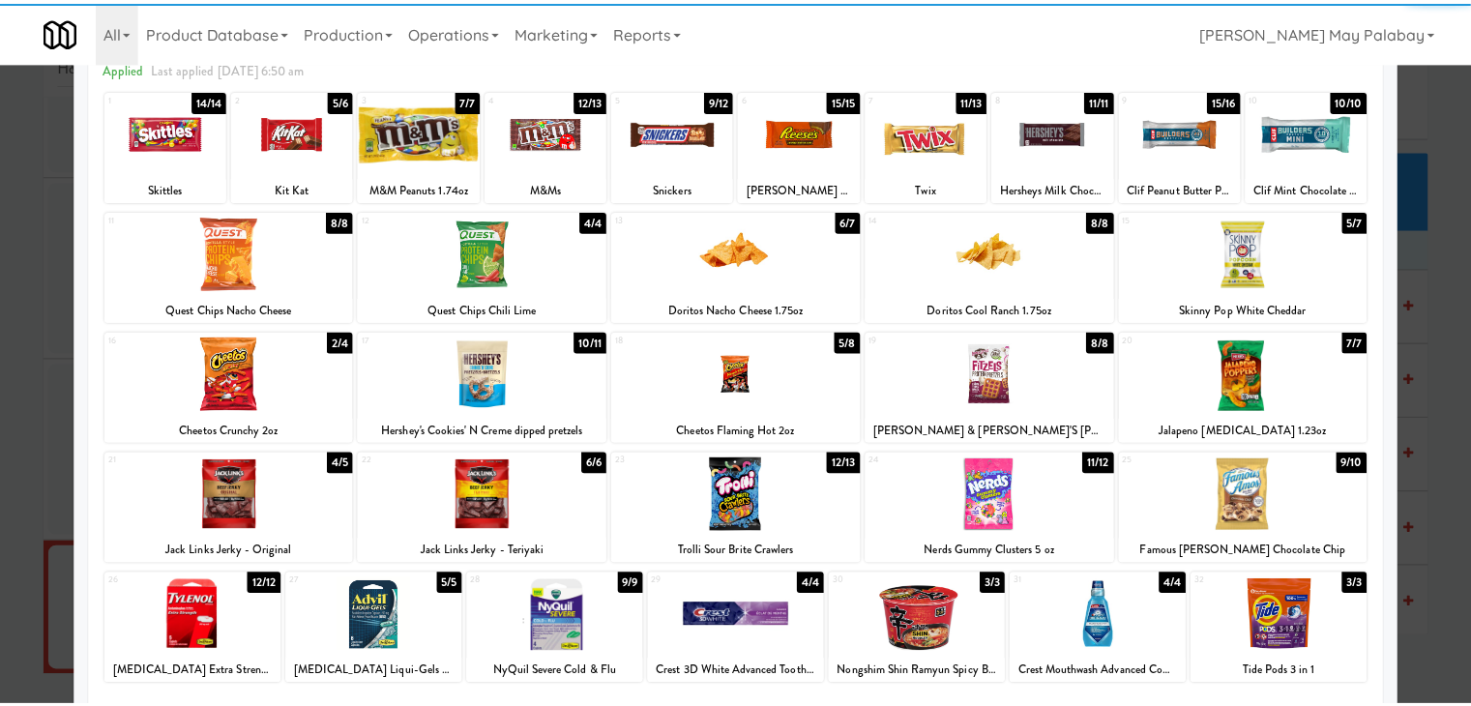
scroll to position [97, 0]
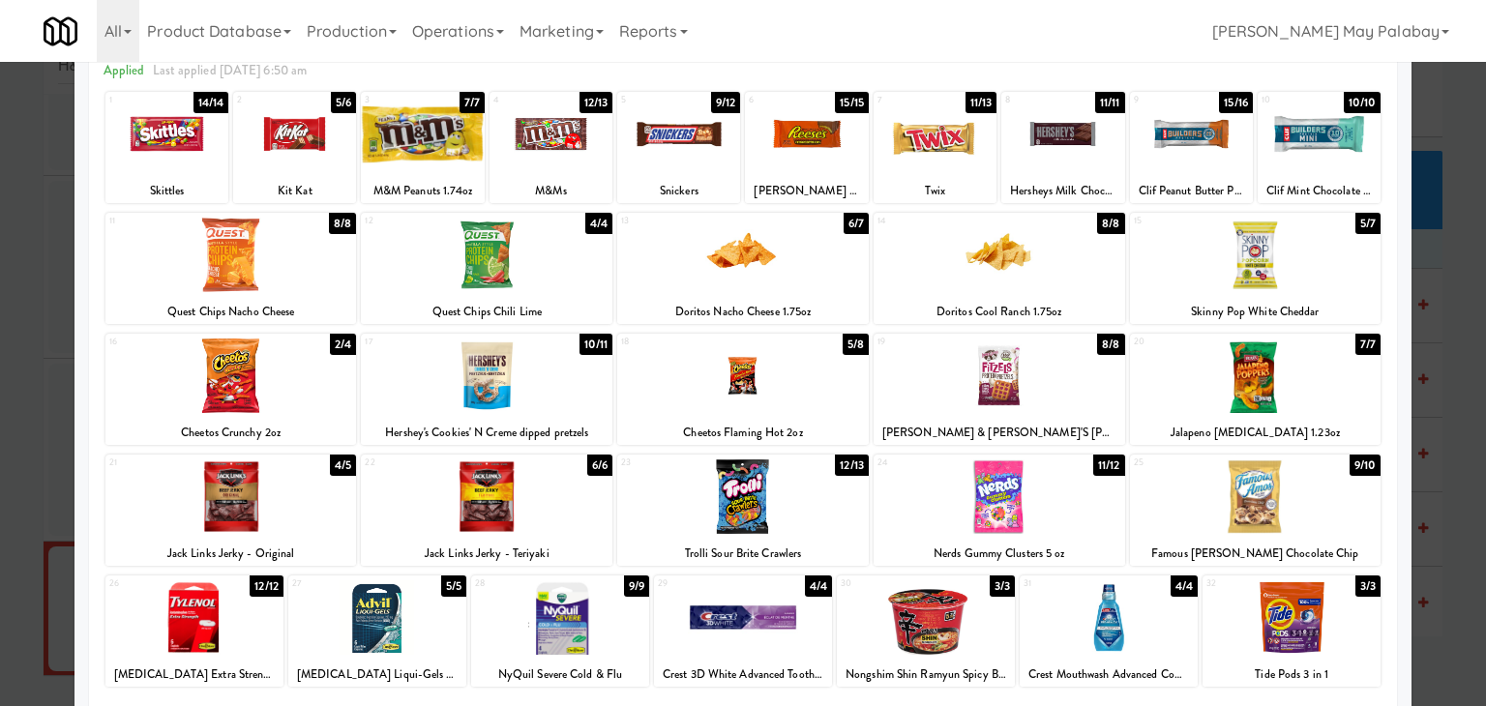
click at [1104, 500] on div at bounding box center [1000, 497] width 252 height 74
click at [1428, 445] on div at bounding box center [743, 353] width 1486 height 706
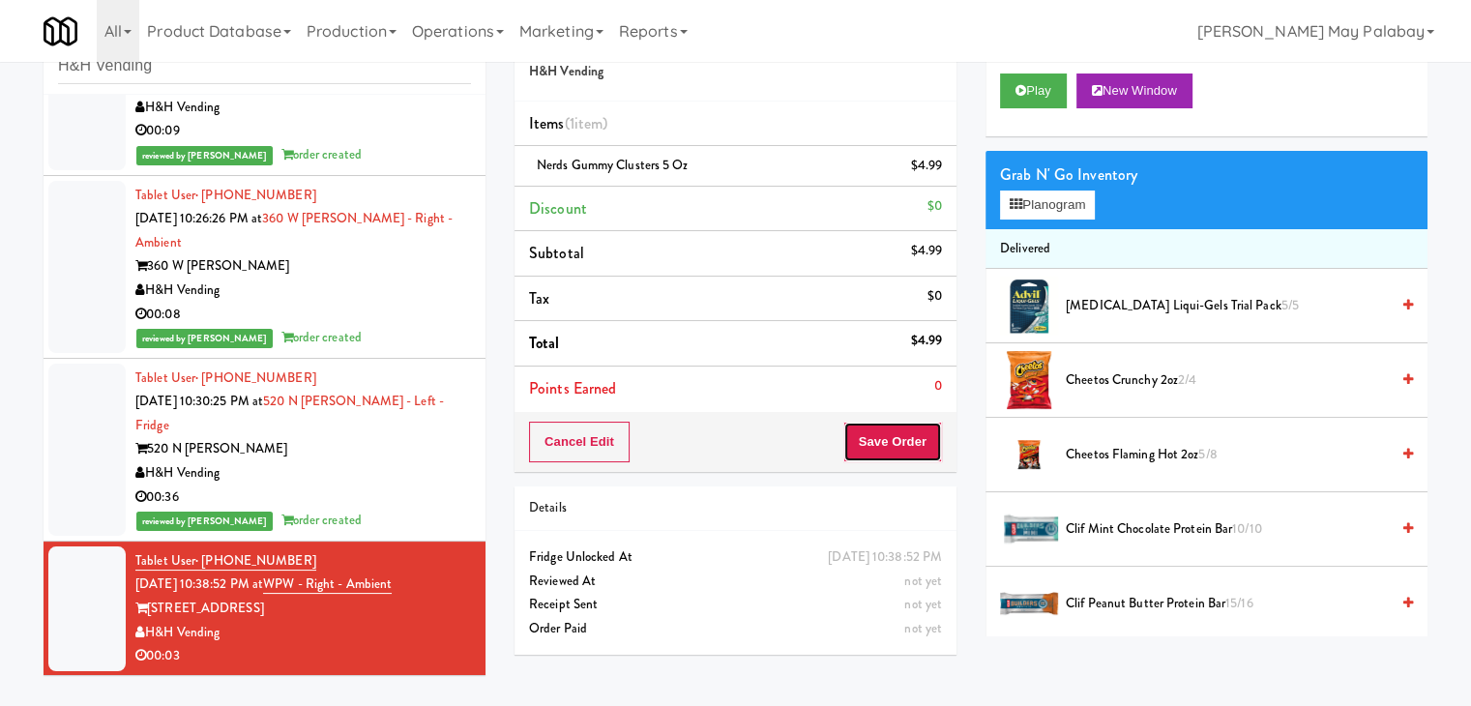
click at [871, 438] on button "Save Order" at bounding box center [893, 442] width 99 height 41
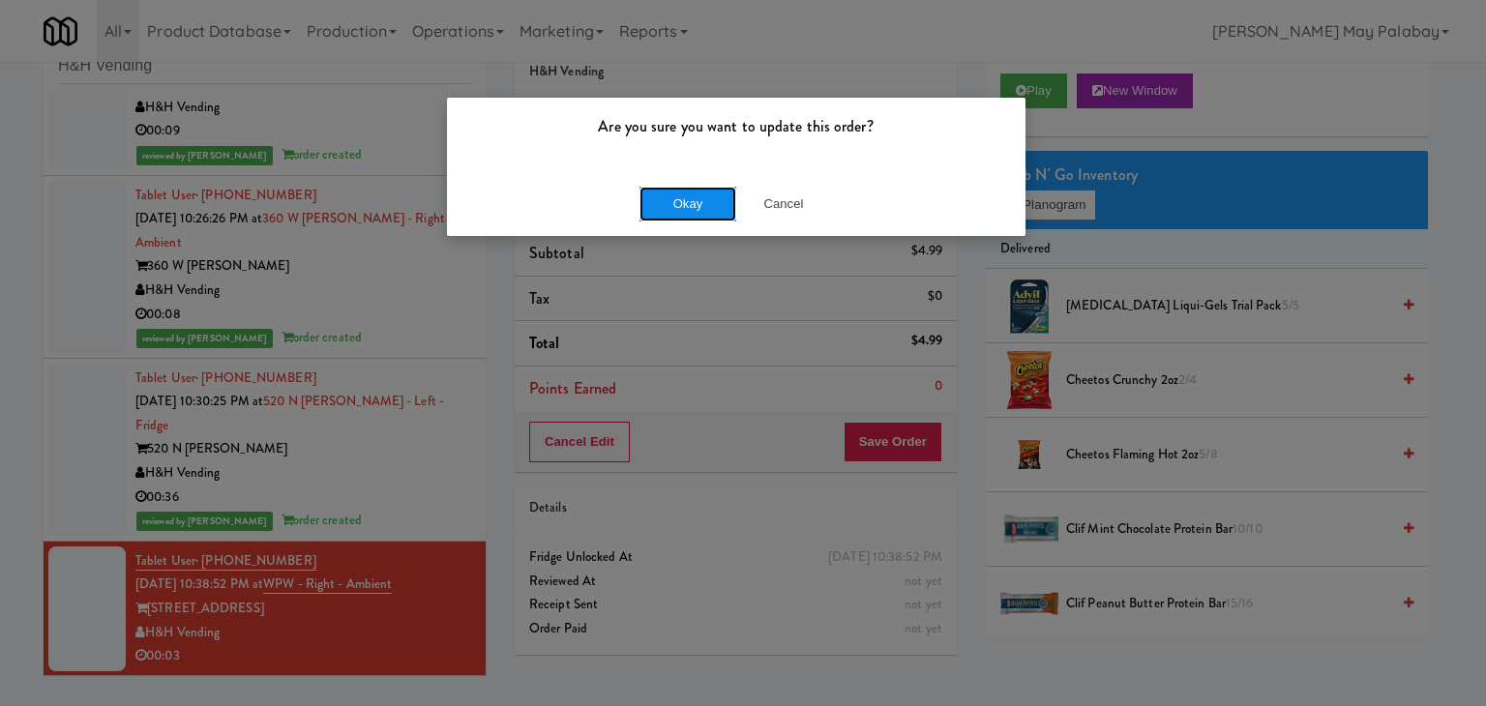
click at [709, 209] on button "Okay" at bounding box center [687, 204] width 97 height 35
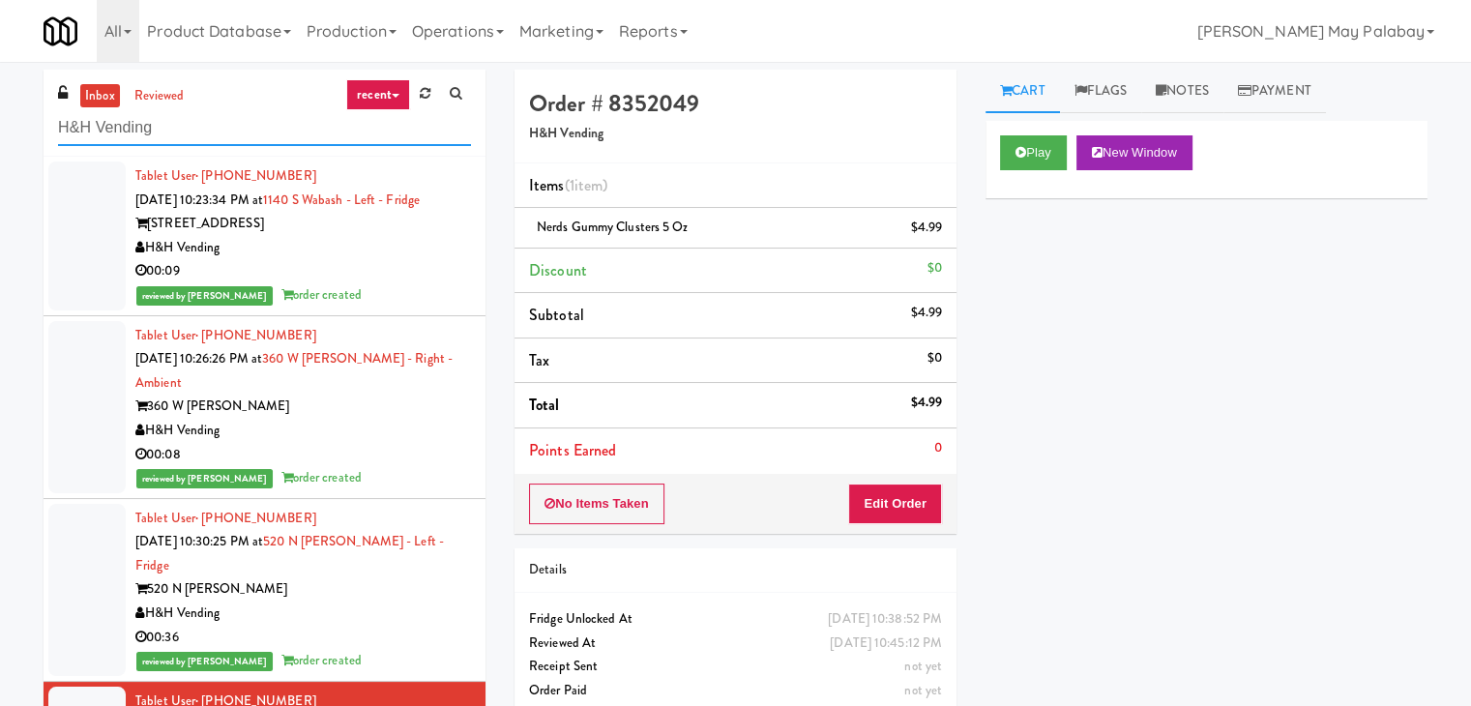
drag, startPoint x: 174, startPoint y: 130, endPoint x: 0, endPoint y: 129, distance: 174.1
click at [0, 129] on div "inbox reviewed recent all unclear take inventory issue suspicious failed recent…" at bounding box center [735, 411] width 1471 height 682
paste input "Charles River - Ambient - Left"
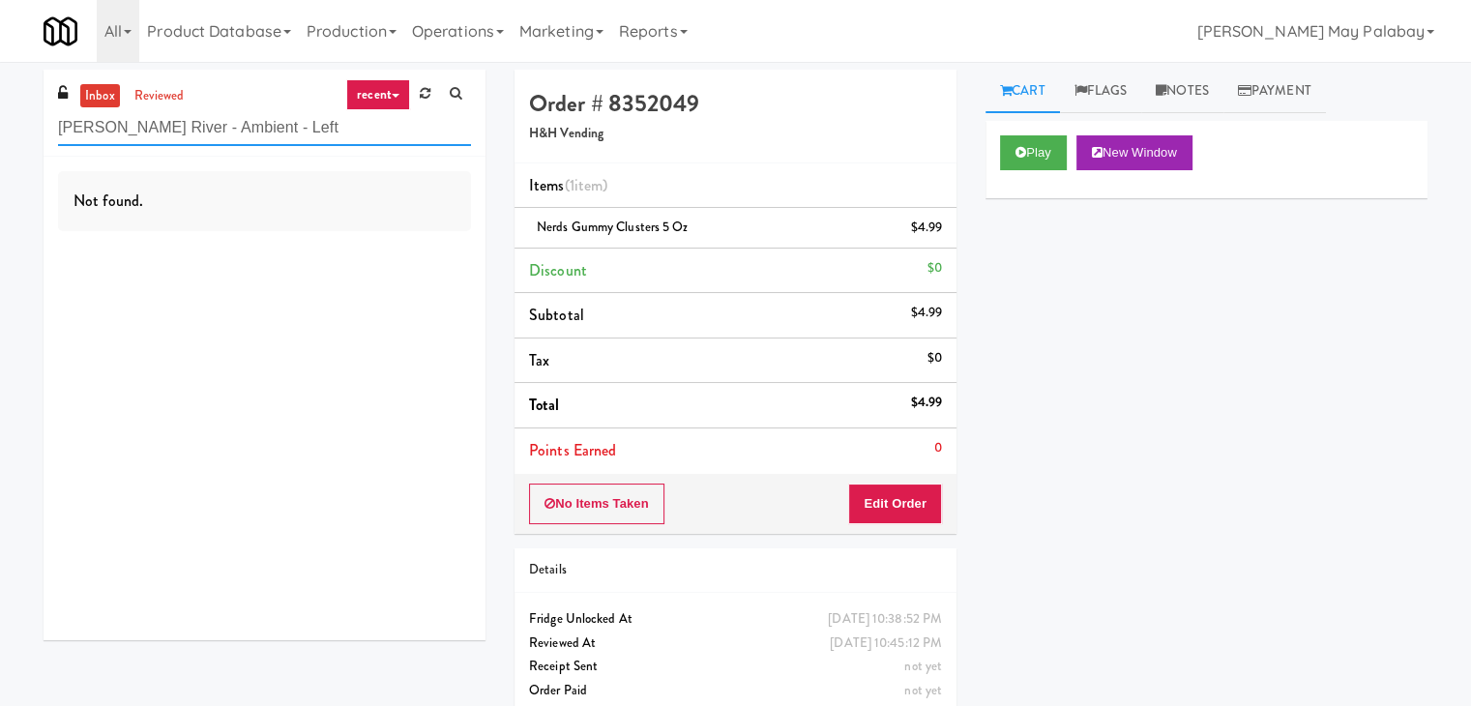
drag, startPoint x: 352, startPoint y: 131, endPoint x: 0, endPoint y: 133, distance: 352.1
click at [0, 133] on div "inbox reviewed recent all unclear take inventory issue suspicious failed recent…" at bounding box center [735, 401] width 1471 height 662
paste input "entra - Main Floor"
click at [263, 136] on input "Centra - Main Floor" at bounding box center [264, 128] width 413 height 36
click at [401, 96] on link "recent" at bounding box center [378, 94] width 64 height 31
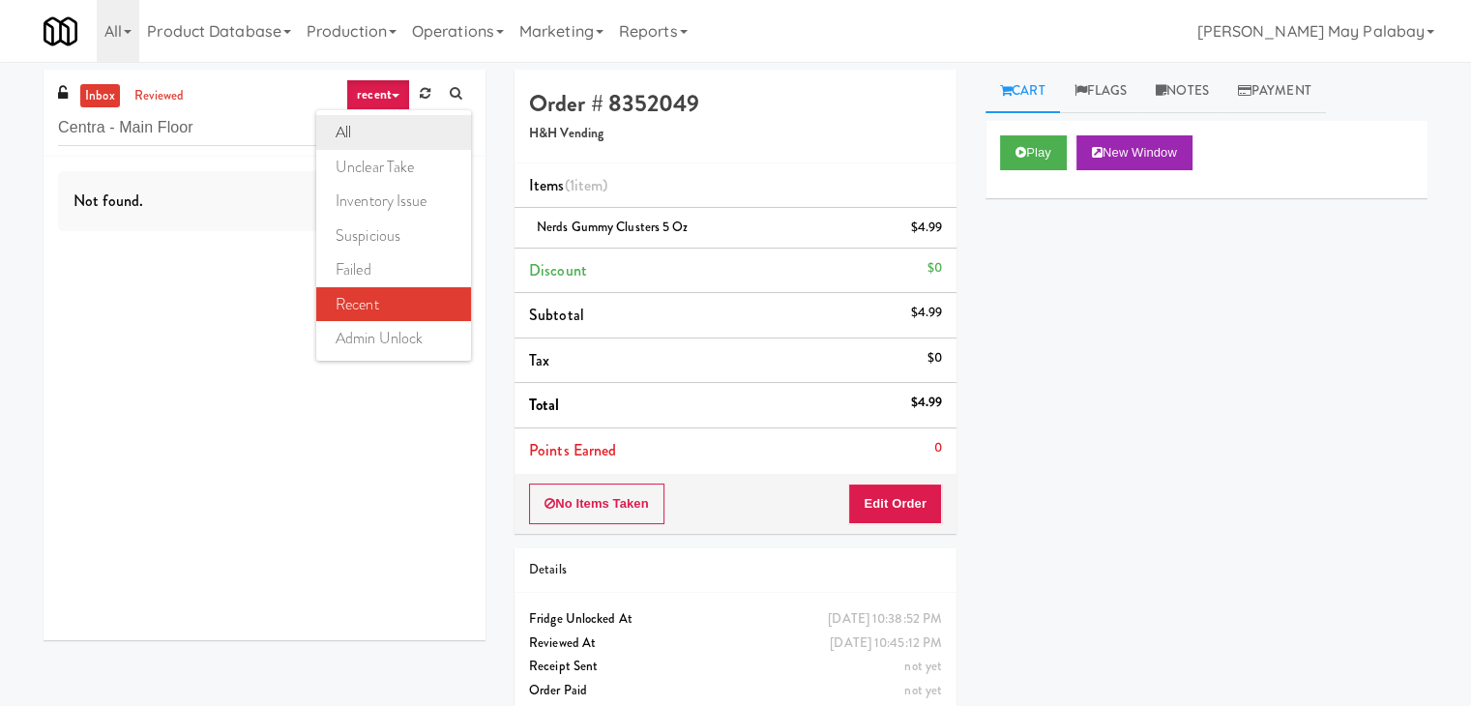
click at [393, 119] on link "all" at bounding box center [393, 132] width 155 height 35
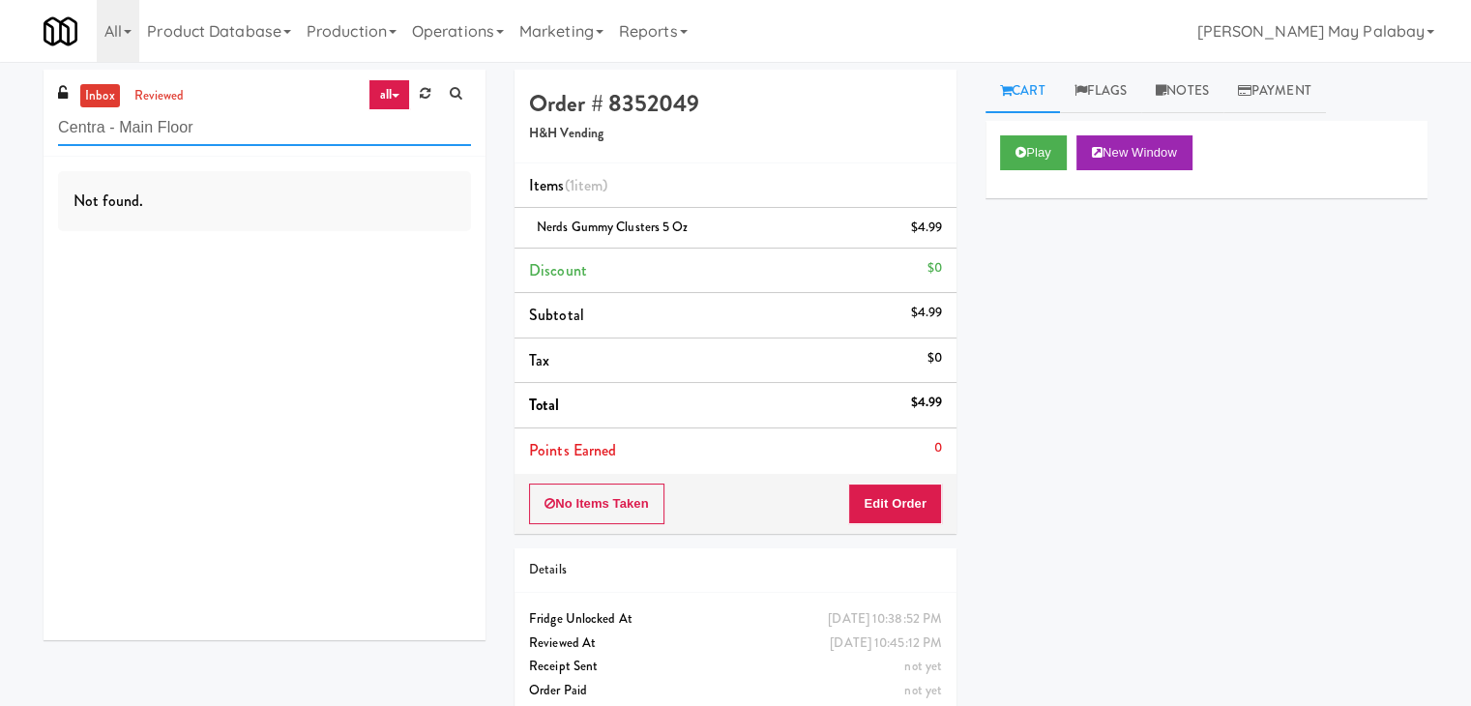
click at [326, 126] on input "Centra - Main Floor" at bounding box center [264, 128] width 413 height 36
drag, startPoint x: 232, startPoint y: 117, endPoint x: 45, endPoint y: 134, distance: 187.5
click at [45, 134] on div "inbox reviewed all all unclear take inventory issue suspicious failed recent ad…" at bounding box center [265, 113] width 442 height 87
paste input "Hale - Cooler - Right"
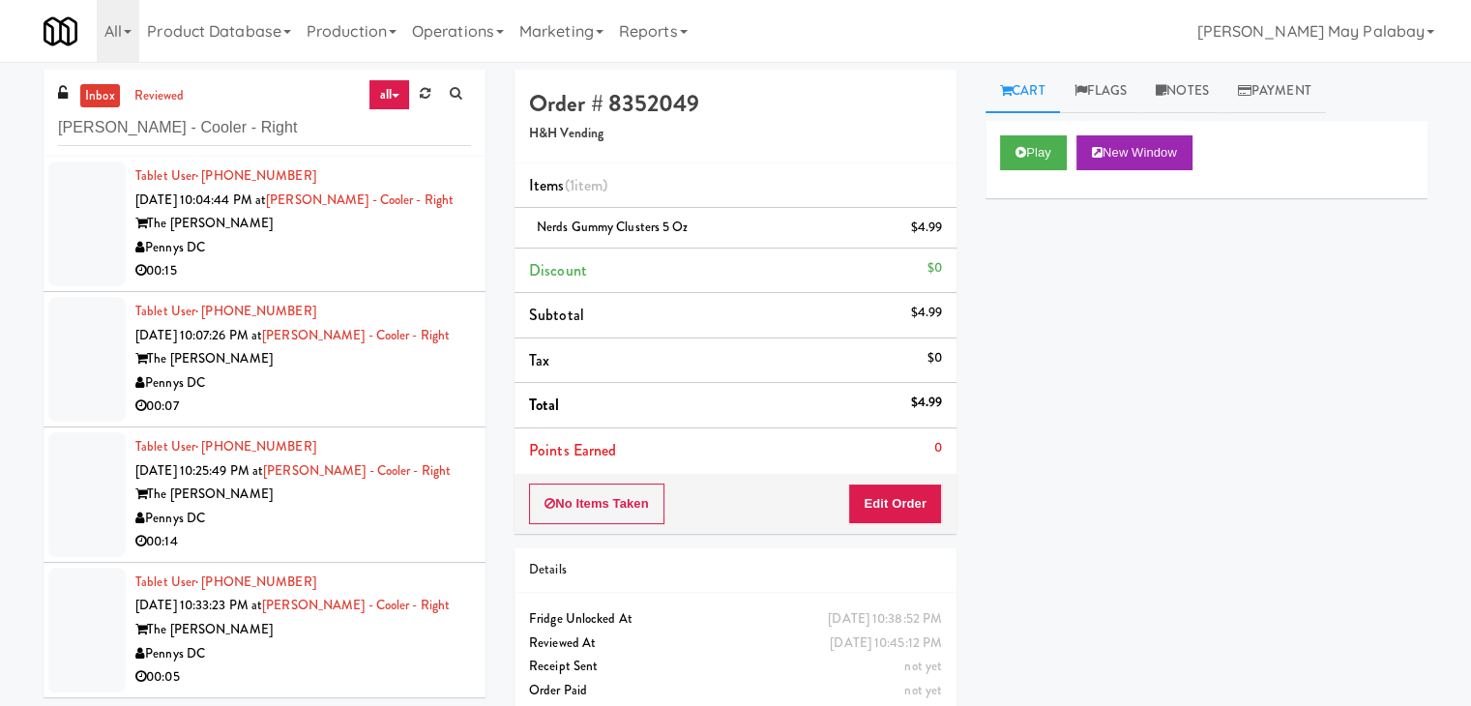
click at [378, 216] on div "The Hale" at bounding box center [303, 224] width 336 height 24
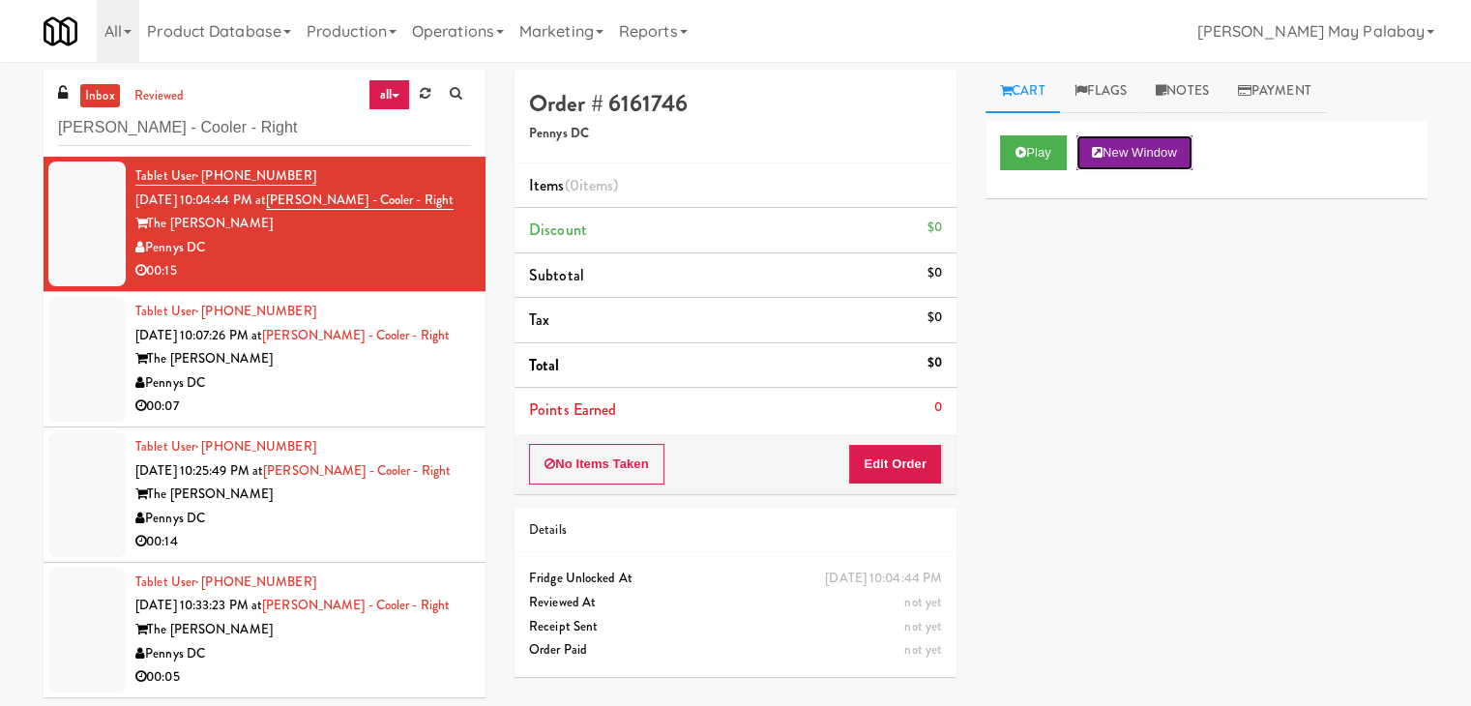
click at [1145, 149] on button "New Window" at bounding box center [1135, 152] width 116 height 35
click at [888, 470] on button "Edit Order" at bounding box center [895, 464] width 94 height 41
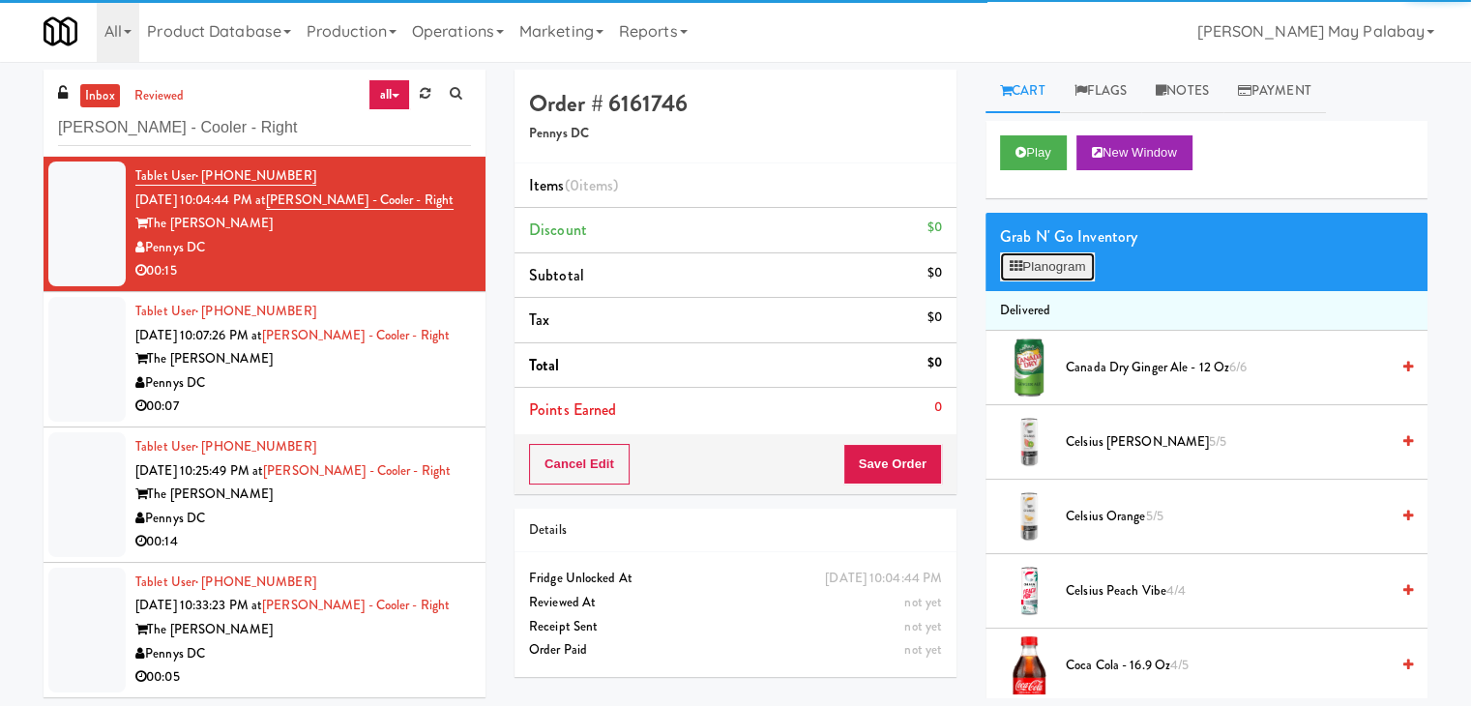
click at [1034, 262] on button "Planogram" at bounding box center [1047, 266] width 95 height 29
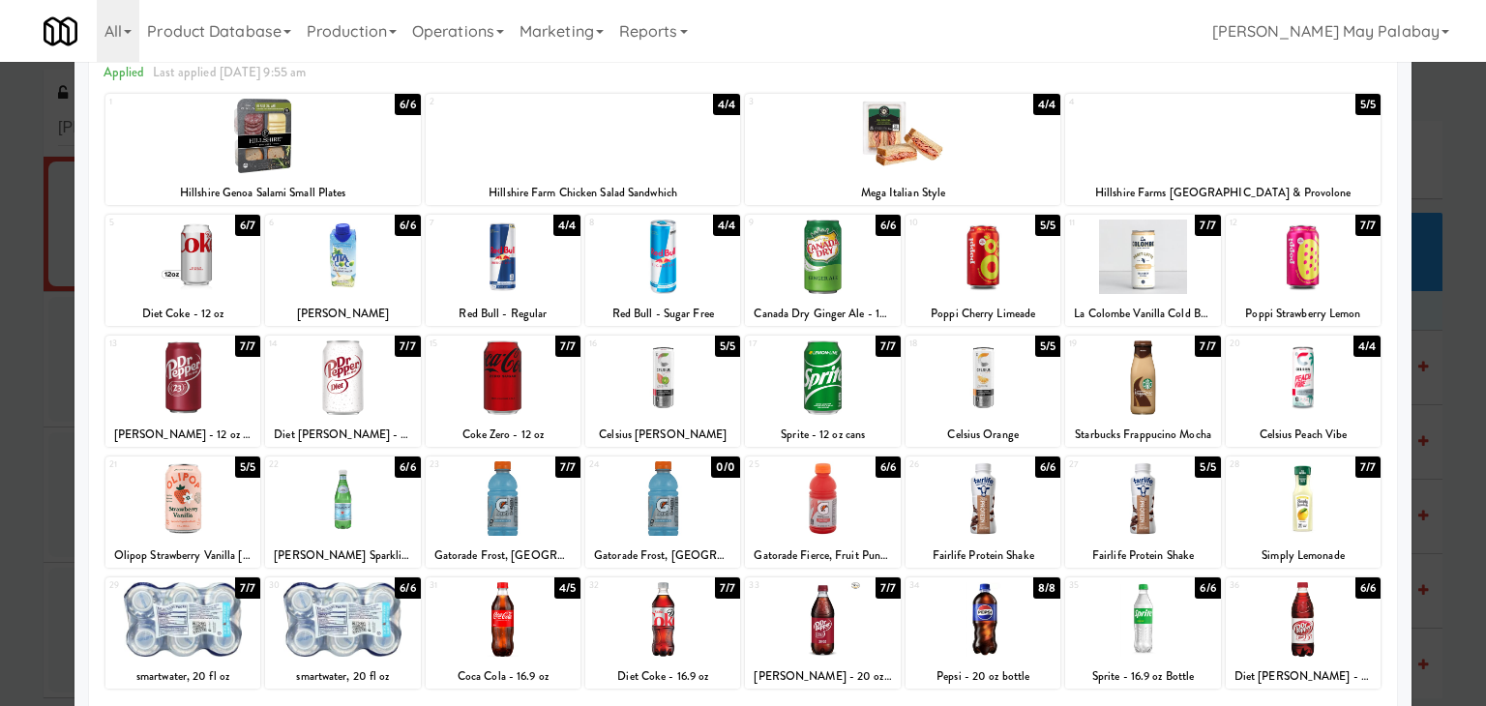
scroll to position [97, 0]
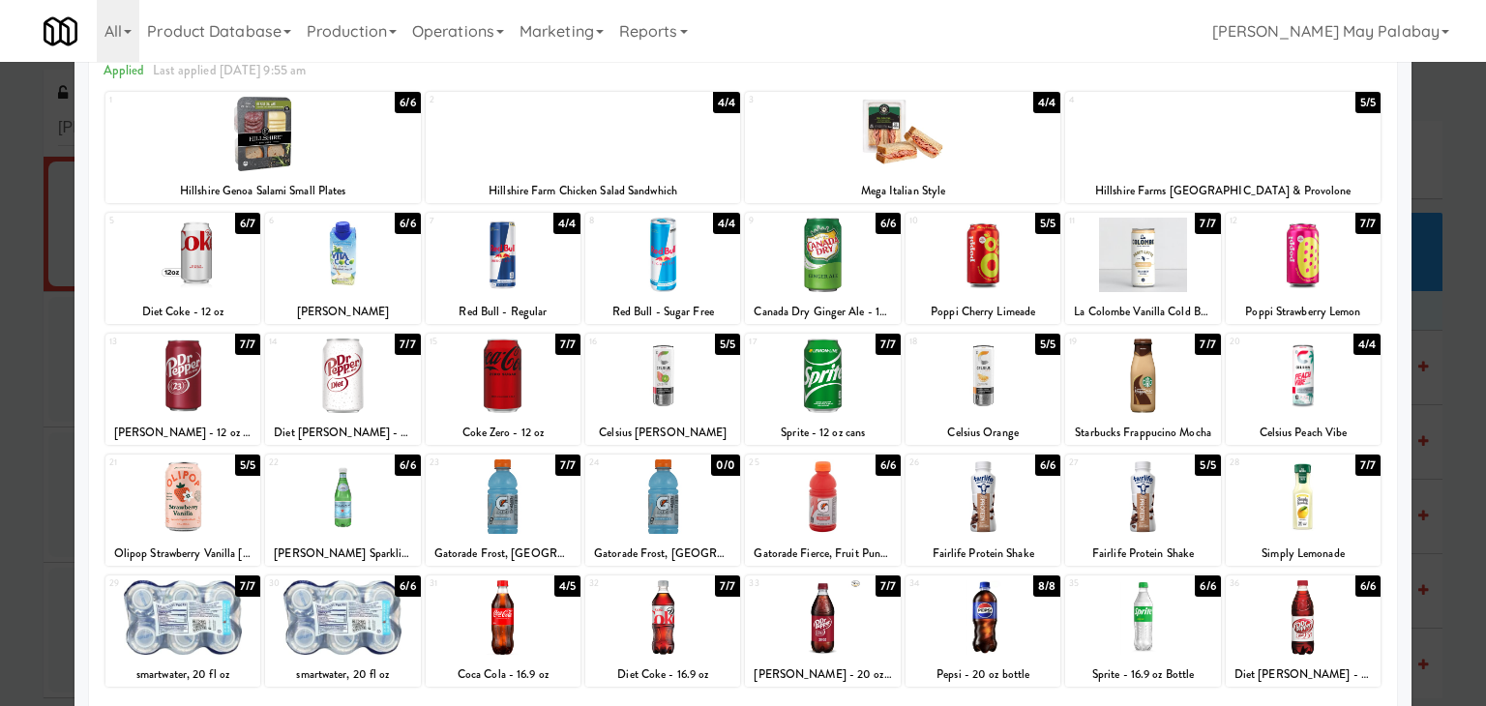
click at [378, 632] on div at bounding box center [342, 617] width 155 height 74
click at [406, 639] on div at bounding box center [342, 617] width 155 height 74
click at [1425, 502] on div at bounding box center [743, 353] width 1486 height 706
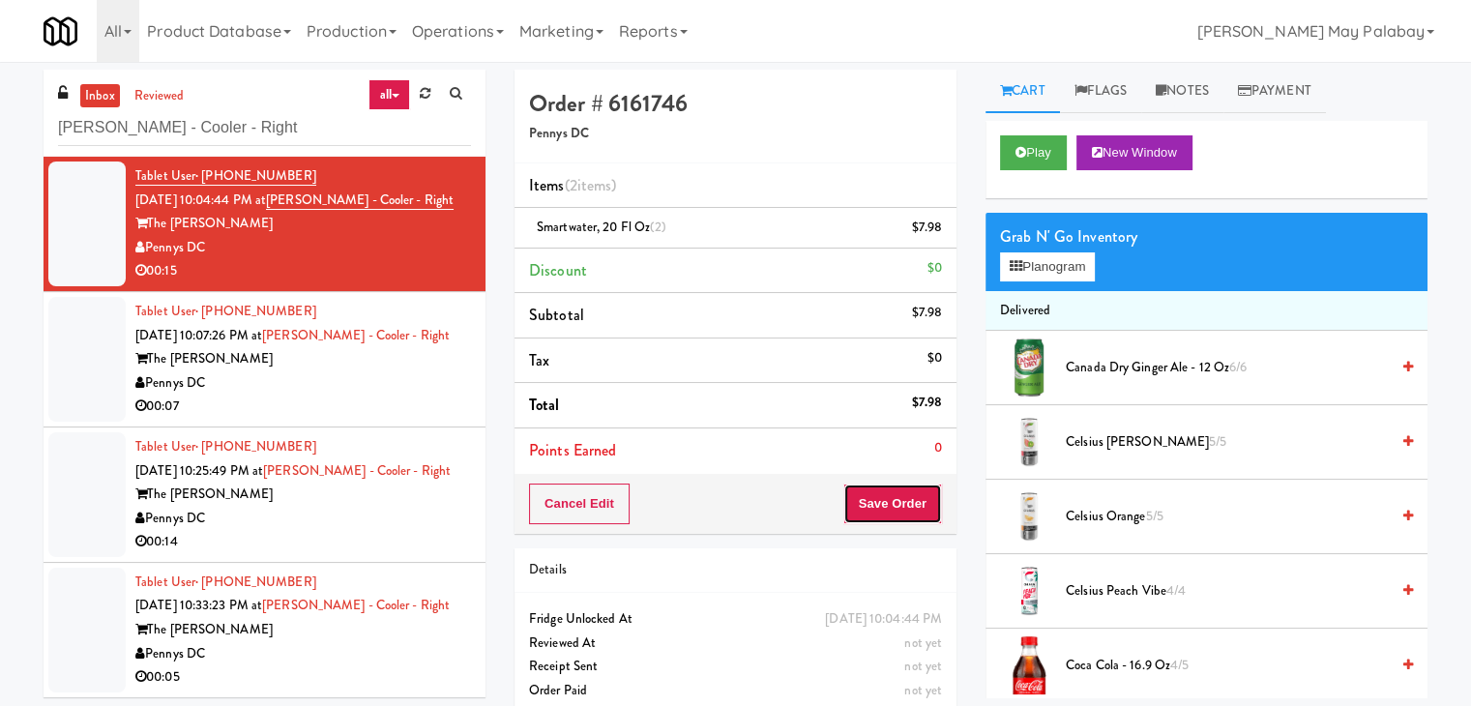
click at [888, 508] on button "Save Order" at bounding box center [893, 504] width 99 height 41
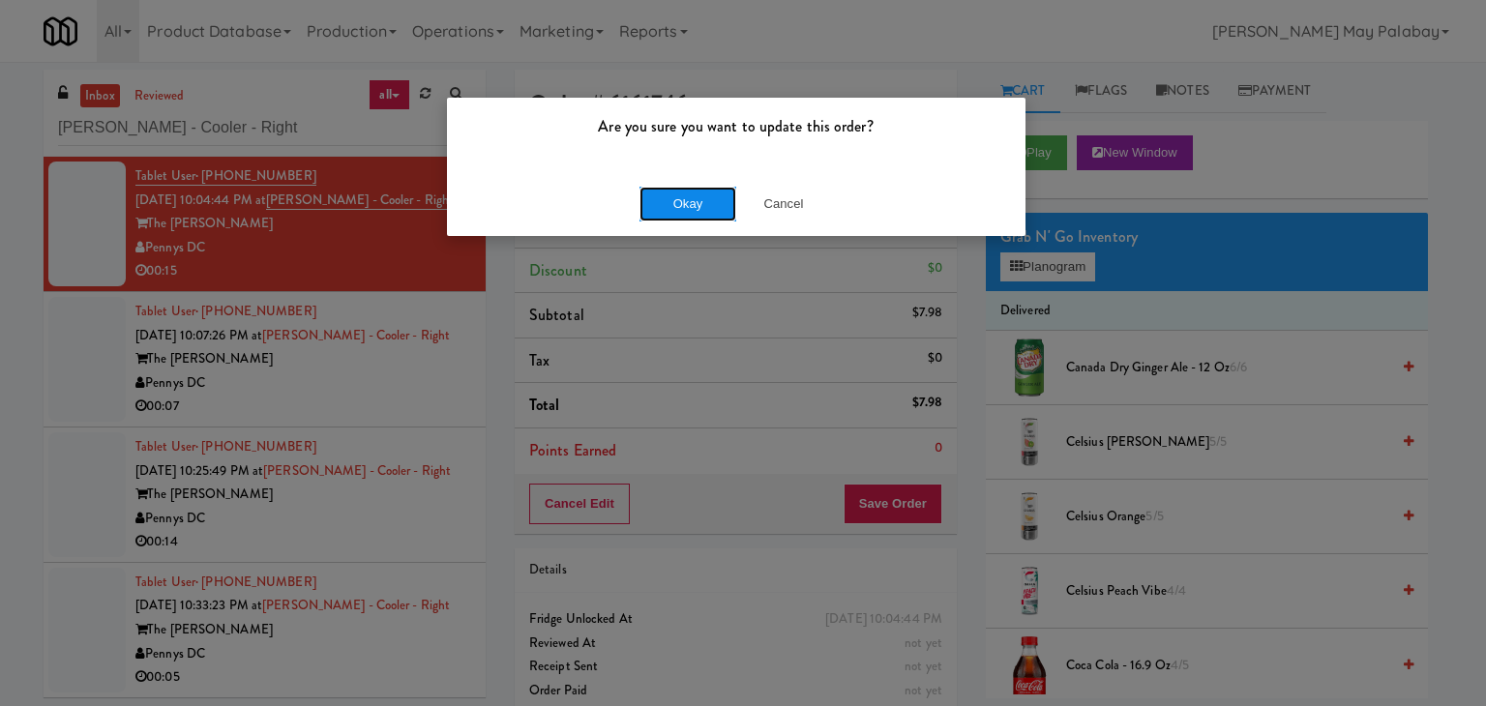
click at [677, 202] on button "Okay" at bounding box center [687, 204] width 97 height 35
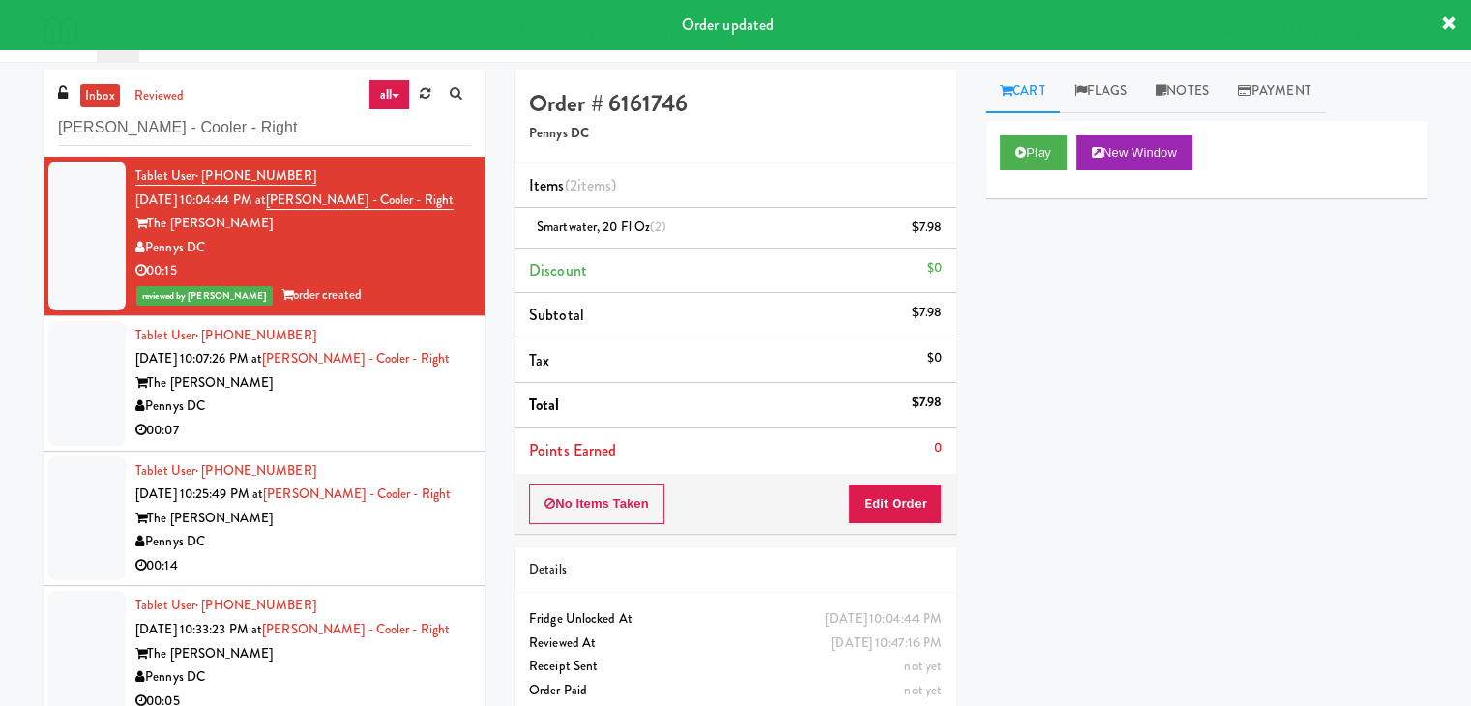
click at [323, 426] on div "00:07" at bounding box center [303, 431] width 336 height 24
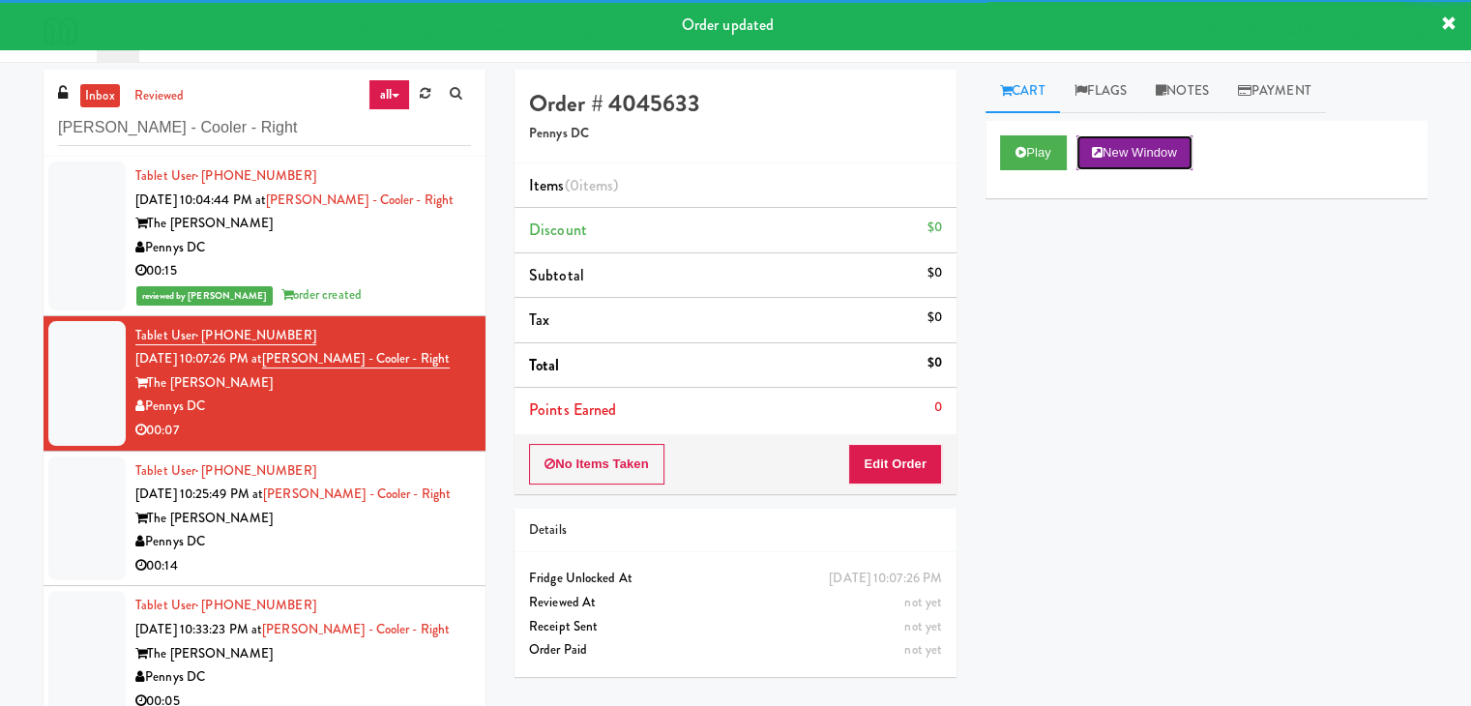
click at [1170, 150] on button "New Window" at bounding box center [1135, 152] width 116 height 35
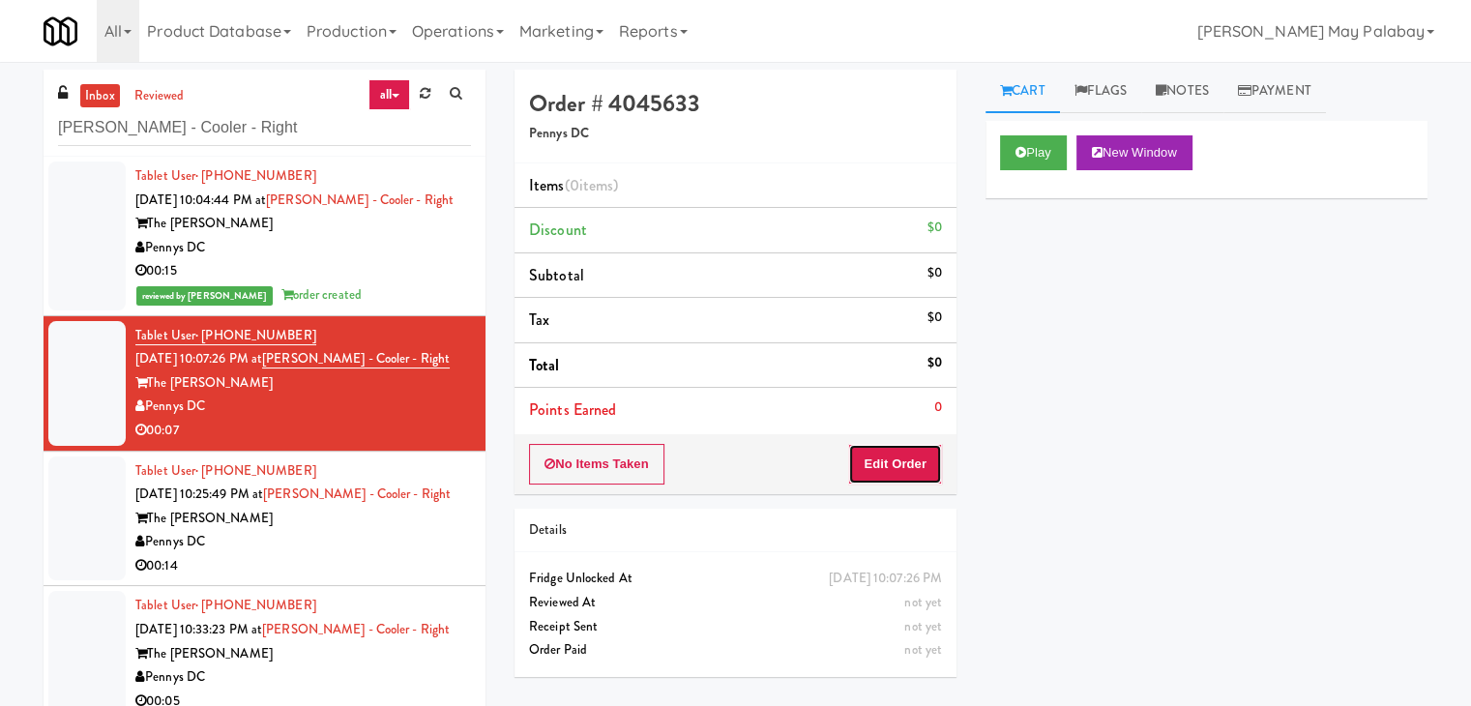
click at [890, 468] on button "Edit Order" at bounding box center [895, 464] width 94 height 41
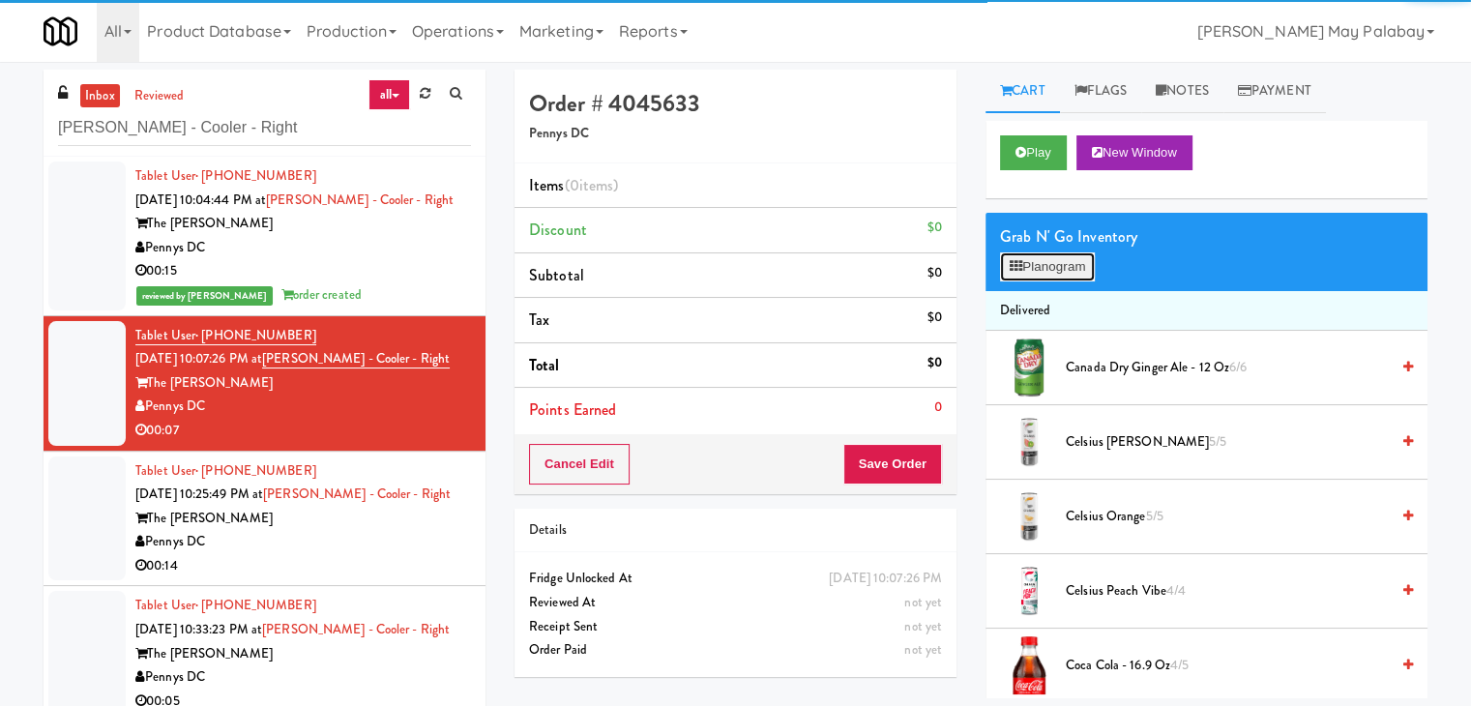
click at [1033, 261] on button "Planogram" at bounding box center [1047, 266] width 95 height 29
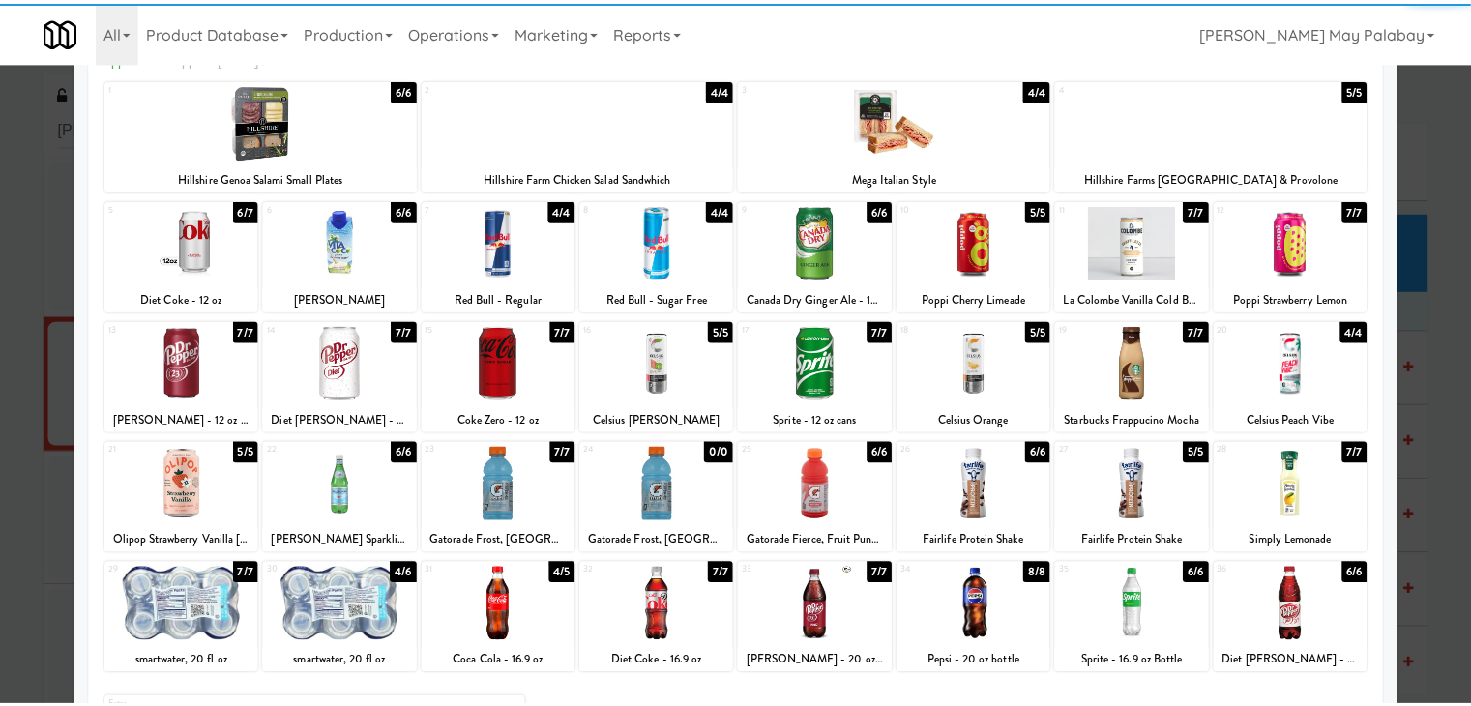
scroll to position [97, 0]
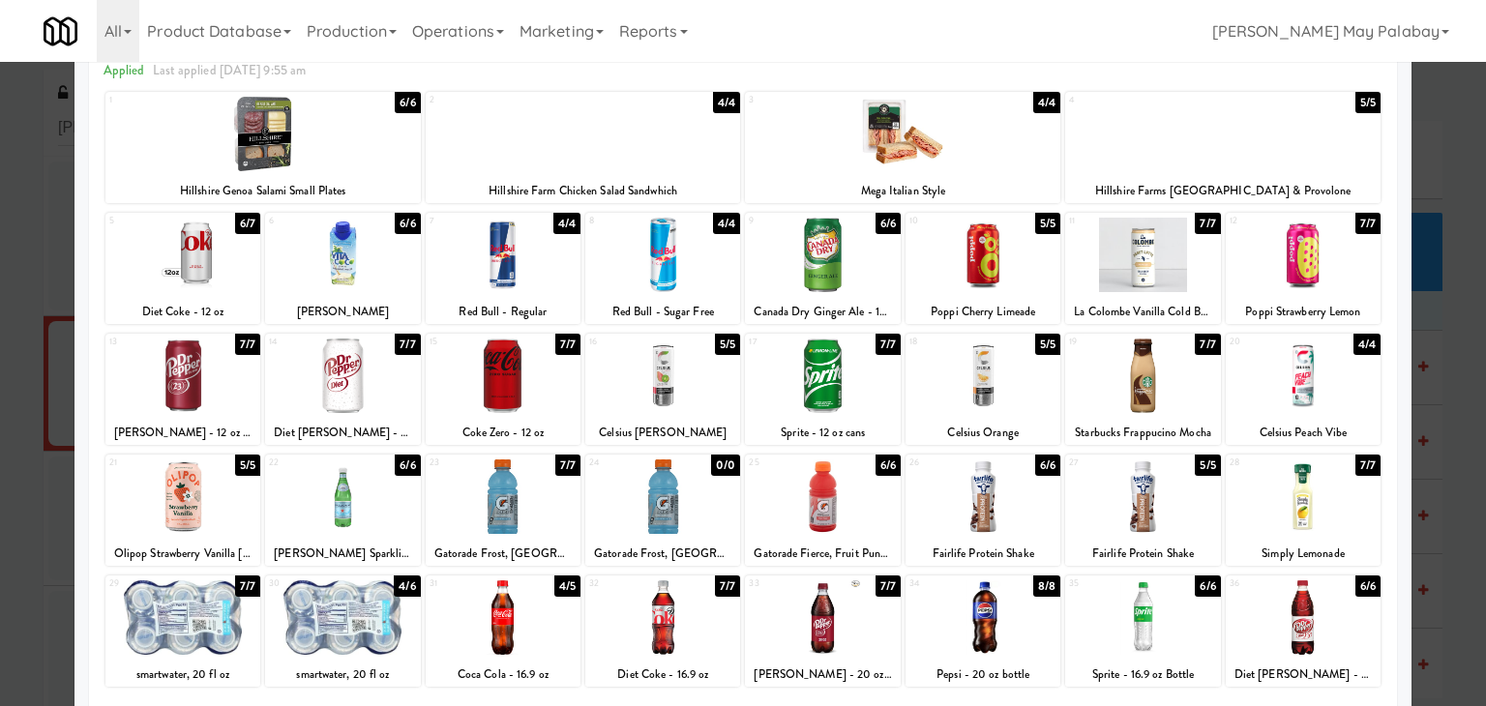
click at [1171, 626] on div at bounding box center [1142, 617] width 155 height 74
click at [1424, 402] on div at bounding box center [743, 353] width 1486 height 706
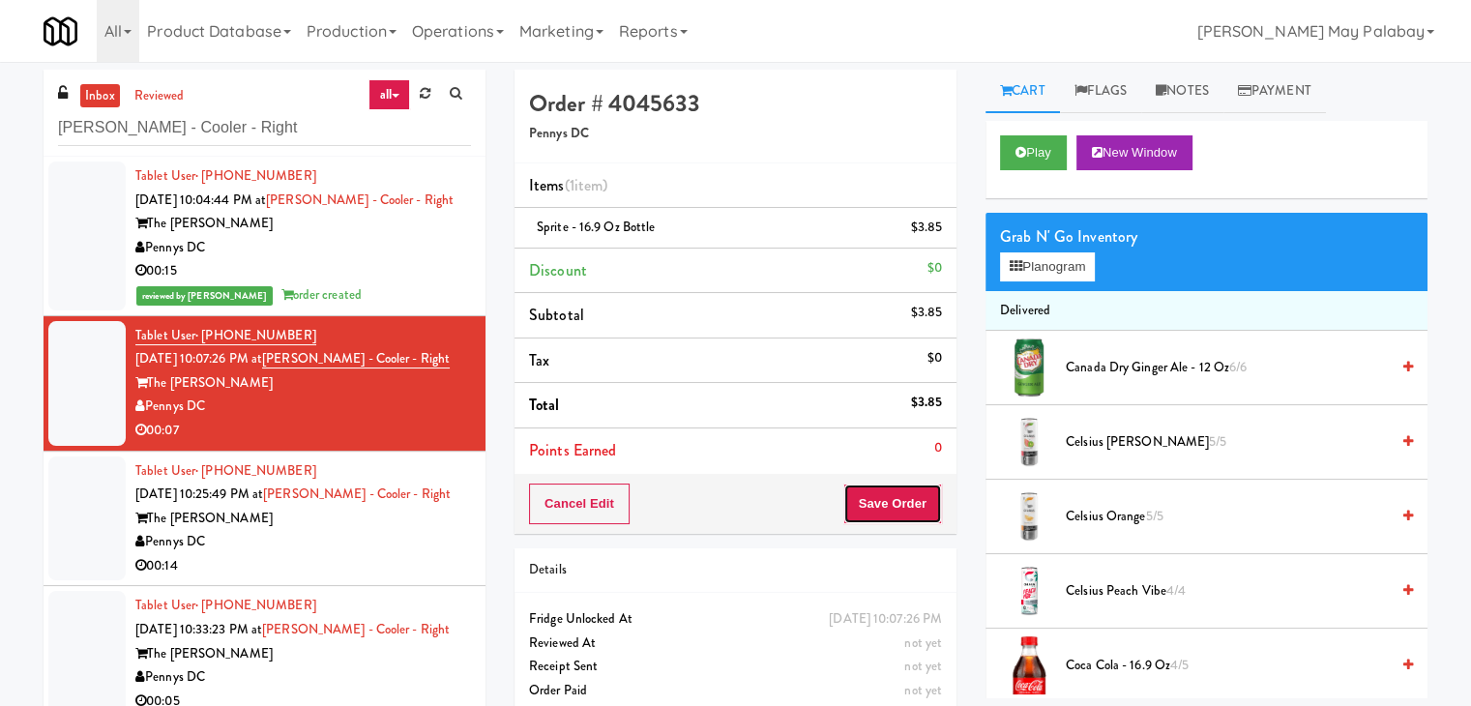
click at [876, 504] on button "Save Order" at bounding box center [893, 504] width 99 height 41
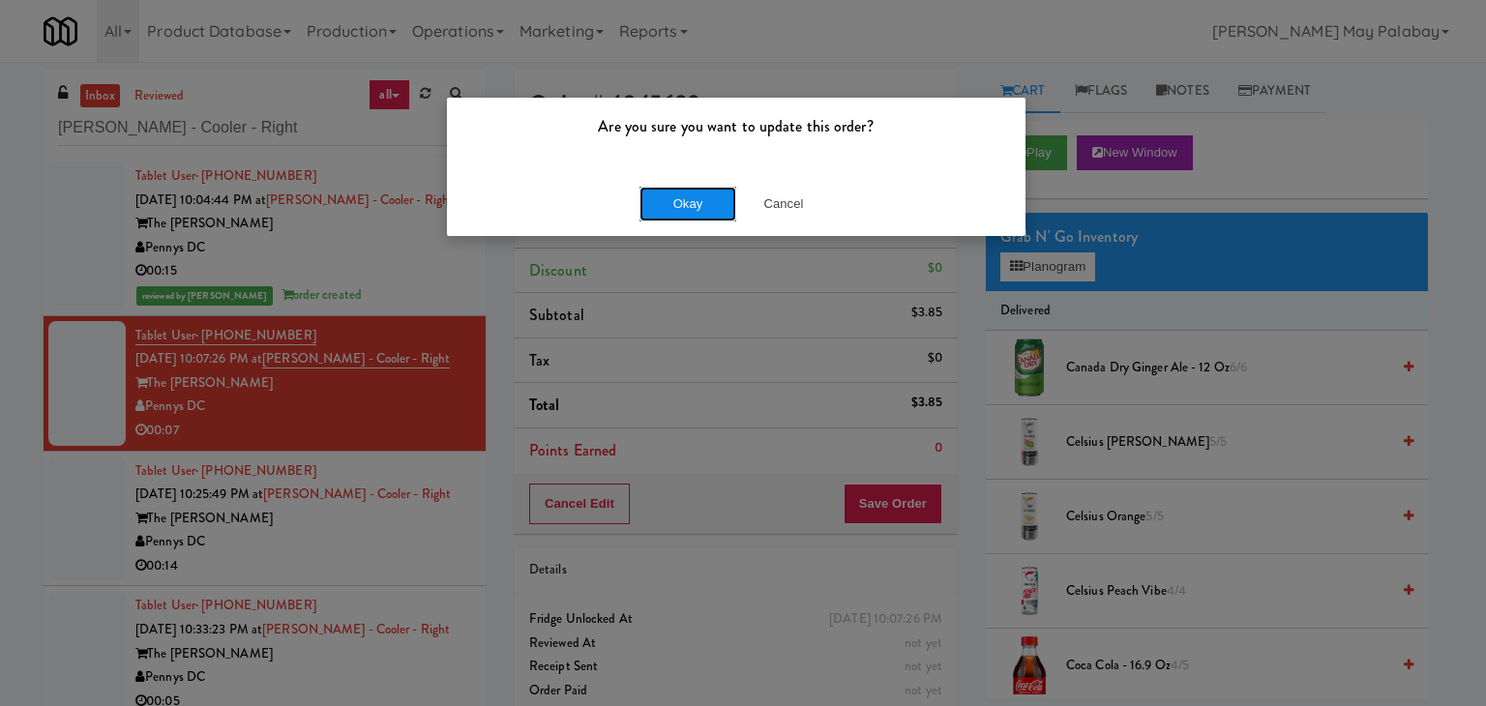
click at [724, 198] on button "Okay" at bounding box center [687, 204] width 97 height 35
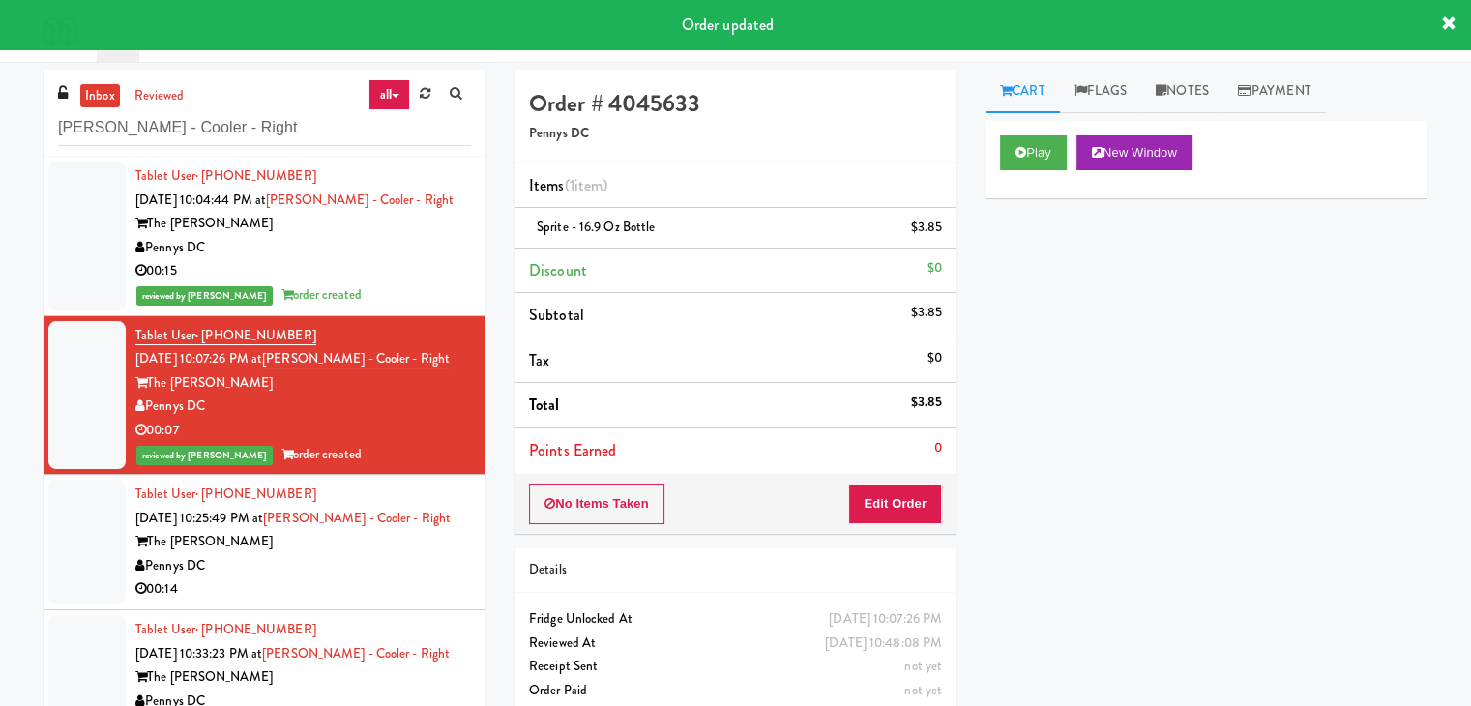
click at [414, 540] on div "The Hale" at bounding box center [303, 542] width 336 height 24
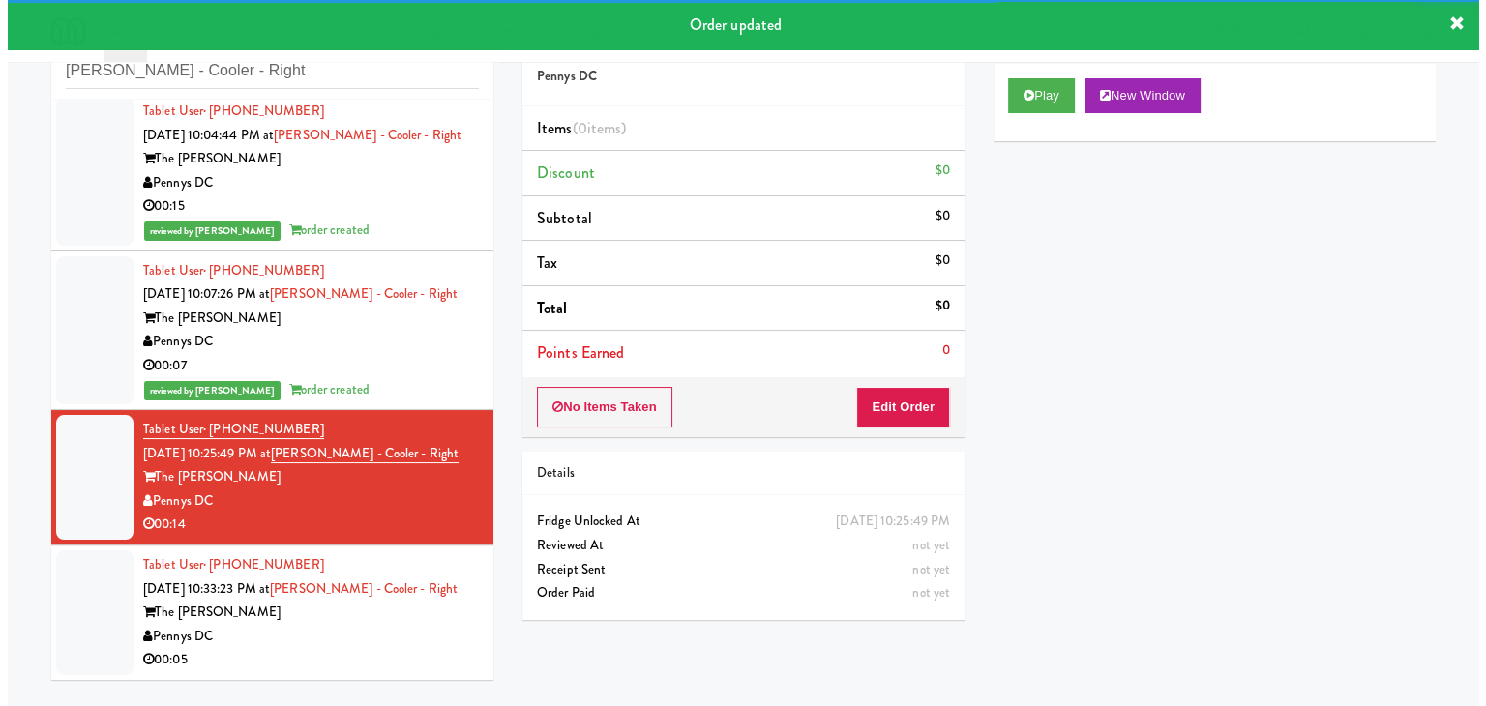
scroll to position [62, 0]
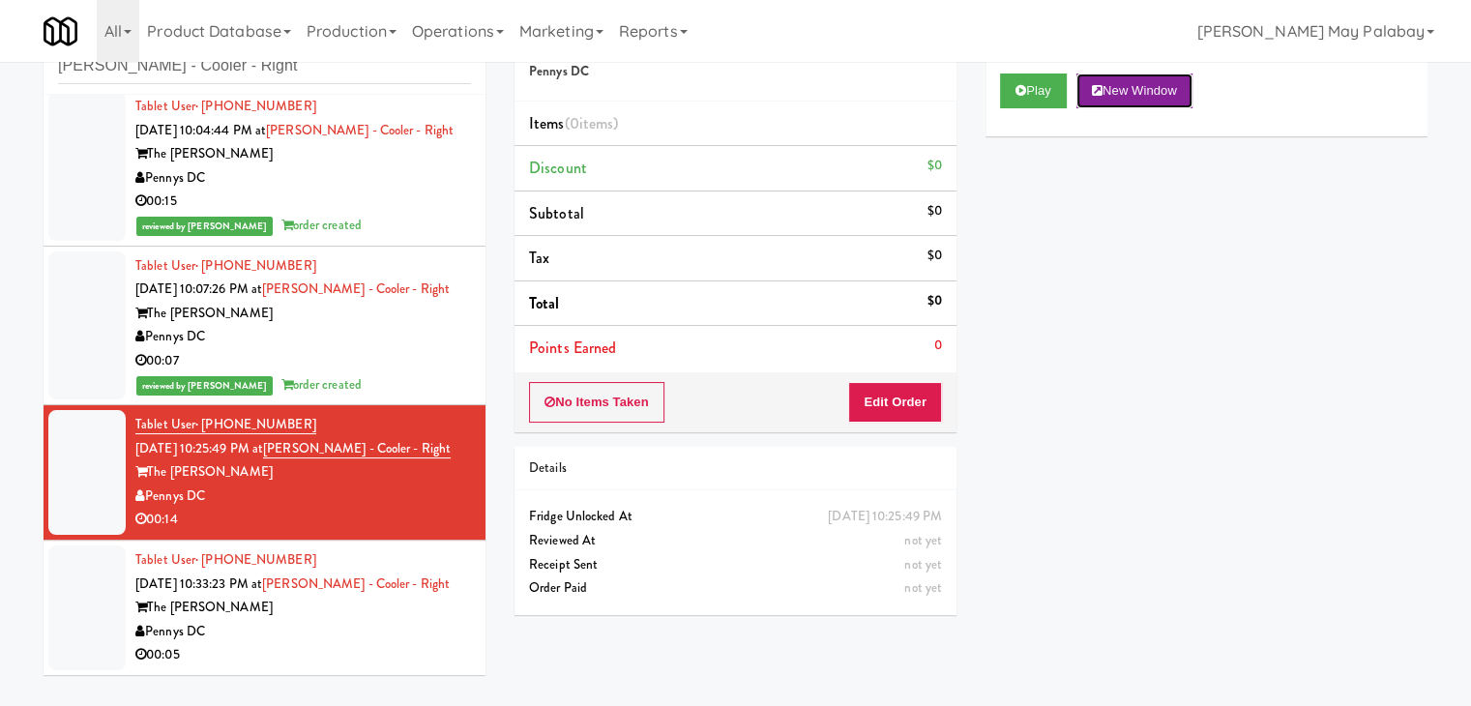
drag, startPoint x: 1125, startPoint y: 88, endPoint x: 1095, endPoint y: 82, distance: 30.5
click at [1125, 88] on button "New Window" at bounding box center [1135, 91] width 116 height 35
click at [867, 411] on button "Edit Order" at bounding box center [895, 402] width 94 height 41
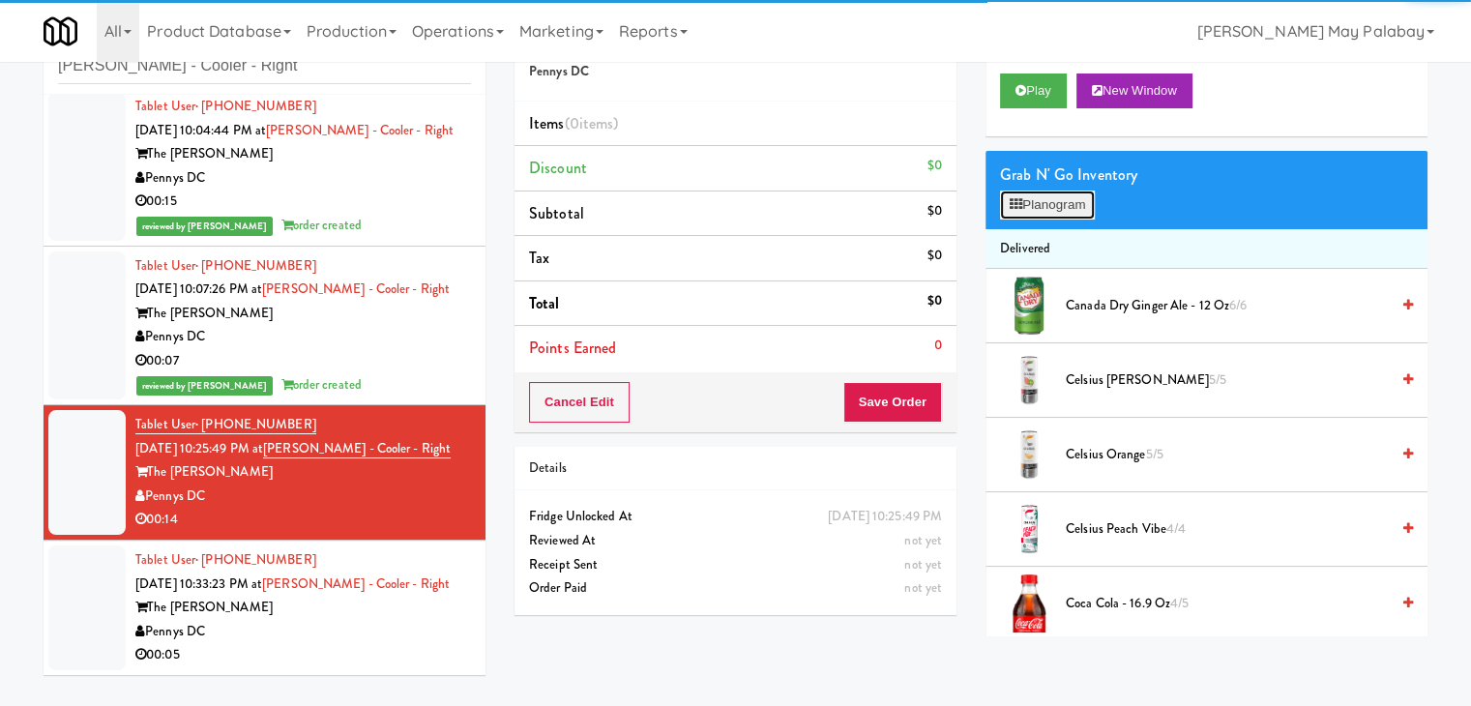
click at [1038, 209] on button "Planogram" at bounding box center [1047, 205] width 95 height 29
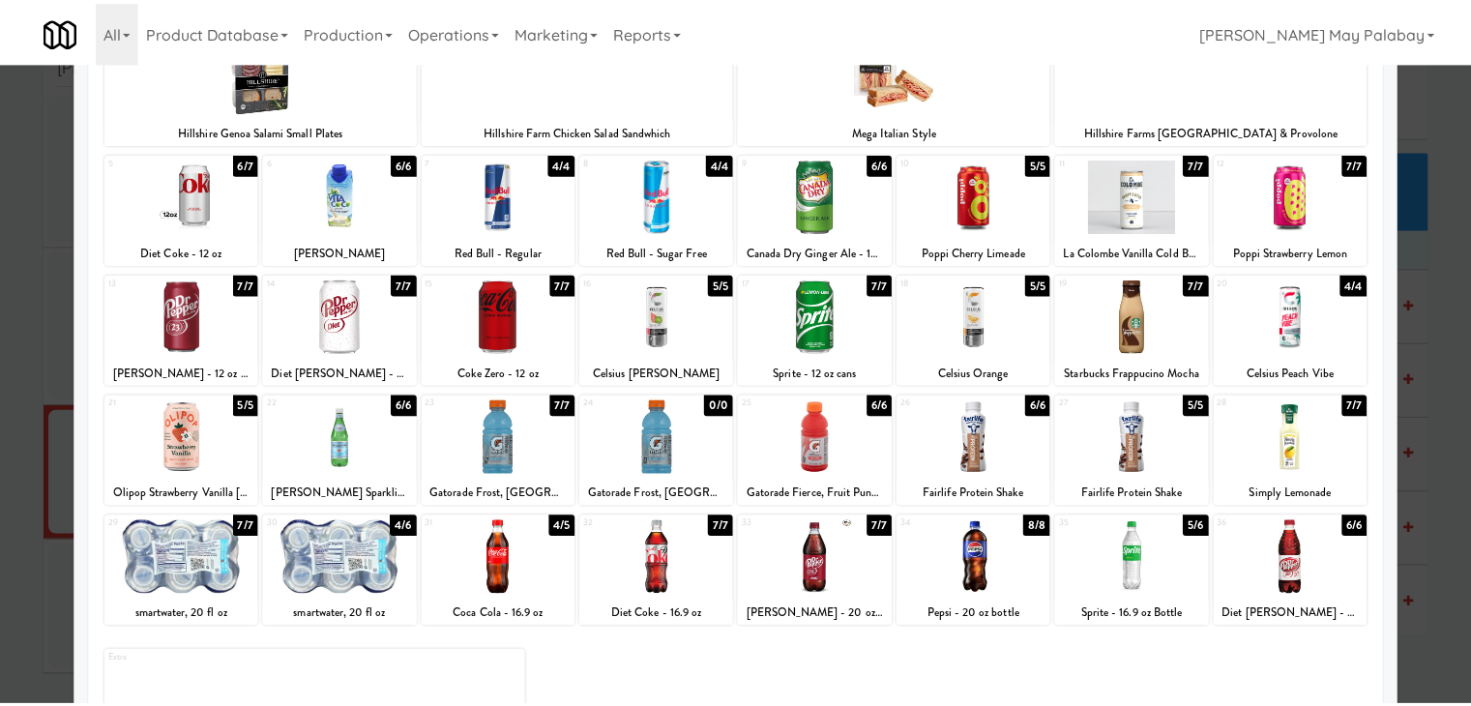
scroll to position [97, 0]
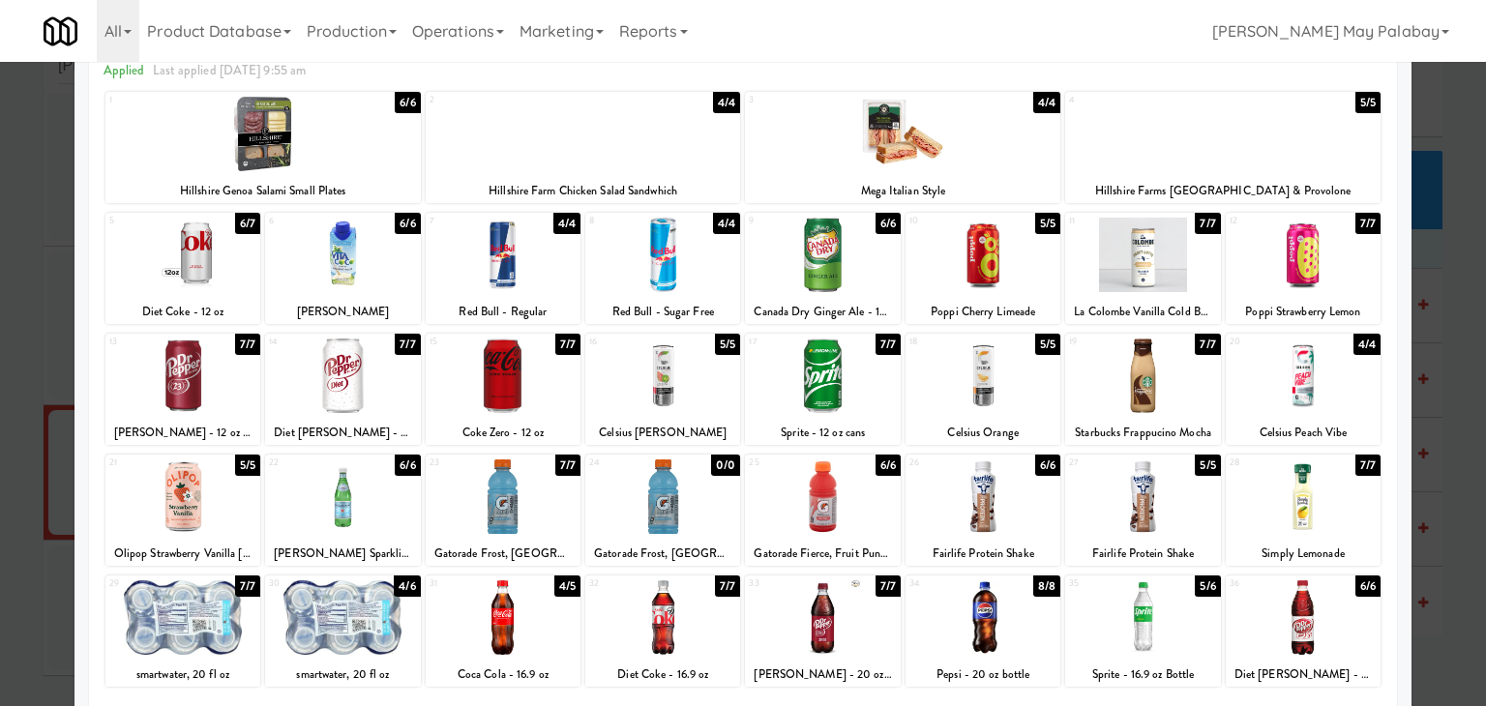
click at [398, 656] on div "30 4/6 smartwater, 20 fl oz" at bounding box center [342, 631] width 155 height 111
click at [398, 612] on div at bounding box center [342, 617] width 155 height 74
click at [1470, 303] on div at bounding box center [743, 353] width 1486 height 706
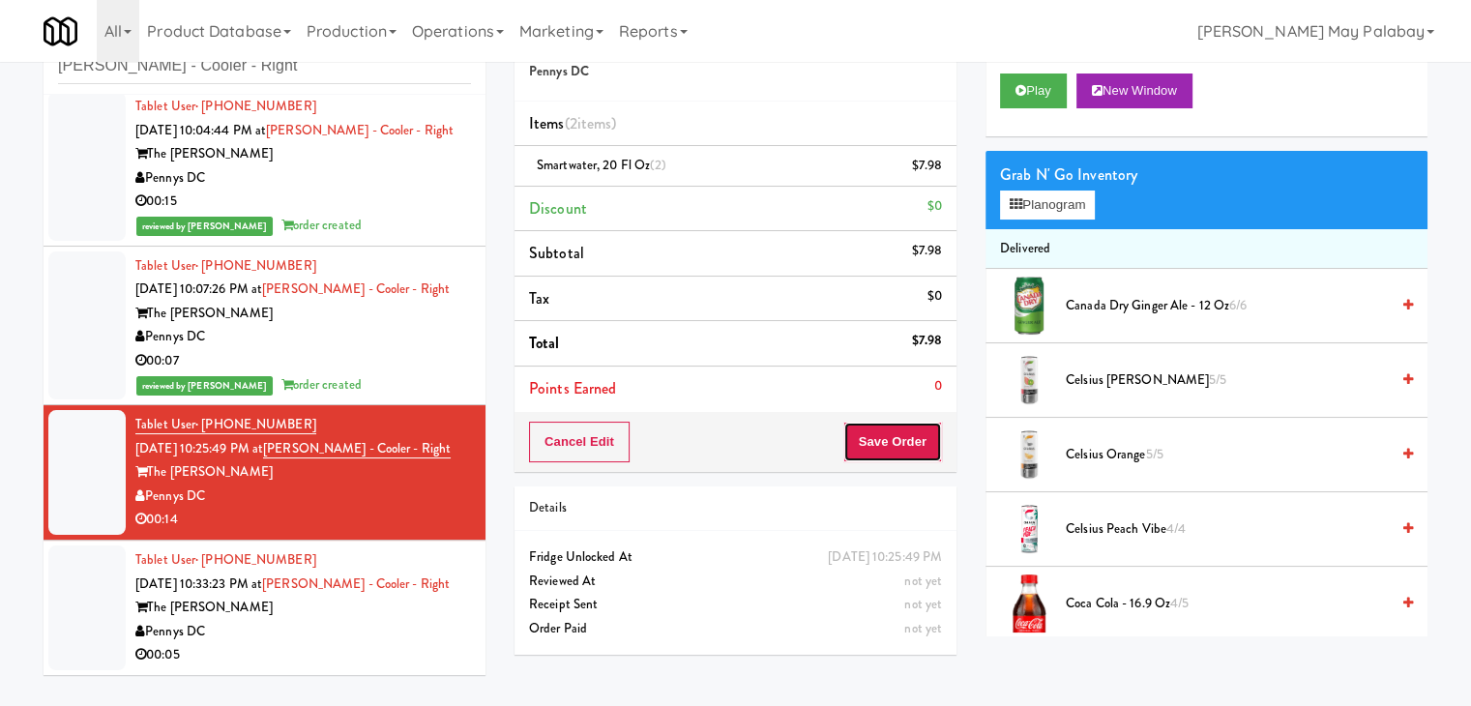
click at [872, 446] on button "Save Order" at bounding box center [893, 442] width 99 height 41
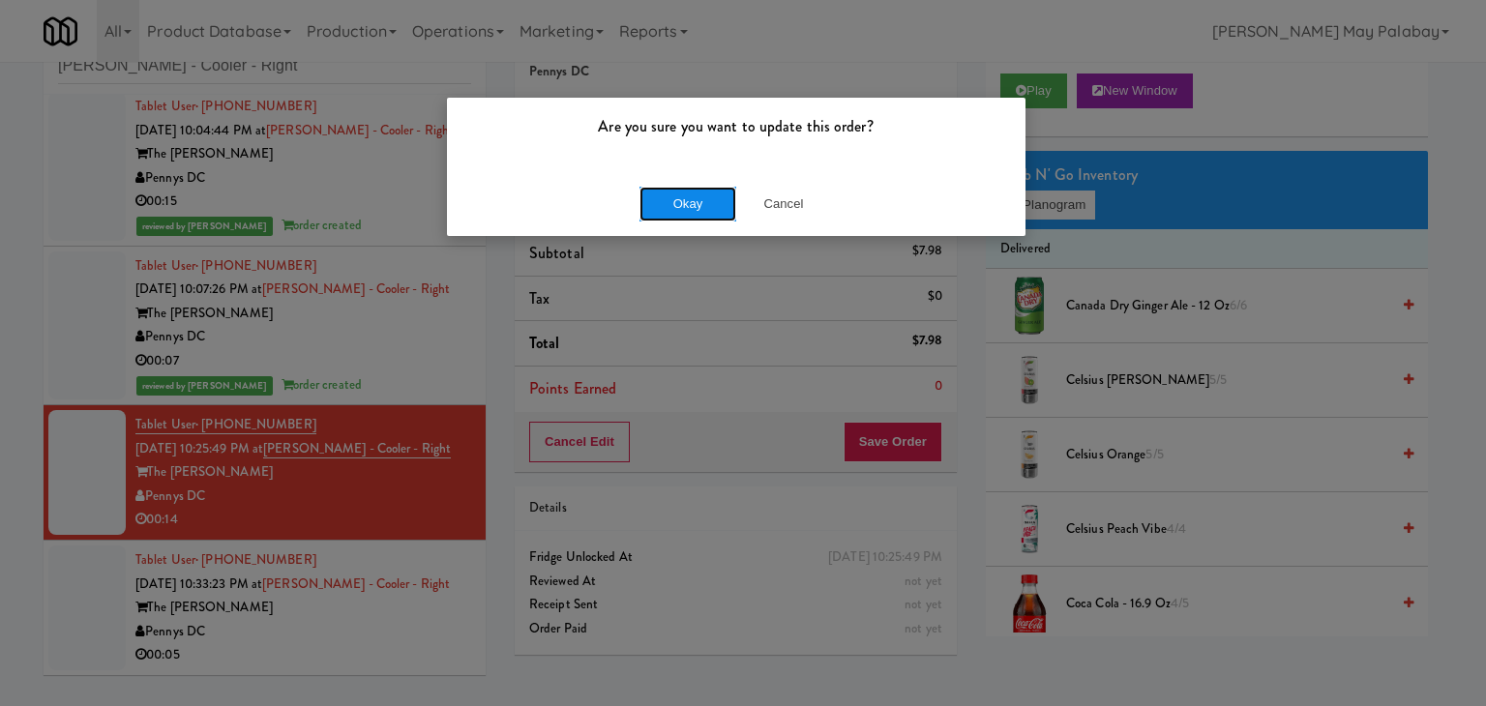
click at [658, 196] on button "Okay" at bounding box center [687, 204] width 97 height 35
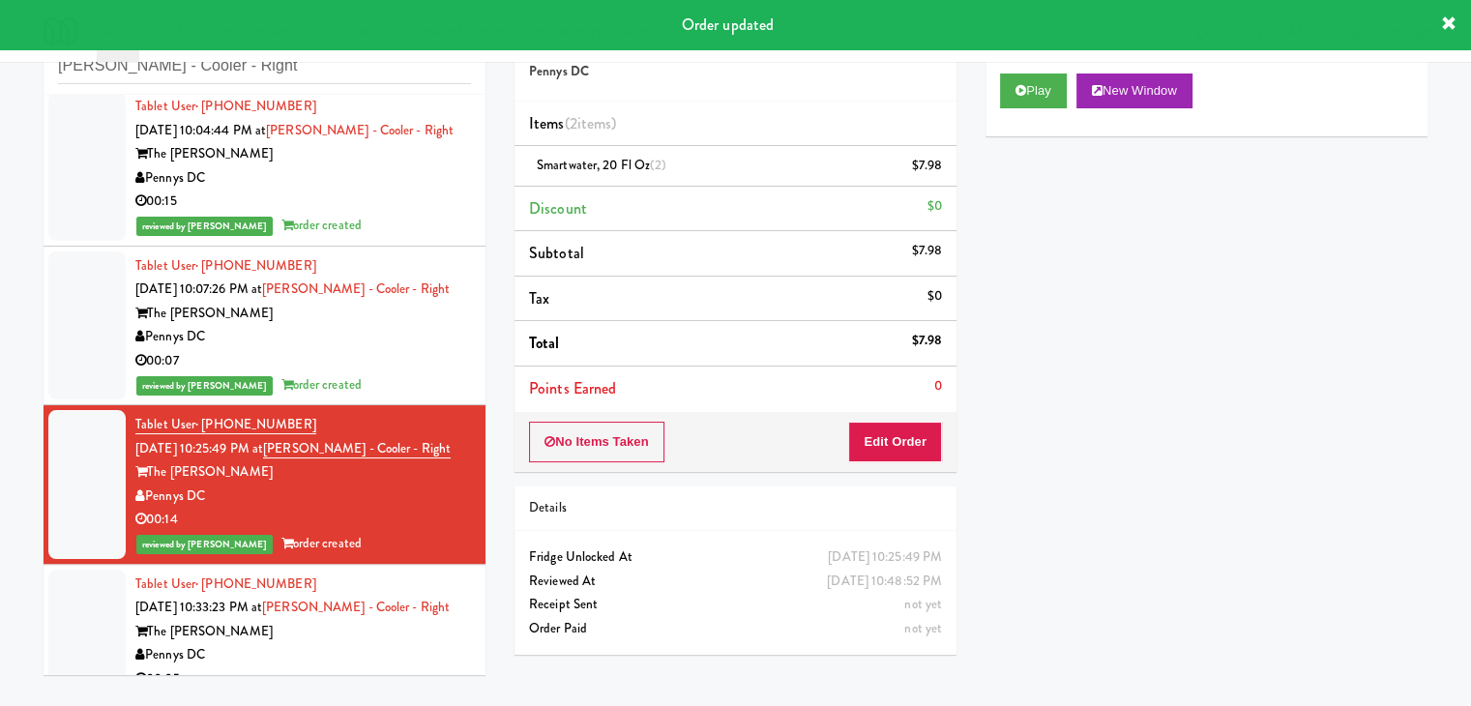
click at [322, 634] on div "The Hale" at bounding box center [303, 632] width 336 height 24
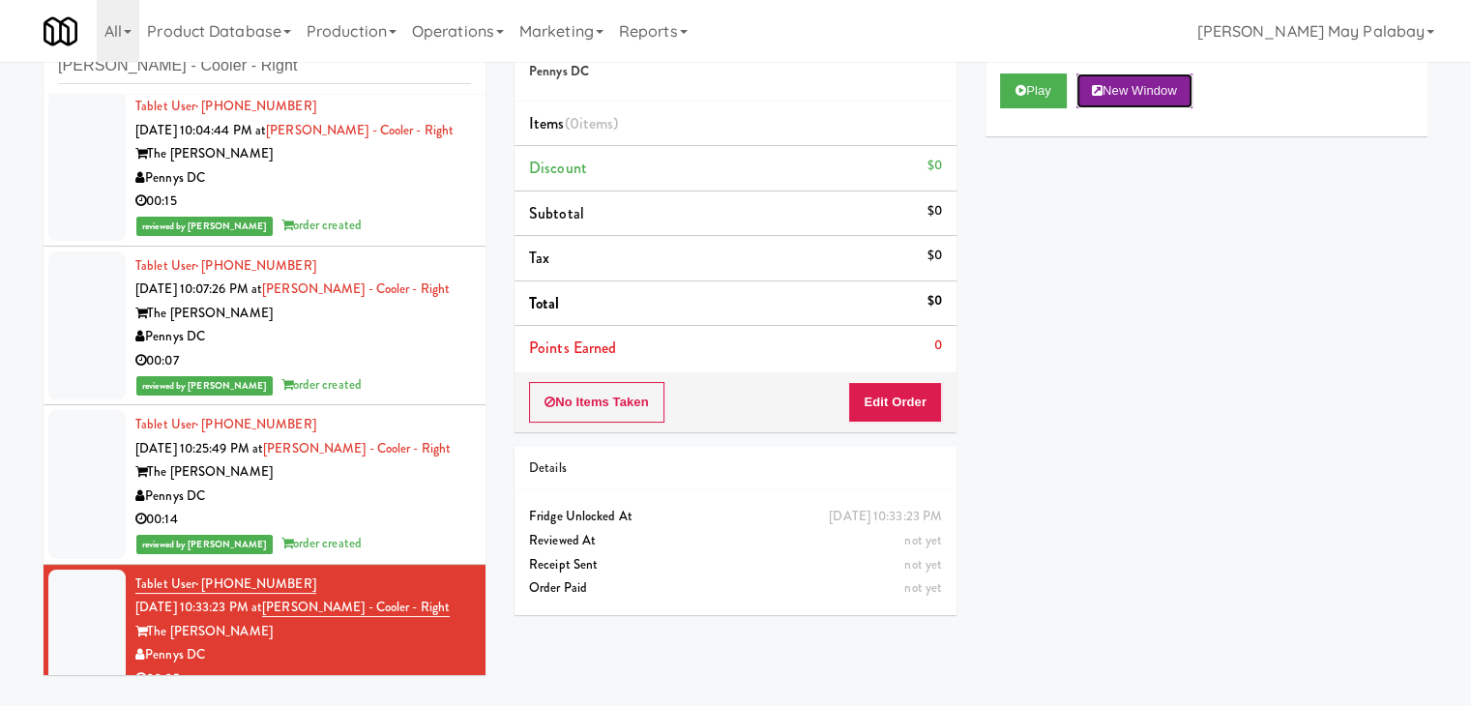
click at [1152, 82] on button "New Window" at bounding box center [1135, 91] width 116 height 35
click at [910, 400] on button "Edit Order" at bounding box center [895, 402] width 94 height 41
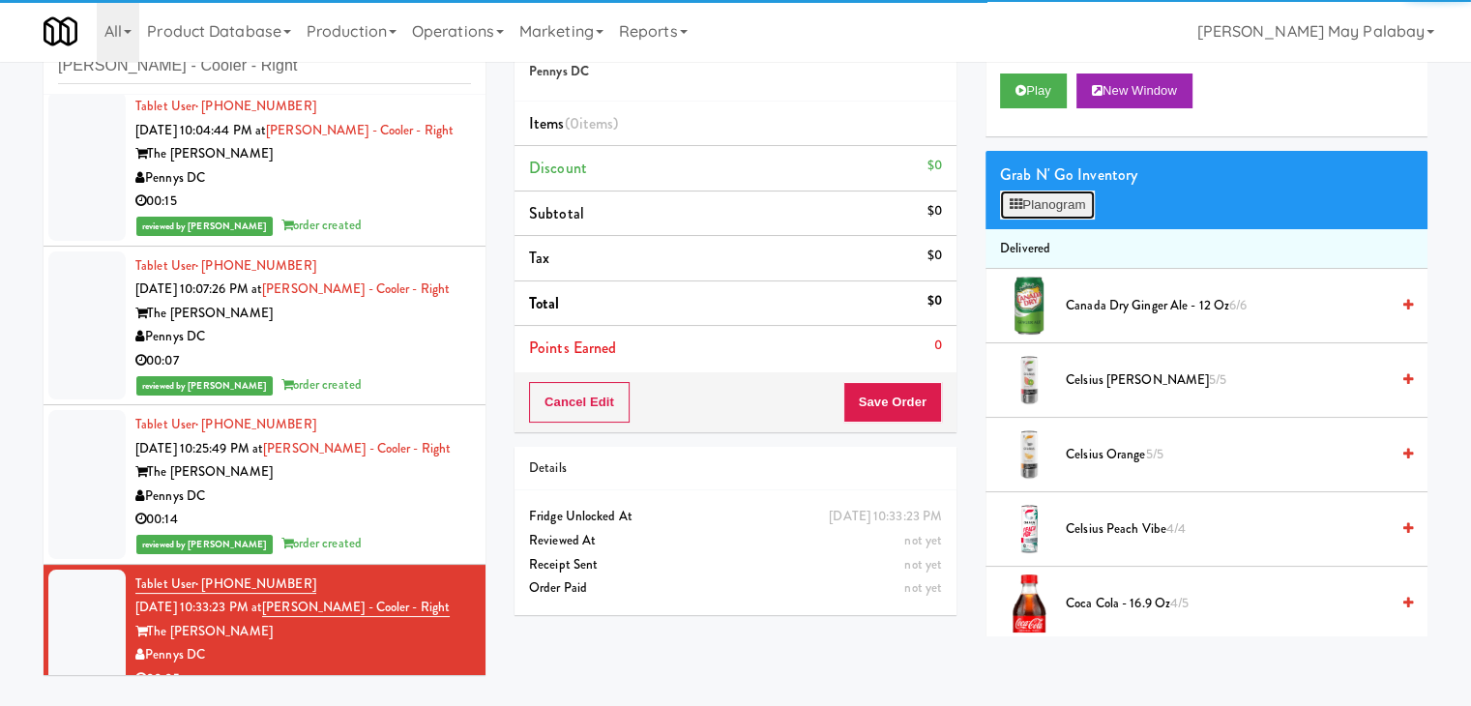
click at [1052, 199] on button "Planogram" at bounding box center [1047, 205] width 95 height 29
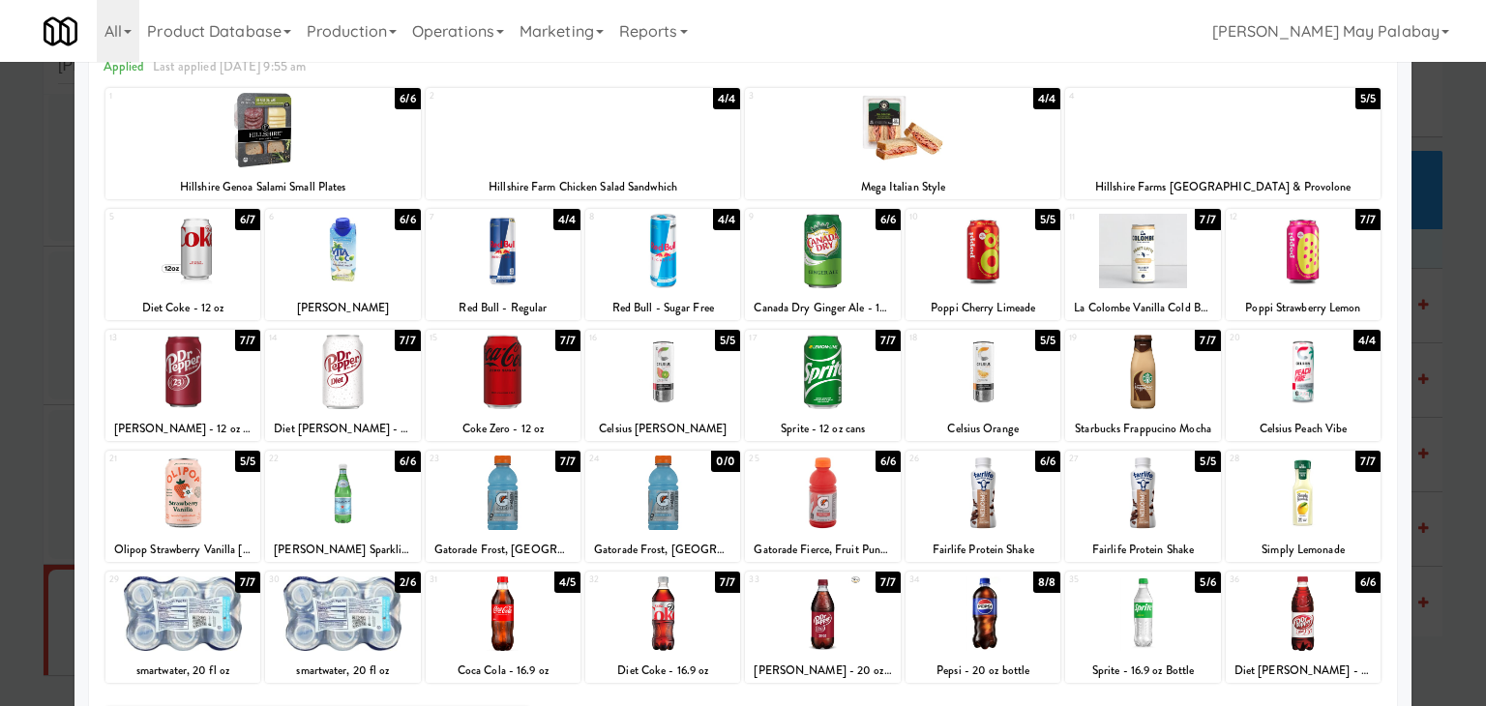
scroll to position [97, 0]
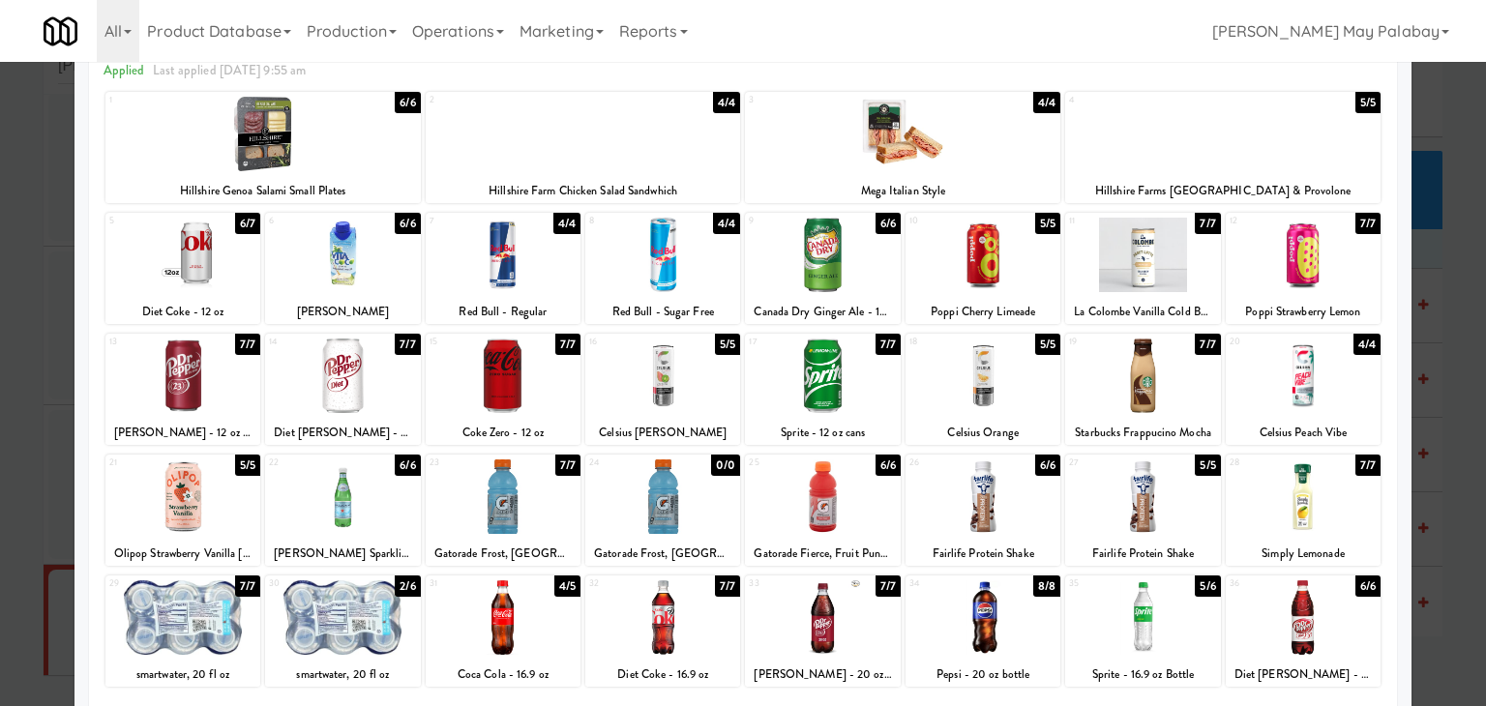
drag, startPoint x: 1446, startPoint y: 314, endPoint x: 1434, endPoint y: 280, distance: 37.0
click at [1445, 314] on div at bounding box center [743, 353] width 1486 height 706
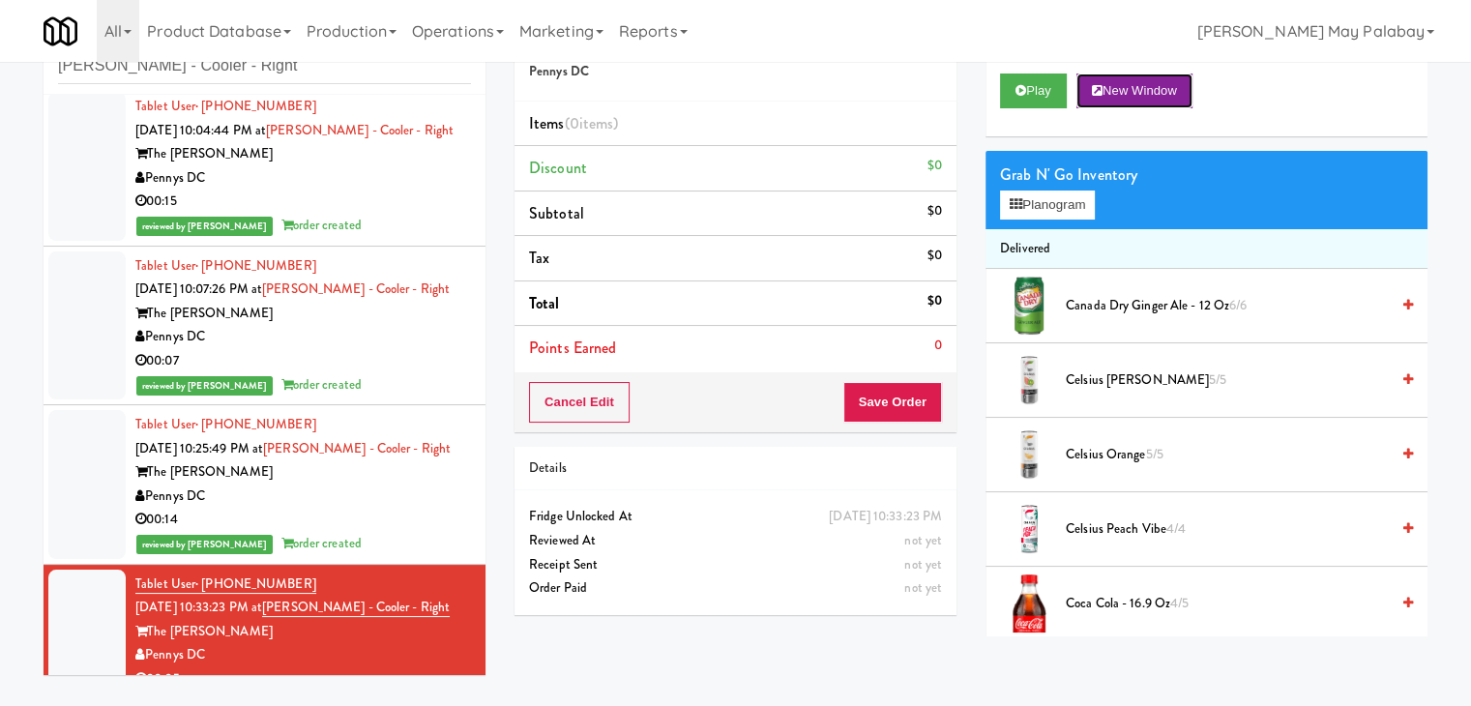
click at [1164, 91] on button "New Window" at bounding box center [1135, 91] width 116 height 35
click at [1035, 202] on button "Planogram" at bounding box center [1047, 205] width 95 height 29
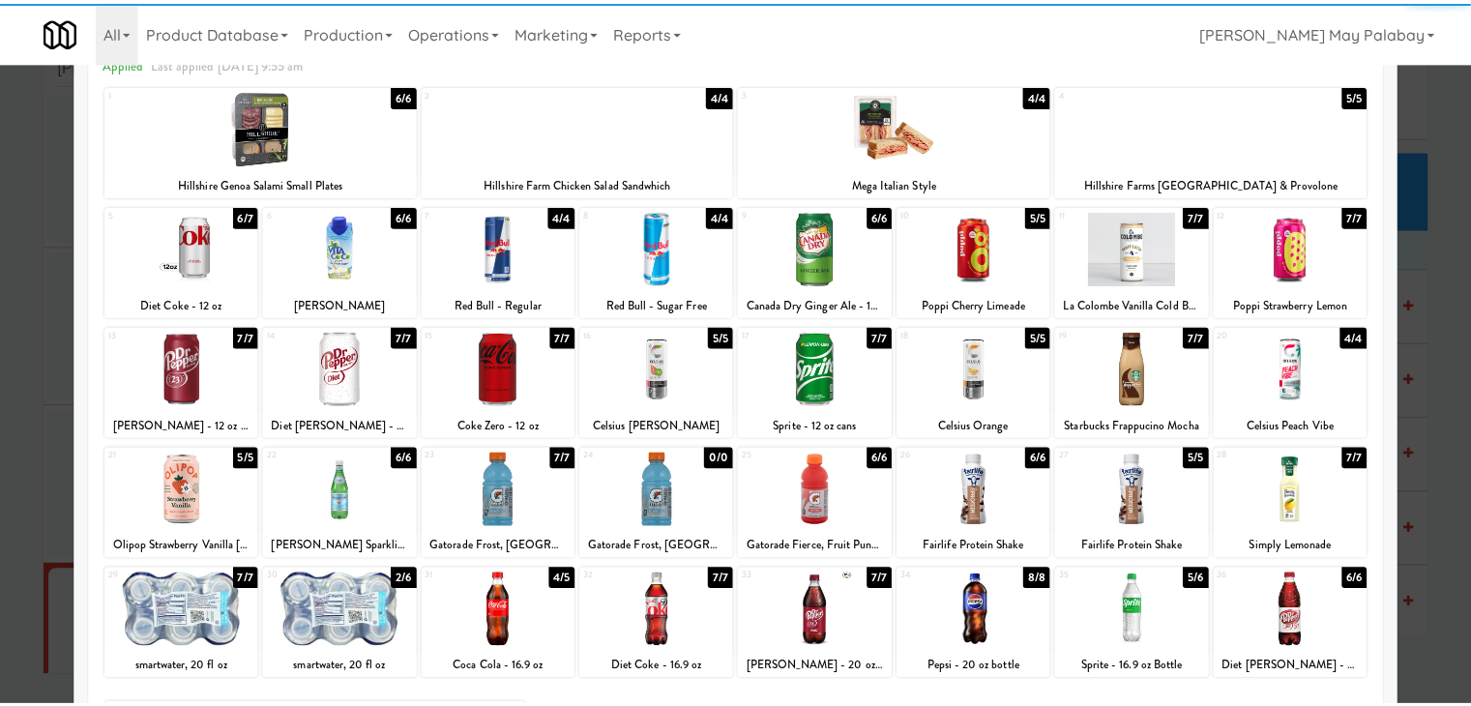
scroll to position [97, 0]
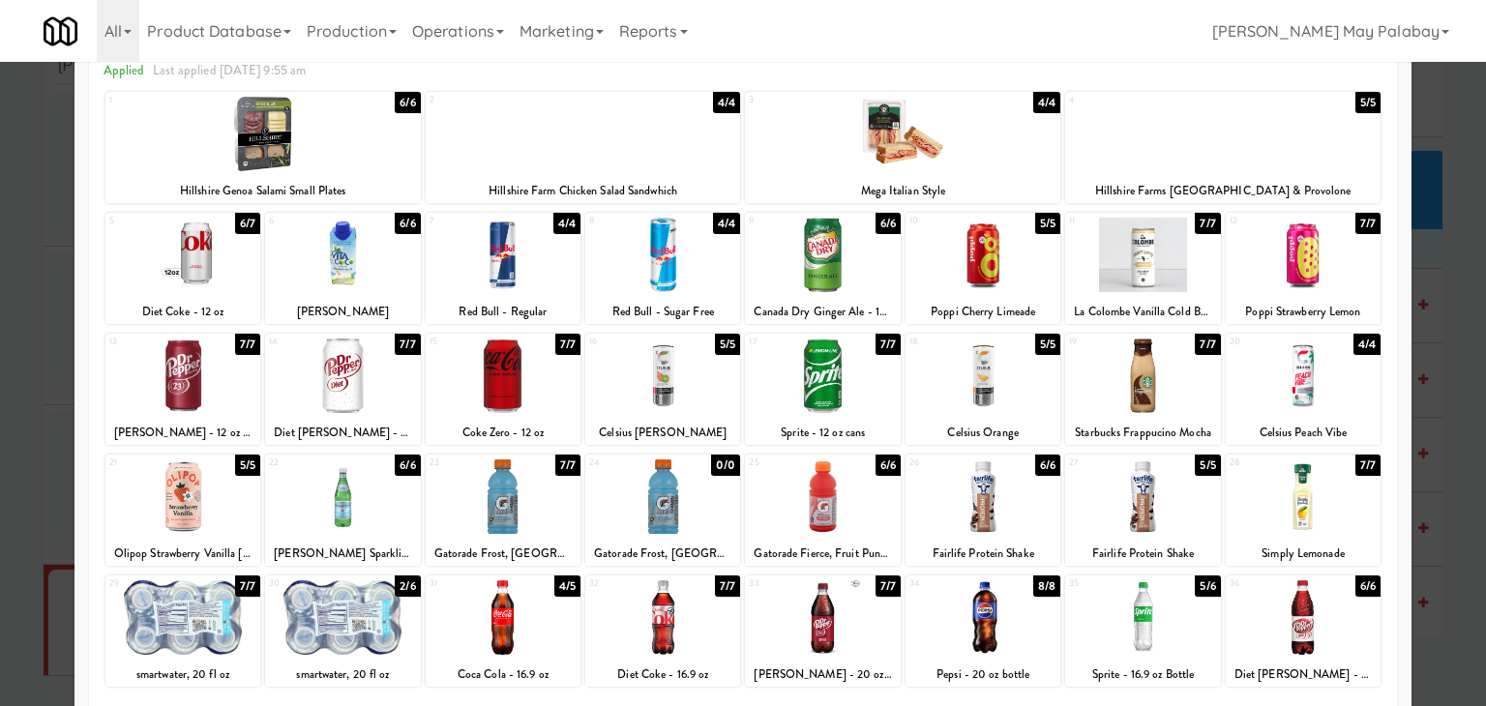
click at [415, 639] on div at bounding box center [342, 617] width 155 height 74
click at [1458, 299] on div at bounding box center [743, 353] width 1486 height 706
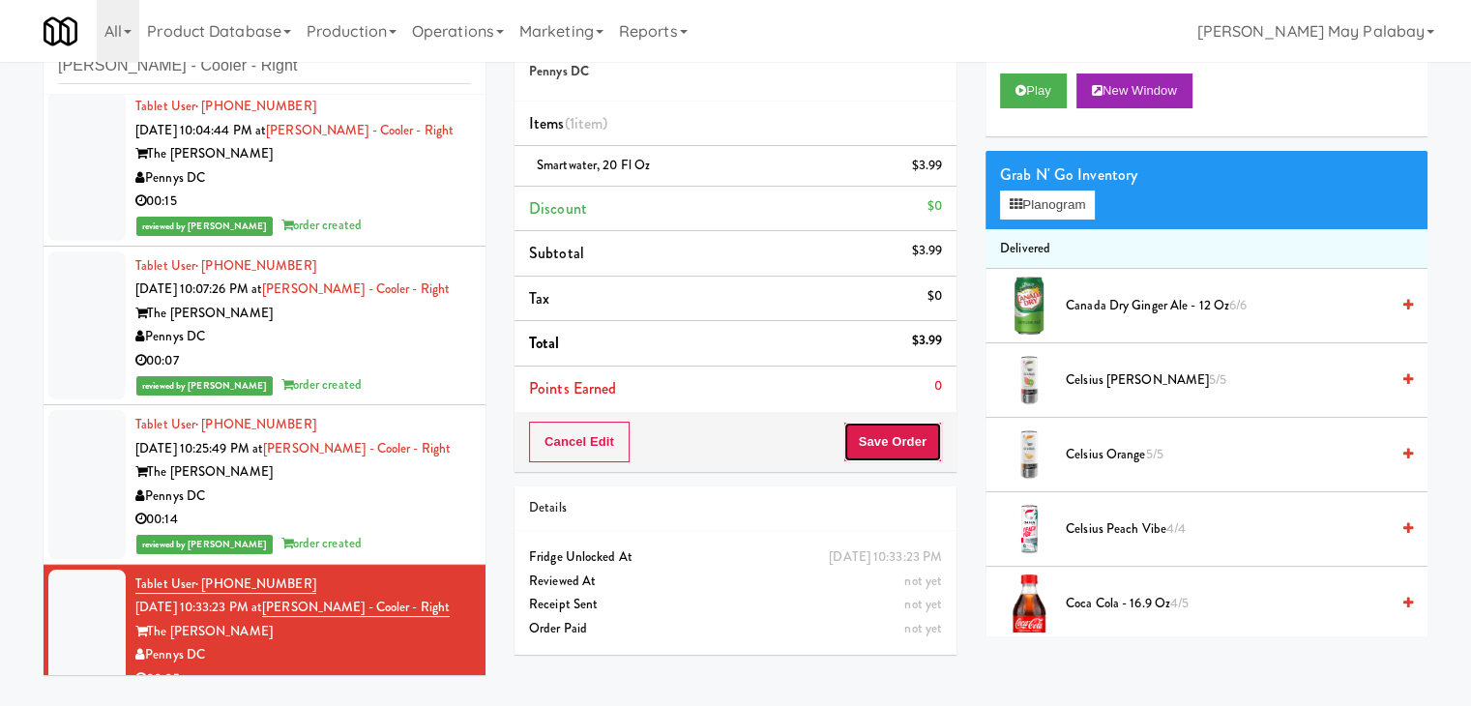
click at [899, 427] on button "Save Order" at bounding box center [893, 442] width 99 height 41
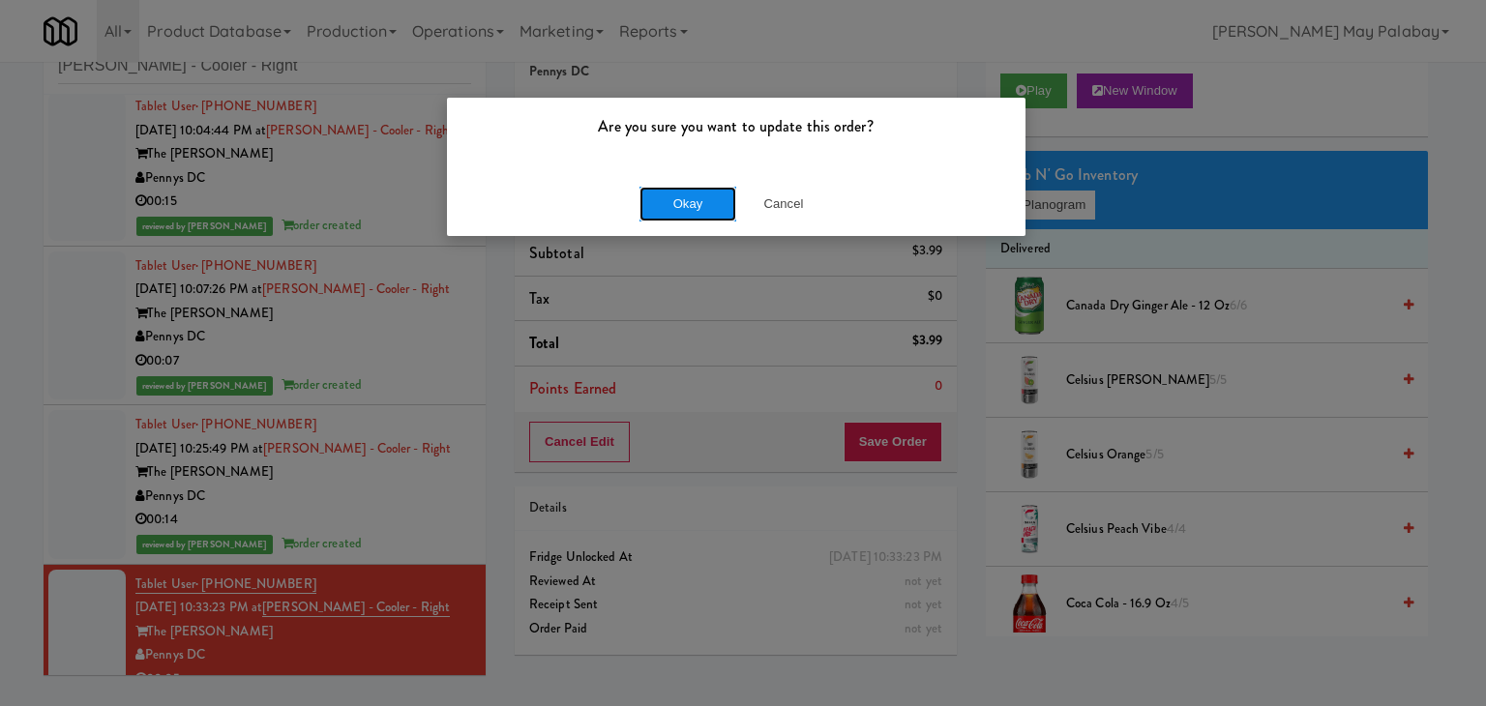
click at [677, 205] on button "Okay" at bounding box center [687, 204] width 97 height 35
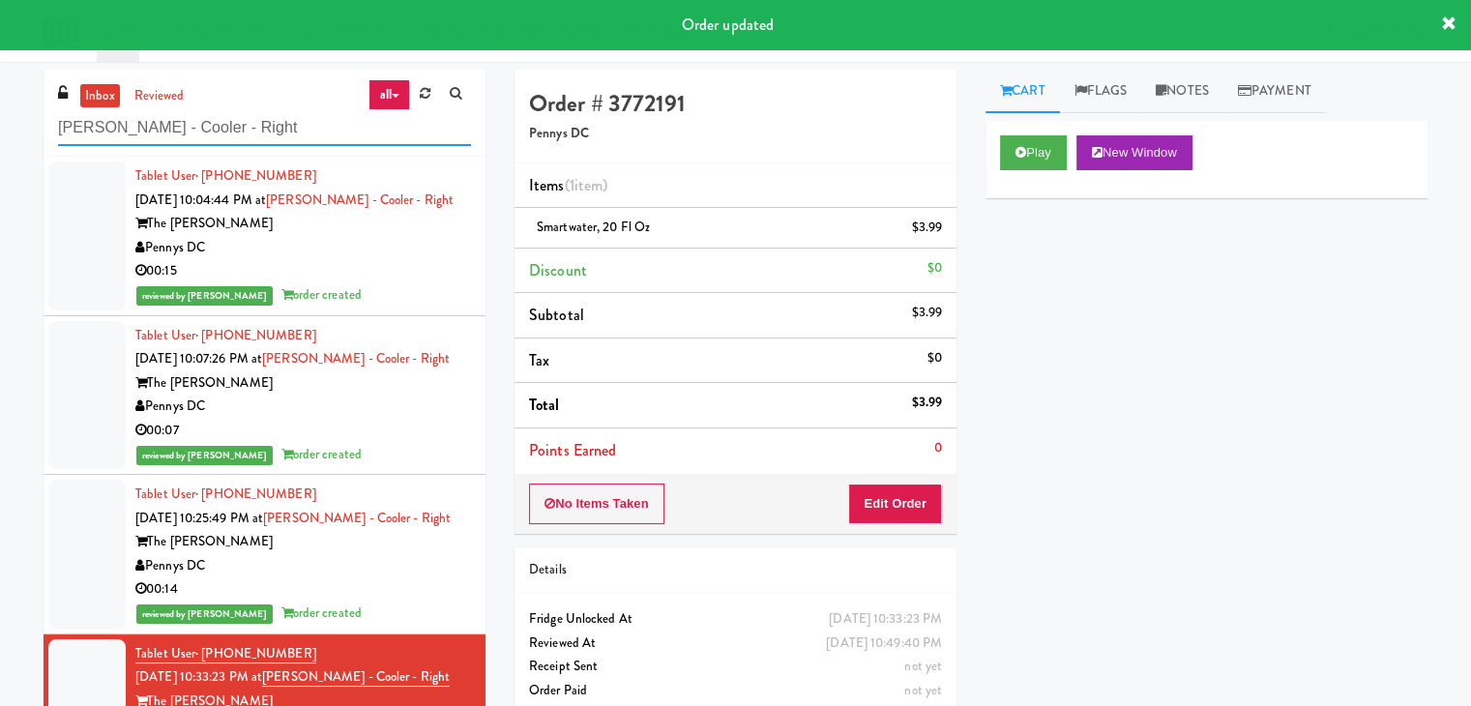
click at [295, 133] on input "Hale - Cooler - Right" at bounding box center [264, 128] width 413 height 36
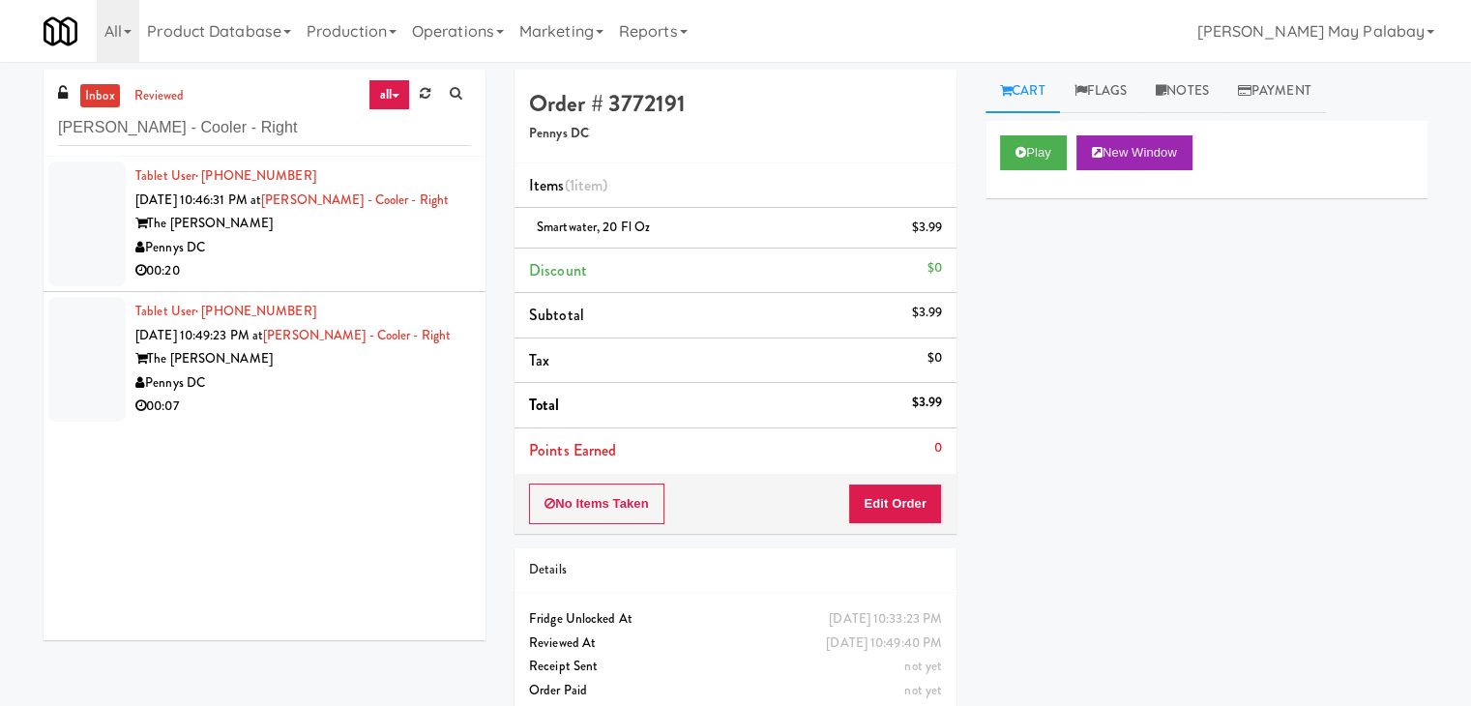
click at [306, 214] on div "The Hale" at bounding box center [303, 224] width 336 height 24
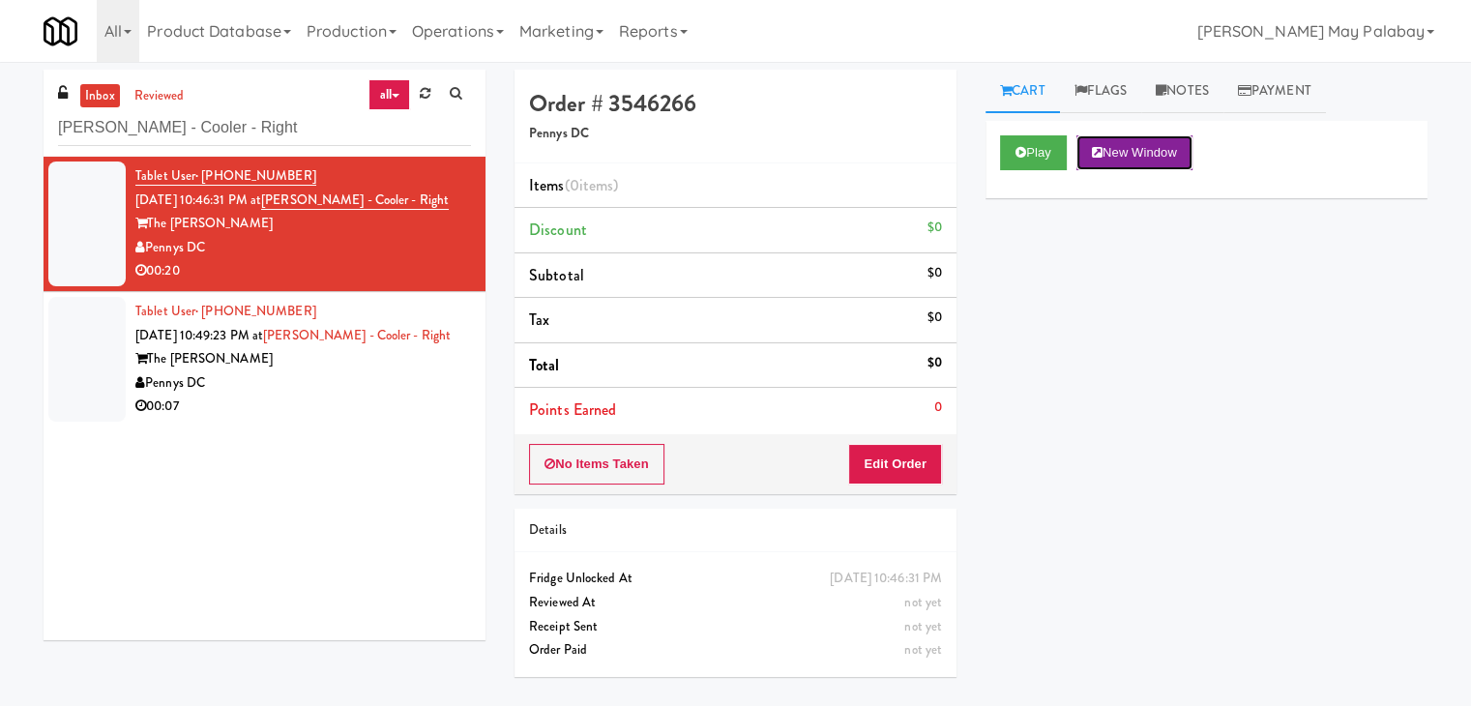
click at [1178, 153] on button "New Window" at bounding box center [1135, 152] width 116 height 35
drag, startPoint x: 889, startPoint y: 455, endPoint x: 924, endPoint y: 422, distance: 47.9
click at [888, 456] on button "Edit Order" at bounding box center [895, 464] width 94 height 41
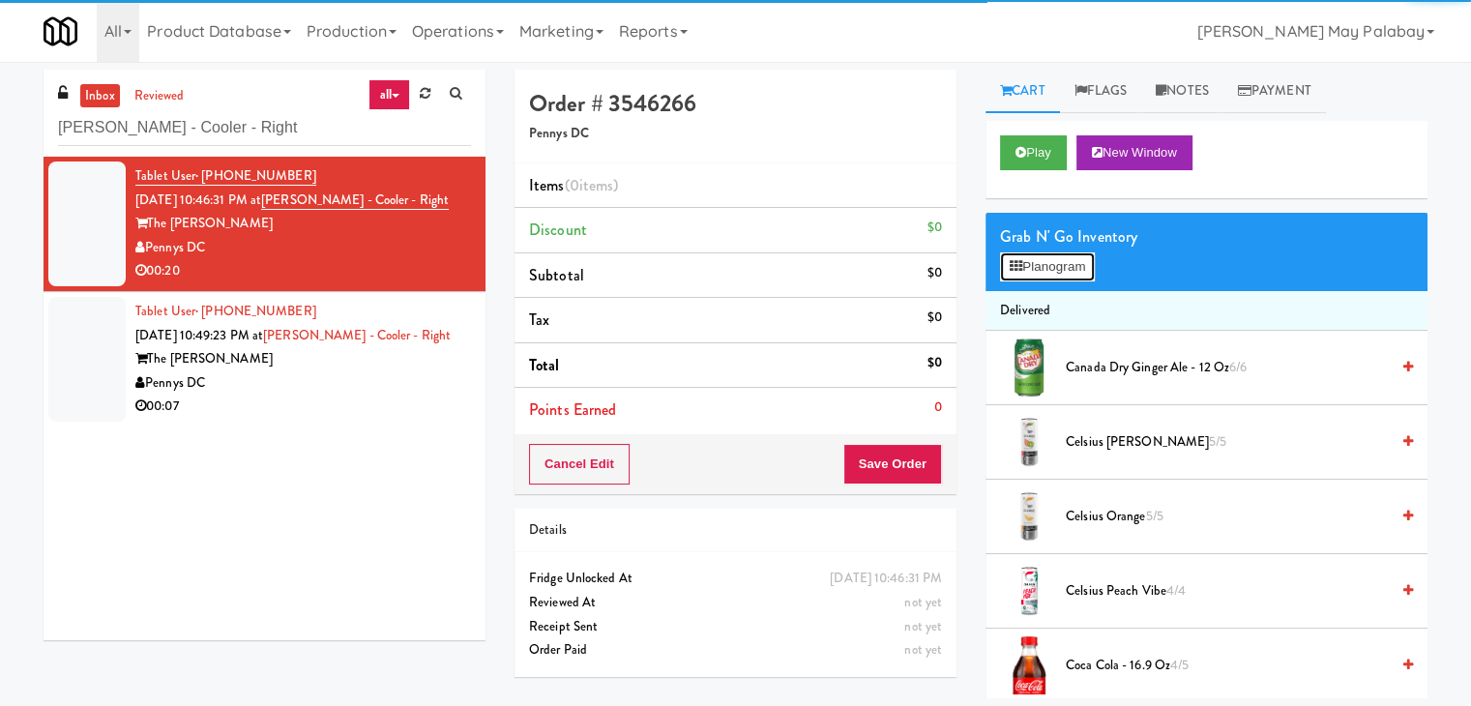
click at [1037, 274] on button "Planogram" at bounding box center [1047, 266] width 95 height 29
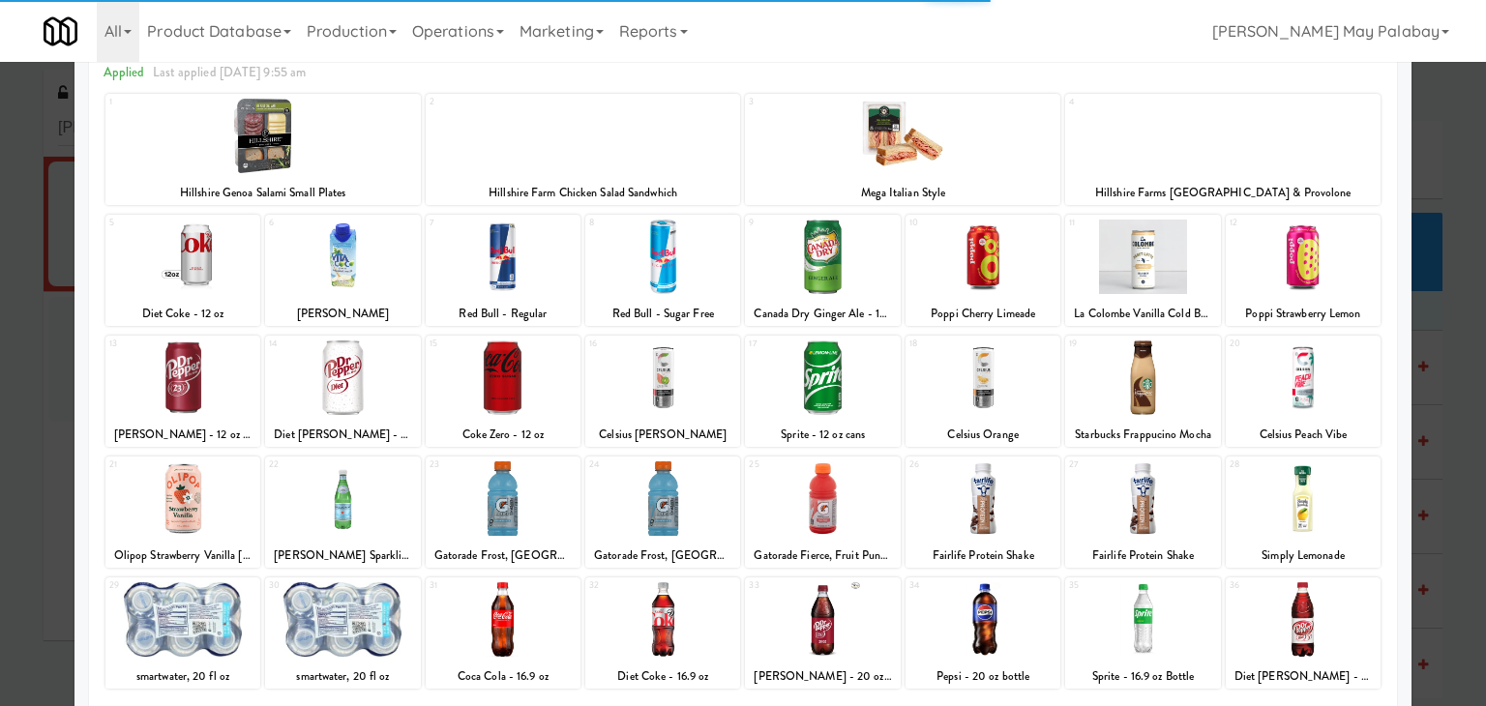
scroll to position [97, 0]
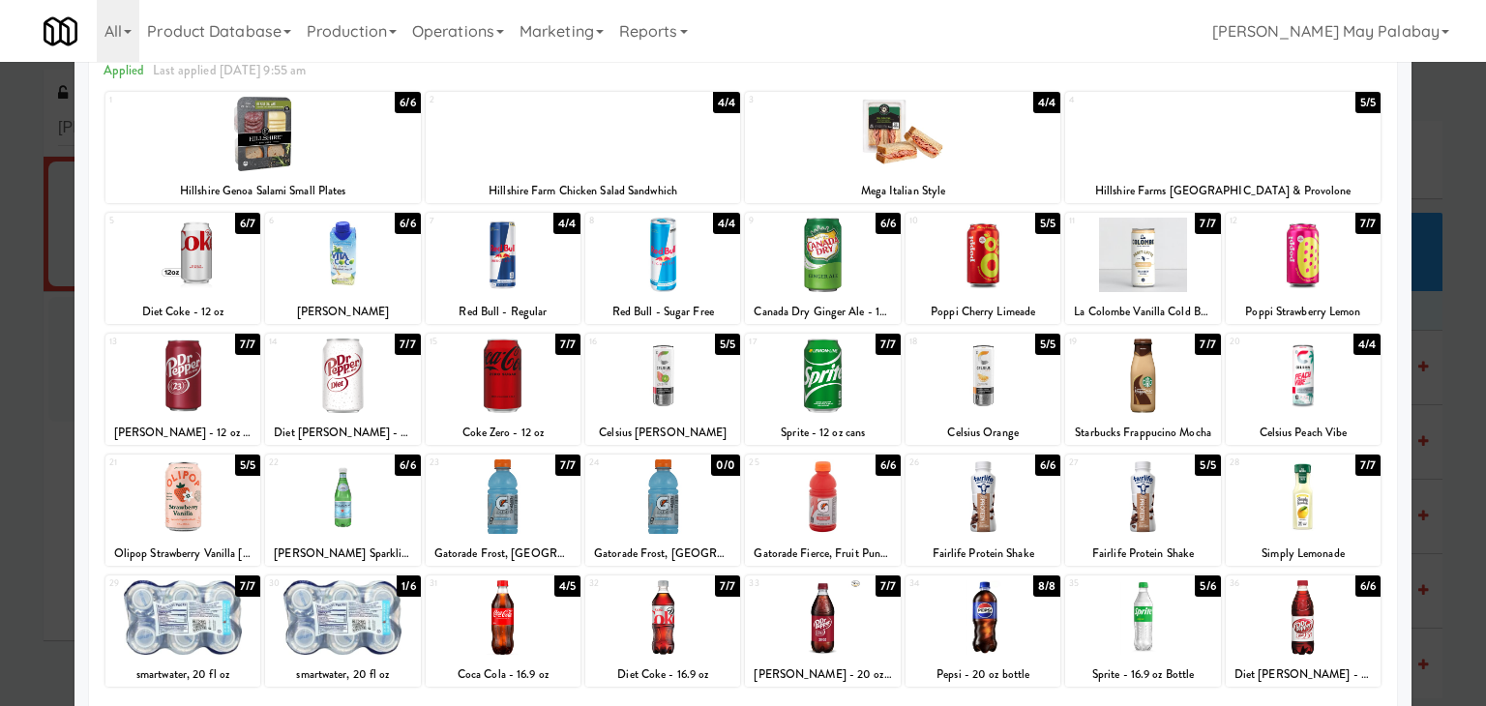
click at [563, 519] on div at bounding box center [503, 497] width 155 height 74
click at [1467, 334] on div at bounding box center [743, 353] width 1486 height 706
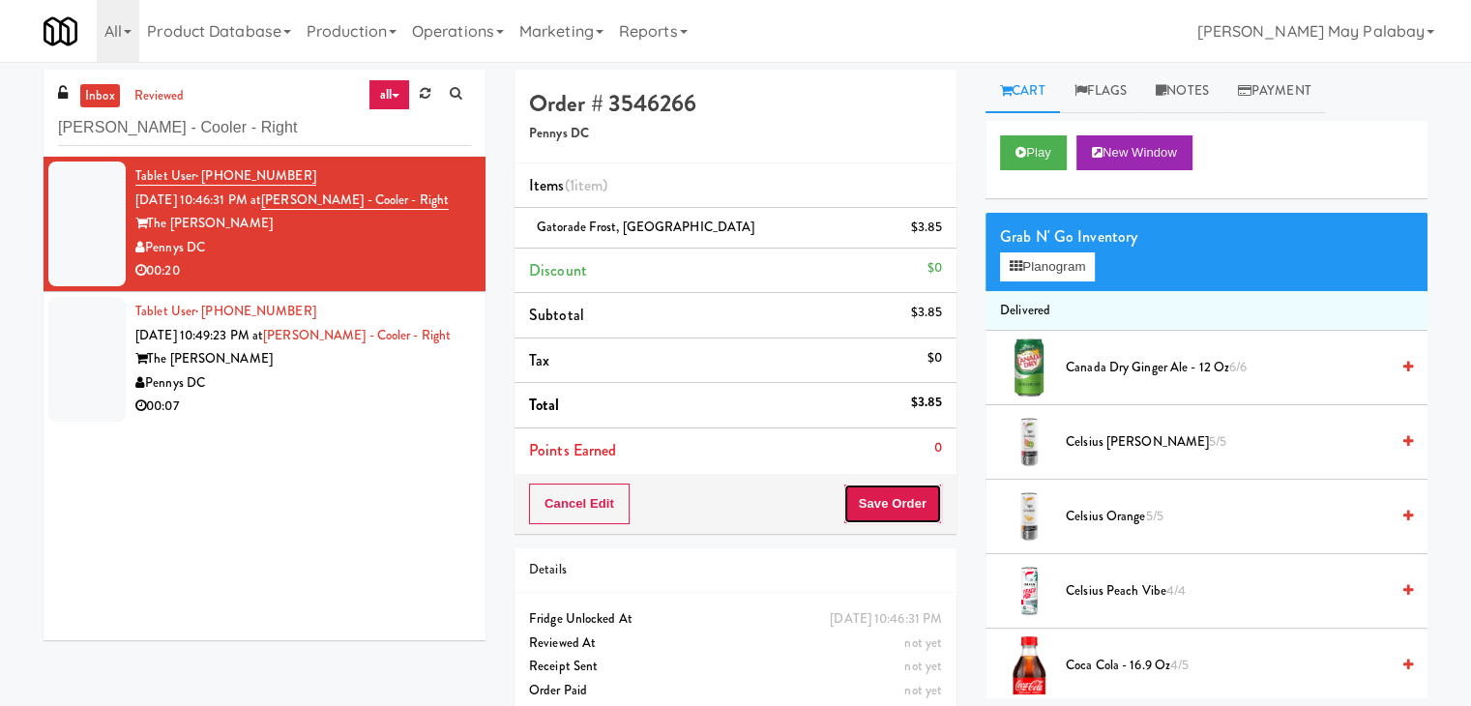
click at [905, 496] on button "Save Order" at bounding box center [893, 504] width 99 height 41
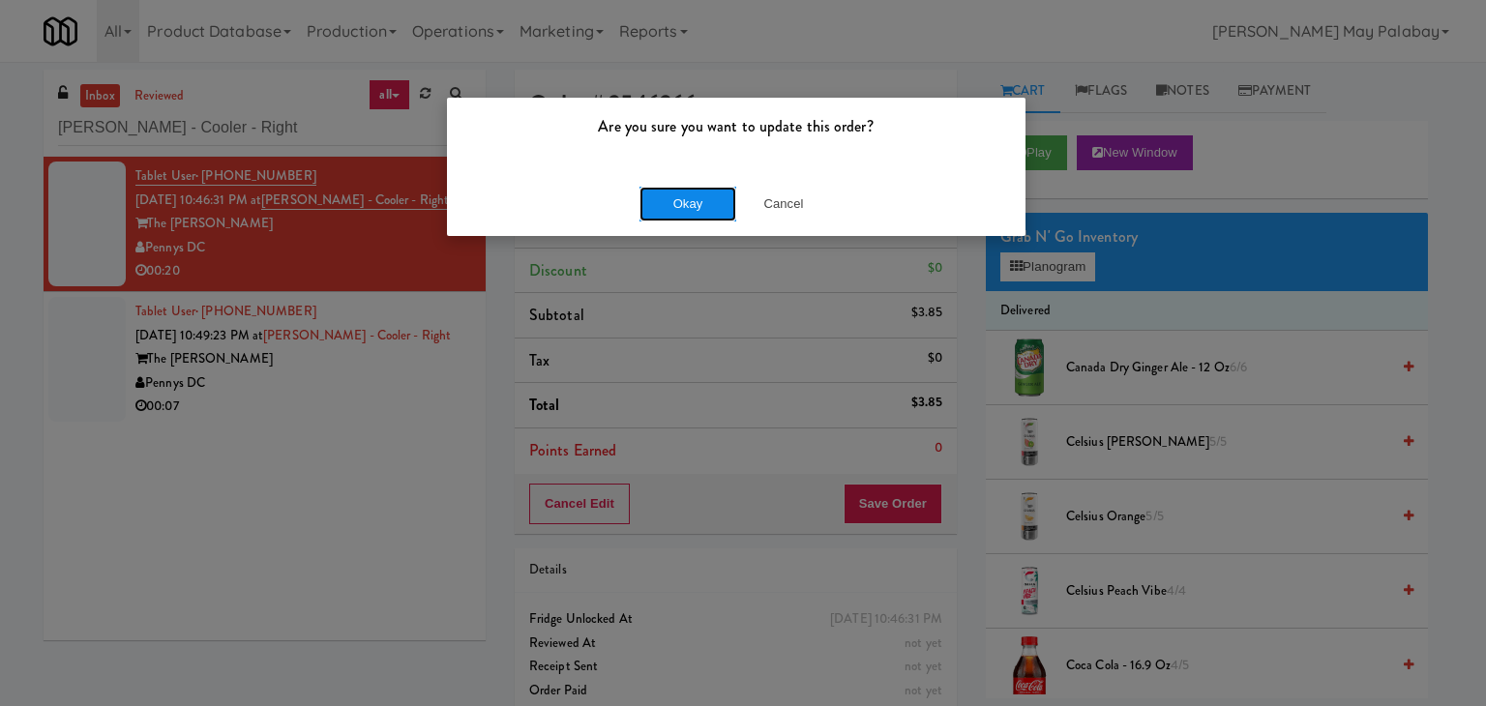
click at [677, 210] on button "Okay" at bounding box center [687, 204] width 97 height 35
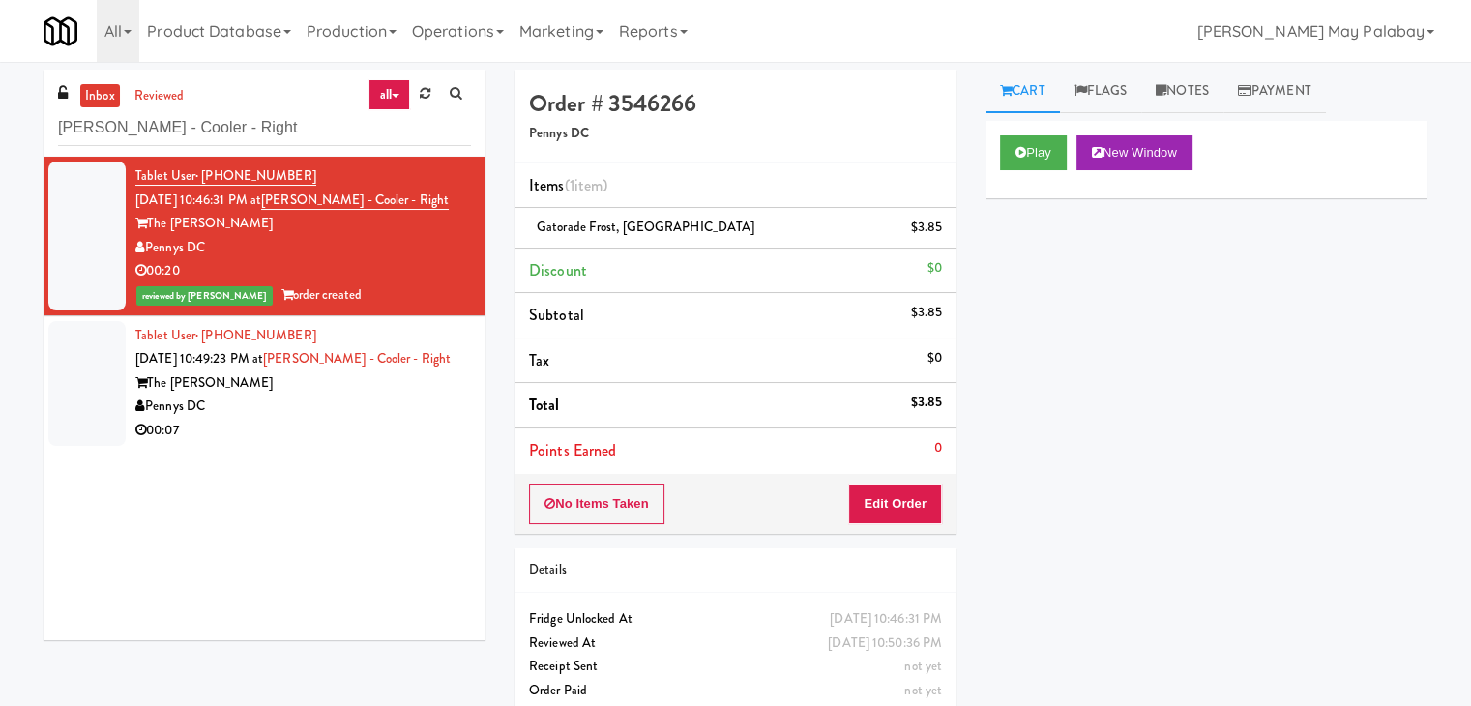
click at [266, 422] on div "00:07" at bounding box center [303, 431] width 336 height 24
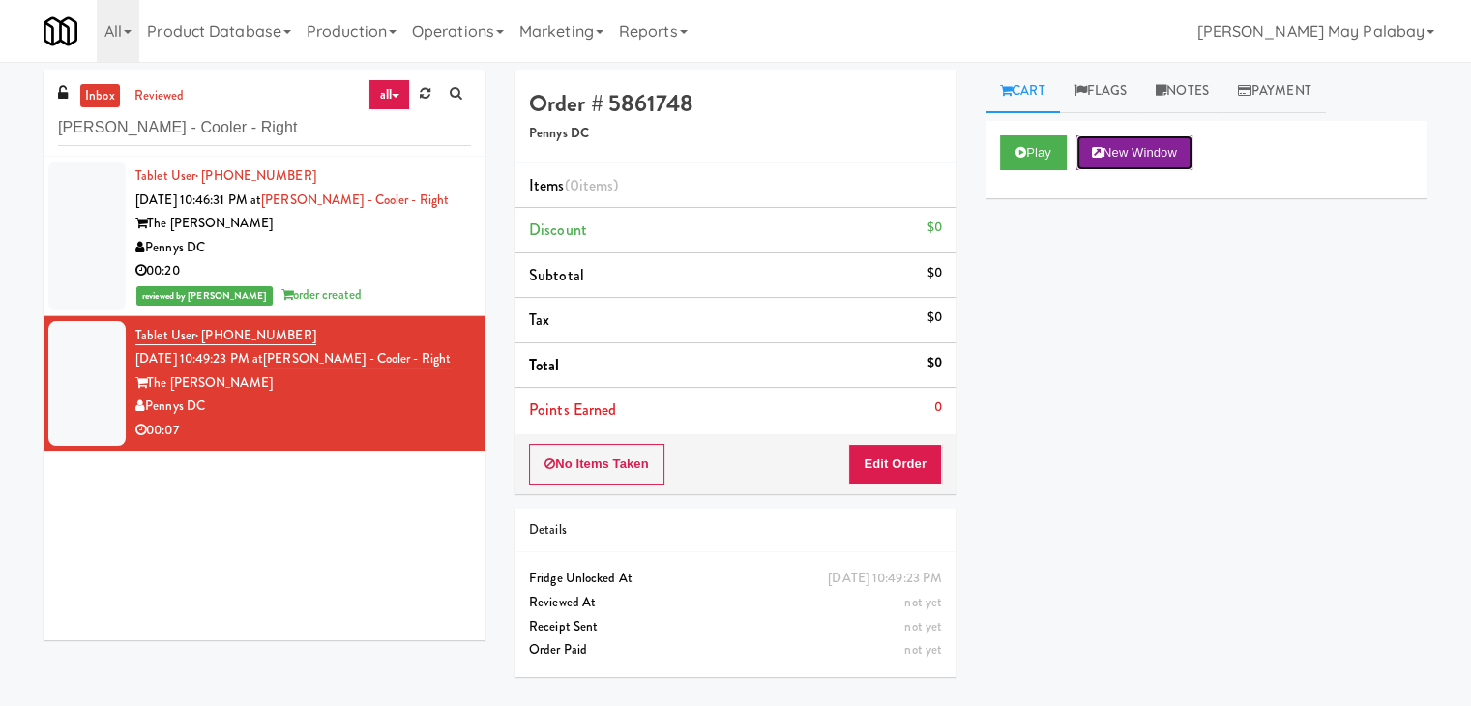
click at [1167, 152] on button "New Window" at bounding box center [1135, 152] width 116 height 35
click at [909, 457] on button "Edit Order" at bounding box center [895, 464] width 94 height 41
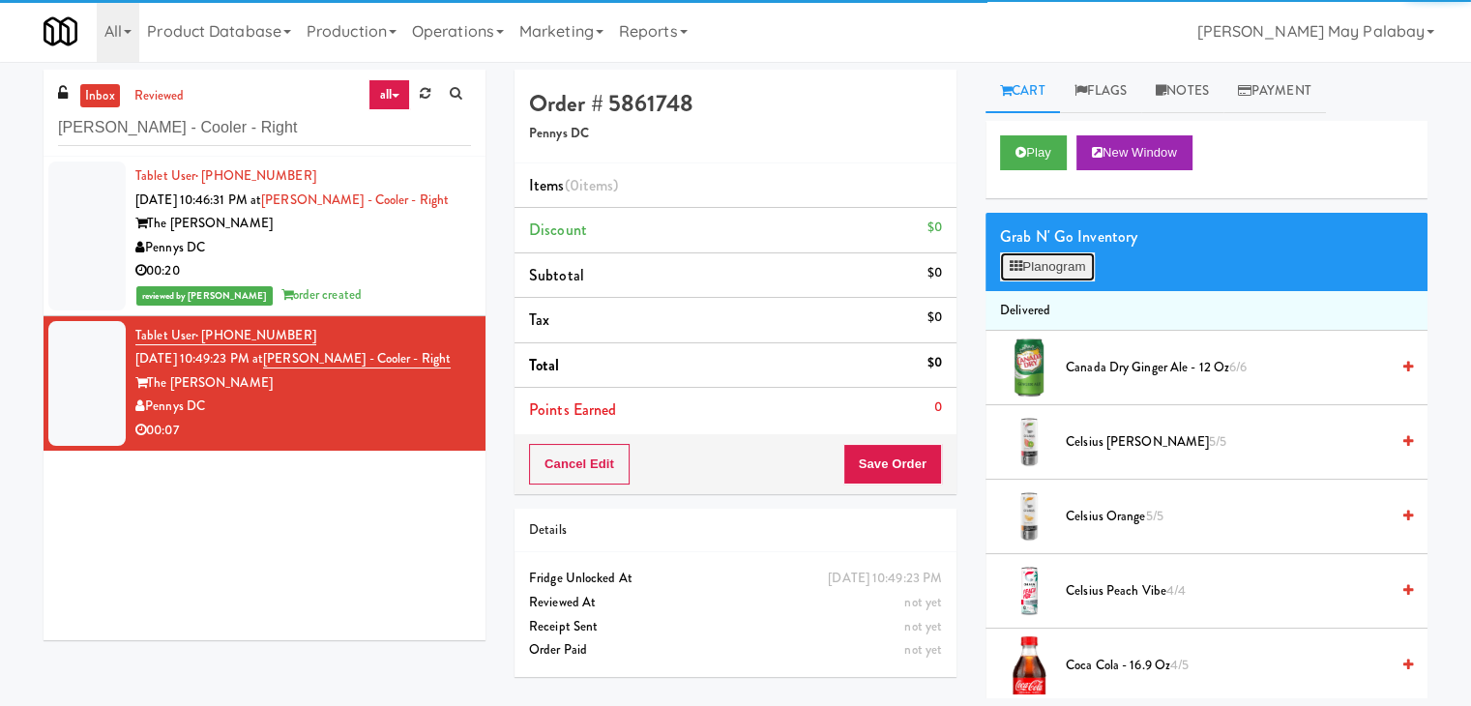
click at [1037, 267] on button "Planogram" at bounding box center [1047, 266] width 95 height 29
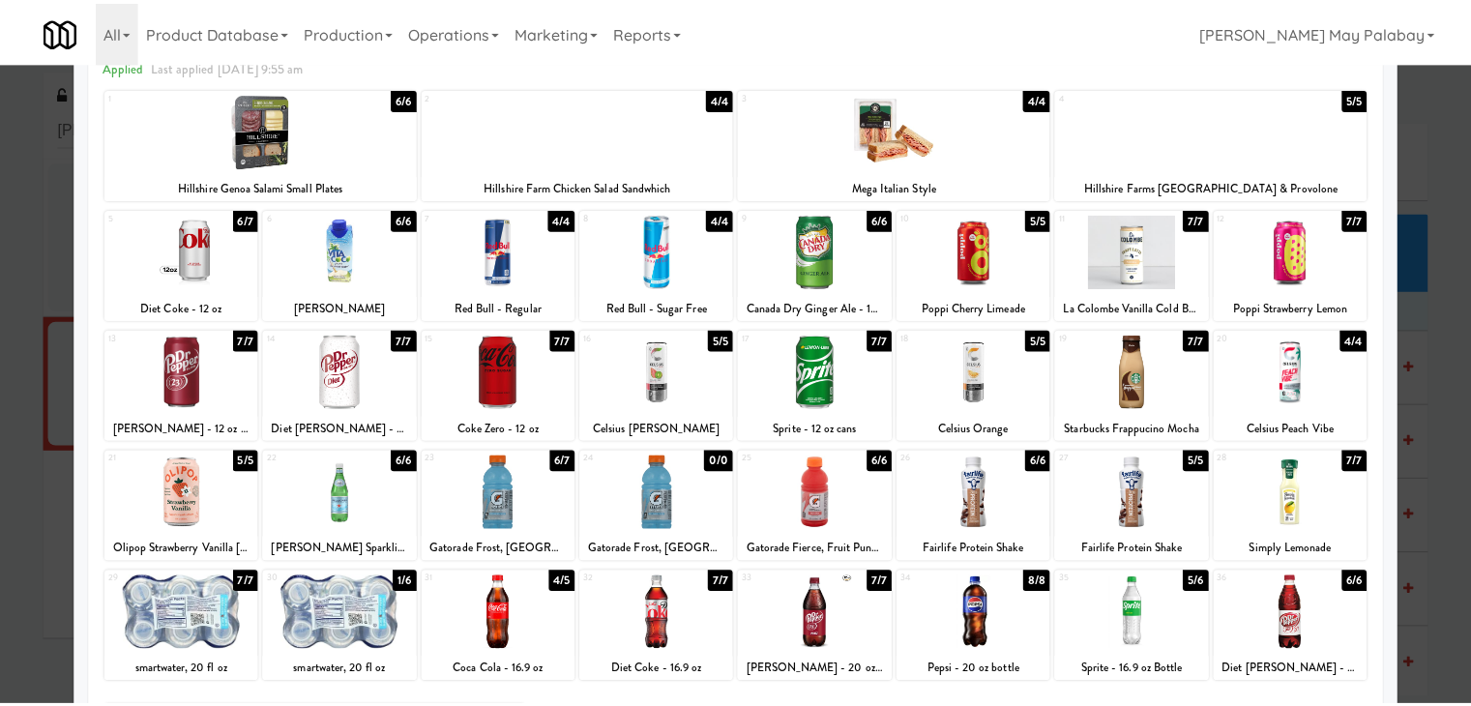
scroll to position [97, 0]
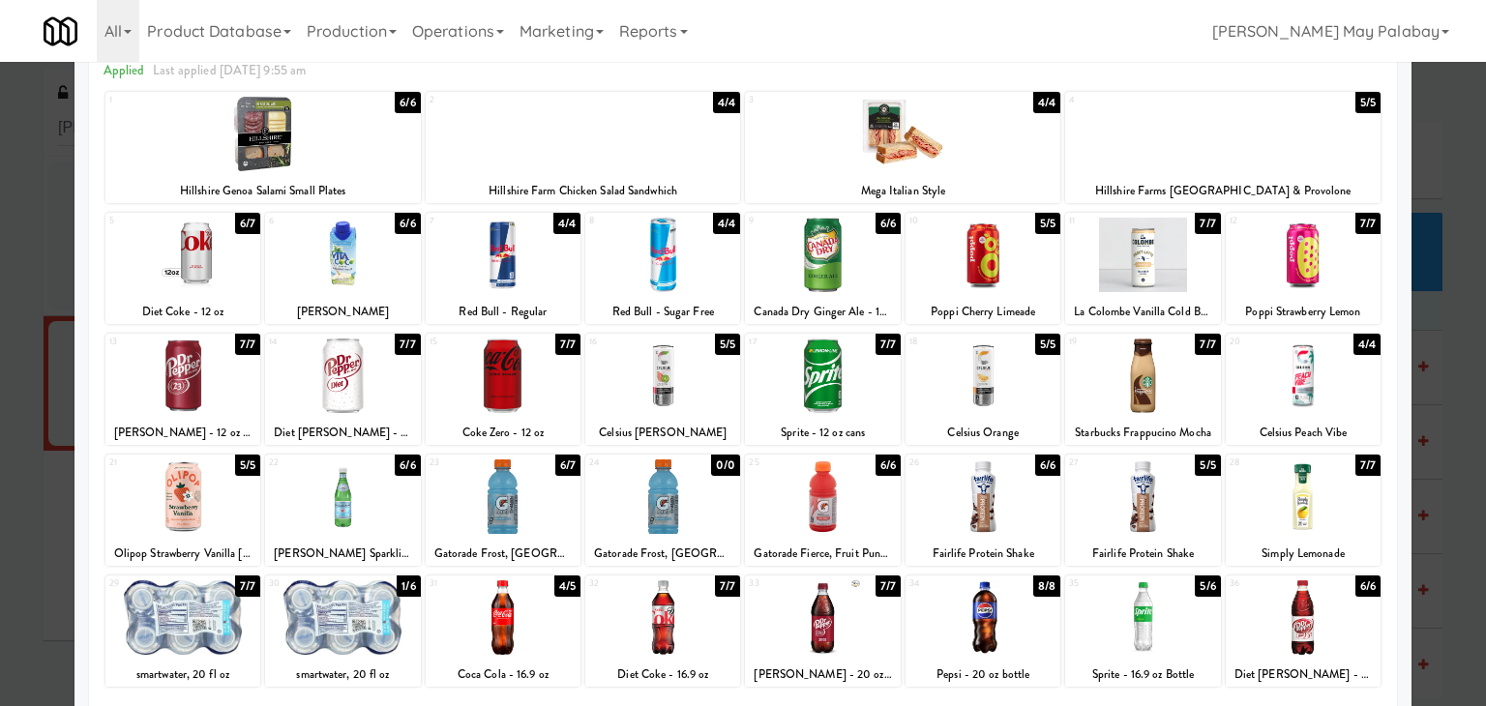
click at [1454, 468] on div at bounding box center [743, 353] width 1486 height 706
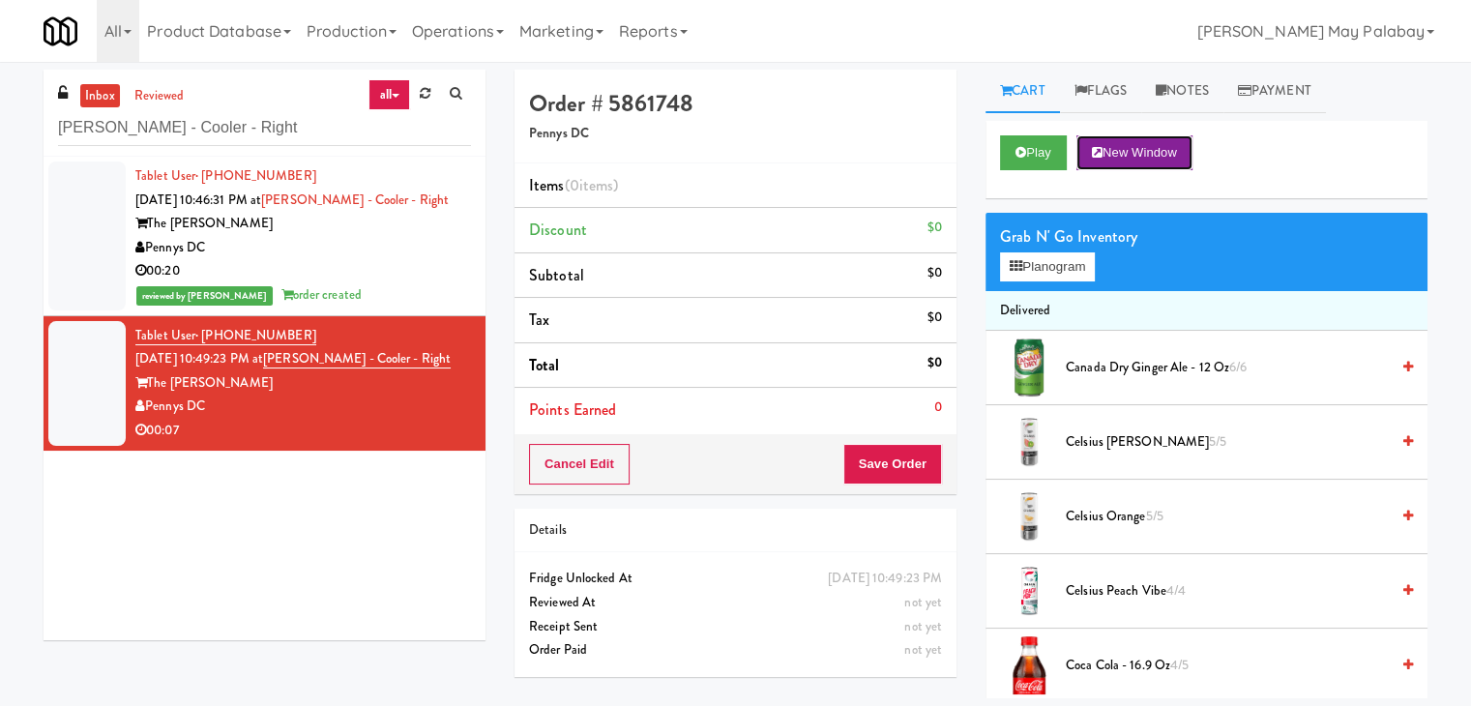
click at [1180, 163] on button "New Window" at bounding box center [1135, 152] width 116 height 35
click at [1035, 253] on button "Planogram" at bounding box center [1047, 266] width 95 height 29
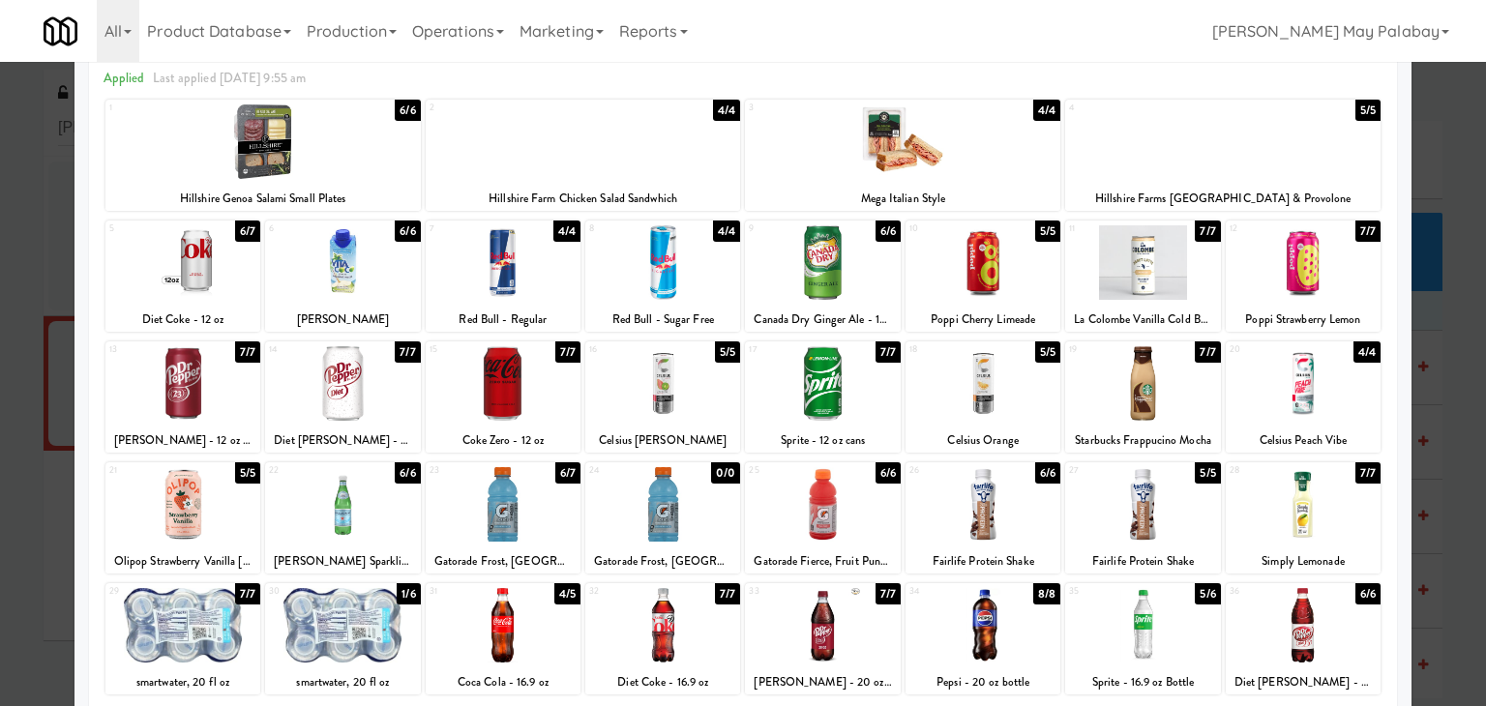
scroll to position [97, 0]
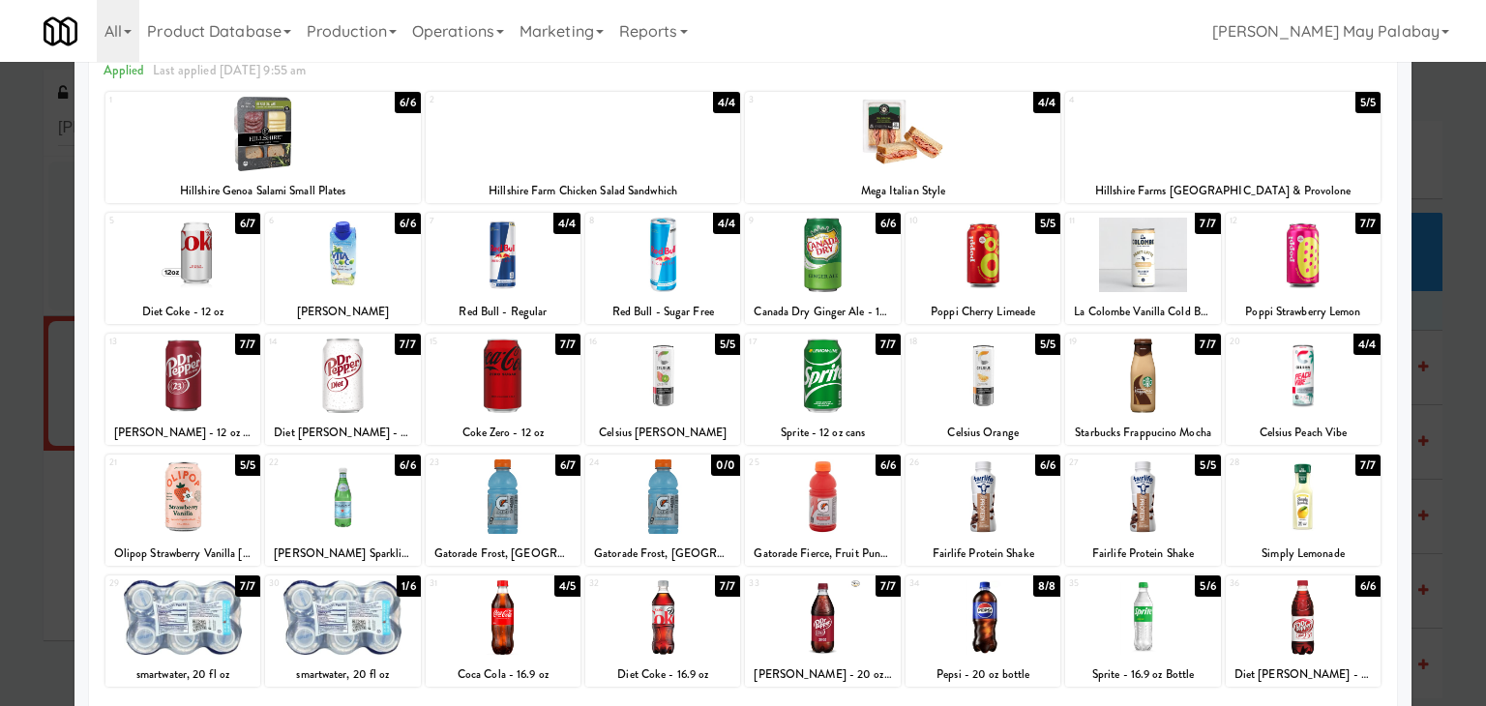
click at [1203, 527] on div at bounding box center [1142, 497] width 155 height 74
click at [1431, 389] on div at bounding box center [743, 353] width 1486 height 706
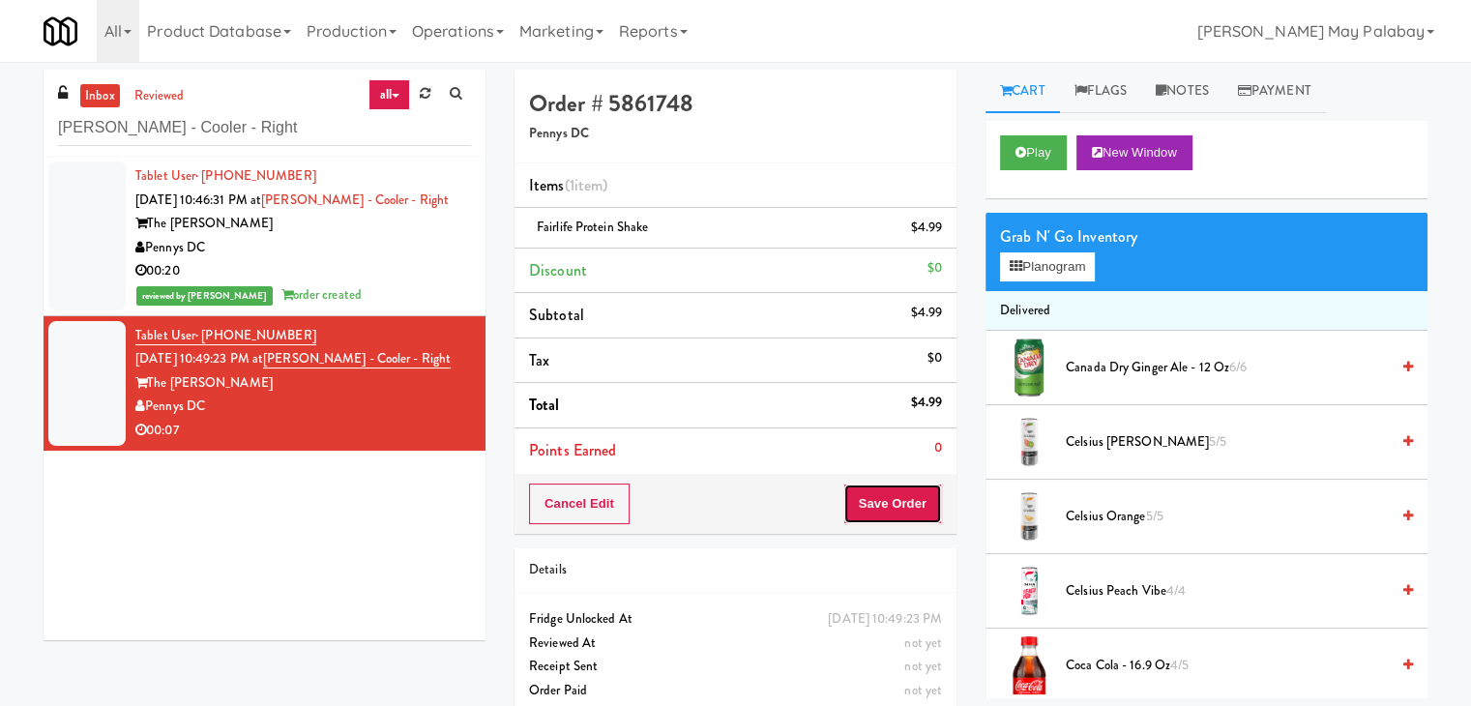
click at [884, 504] on button "Save Order" at bounding box center [893, 504] width 99 height 41
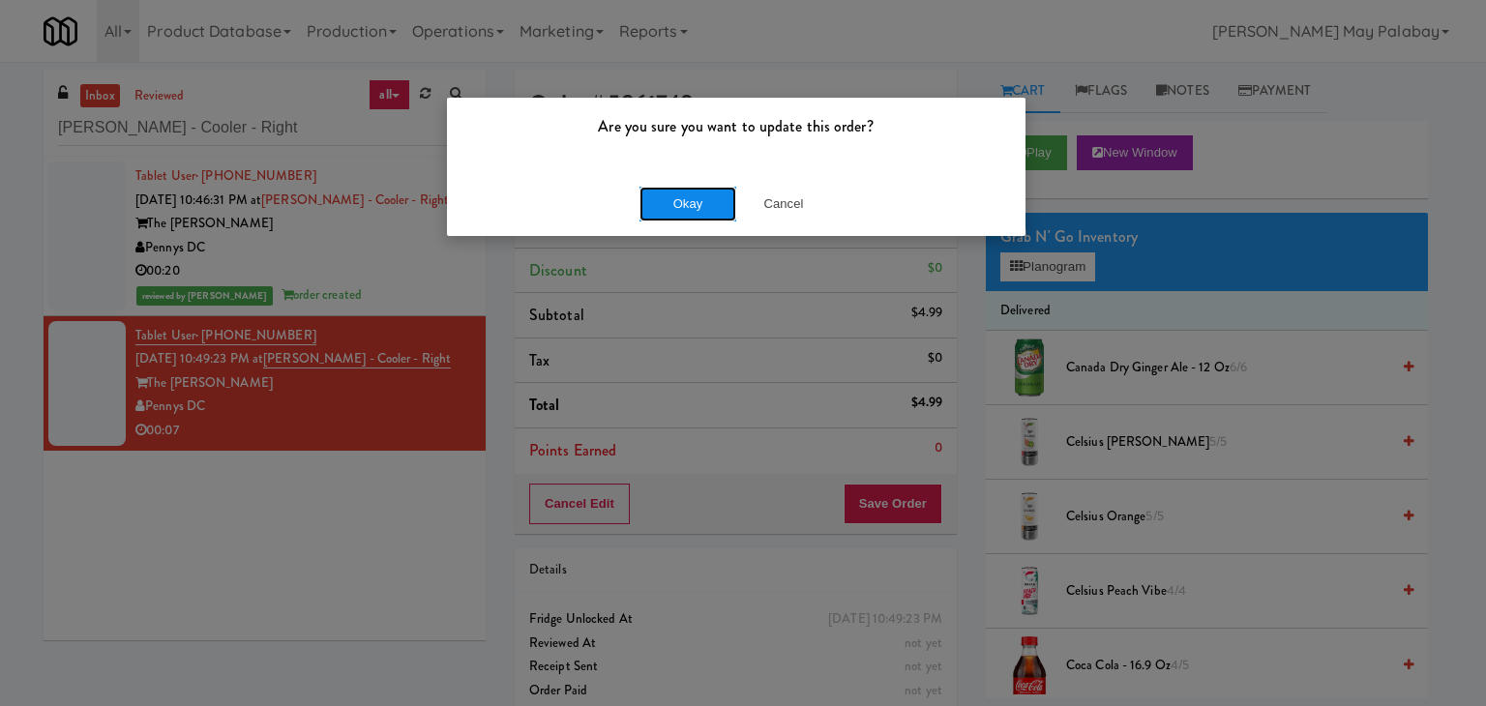
click at [700, 202] on button "Okay" at bounding box center [687, 204] width 97 height 35
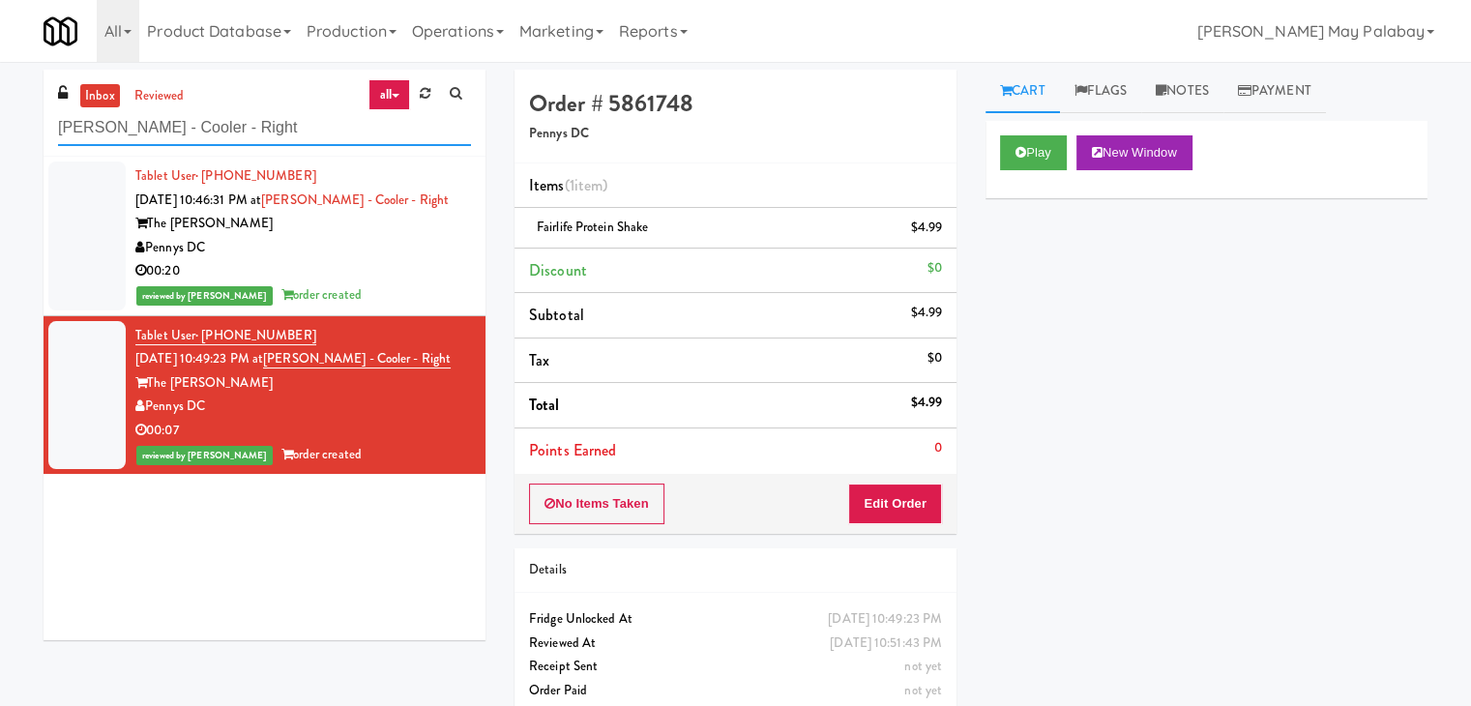
drag, startPoint x: 224, startPoint y: 133, endPoint x: 0, endPoint y: 144, distance: 224.7
click at [0, 144] on div "inbox reviewed all all unclear take inventory issue suspicious failed recent ad…" at bounding box center [735, 401] width 1471 height 662
paste input "1000 S Clark - Left - Fridge"
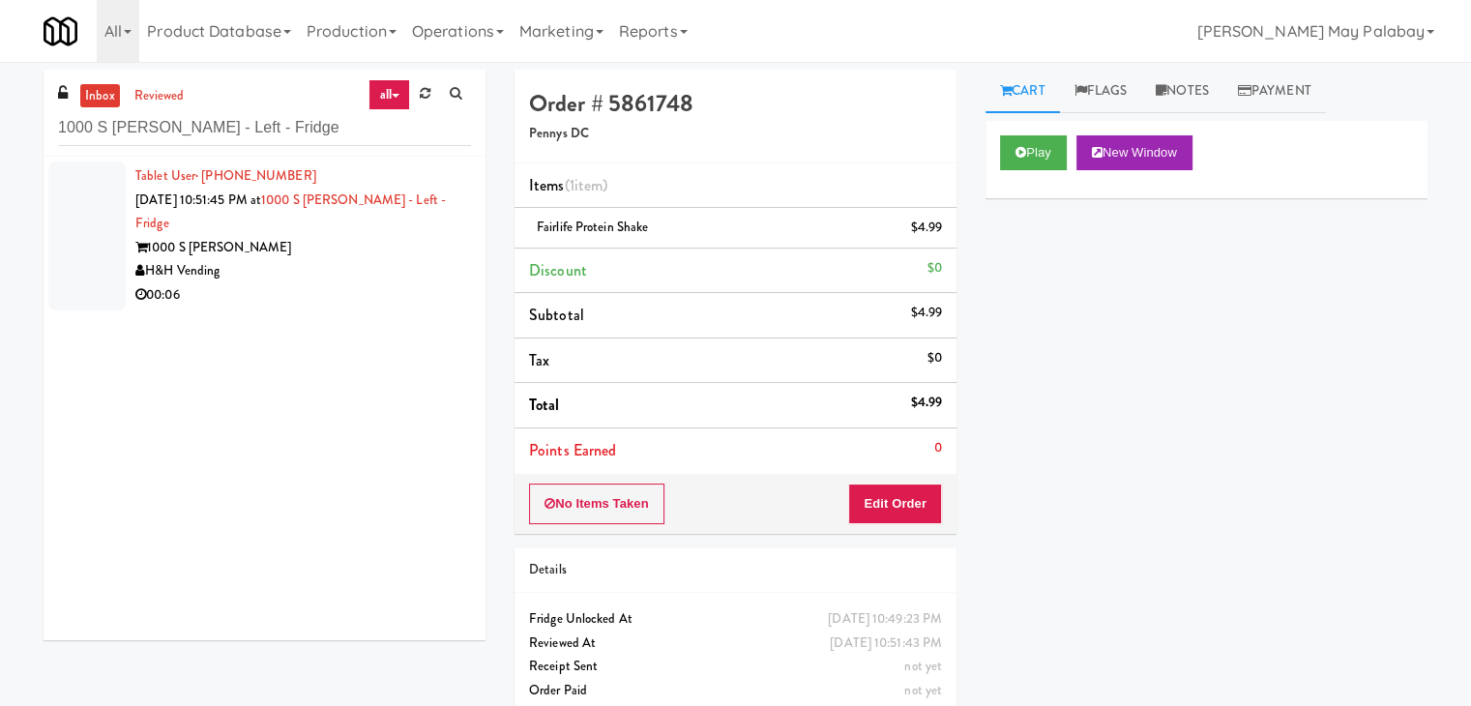
click at [233, 188] on div "Tablet User · (847) 571-1254 Sep 20, 2025 10:51:45 PM at 1000 S Clark - Left - …" at bounding box center [303, 235] width 336 height 143
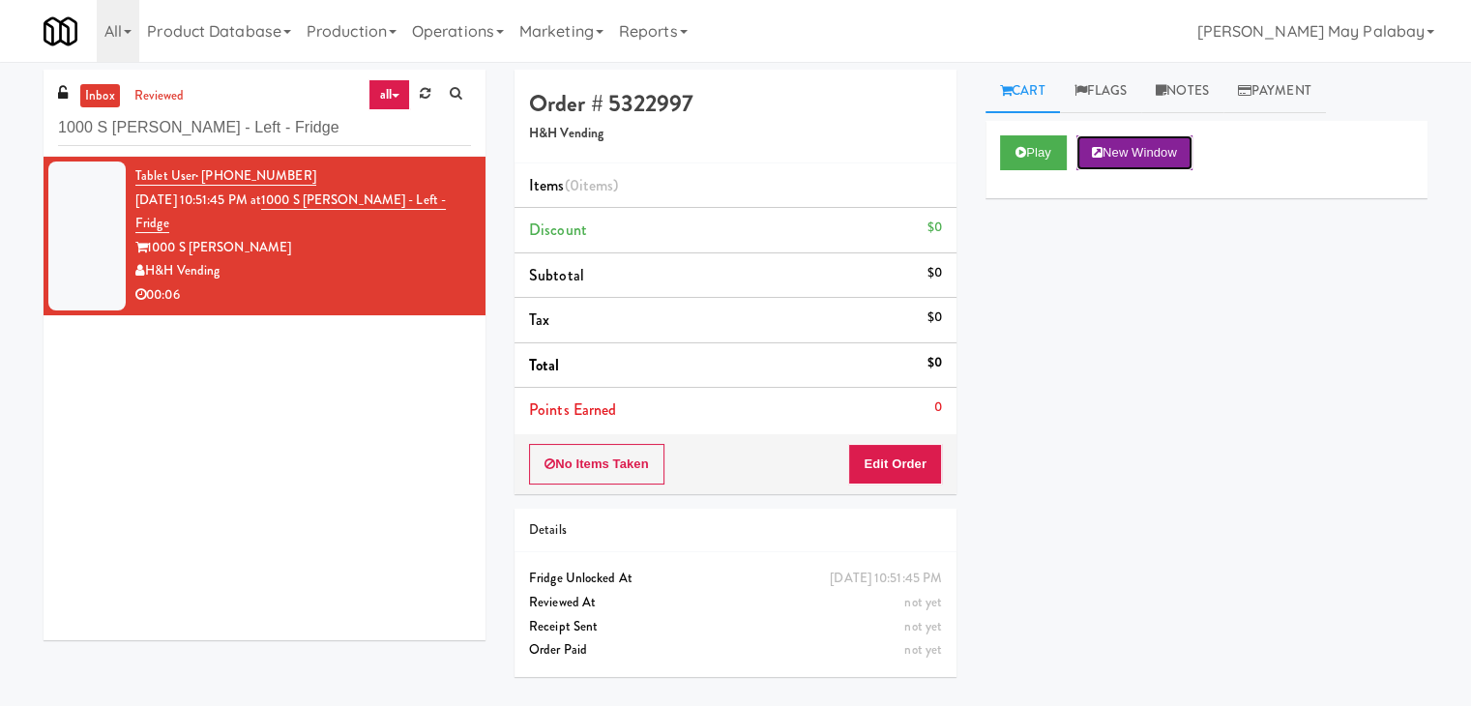
click at [1114, 153] on button "New Window" at bounding box center [1135, 152] width 116 height 35
click at [882, 455] on button "Edit Order" at bounding box center [895, 464] width 94 height 41
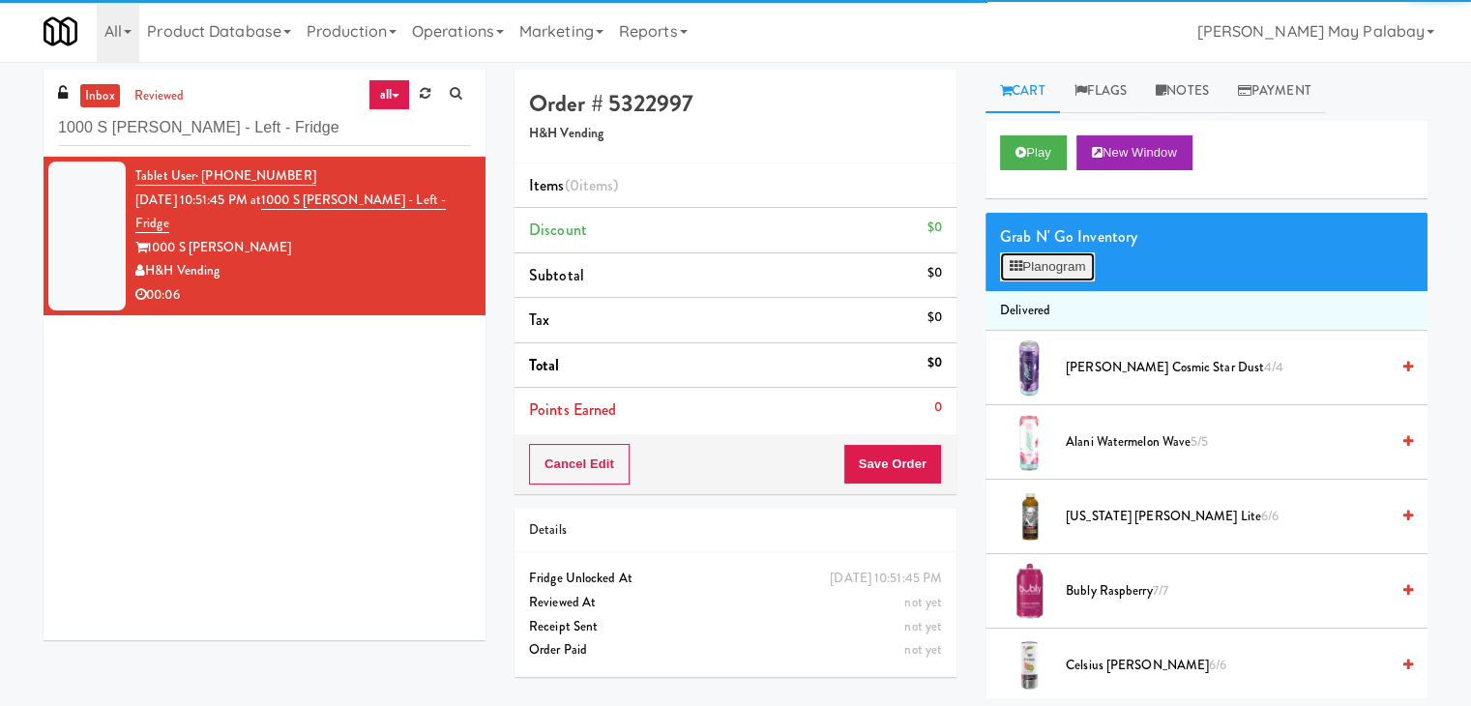
click at [1073, 264] on button "Planogram" at bounding box center [1047, 266] width 95 height 29
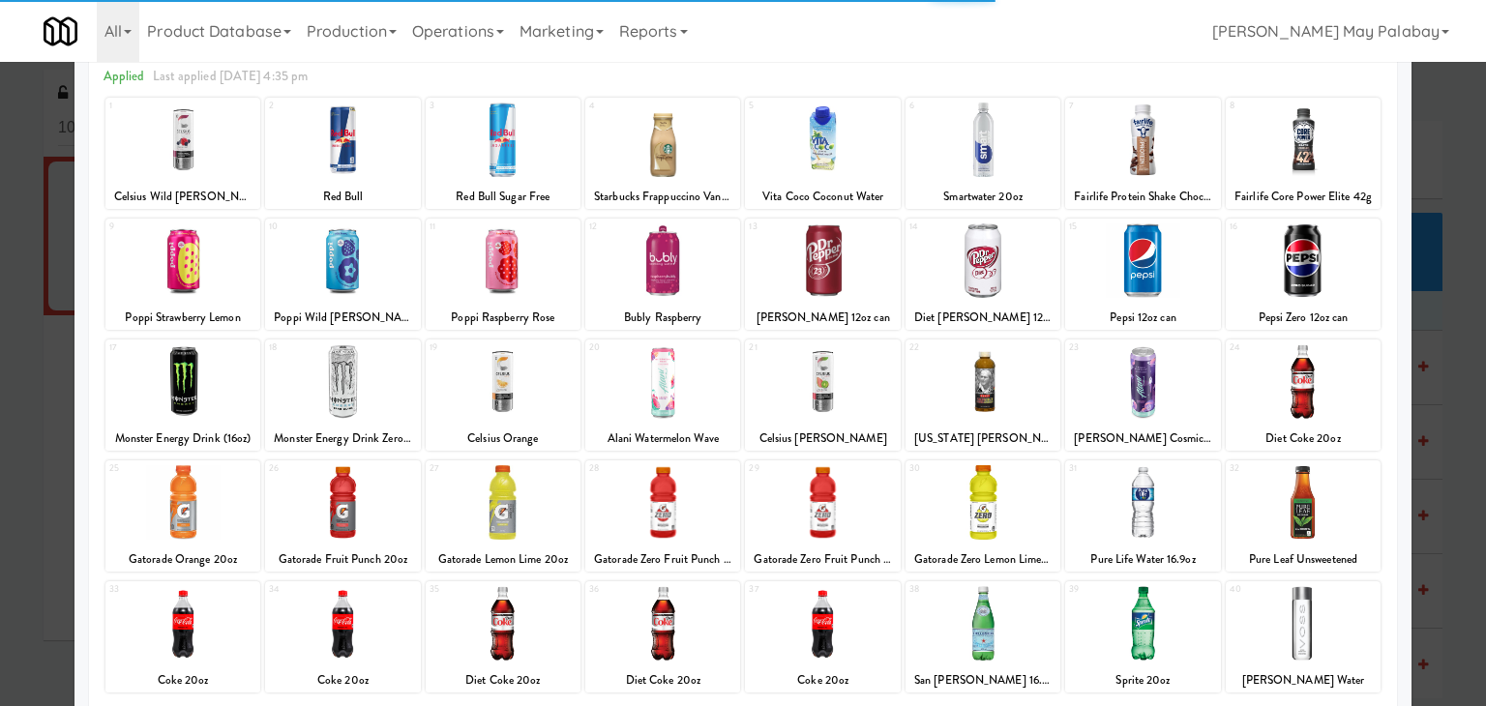
scroll to position [97, 0]
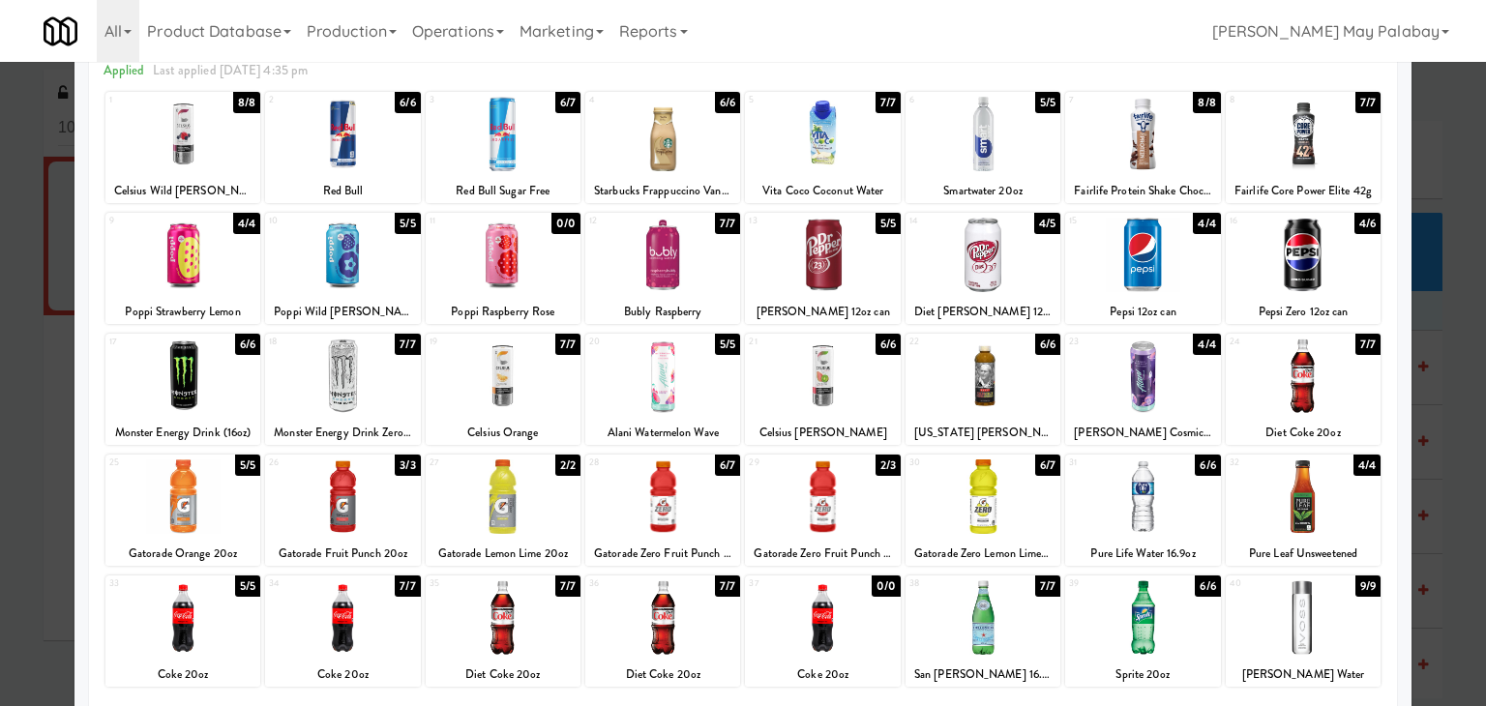
click at [1193, 655] on div "39 6/6 Sprite 20oz" at bounding box center [1142, 631] width 155 height 111
click at [1439, 392] on div at bounding box center [743, 353] width 1486 height 706
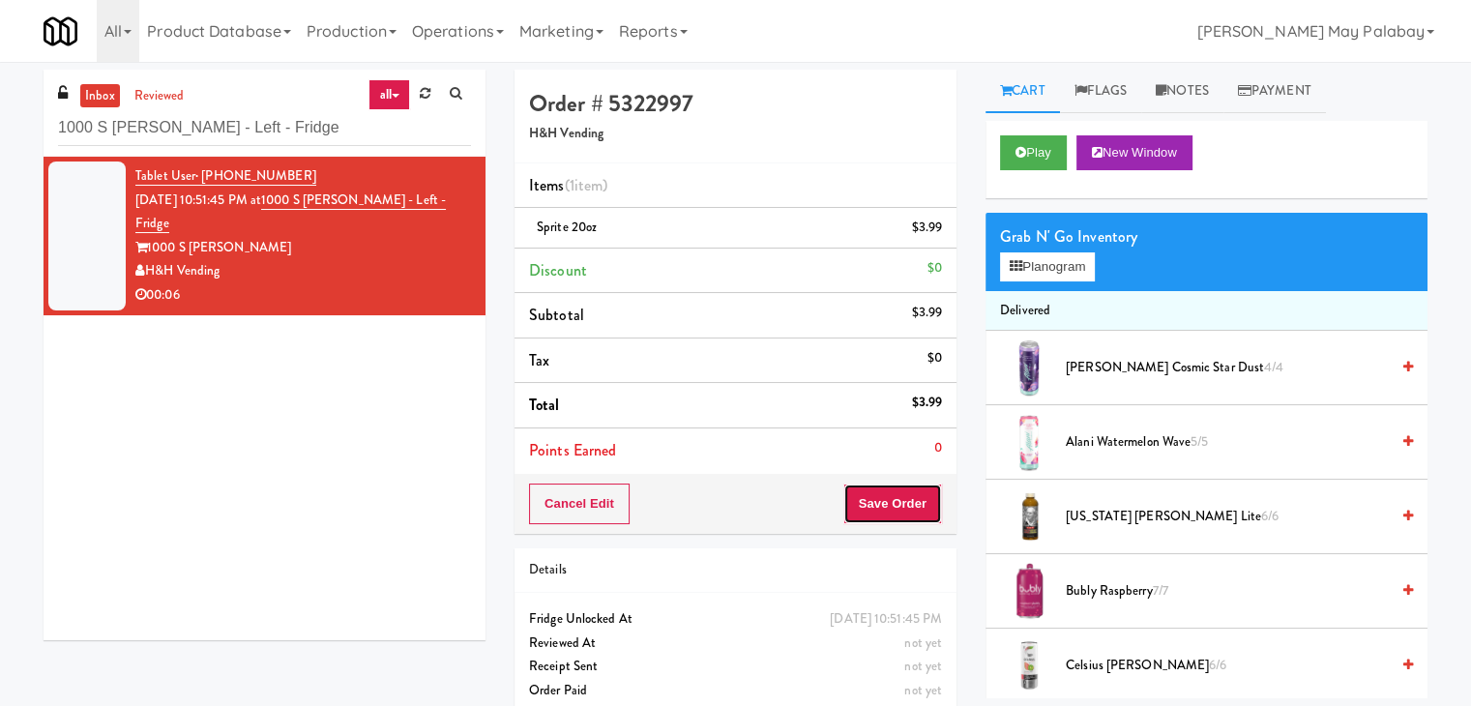
click at [867, 513] on button "Save Order" at bounding box center [893, 504] width 99 height 41
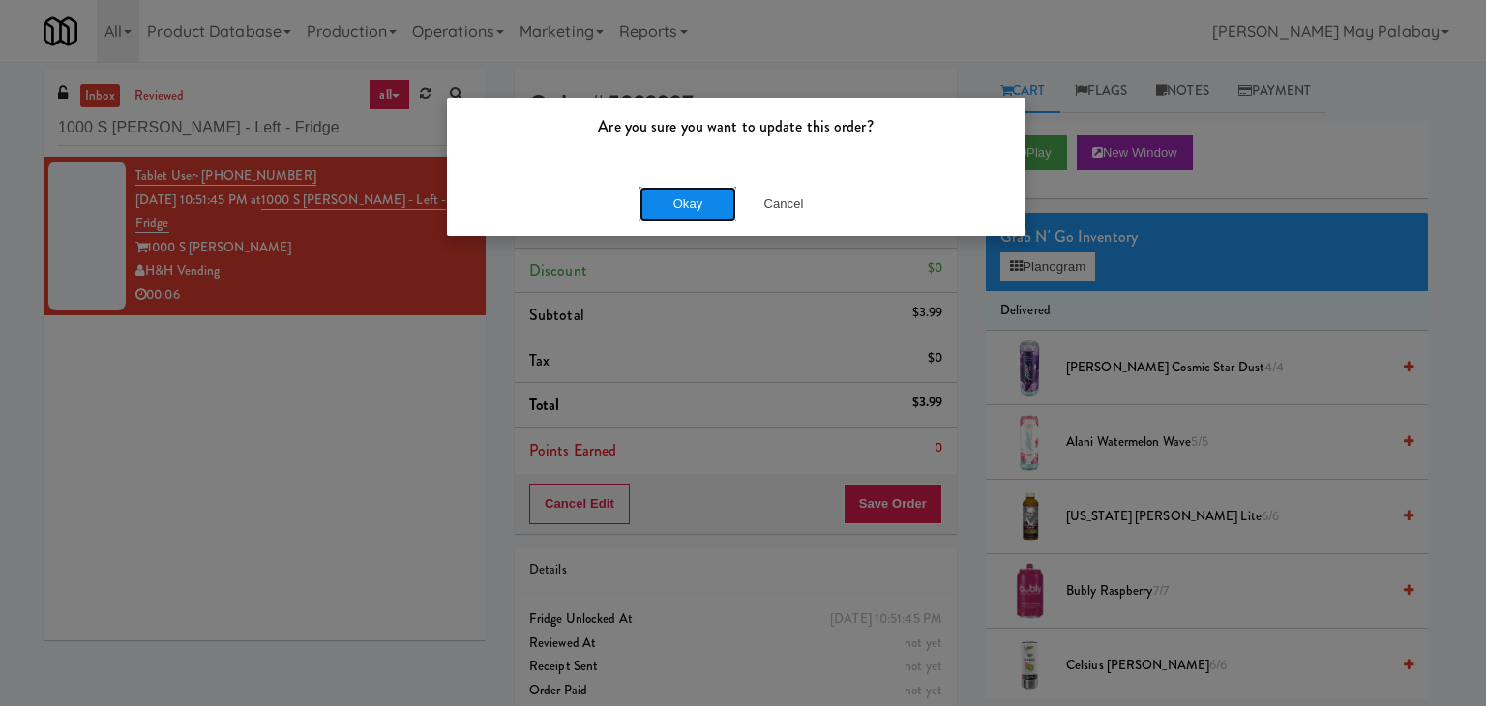
click at [694, 202] on button "Okay" at bounding box center [687, 204] width 97 height 35
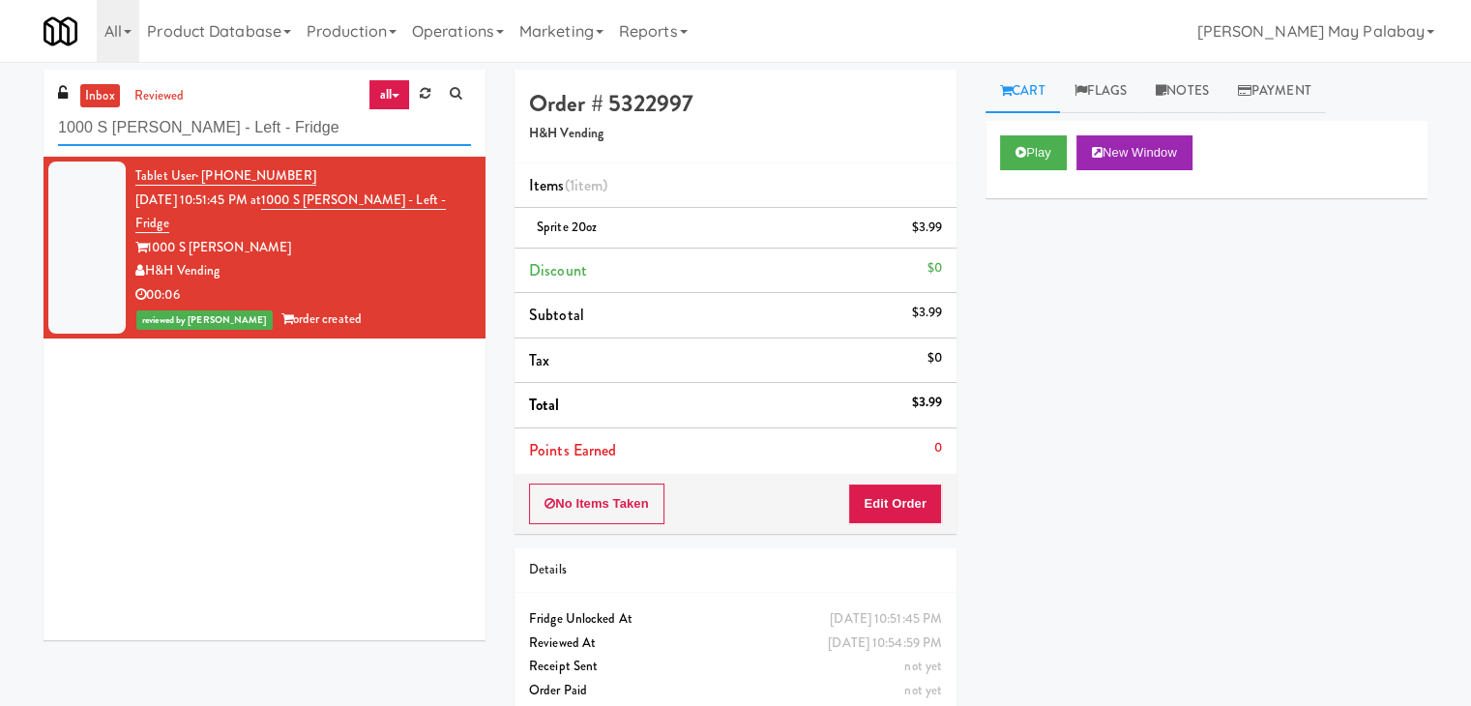
drag, startPoint x: 349, startPoint y: 144, endPoint x: 43, endPoint y: 133, distance: 306.9
click at [43, 133] on div "inbox reviewed all all unclear take inventory issue suspicious failed recent ad…" at bounding box center [264, 362] width 471 height 585
paste input "Charles River - Ambient - Left"
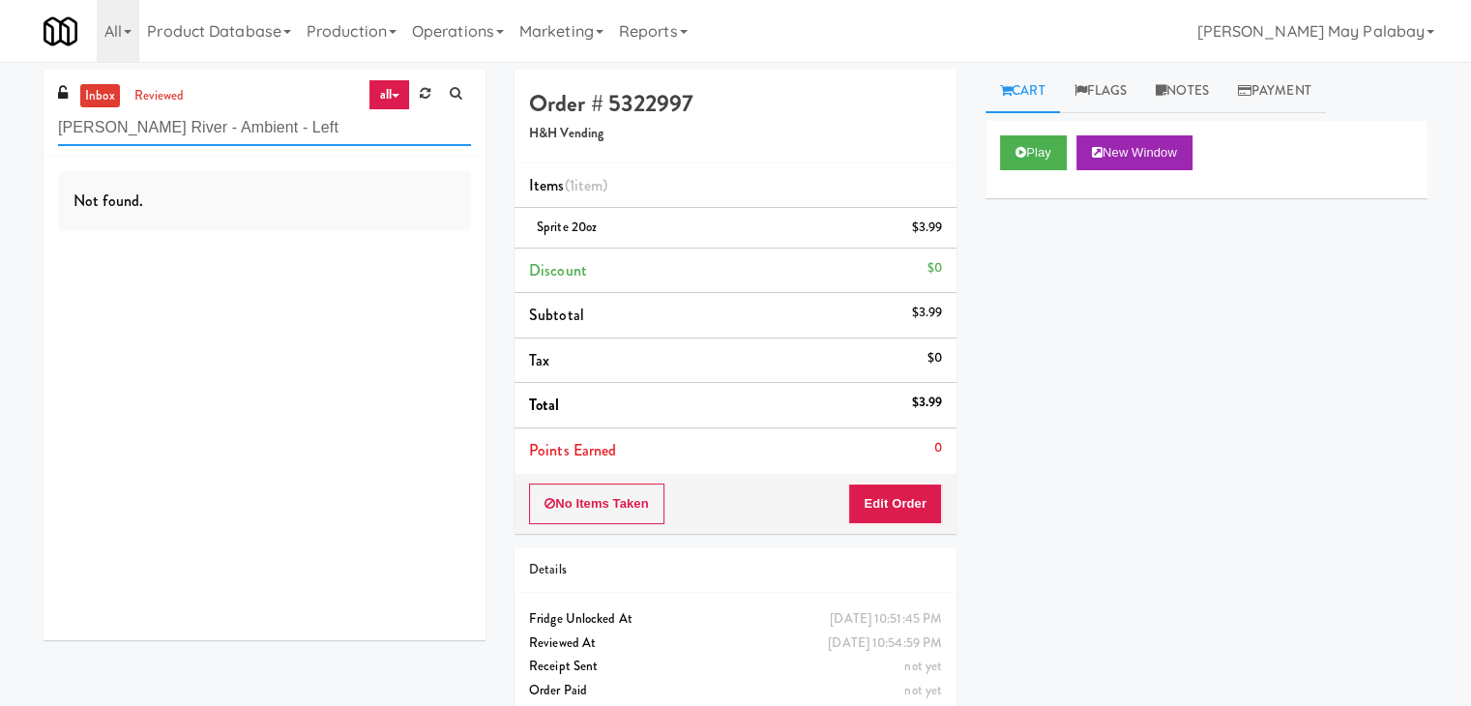
drag, startPoint x: 274, startPoint y: 135, endPoint x: 0, endPoint y: 147, distance: 274.0
click at [0, 147] on div "inbox reviewed all all unclear take inventory issue suspicious failed recent ad…" at bounding box center [735, 401] width 1471 height 662
paste input "entra - Main Floor"
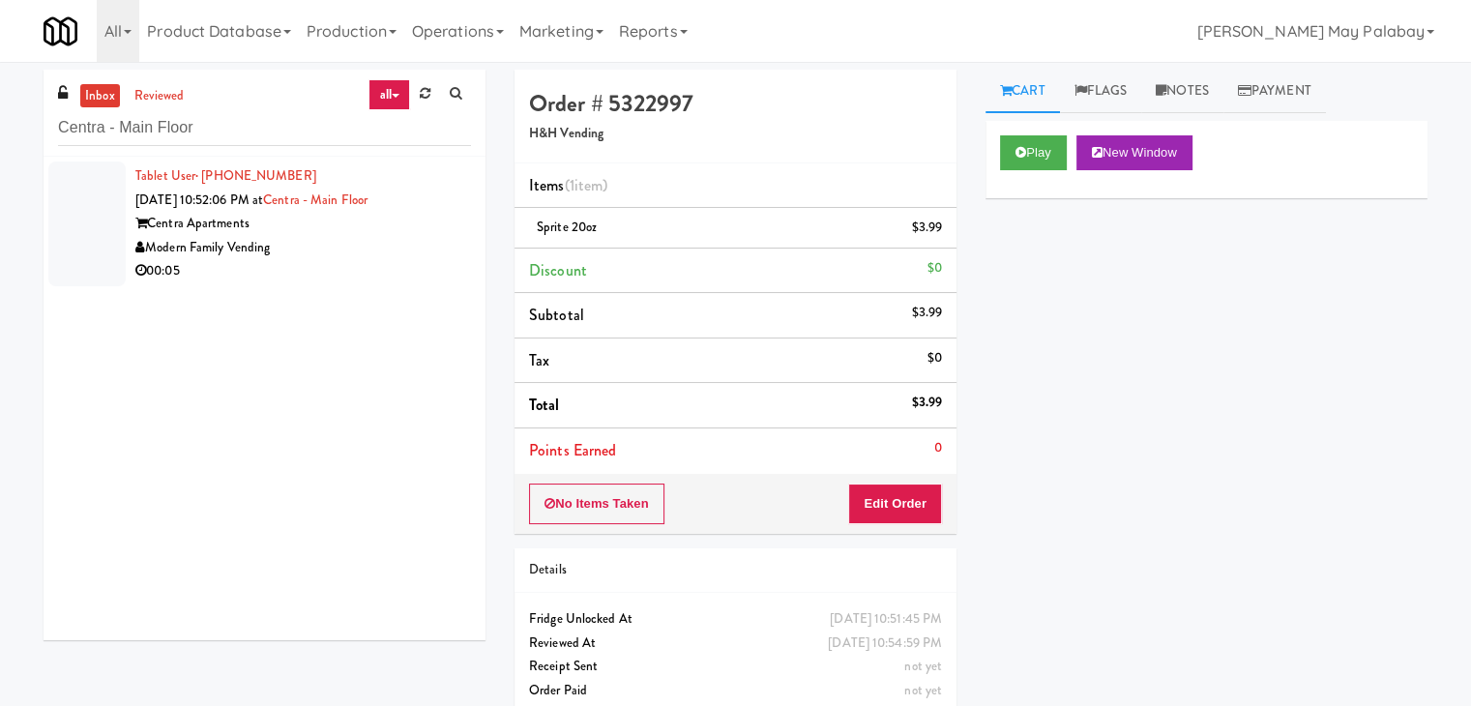
click at [317, 261] on div "00:05" at bounding box center [303, 271] width 336 height 24
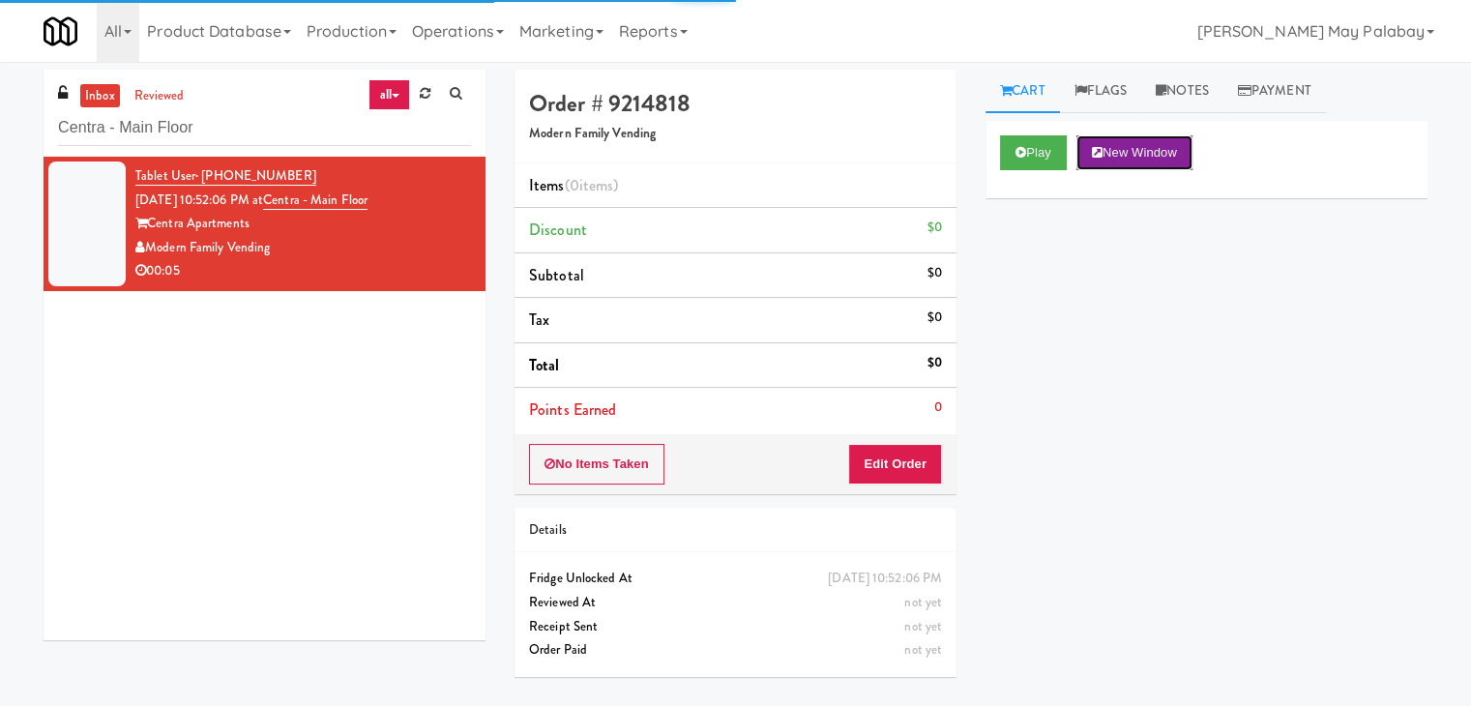
click at [1134, 156] on button "New Window" at bounding box center [1135, 152] width 116 height 35
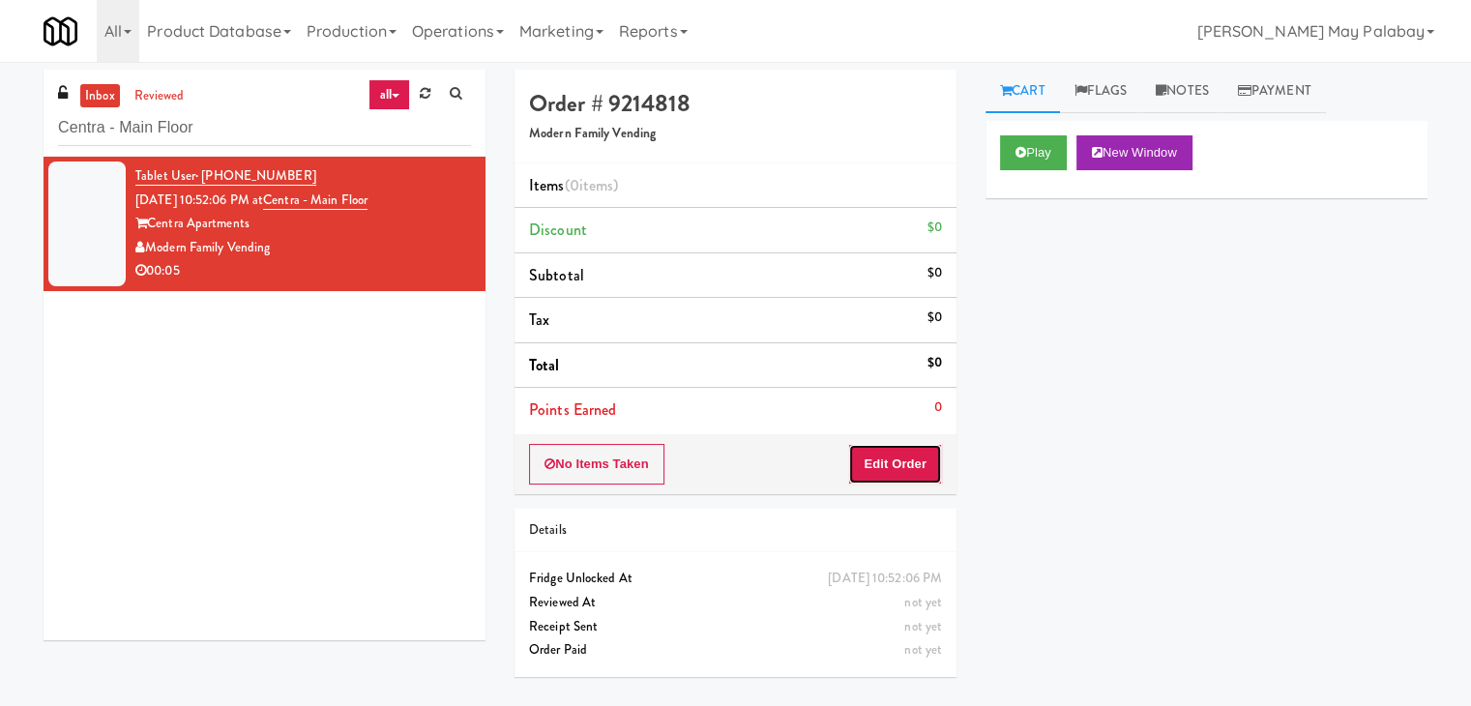
click at [929, 476] on button "Edit Order" at bounding box center [895, 464] width 94 height 41
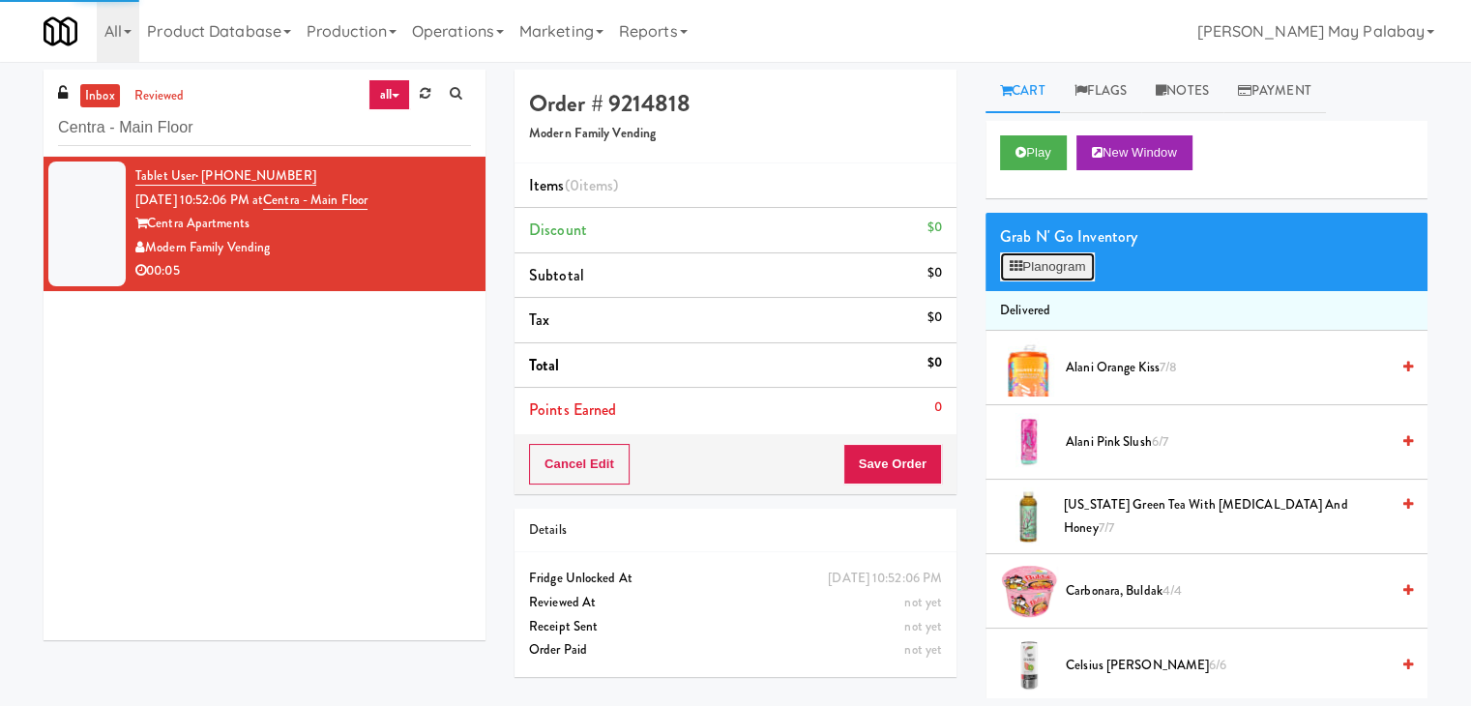
click at [1069, 268] on button "Planogram" at bounding box center [1047, 266] width 95 height 29
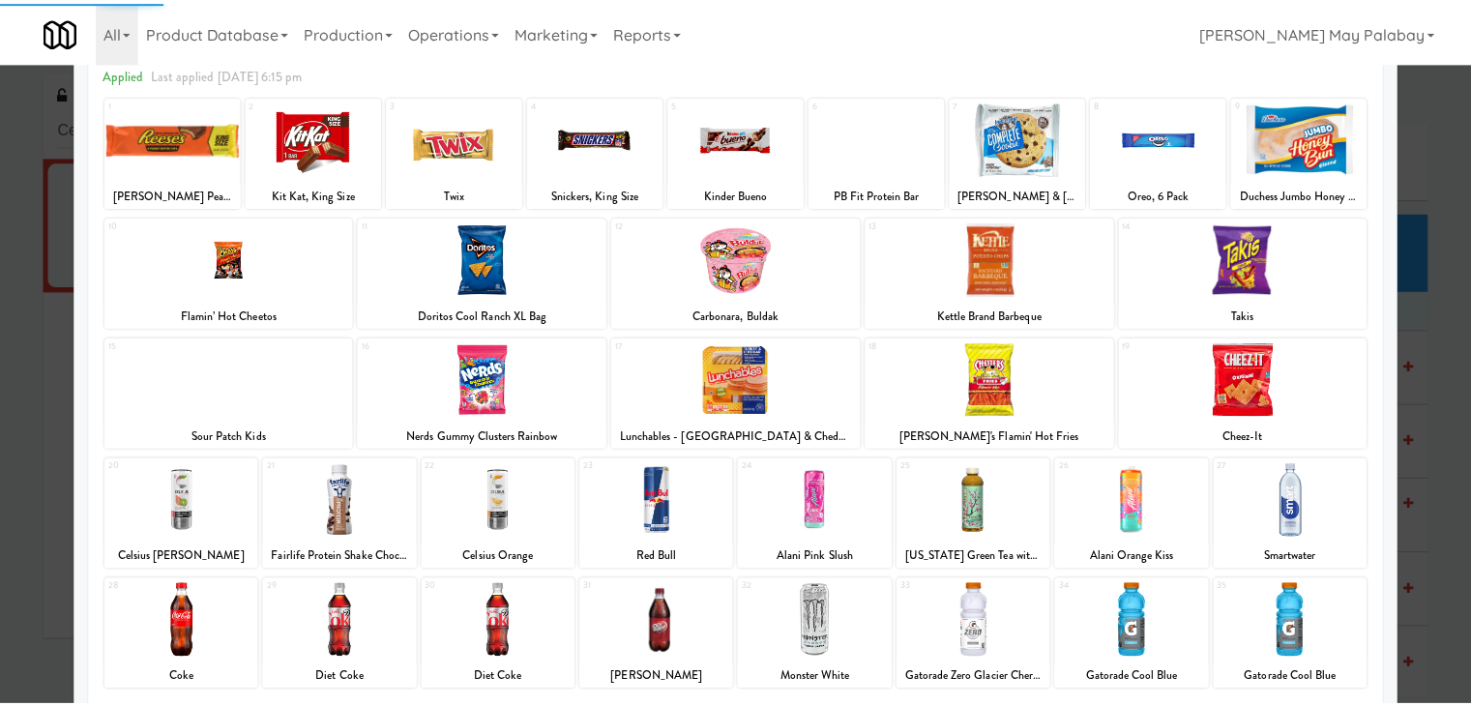
scroll to position [97, 0]
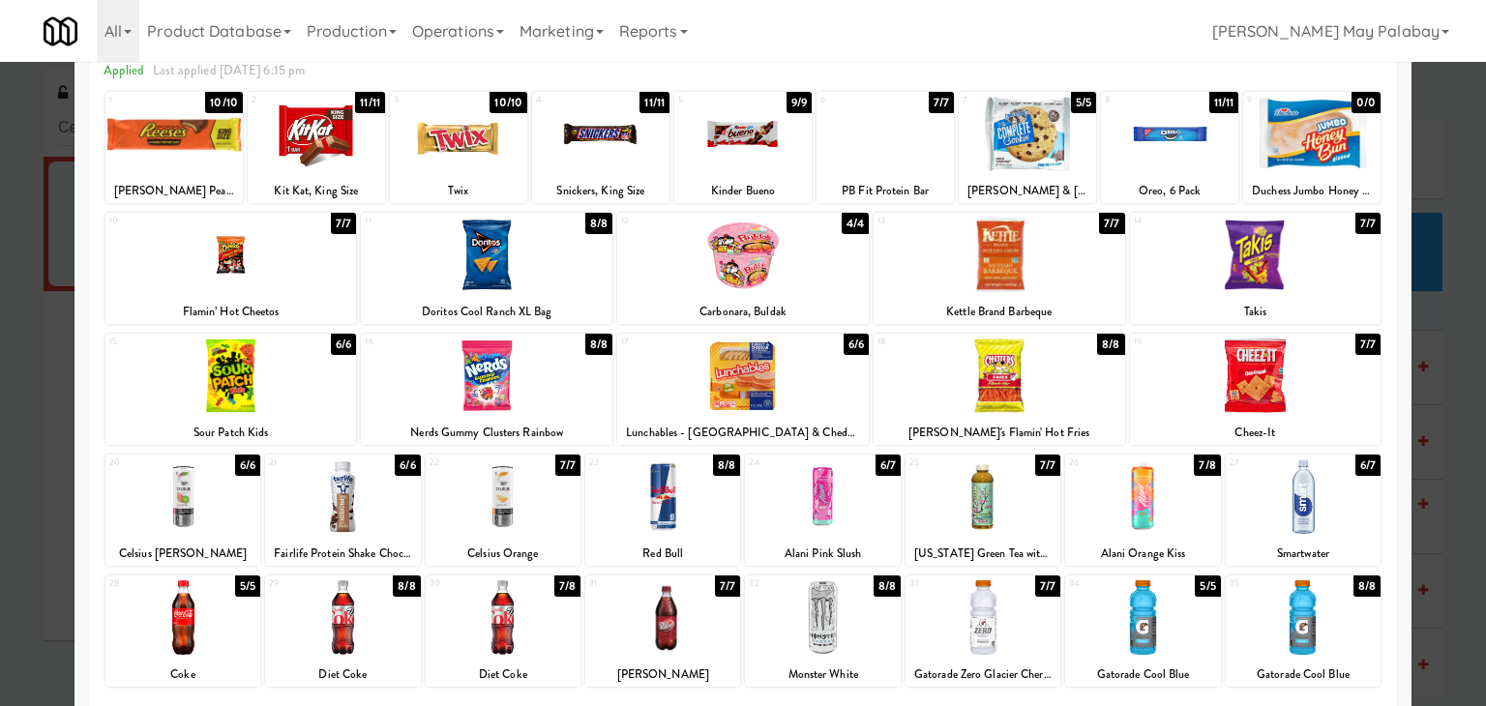
click at [1089, 383] on div at bounding box center [1000, 376] width 252 height 74
click at [1434, 317] on div at bounding box center [743, 353] width 1486 height 706
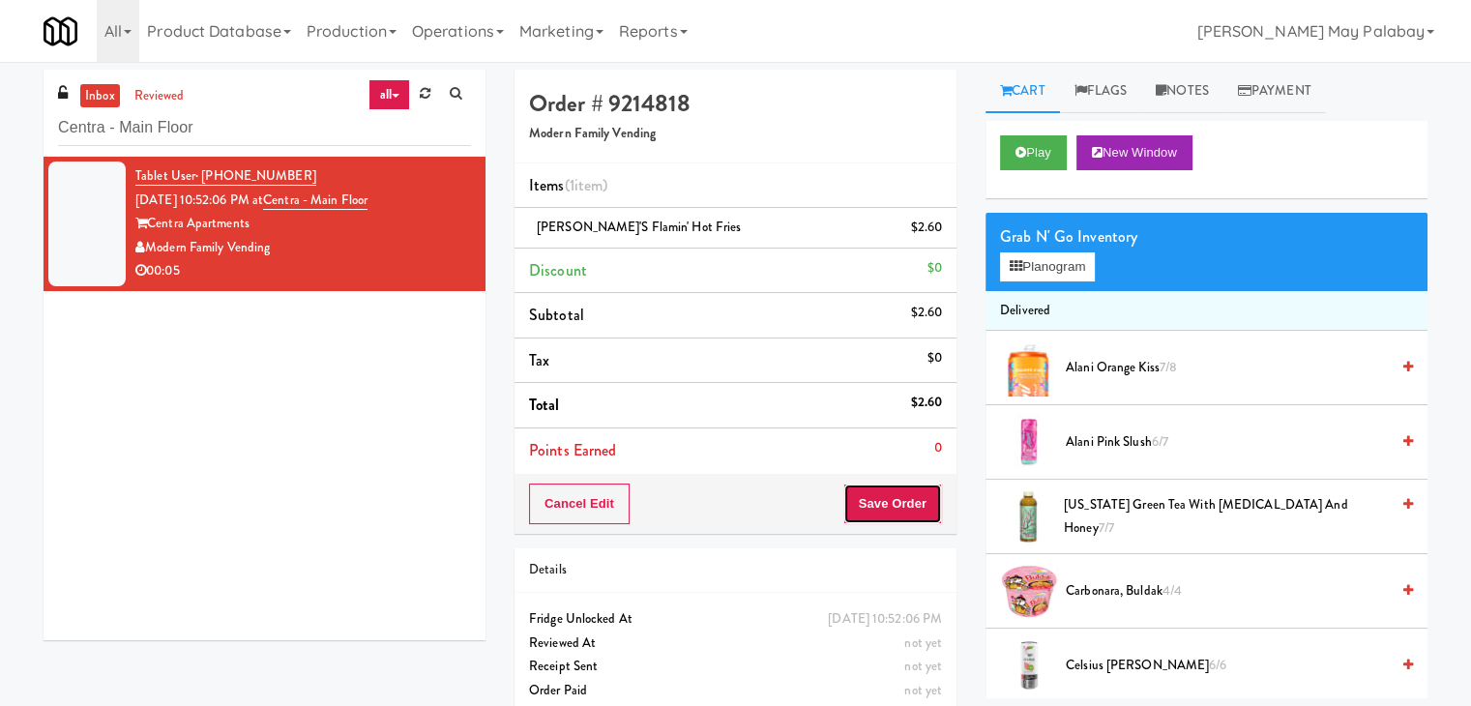
click at [925, 511] on button "Save Order" at bounding box center [893, 504] width 99 height 41
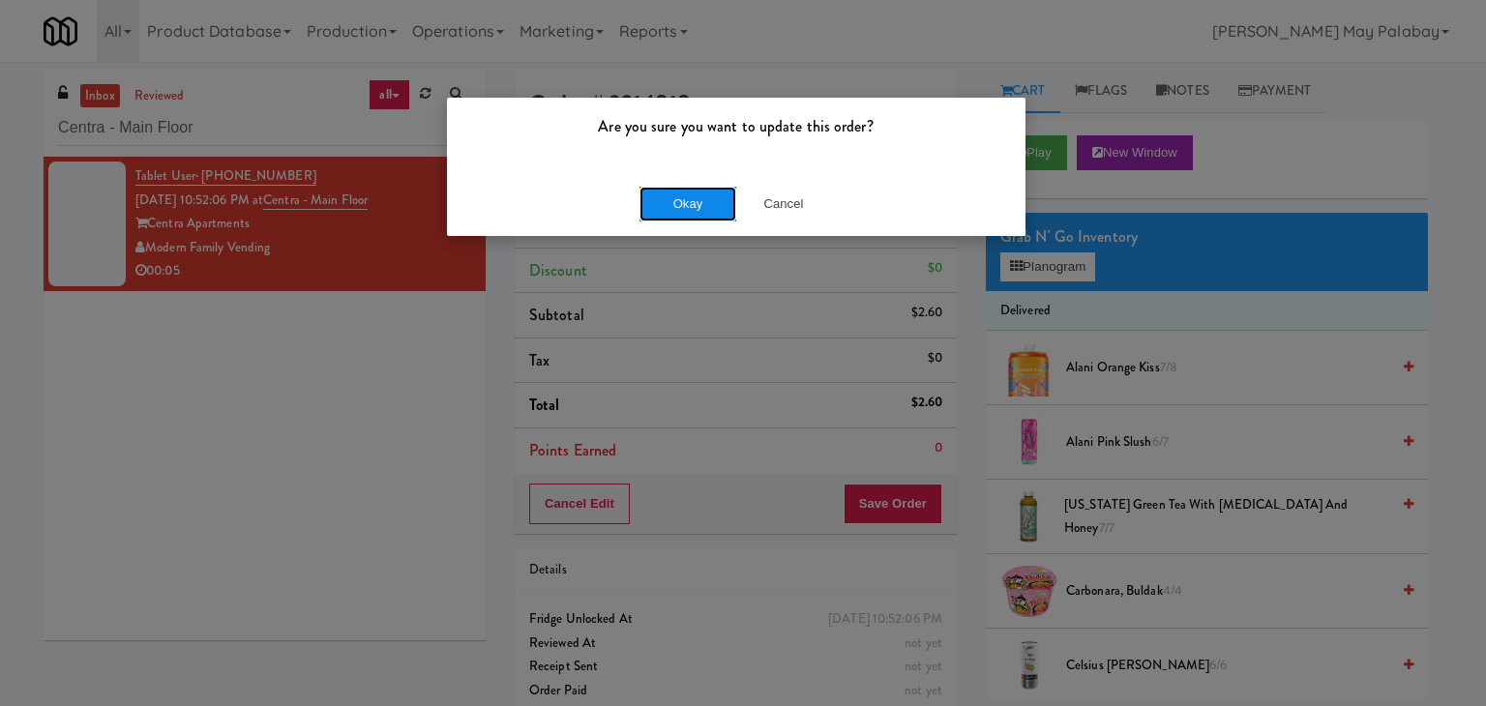
click at [708, 205] on button "Okay" at bounding box center [687, 204] width 97 height 35
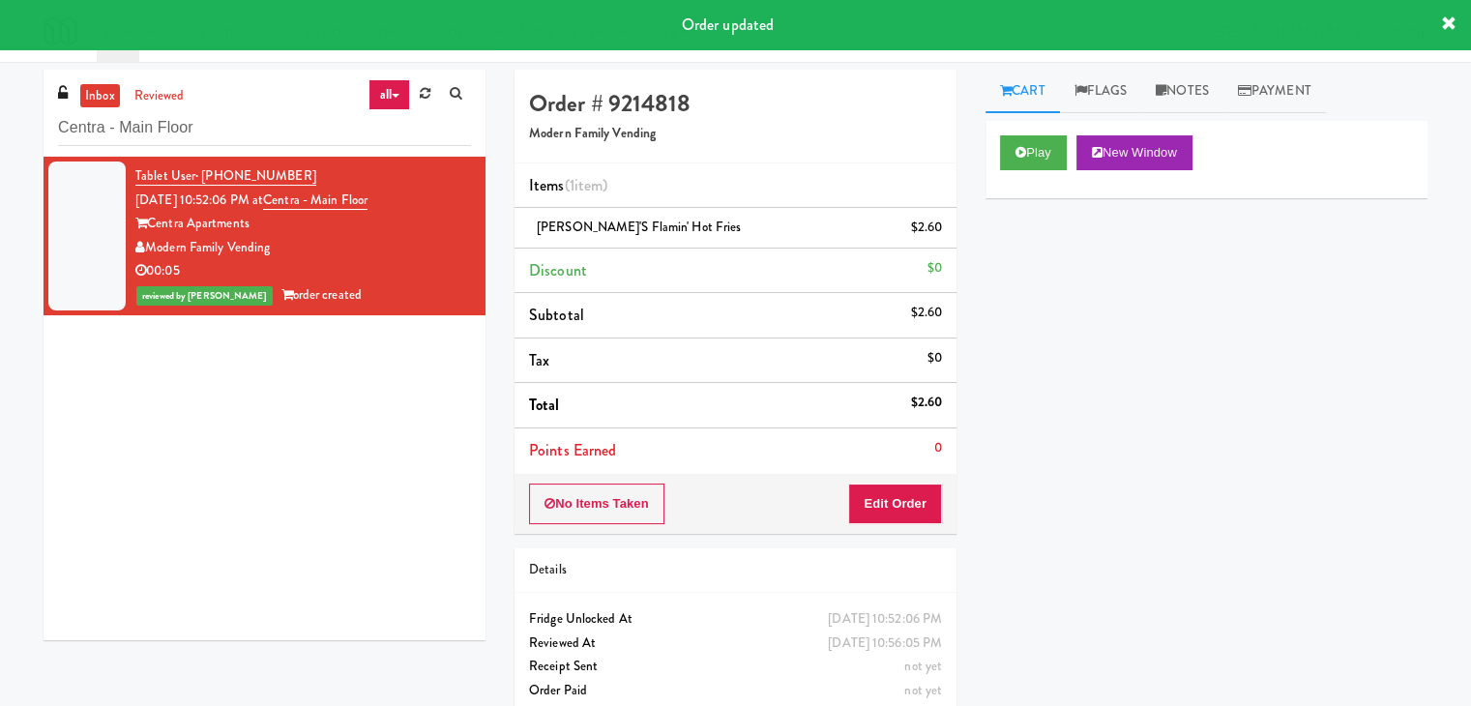
click at [380, 283] on div "reviewed by Rizza P order created" at bounding box center [303, 295] width 336 height 24
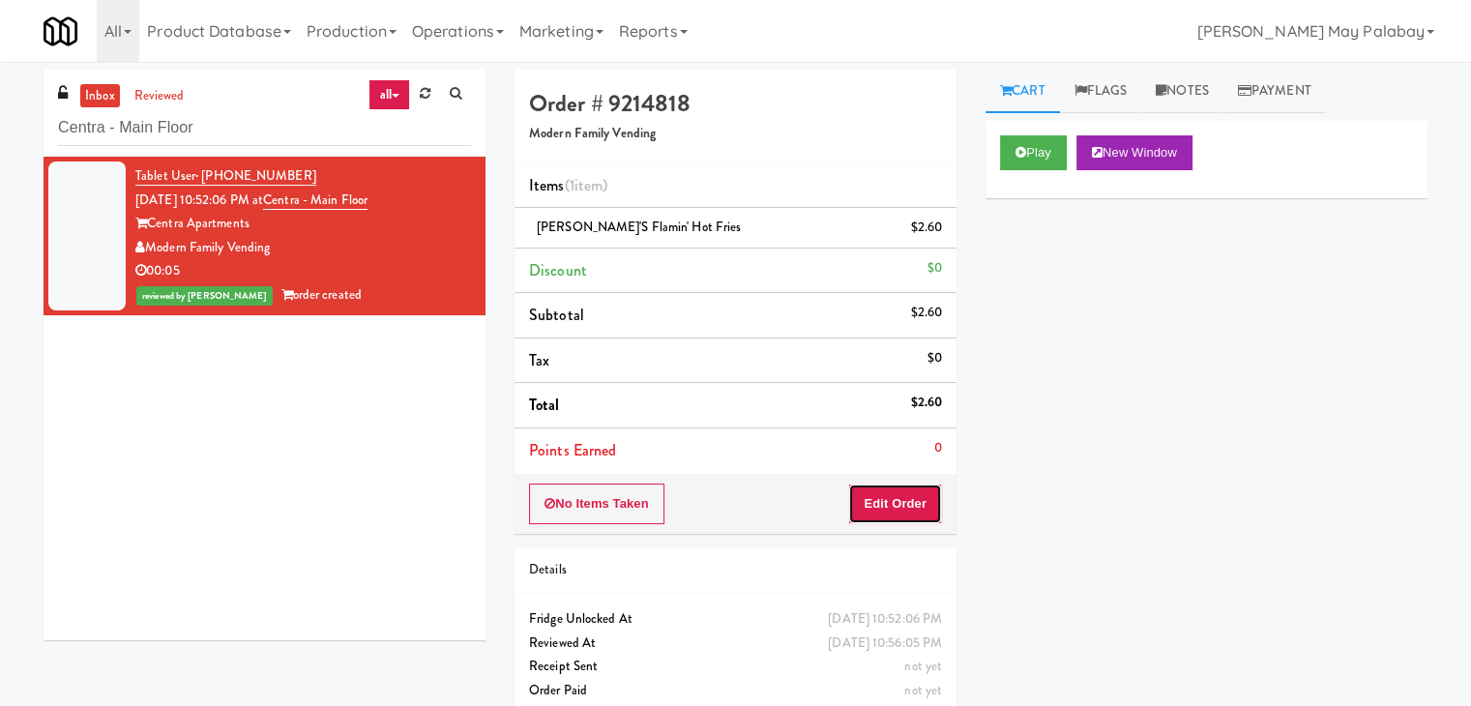
click at [924, 500] on button "Edit Order" at bounding box center [895, 504] width 94 height 41
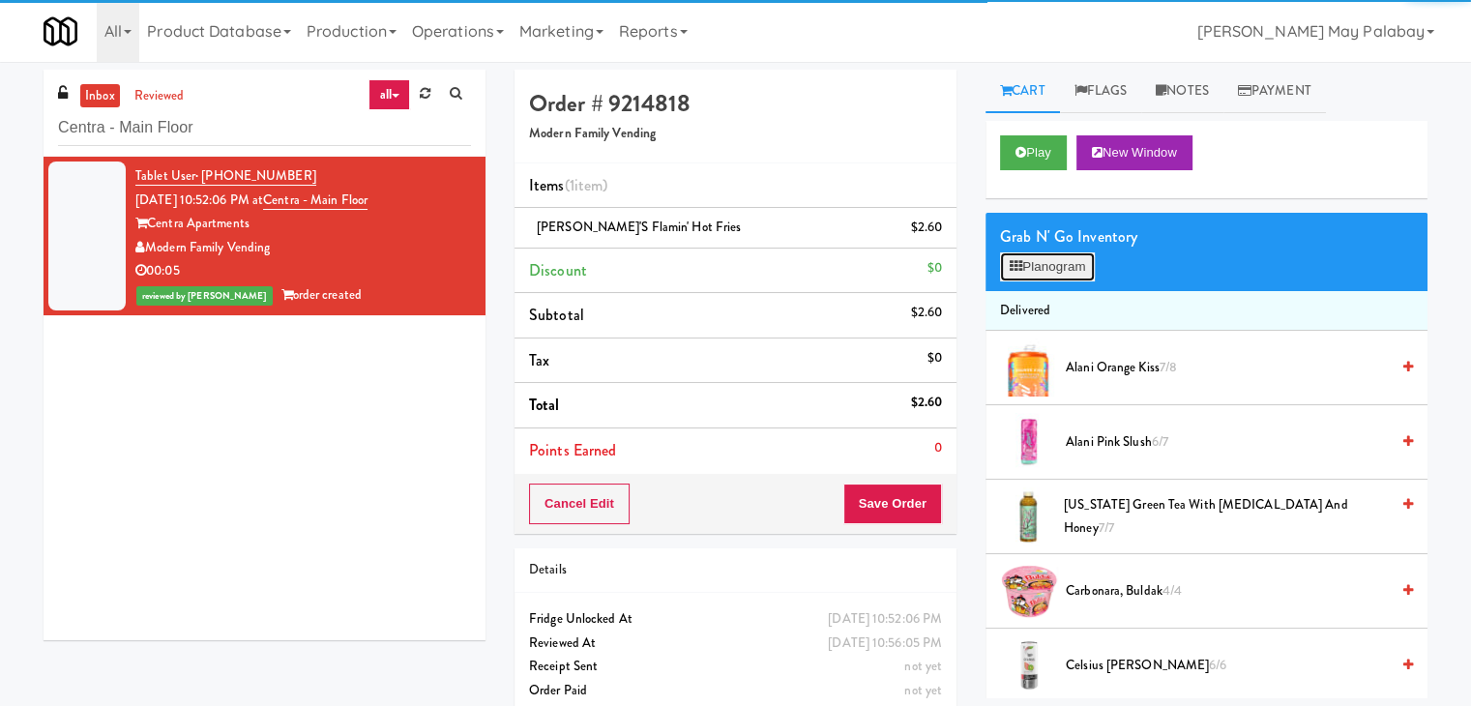
click at [1071, 268] on button "Planogram" at bounding box center [1047, 266] width 95 height 29
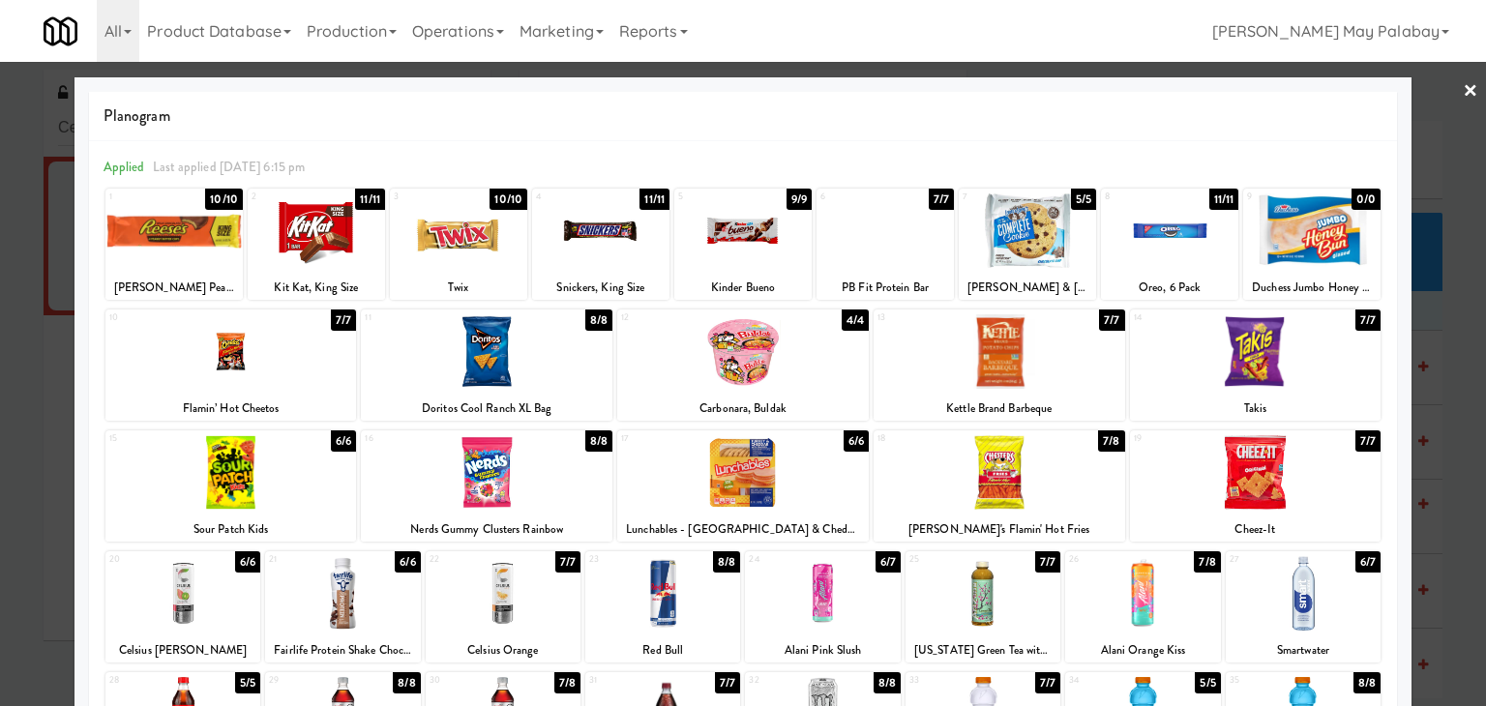
click at [1463, 90] on div at bounding box center [743, 353] width 1486 height 706
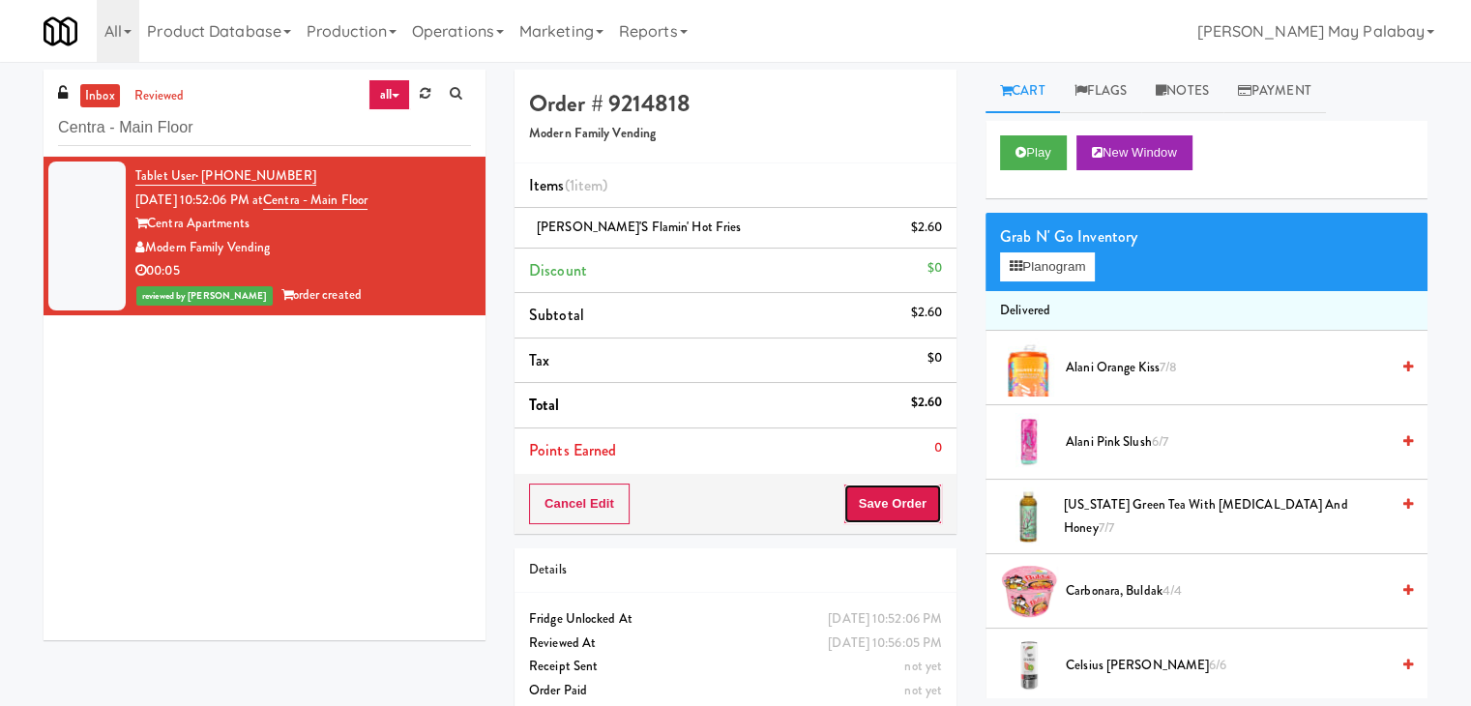
click at [928, 500] on button "Save Order" at bounding box center [893, 504] width 99 height 41
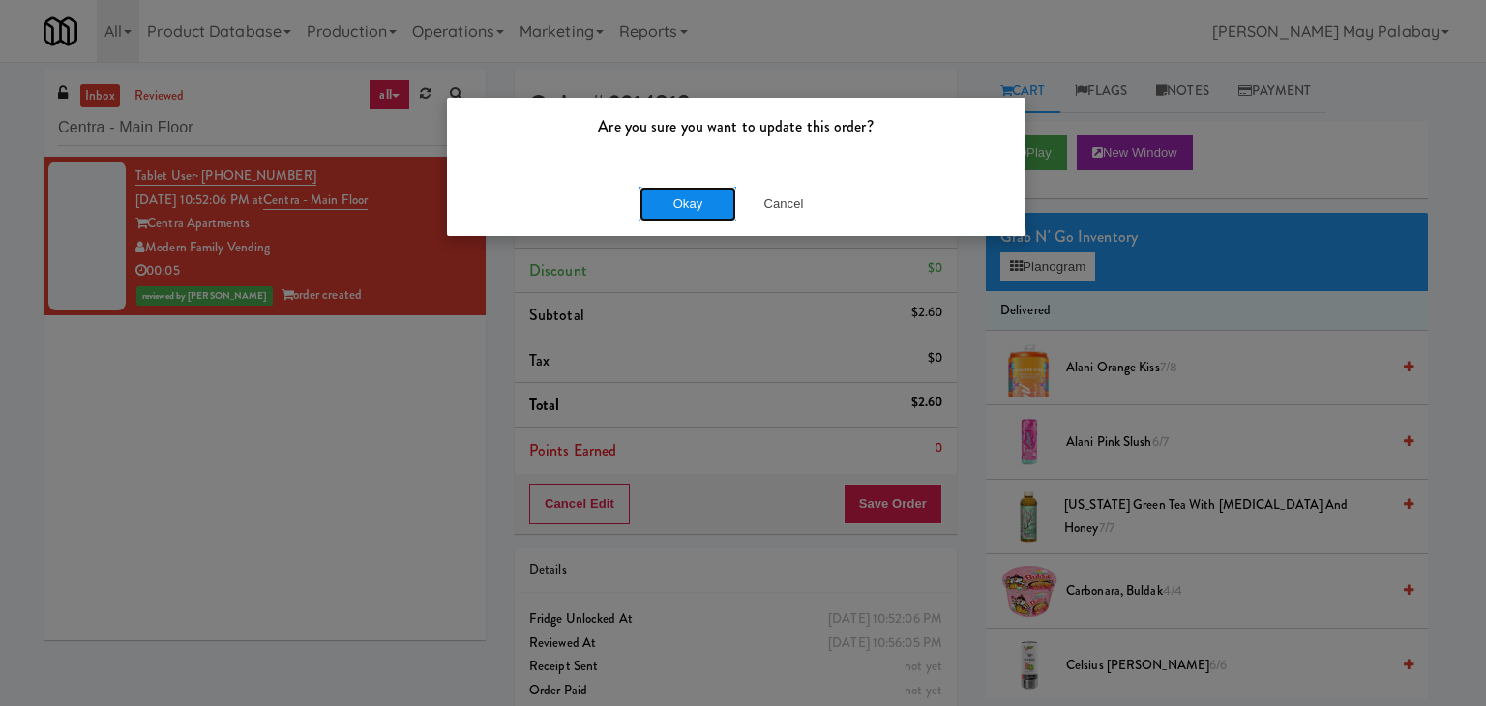
click at [710, 209] on button "Okay" at bounding box center [687, 204] width 97 height 35
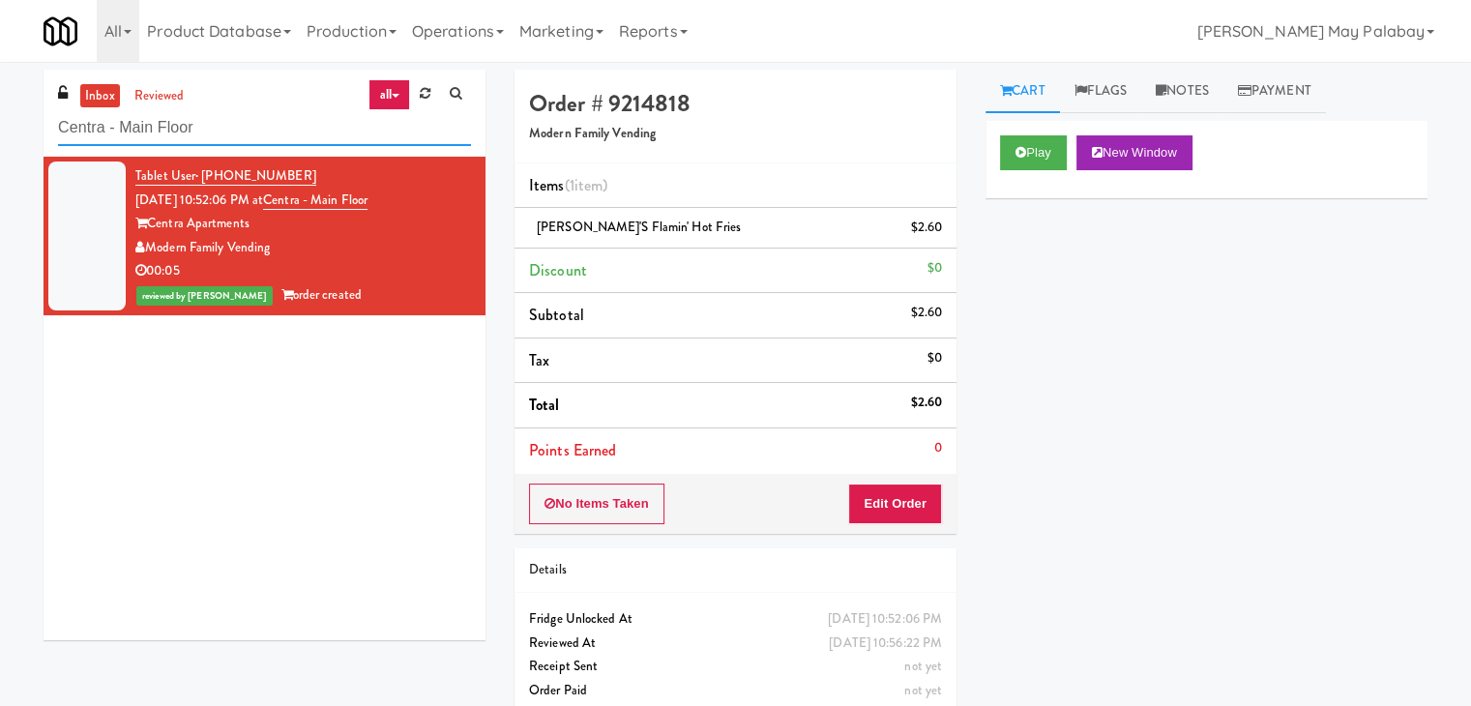
drag, startPoint x: 223, startPoint y: 130, endPoint x: 44, endPoint y: 131, distance: 179.9
click at [44, 131] on div "inbox reviewed all all unclear take inventory issue suspicious failed recent ad…" at bounding box center [265, 113] width 442 height 87
paste input "Ellicott House - Fridge"
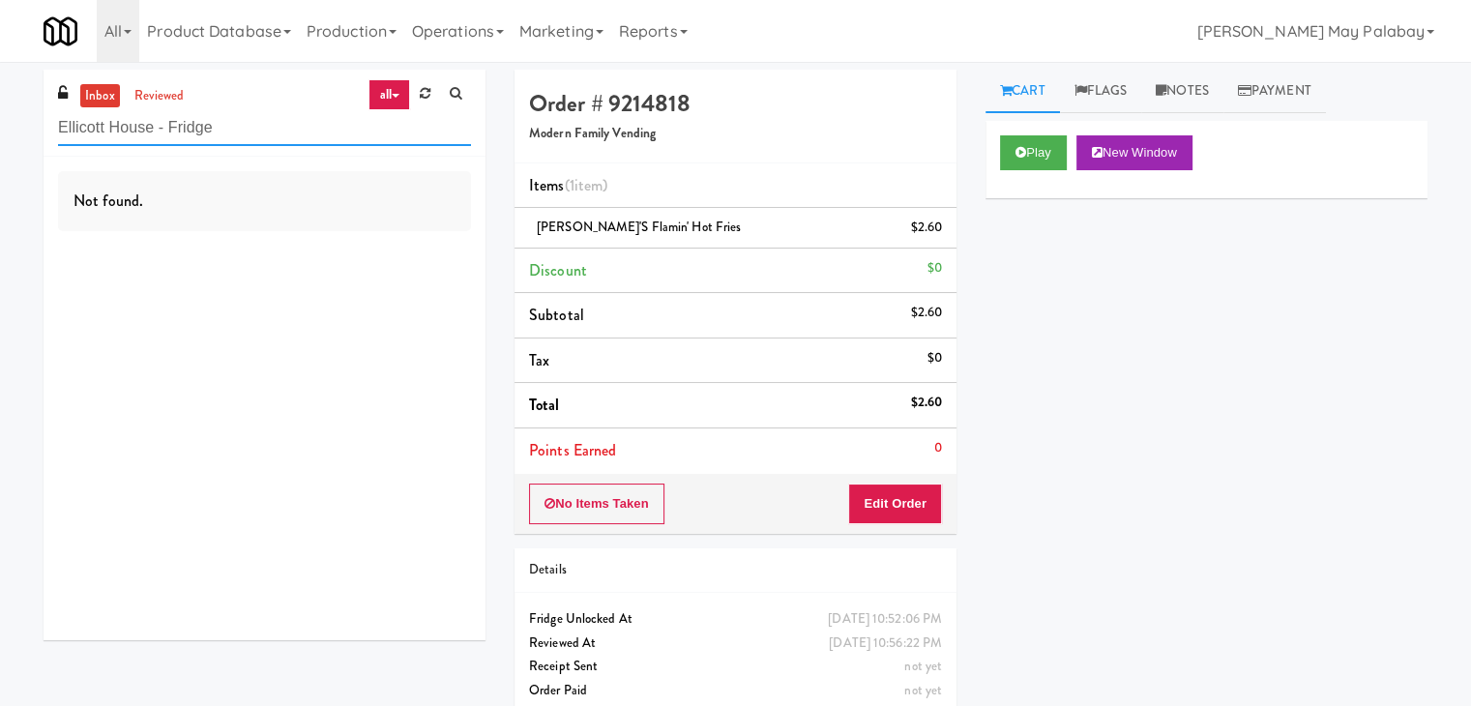
drag, startPoint x: 224, startPoint y: 133, endPoint x: 0, endPoint y: 133, distance: 224.4
click at [0, 133] on div "inbox reviewed all all unclear take inventory issue suspicious failed recent ad…" at bounding box center [735, 401] width 1471 height 662
paste input "Argent"
drag, startPoint x: 231, startPoint y: 134, endPoint x: 0, endPoint y: 132, distance: 231.2
click at [0, 132] on div "inbox reviewed all all unclear take inventory issue suspicious failed recent ad…" at bounding box center [735, 401] width 1471 height 662
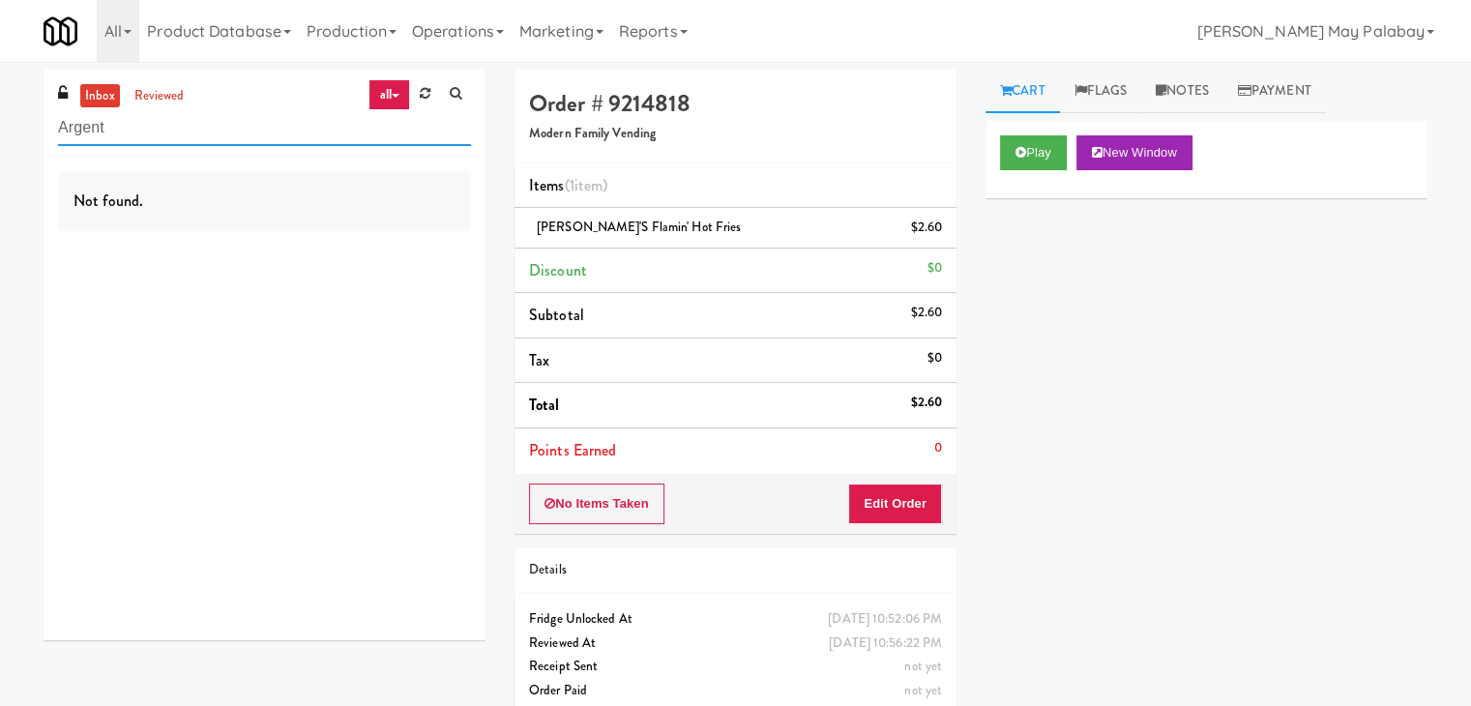
paste input "Centra - Main Floor"
drag, startPoint x: 316, startPoint y: 131, endPoint x: 0, endPoint y: 131, distance: 316.3
click at [0, 131] on div "inbox reviewed all all unclear take inventory issue suspicious failed recent ad…" at bounding box center [735, 401] width 1471 height 662
paste input "Hale - Cooler - Right"
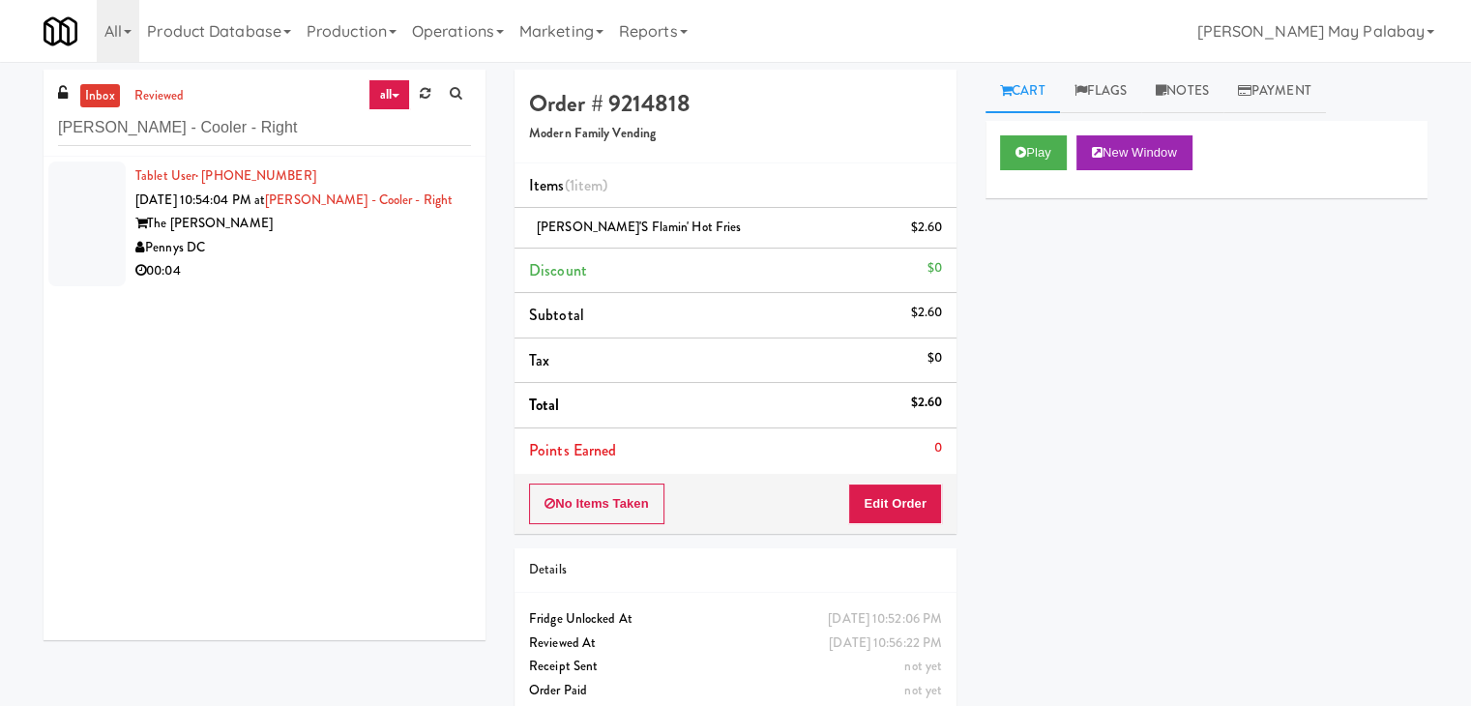
click at [368, 225] on div "The Hale" at bounding box center [303, 224] width 336 height 24
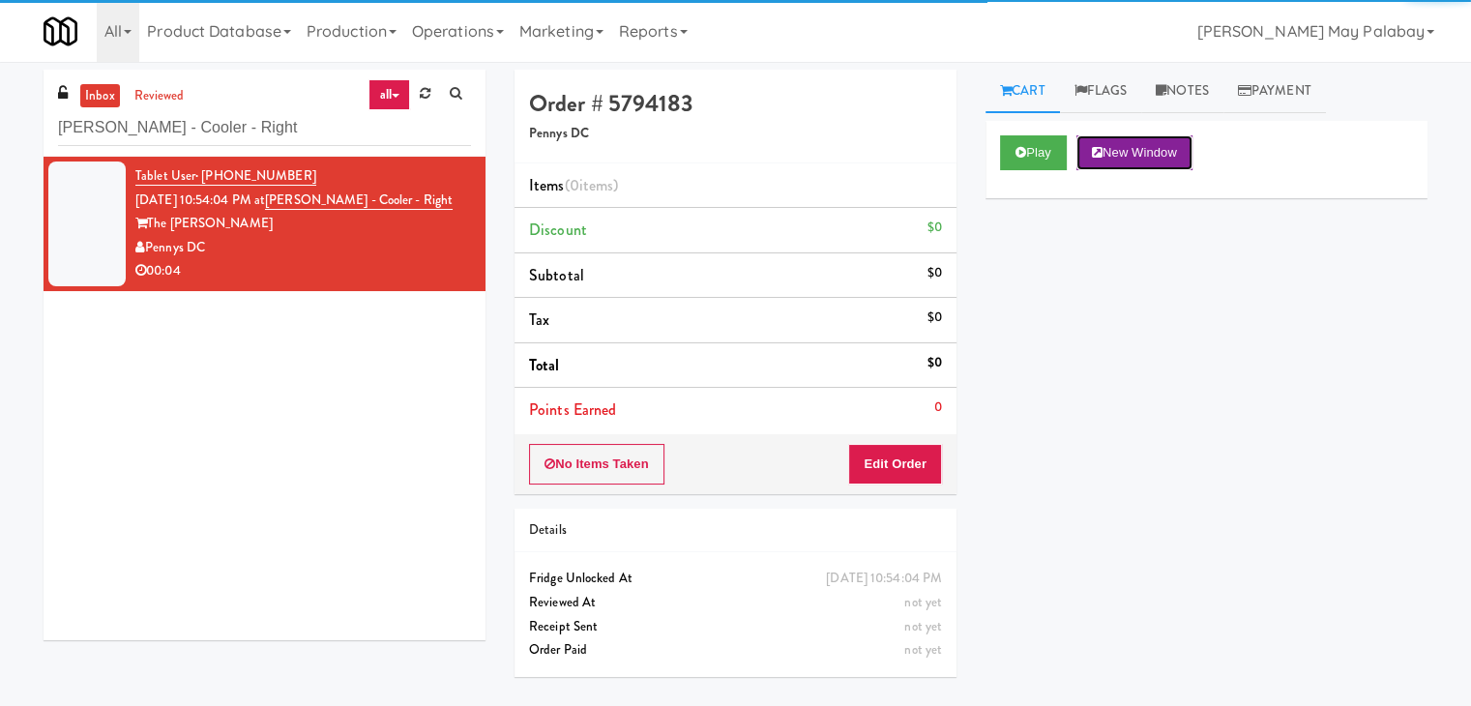
click at [1122, 150] on button "New Window" at bounding box center [1135, 152] width 116 height 35
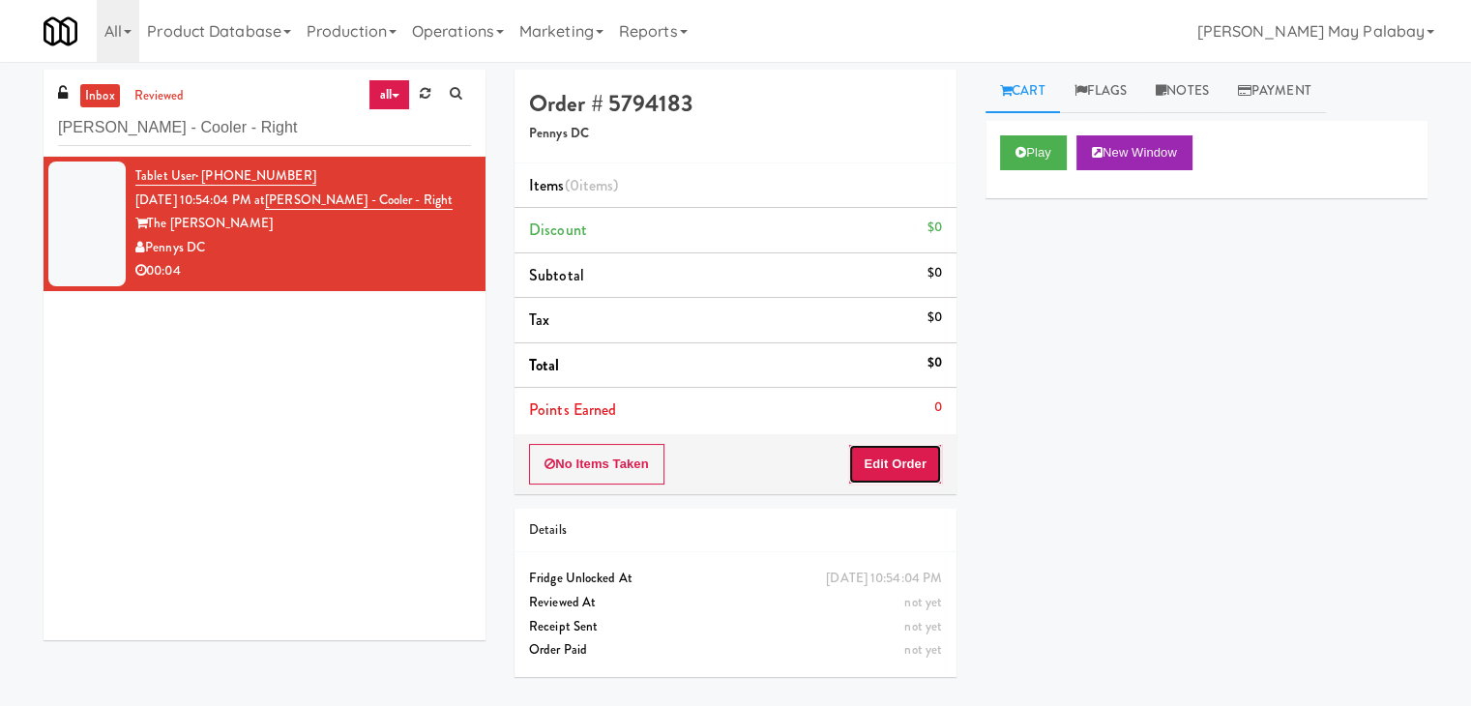
click at [904, 453] on button "Edit Order" at bounding box center [895, 464] width 94 height 41
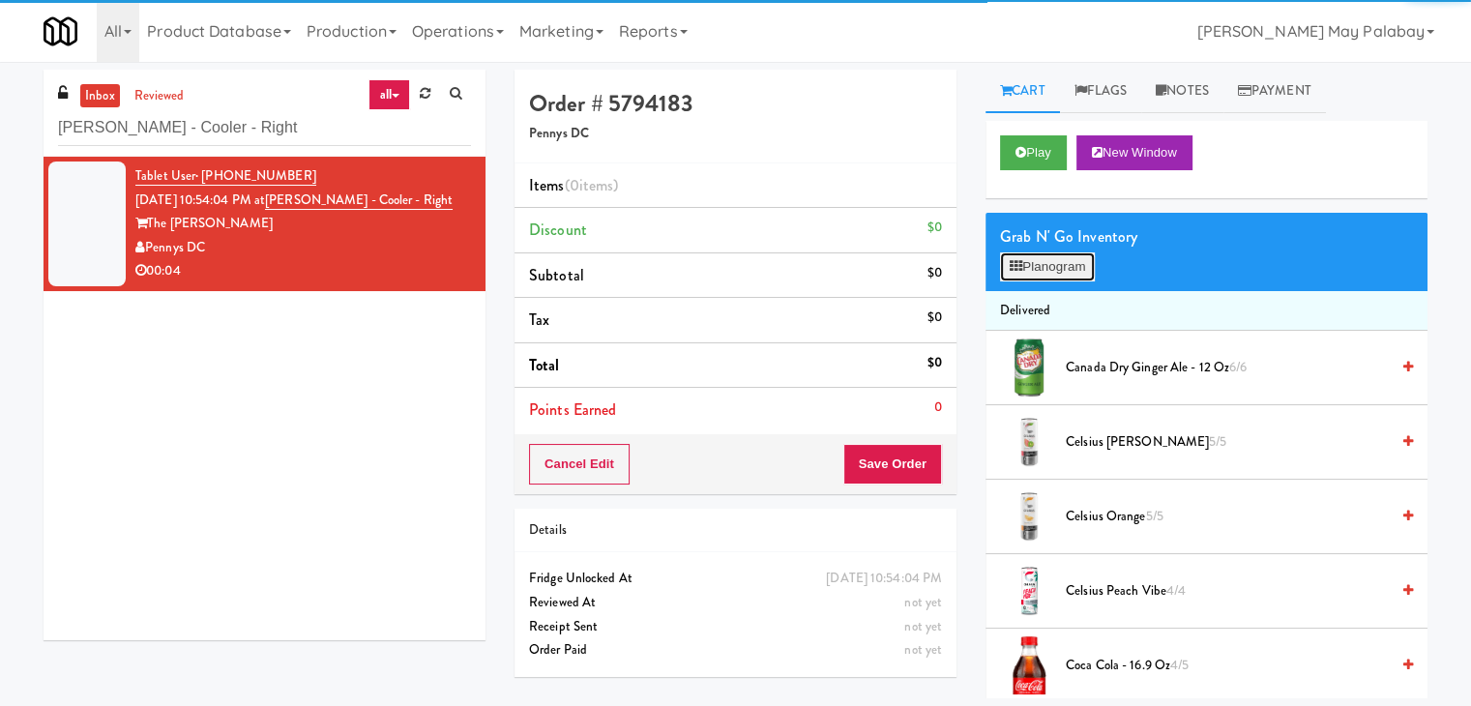
click at [1033, 268] on button "Planogram" at bounding box center [1047, 266] width 95 height 29
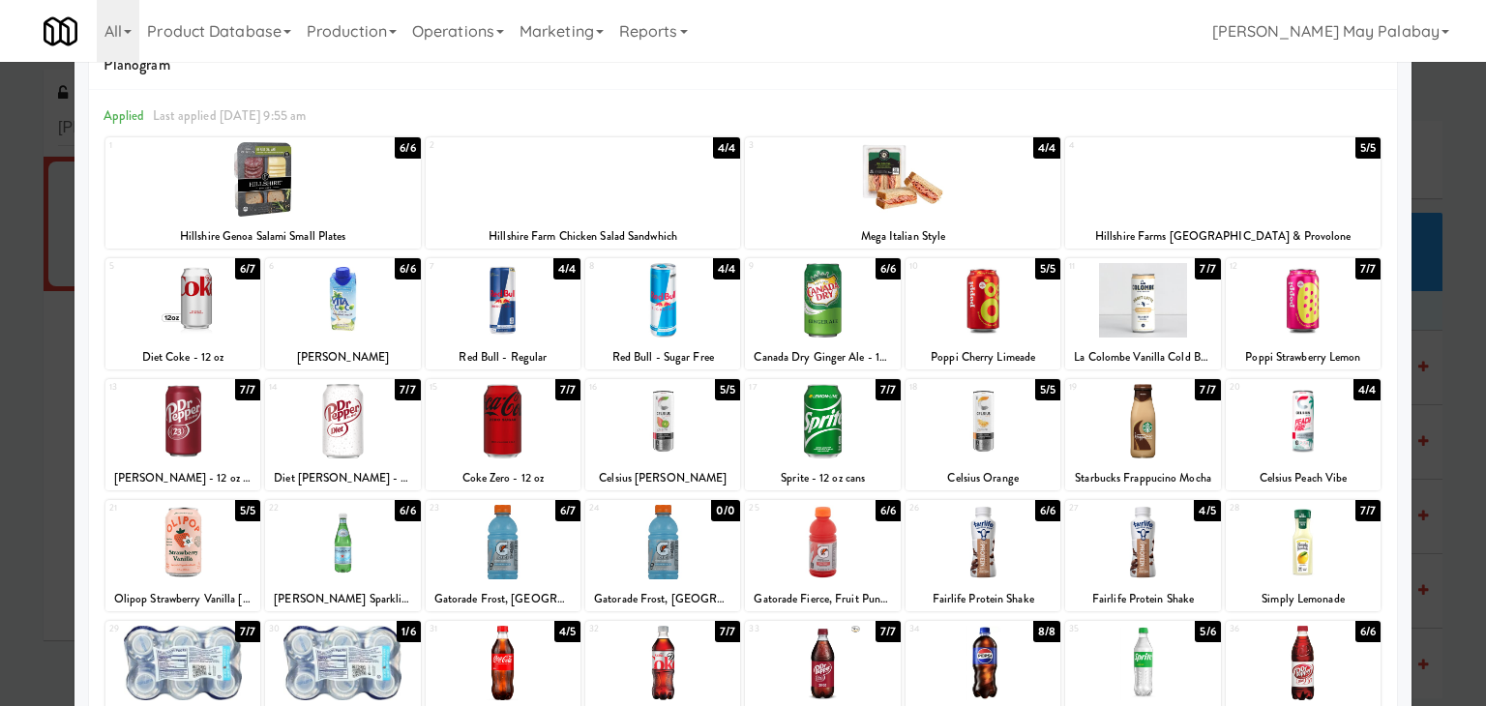
scroll to position [50, 0]
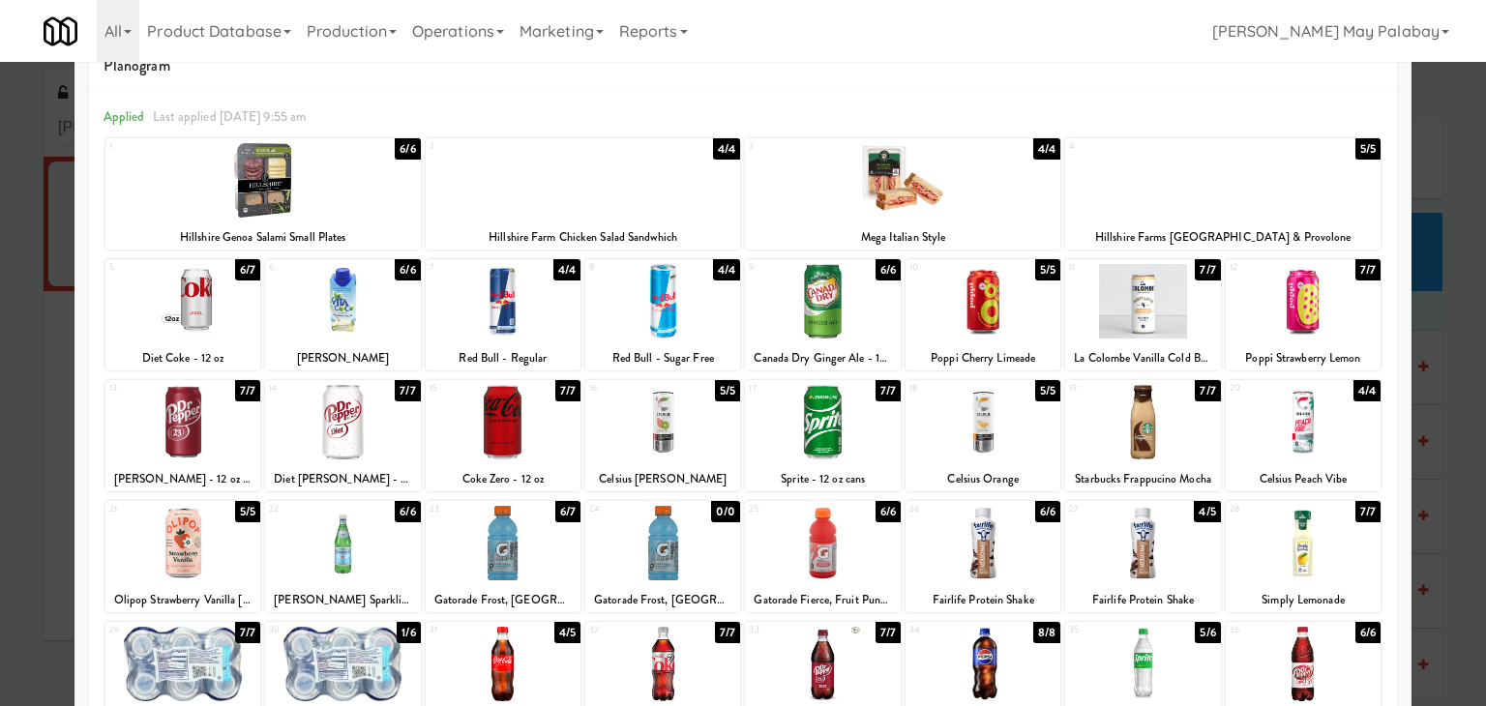
click at [209, 552] on div at bounding box center [182, 543] width 155 height 74
click at [1455, 371] on div at bounding box center [743, 353] width 1486 height 706
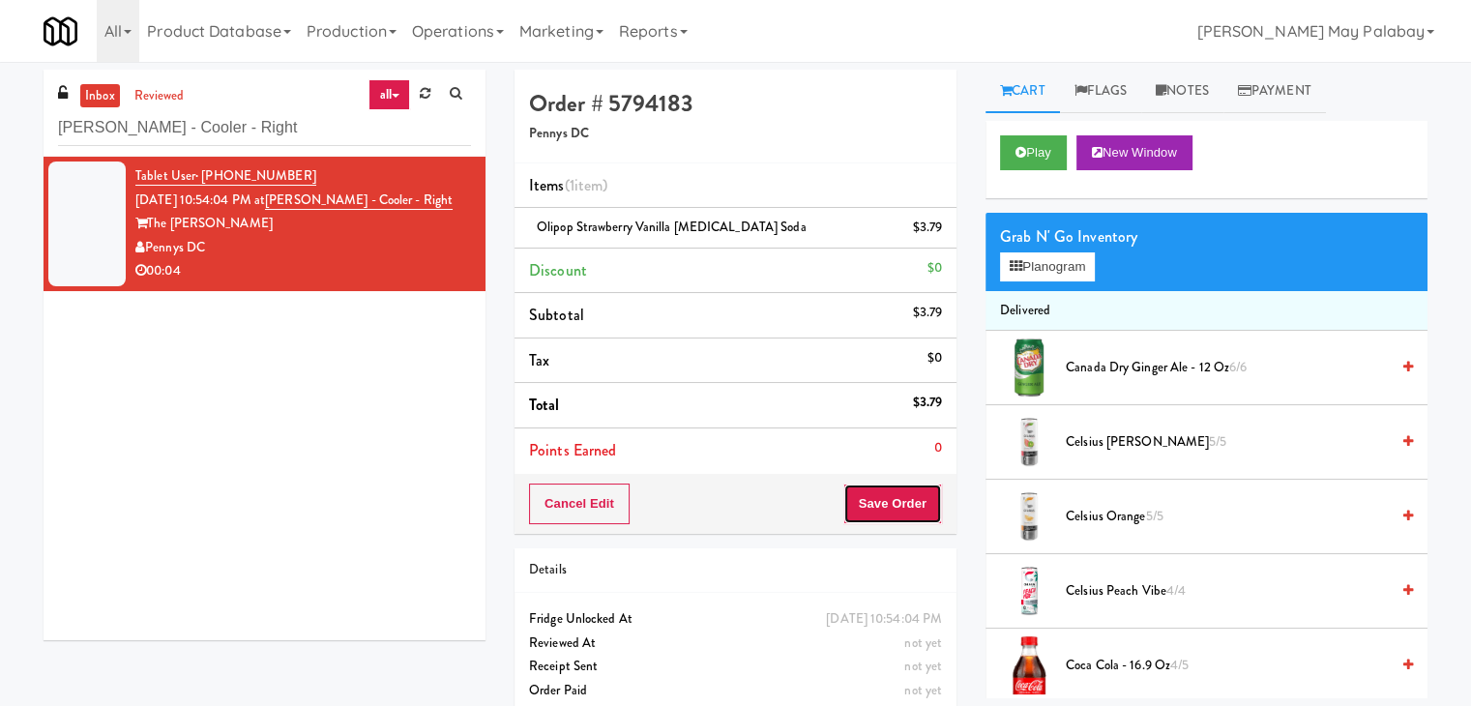
click at [886, 501] on button "Save Order" at bounding box center [893, 504] width 99 height 41
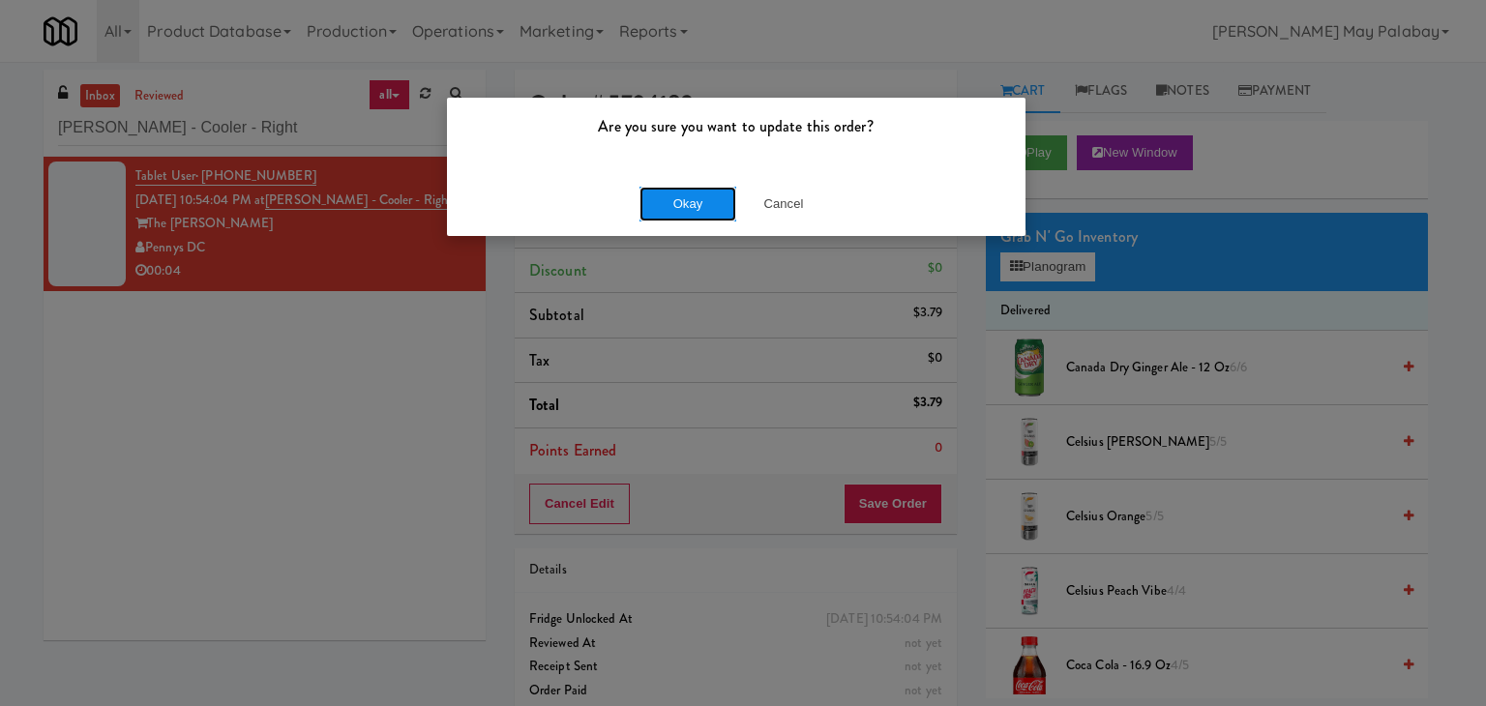
click at [681, 214] on button "Okay" at bounding box center [687, 204] width 97 height 35
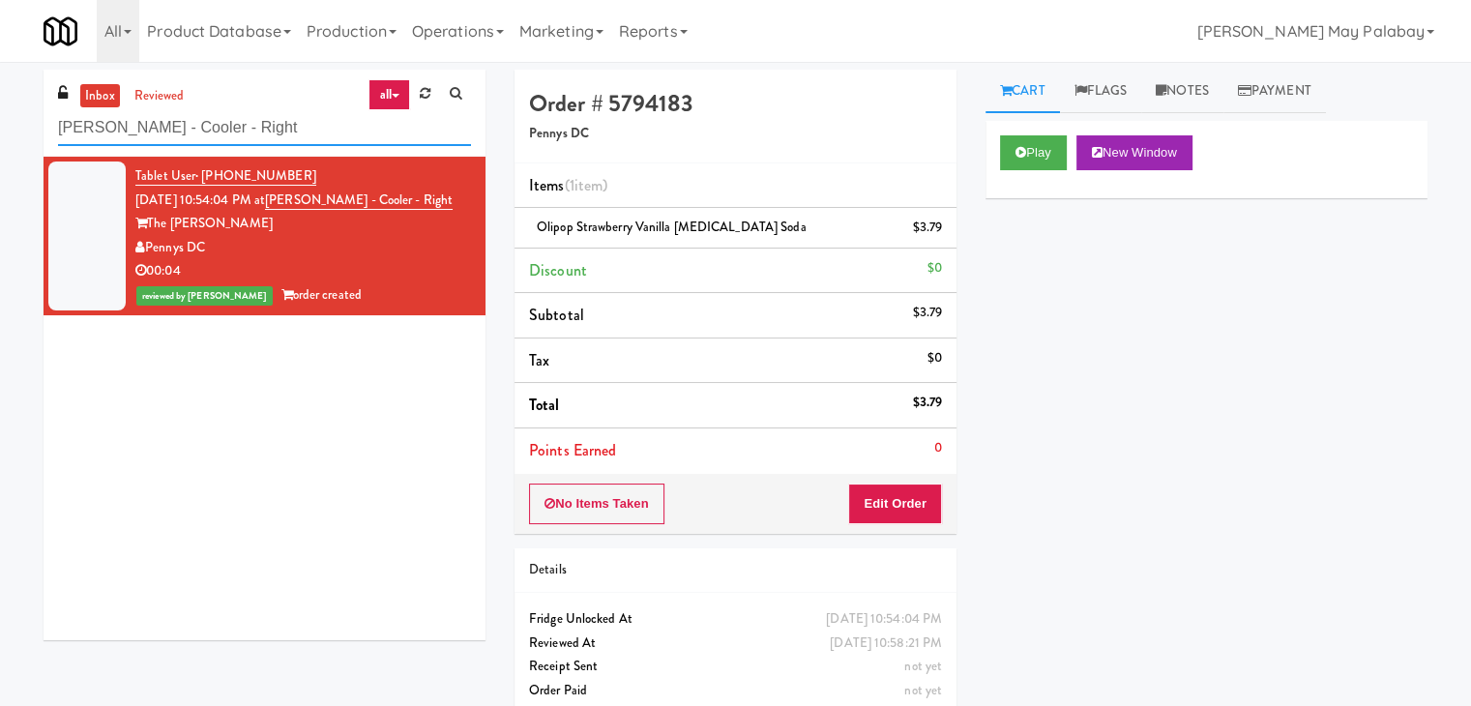
drag, startPoint x: 274, startPoint y: 124, endPoint x: 0, endPoint y: 134, distance: 274.0
click at [0, 134] on div "inbox reviewed all all unclear take inventory issue suspicious failed recent ad…" at bounding box center [735, 401] width 1471 height 662
paste input "Union Heights - Fridge"
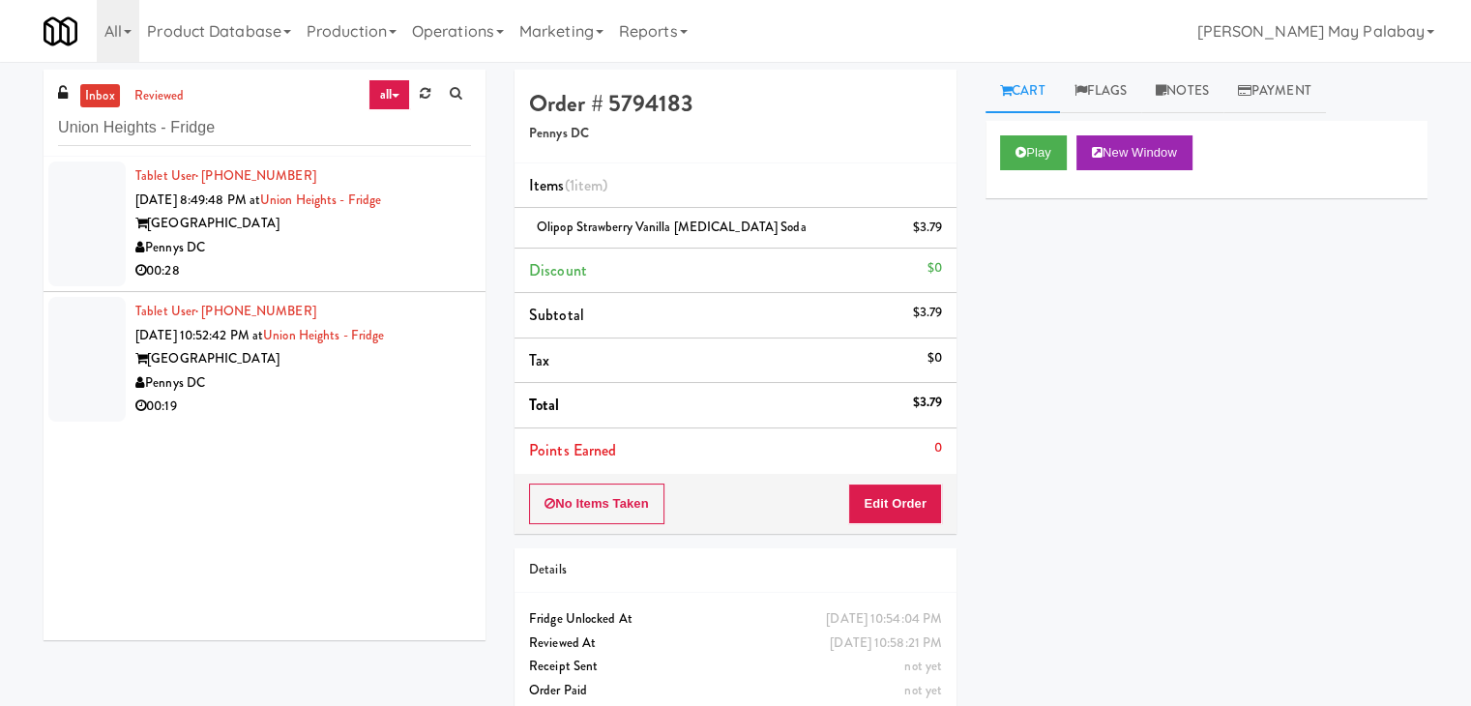
click at [252, 228] on div "Union Heights" at bounding box center [303, 224] width 336 height 24
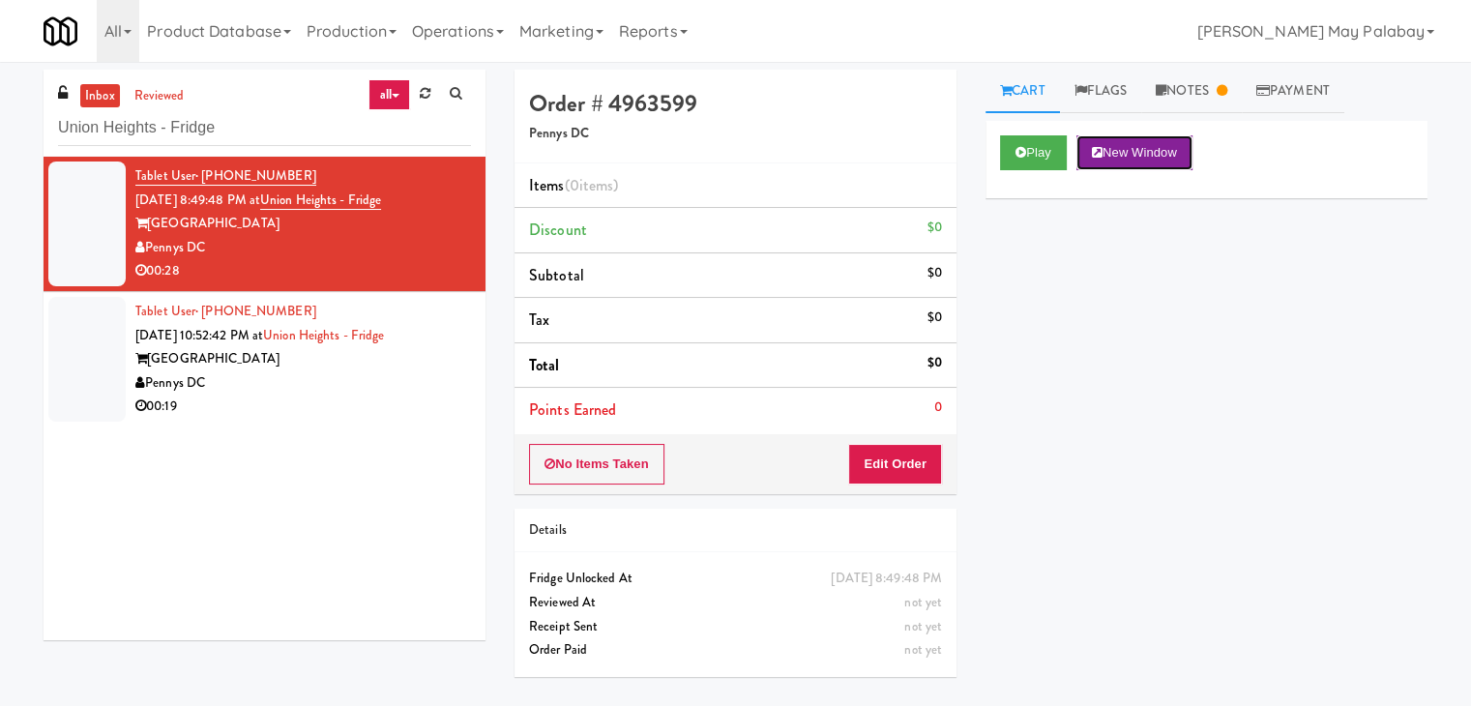
click at [1107, 158] on button "New Window" at bounding box center [1135, 152] width 116 height 35
click at [894, 458] on button "Edit Order" at bounding box center [895, 464] width 94 height 41
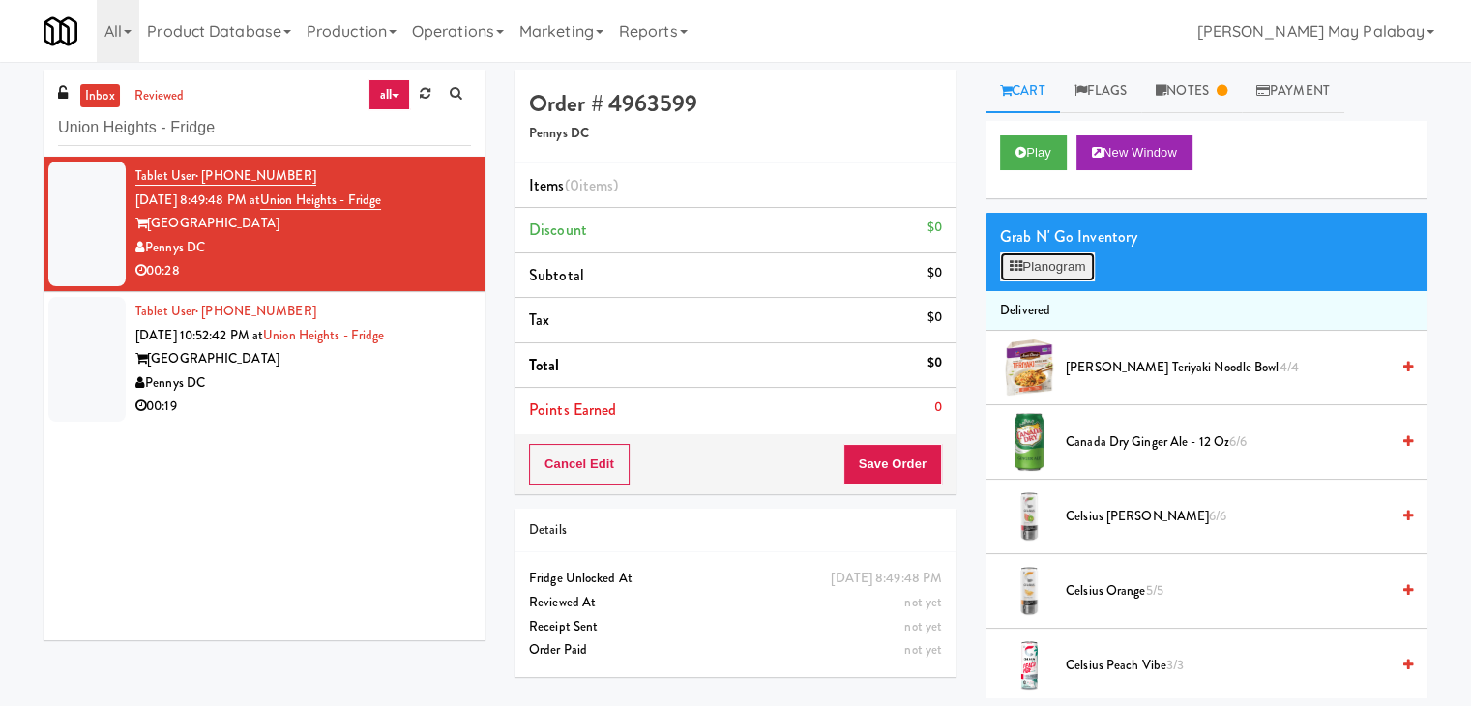
click at [1053, 268] on button "Planogram" at bounding box center [1047, 266] width 95 height 29
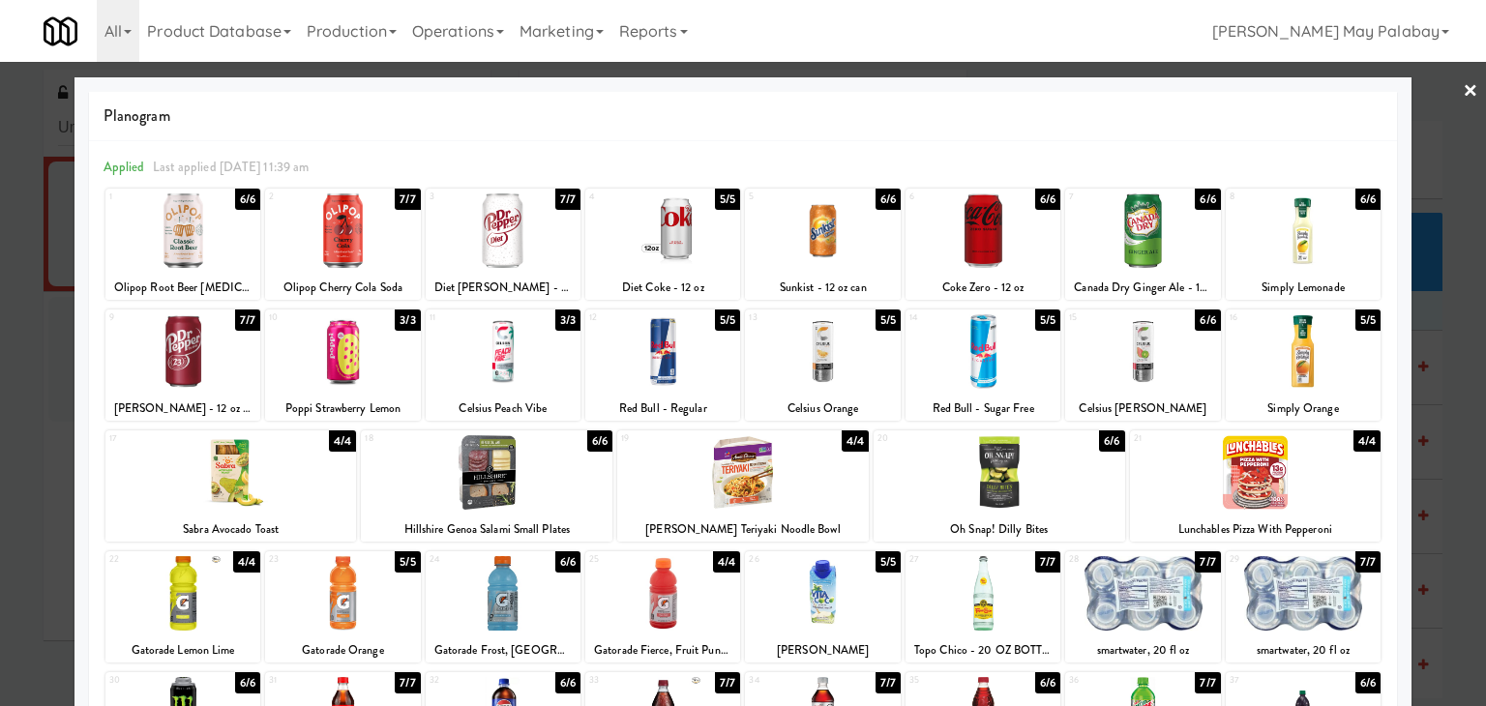
click at [1450, 416] on div at bounding box center [743, 353] width 1486 height 706
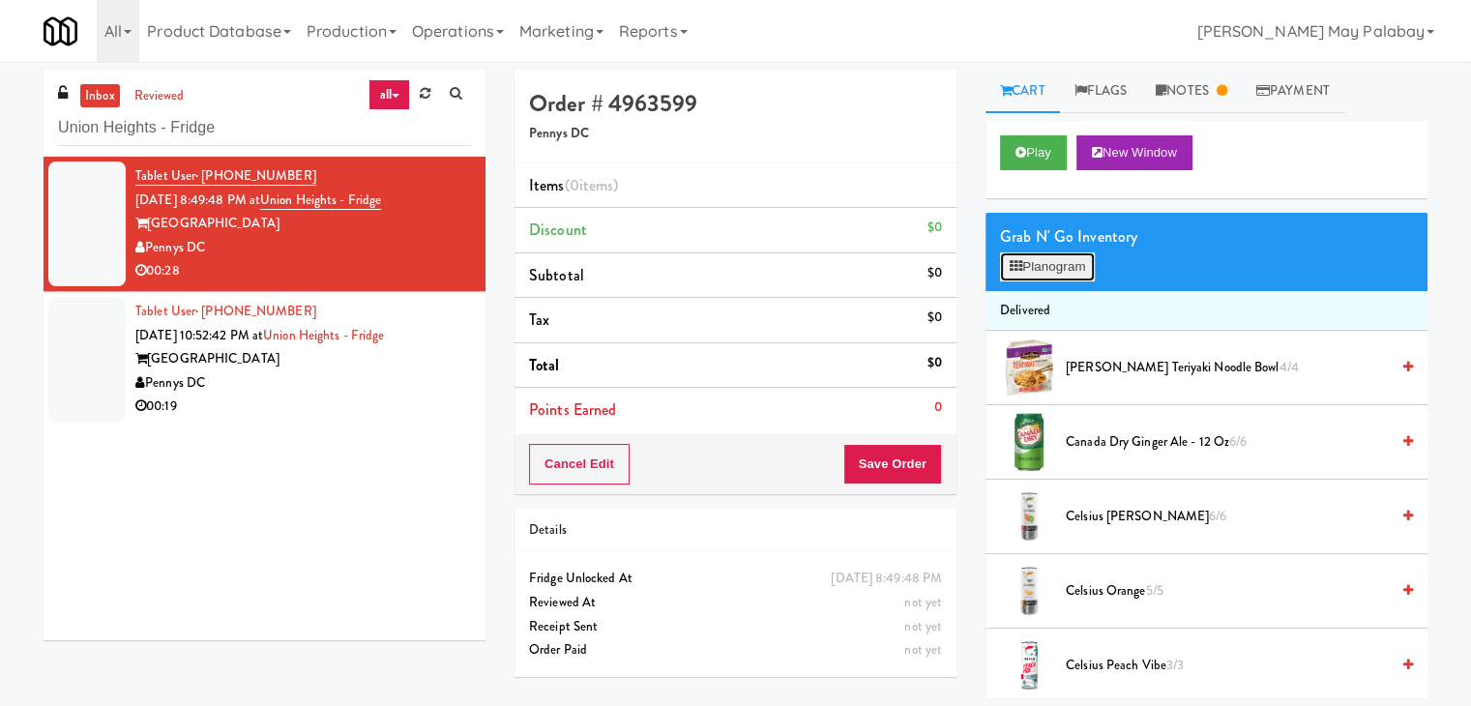
click at [1024, 268] on button "Planogram" at bounding box center [1047, 266] width 95 height 29
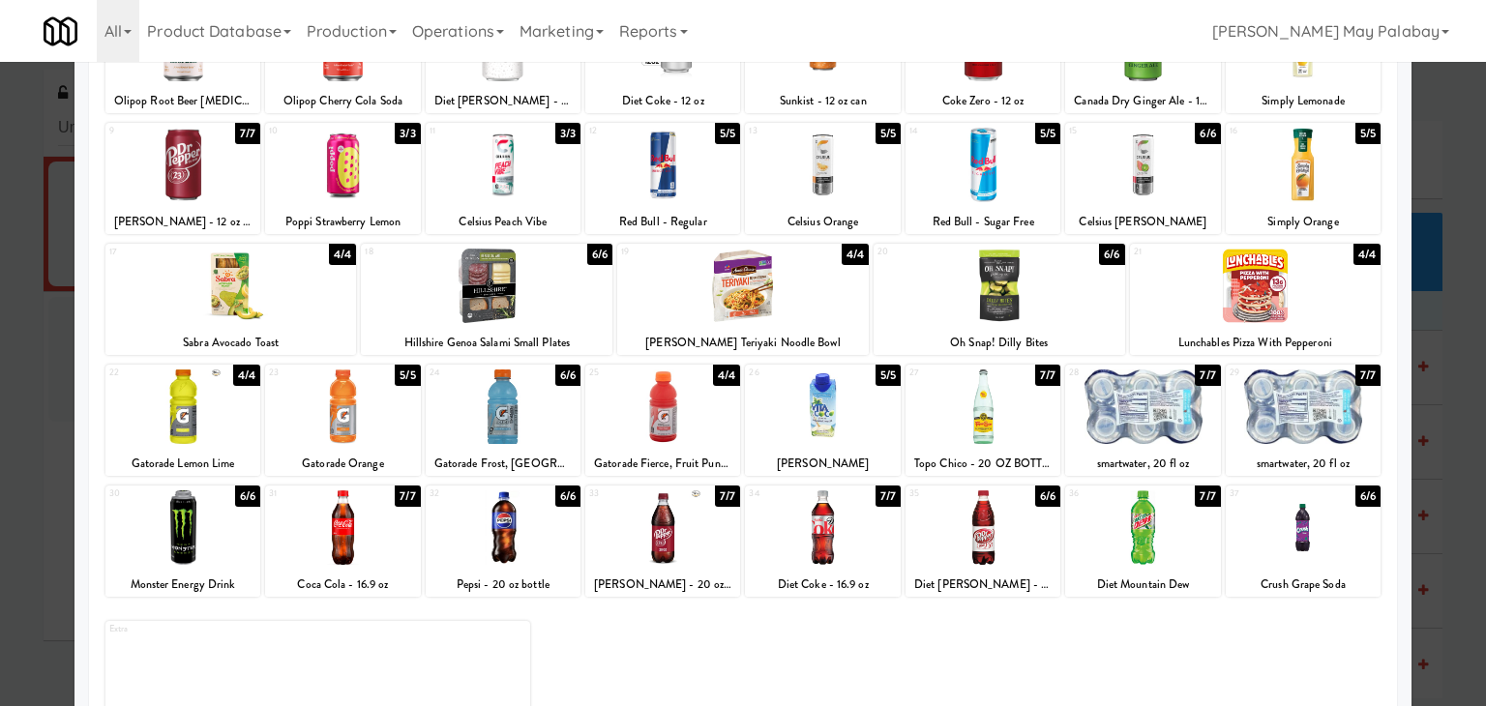
scroll to position [193, 0]
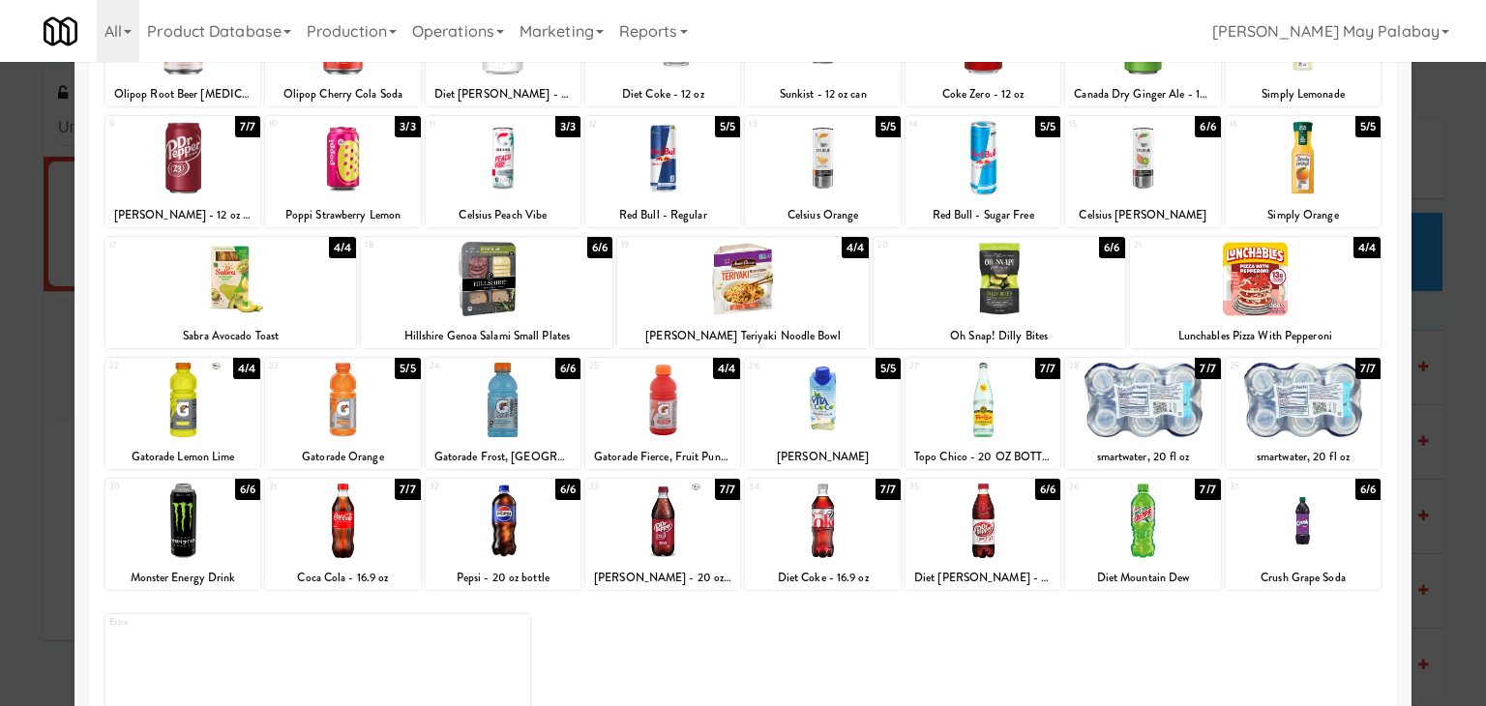
click at [1432, 349] on div at bounding box center [743, 353] width 1486 height 706
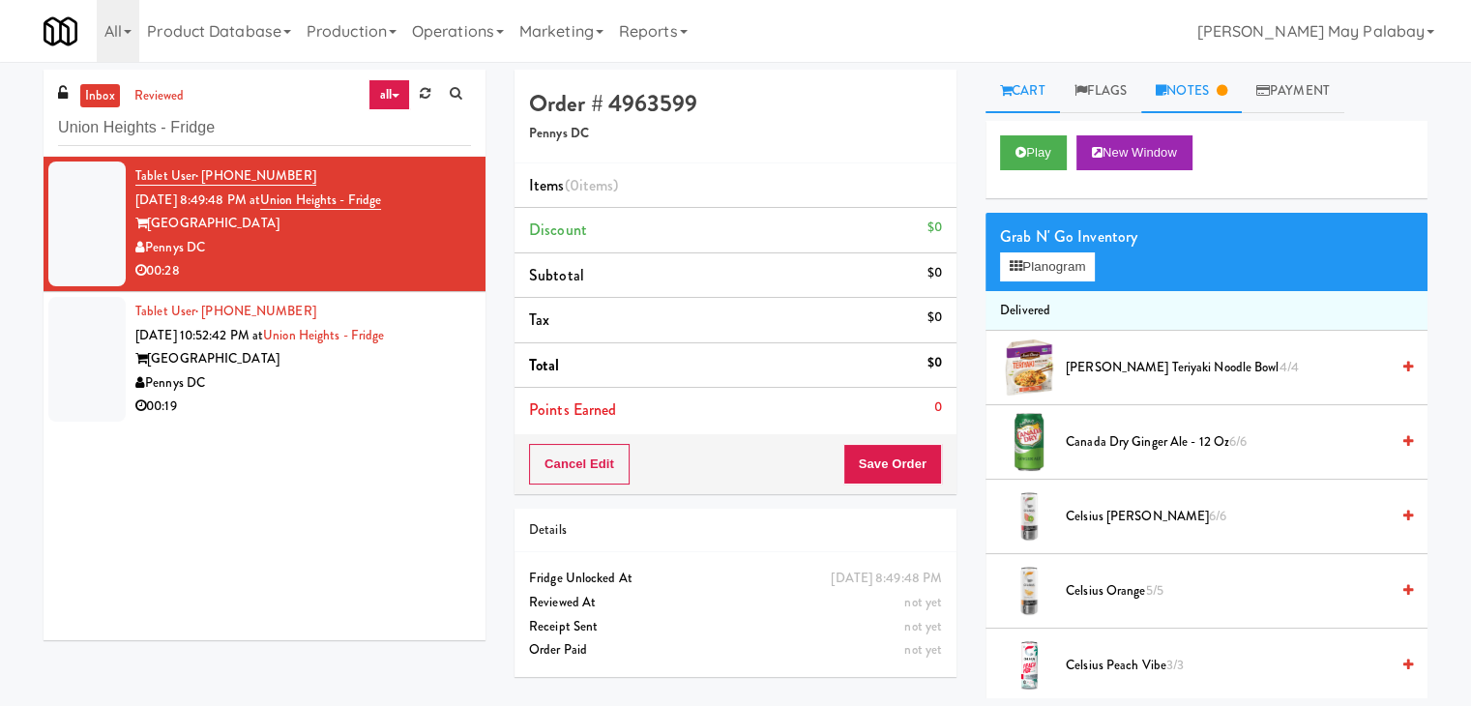
click at [1204, 91] on link "Notes" at bounding box center [1192, 92] width 101 height 44
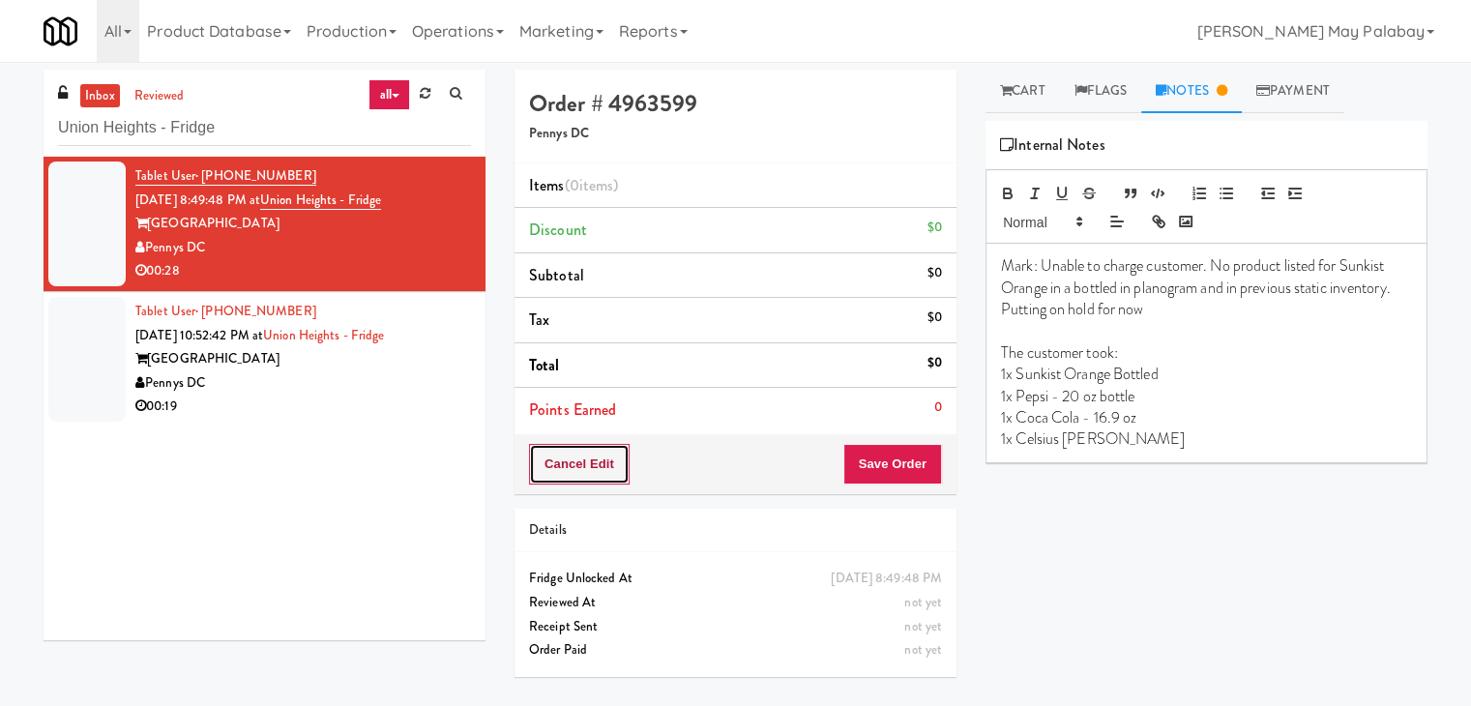
click at [588, 467] on button "Cancel Edit" at bounding box center [579, 464] width 101 height 41
click at [195, 322] on div "Tablet User · (571) 645-0892 Sep 20, 2025 10:52:42 PM at Union Heights - Fridge…" at bounding box center [303, 359] width 336 height 119
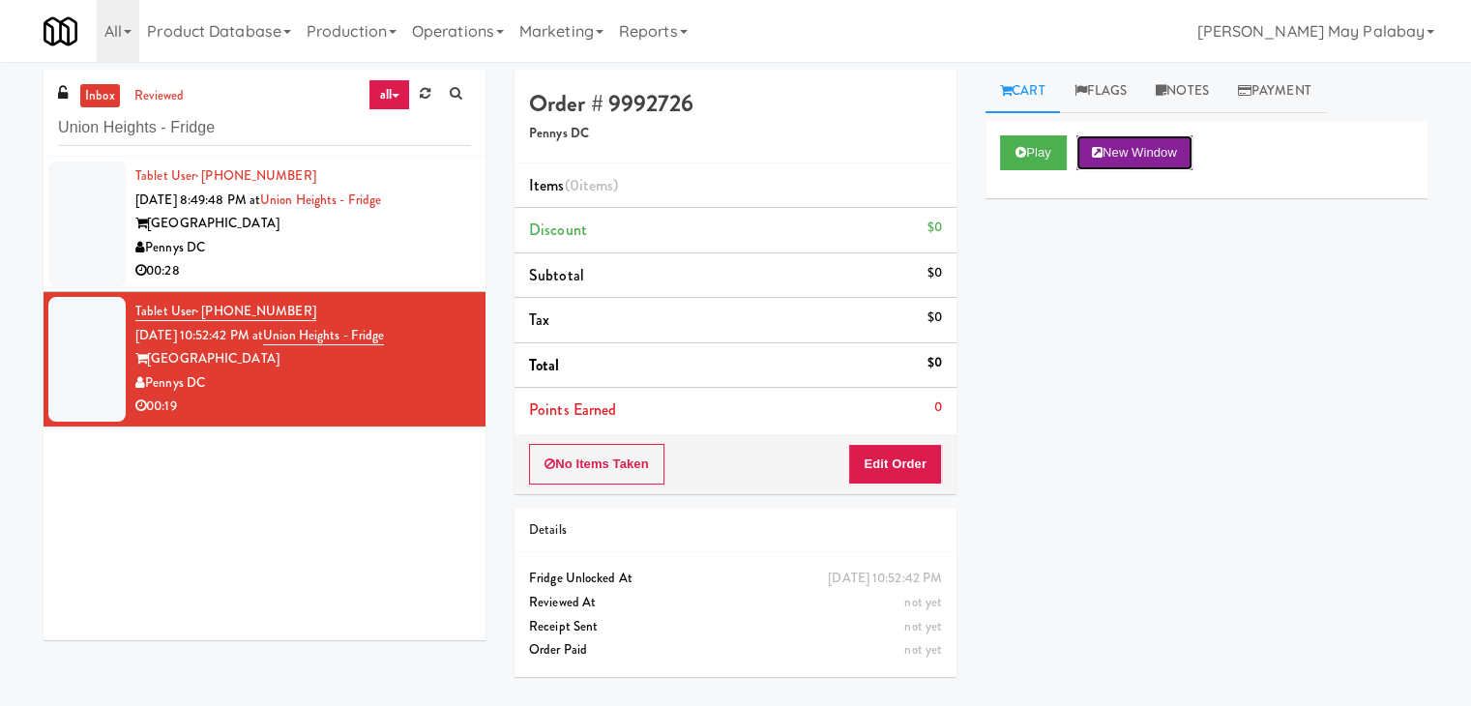
click at [1161, 146] on button "New Window" at bounding box center [1135, 152] width 116 height 35
click at [895, 463] on button "Edit Order" at bounding box center [895, 464] width 94 height 41
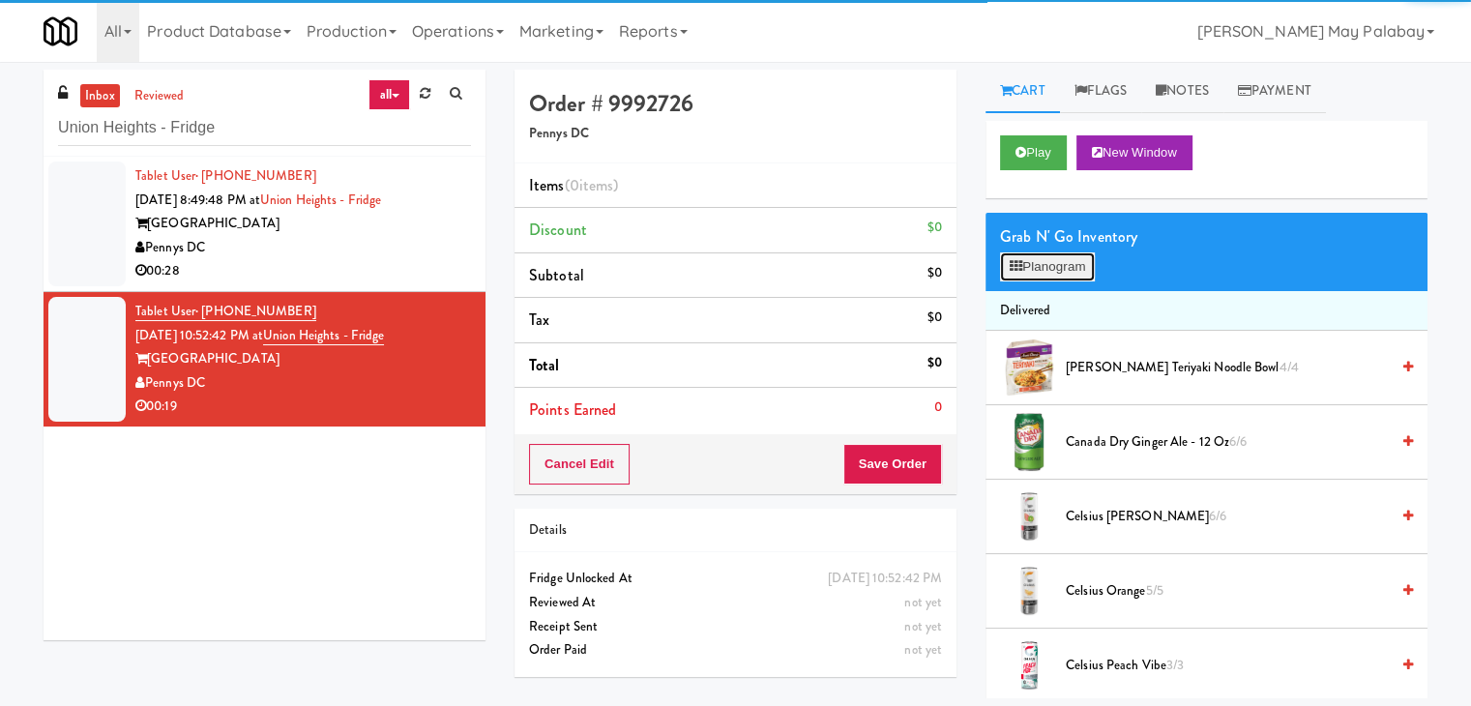
click at [1053, 266] on button "Planogram" at bounding box center [1047, 266] width 95 height 29
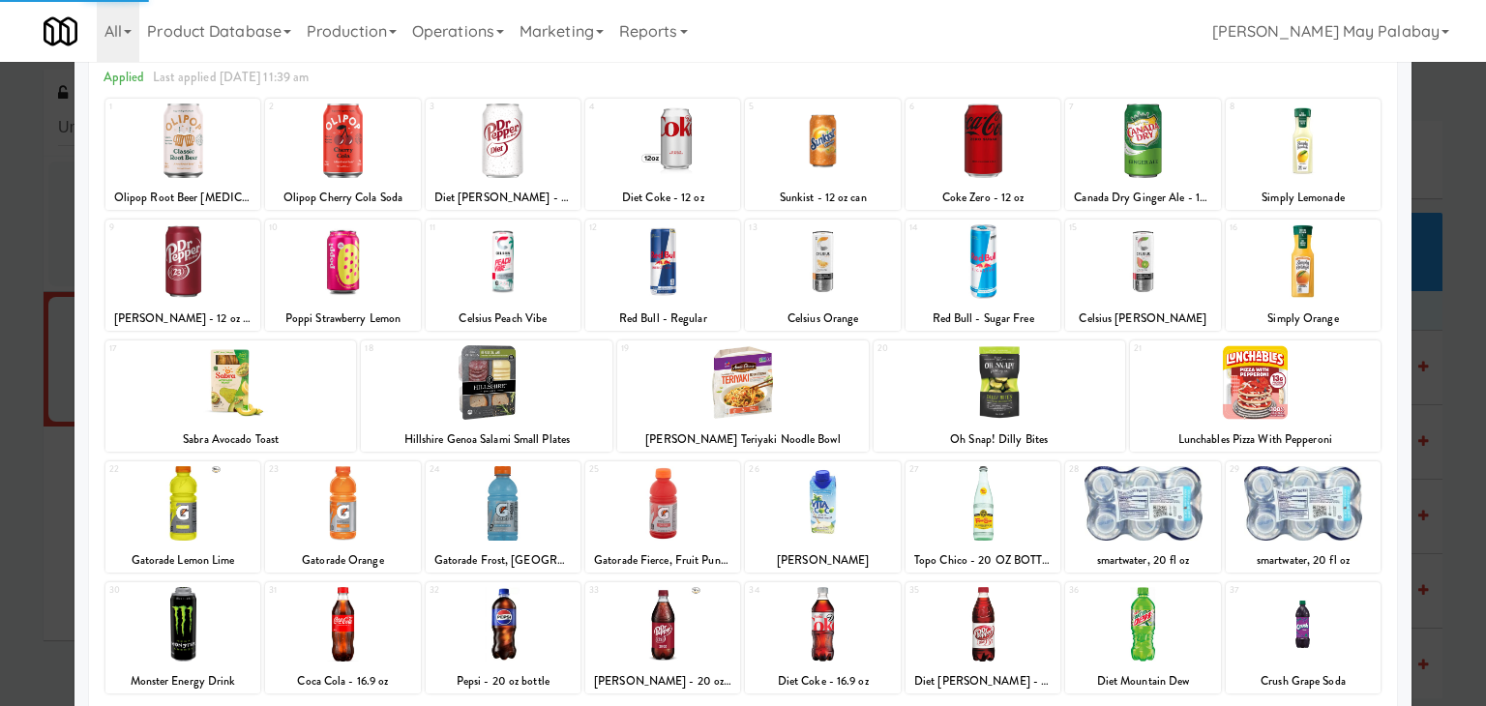
scroll to position [97, 0]
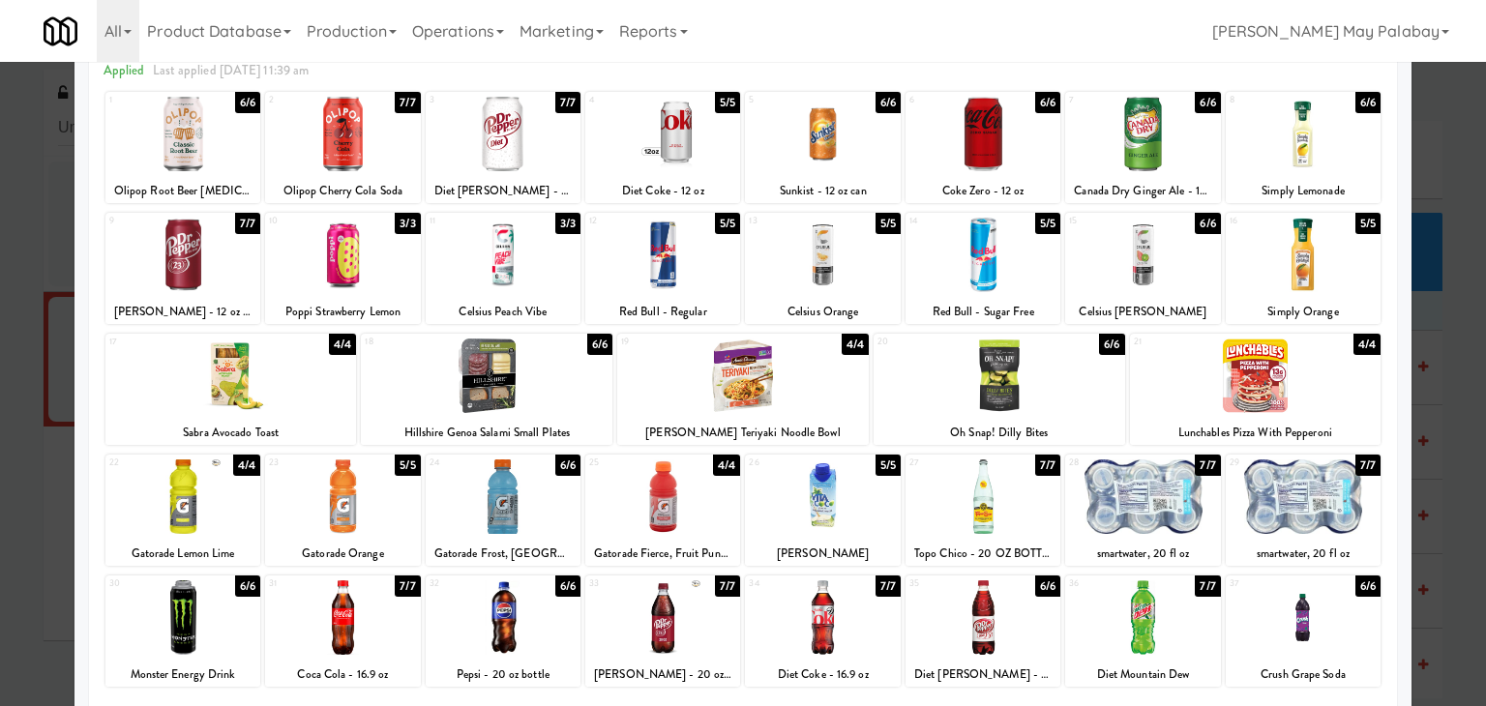
click at [572, 531] on div at bounding box center [503, 497] width 155 height 74
click at [397, 616] on div at bounding box center [342, 617] width 155 height 74
click at [377, 612] on div at bounding box center [342, 617] width 155 height 74
click at [1446, 424] on div at bounding box center [743, 353] width 1486 height 706
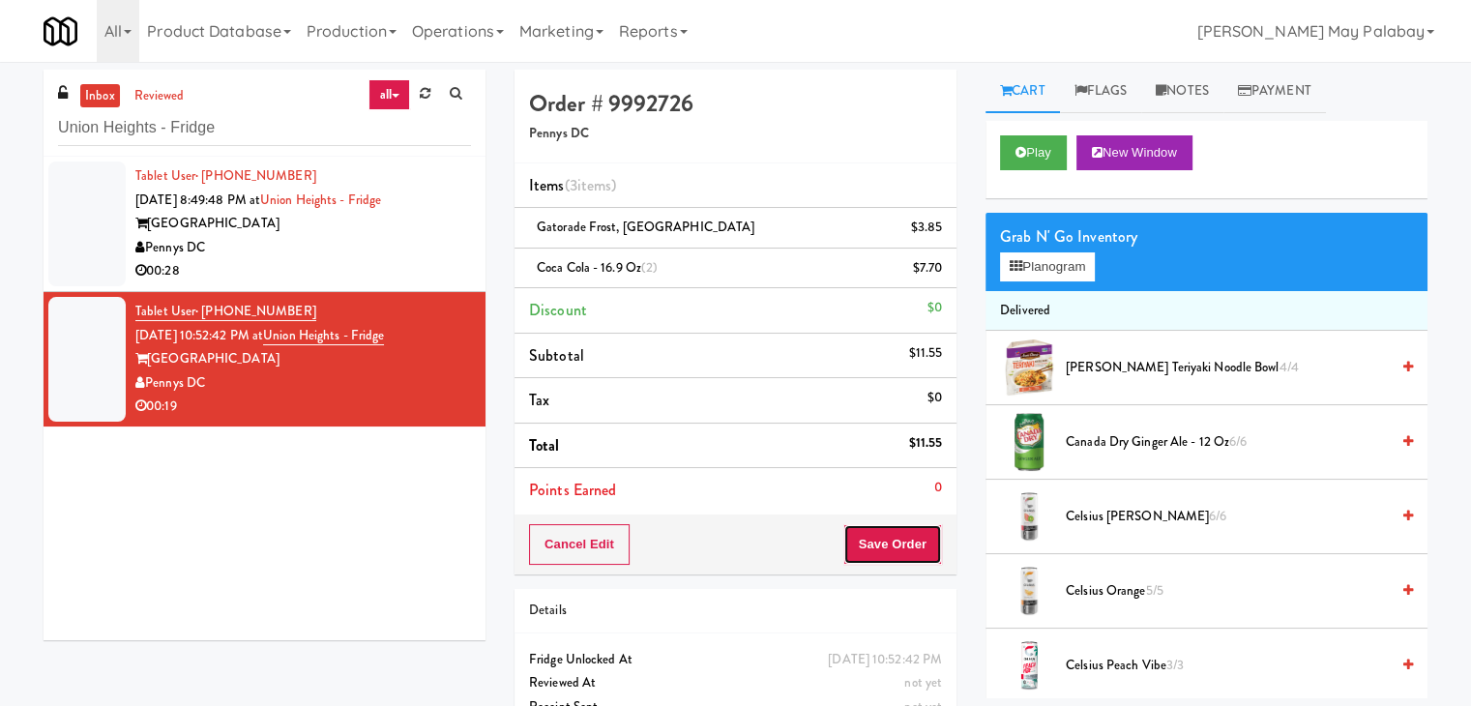
click at [878, 539] on button "Save Order" at bounding box center [893, 544] width 99 height 41
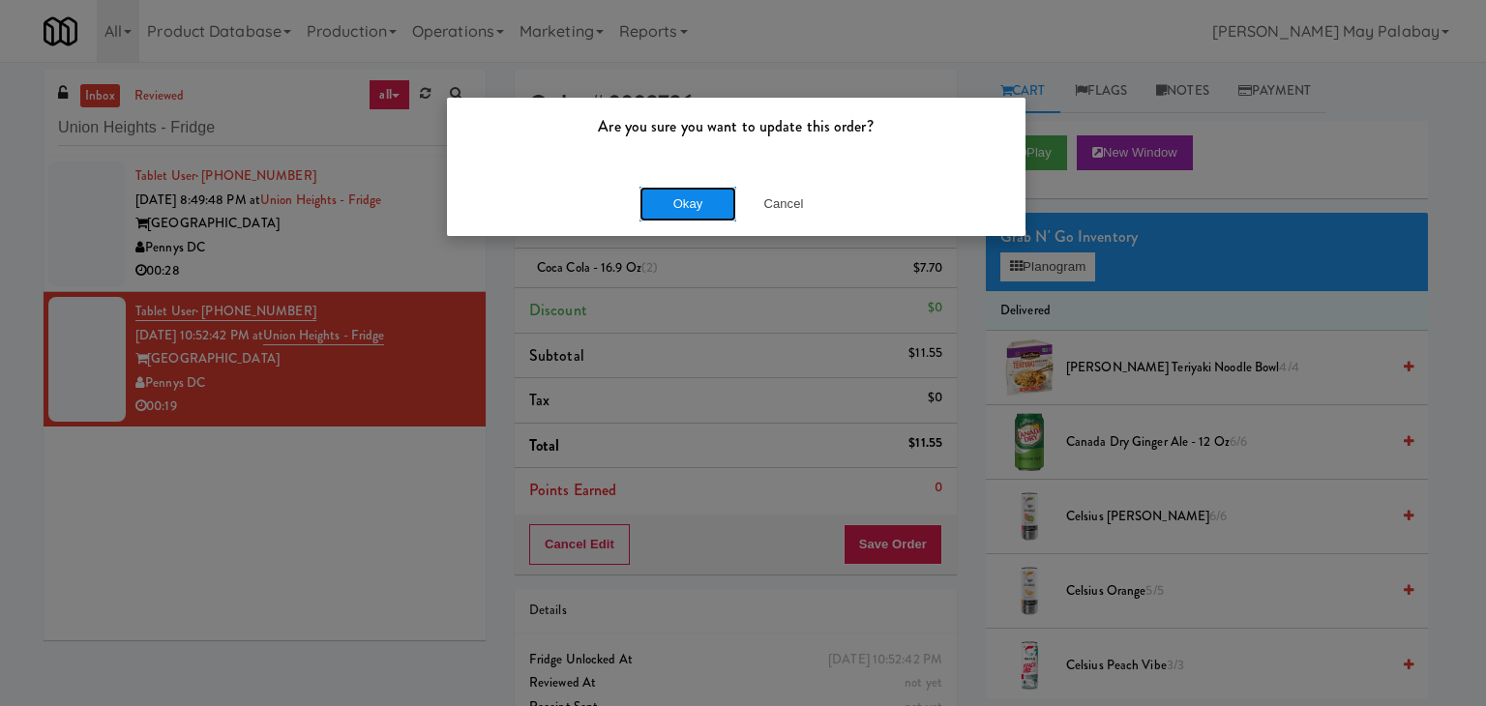
click at [718, 203] on button "Okay" at bounding box center [687, 204] width 97 height 35
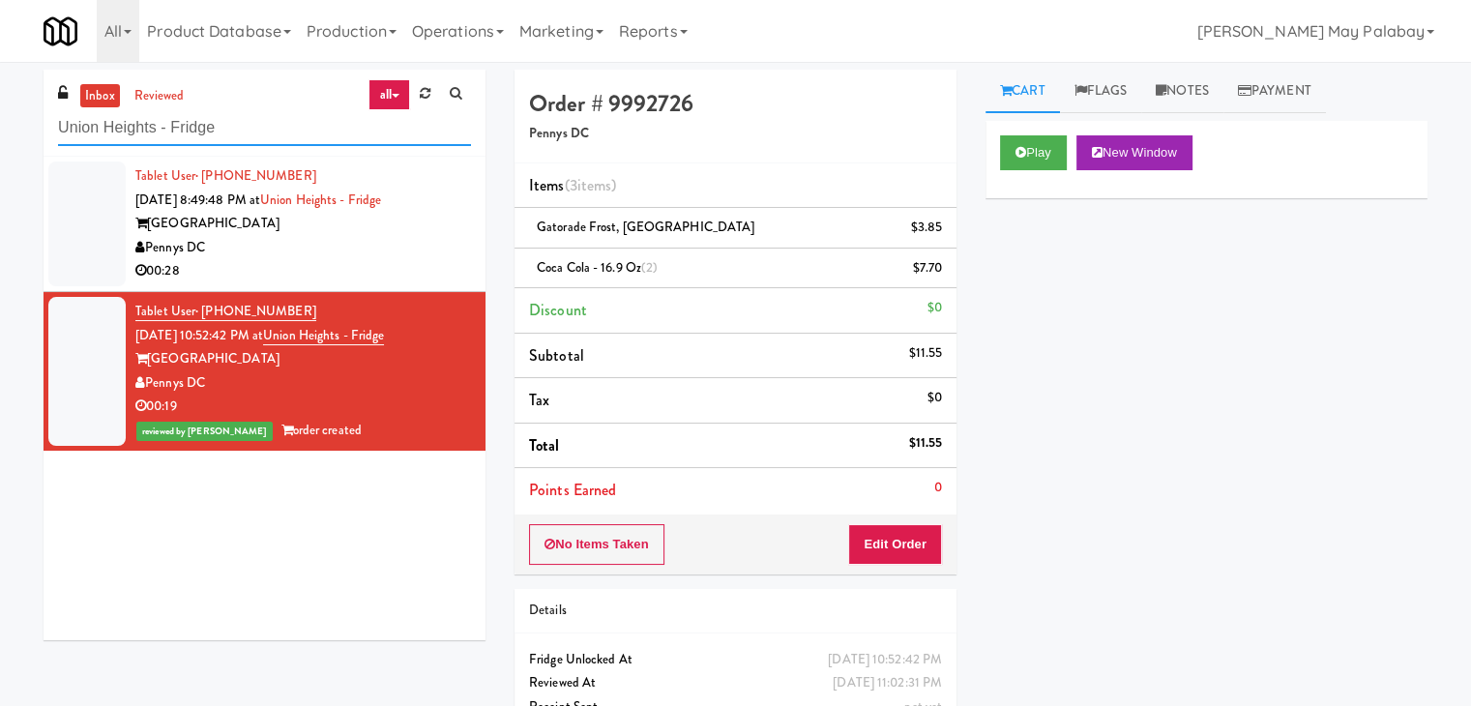
drag, startPoint x: 297, startPoint y: 134, endPoint x: 0, endPoint y: 136, distance: 297.0
click at [0, 136] on div "inbox reviewed all all unclear take inventory issue suspicious failed recent ad…" at bounding box center [735, 421] width 1471 height 702
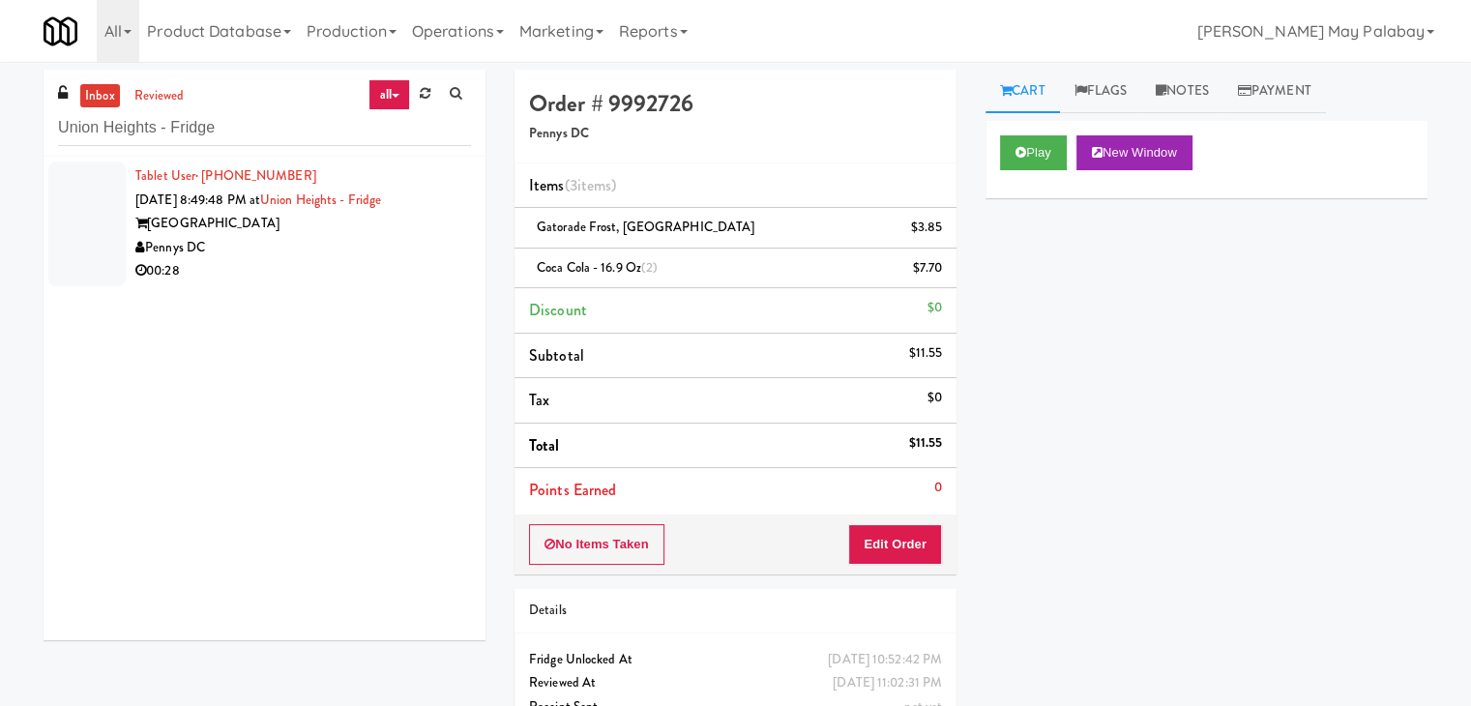
click at [282, 225] on div "Union Heights" at bounding box center [303, 224] width 336 height 24
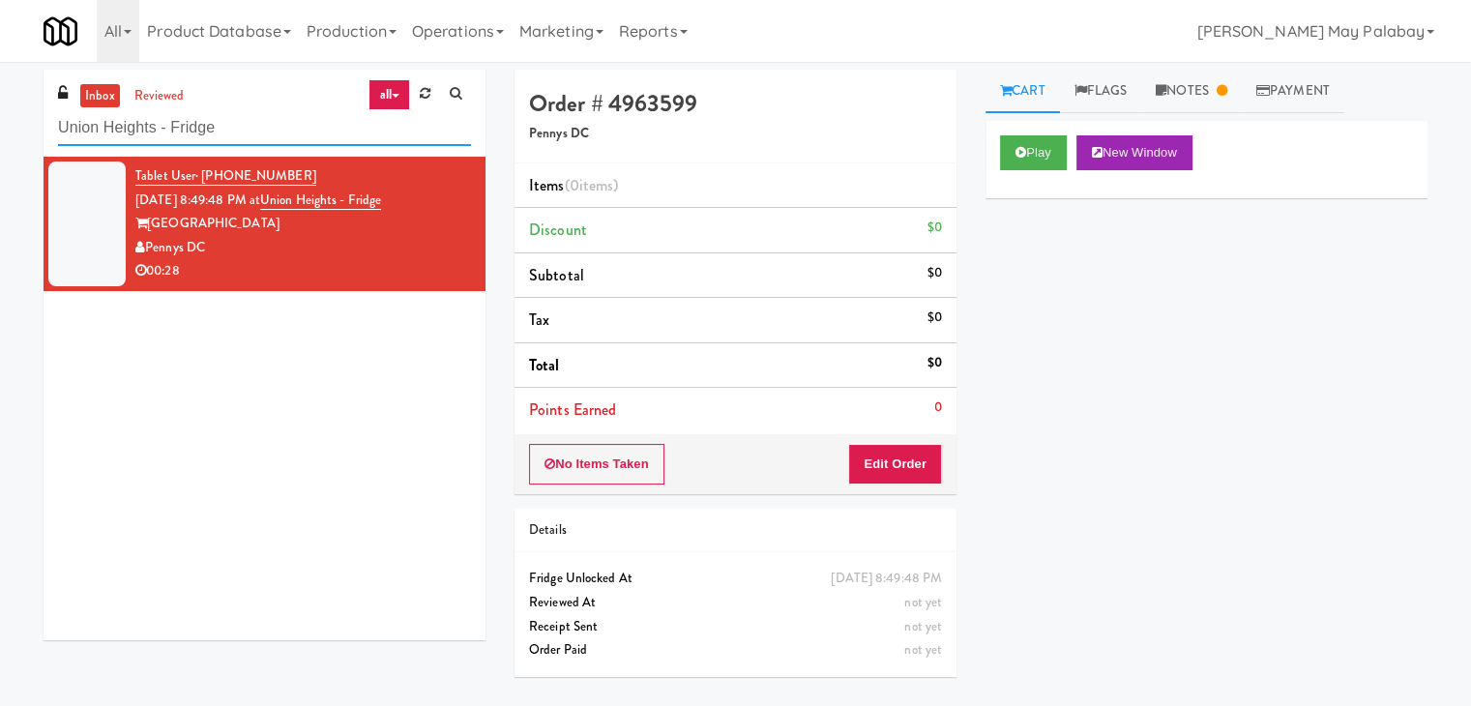
drag, startPoint x: 266, startPoint y: 121, endPoint x: 0, endPoint y: 139, distance: 266.7
click at [0, 139] on div "inbox reviewed all all unclear take inventory issue suspicious failed recent ad…" at bounding box center [735, 384] width 1471 height 629
paste input "The Kiley - Fridge - Right"
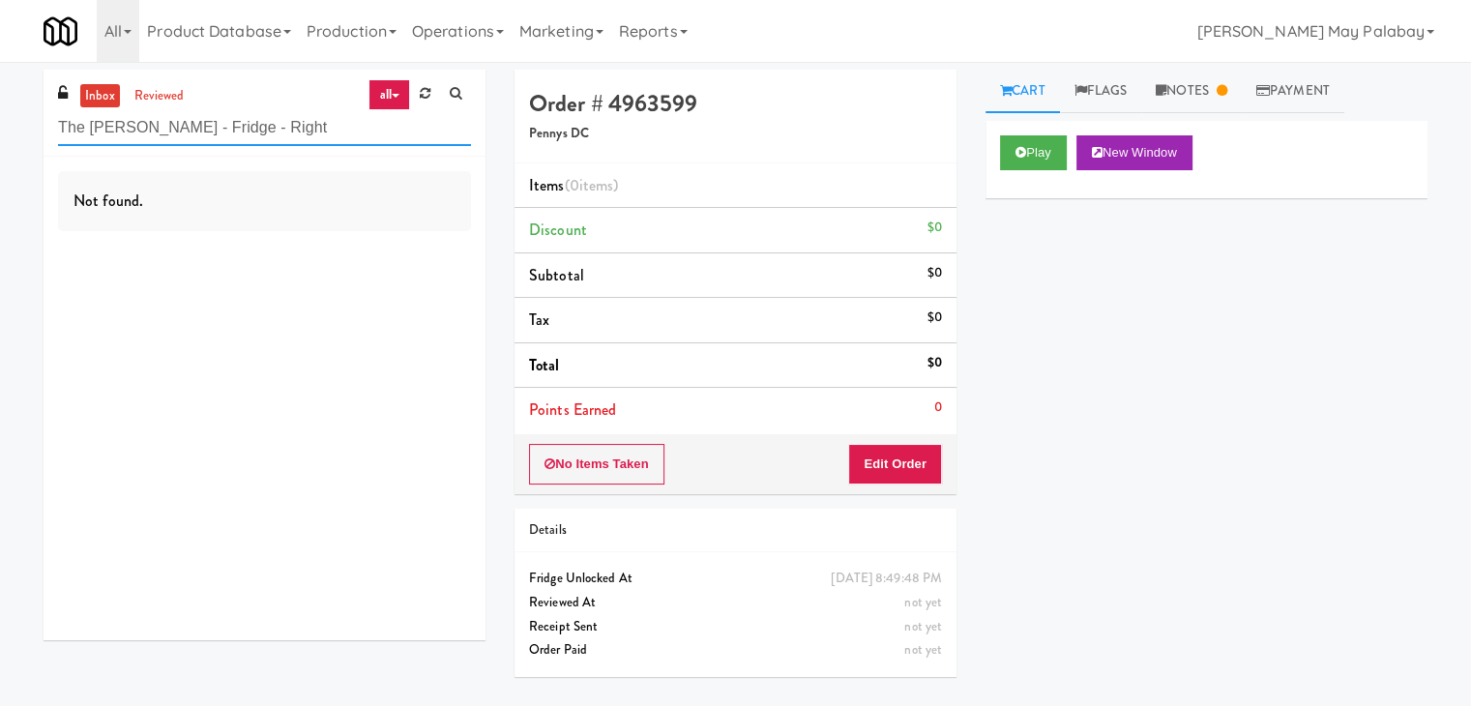
drag, startPoint x: 294, startPoint y: 136, endPoint x: 0, endPoint y: 139, distance: 294.1
click at [0, 139] on div "inbox reviewed all all unclear take inventory issue suspicious failed recent ad…" at bounding box center [735, 384] width 1471 height 629
paste input "Avant HP - Cooler - Middle"
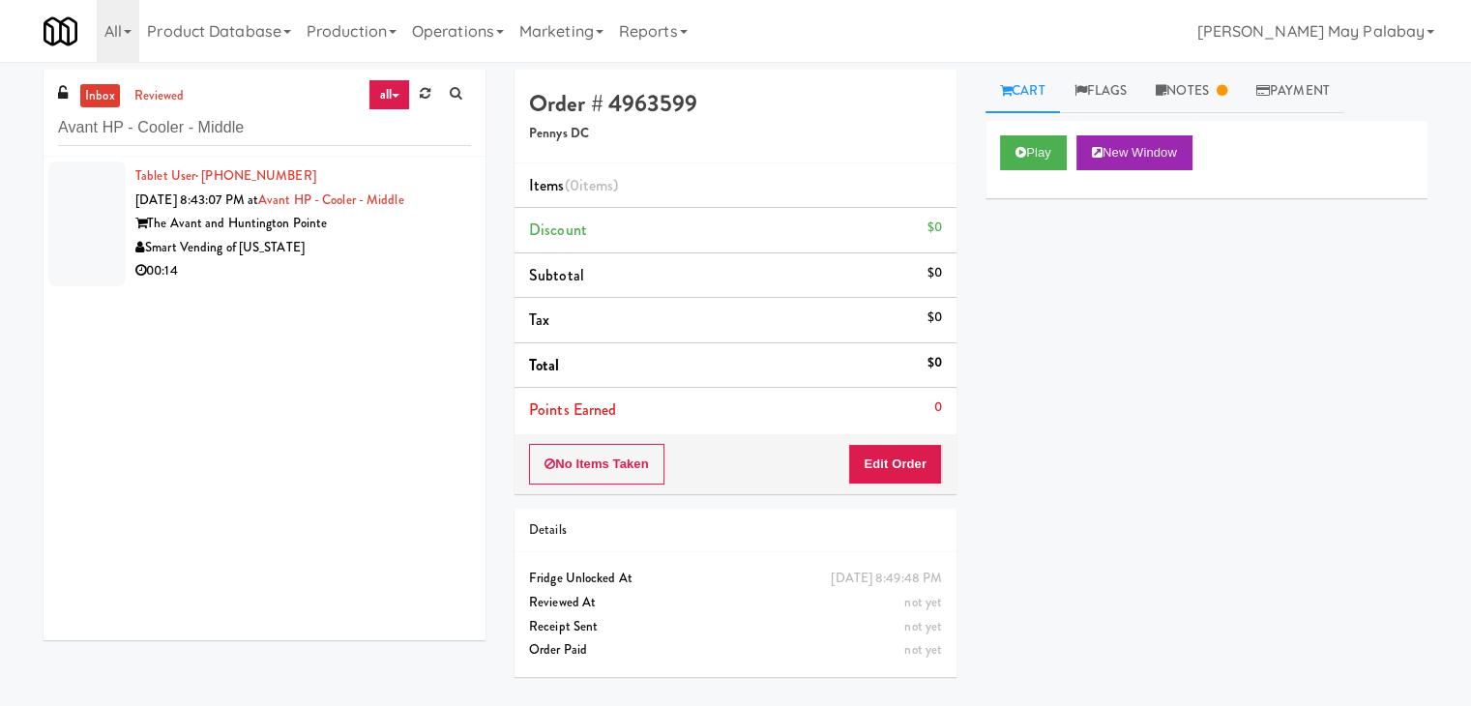
click at [284, 252] on div "Smart Vending of [US_STATE]" at bounding box center [303, 248] width 336 height 24
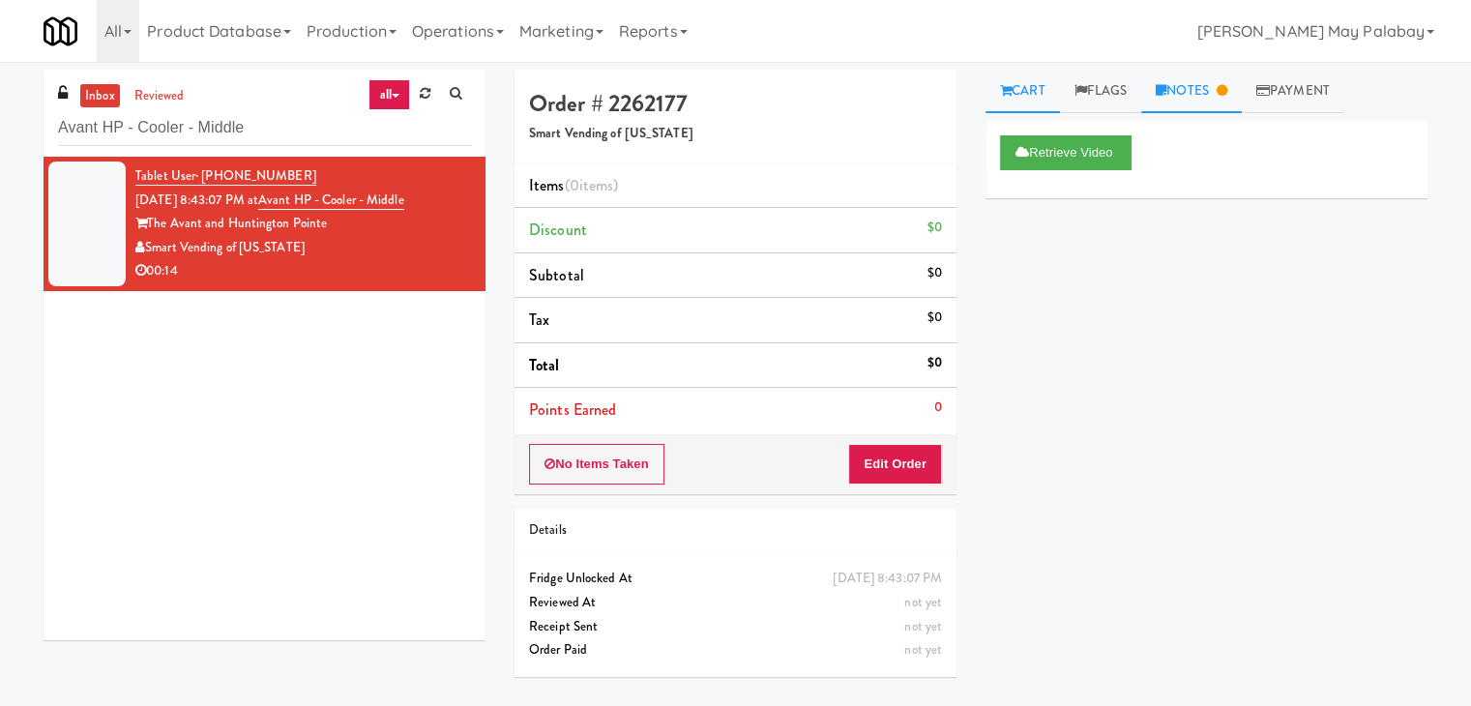
click at [1202, 91] on link "Notes" at bounding box center [1192, 92] width 101 height 44
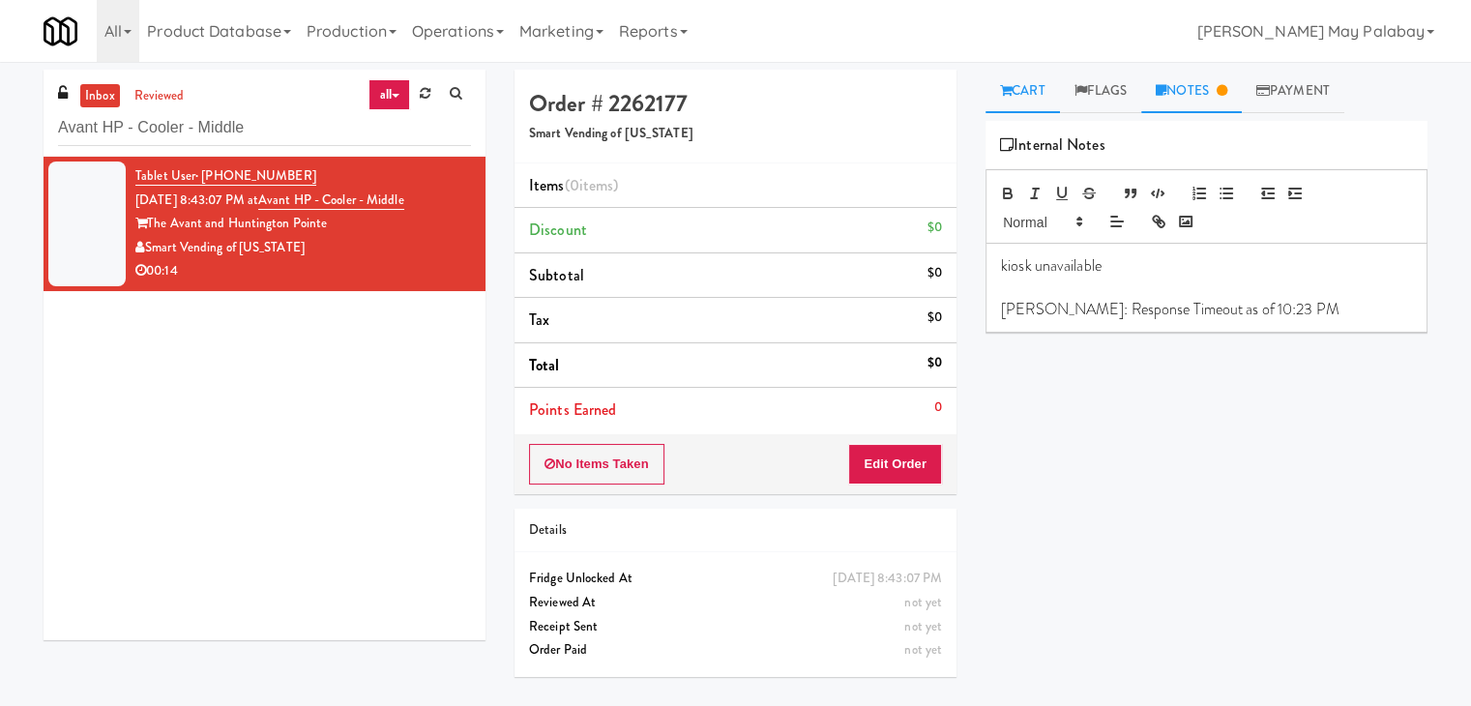
click at [1039, 98] on link "Cart" at bounding box center [1023, 92] width 74 height 44
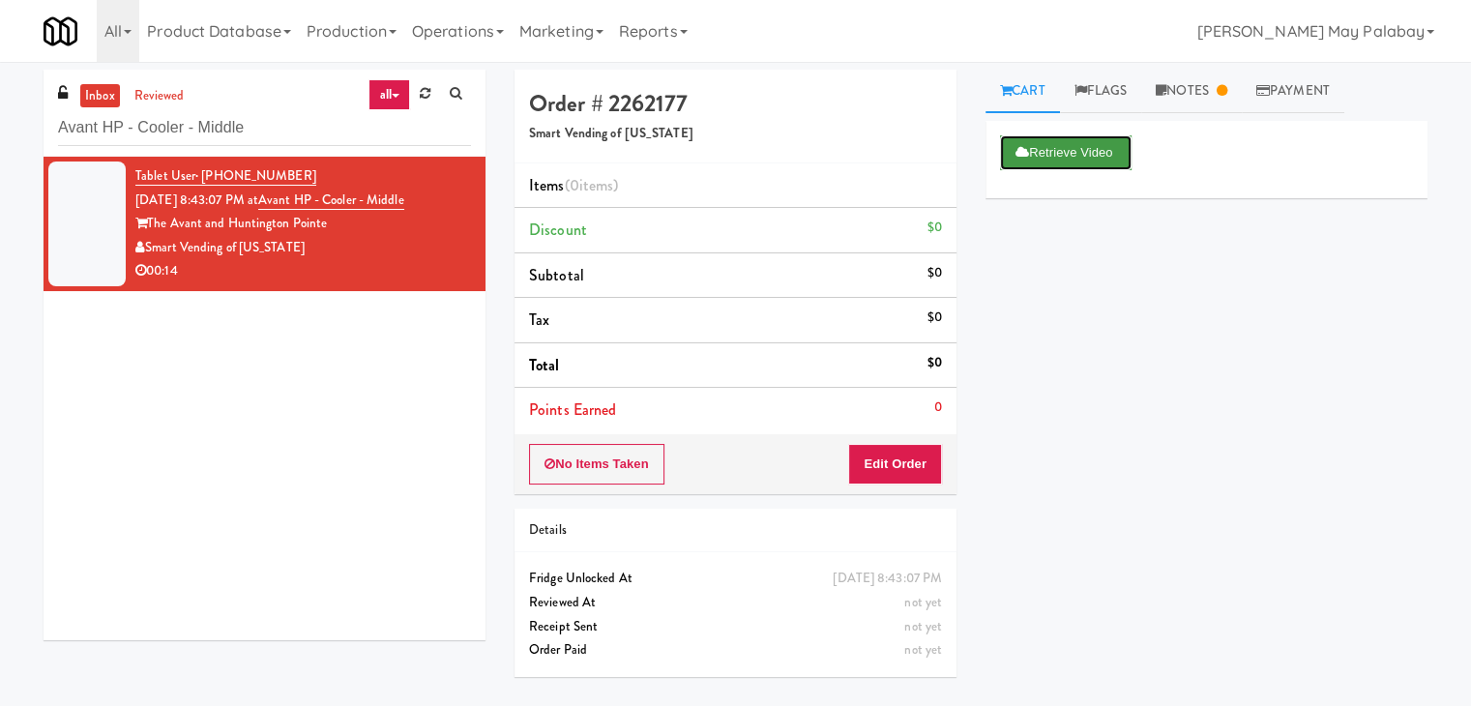
click at [1058, 152] on button "Retrieve Video" at bounding box center [1066, 152] width 132 height 35
drag, startPoint x: 266, startPoint y: 127, endPoint x: 0, endPoint y: 139, distance: 266.3
click at [0, 139] on div "inbox reviewed all all unclear take inventory issue suspicious failed recent ad…" at bounding box center [735, 384] width 1471 height 629
paste input "The Kiley - Pantry - Left"
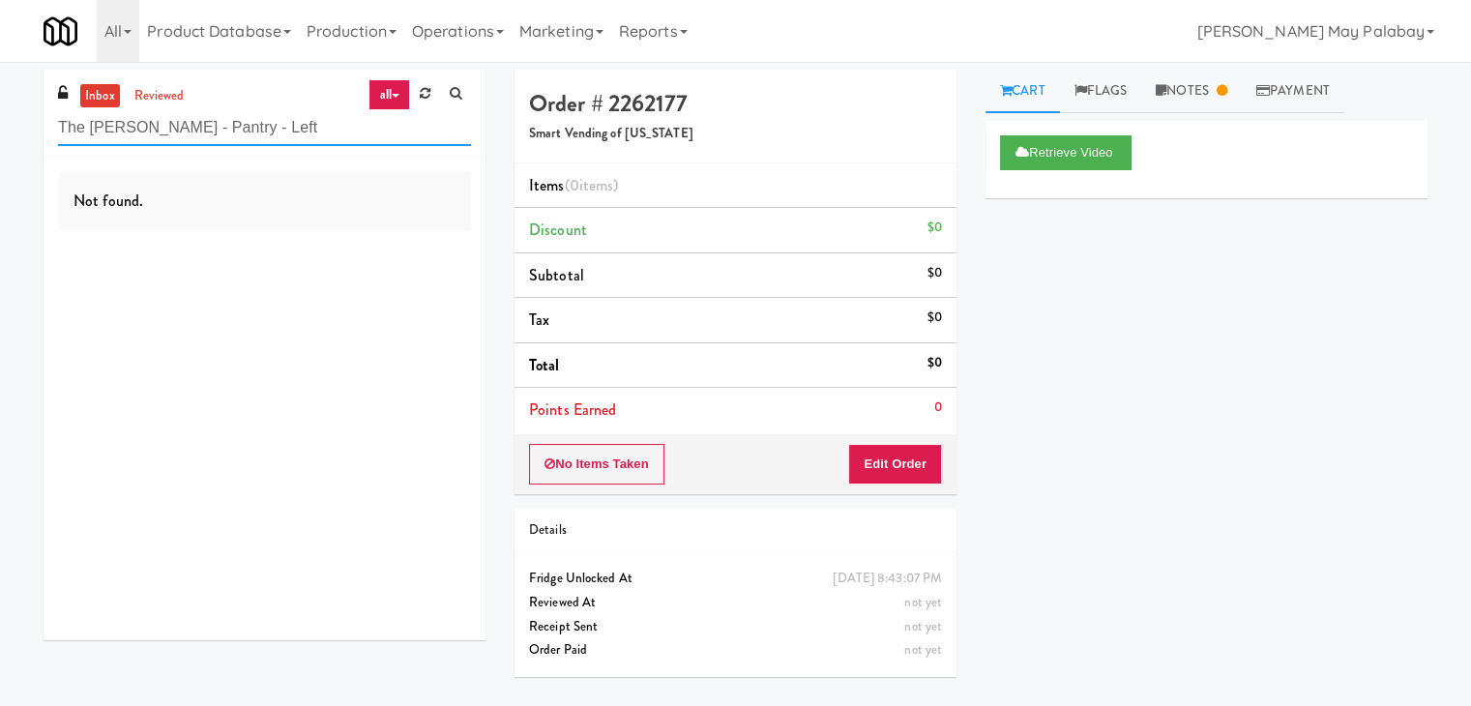
drag, startPoint x: 293, startPoint y: 135, endPoint x: 0, endPoint y: 144, distance: 293.2
click at [0, 144] on div "inbox reviewed all all unclear take inventory issue suspicious failed recent ad…" at bounding box center [735, 384] width 1471 height 629
paste input "Gallery 64 - Pantry - Righ"
drag, startPoint x: 252, startPoint y: 135, endPoint x: 11, endPoint y: 135, distance: 241.8
click at [11, 135] on div "inbox reviewed all all unclear take inventory issue suspicious failed recent ad…" at bounding box center [735, 384] width 1471 height 629
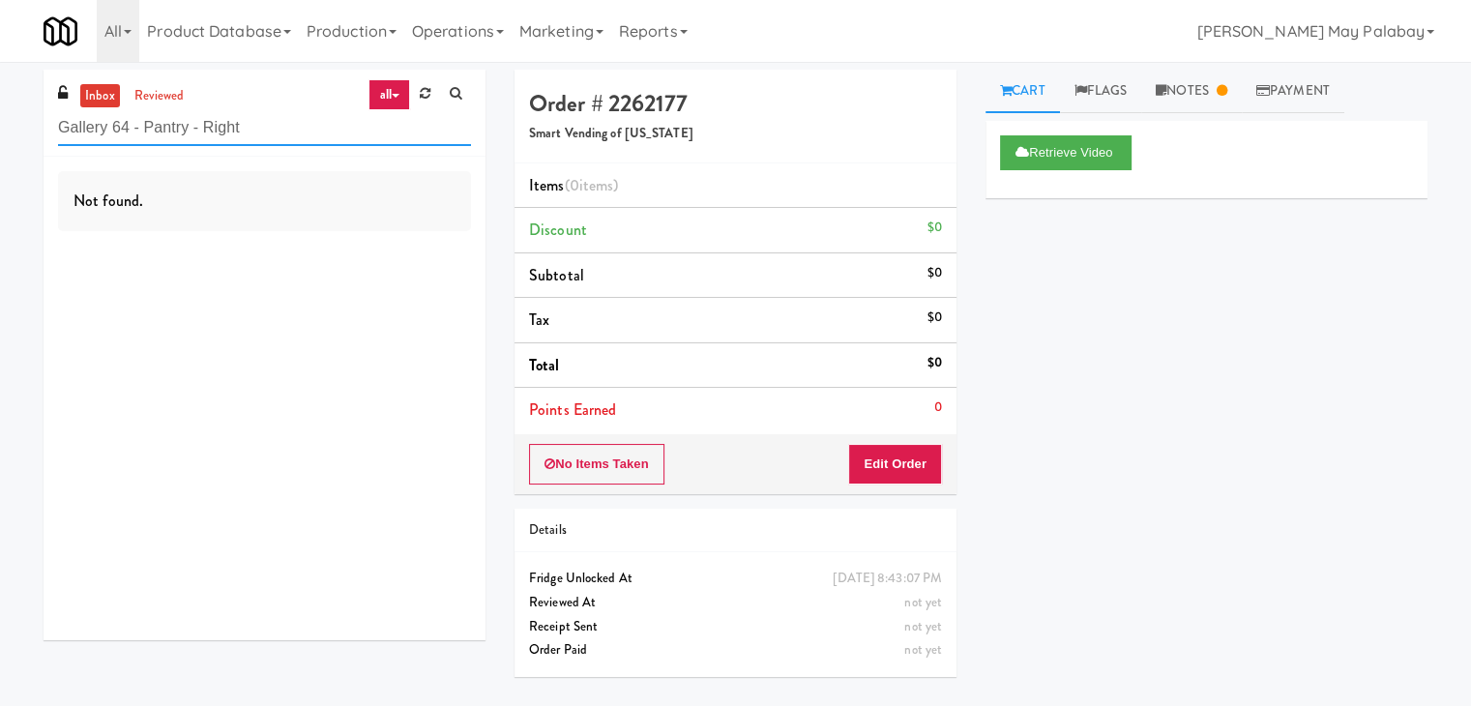
paste input "Cooler - Lef"
drag, startPoint x: 308, startPoint y: 124, endPoint x: 0, endPoint y: 163, distance: 310.2
click at [0, 163] on div "inbox reviewed all all unclear take inventory issue suspicious failed recent ad…" at bounding box center [735, 384] width 1471 height 629
paste input "Pantry - V2"
drag, startPoint x: 266, startPoint y: 122, endPoint x: 0, endPoint y: 129, distance: 266.1
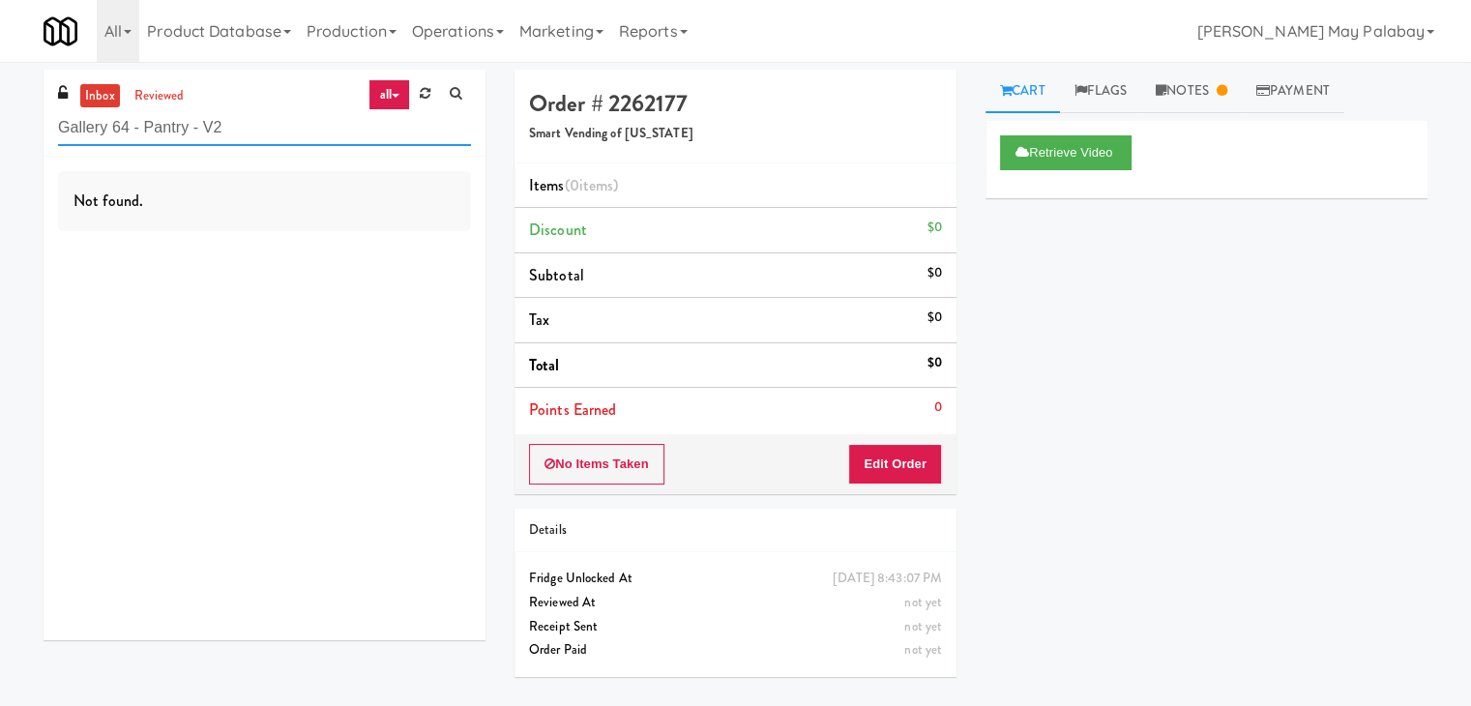
click at [0, 129] on div "inbox reviewed all all unclear take inventory issue suspicious failed recent ad…" at bounding box center [735, 384] width 1471 height 629
paste input "Kinetic- Drinks"
type input "Kinetic- Drinks"
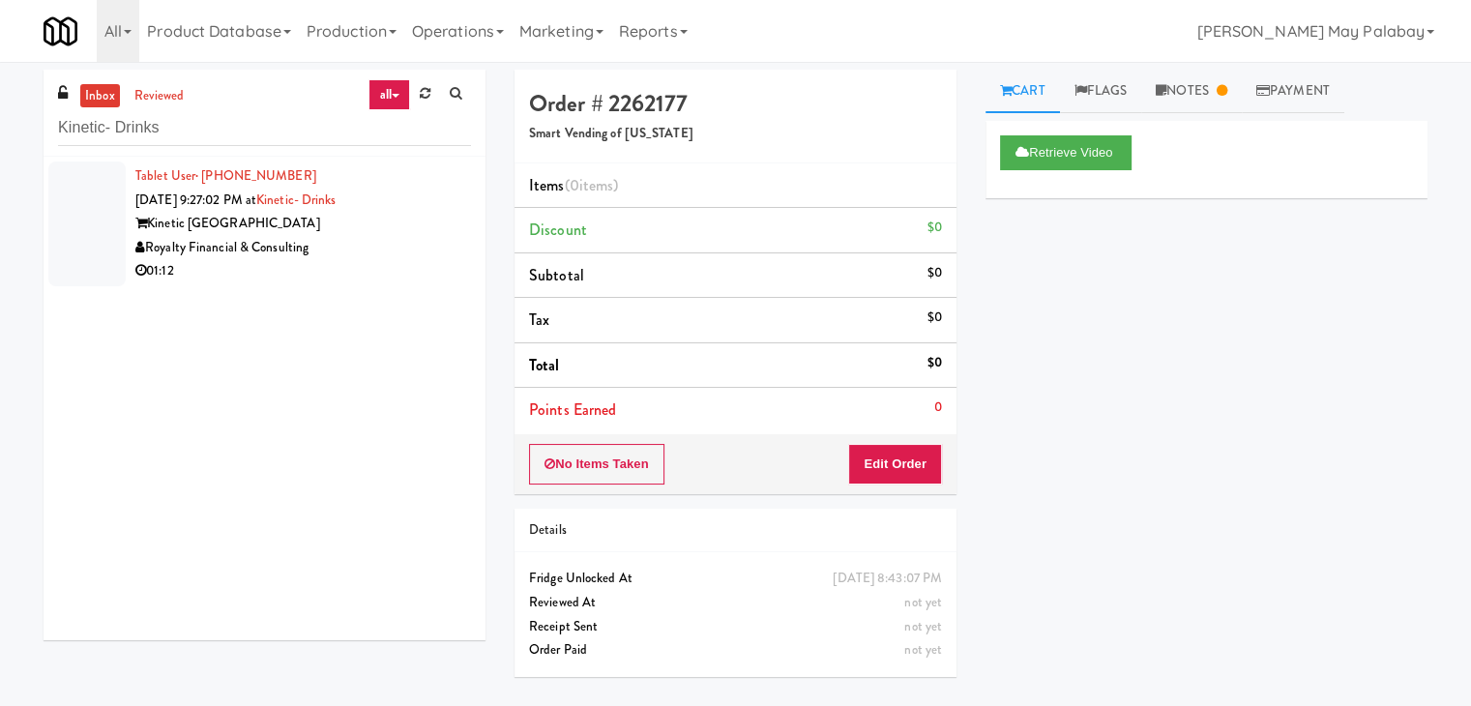
click at [355, 262] on div "01:12" at bounding box center [303, 271] width 336 height 24
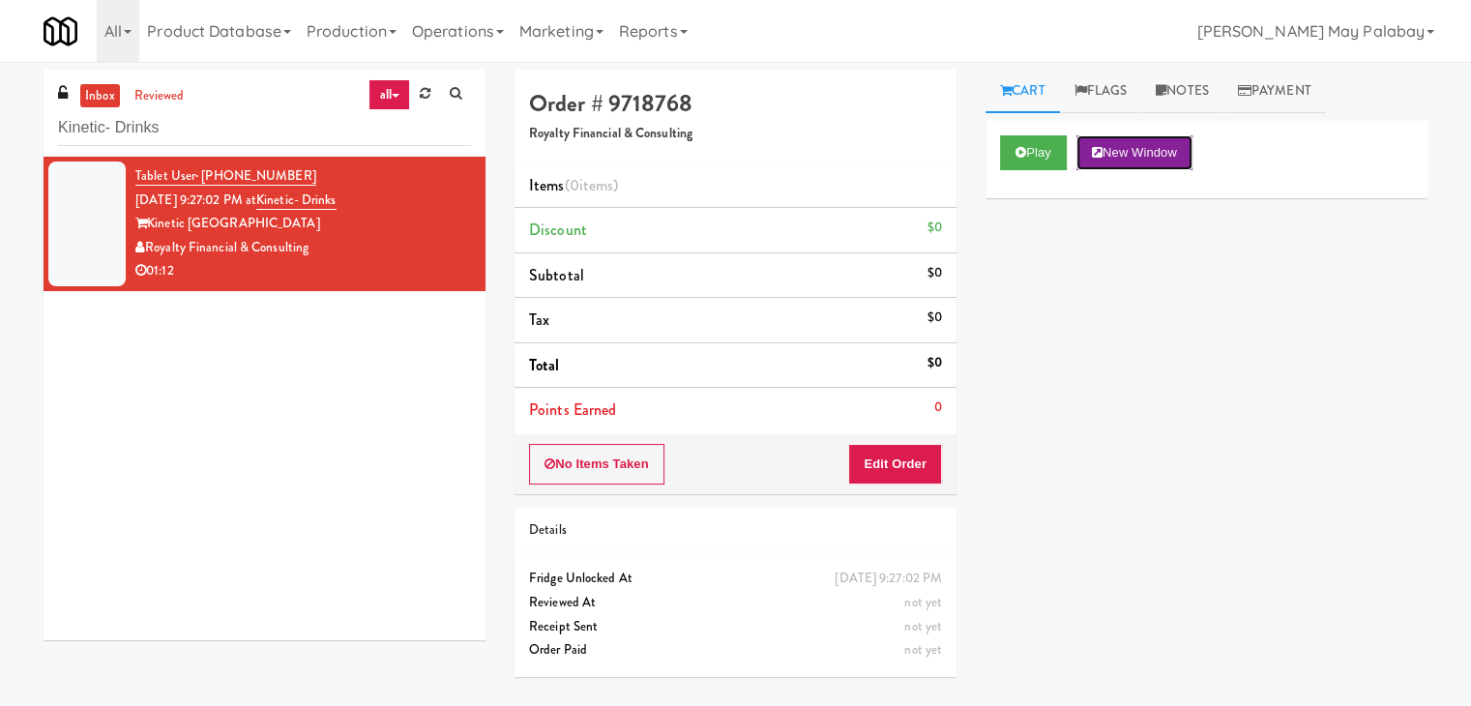
click at [1122, 157] on button "New Window" at bounding box center [1135, 152] width 116 height 35
click at [893, 453] on button "Edit Order" at bounding box center [895, 464] width 94 height 41
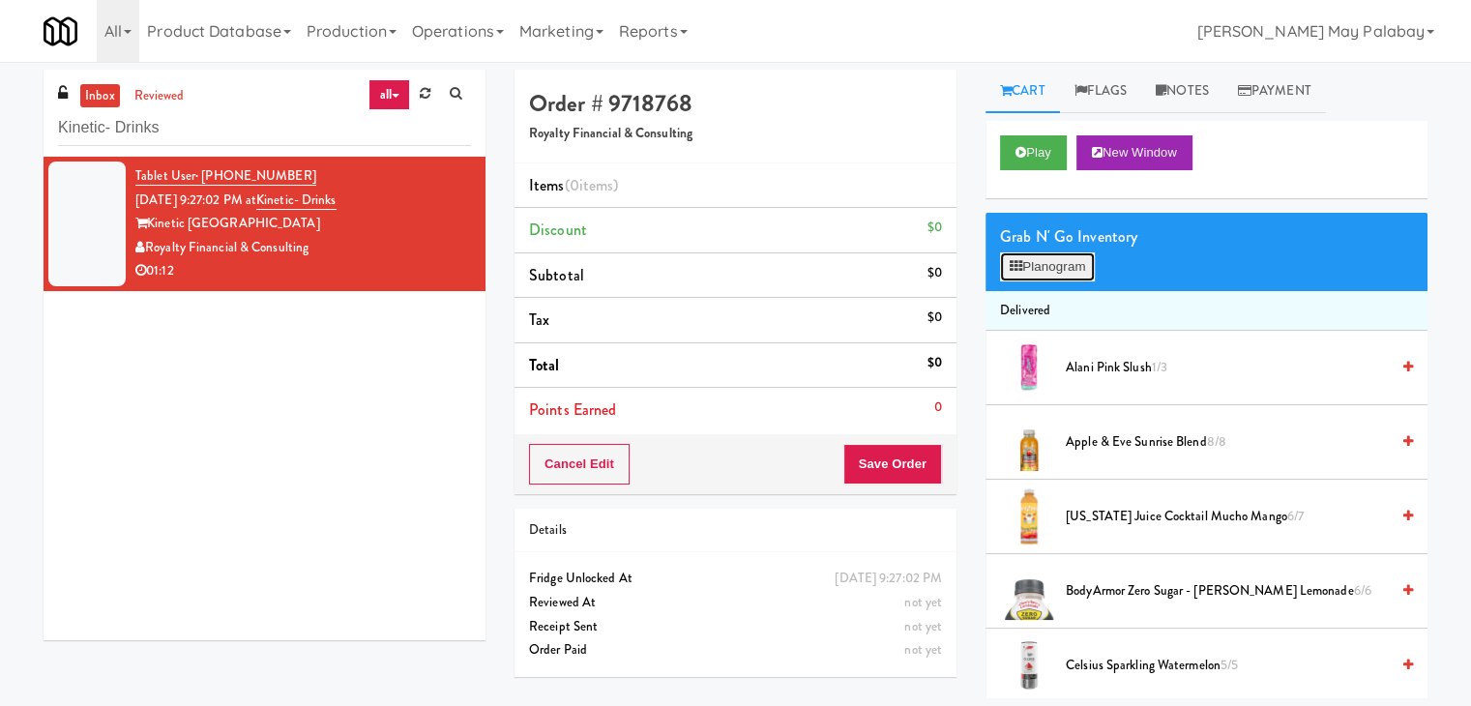
click at [1075, 264] on button "Planogram" at bounding box center [1047, 266] width 95 height 29
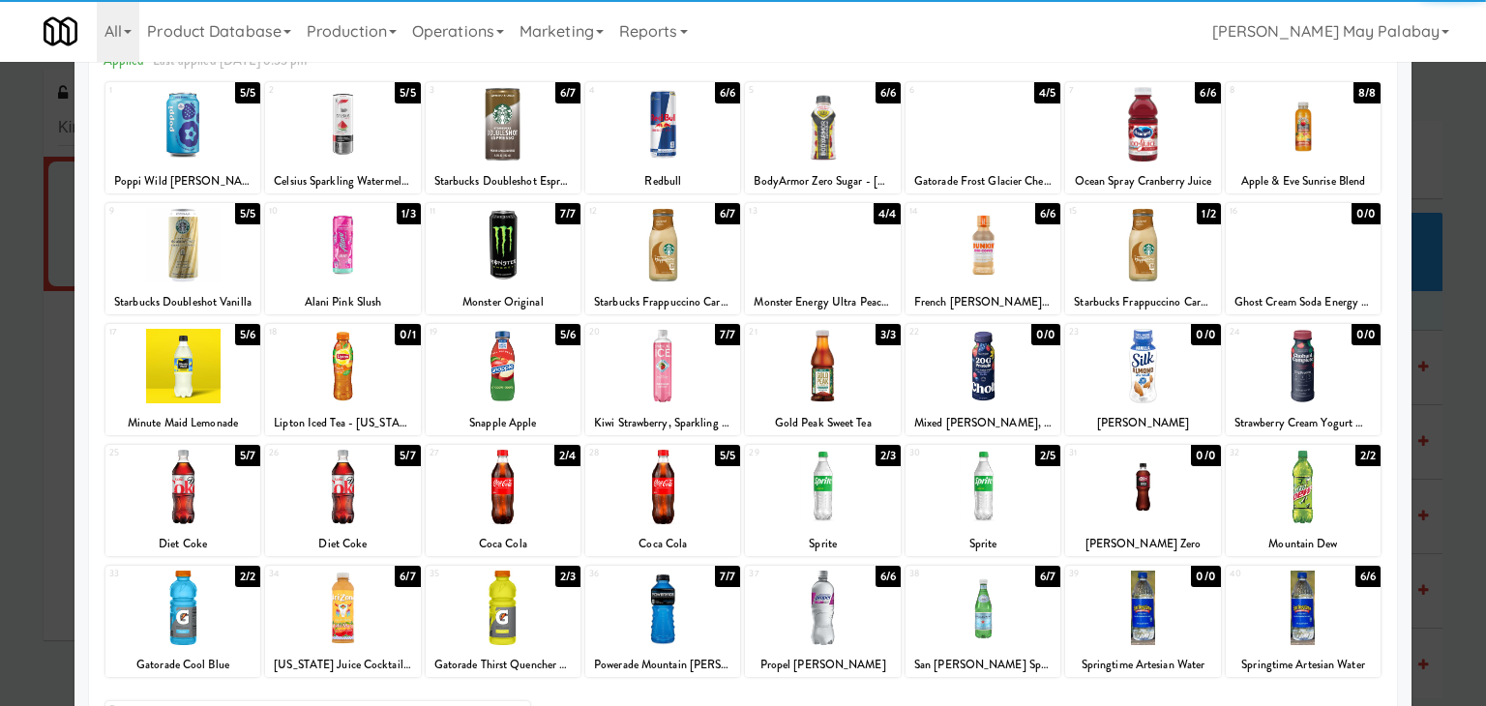
scroll to position [97, 0]
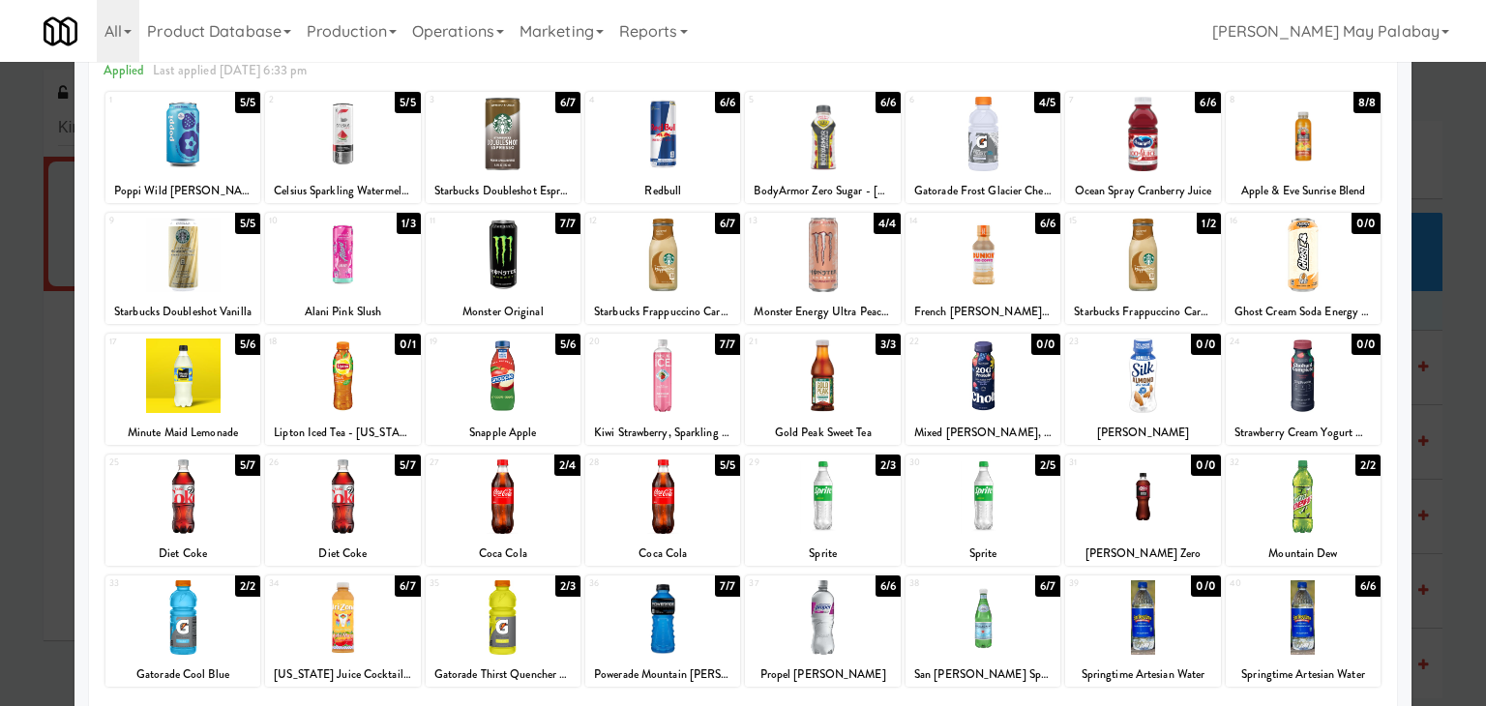
click at [1458, 376] on div at bounding box center [743, 353] width 1486 height 706
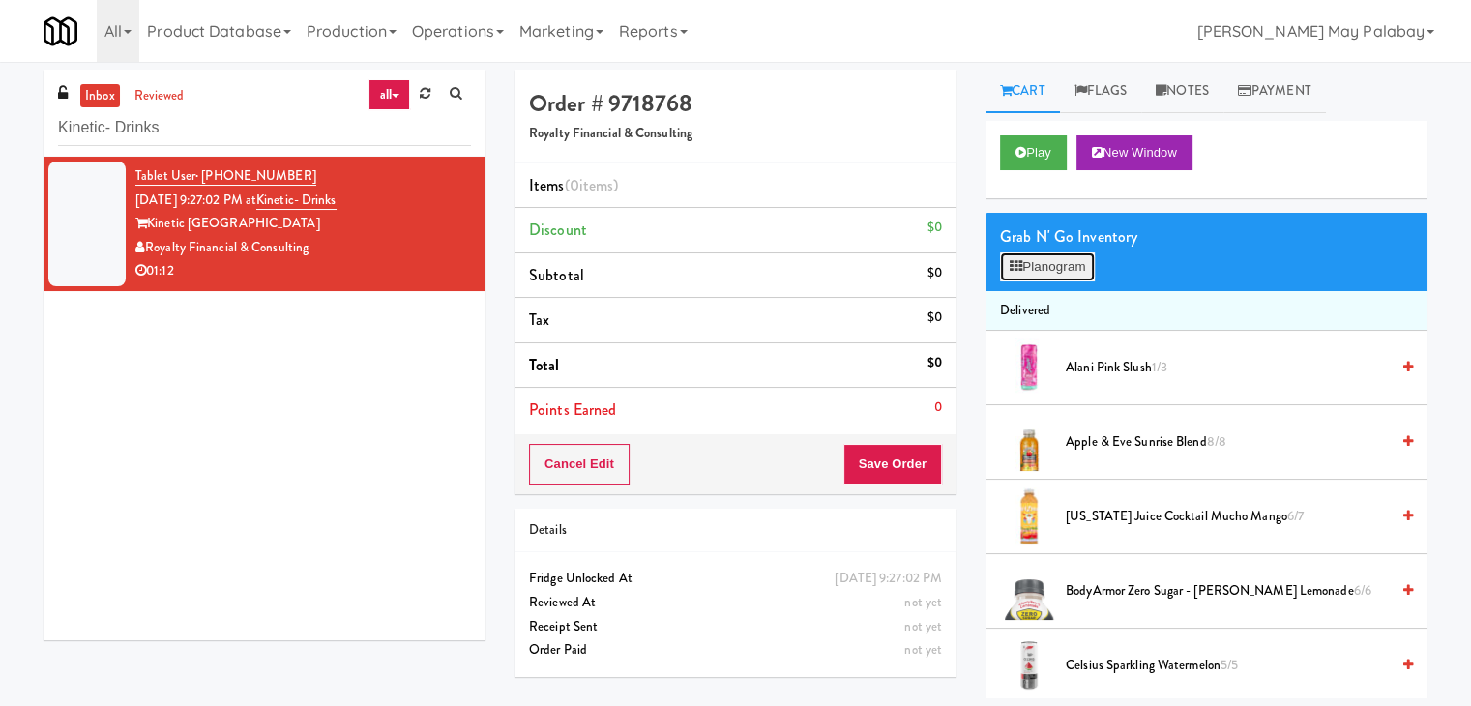
click at [1045, 261] on button "Planogram" at bounding box center [1047, 266] width 95 height 29
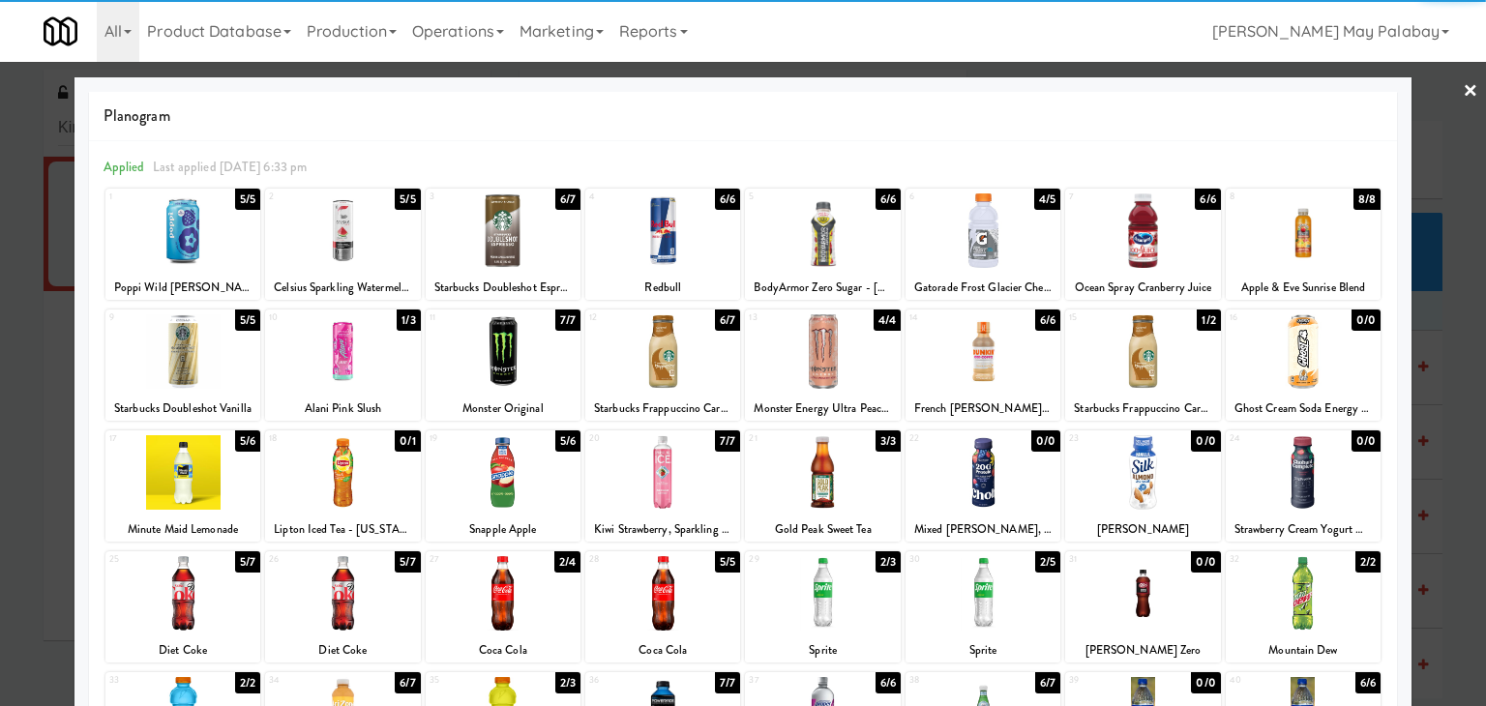
click at [1027, 260] on div at bounding box center [982, 230] width 155 height 74
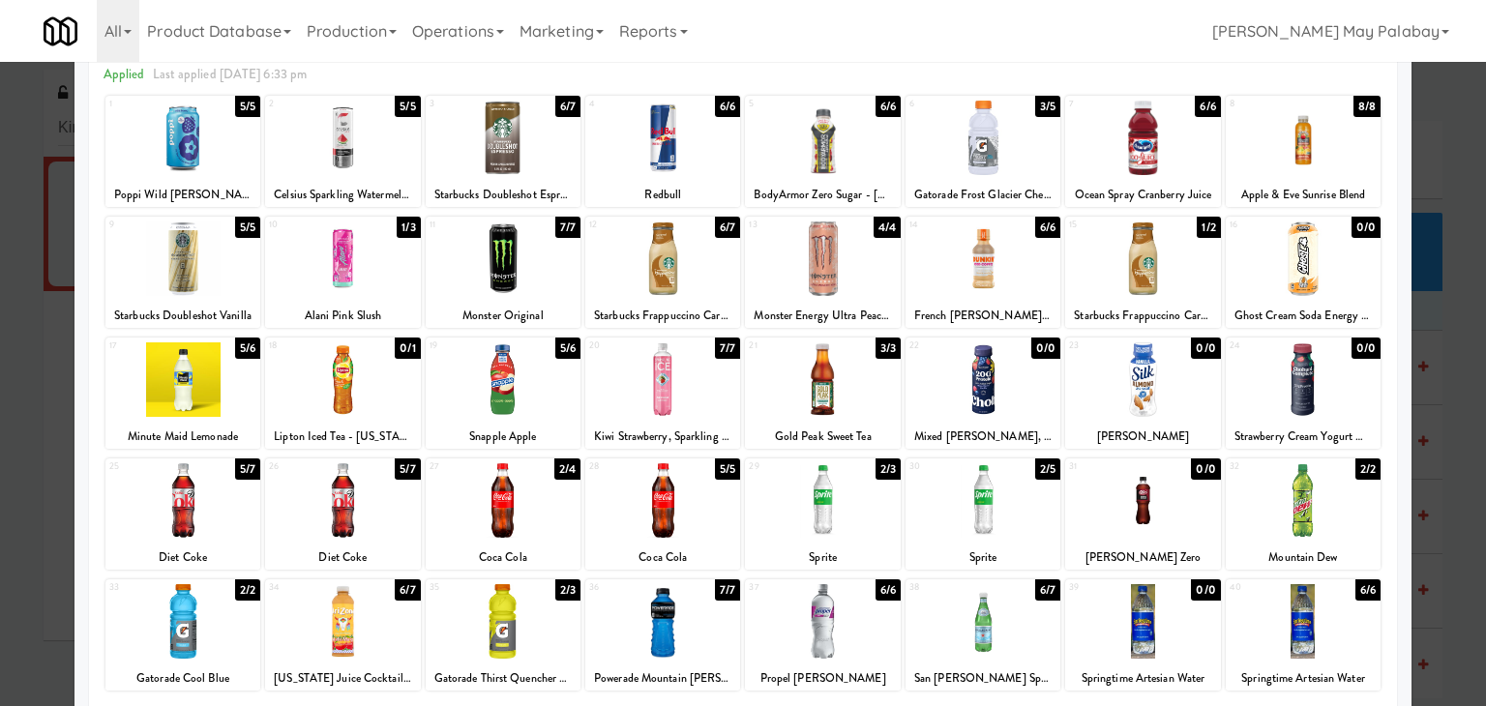
scroll to position [97, 0]
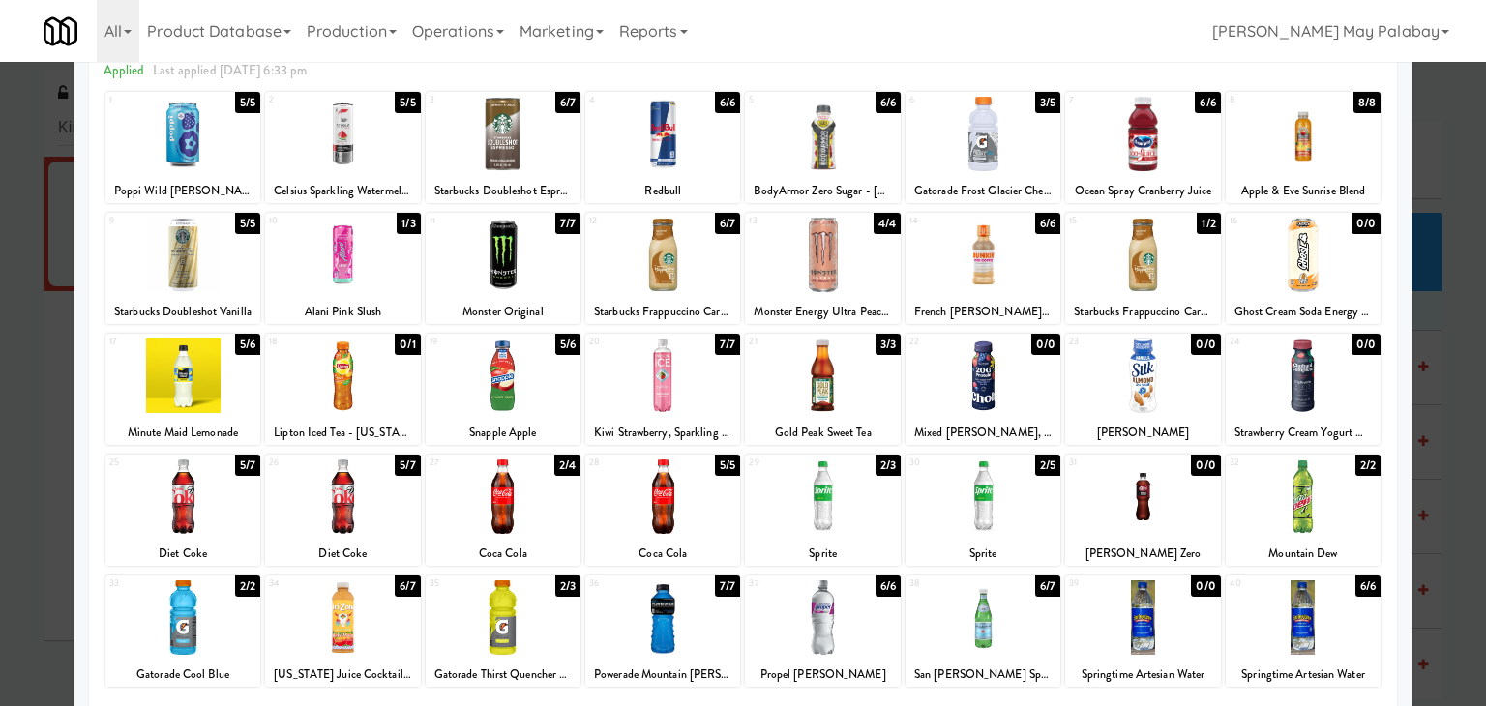
click at [1444, 299] on div at bounding box center [743, 353] width 1486 height 706
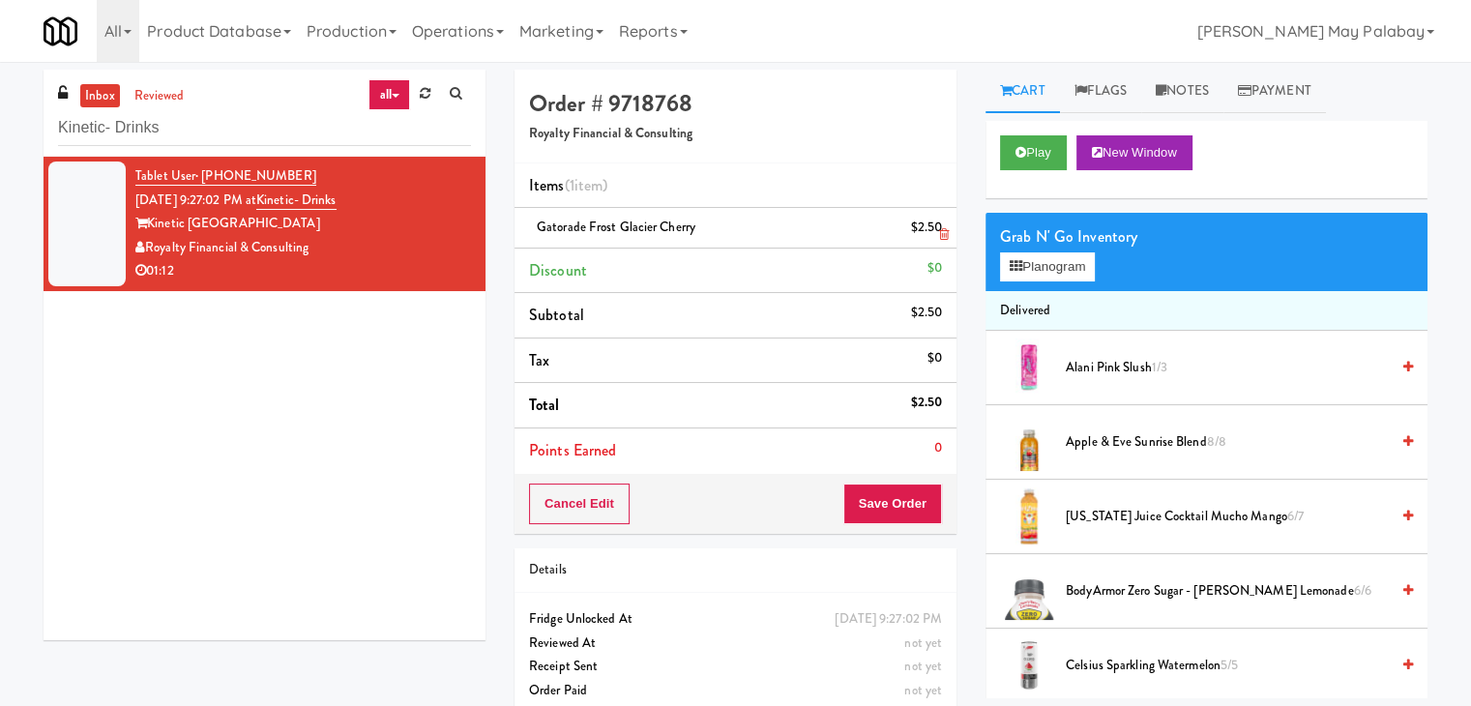
click at [941, 233] on icon at bounding box center [944, 234] width 10 height 13
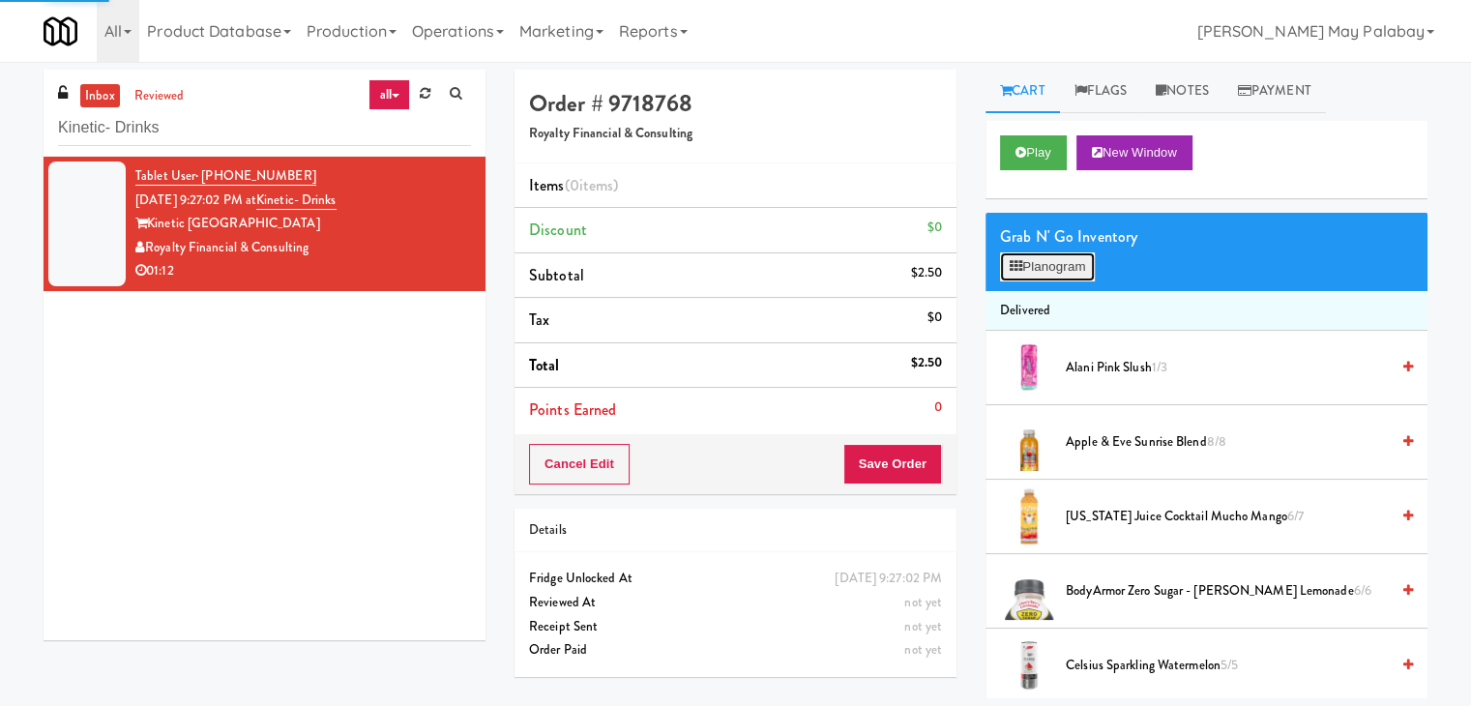
click at [1041, 258] on button "Planogram" at bounding box center [1047, 266] width 95 height 29
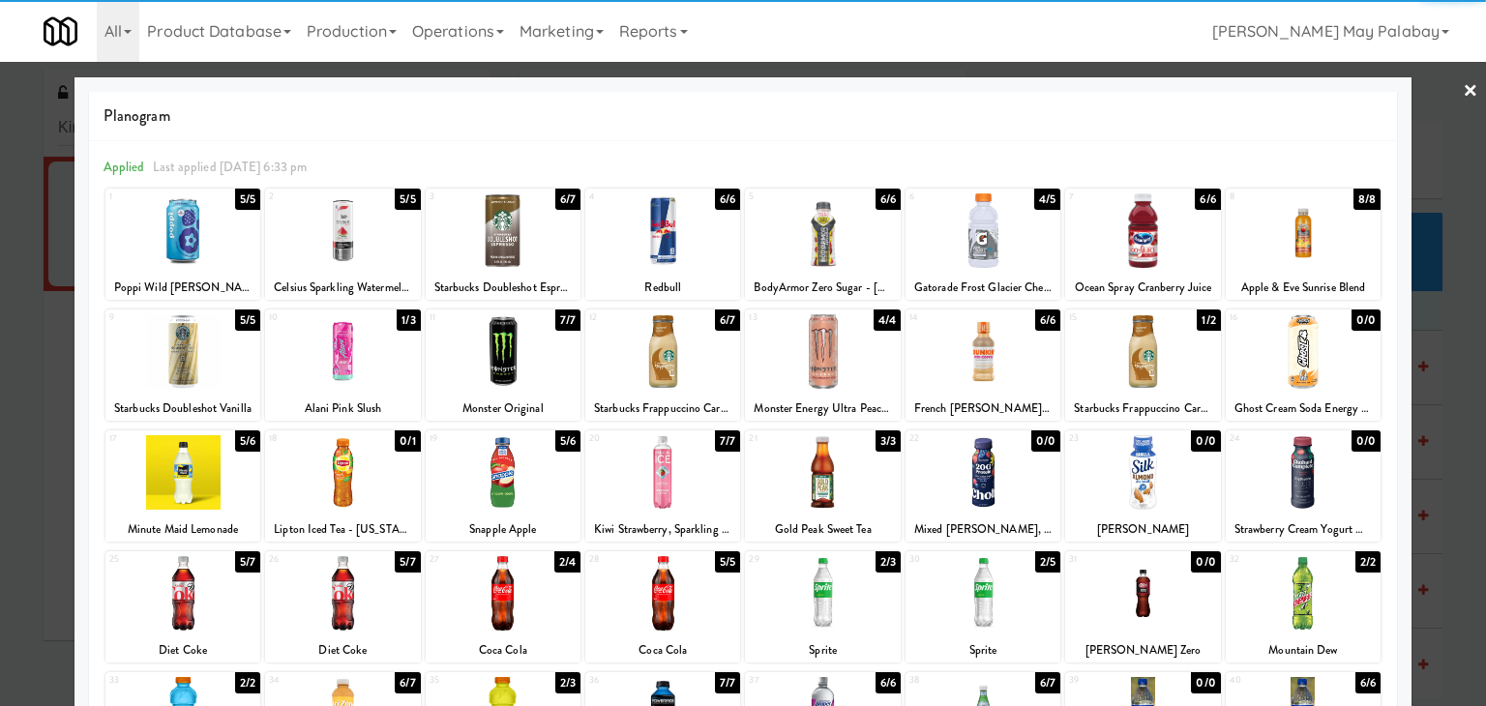
click at [201, 264] on div at bounding box center [182, 230] width 155 height 74
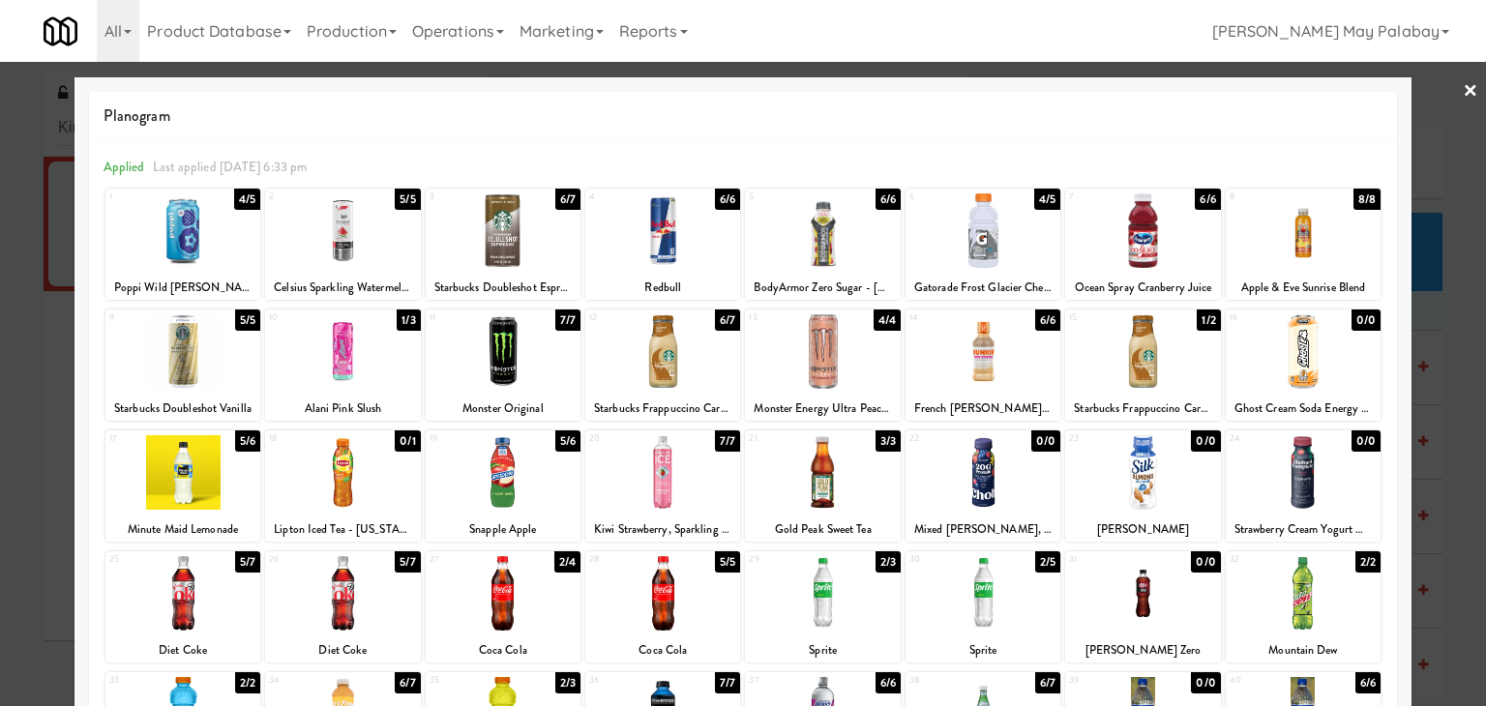
click at [1433, 427] on div at bounding box center [743, 353] width 1486 height 706
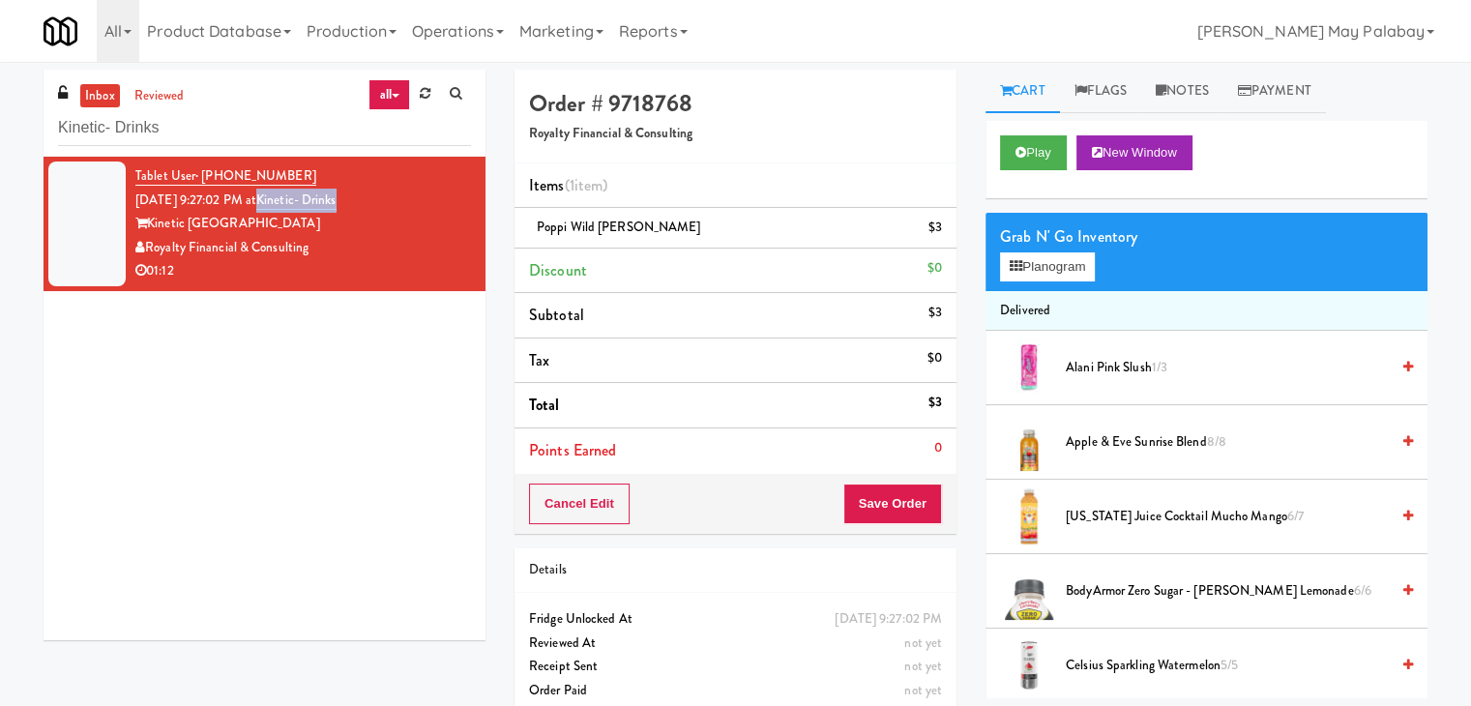
drag, startPoint x: 373, startPoint y: 196, endPoint x: 288, endPoint y: 205, distance: 85.6
click at [288, 205] on div "Tablet User · (650) 730-7531 Sep 20, 2025 9:27:02 PM at Kinetic- Drinks Kinetic…" at bounding box center [303, 223] width 336 height 119
copy link "Kinetic- Drinks"
drag, startPoint x: 306, startPoint y: 249, endPoint x: 149, endPoint y: 246, distance: 156.7
click at [149, 246] on div "Royalty Financial & Consulting" at bounding box center [303, 248] width 336 height 24
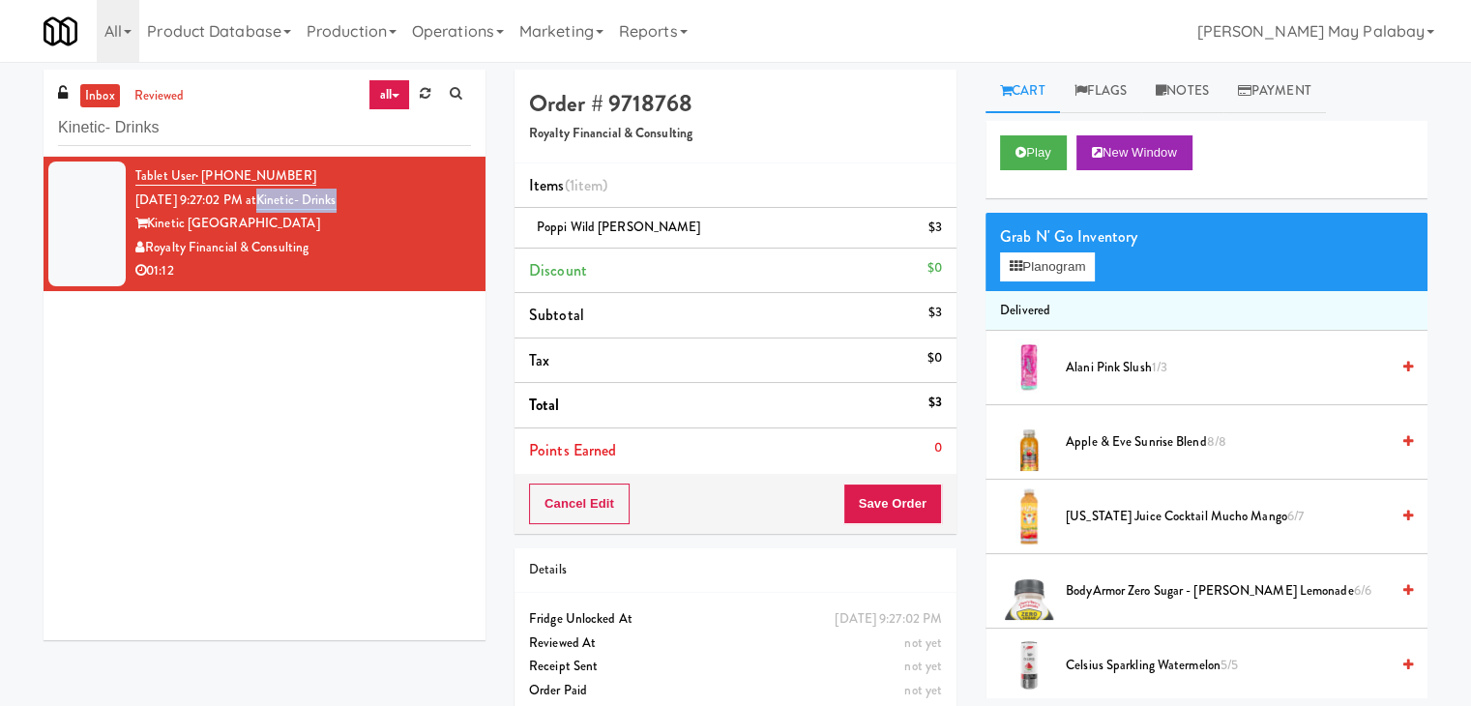
copy div "Royalty Financial & Consulting"
click at [1045, 260] on button "Planogram" at bounding box center [1047, 266] width 95 height 29
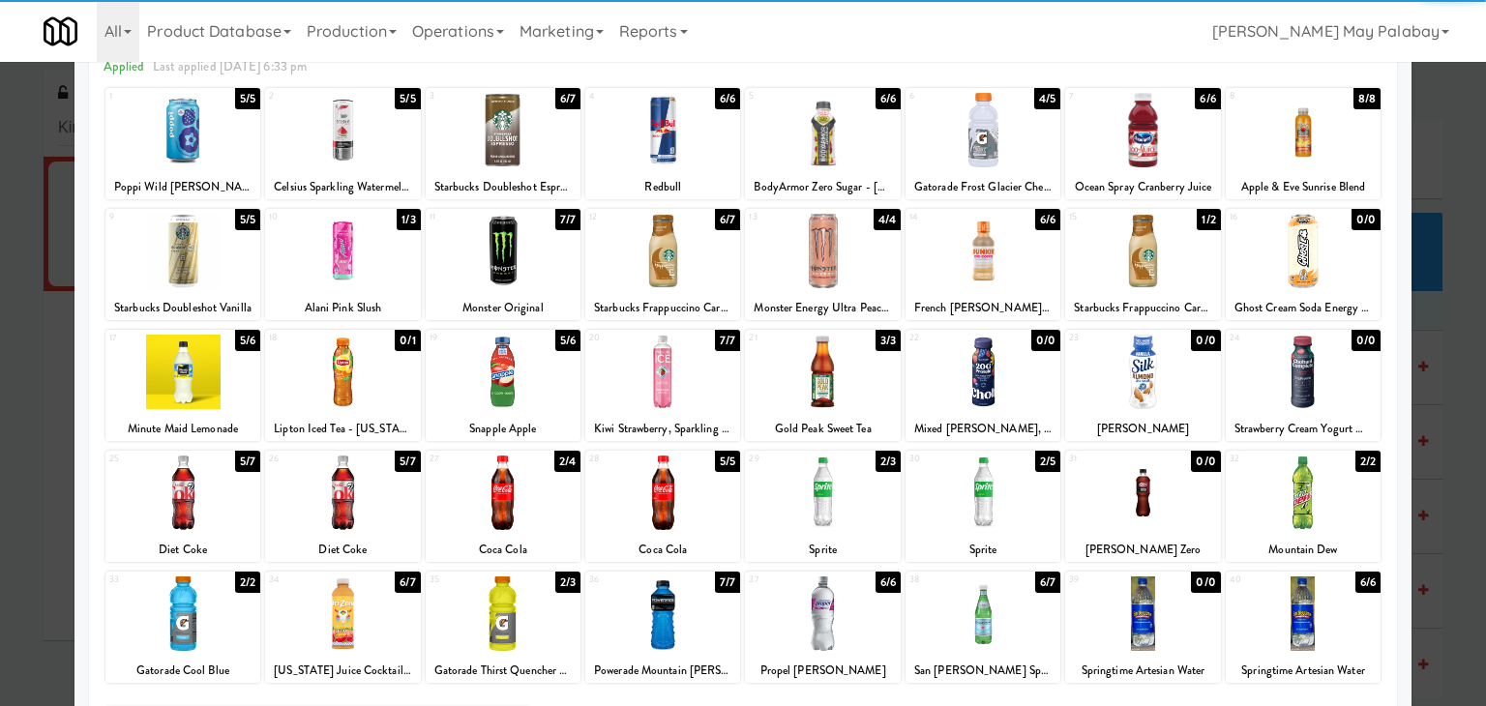
scroll to position [97, 0]
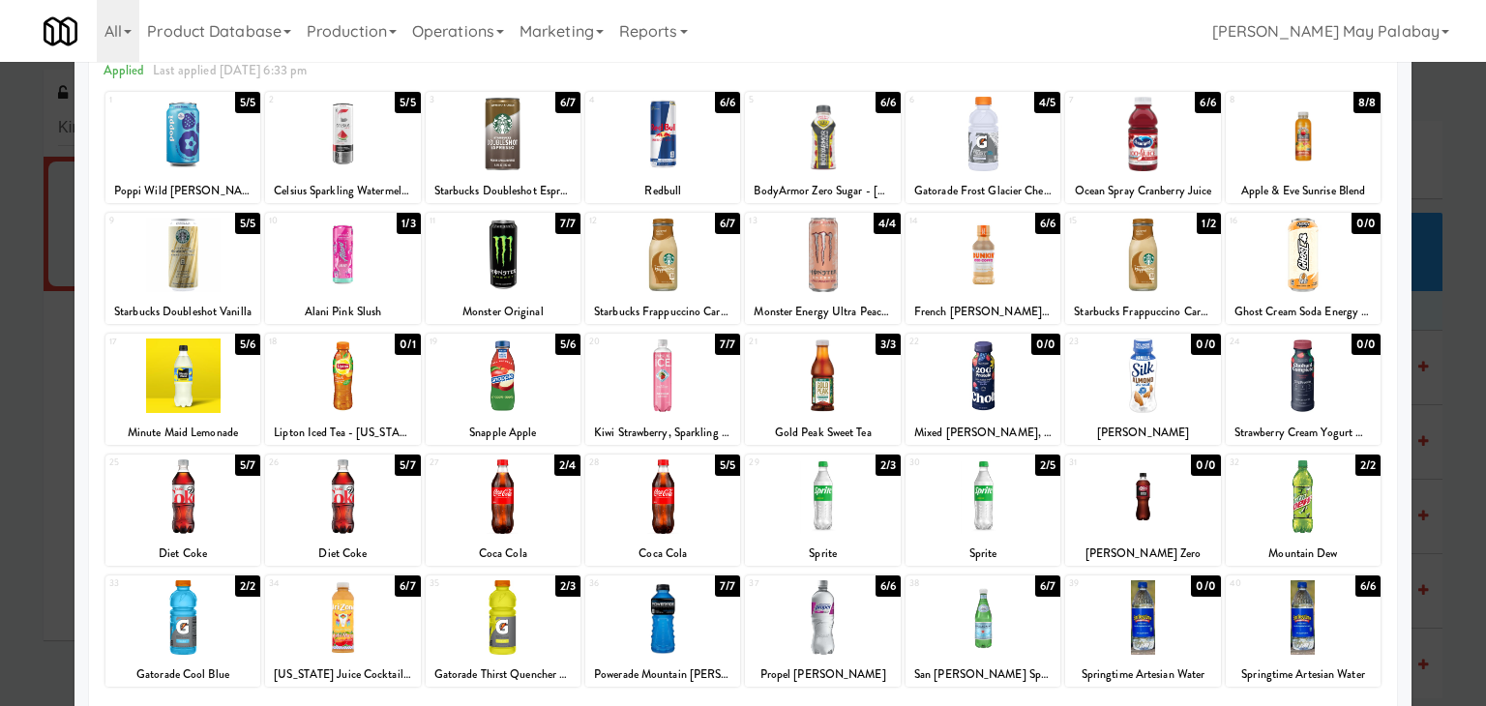
click at [1421, 288] on div at bounding box center [743, 353] width 1486 height 706
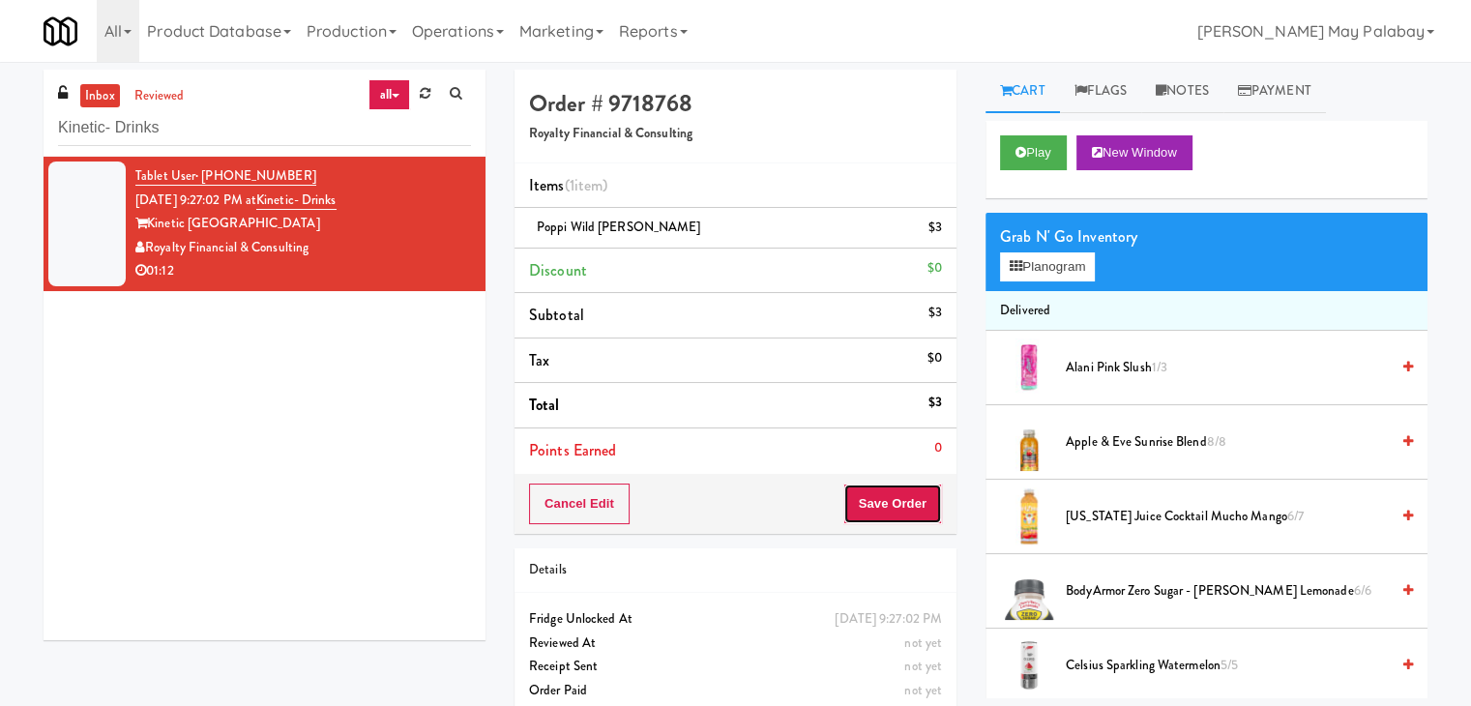
click at [895, 500] on button "Save Order" at bounding box center [893, 504] width 99 height 41
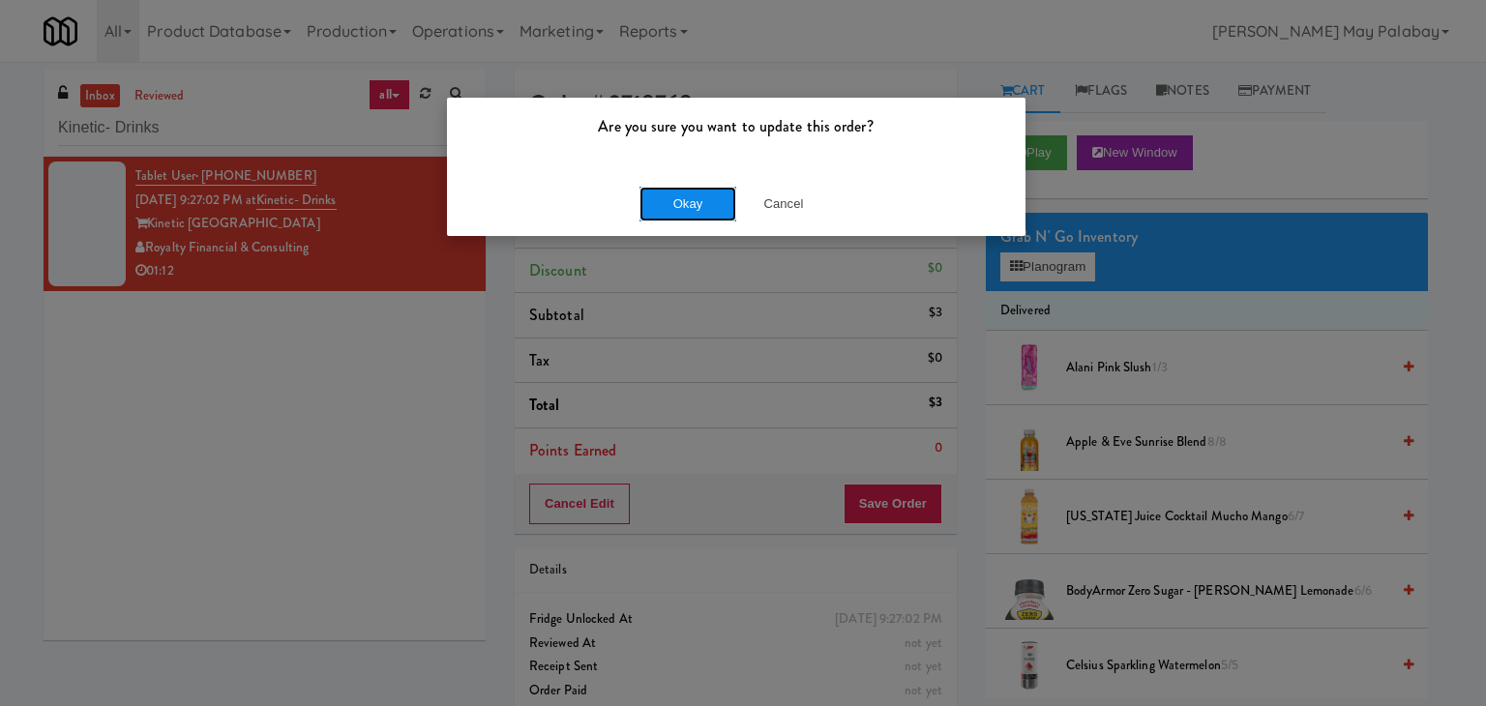
click at [682, 205] on button "Okay" at bounding box center [687, 204] width 97 height 35
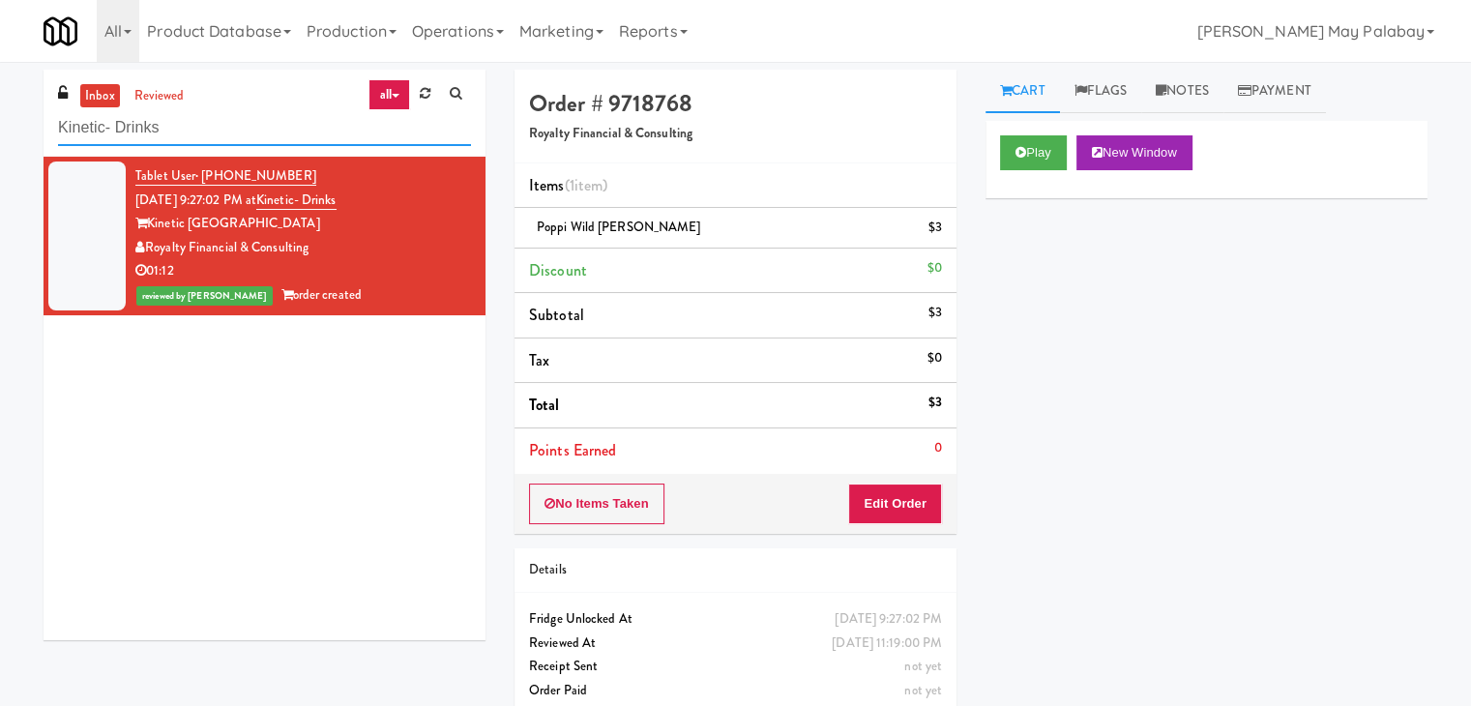
drag, startPoint x: 269, startPoint y: 129, endPoint x: 0, endPoint y: 163, distance: 271.2
click at [0, 163] on div "inbox reviewed all all unclear take inventory issue suspicious failed recent ad…" at bounding box center [735, 401] width 1471 height 662
paste input "Parc on 5th Fridge"
type input "Parc on 5th Fridge"
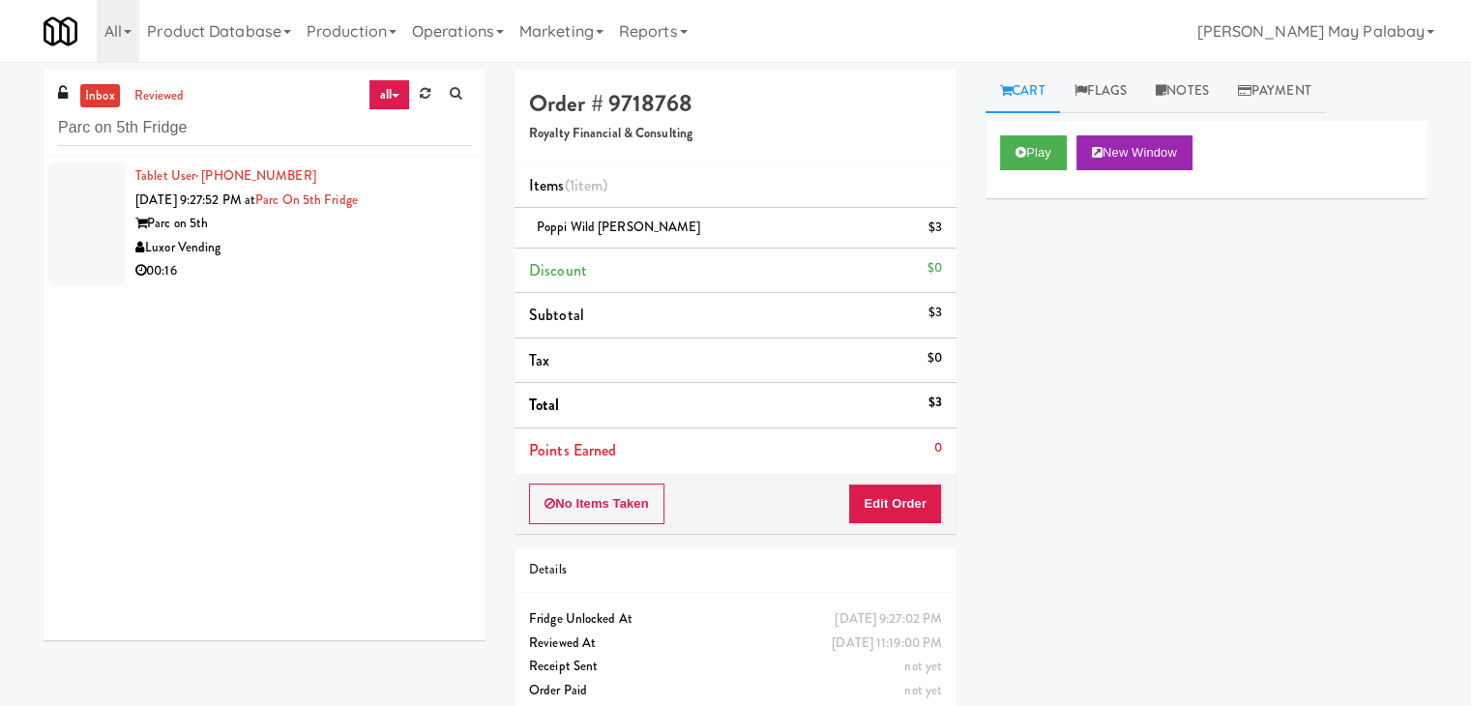
click at [227, 248] on div "Luxor Vending" at bounding box center [303, 248] width 336 height 24
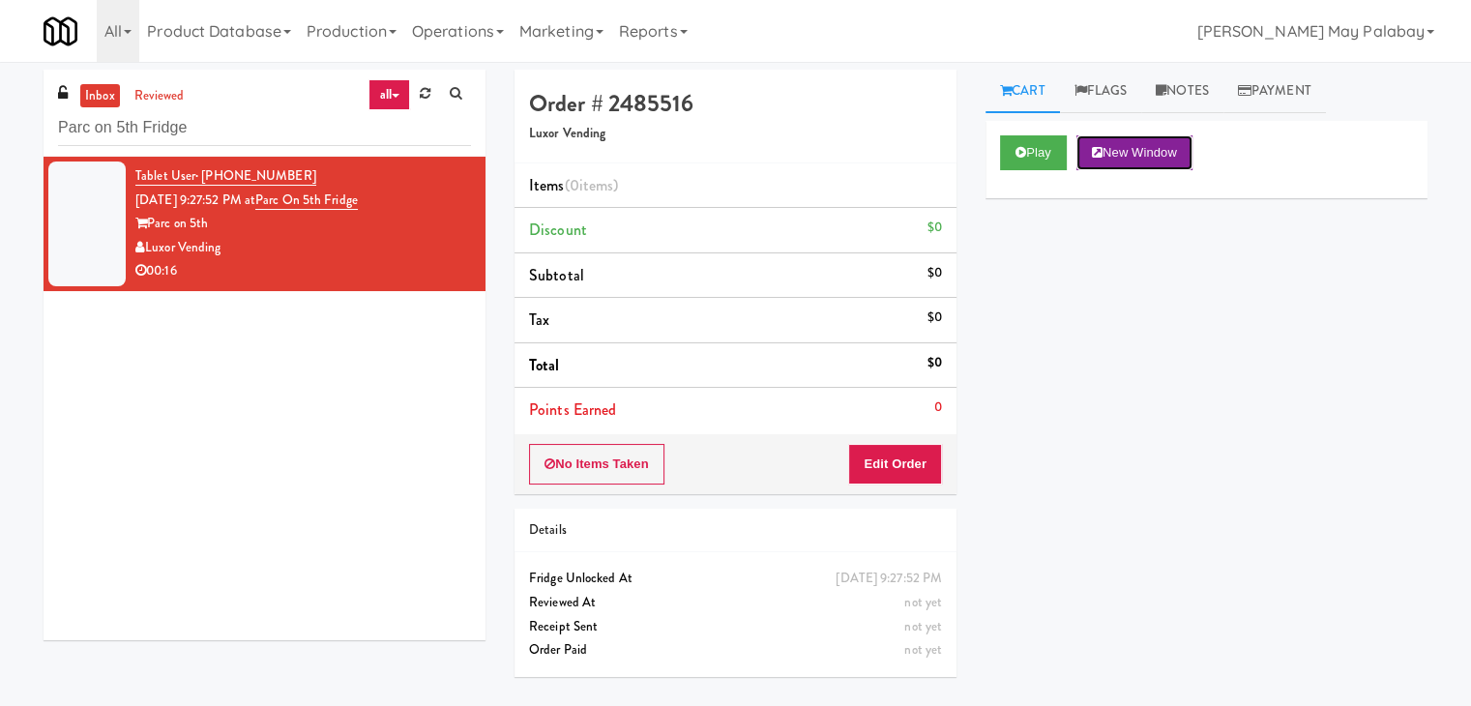
click at [1168, 156] on button "New Window" at bounding box center [1135, 152] width 116 height 35
click at [905, 462] on button "Edit Order" at bounding box center [895, 464] width 94 height 41
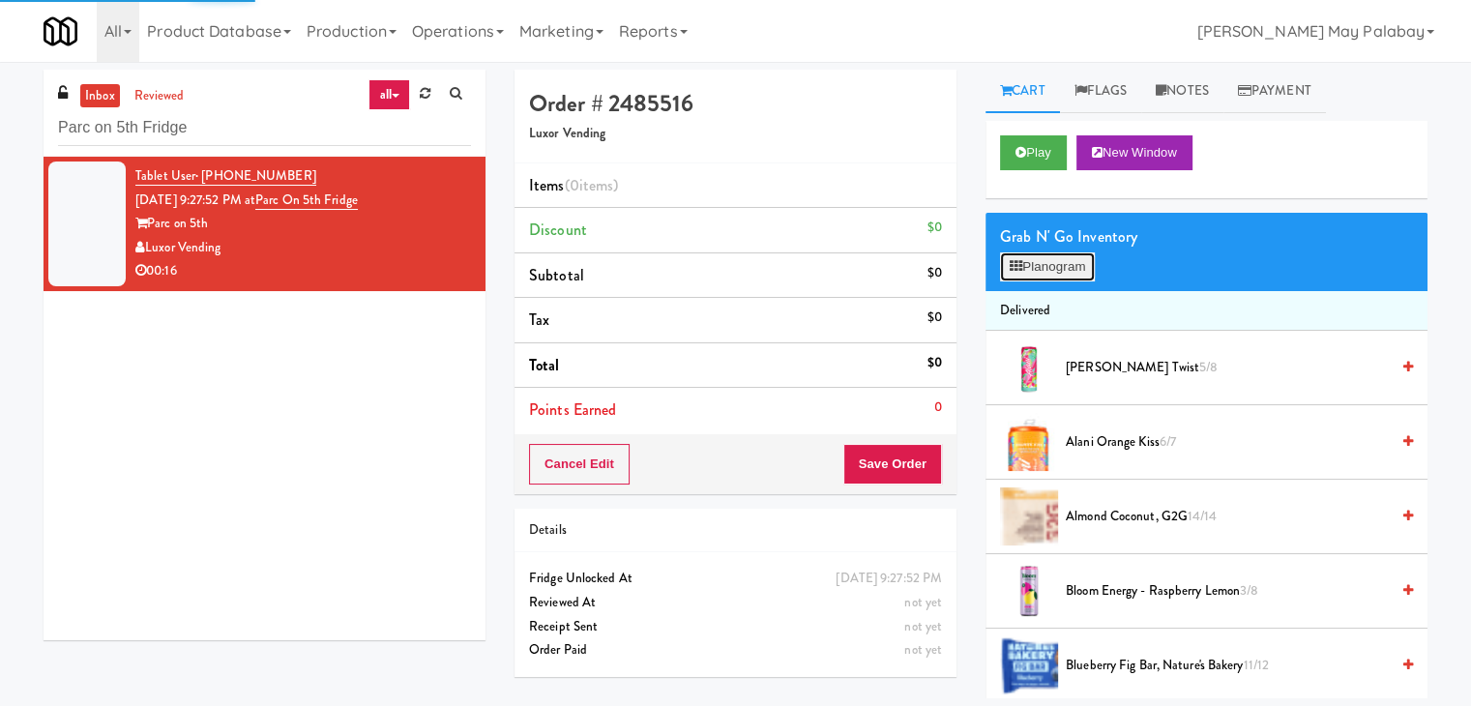
click at [1025, 261] on button "Planogram" at bounding box center [1047, 266] width 95 height 29
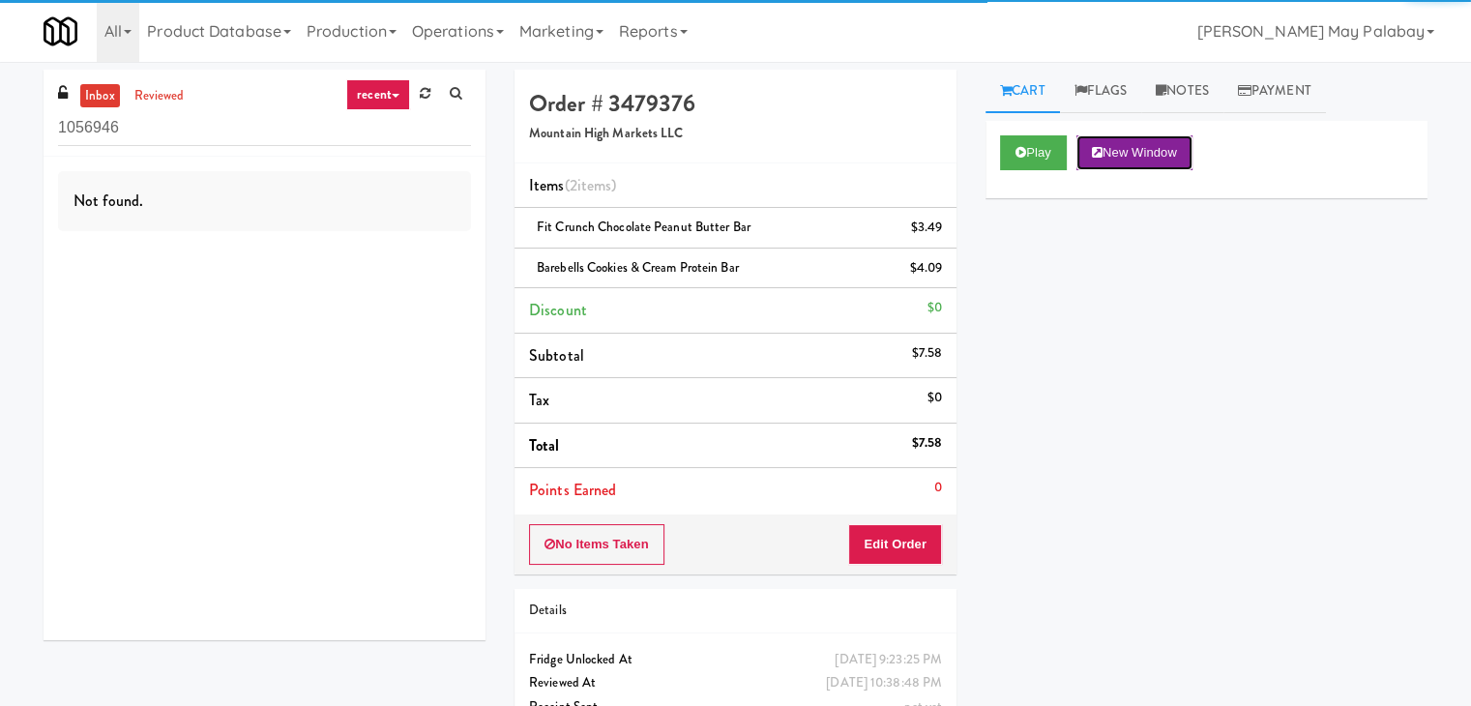
click at [1138, 146] on button "New Window" at bounding box center [1135, 152] width 116 height 35
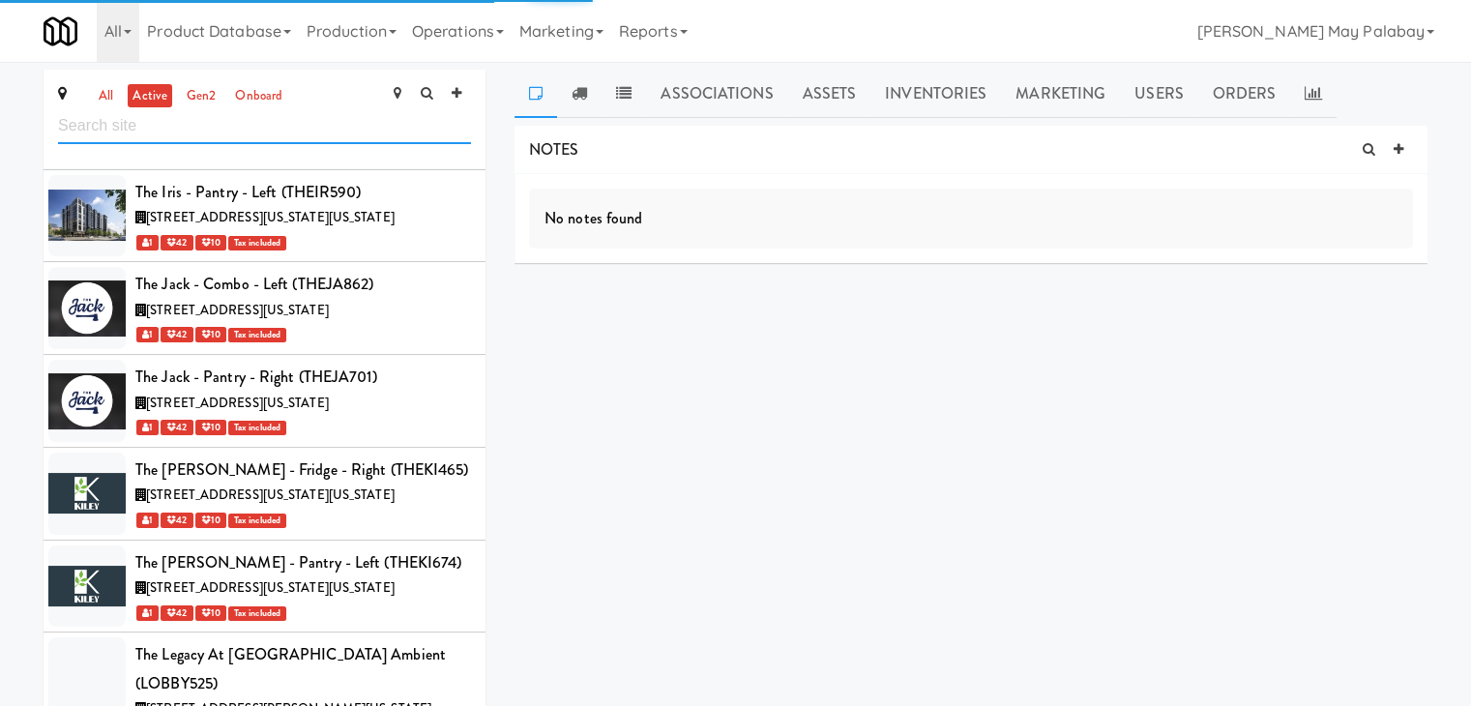
scroll to position [81484, 0]
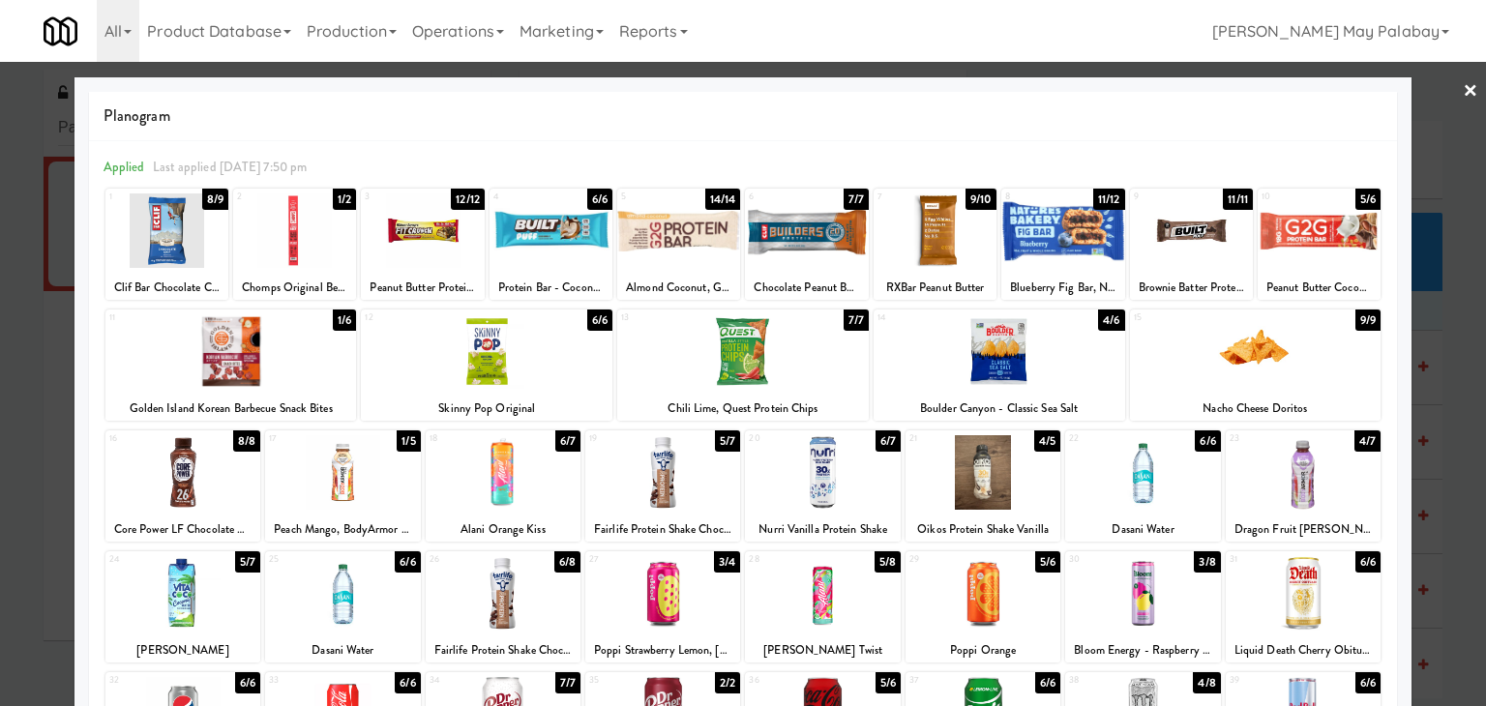
click at [240, 601] on div at bounding box center [182, 593] width 155 height 74
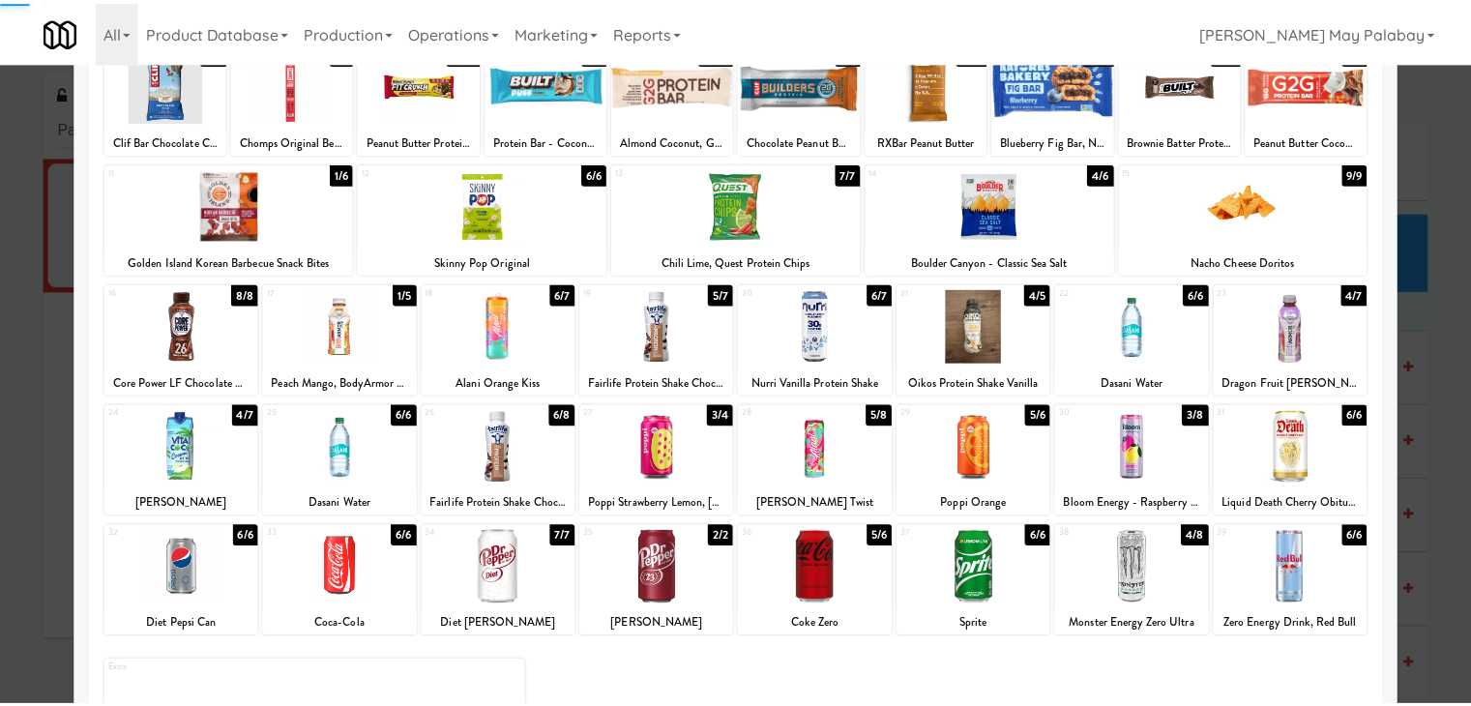
scroll to position [193, 0]
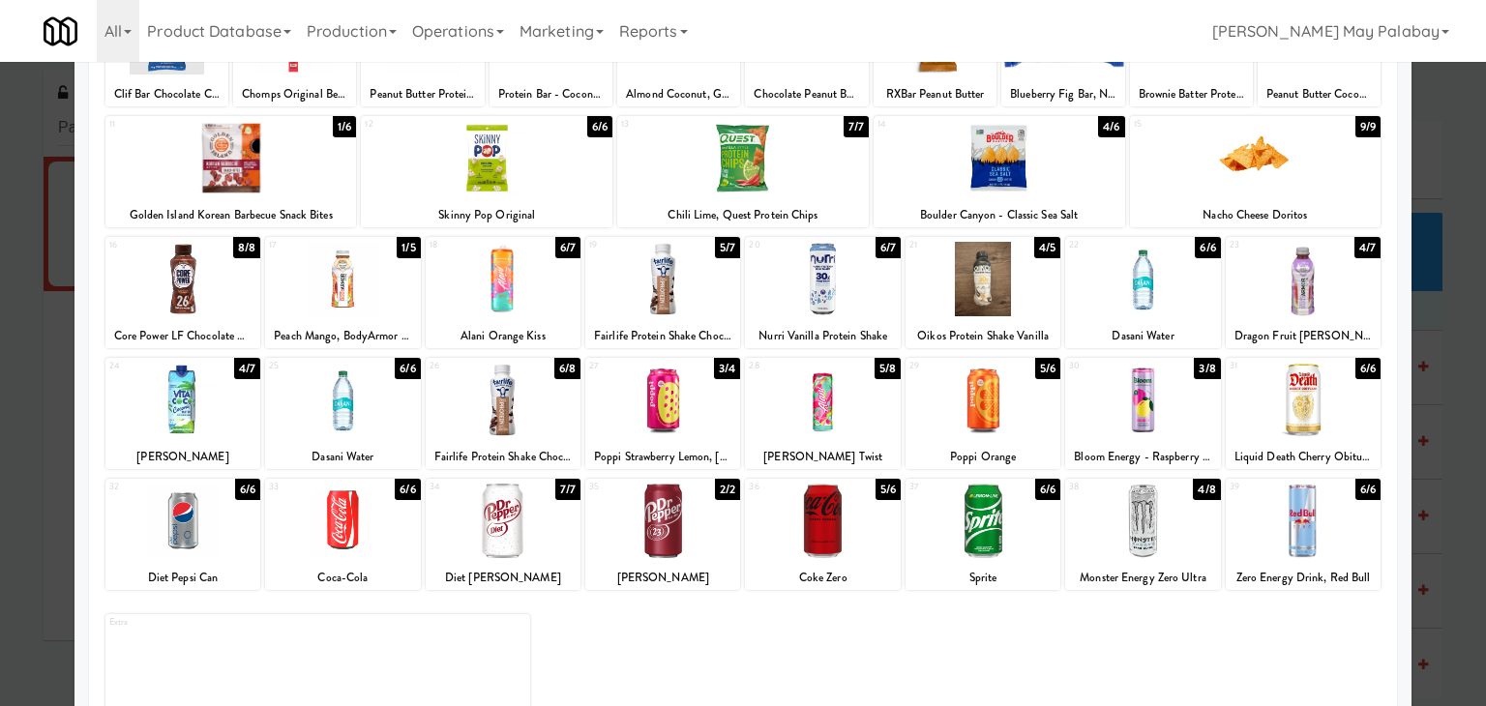
click at [884, 556] on div at bounding box center [822, 521] width 155 height 74
click at [887, 534] on div at bounding box center [822, 521] width 155 height 74
click at [1447, 415] on div at bounding box center [743, 353] width 1486 height 706
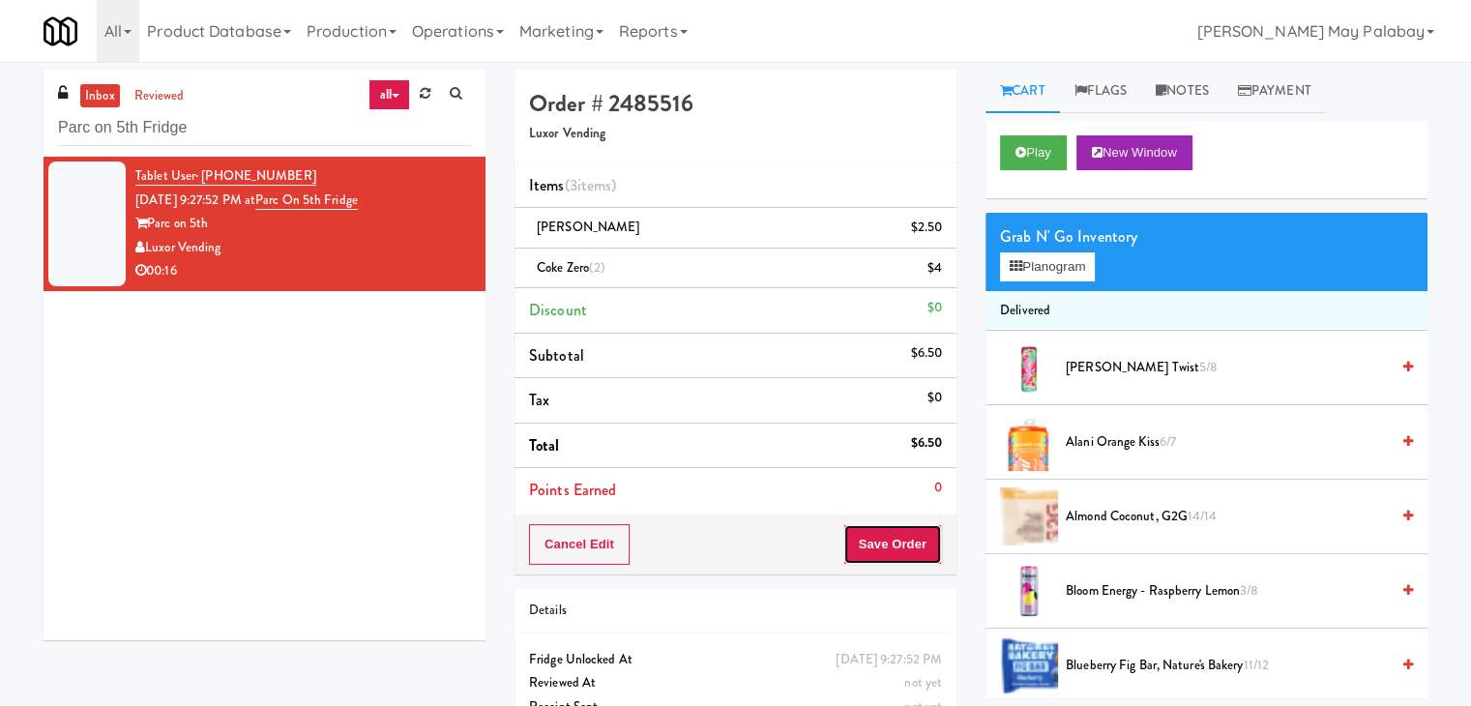
click at [895, 538] on button "Save Order" at bounding box center [893, 544] width 99 height 41
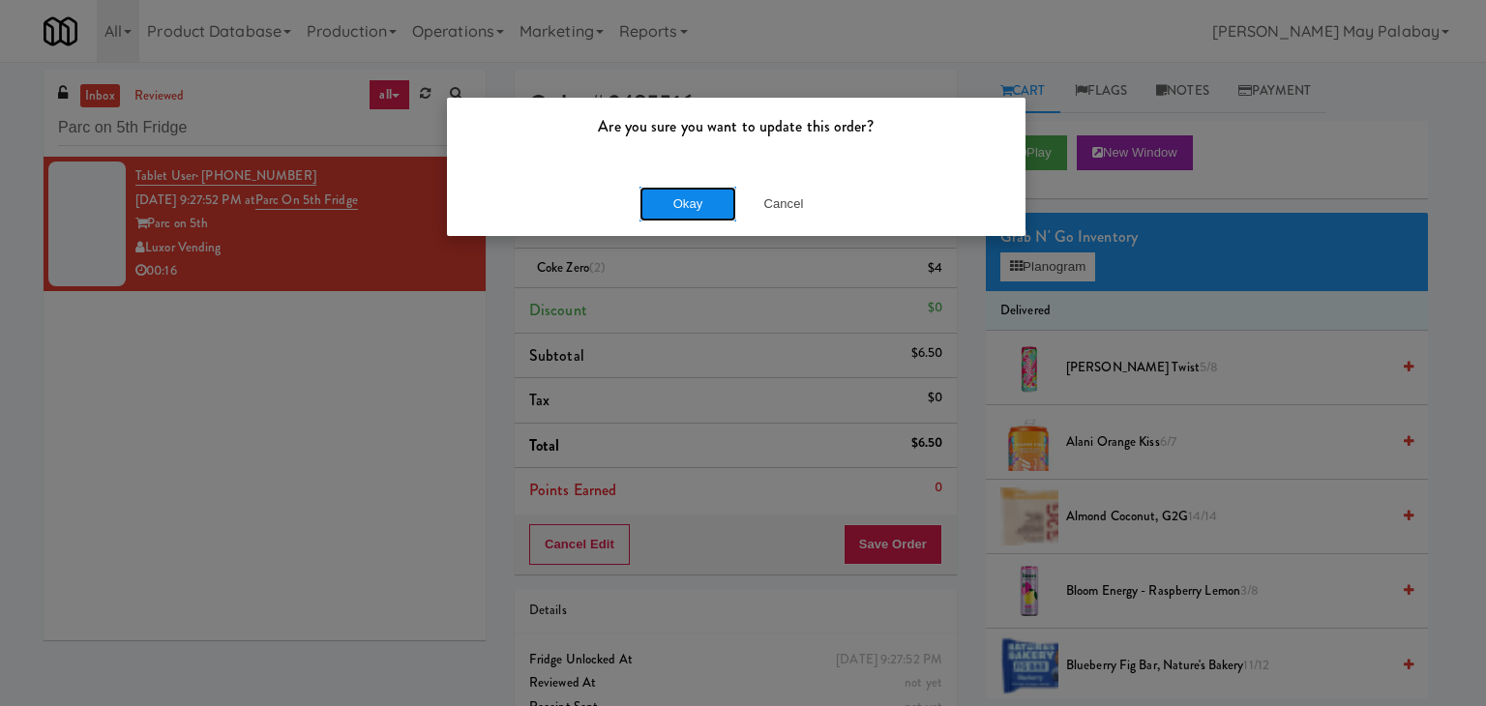
click at [664, 203] on button "Okay" at bounding box center [687, 204] width 97 height 35
